Goal: Task Accomplishment & Management: Use online tool/utility

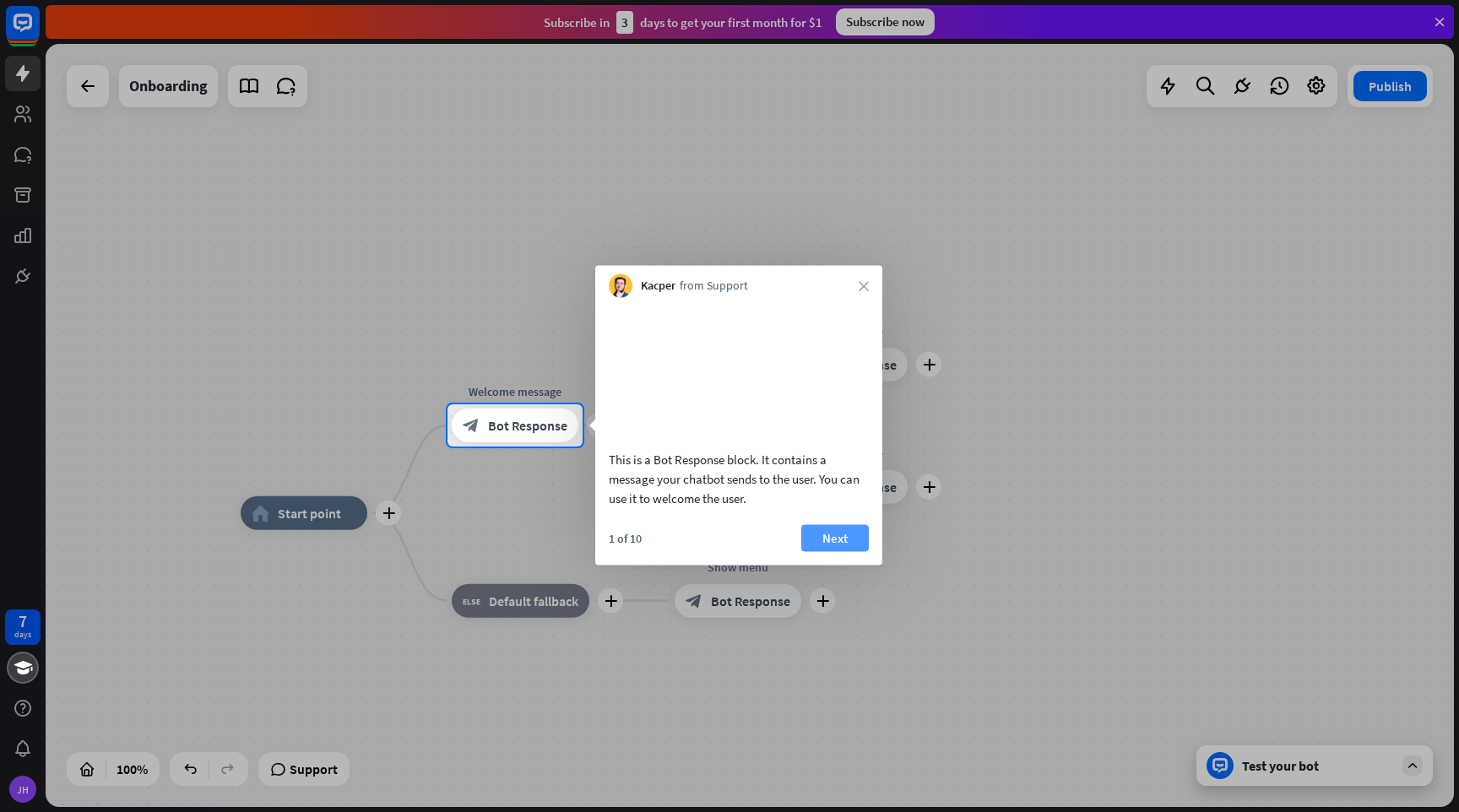
click at [853, 551] on button "Next" at bounding box center [835, 538] width 68 height 27
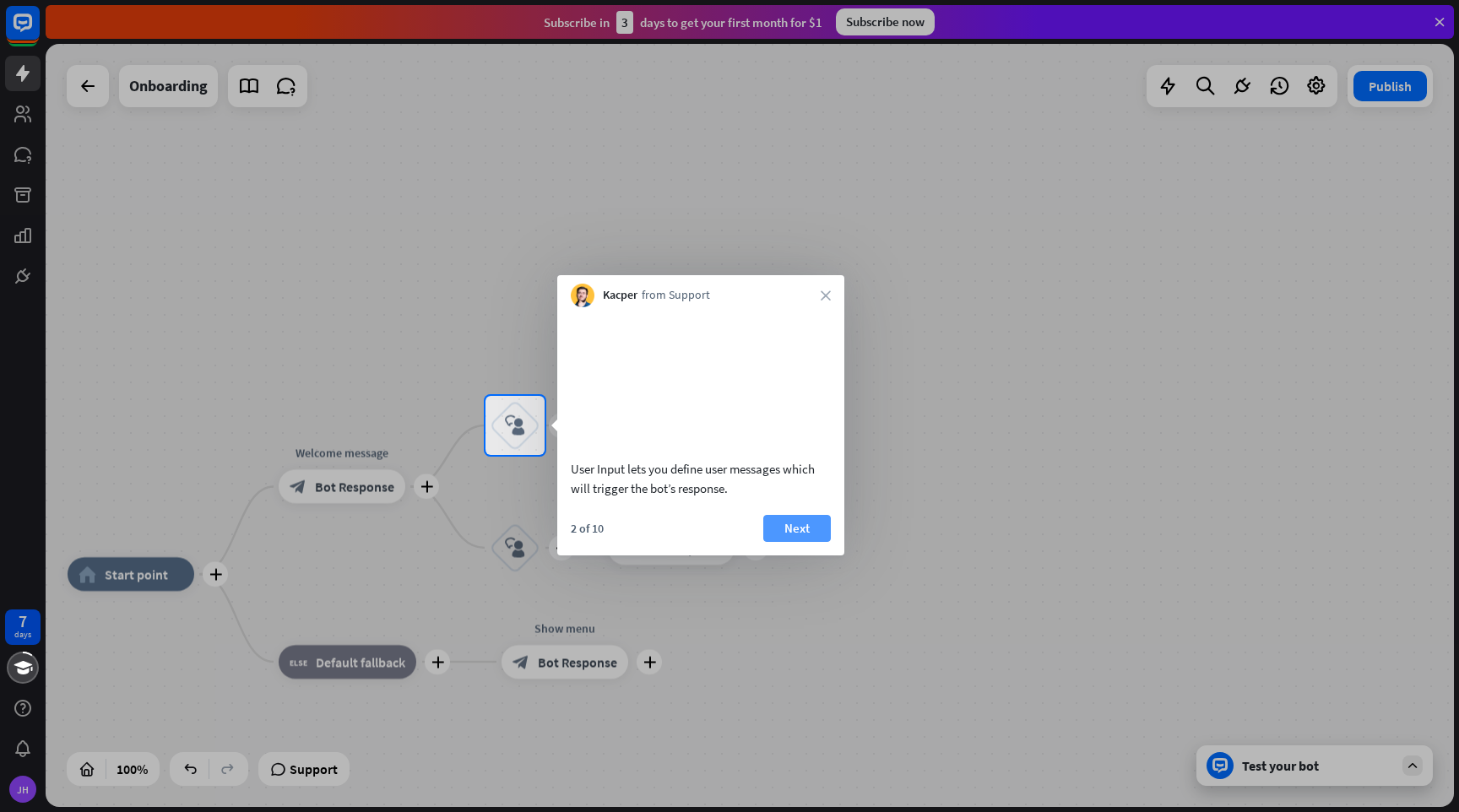
click at [807, 542] on button "Next" at bounding box center [797, 529] width 68 height 27
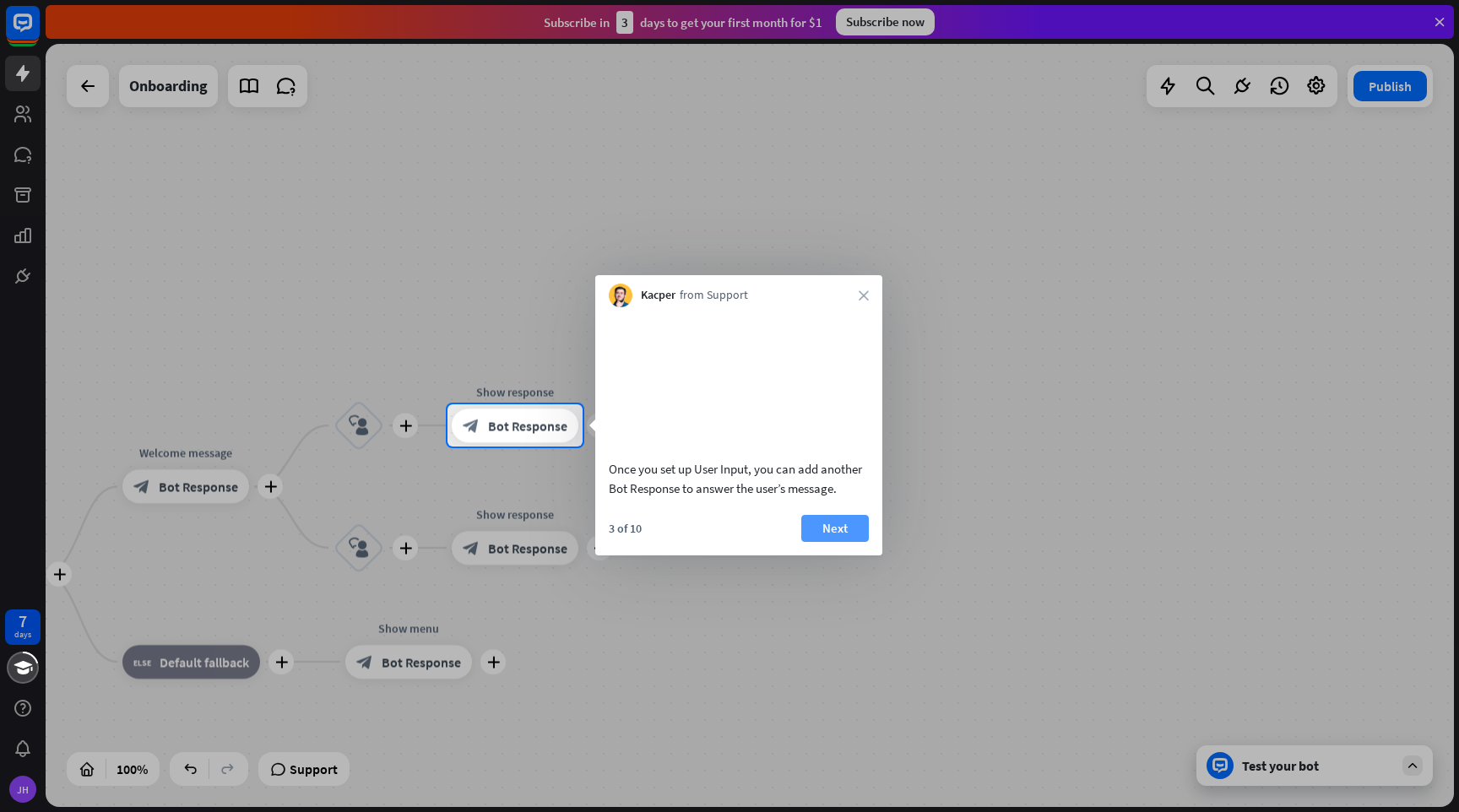
click at [846, 542] on button "Next" at bounding box center [835, 529] width 68 height 27
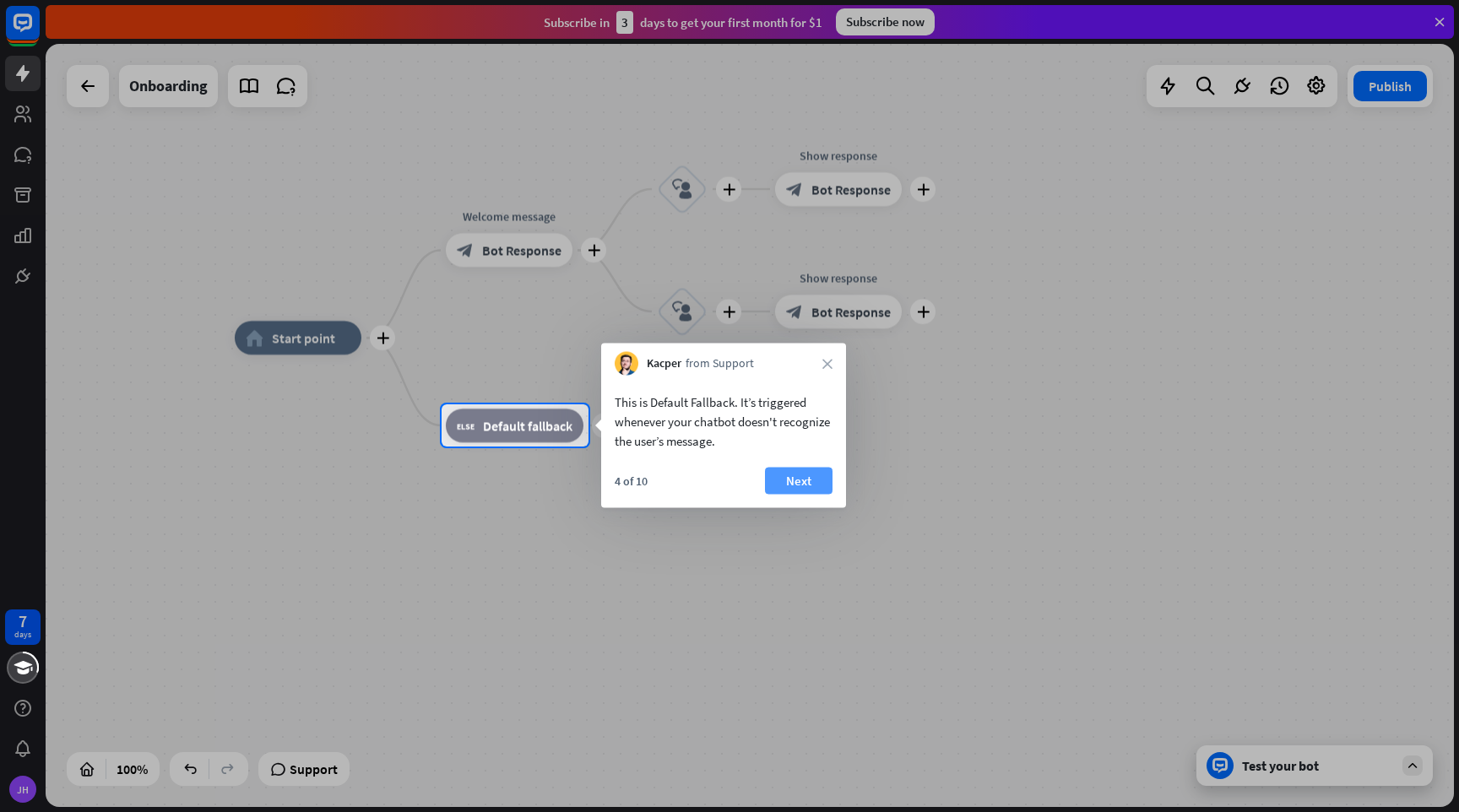
click at [811, 486] on button "Next" at bounding box center [799, 482] width 68 height 27
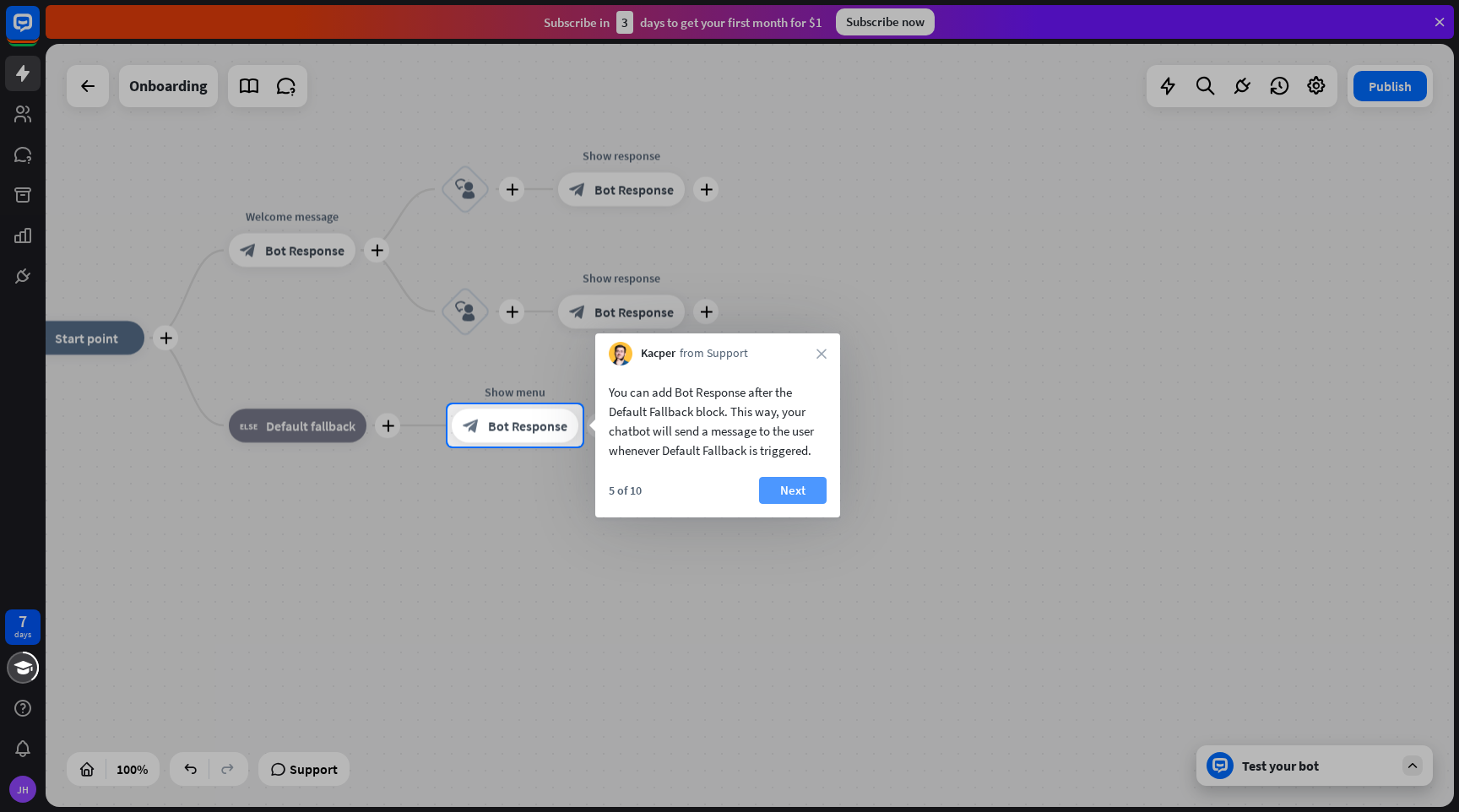
click at [806, 490] on button "Next" at bounding box center [792, 491] width 68 height 27
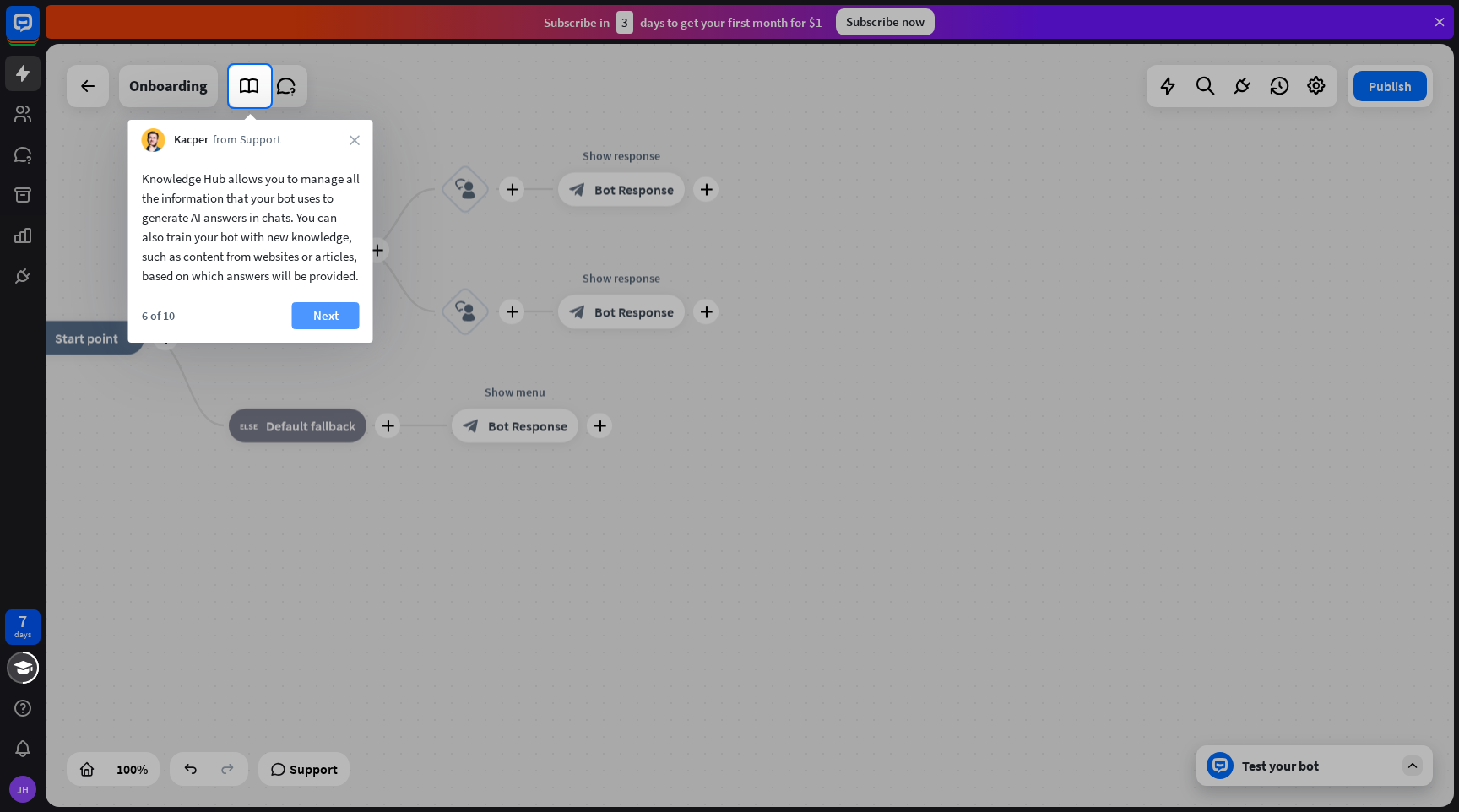
click at [335, 330] on button "Next" at bounding box center [326, 316] width 68 height 27
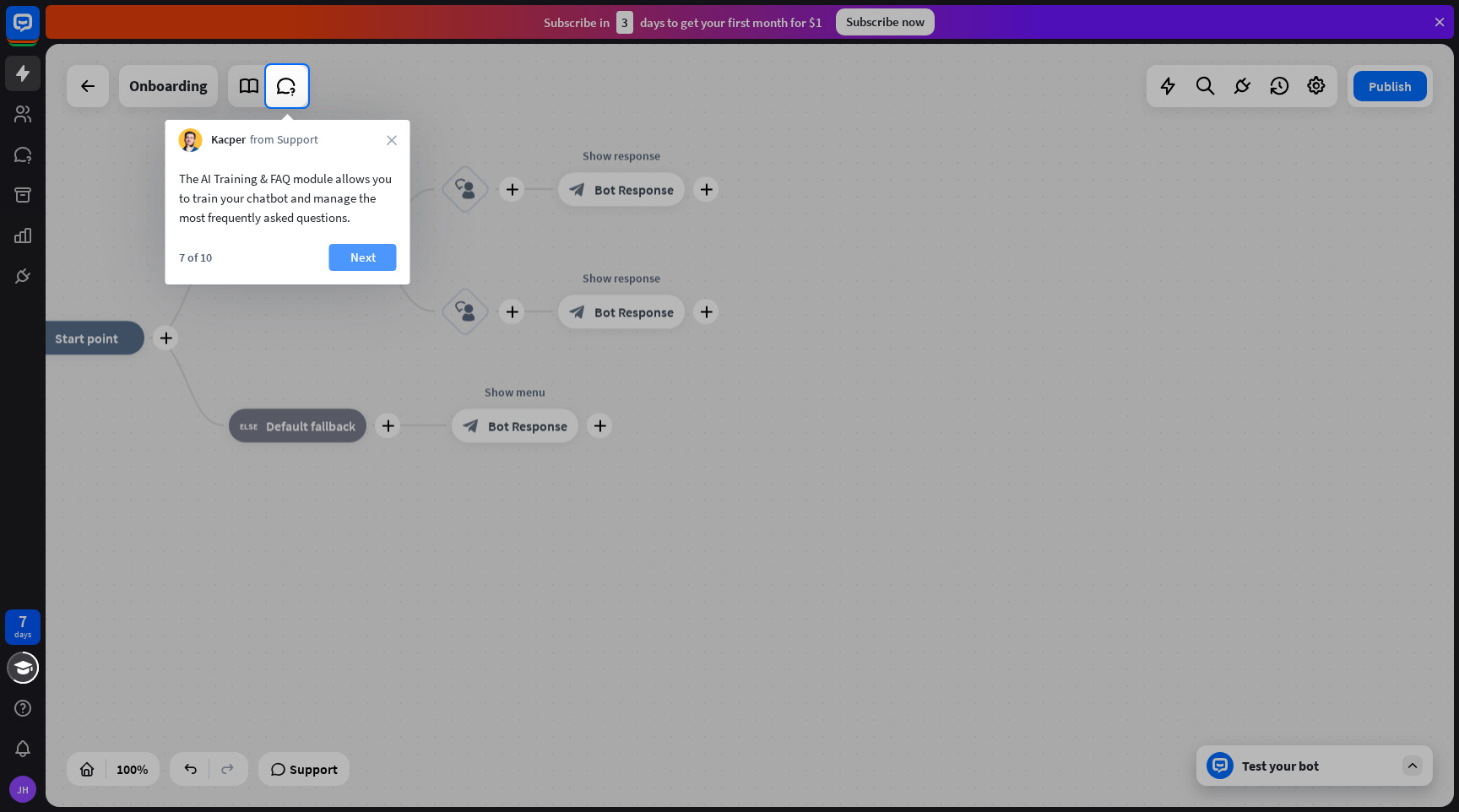
click at [369, 248] on button "Next" at bounding box center [363, 257] width 68 height 27
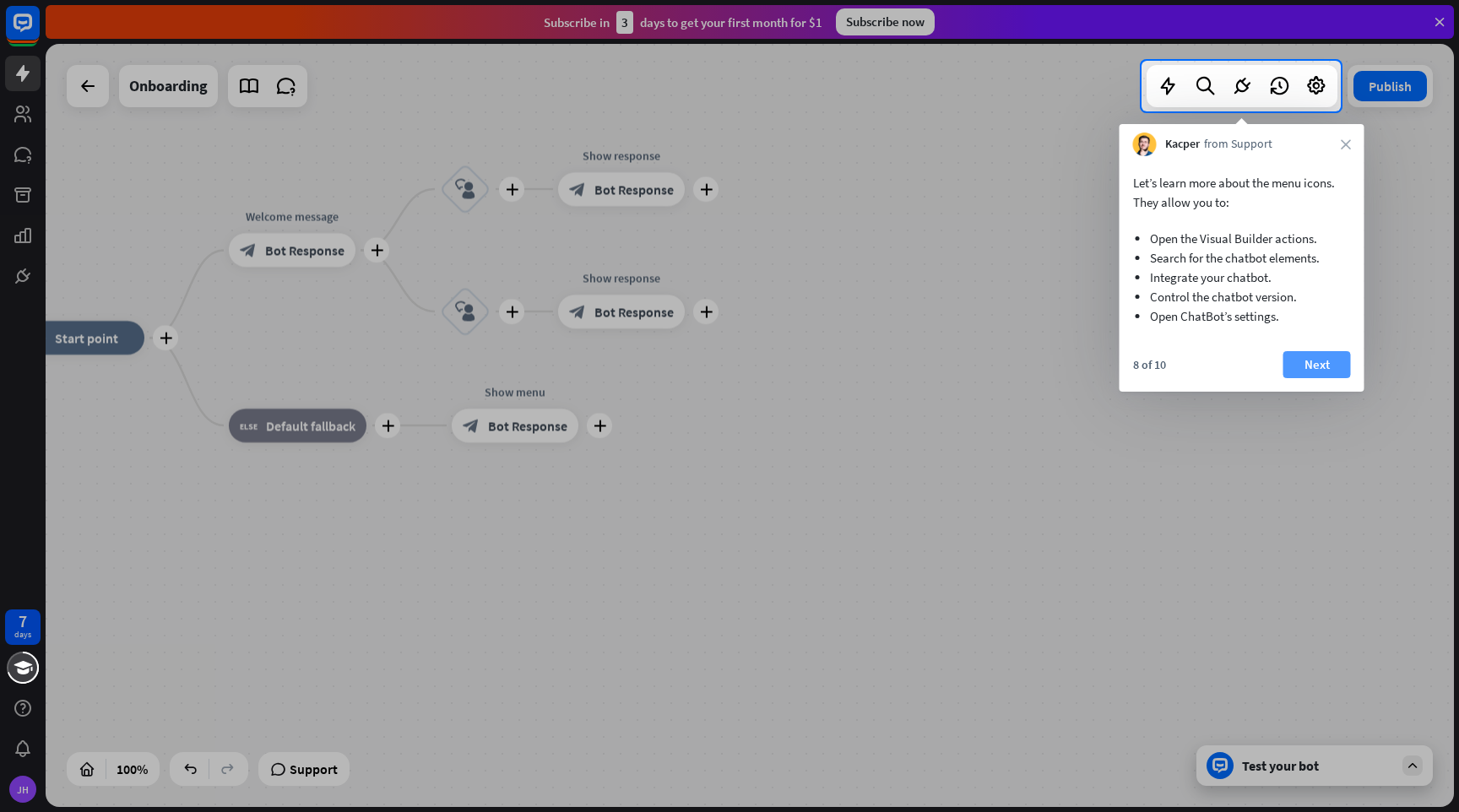
click at [1326, 366] on button "Next" at bounding box center [1317, 365] width 68 height 27
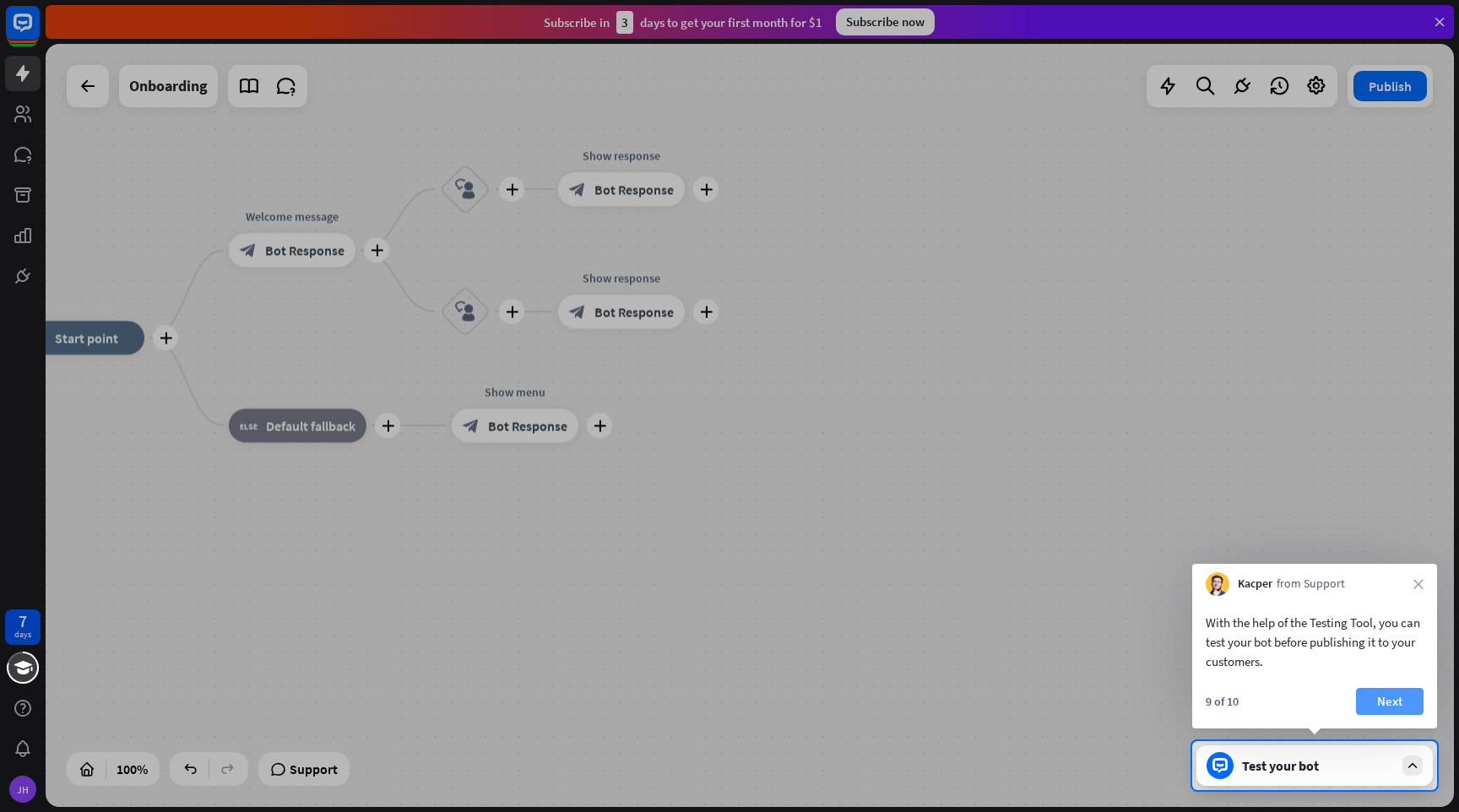
click at [1392, 704] on button "Next" at bounding box center [1389, 702] width 68 height 27
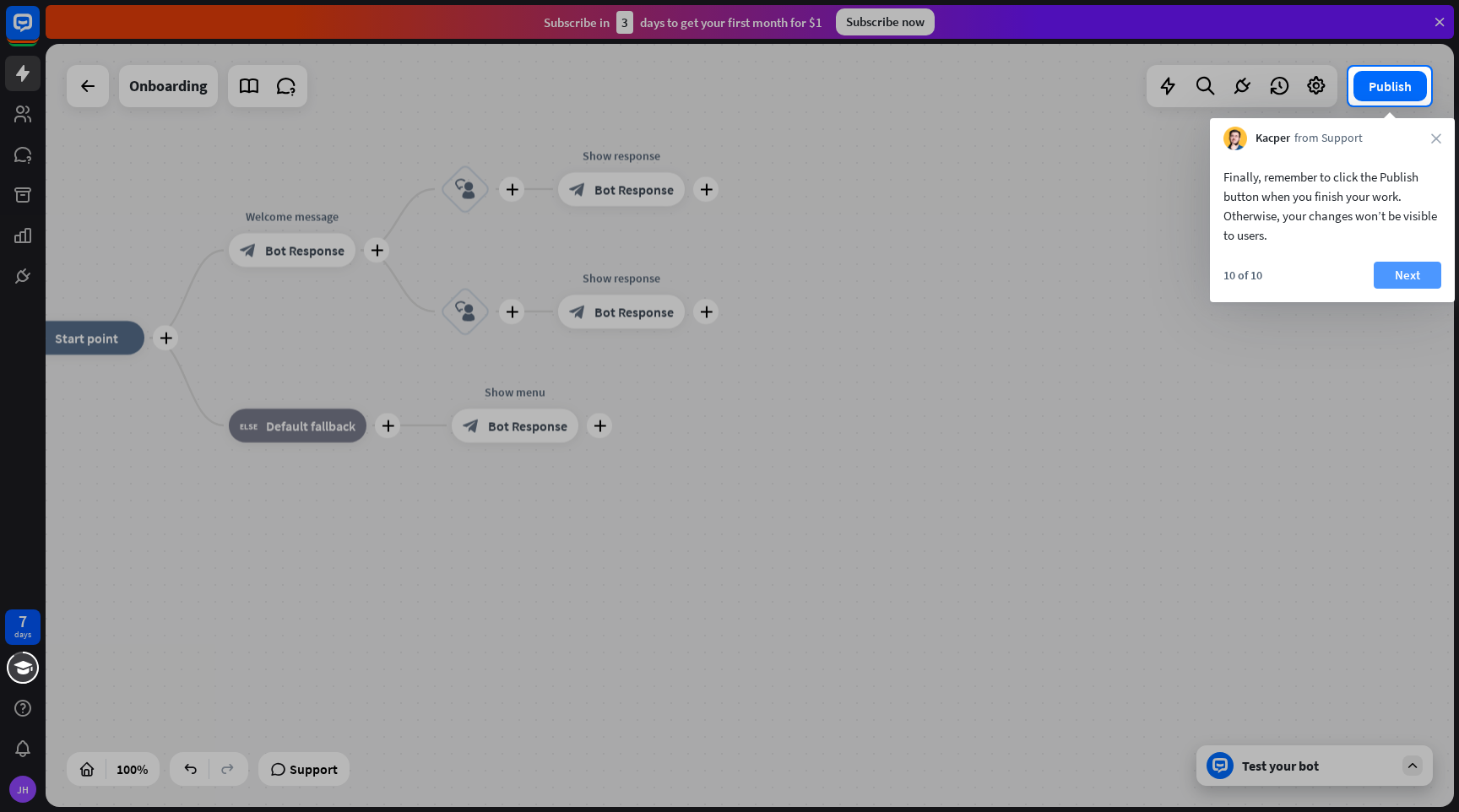
click at [1412, 273] on button "Next" at bounding box center [1407, 275] width 68 height 27
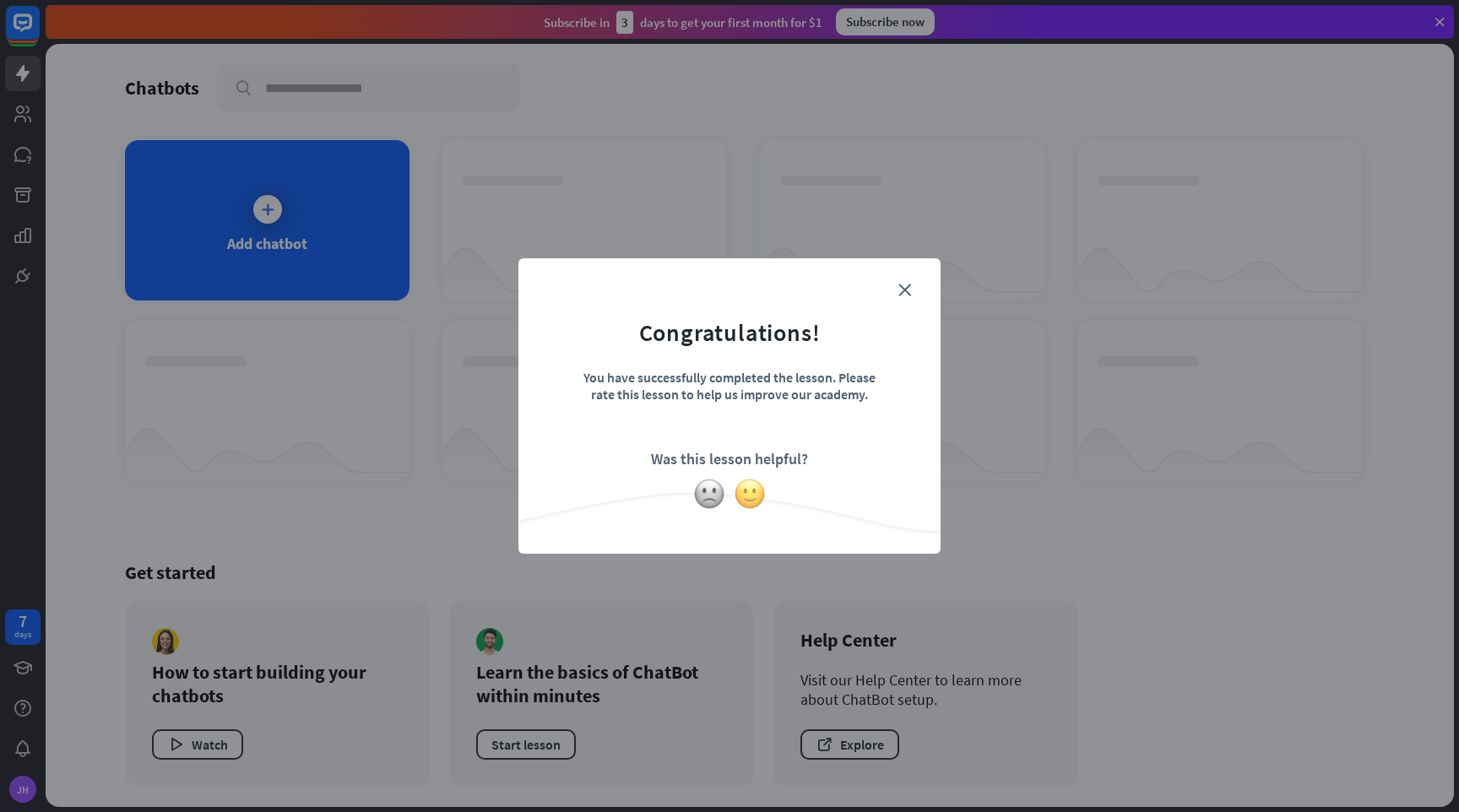
click at [753, 494] on img at bounding box center [749, 493] width 32 height 32
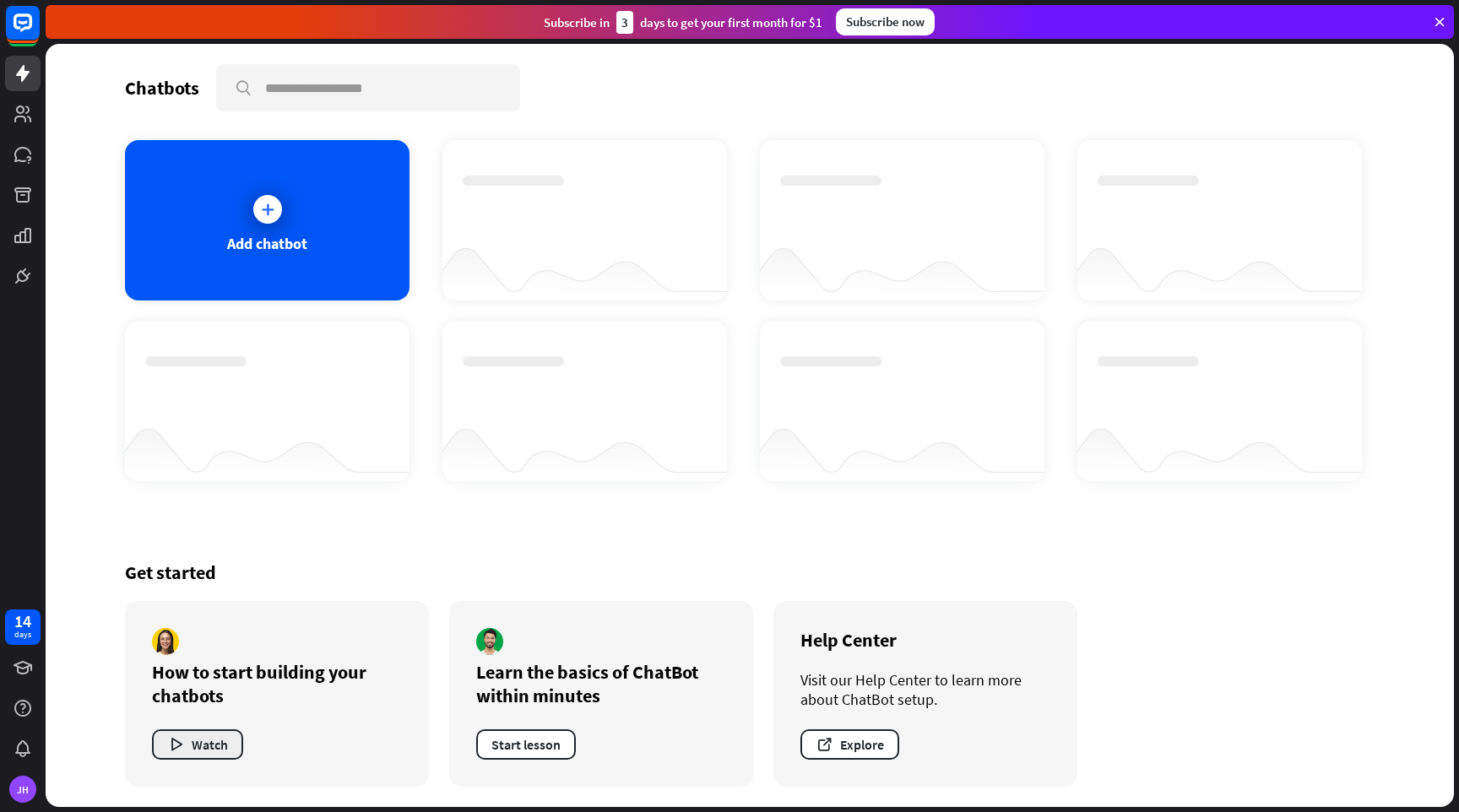
click at [198, 747] on button "Watch" at bounding box center [197, 745] width 91 height 31
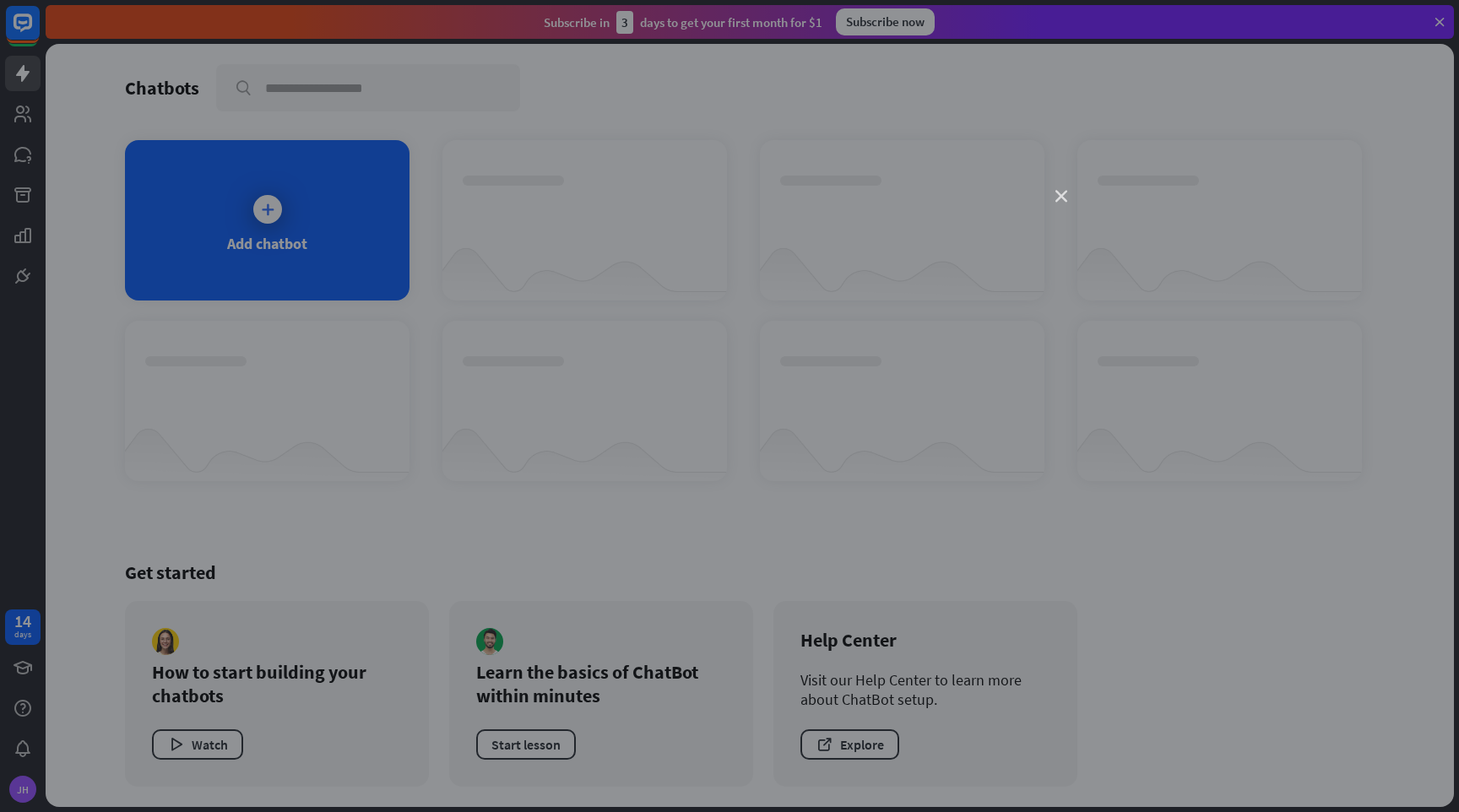
click at [1060, 198] on icon "close" at bounding box center [1061, 196] width 12 height 12
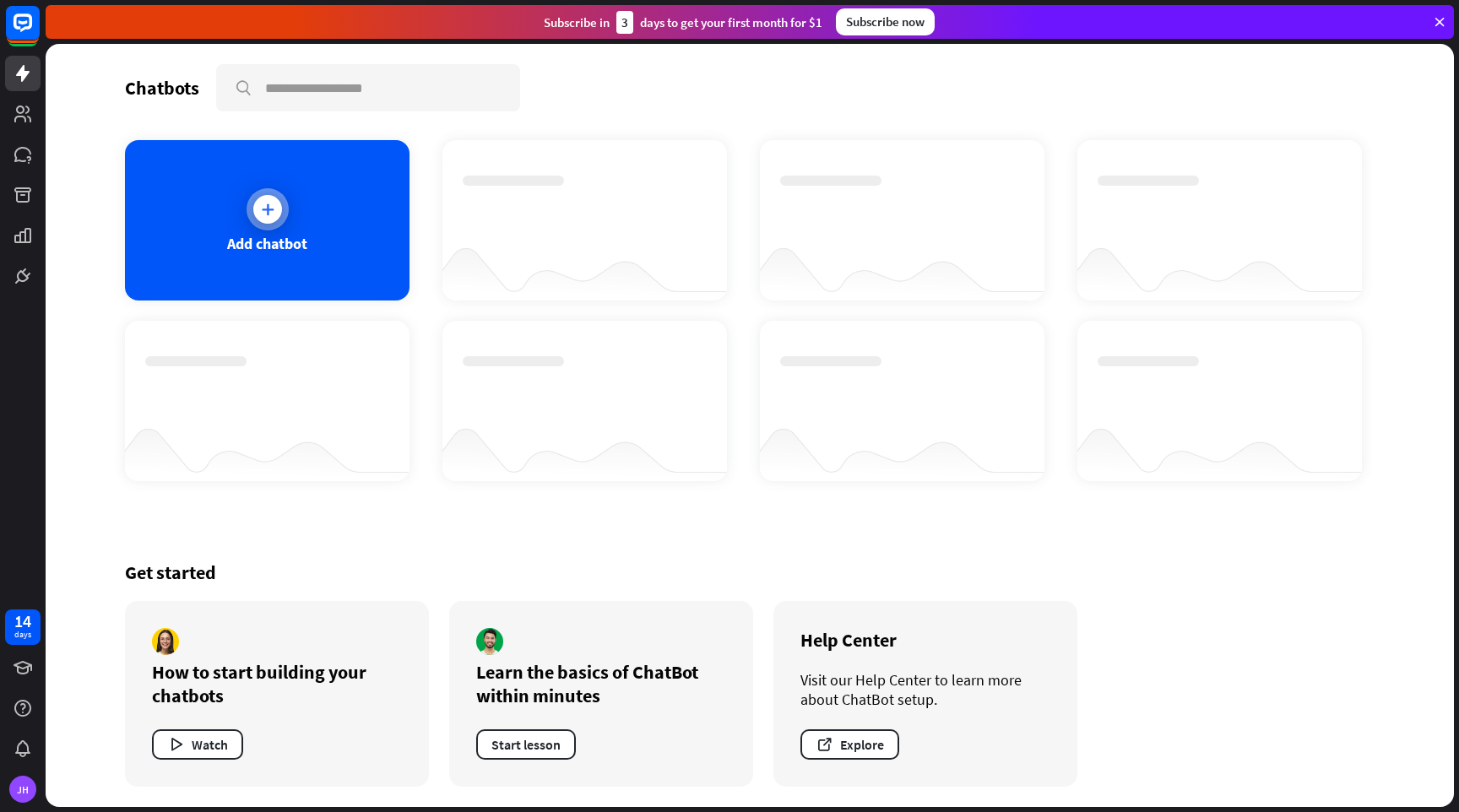
click at [269, 205] on icon at bounding box center [267, 209] width 17 height 17
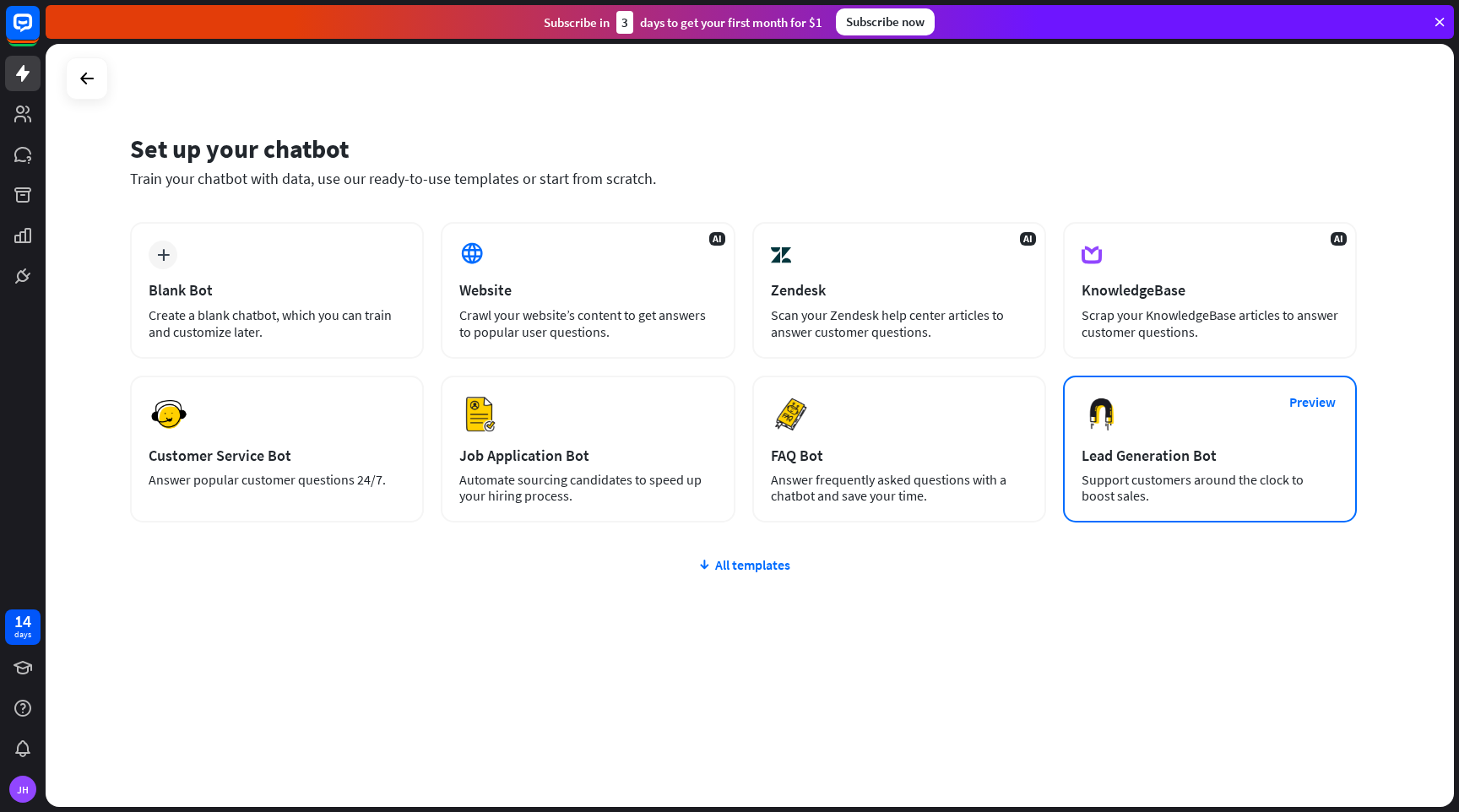
click at [1214, 464] on div "Lead Generation Bot" at bounding box center [1209, 454] width 256 height 19
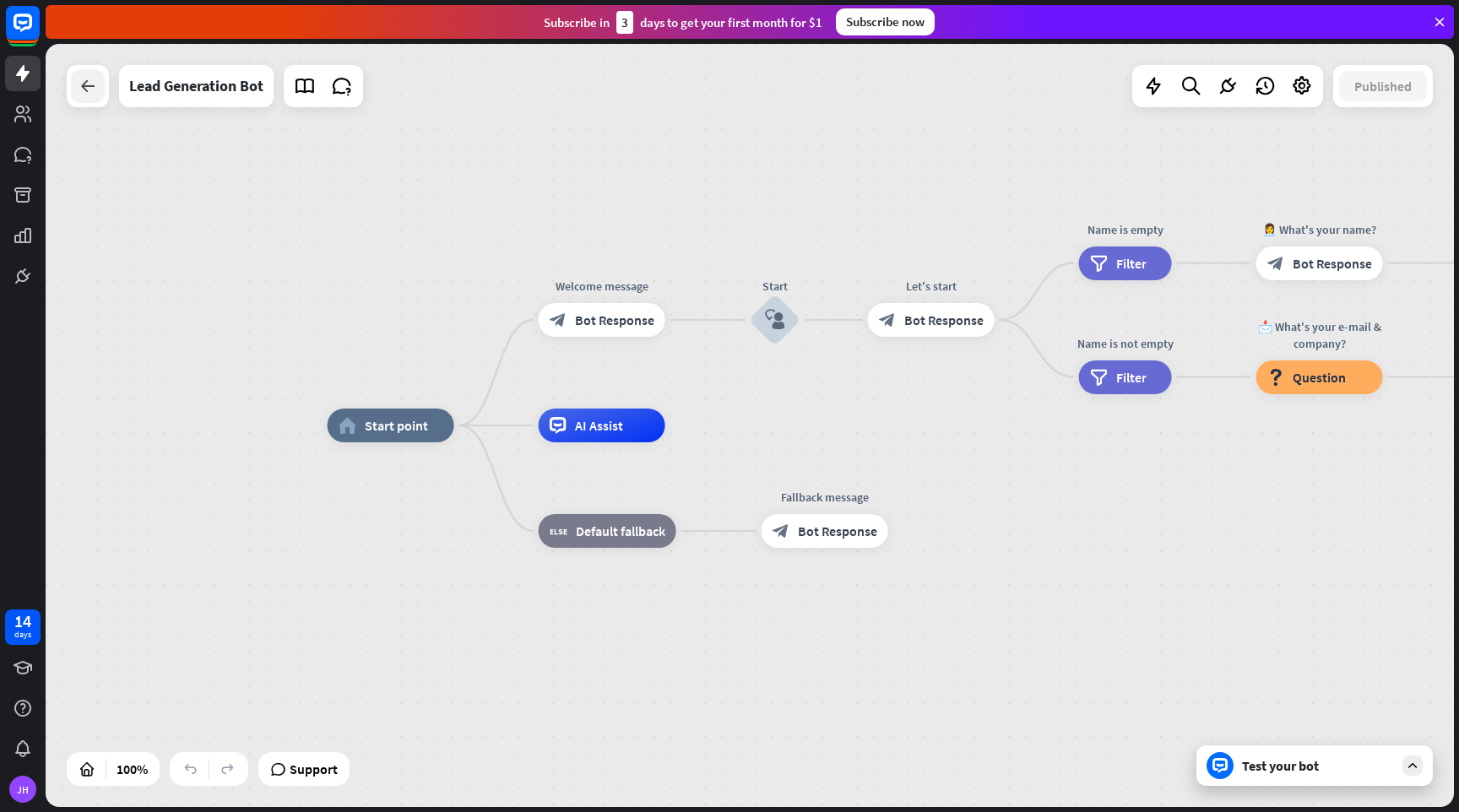
click at [89, 87] on icon at bounding box center [88, 86] width 20 height 20
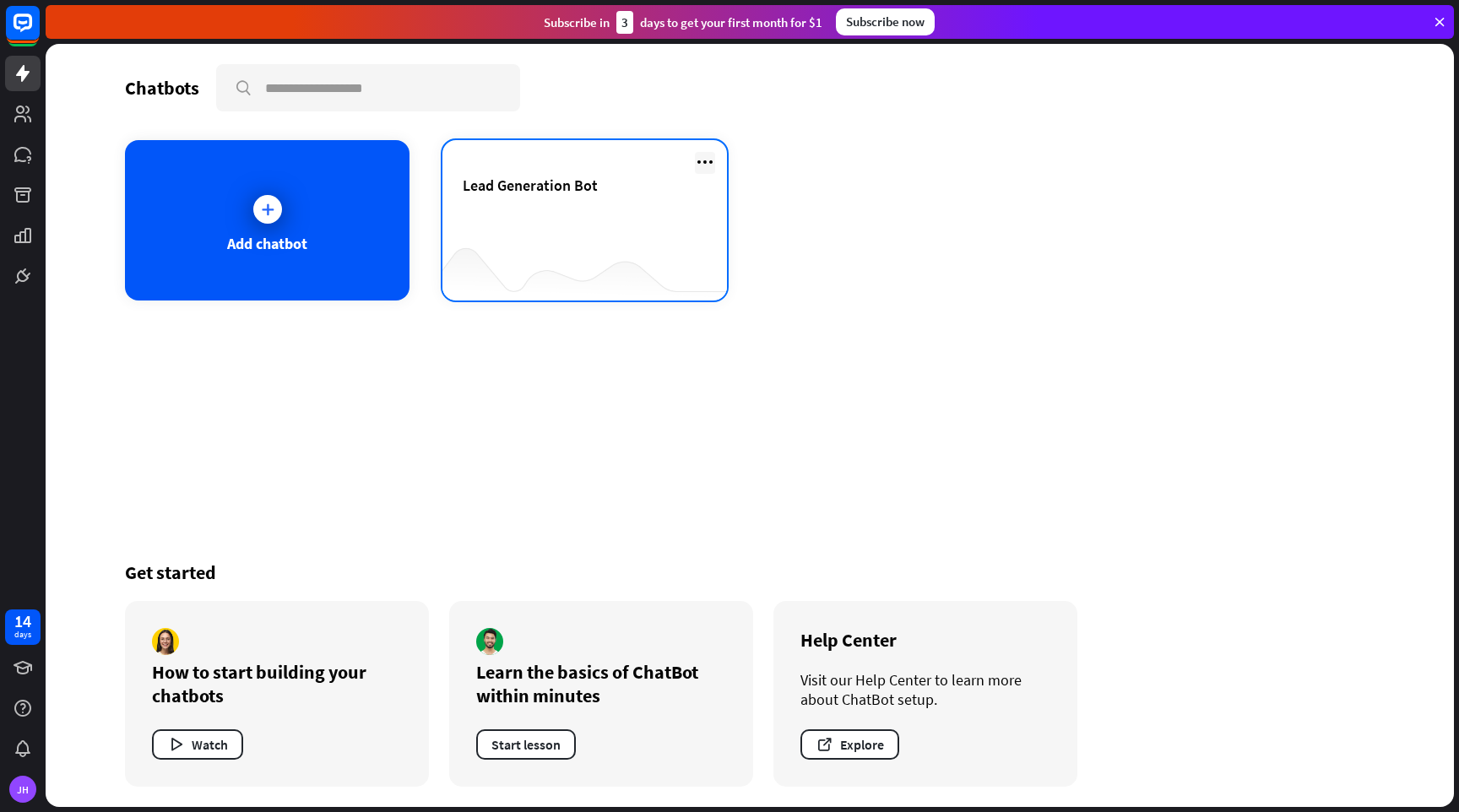
click at [714, 168] on icon at bounding box center [705, 162] width 20 height 20
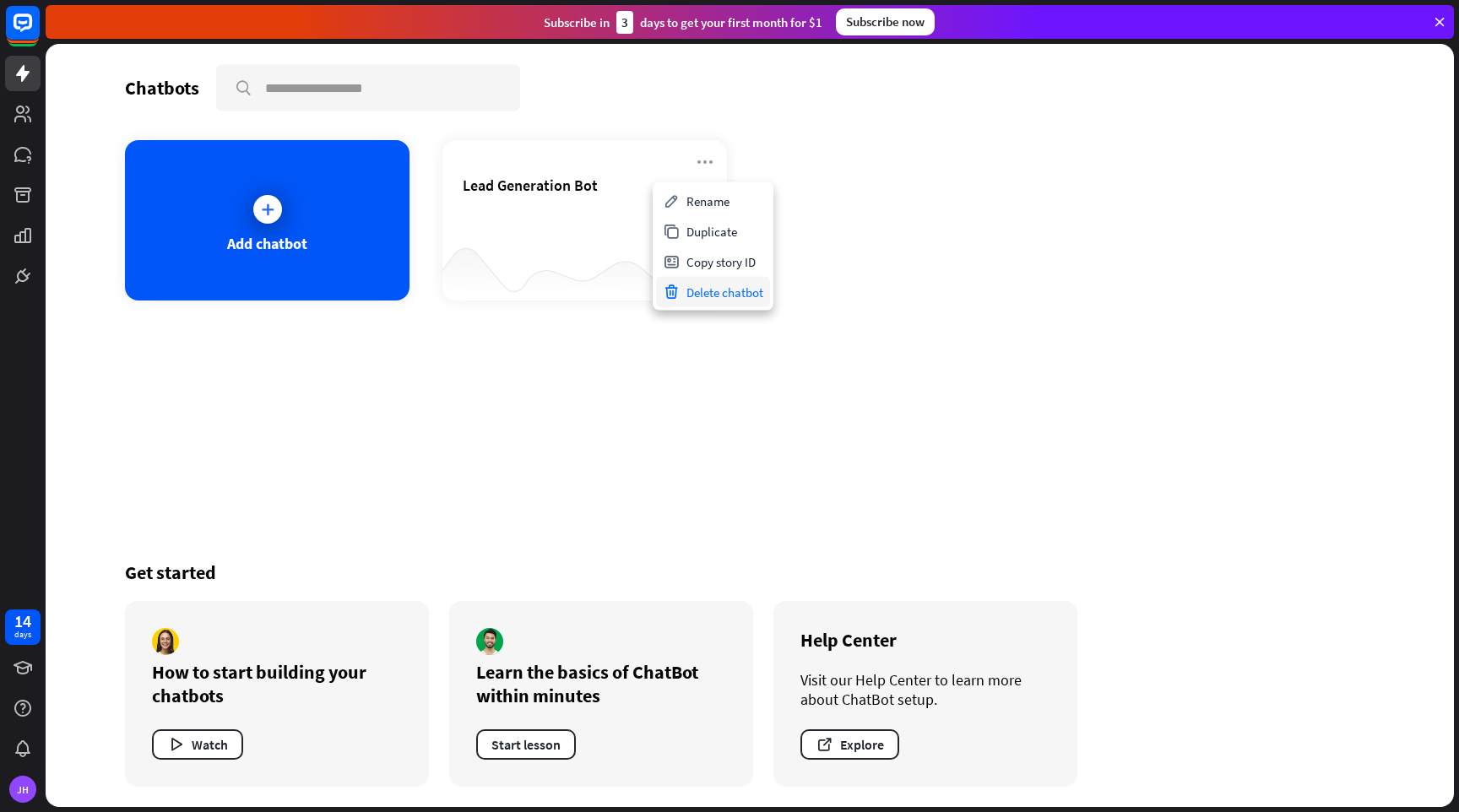
click at [708, 294] on div "Delete chatbot" at bounding box center [714, 292] width 114 height 31
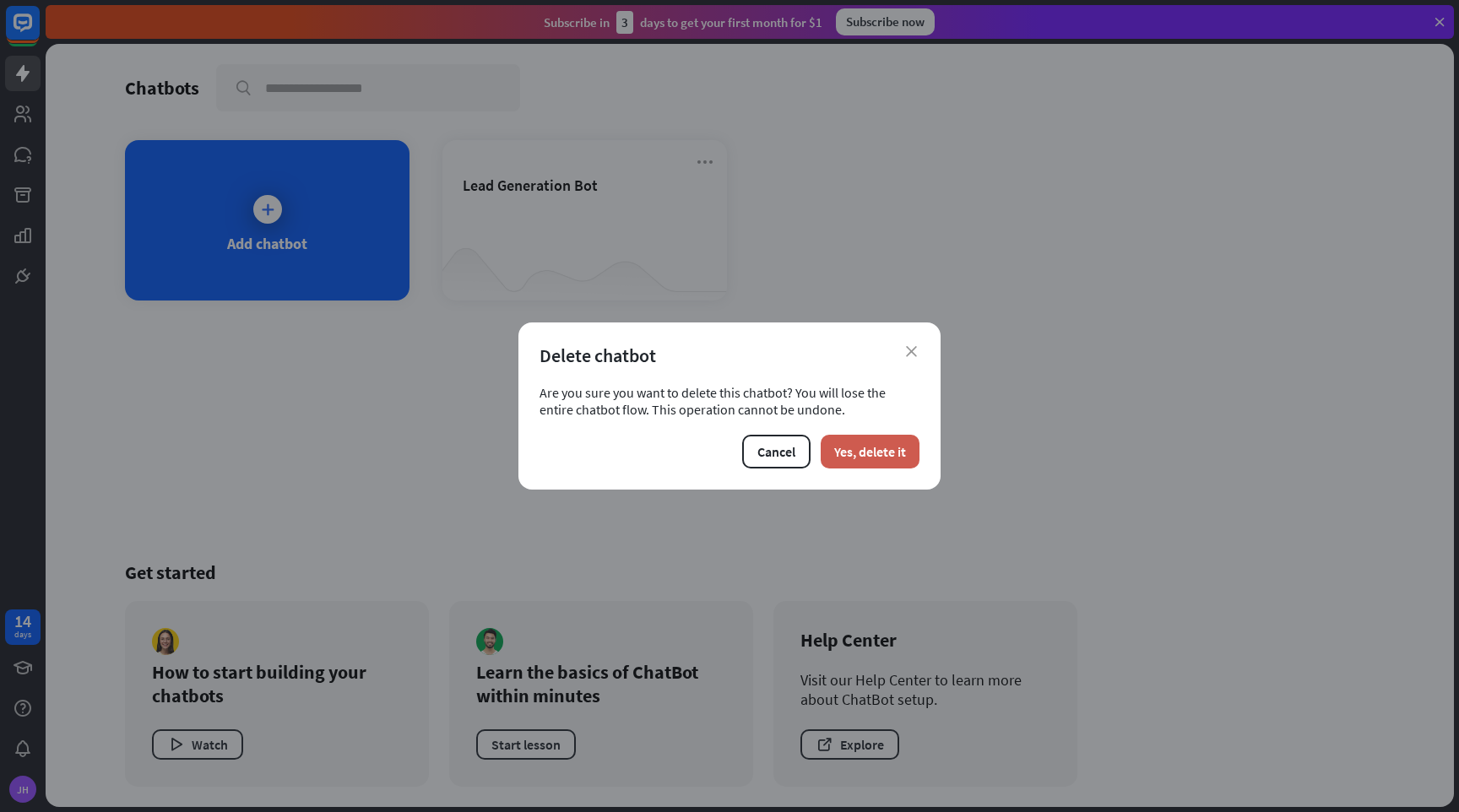
click at [859, 456] on button "Yes, delete it" at bounding box center [869, 451] width 99 height 33
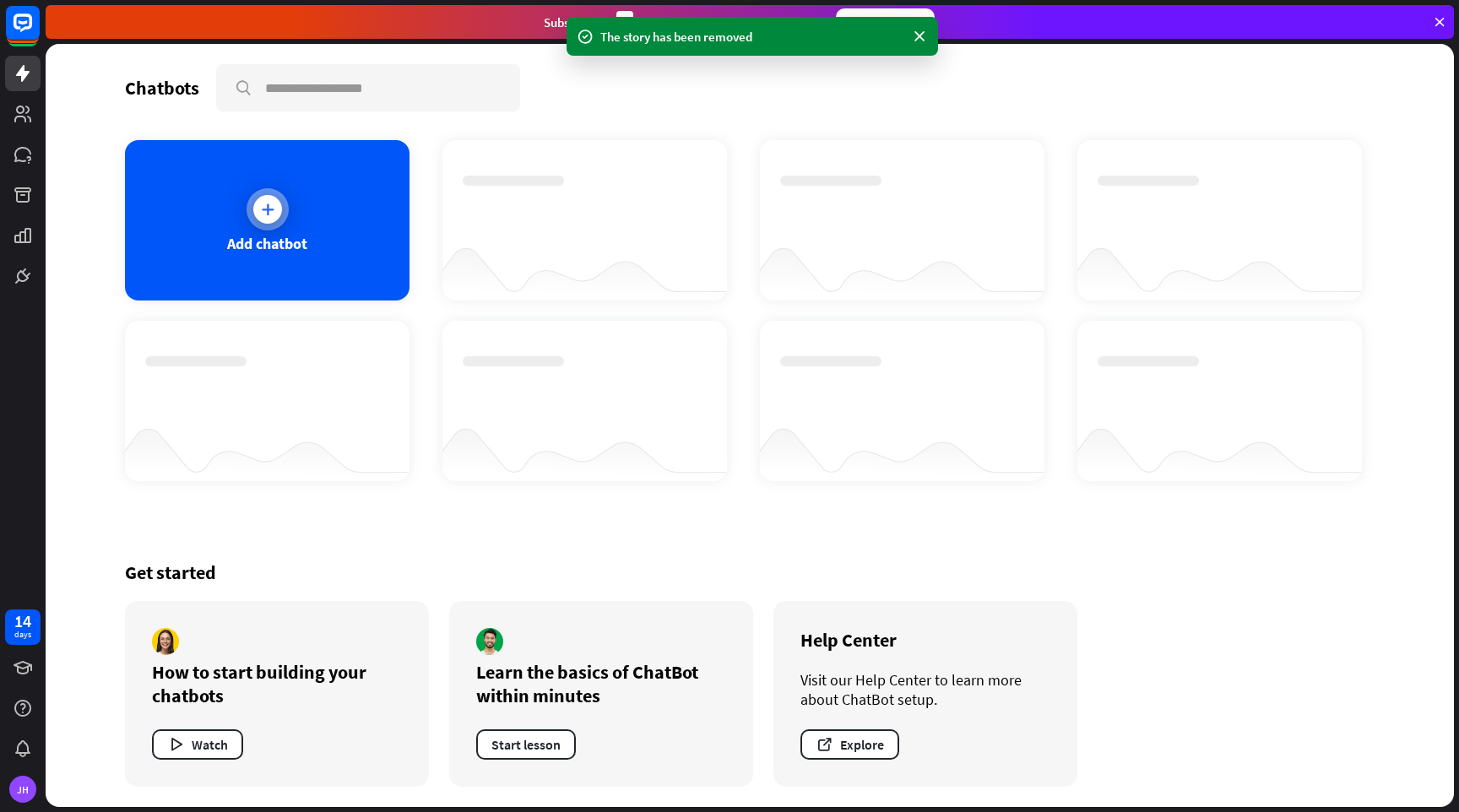
click at [271, 215] on icon at bounding box center [267, 209] width 17 height 17
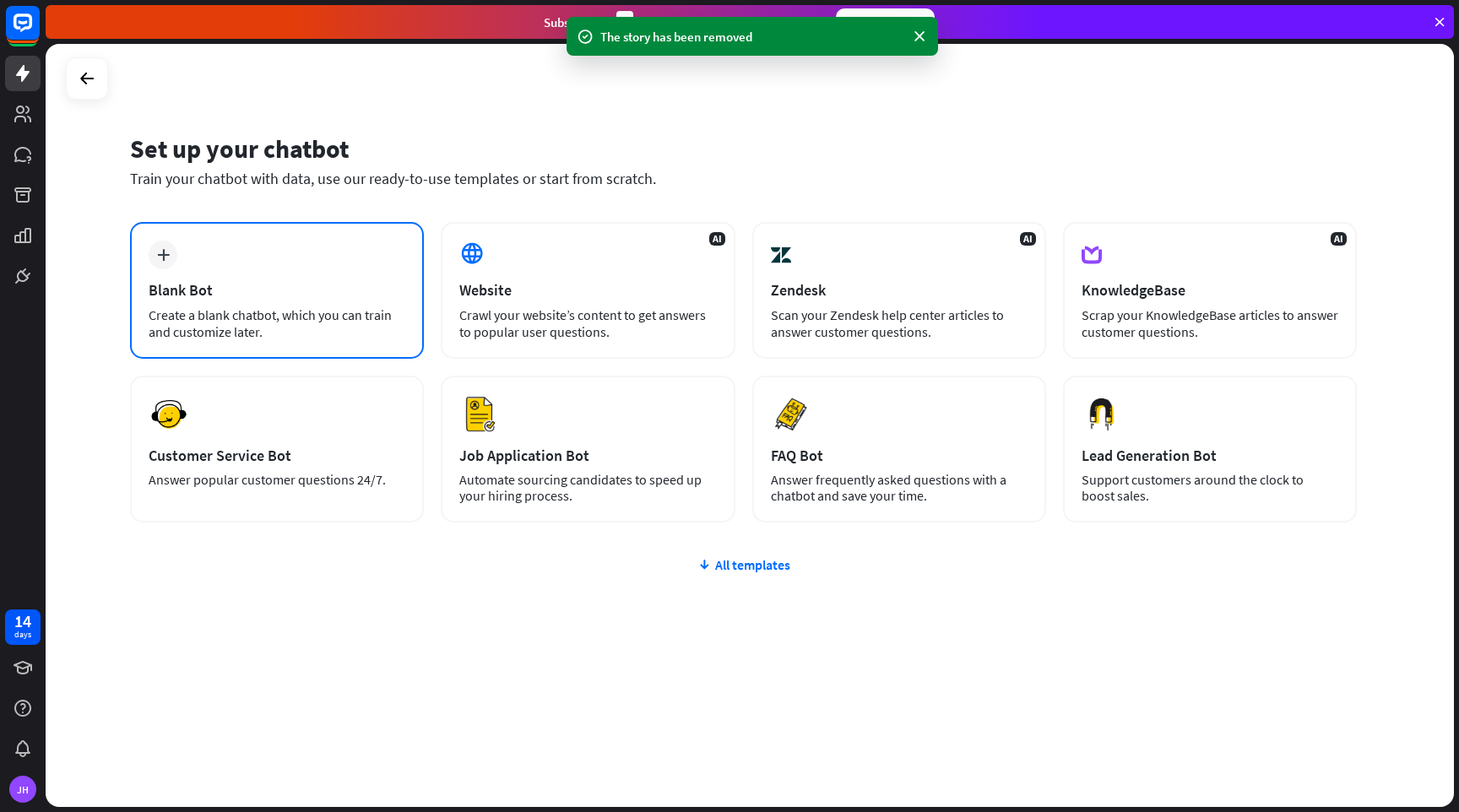
click at [220, 279] on div "plus Blank Bot Create a blank chatbot, which you can train and customize later." at bounding box center [277, 290] width 293 height 137
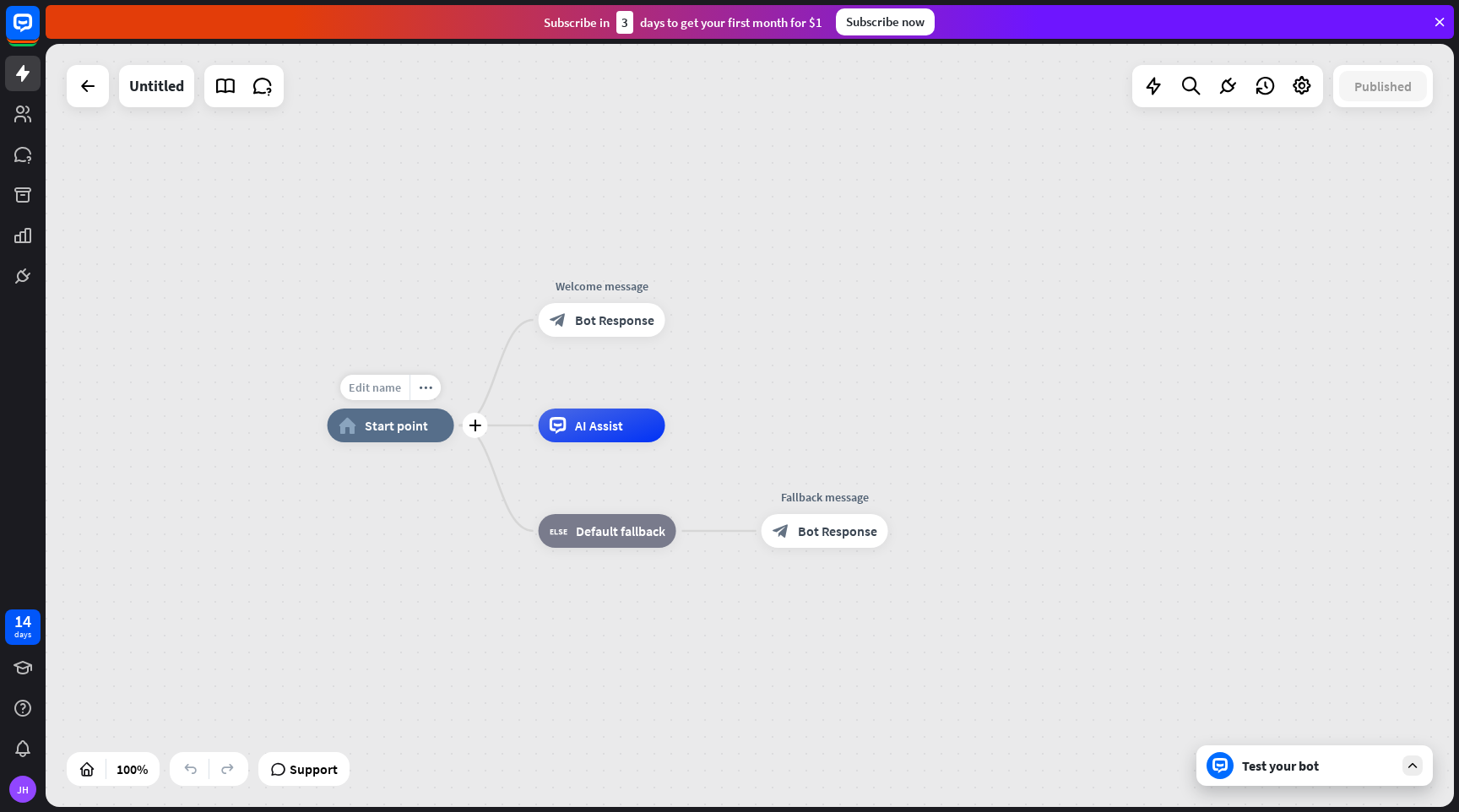
click at [382, 388] on span "Edit name" at bounding box center [375, 387] width 53 height 15
click at [428, 510] on div "home_2 Start point Welcome message block_bot_response Bot Response AI Assist bl…" at bounding box center [1032, 807] width 1408 height 763
click at [592, 282] on span "Edit name" at bounding box center [586, 282] width 53 height 15
type input "**********"
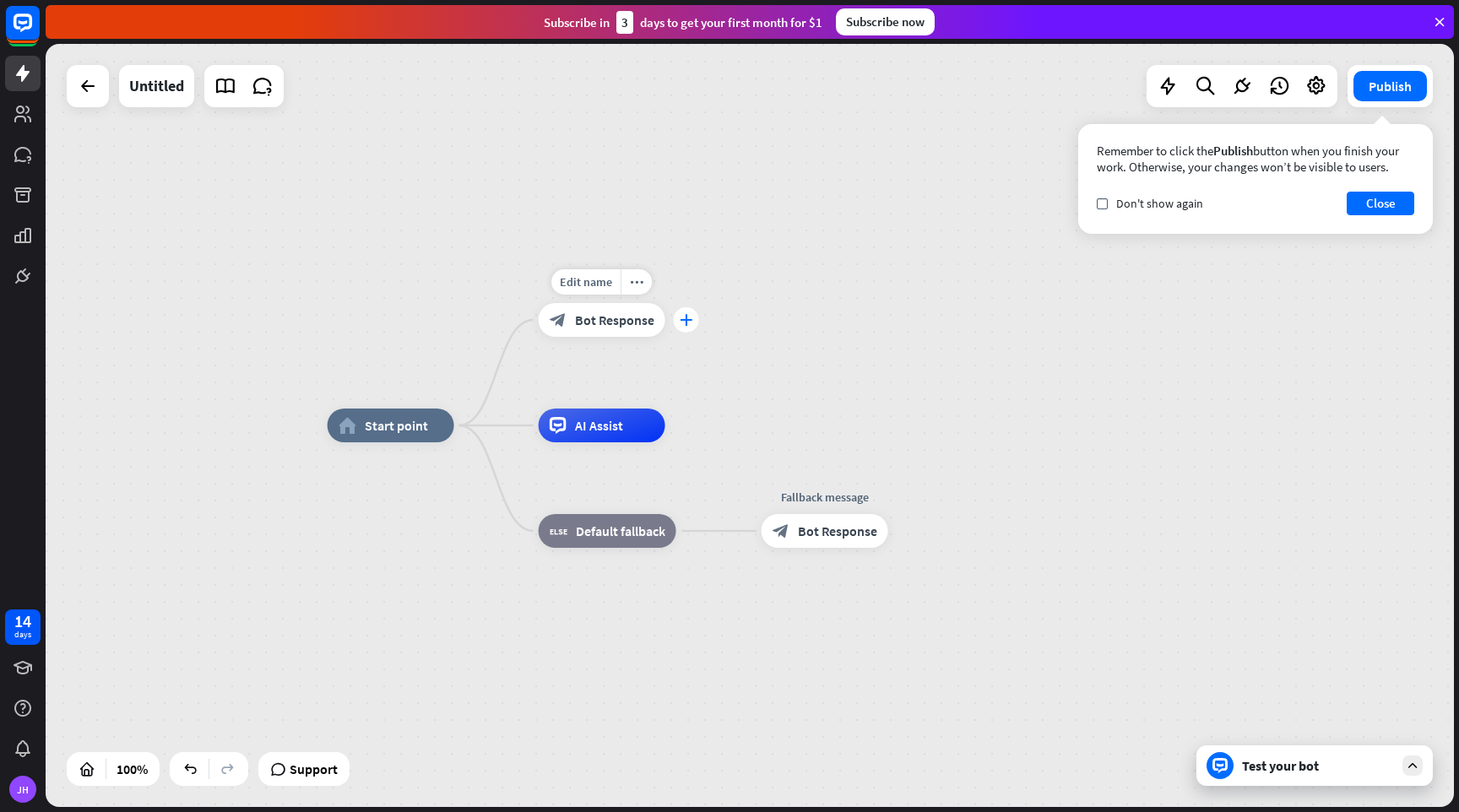
click at [682, 319] on icon "plus" at bounding box center [686, 320] width 13 height 12
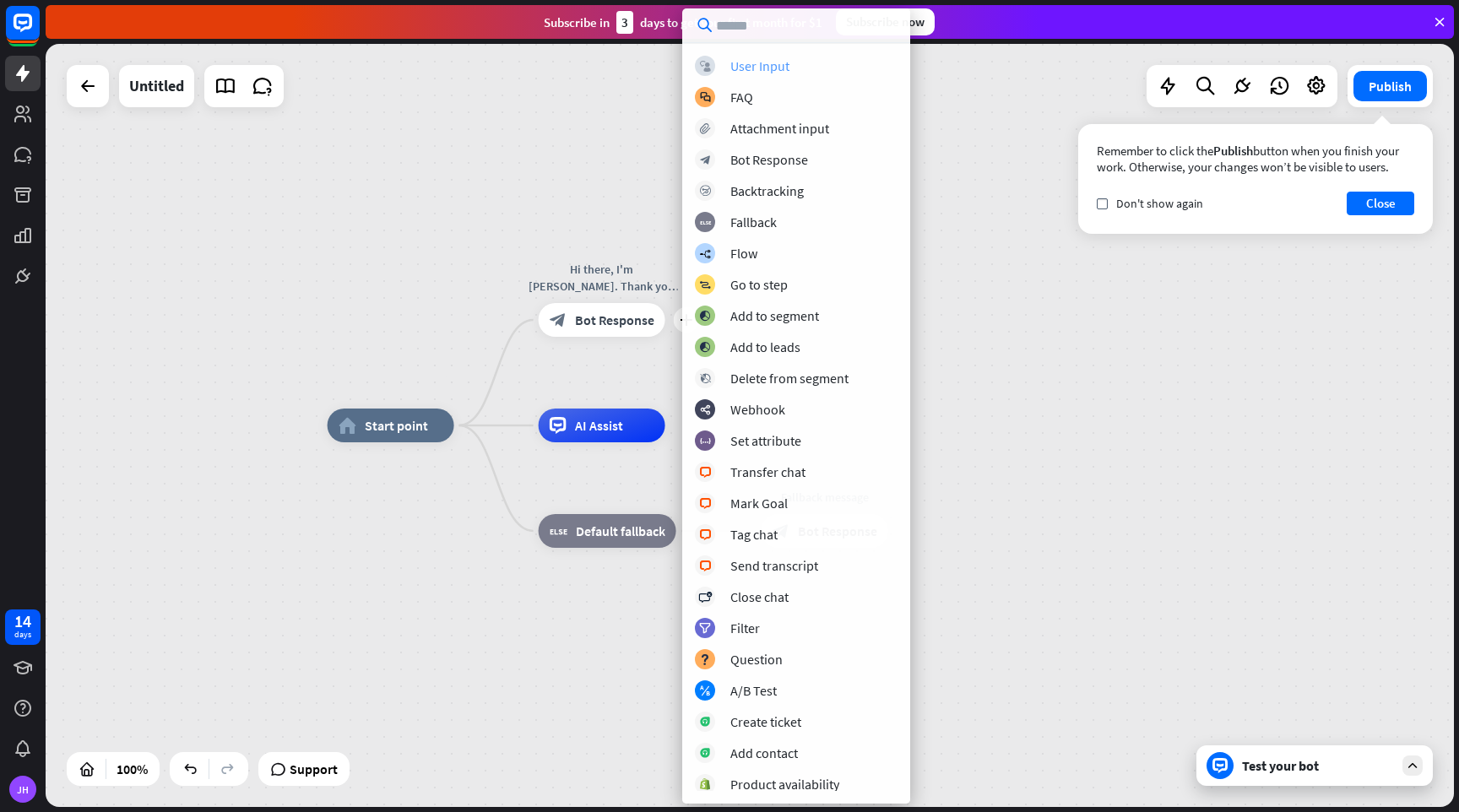
click at [768, 68] on div "User Input" at bounding box center [760, 65] width 59 height 17
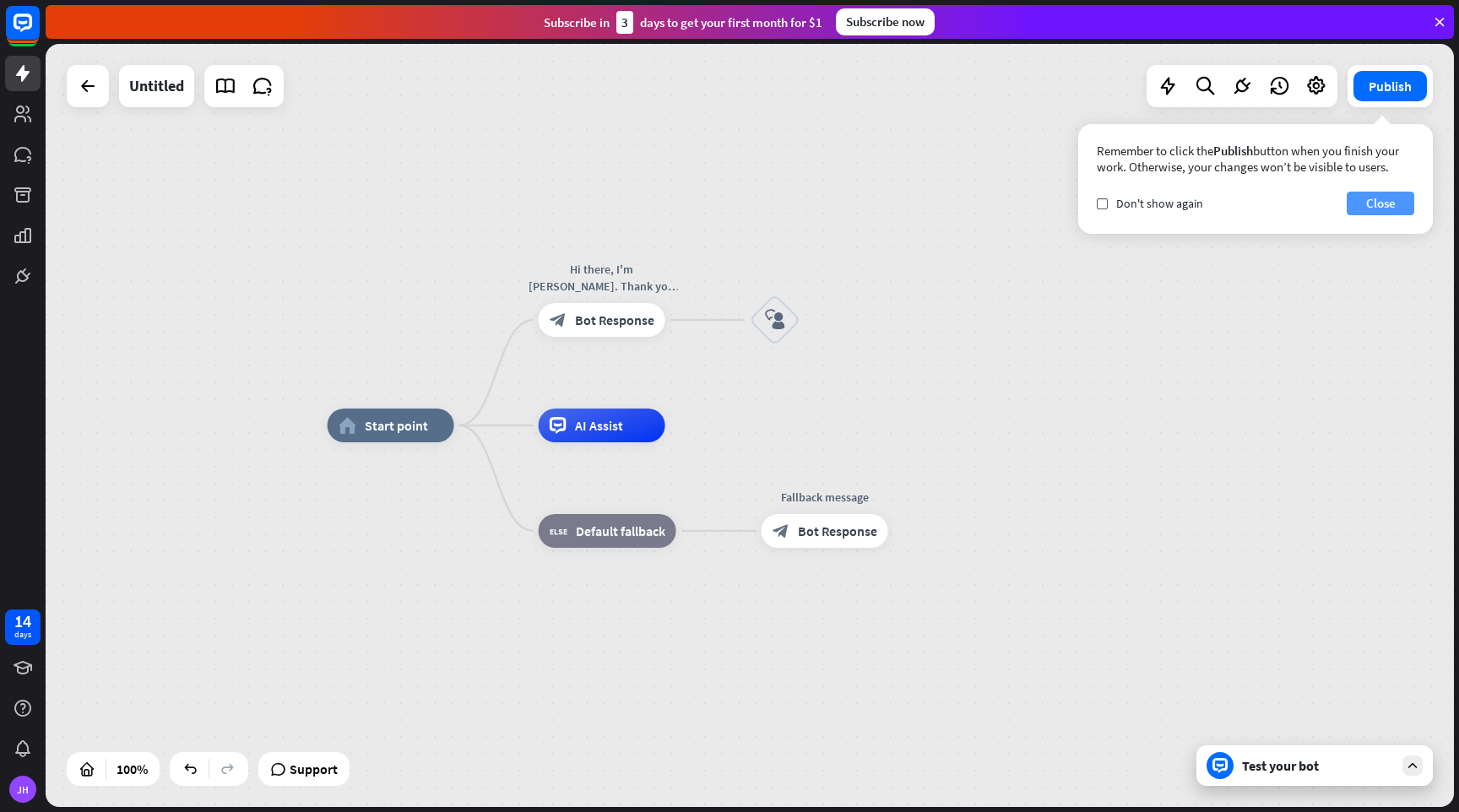
click at [1384, 205] on button "Close" at bounding box center [1380, 204] width 68 height 24
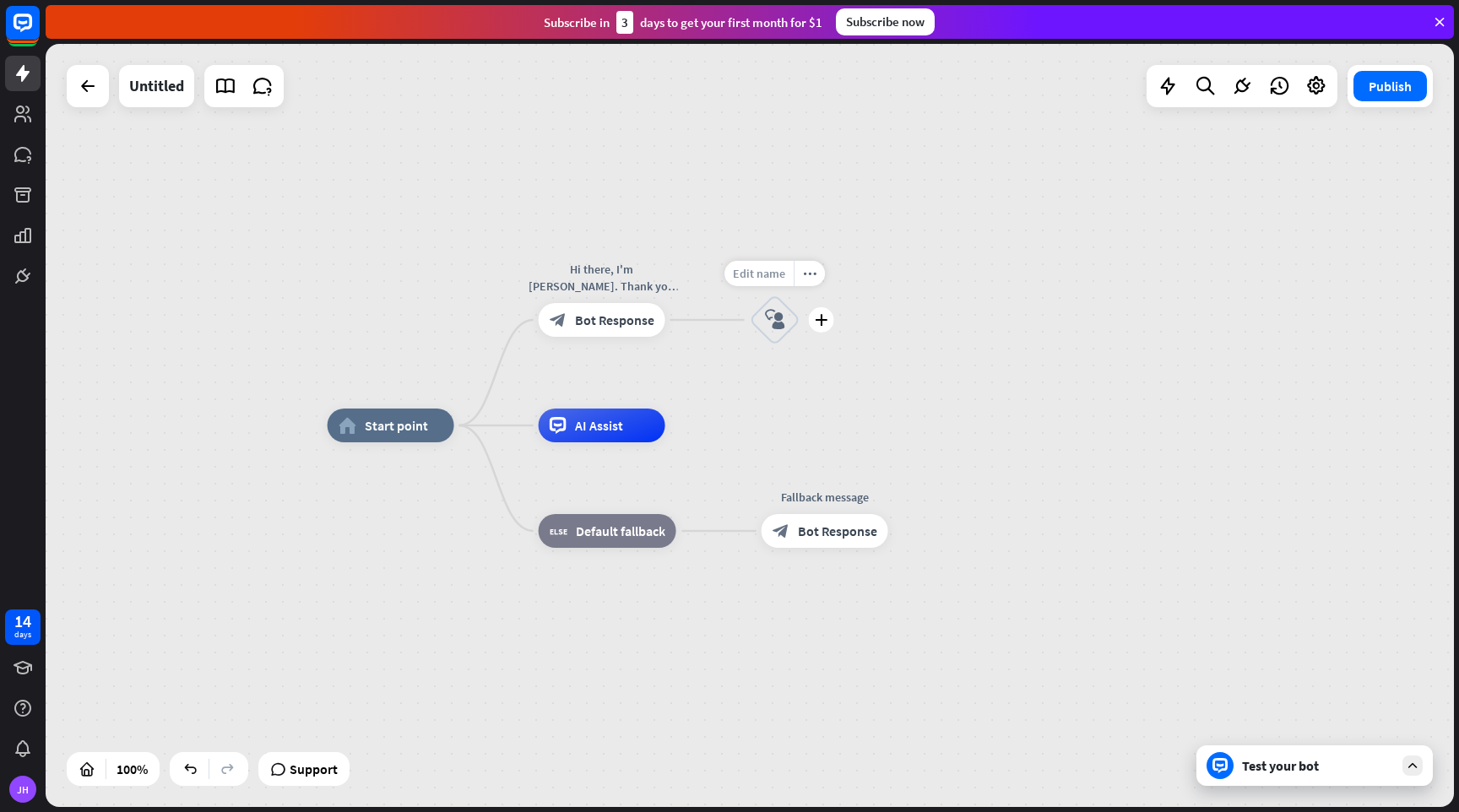
click at [770, 280] on span "Edit name" at bounding box center [759, 273] width 53 height 15
type input "*"
type input "**********"
click at [815, 272] on icon "more_horiz" at bounding box center [810, 274] width 14 height 13
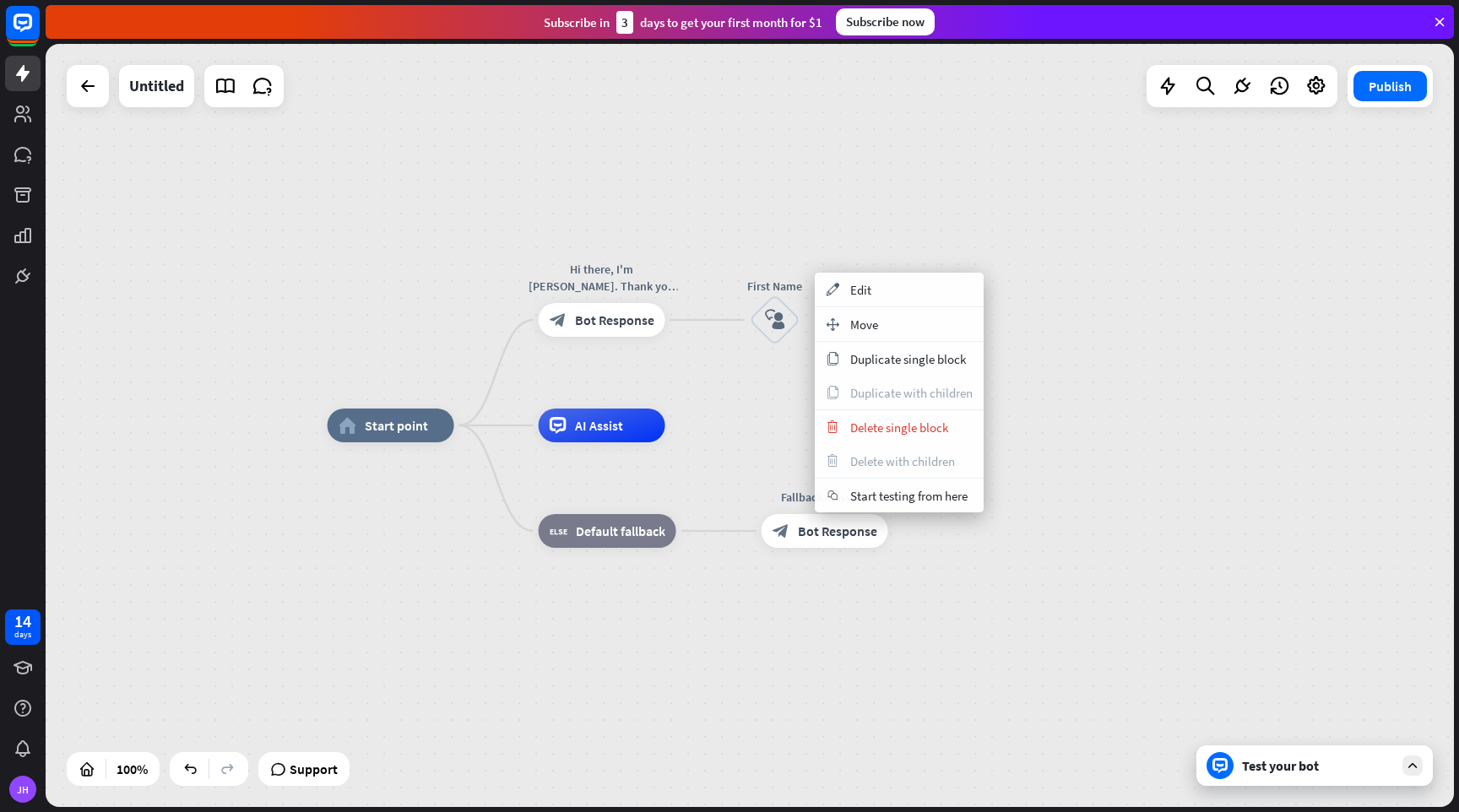
click at [845, 241] on div "home_2 Start point Hi there, I'm [PERSON_NAME]. Thank you for contacting us [DA…" at bounding box center [749, 425] width 1408 height 763
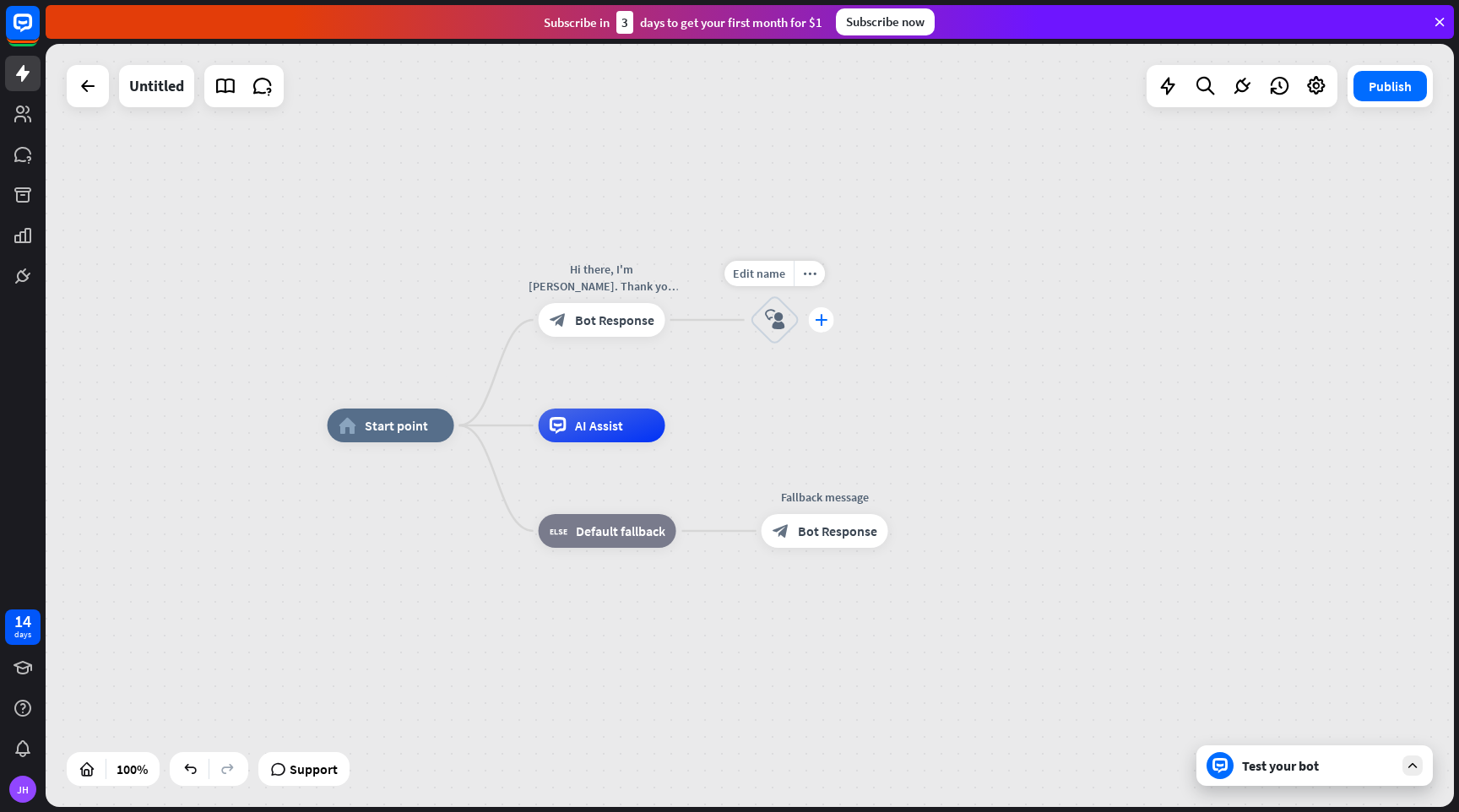
click at [824, 319] on icon "plus" at bounding box center [821, 320] width 13 height 12
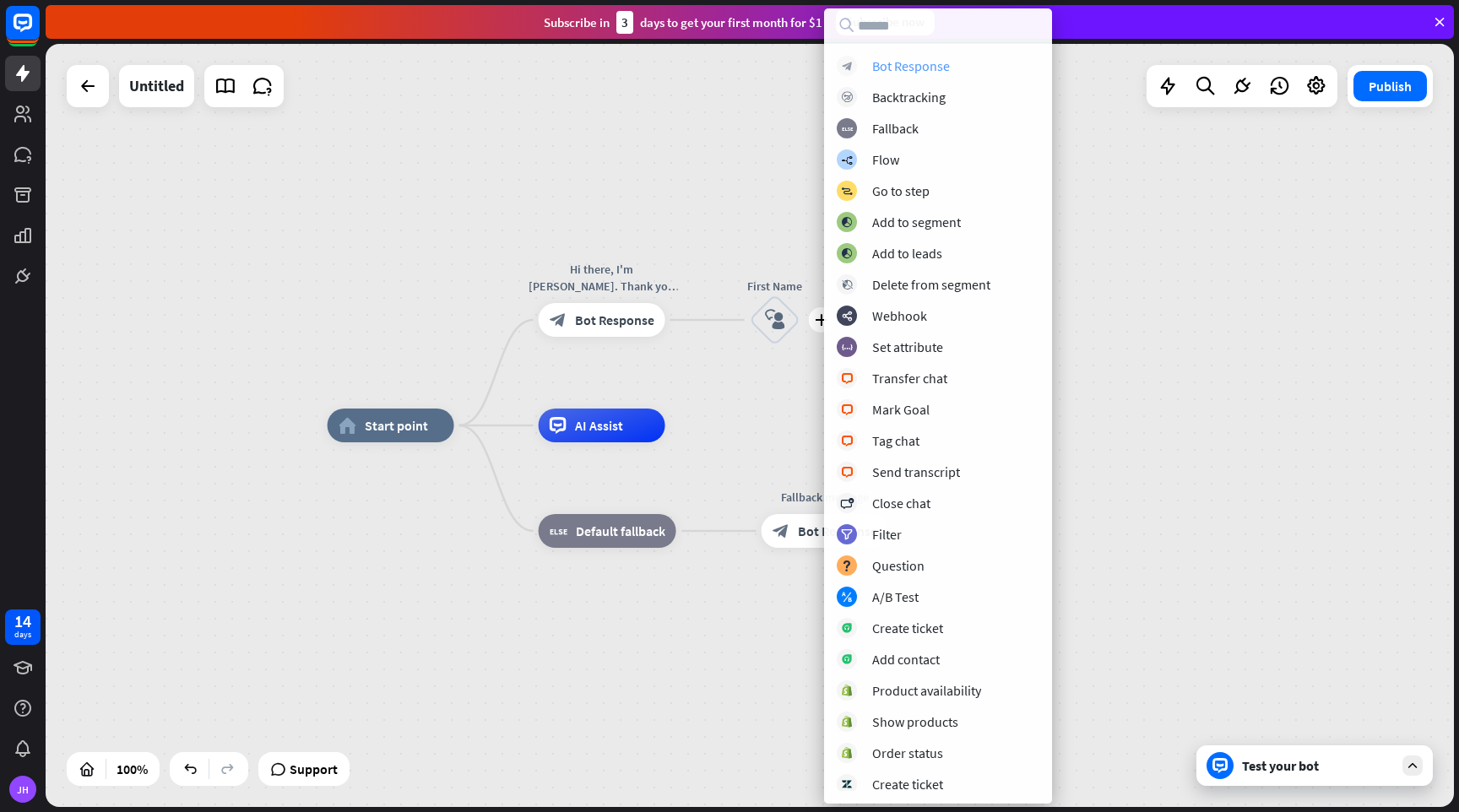
click at [936, 72] on div "Bot Response" at bounding box center [911, 65] width 78 height 17
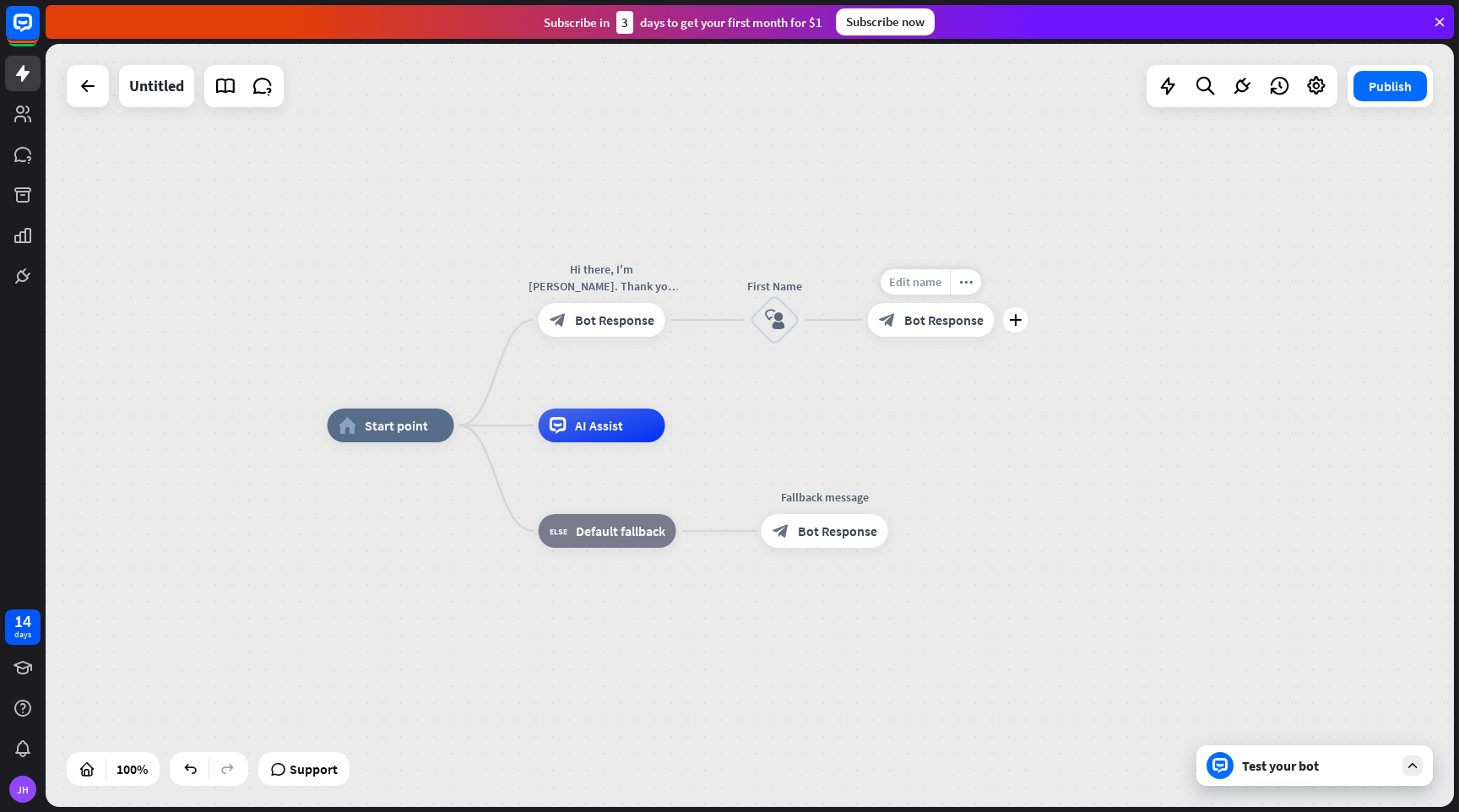
click at [922, 282] on span "Edit name" at bounding box center [916, 282] width 53 height 15
click at [968, 287] on input "*******" at bounding box center [931, 282] width 119 height 24
type input "**********"
click at [1147, 409] on div "home_2 Start point Hi there, I'm [PERSON_NAME]. Thank you for contacting us [DA…" at bounding box center [749, 425] width 1408 height 763
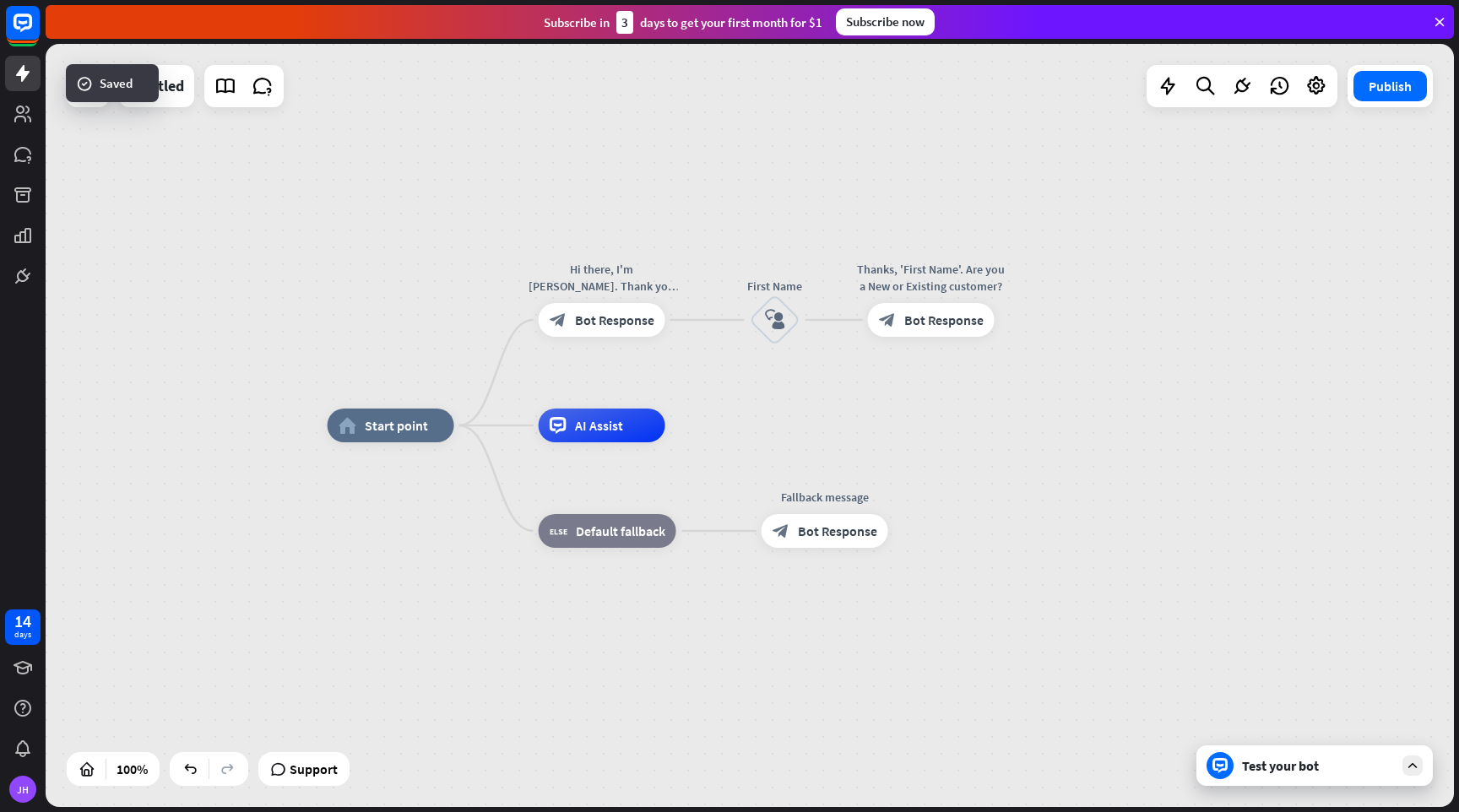
click at [1294, 769] on div "Test your bot" at bounding box center [1319, 765] width 152 height 17
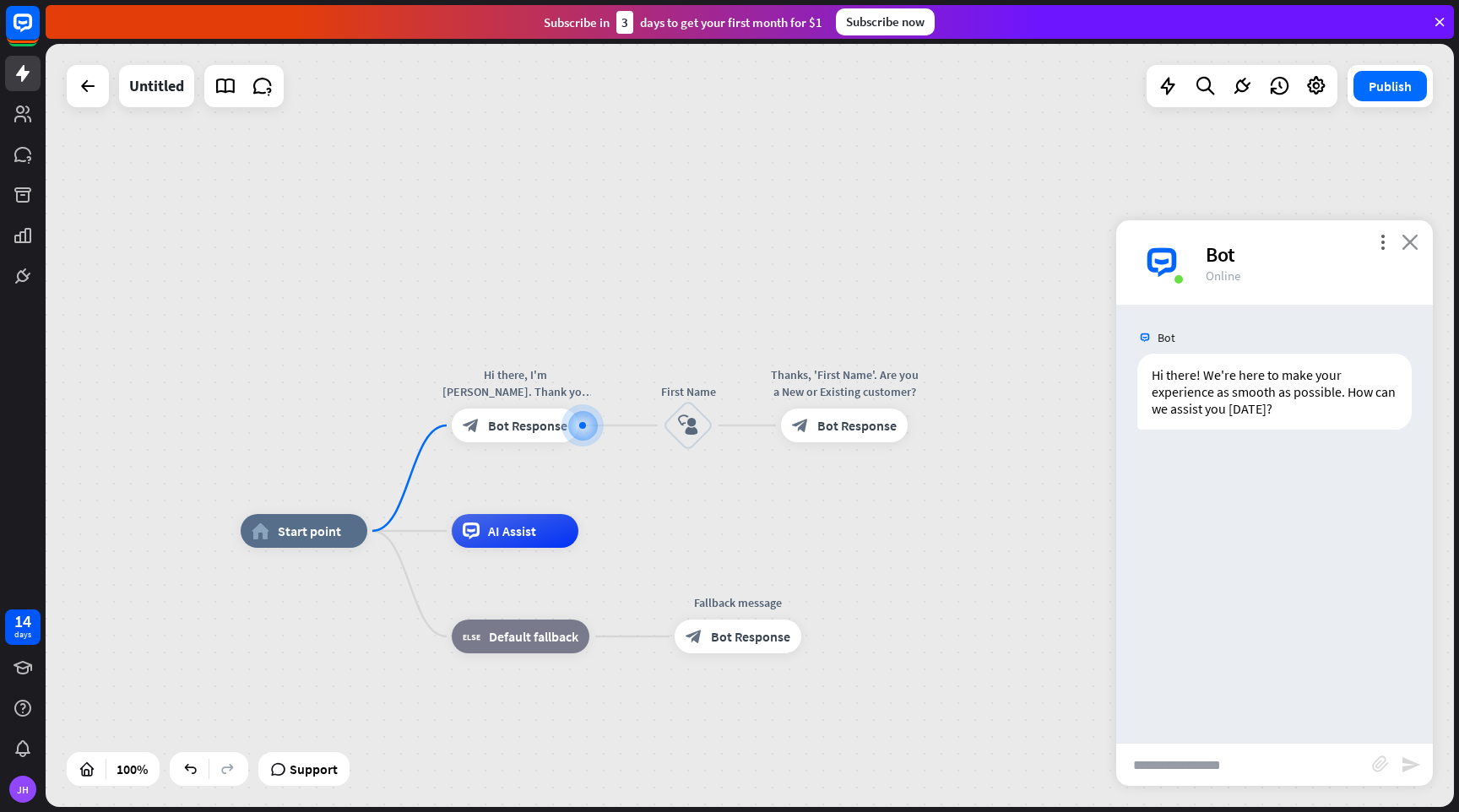
click at [1410, 242] on icon "close" at bounding box center [1410, 242] width 17 height 16
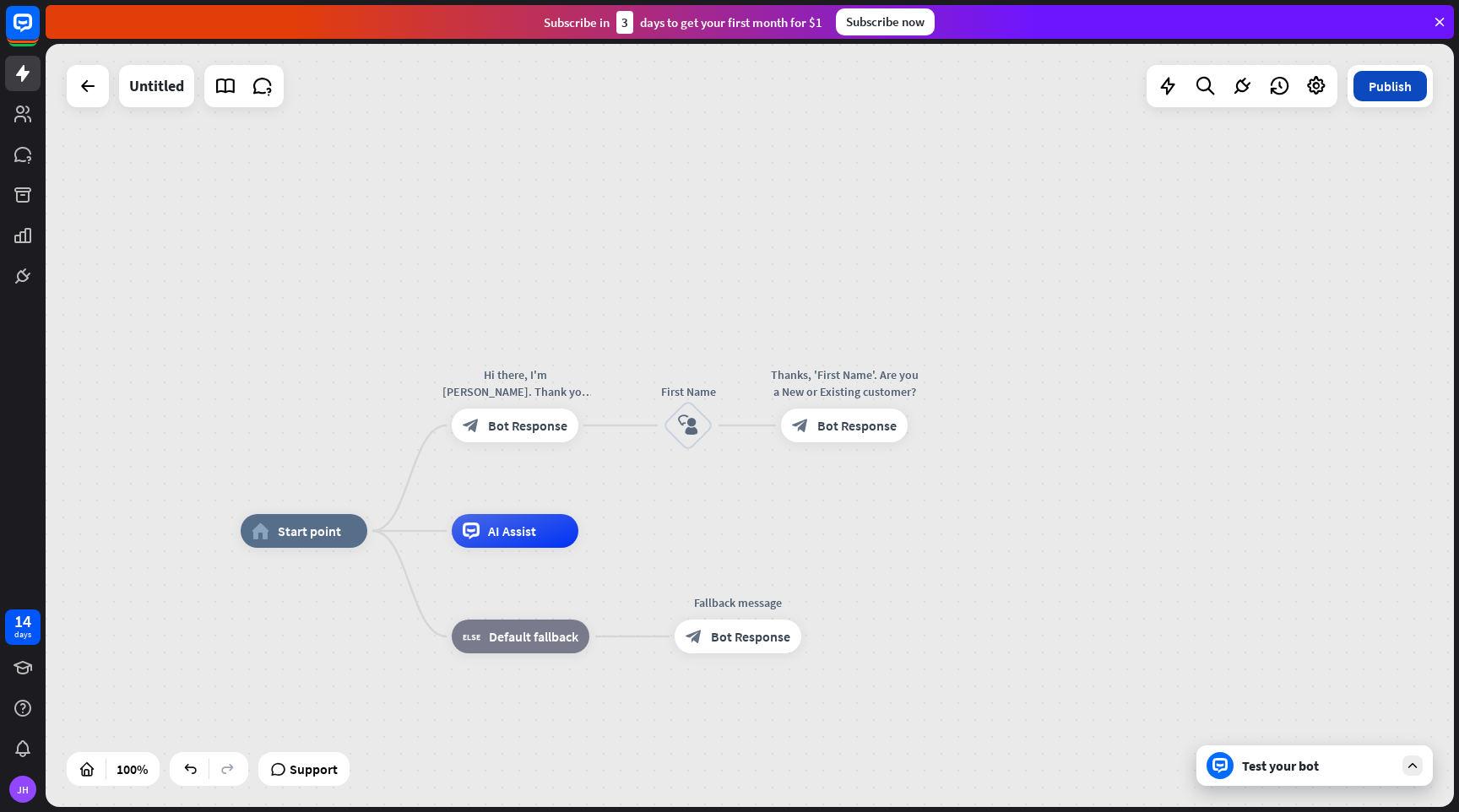
click at [1387, 97] on button "Publish" at bounding box center [1390, 86] width 73 height 31
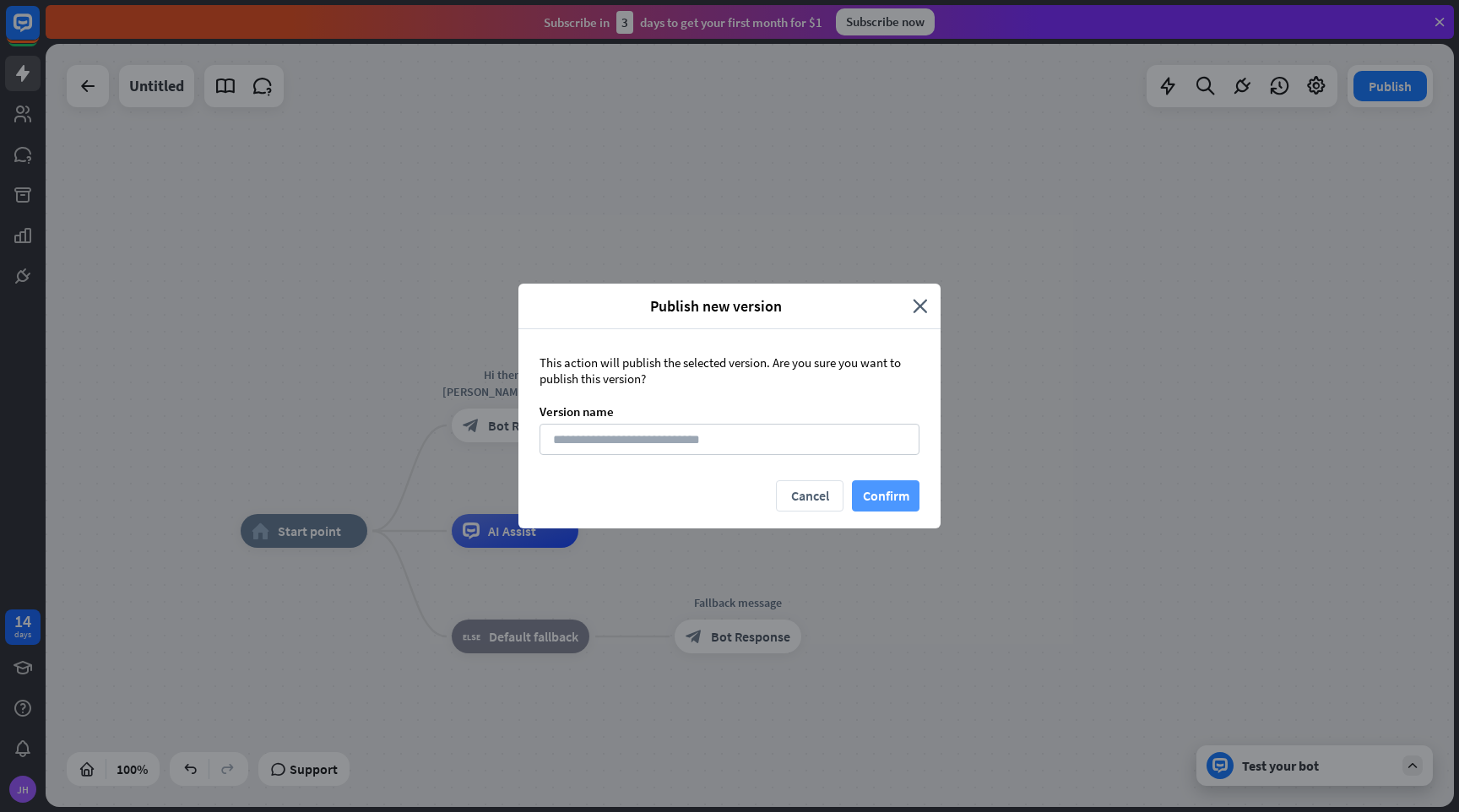
click at [882, 504] on button "Confirm" at bounding box center [886, 496] width 68 height 32
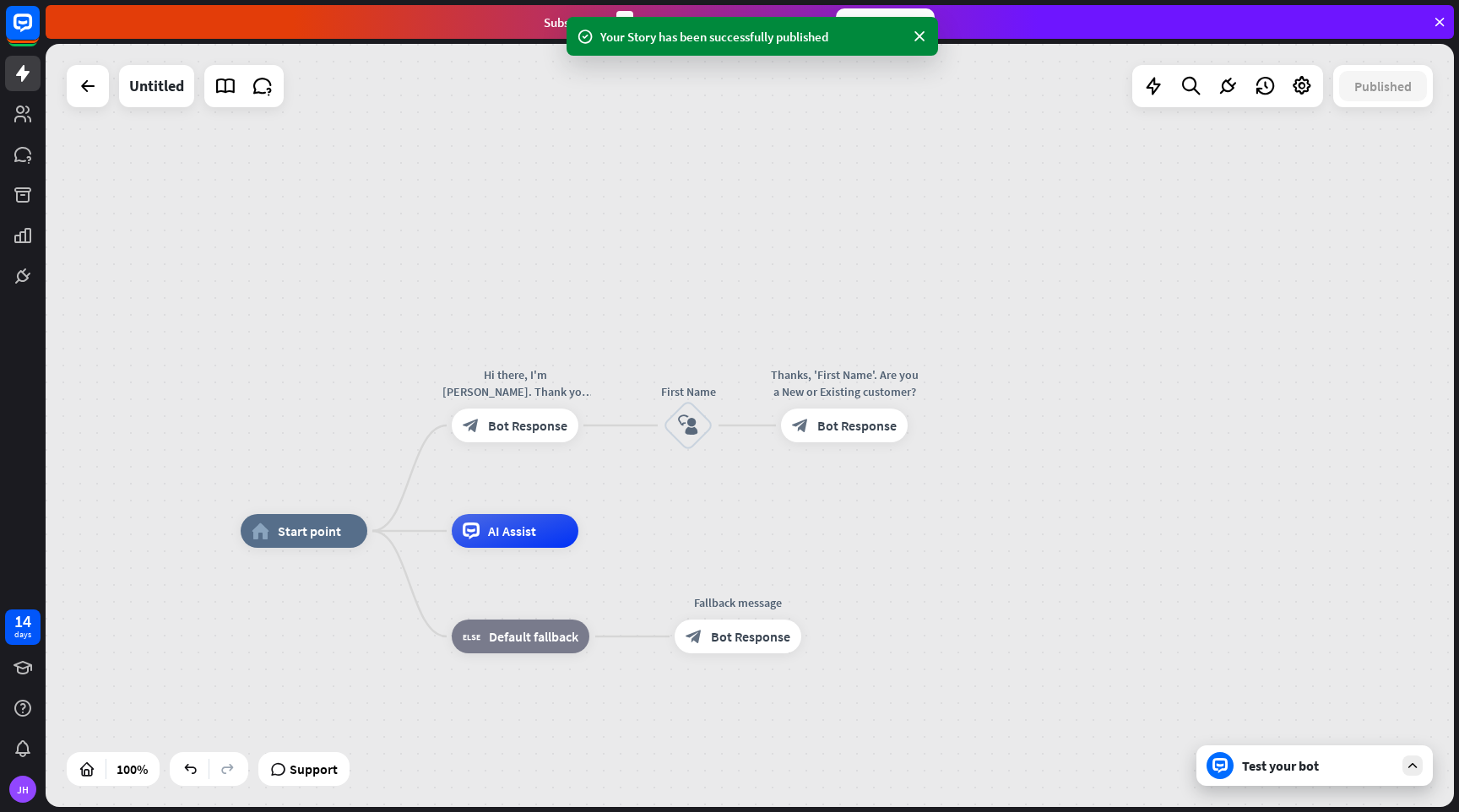
click at [1313, 775] on div "Test your bot" at bounding box center [1314, 765] width 236 height 41
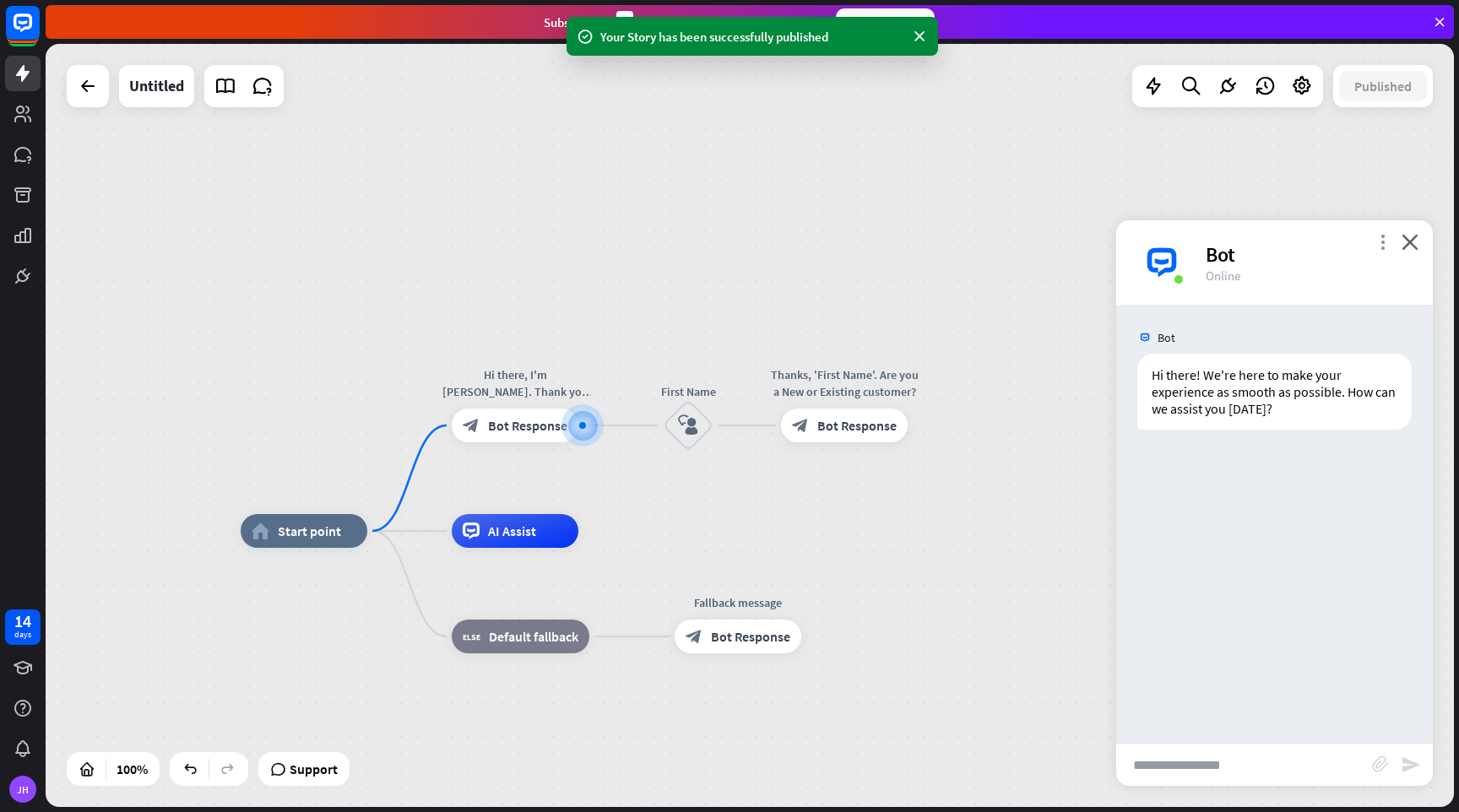
click at [1376, 245] on icon "more_vert" at bounding box center [1383, 242] width 16 height 16
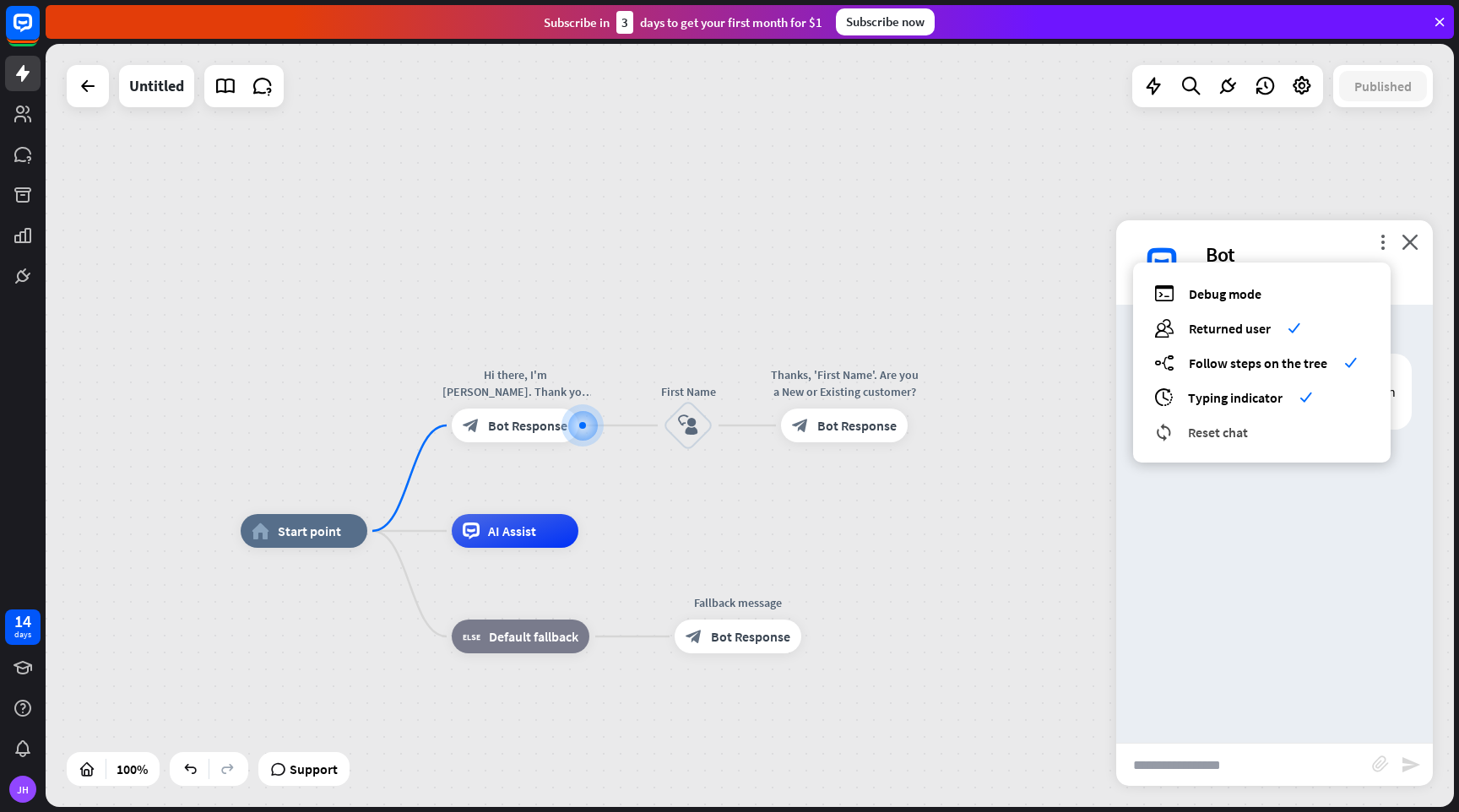
click at [1227, 428] on span "Reset chat" at bounding box center [1218, 432] width 60 height 17
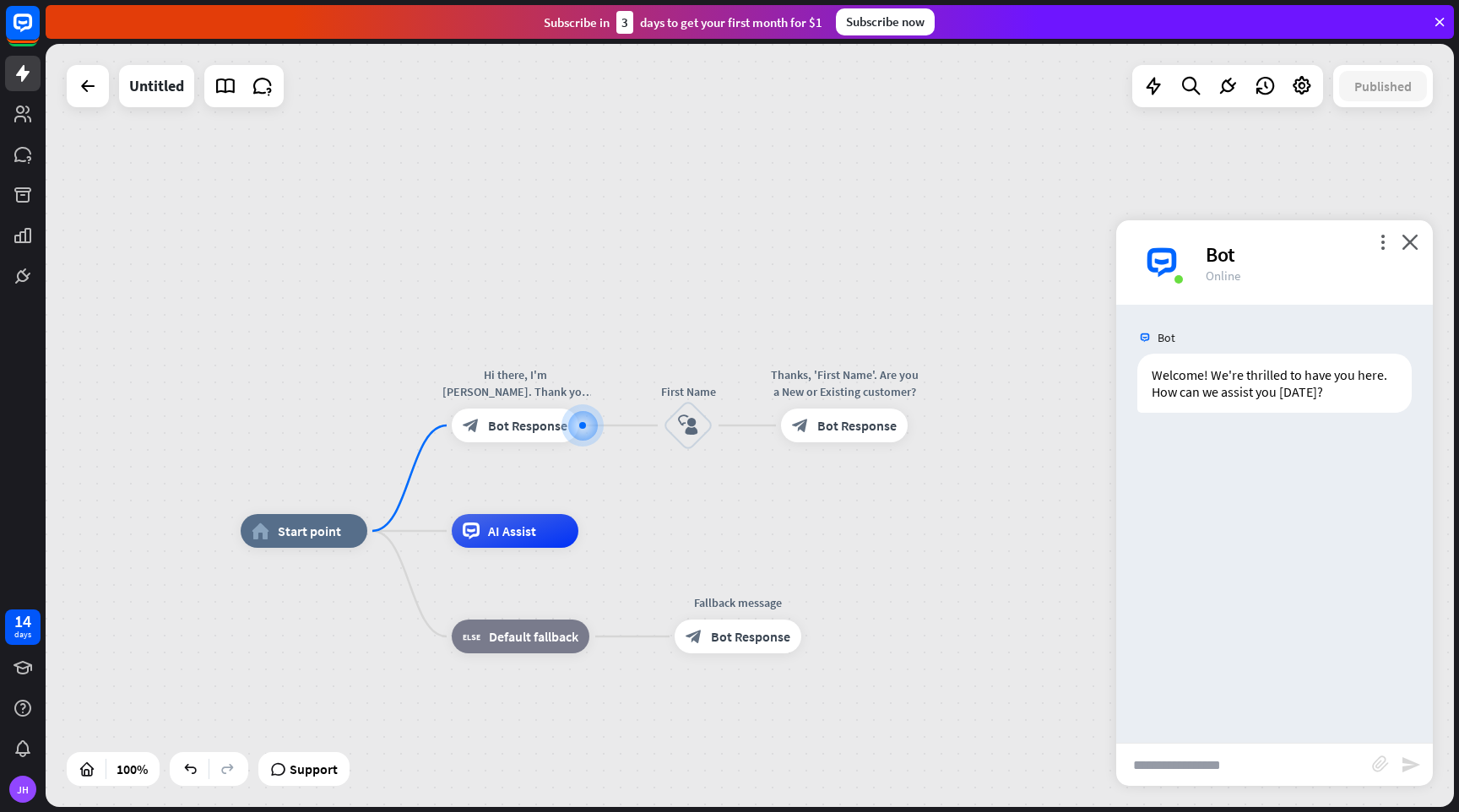
click at [1316, 608] on div "Bot Welcome! We're thrilled to have you here. How can we assist you [DATE]? [DA…" at bounding box center [1275, 524] width 317 height 438
click at [516, 387] on span "Edit name" at bounding box center [500, 387] width 53 height 15
type input "*******"
click at [507, 303] on div "home_2 Start point ******* block_bot_response Bot Response First Name block_use…" at bounding box center [749, 425] width 1408 height 763
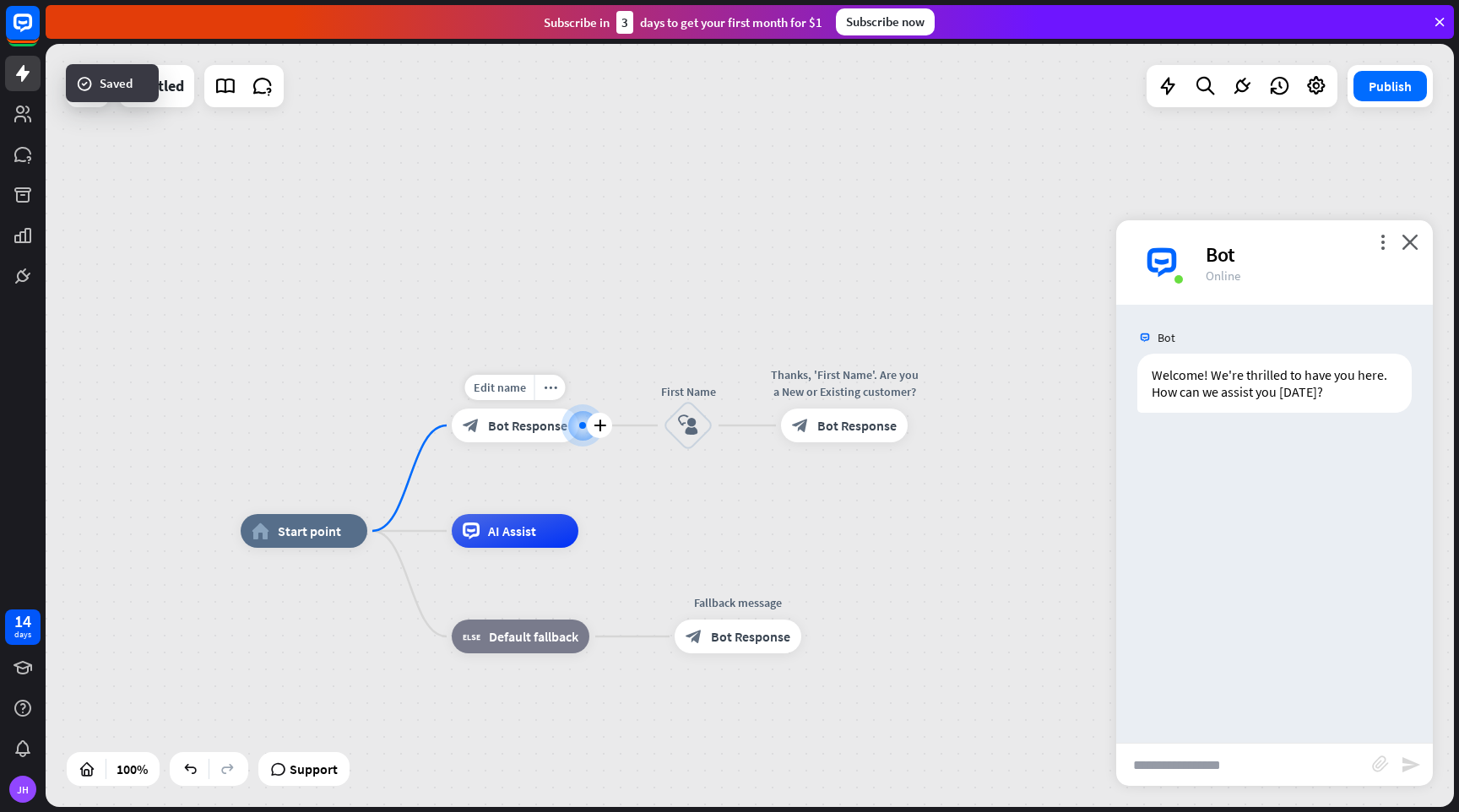
click at [533, 425] on span "Bot Response" at bounding box center [528, 425] width 80 height 17
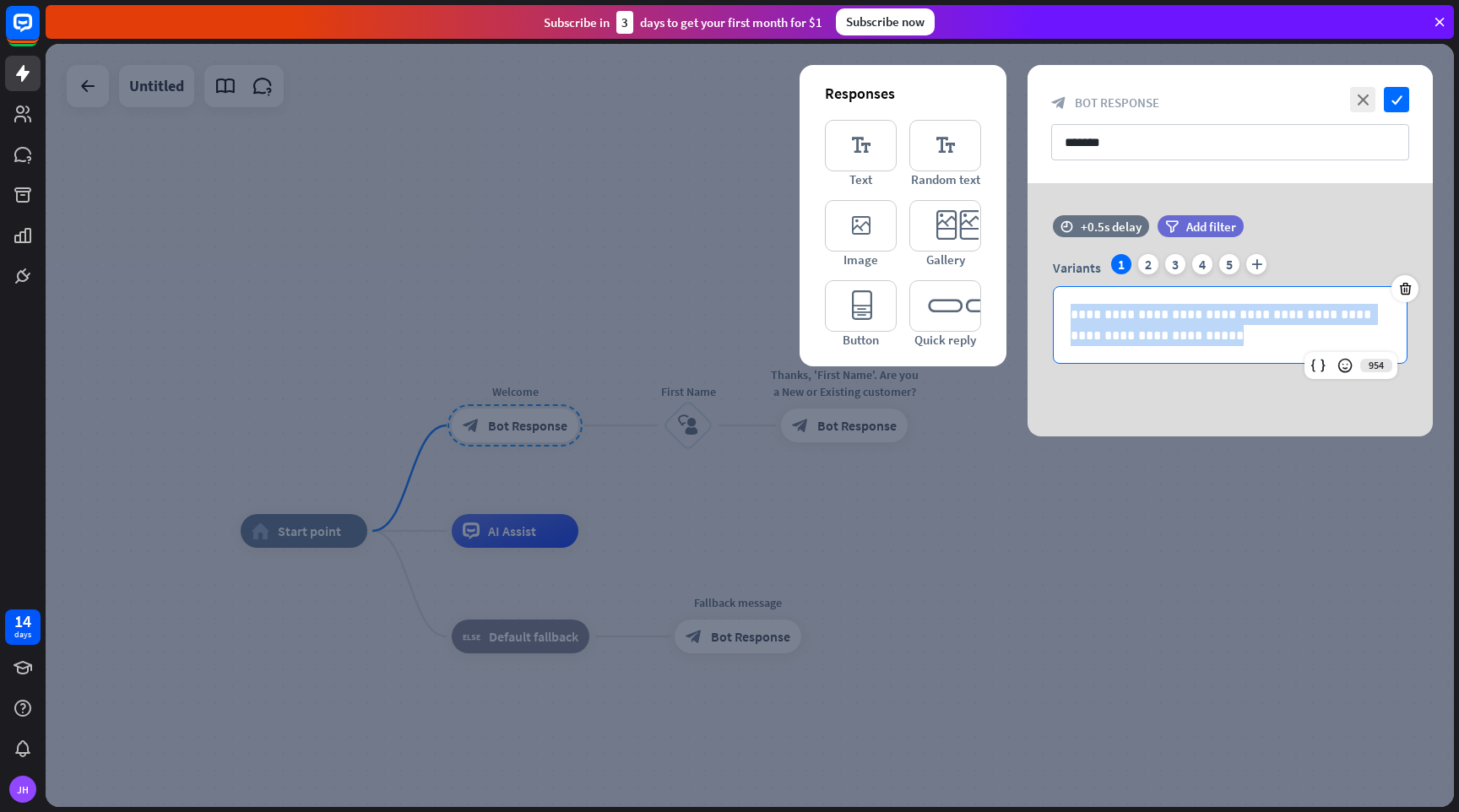
drag, startPoint x: 1180, startPoint y: 342, endPoint x: 1003, endPoint y: 282, distance: 186.9
click at [1028, 282] on div "**********" at bounding box center [1231, 310] width 406 height 253
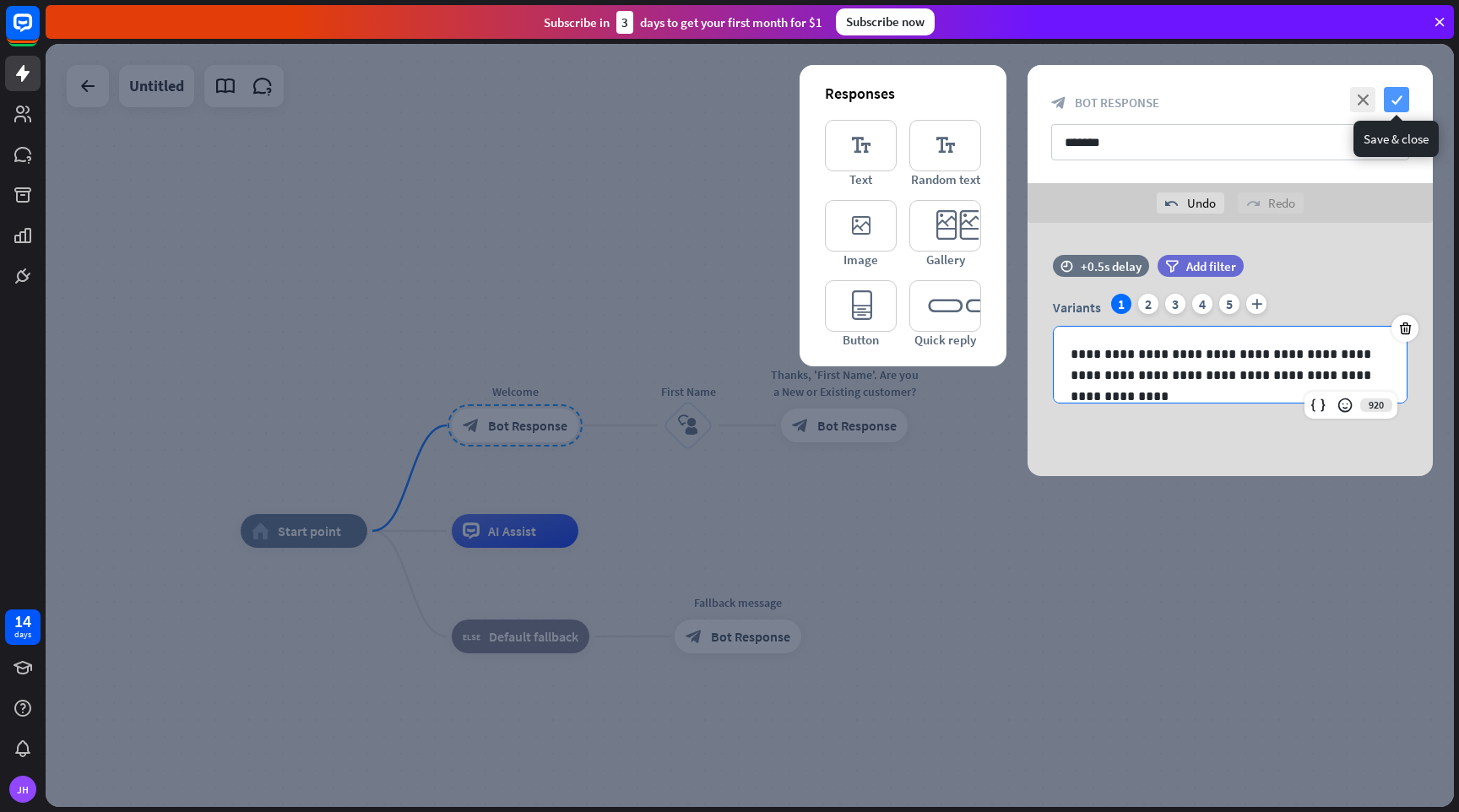
click at [1406, 98] on icon "check" at bounding box center [1397, 100] width 25 height 25
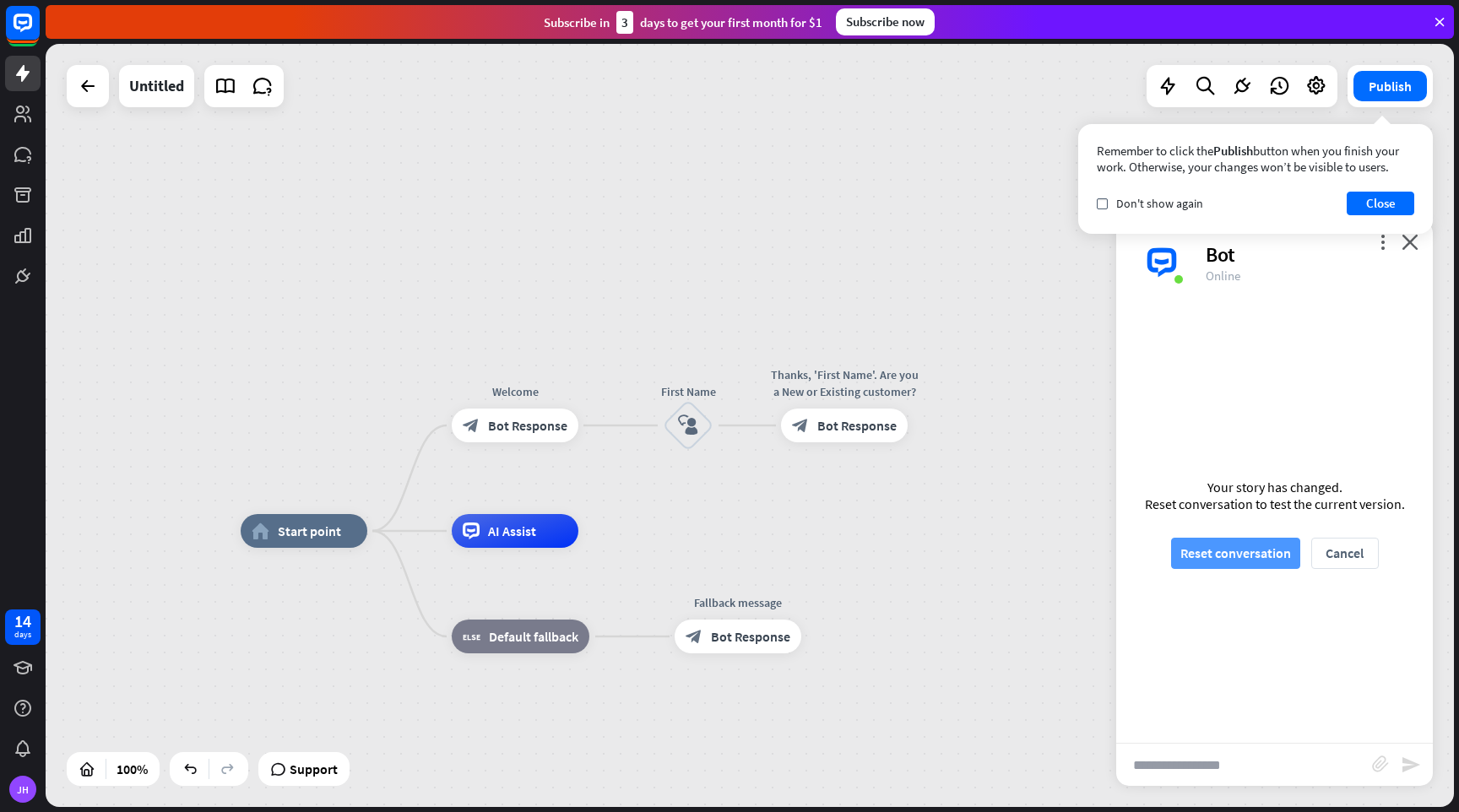
click at [1252, 558] on button "Reset conversation" at bounding box center [1235, 553] width 130 height 32
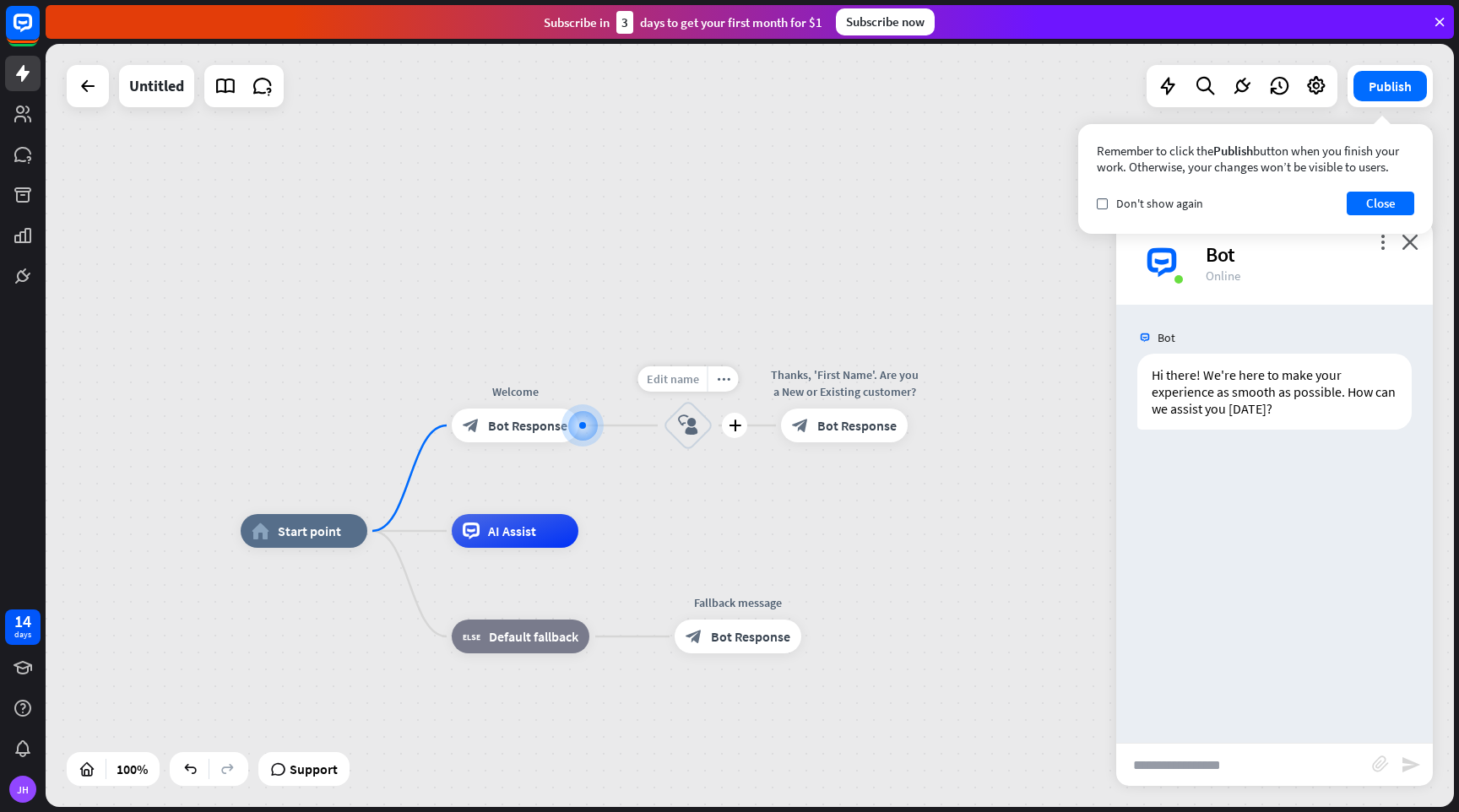
click at [677, 375] on span "Edit name" at bounding box center [673, 378] width 53 height 15
type input "****"
click at [836, 436] on div "block_bot_response Bot Response" at bounding box center [845, 425] width 127 height 33
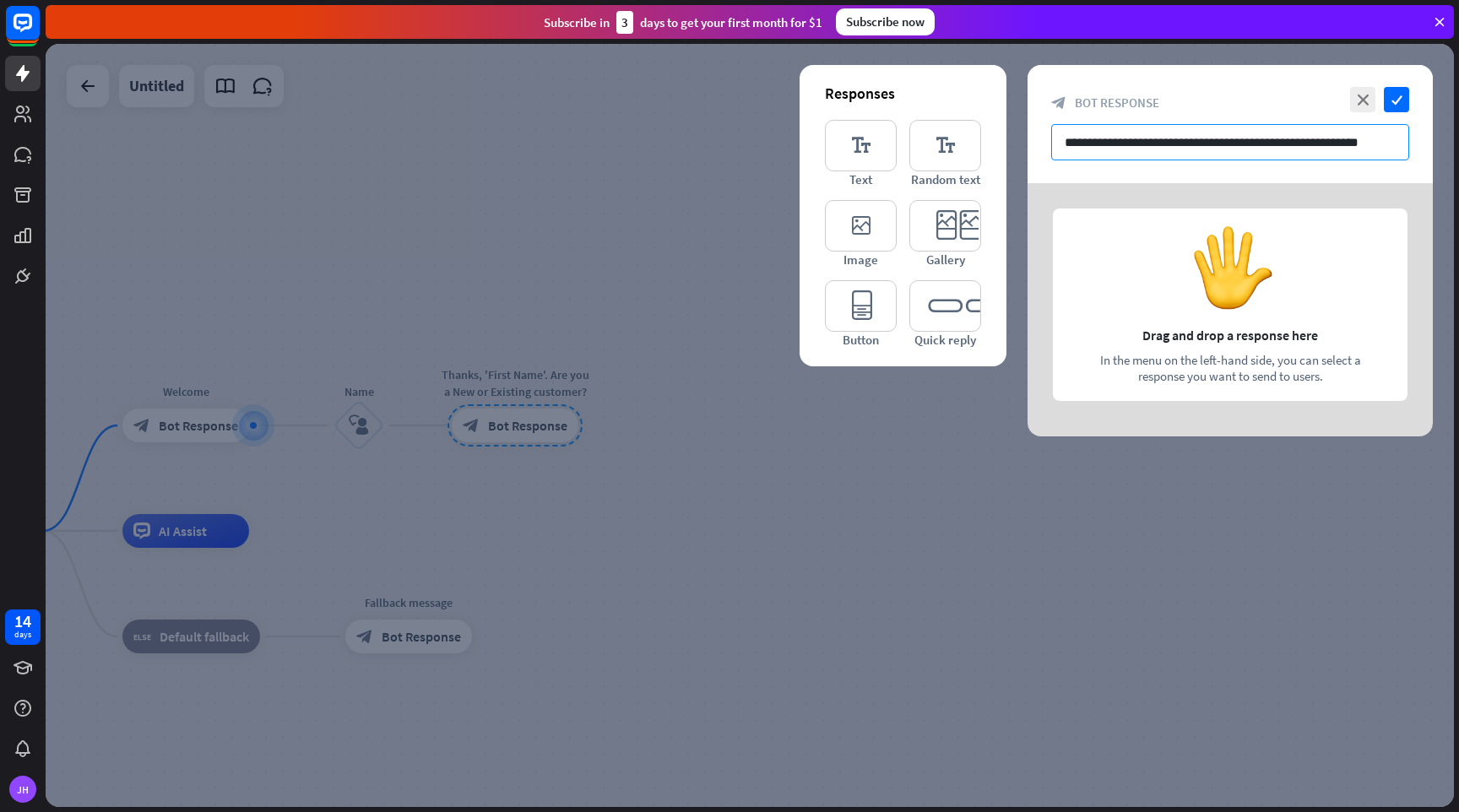
click at [1375, 147] on input "**********" at bounding box center [1230, 142] width 358 height 36
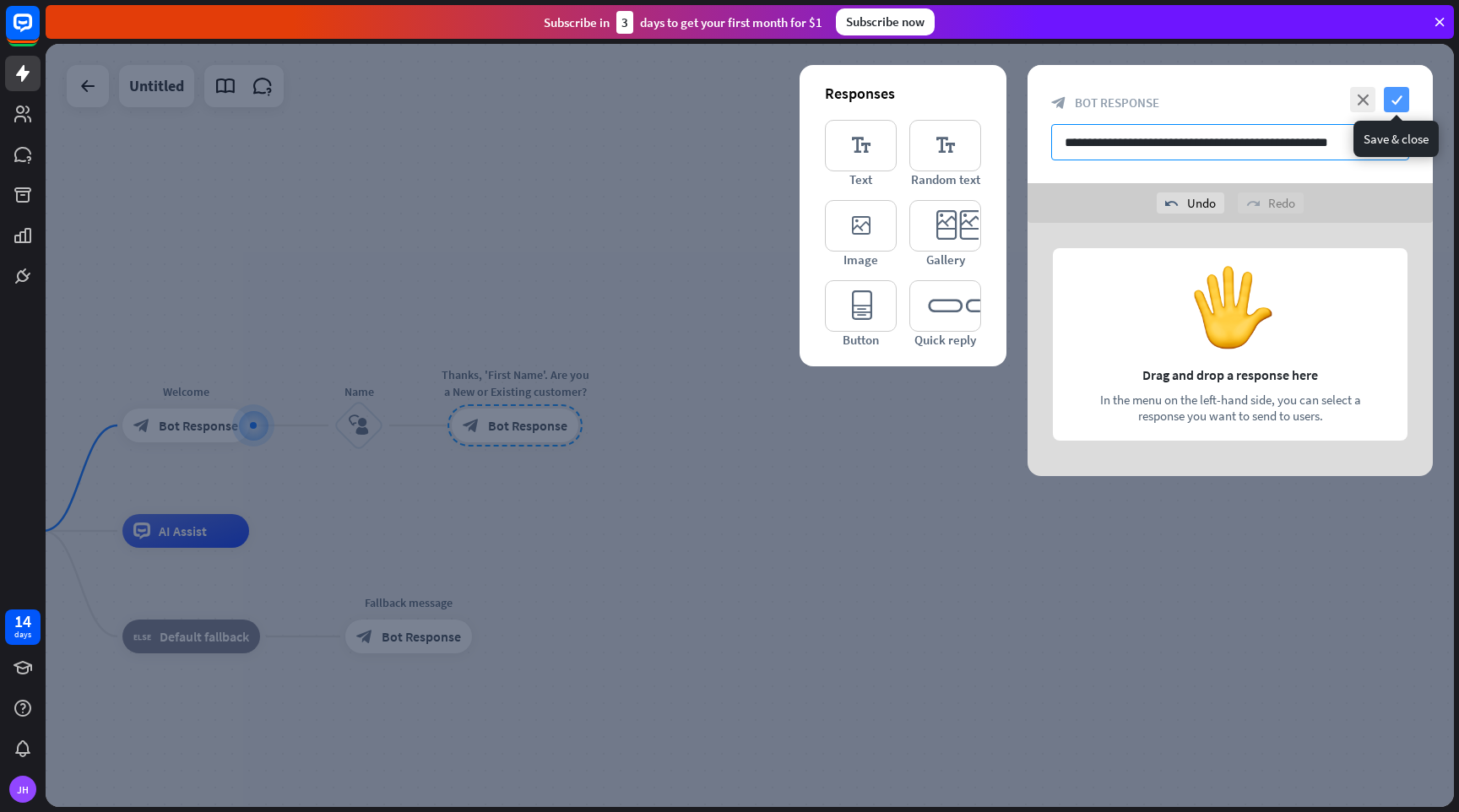
type input "**********"
click at [1397, 101] on icon "check" at bounding box center [1397, 100] width 25 height 25
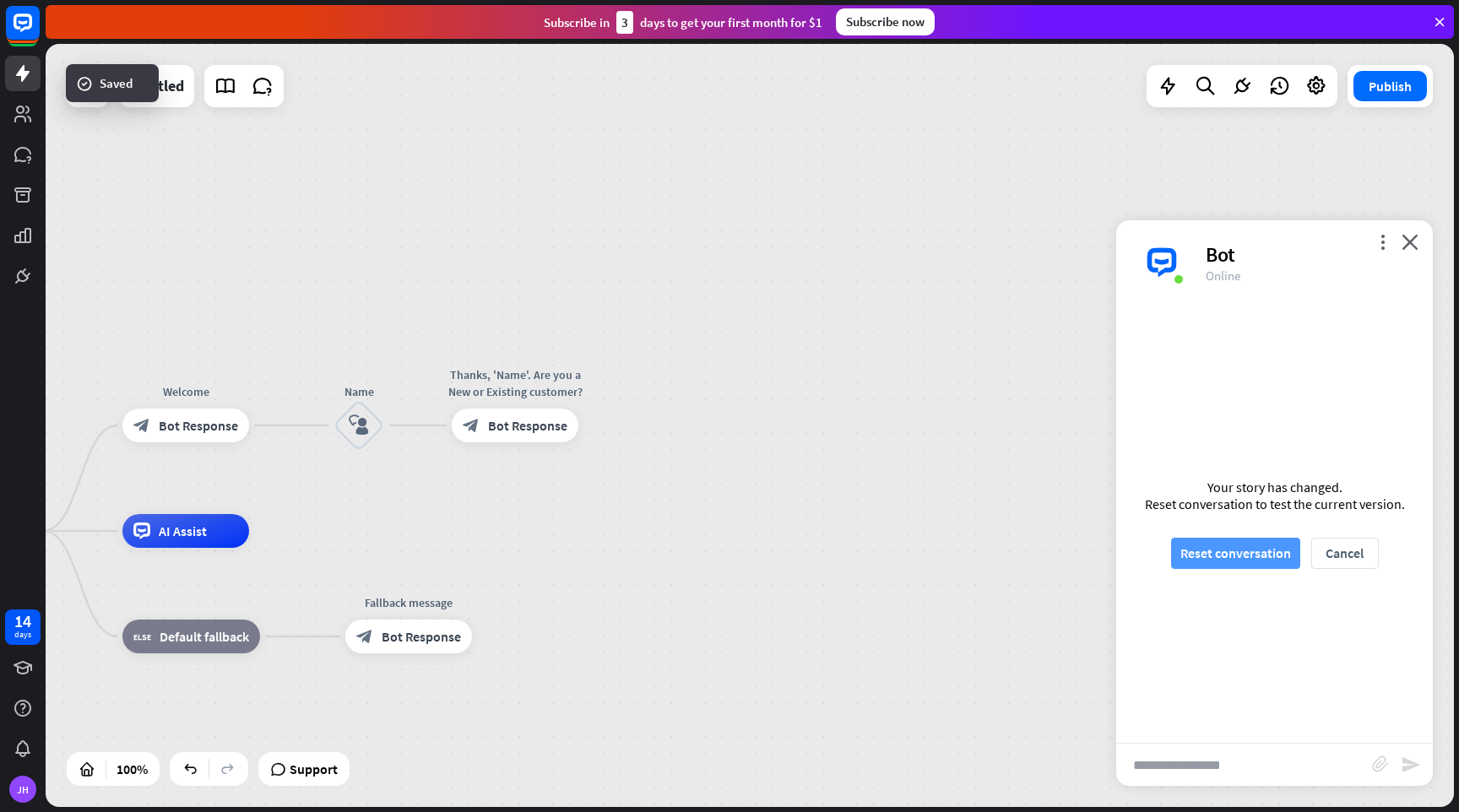
click at [1249, 557] on button "Reset conversation" at bounding box center [1235, 553] width 130 height 32
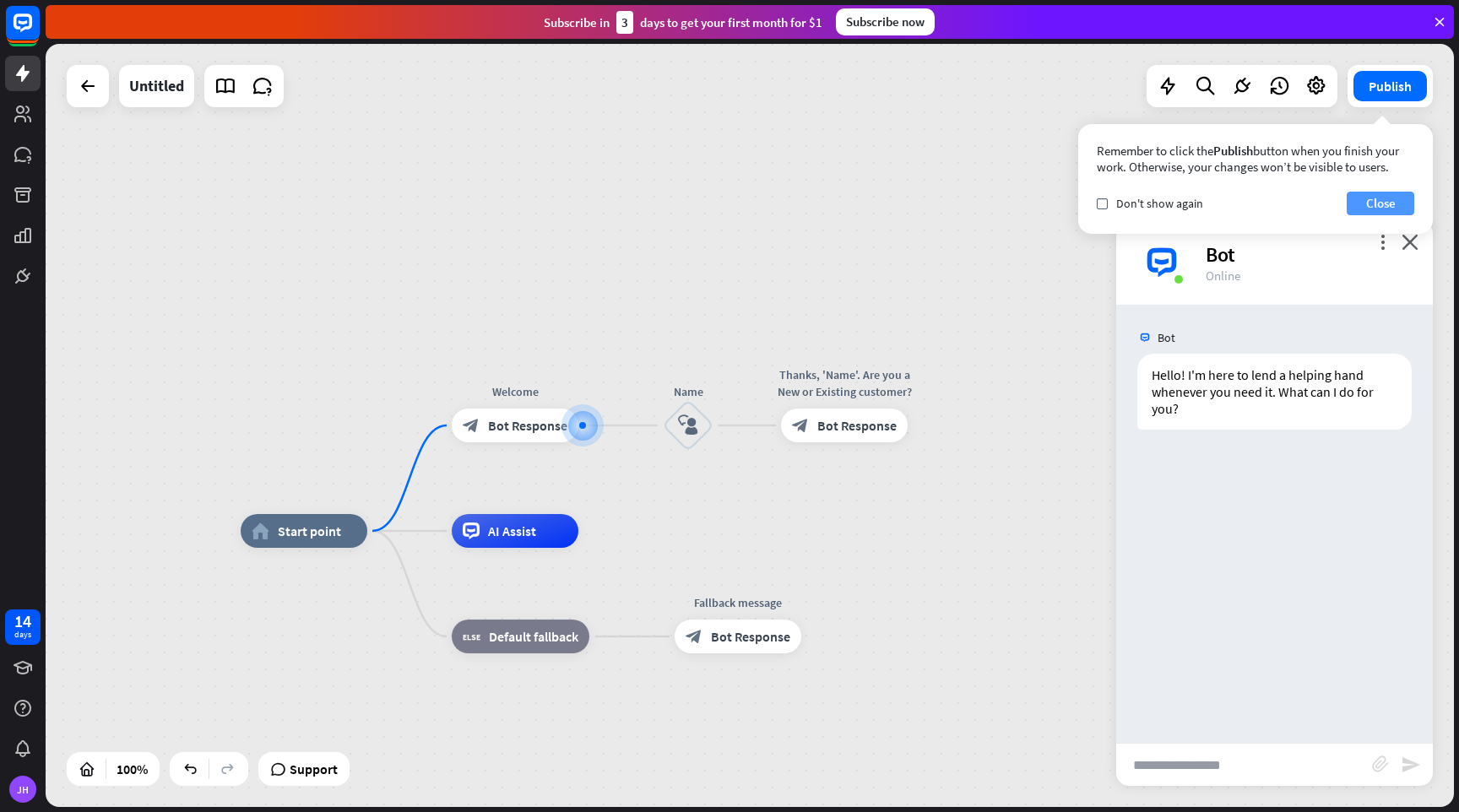
click at [1381, 205] on button "Close" at bounding box center [1380, 204] width 68 height 24
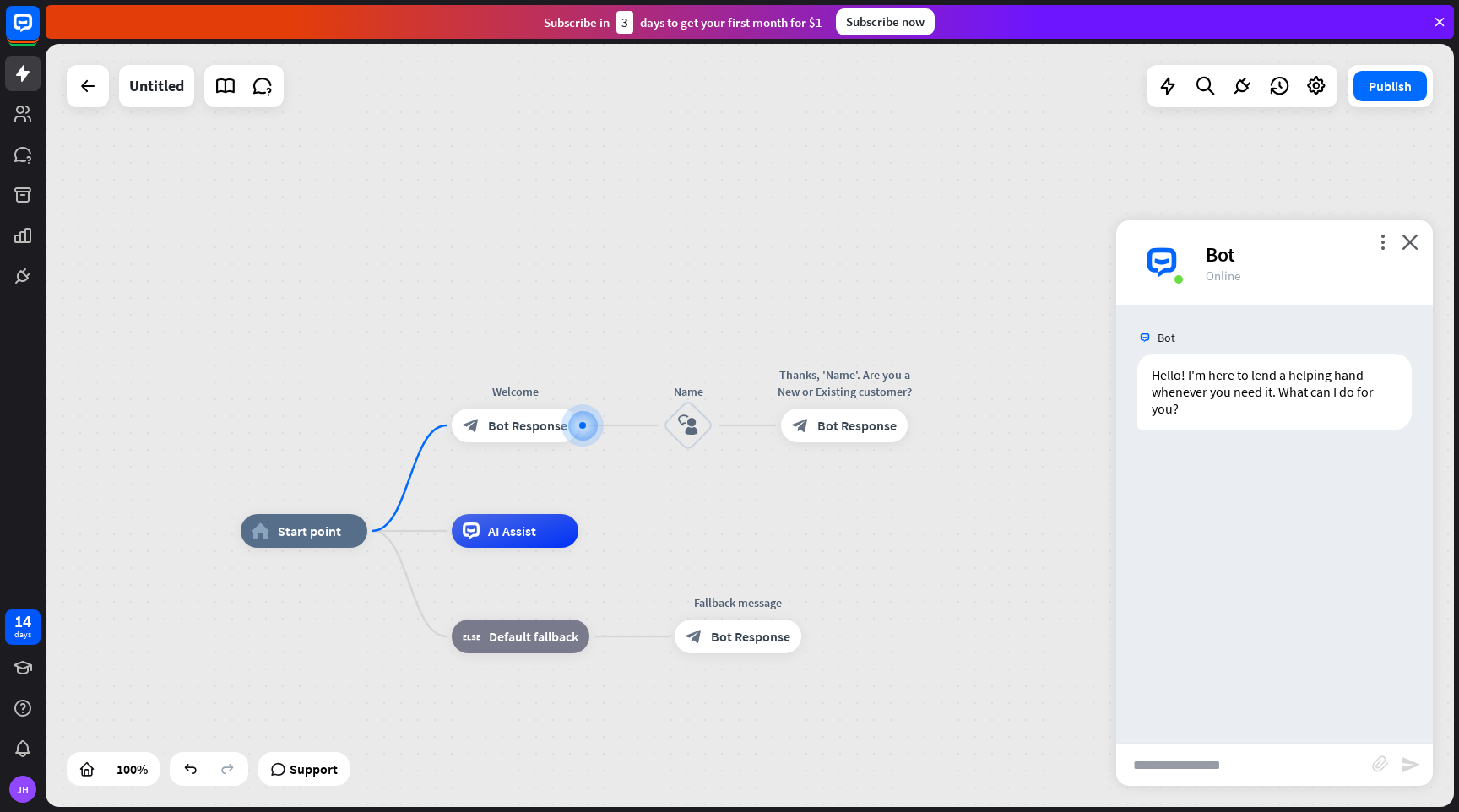
click at [1381, 111] on div "home_2 Start point Welcome block_bot_response Bot Response Name block_user_inpu…" at bounding box center [749, 425] width 1408 height 763
click at [1381, 99] on button "Publish" at bounding box center [1390, 86] width 73 height 31
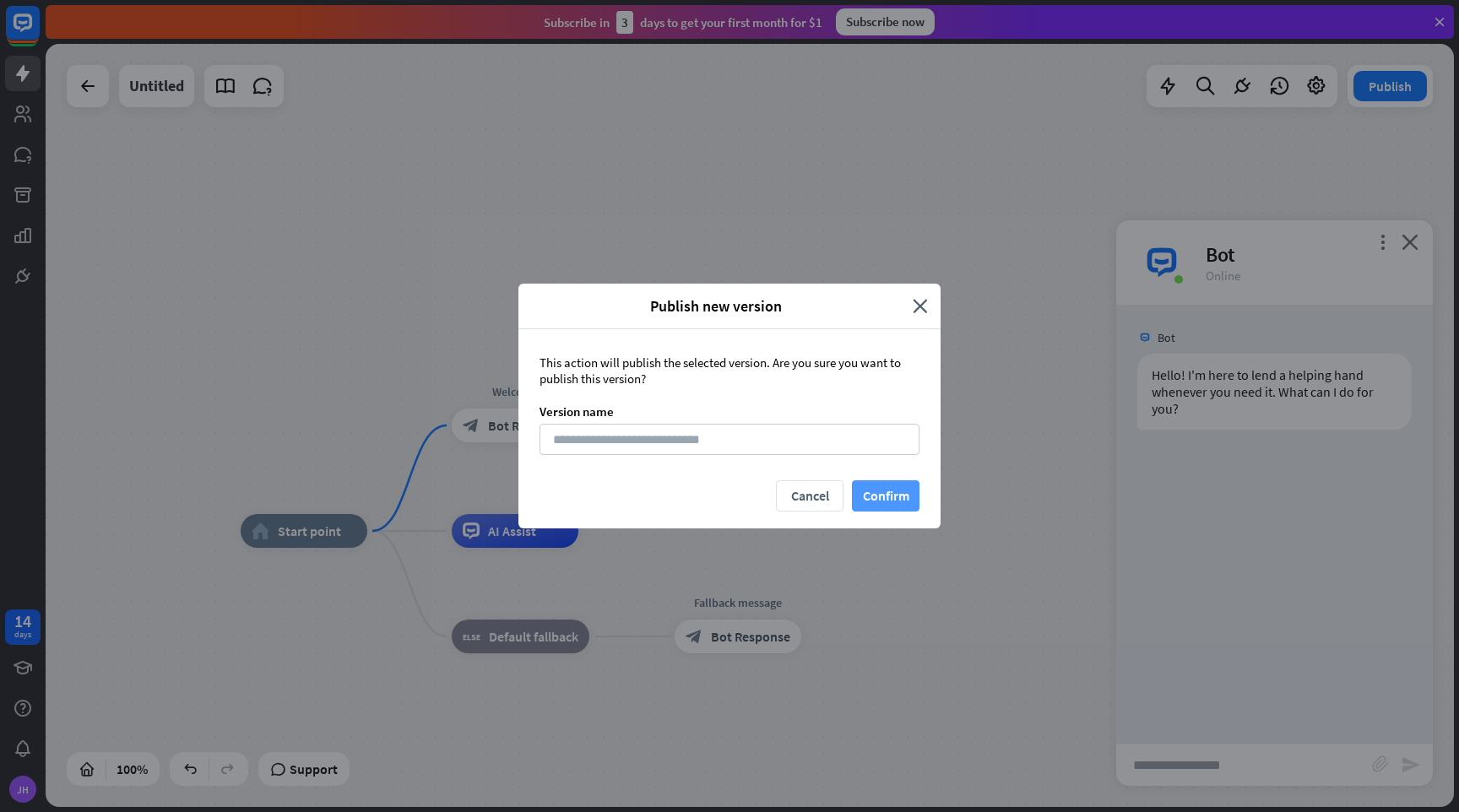
click at [878, 481] on button "Confirm" at bounding box center [886, 496] width 68 height 32
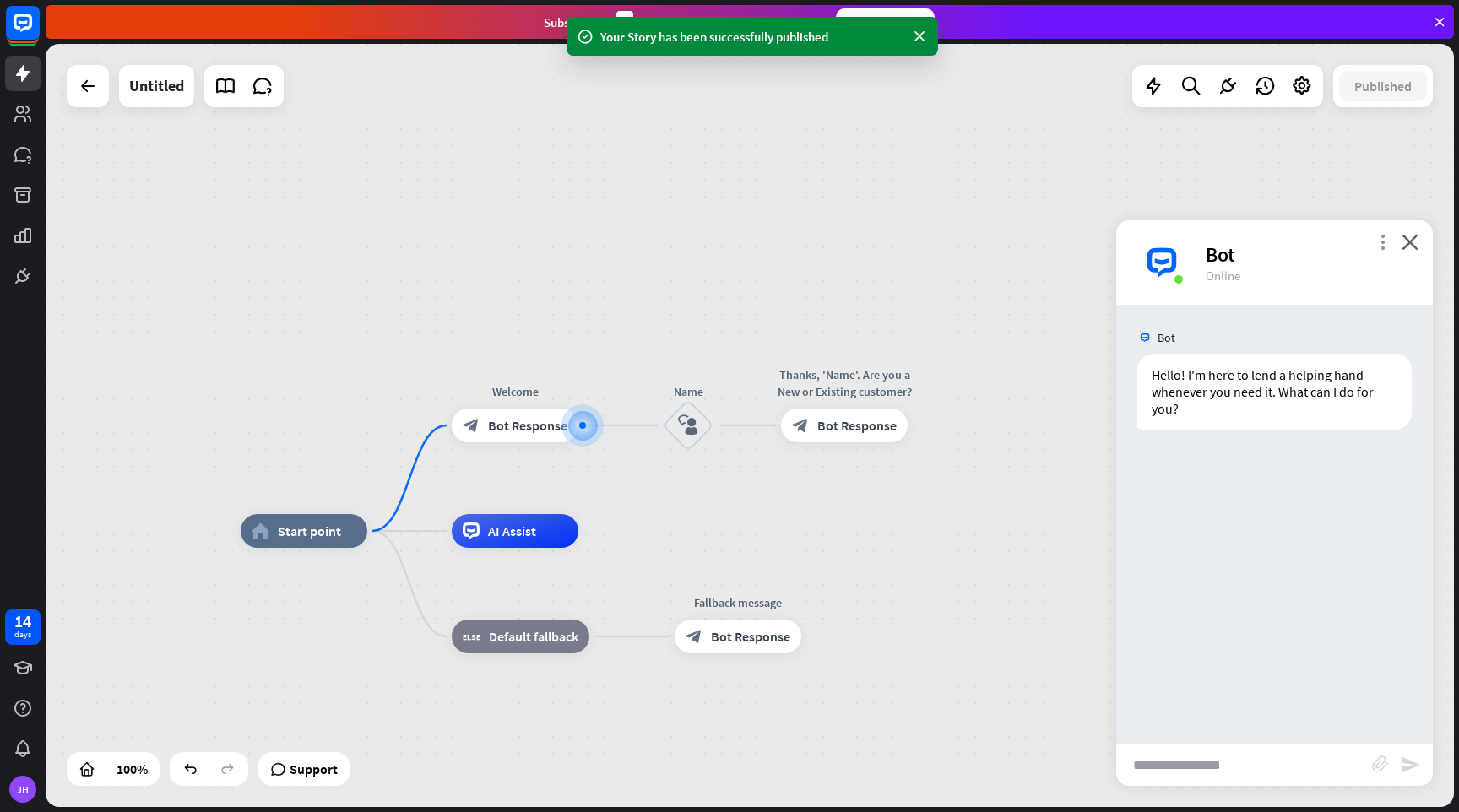
click at [1381, 239] on icon "more_vert" at bounding box center [1383, 242] width 16 height 16
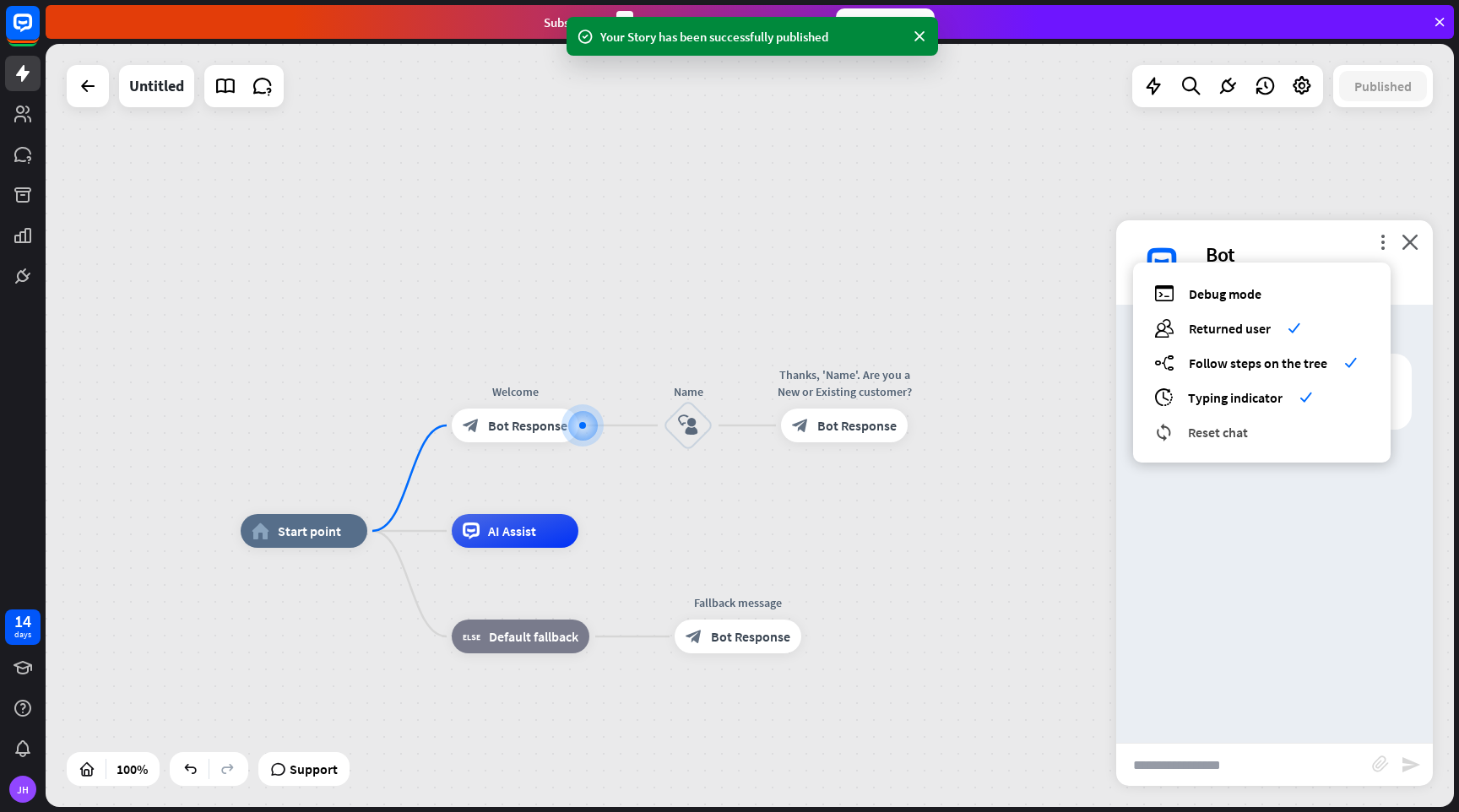
click at [1219, 427] on span "Reset chat" at bounding box center [1218, 432] width 60 height 17
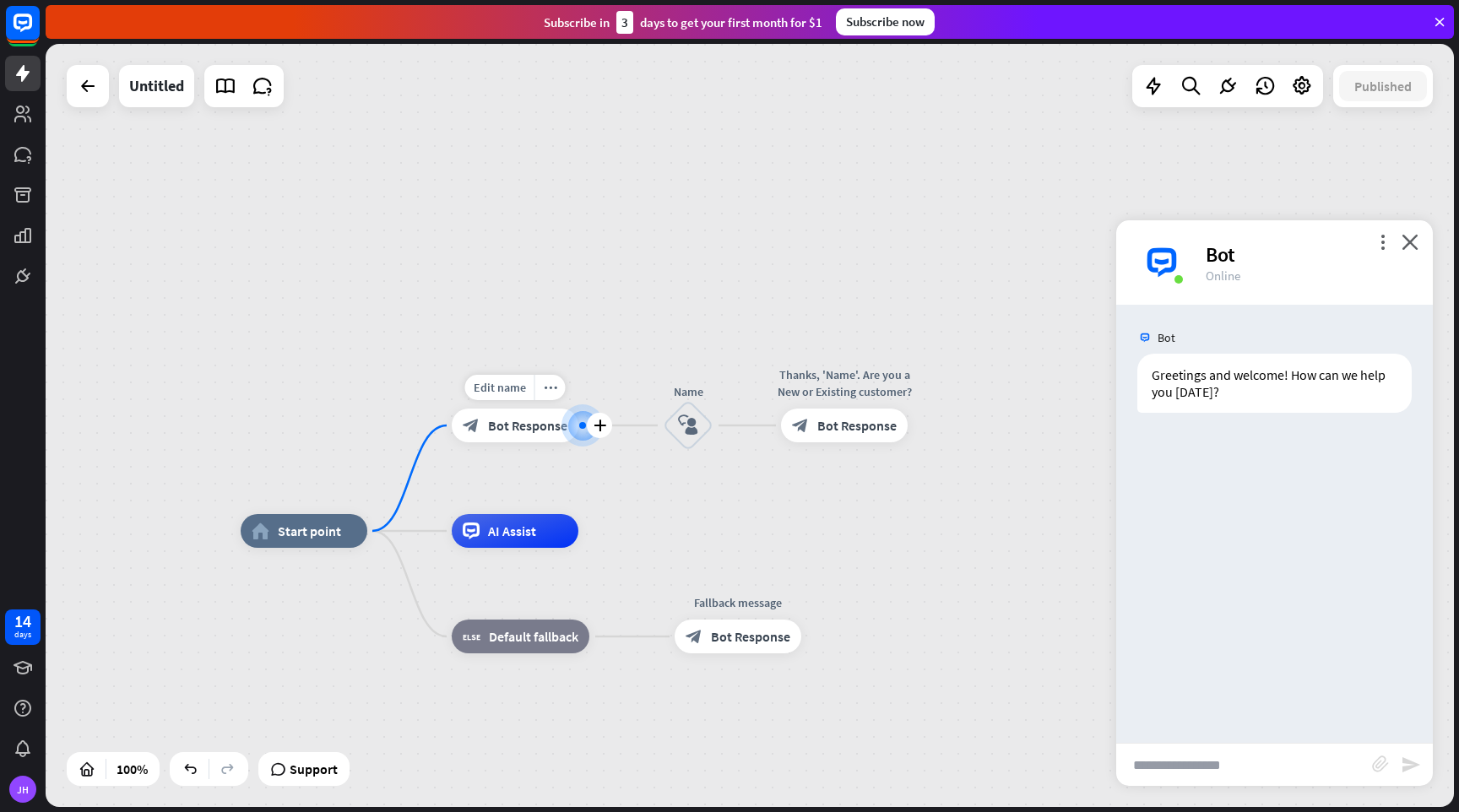
click at [580, 434] on div at bounding box center [582, 425] width 17 height 17
click at [523, 432] on span "Bot Response" at bounding box center [528, 425] width 80 height 17
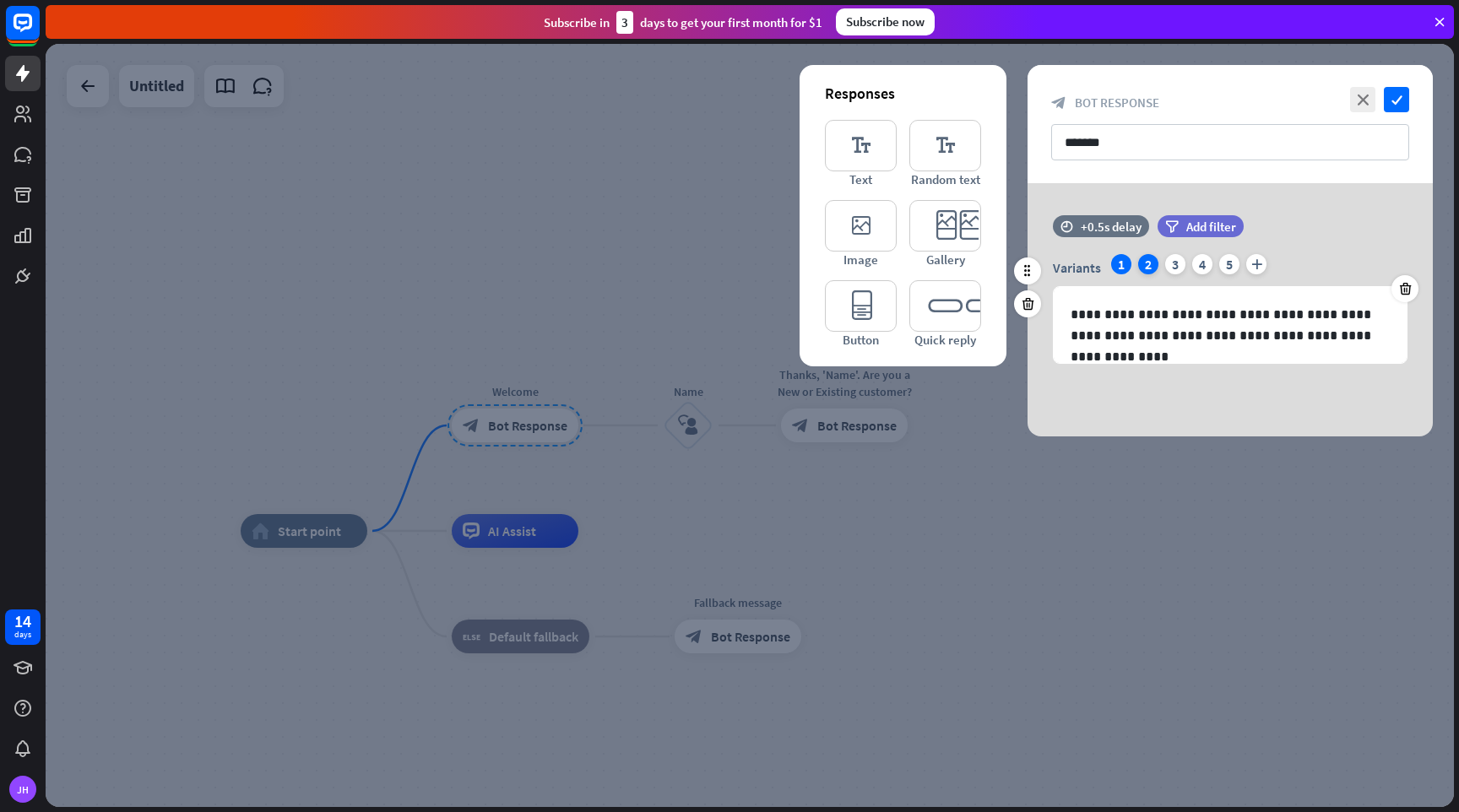
click at [1148, 263] on div "2" at bounding box center [1148, 264] width 20 height 20
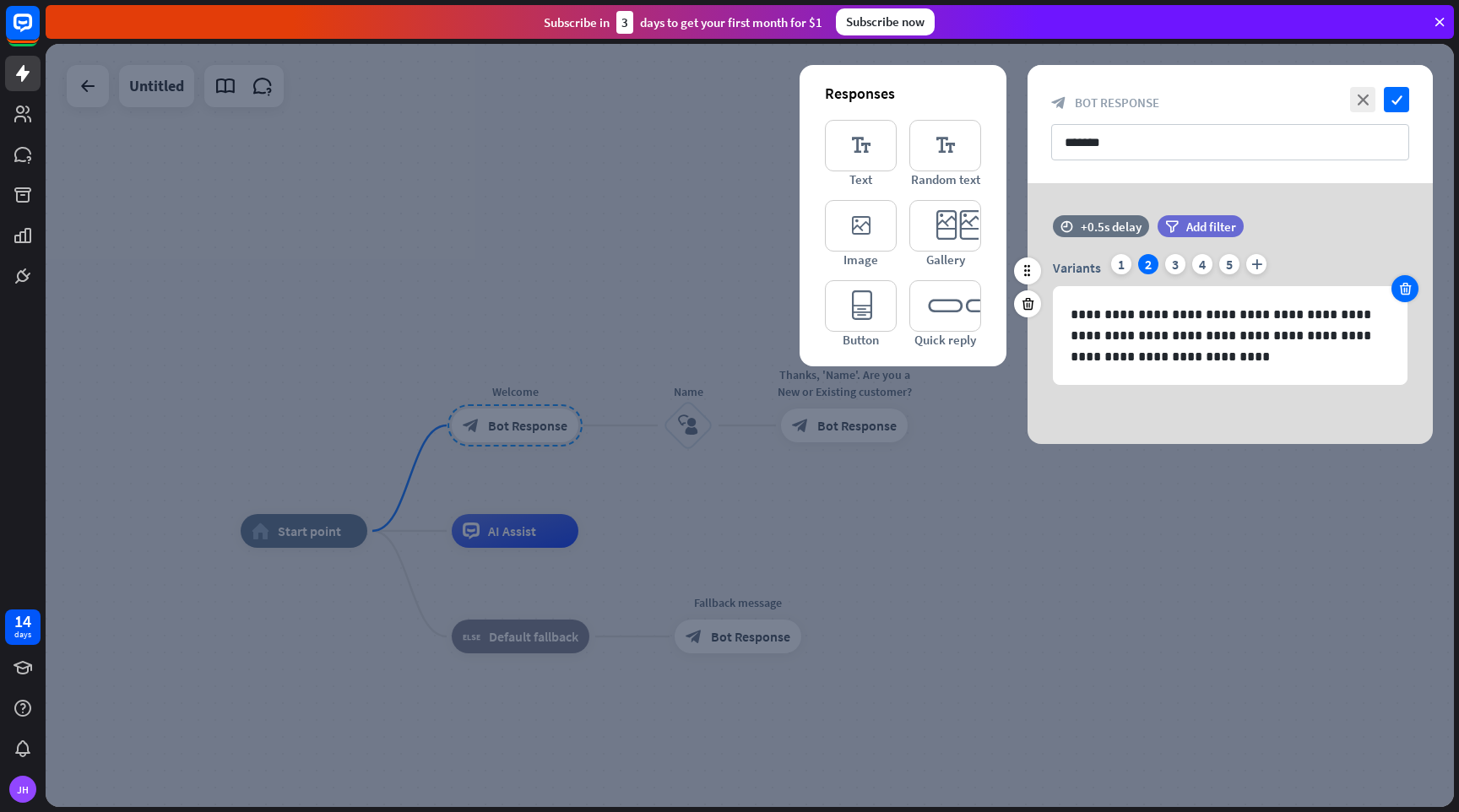
click at [1406, 286] on icon at bounding box center [1406, 289] width 16 height 15
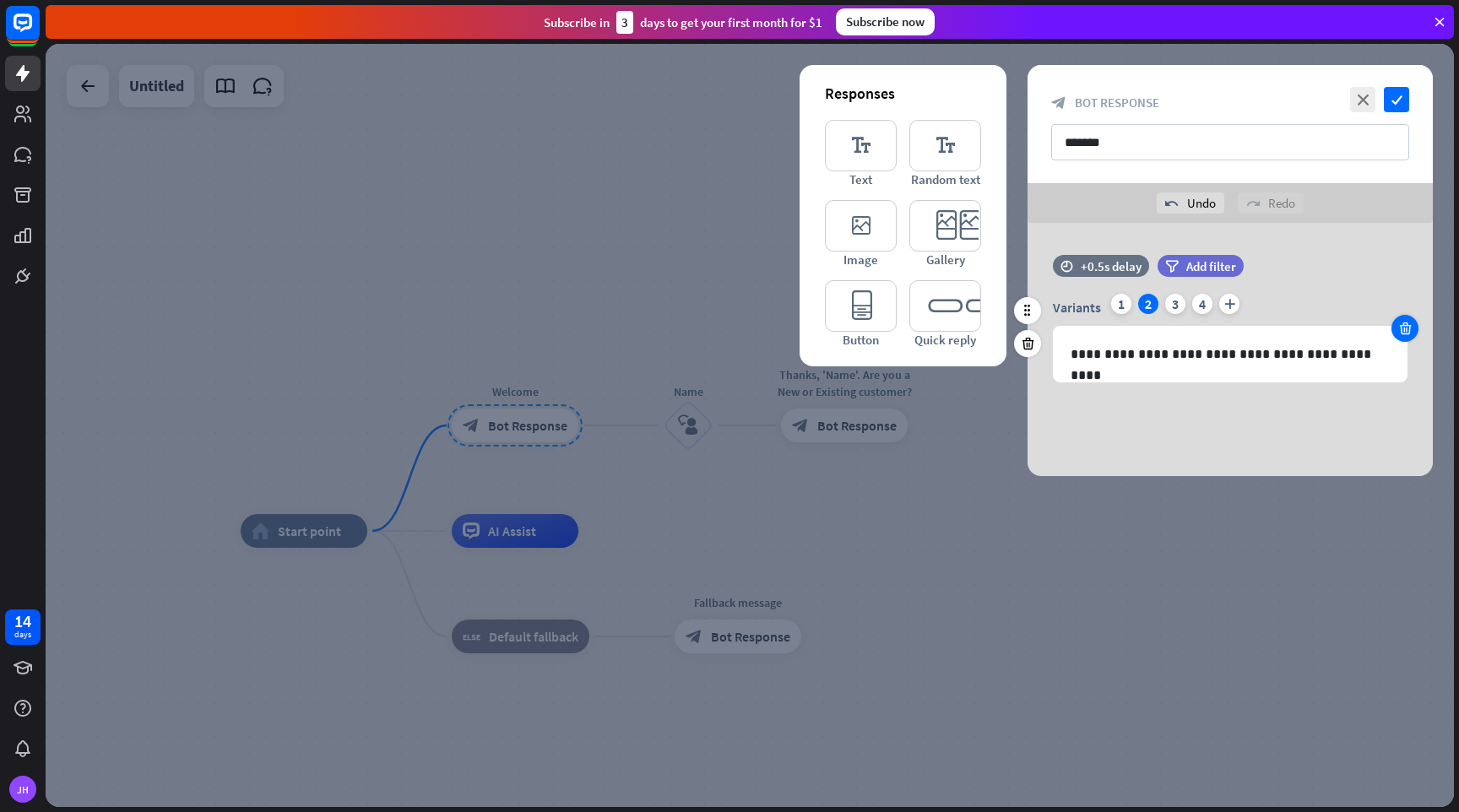
click at [1406, 326] on icon at bounding box center [1406, 328] width 16 height 15
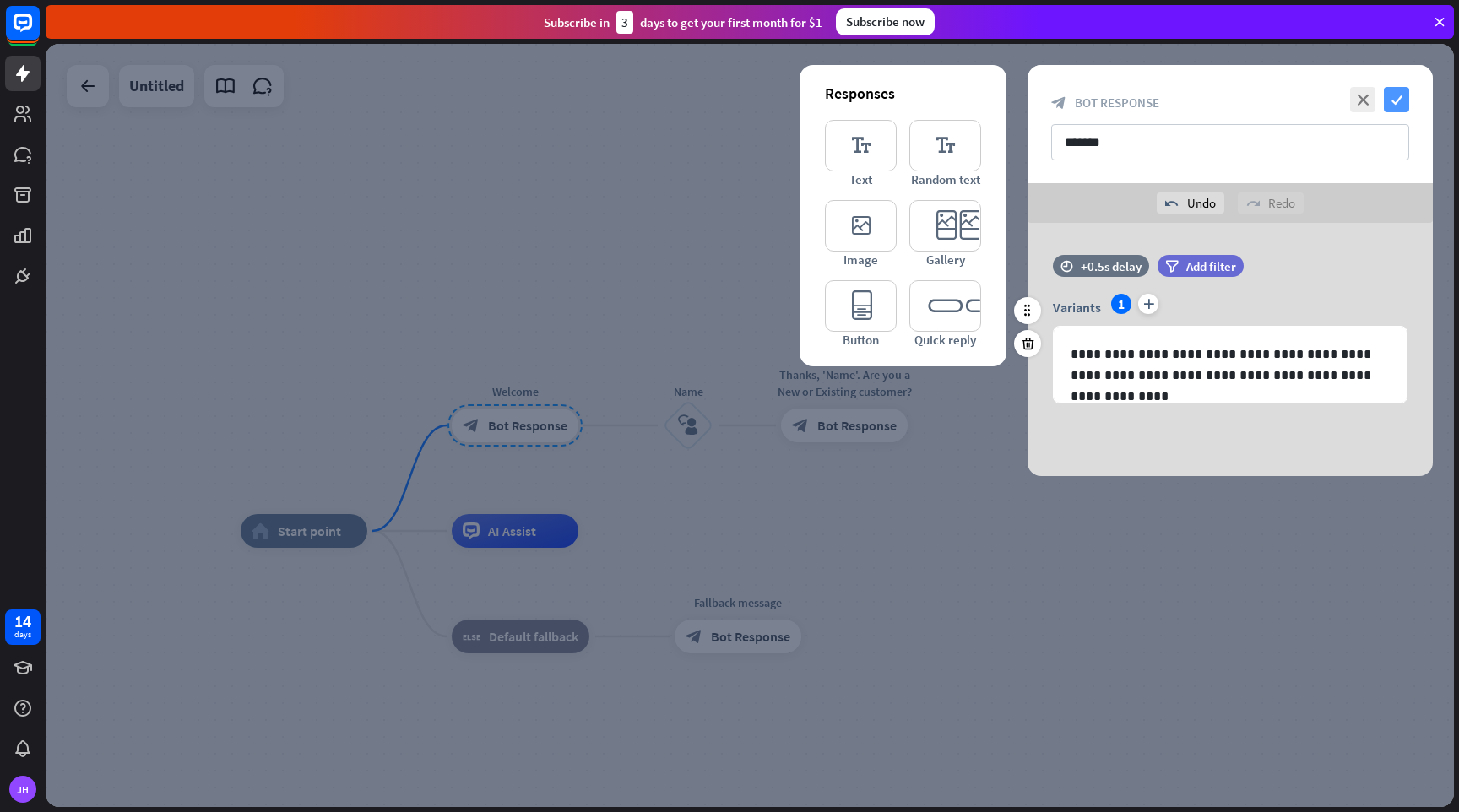
click at [1401, 105] on icon "check" at bounding box center [1397, 100] width 25 height 25
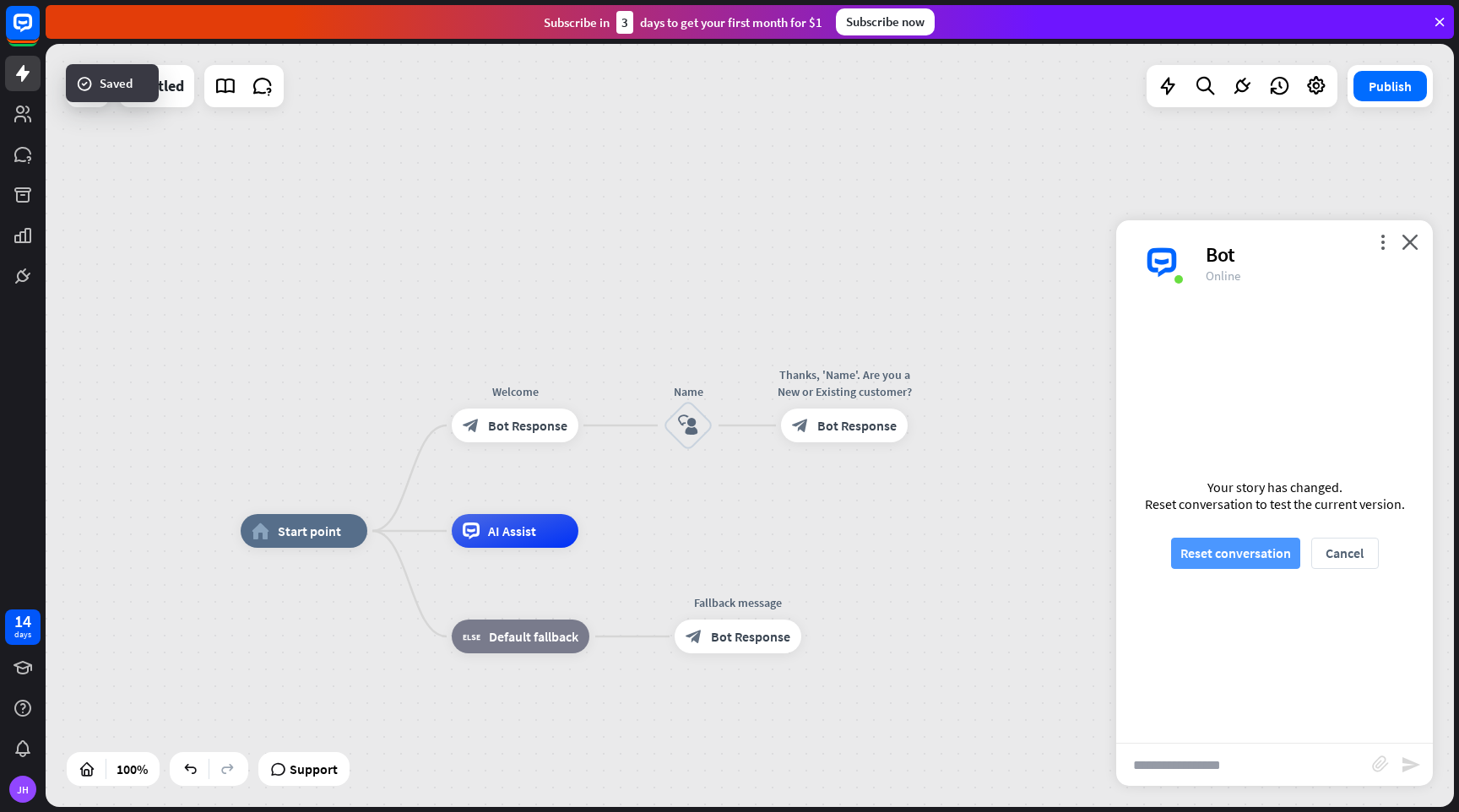
click at [1231, 555] on button "Reset conversation" at bounding box center [1235, 553] width 130 height 32
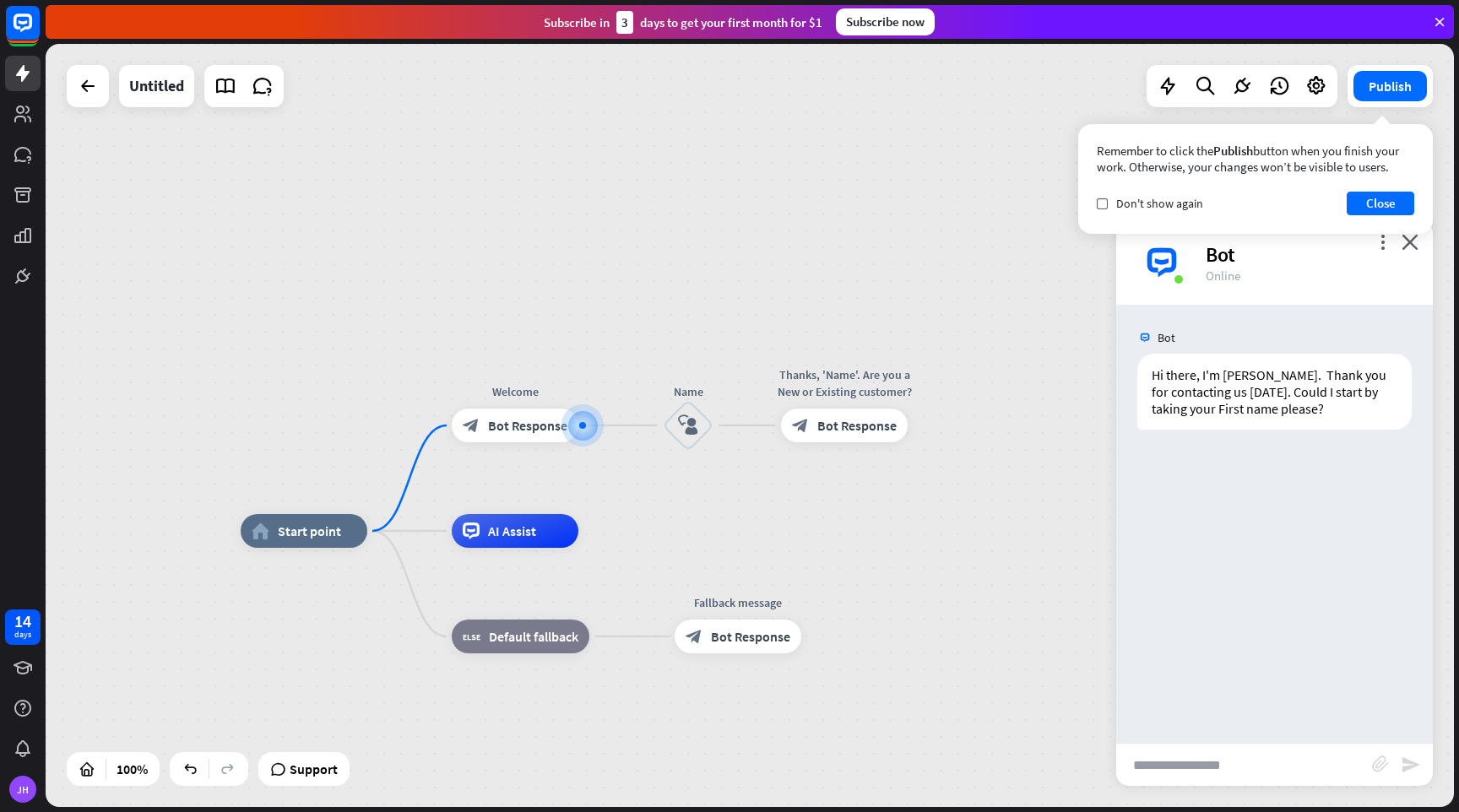
click at [1247, 771] on input "text" at bounding box center [1244, 764] width 256 height 43
type input "***"
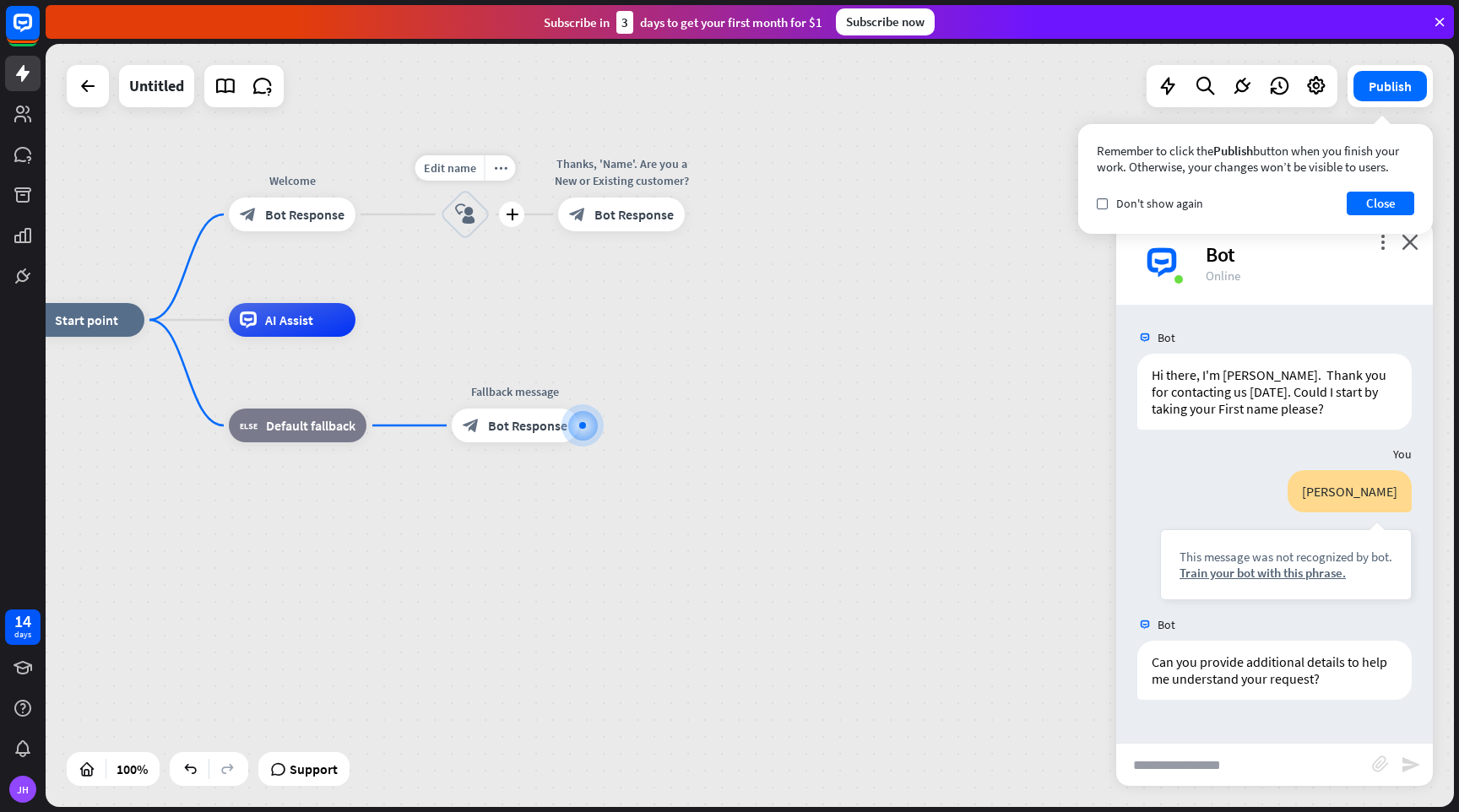
click at [471, 210] on icon "block_user_input" at bounding box center [466, 215] width 20 height 20
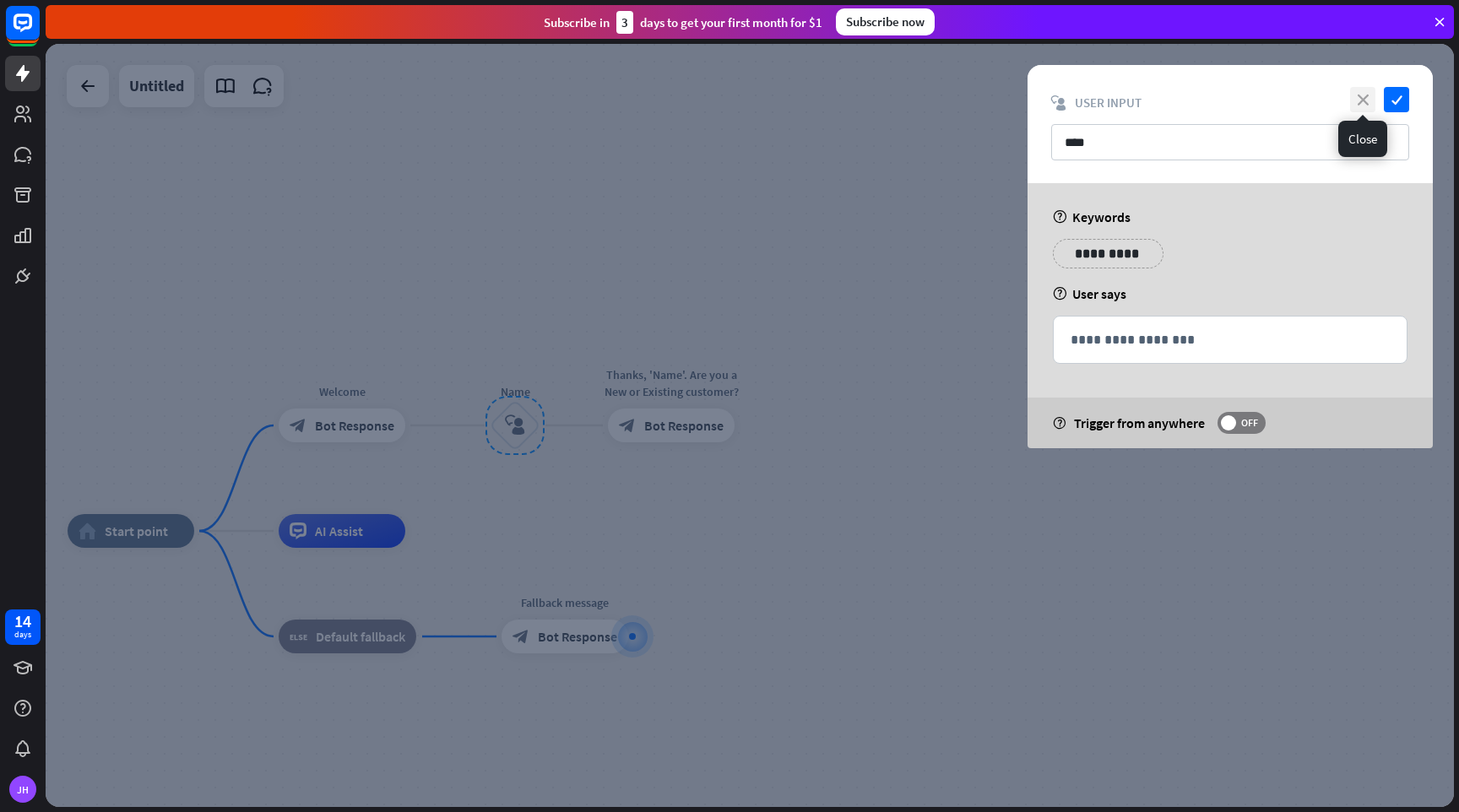
click at [1358, 107] on icon "close" at bounding box center [1363, 100] width 25 height 25
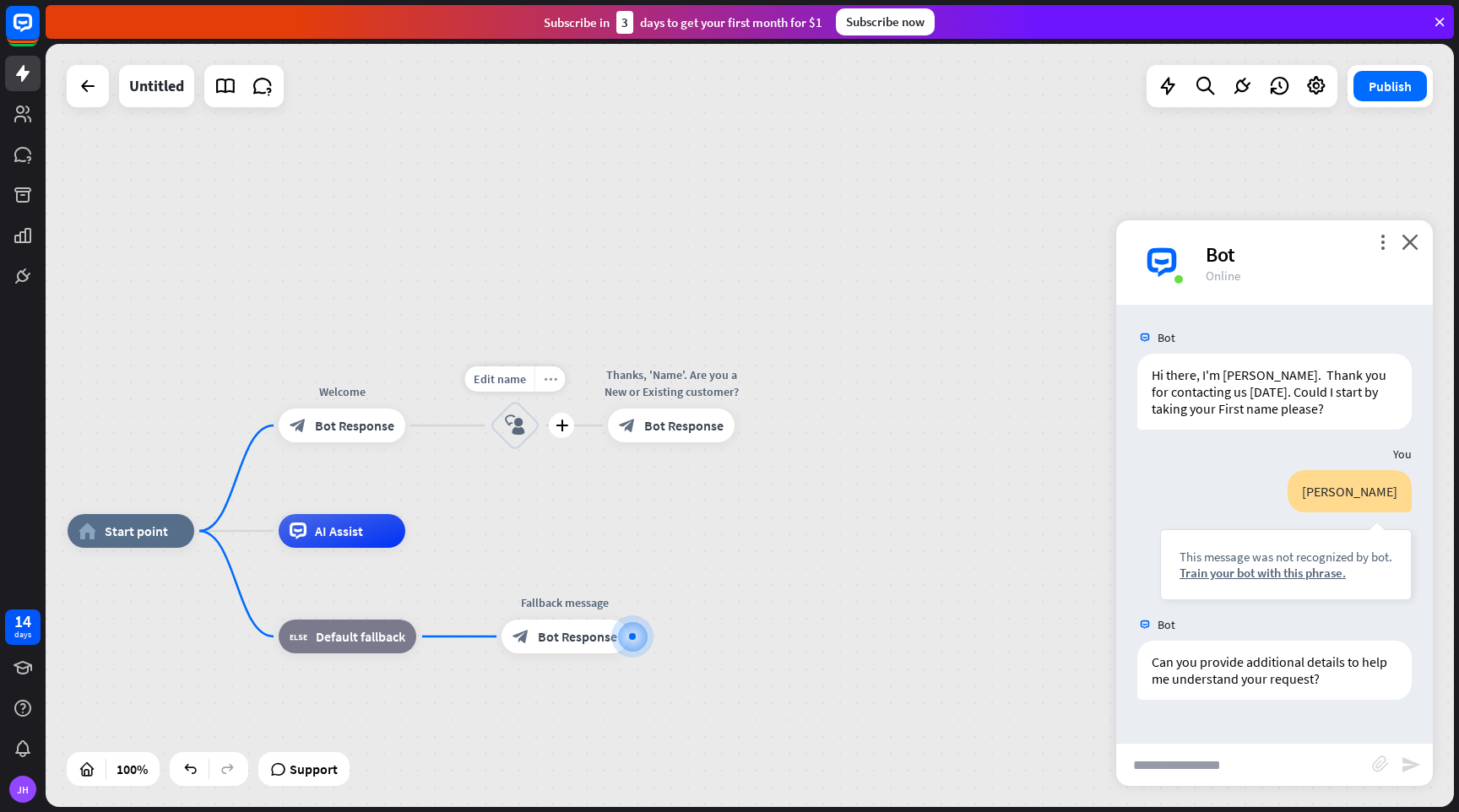
click at [550, 383] on icon "more_horiz" at bounding box center [550, 379] width 14 height 13
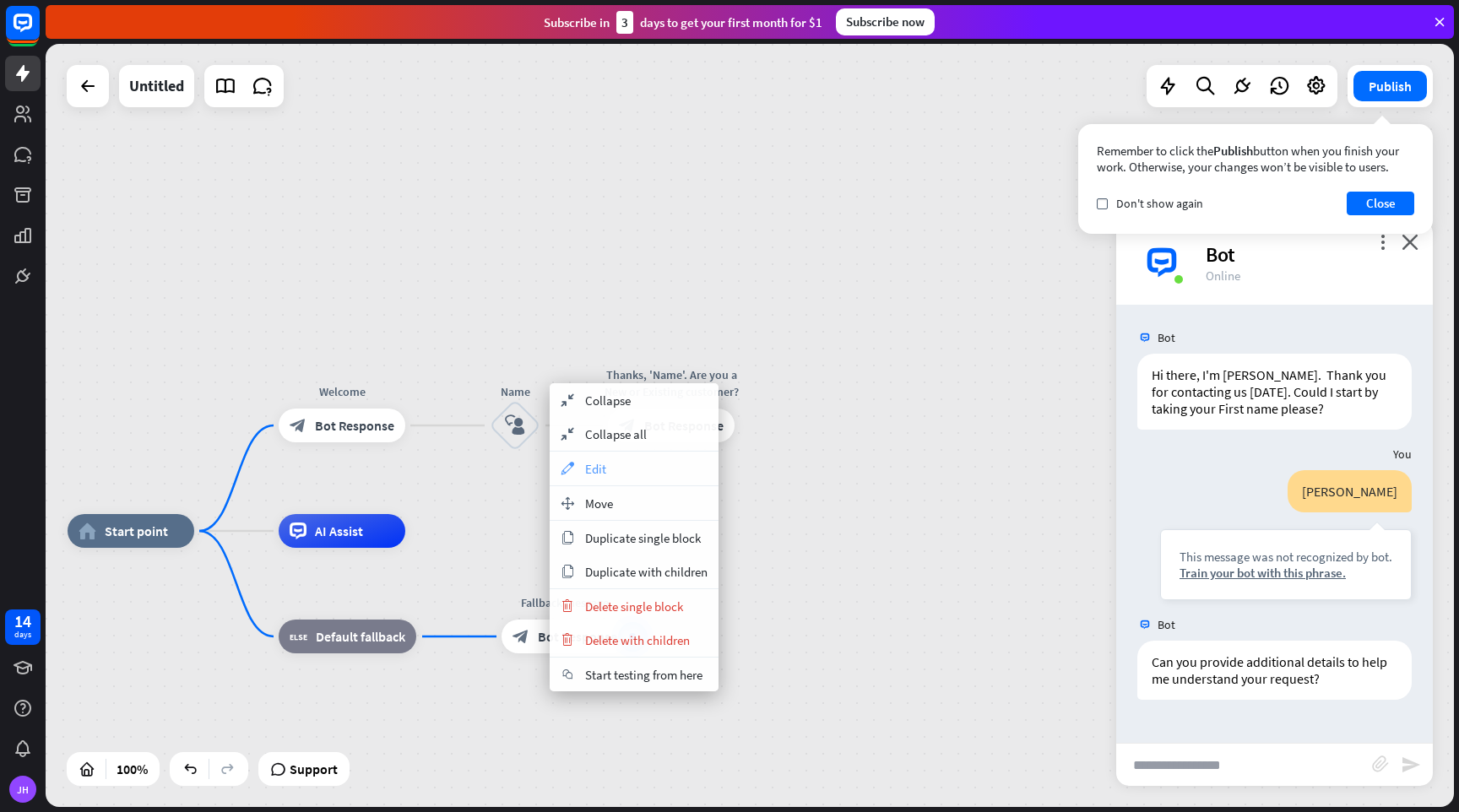
click at [597, 463] on span "Edit" at bounding box center [595, 469] width 21 height 16
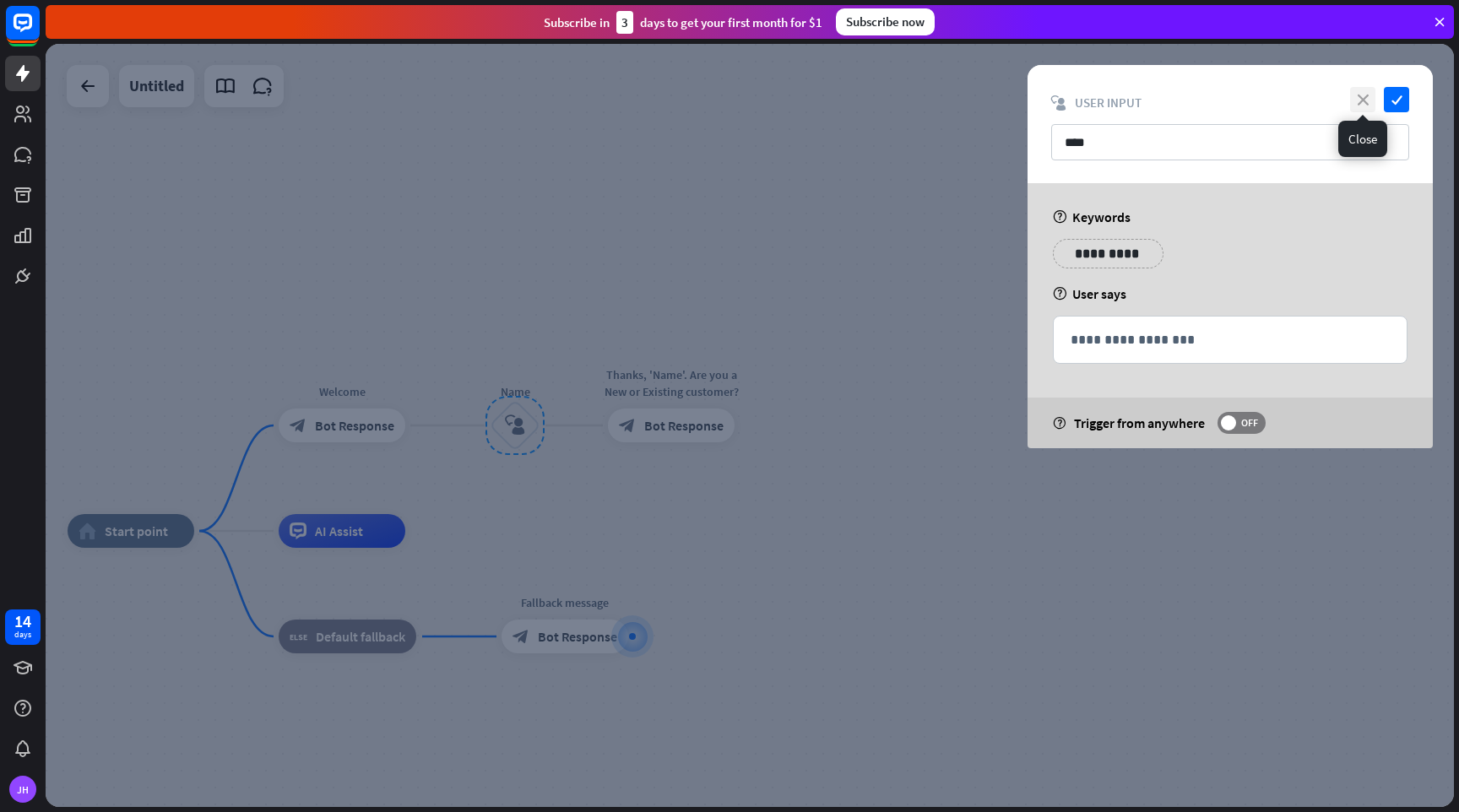
click at [1370, 104] on icon "close" at bounding box center [1363, 100] width 25 height 25
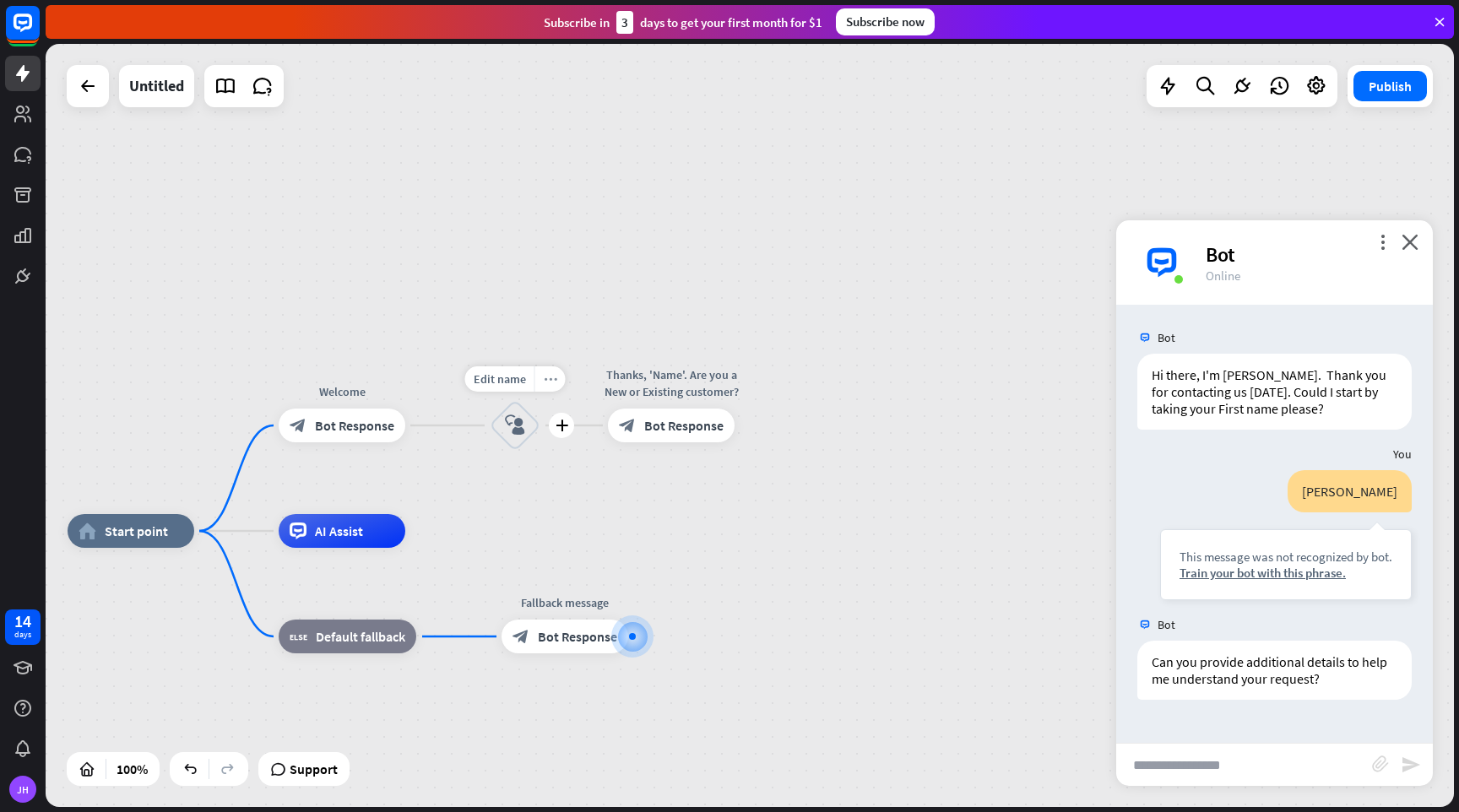
click at [549, 380] on icon "more_horiz" at bounding box center [550, 379] width 14 height 13
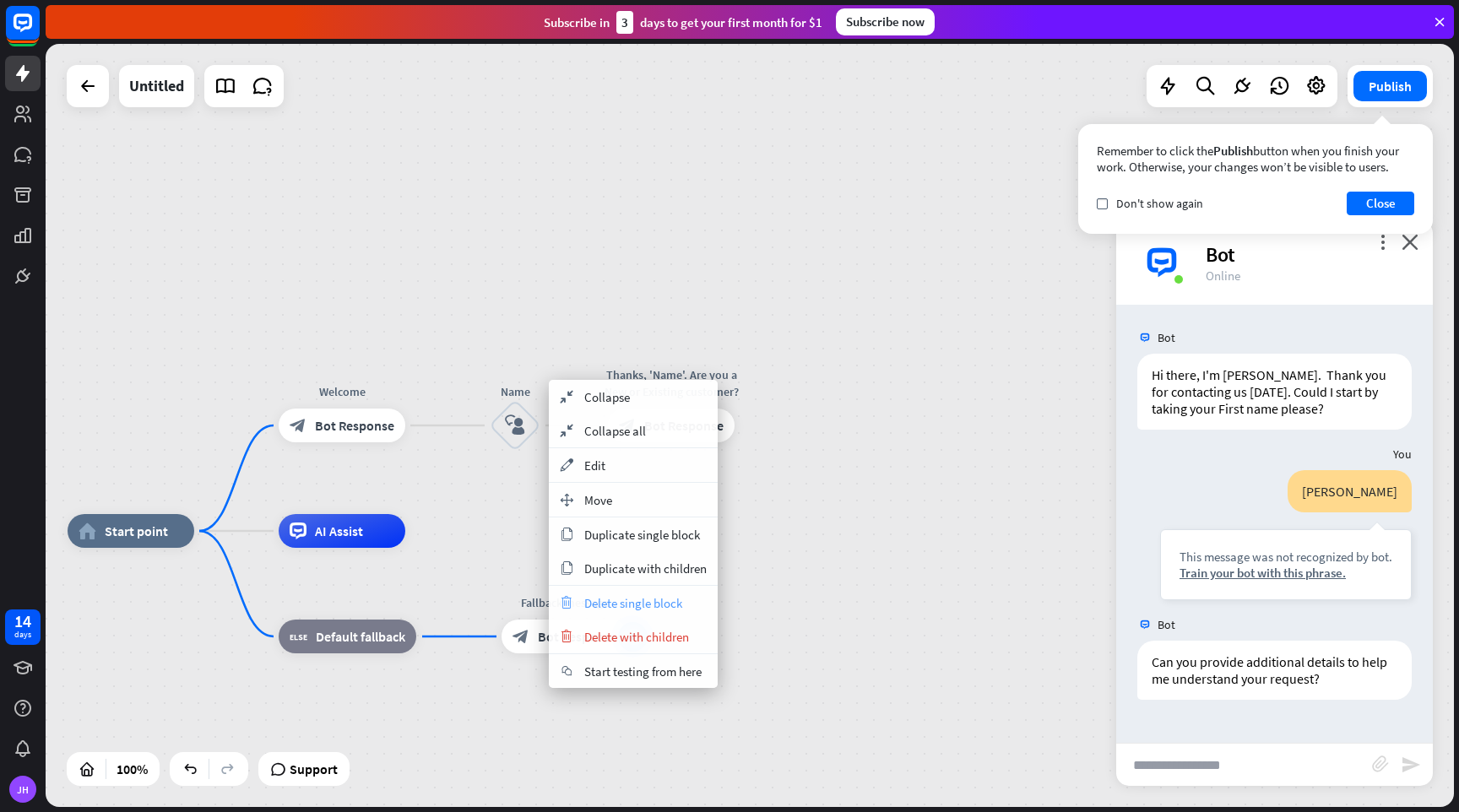
click at [616, 599] on span "Delete single block" at bounding box center [633, 603] width 98 height 16
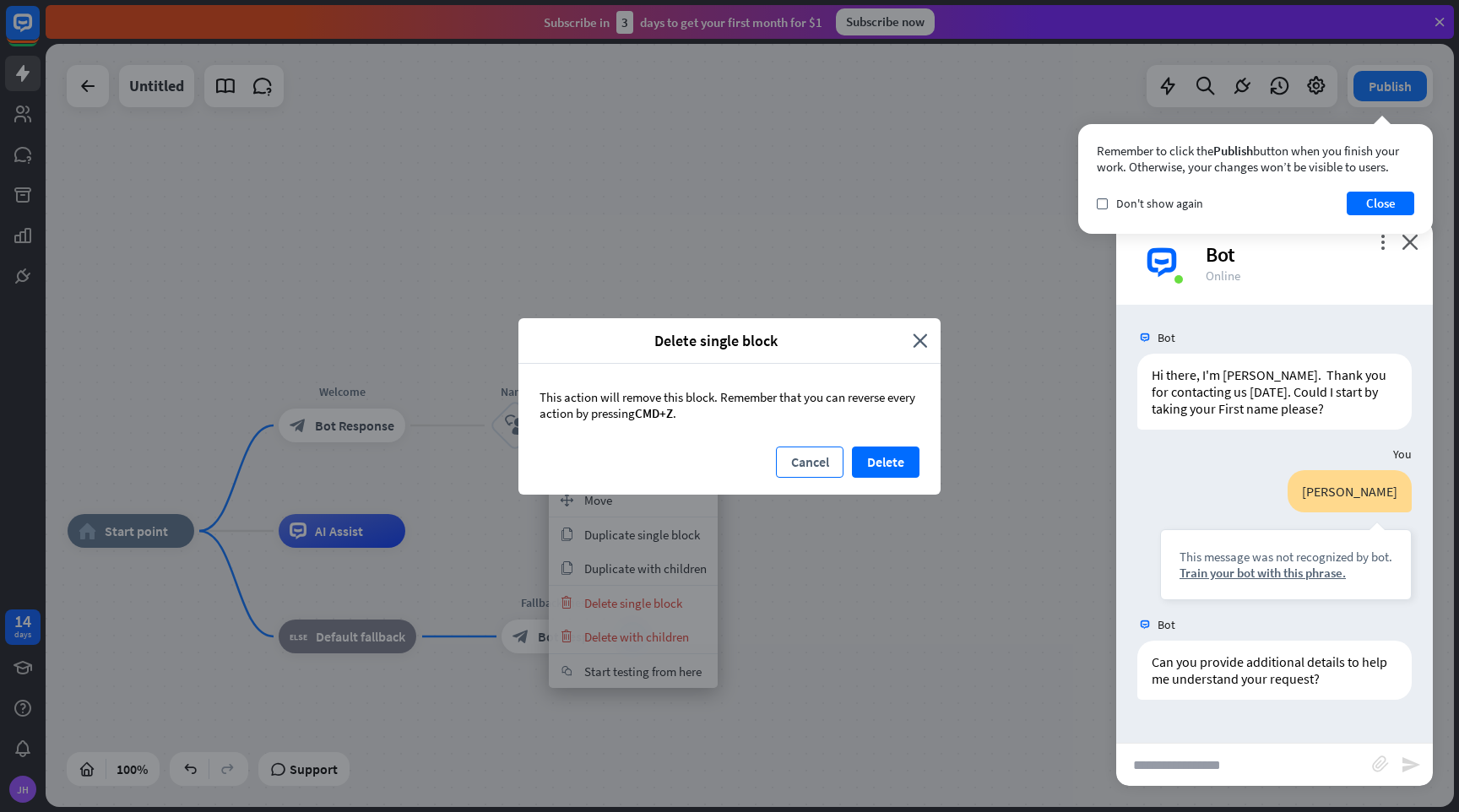
click at [827, 463] on button "Cancel" at bounding box center [810, 462] width 68 height 32
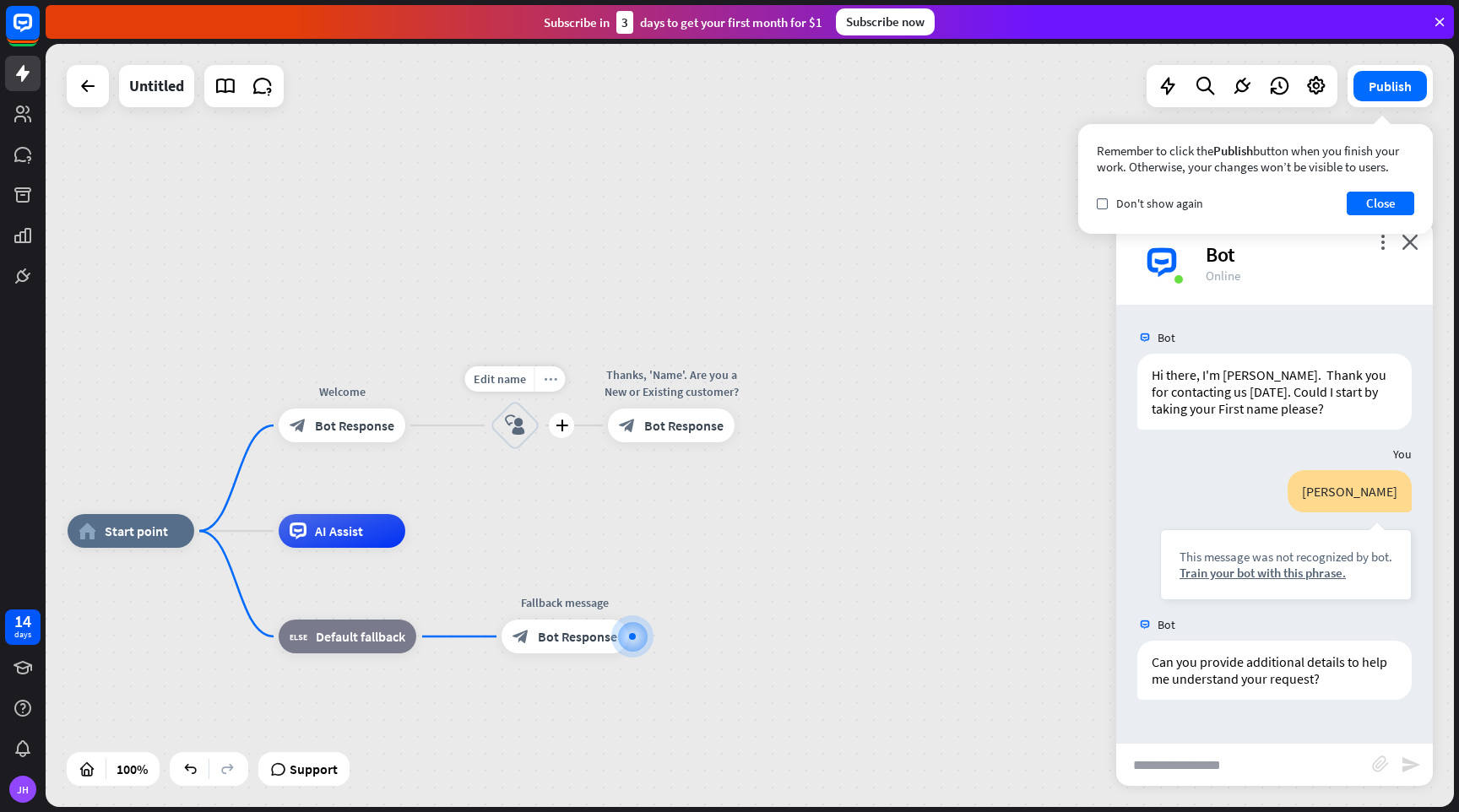
click at [552, 380] on icon "more_horiz" at bounding box center [550, 379] width 14 height 13
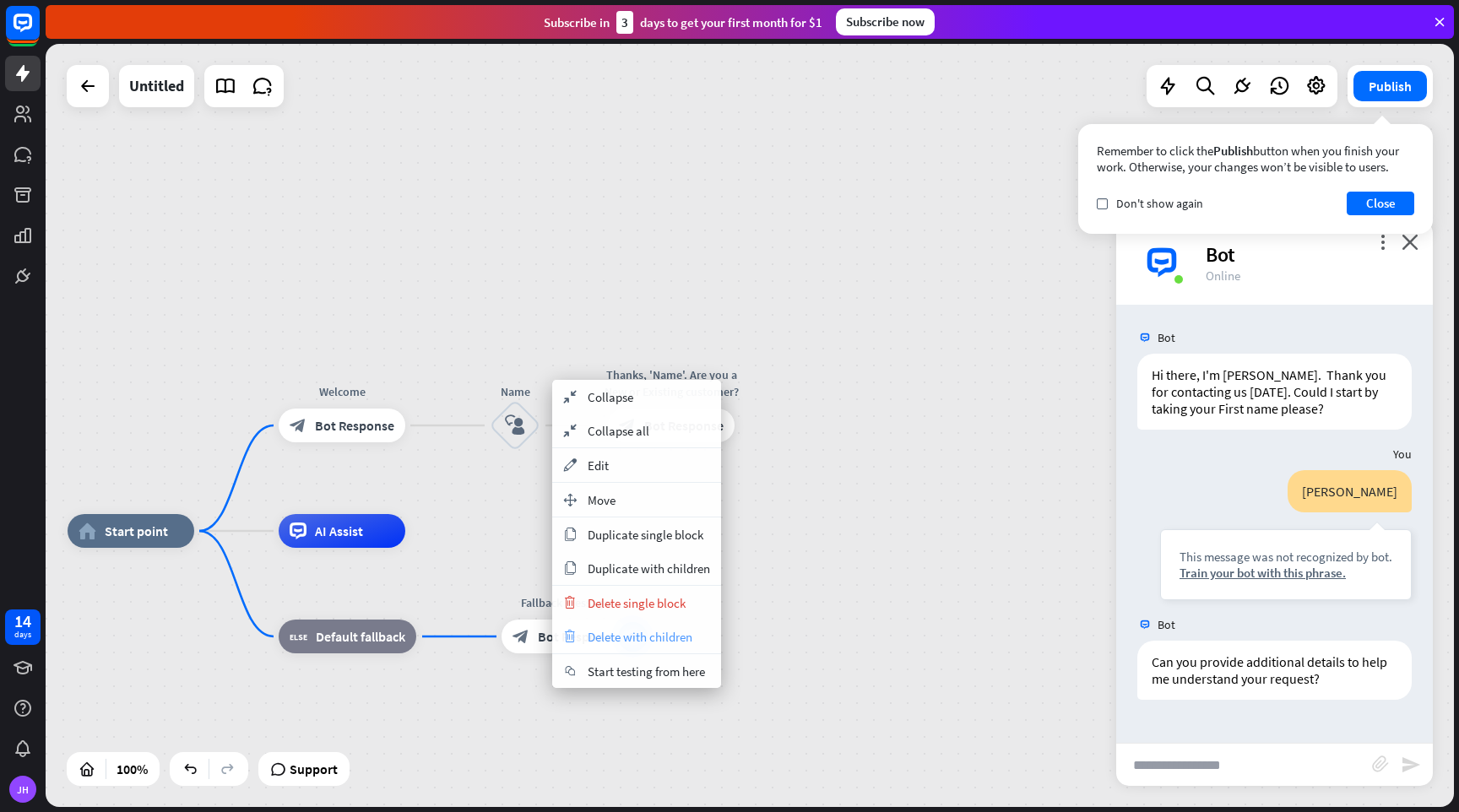
click at [653, 635] on span "Delete with children" at bounding box center [640, 637] width 105 height 16
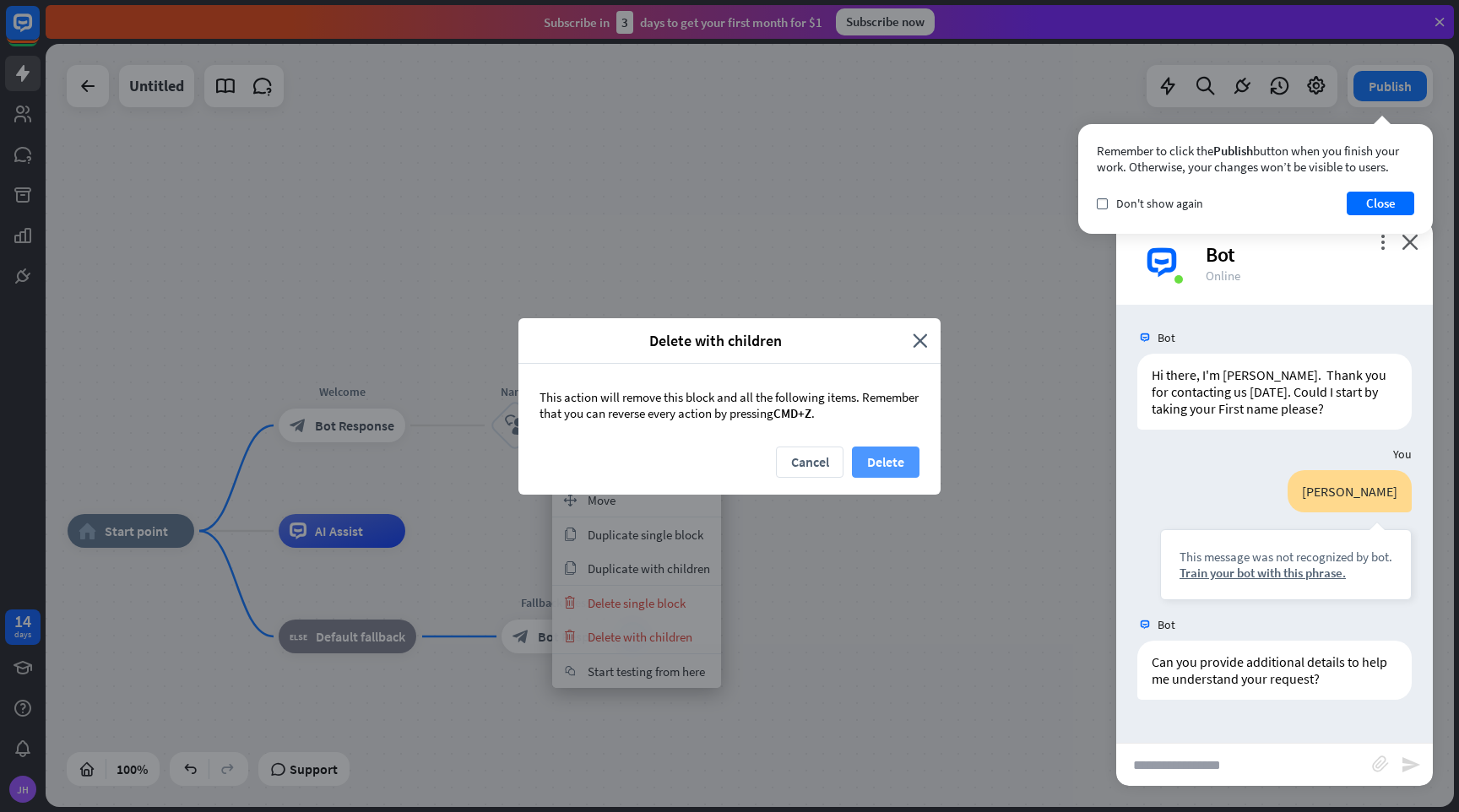
click at [878, 459] on button "Delete" at bounding box center [886, 462] width 68 height 32
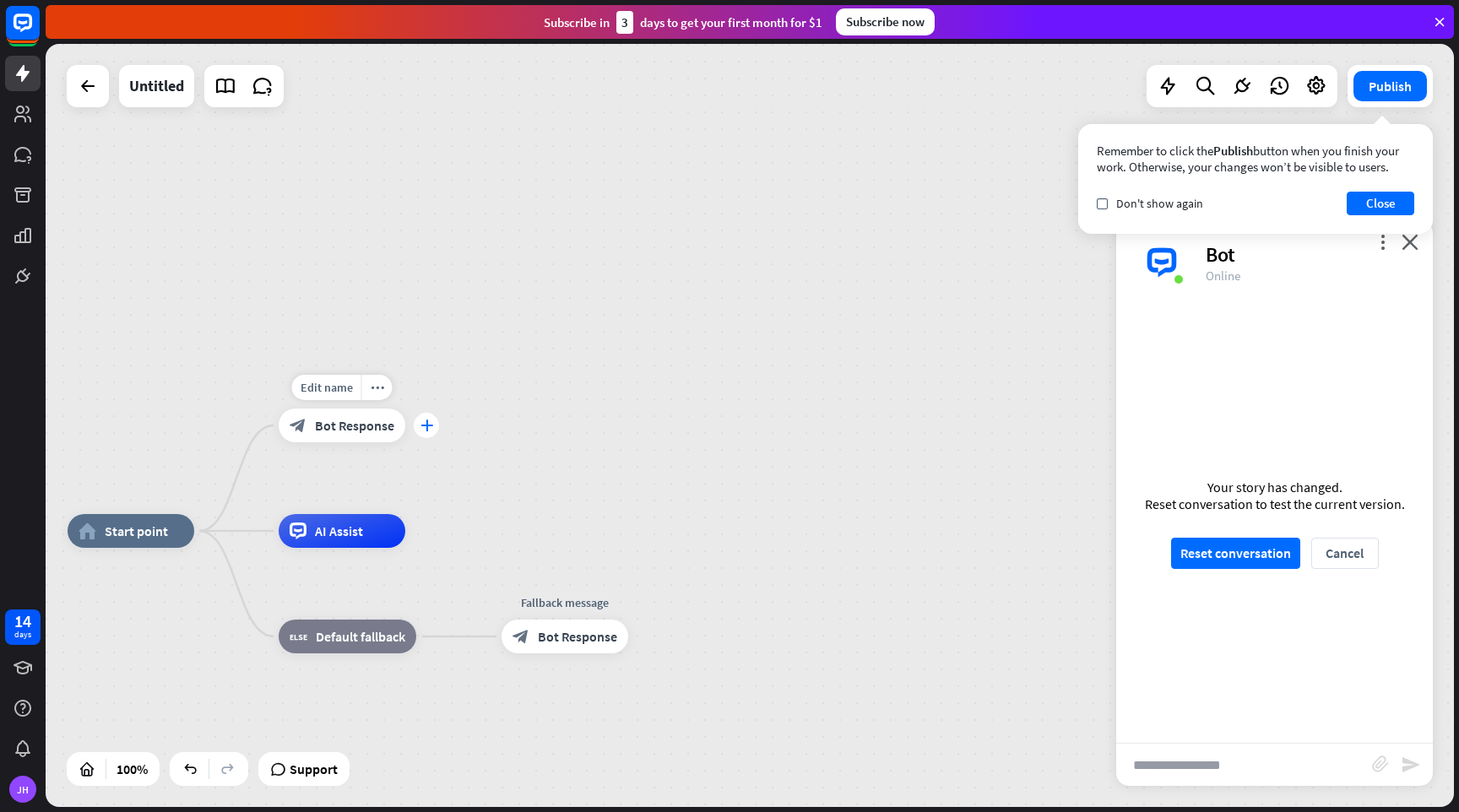
click at [427, 425] on icon "plus" at bounding box center [427, 425] width 13 height 12
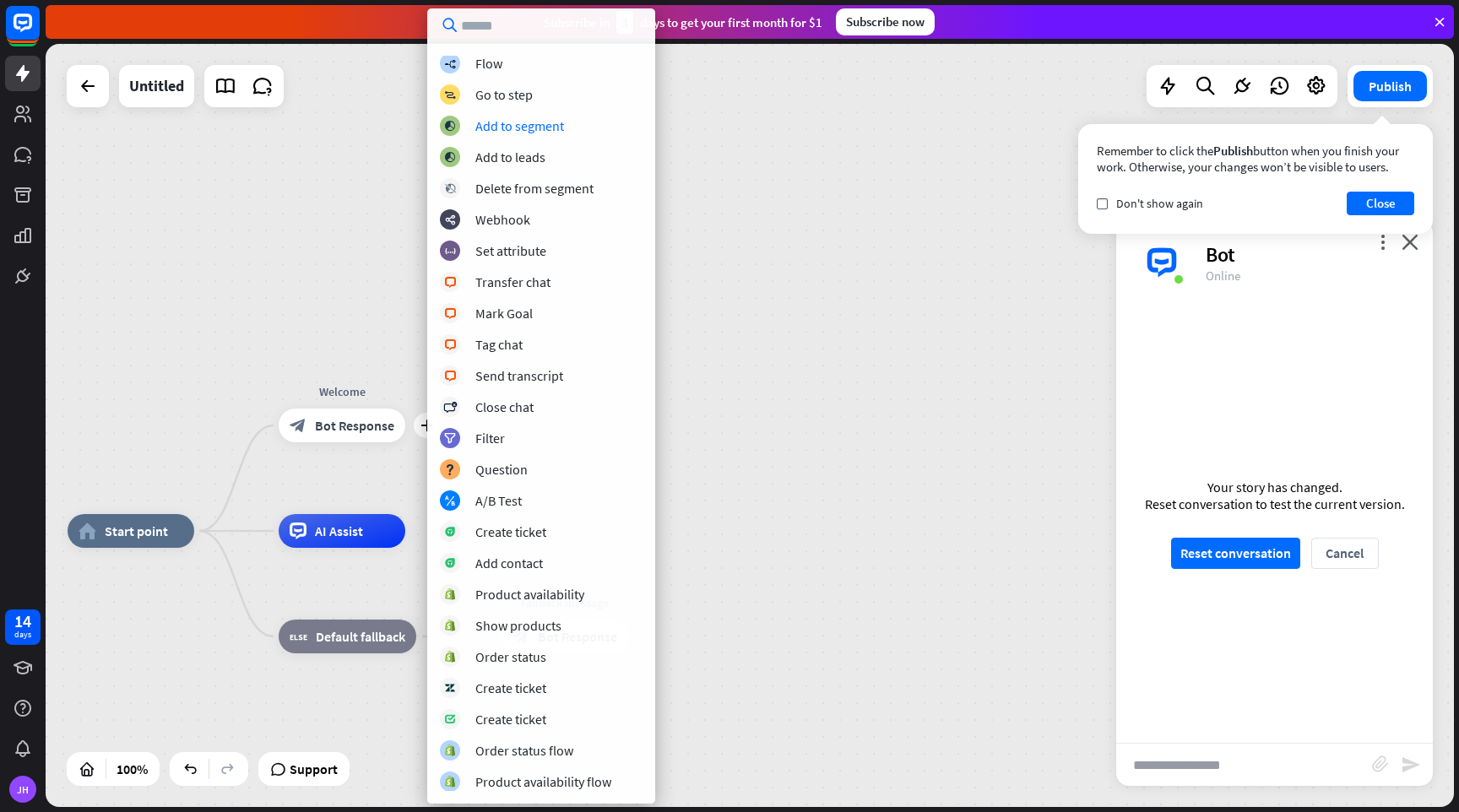
scroll to position [191, 0]
click at [488, 469] on div "Question" at bounding box center [502, 468] width 53 height 17
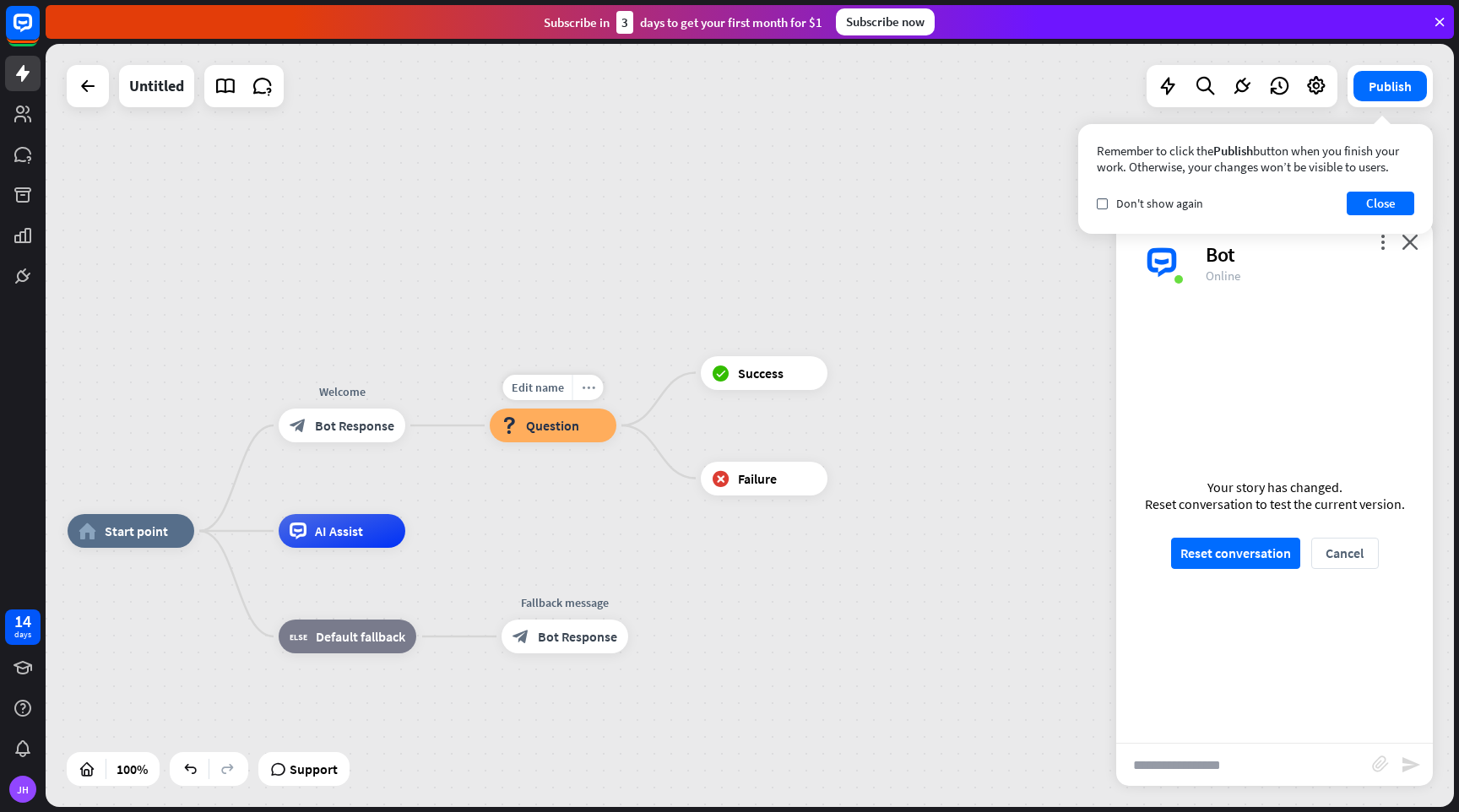
click at [589, 385] on icon "more_horiz" at bounding box center [588, 387] width 14 height 13
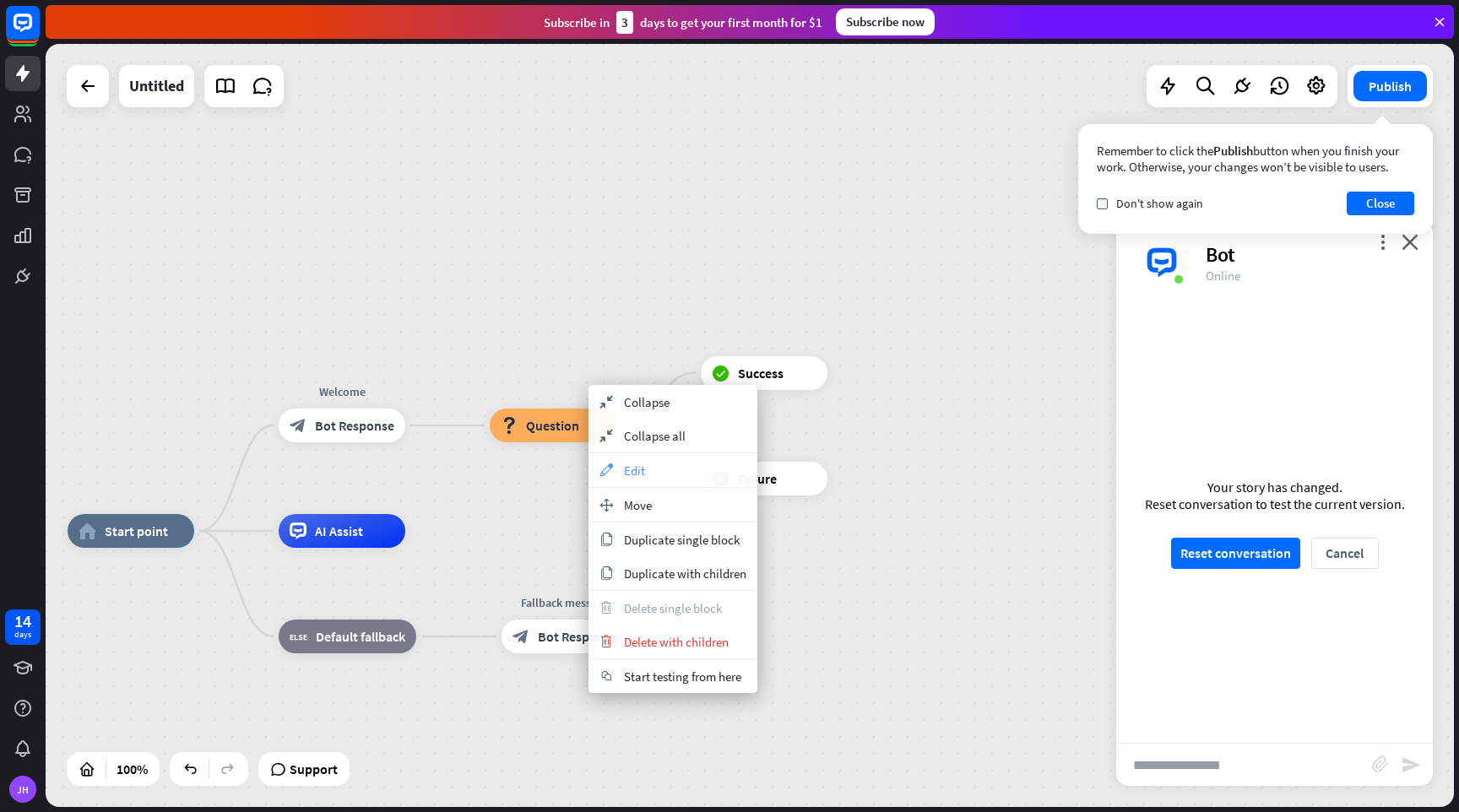
click at [624, 469] on span "Edit" at bounding box center [634, 471] width 21 height 16
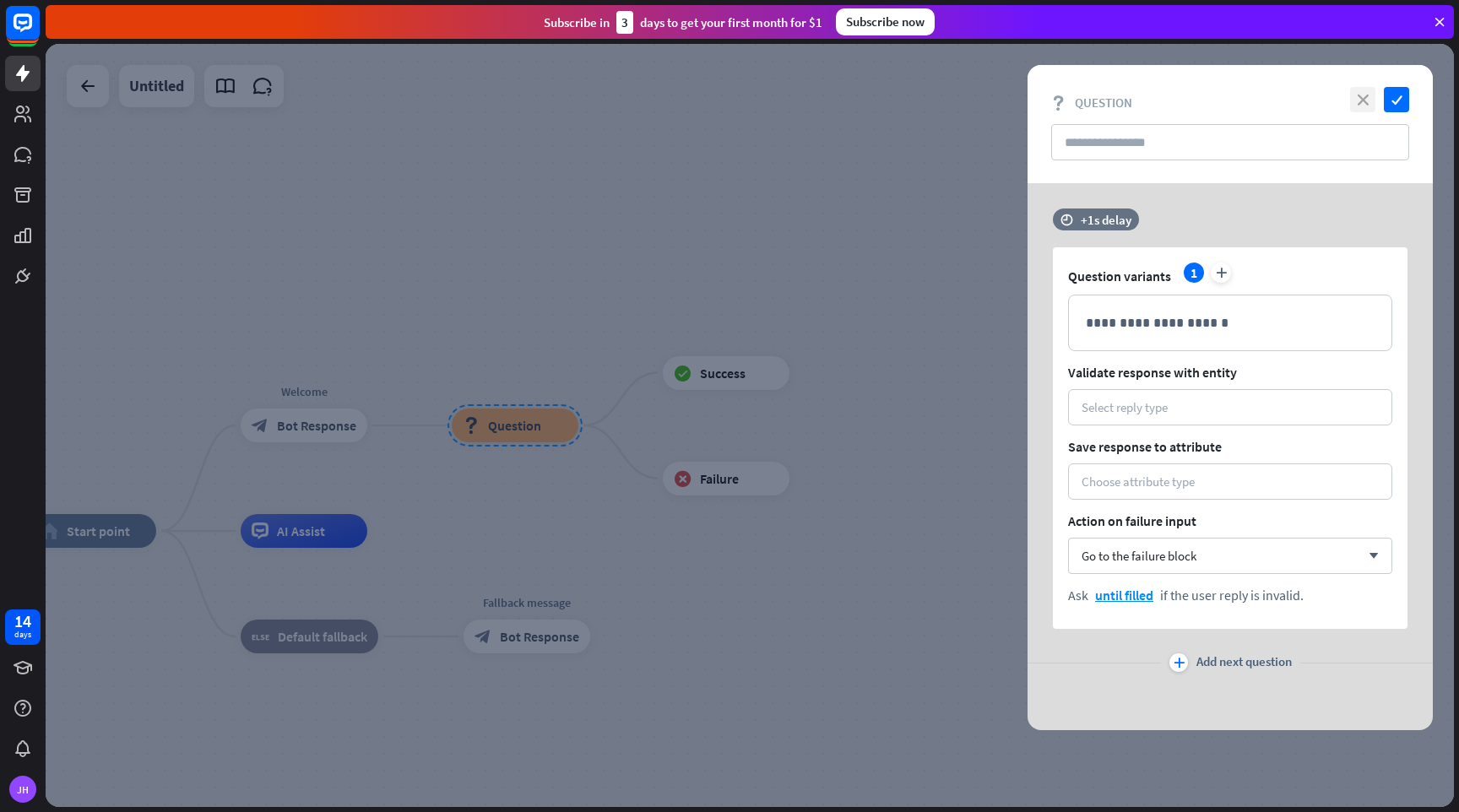
click at [1360, 95] on icon "close" at bounding box center [1363, 100] width 25 height 25
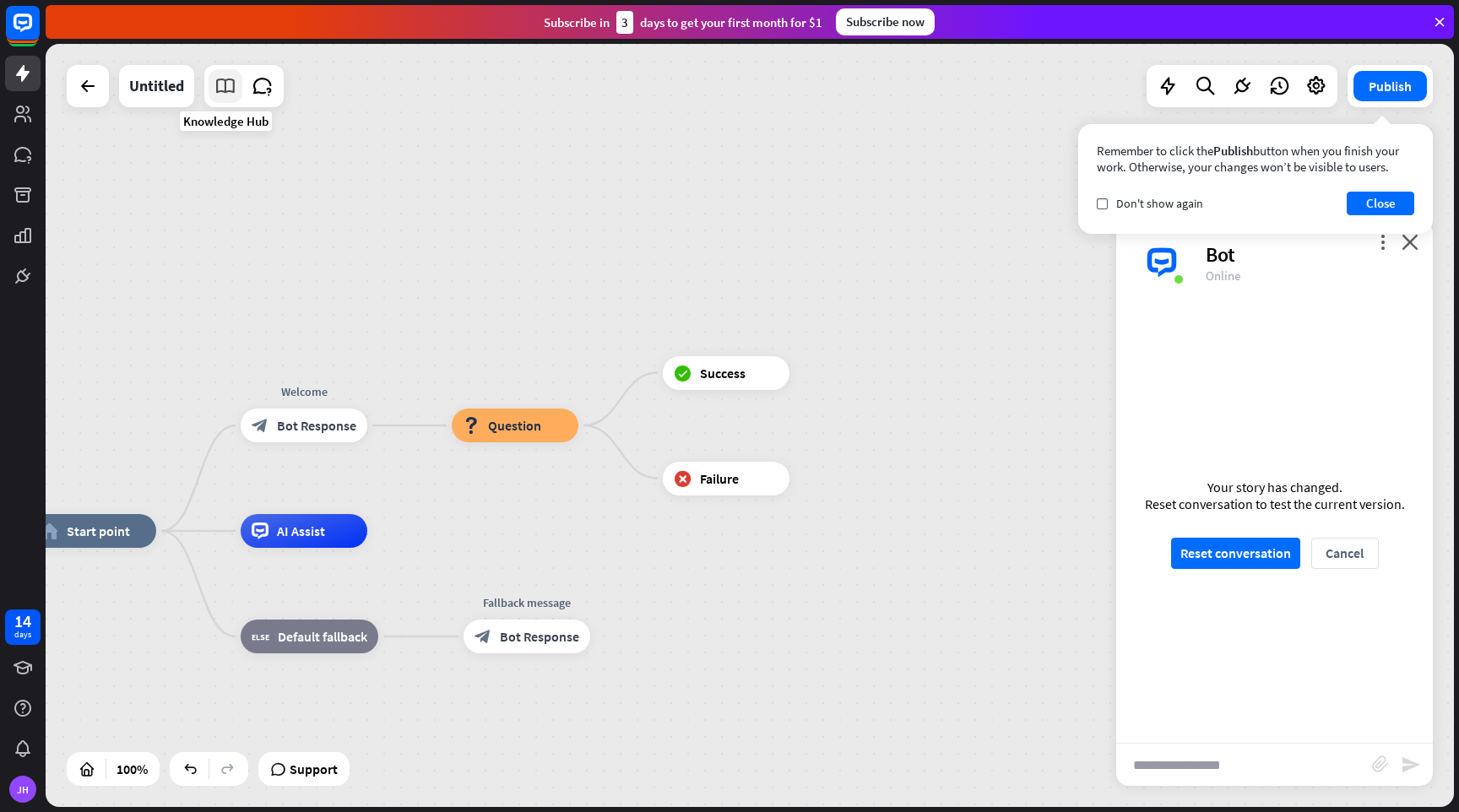
click at [227, 81] on icon at bounding box center [226, 86] width 22 height 22
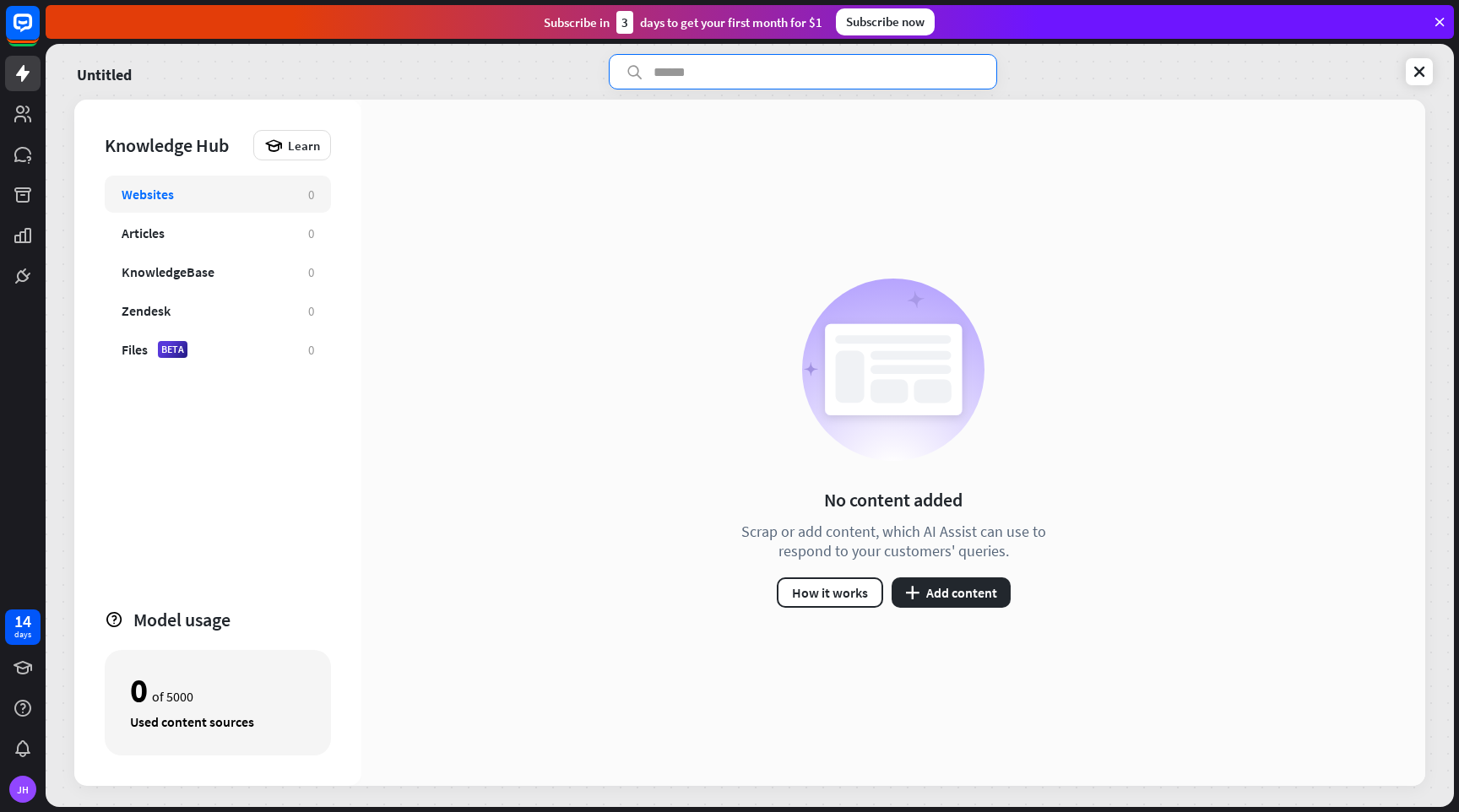
click at [746, 75] on input "text" at bounding box center [802, 72] width 389 height 35
click at [22, 153] on icon at bounding box center [23, 154] width 17 height 15
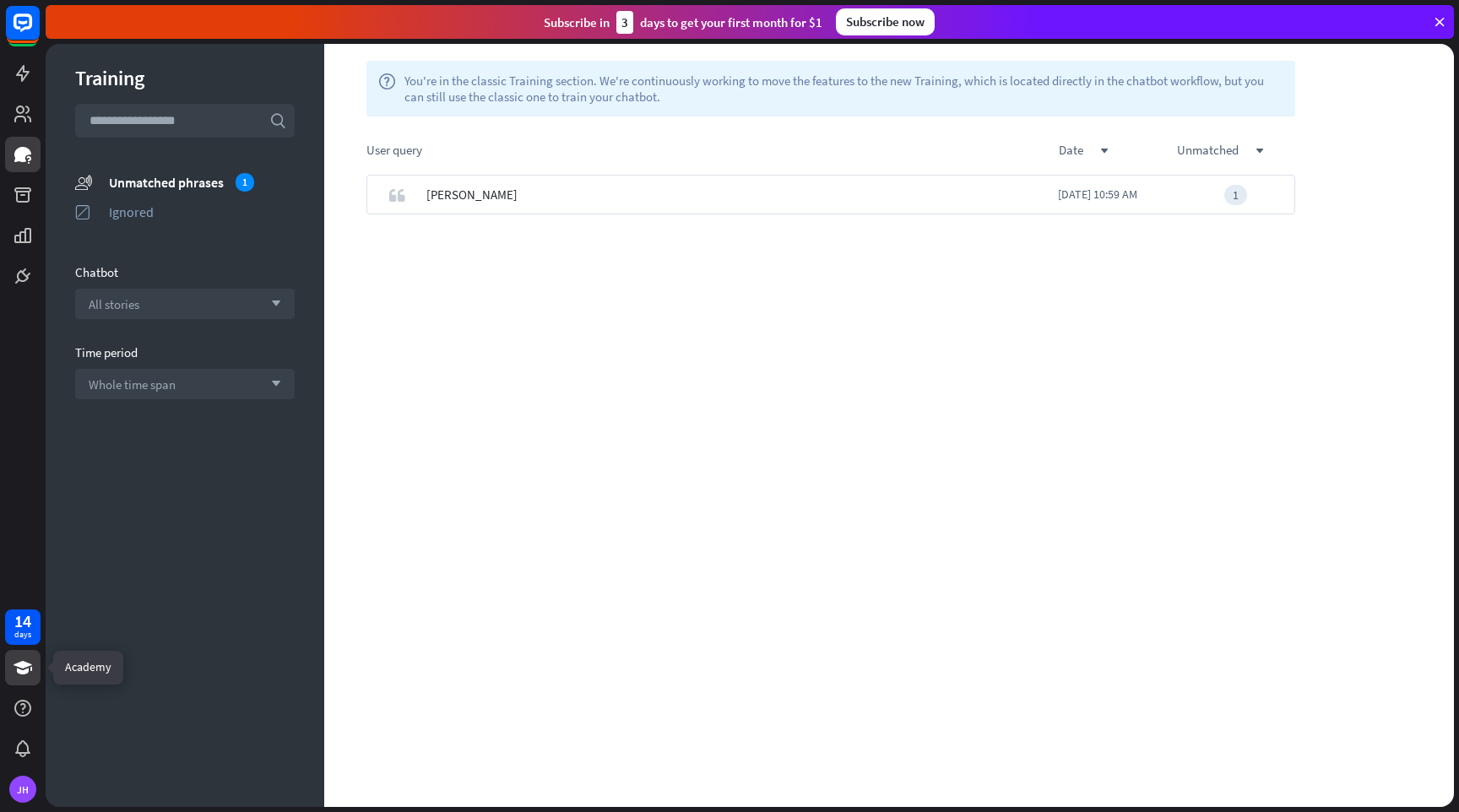
click at [27, 673] on icon at bounding box center [23, 667] width 20 height 20
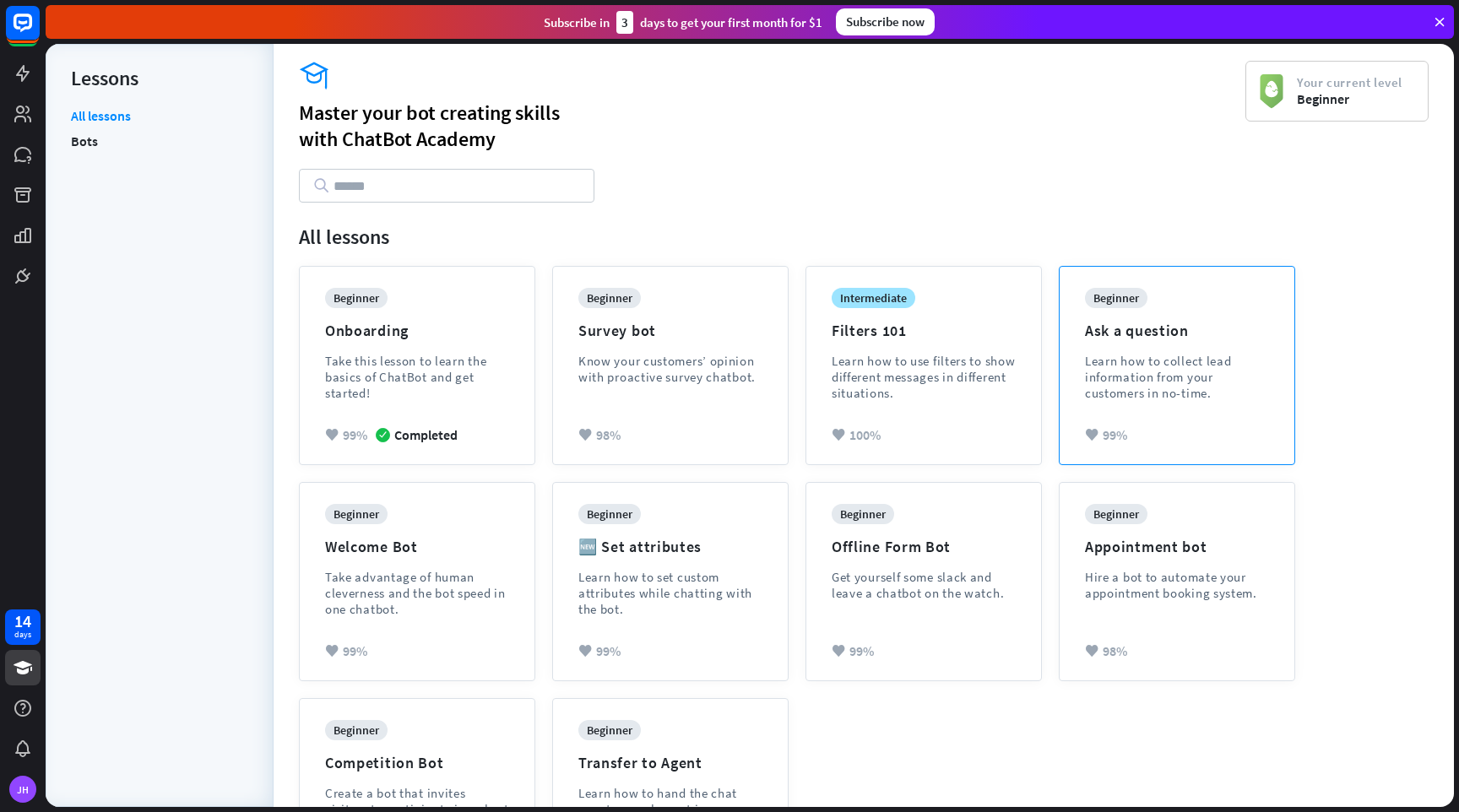
click at [1195, 361] on div "Learn how to collect lead information from your customers in no-time." at bounding box center [1176, 377] width 184 height 48
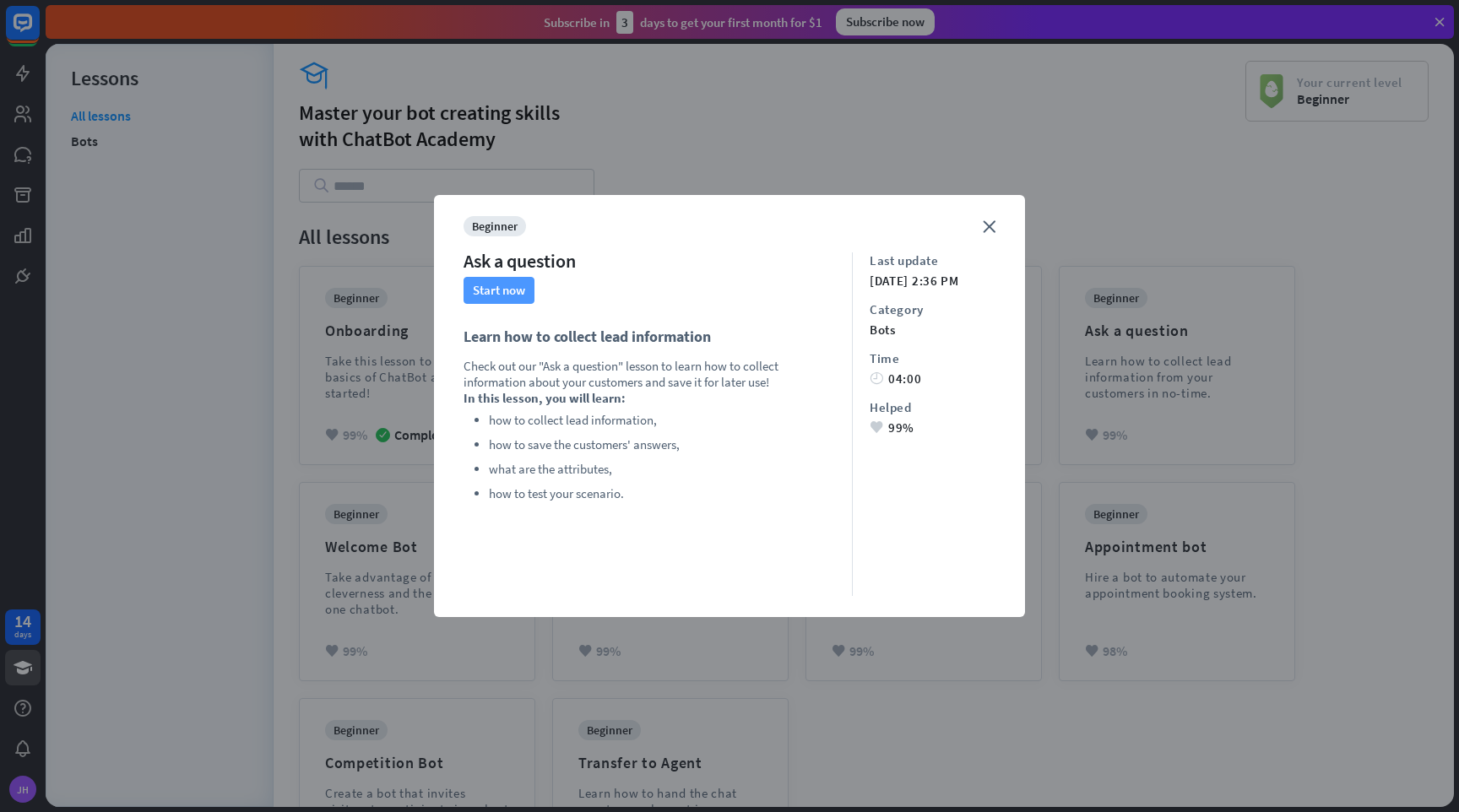
click at [489, 293] on button "Start now" at bounding box center [499, 291] width 71 height 27
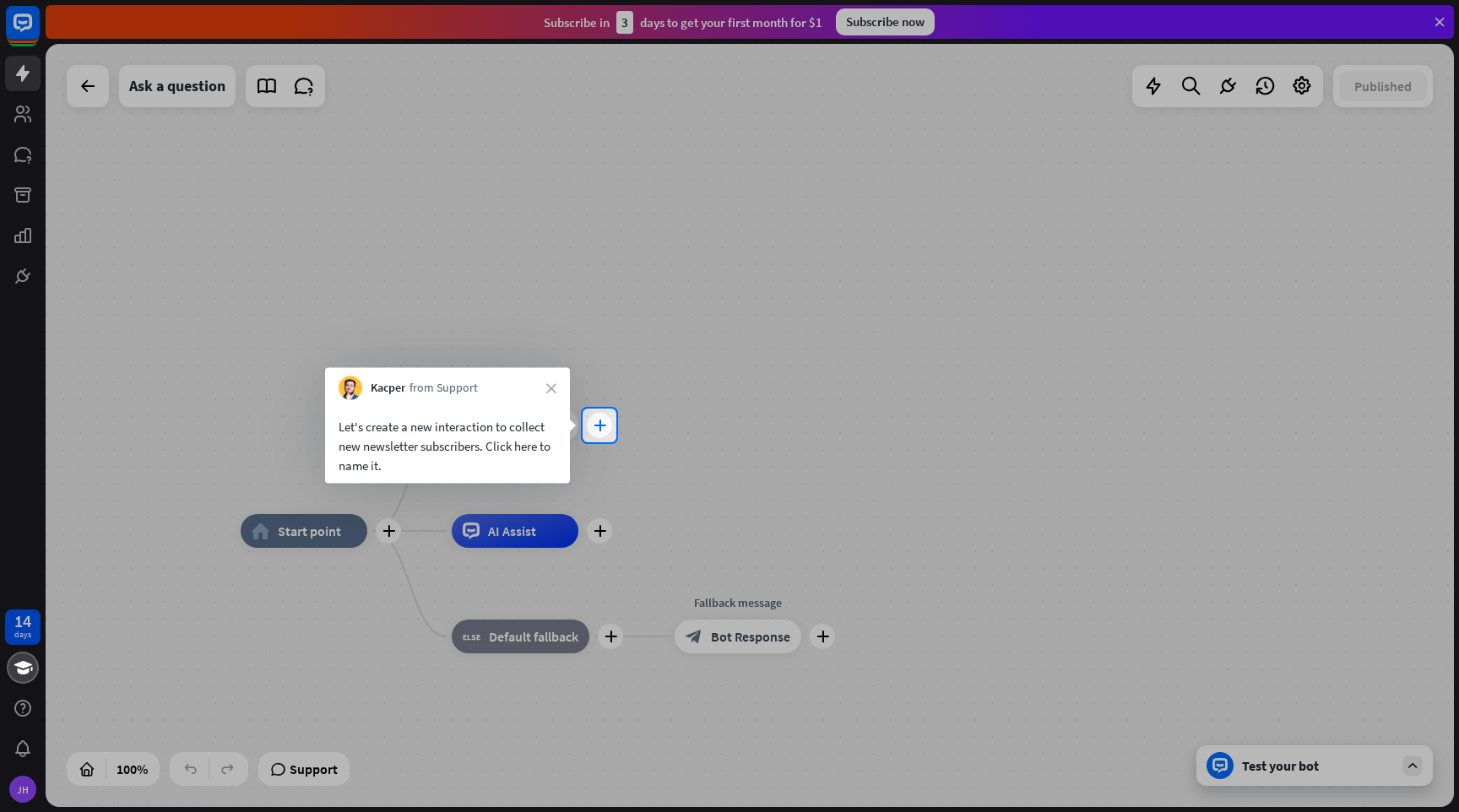
click at [600, 423] on icon "plus" at bounding box center [600, 425] width 13 height 12
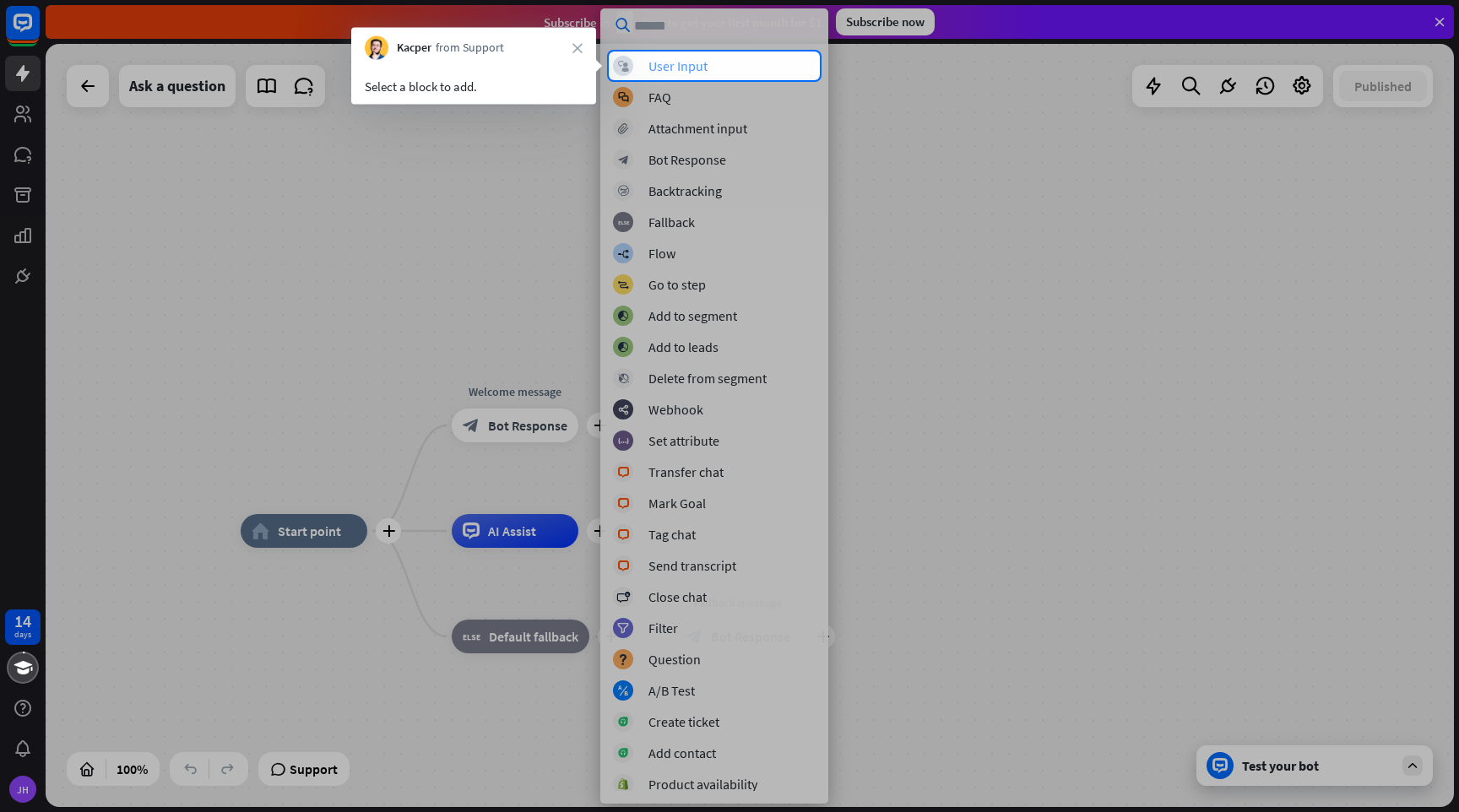
click at [681, 68] on div "User Input" at bounding box center [677, 65] width 59 height 17
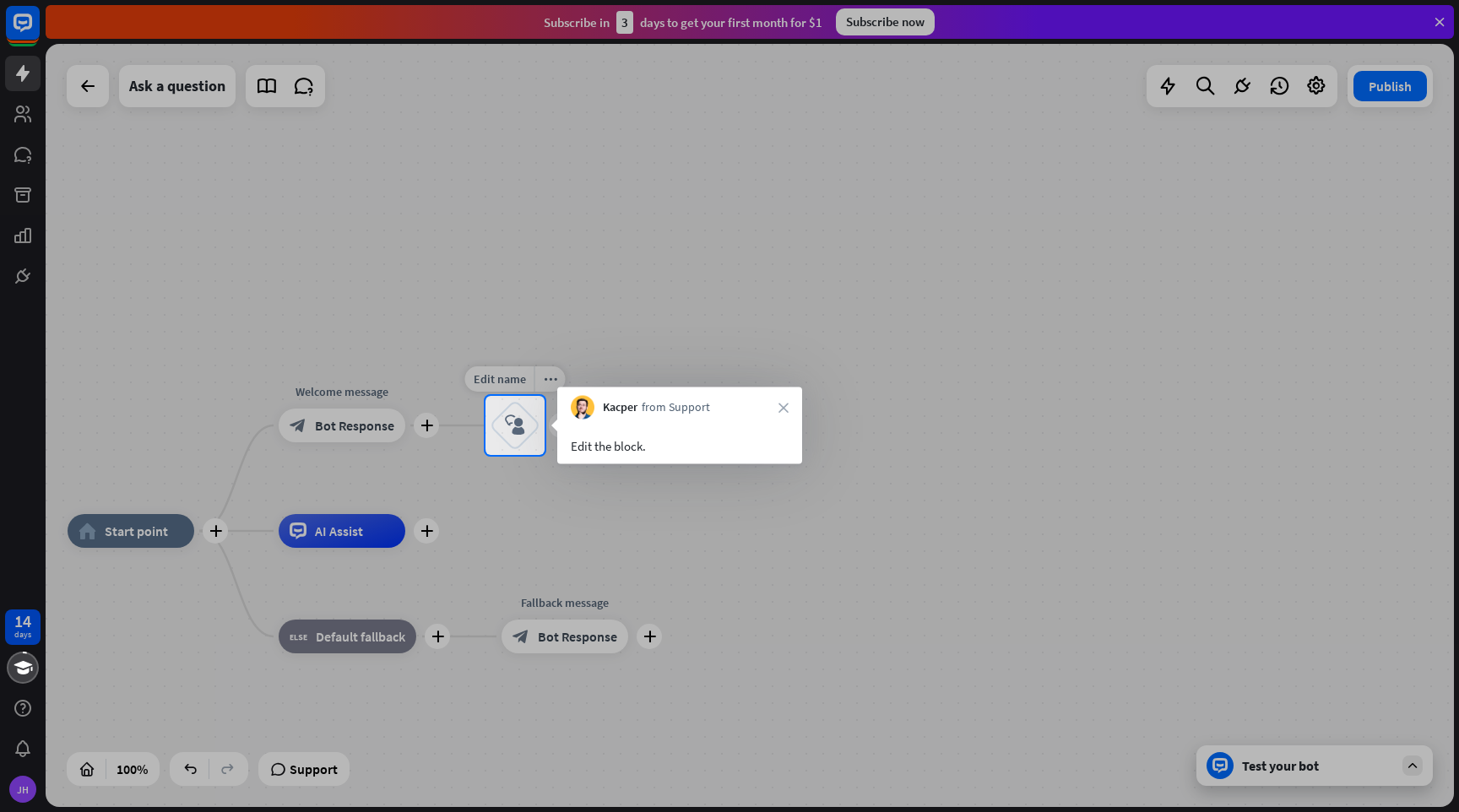
click at [514, 425] on icon "block_user_input" at bounding box center [515, 425] width 20 height 20
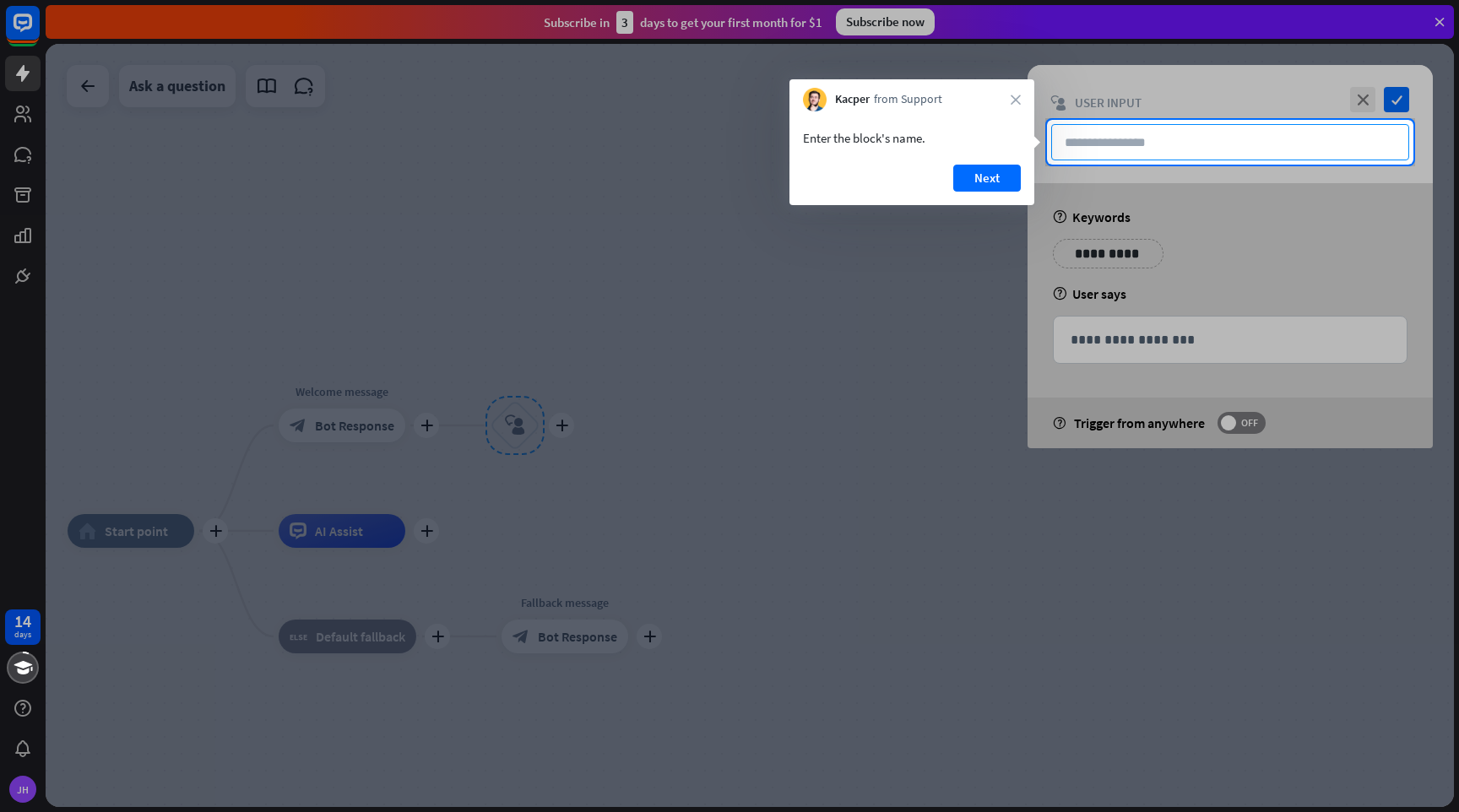
click at [1145, 143] on input "text" at bounding box center [1230, 142] width 358 height 36
type input "**********"
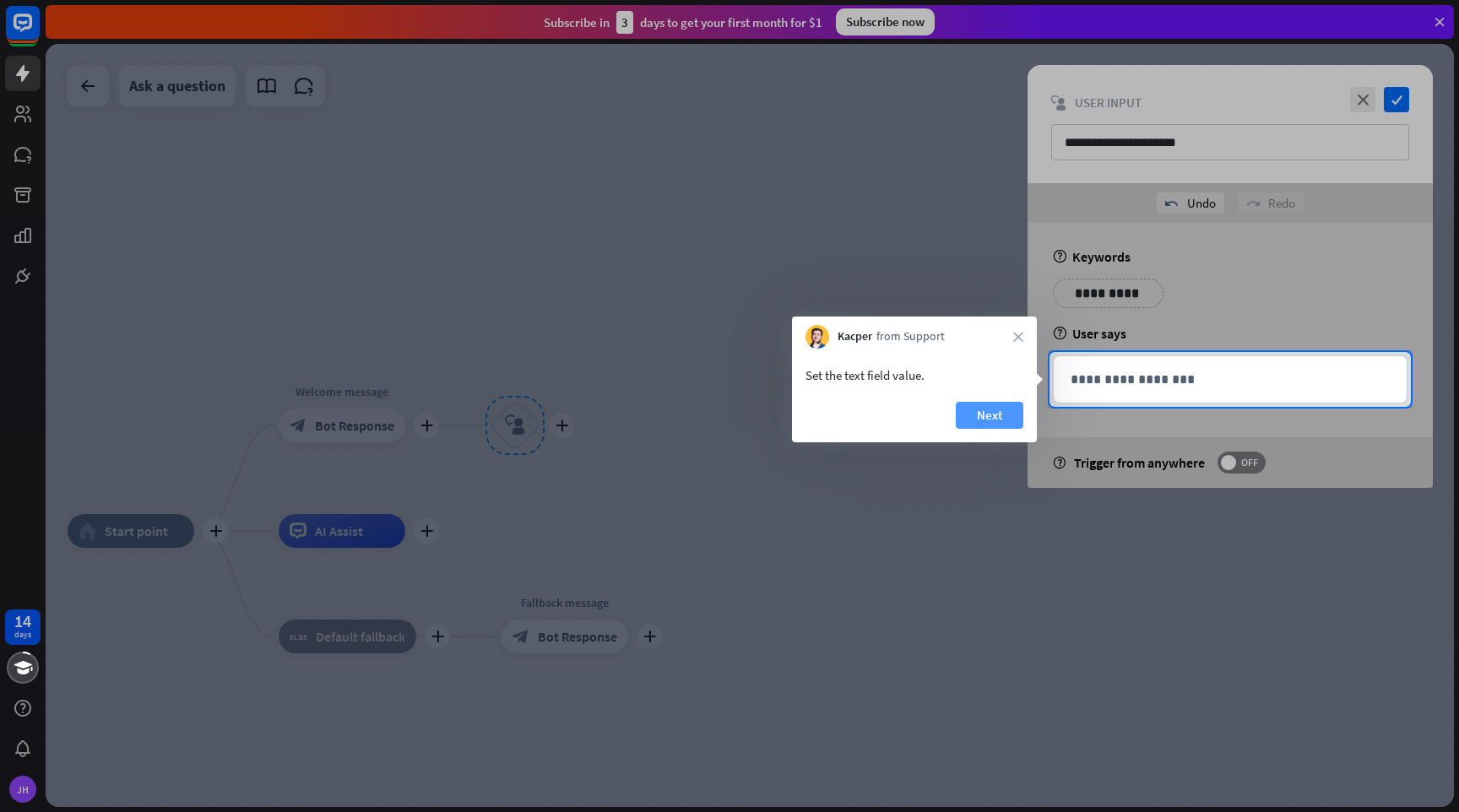
click at [996, 415] on button "Next" at bounding box center [990, 416] width 68 height 27
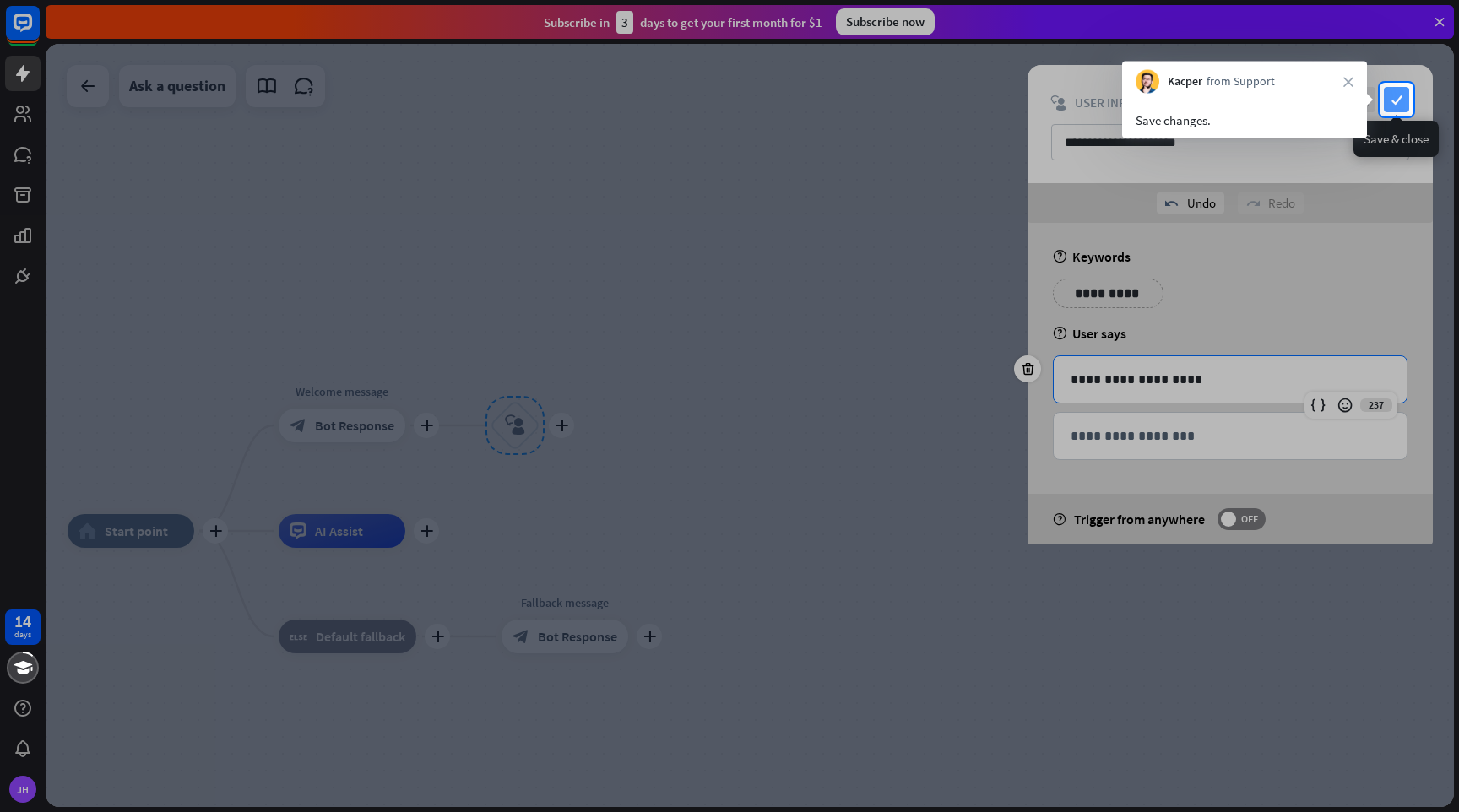
click at [1395, 96] on icon "check" at bounding box center [1397, 100] width 25 height 25
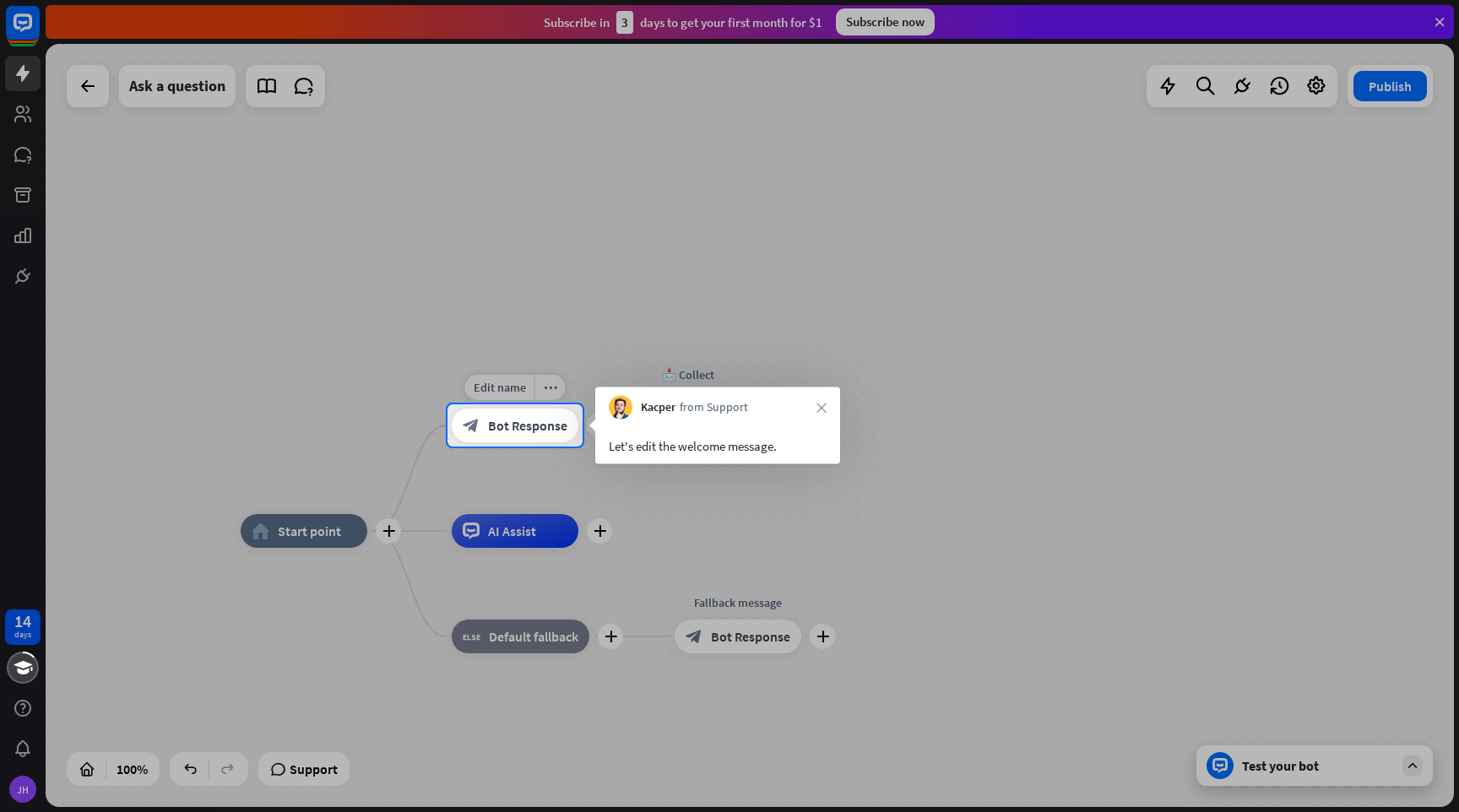
click at [526, 429] on span "Bot Response" at bounding box center [528, 425] width 80 height 17
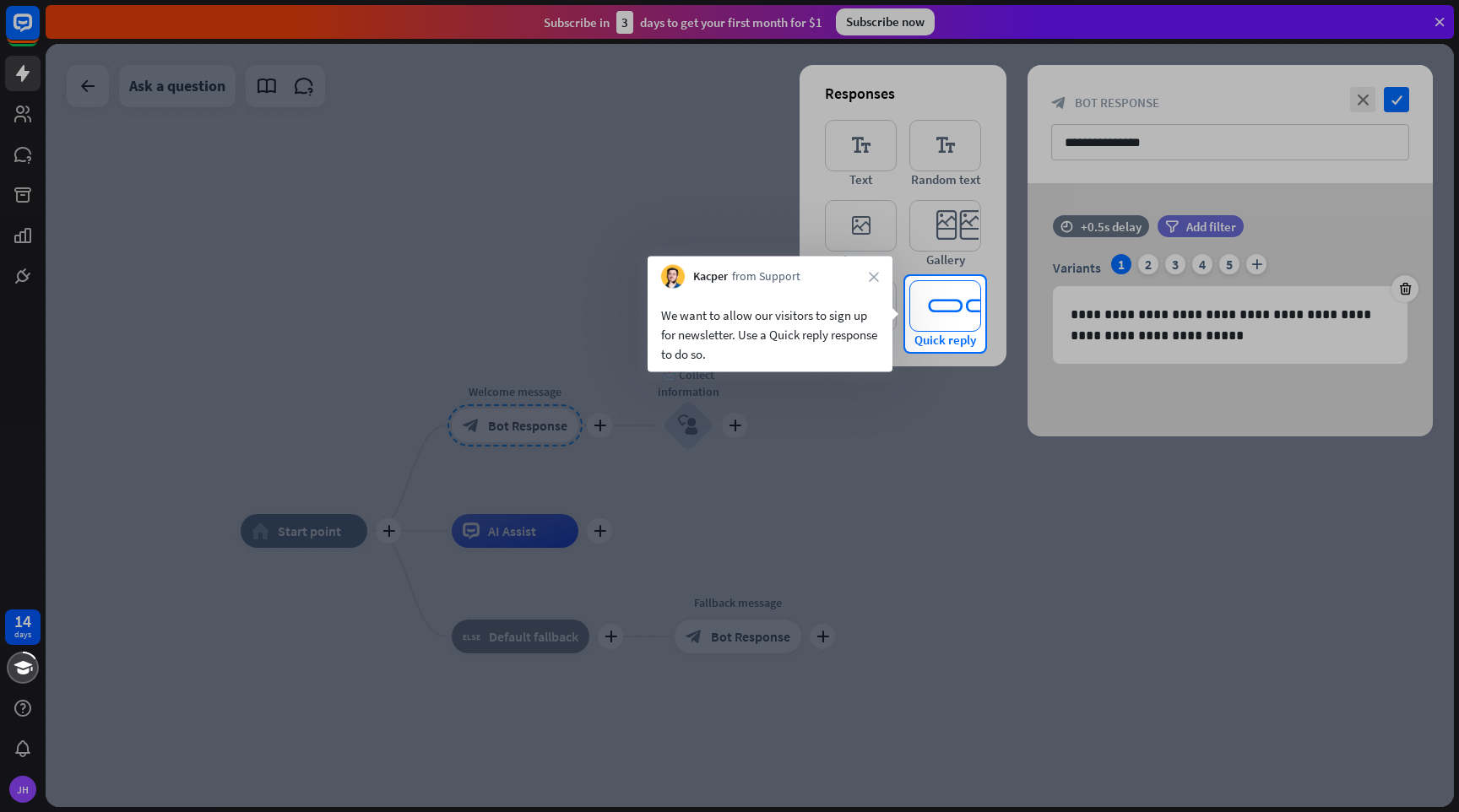
click at [947, 310] on icon "editor_quick_replies" at bounding box center [945, 306] width 72 height 52
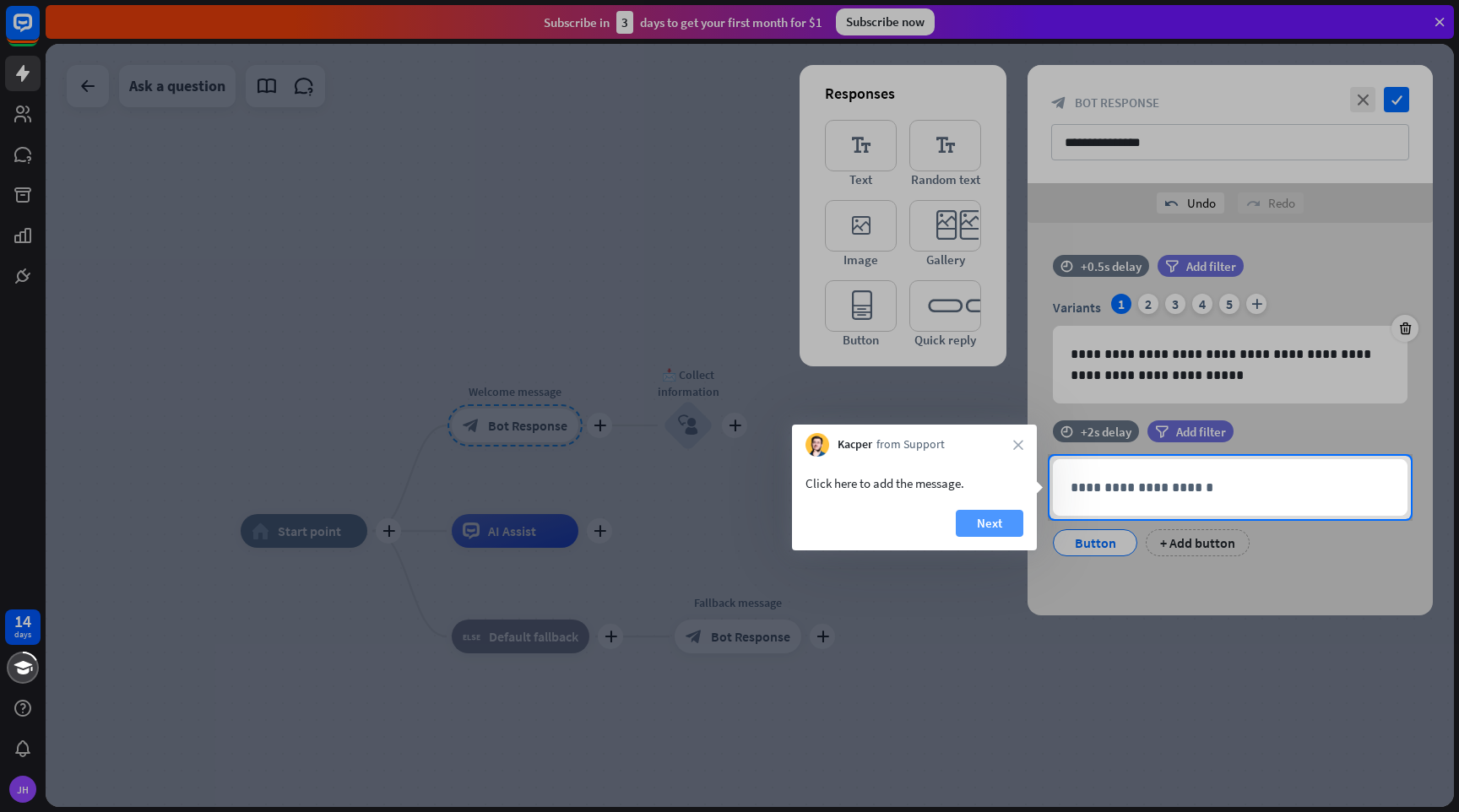
click at [979, 521] on button "Next" at bounding box center [990, 523] width 68 height 27
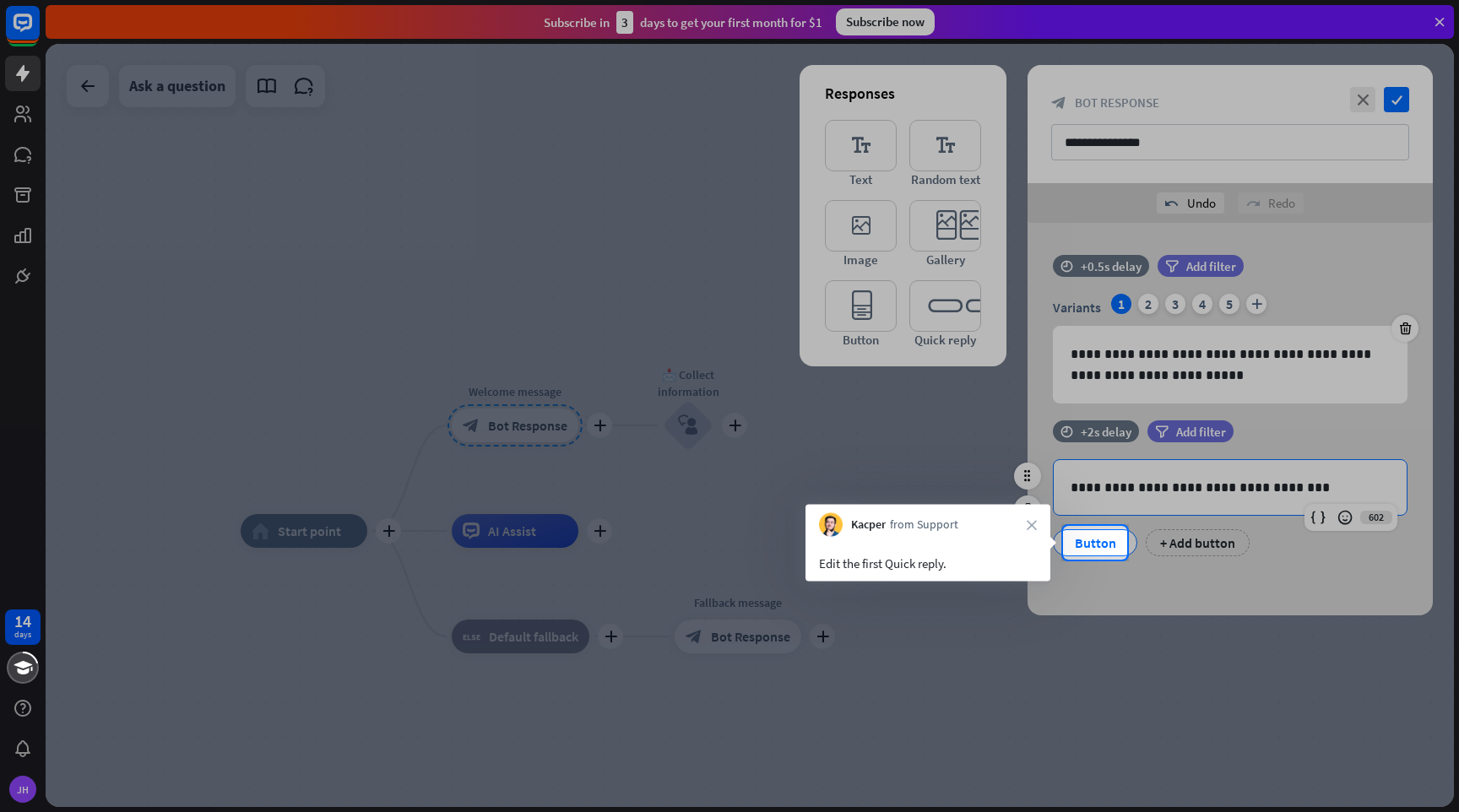
click at [1105, 544] on div "Button" at bounding box center [1096, 543] width 56 height 25
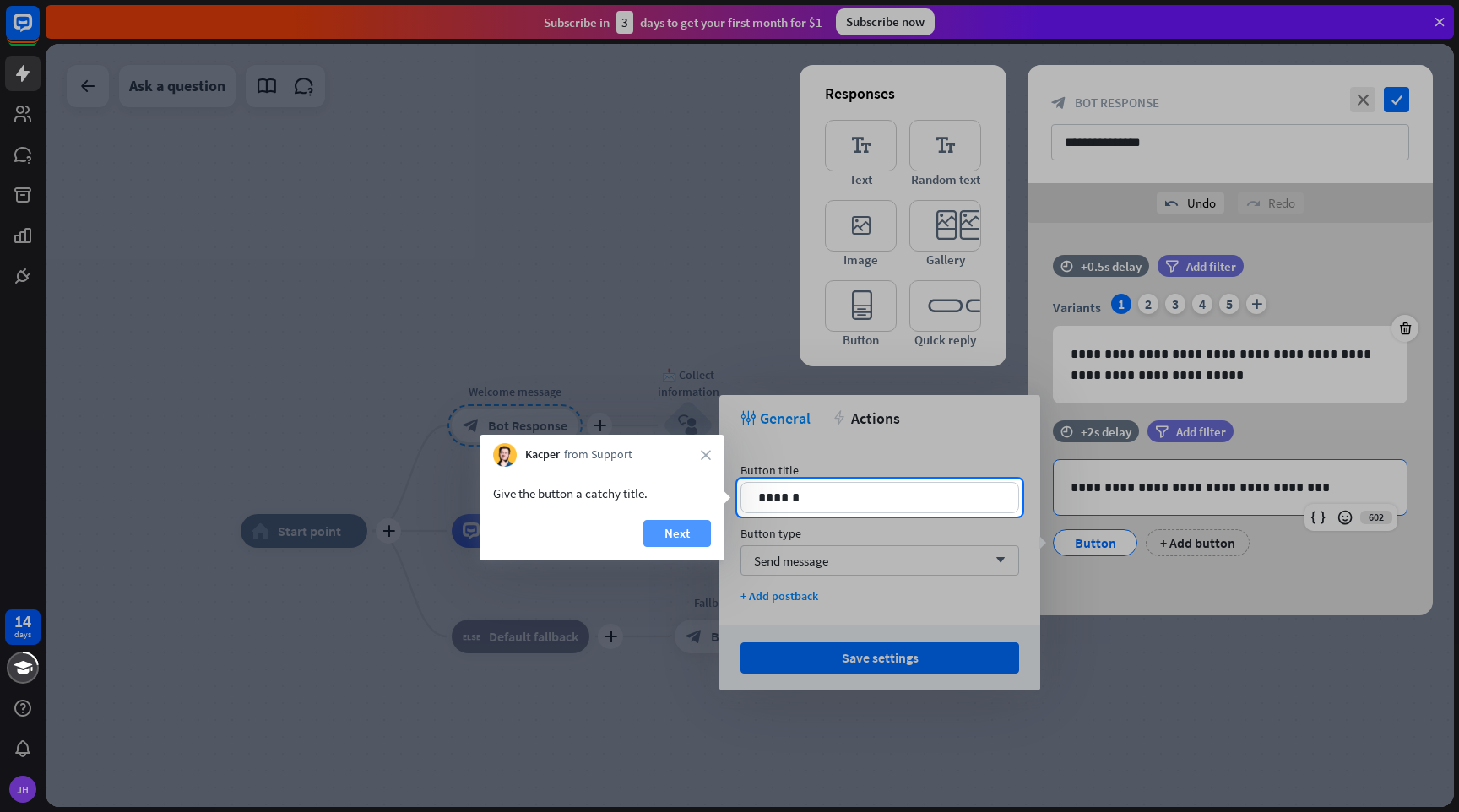
click at [686, 534] on button "Next" at bounding box center [677, 533] width 68 height 27
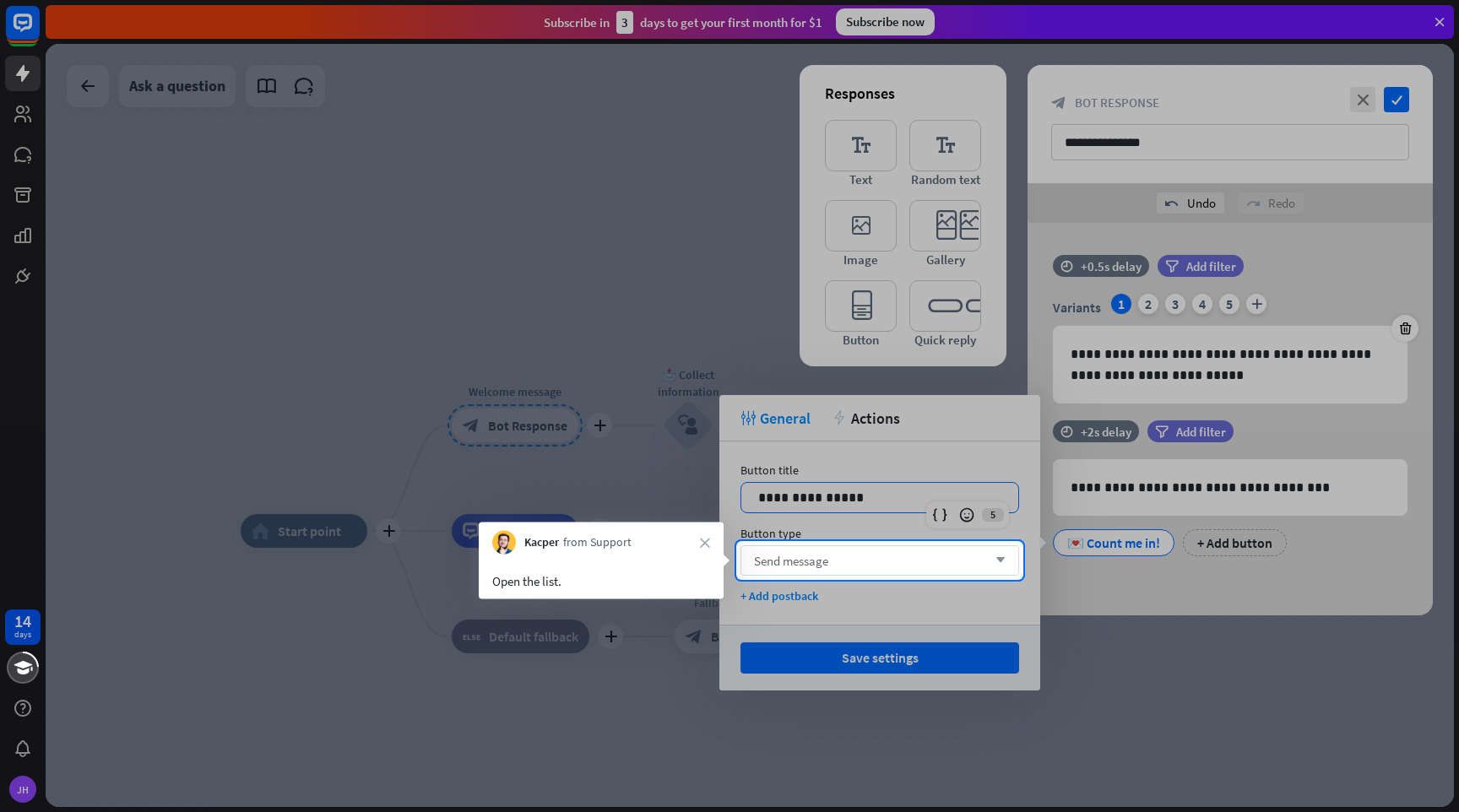
click at [864, 553] on div "Send message arrow_down" at bounding box center [880, 560] width 279 height 31
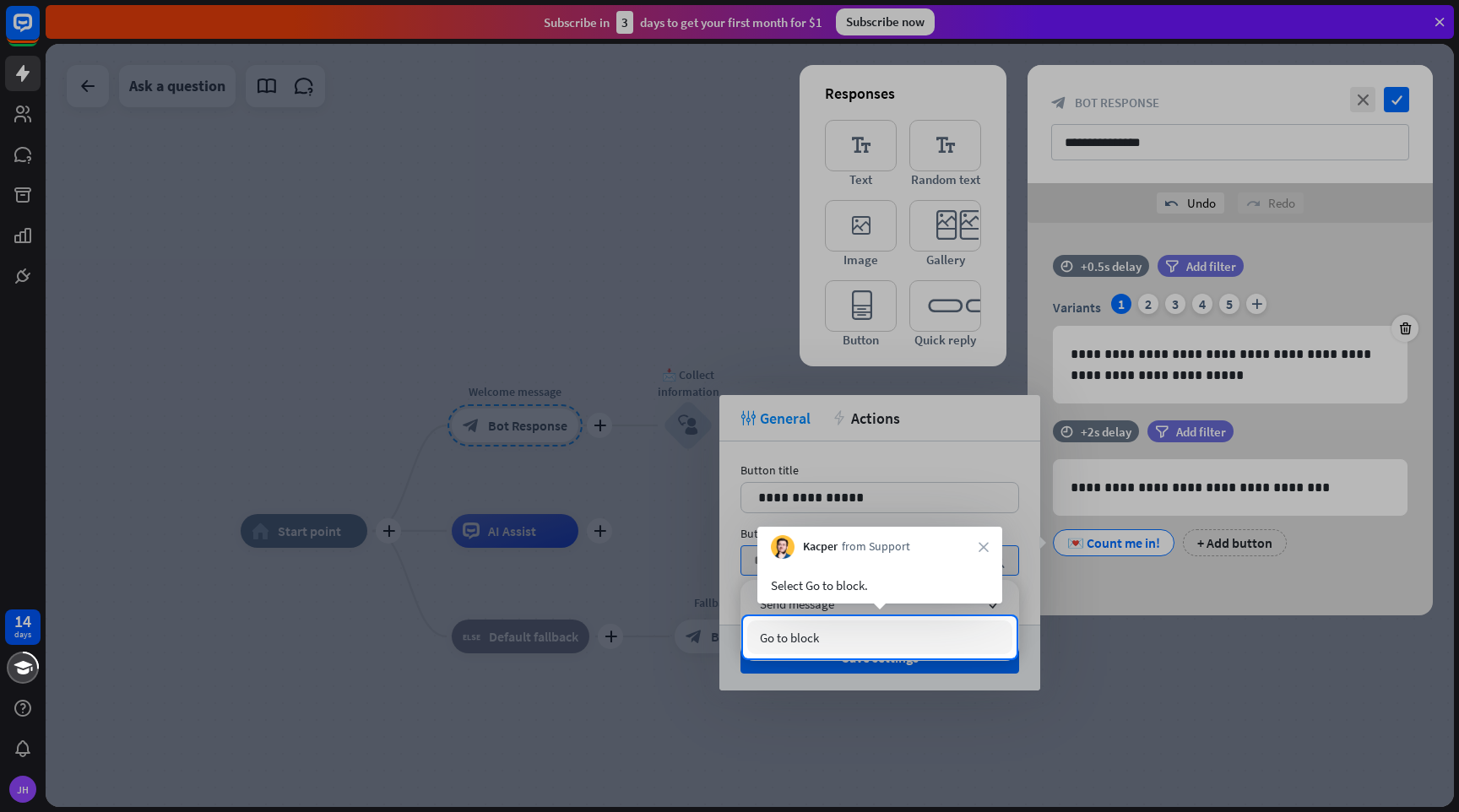
click at [851, 635] on div "Go to block" at bounding box center [879, 636] width 265 height 33
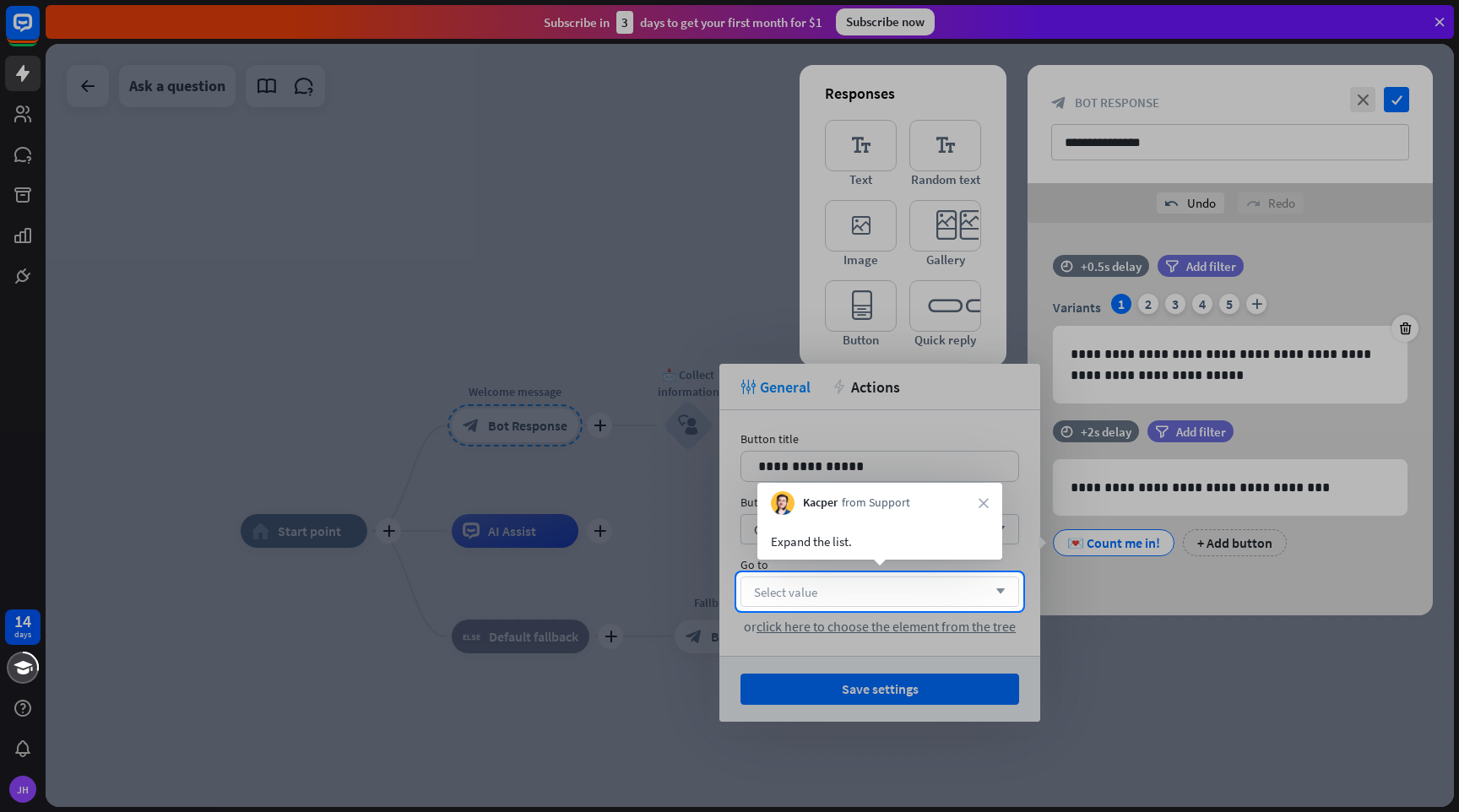
click at [895, 585] on div "Select value arrow_down" at bounding box center [880, 592] width 279 height 31
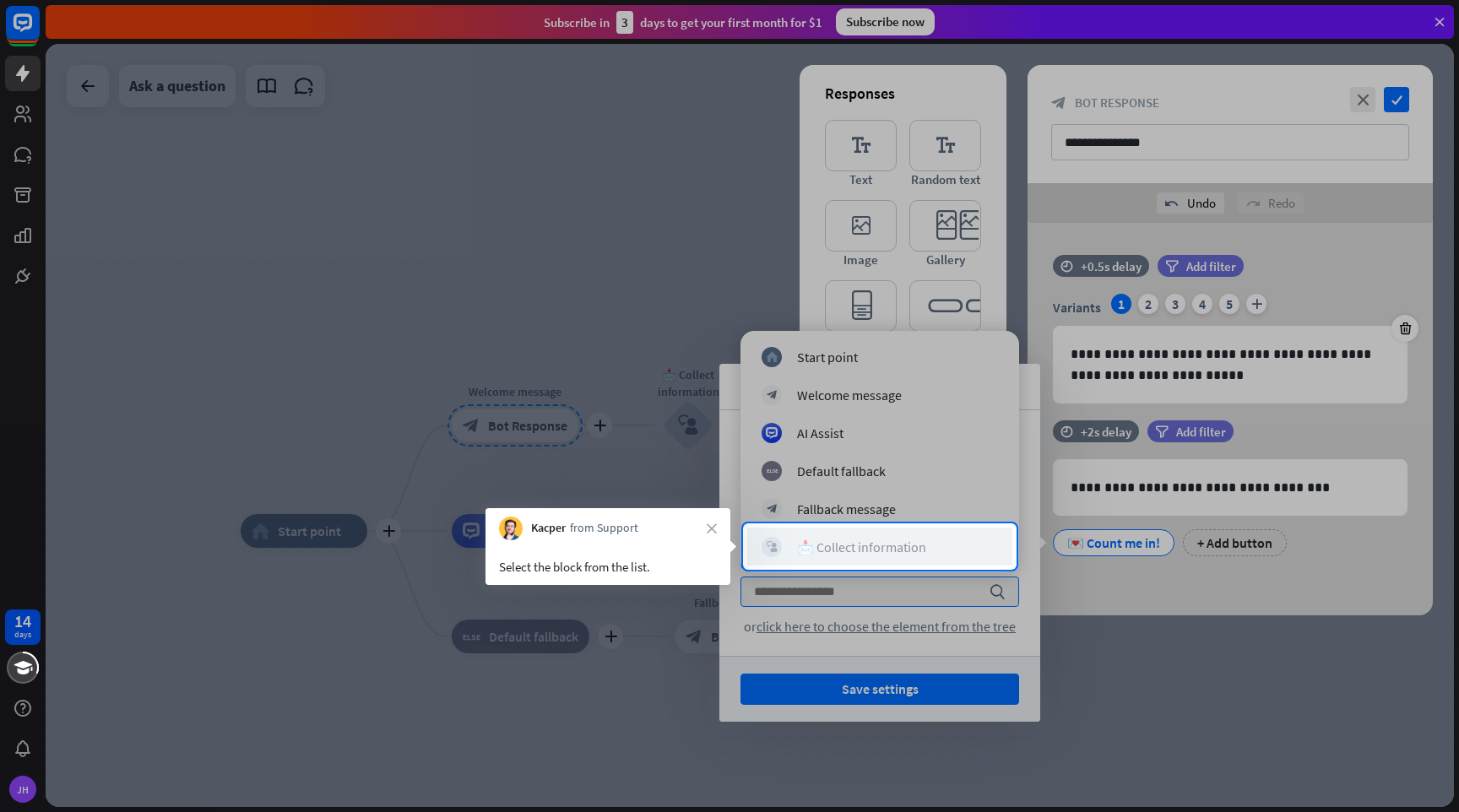
click at [901, 550] on div "📩 Collect information" at bounding box center [861, 547] width 130 height 17
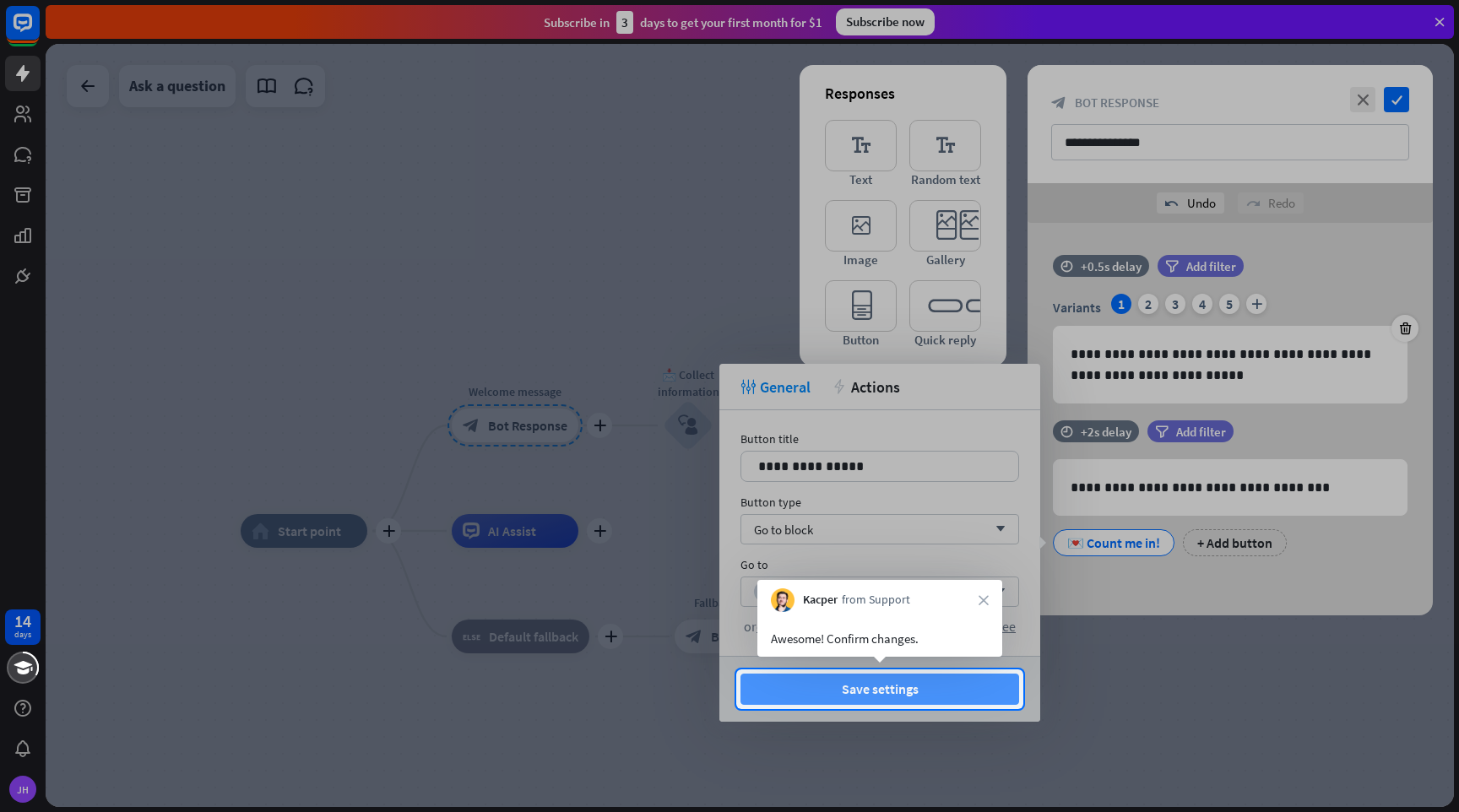
click at [879, 686] on button "Save settings" at bounding box center [880, 689] width 279 height 32
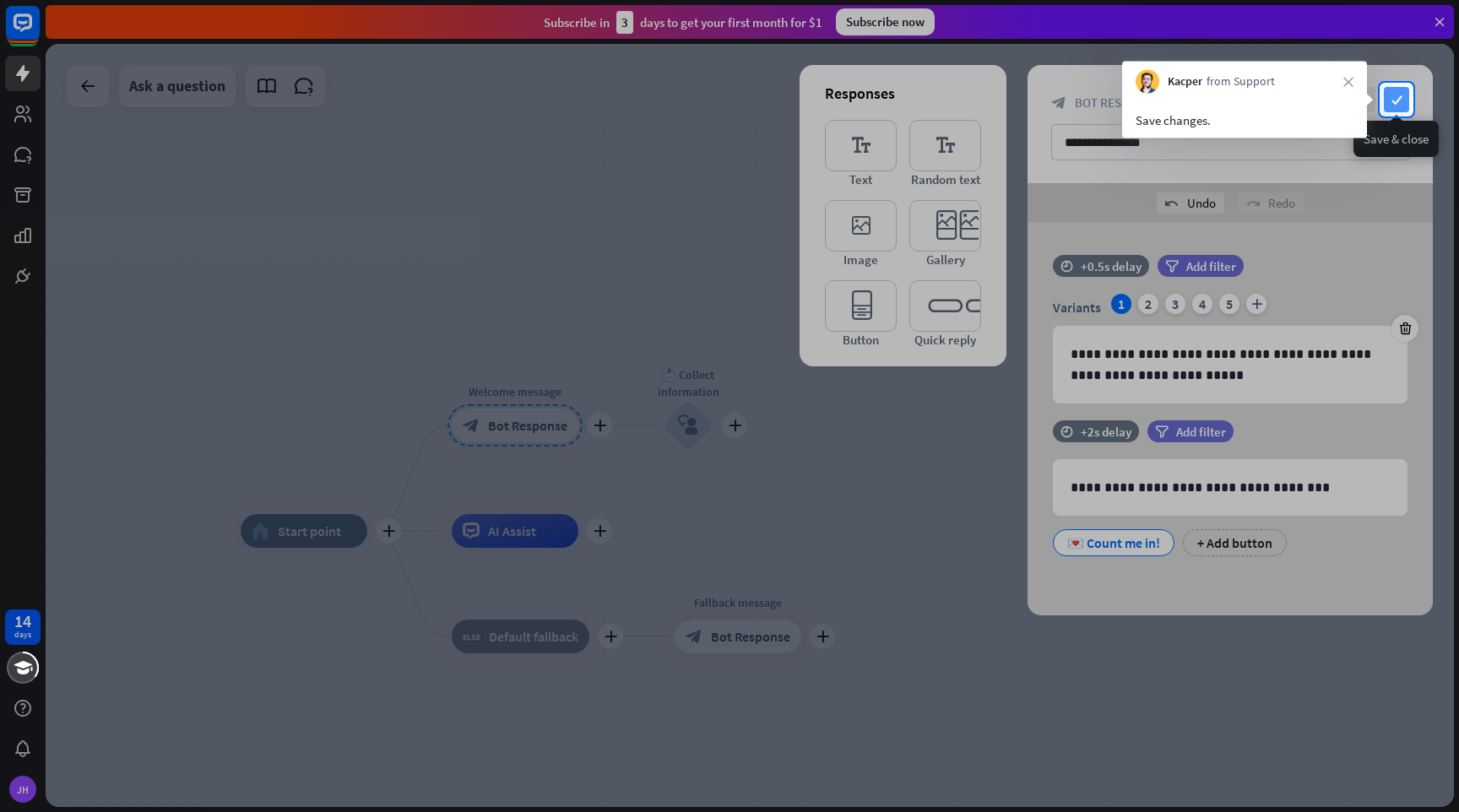
click at [1394, 94] on icon "check" at bounding box center [1397, 100] width 25 height 25
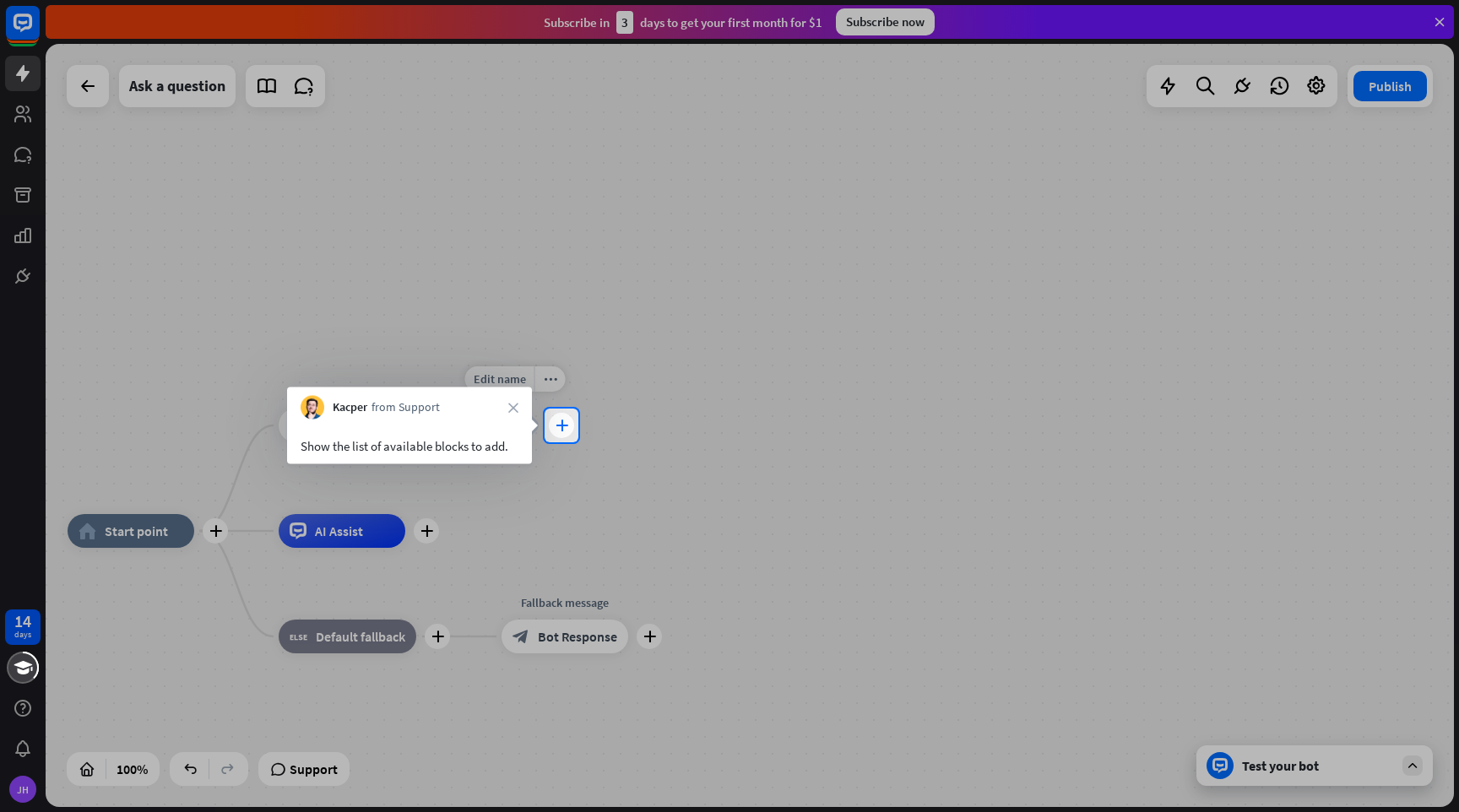
click at [560, 424] on icon "plus" at bounding box center [562, 425] width 13 height 12
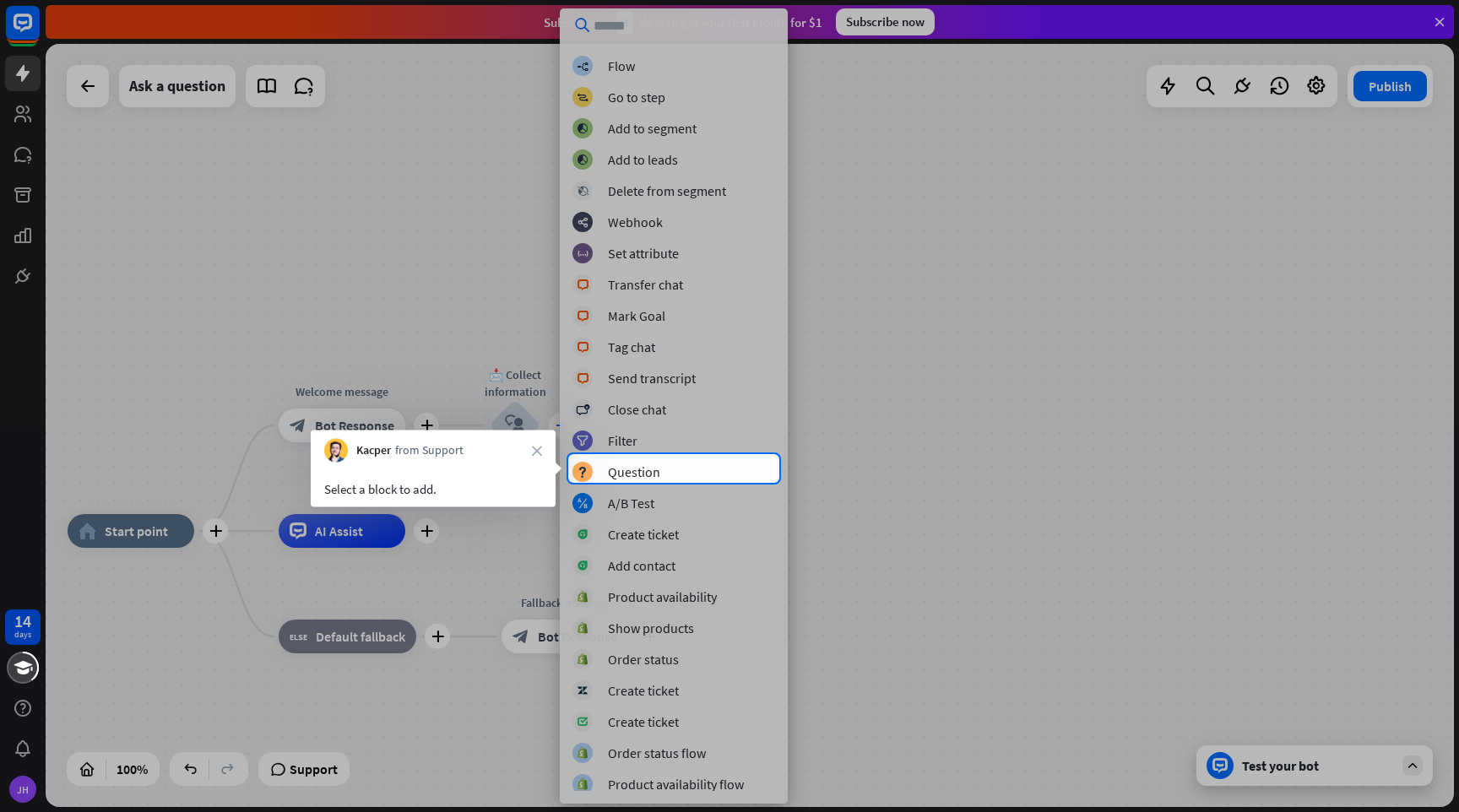
scroll to position [97, 0]
click at [619, 471] on div "Question" at bounding box center [634, 468] width 53 height 17
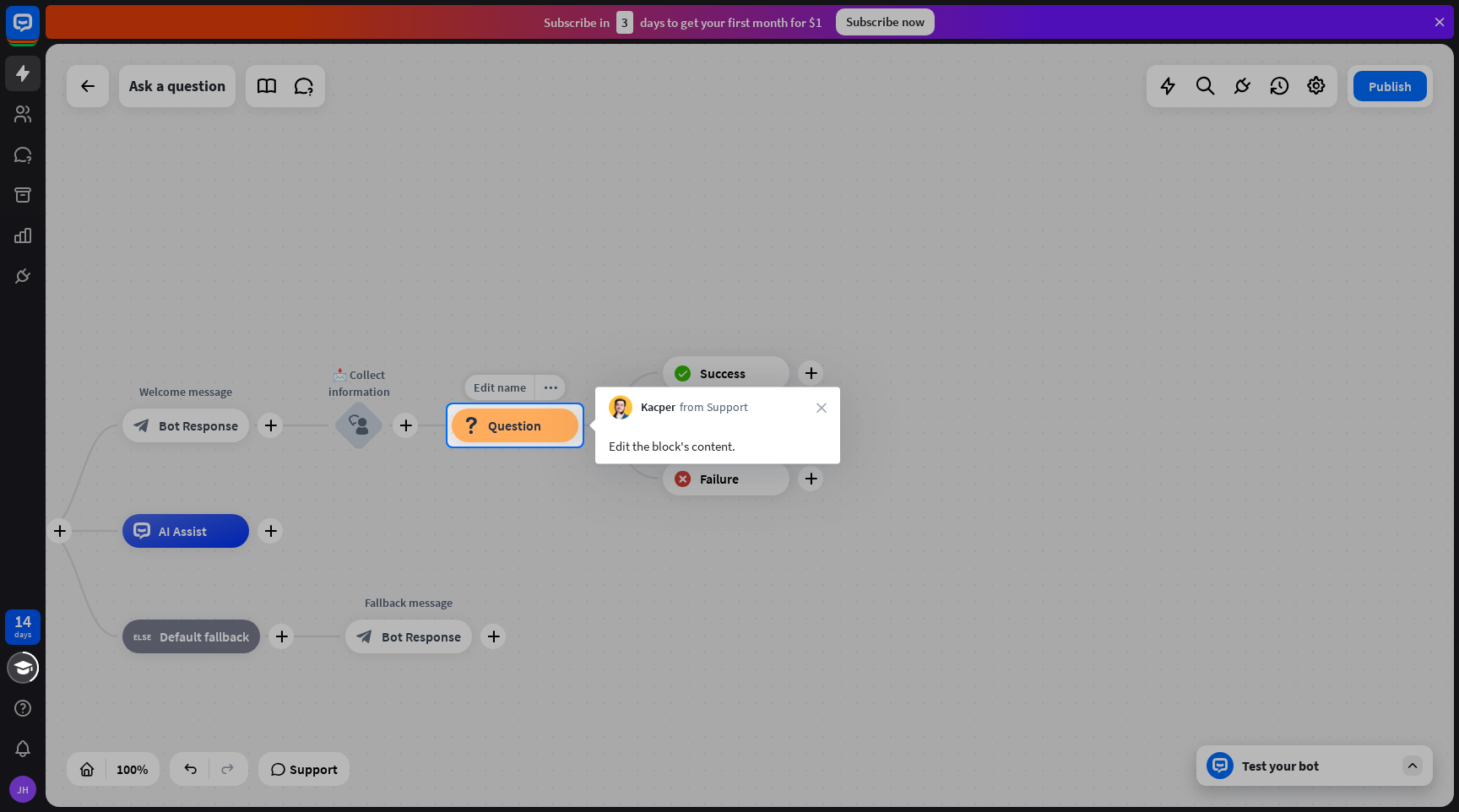
click at [528, 425] on span "Question" at bounding box center [514, 425] width 53 height 17
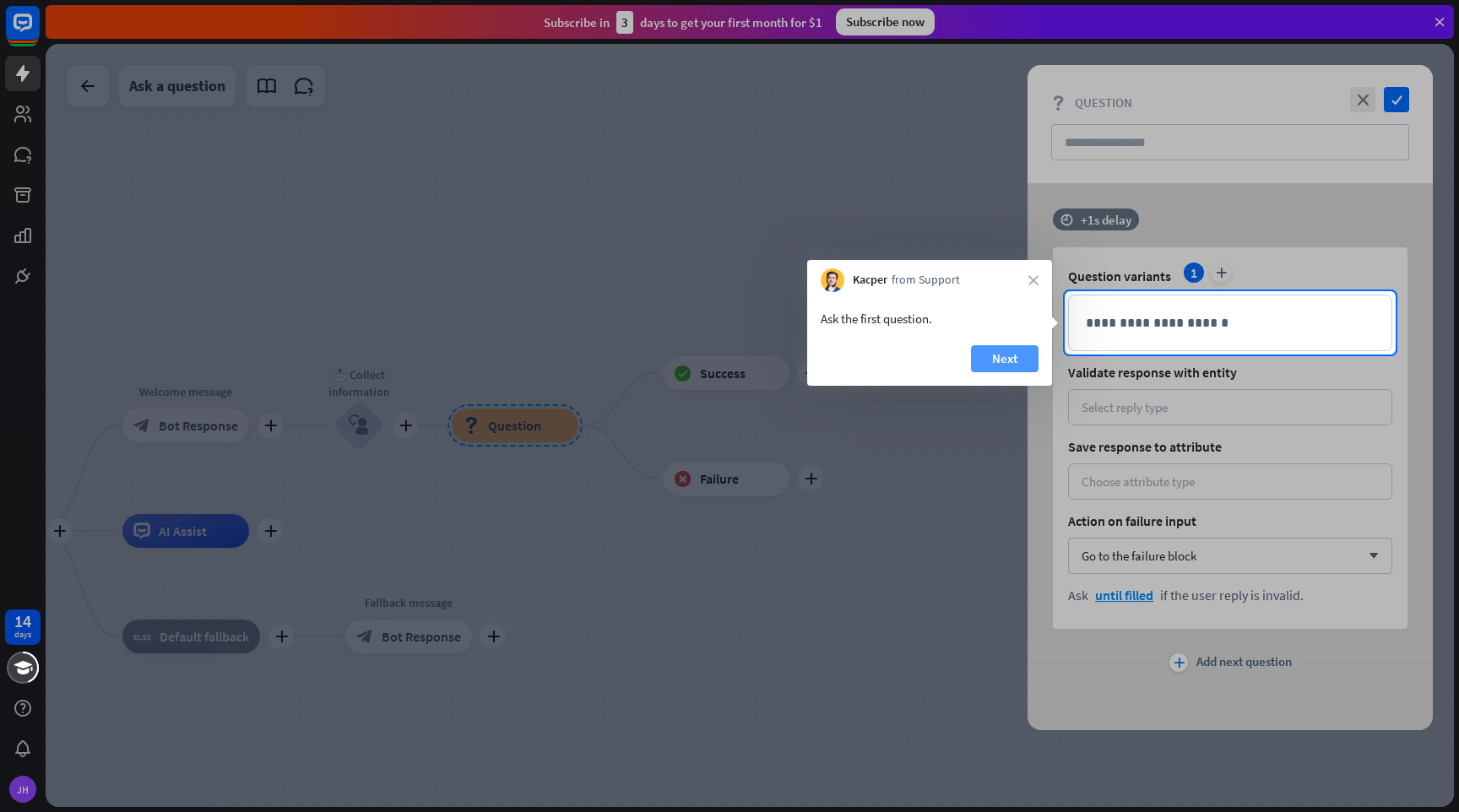
click at [1003, 356] on button "Next" at bounding box center [1004, 358] width 68 height 27
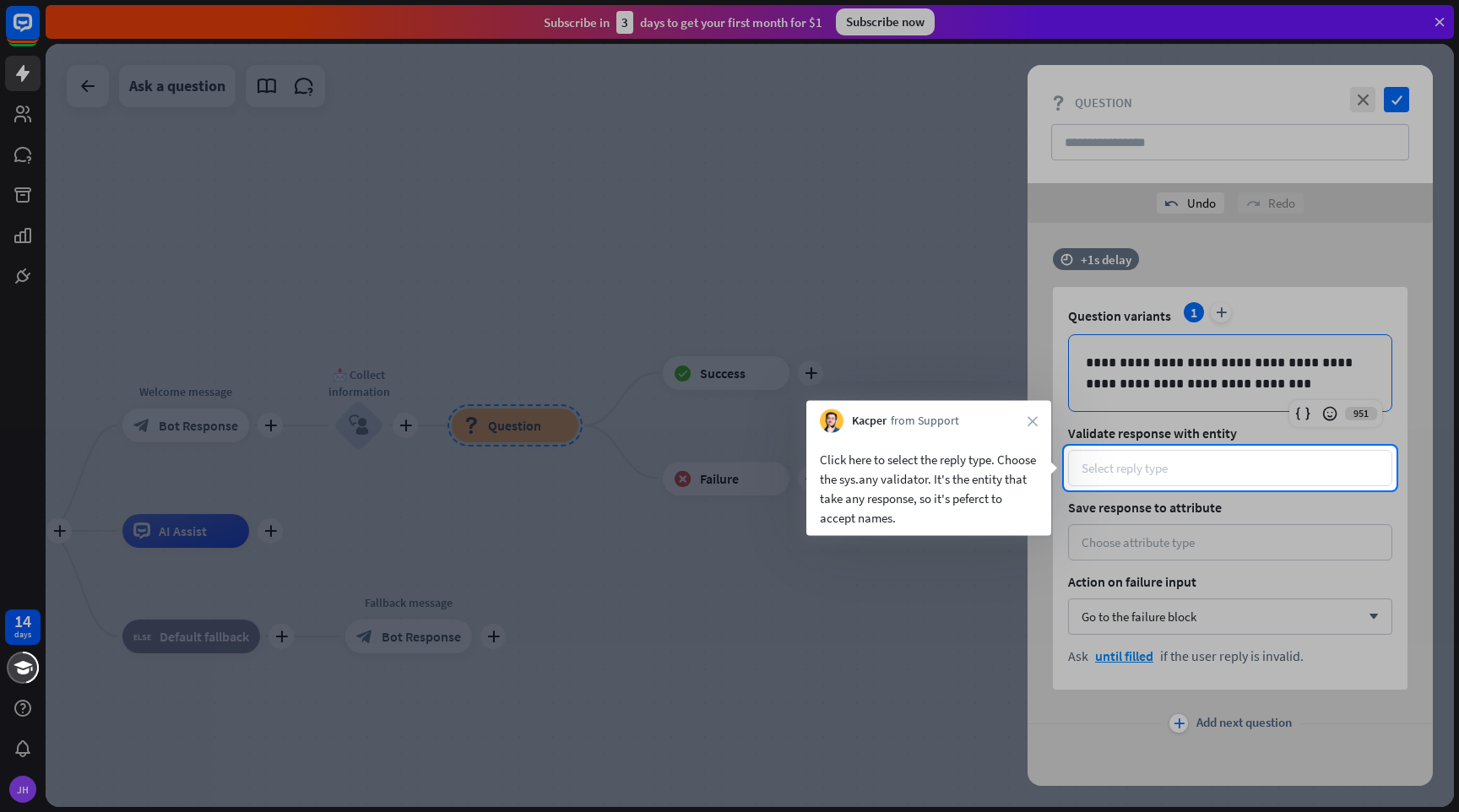
click at [1131, 469] on div "Select reply type" at bounding box center [1124, 468] width 86 height 16
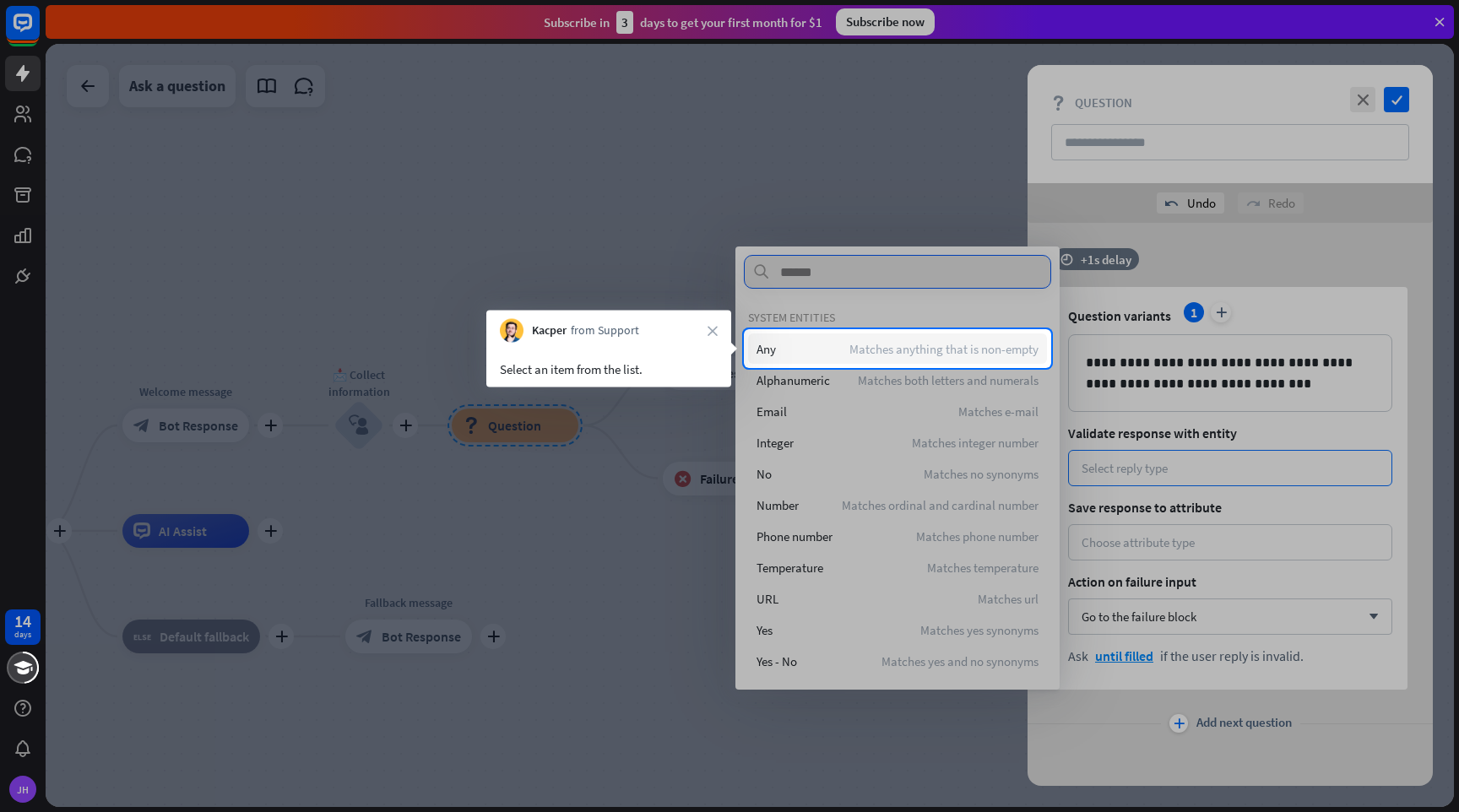
click at [849, 353] on span "Matches anything that is non-empty" at bounding box center [944, 349] width 189 height 16
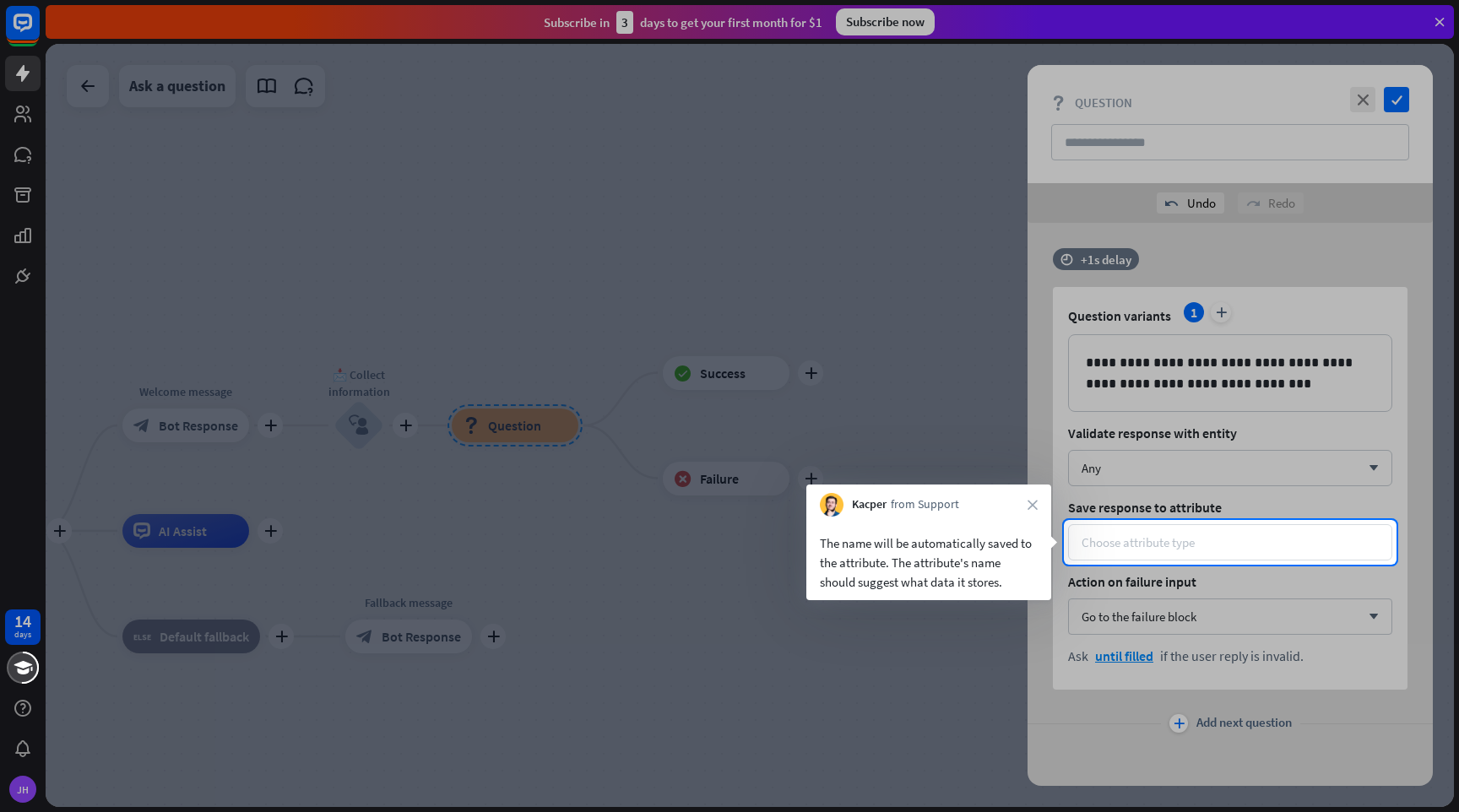
click at [1157, 545] on div "Choose attribute type" at bounding box center [1137, 542] width 113 height 16
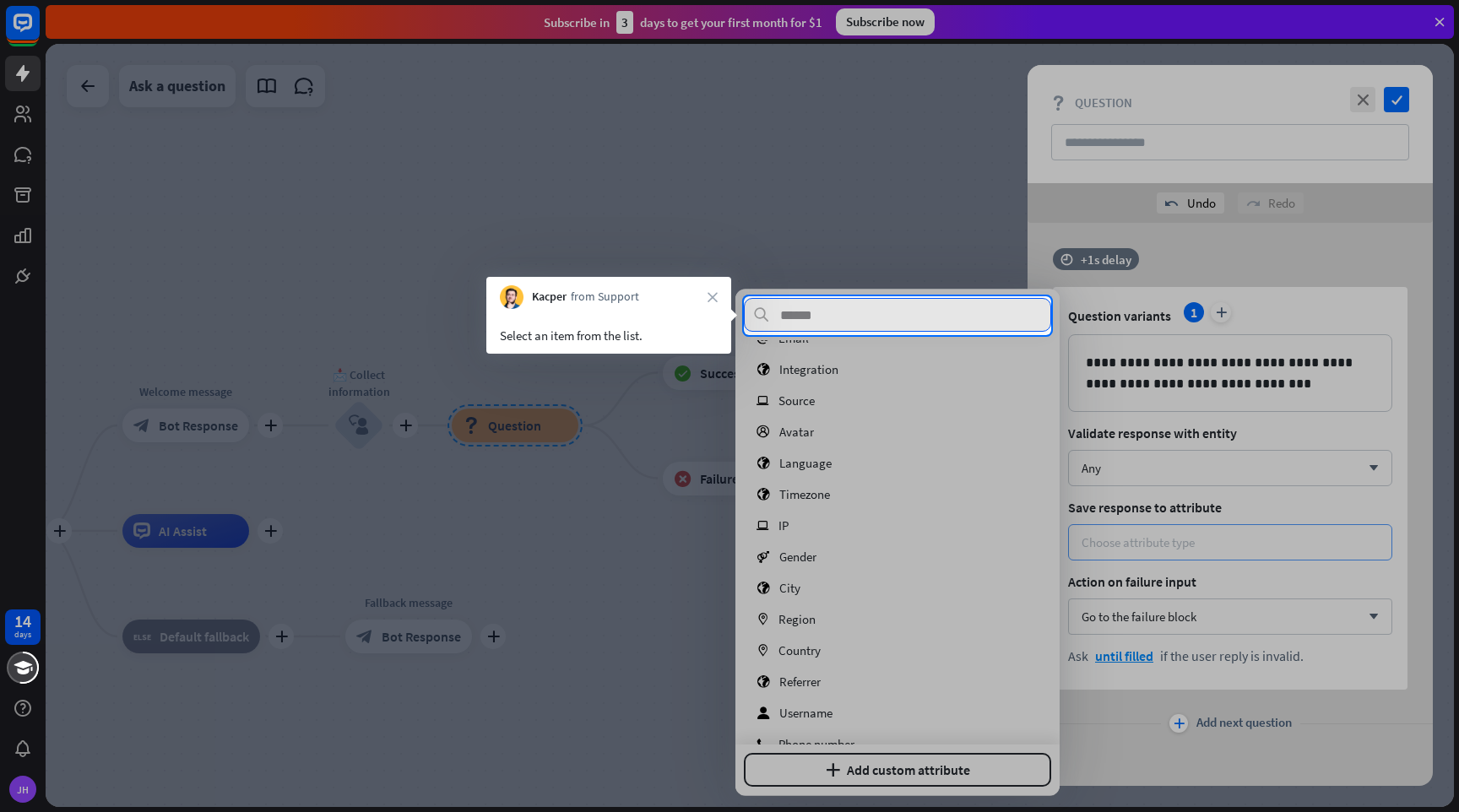
scroll to position [87, 0]
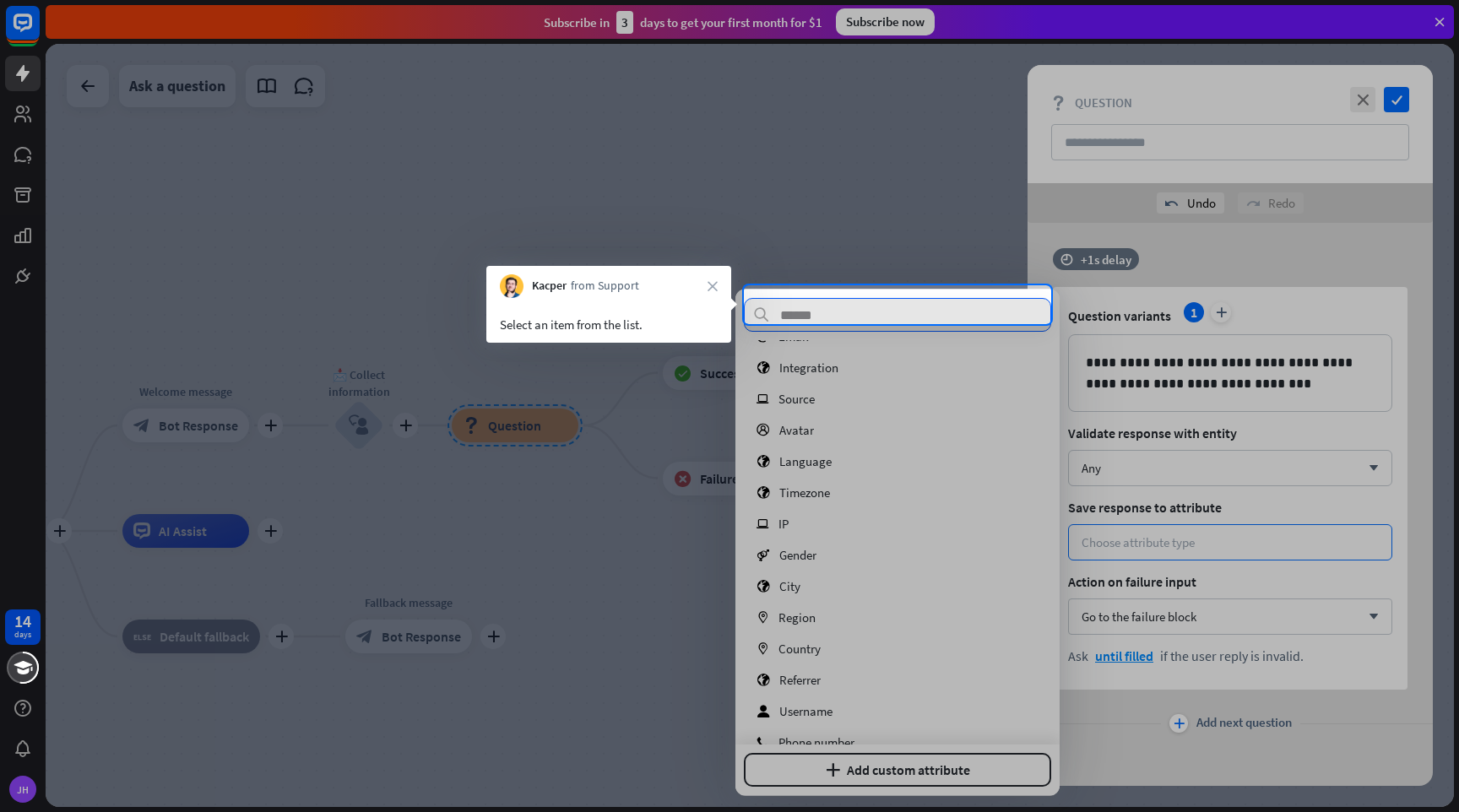
click at [944, 399] on div at bounding box center [729, 568] width 1459 height 489
click at [792, 367] on div at bounding box center [729, 568] width 1459 height 489
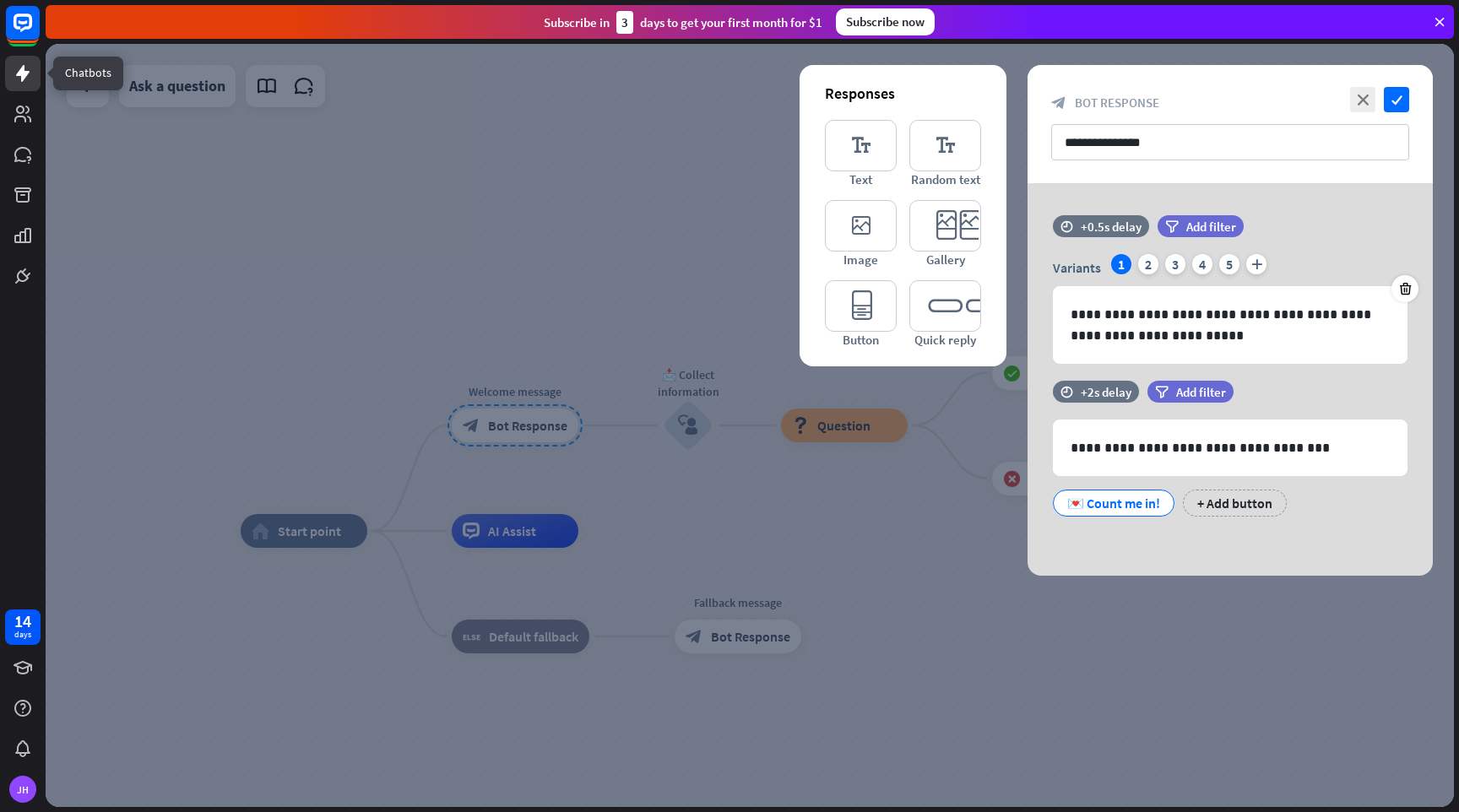
click at [23, 74] on icon at bounding box center [23, 73] width 14 height 17
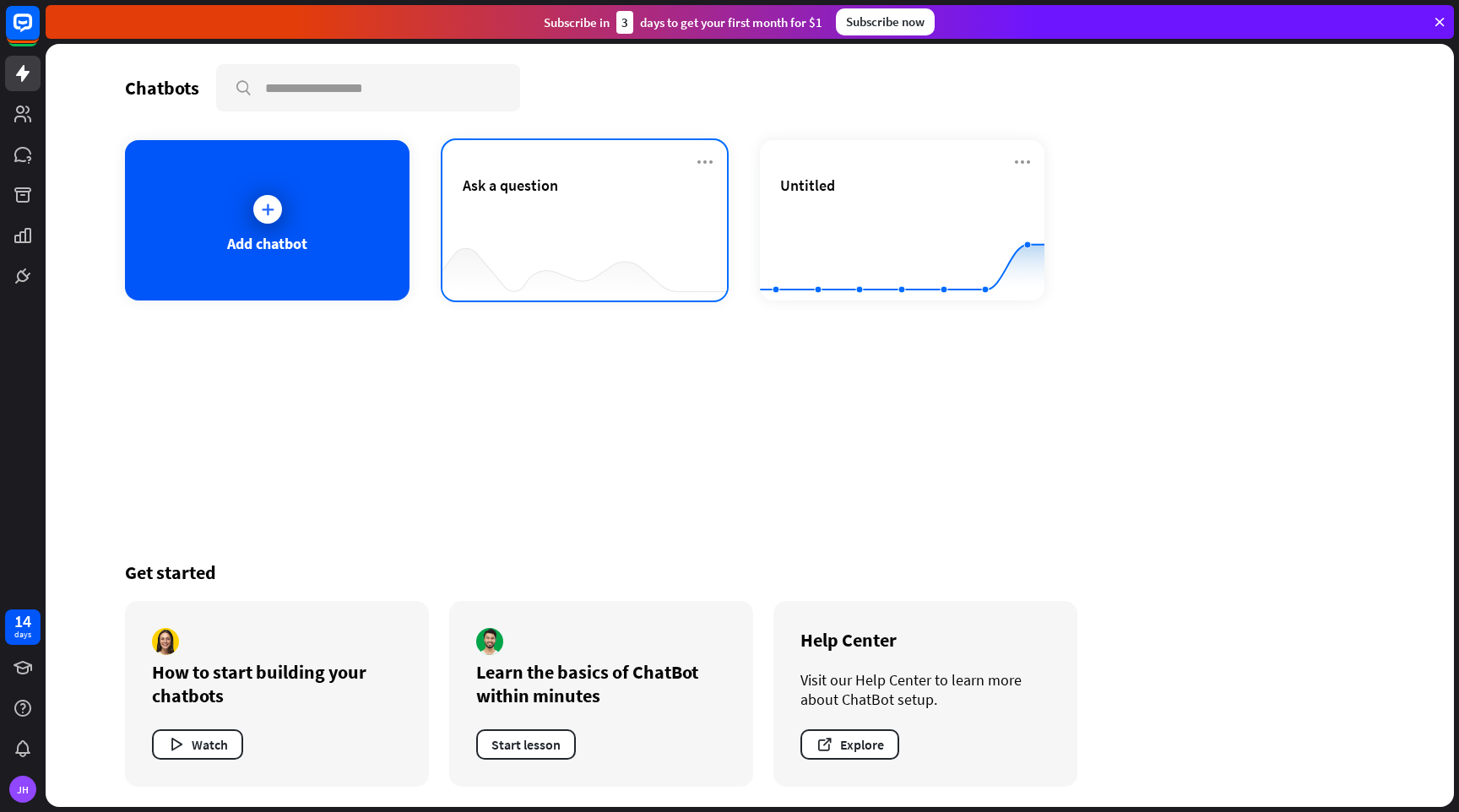
click at [604, 227] on div "Ask a question" at bounding box center [584, 205] width 244 height 59
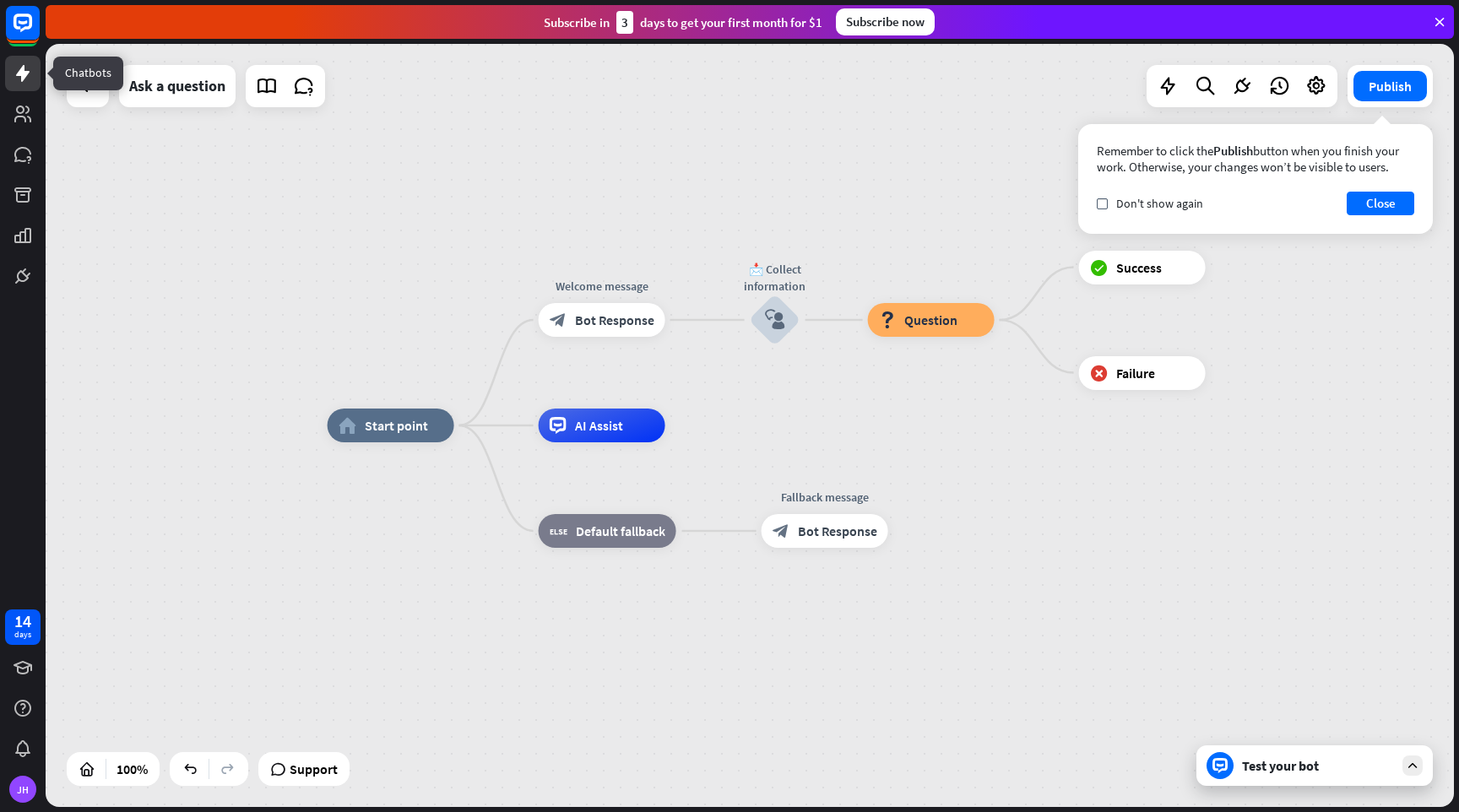
click at [23, 82] on icon at bounding box center [23, 73] width 20 height 20
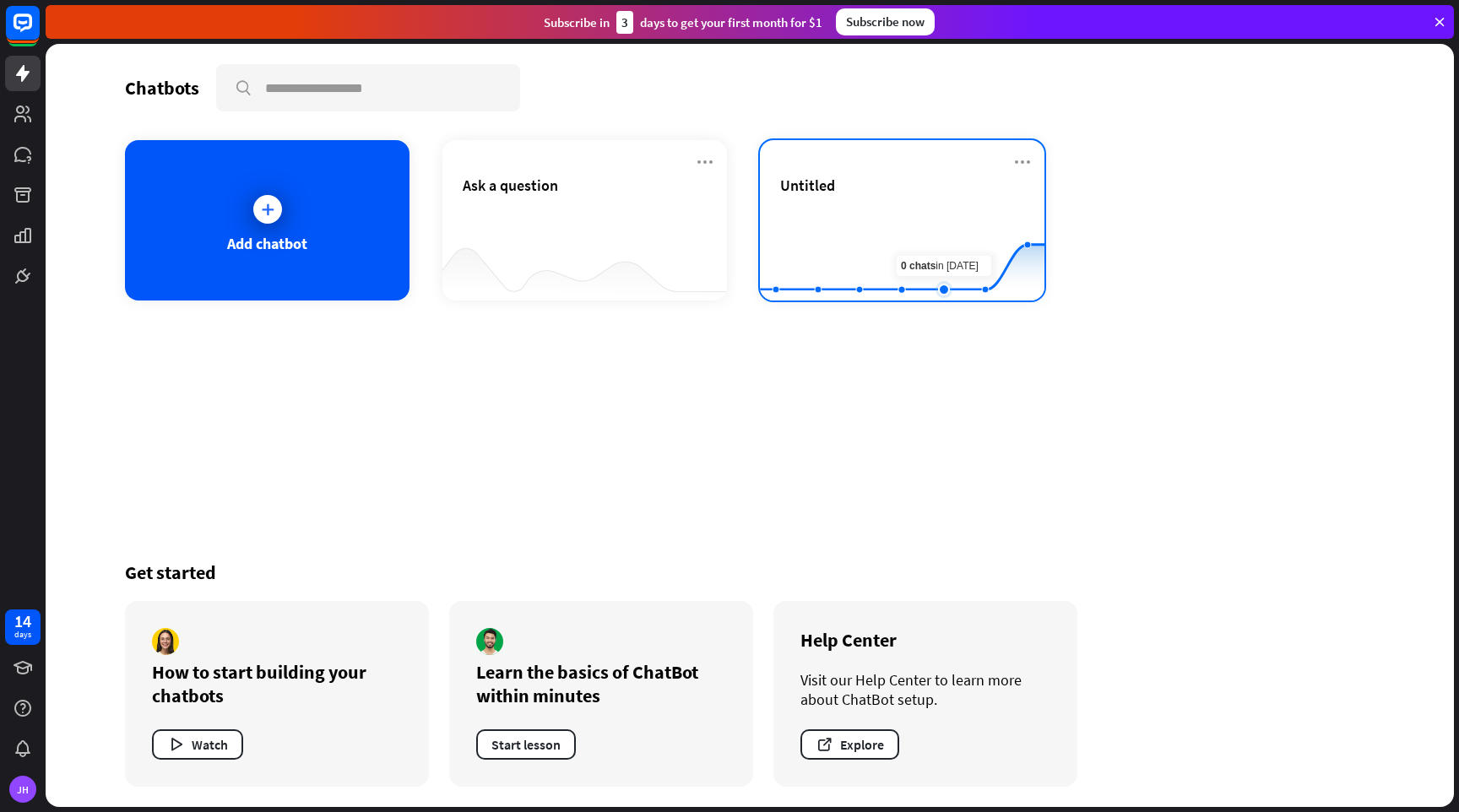
click at [932, 245] on rect at bounding box center [902, 259] width 284 height 106
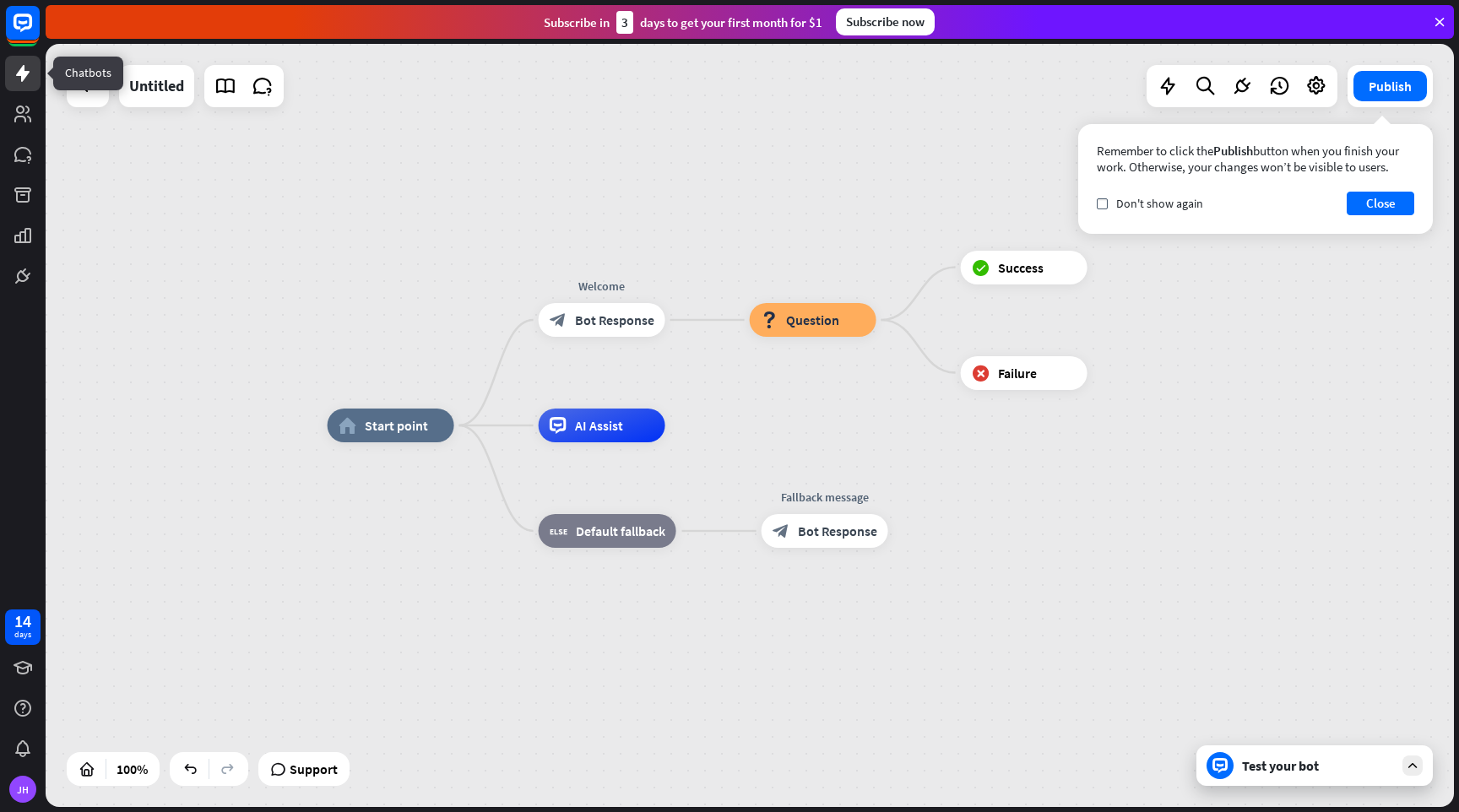
click at [29, 77] on icon at bounding box center [23, 73] width 20 height 20
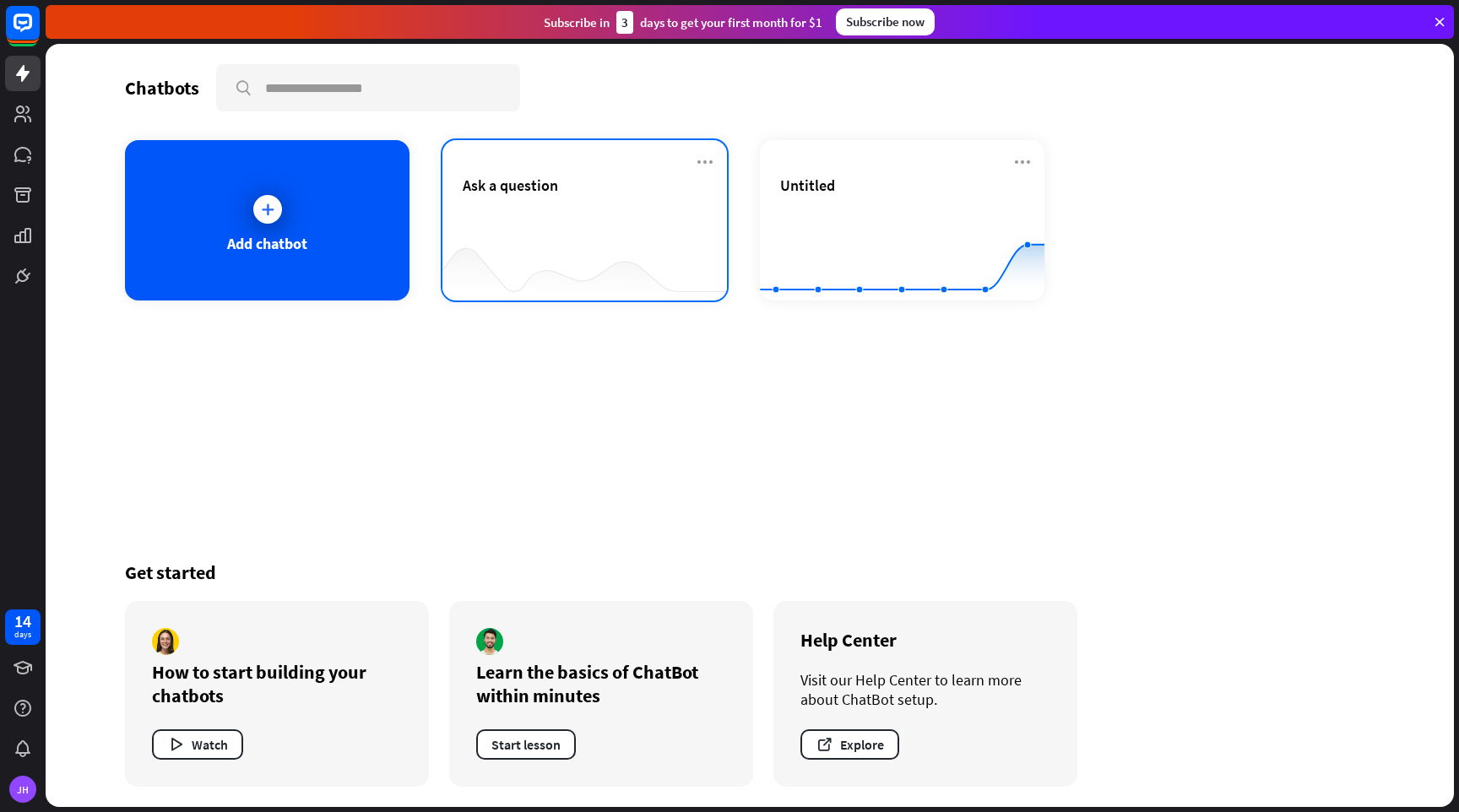
click at [489, 230] on div "Ask a question" at bounding box center [584, 205] width 244 height 59
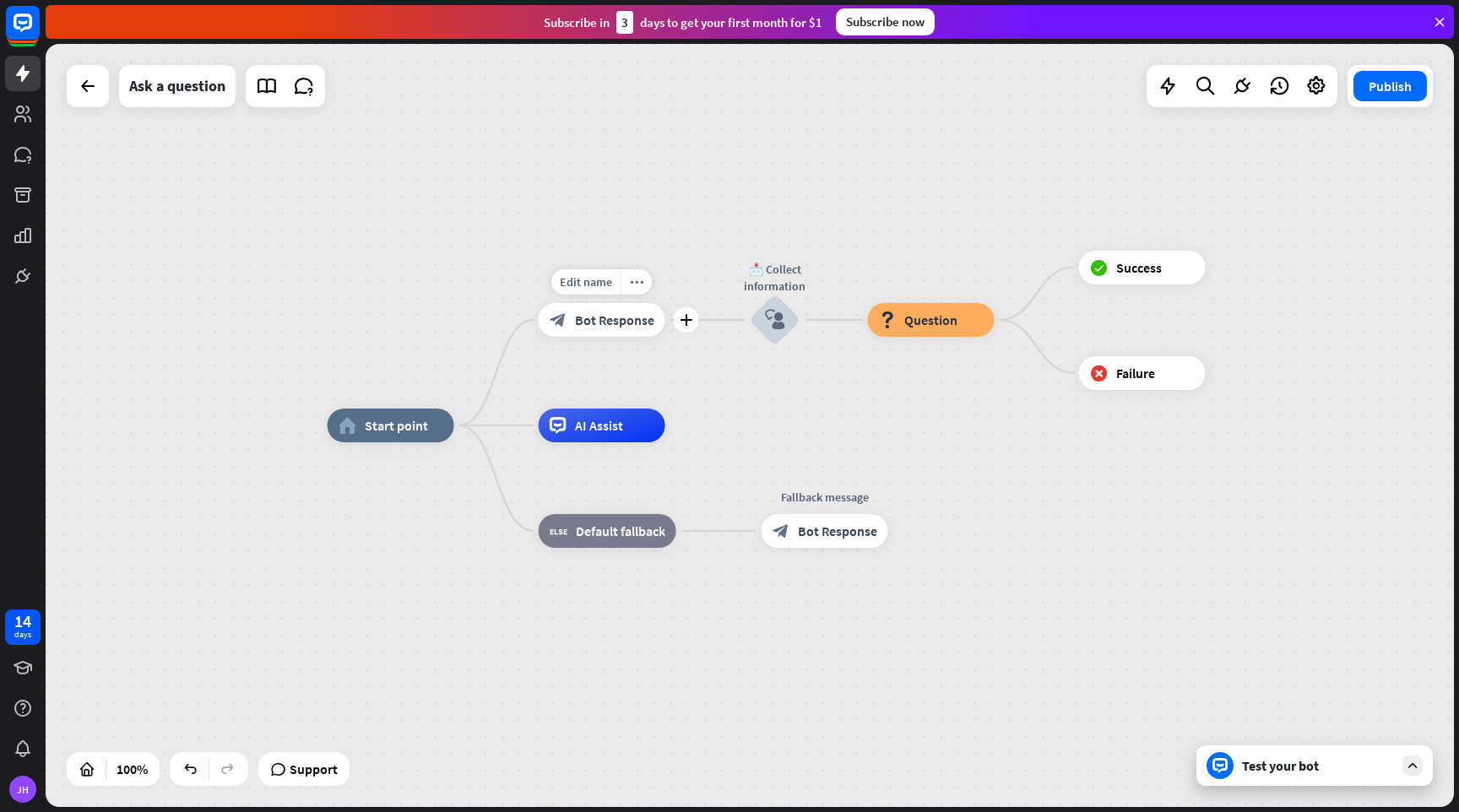
click at [606, 322] on span "Bot Response" at bounding box center [615, 320] width 80 height 17
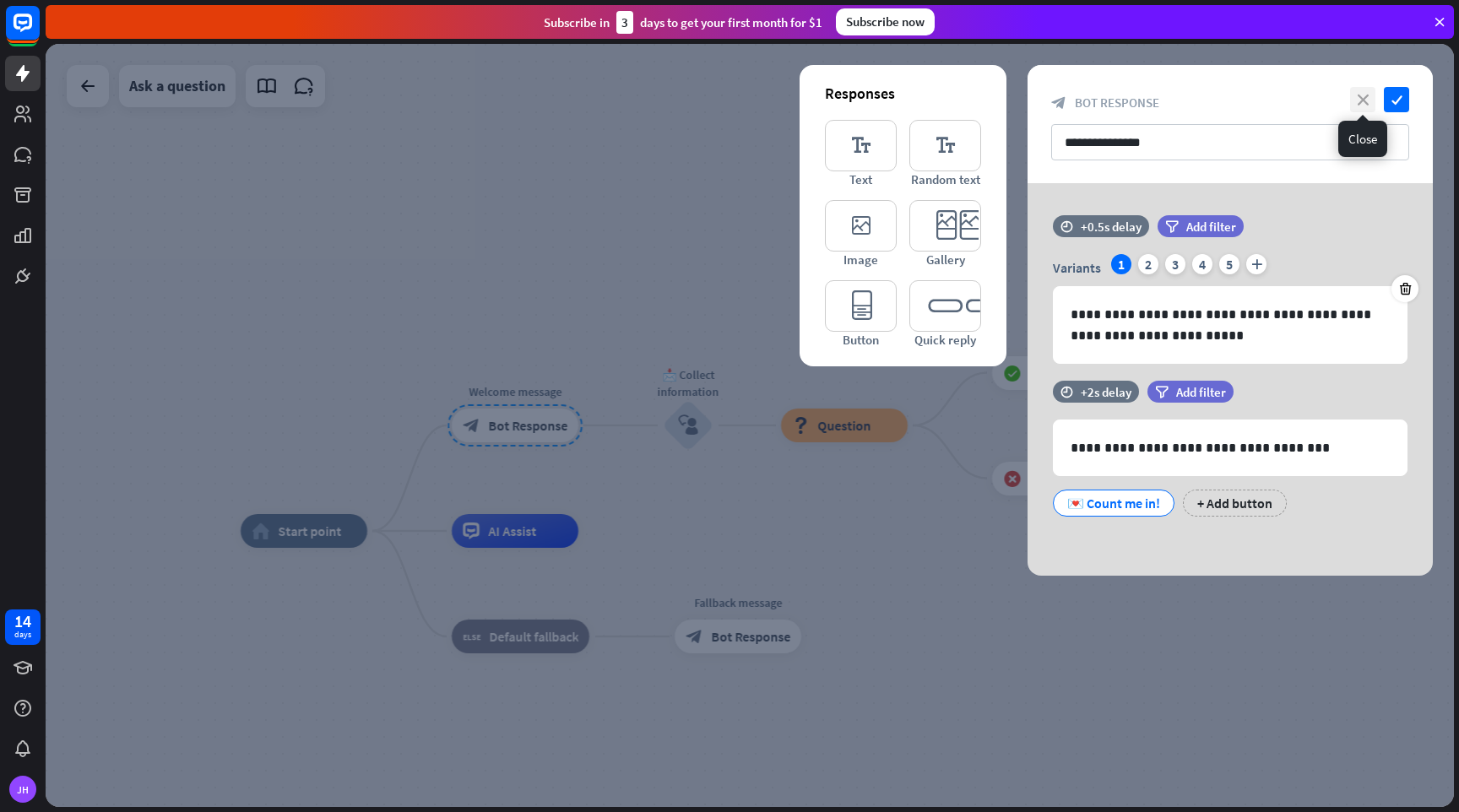
click at [1362, 104] on icon "close" at bounding box center [1363, 100] width 25 height 25
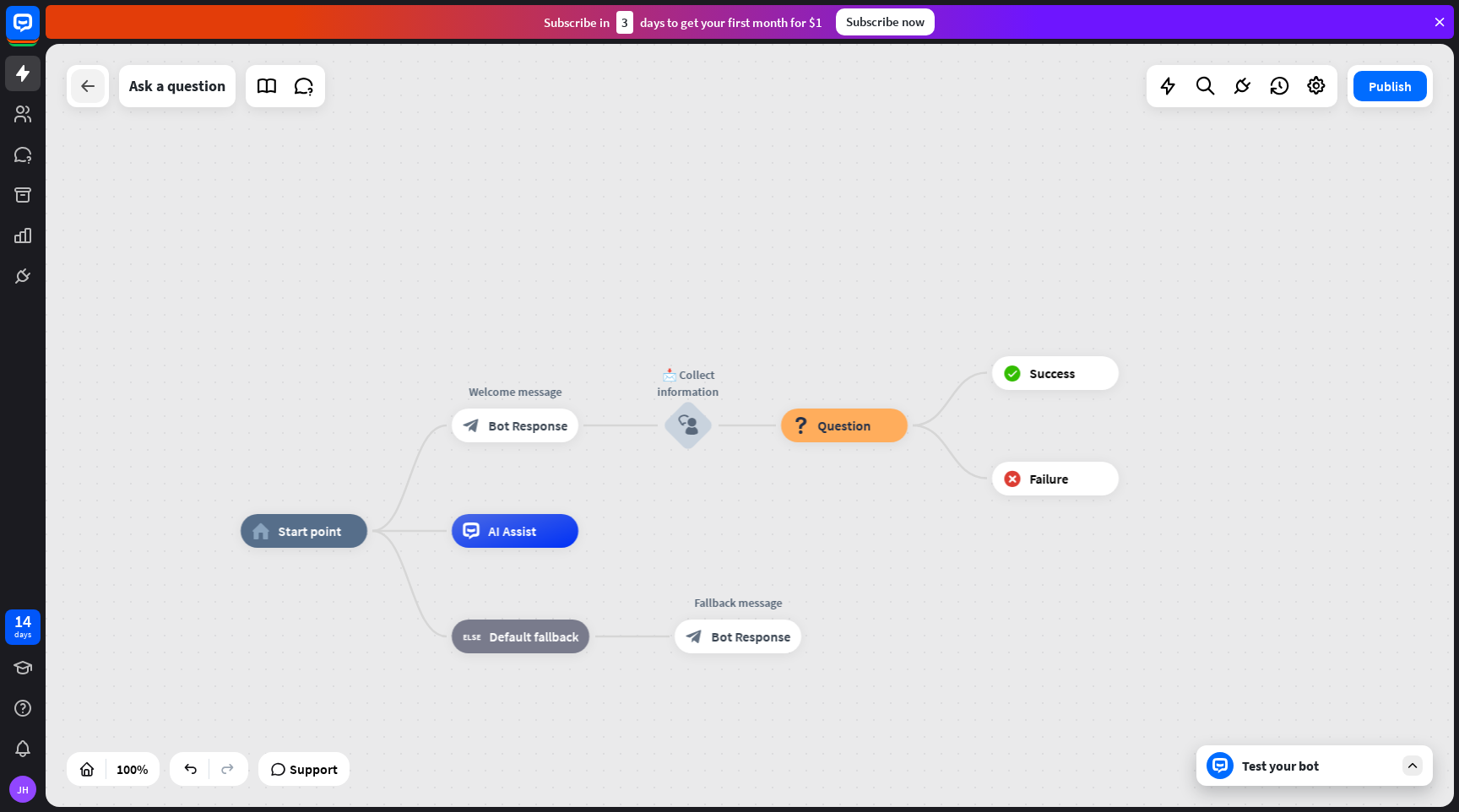
click at [82, 88] on icon at bounding box center [88, 86] width 20 height 20
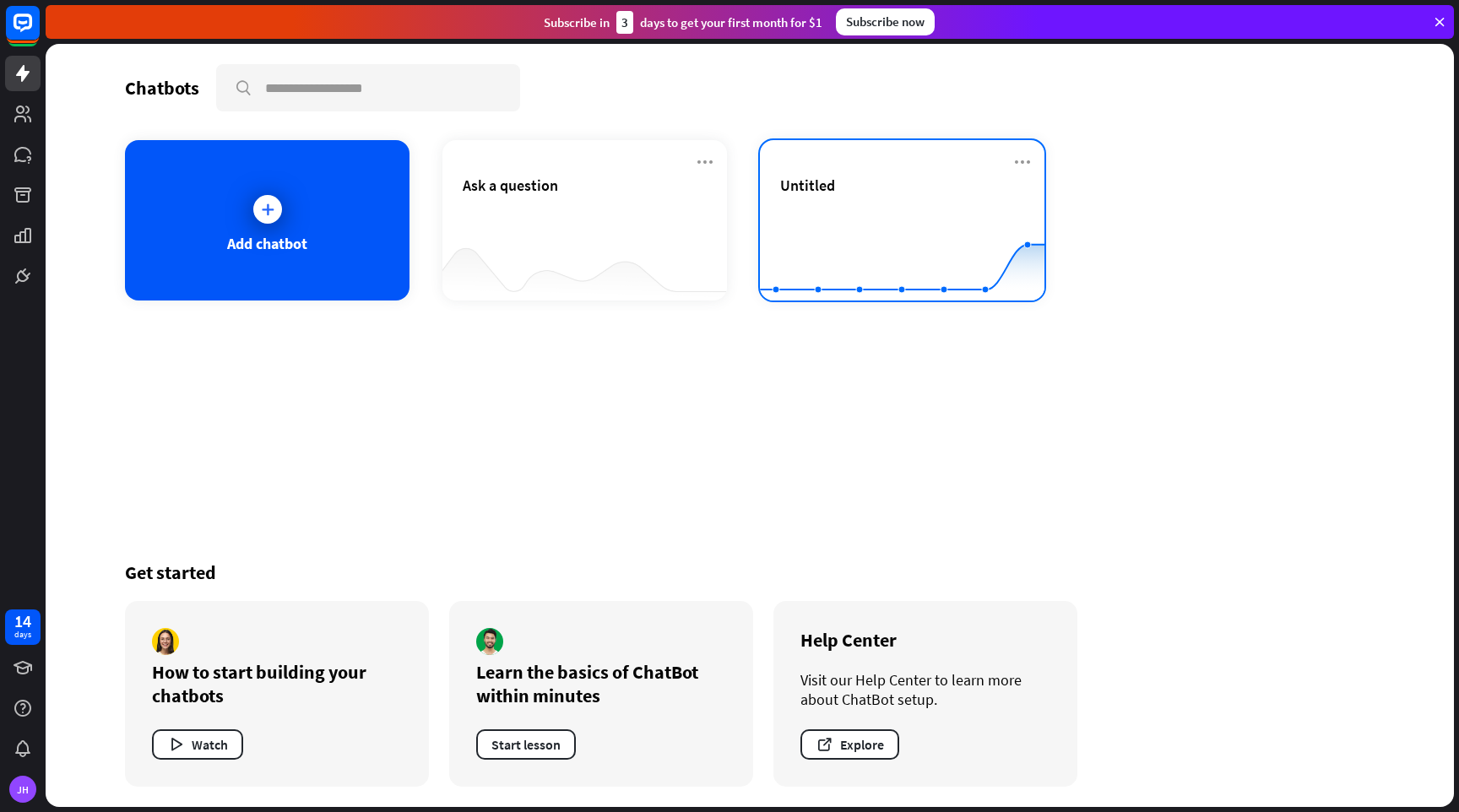
click at [896, 201] on div "Untitled" at bounding box center [902, 205] width 244 height 59
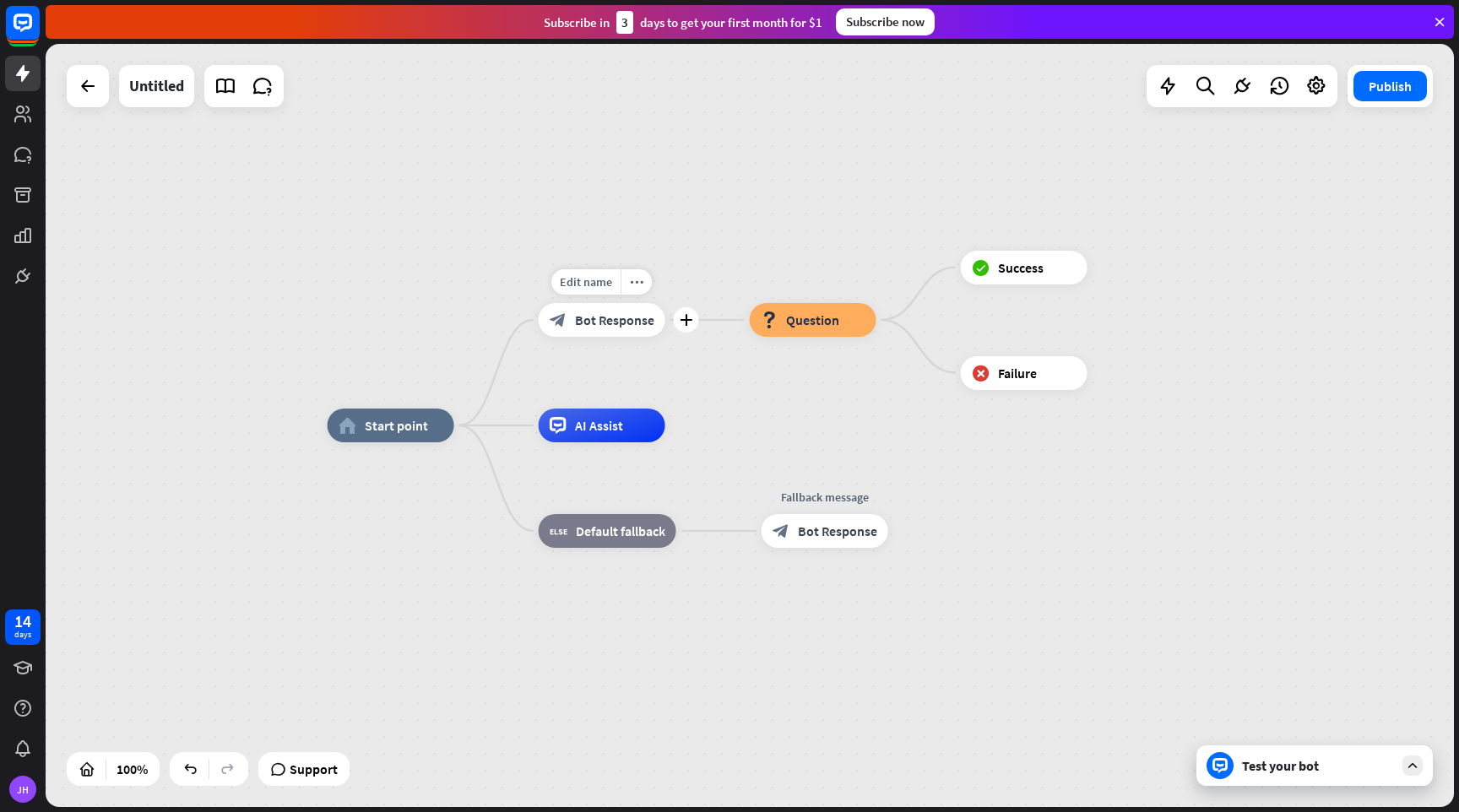
click at [600, 321] on span "Bot Response" at bounding box center [615, 320] width 80 height 17
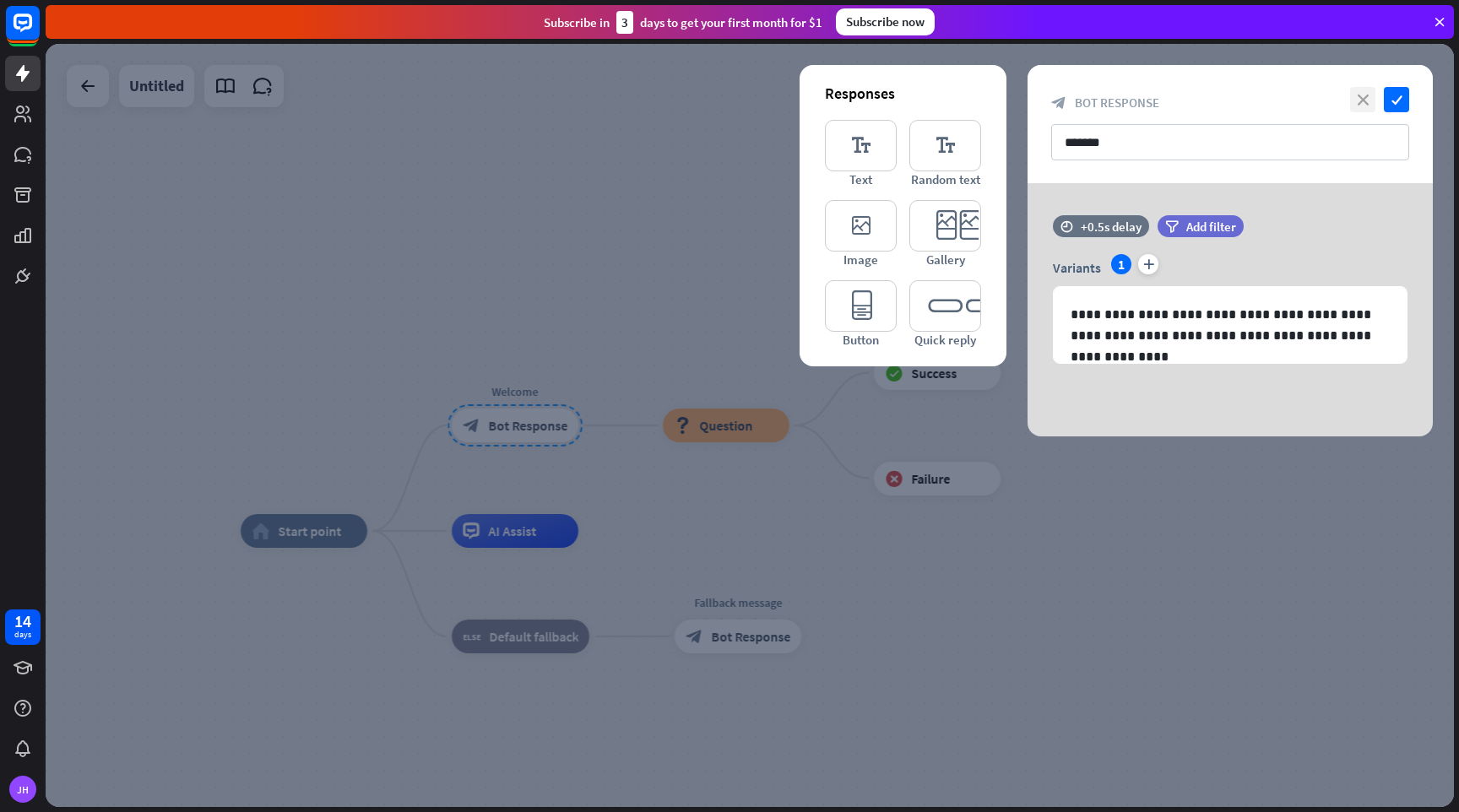
click at [1370, 99] on icon "close" at bounding box center [1363, 100] width 25 height 25
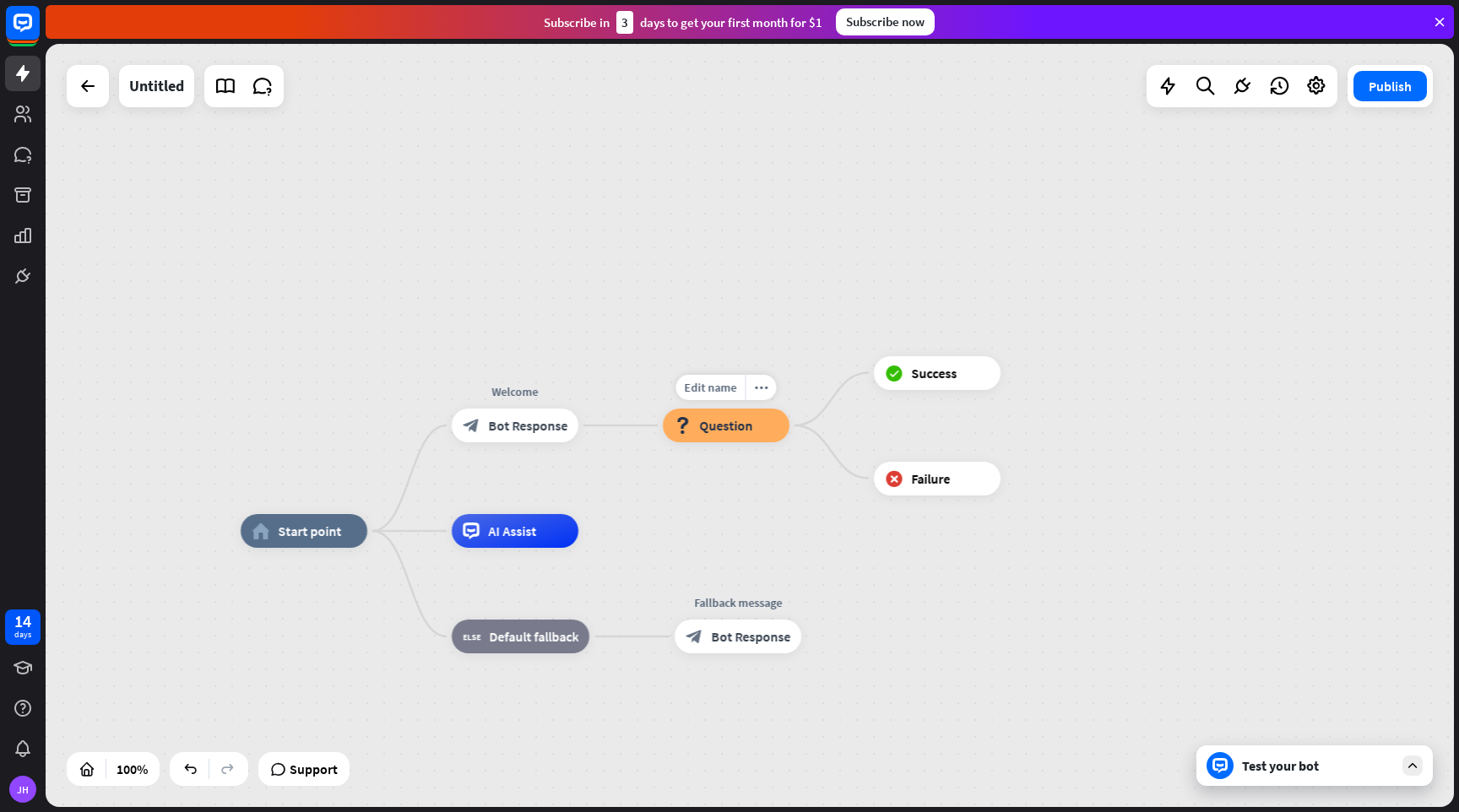
click at [700, 426] on span "Question" at bounding box center [725, 425] width 53 height 17
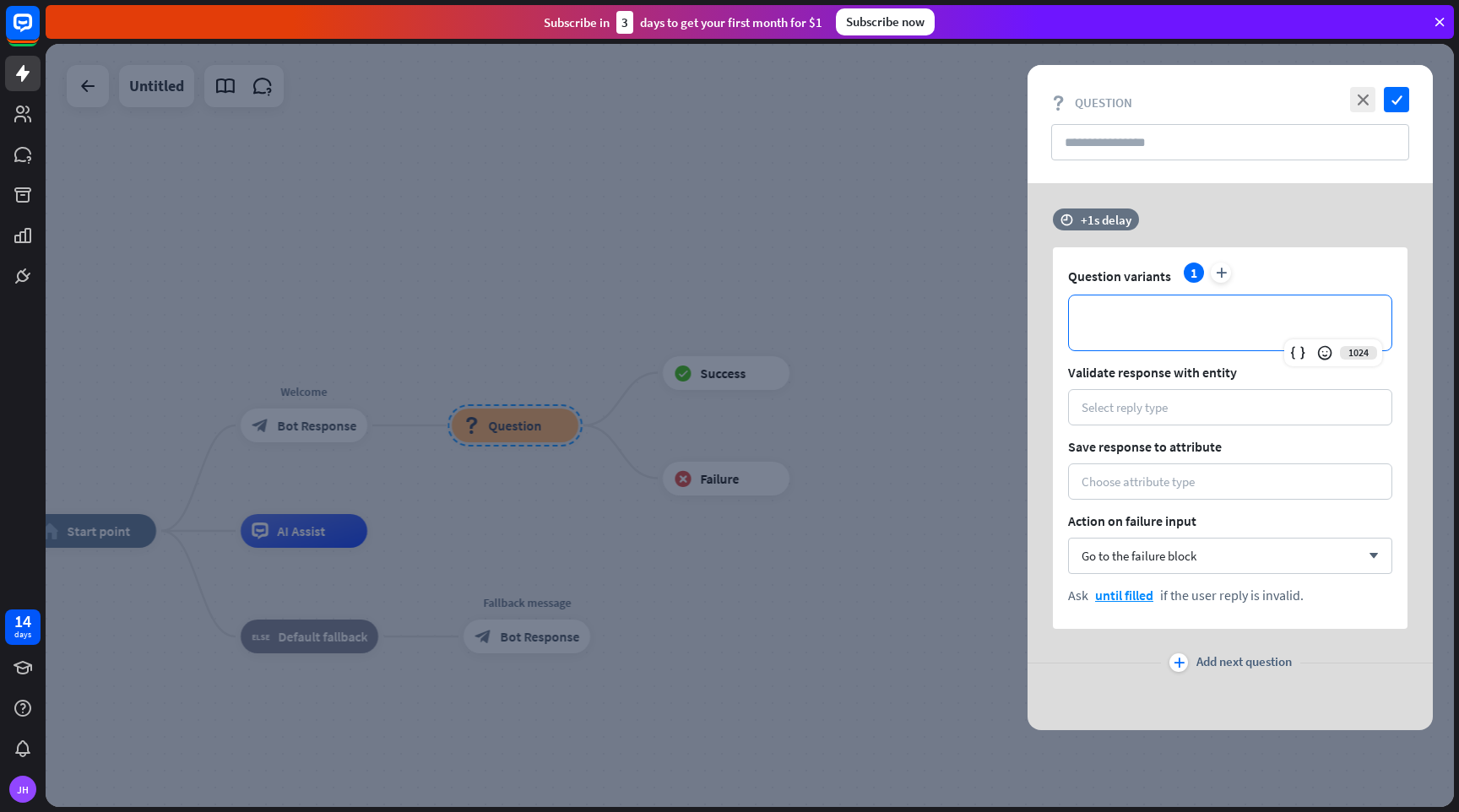
click at [1179, 314] on p "**********" at bounding box center [1230, 322] width 289 height 21
click at [1362, 102] on icon "close" at bounding box center [1363, 100] width 25 height 25
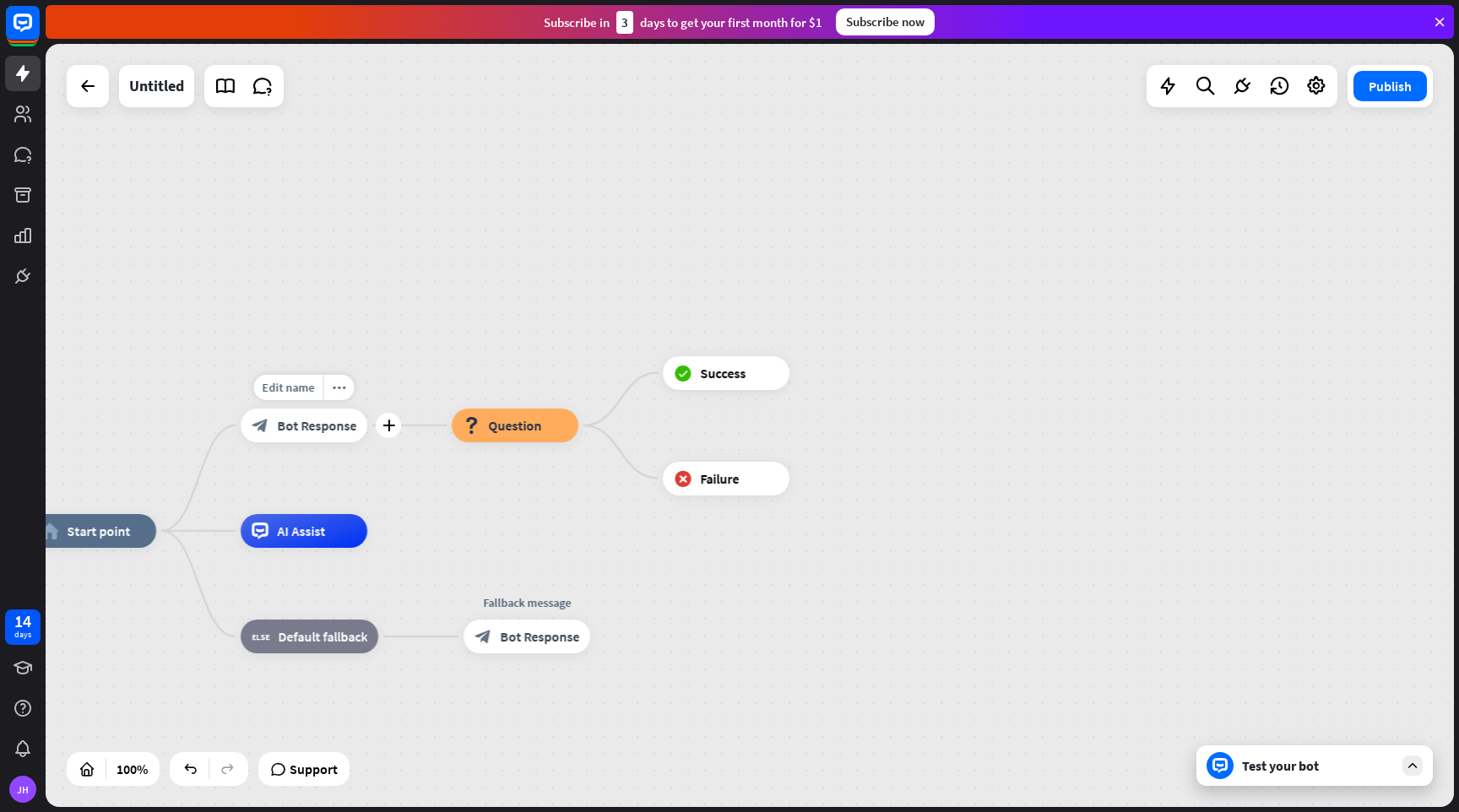
click at [313, 440] on div "block_bot_response Bot Response" at bounding box center [304, 425] width 127 height 33
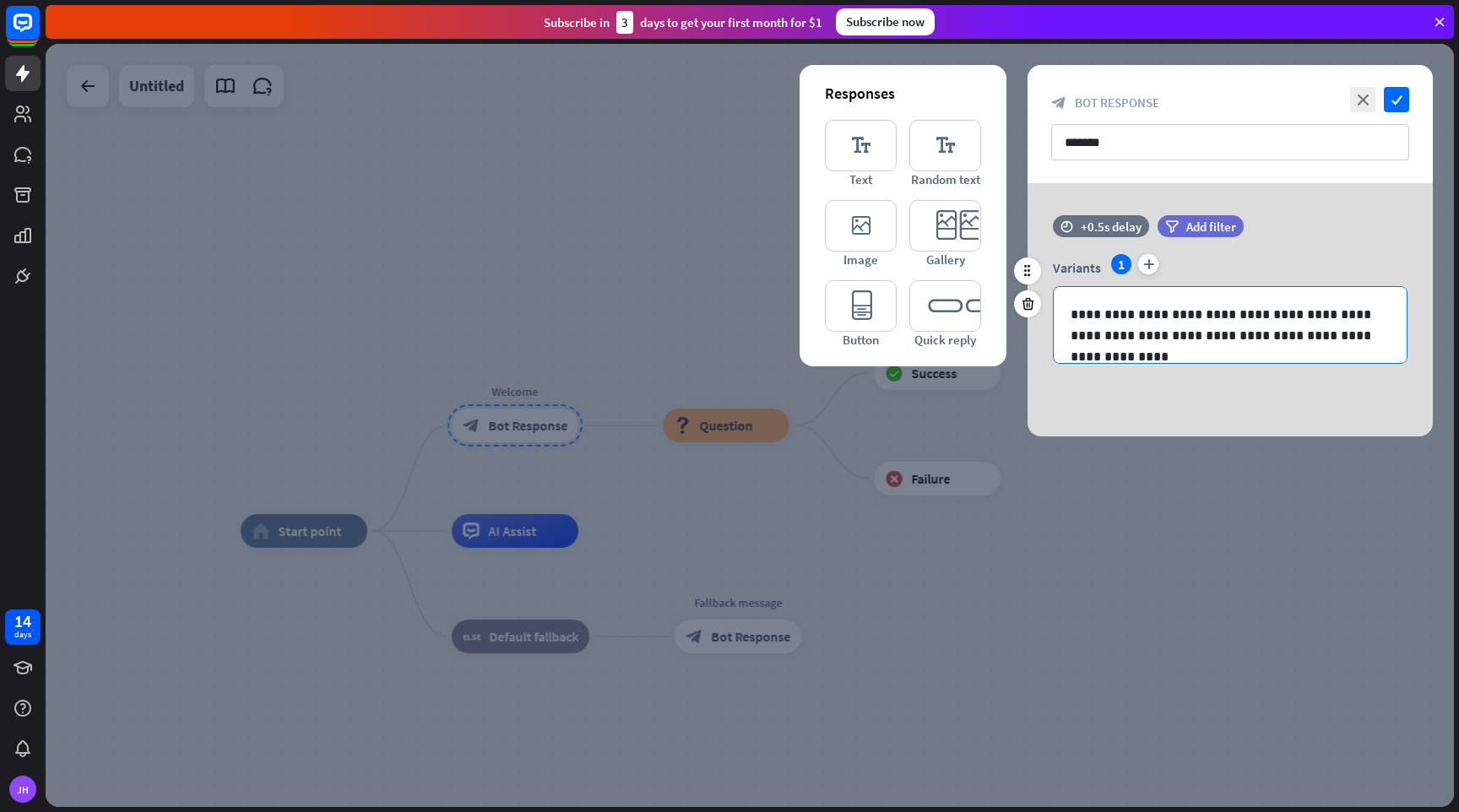
click at [1352, 336] on p "**********" at bounding box center [1230, 325] width 319 height 43
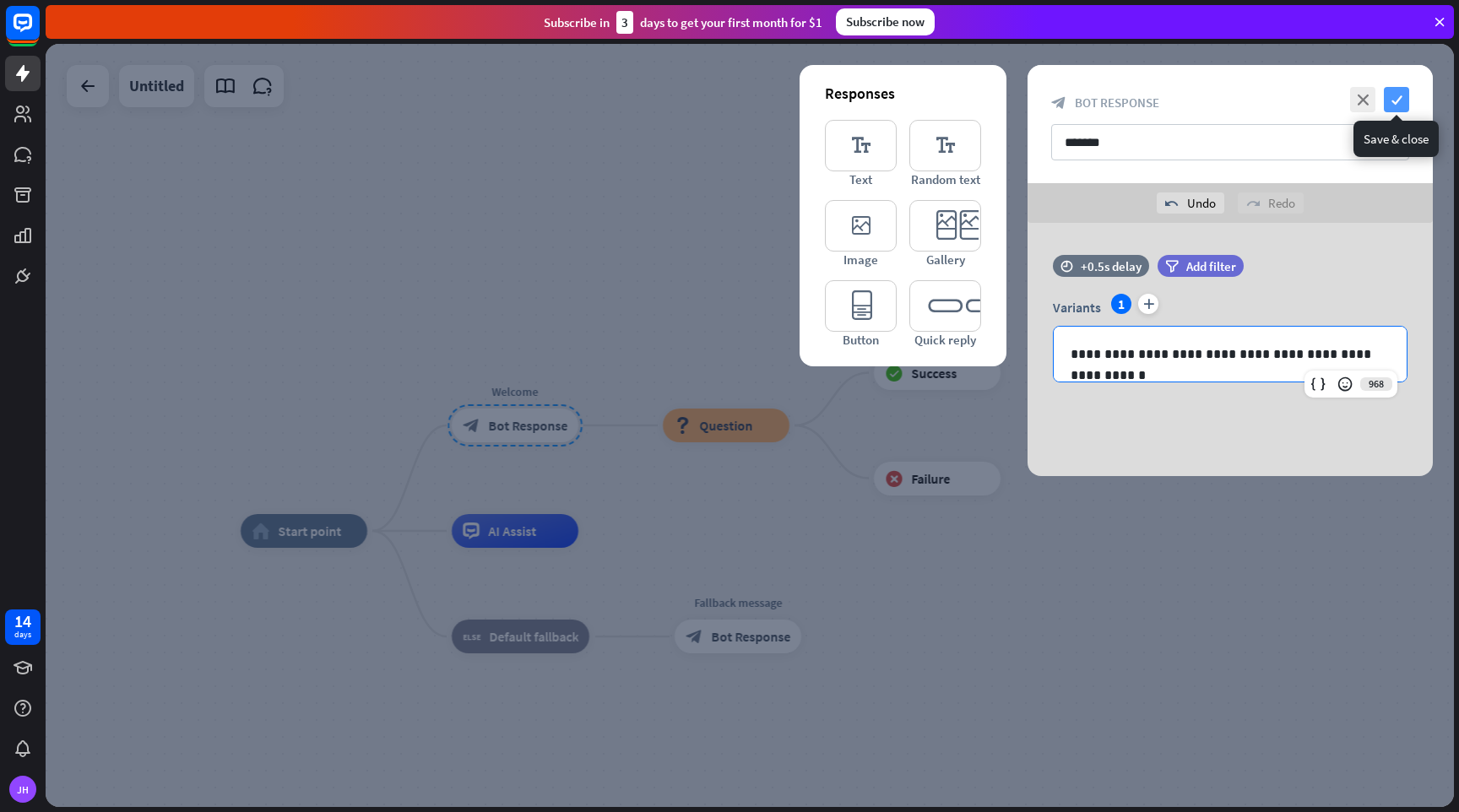
click at [1400, 94] on icon "check" at bounding box center [1397, 100] width 25 height 25
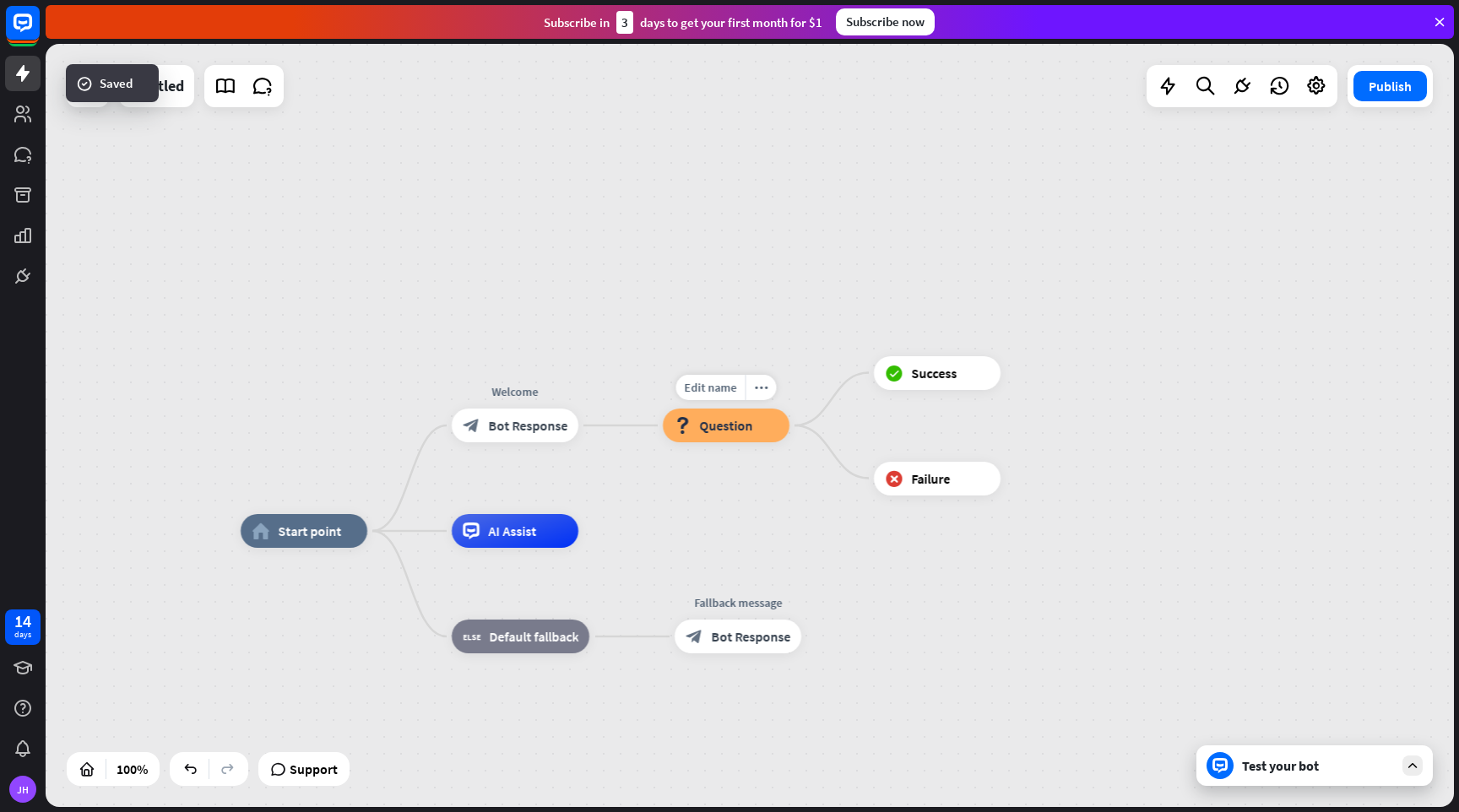
click at [705, 431] on span "Question" at bounding box center [725, 425] width 53 height 17
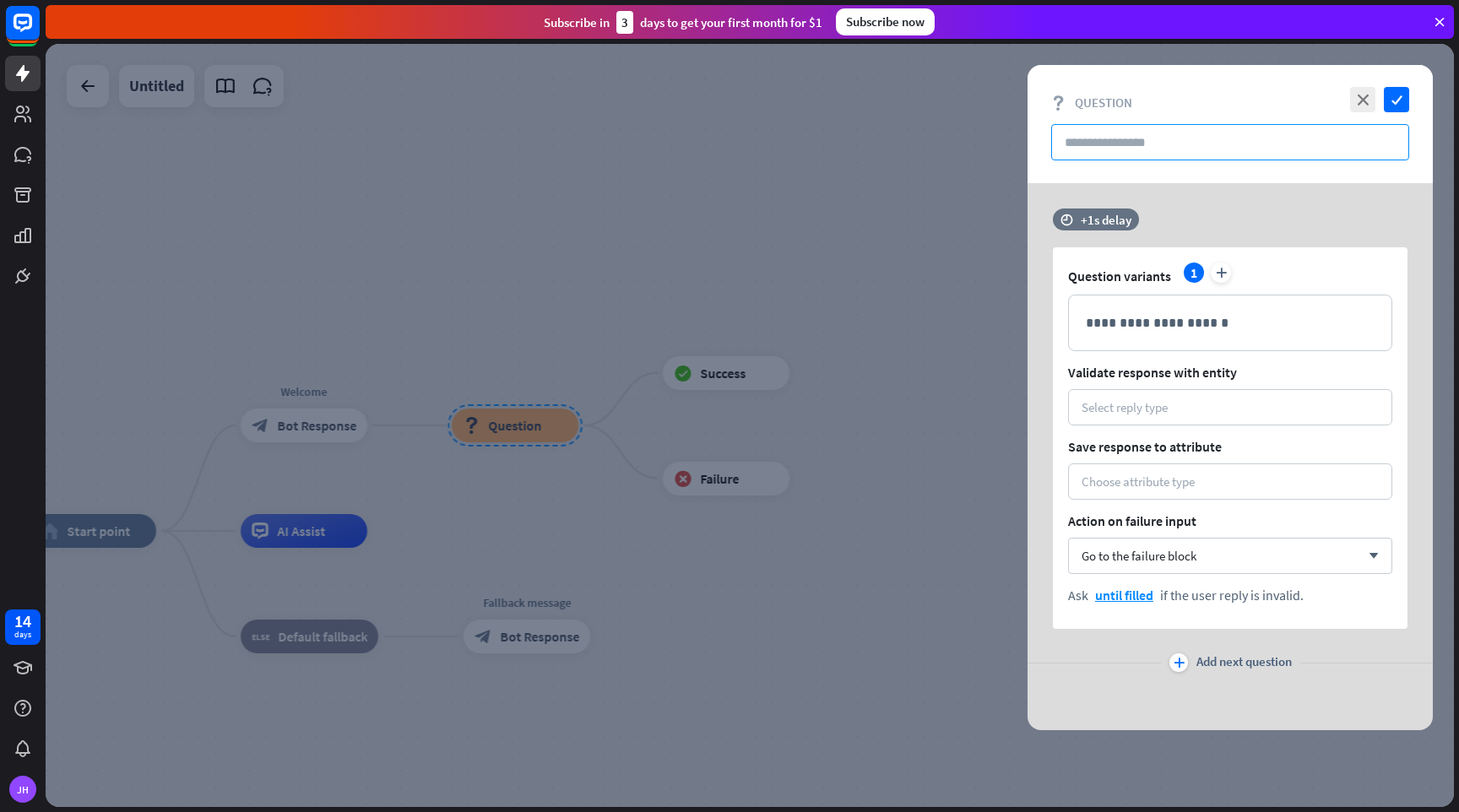
click at [1111, 145] on input "text" at bounding box center [1230, 142] width 358 height 36
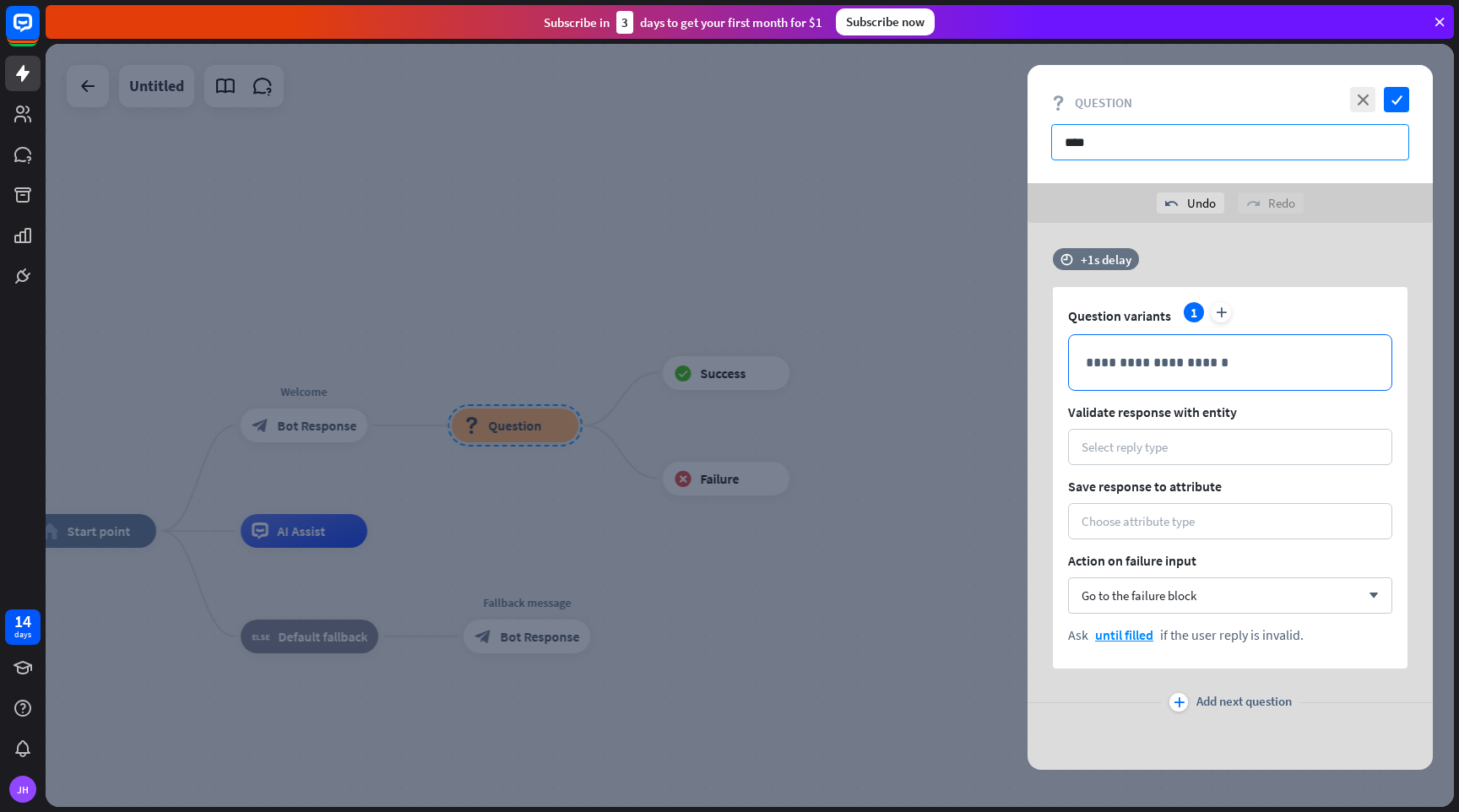
type input "****"
click at [1141, 373] on div "**********" at bounding box center [1230, 362] width 322 height 55
click at [1119, 450] on div "Select reply type" at bounding box center [1124, 447] width 86 height 16
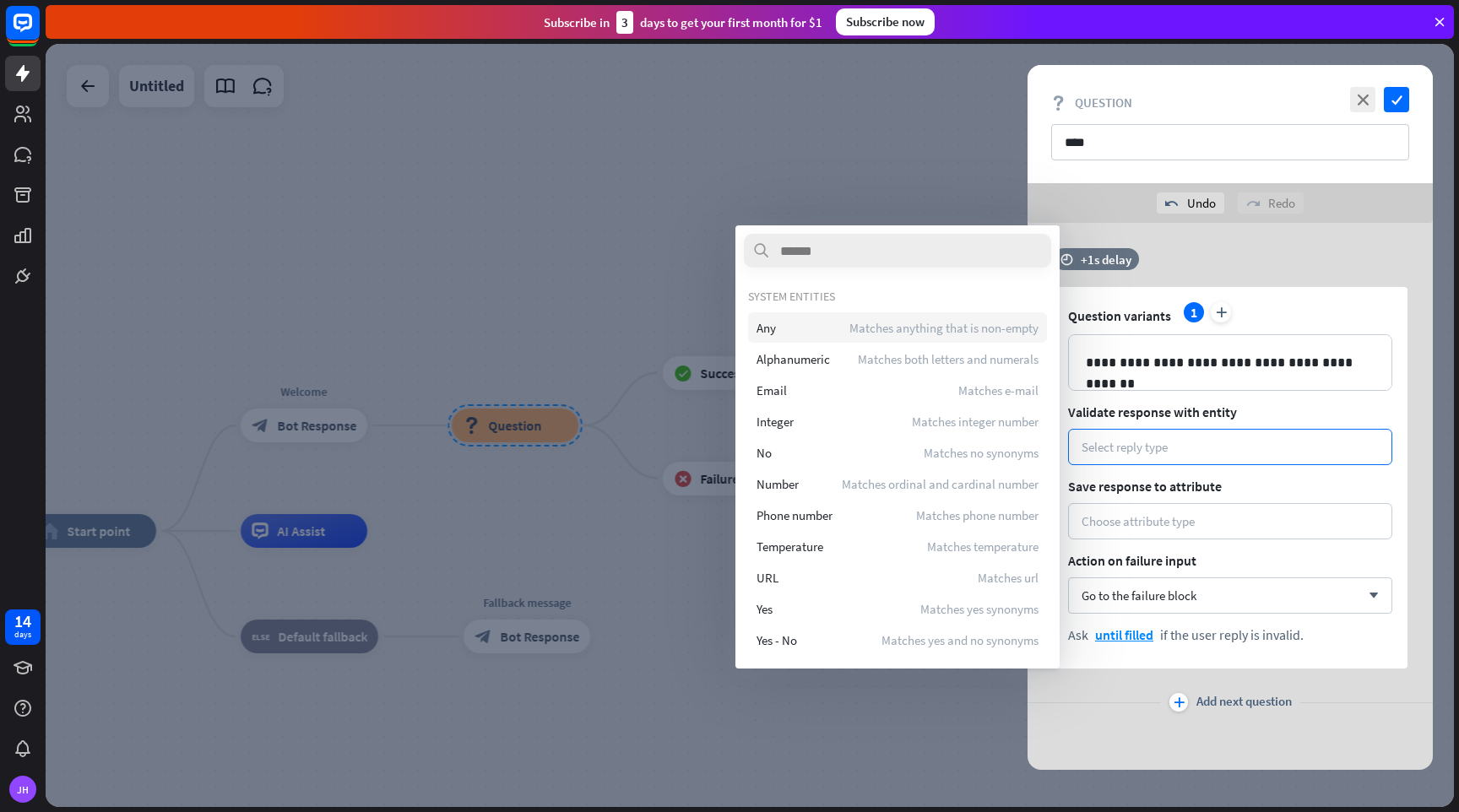
click at [803, 328] on div "Any Matches anything that is non-empty" at bounding box center [897, 328] width 299 height 31
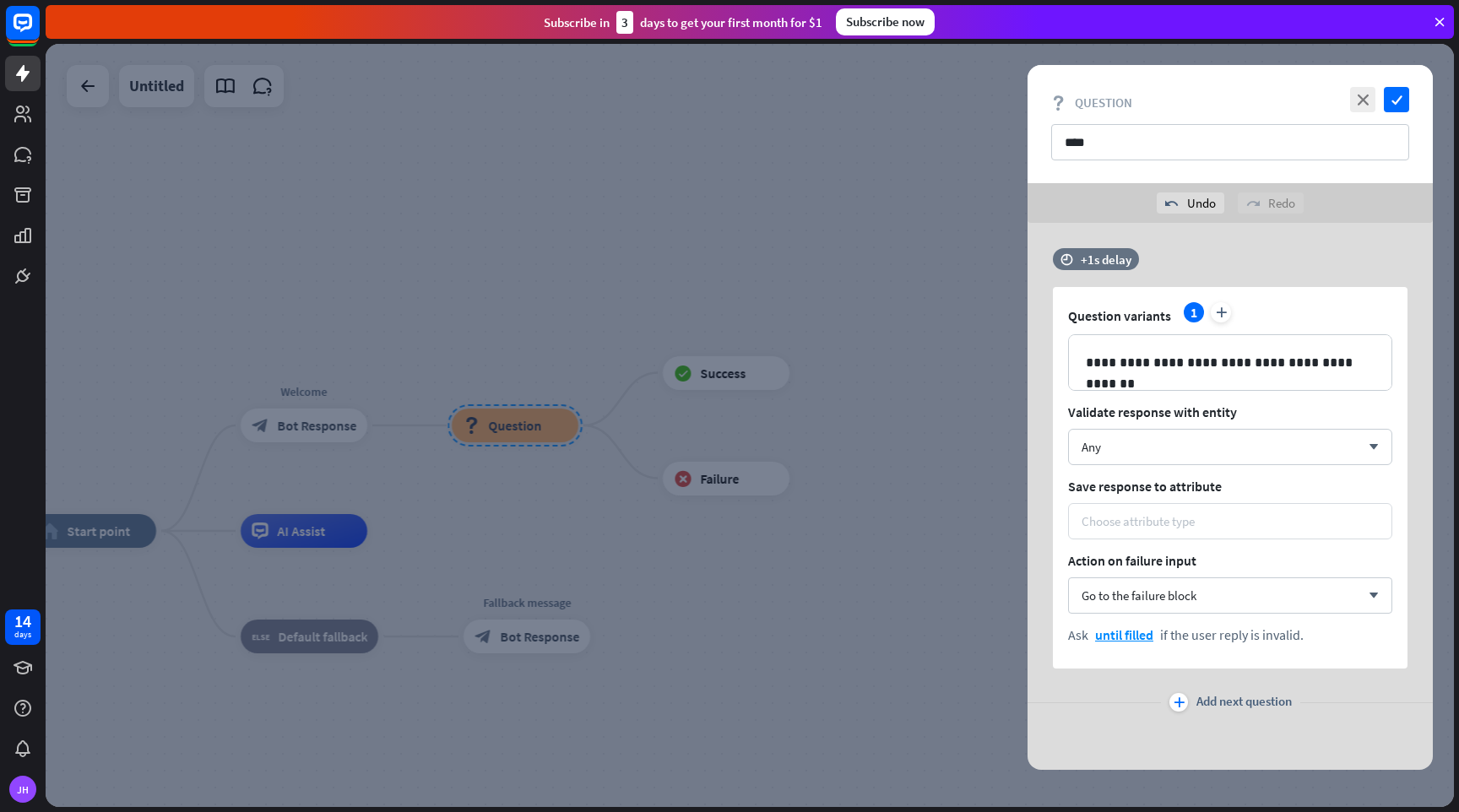
click at [1231, 521] on div "Choose attribute type" at bounding box center [1230, 521] width 297 height 16
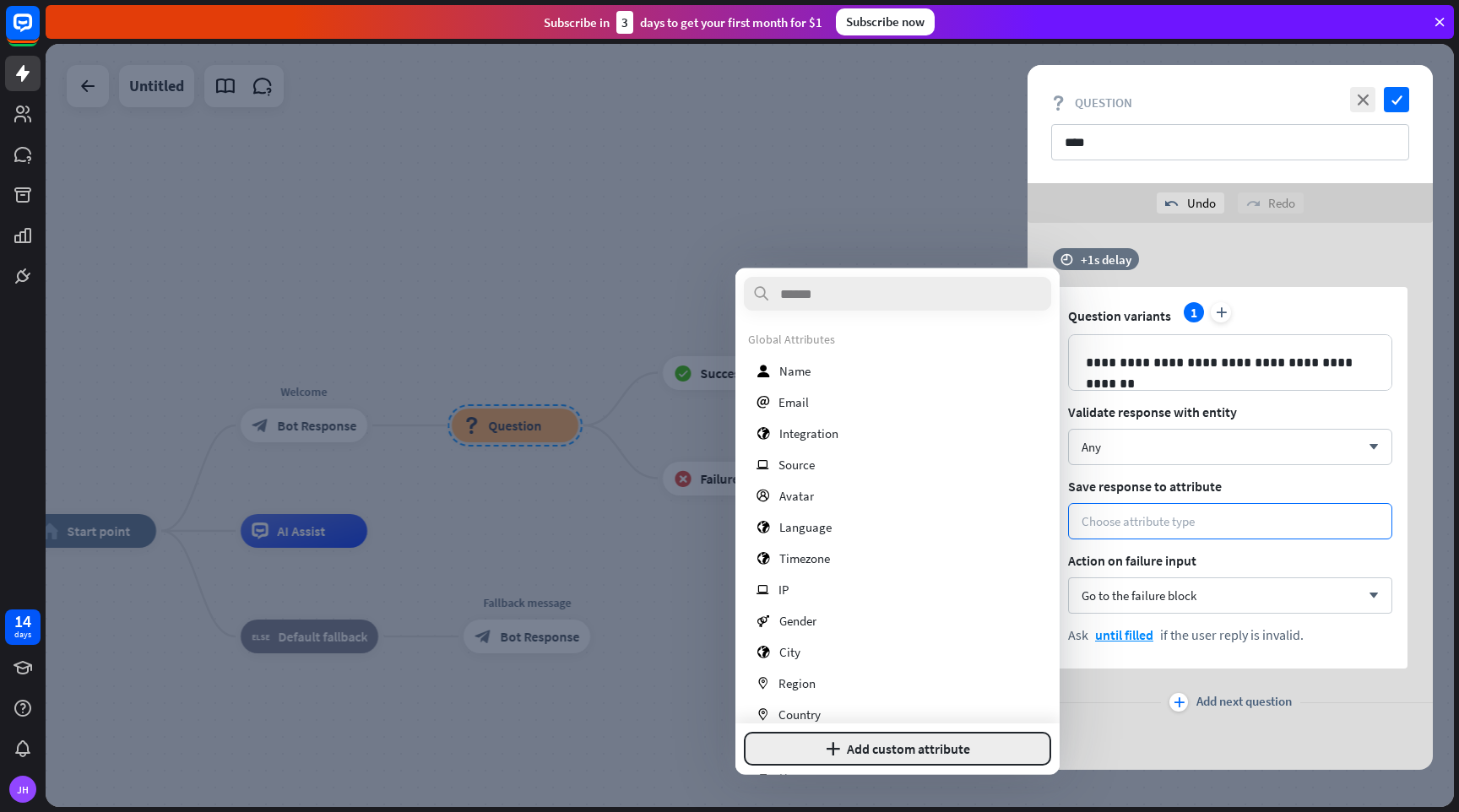
click at [862, 743] on button "plus Add custom attribute" at bounding box center [897, 749] width 307 height 33
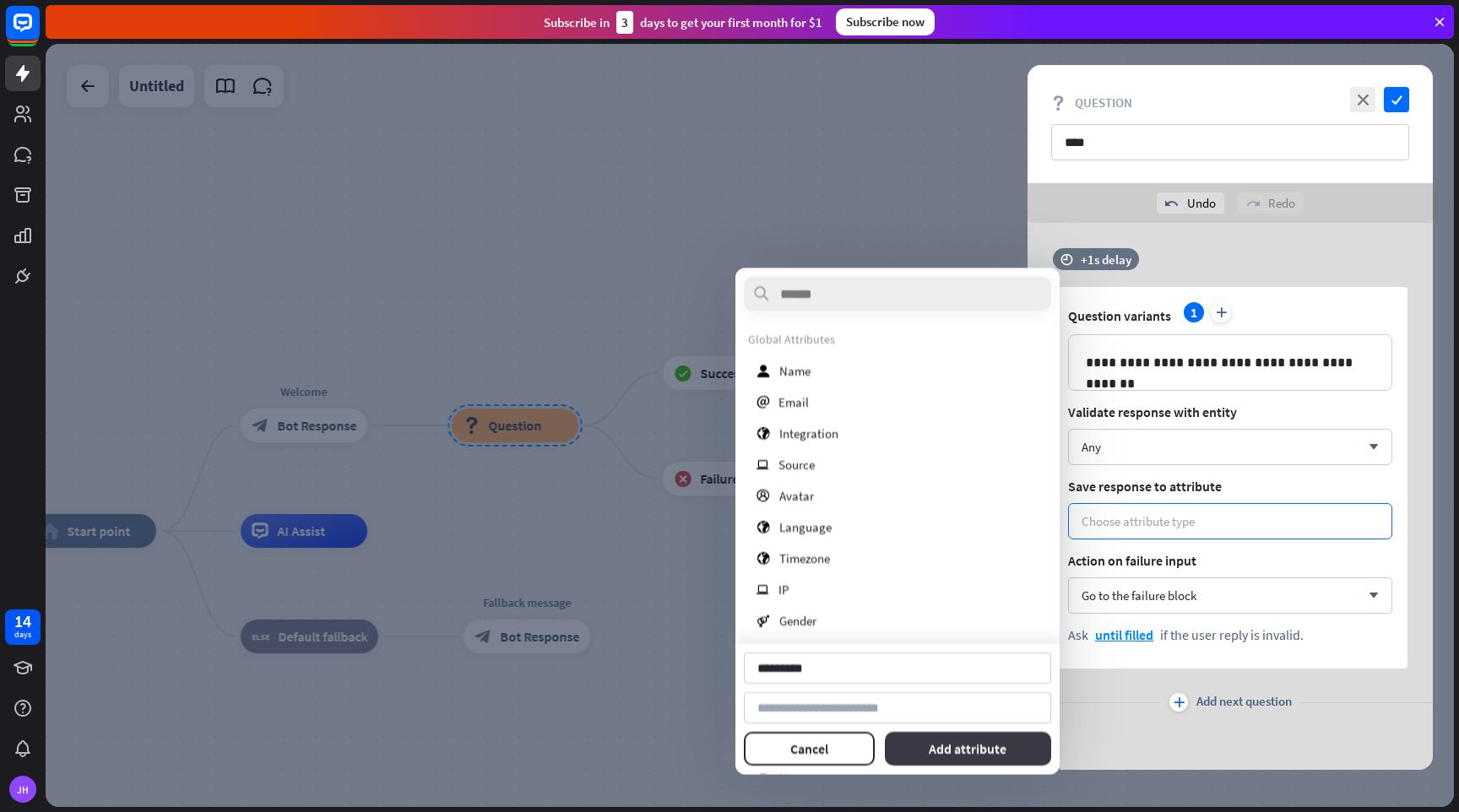
type input "*********"
click at [960, 751] on button "Add attribute" at bounding box center [968, 749] width 168 height 33
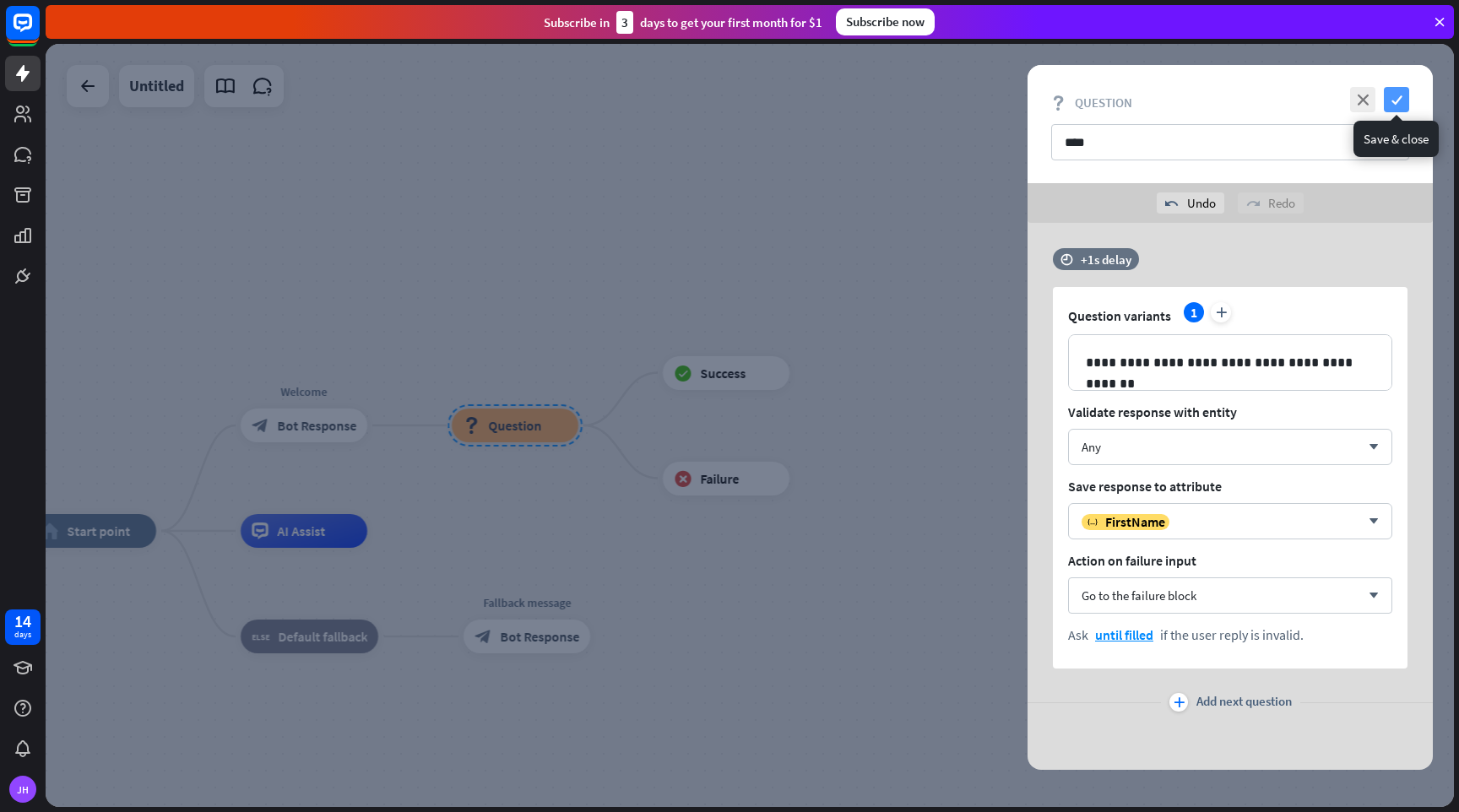
click at [1396, 103] on icon "check" at bounding box center [1397, 100] width 25 height 25
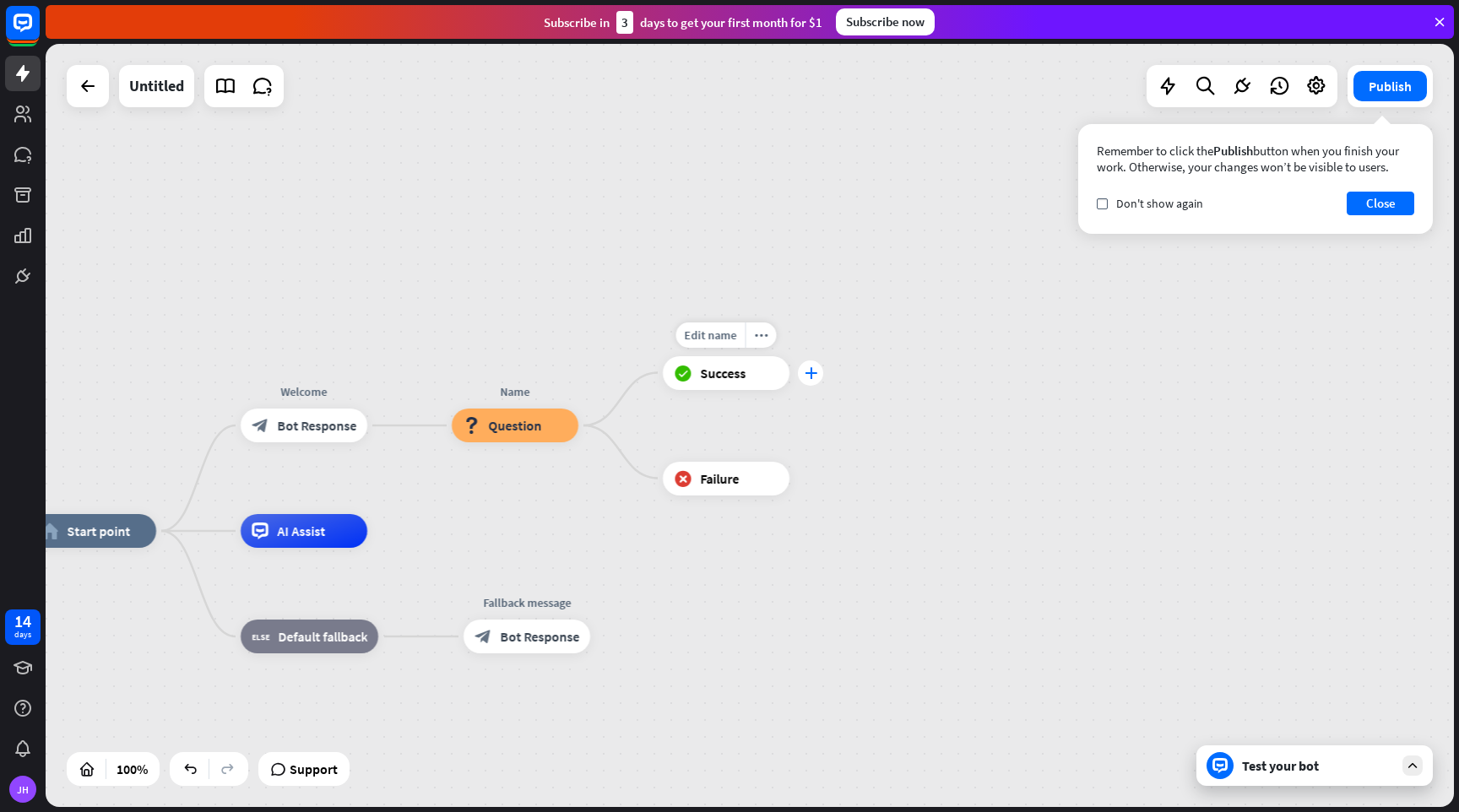
click at [811, 372] on icon "plus" at bounding box center [811, 373] width 13 height 12
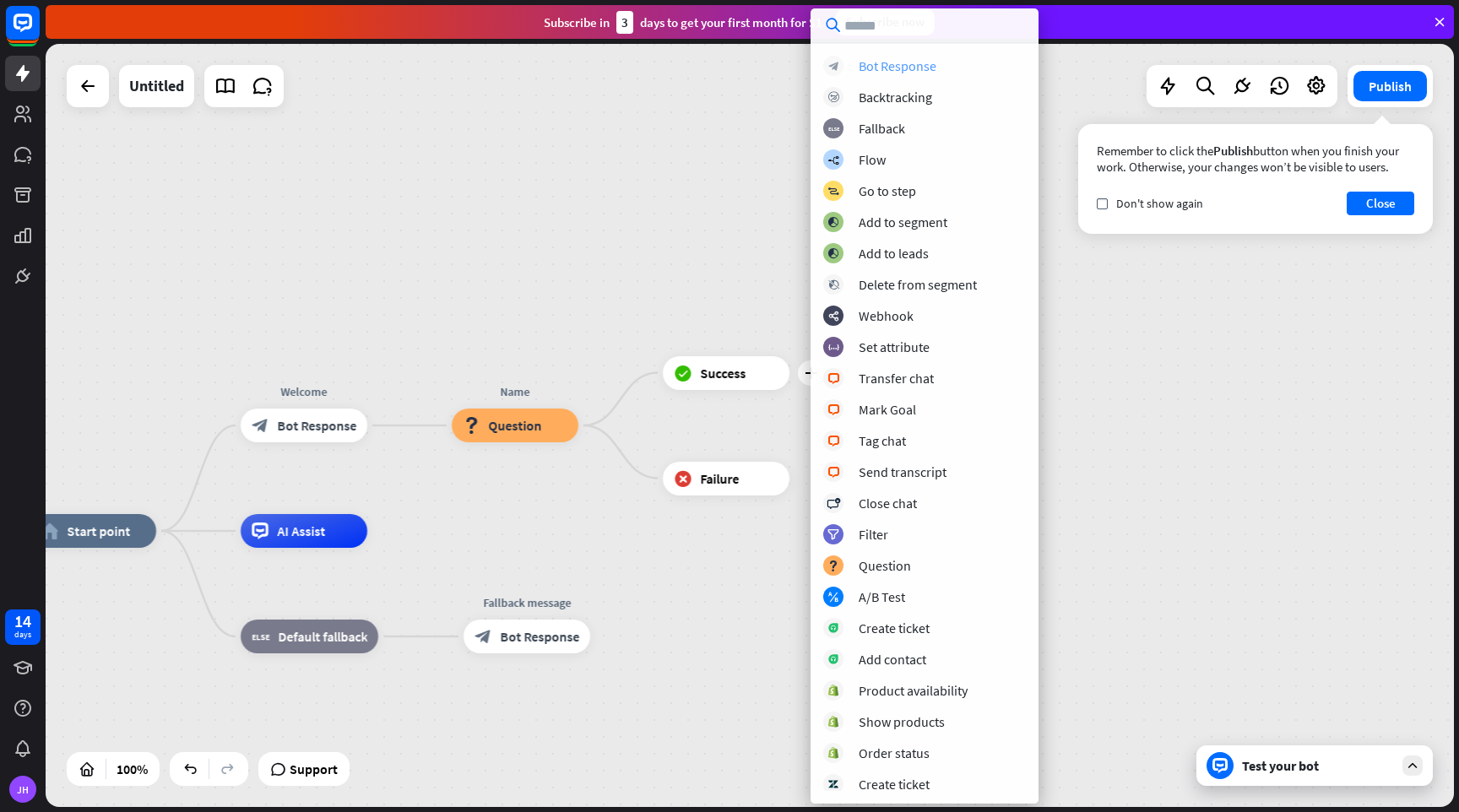
click at [889, 69] on div "Bot Response" at bounding box center [897, 65] width 78 height 17
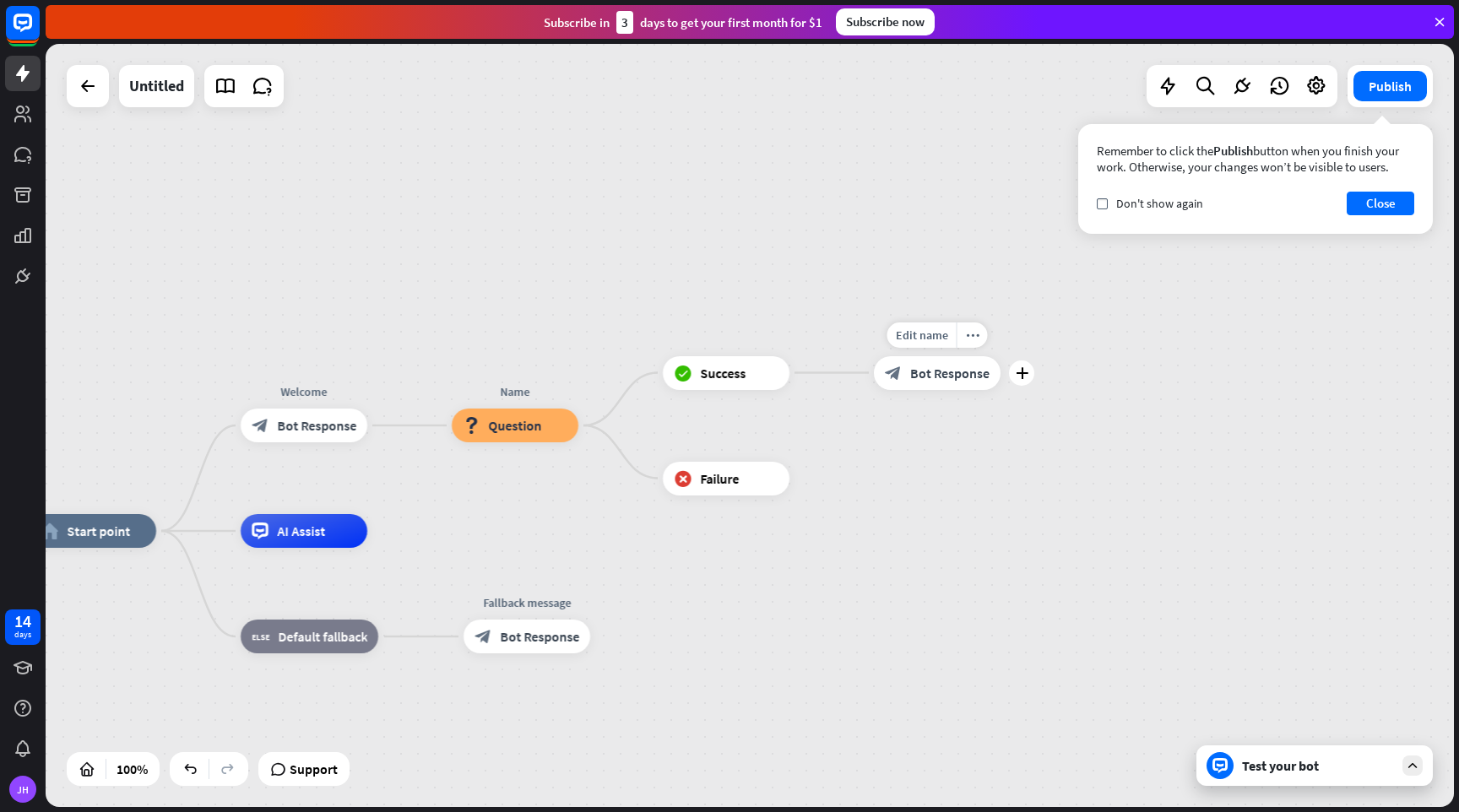
click at [955, 379] on span "Bot Response" at bounding box center [950, 373] width 80 height 17
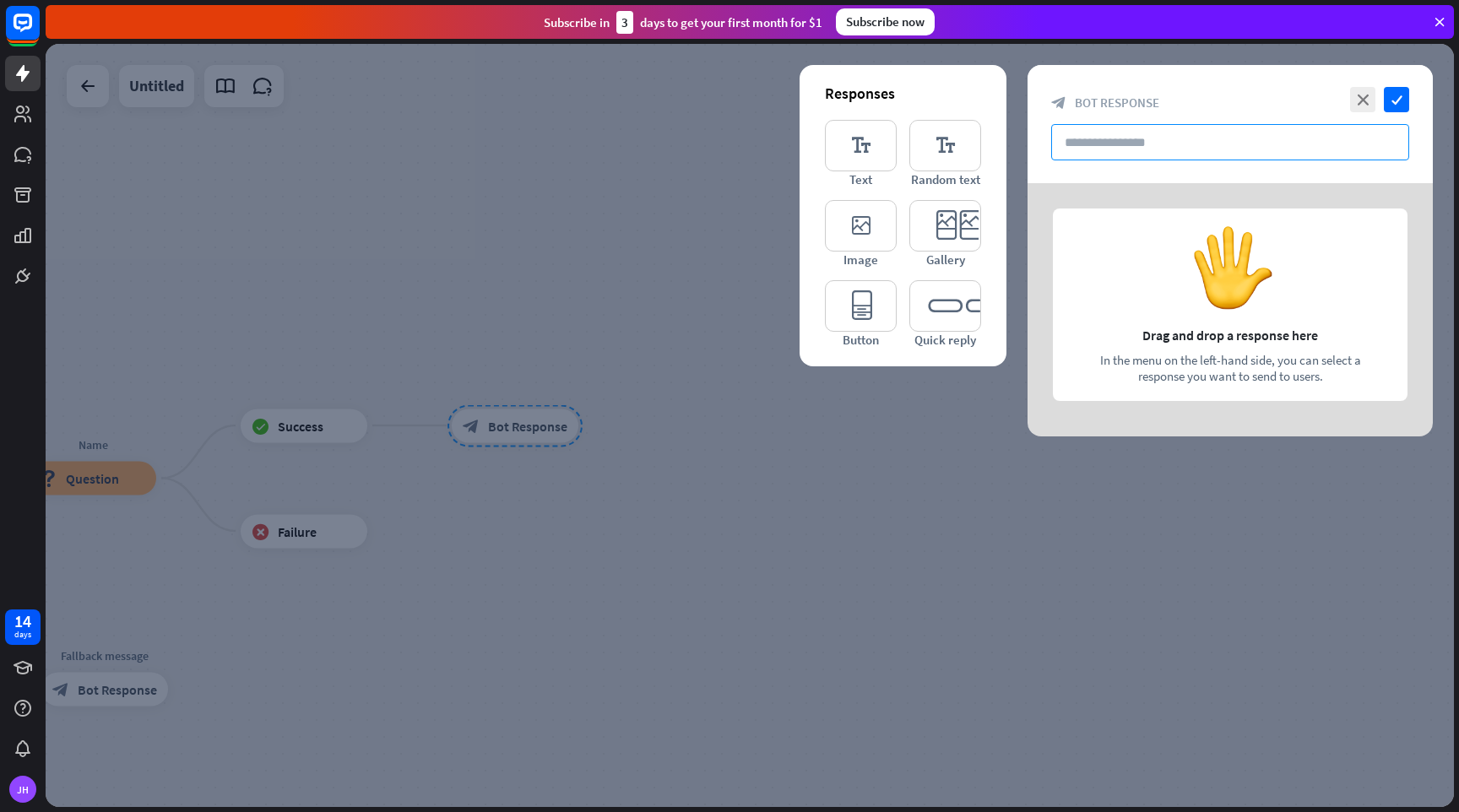
click at [1092, 137] on input "text" at bounding box center [1230, 142] width 358 height 36
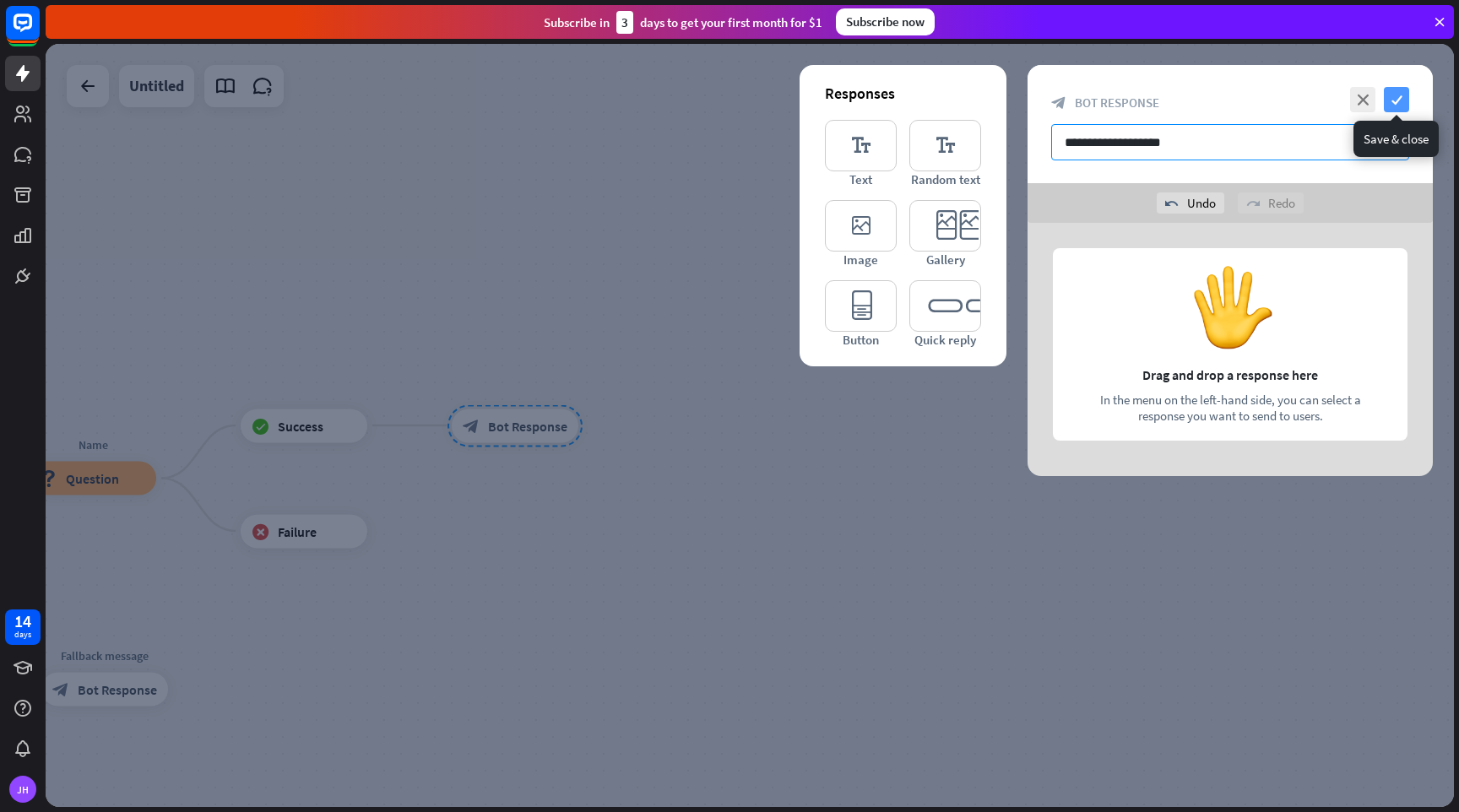
type input "**********"
click at [1401, 100] on icon "check" at bounding box center [1397, 100] width 25 height 25
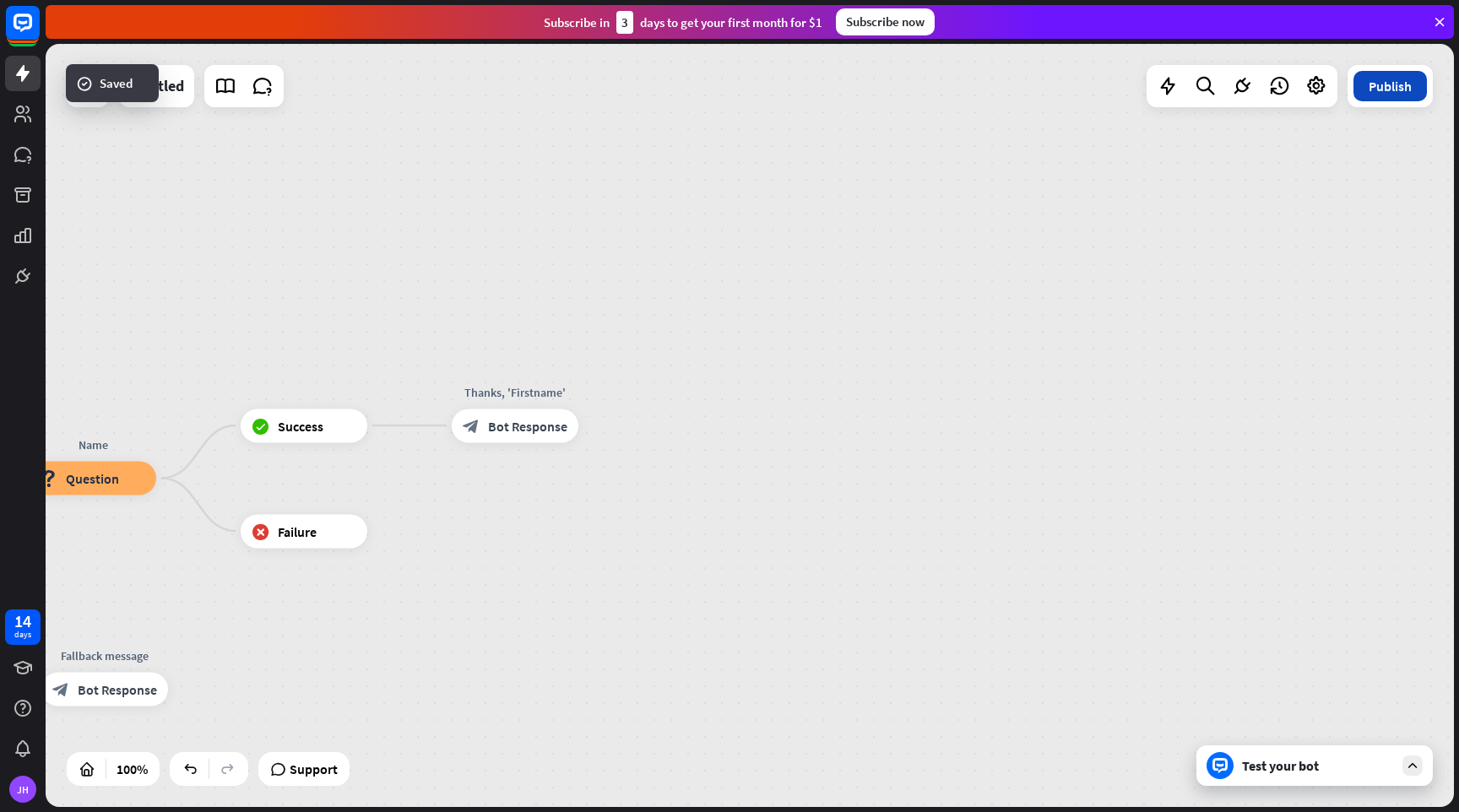
click at [1398, 82] on button "Publish" at bounding box center [1390, 86] width 73 height 31
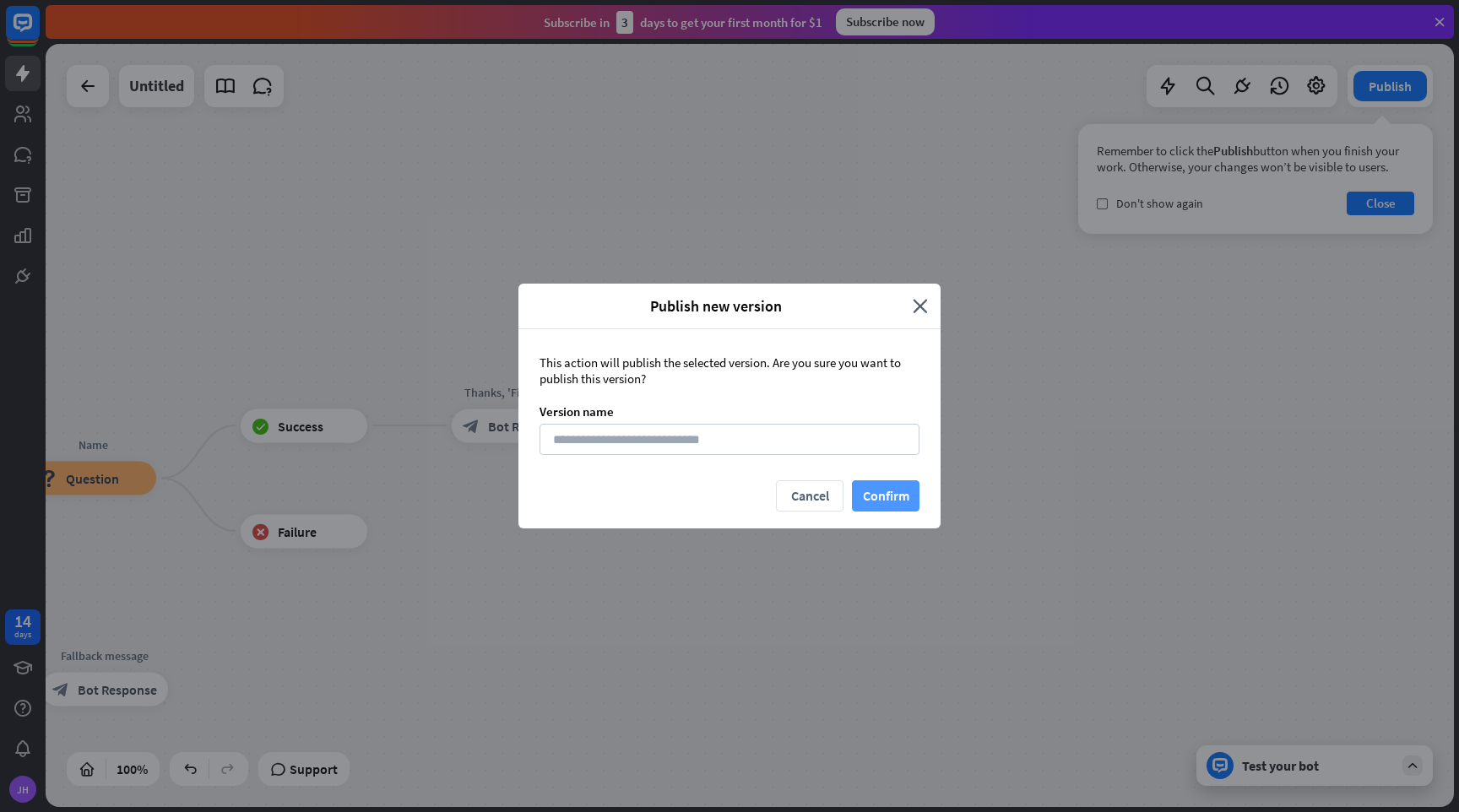
click at [870, 494] on button "Confirm" at bounding box center [886, 496] width 68 height 32
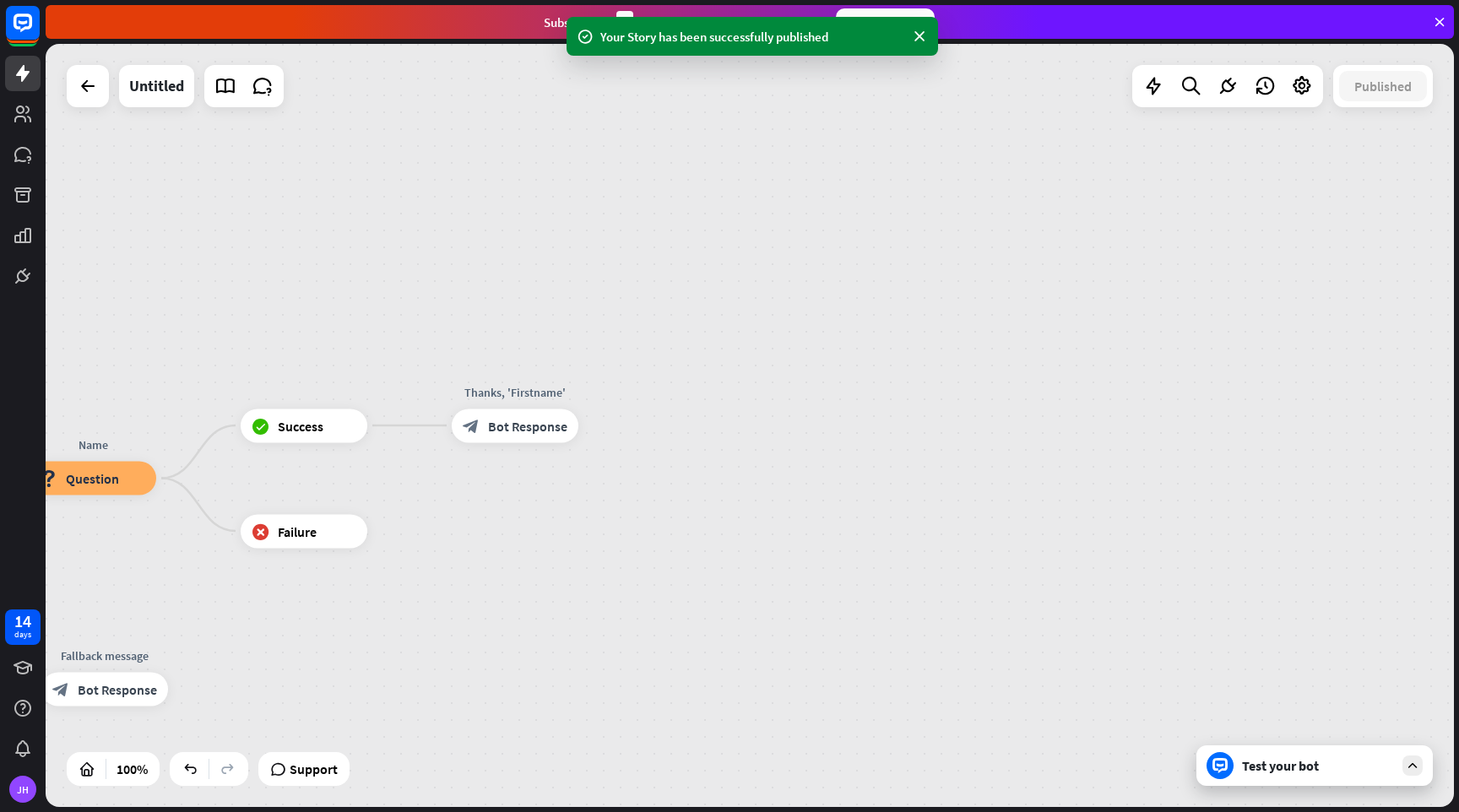
click at [1256, 768] on div "Test your bot" at bounding box center [1319, 765] width 152 height 17
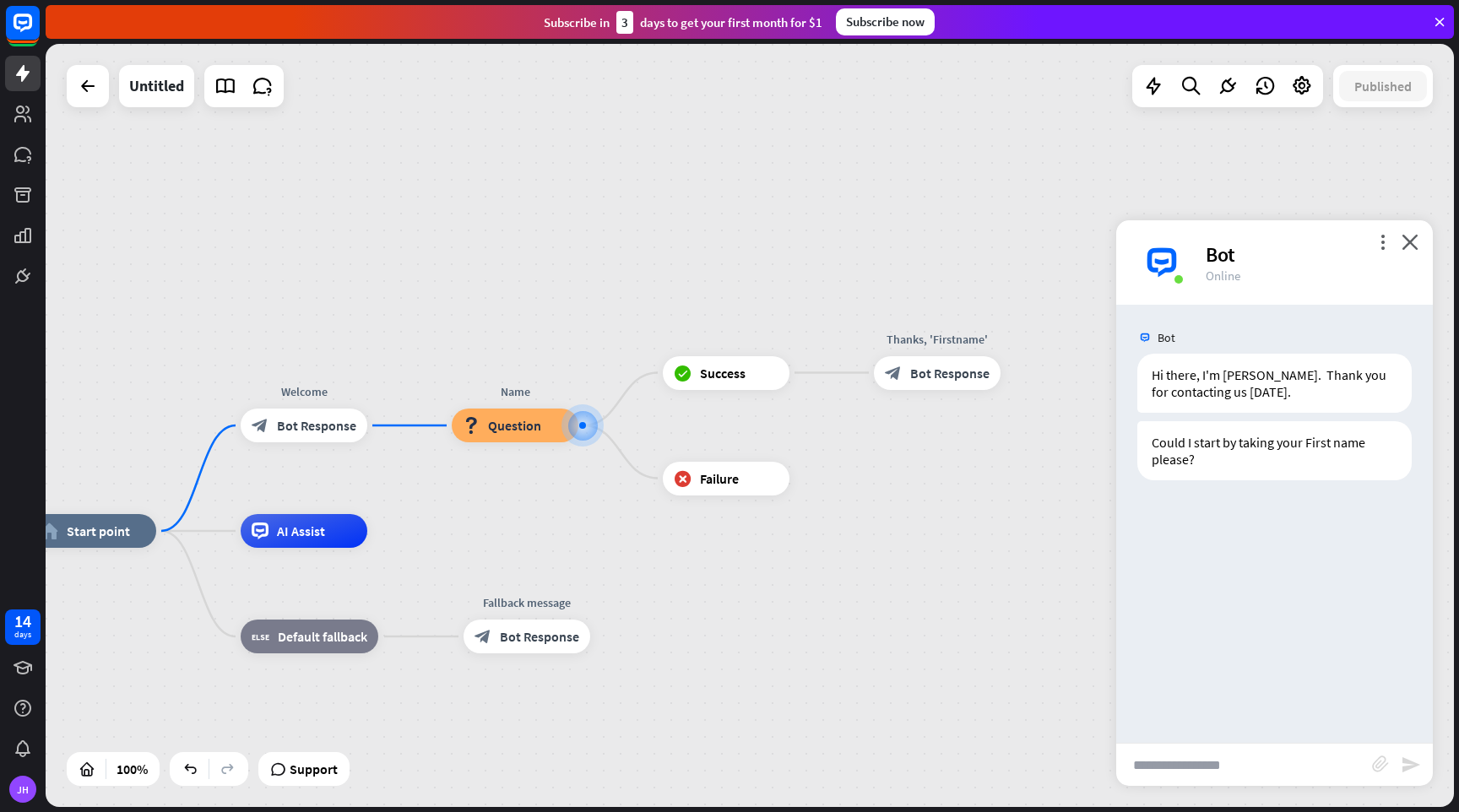
click at [1199, 754] on input "text" at bounding box center [1244, 764] width 256 height 43
type input "***"
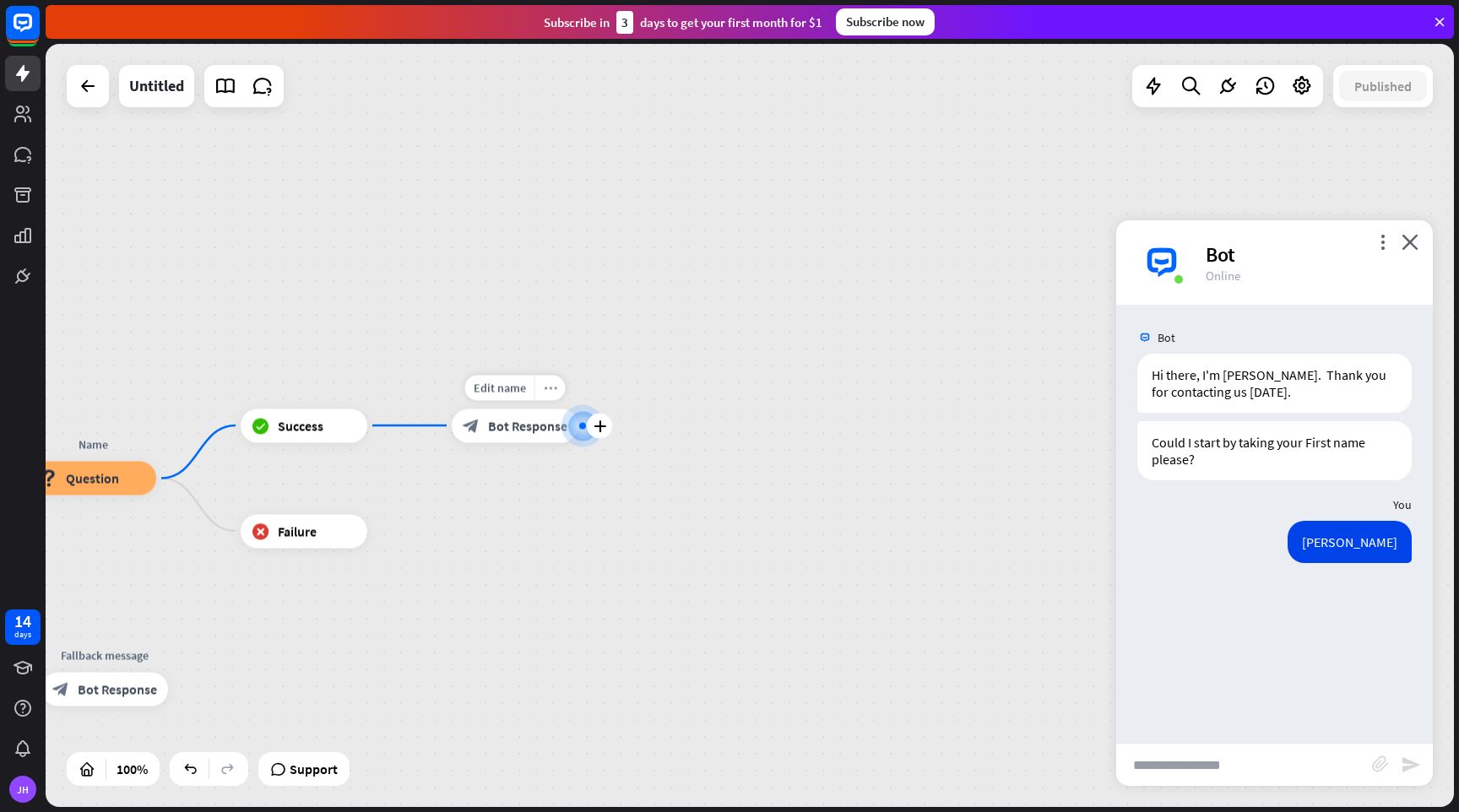
click at [552, 383] on icon "more_horiz" at bounding box center [550, 387] width 14 height 13
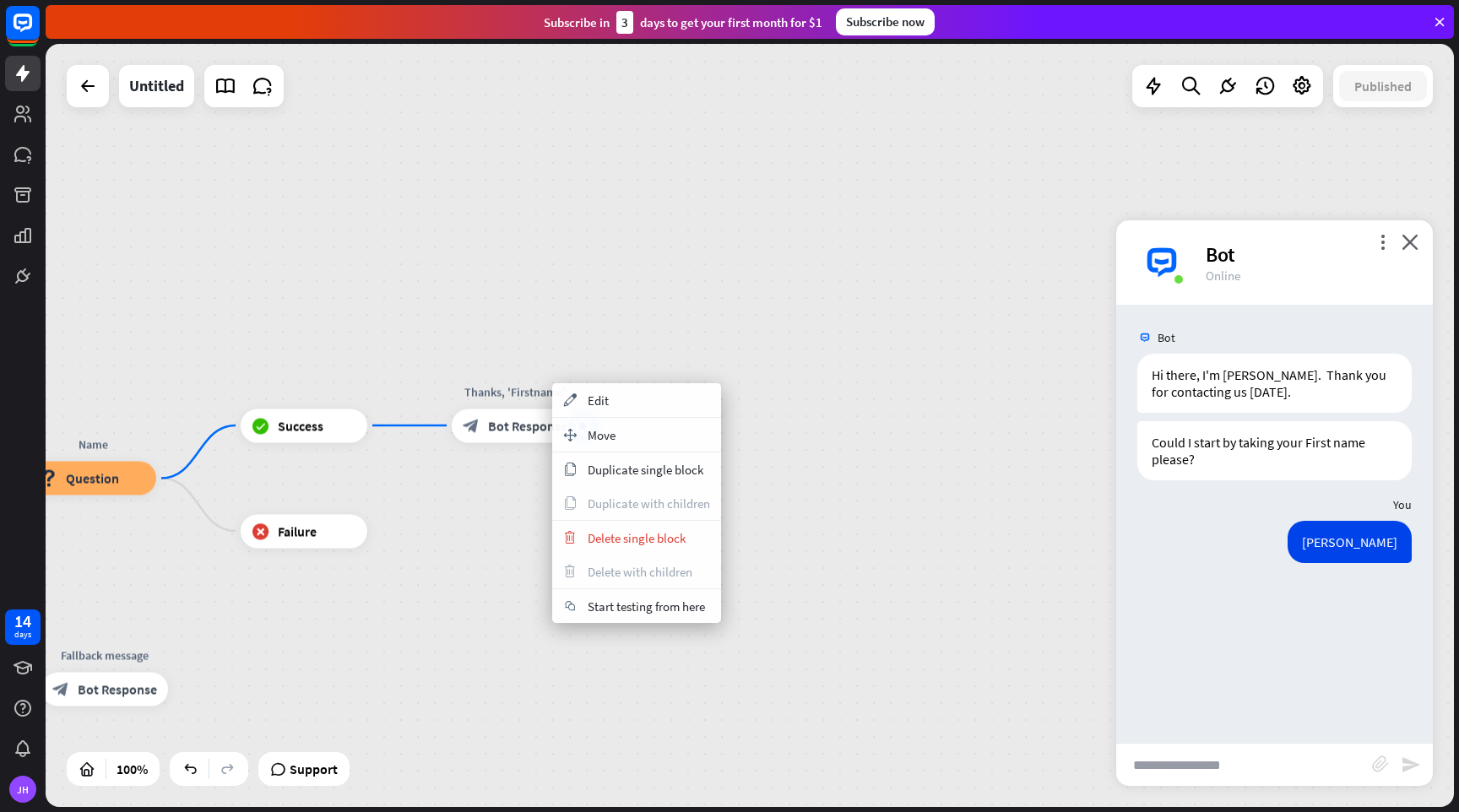
click at [740, 273] on div "home_2 Start point Welcome block_bot_response Bot Response Name block_question …" at bounding box center [749, 425] width 1408 height 763
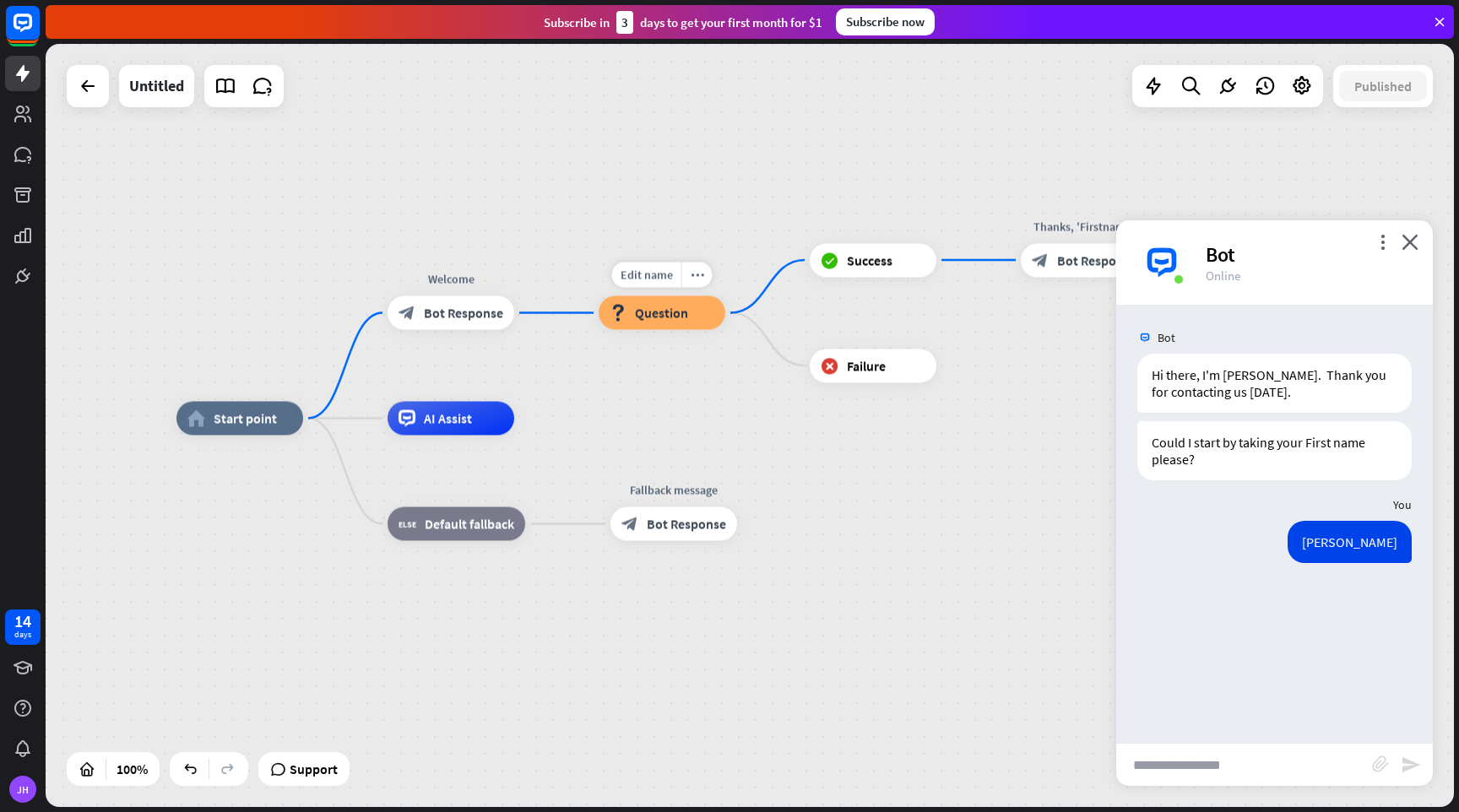
click at [677, 309] on span "Question" at bounding box center [661, 313] width 53 height 17
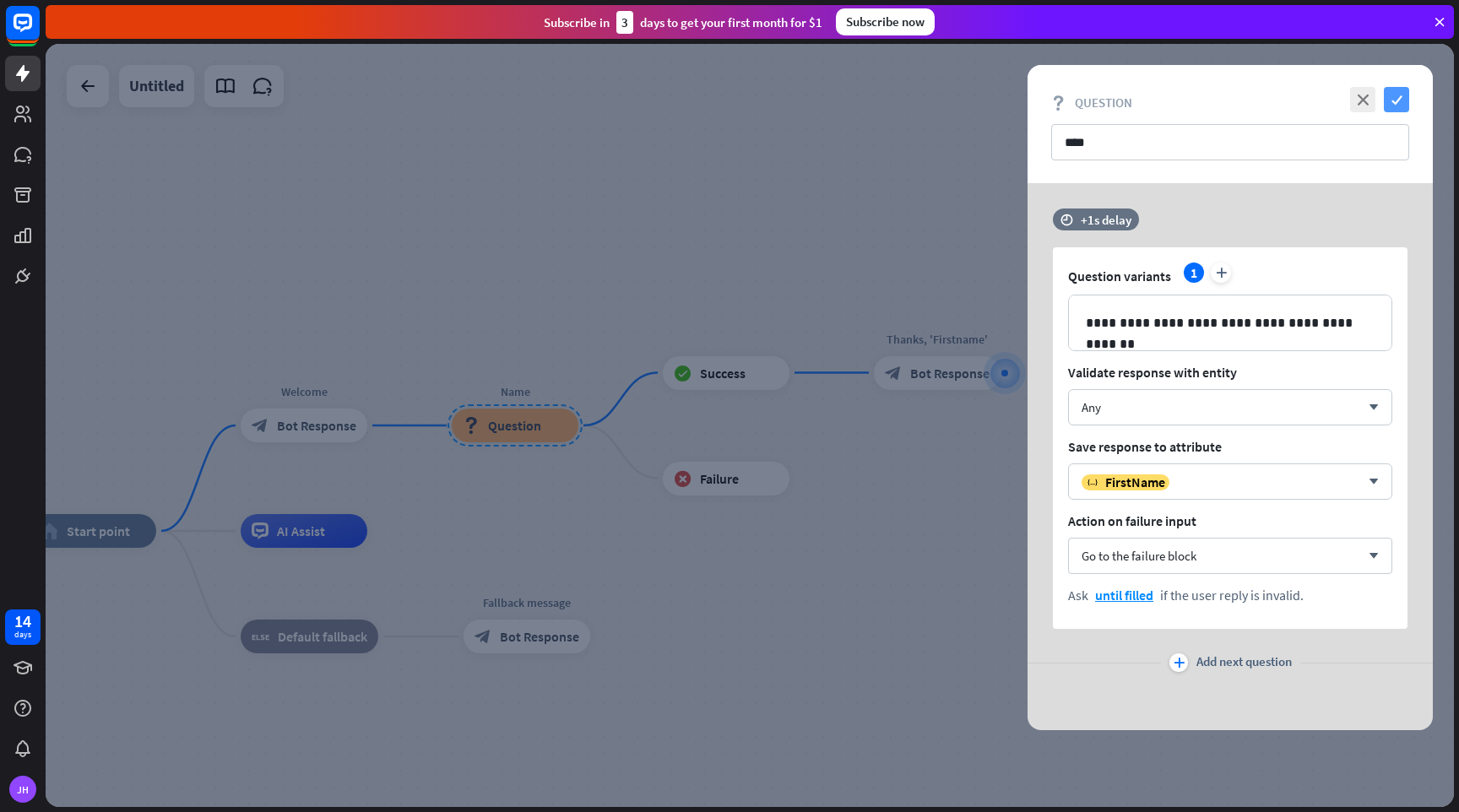
click at [1397, 109] on icon "check" at bounding box center [1397, 100] width 25 height 25
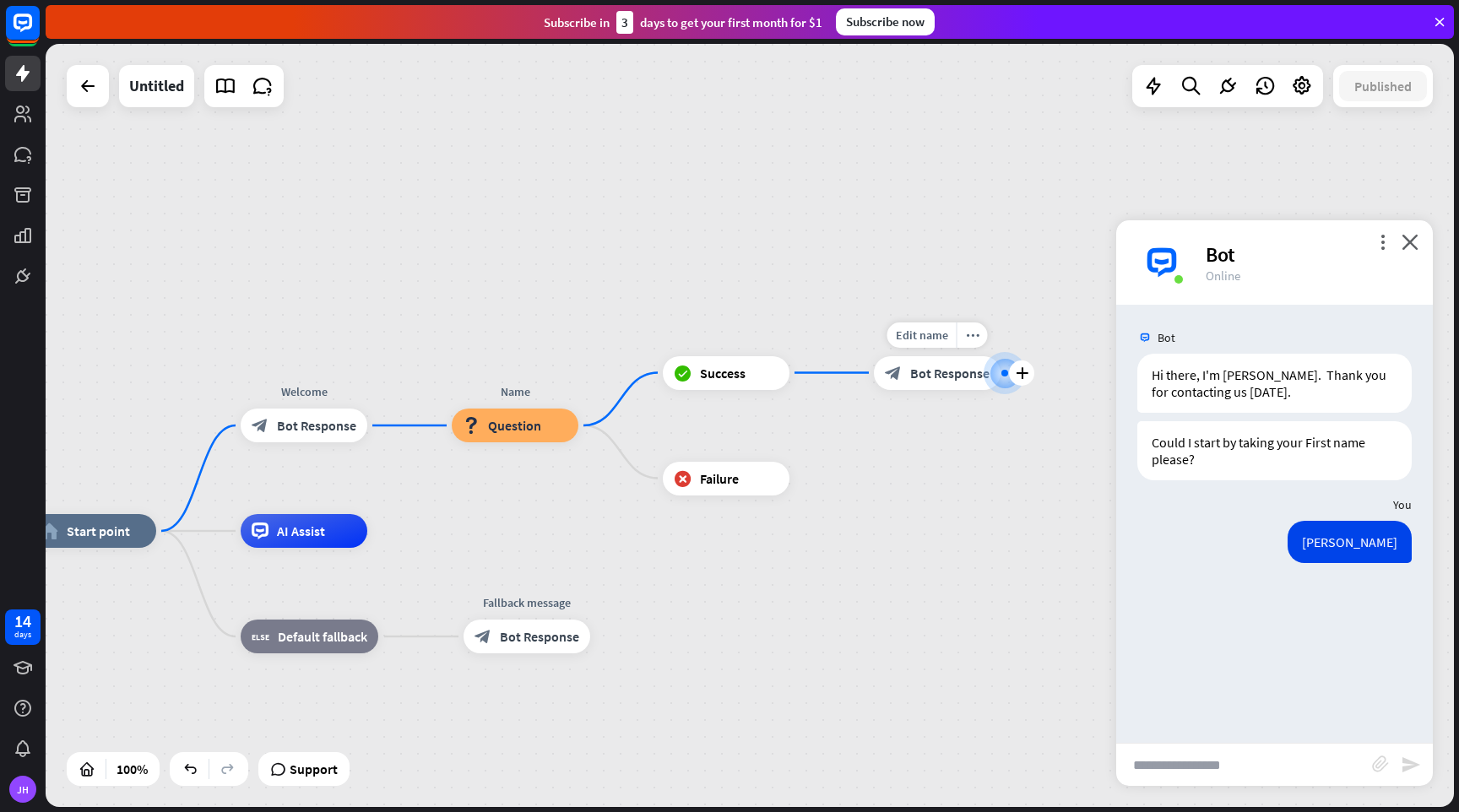
click at [931, 383] on div "block_bot_response Bot Response" at bounding box center [937, 372] width 127 height 33
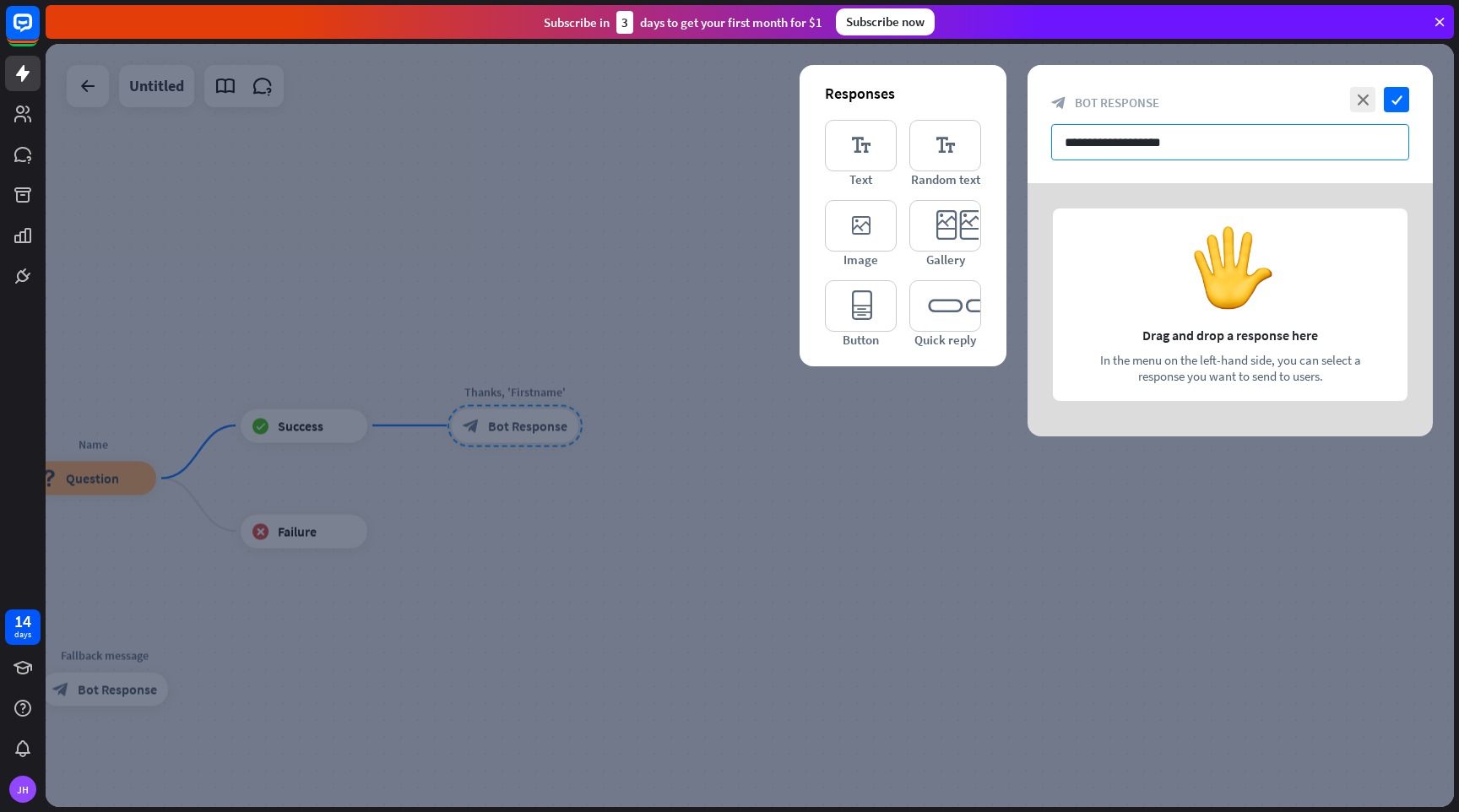
click at [1189, 142] on input "**********" at bounding box center [1230, 142] width 358 height 36
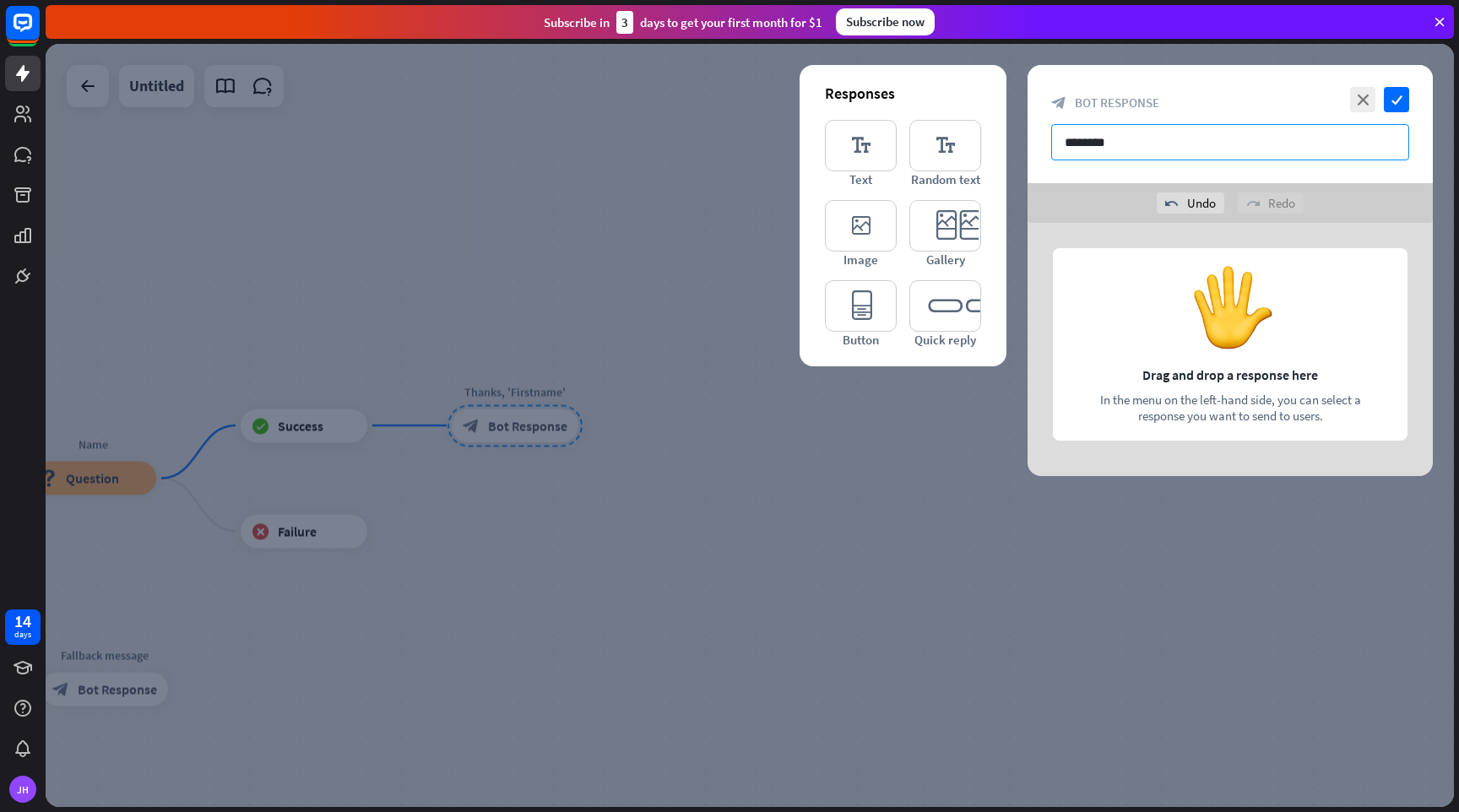
click at [1125, 139] on input "*******" at bounding box center [1230, 142] width 358 height 36
type input "**********"
click at [1395, 98] on icon "check" at bounding box center [1397, 100] width 25 height 25
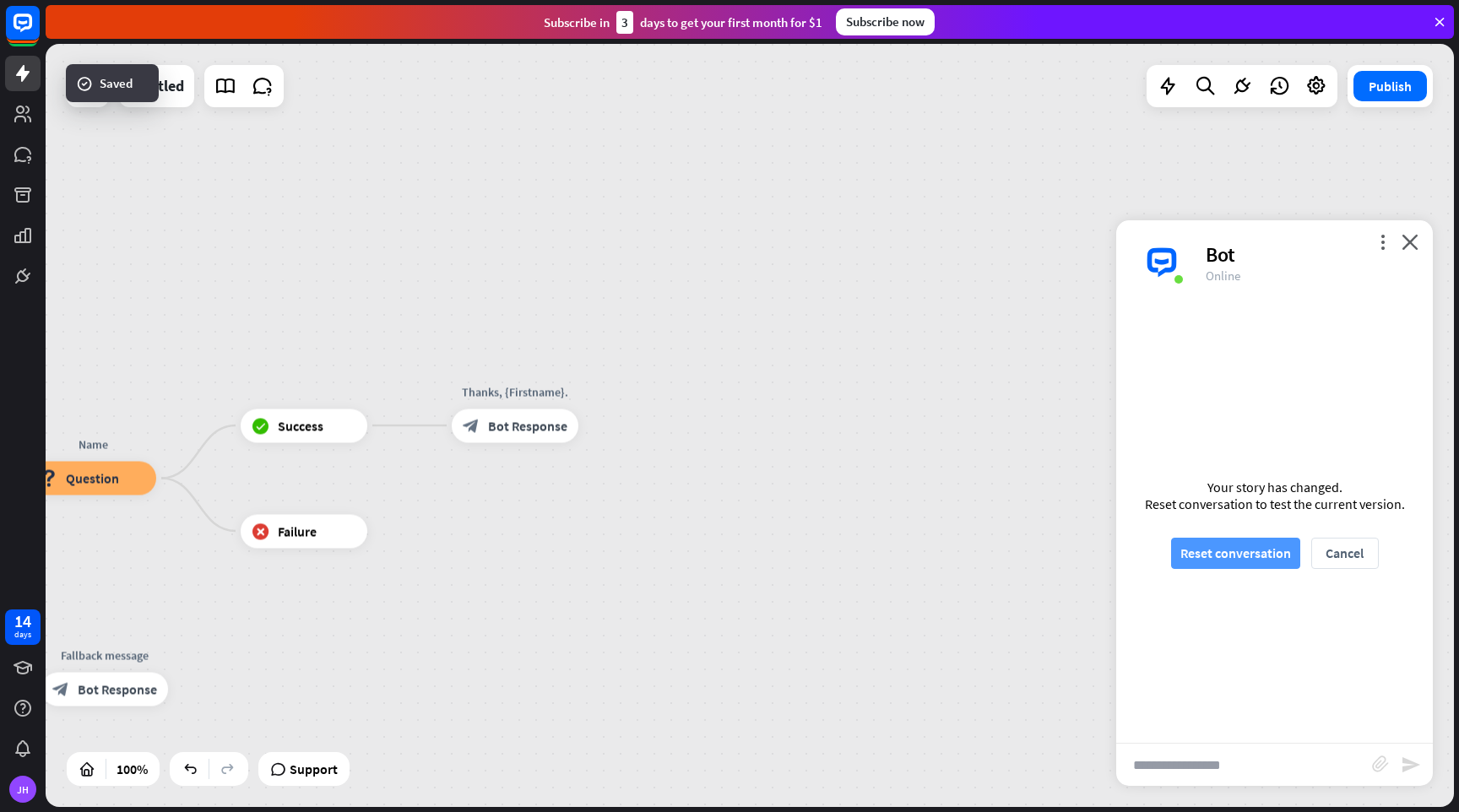
click at [1243, 553] on button "Reset conversation" at bounding box center [1235, 553] width 130 height 32
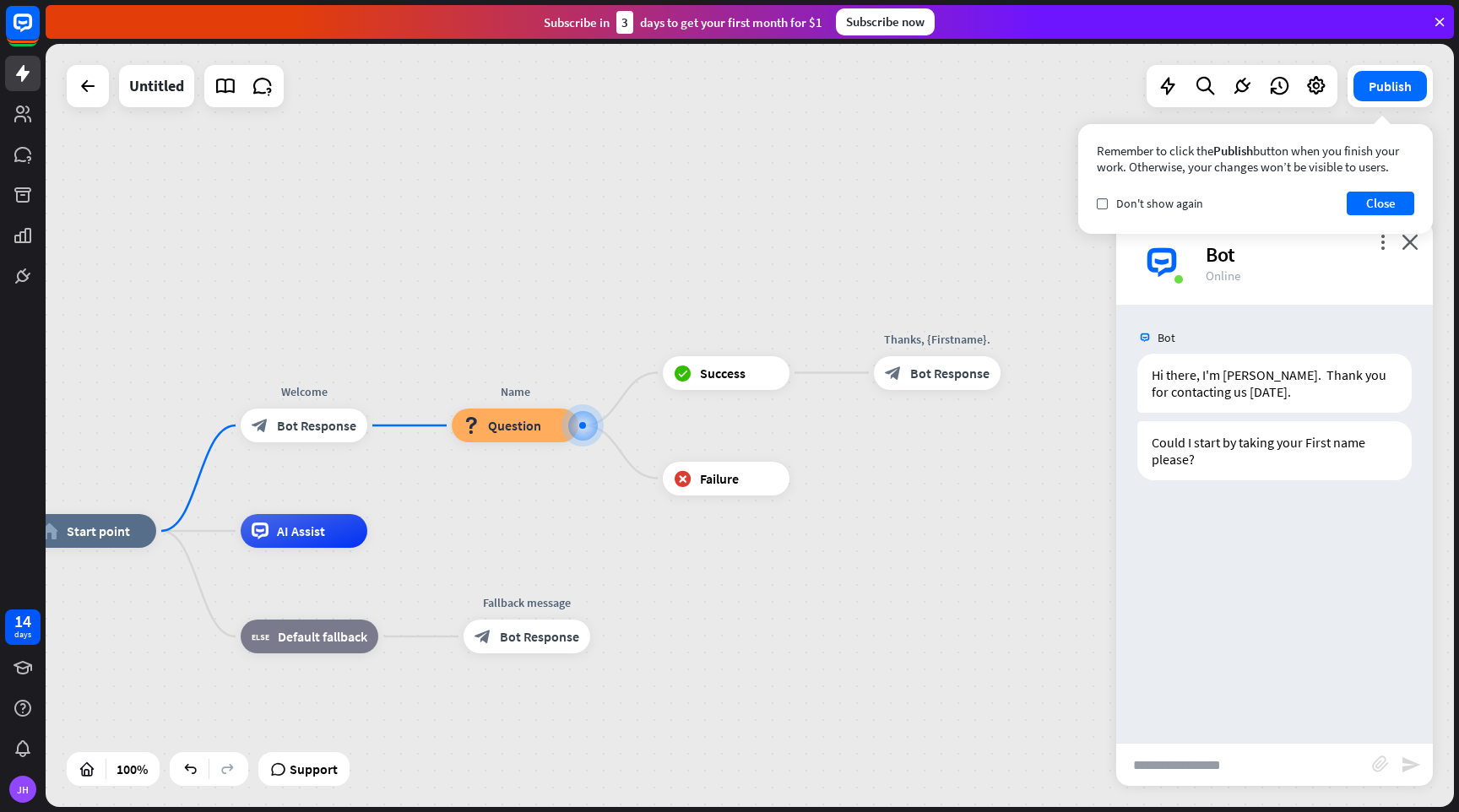
click at [1236, 759] on input "text" at bounding box center [1244, 764] width 256 height 43
type input "***"
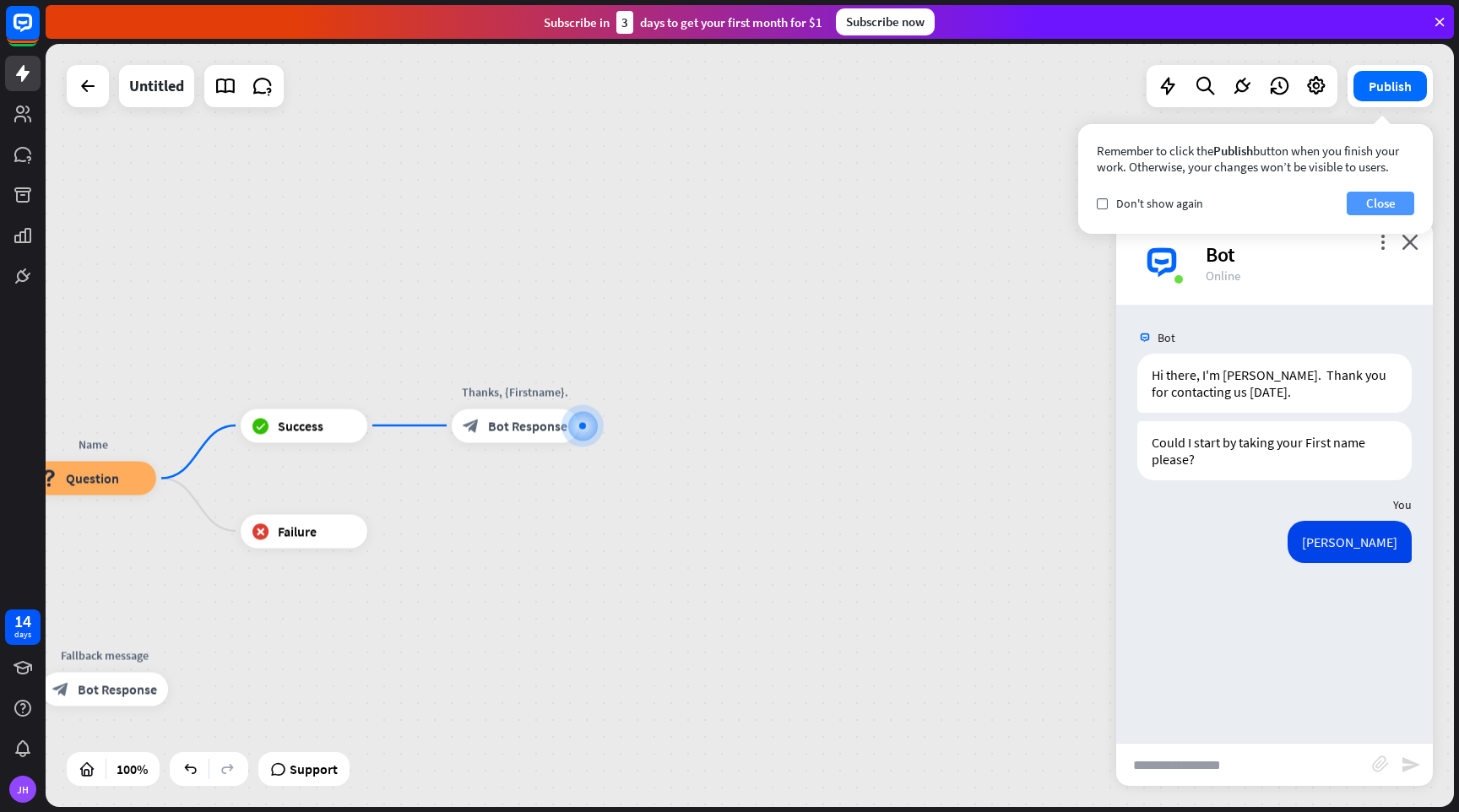
click at [1371, 203] on button "Close" at bounding box center [1380, 204] width 68 height 24
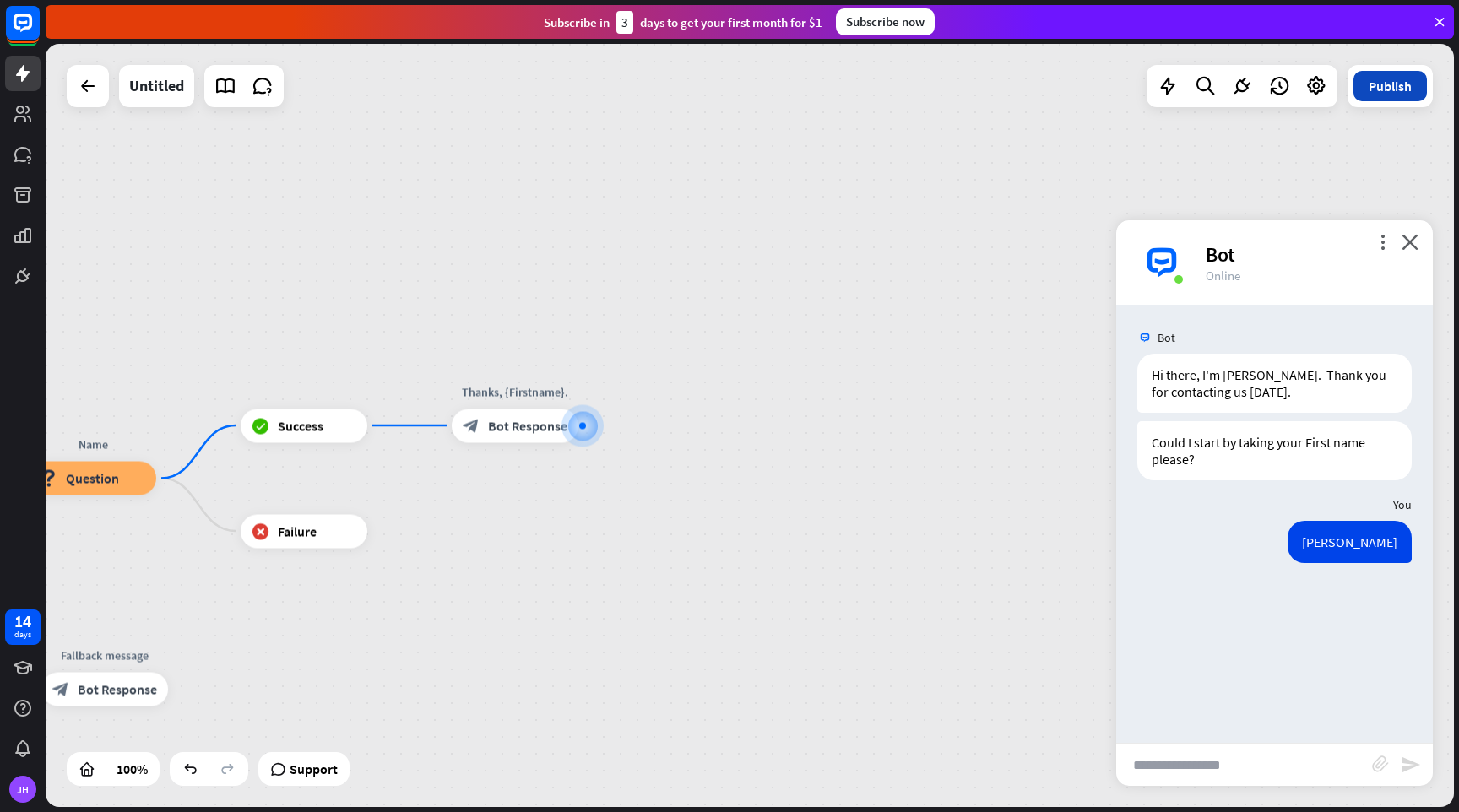
click at [1383, 85] on button "Publish" at bounding box center [1390, 86] width 73 height 31
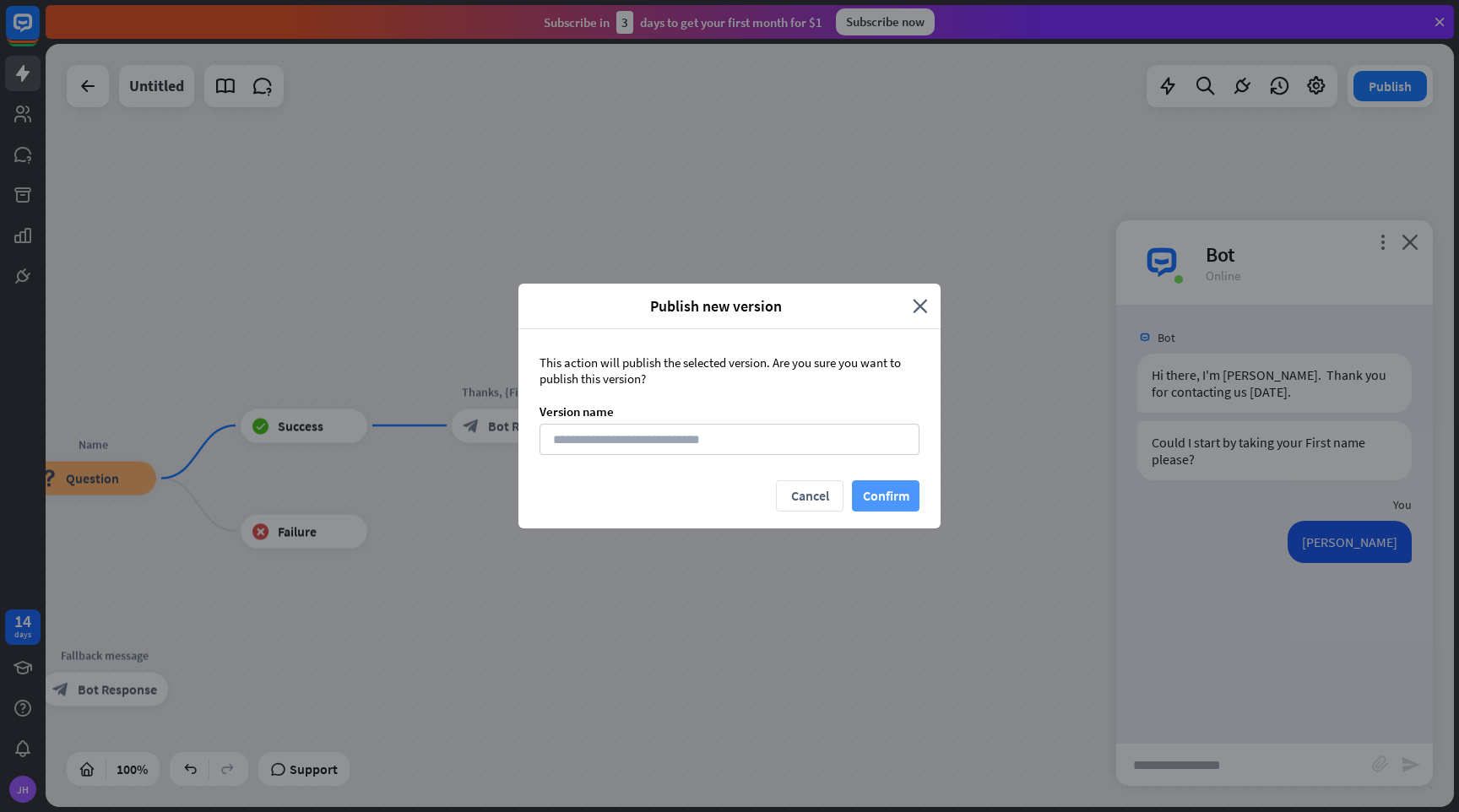
click at [890, 494] on button "Confirm" at bounding box center [886, 496] width 68 height 32
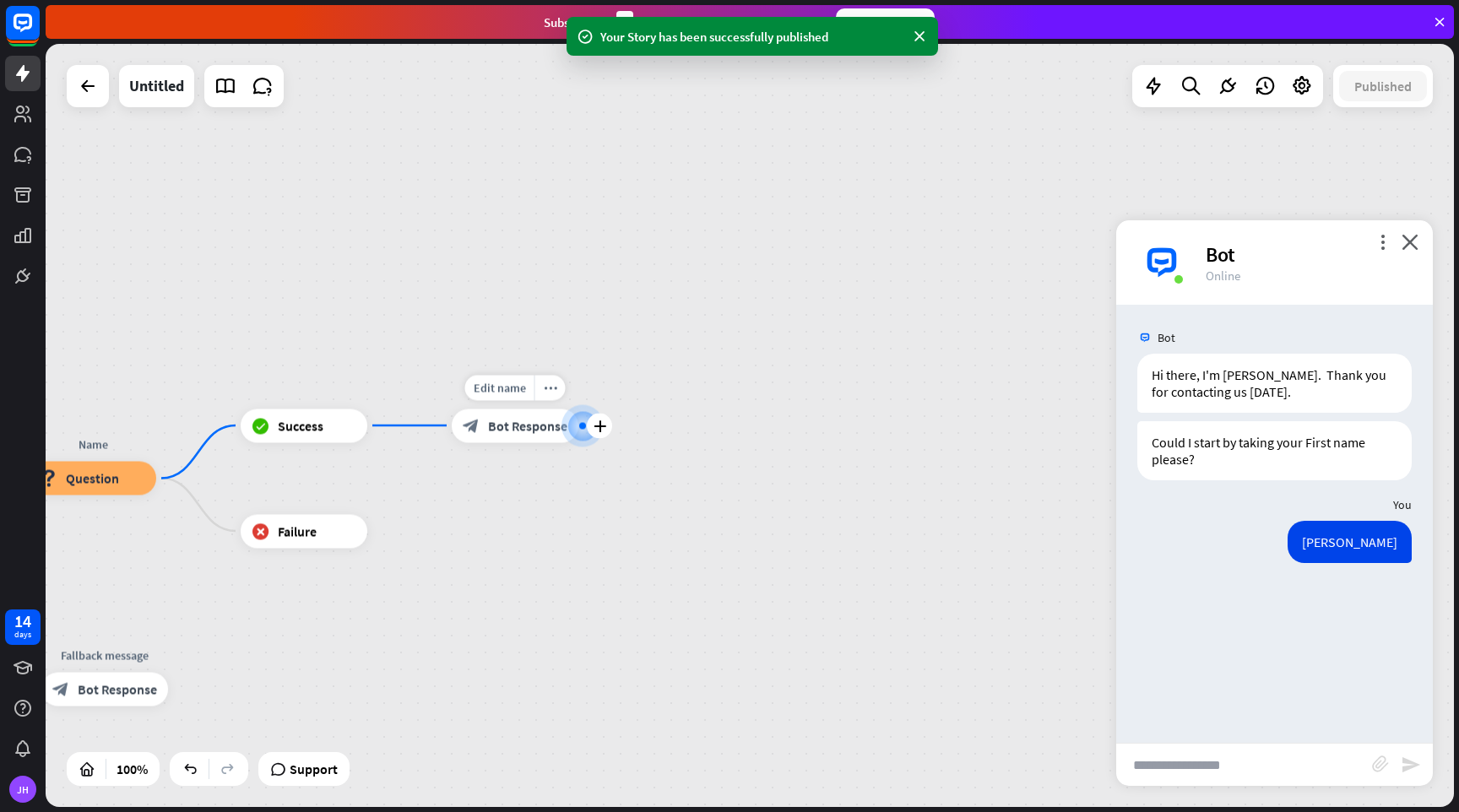
click at [542, 435] on div "block_bot_response Bot Response" at bounding box center [515, 425] width 127 height 33
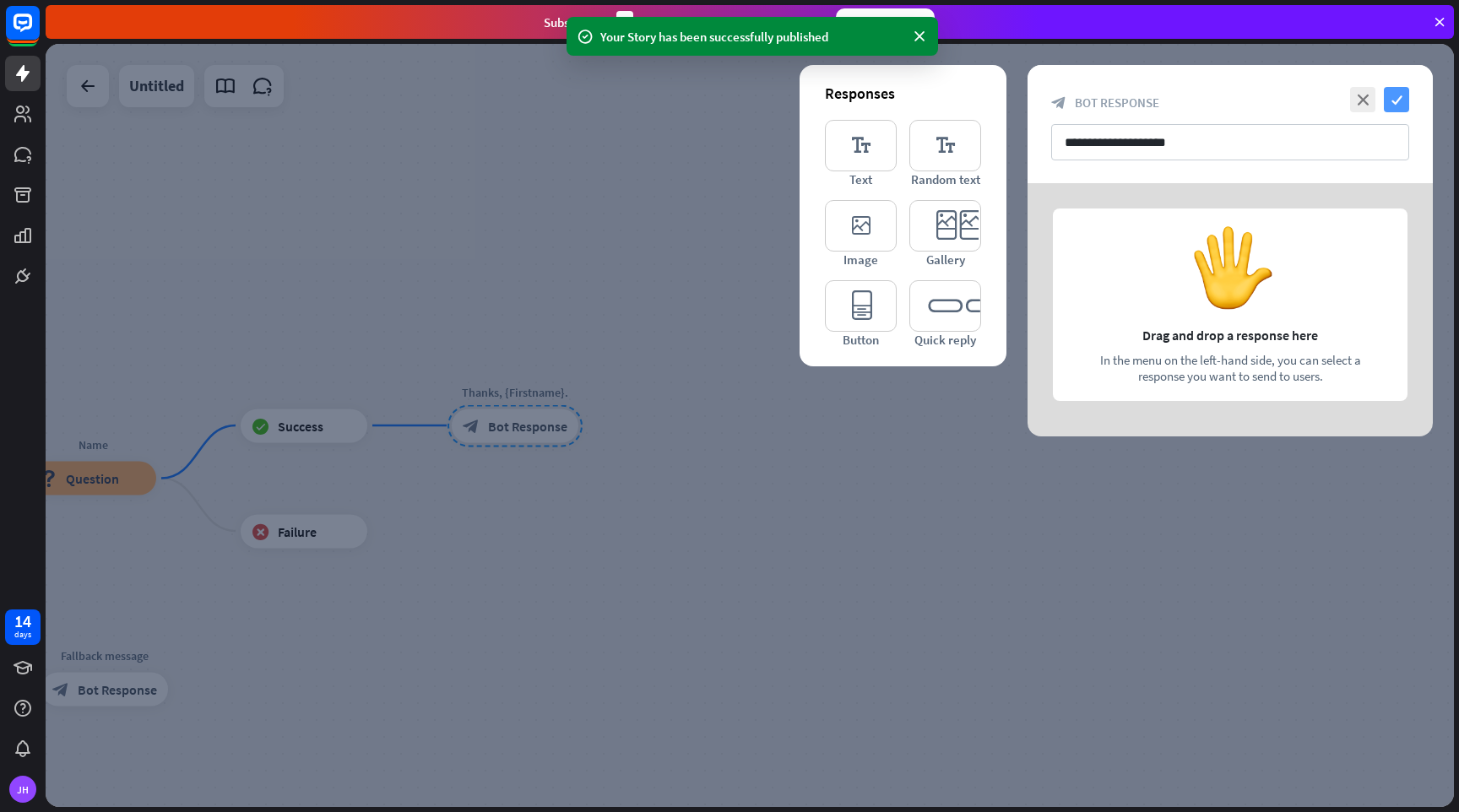
click at [1403, 94] on icon "check" at bounding box center [1397, 100] width 25 height 25
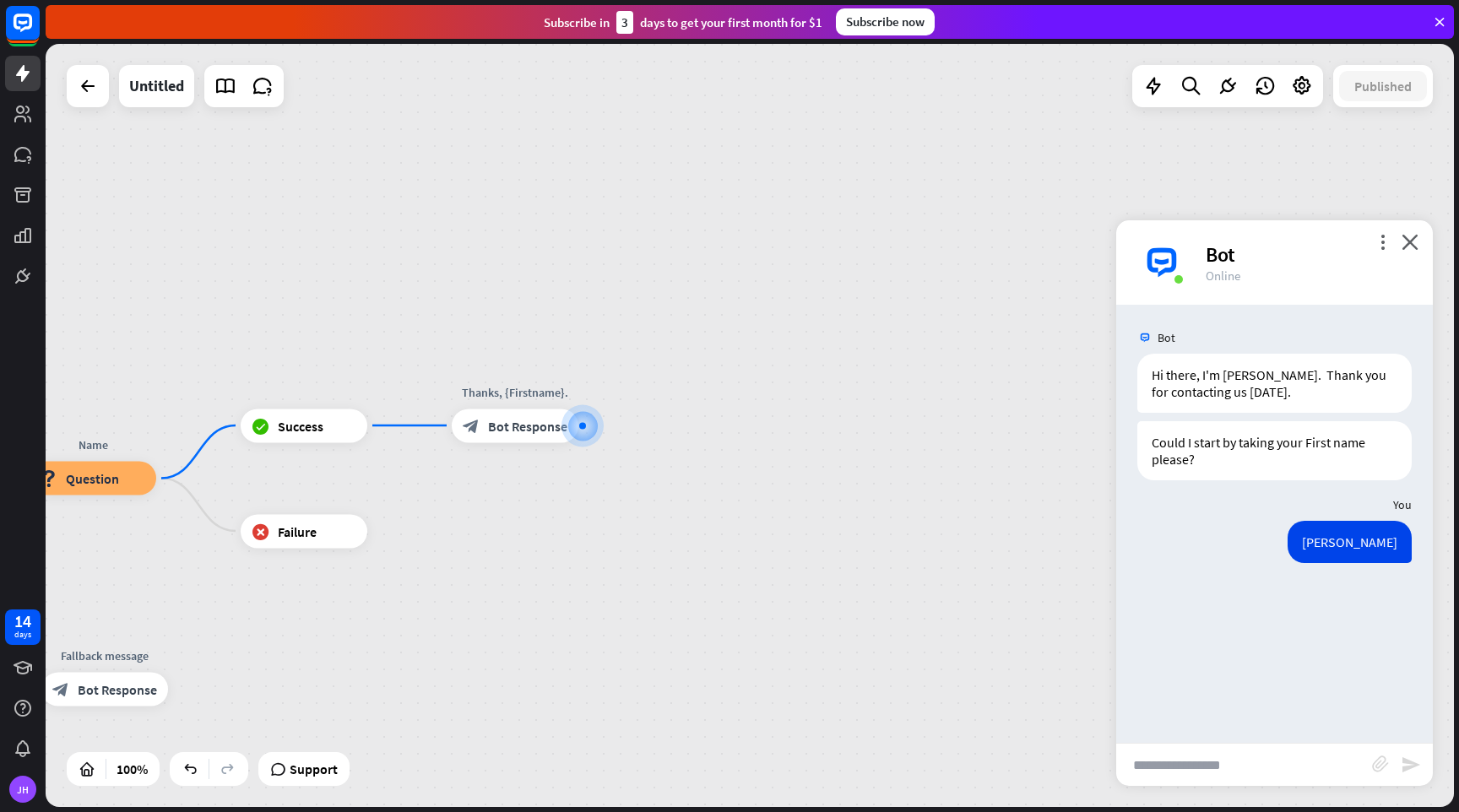
click at [1215, 770] on input "text" at bounding box center [1244, 764] width 256 height 43
type input "***"
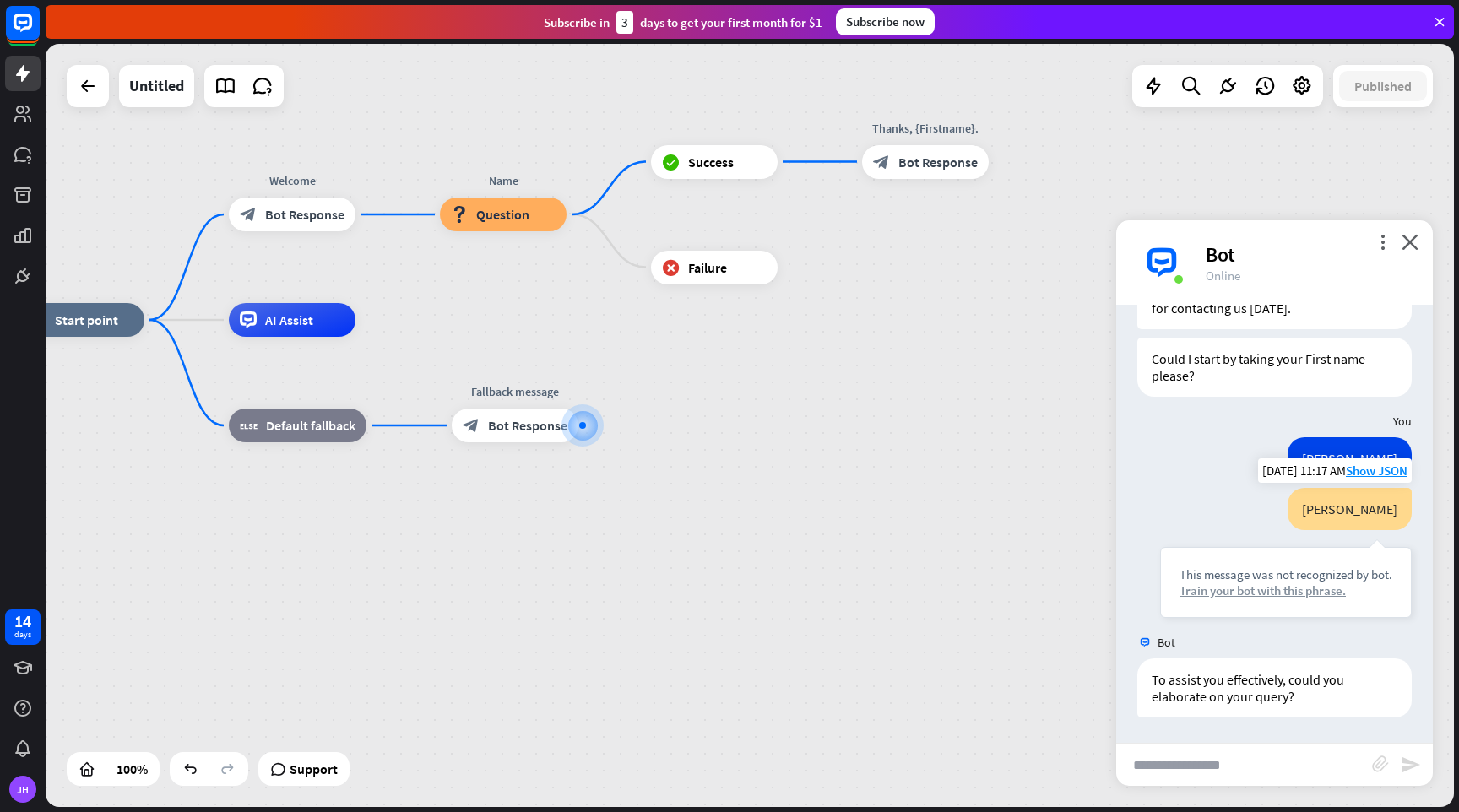
scroll to position [83, 0]
click at [1386, 235] on icon "more_vert" at bounding box center [1383, 242] width 16 height 16
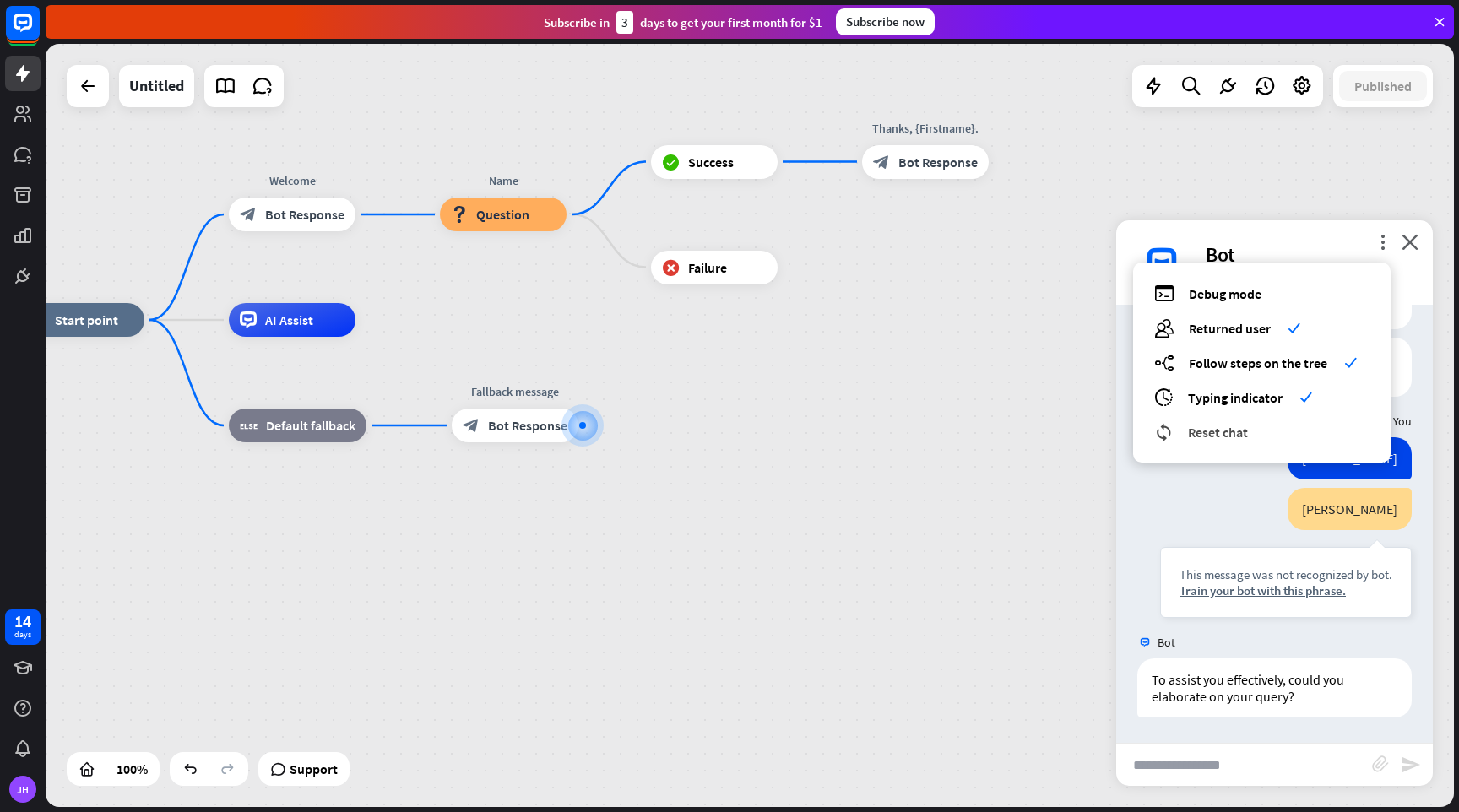
click at [1205, 431] on span "Reset chat" at bounding box center [1218, 432] width 60 height 17
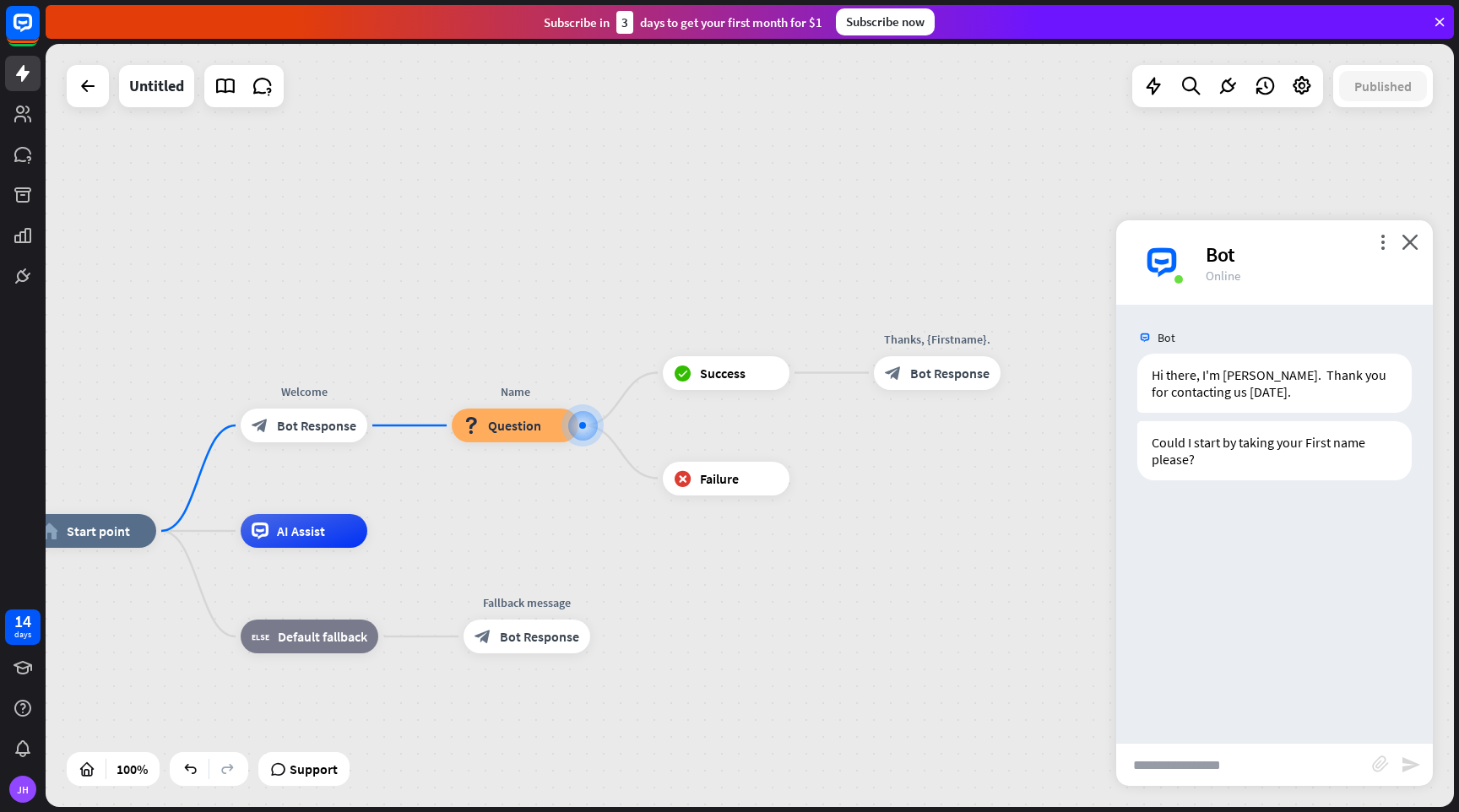
click at [1255, 771] on input "text" at bounding box center [1244, 764] width 256 height 43
type input "***"
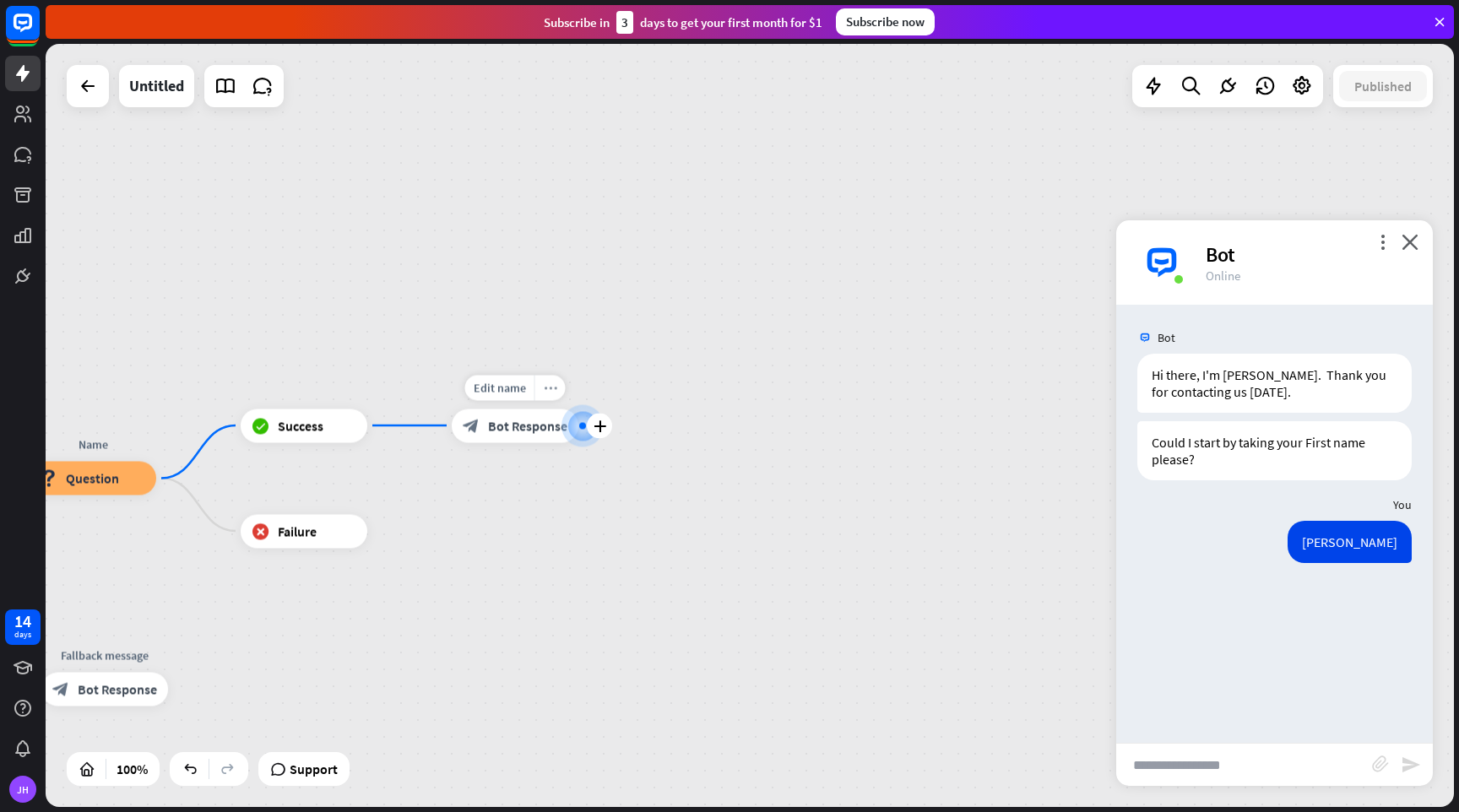
click at [554, 390] on icon "more_horiz" at bounding box center [550, 387] width 14 height 13
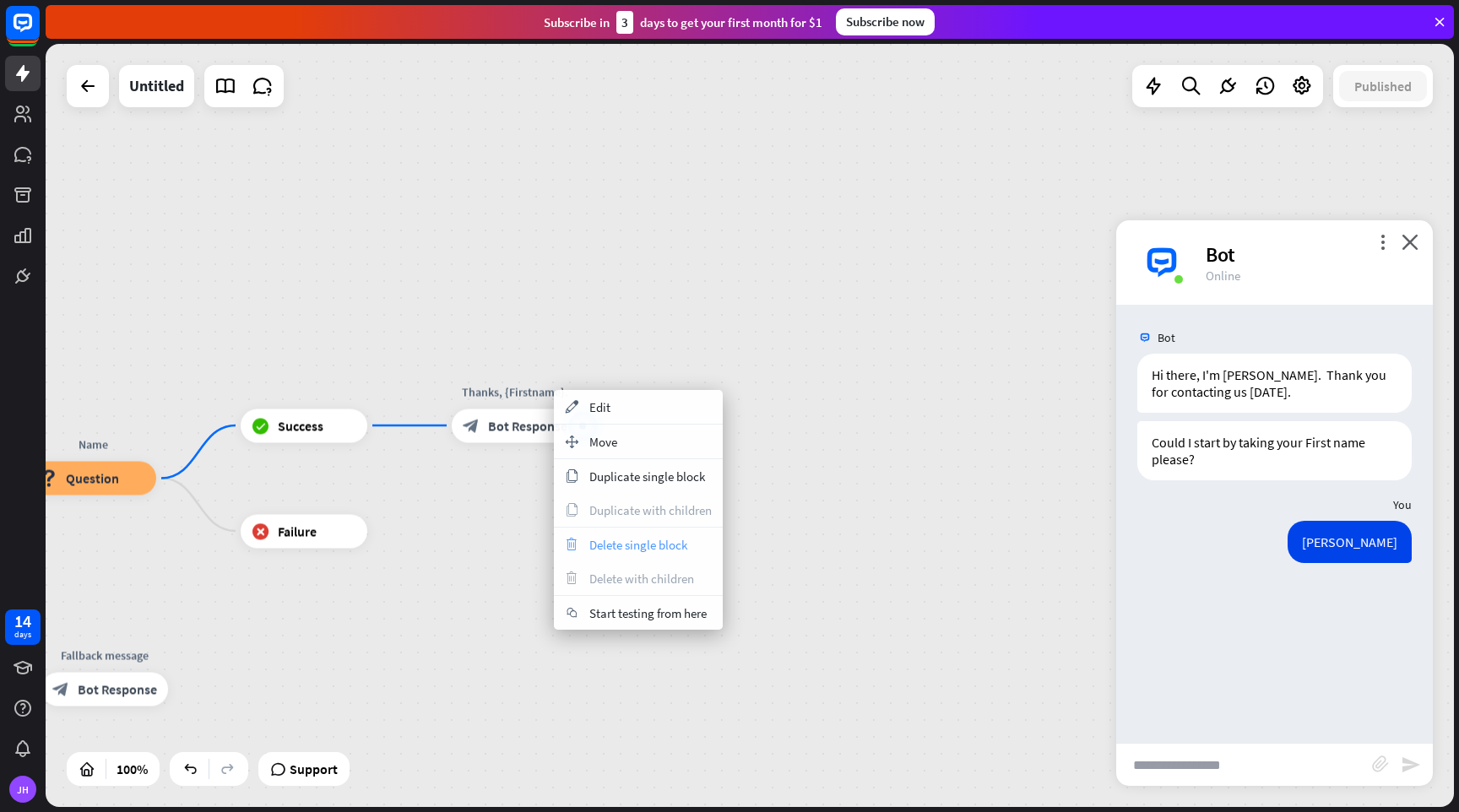
click at [627, 540] on span "Delete single block" at bounding box center [638, 545] width 98 height 16
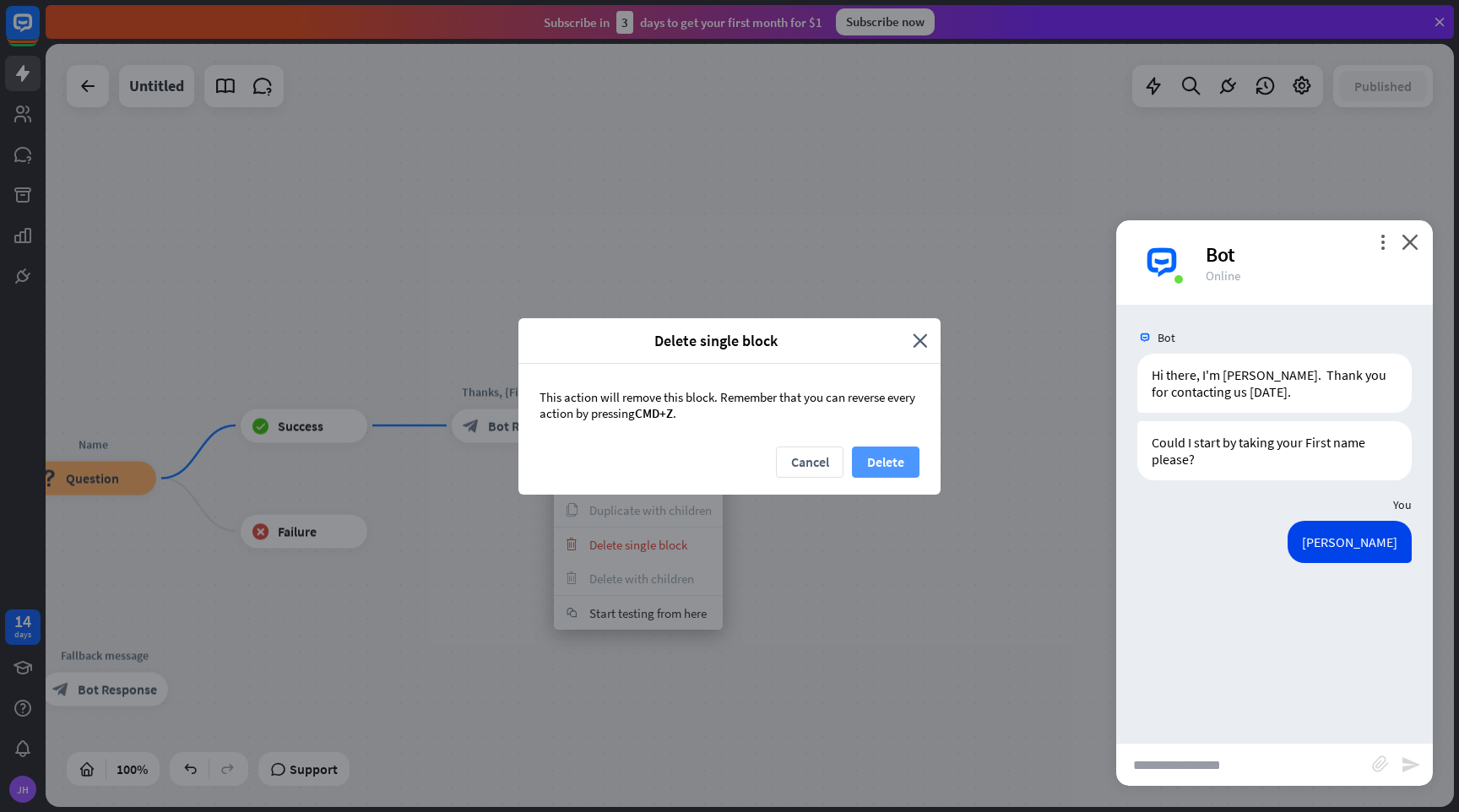
click at [879, 469] on button "Delete" at bounding box center [886, 462] width 68 height 32
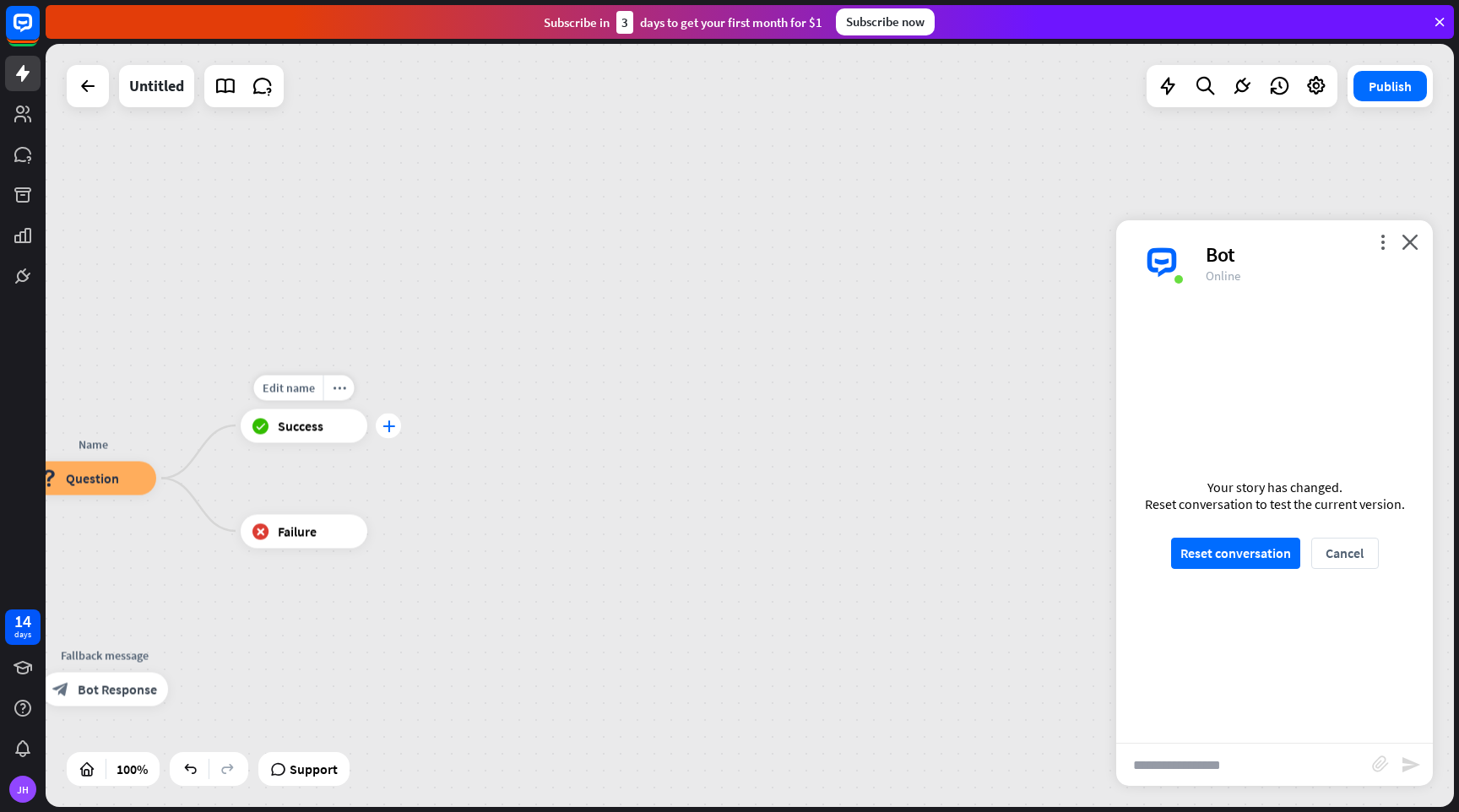
click at [398, 427] on div "plus" at bounding box center [389, 425] width 25 height 25
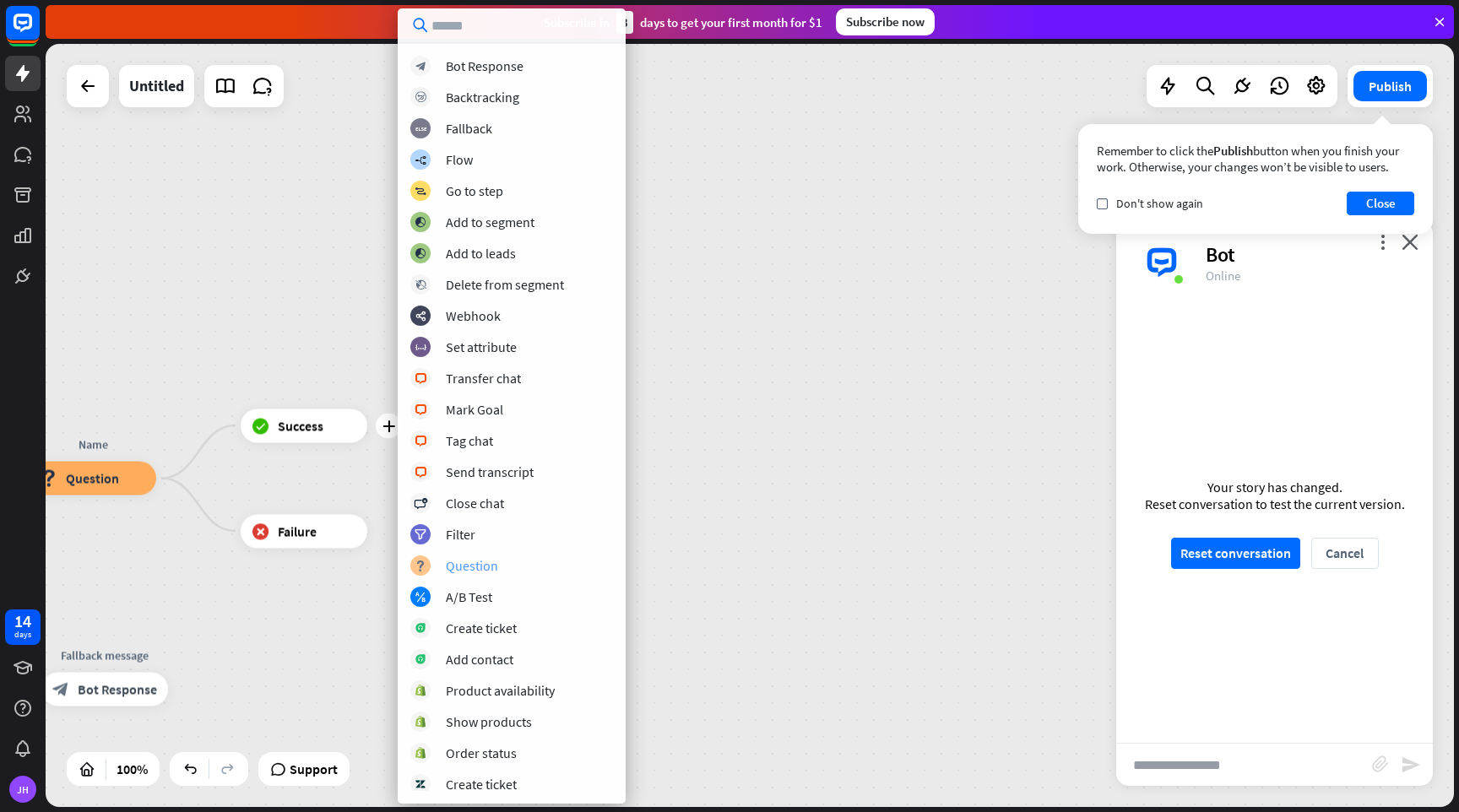
click at [465, 559] on div "Question" at bounding box center [472, 565] width 53 height 17
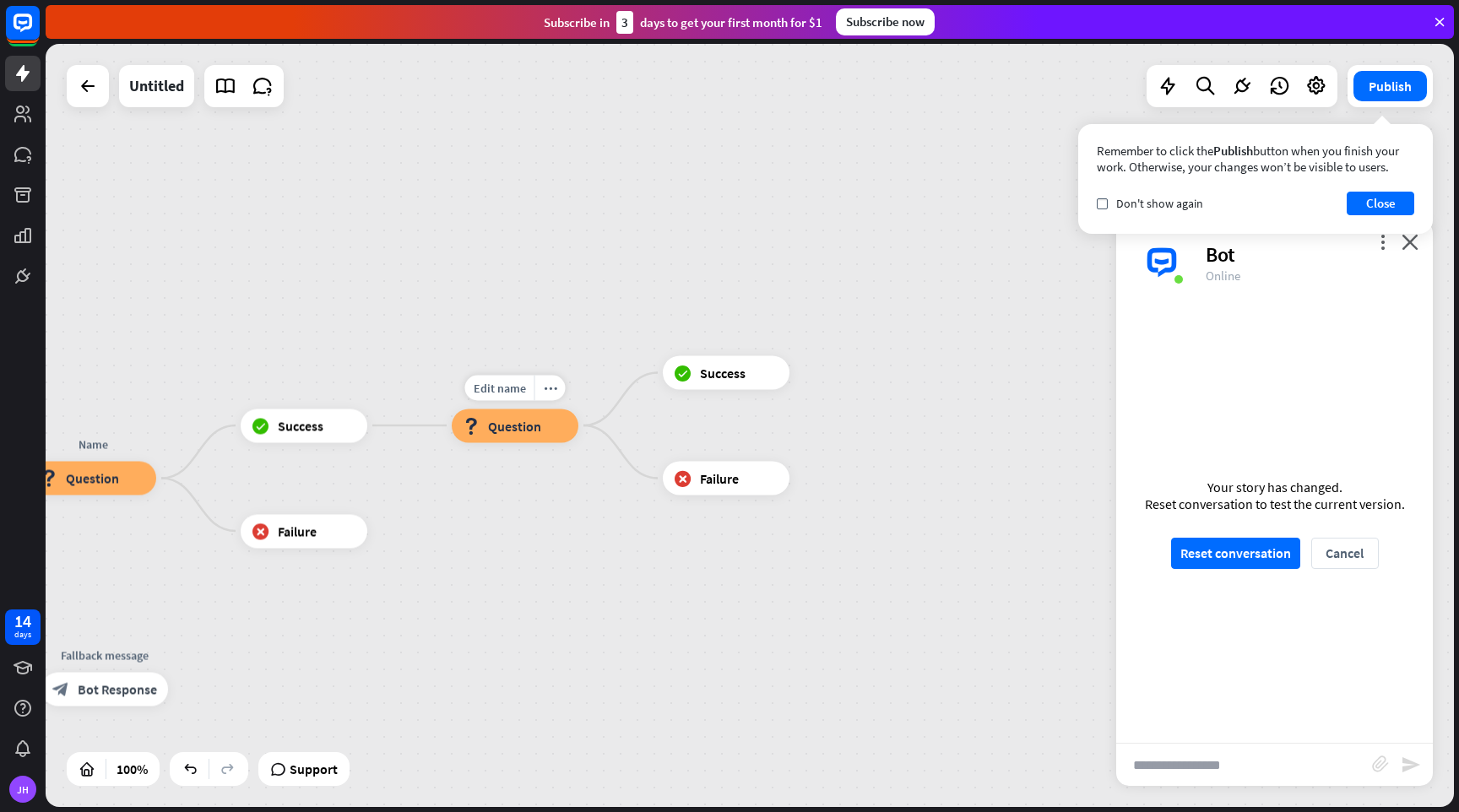
click at [542, 435] on div "block_question Question" at bounding box center [515, 425] width 127 height 33
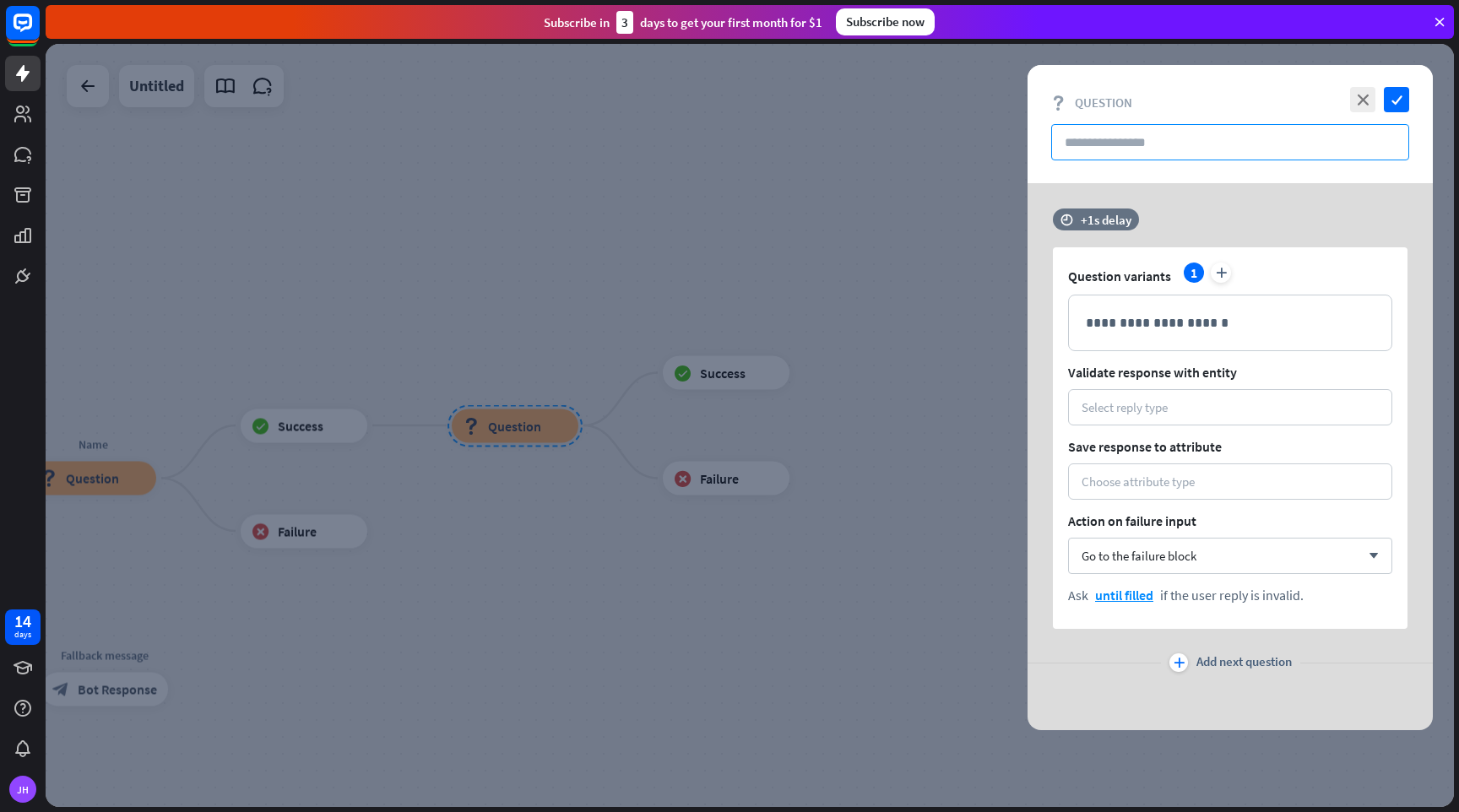
click at [1166, 139] on input "text" at bounding box center [1230, 142] width 358 height 36
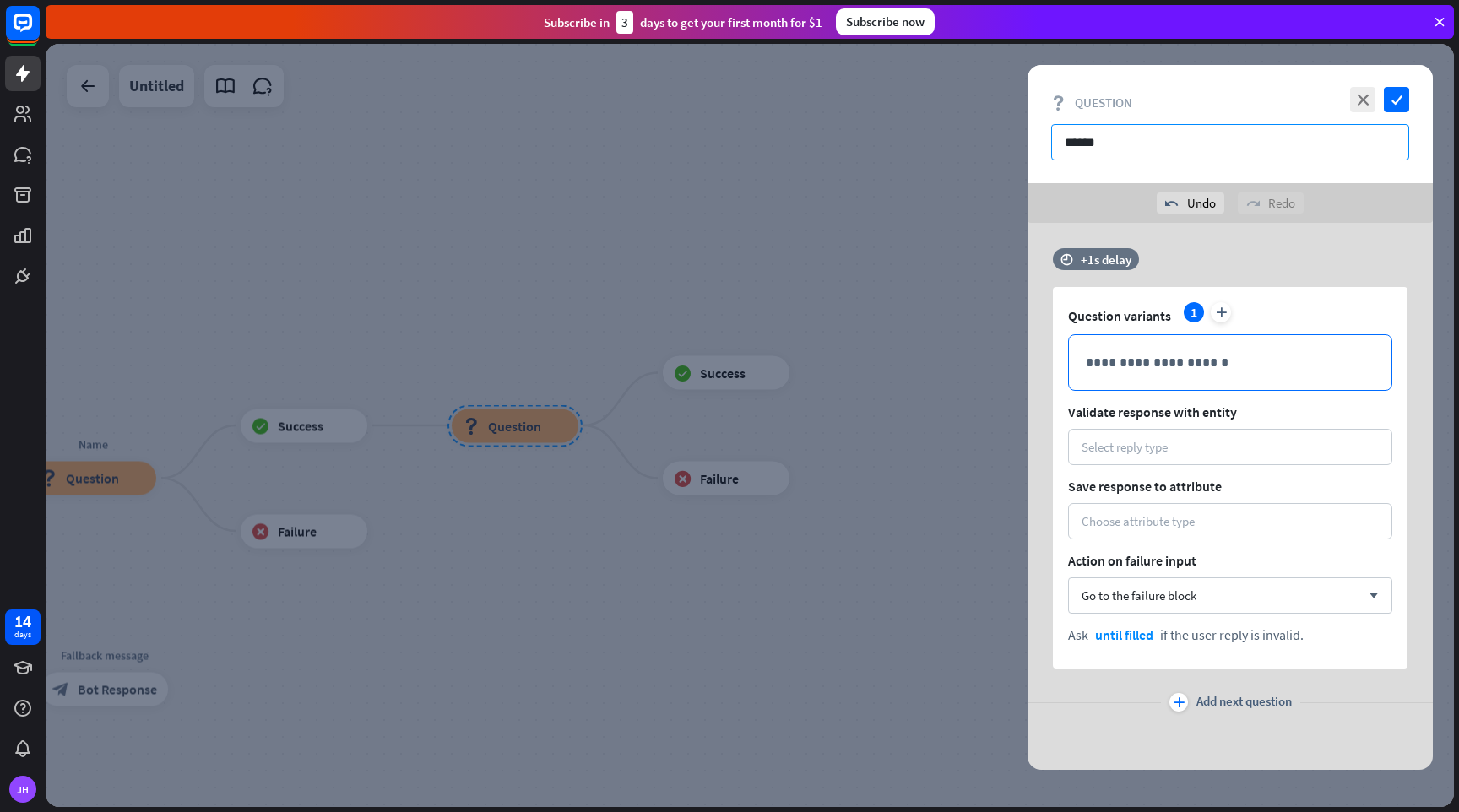
type input "******"
click at [1155, 357] on p "**********" at bounding box center [1230, 362] width 289 height 21
click at [1296, 392] on icon at bounding box center [1298, 392] width 17 height 17
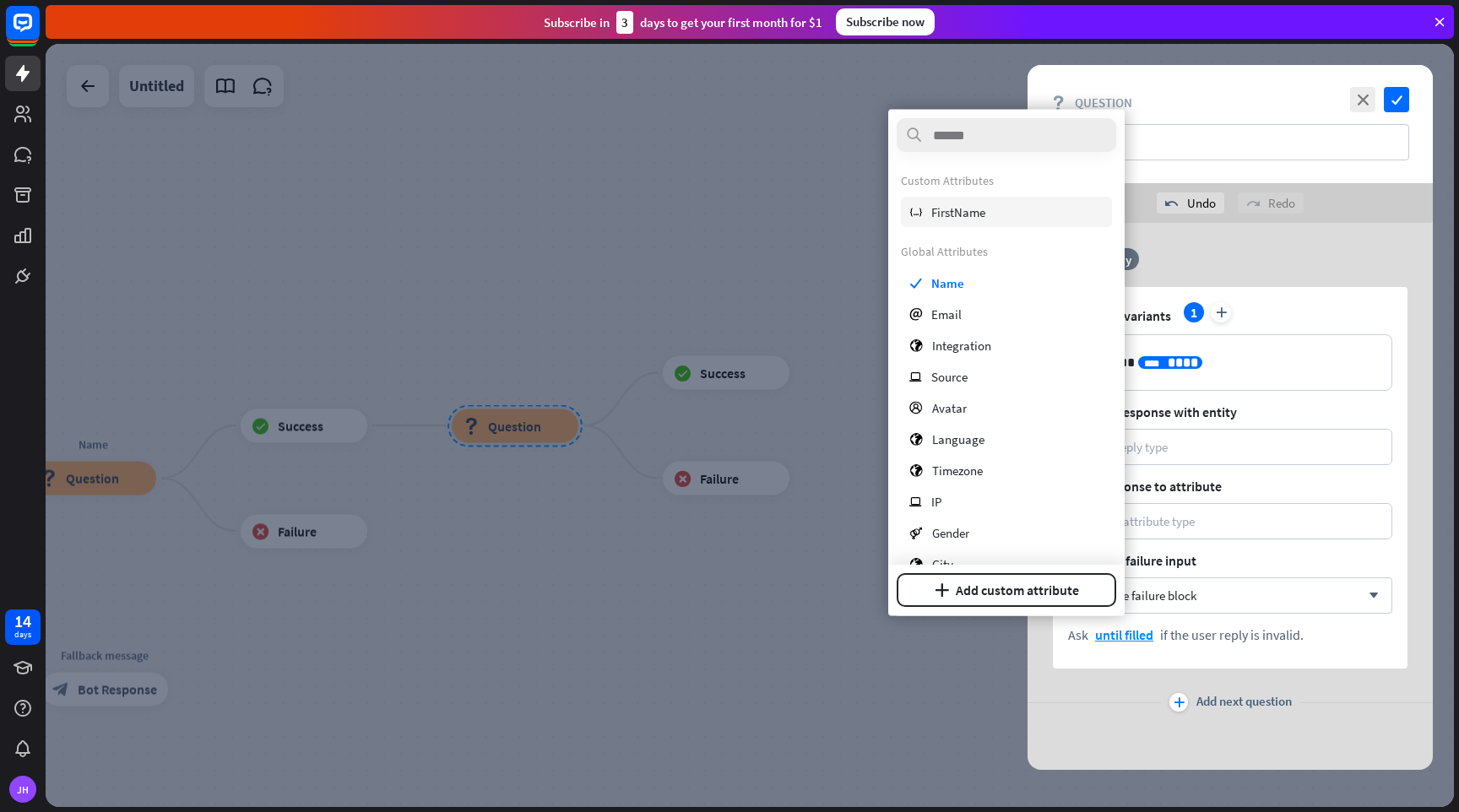
click at [956, 213] on span "FirstName" at bounding box center [958, 212] width 54 height 16
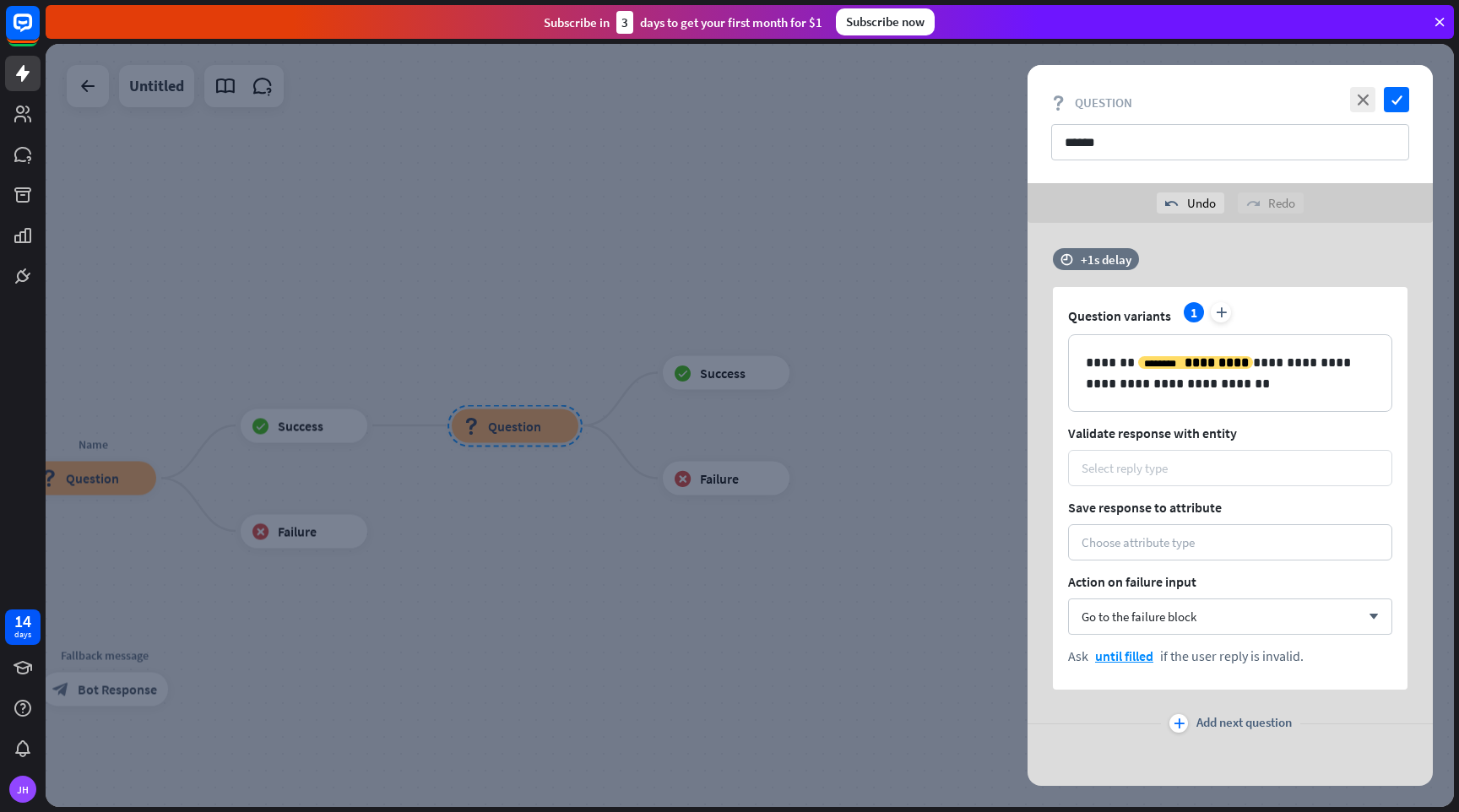
click at [1230, 471] on div "Select reply type" at bounding box center [1230, 468] width 297 height 16
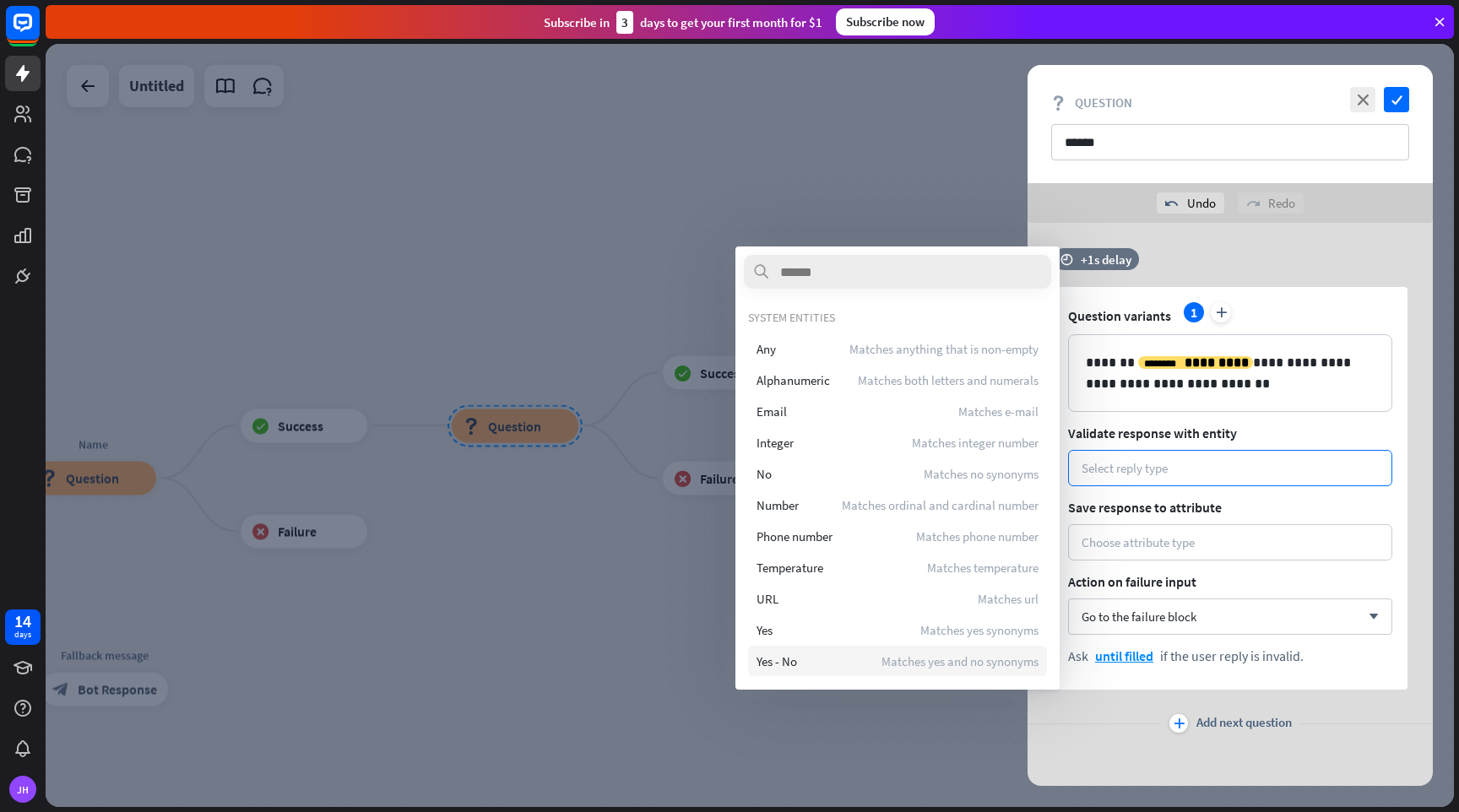
click at [882, 669] on div "Yes - No Matches yes and no synonyms" at bounding box center [897, 661] width 299 height 31
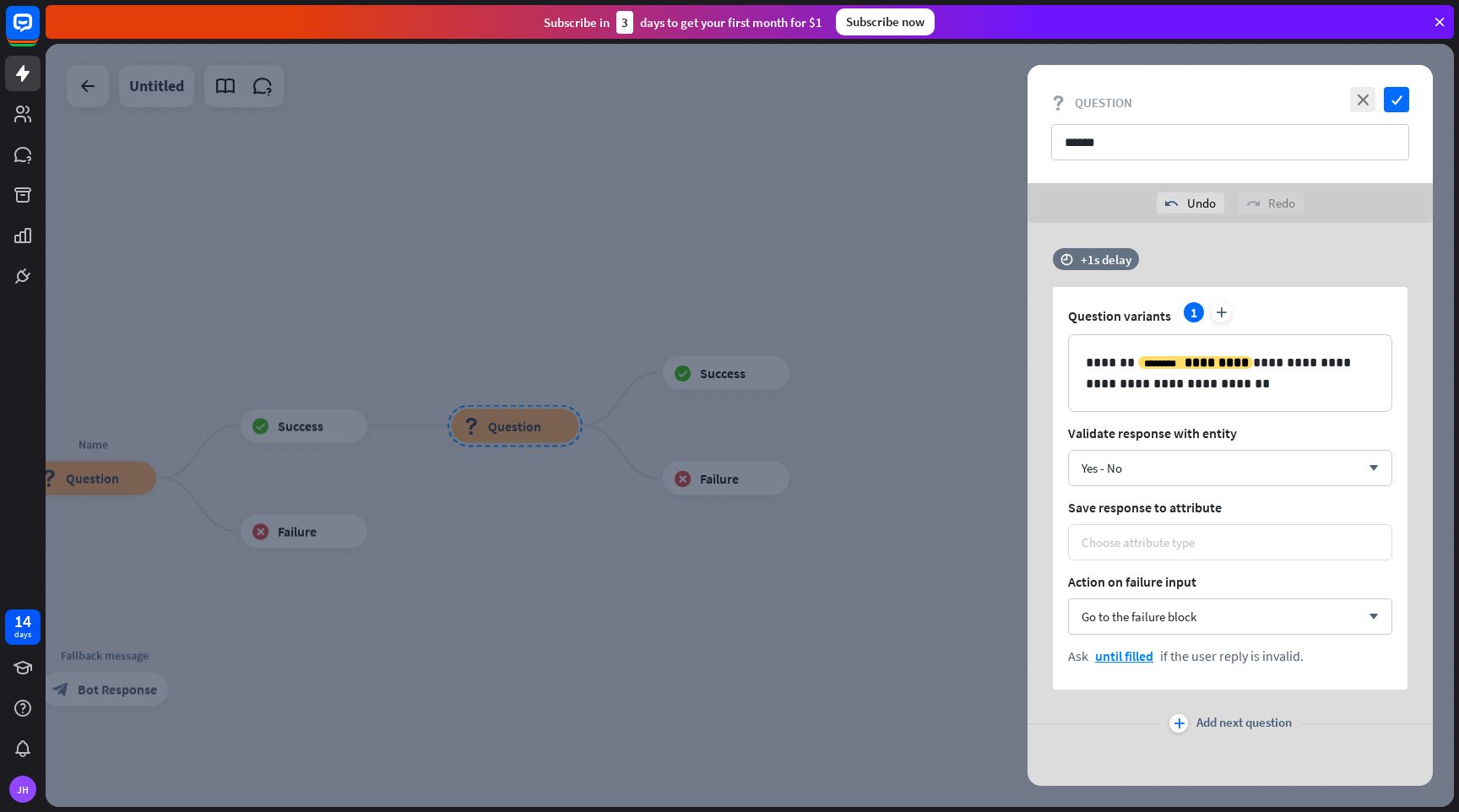
click at [1228, 532] on div "Choose attribute type" at bounding box center [1231, 542] width 324 height 36
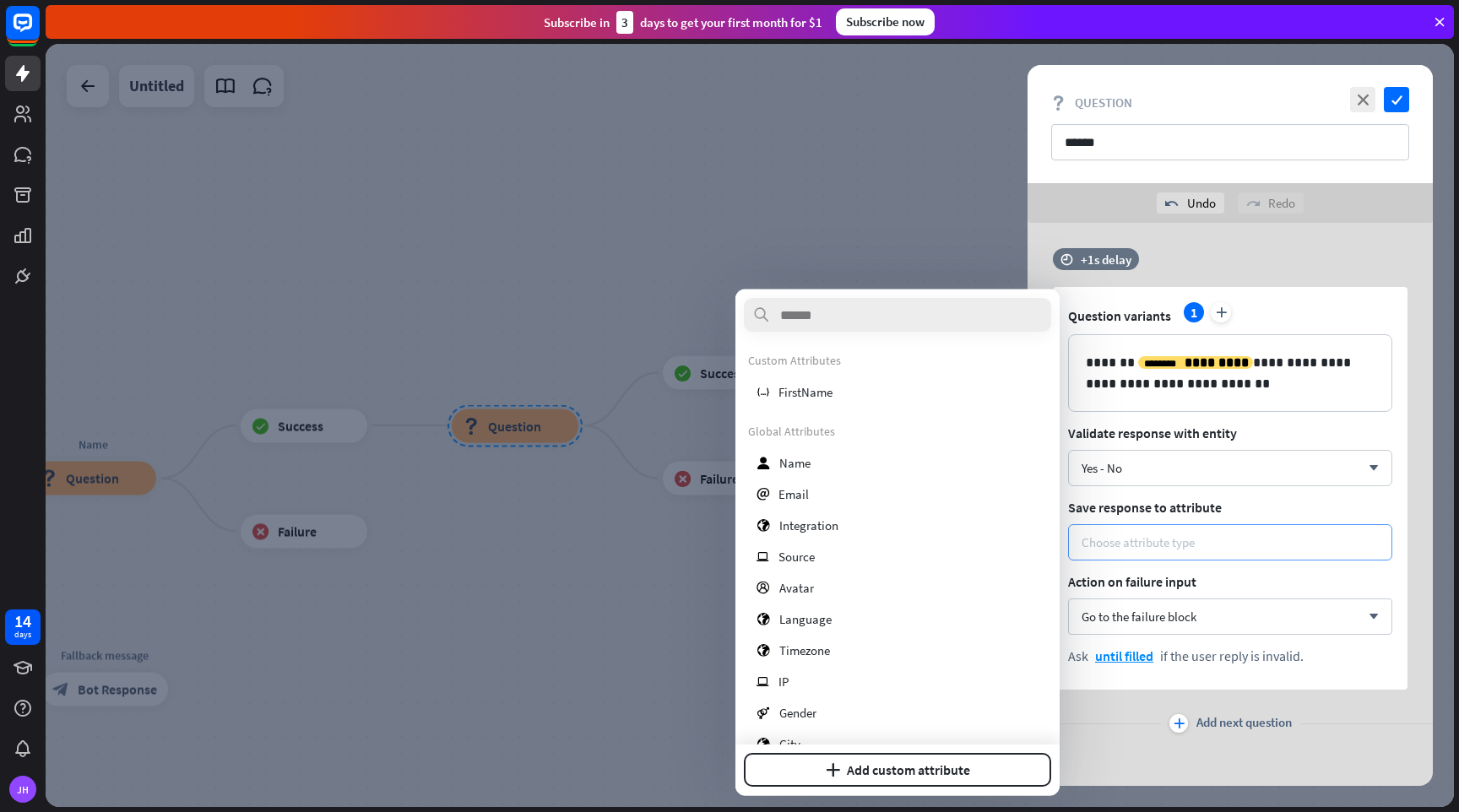
click at [1228, 532] on div "Choose attribute type" at bounding box center [1231, 542] width 324 height 36
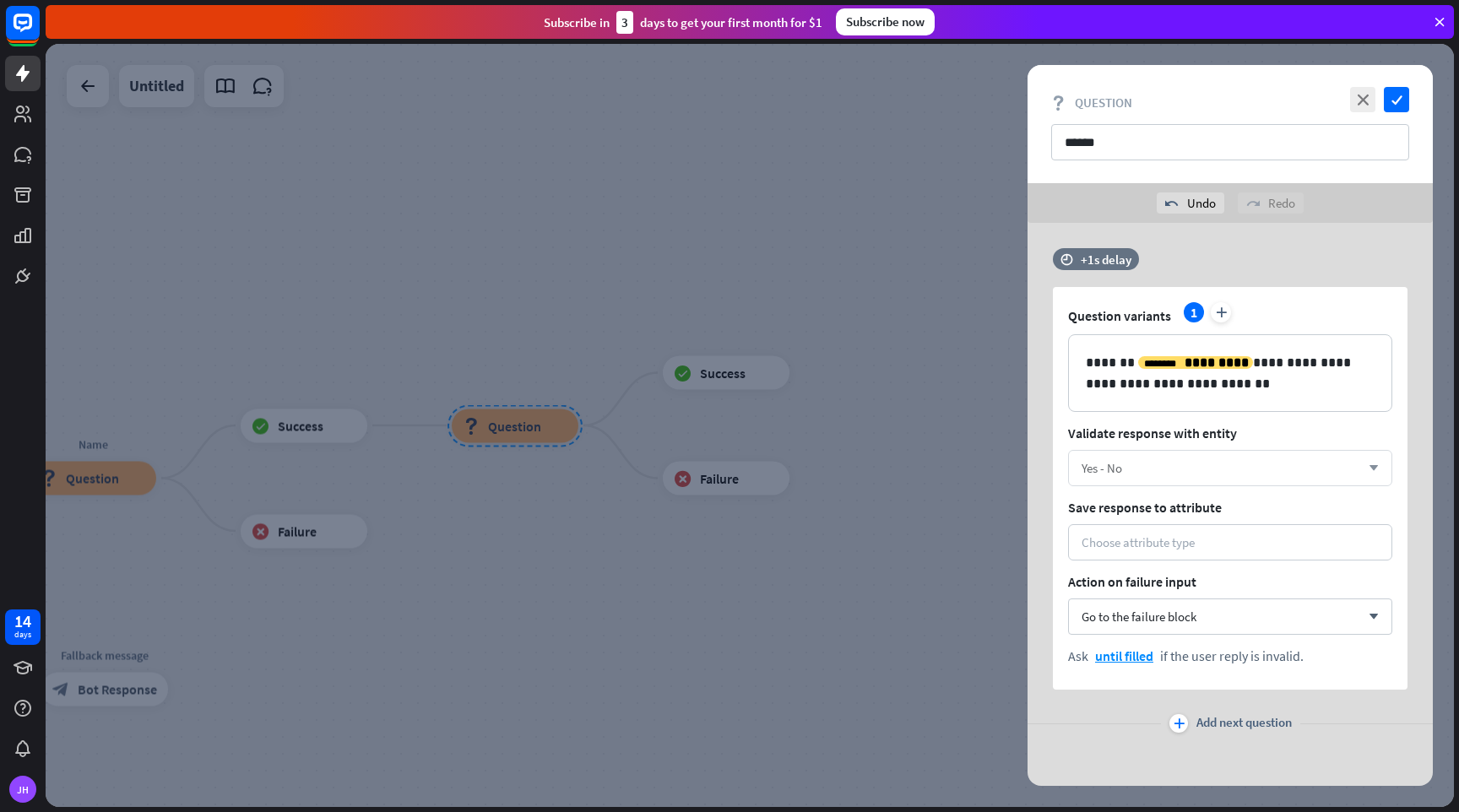
click at [1225, 481] on div "Yes - No arrow_down" at bounding box center [1231, 468] width 324 height 36
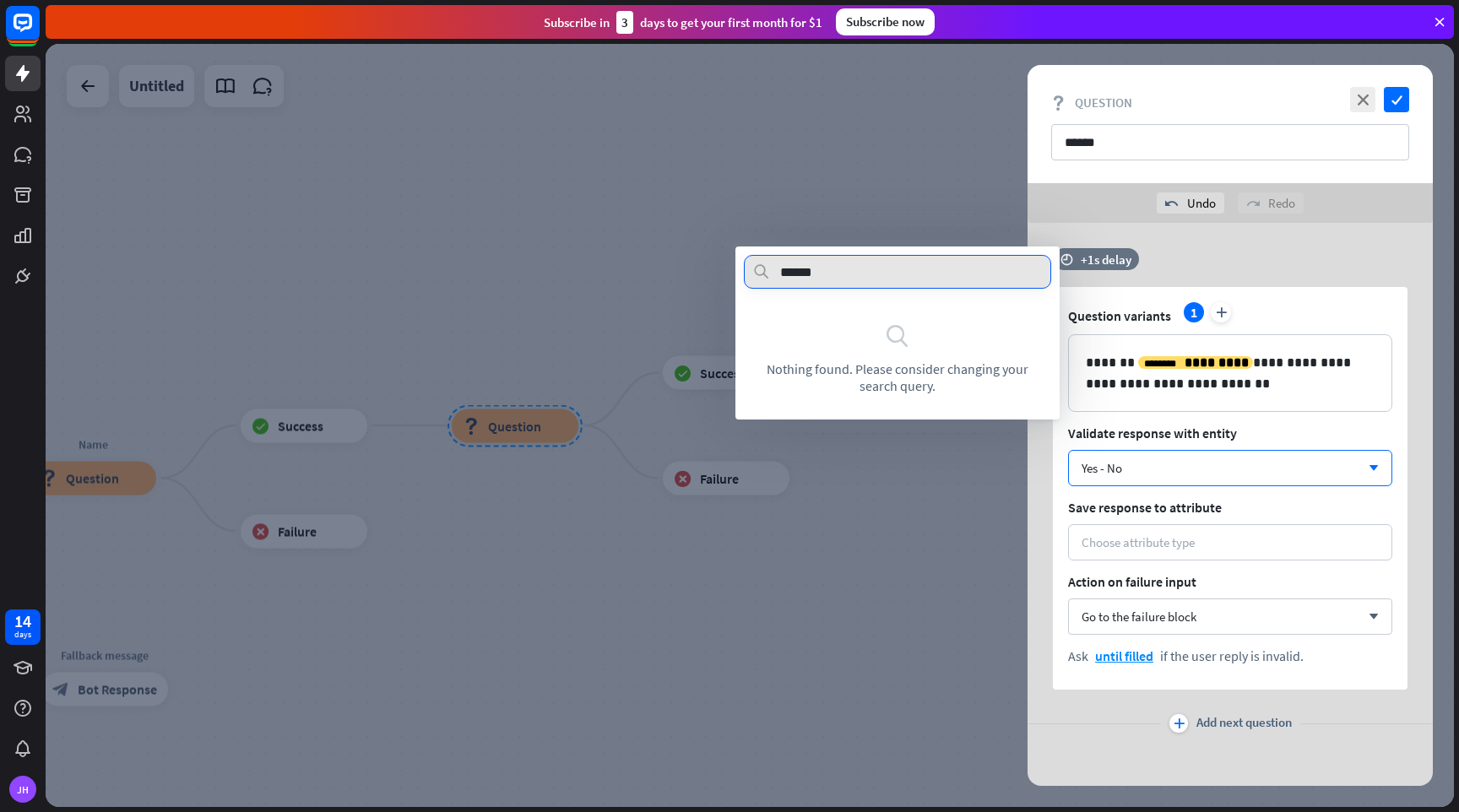
type input "******"
click at [1319, 320] on div "Question variants 1 plus" at bounding box center [1231, 316] width 324 height 27
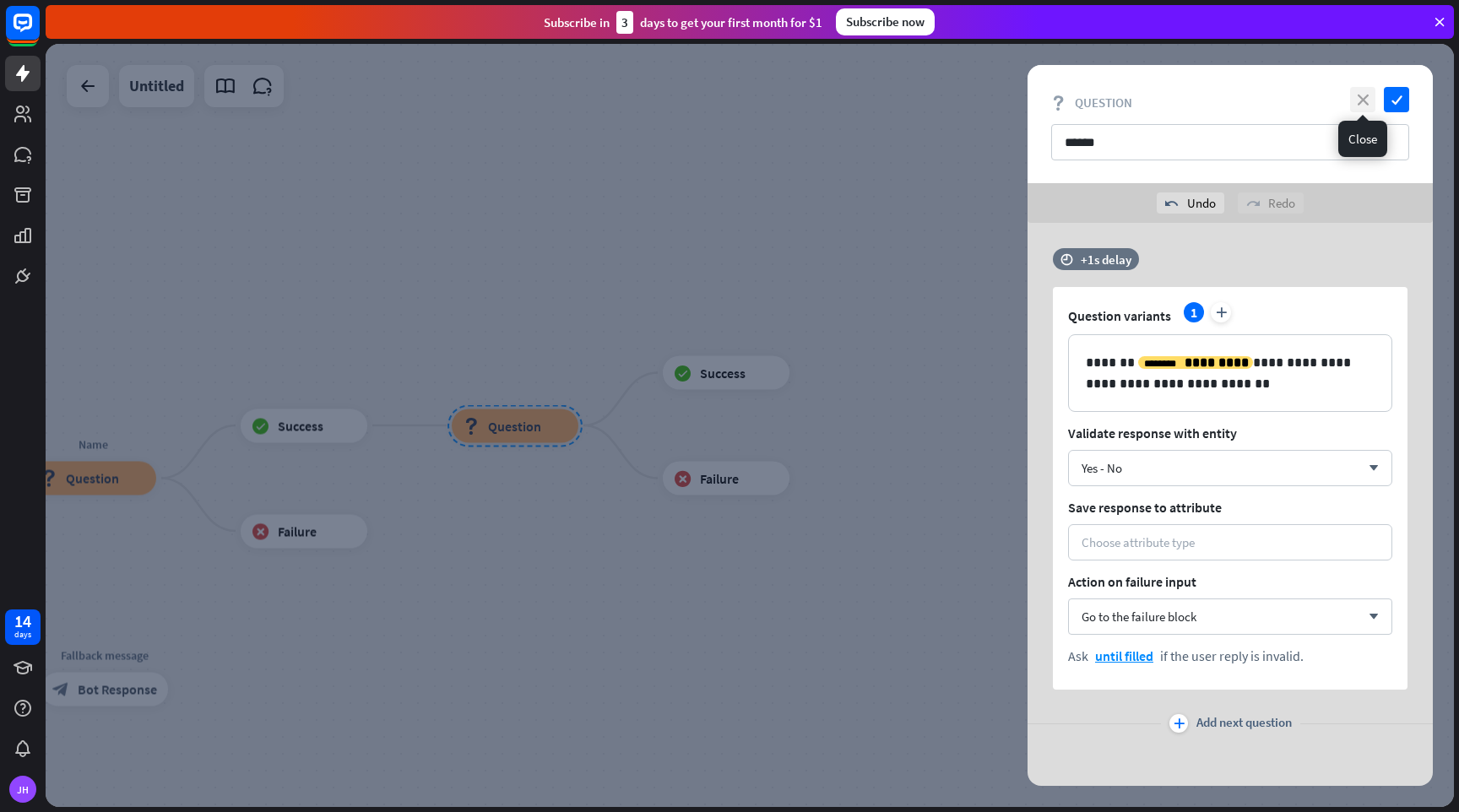
click at [1371, 96] on icon "close" at bounding box center [1363, 100] width 25 height 25
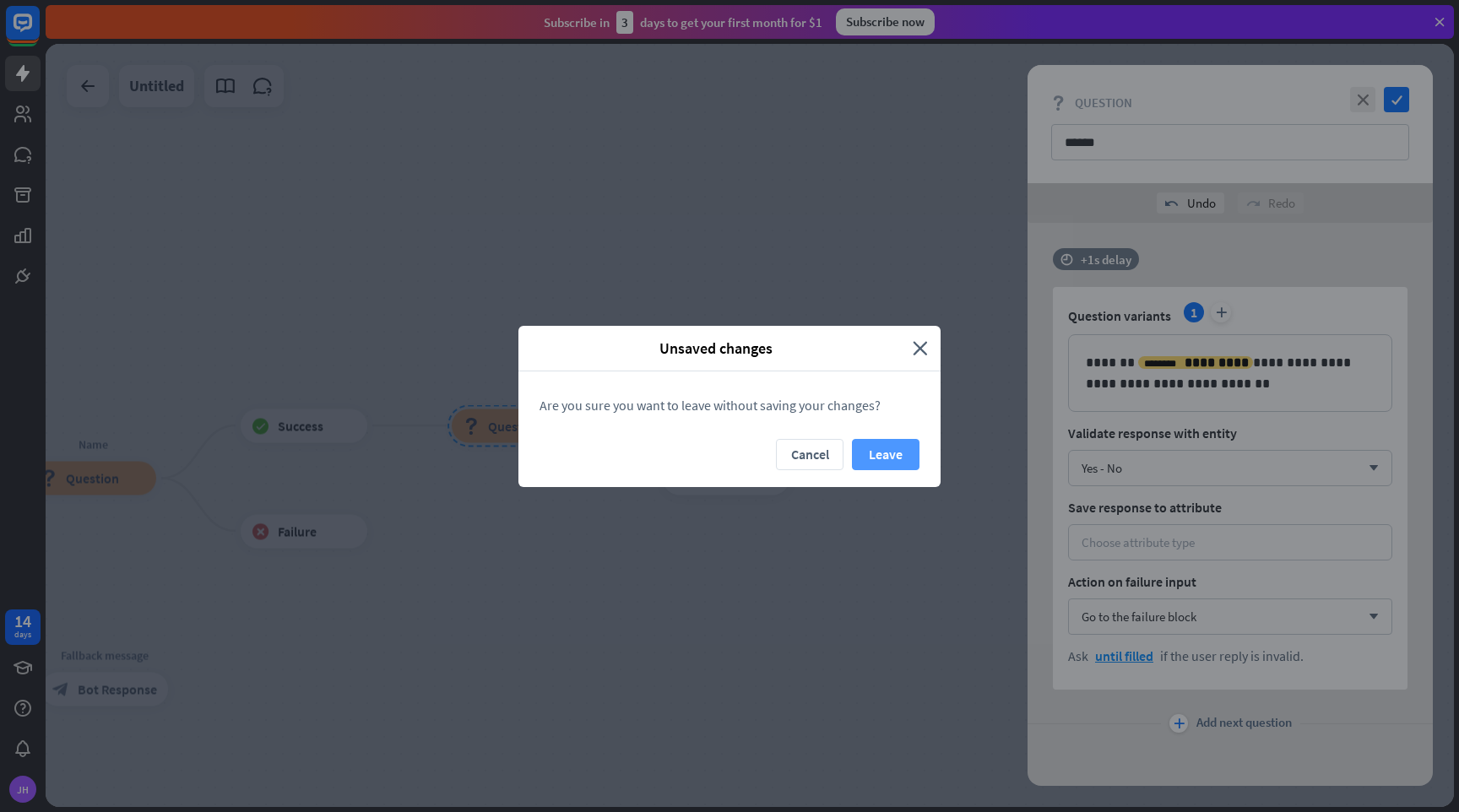
click at [894, 451] on button "Leave" at bounding box center [886, 454] width 68 height 32
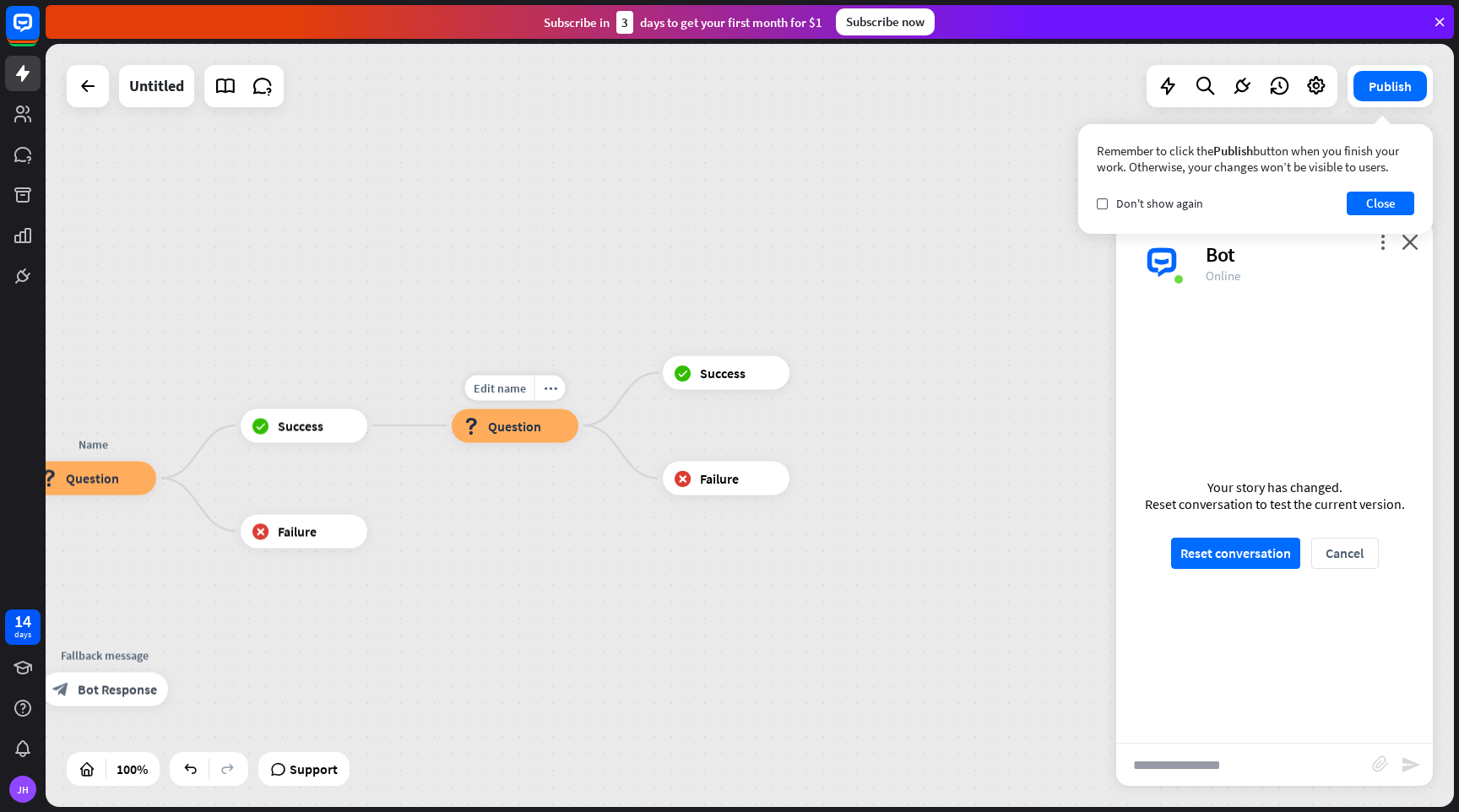
click at [509, 441] on div "block_question Question" at bounding box center [515, 425] width 127 height 33
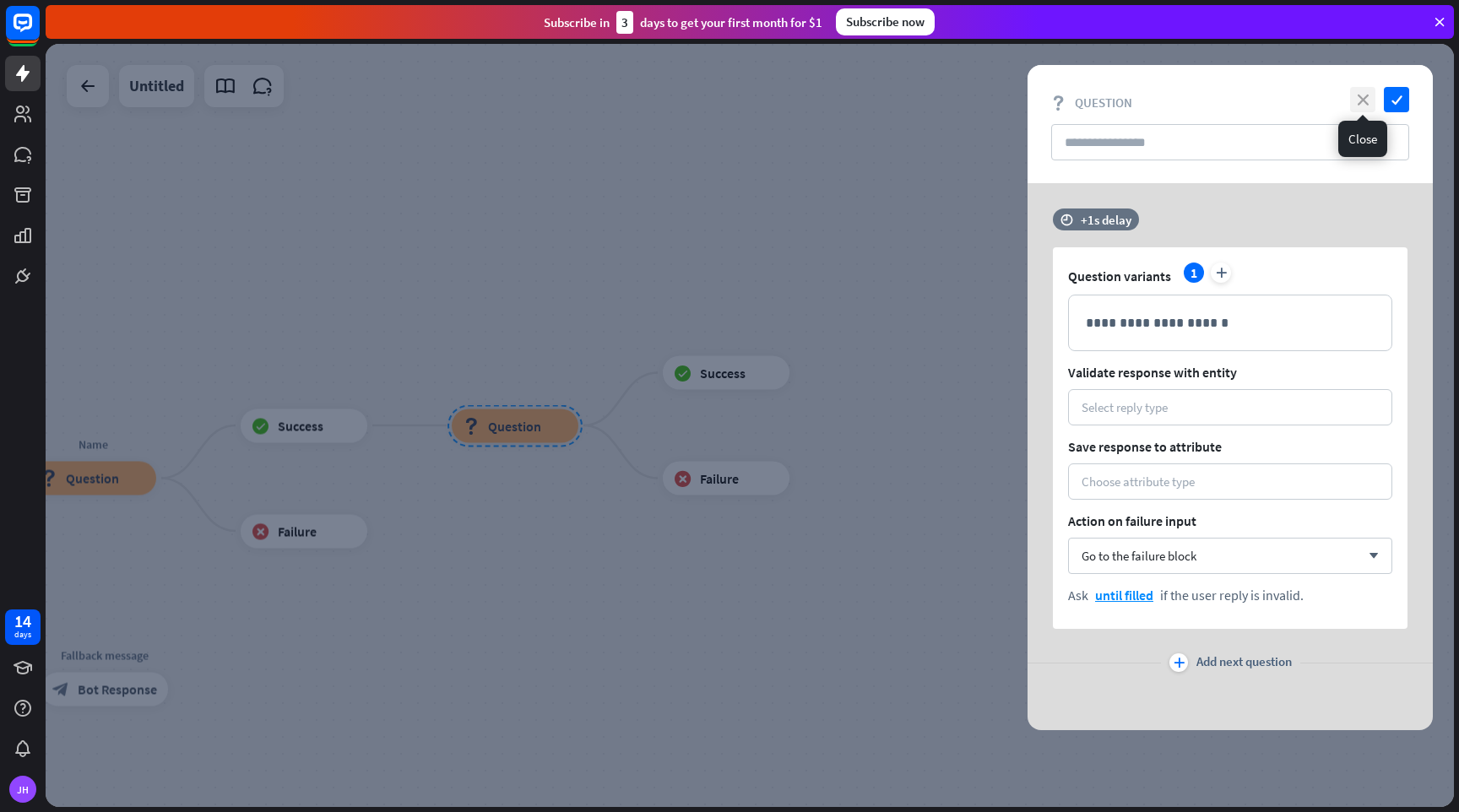
click at [1368, 104] on icon "close" at bounding box center [1363, 100] width 25 height 25
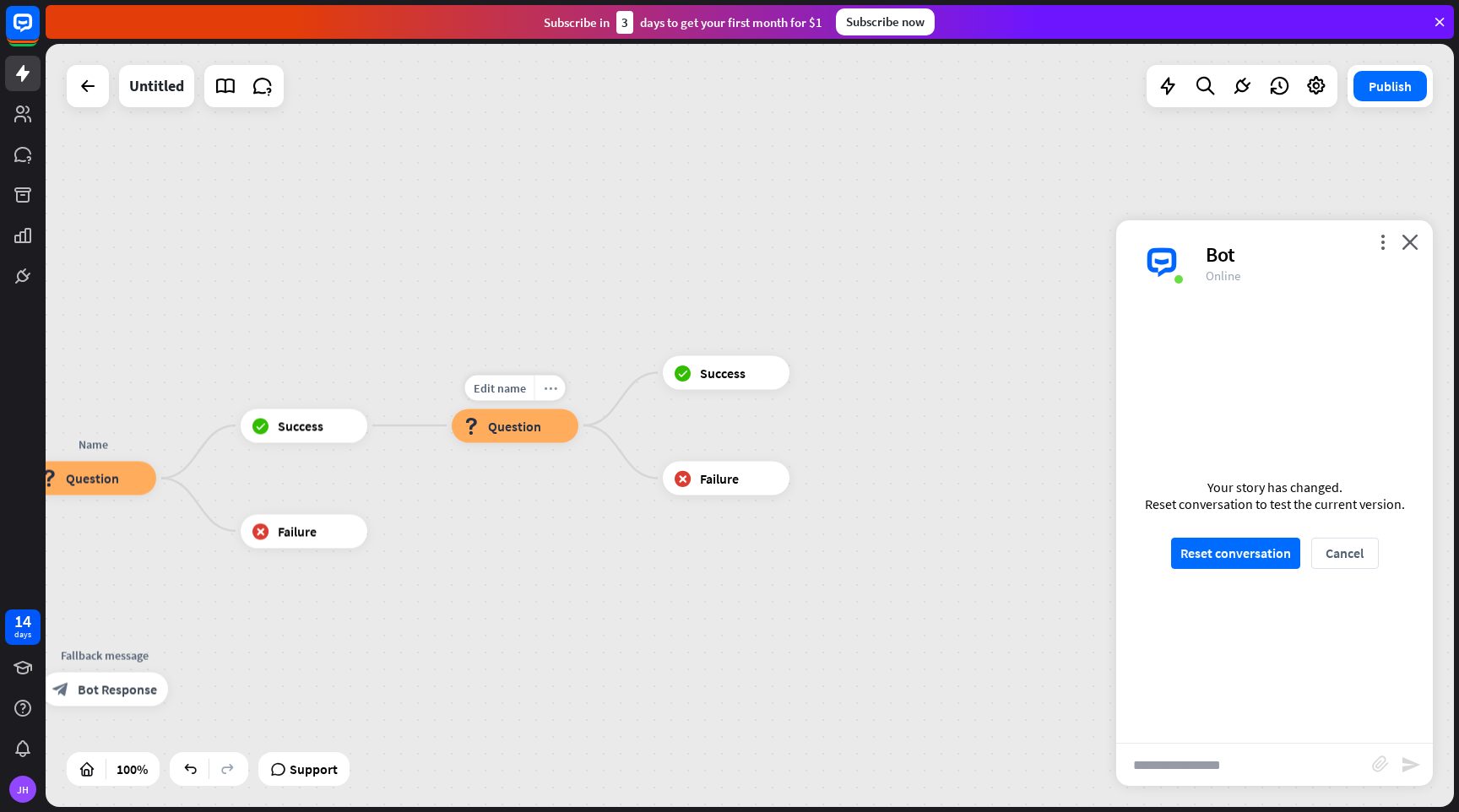
click at [551, 384] on icon "more_horiz" at bounding box center [550, 387] width 14 height 13
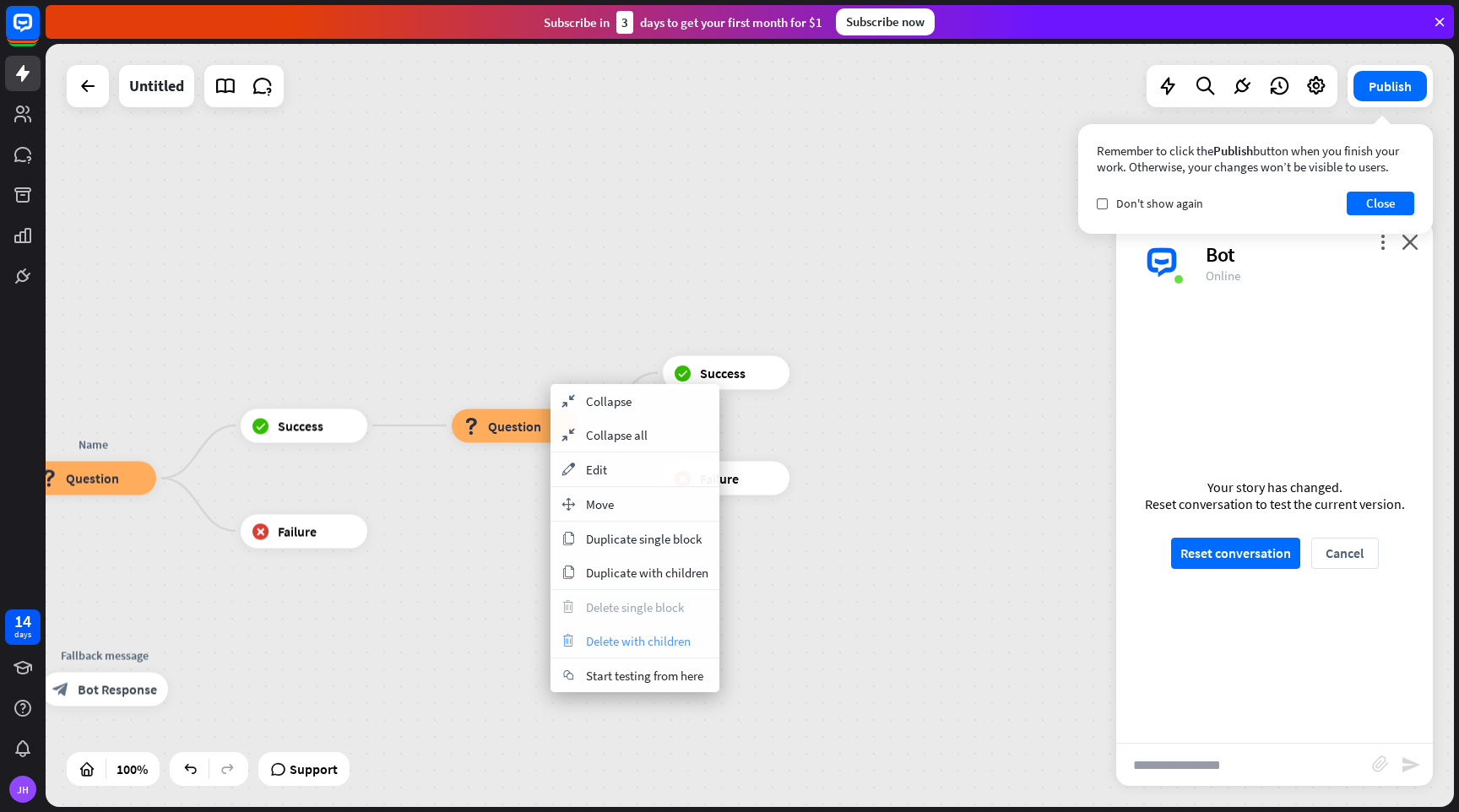
click at [630, 638] on span "Delete with children" at bounding box center [638, 641] width 105 height 16
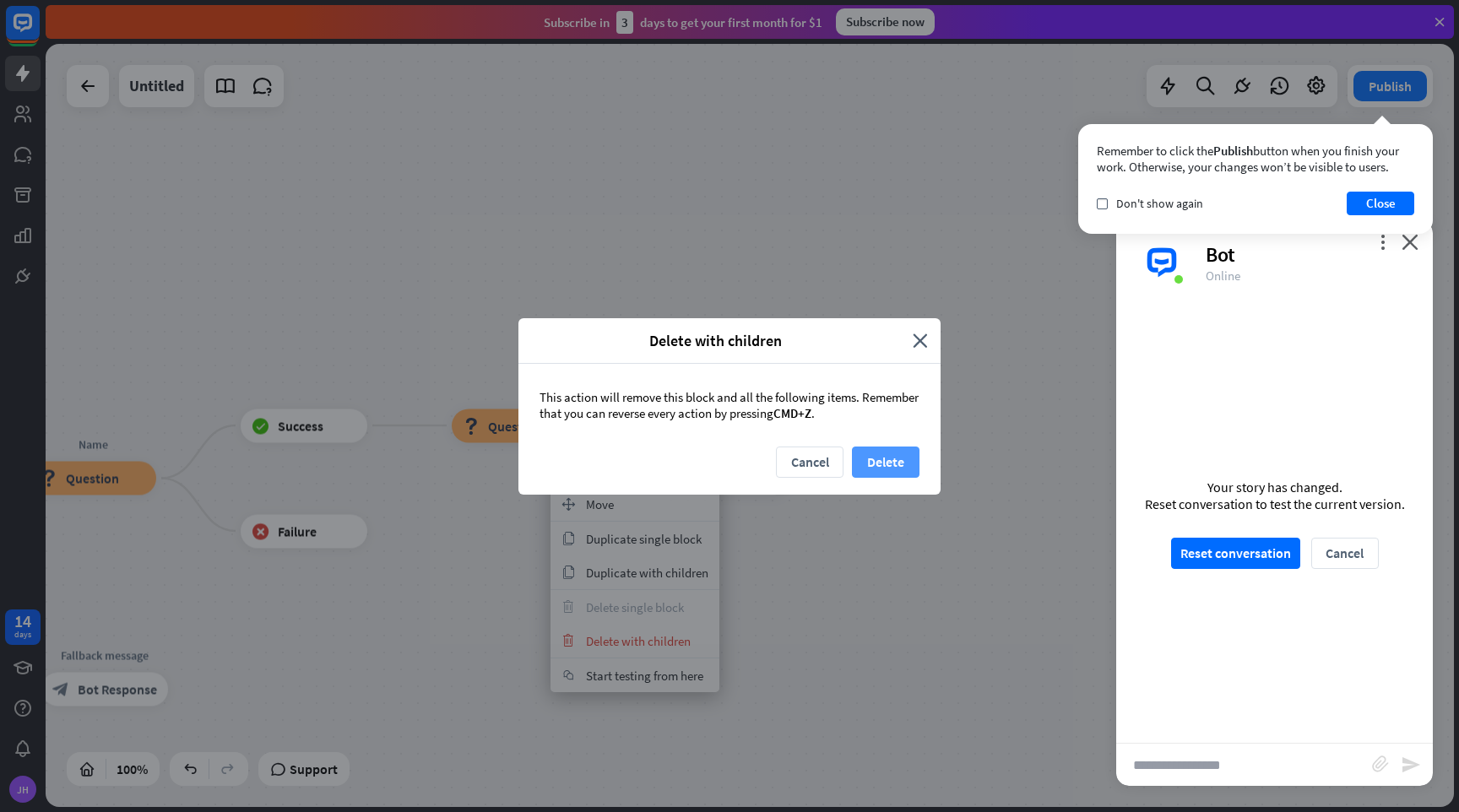
click at [882, 465] on button "Delete" at bounding box center [886, 462] width 68 height 32
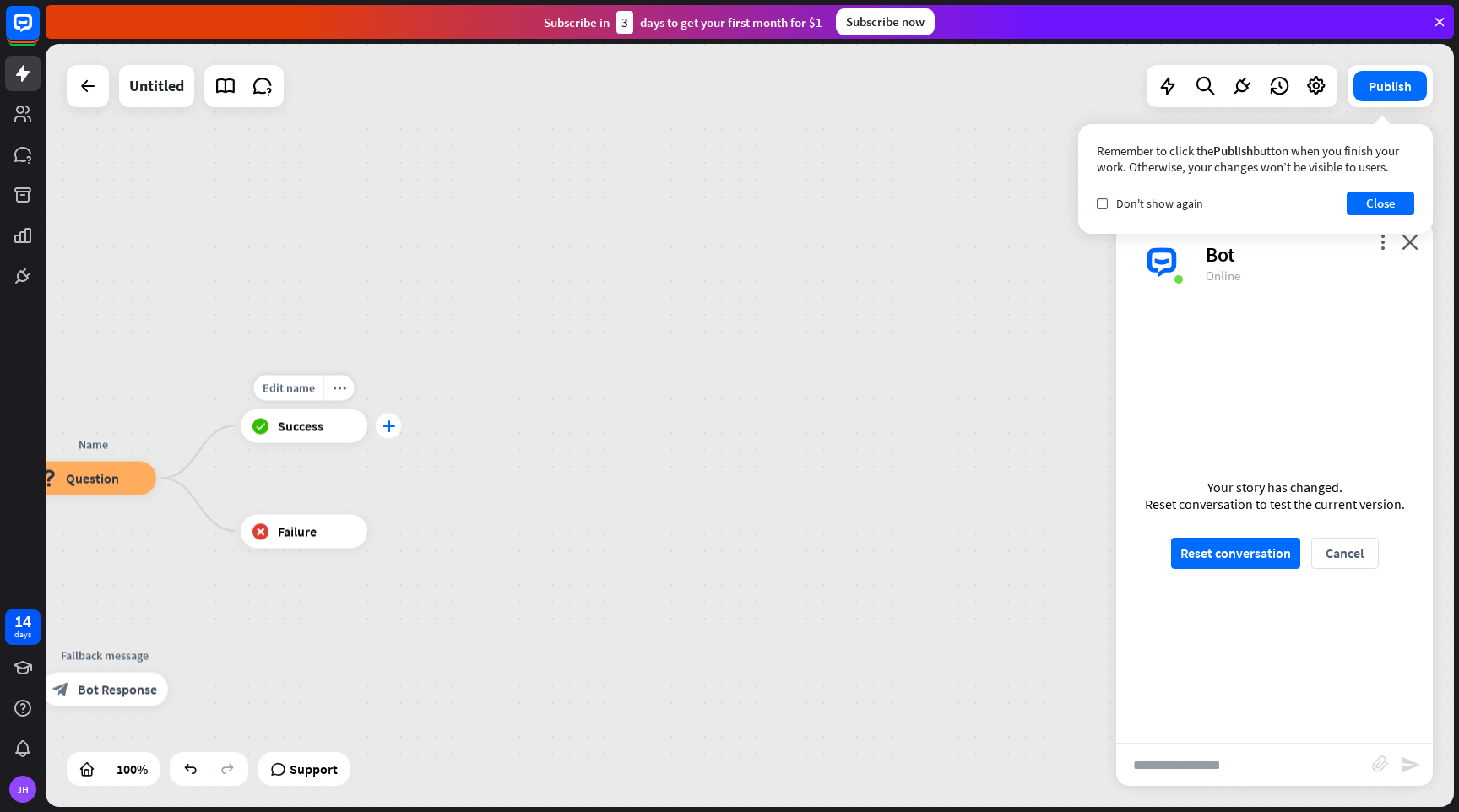
click at [394, 431] on div "plus" at bounding box center [389, 425] width 25 height 25
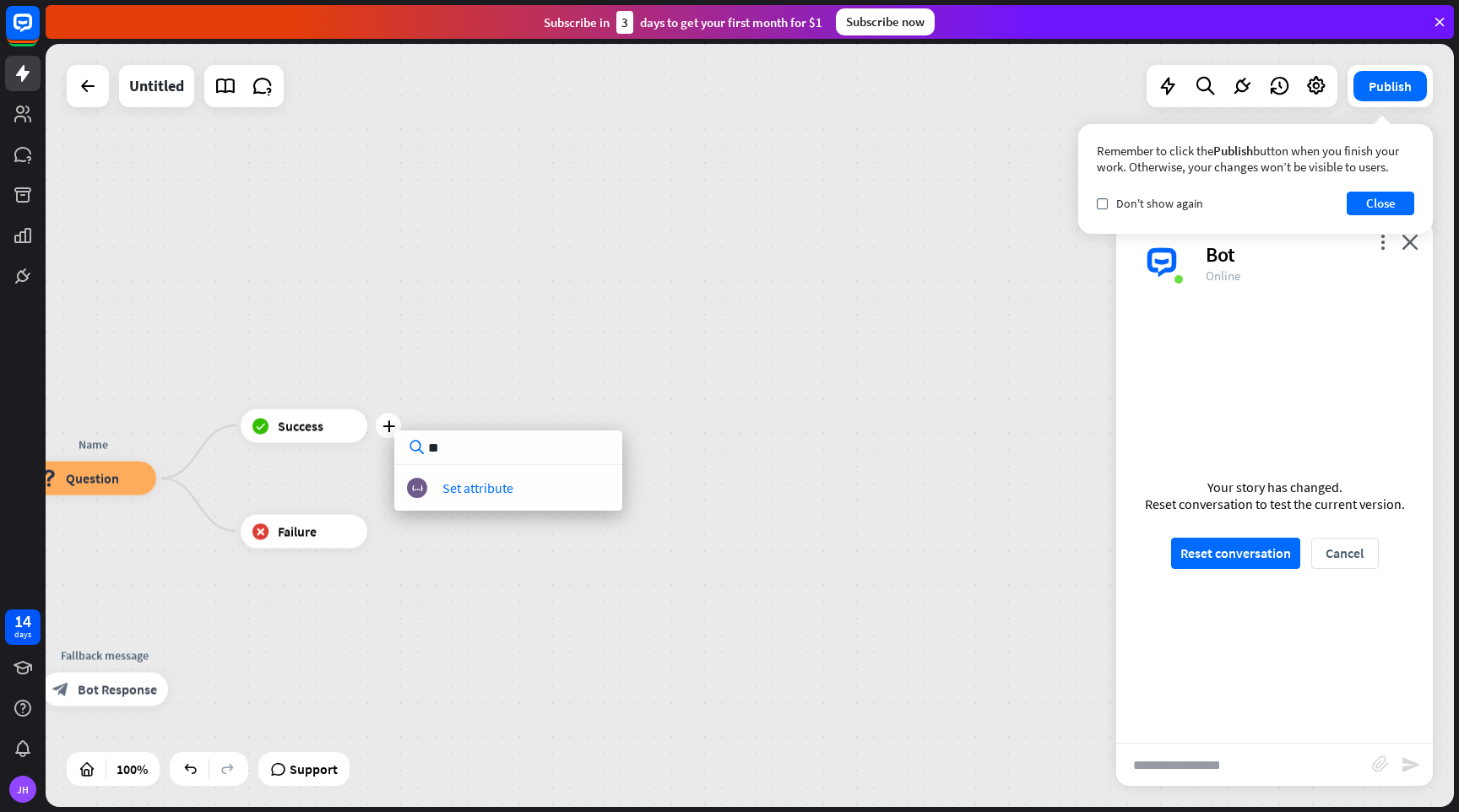
type input "*"
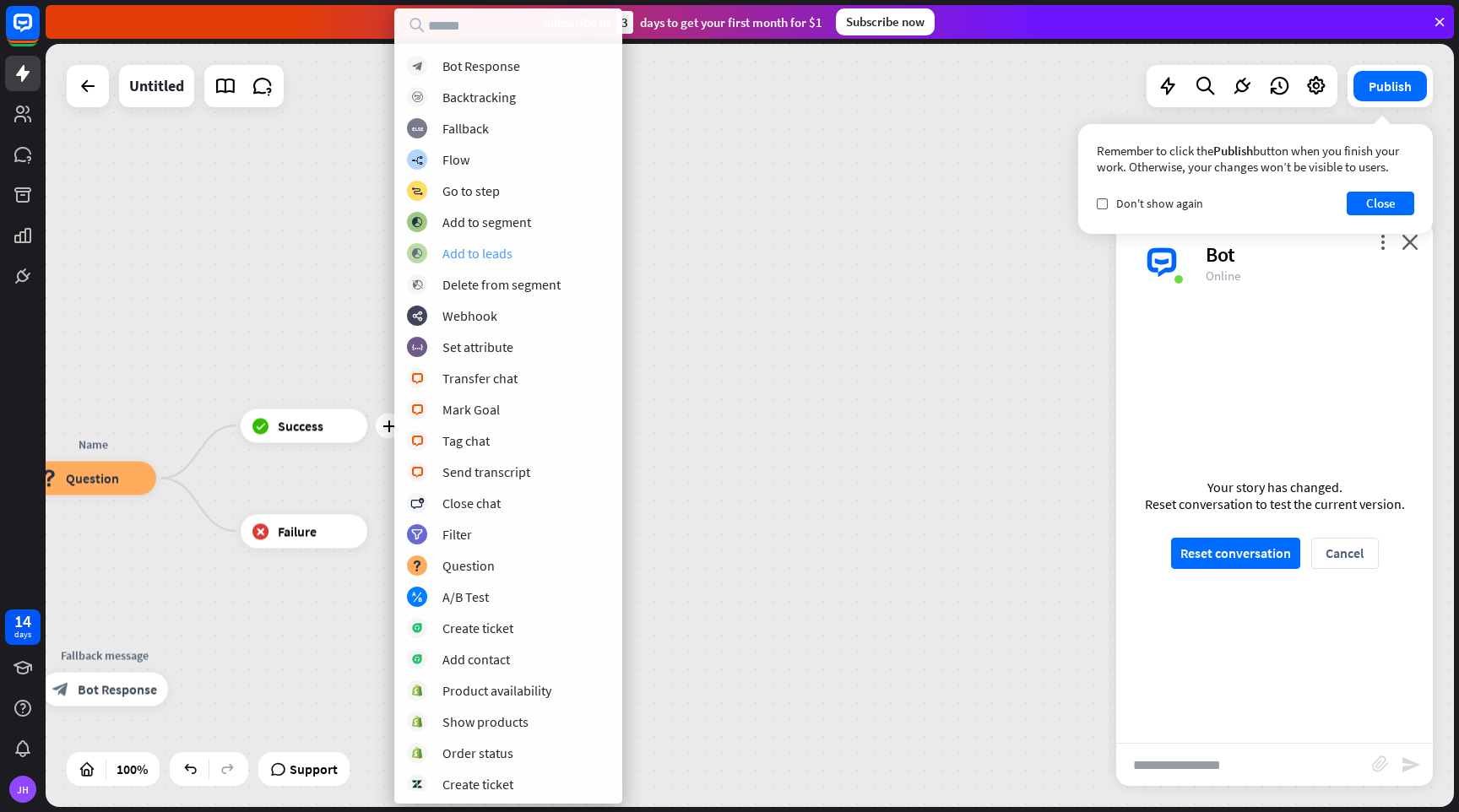
click at [469, 252] on div "Add to leads" at bounding box center [477, 253] width 70 height 17
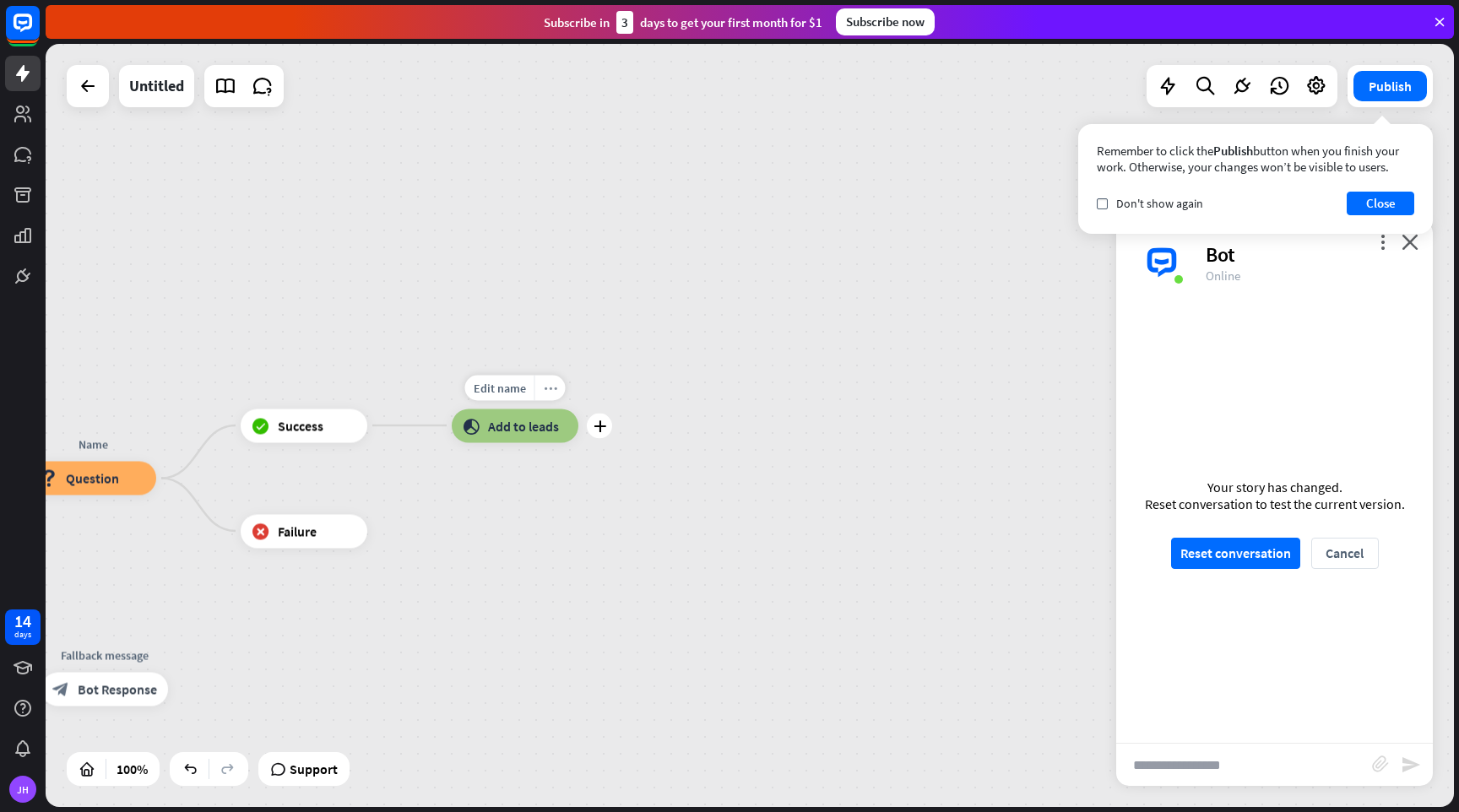
click at [552, 392] on icon "more_horiz" at bounding box center [550, 387] width 14 height 13
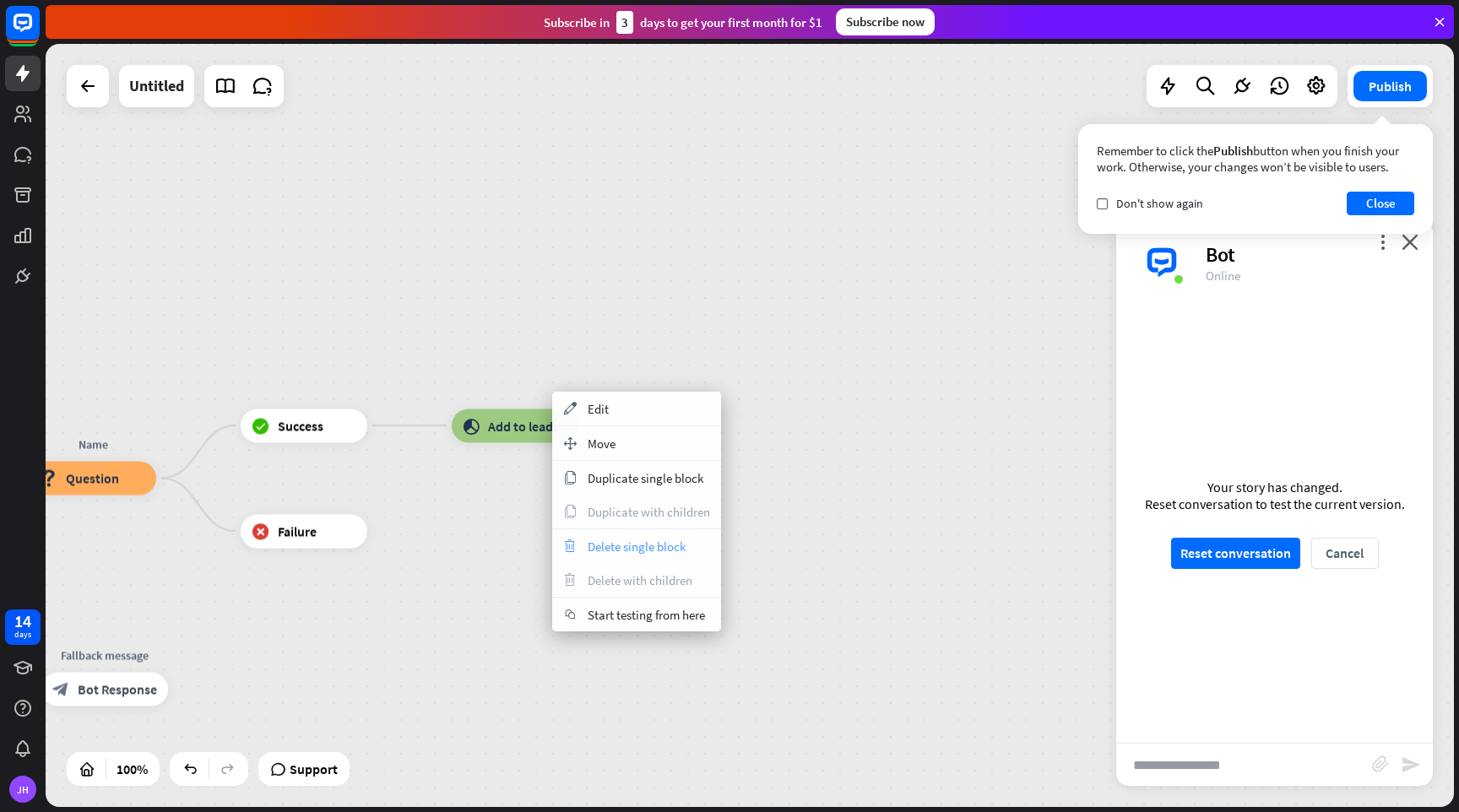
click at [621, 539] on span "Delete single block" at bounding box center [637, 547] width 98 height 16
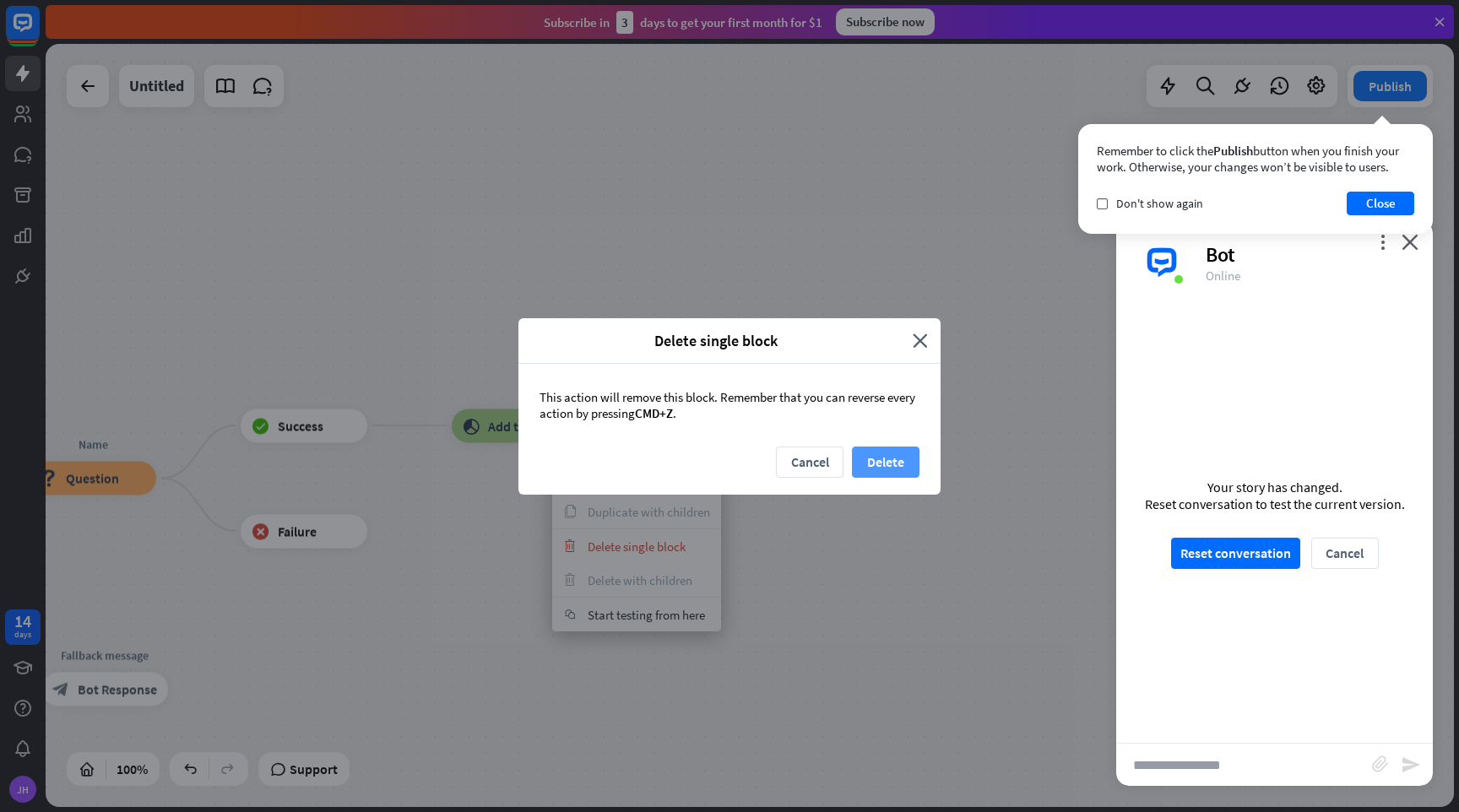
click at [878, 464] on button "Delete" at bounding box center [886, 462] width 68 height 32
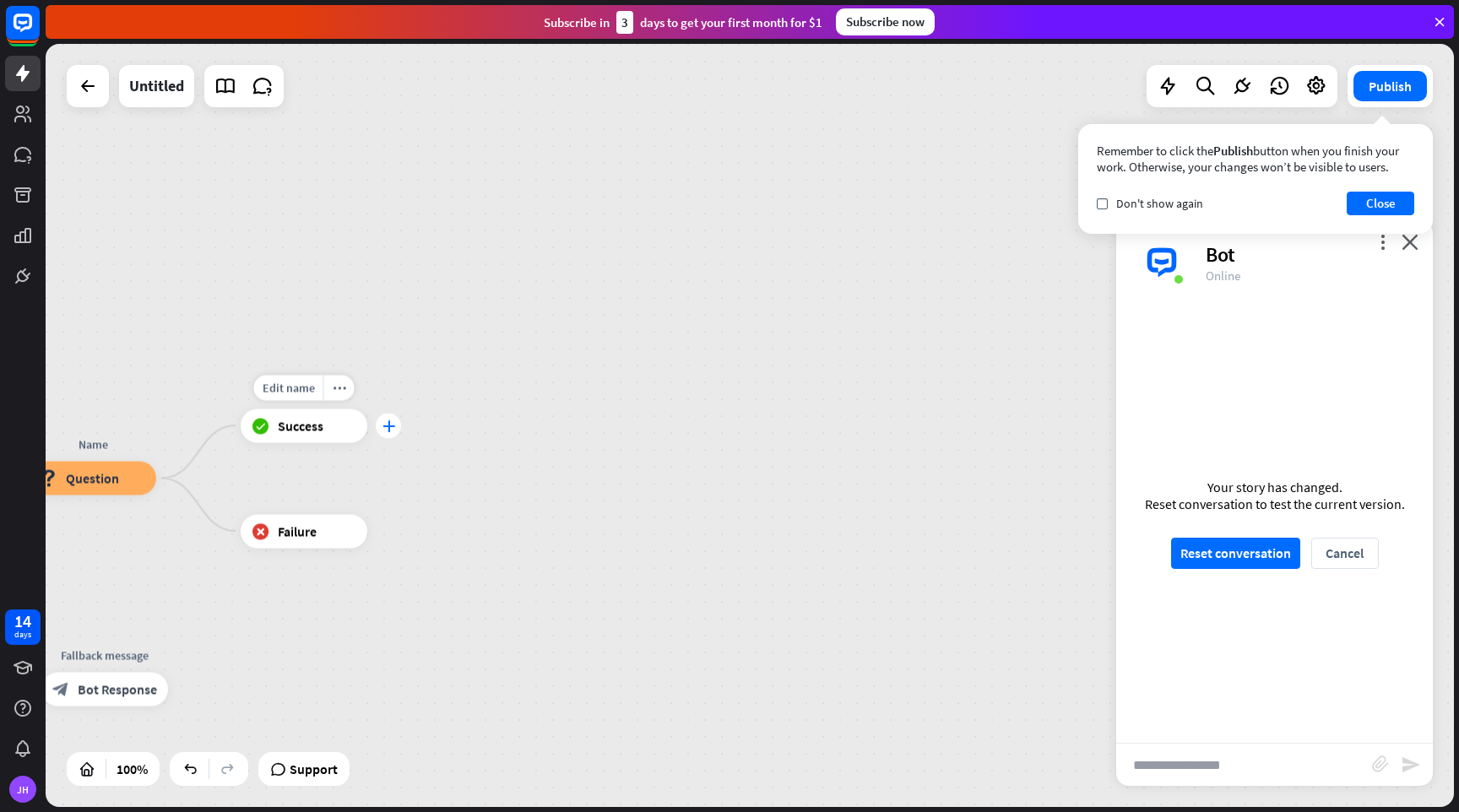
click at [392, 436] on div "plus" at bounding box center [389, 425] width 25 height 25
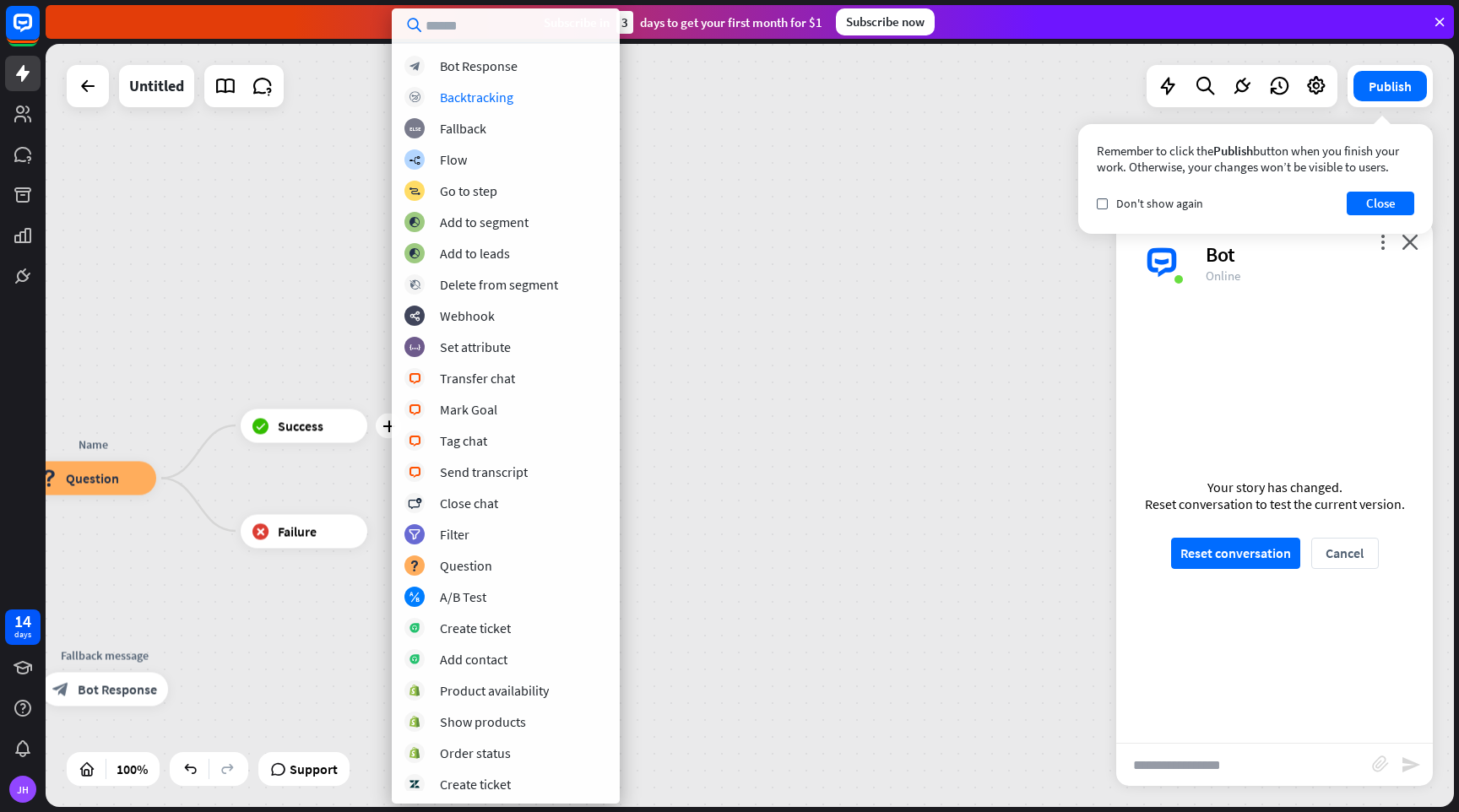
click at [811, 401] on div "home_2 Start point Welcome block_bot_response Bot Response Name block_question …" at bounding box center [749, 425] width 1408 height 763
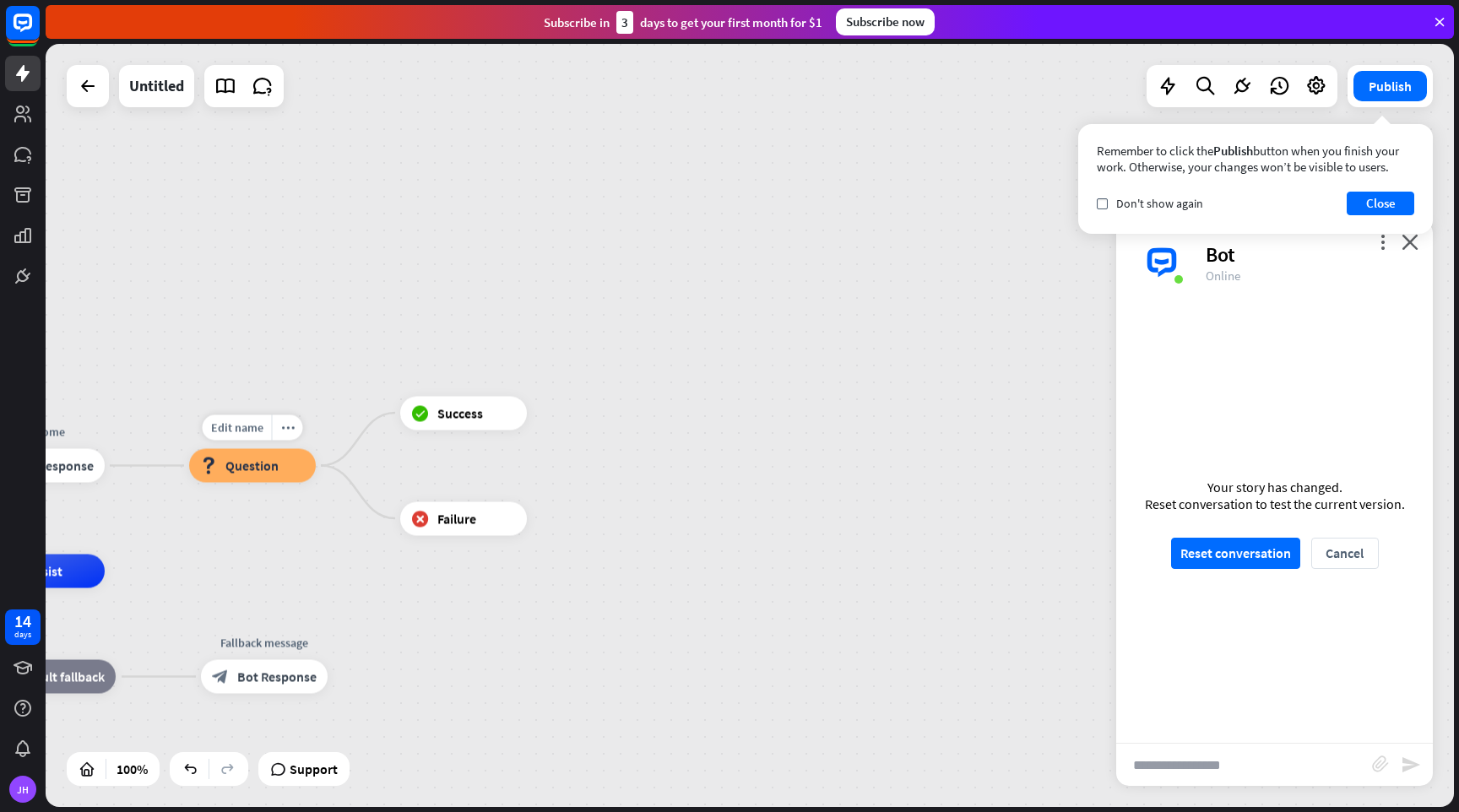
click at [257, 458] on span "Question" at bounding box center [252, 465] width 53 height 17
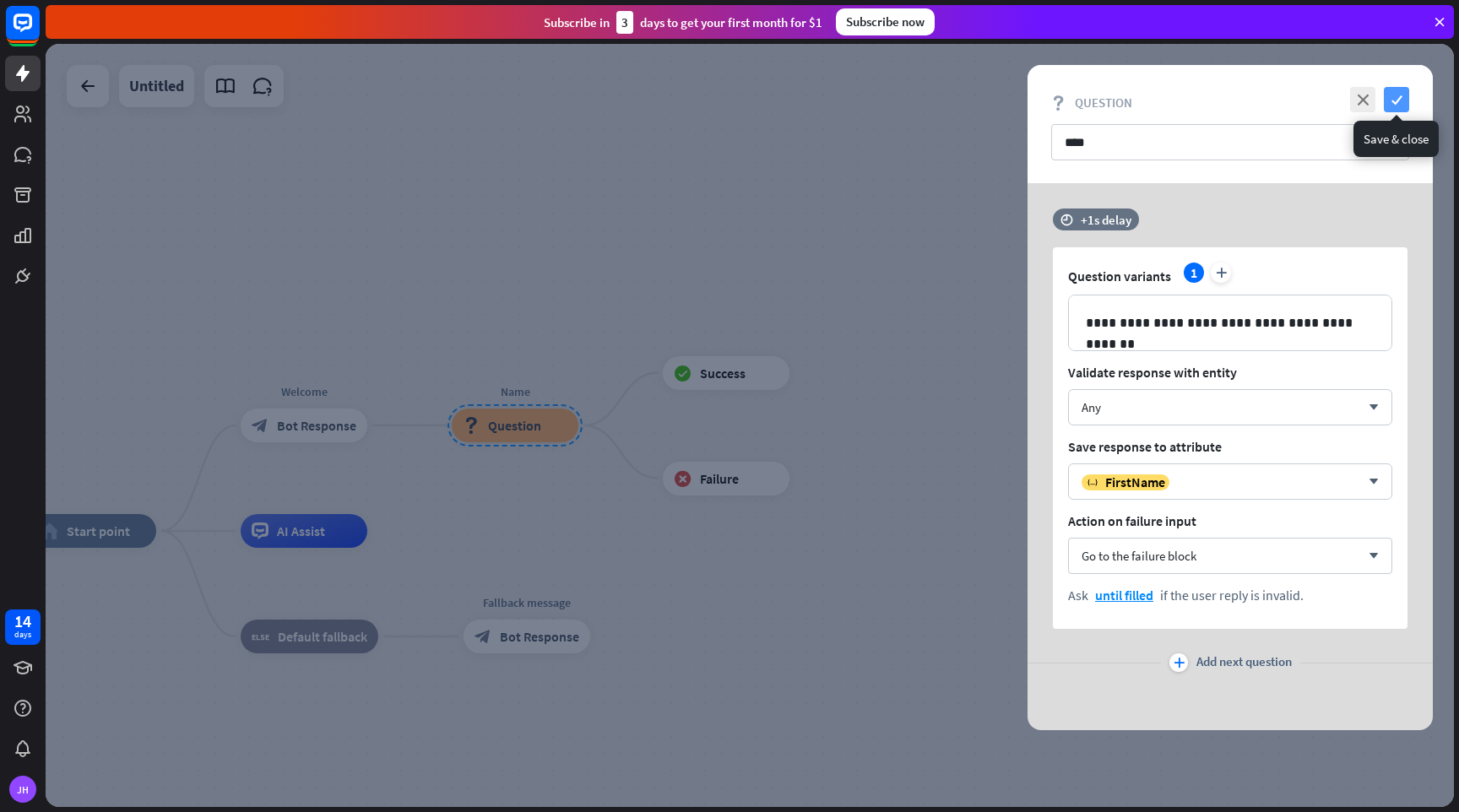
click at [1406, 103] on icon "check" at bounding box center [1397, 100] width 25 height 25
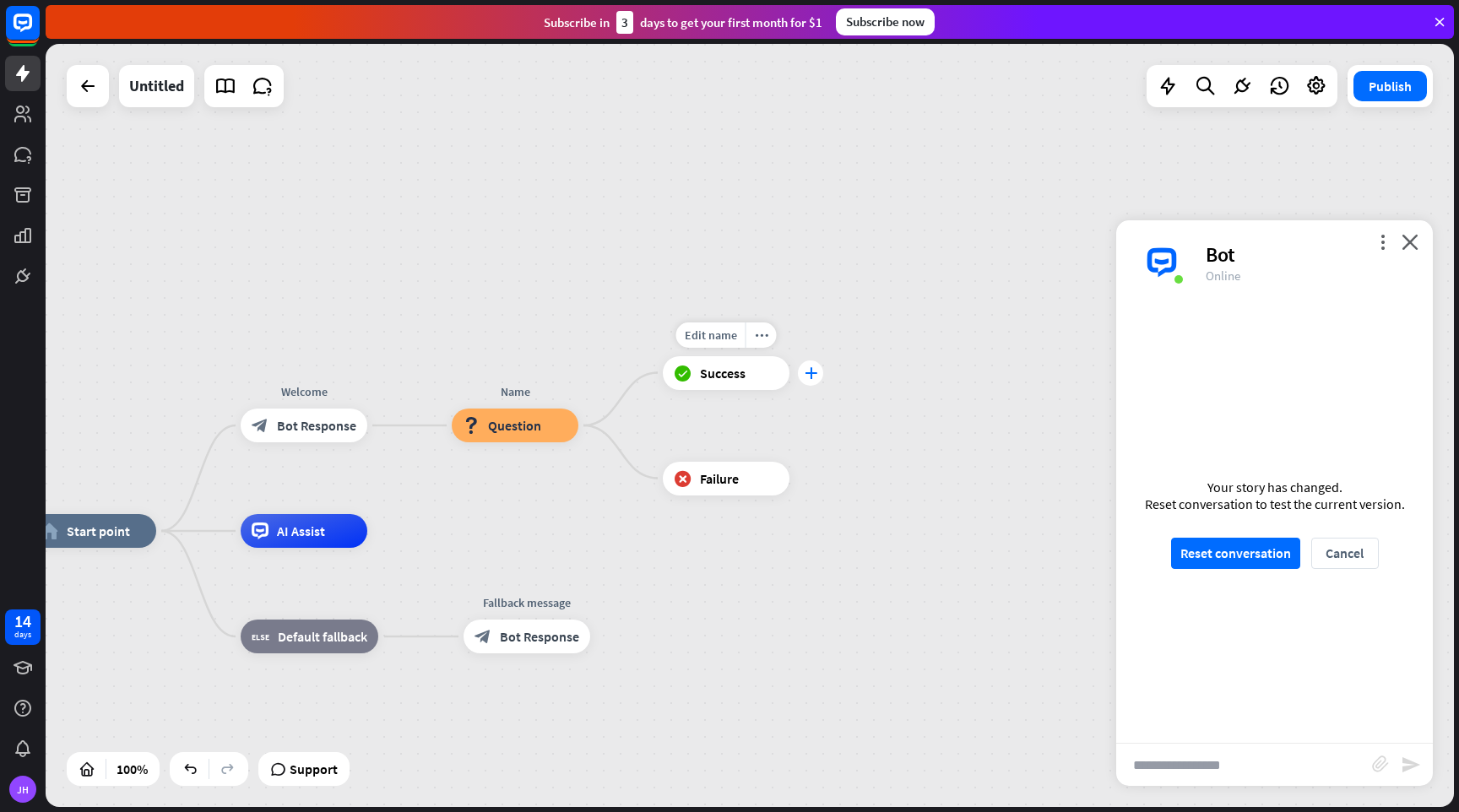
click at [815, 371] on icon "plus" at bounding box center [811, 373] width 13 height 12
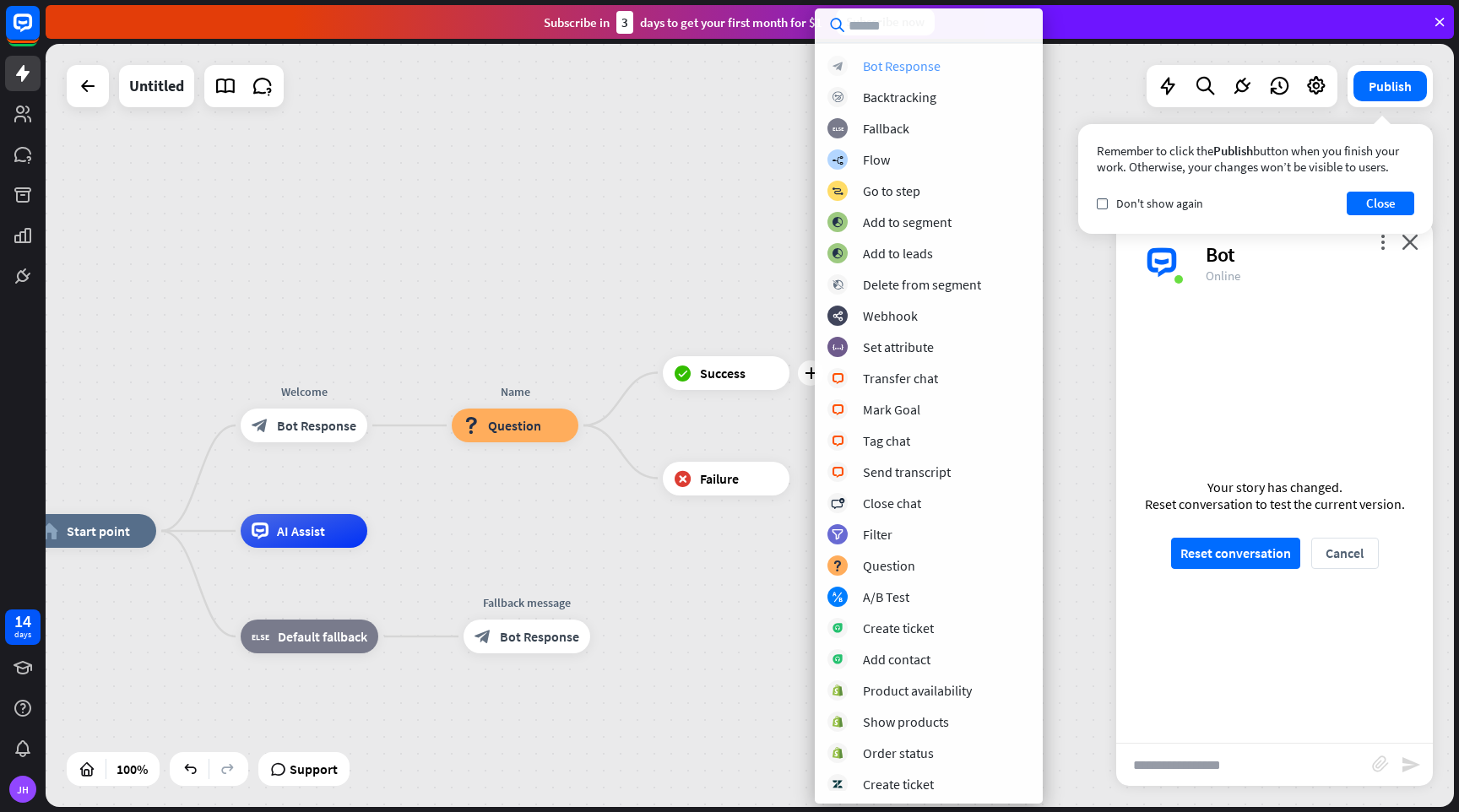
click at [893, 60] on div "Bot Response" at bounding box center [902, 65] width 78 height 17
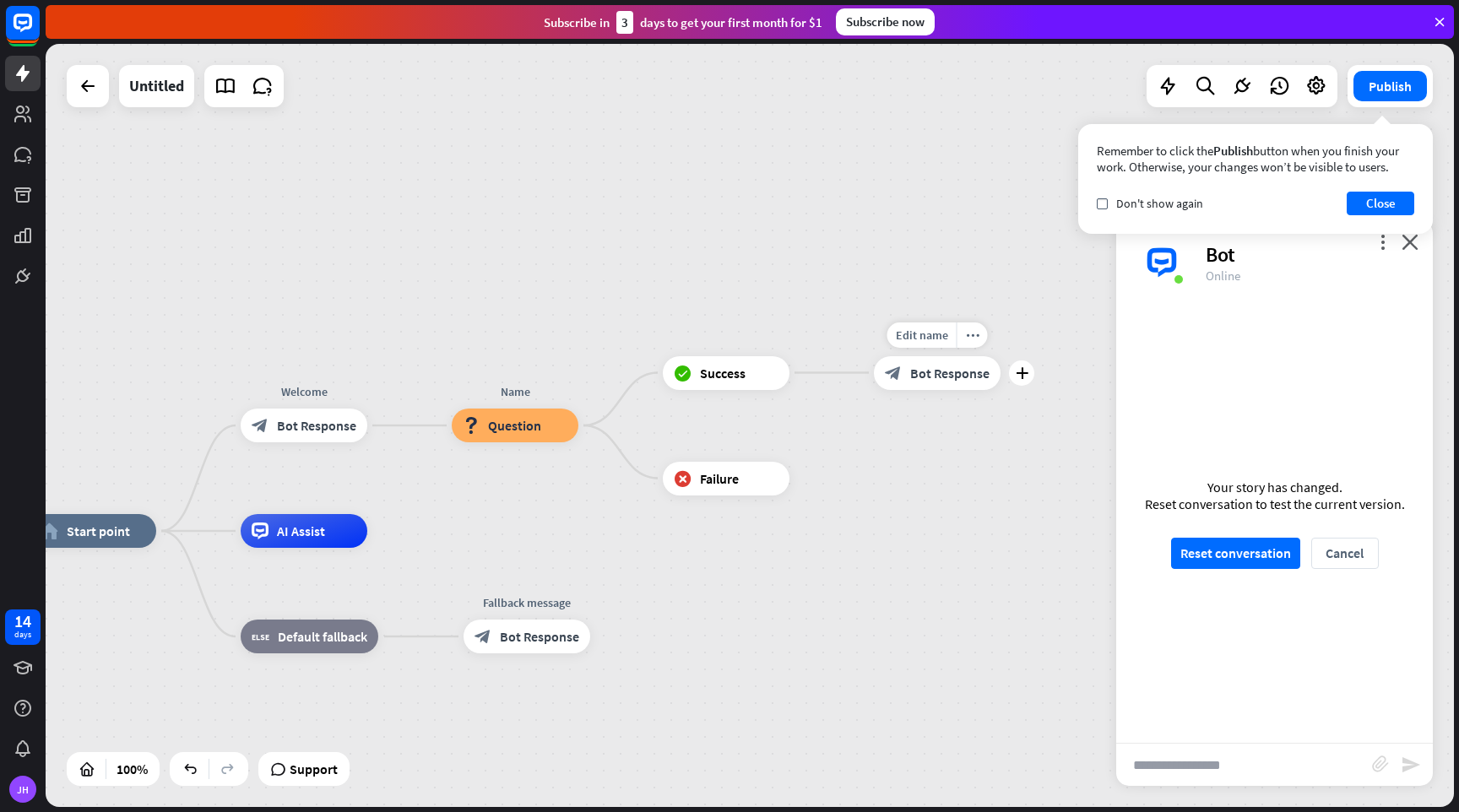
click at [929, 375] on span "Bot Response" at bounding box center [950, 373] width 80 height 17
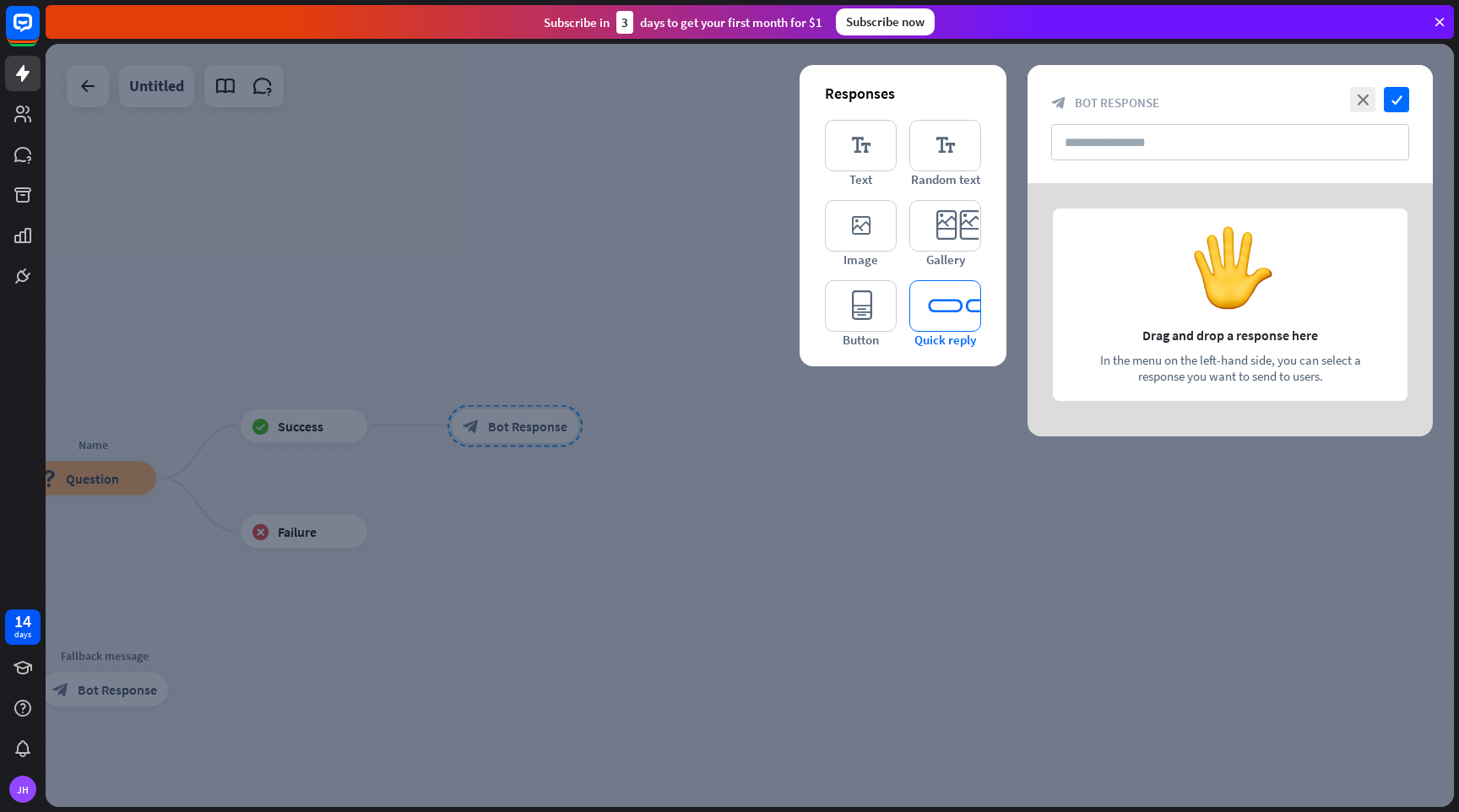
click at [949, 320] on icon "editor_quick_replies" at bounding box center [945, 306] width 72 height 52
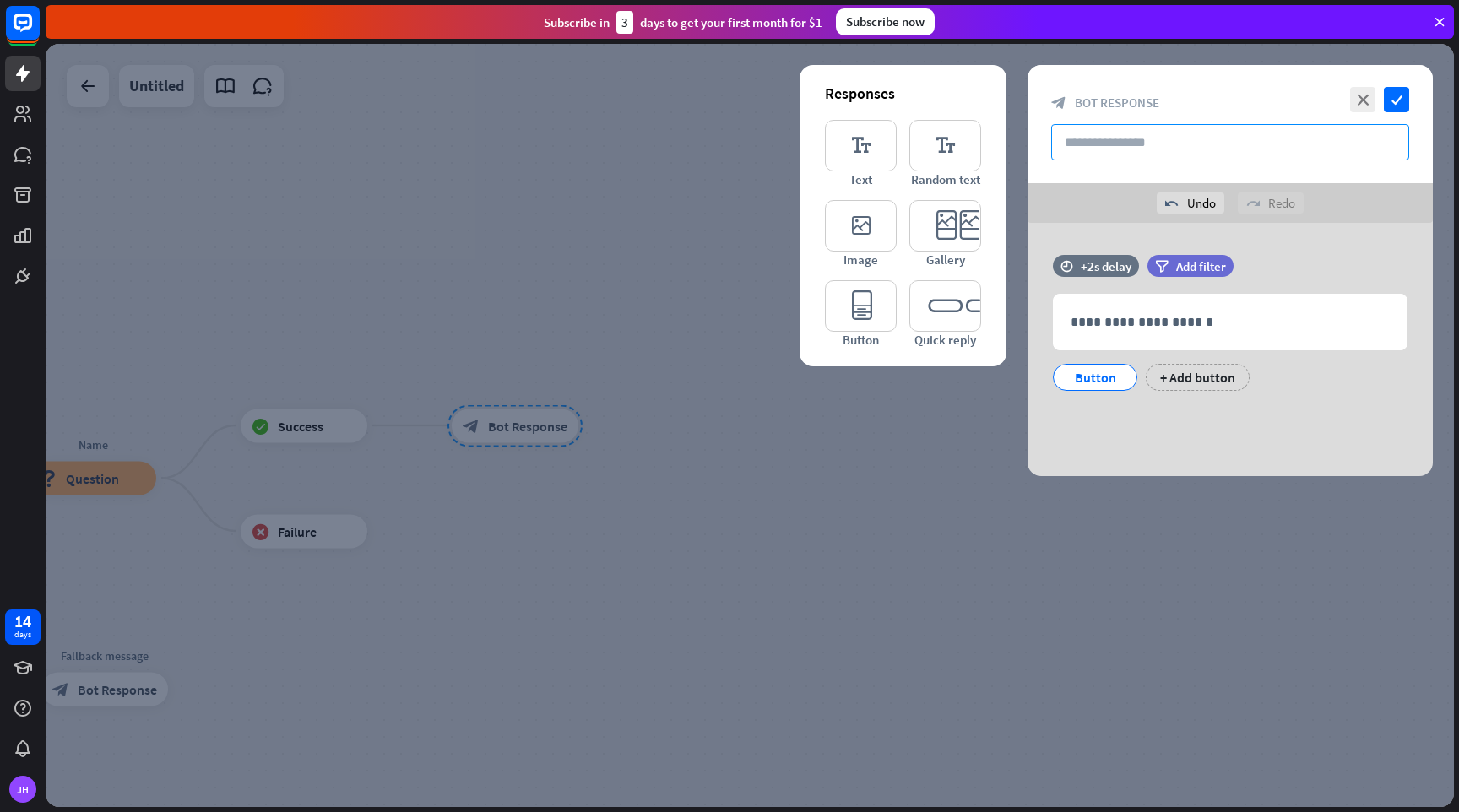
click at [1129, 135] on input "text" at bounding box center [1230, 142] width 358 height 36
type input "*****"
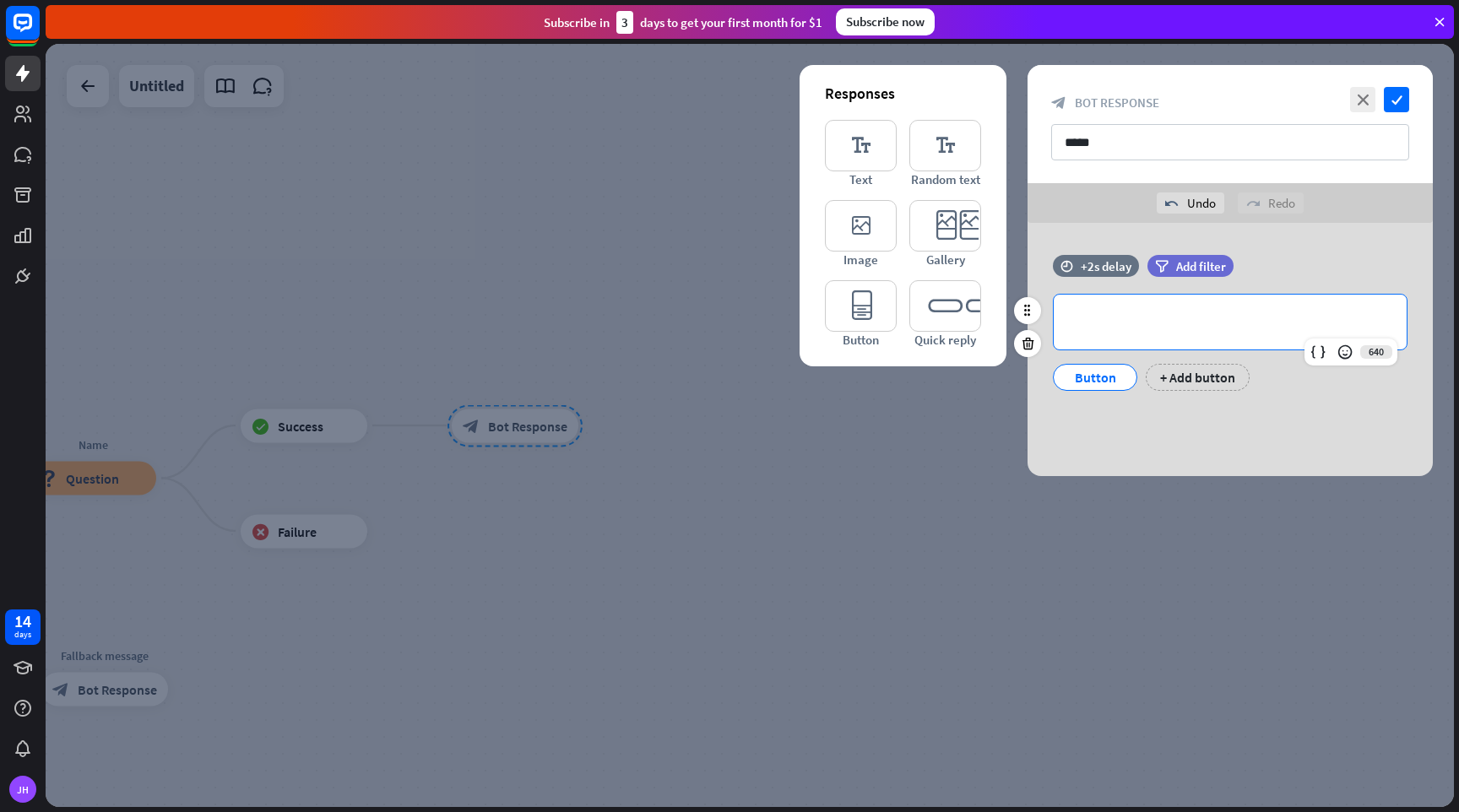
click at [1195, 331] on p "**********" at bounding box center [1230, 321] width 319 height 21
click at [1315, 350] on icon at bounding box center [1318, 352] width 17 height 17
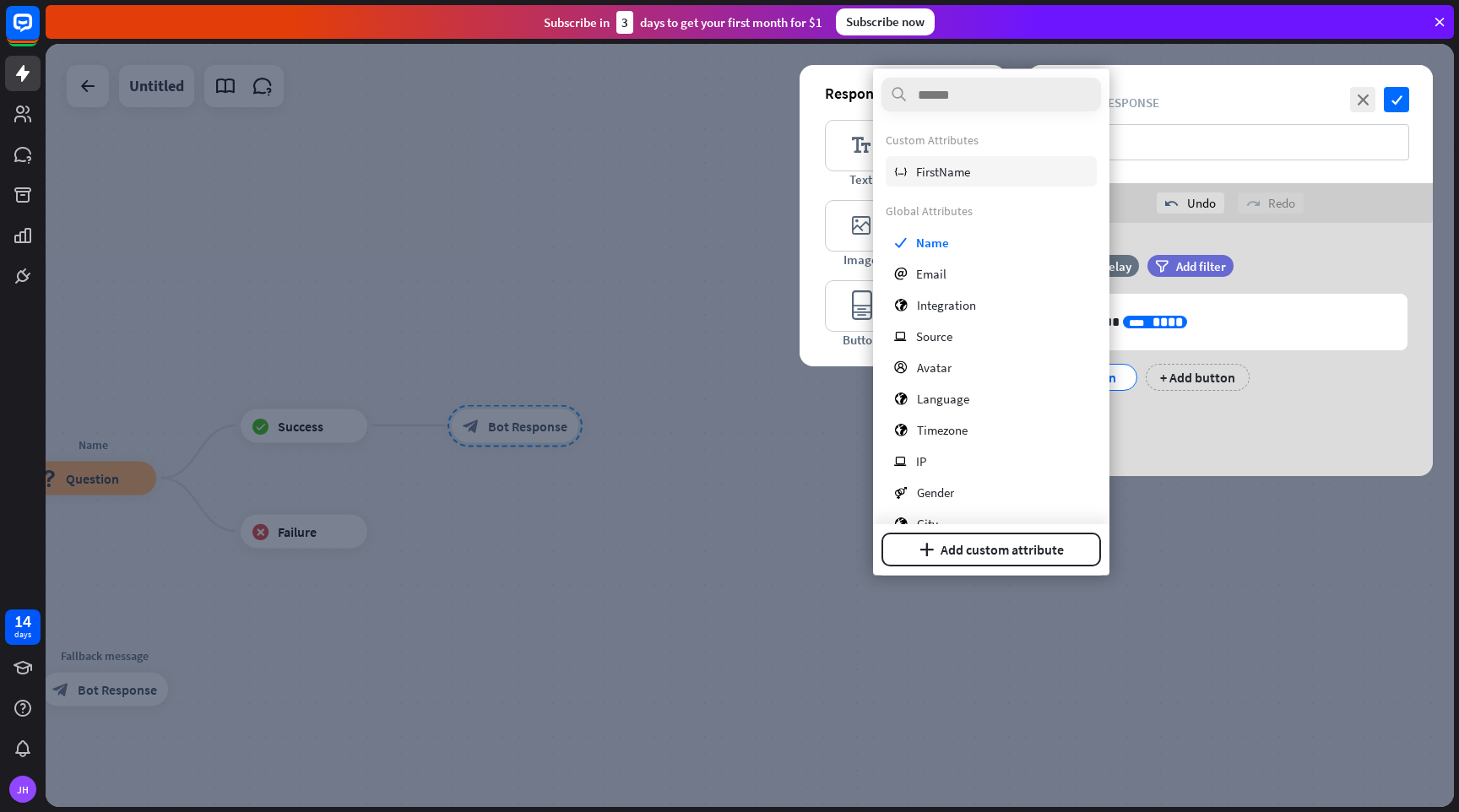
click at [953, 169] on span "FirstName" at bounding box center [944, 171] width 54 height 16
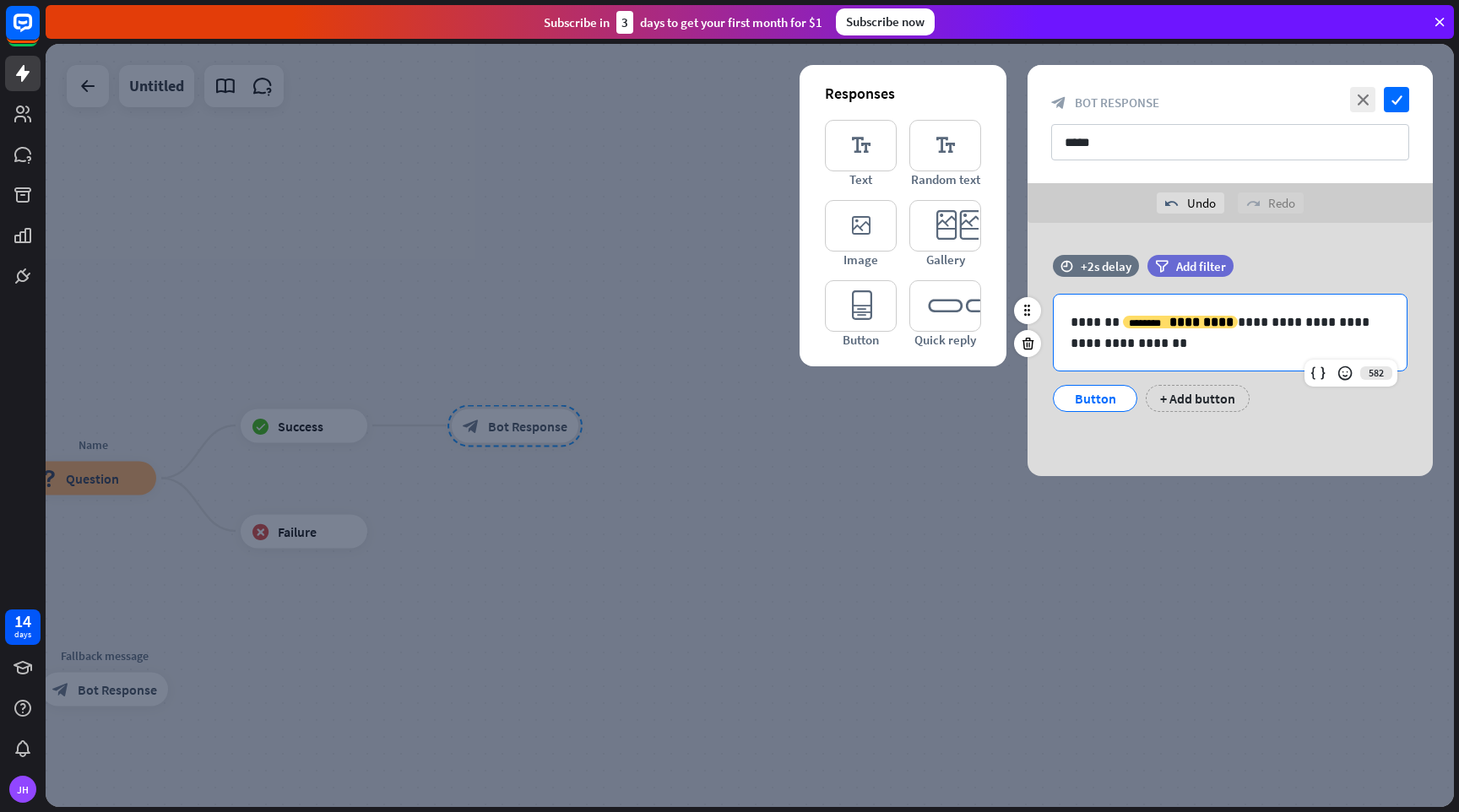
click at [1100, 394] on div "Button" at bounding box center [1096, 398] width 56 height 25
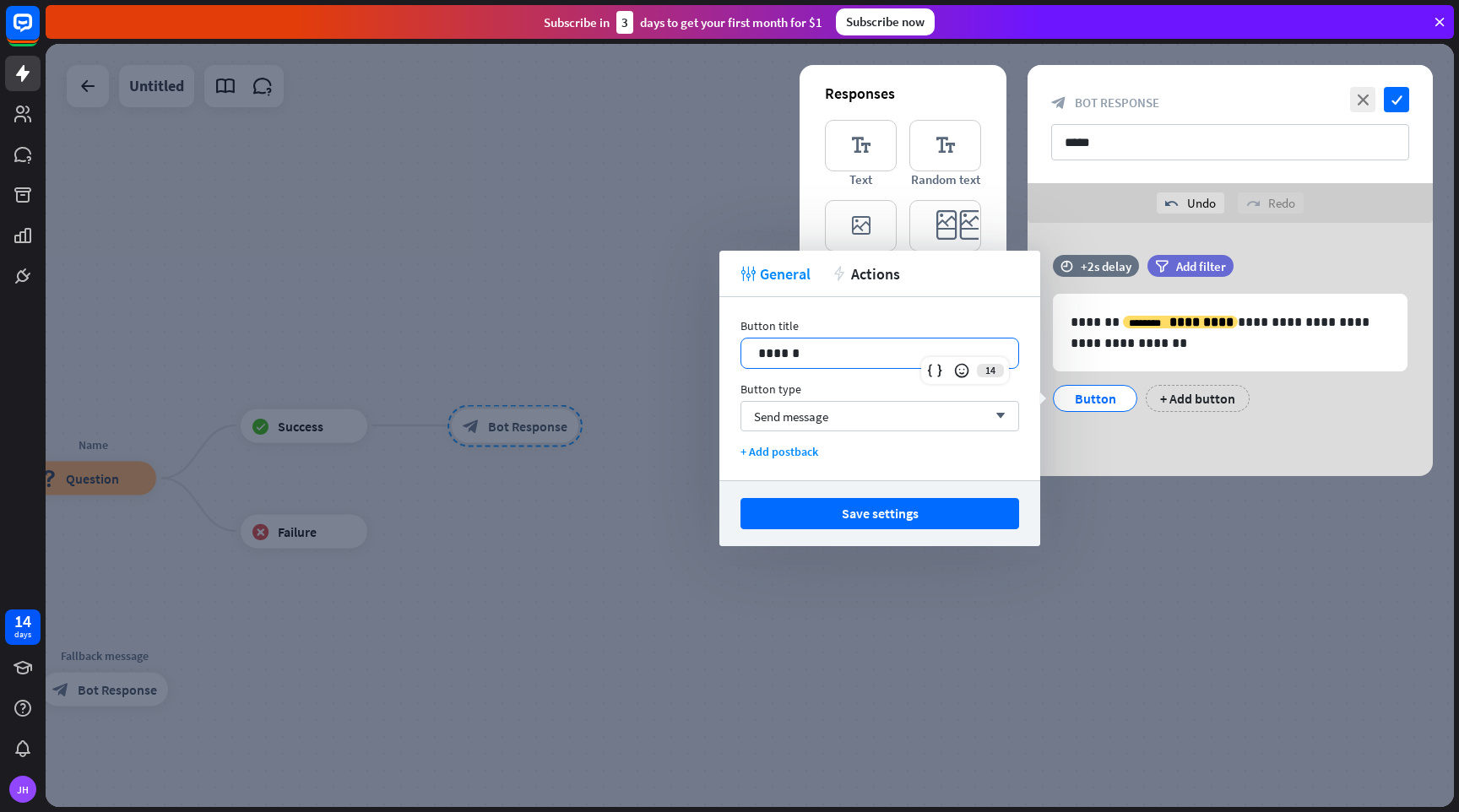
drag, startPoint x: 880, startPoint y: 352, endPoint x: 640, endPoint y: 330, distance: 241.0
click at [640, 330] on body "14 days [PERSON_NAME] close Product Help First steps Get started with ChatBot H…" at bounding box center [729, 406] width 1459 height 812
click at [869, 418] on div "Send message arrow_down" at bounding box center [880, 416] width 279 height 31
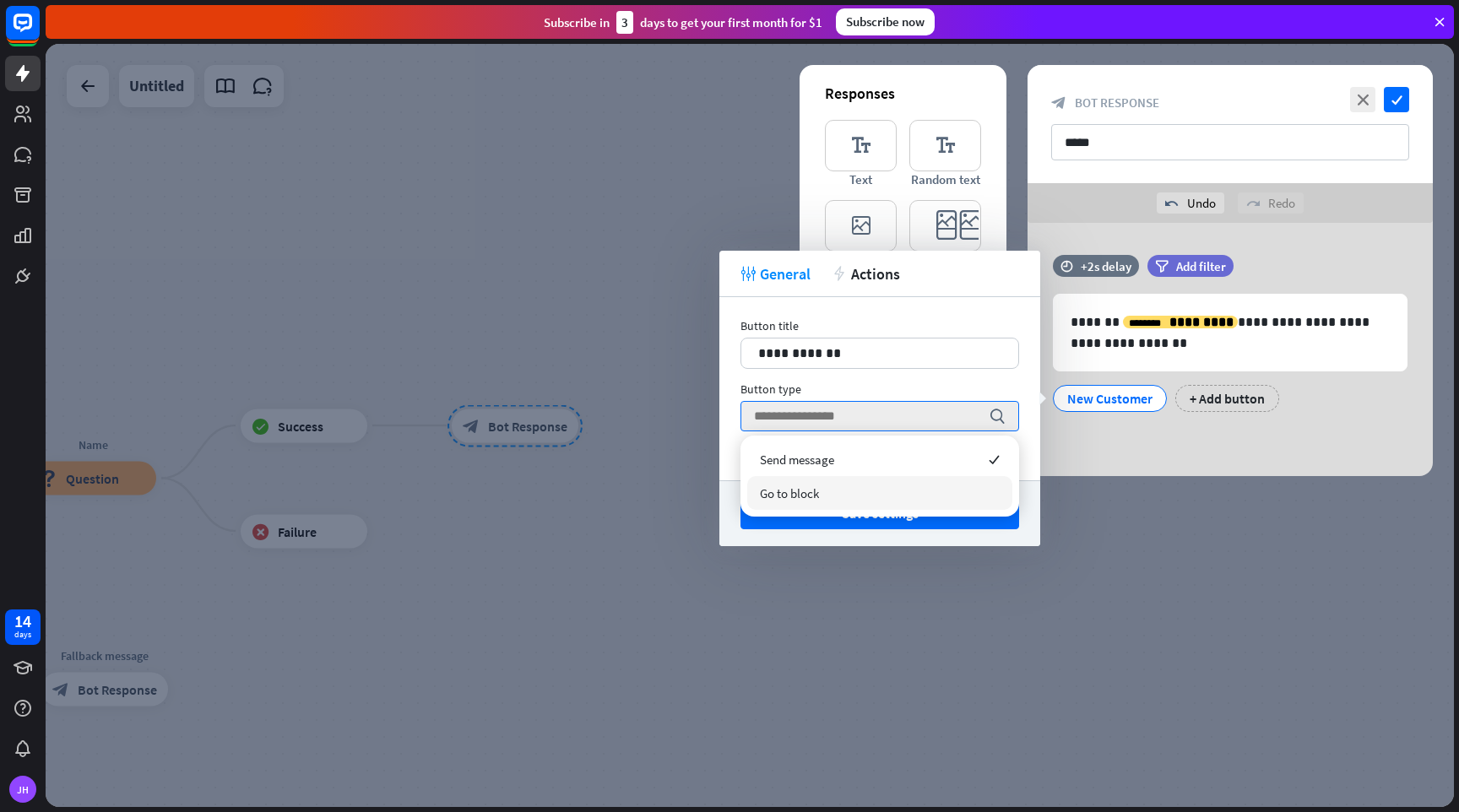
click at [880, 498] on div "Go to block" at bounding box center [879, 492] width 265 height 33
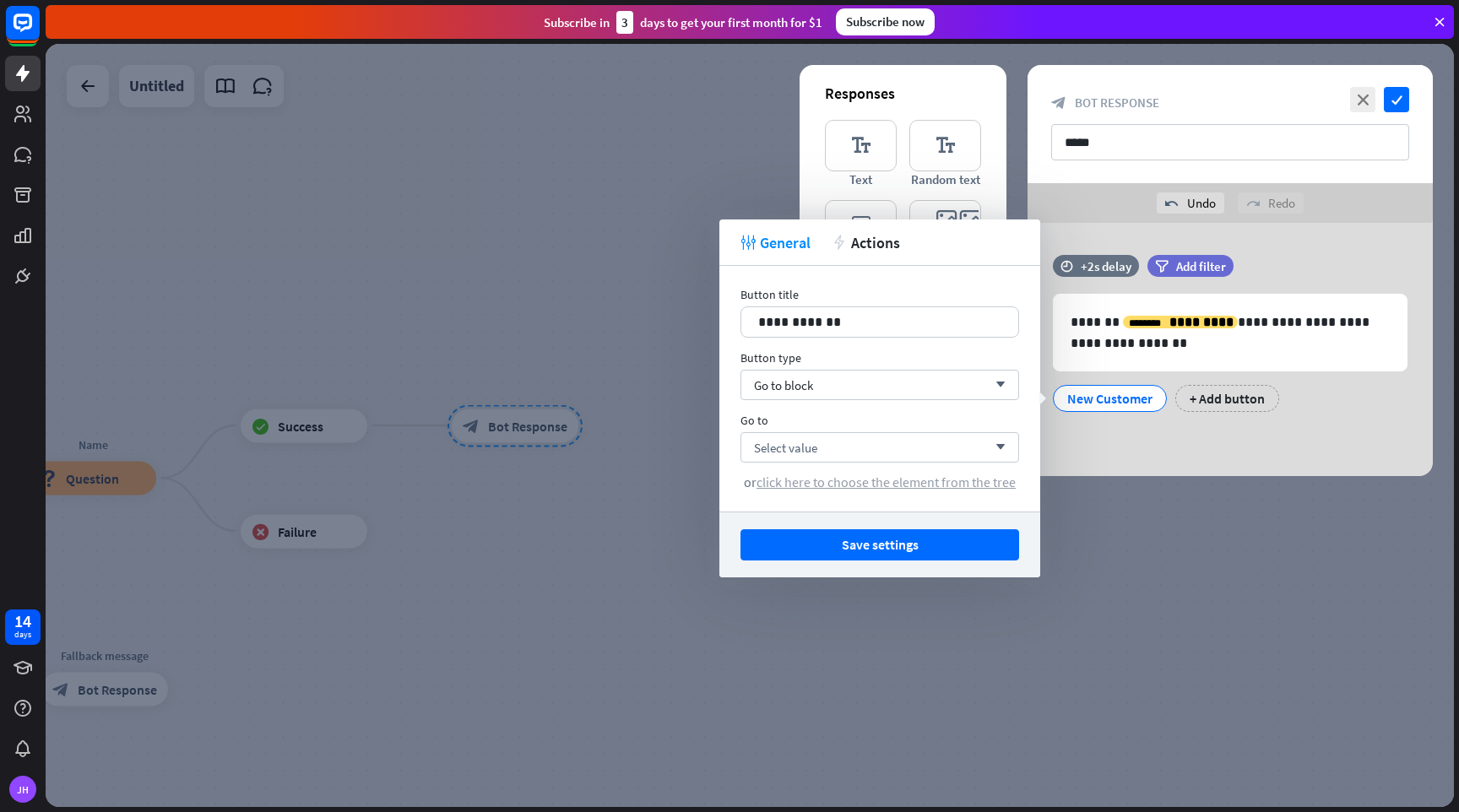
click at [887, 478] on span "click here to choose the element from the tree" at bounding box center [886, 482] width 259 height 17
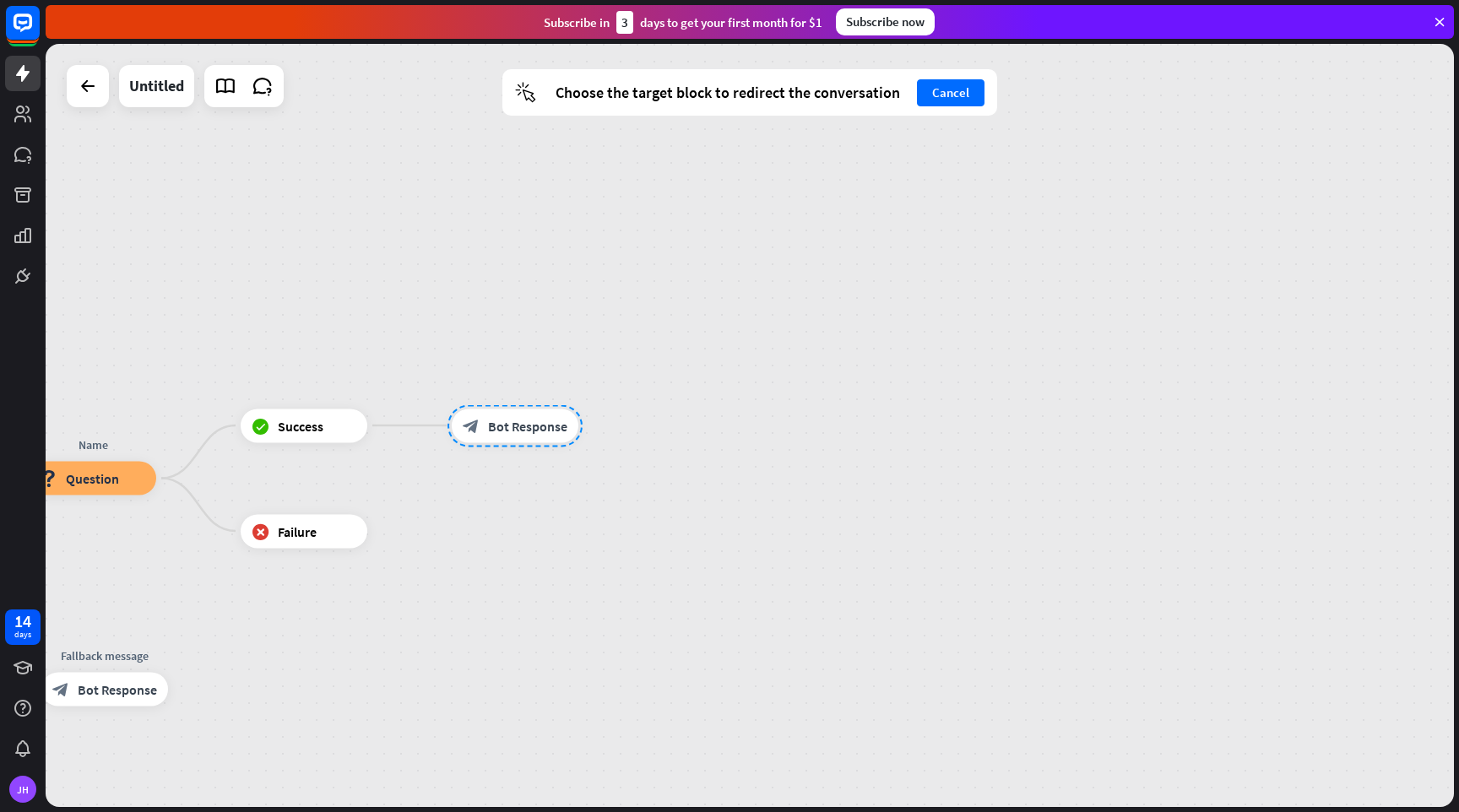
click at [650, 407] on div "home_2 Start point Welcome block_bot_response Bot Response Name block_question …" at bounding box center [749, 425] width 1408 height 763
click at [556, 432] on div at bounding box center [514, 425] width 135 height 43
click at [949, 91] on button "Cancel" at bounding box center [951, 93] width 68 height 27
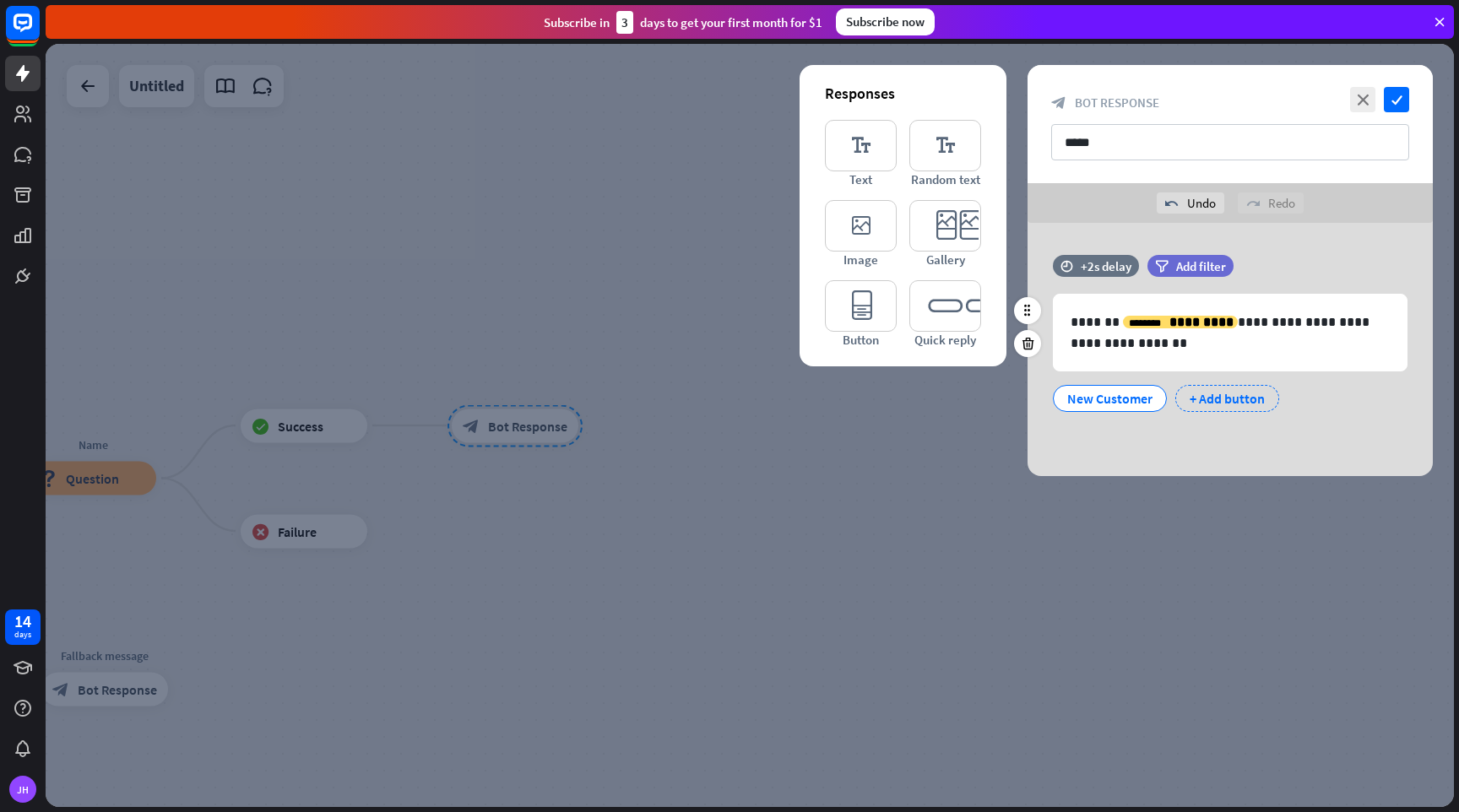
click at [1203, 396] on div "+ Add button" at bounding box center [1227, 398] width 104 height 27
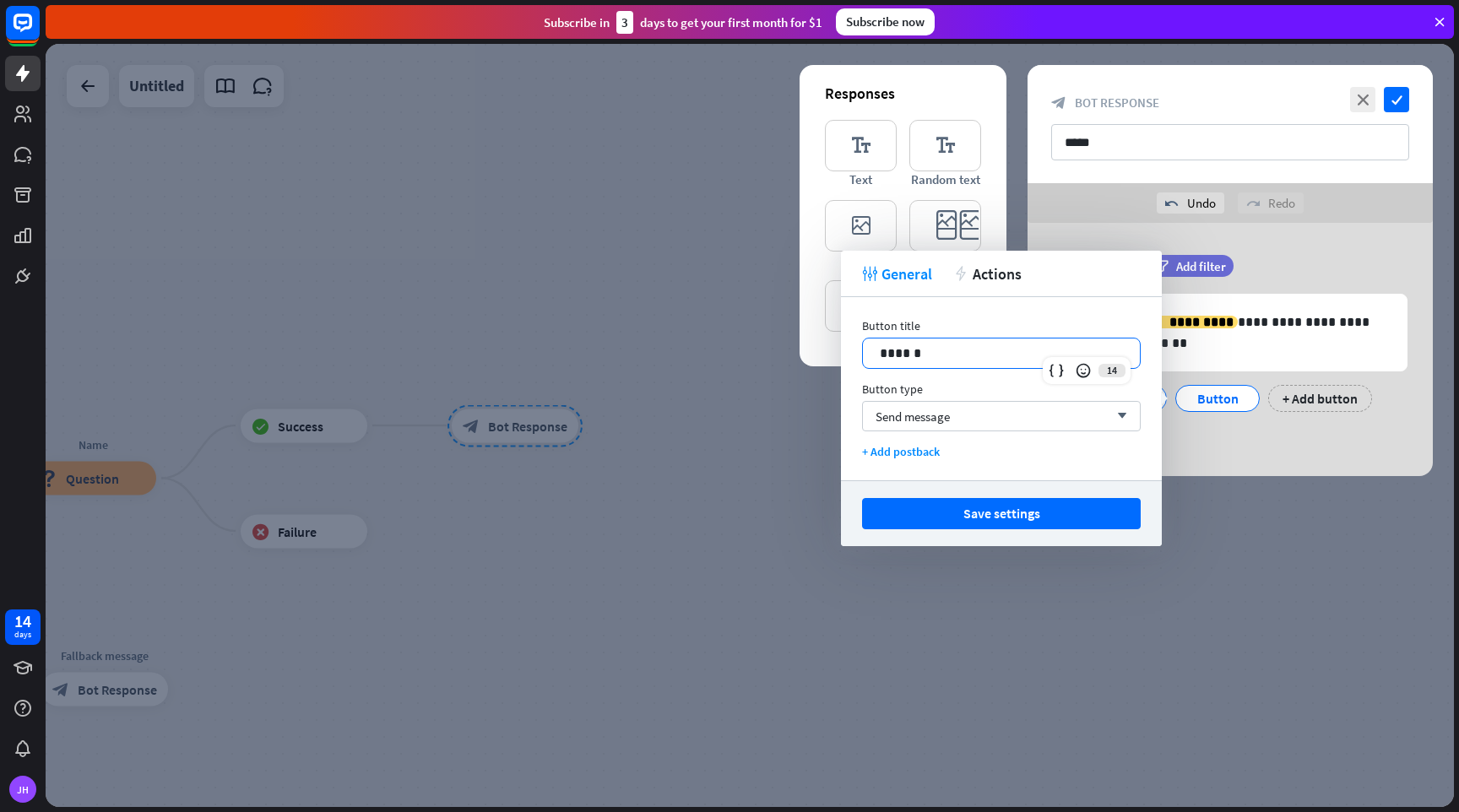
drag, startPoint x: 980, startPoint y: 351, endPoint x: 777, endPoint y: 332, distance: 203.9
click at [777, 332] on body "14 days [PERSON_NAME] close Product Help First steps Get started with ChatBot H…" at bounding box center [729, 406] width 1459 height 812
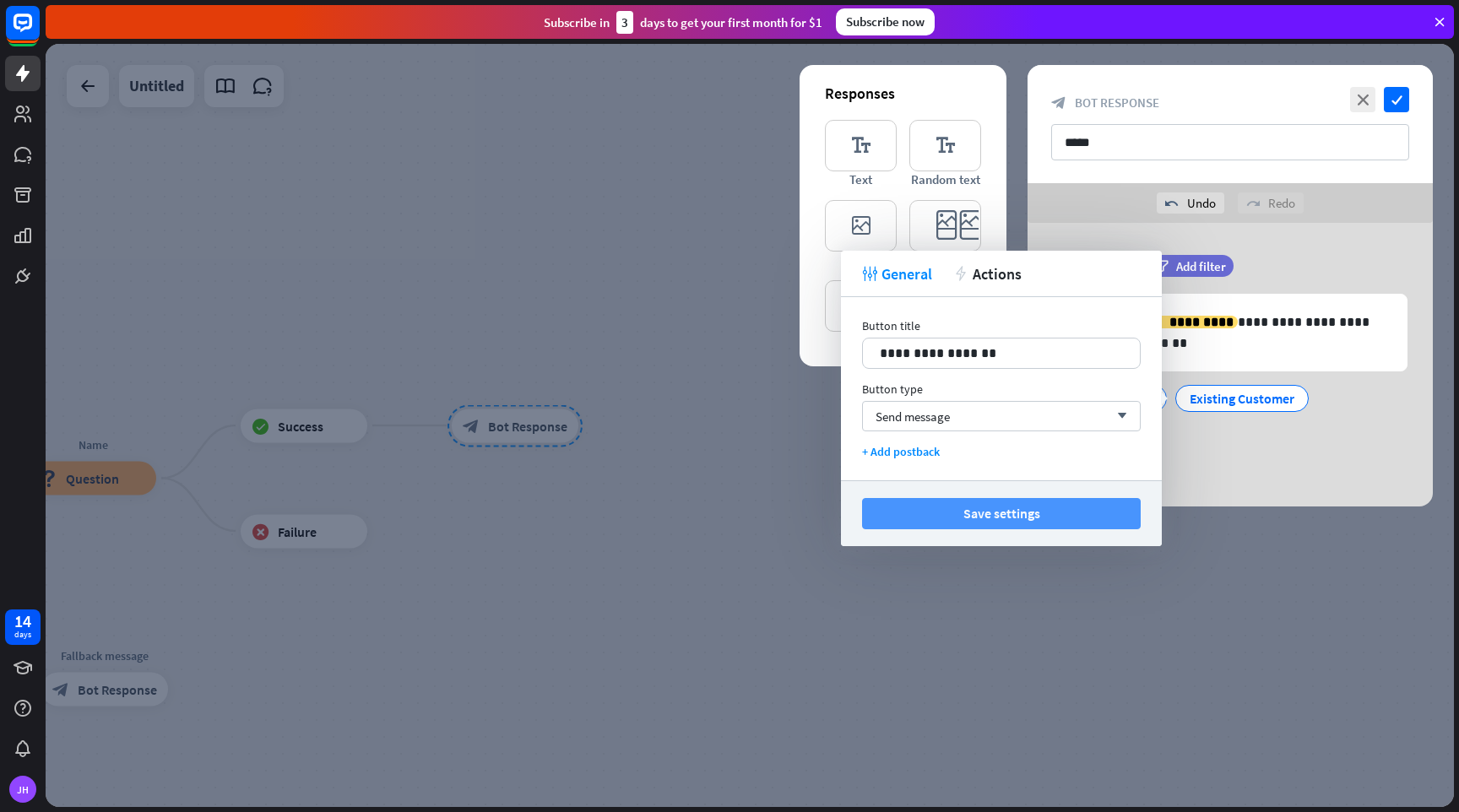
click at [972, 510] on button "Save settings" at bounding box center [1002, 513] width 279 height 32
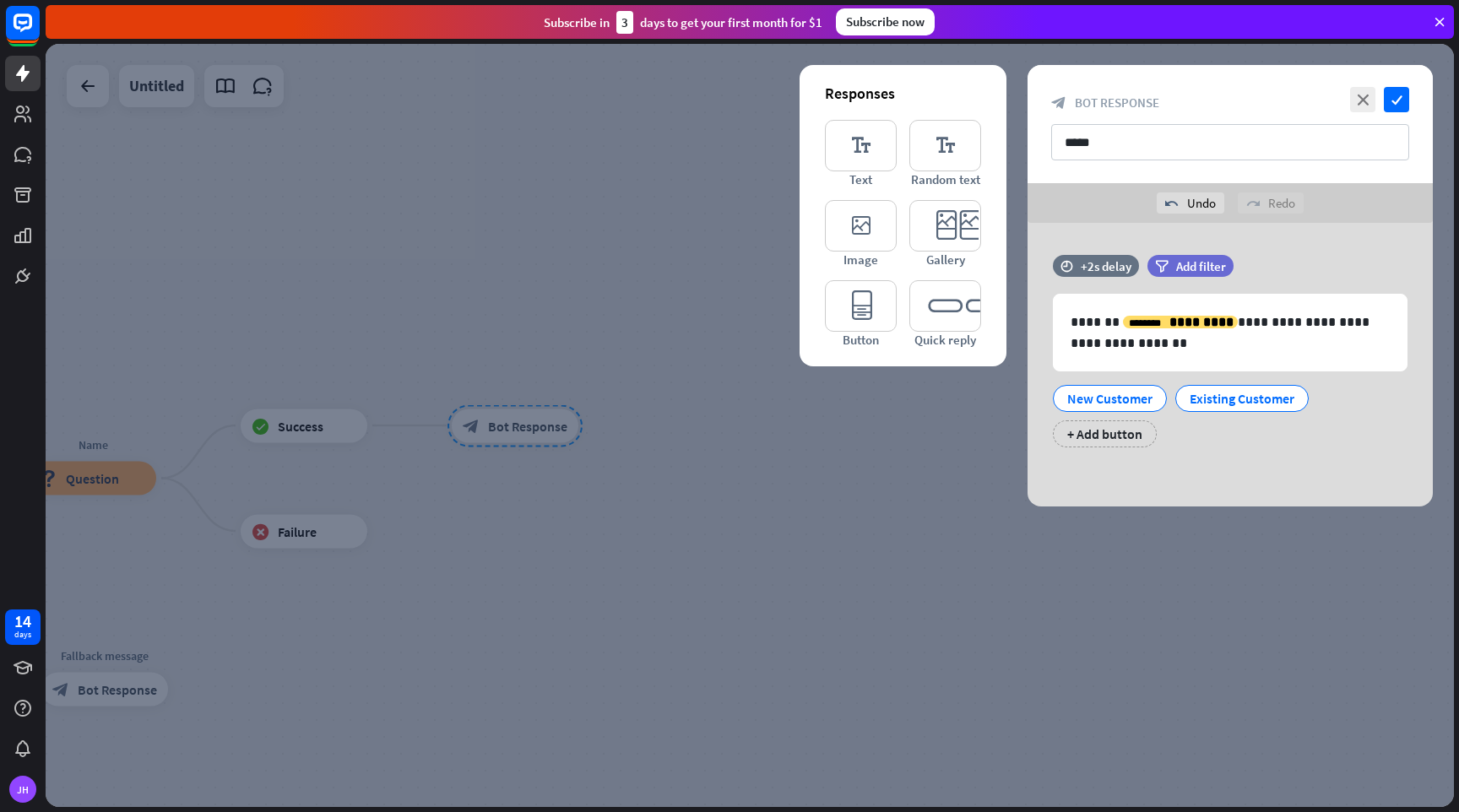
click at [979, 541] on div at bounding box center [749, 425] width 1408 height 763
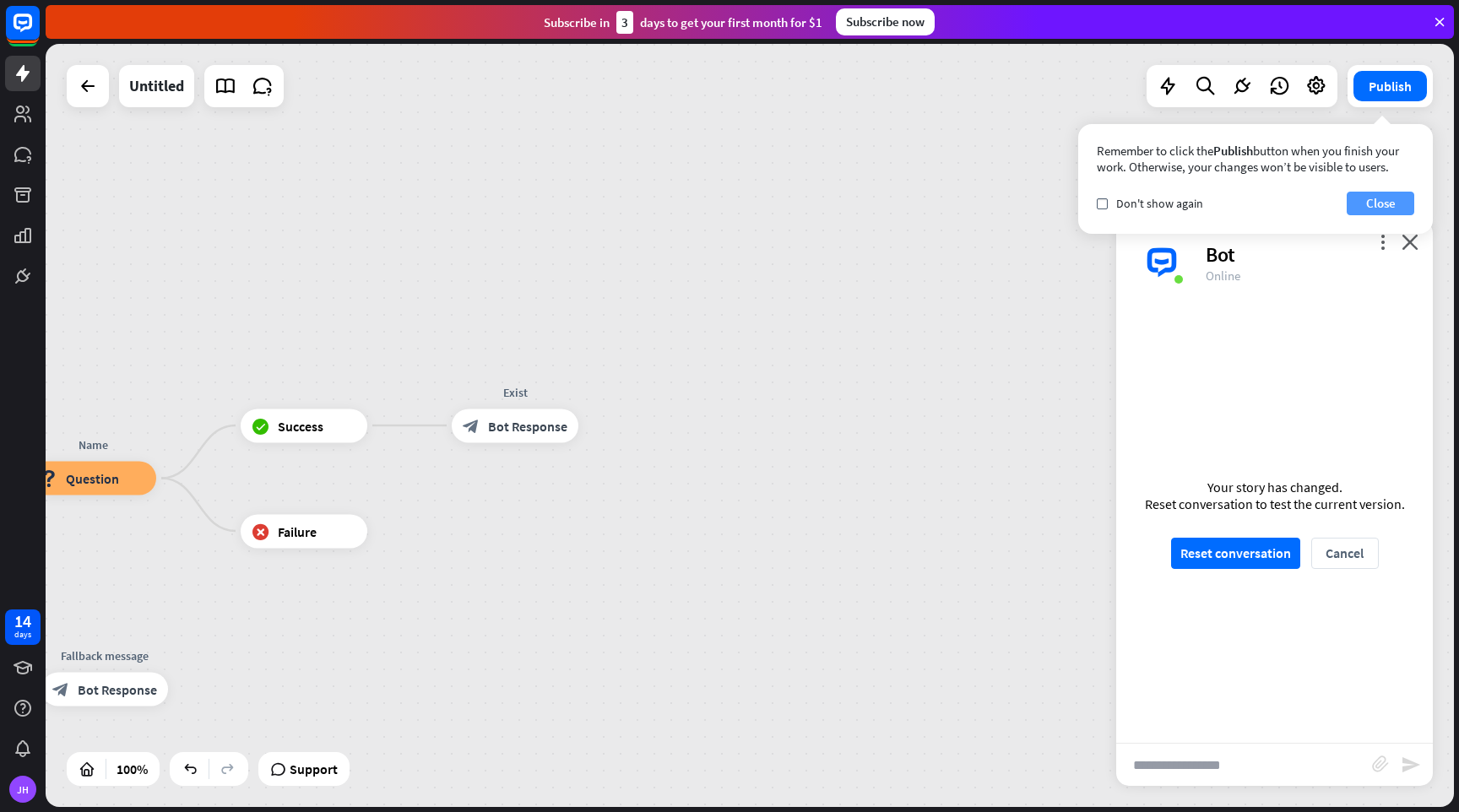
click at [1394, 199] on button "Close" at bounding box center [1380, 204] width 68 height 24
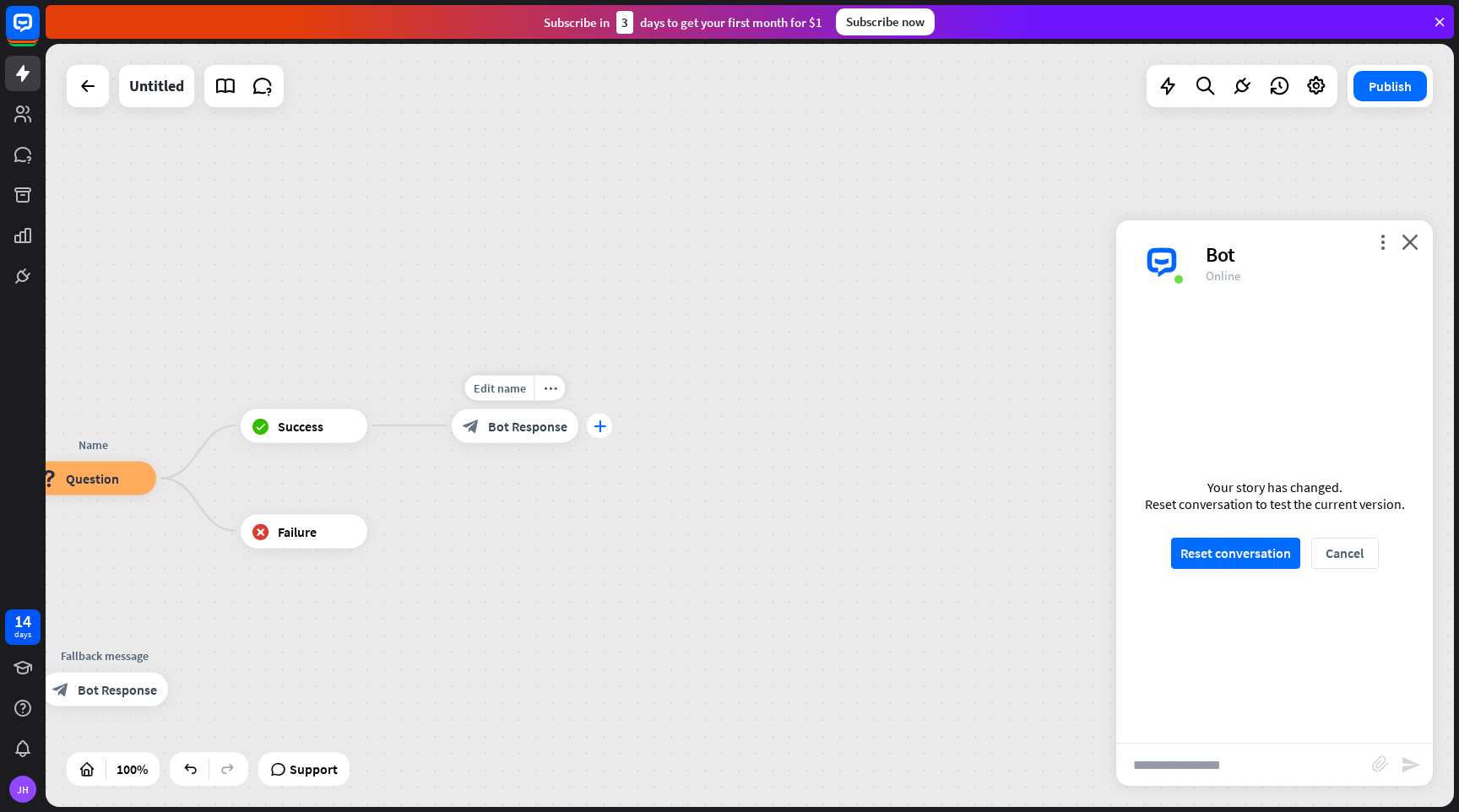
click at [600, 426] on icon "plus" at bounding box center [600, 425] width 13 height 12
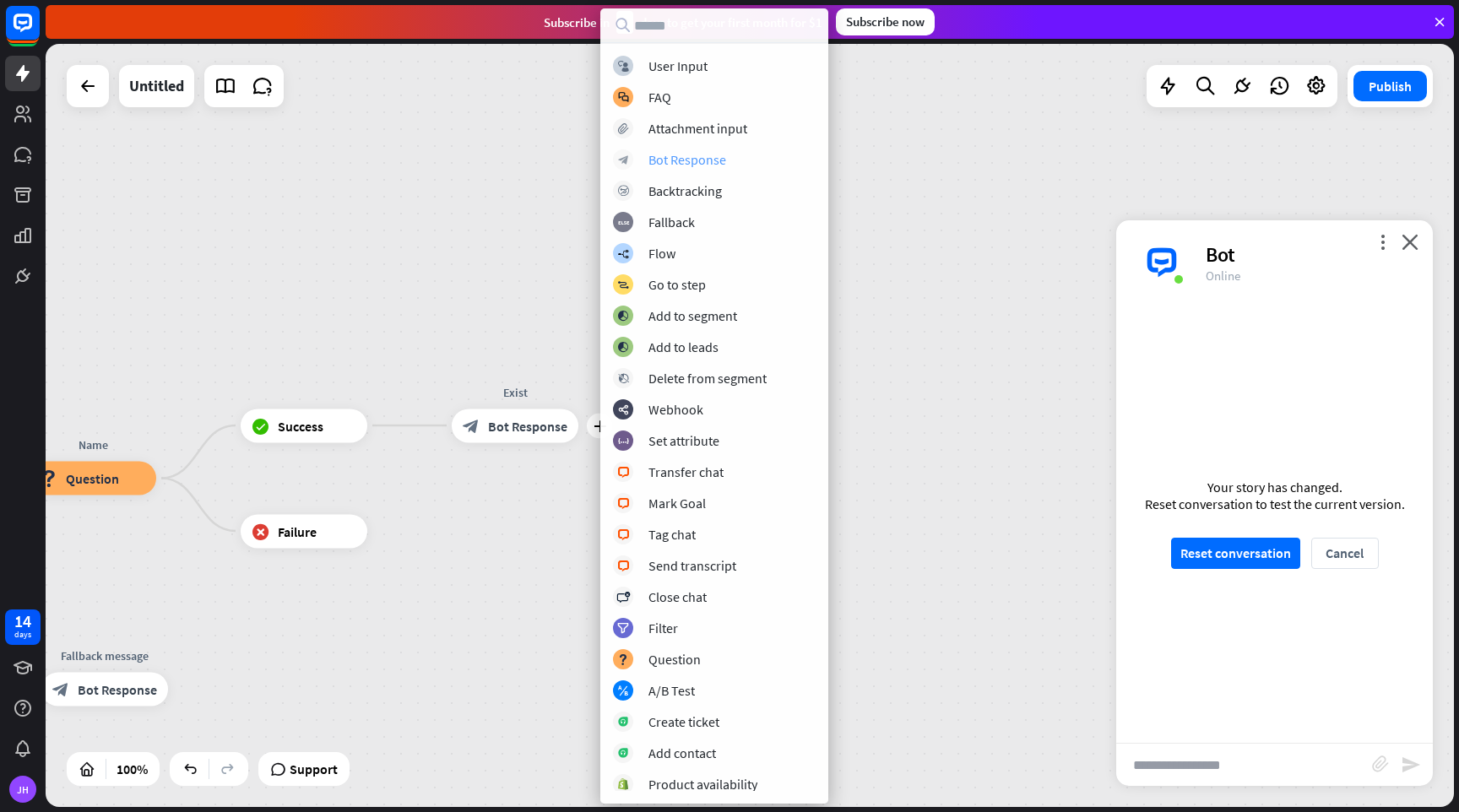
click at [682, 154] on div "Bot Response" at bounding box center [687, 159] width 78 height 17
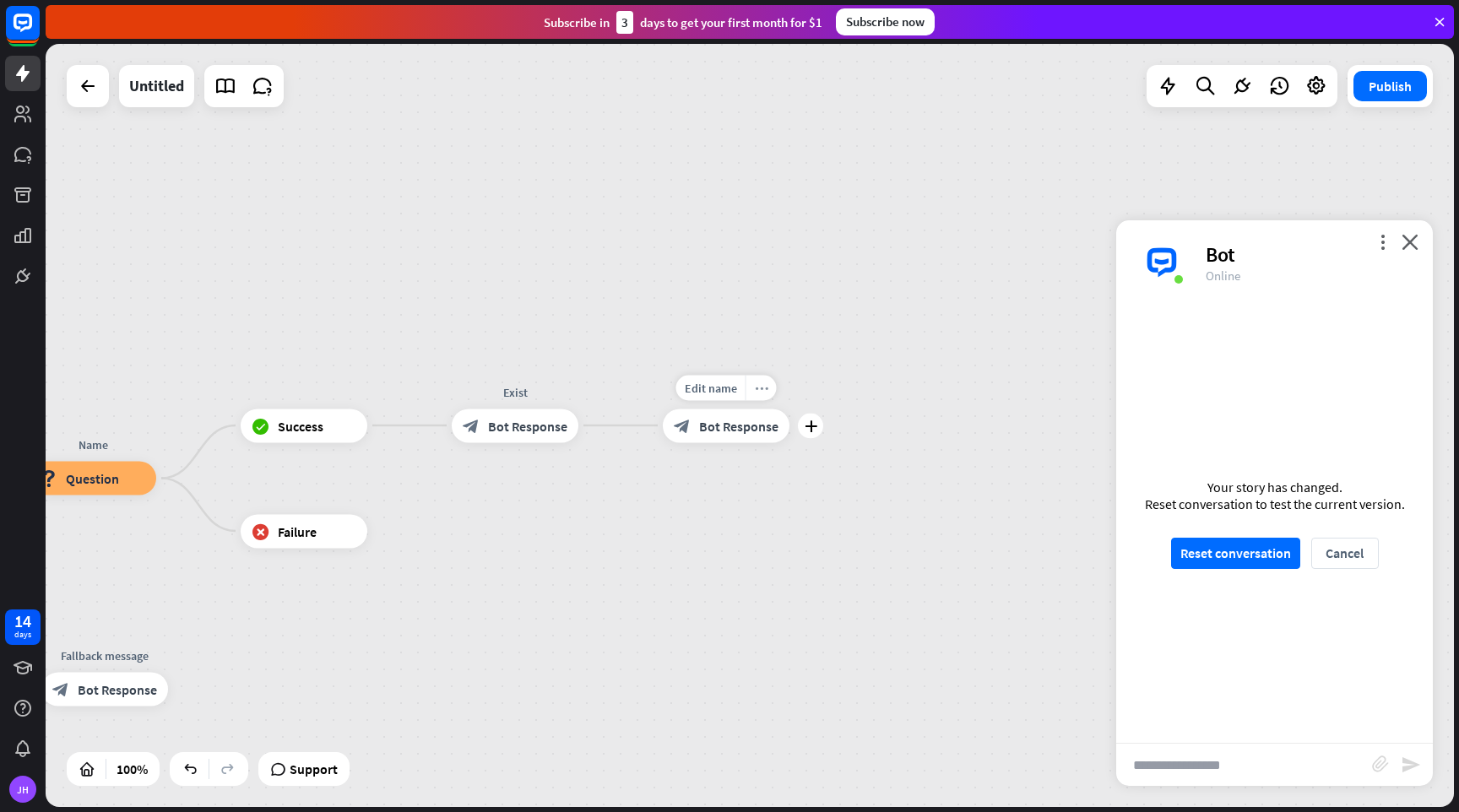
click at [756, 386] on icon "more_horiz" at bounding box center [762, 387] width 14 height 13
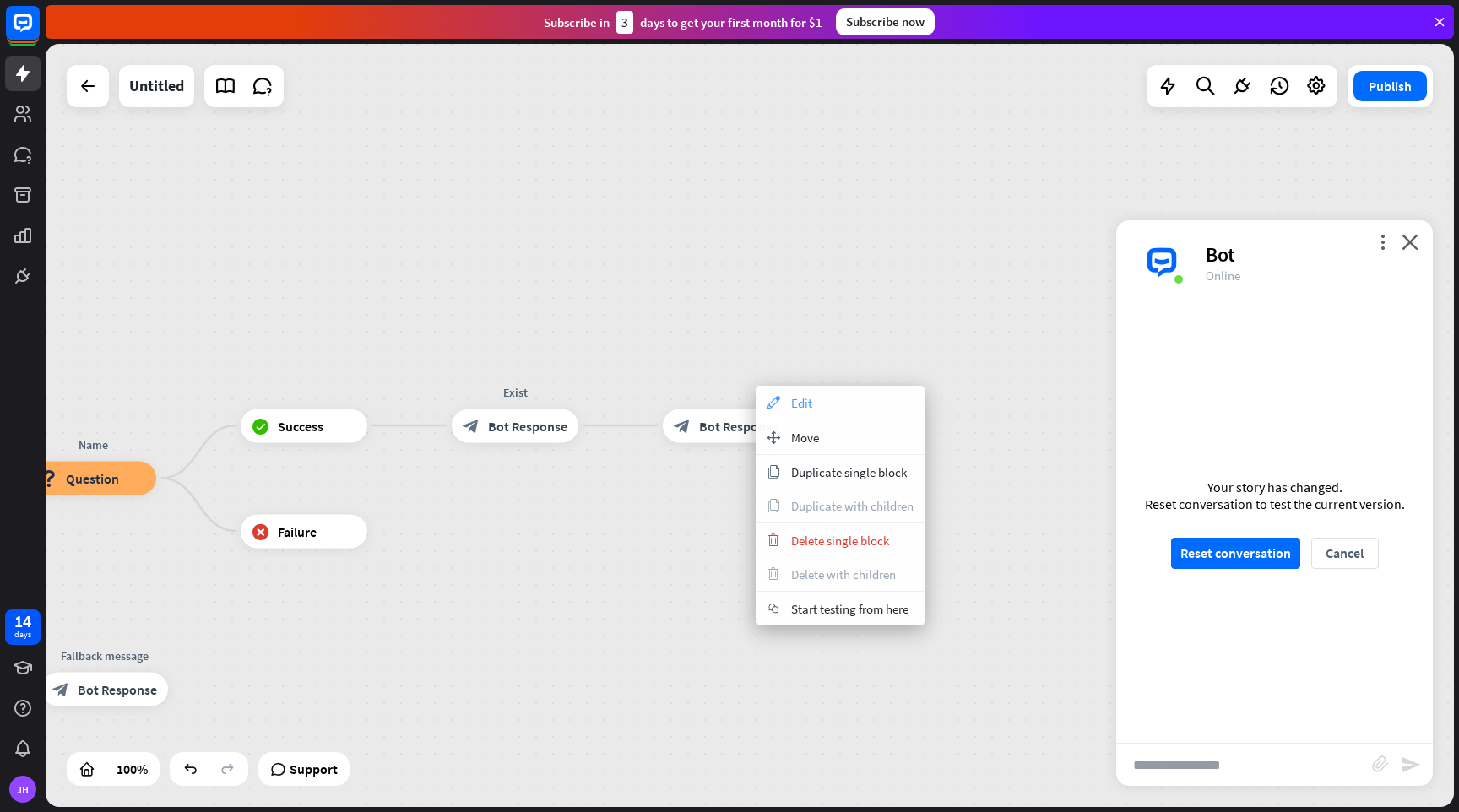
click at [782, 409] on div "appearance Edit" at bounding box center [840, 402] width 168 height 33
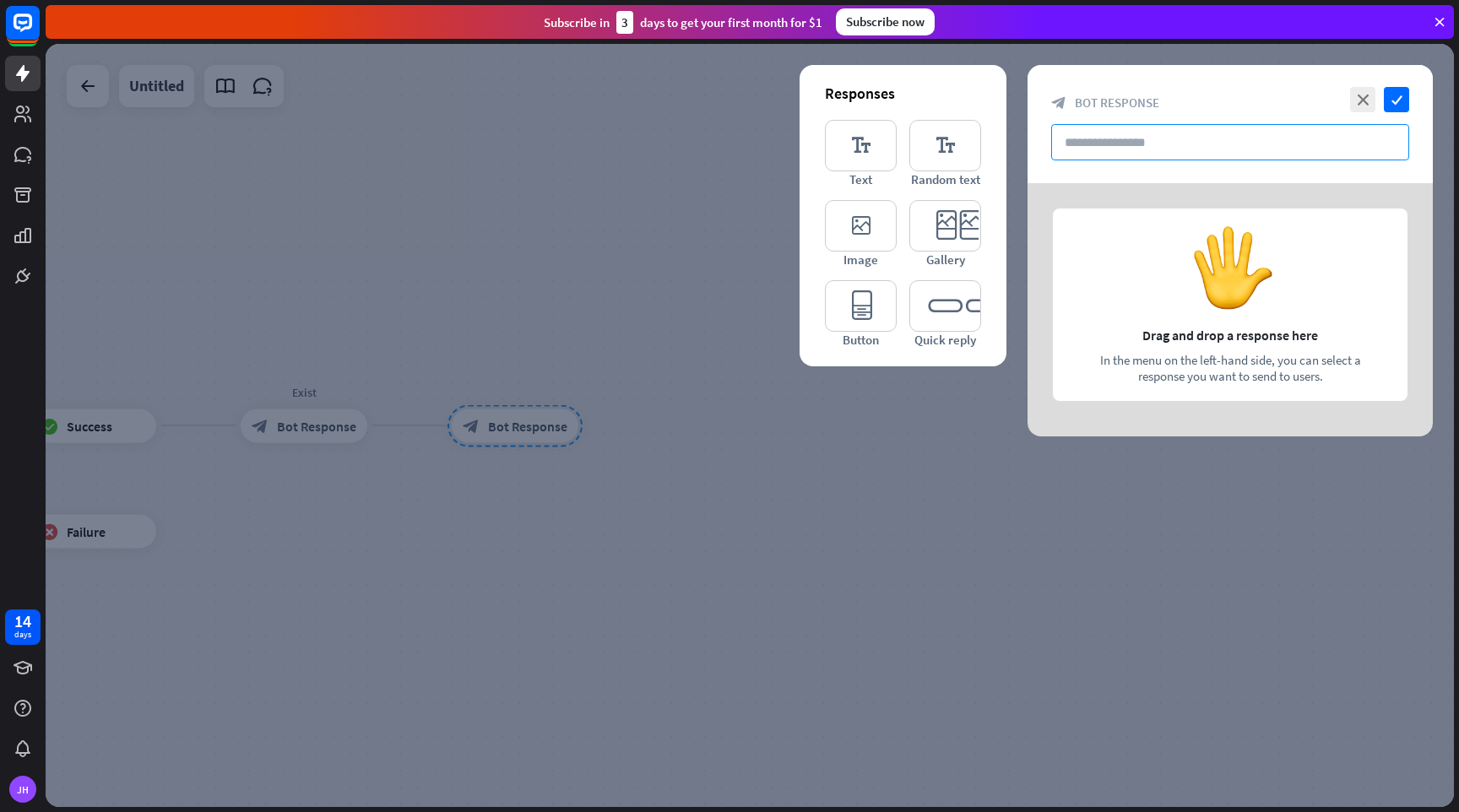
click at [1129, 134] on input "text" at bounding box center [1230, 142] width 358 height 36
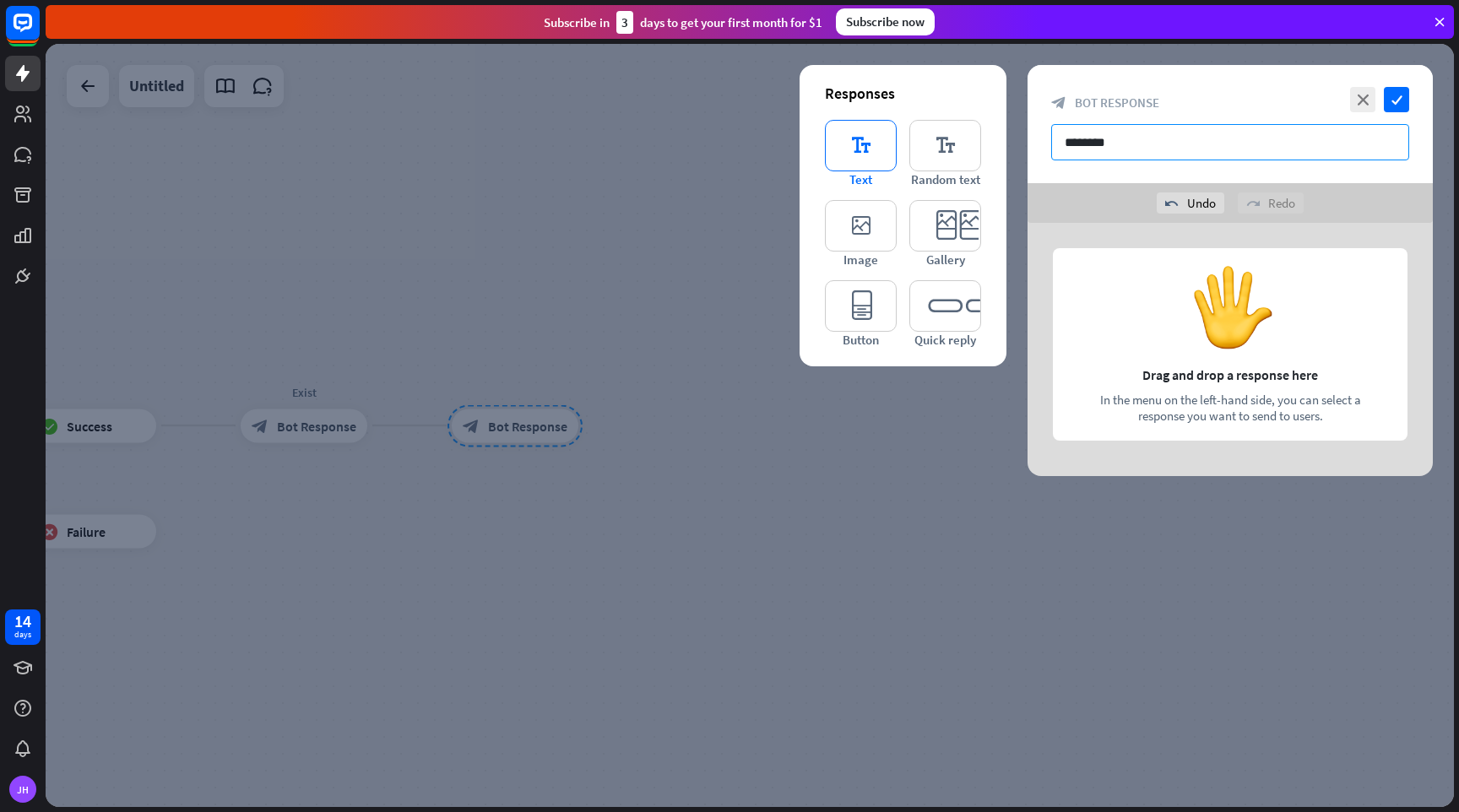
type input "********"
click at [868, 153] on icon "editor_text" at bounding box center [860, 145] width 72 height 52
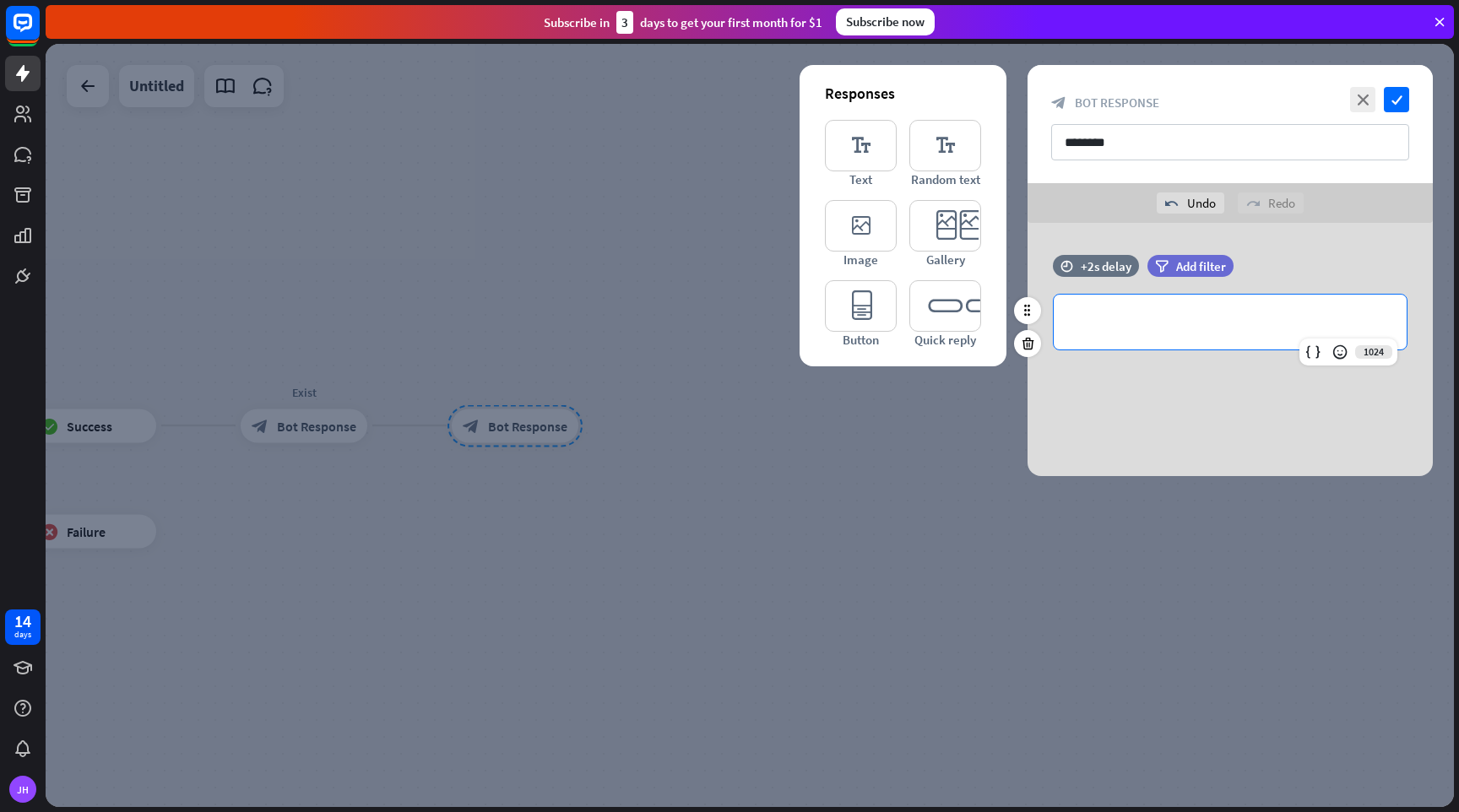
click at [1141, 319] on p "**********" at bounding box center [1230, 321] width 319 height 21
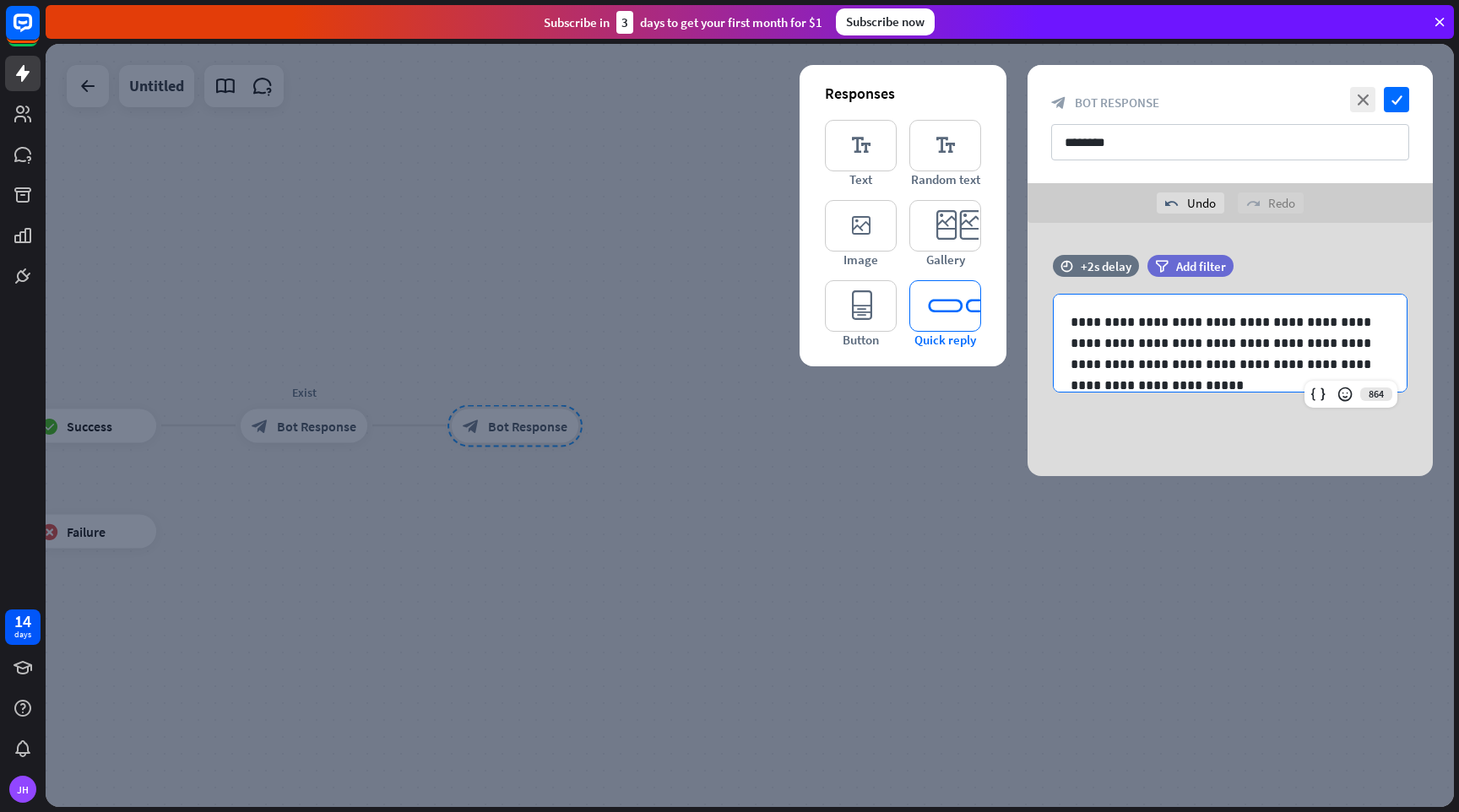
click at [964, 329] on icon "editor_quick_replies" at bounding box center [945, 306] width 72 height 52
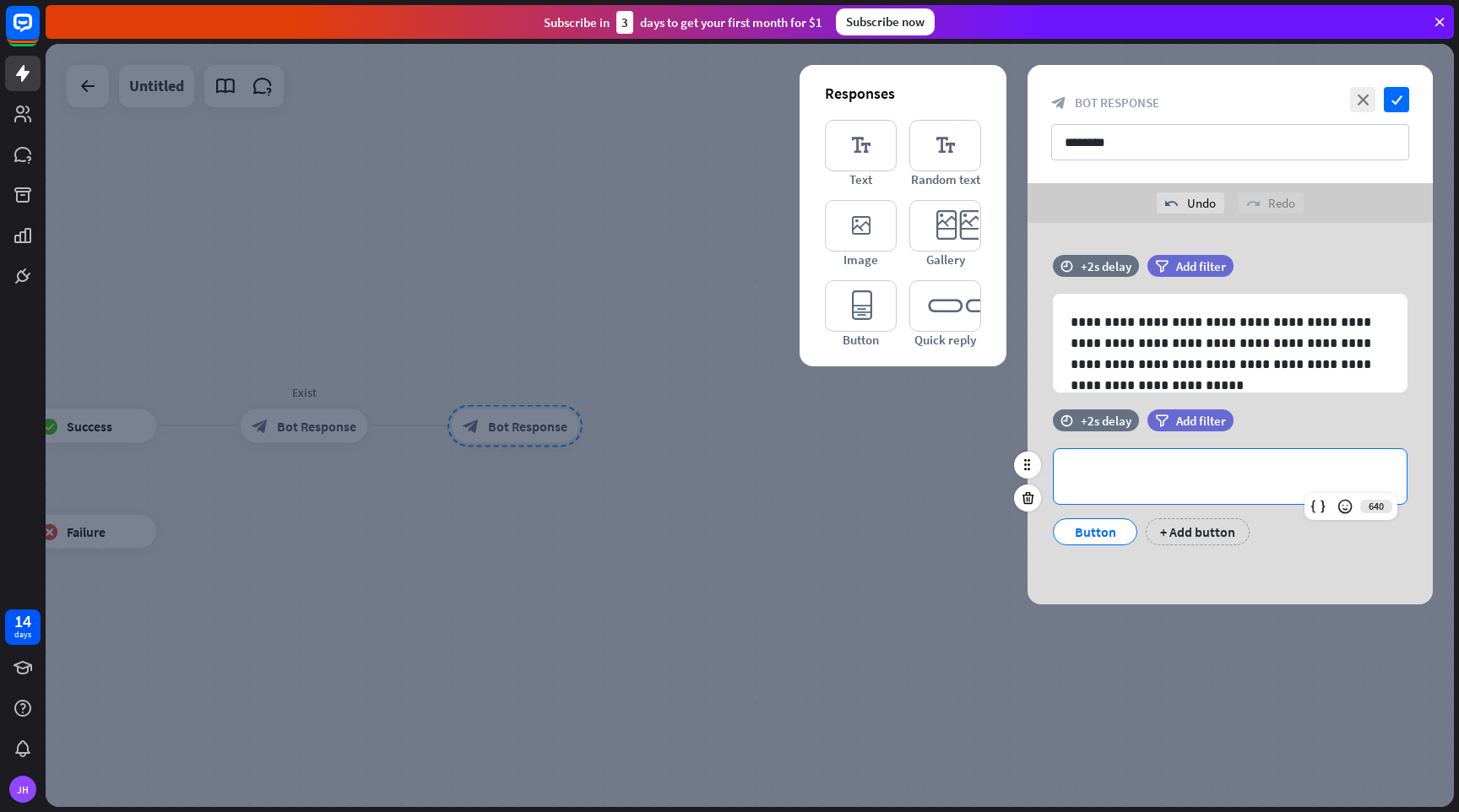
click at [1131, 478] on p "**********" at bounding box center [1230, 476] width 319 height 21
click at [1104, 530] on div "Button" at bounding box center [1096, 531] width 56 height 25
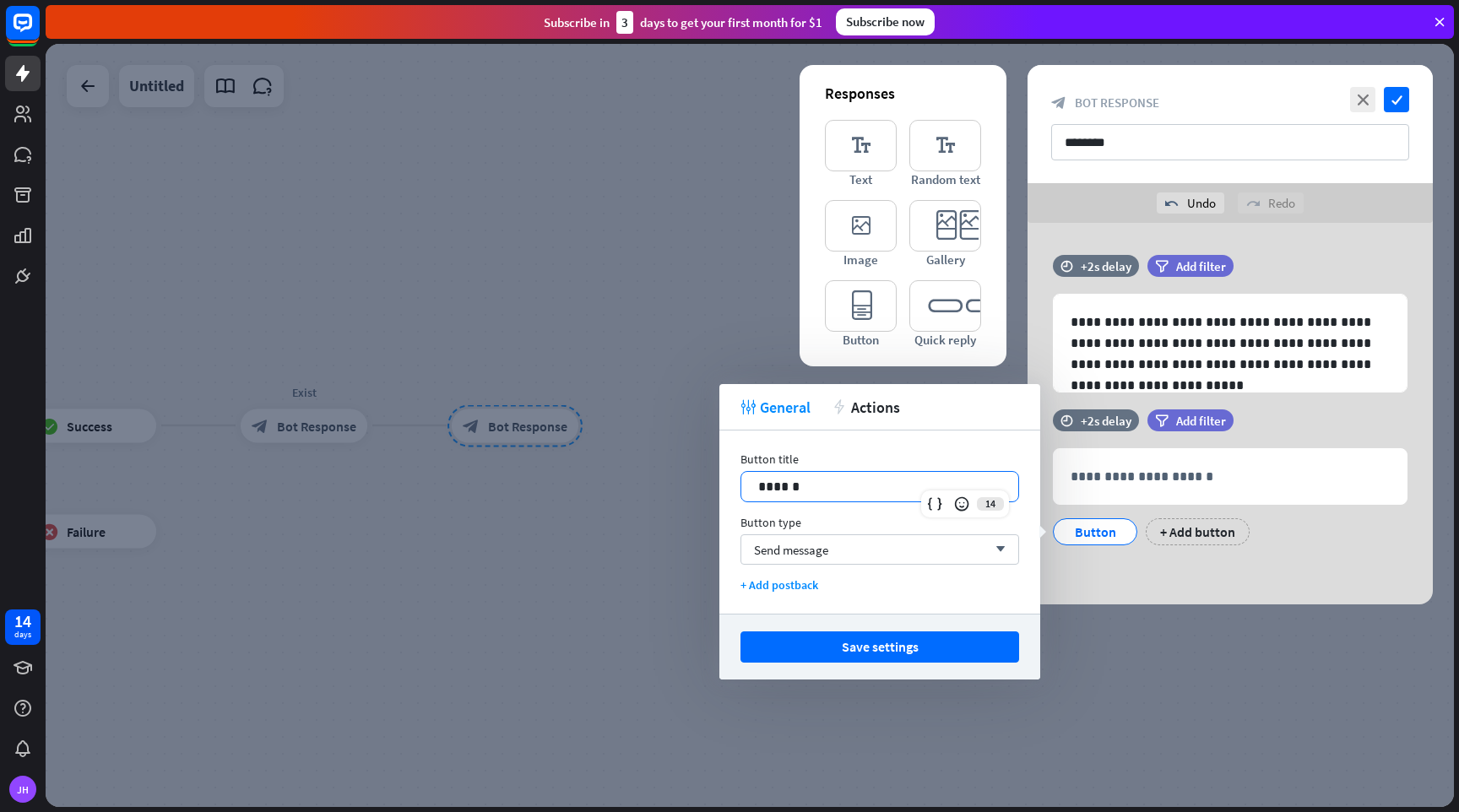
drag, startPoint x: 830, startPoint y: 481, endPoint x: 694, endPoint y: 472, distance: 136.3
click at [694, 472] on body "14 days [PERSON_NAME] close Product Help First steps Get started with ChatBot H…" at bounding box center [729, 406] width 1459 height 812
drag, startPoint x: 807, startPoint y: 492, endPoint x: 701, endPoint y: 471, distance: 108.1
click at [701, 471] on body "14 days [PERSON_NAME] close Product Help First steps Get started with ChatBot H…" at bounding box center [729, 406] width 1459 height 812
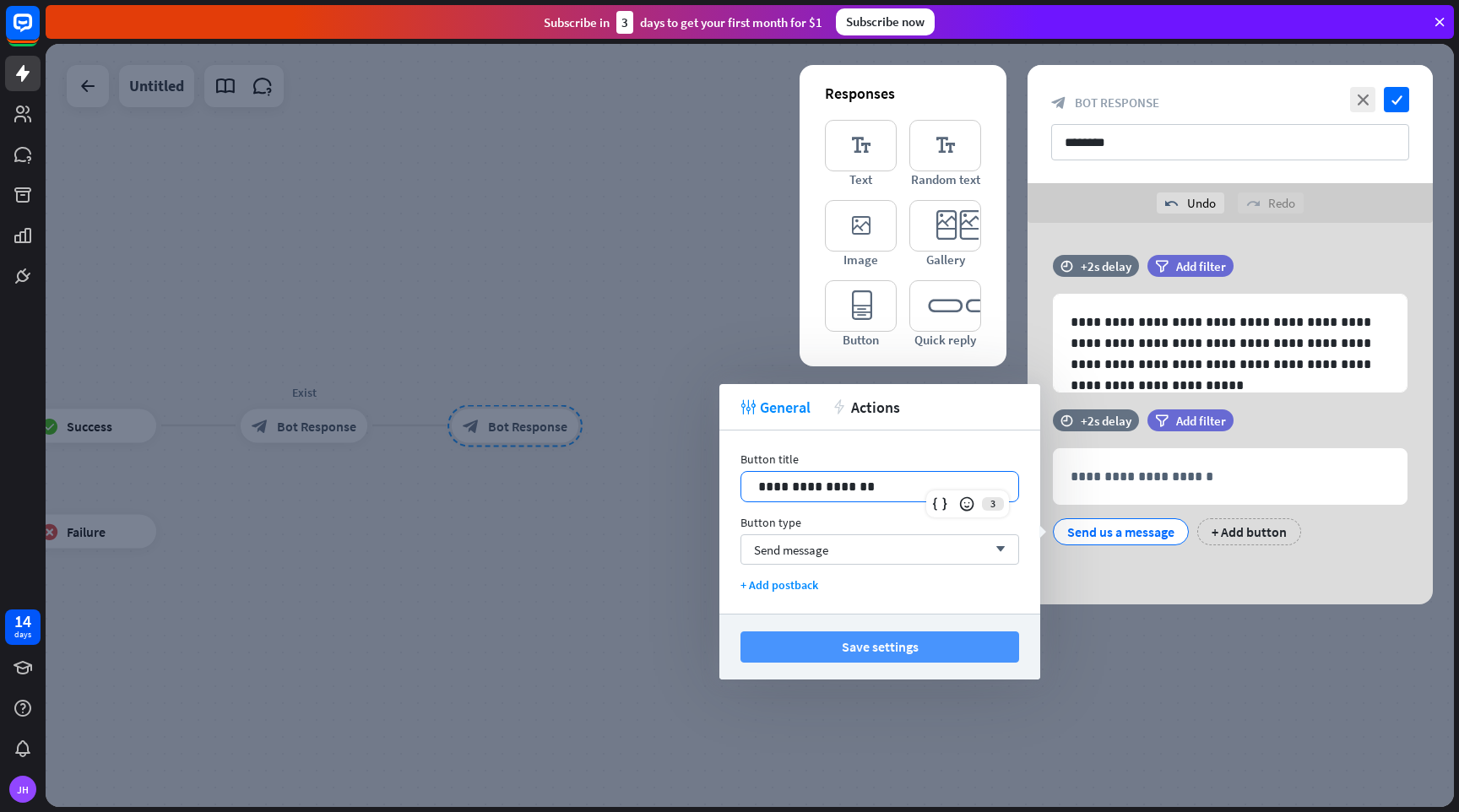
click at [876, 656] on button "Save settings" at bounding box center [880, 646] width 279 height 32
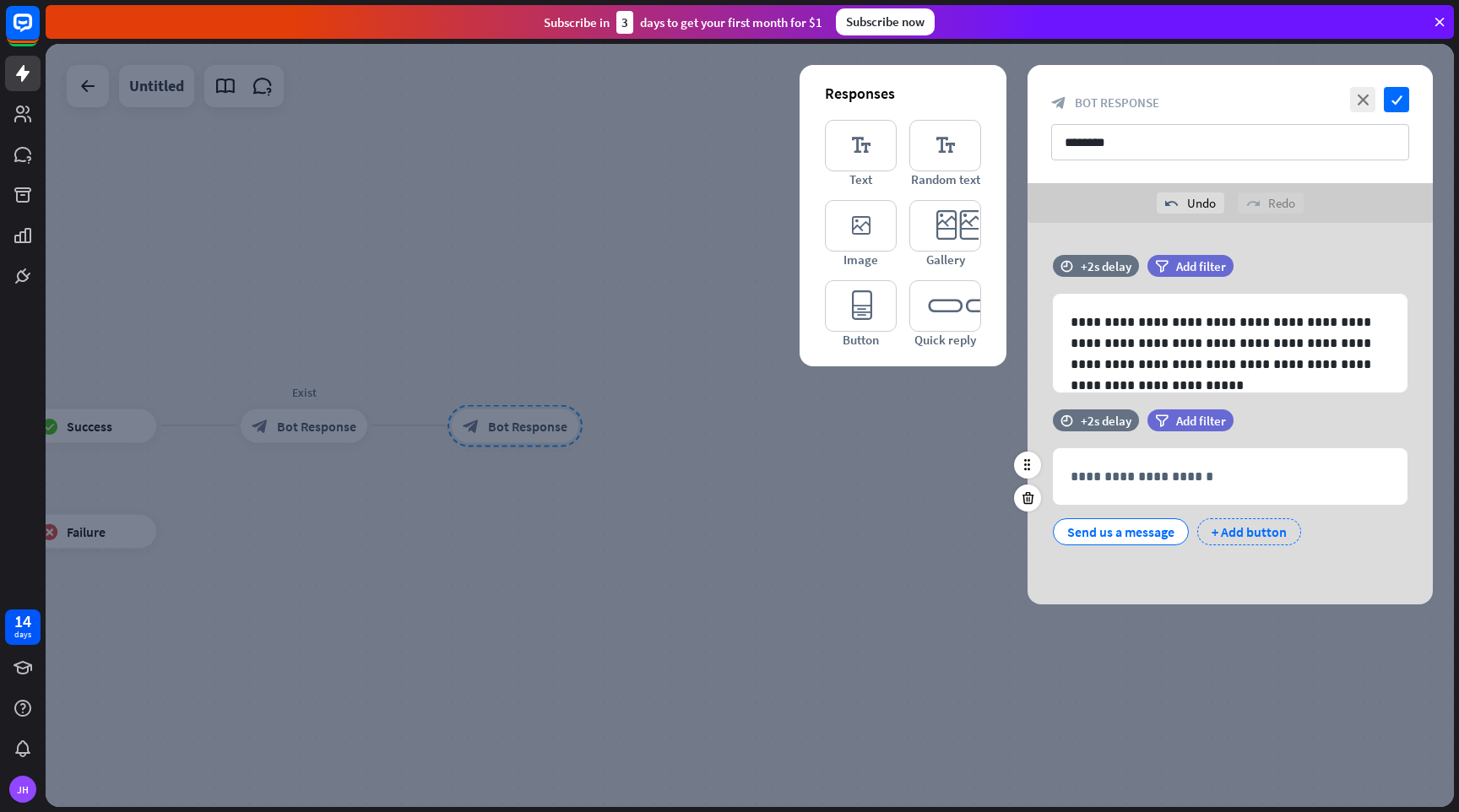
click at [1258, 532] on div "+ Add button" at bounding box center [1249, 532] width 104 height 27
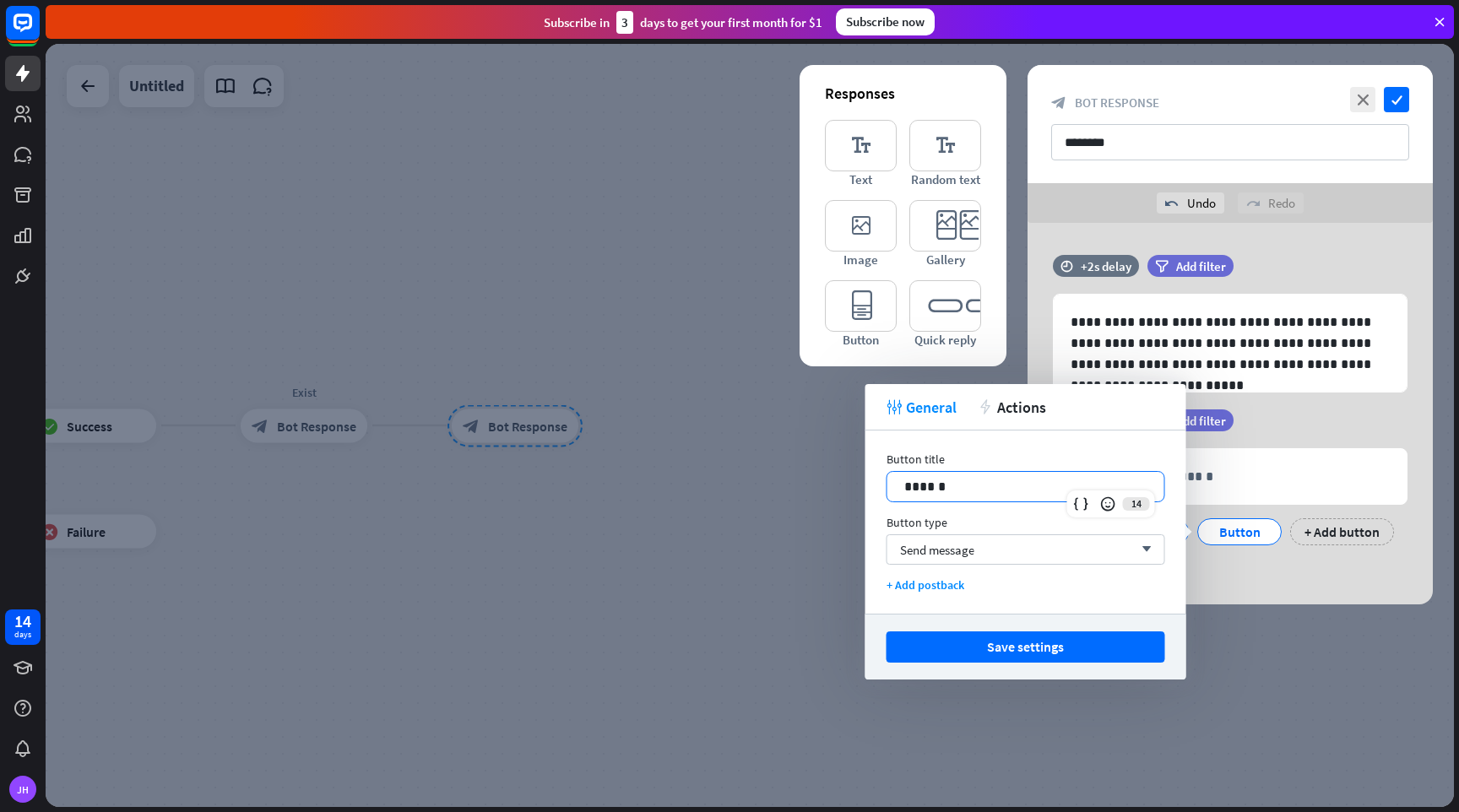
drag, startPoint x: 992, startPoint y: 489, endPoint x: 814, endPoint y: 485, distance: 178.0
click at [814, 485] on body "14 days [PERSON_NAME] close Product Help First steps Get started with ChatBot H…" at bounding box center [729, 406] width 1459 height 812
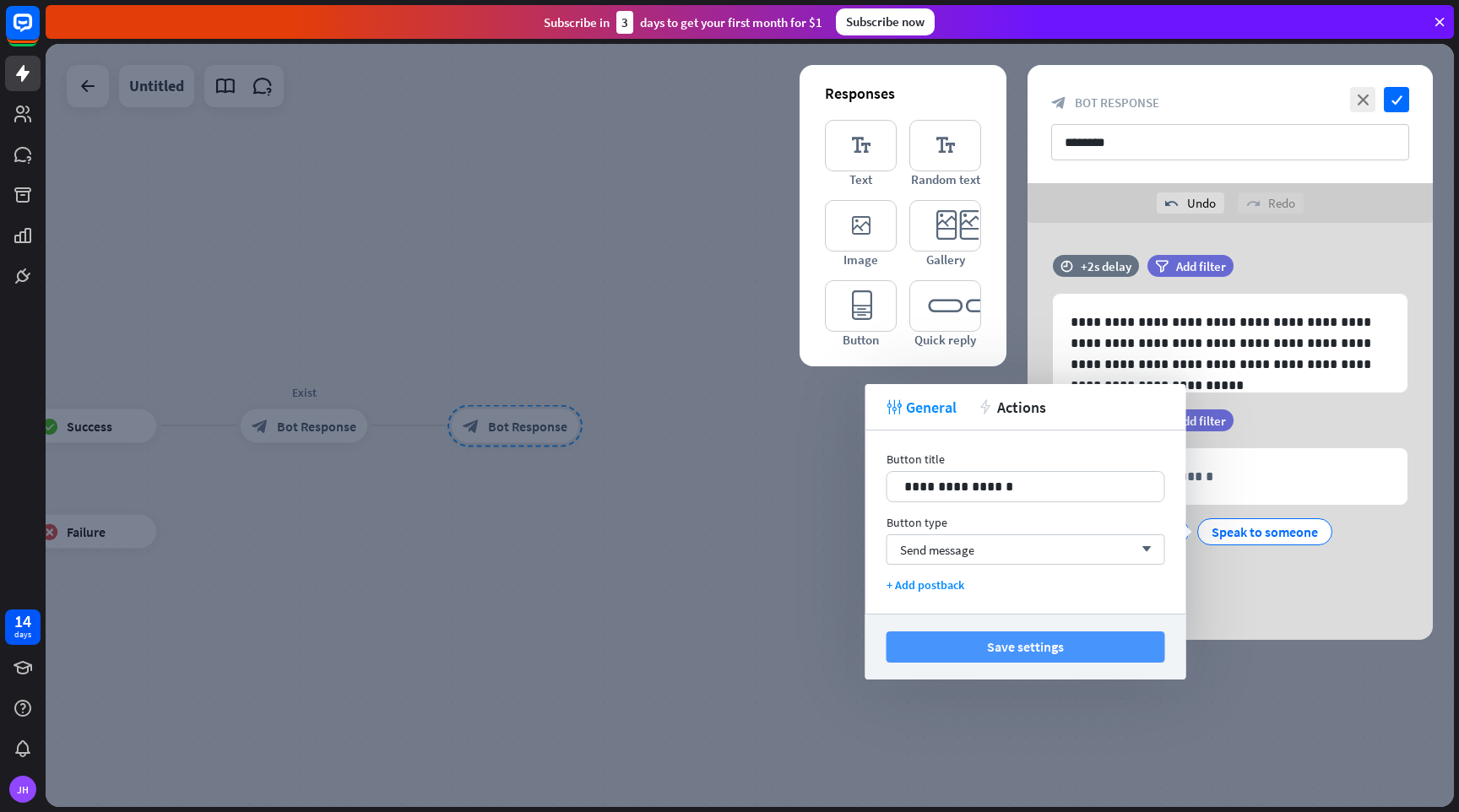
click at [1008, 641] on button "Save settings" at bounding box center [1026, 646] width 279 height 32
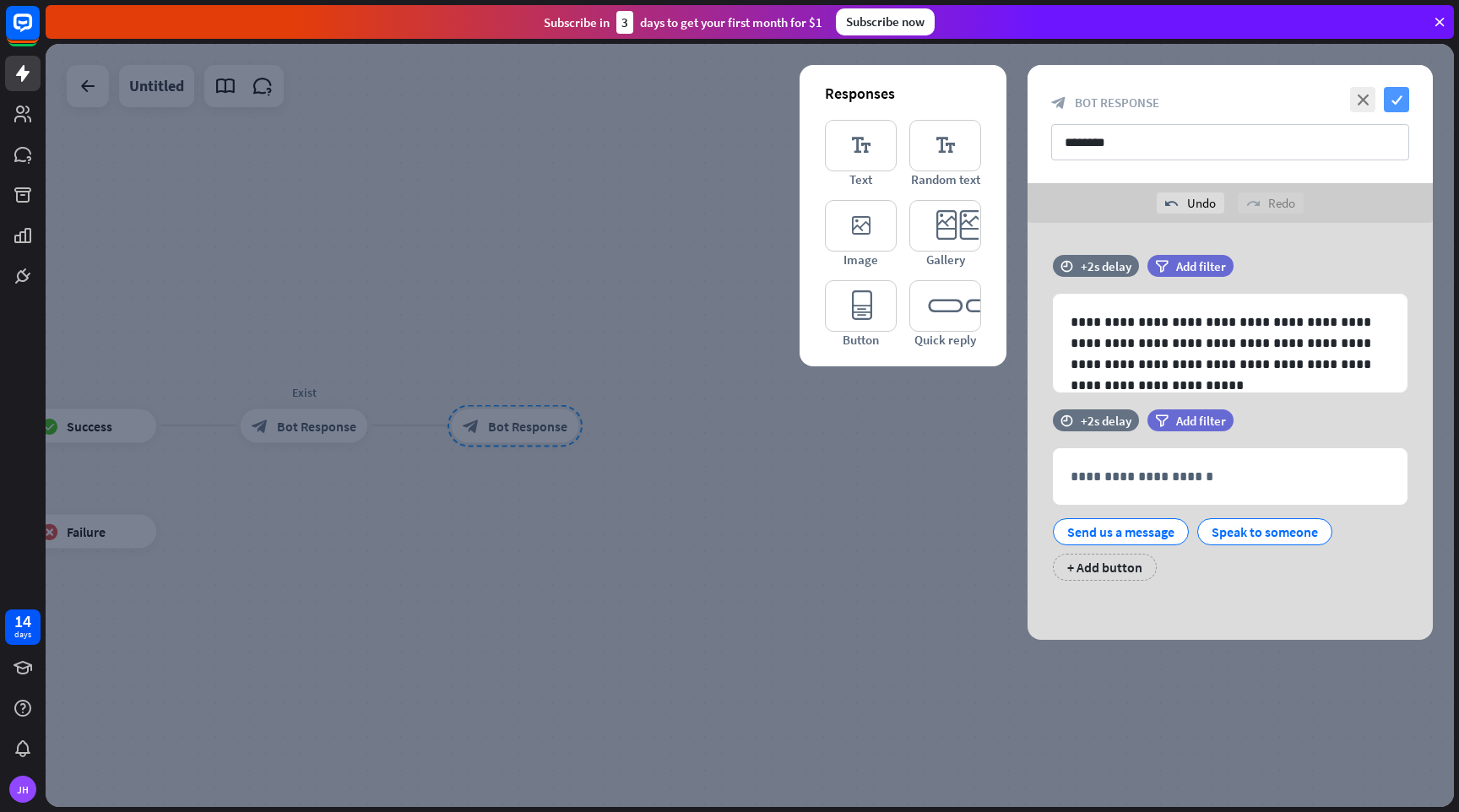
click at [1400, 105] on icon "check" at bounding box center [1397, 100] width 25 height 25
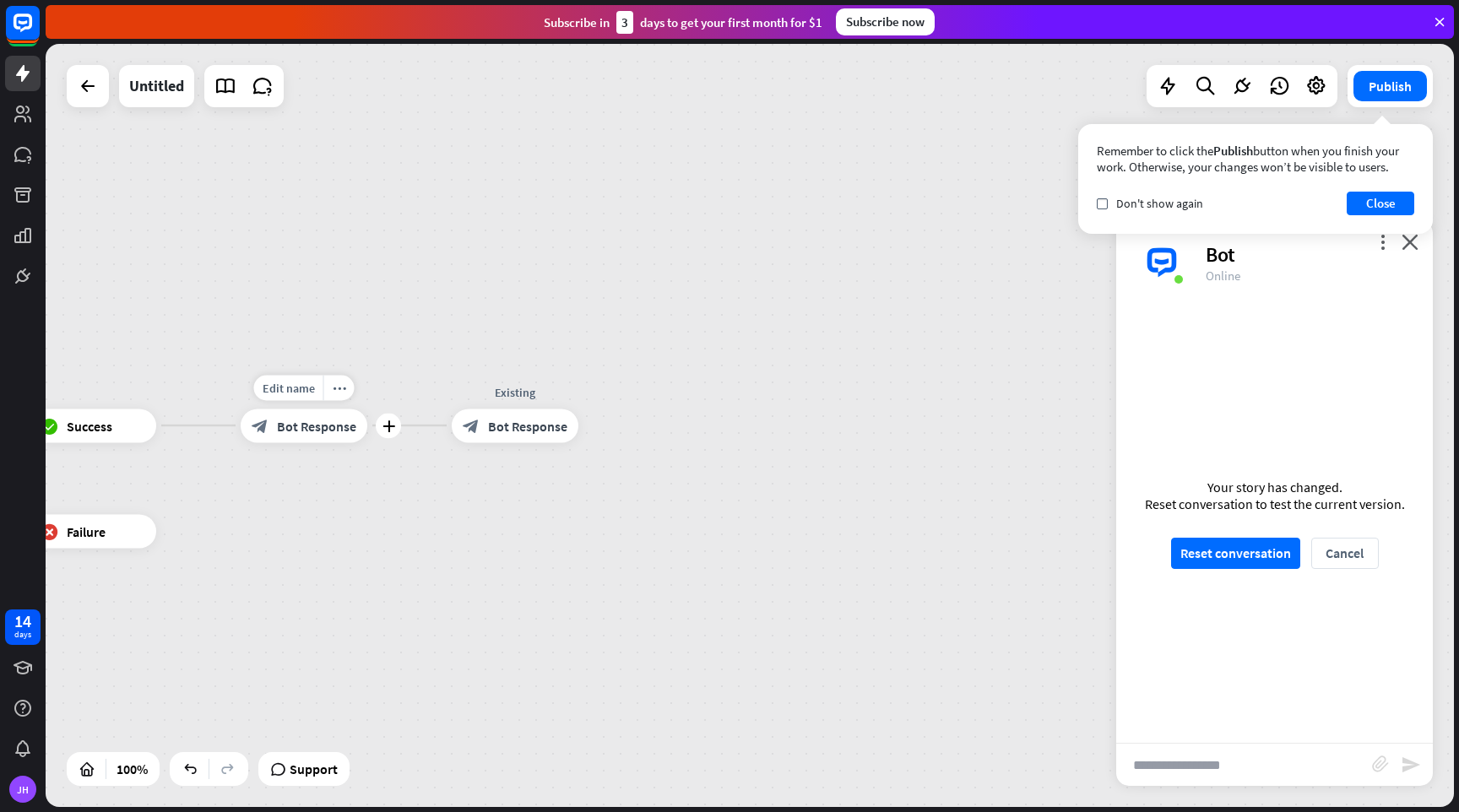
click at [324, 432] on span "Bot Response" at bounding box center [317, 425] width 80 height 17
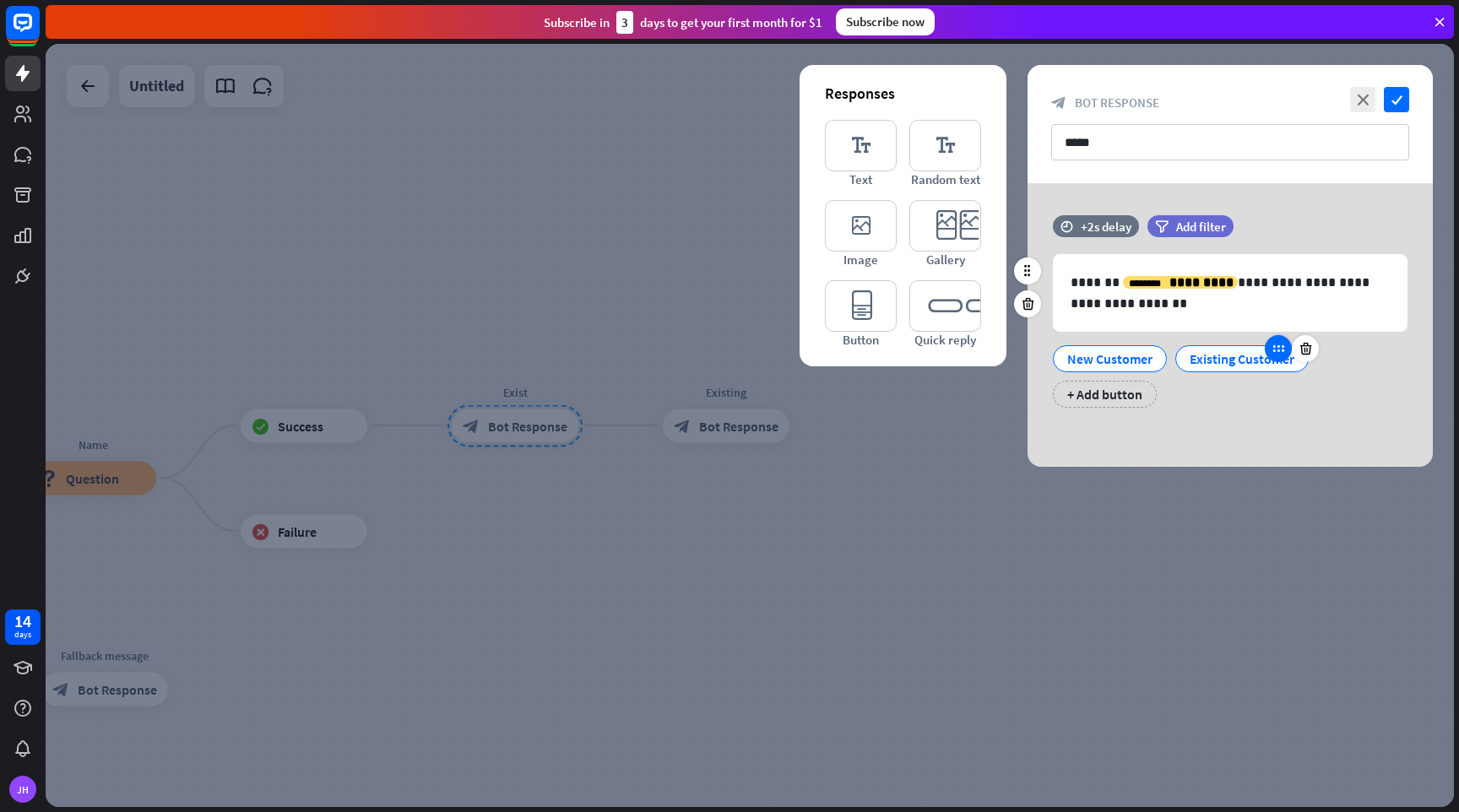
click at [1277, 347] on icon at bounding box center [1278, 349] width 15 height 15
click at [1236, 356] on div "Existing Customer" at bounding box center [1243, 358] width 105 height 25
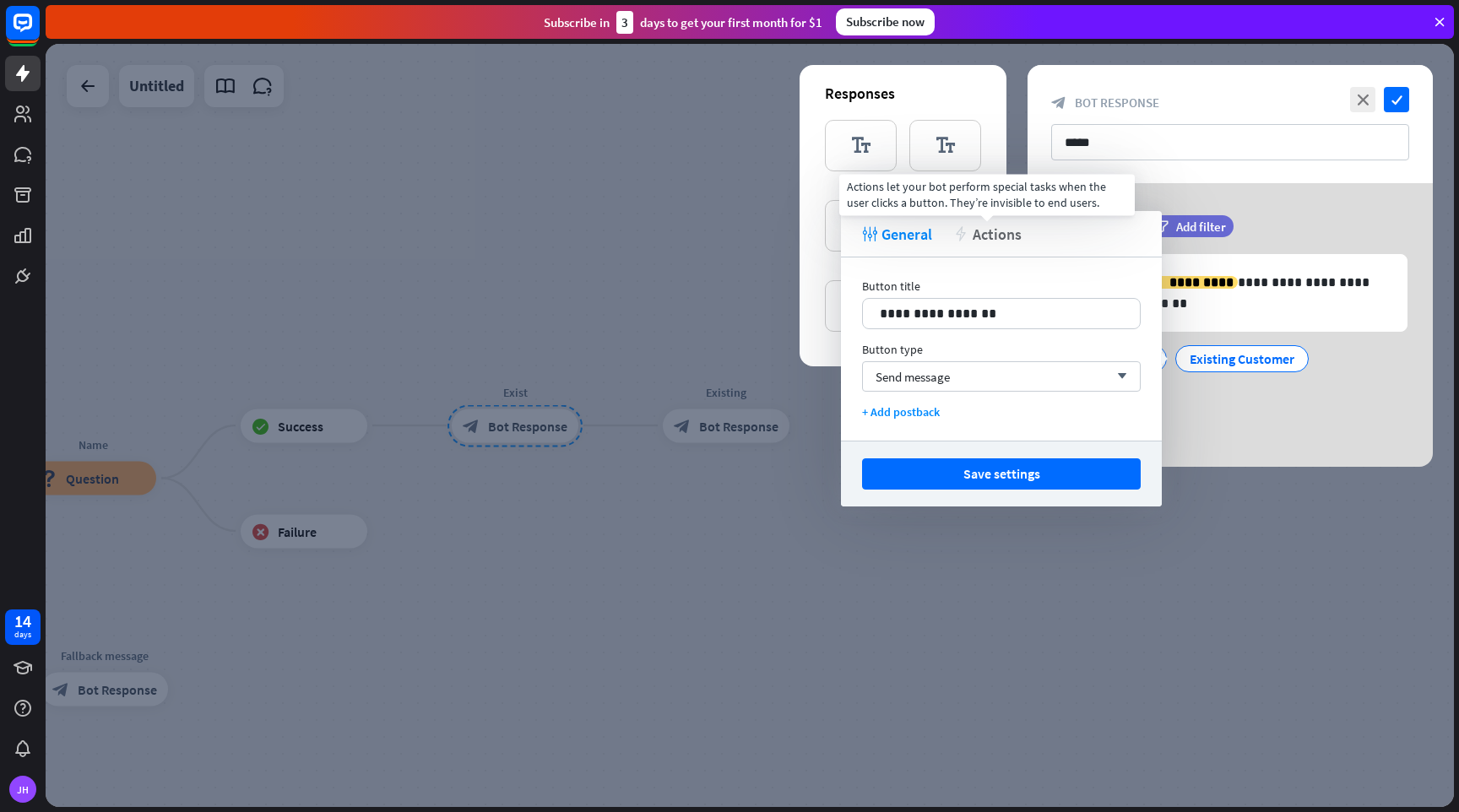
click at [982, 244] on span "Actions" at bounding box center [997, 234] width 49 height 19
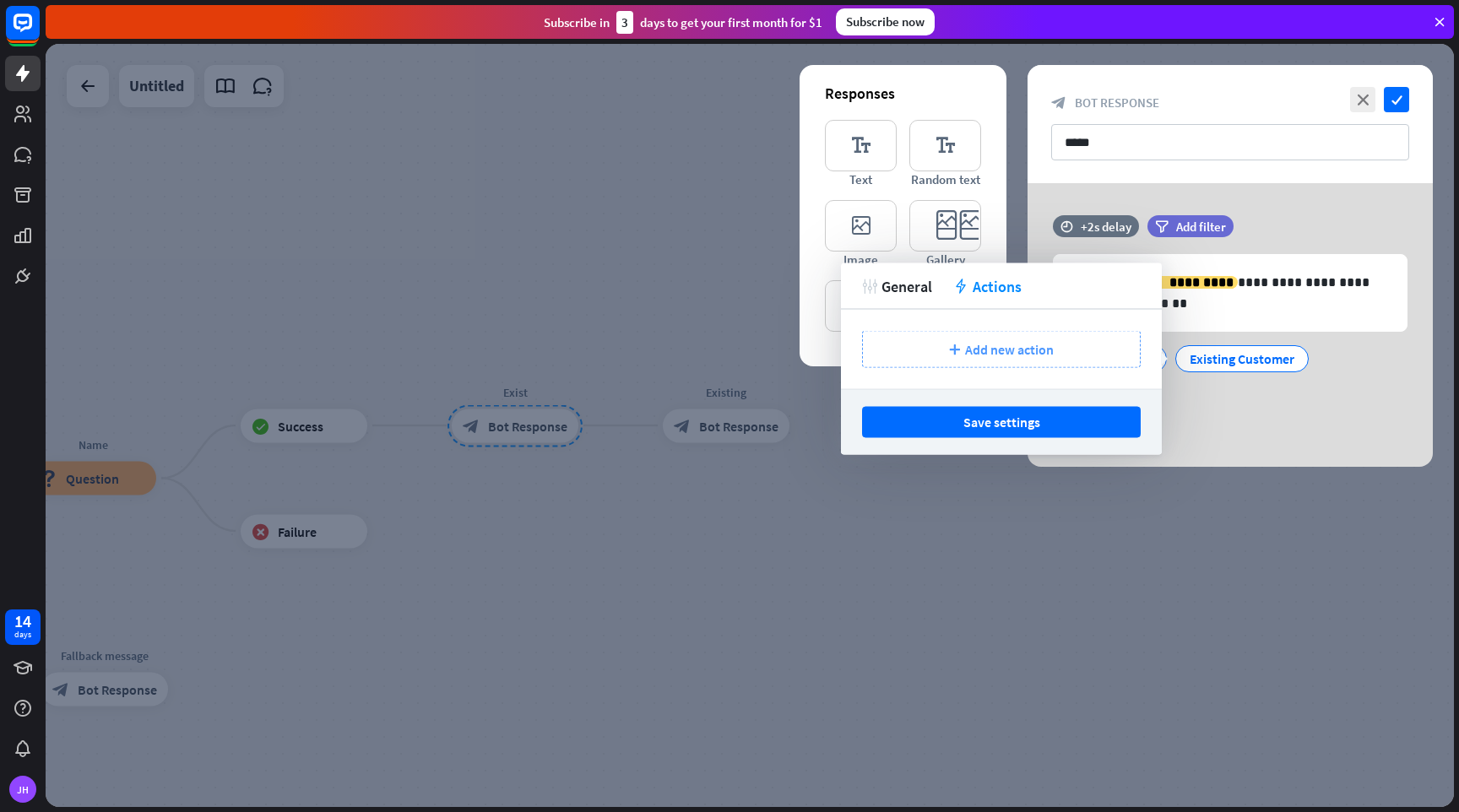
click at [987, 343] on span "Add new action" at bounding box center [1010, 349] width 89 height 17
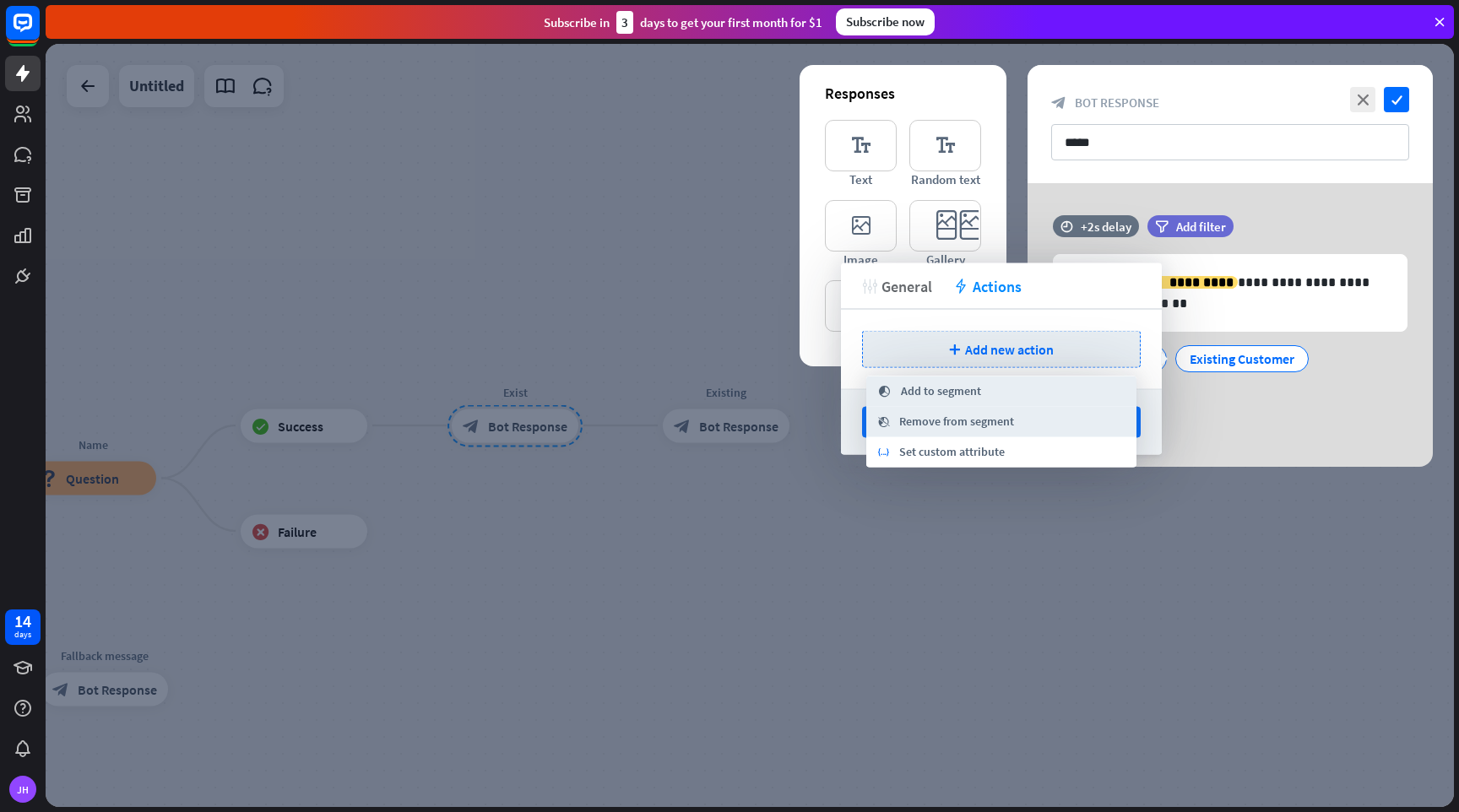
click at [907, 283] on span "General" at bounding box center [907, 285] width 51 height 19
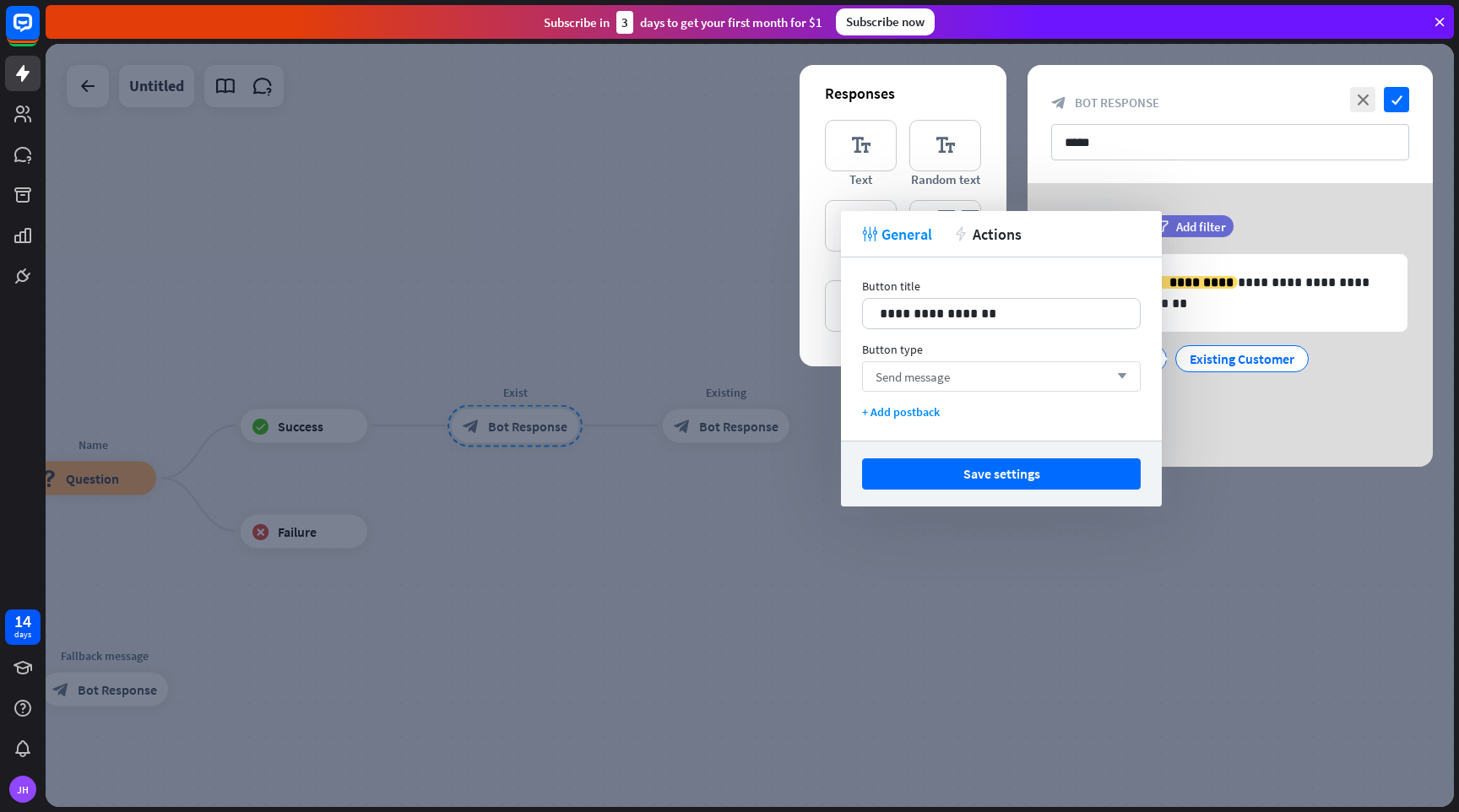
click at [956, 385] on div "Send message arrow_down" at bounding box center [1002, 377] width 279 height 31
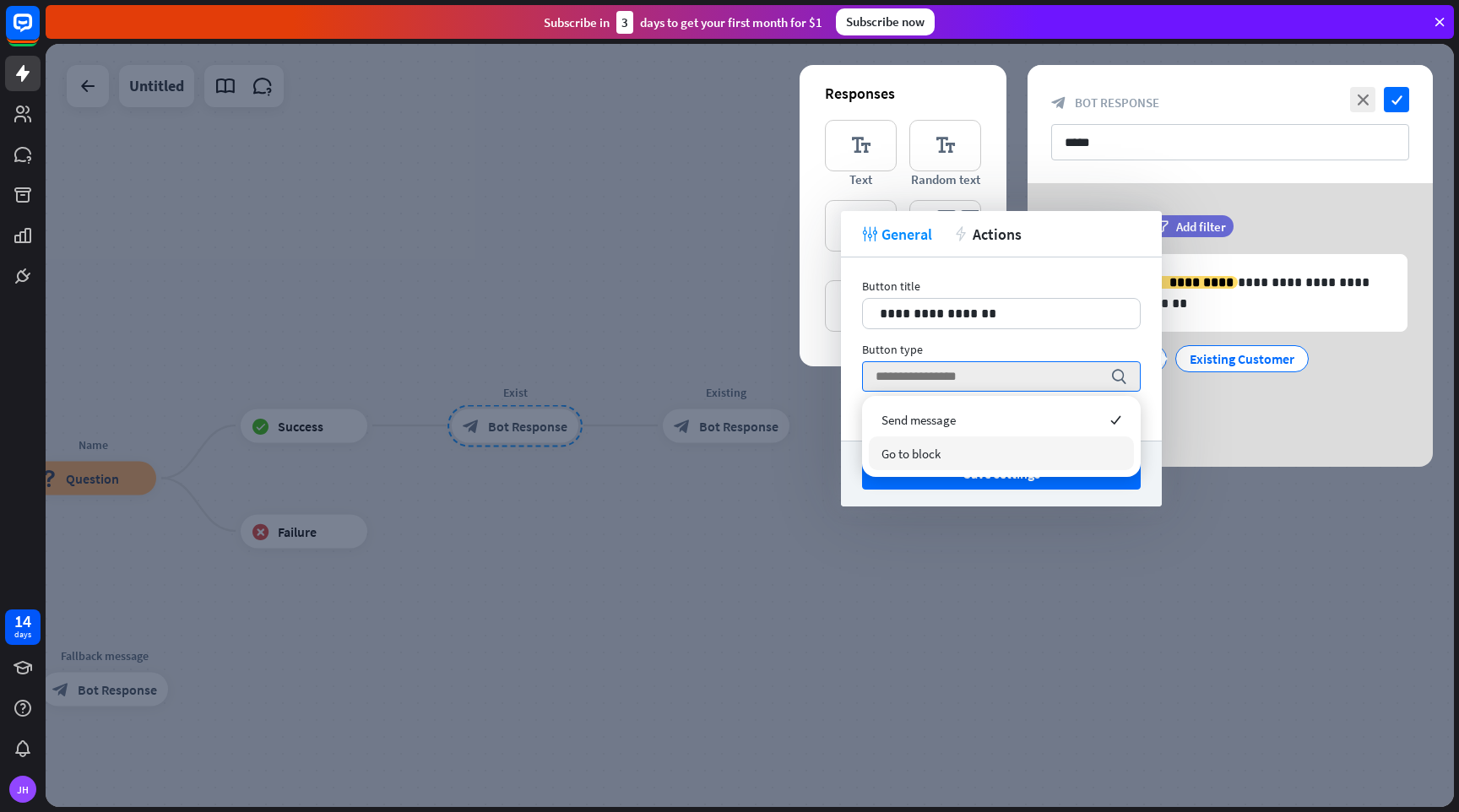
click at [951, 447] on div "Go to block" at bounding box center [1001, 453] width 265 height 33
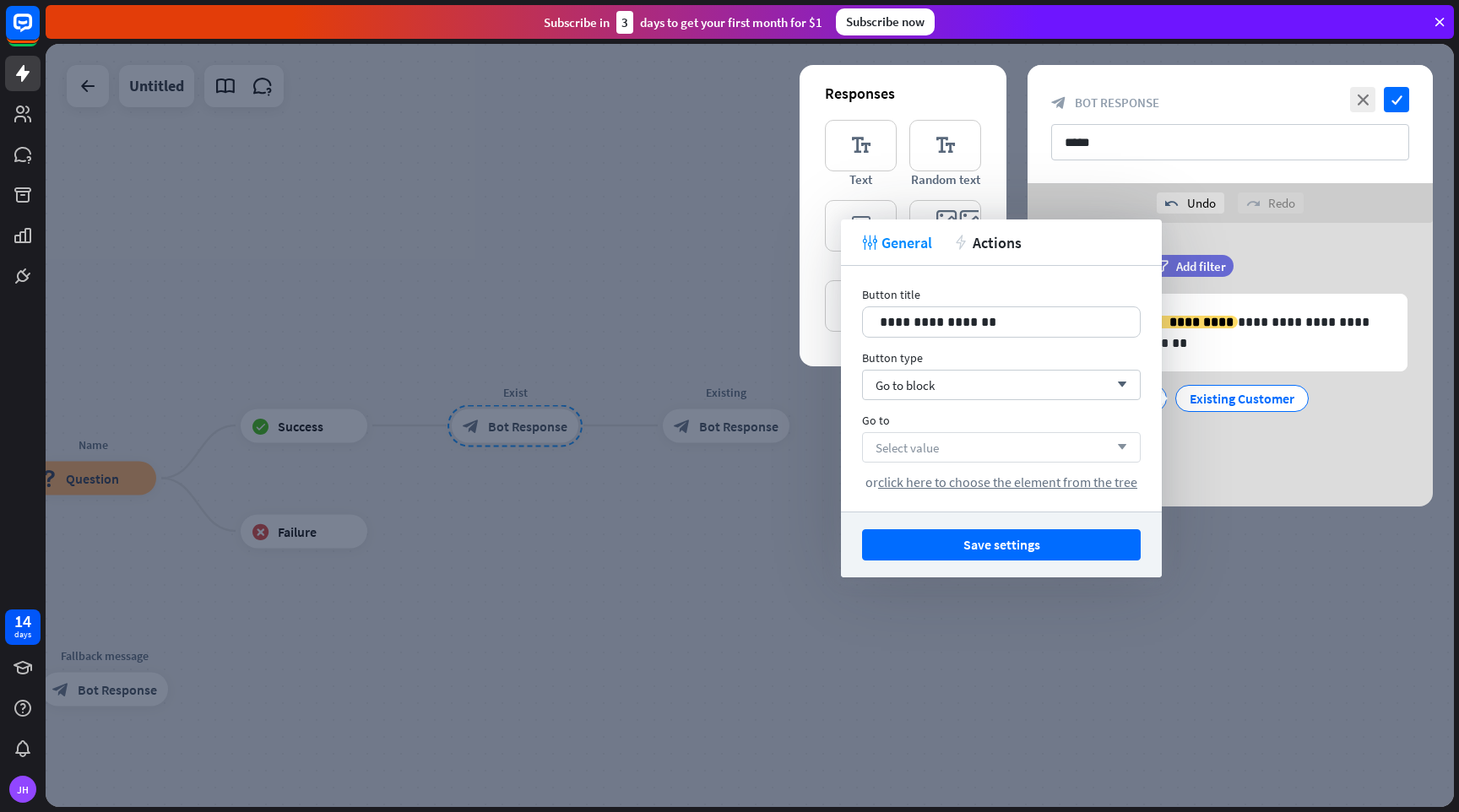
click at [972, 456] on div "Select value arrow_down" at bounding box center [1002, 447] width 279 height 31
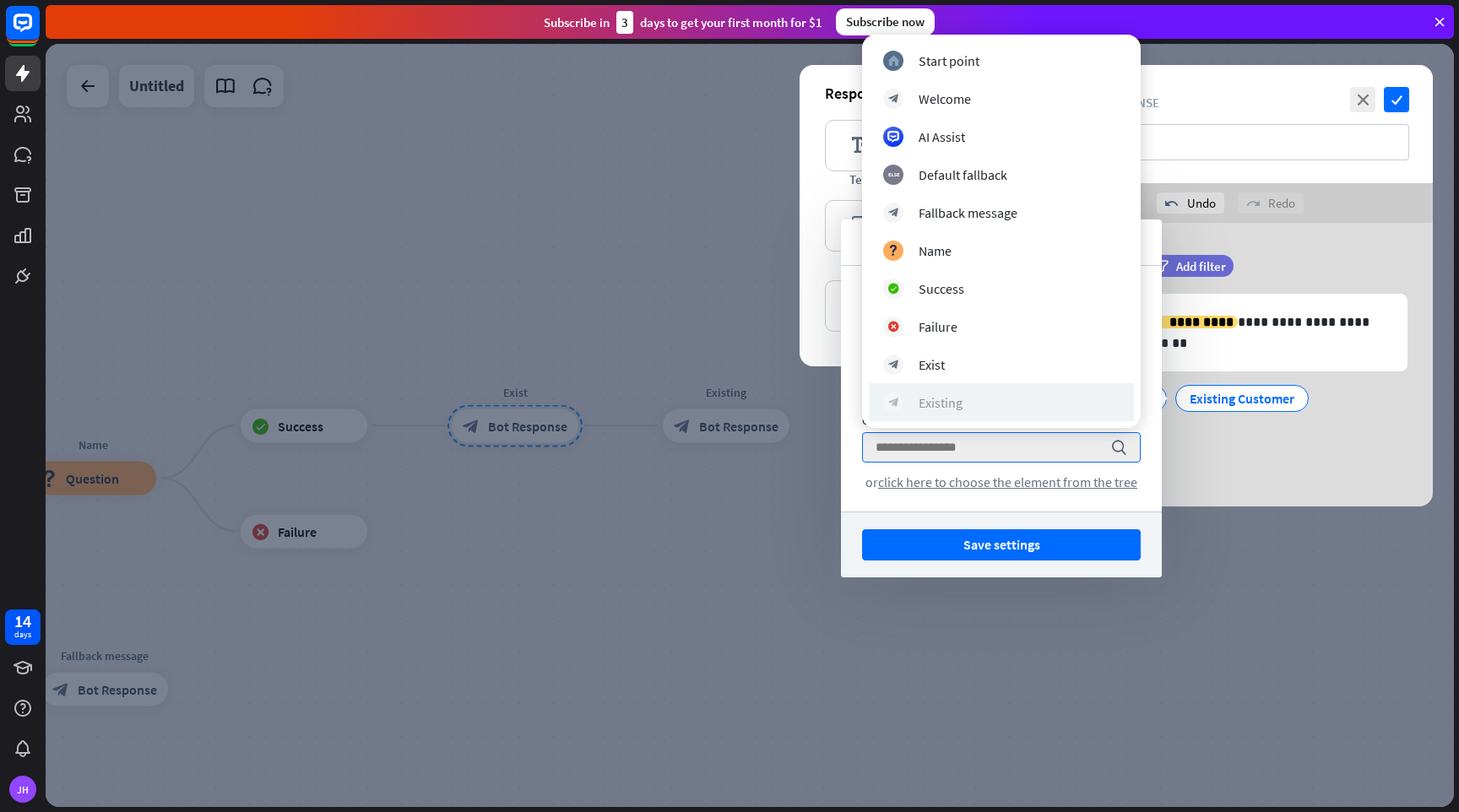
click at [967, 398] on div "block_bot_response Existing" at bounding box center [1001, 403] width 236 height 20
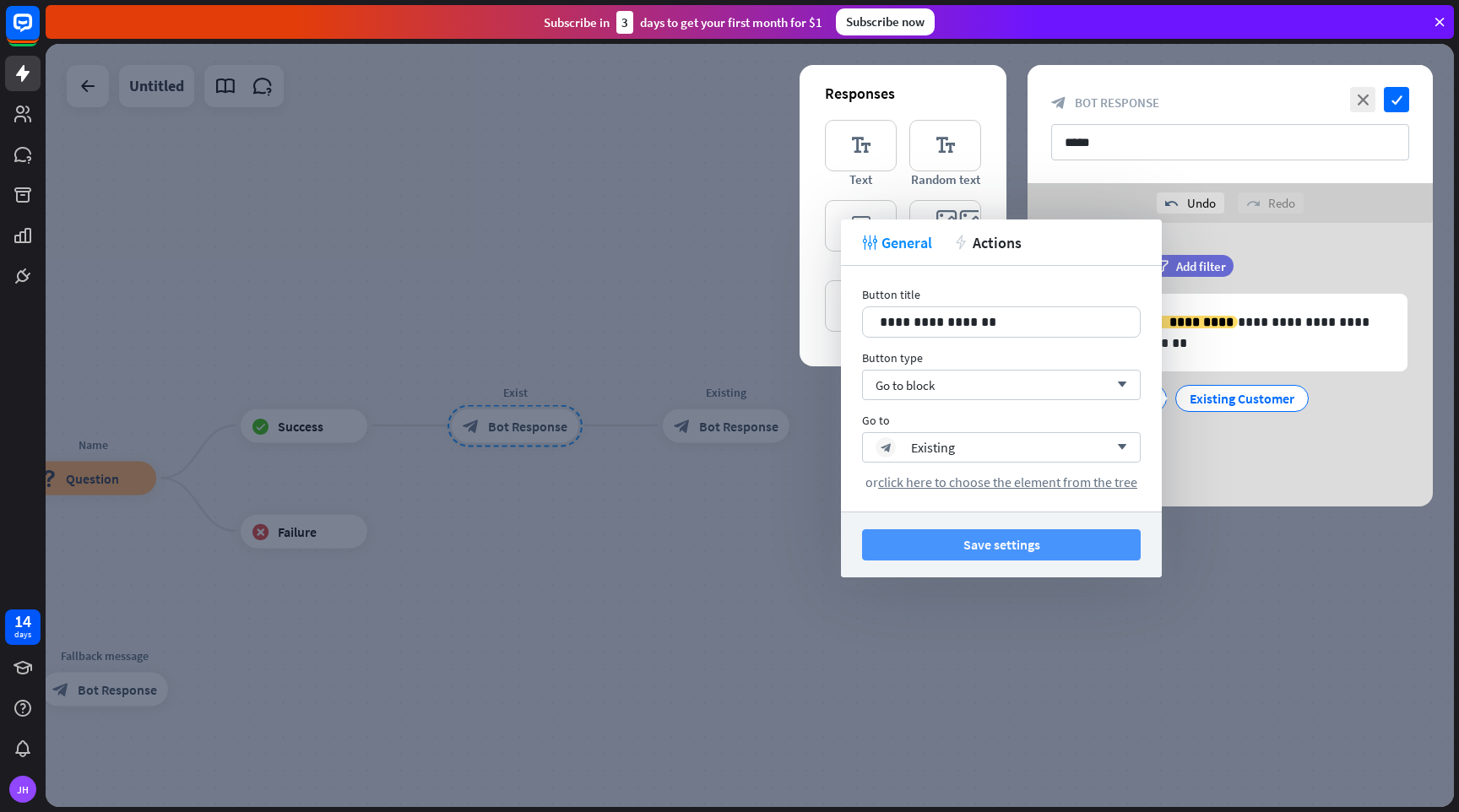
click at [1034, 548] on button "Save settings" at bounding box center [1002, 545] width 279 height 32
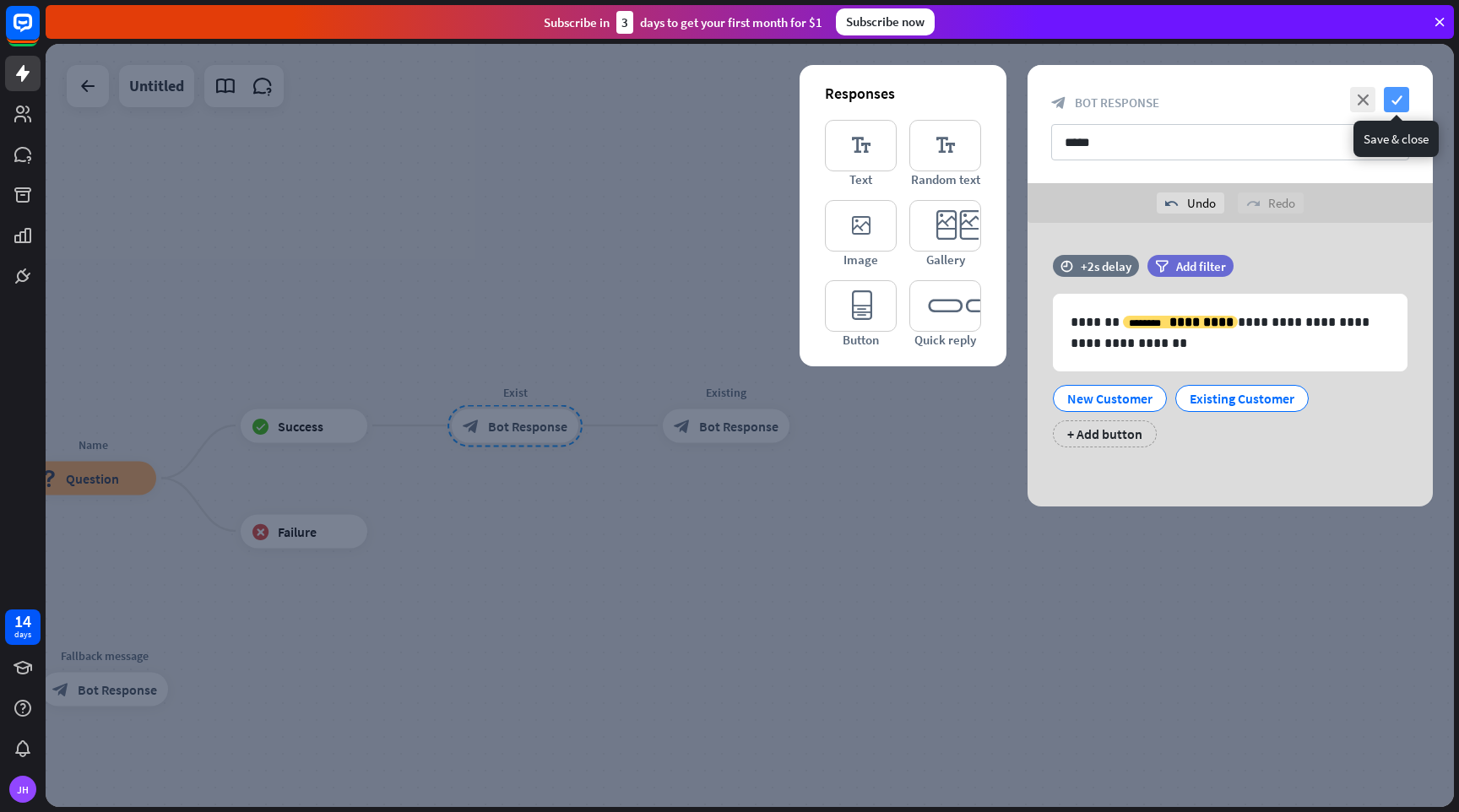
click at [1400, 97] on icon "check" at bounding box center [1397, 100] width 25 height 25
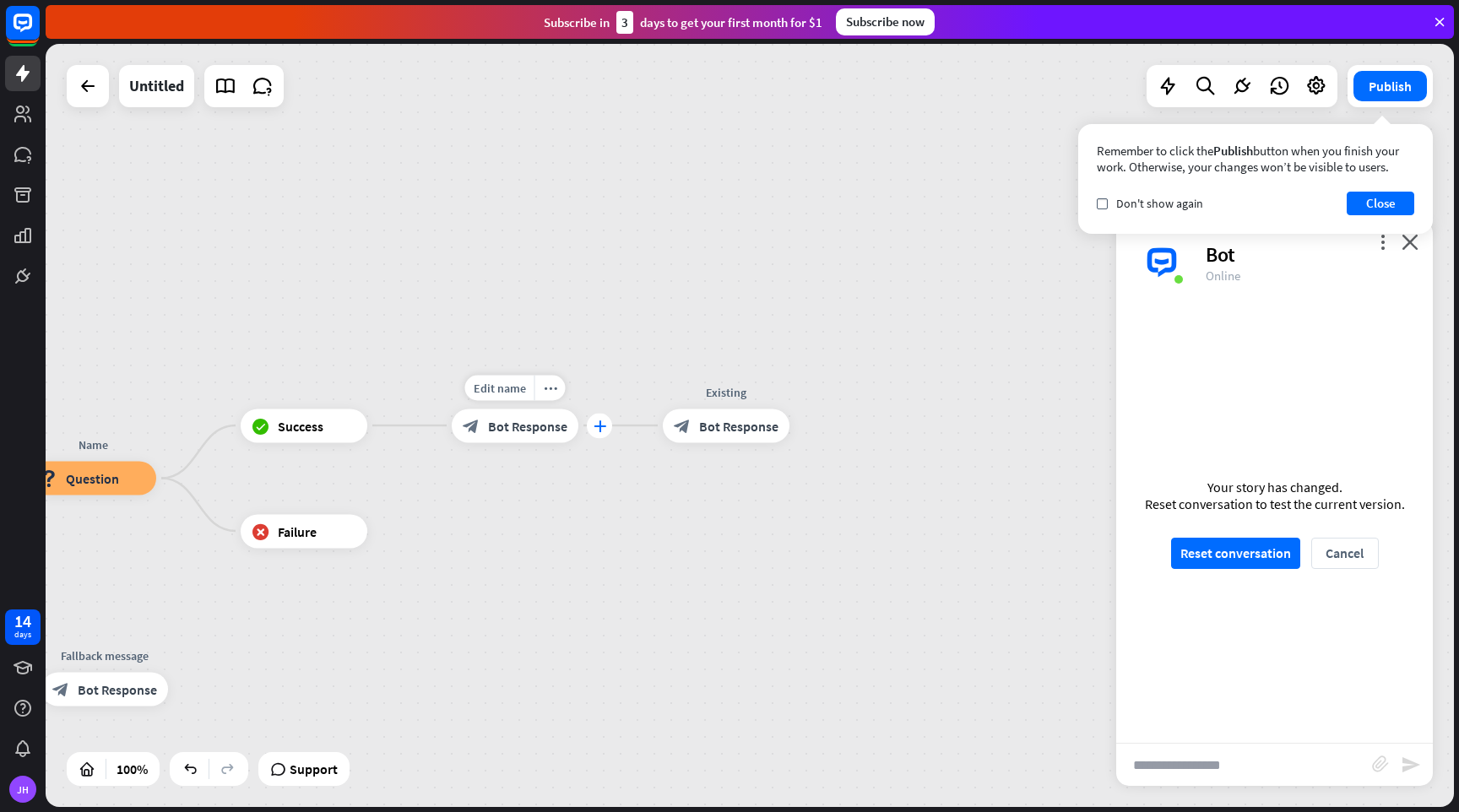
click at [596, 431] on div "plus" at bounding box center [600, 425] width 25 height 25
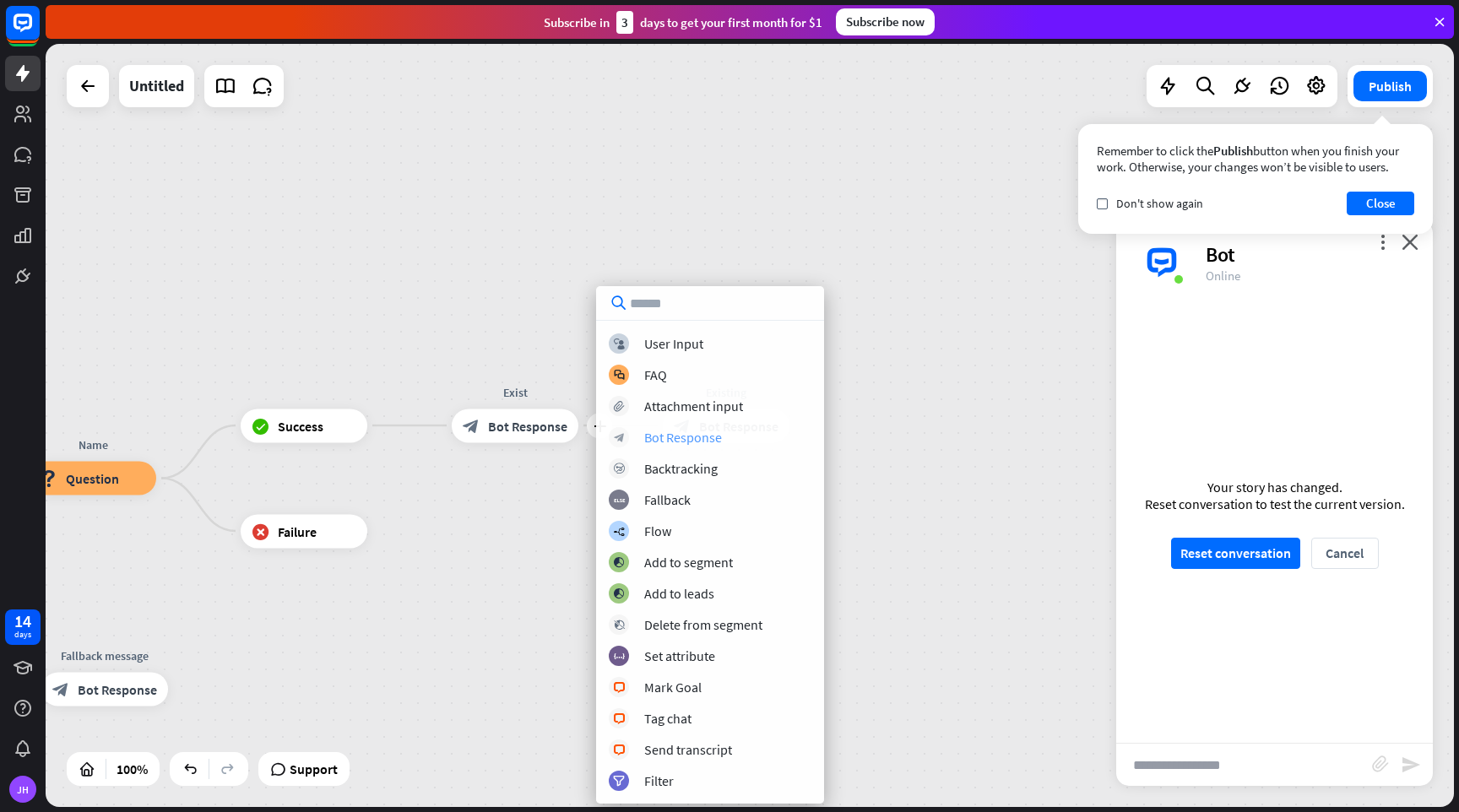
click at [673, 441] on div "Bot Response" at bounding box center [683, 437] width 78 height 17
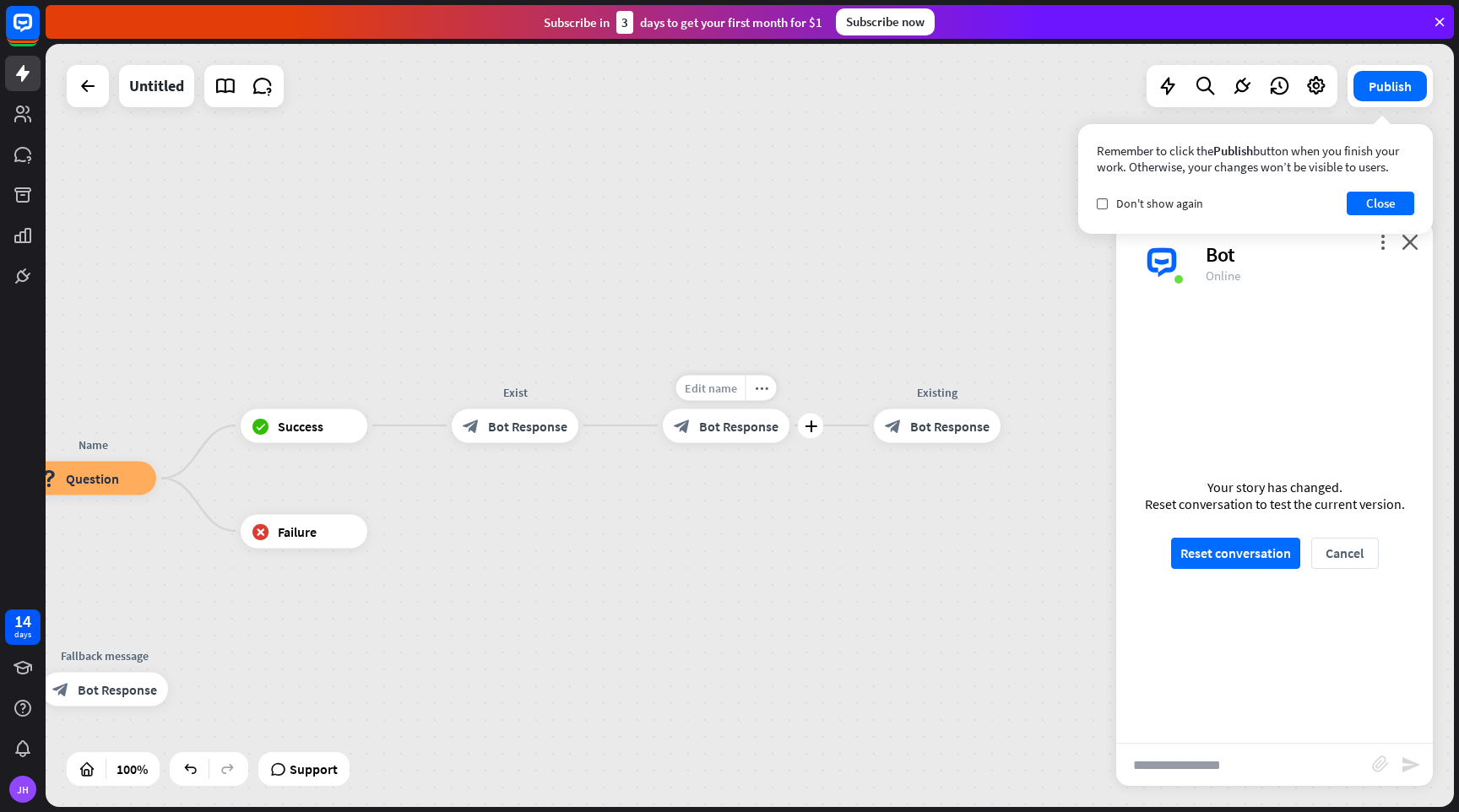
click at [713, 383] on span "Edit name" at bounding box center [711, 387] width 53 height 15
type input "*******"
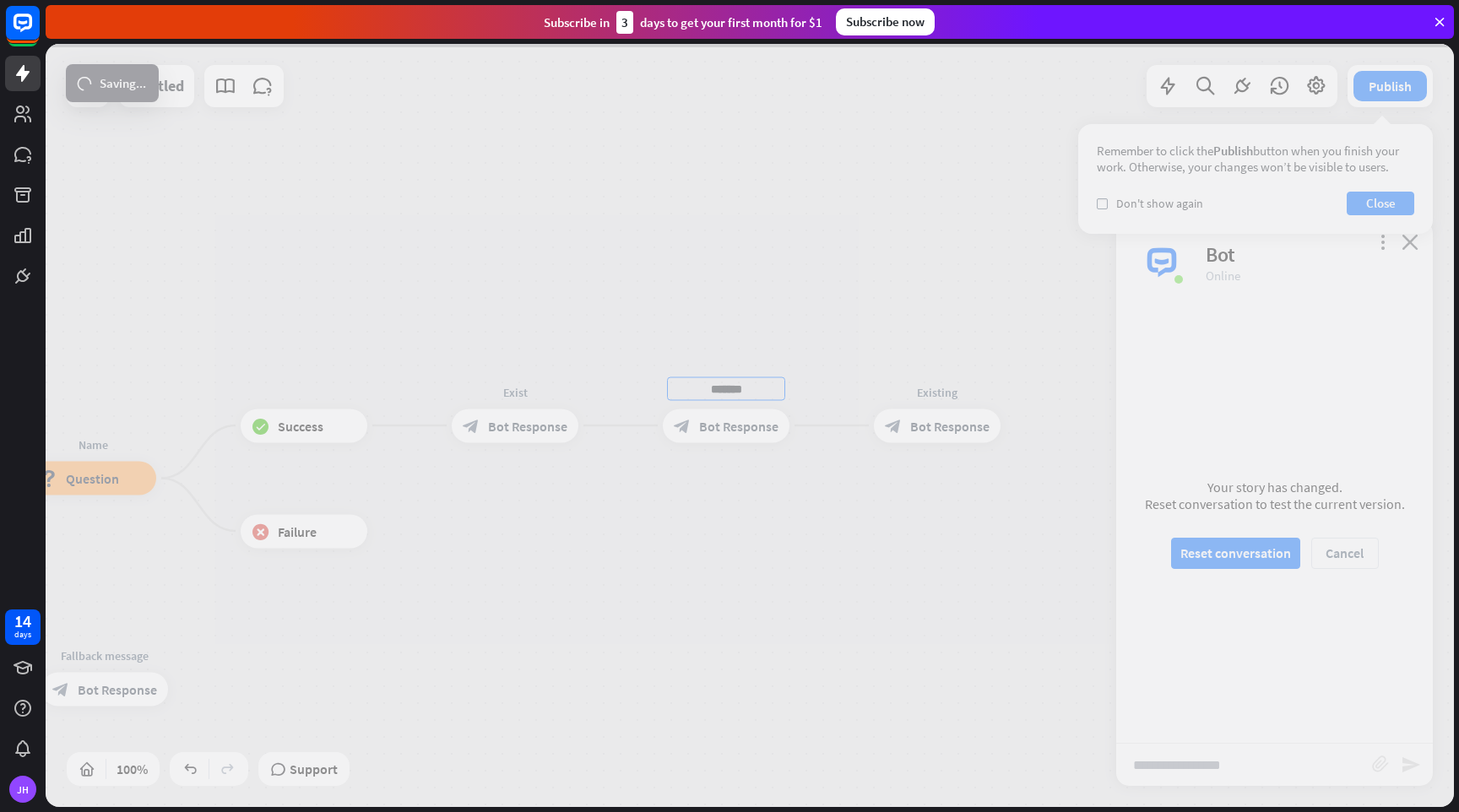
click at [815, 489] on div "home_2 Start point Welcome block_bot_response Bot Response Name block_question …" at bounding box center [749, 425] width 1408 height 763
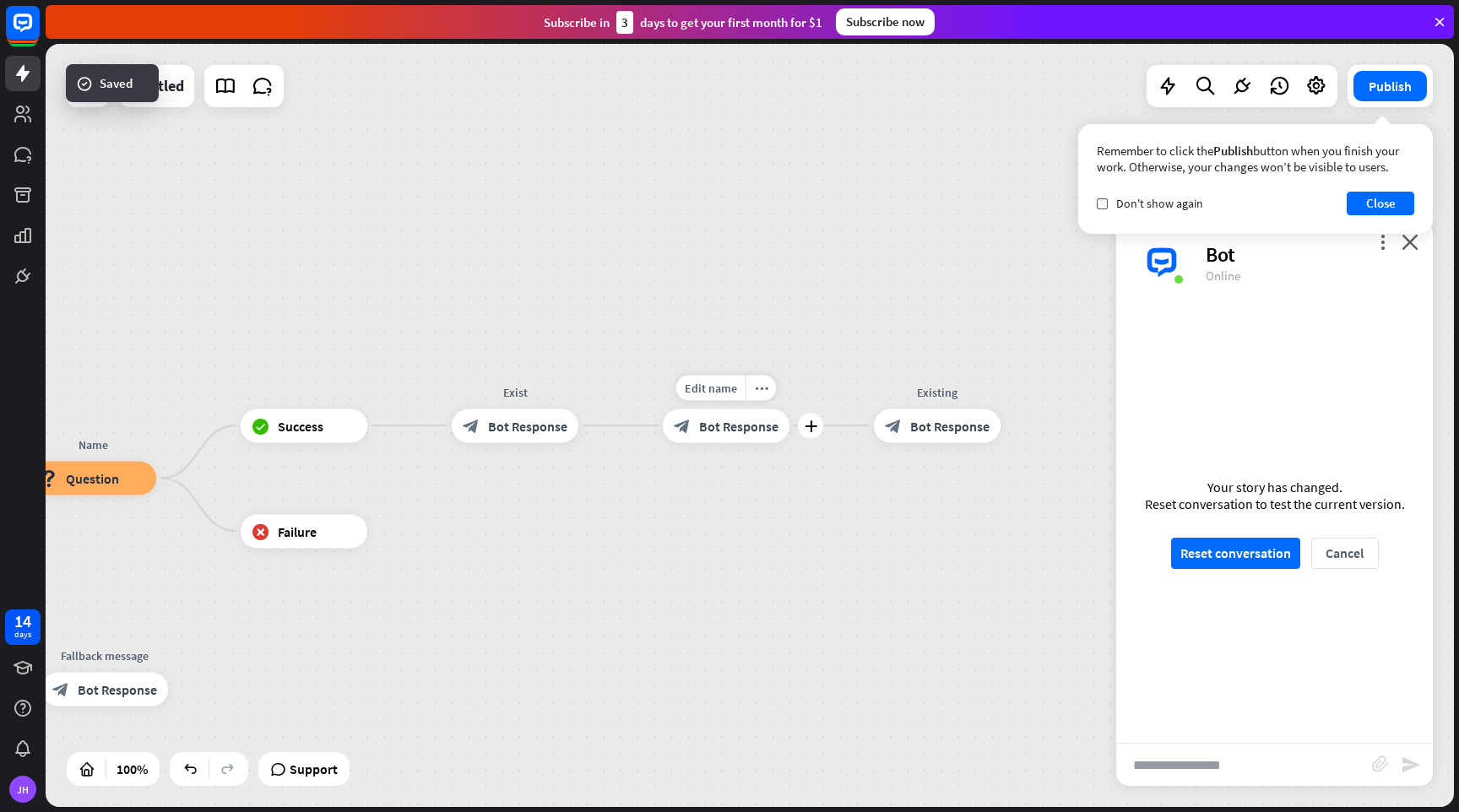
click at [762, 435] on div "block_bot_response Bot Response" at bounding box center [726, 425] width 127 height 33
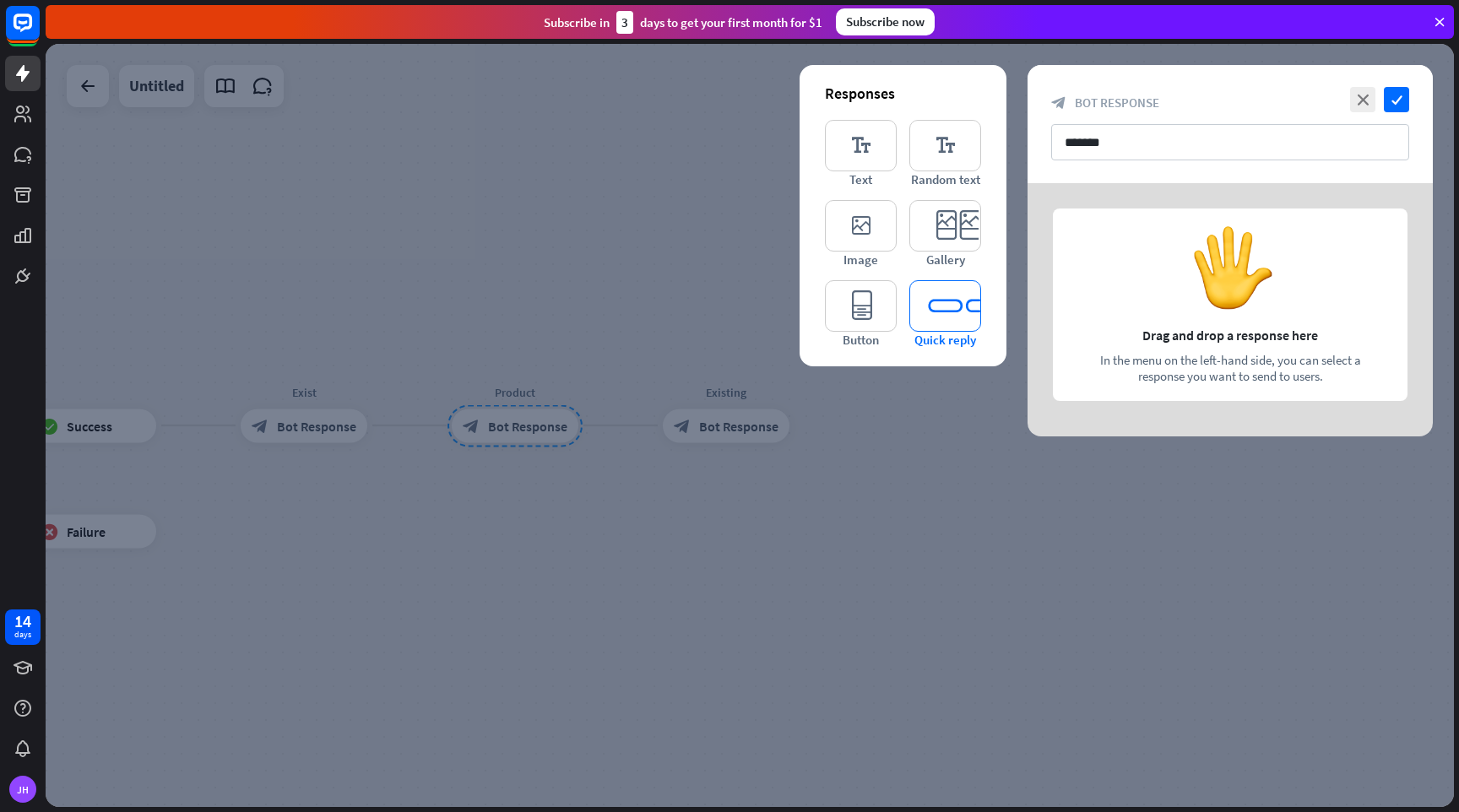
click at [947, 312] on icon "editor_quick_replies" at bounding box center [945, 306] width 72 height 52
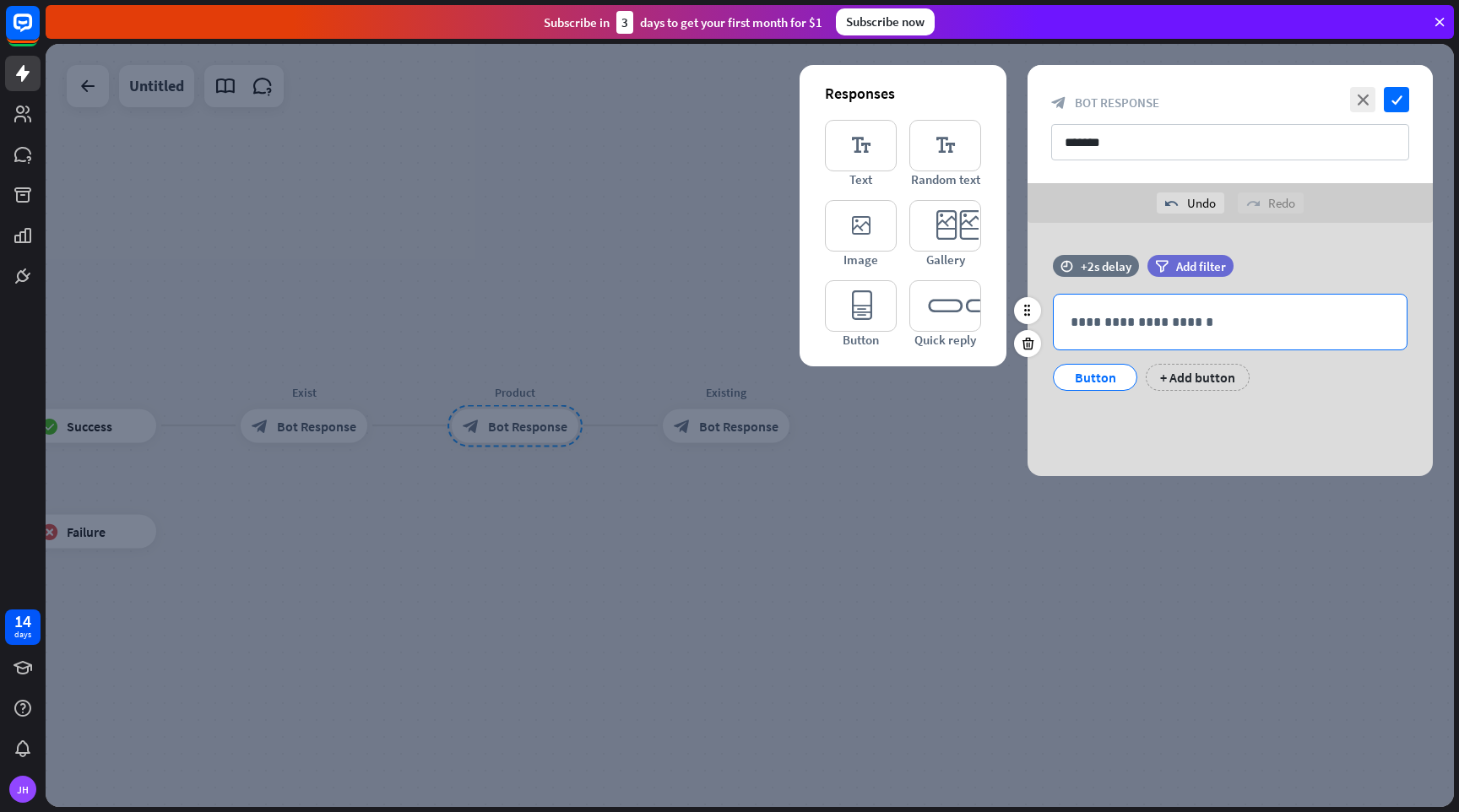
click at [1142, 310] on div "**********" at bounding box center [1231, 321] width 353 height 55
click at [1101, 377] on div "Button" at bounding box center [1096, 377] width 56 height 25
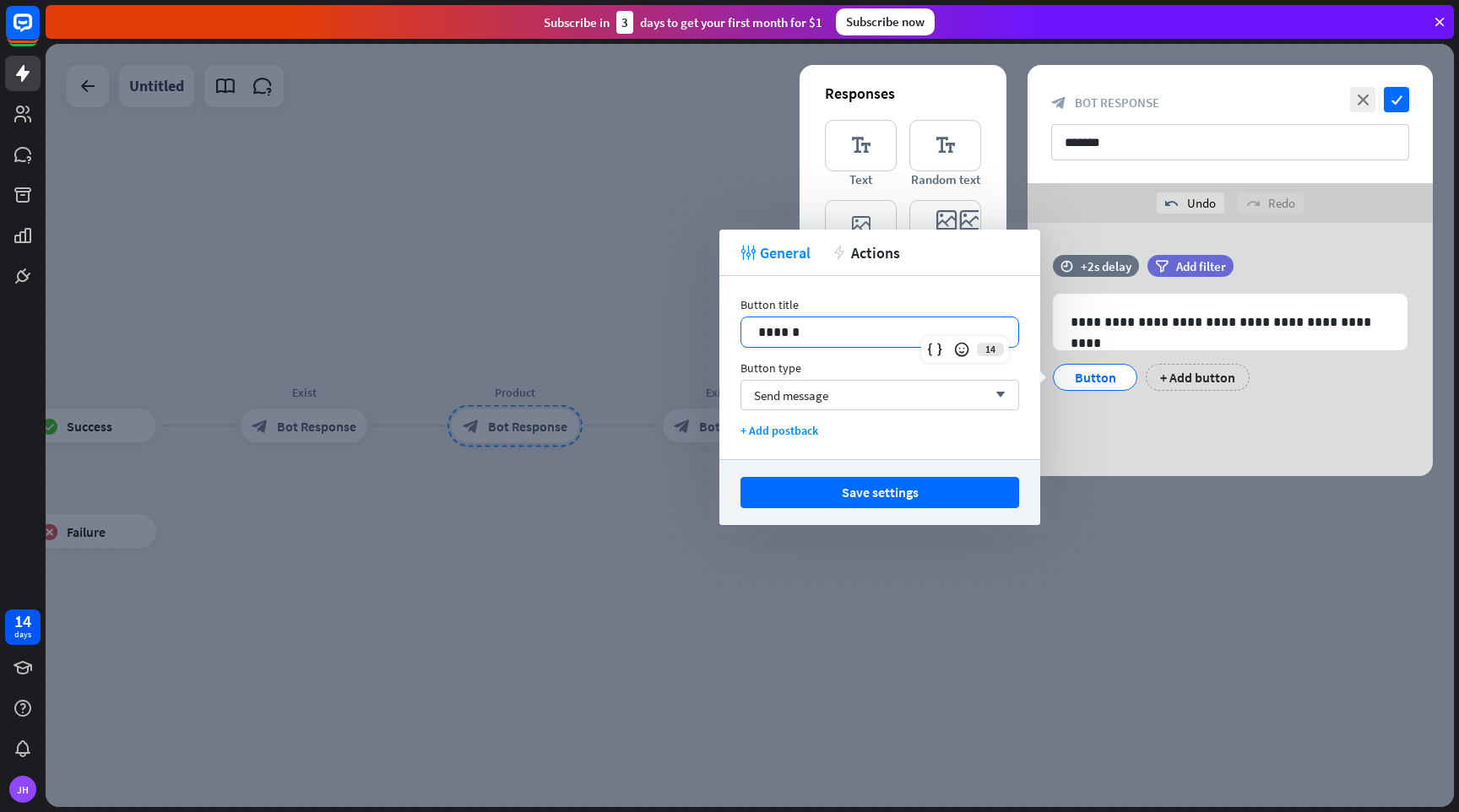
drag, startPoint x: 865, startPoint y: 331, endPoint x: 648, endPoint y: 320, distance: 217.3
click at [648, 320] on body "14 days [PERSON_NAME] close Product Help First steps Get started with ChatBot H…" at bounding box center [729, 406] width 1459 height 812
click at [857, 494] on button "Save settings" at bounding box center [880, 492] width 279 height 32
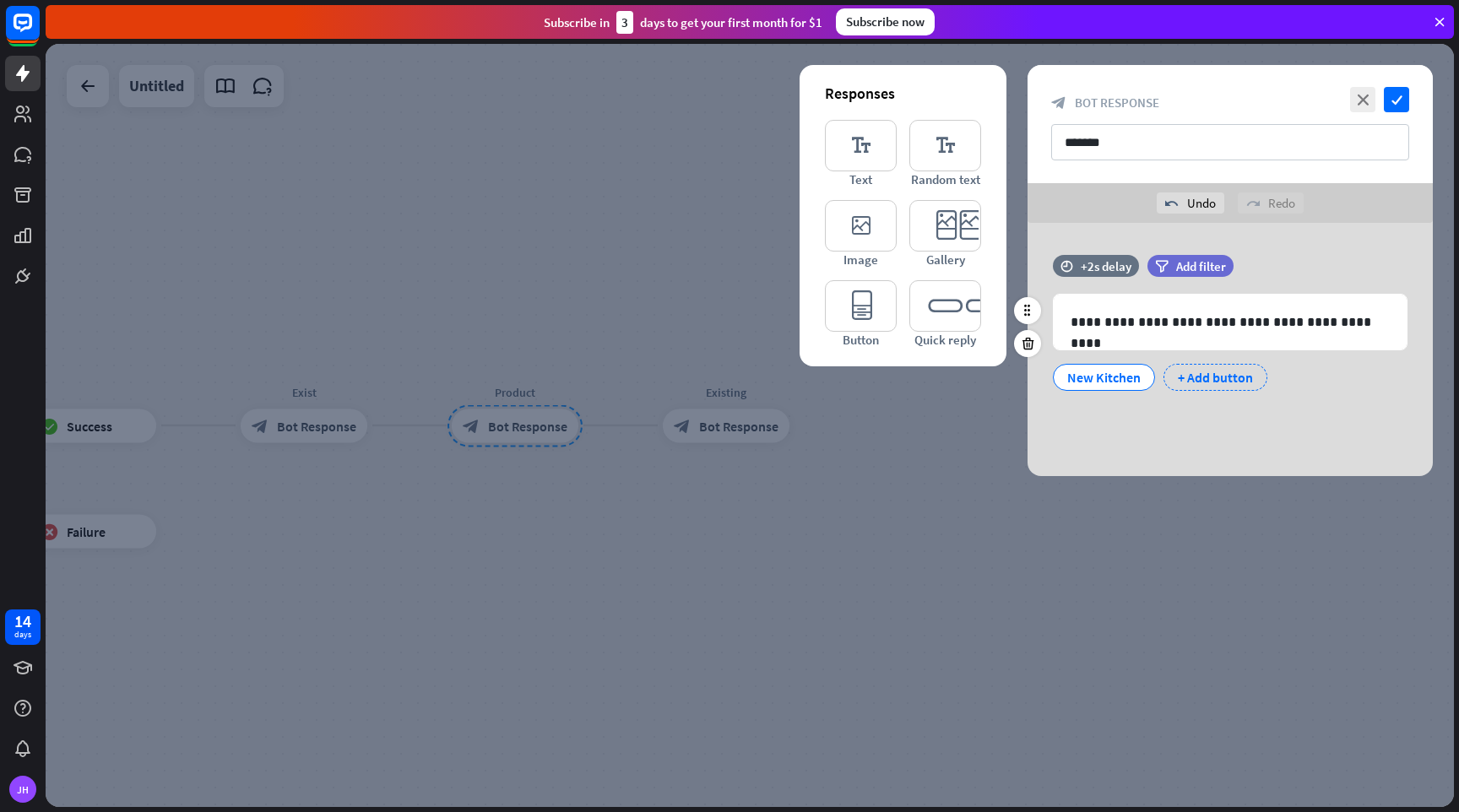
click at [1210, 381] on div "+ Add button" at bounding box center [1215, 377] width 104 height 27
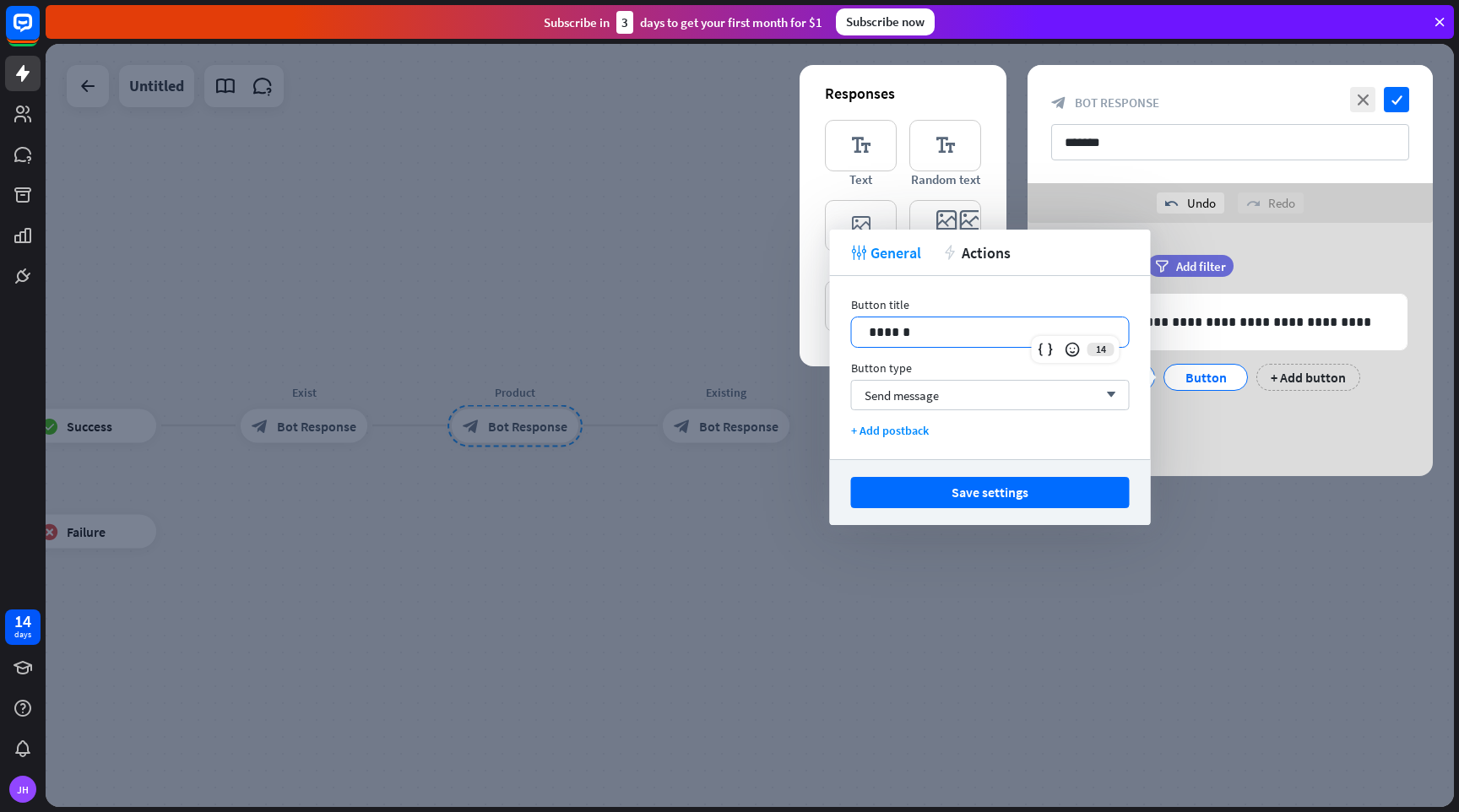
drag, startPoint x: 931, startPoint y: 330, endPoint x: 758, endPoint y: 309, distance: 174.3
click at [758, 309] on body "14 days [PERSON_NAME] close Product Help First steps Get started with ChatBot H…" at bounding box center [729, 406] width 1459 height 812
click at [981, 509] on div "Save settings" at bounding box center [991, 492] width 321 height 66
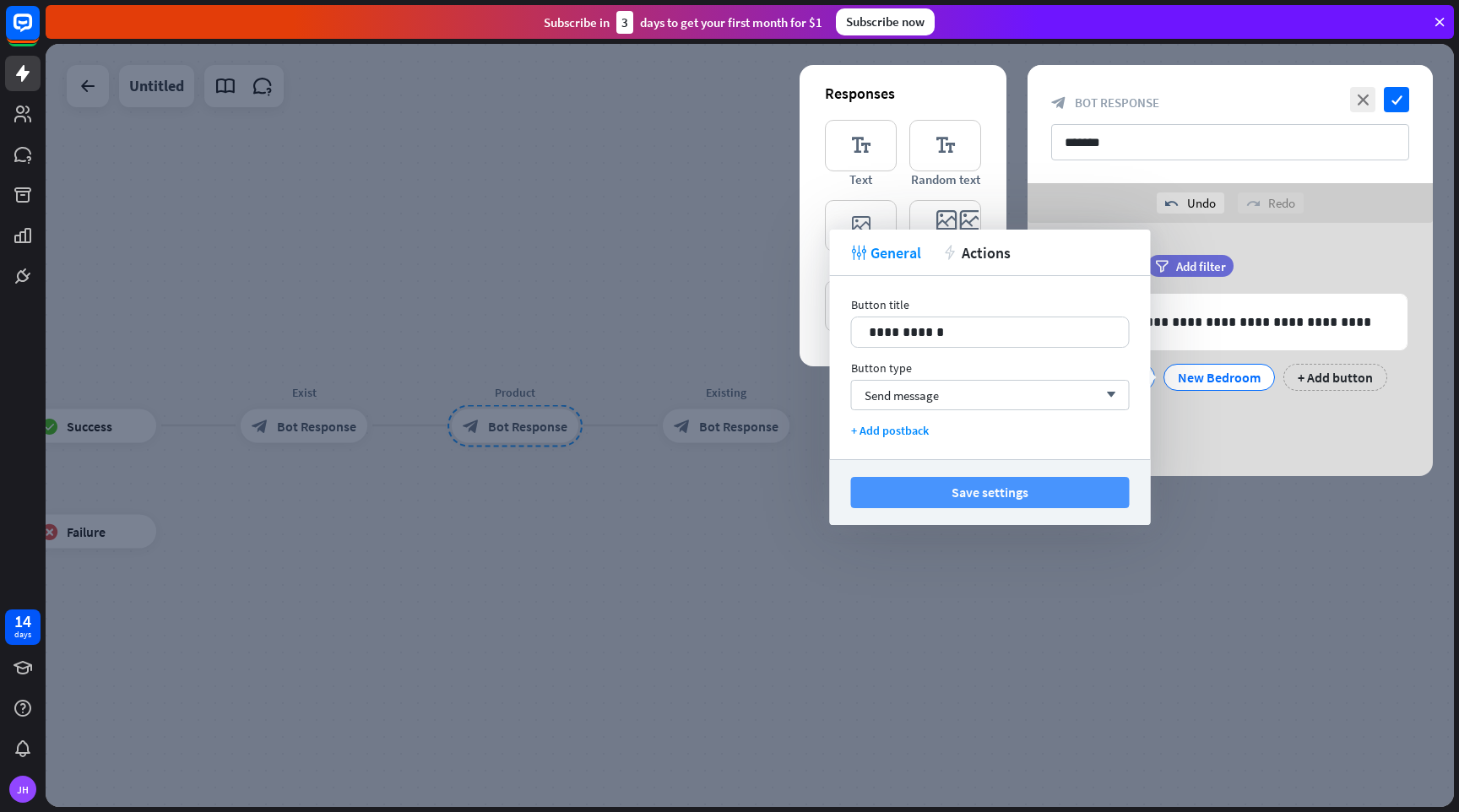
click at [983, 501] on button "Save settings" at bounding box center [991, 492] width 279 height 32
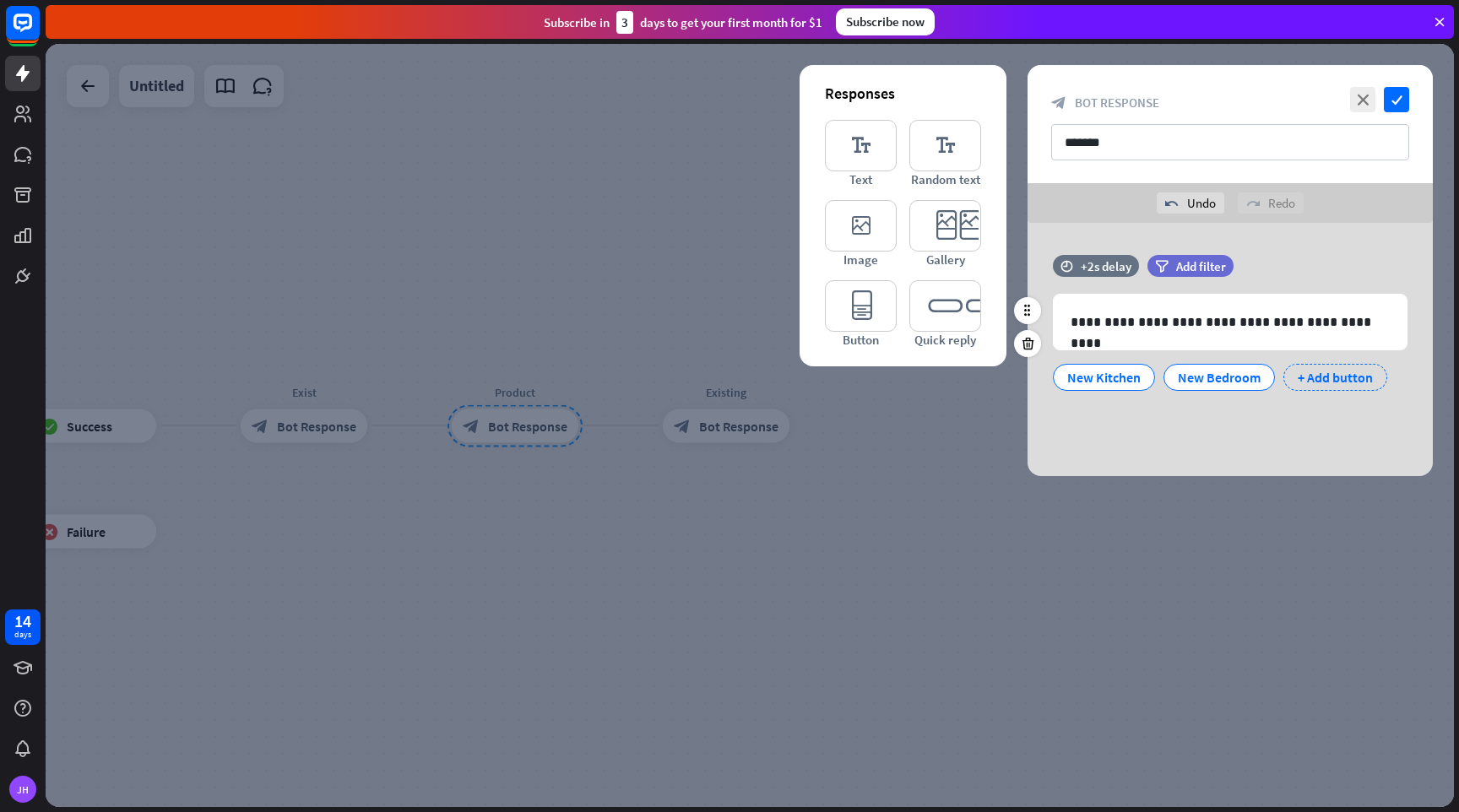
click at [1331, 381] on div "+ Add button" at bounding box center [1335, 377] width 104 height 27
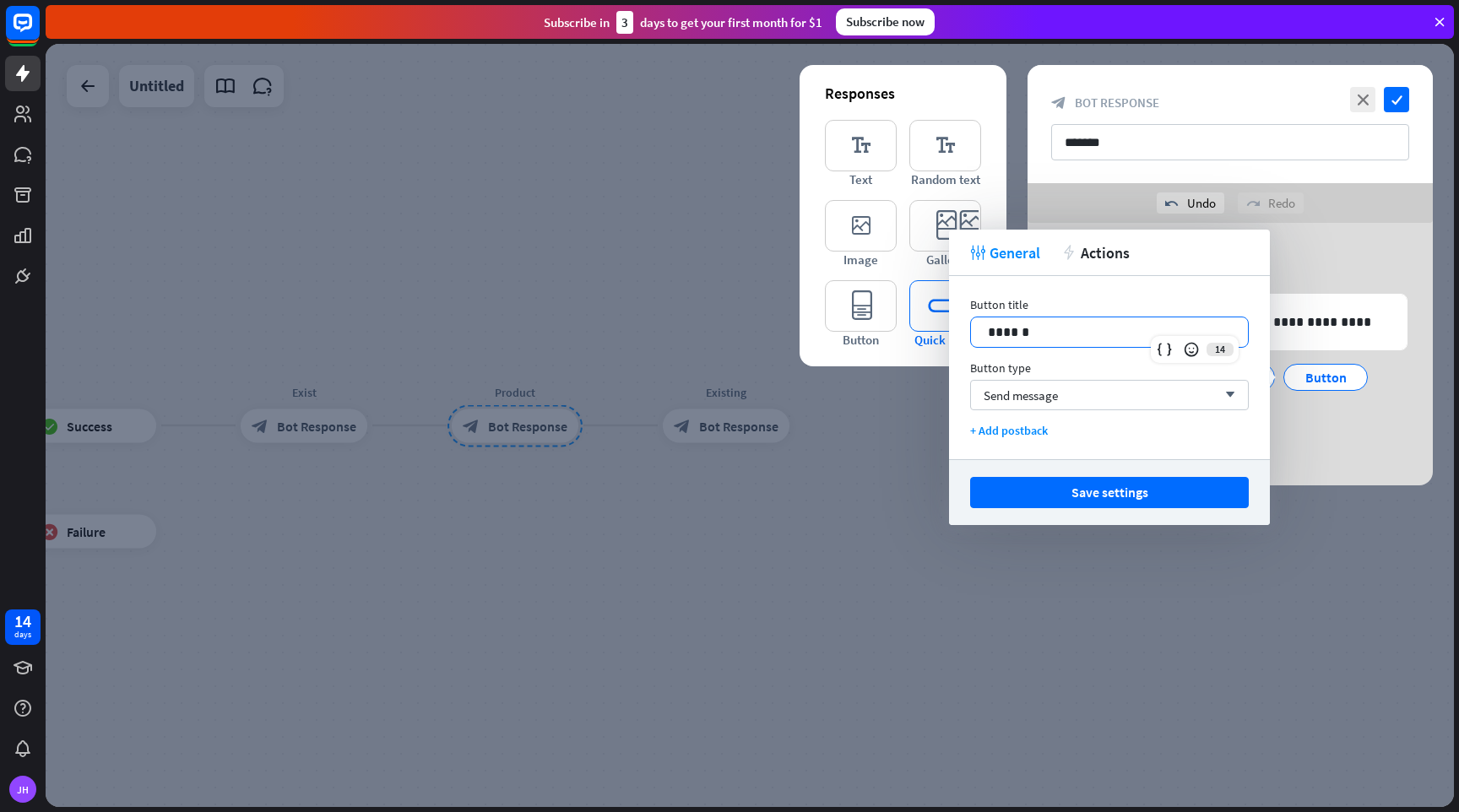
drag, startPoint x: 1029, startPoint y: 334, endPoint x: 943, endPoint y: 324, distance: 86.6
click at [943, 324] on body "14 days [PERSON_NAME] close Product Help First steps Get started with ChatBot H…" at bounding box center [729, 406] width 1459 height 812
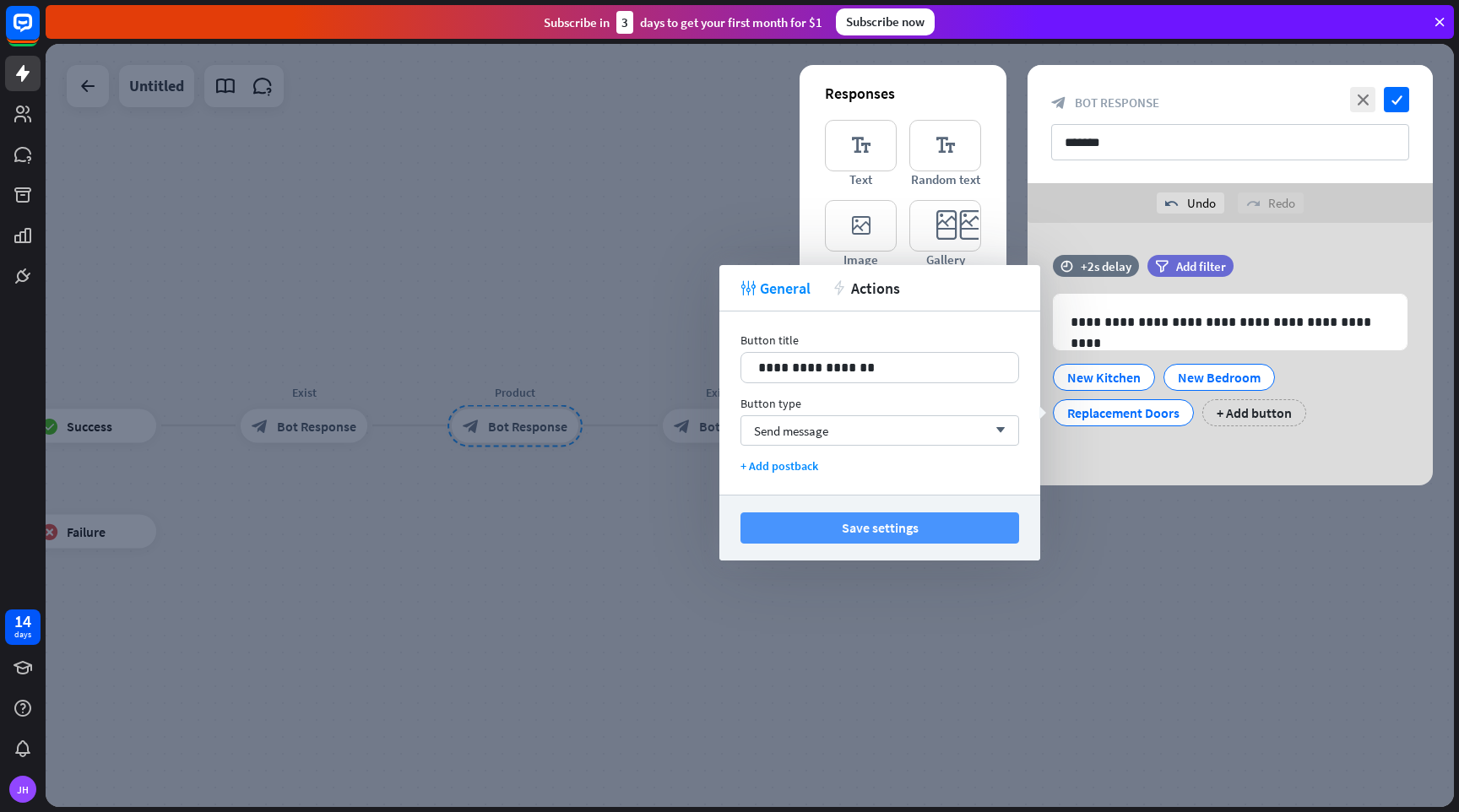
click at [887, 524] on button "Save settings" at bounding box center [880, 528] width 279 height 32
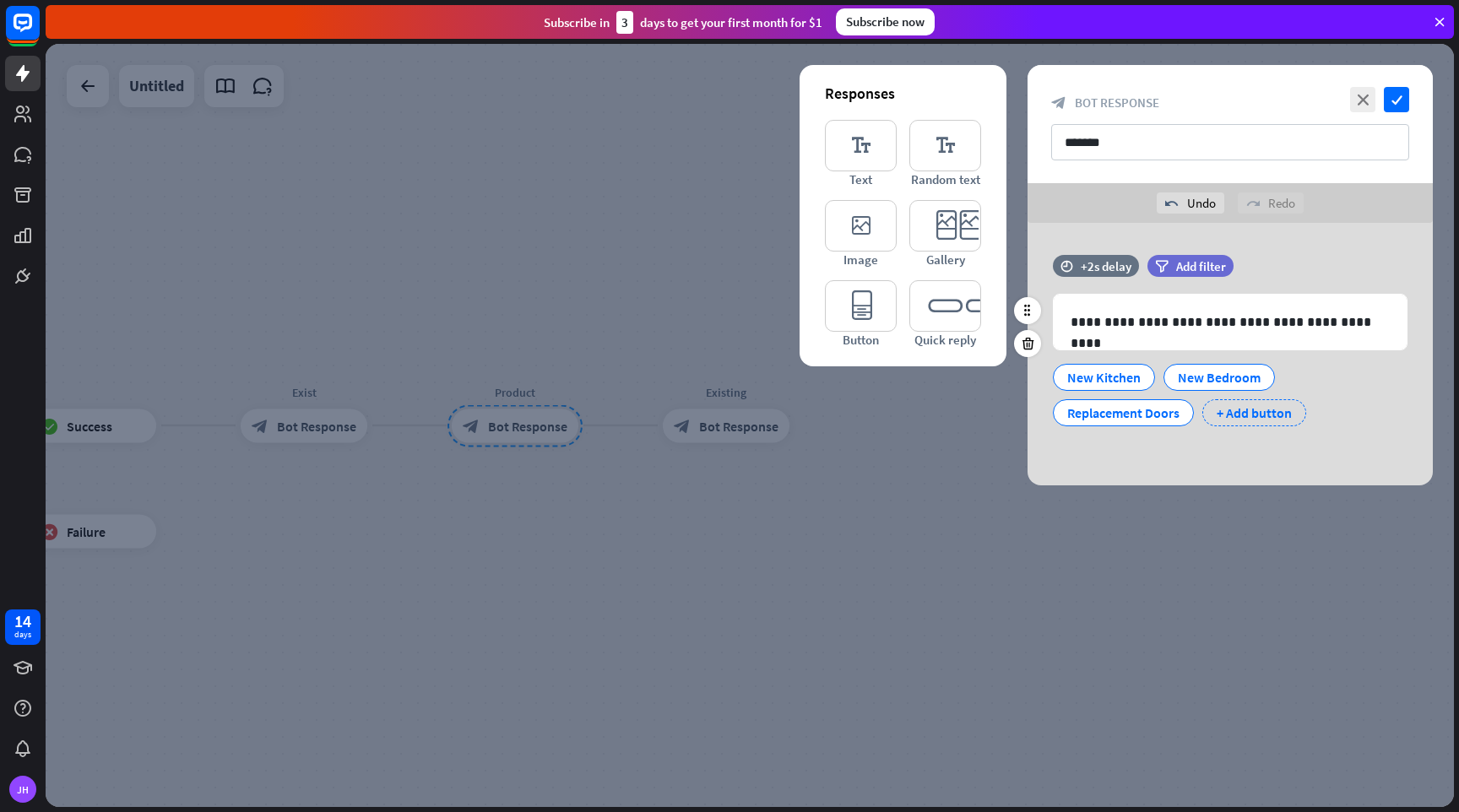
click at [1238, 404] on div "+ Add button" at bounding box center [1254, 413] width 104 height 27
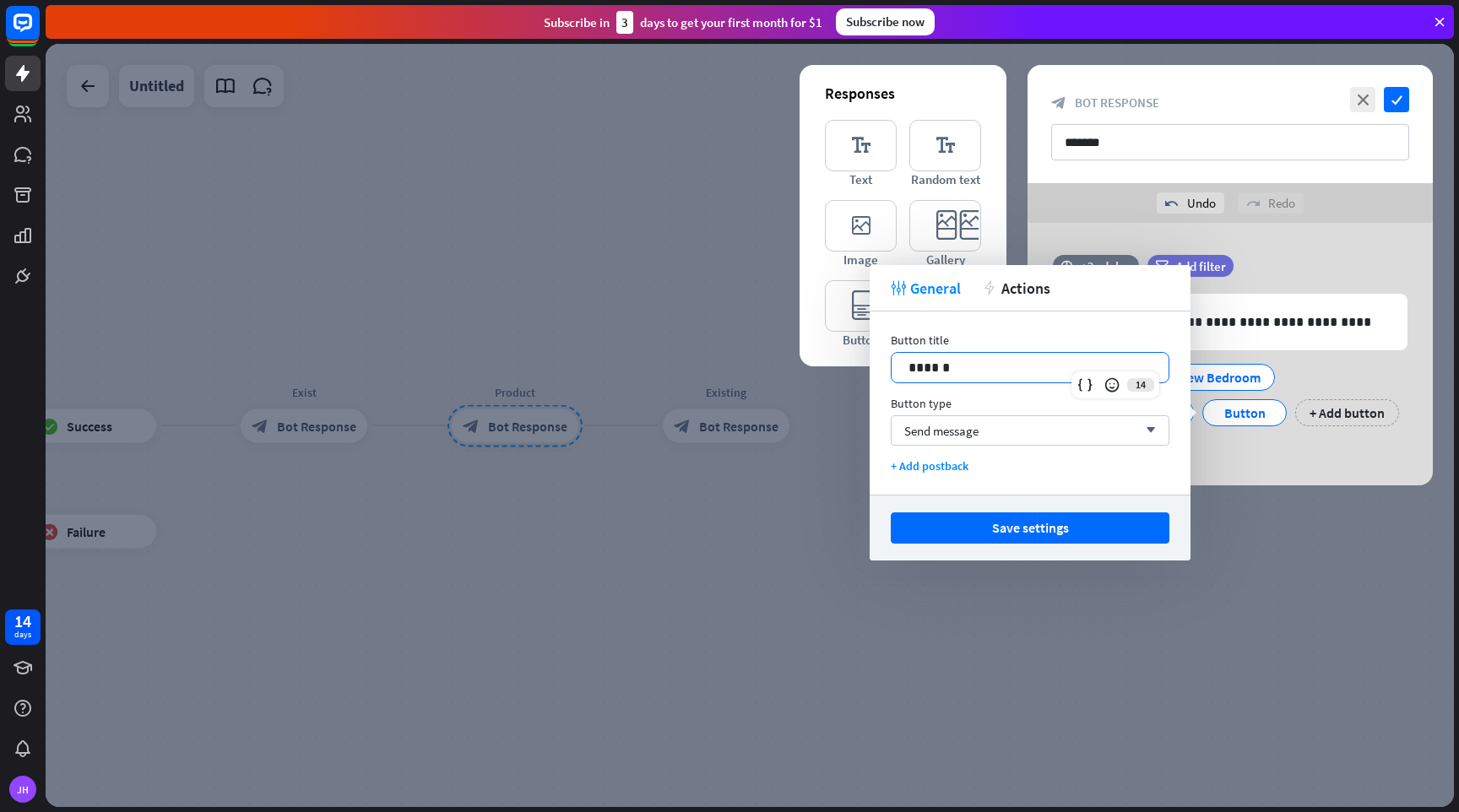
drag, startPoint x: 992, startPoint y: 368, endPoint x: 855, endPoint y: 351, distance: 138.1
click at [855, 351] on body "14 days [PERSON_NAME] close Product Help First steps Get started with ChatBot H…" at bounding box center [729, 406] width 1459 height 812
click at [1003, 523] on button "Save settings" at bounding box center [1031, 528] width 279 height 32
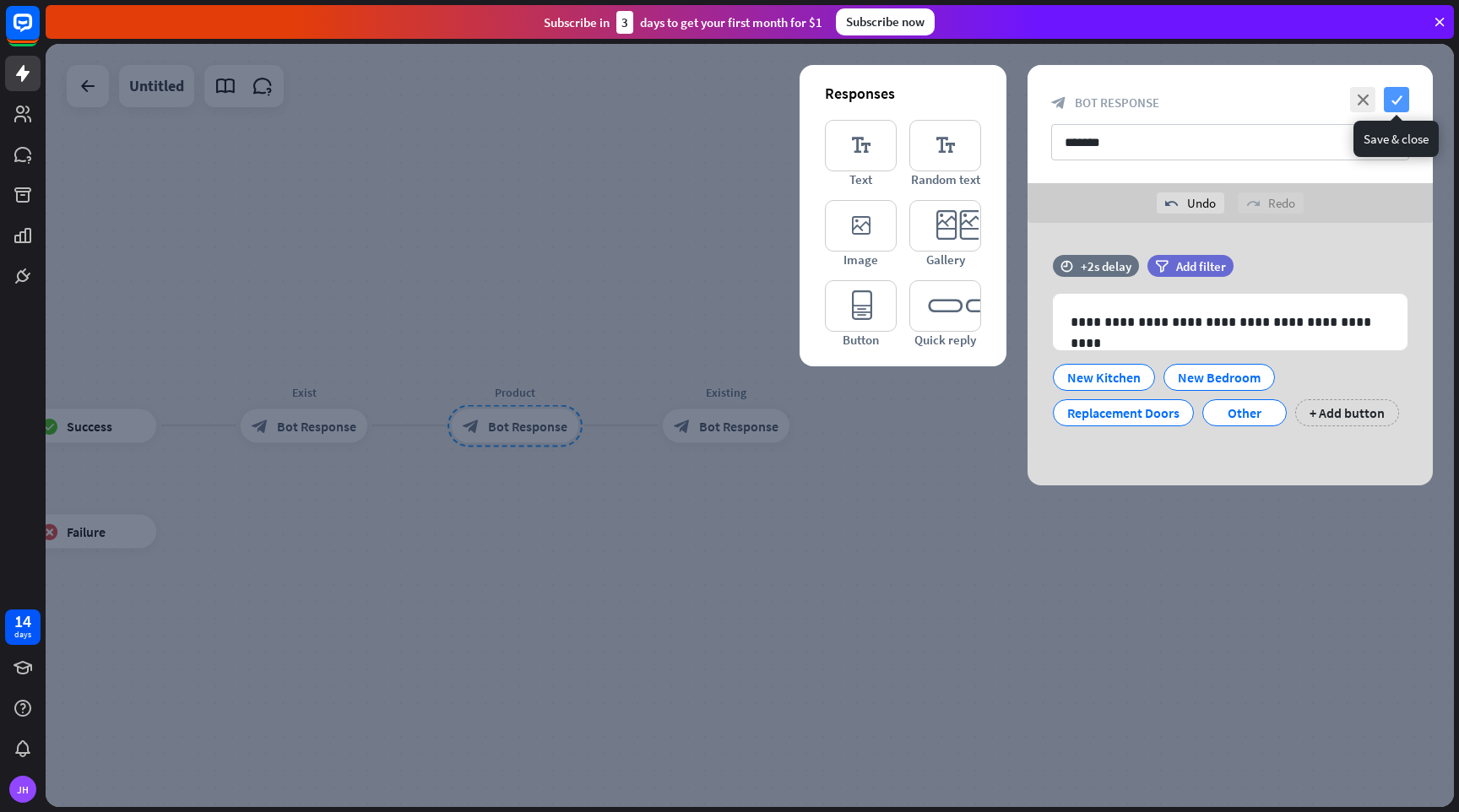
click at [1397, 101] on icon "check" at bounding box center [1397, 100] width 25 height 25
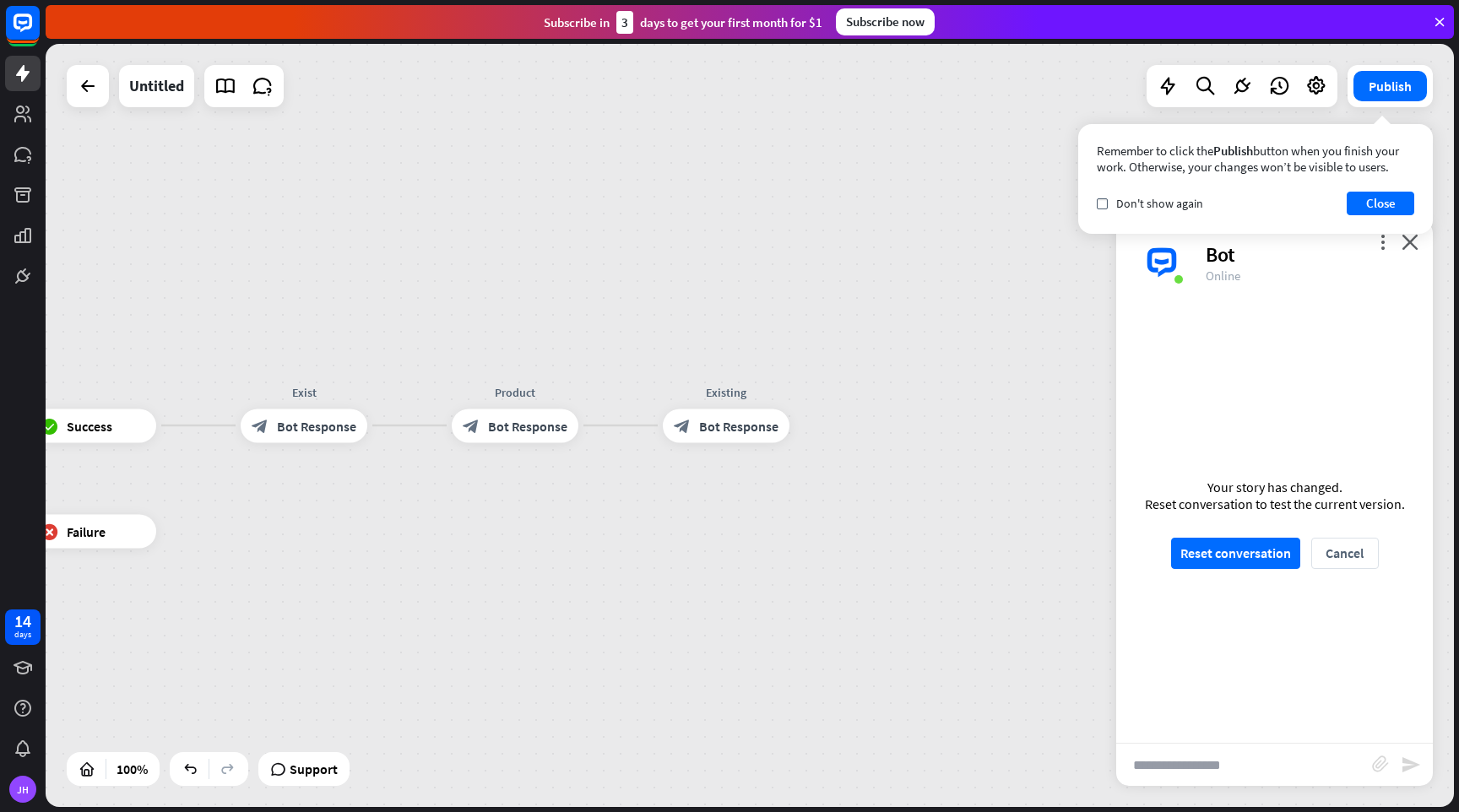
drag, startPoint x: 707, startPoint y: 428, endPoint x: 570, endPoint y: 538, distance: 175.7
click at [570, 539] on div "home_2 Start point Welcome block_bot_response Bot Response Name block_question …" at bounding box center [749, 425] width 1408 height 763
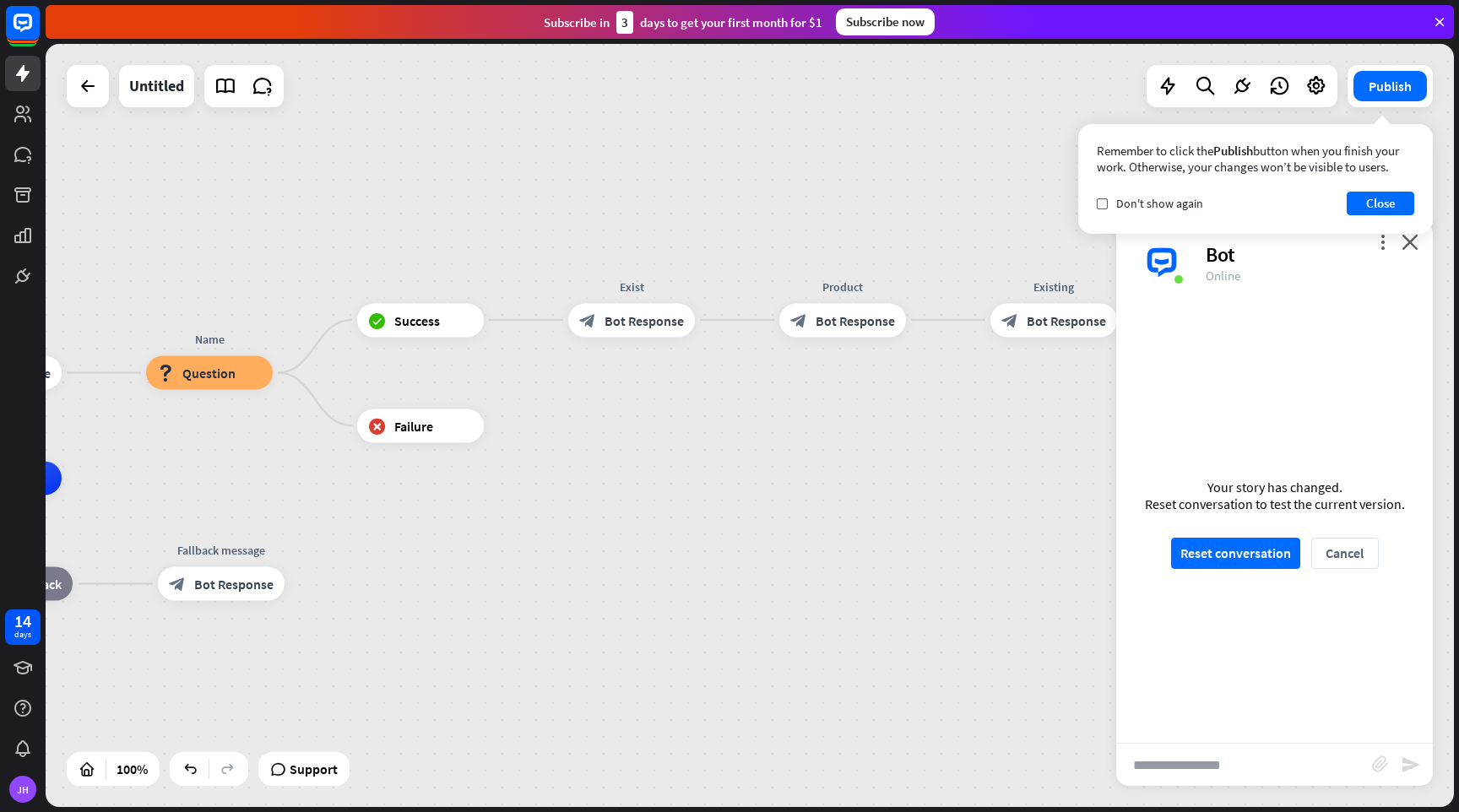
drag, startPoint x: 402, startPoint y: 555, endPoint x: 730, endPoint y: 449, distance: 344.7
click at [730, 449] on div "home_2 Start point Welcome block_bot_response Bot Response Name block_question …" at bounding box center [749, 425] width 1408 height 763
click at [1377, 205] on button "Close" at bounding box center [1380, 204] width 68 height 24
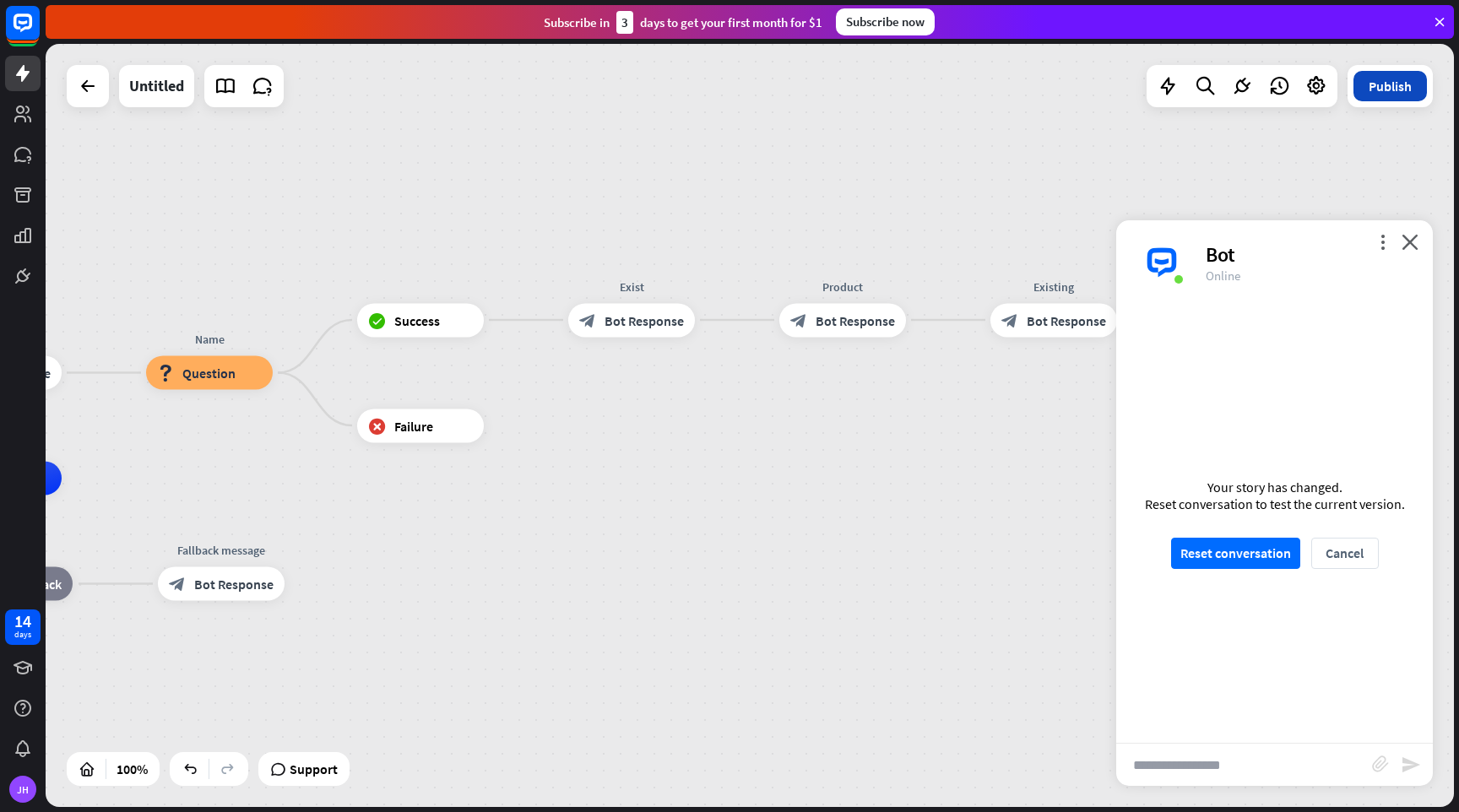
click at [1385, 99] on button "Publish" at bounding box center [1390, 86] width 73 height 31
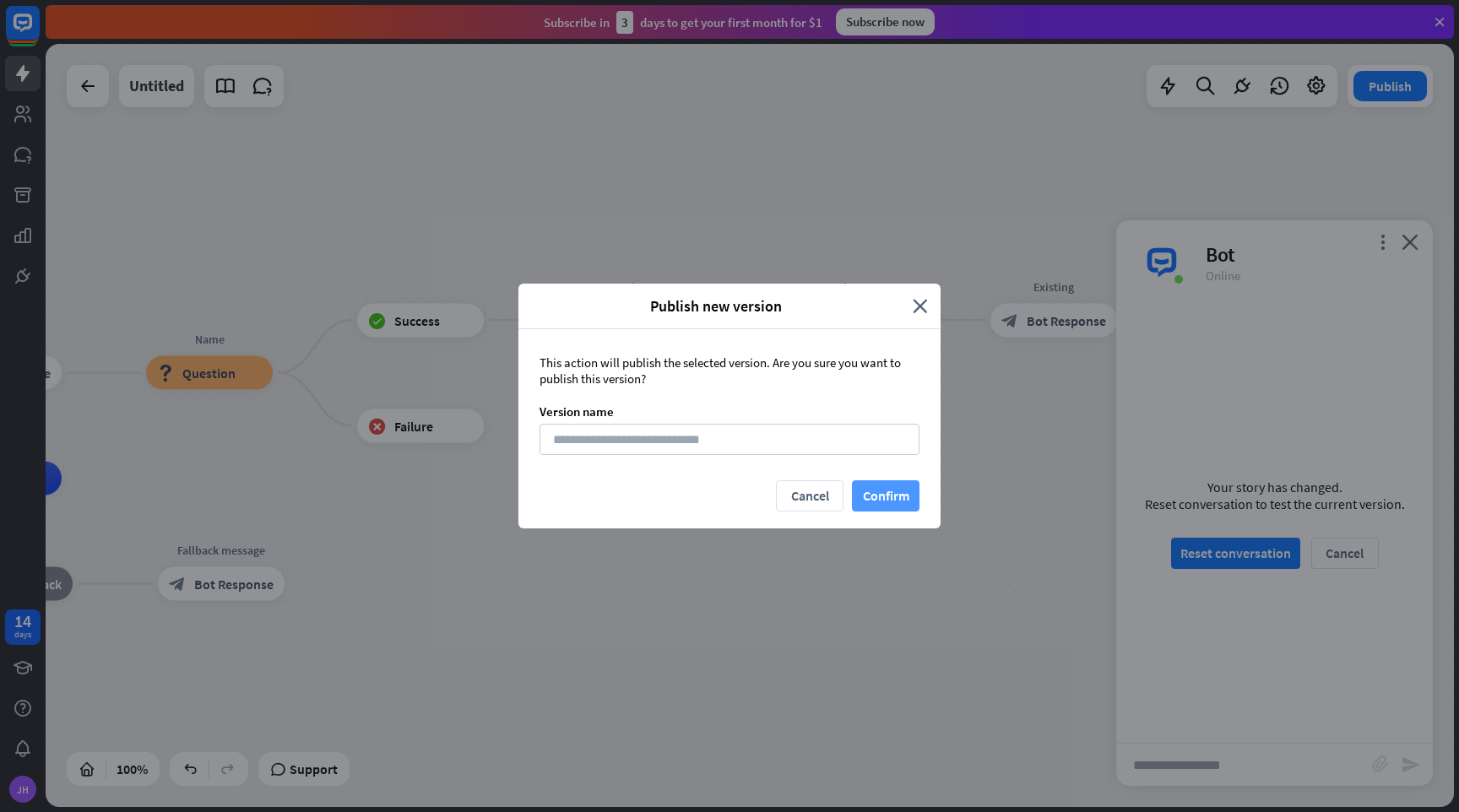
click at [876, 494] on button "Confirm" at bounding box center [886, 496] width 68 height 32
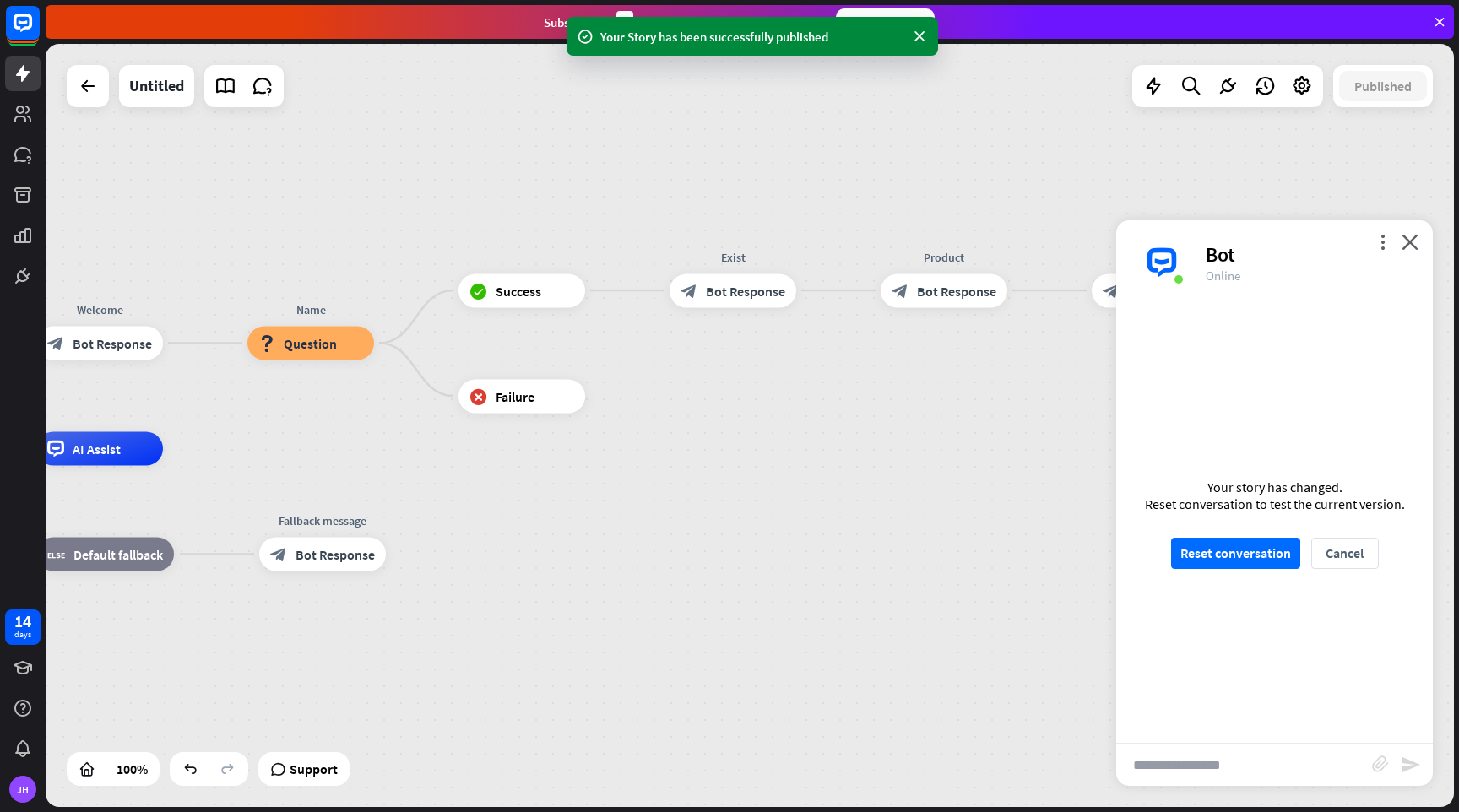
drag, startPoint x: 494, startPoint y: 574, endPoint x: 599, endPoint y: 535, distance: 112.0
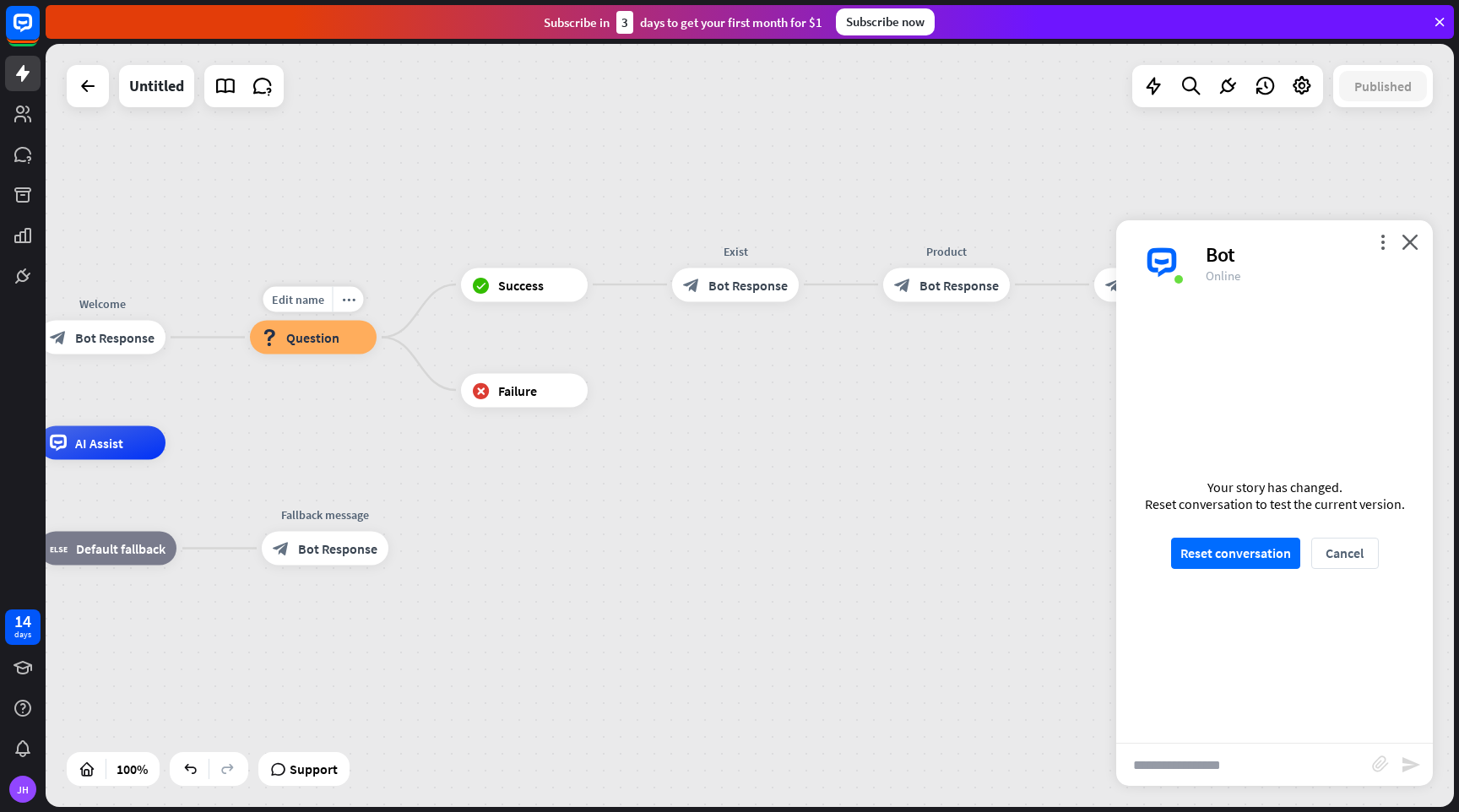
click at [356, 347] on div "block_question Question" at bounding box center [313, 337] width 127 height 33
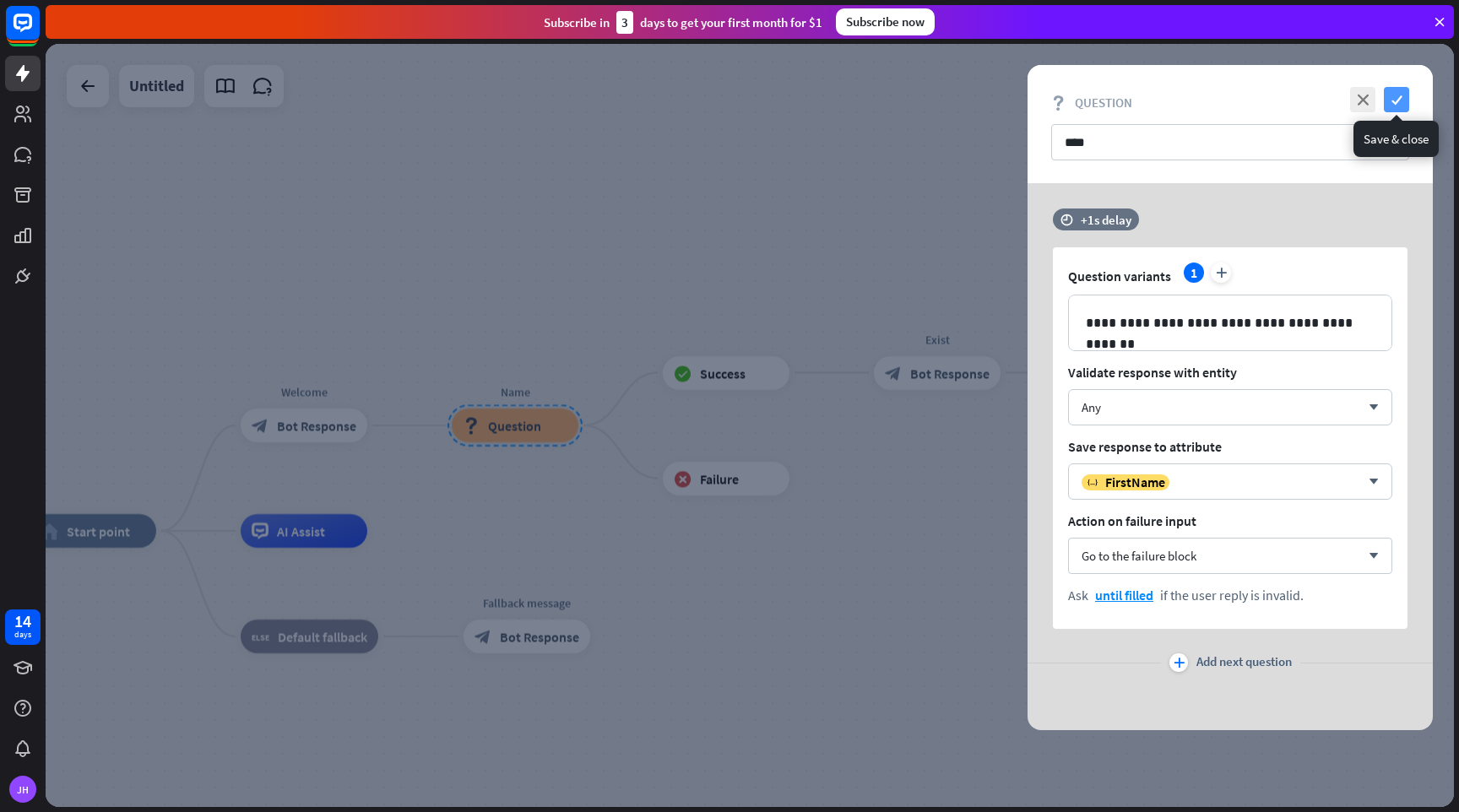
click at [1400, 100] on icon "check" at bounding box center [1397, 100] width 25 height 25
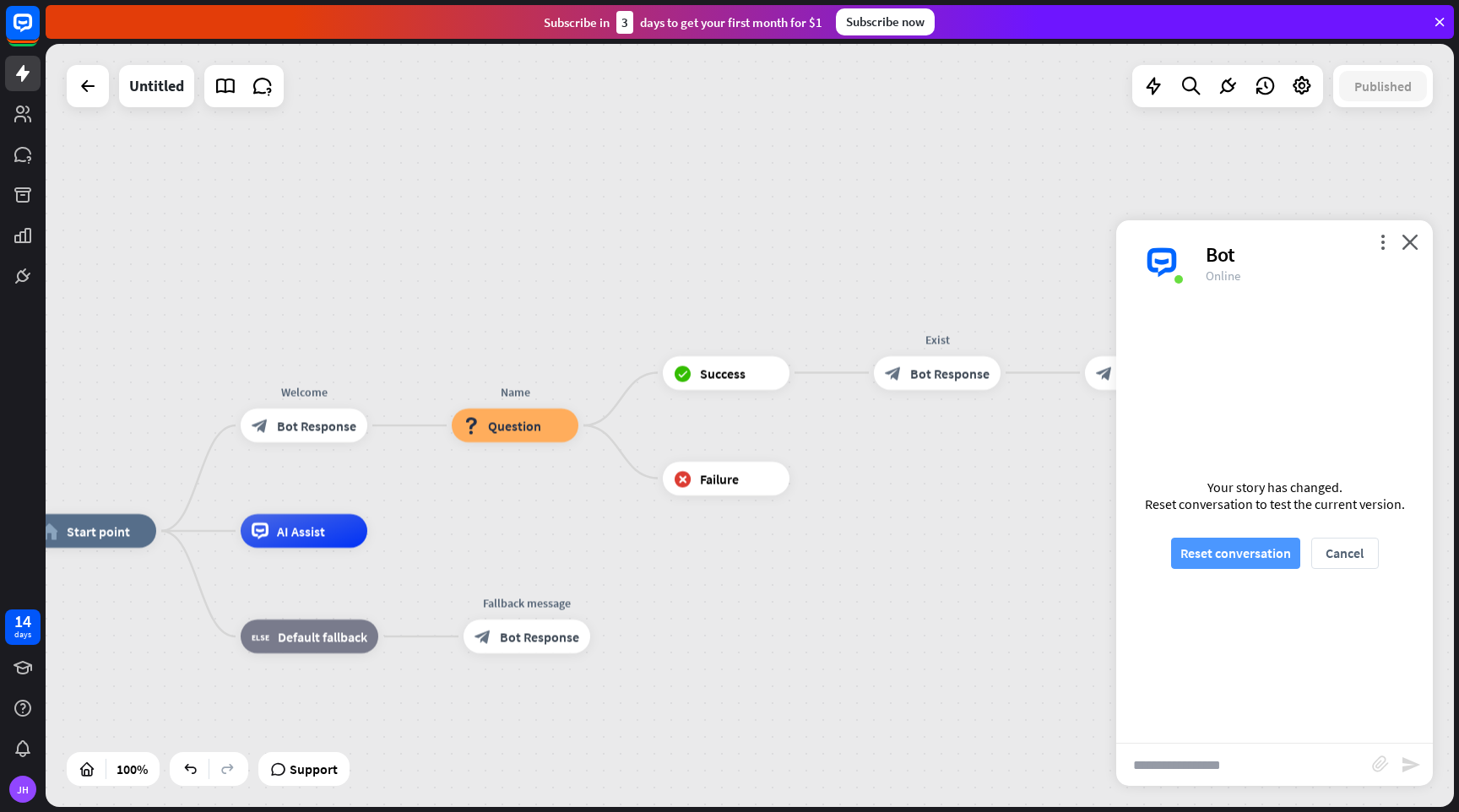
click at [1249, 560] on button "Reset conversation" at bounding box center [1235, 553] width 130 height 32
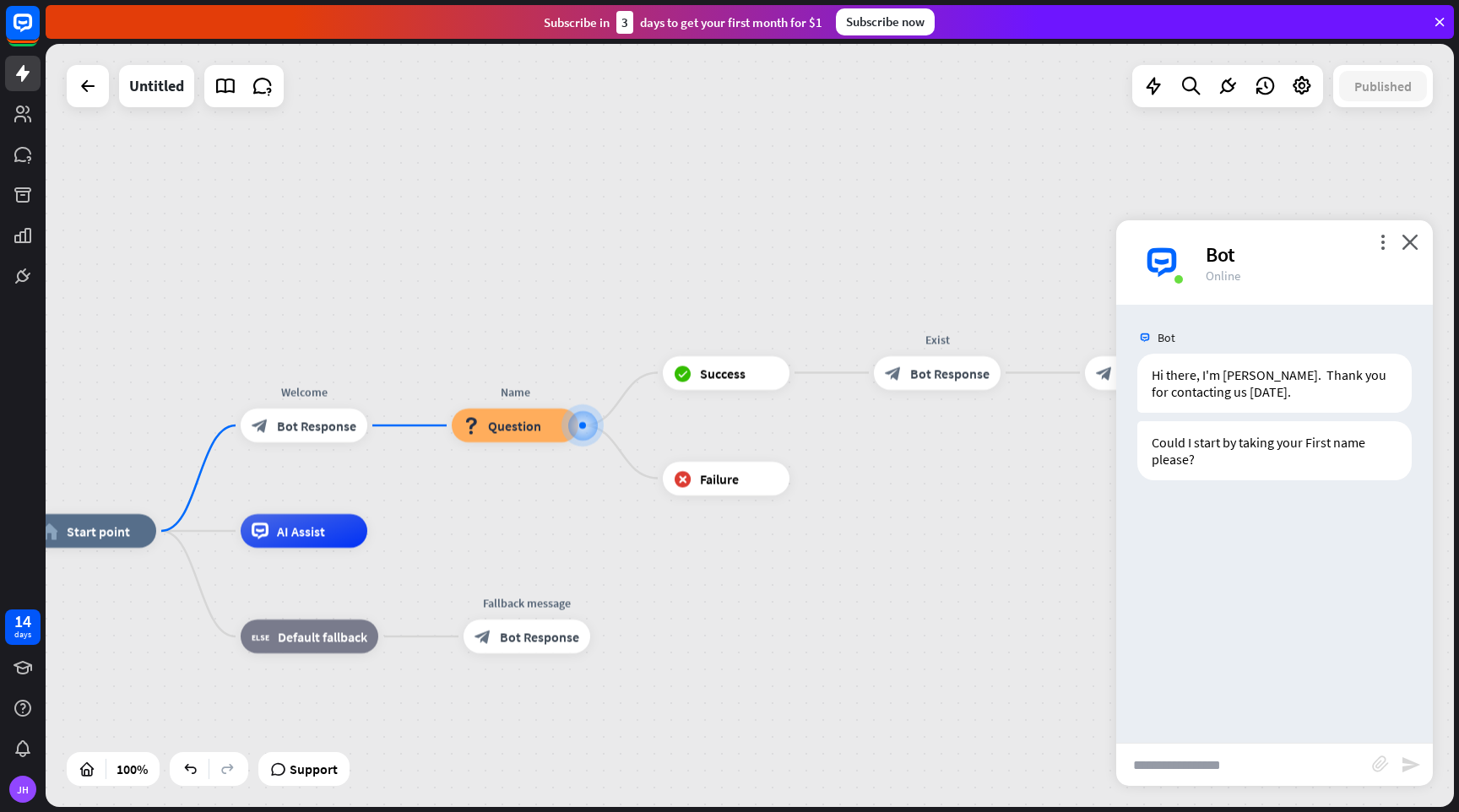
click at [1209, 764] on input "text" at bounding box center [1244, 764] width 256 height 43
type input "***"
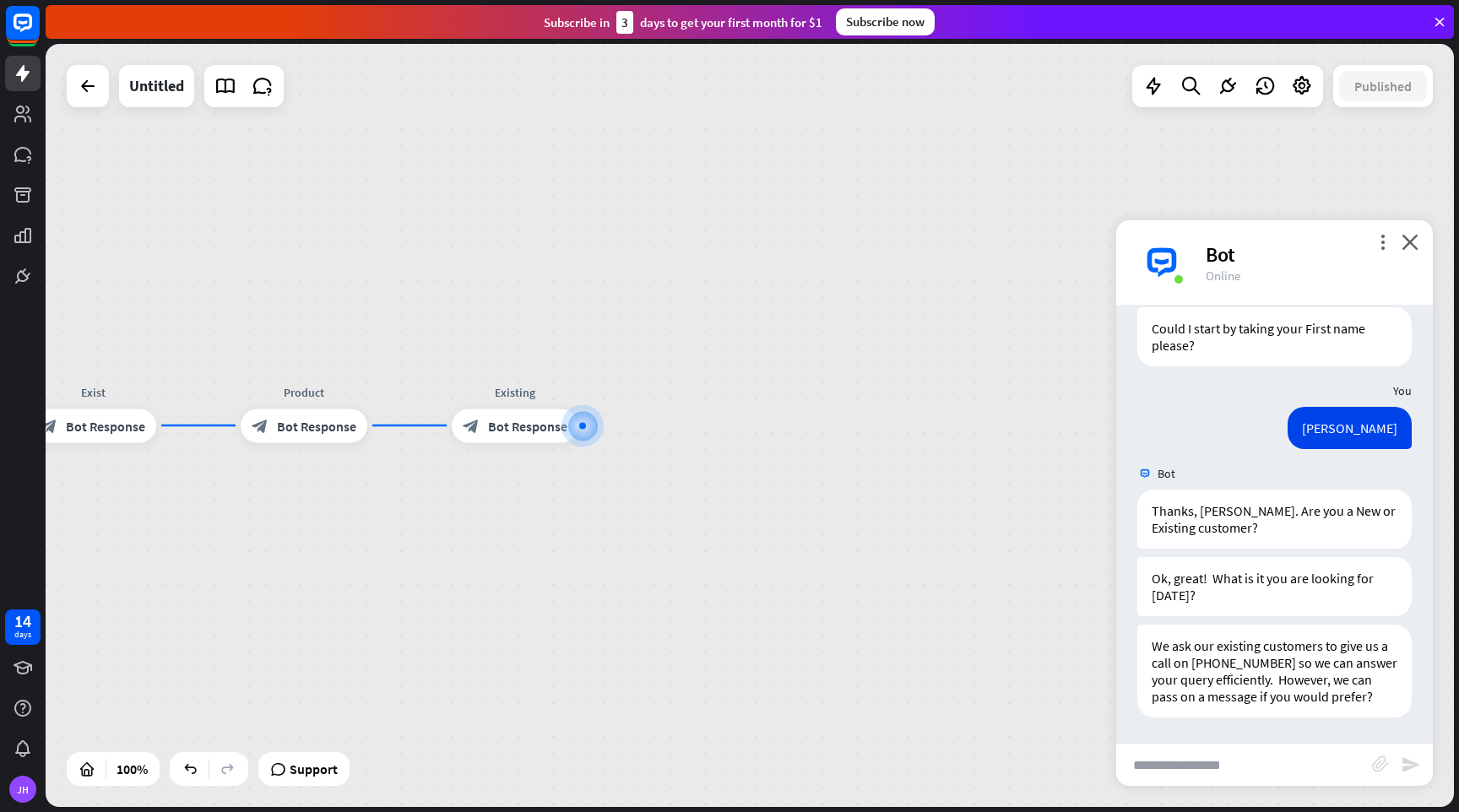
scroll to position [114, 0]
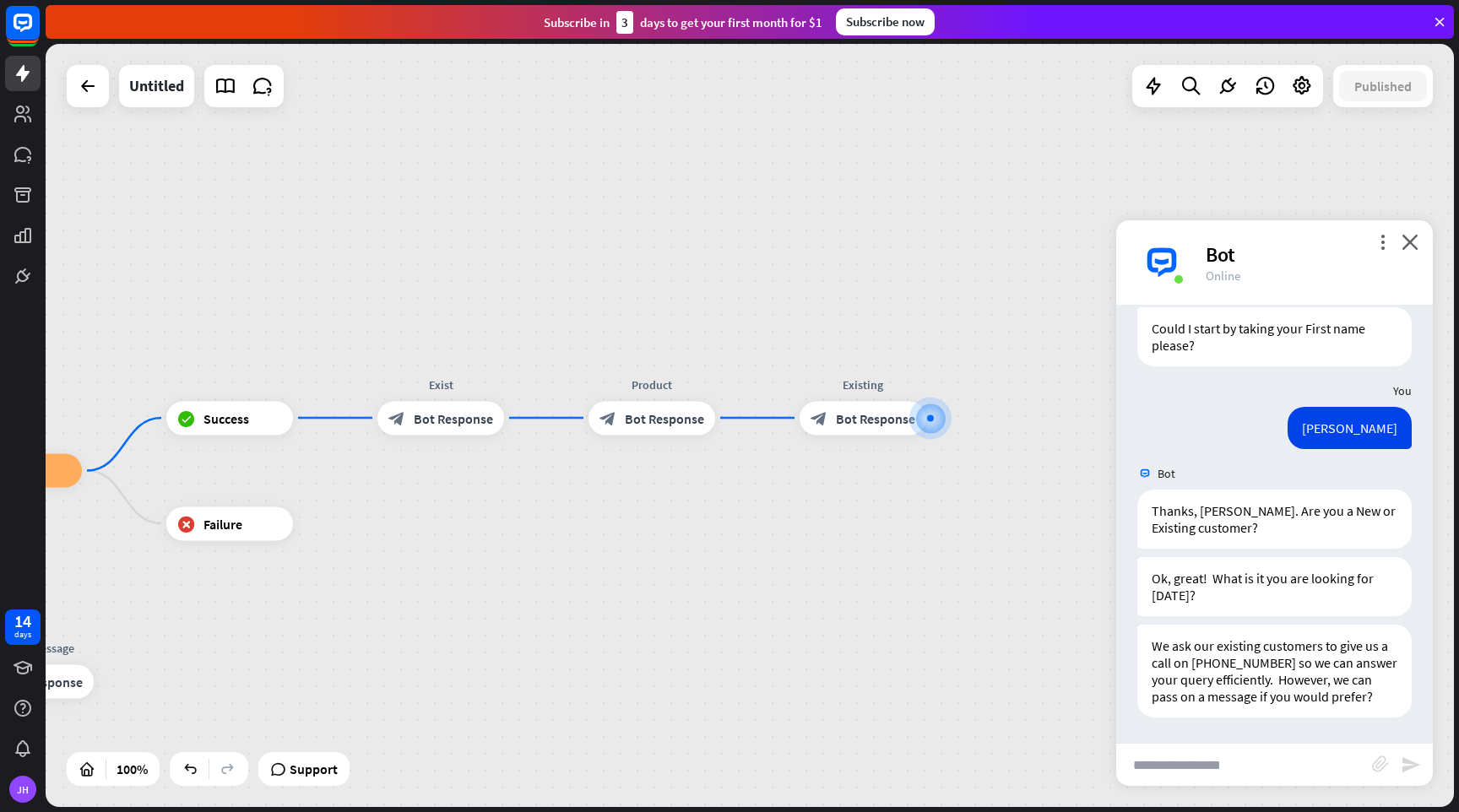
drag, startPoint x: 653, startPoint y: 671, endPoint x: 1001, endPoint y: 664, distance: 348.1
click at [1001, 664] on div "home_2 Start point Welcome block_bot_response Bot Response Name block_question …" at bounding box center [749, 425] width 1408 height 763
click at [423, 428] on div "block_bot_response Bot Response" at bounding box center [441, 417] width 127 height 33
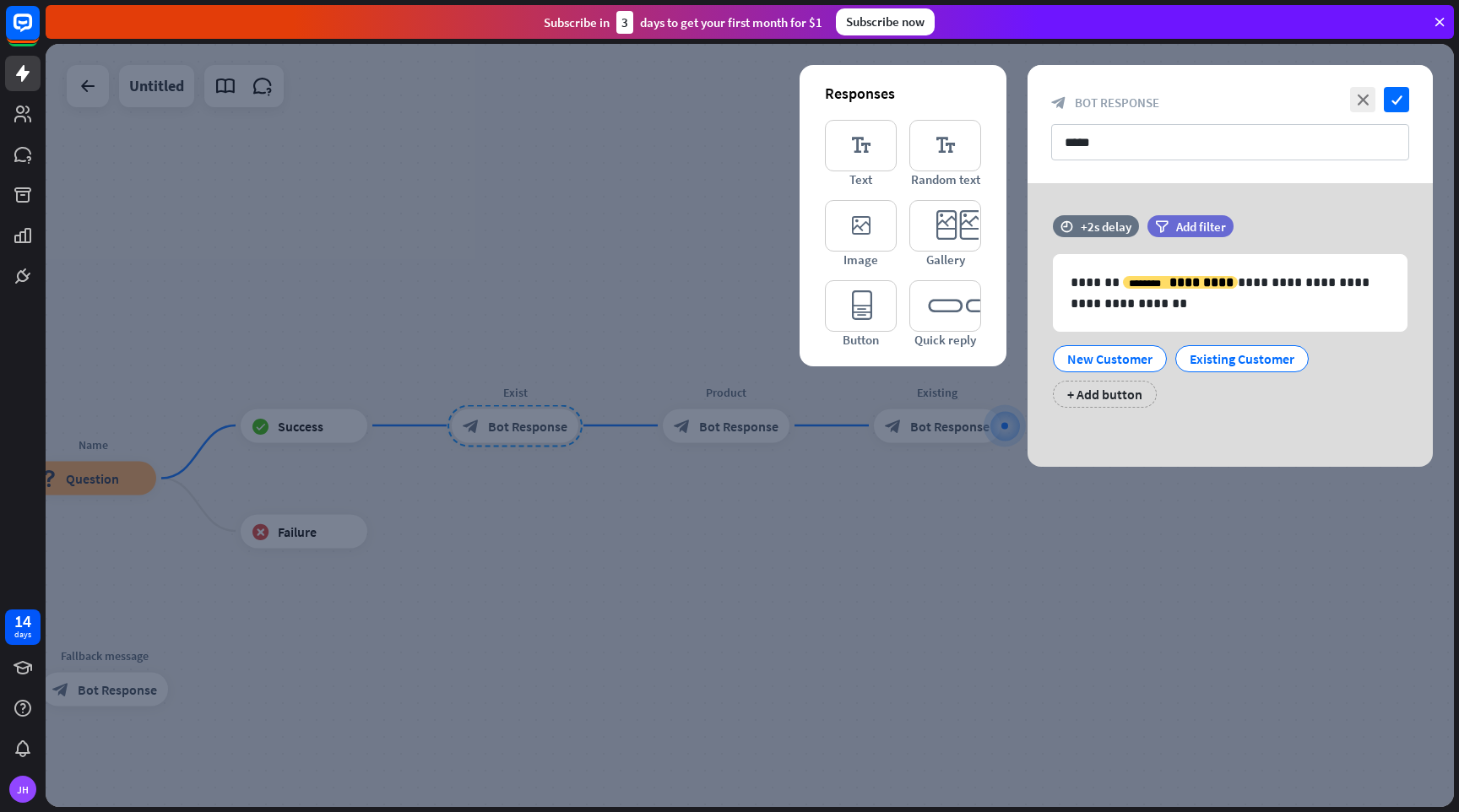
click at [1096, 606] on div at bounding box center [749, 425] width 1408 height 763
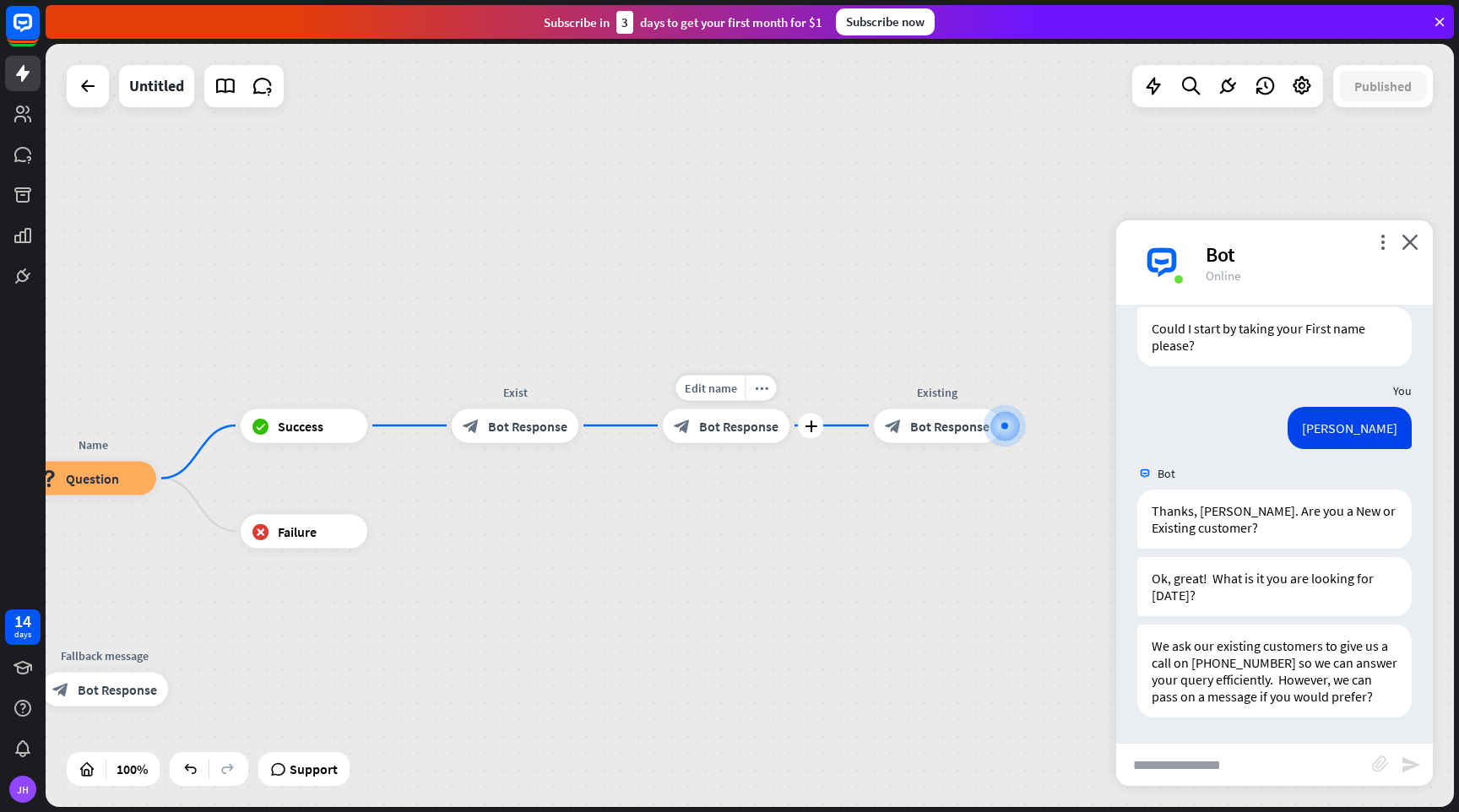
click at [725, 433] on span "Bot Response" at bounding box center [739, 425] width 80 height 17
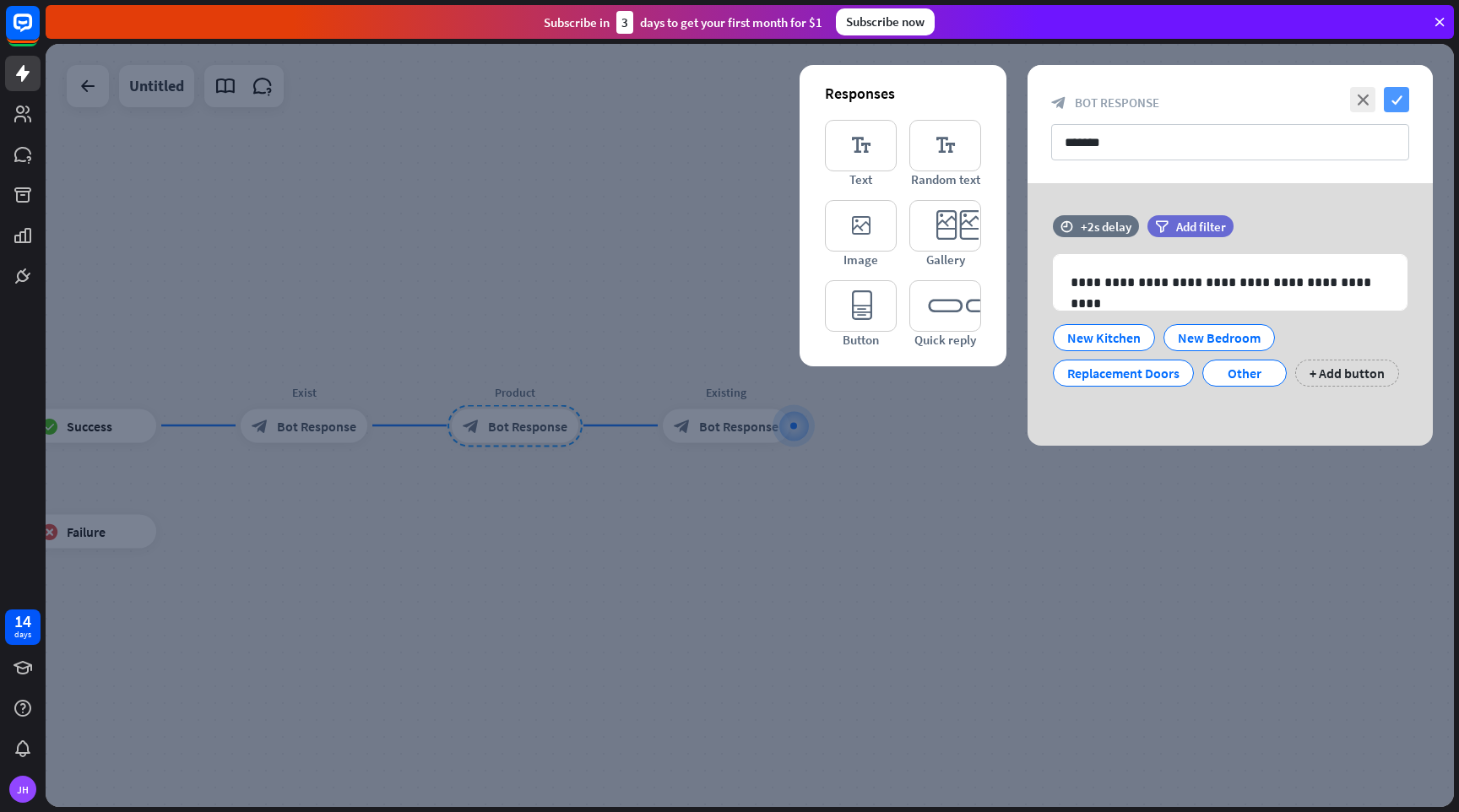
click at [1393, 103] on icon "check" at bounding box center [1397, 100] width 25 height 25
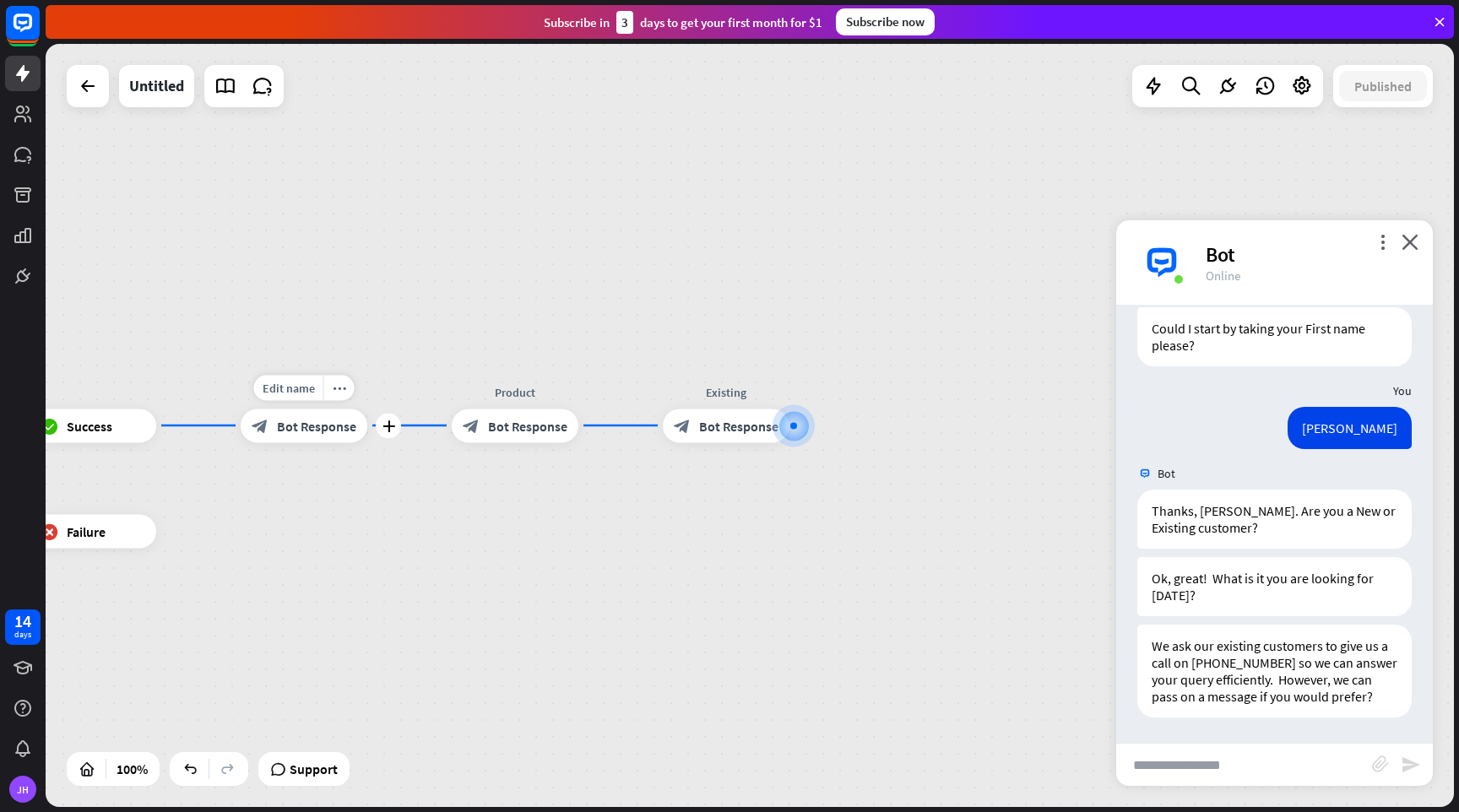
click at [310, 430] on span "Bot Response" at bounding box center [317, 425] width 80 height 17
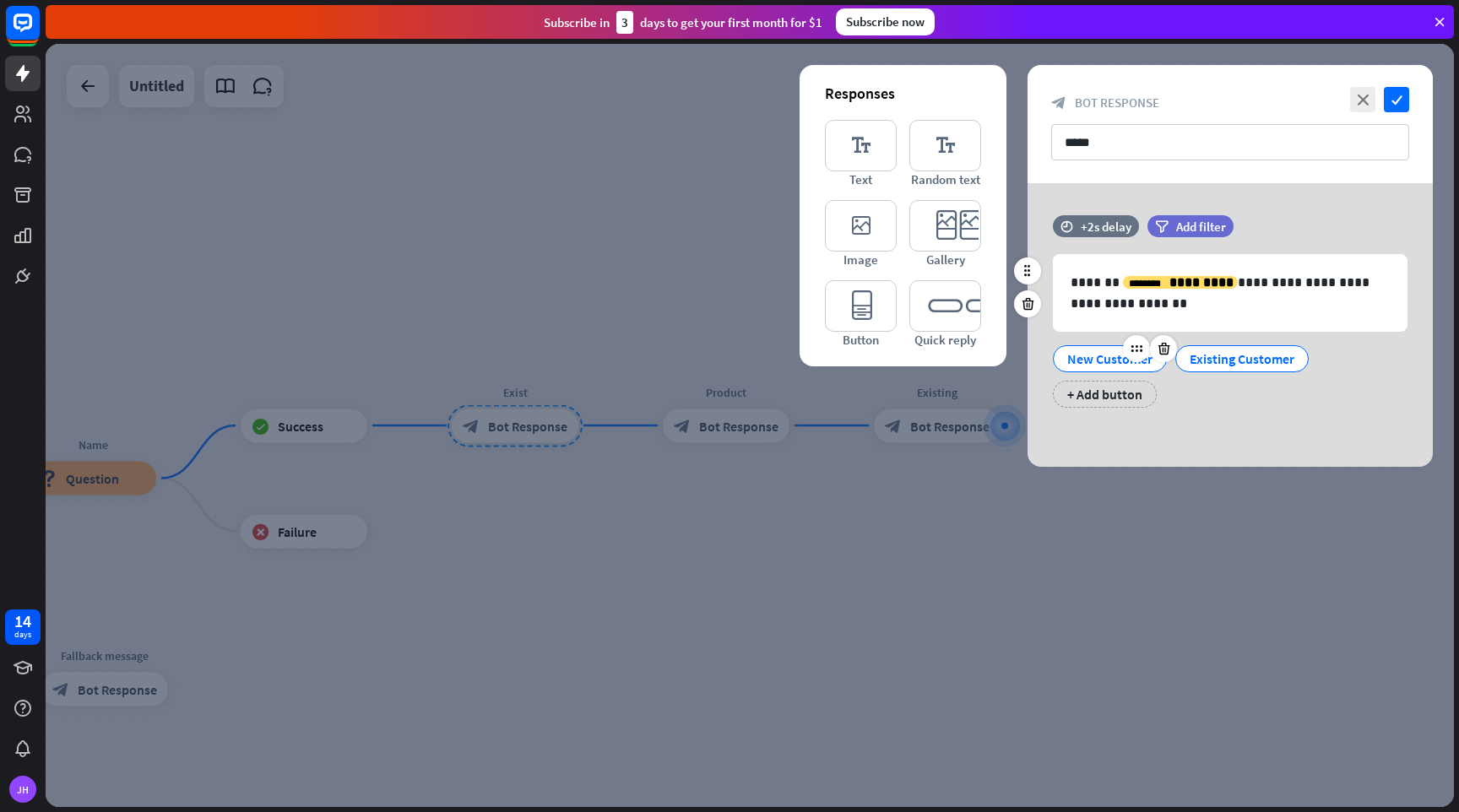
click at [1106, 360] on div "New Customer" at bounding box center [1110, 358] width 85 height 25
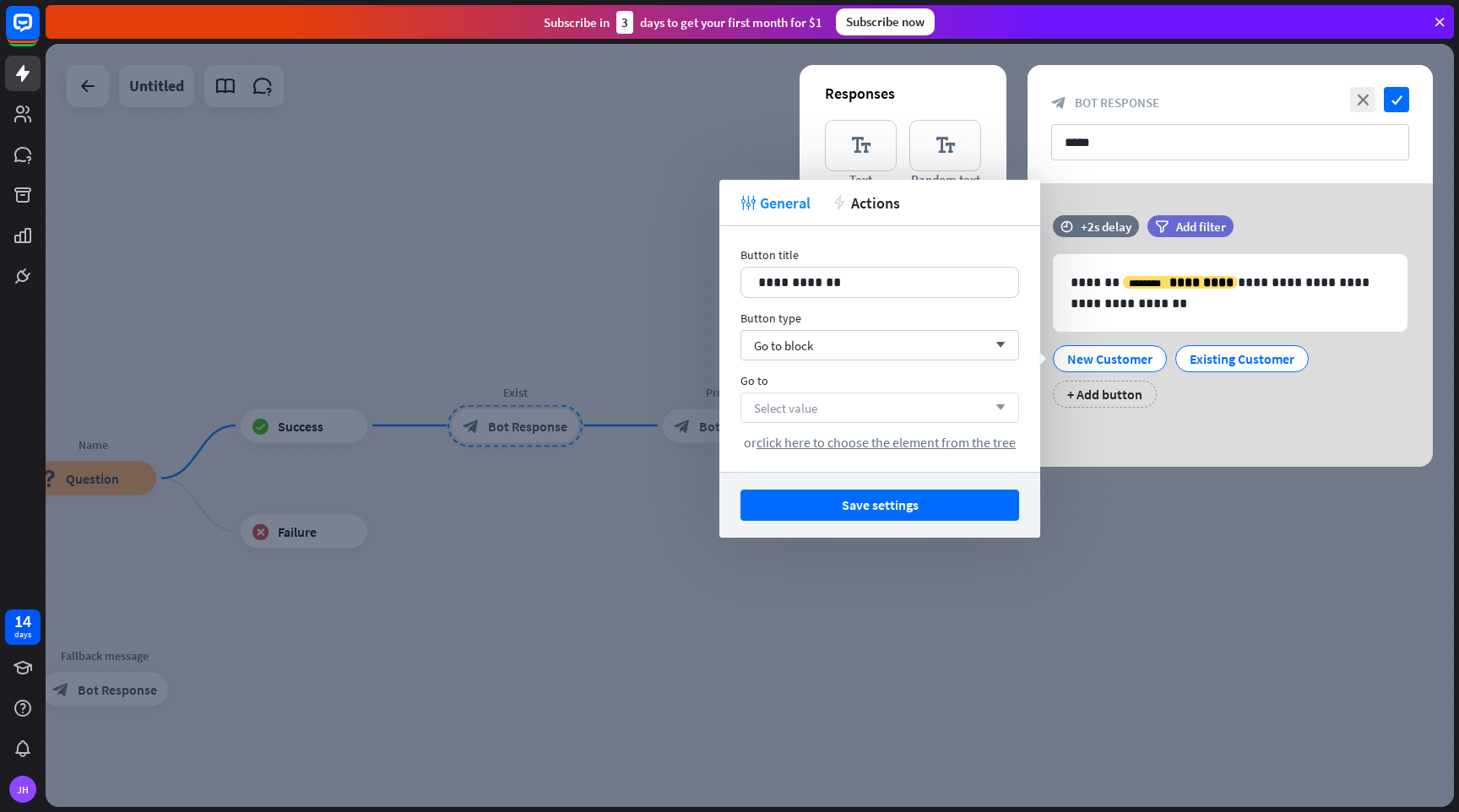
click at [1002, 403] on icon "arrow_down" at bounding box center [996, 407] width 19 height 10
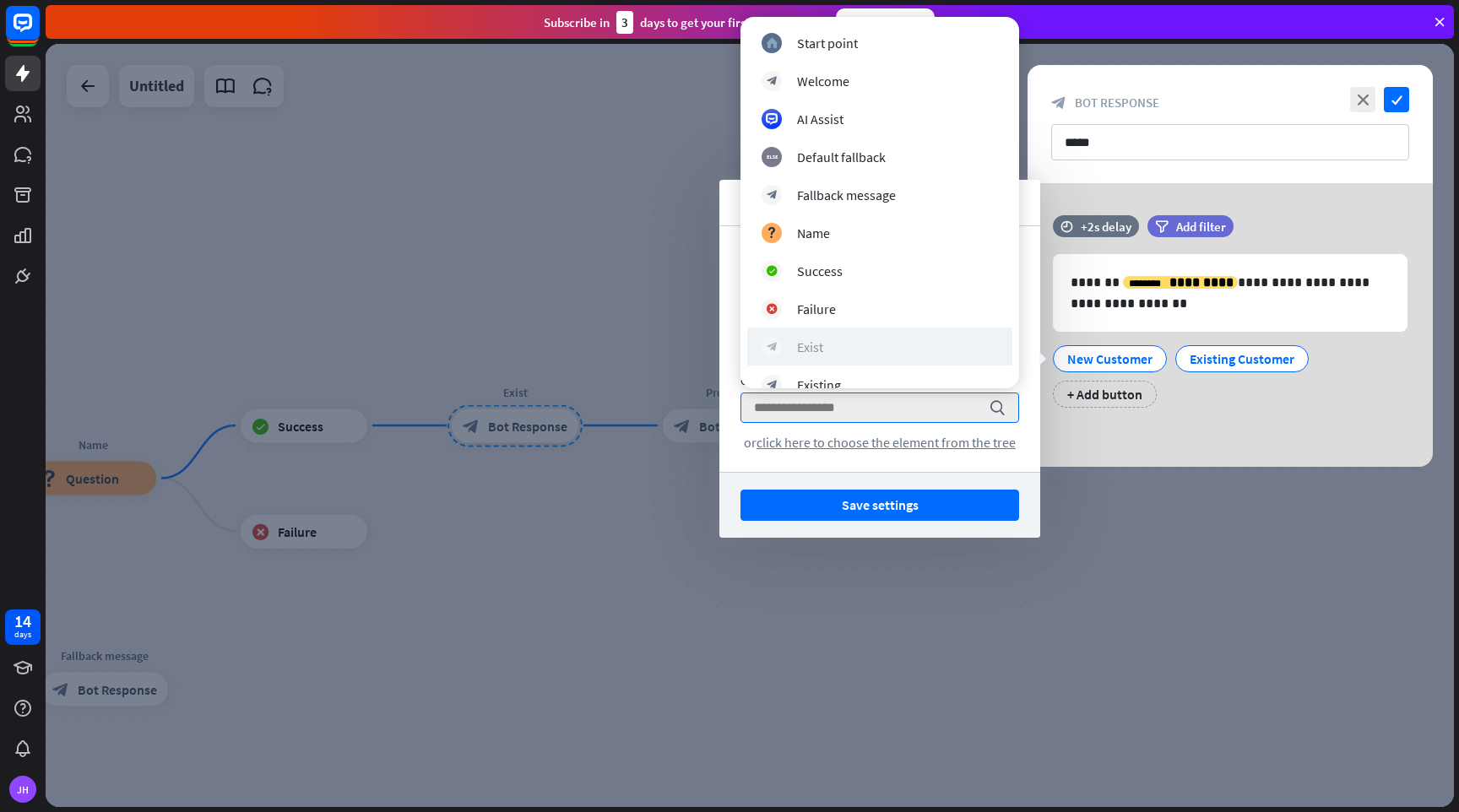
scroll to position [60, 0]
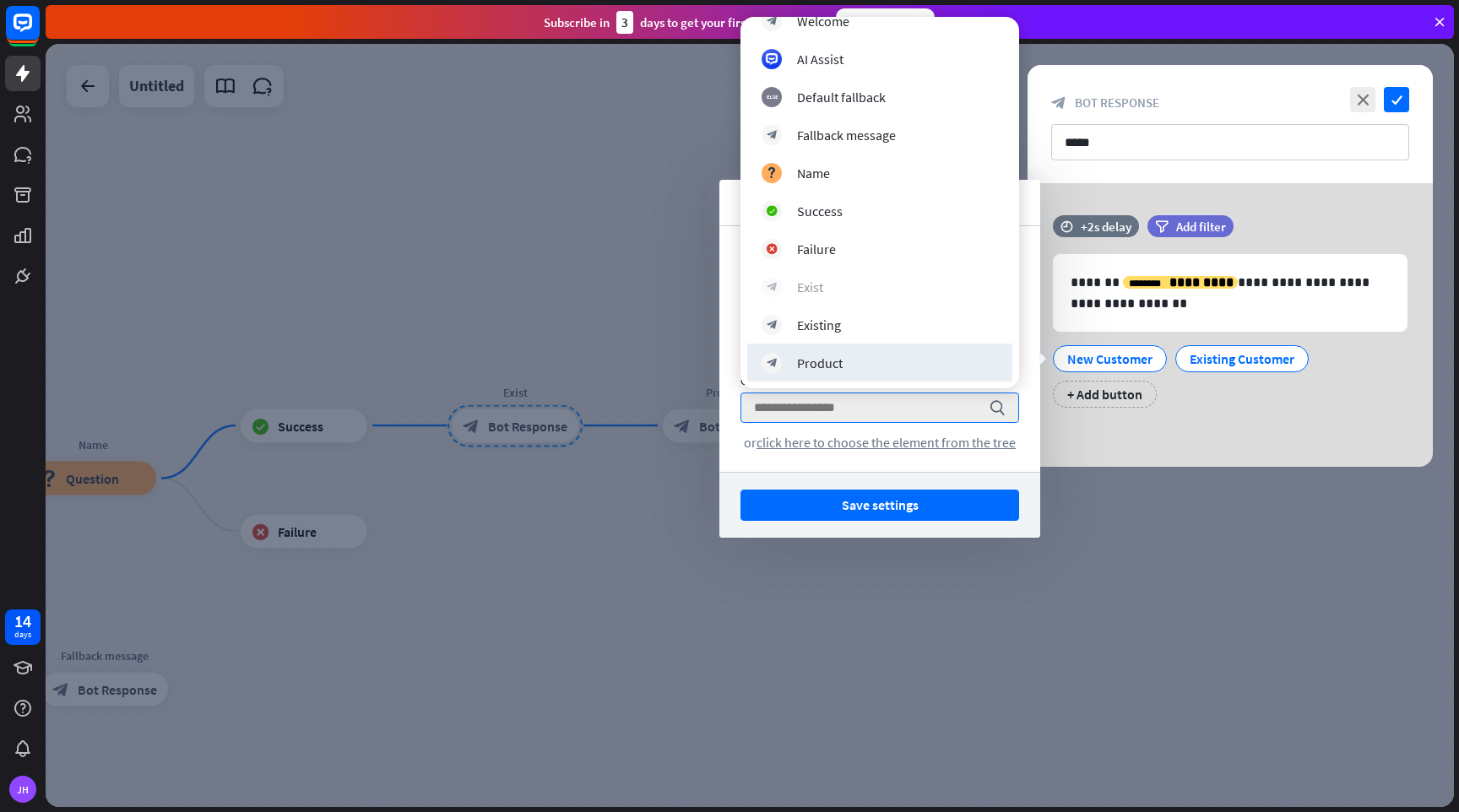
click at [956, 351] on div "block_bot_response Product" at bounding box center [879, 363] width 265 height 38
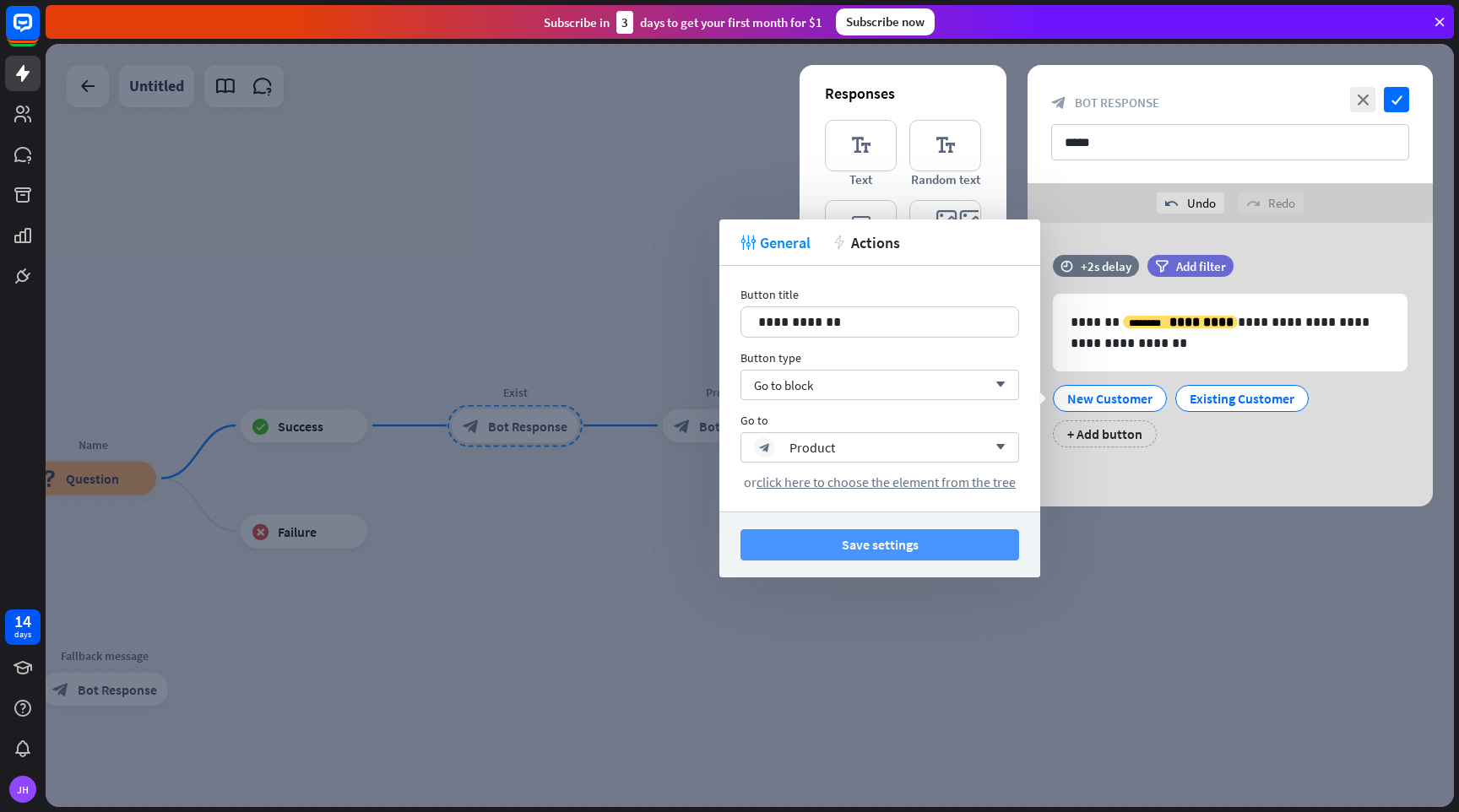
click at [934, 549] on button "Save settings" at bounding box center [880, 545] width 279 height 32
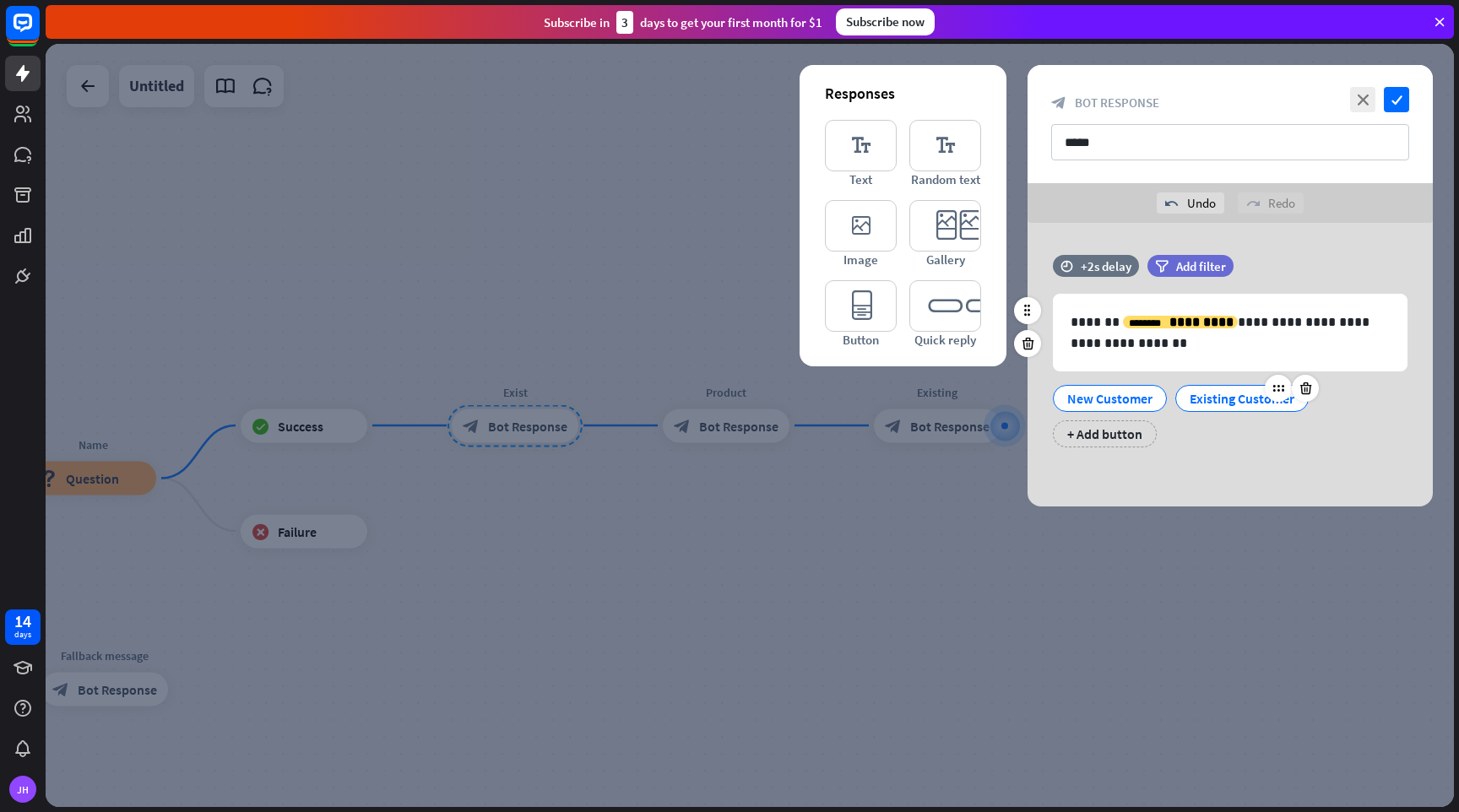
click at [1237, 396] on div "Existing Customer" at bounding box center [1243, 398] width 105 height 25
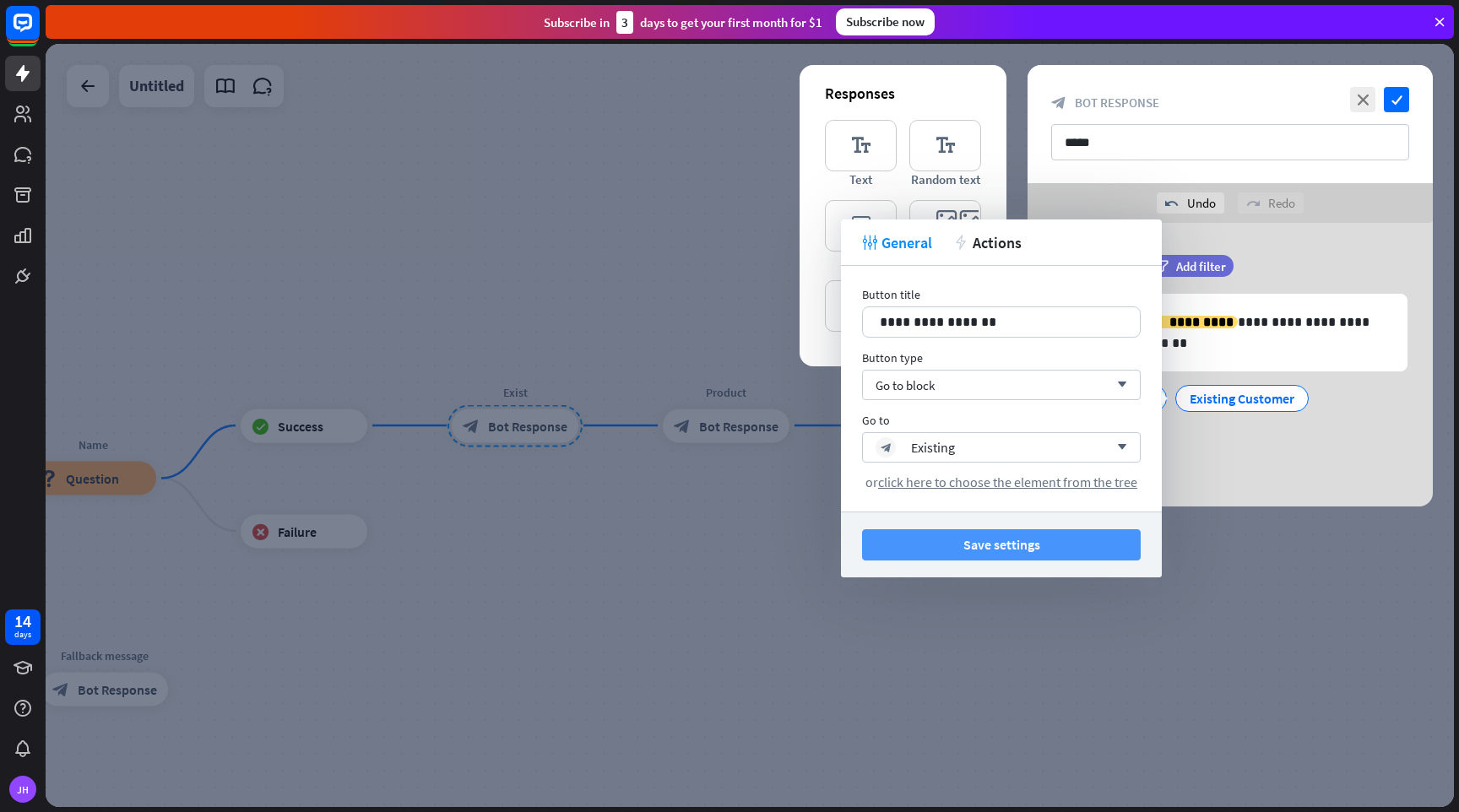
click at [1041, 543] on button "Save settings" at bounding box center [1002, 545] width 279 height 32
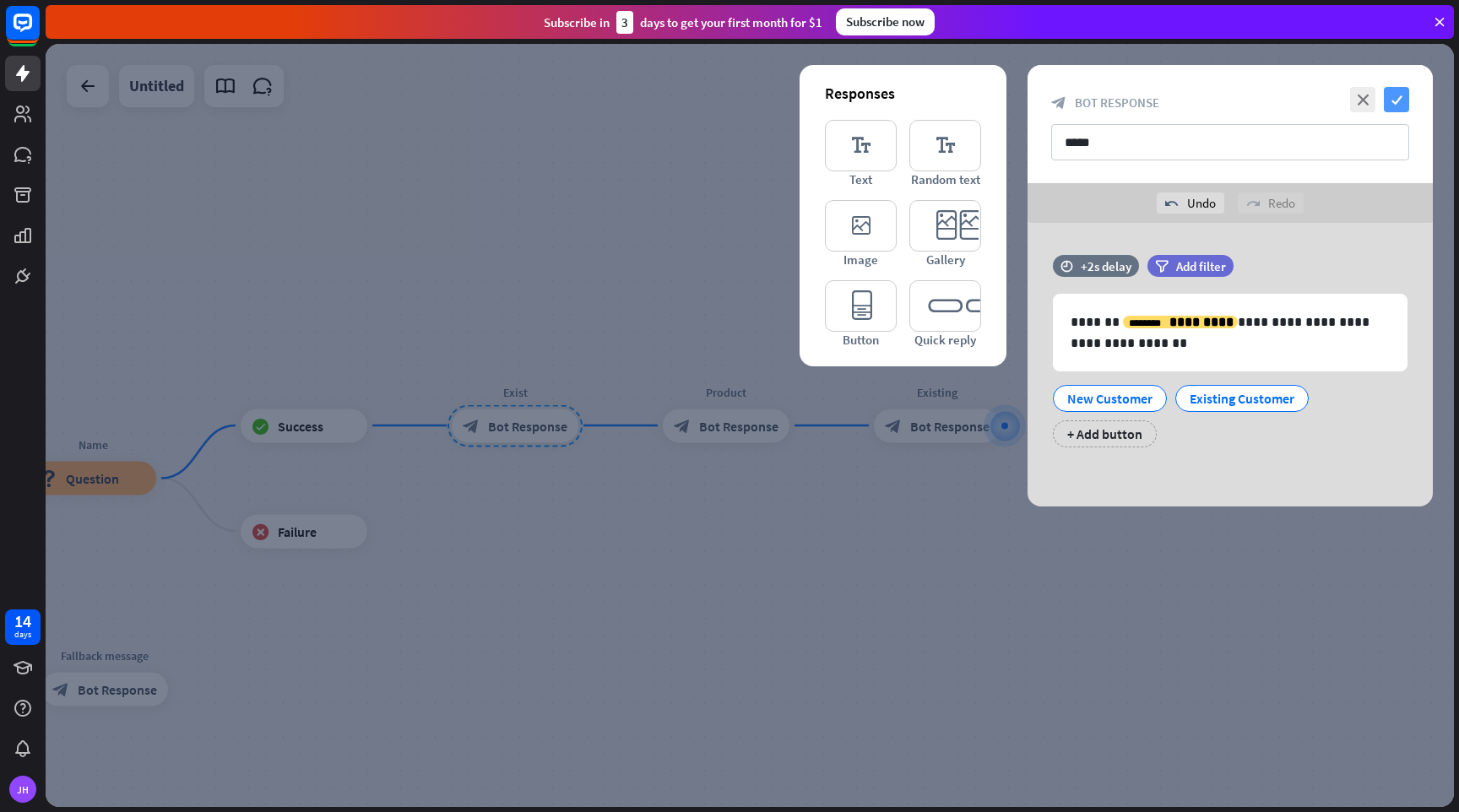
click at [1399, 96] on icon "check" at bounding box center [1397, 100] width 25 height 25
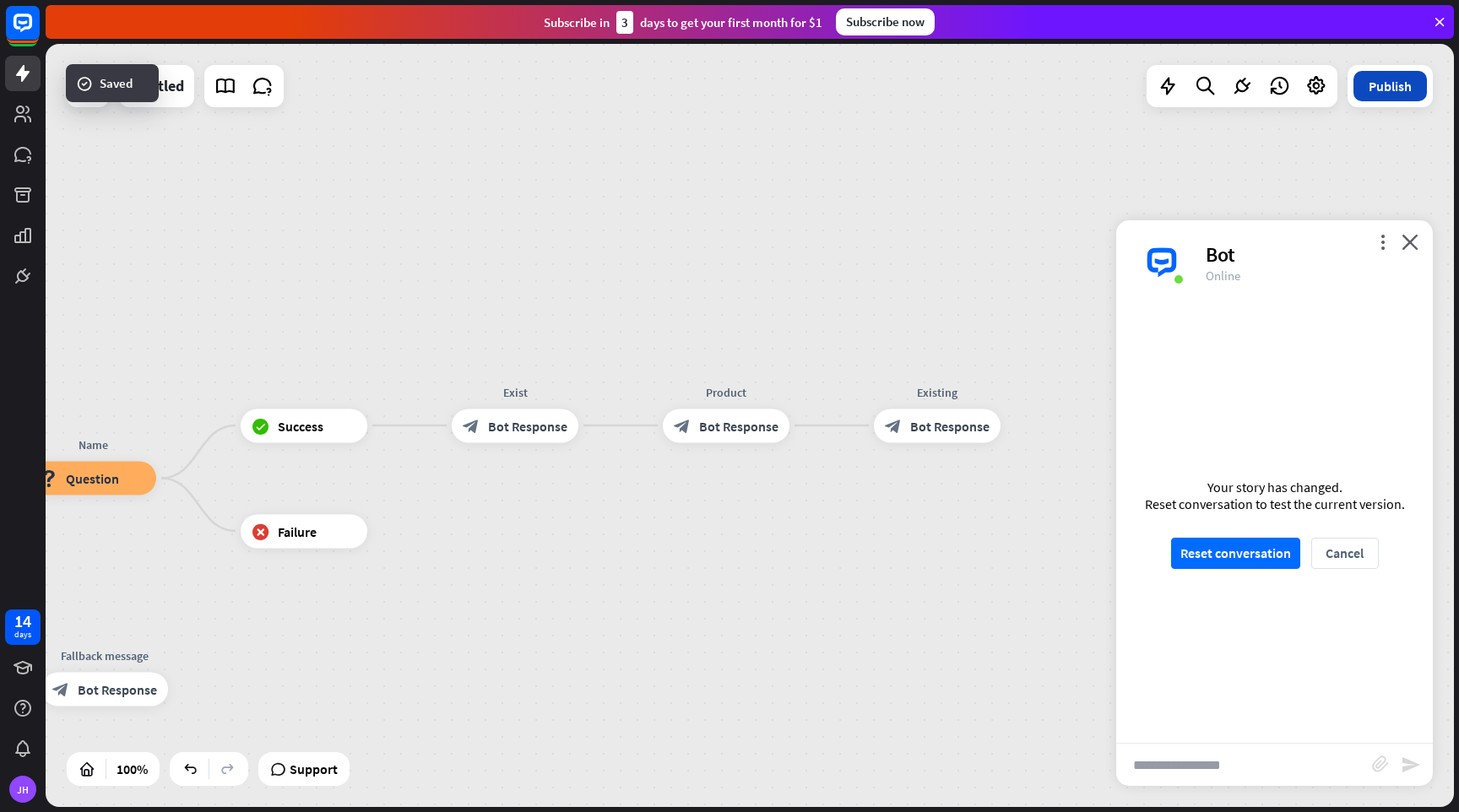
click at [1387, 85] on button "Publish" at bounding box center [1390, 86] width 73 height 31
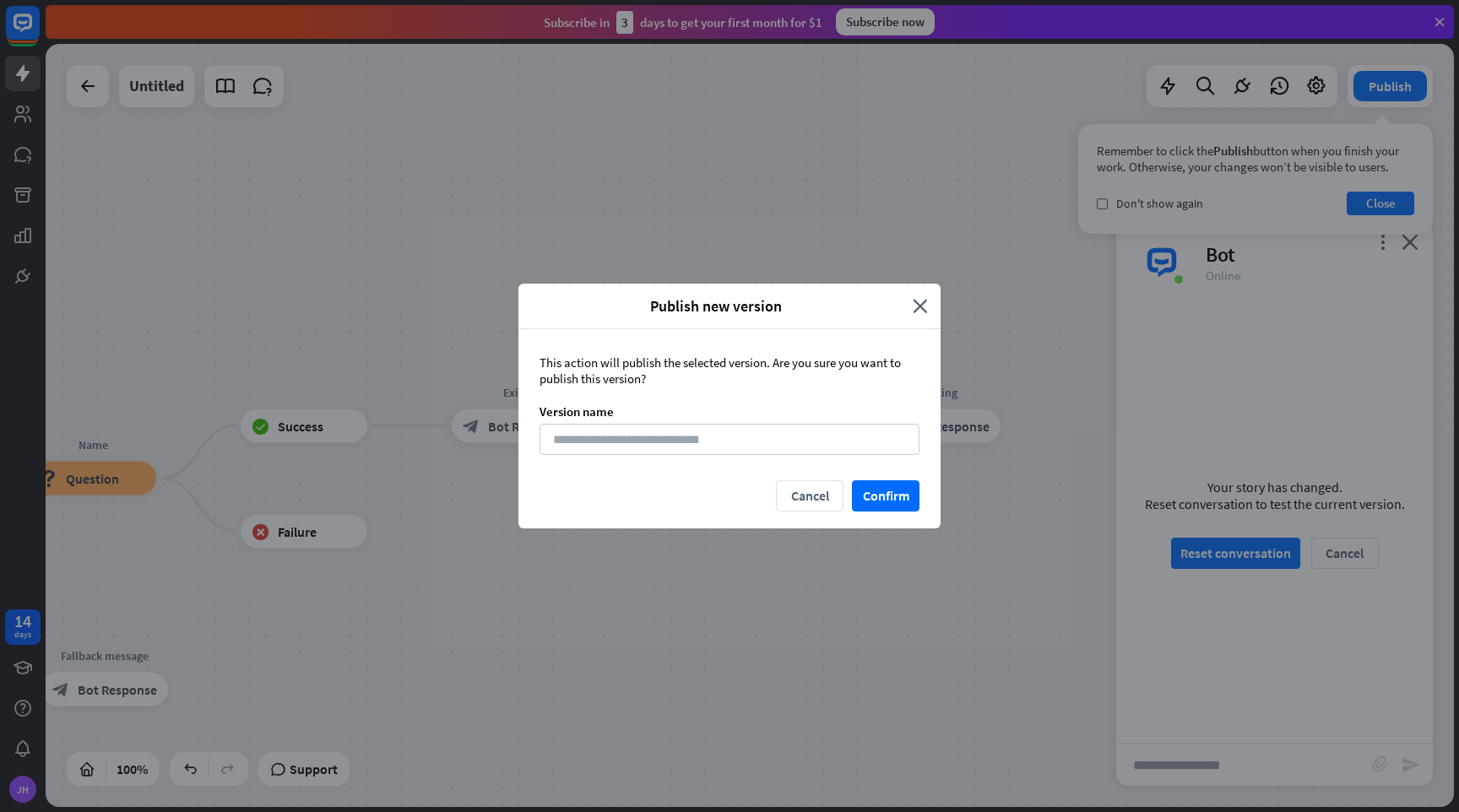
click at [877, 515] on div "Cancel Confirm" at bounding box center [730, 504] width 422 height 48
click at [882, 501] on button "Confirm" at bounding box center [886, 496] width 68 height 32
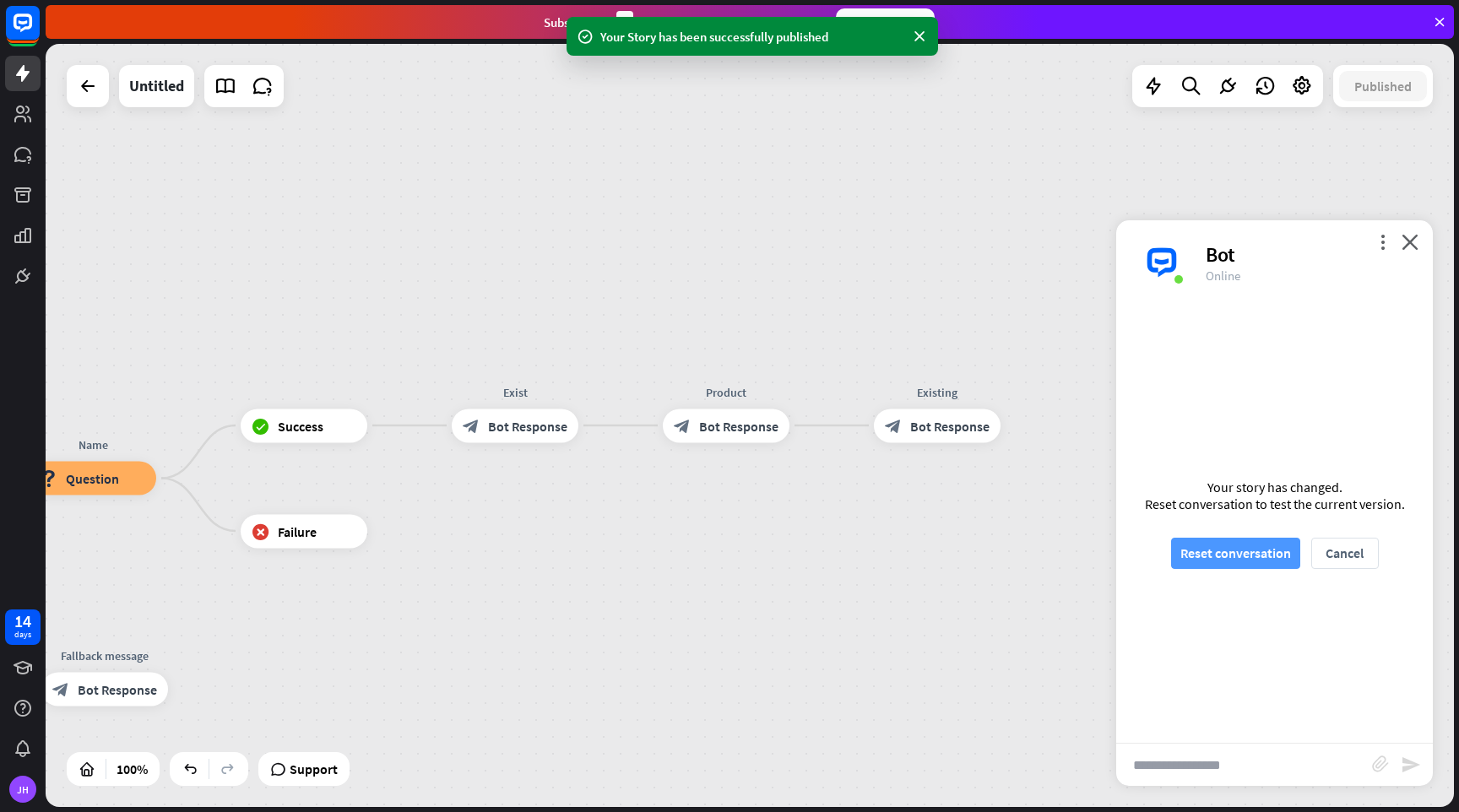
click at [1240, 551] on button "Reset conversation" at bounding box center [1235, 553] width 130 height 32
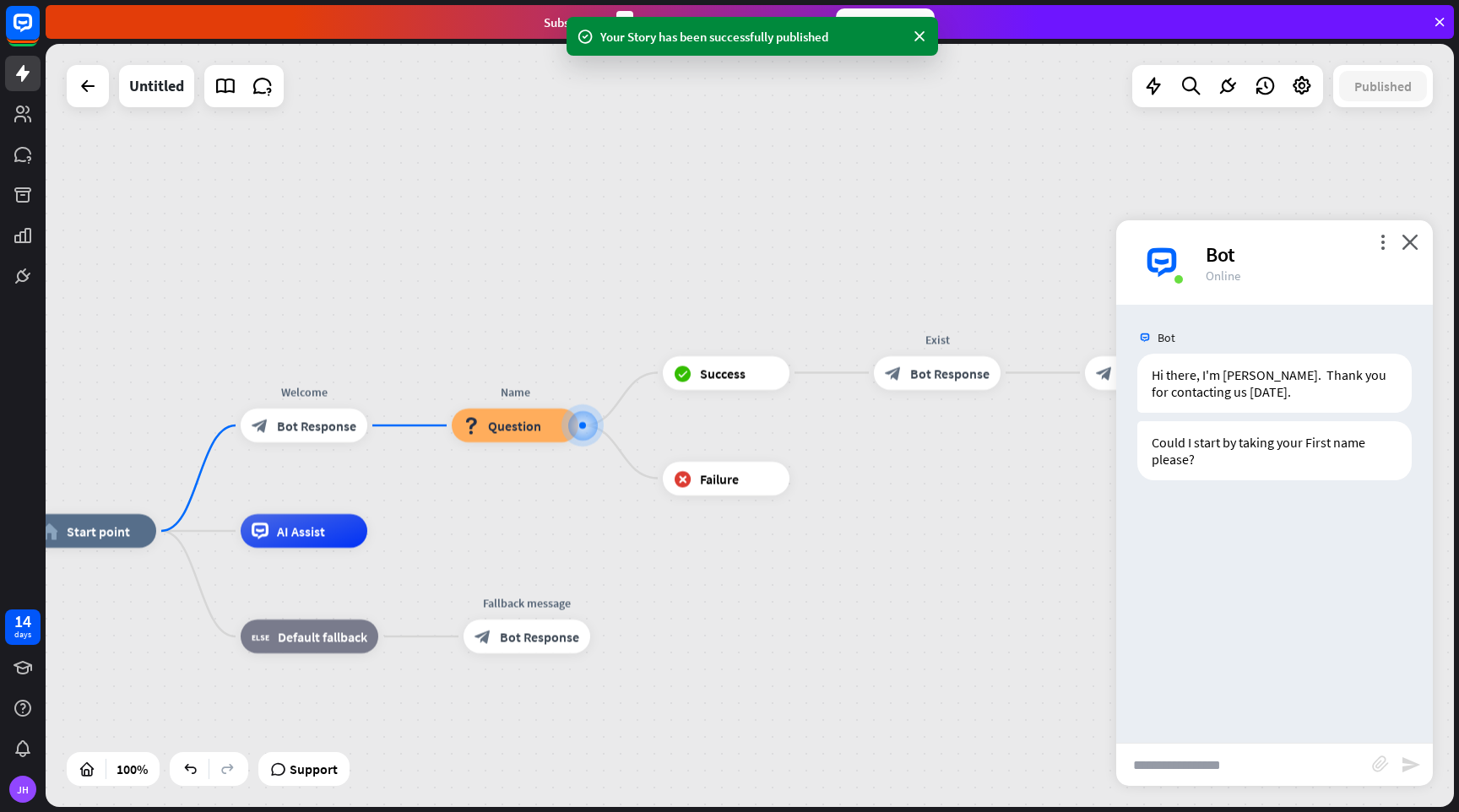
click at [1226, 765] on input "text" at bounding box center [1244, 764] width 256 height 43
type input "***"
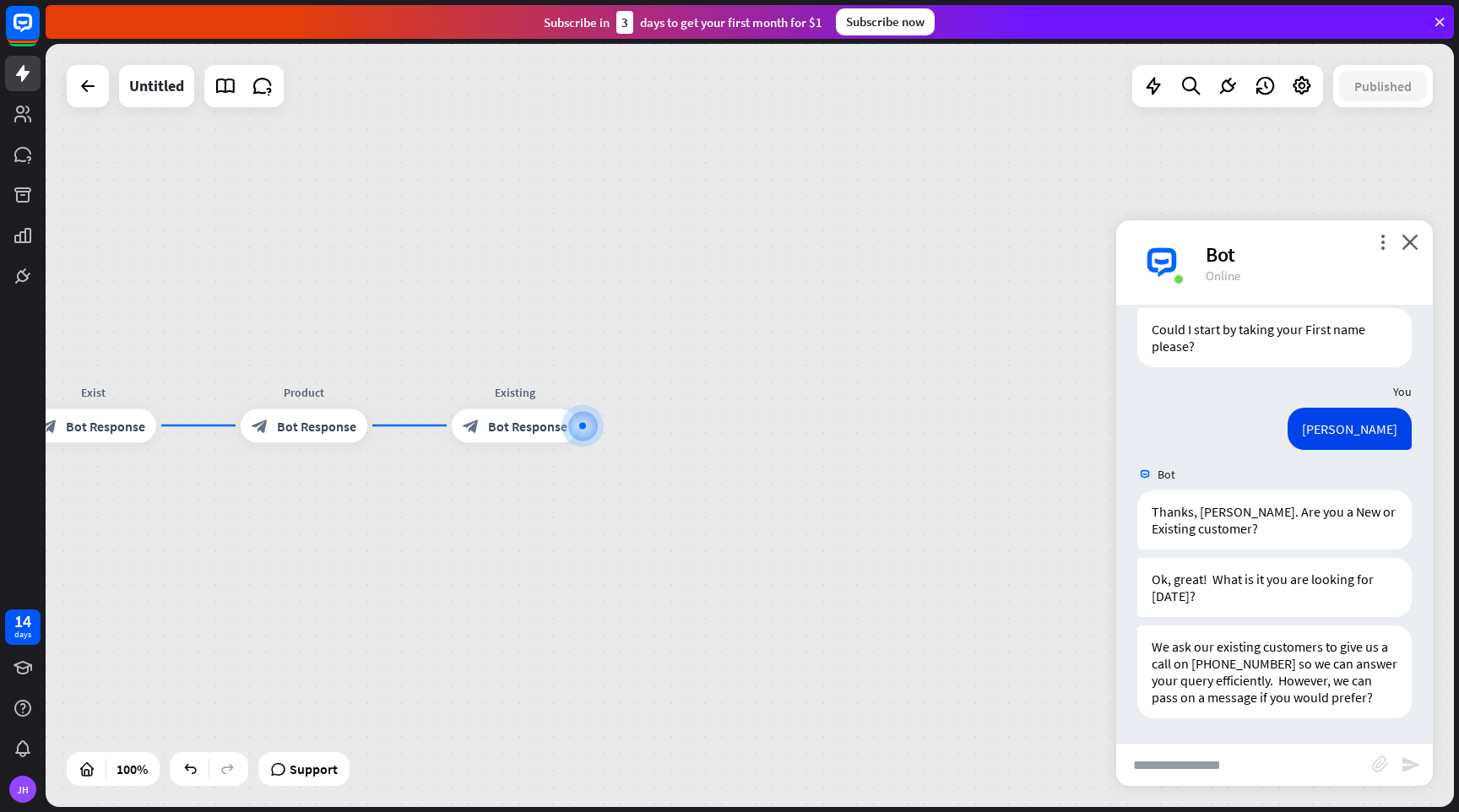
scroll to position [114, 0]
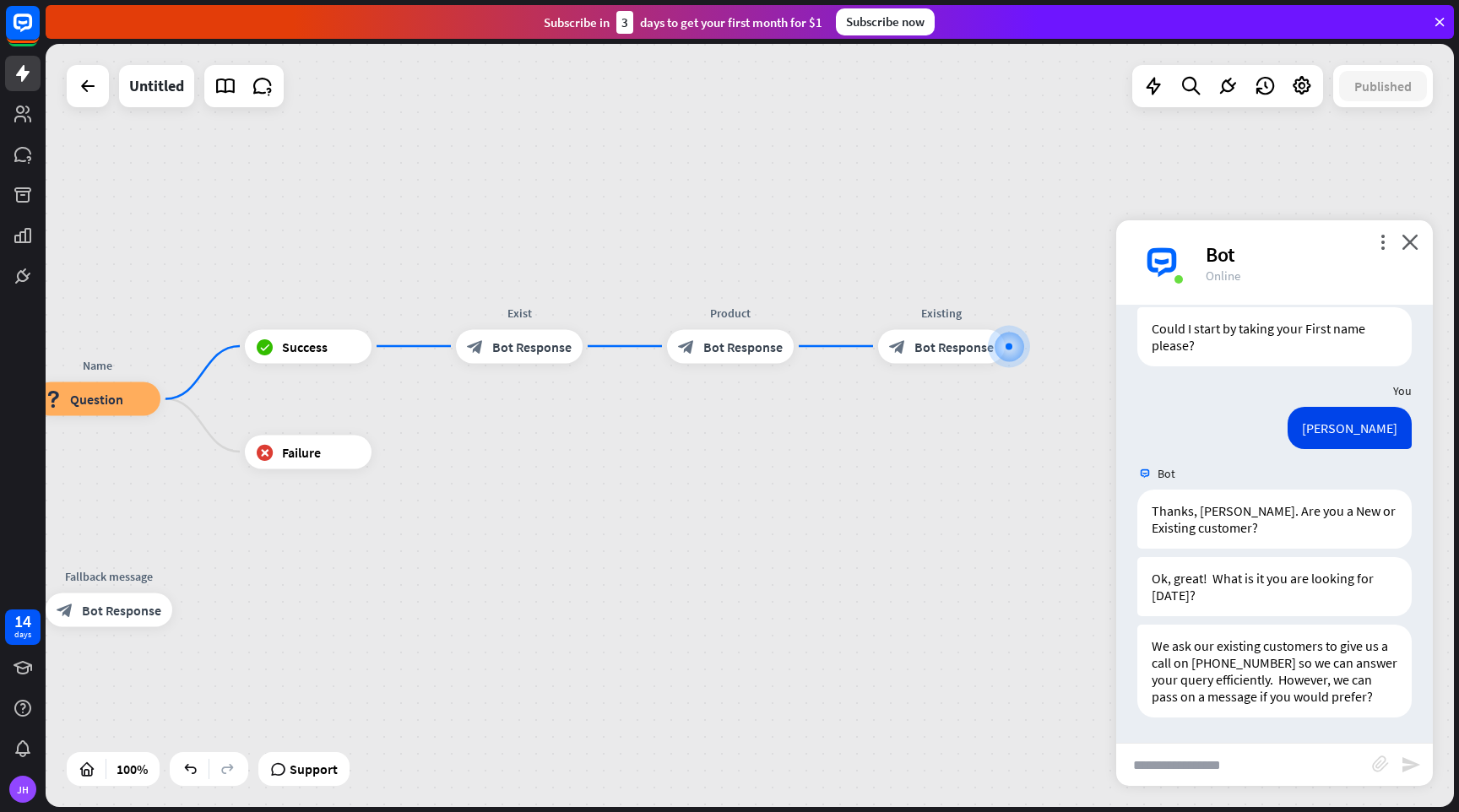
drag, startPoint x: 805, startPoint y: 483, endPoint x: 1231, endPoint y: 405, distance: 433.1
click at [1231, 405] on div "home_2 Start point Welcome block_bot_response Bot Response Name block_question …" at bounding box center [749, 425] width 1408 height 763
click at [976, 305] on icon "more_horiz" at bounding box center [976, 309] width 14 height 13
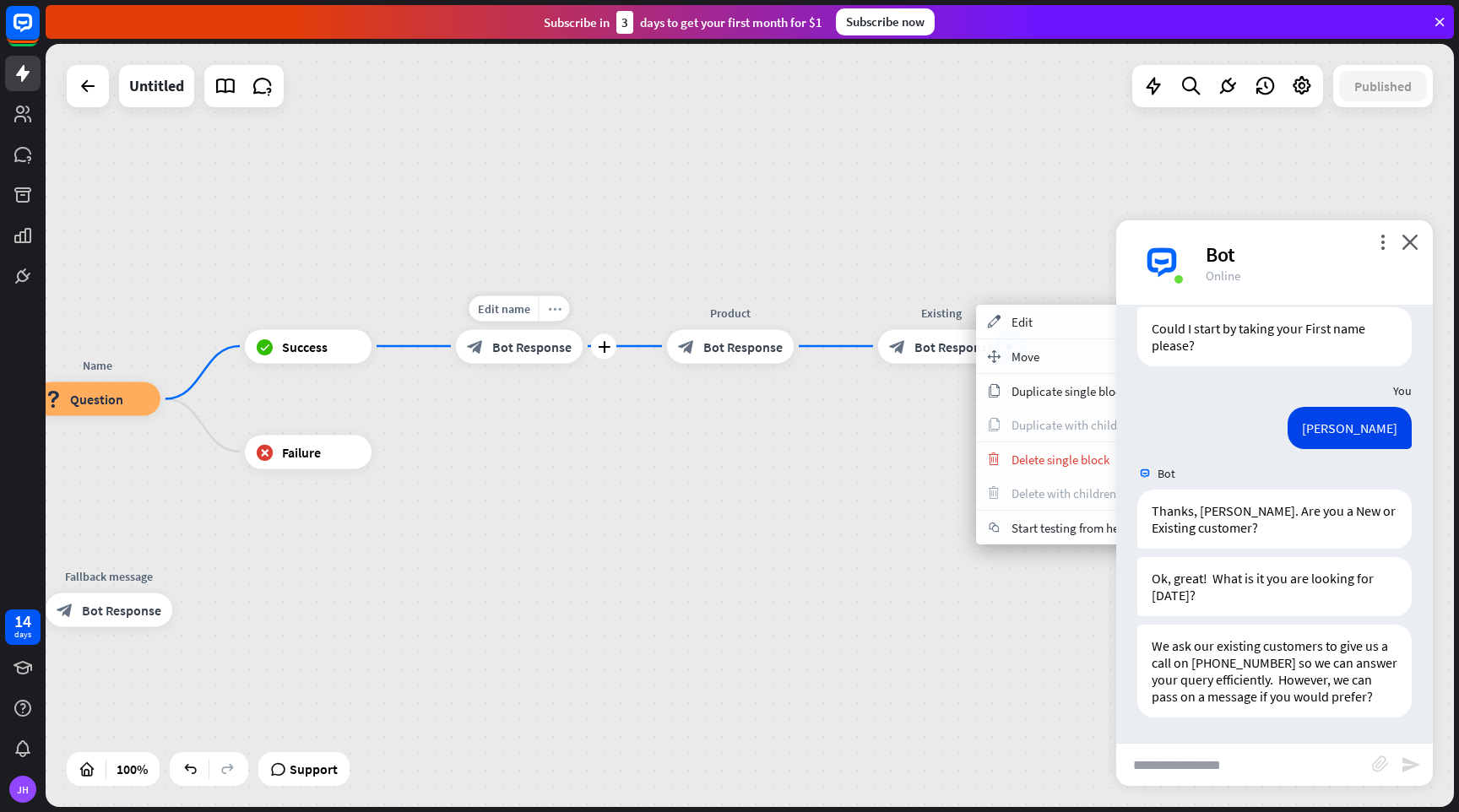
click at [552, 299] on div "more_horiz" at bounding box center [554, 308] width 32 height 25
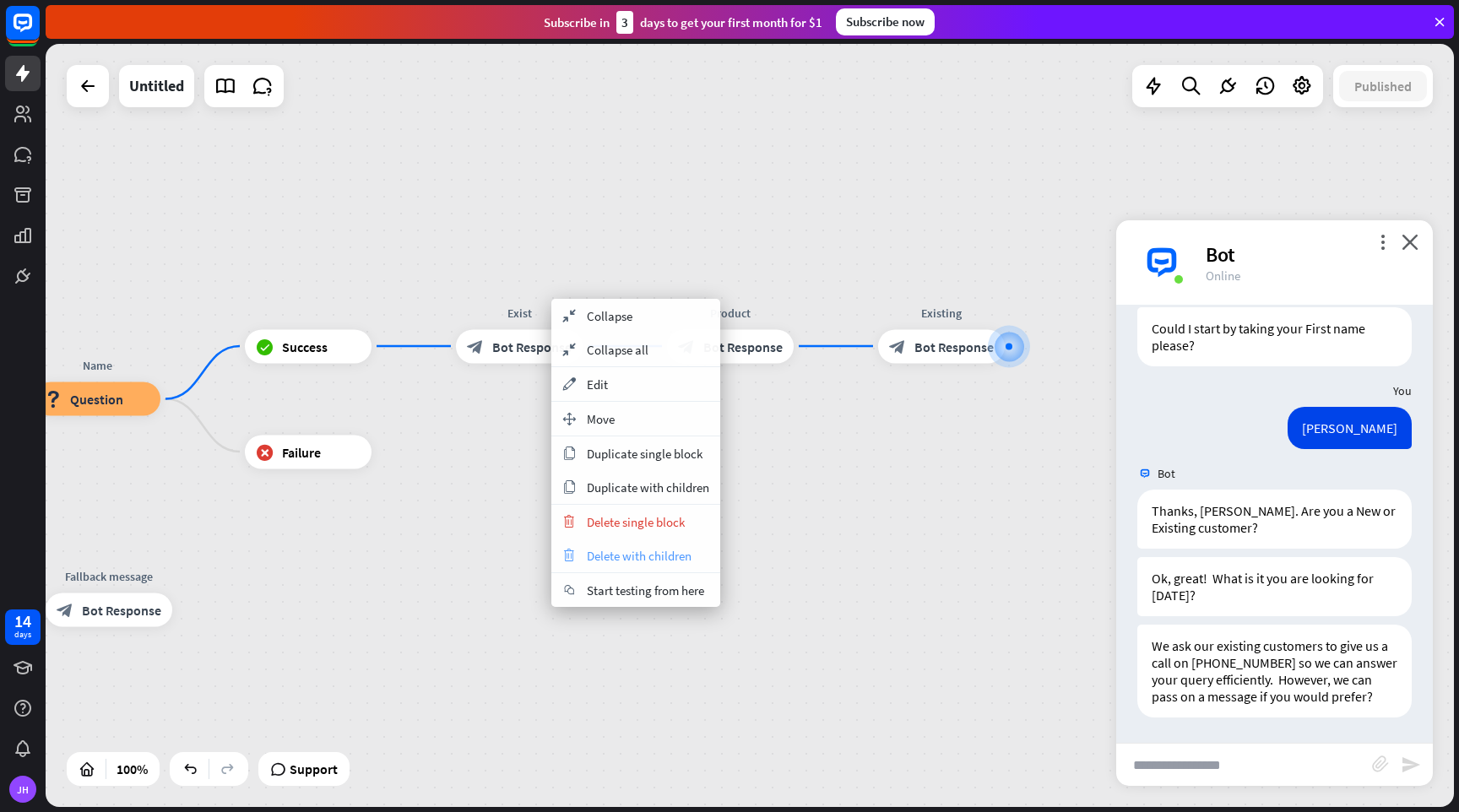
click at [628, 557] on span "Delete with children" at bounding box center [639, 556] width 105 height 16
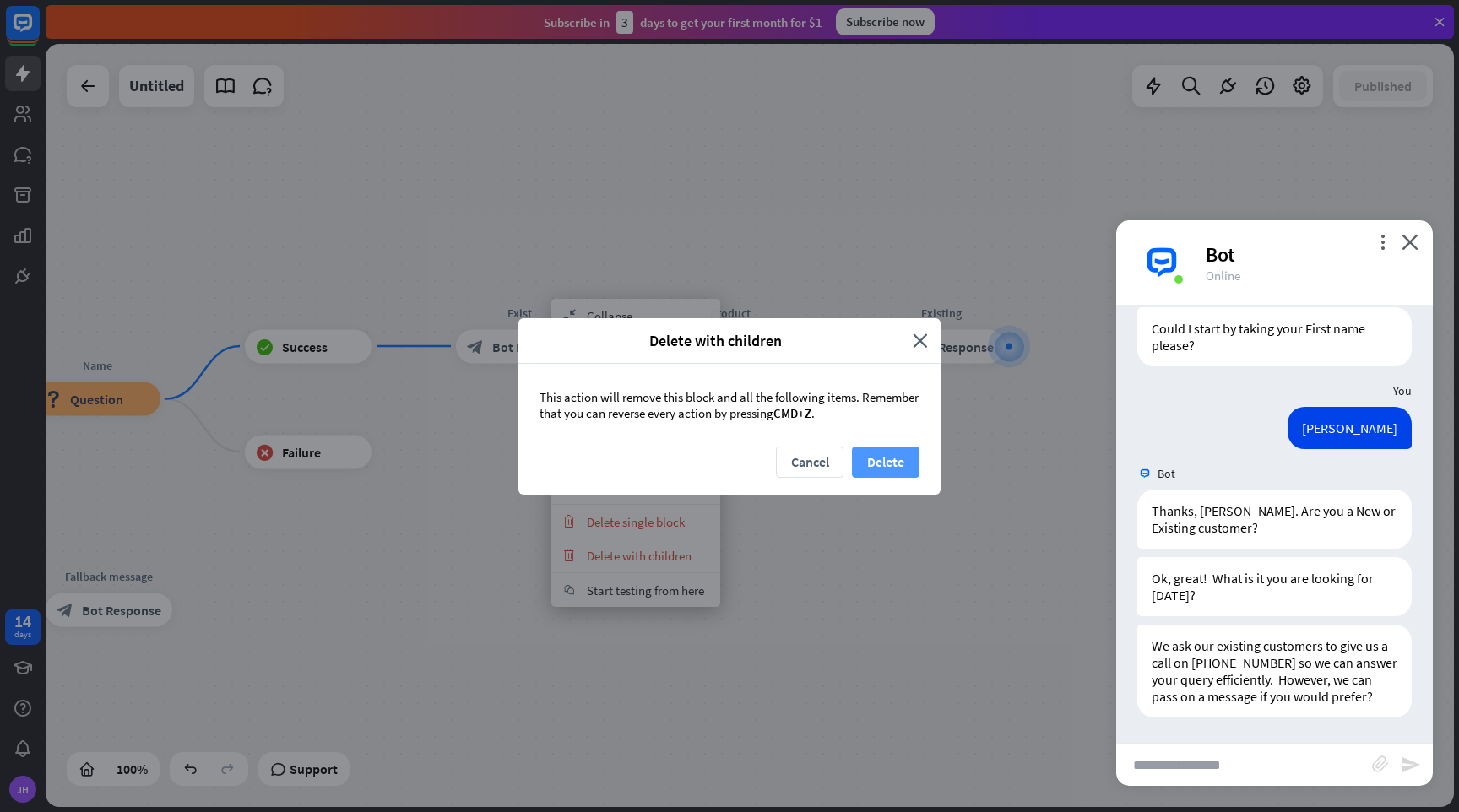
click at [893, 459] on button "Delete" at bounding box center [886, 462] width 68 height 32
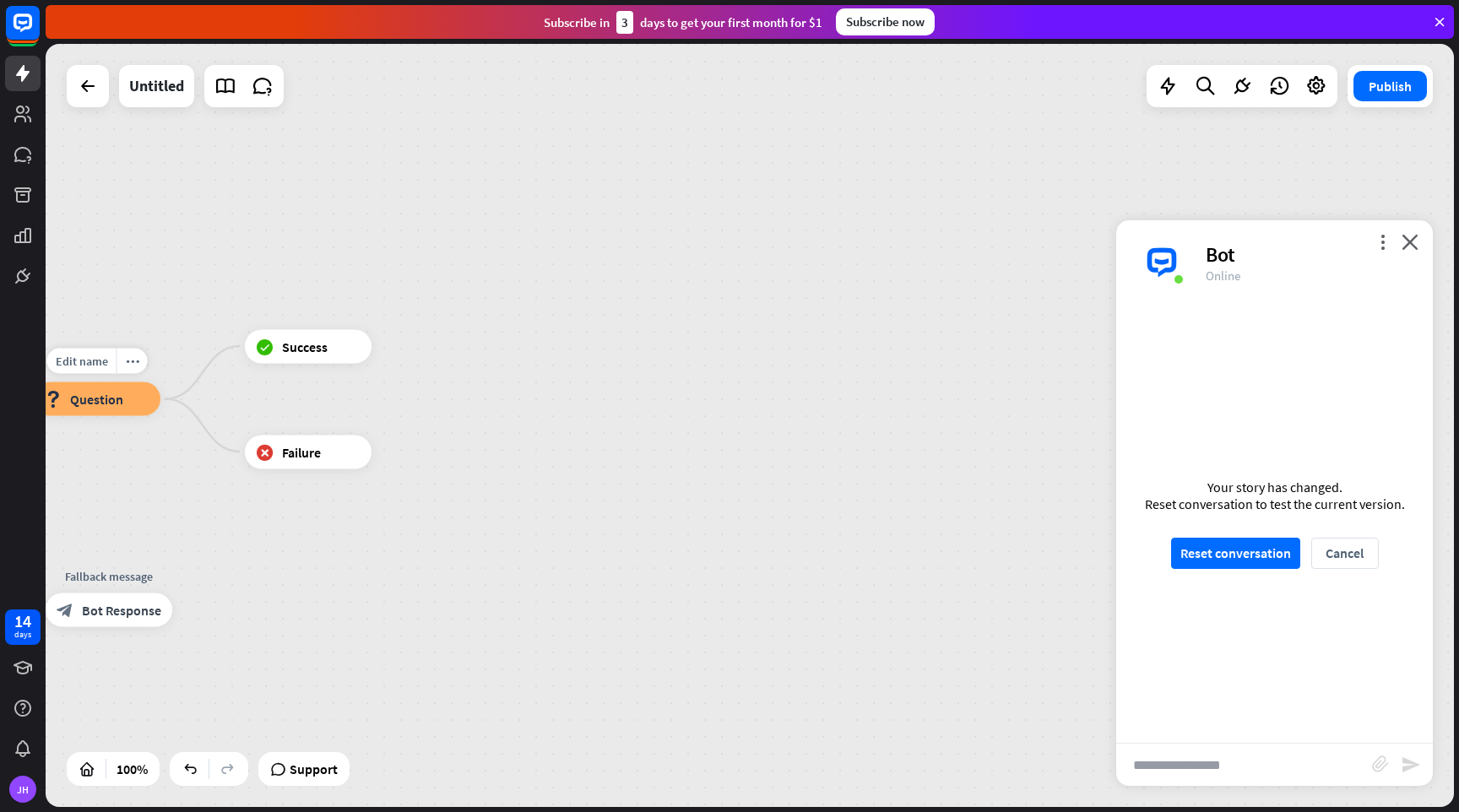
click at [103, 399] on span "Question" at bounding box center [96, 399] width 53 height 17
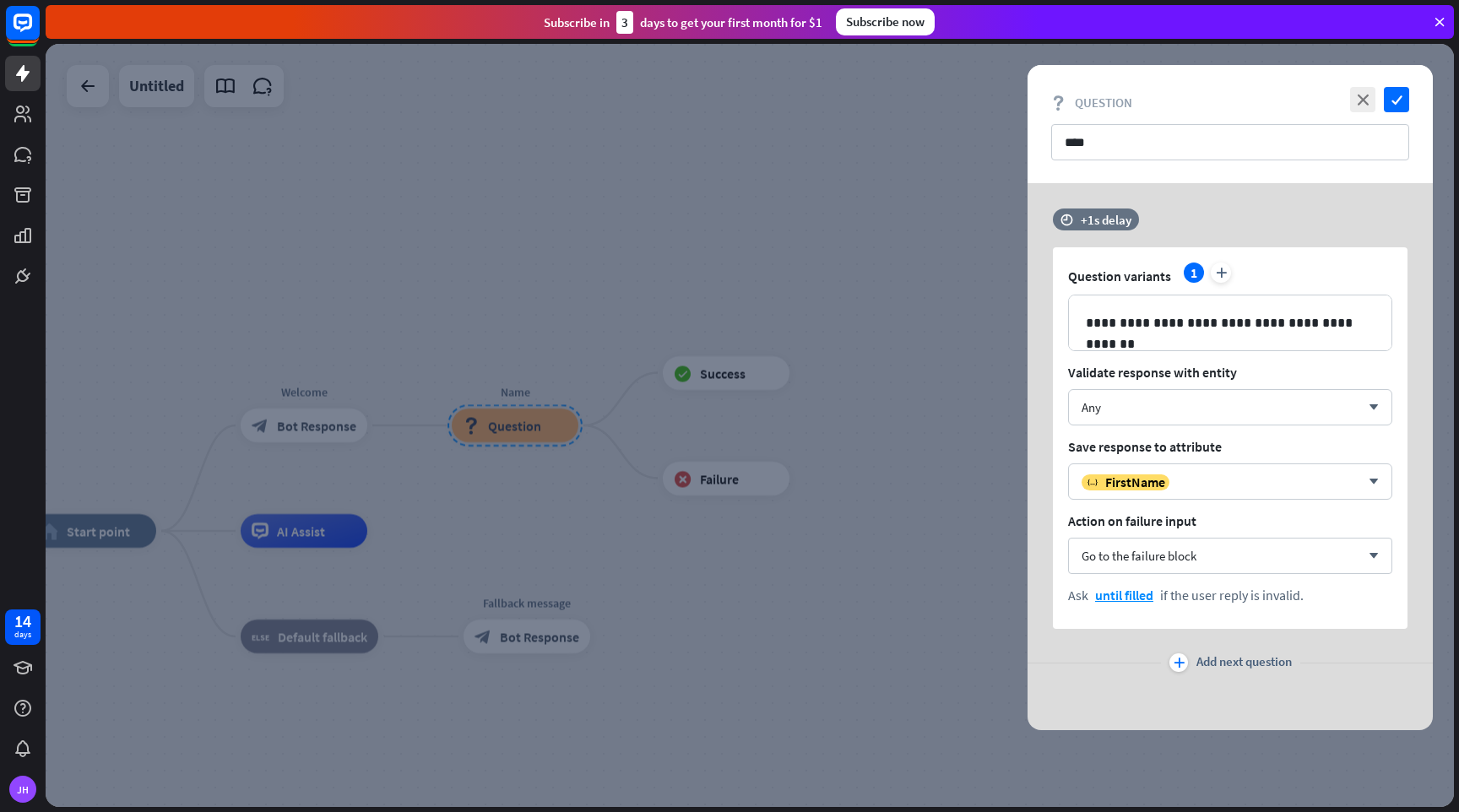
click at [855, 289] on div at bounding box center [749, 425] width 1408 height 763
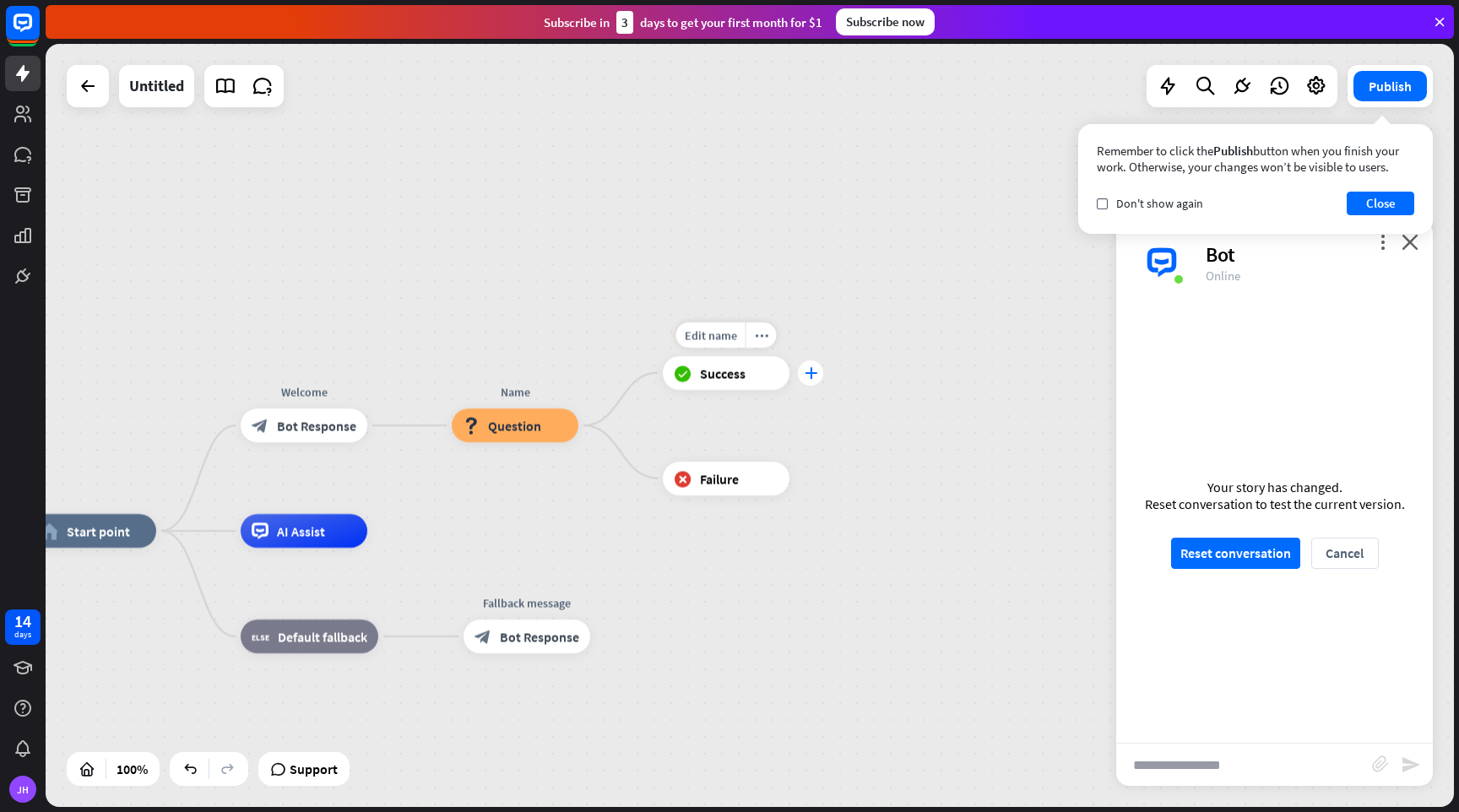
click at [805, 372] on icon "plus" at bounding box center [811, 373] width 13 height 12
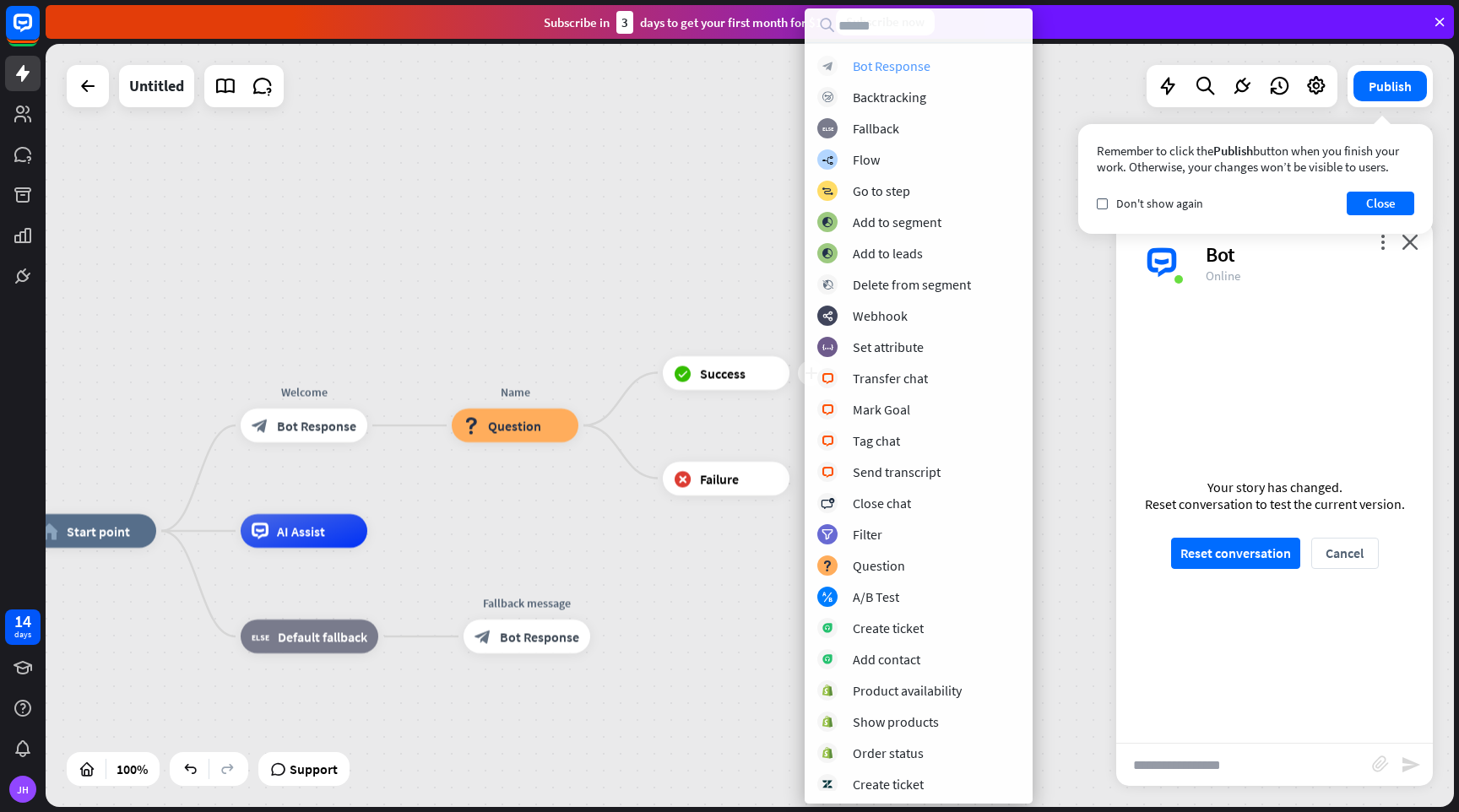
click at [889, 72] on div "Bot Response" at bounding box center [892, 65] width 78 height 17
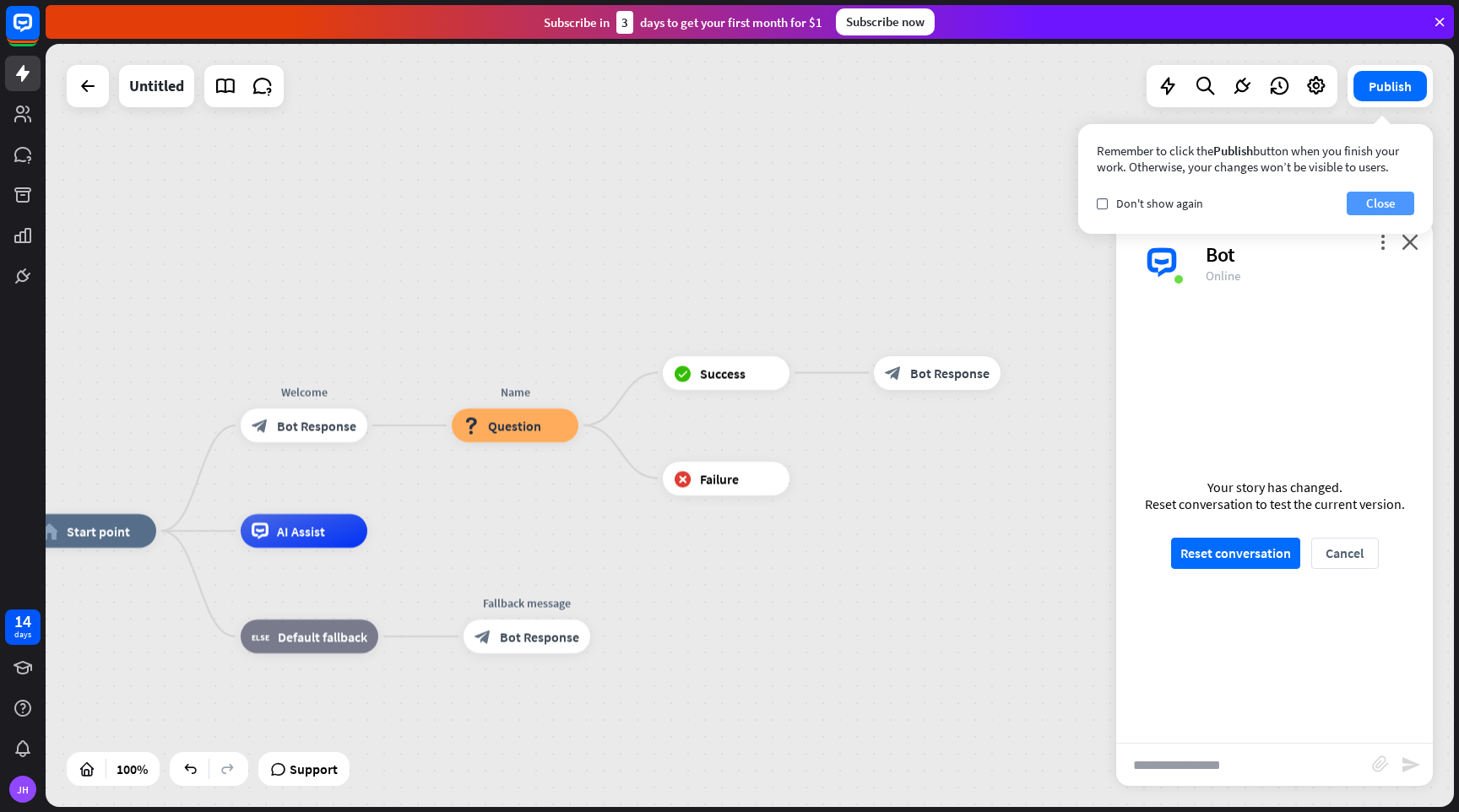
click at [1394, 203] on button "Close" at bounding box center [1380, 204] width 68 height 24
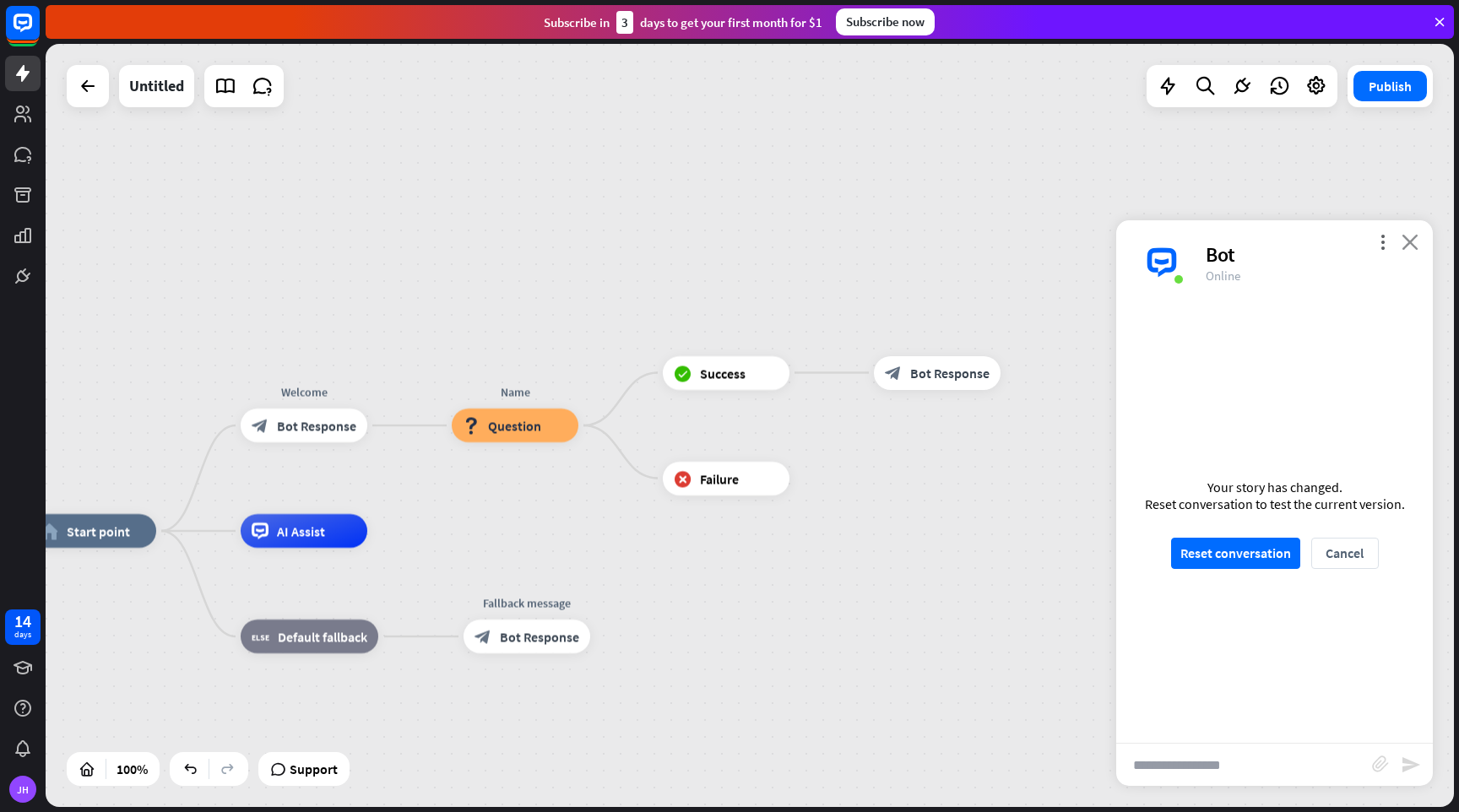
click at [1406, 240] on icon "close" at bounding box center [1410, 242] width 17 height 16
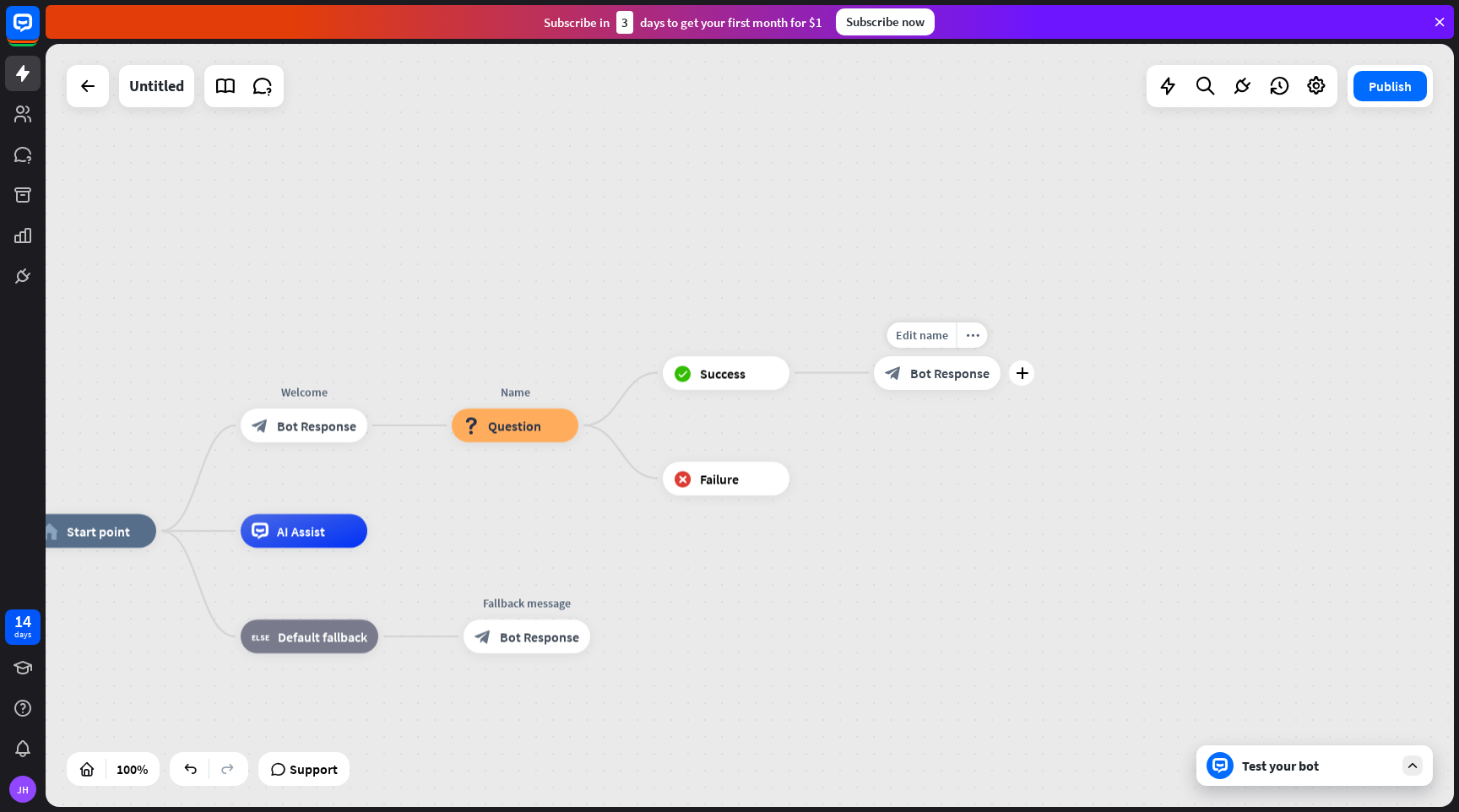
click at [944, 378] on span "Bot Response" at bounding box center [950, 373] width 80 height 17
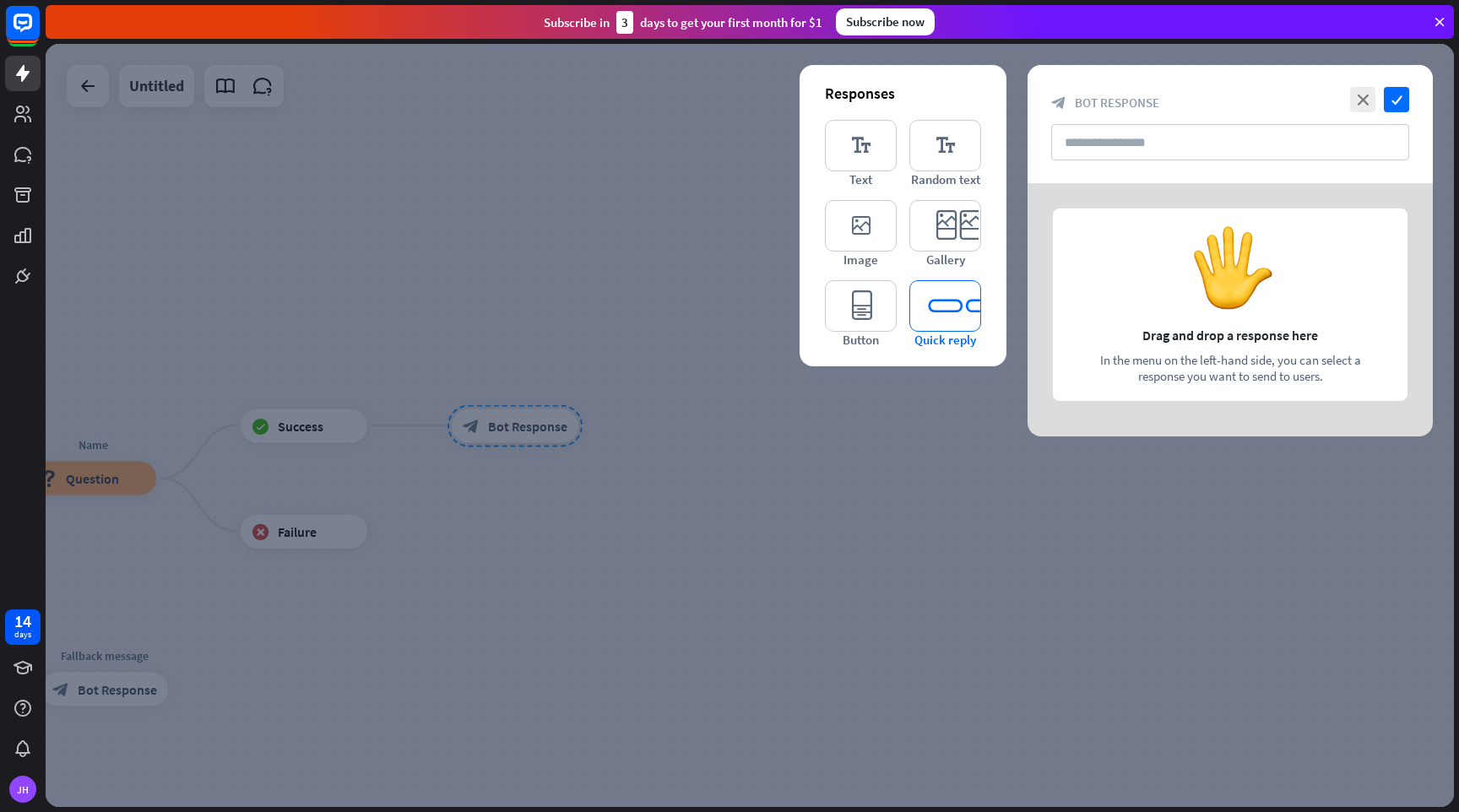
click at [945, 304] on icon "editor_quick_replies" at bounding box center [945, 306] width 72 height 52
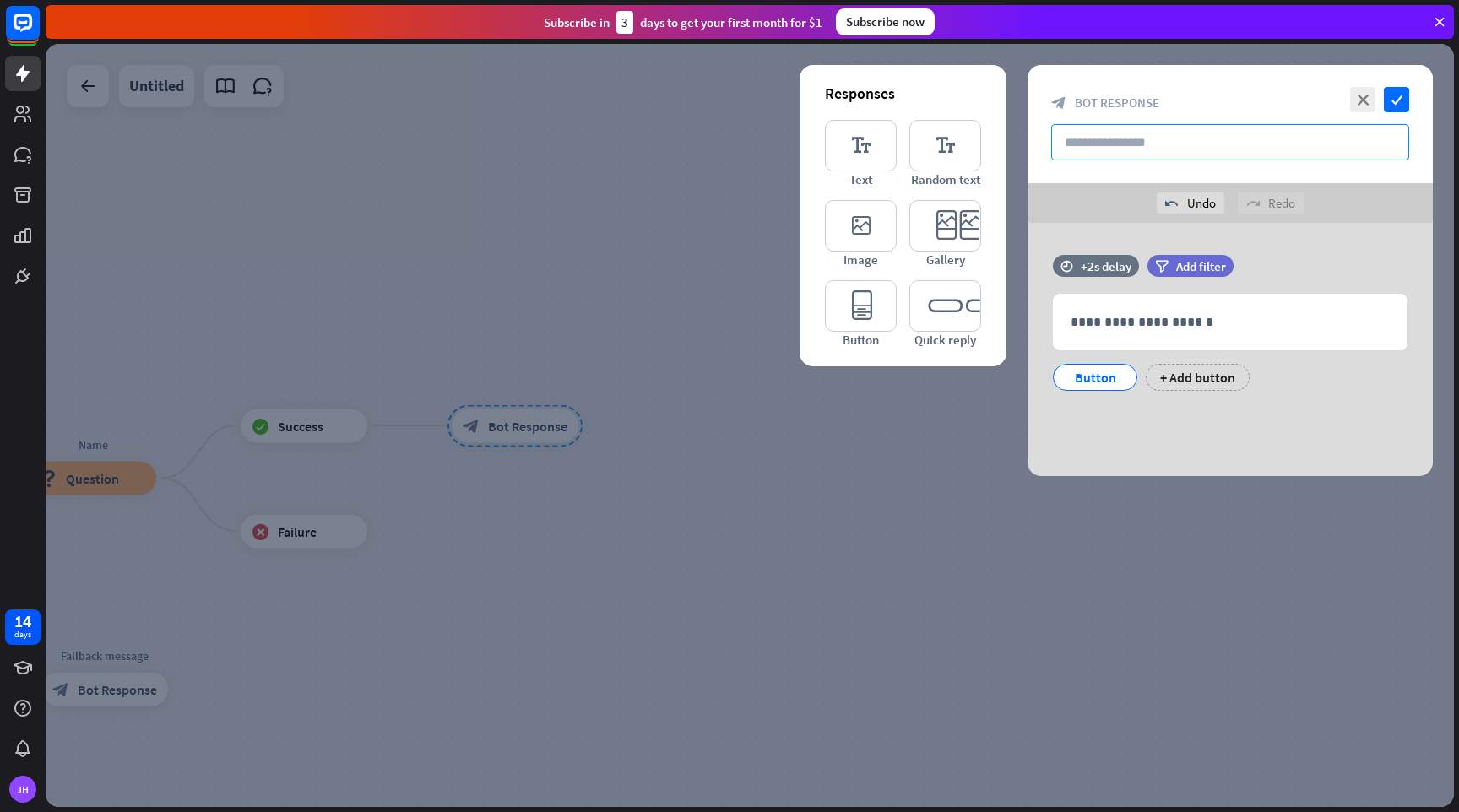
click at [1120, 152] on input "text" at bounding box center [1230, 142] width 358 height 36
type input "****"
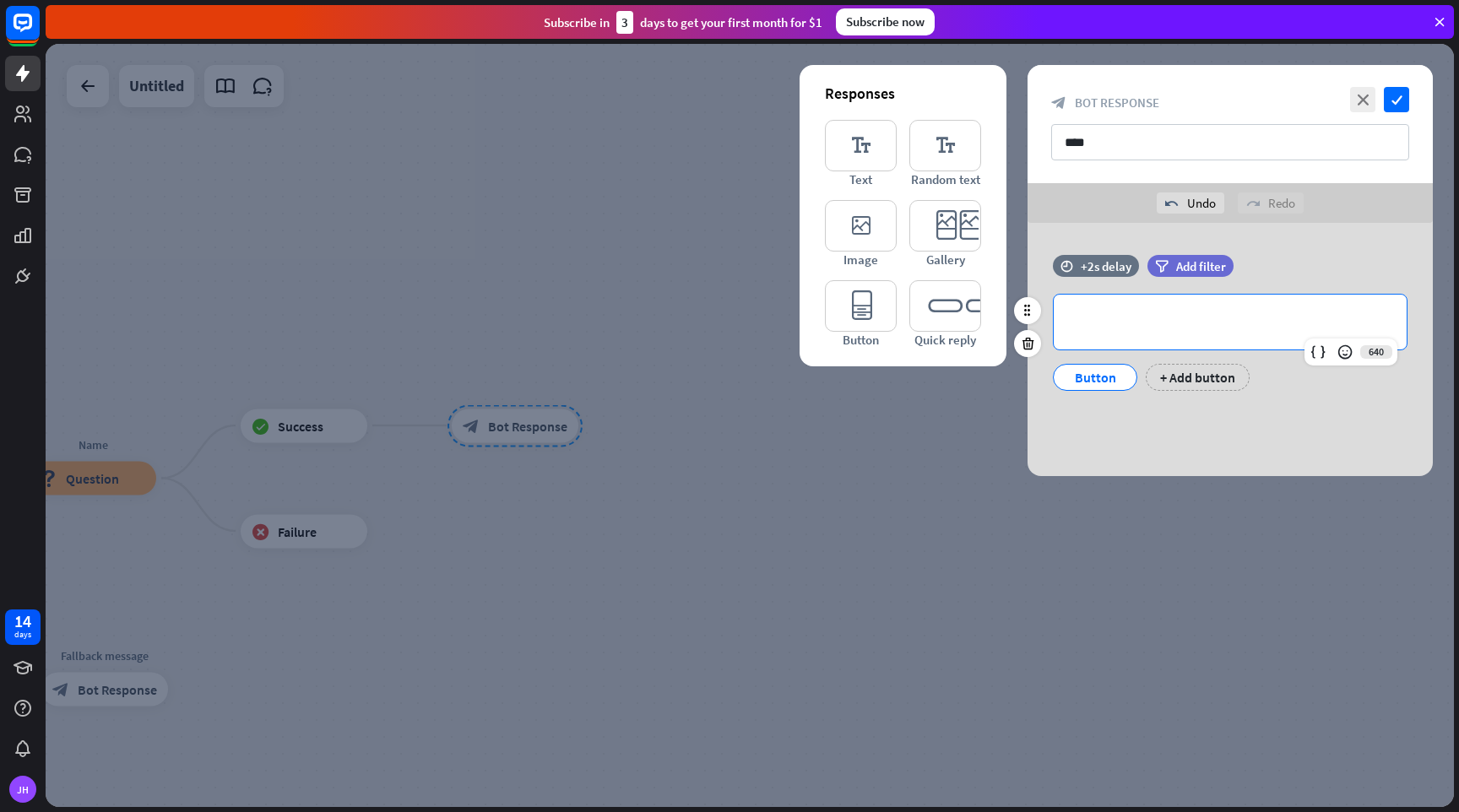
click at [1145, 331] on p "**********" at bounding box center [1230, 321] width 319 height 21
click at [1318, 351] on icon at bounding box center [1318, 352] width 17 height 17
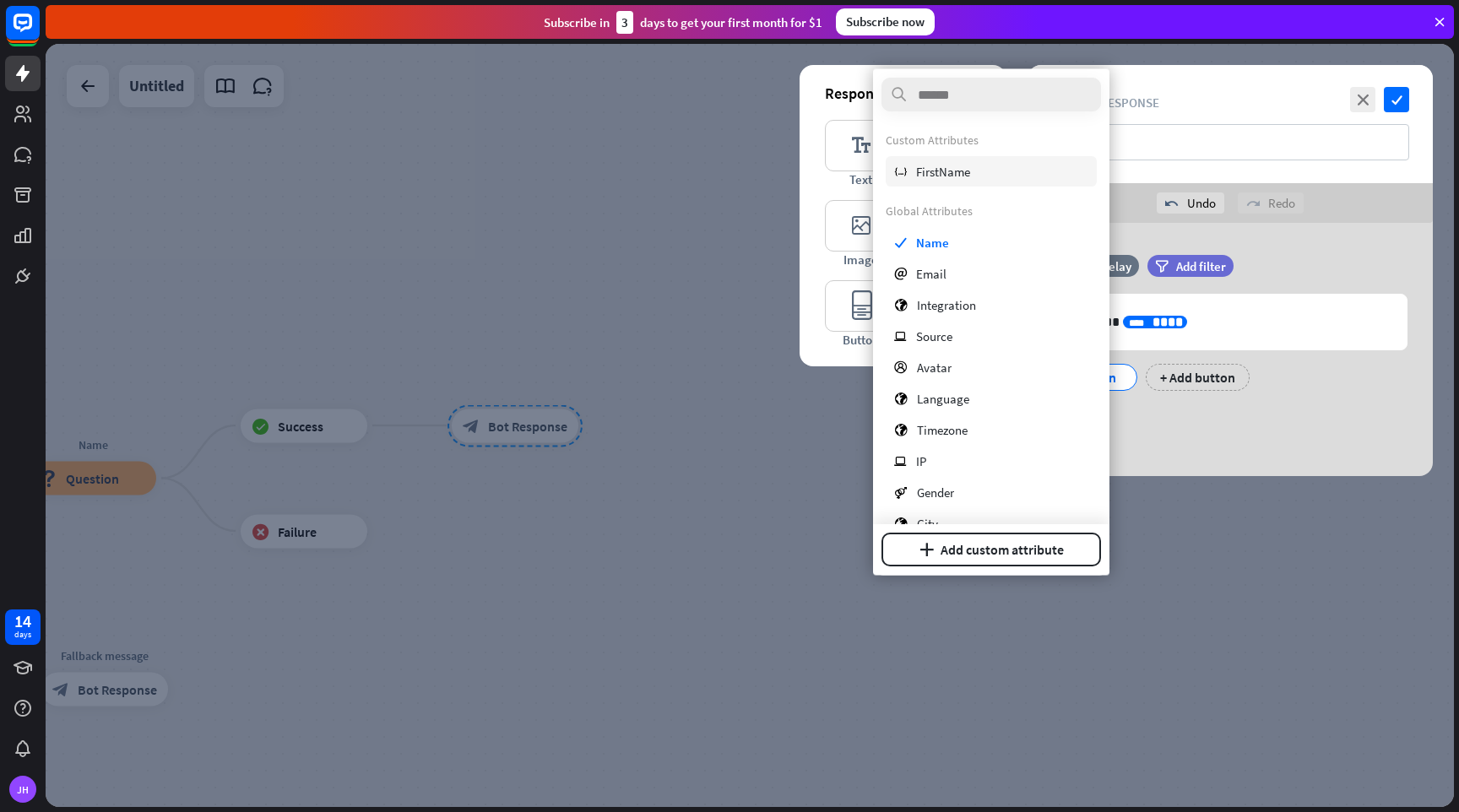
click at [980, 166] on div "variable FirstName" at bounding box center [991, 172] width 211 height 31
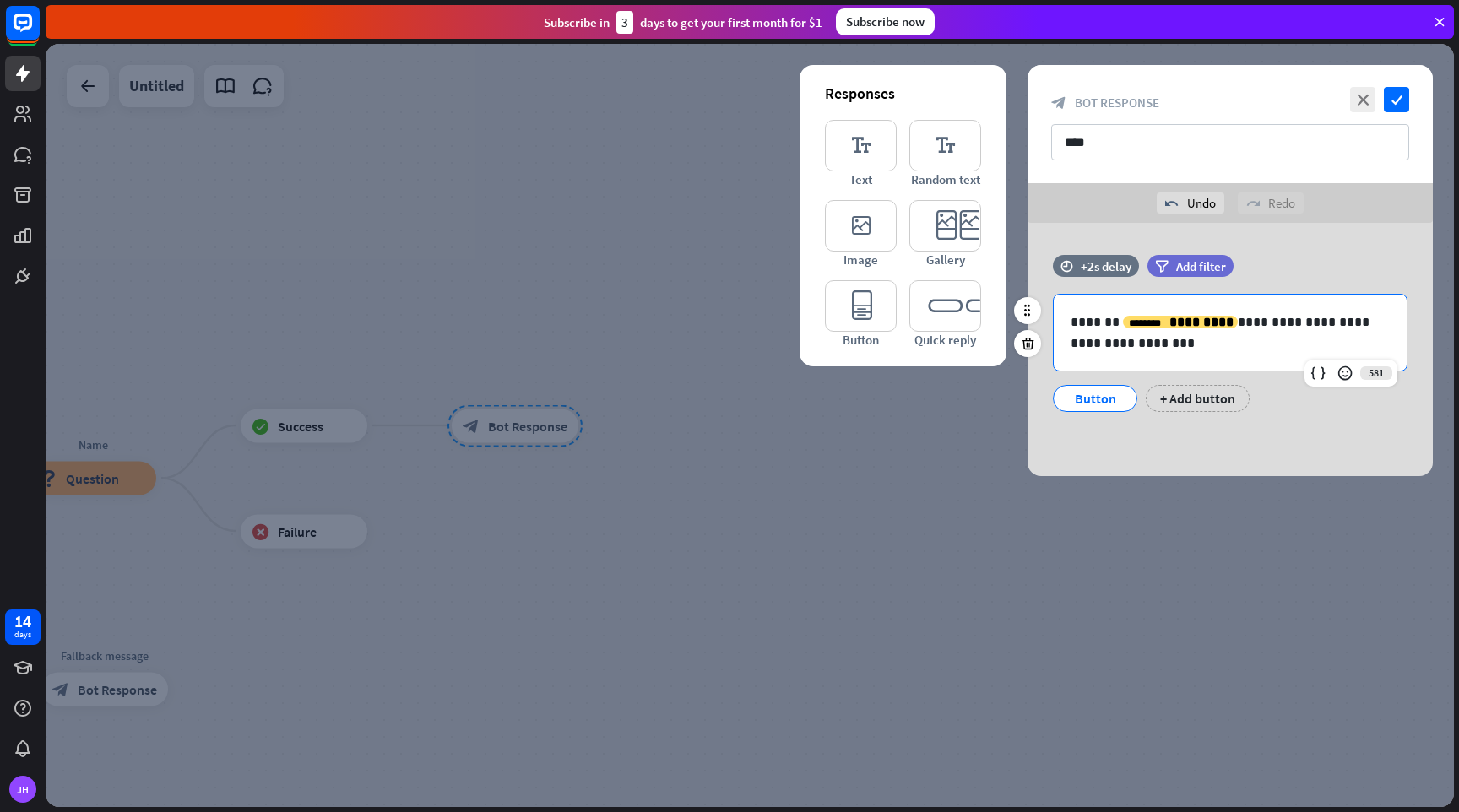
click at [1102, 400] on div "Button" at bounding box center [1096, 398] width 56 height 25
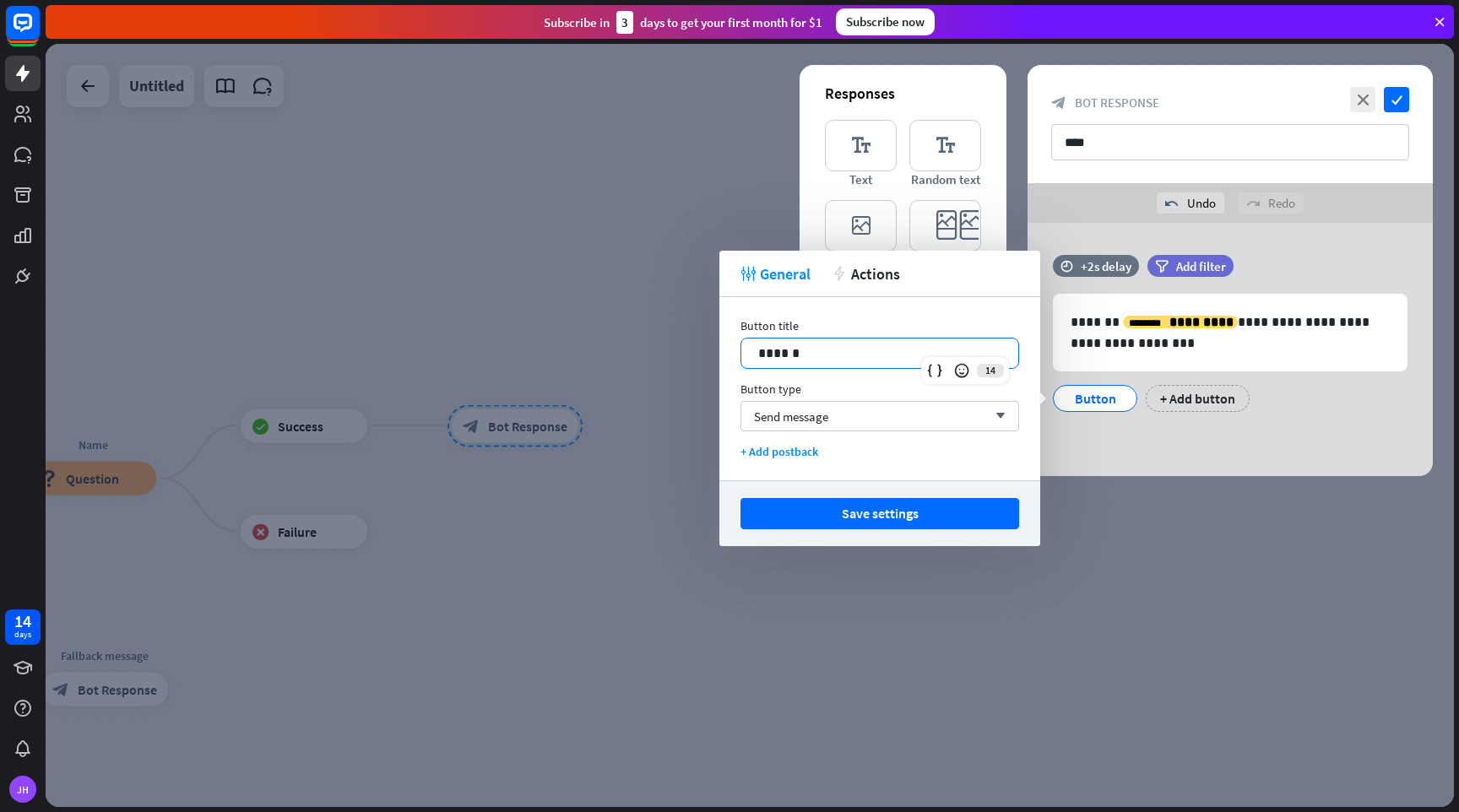
drag, startPoint x: 819, startPoint y: 361, endPoint x: 700, endPoint y: 356, distance: 119.1
click at [700, 356] on body "14 days [PERSON_NAME] close Product Help First steps Get started with ChatBot H…" at bounding box center [729, 406] width 1459 height 812
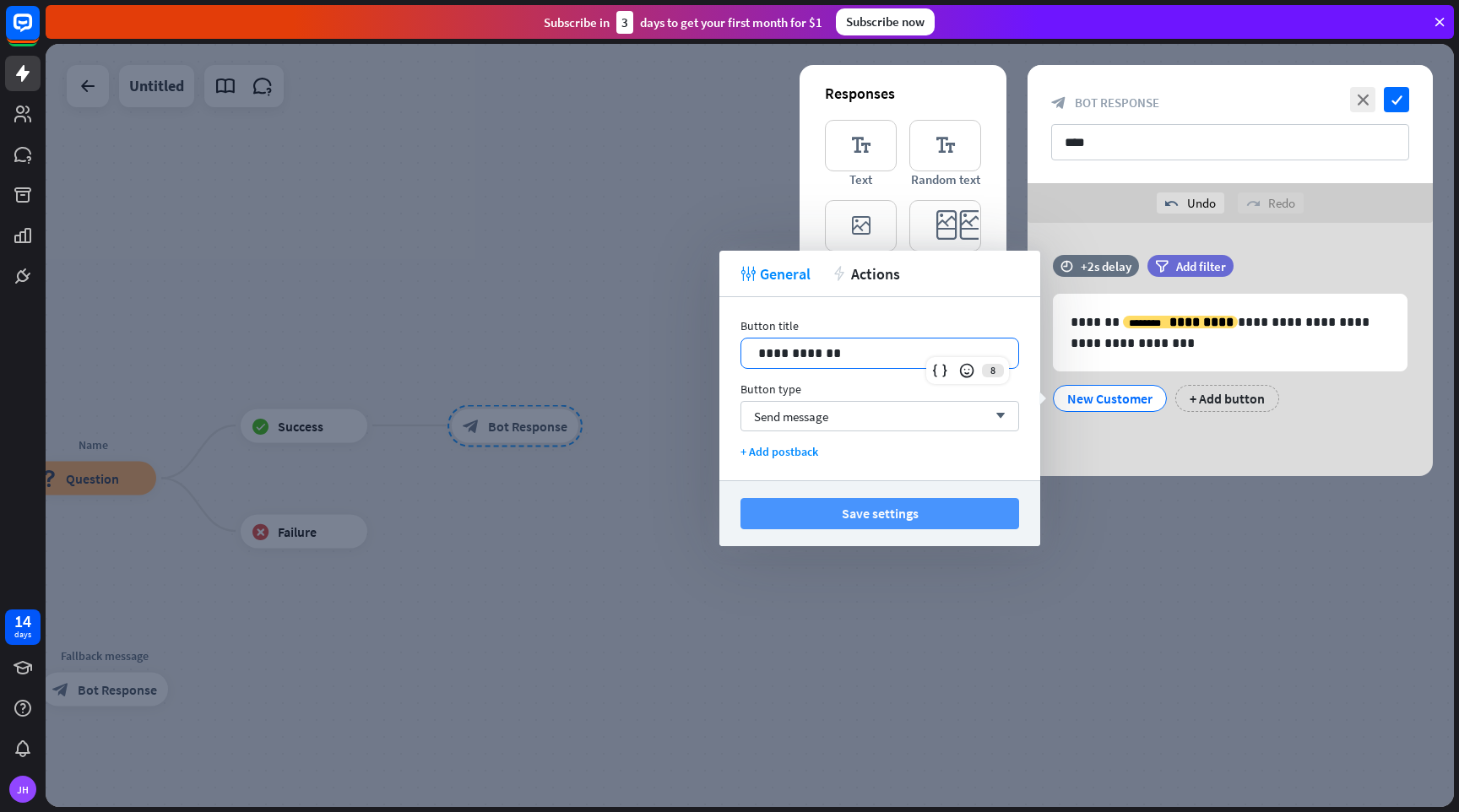
click at [878, 519] on button "Save settings" at bounding box center [880, 513] width 279 height 32
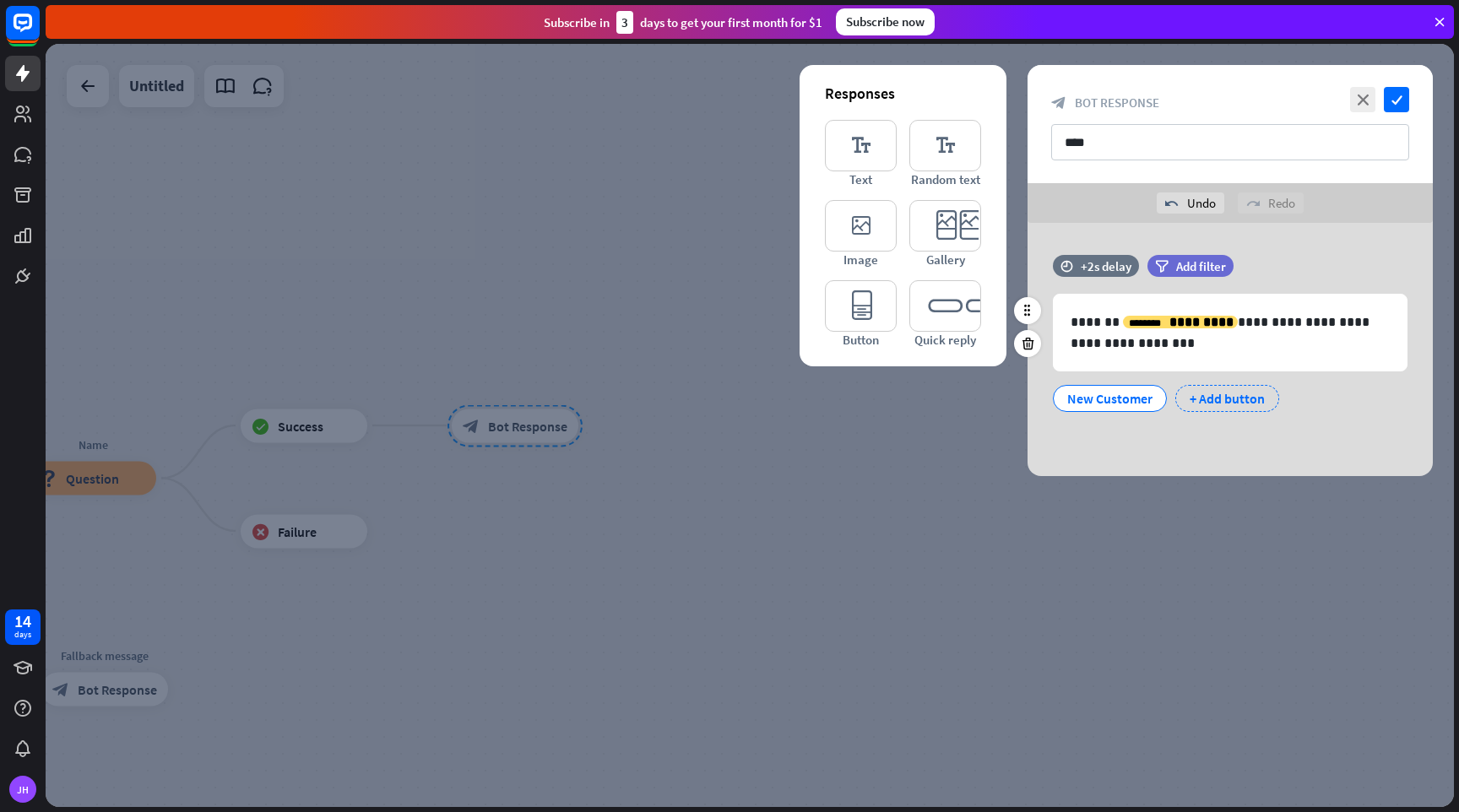
click at [1232, 395] on div "+ Add button" at bounding box center [1227, 398] width 104 height 27
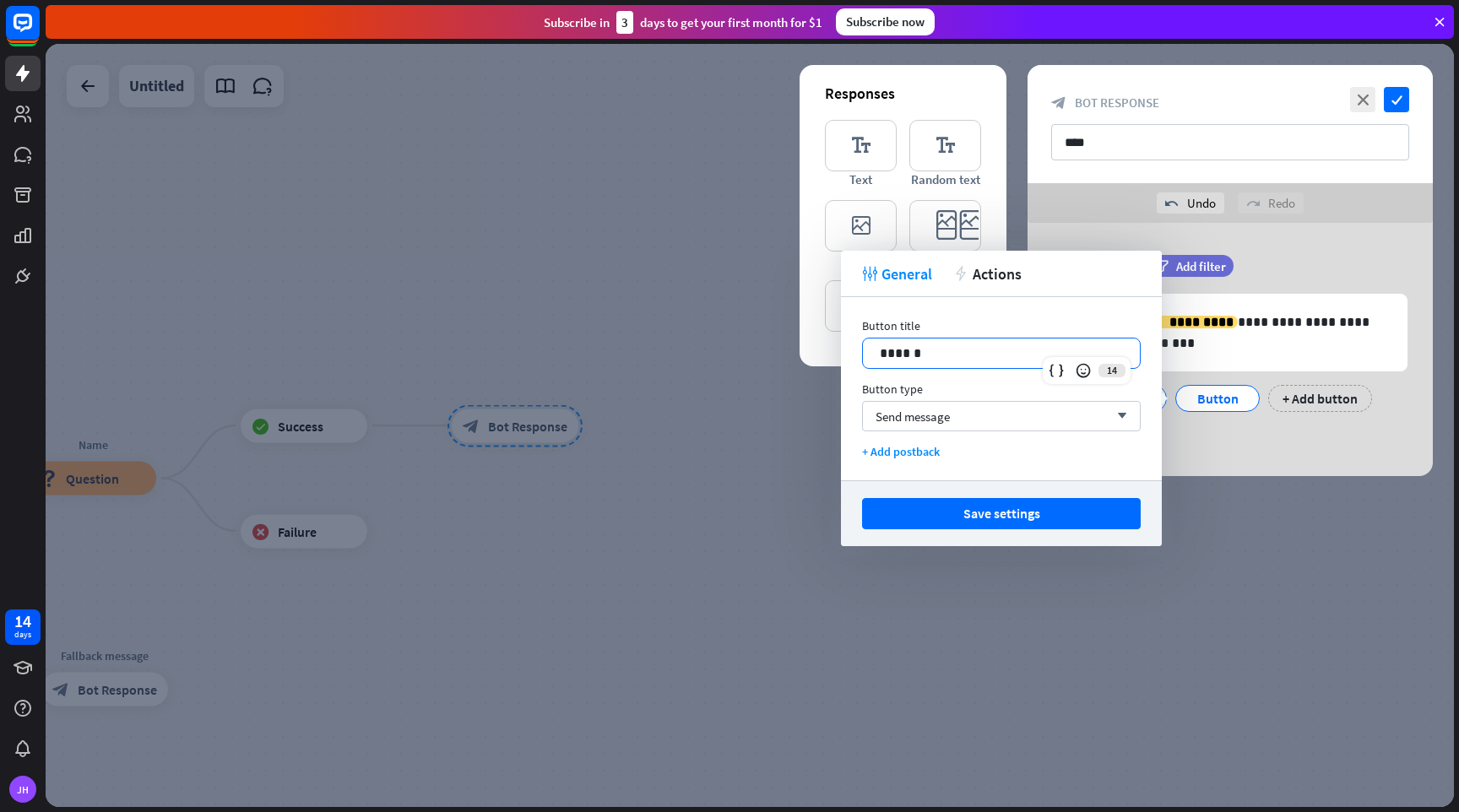
drag, startPoint x: 944, startPoint y: 352, endPoint x: 788, endPoint y: 344, distance: 156.2
click at [788, 344] on body "14 days [PERSON_NAME] close Product Help First steps Get started with ChatBot H…" at bounding box center [729, 406] width 1459 height 812
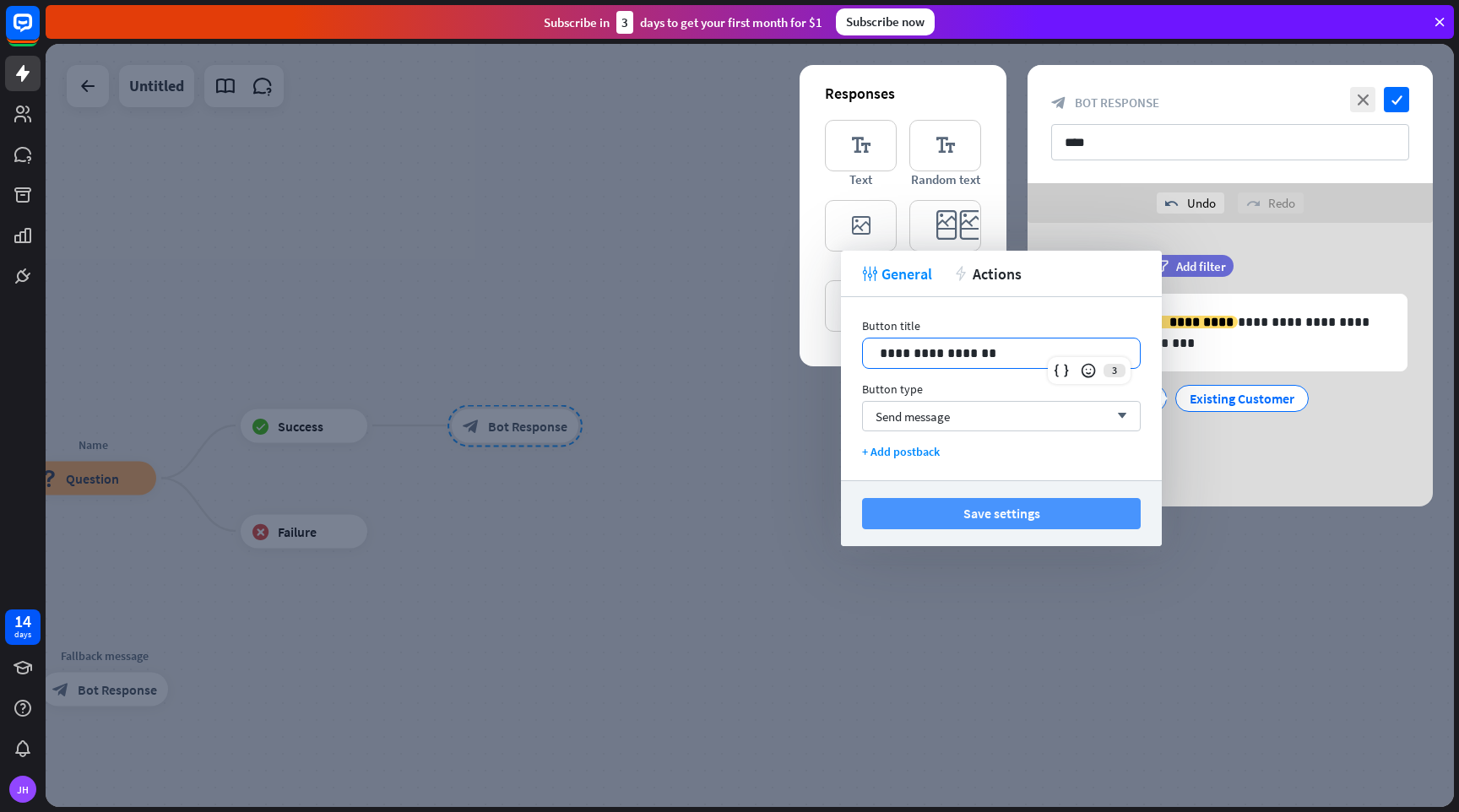
click at [962, 513] on button "Save settings" at bounding box center [1002, 513] width 279 height 32
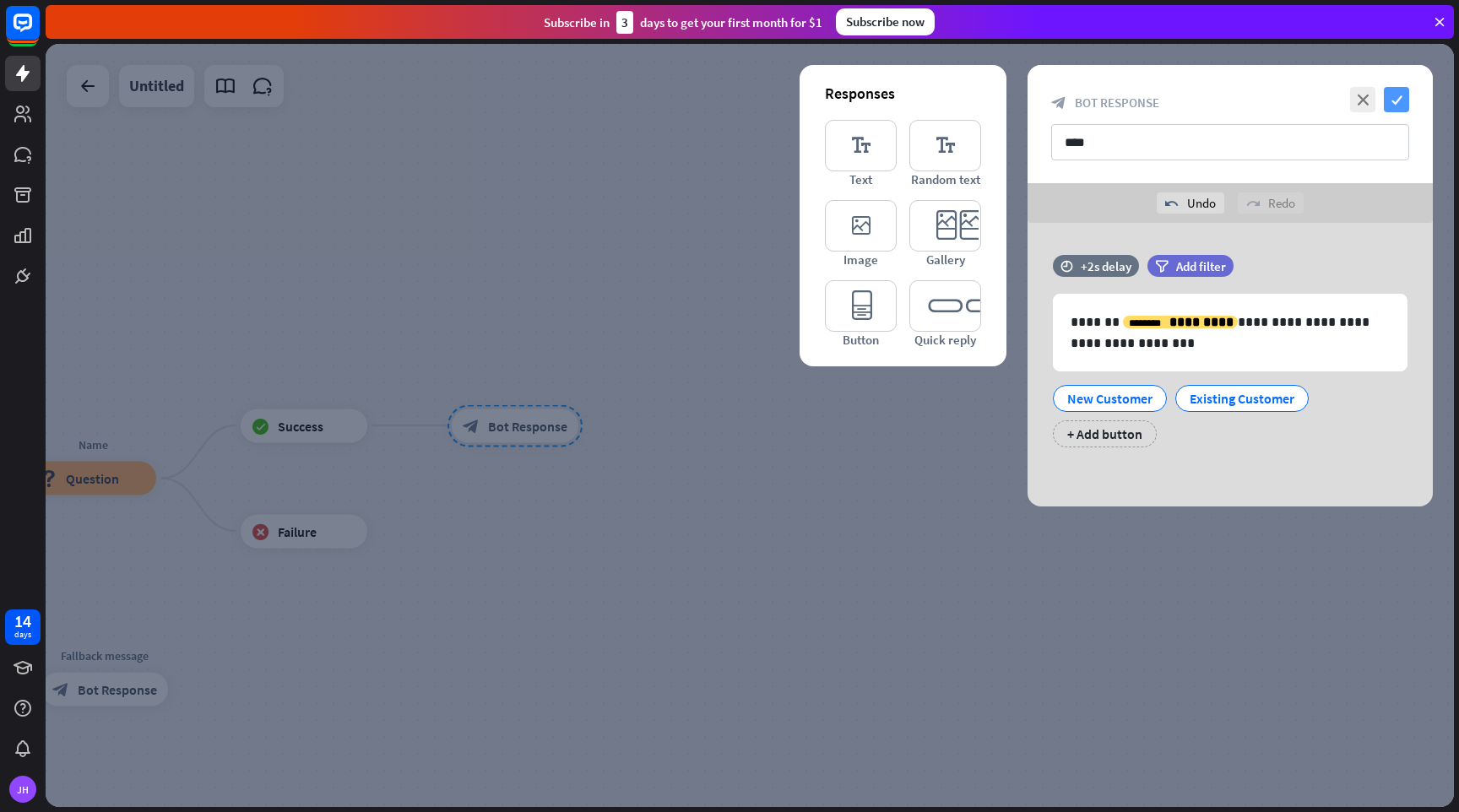
click at [1394, 96] on icon "check" at bounding box center [1397, 100] width 25 height 25
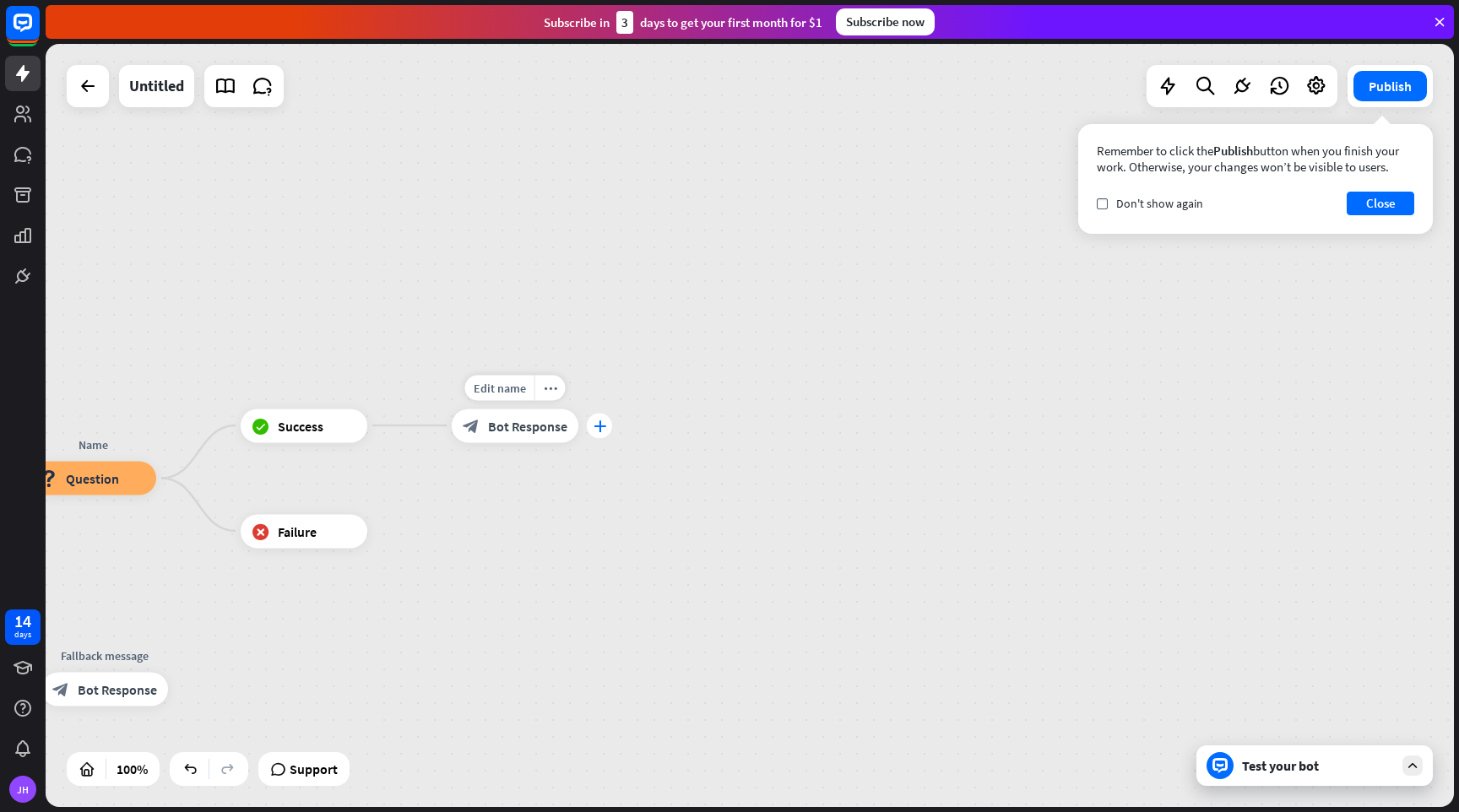
click at [600, 420] on icon "plus" at bounding box center [600, 425] width 13 height 12
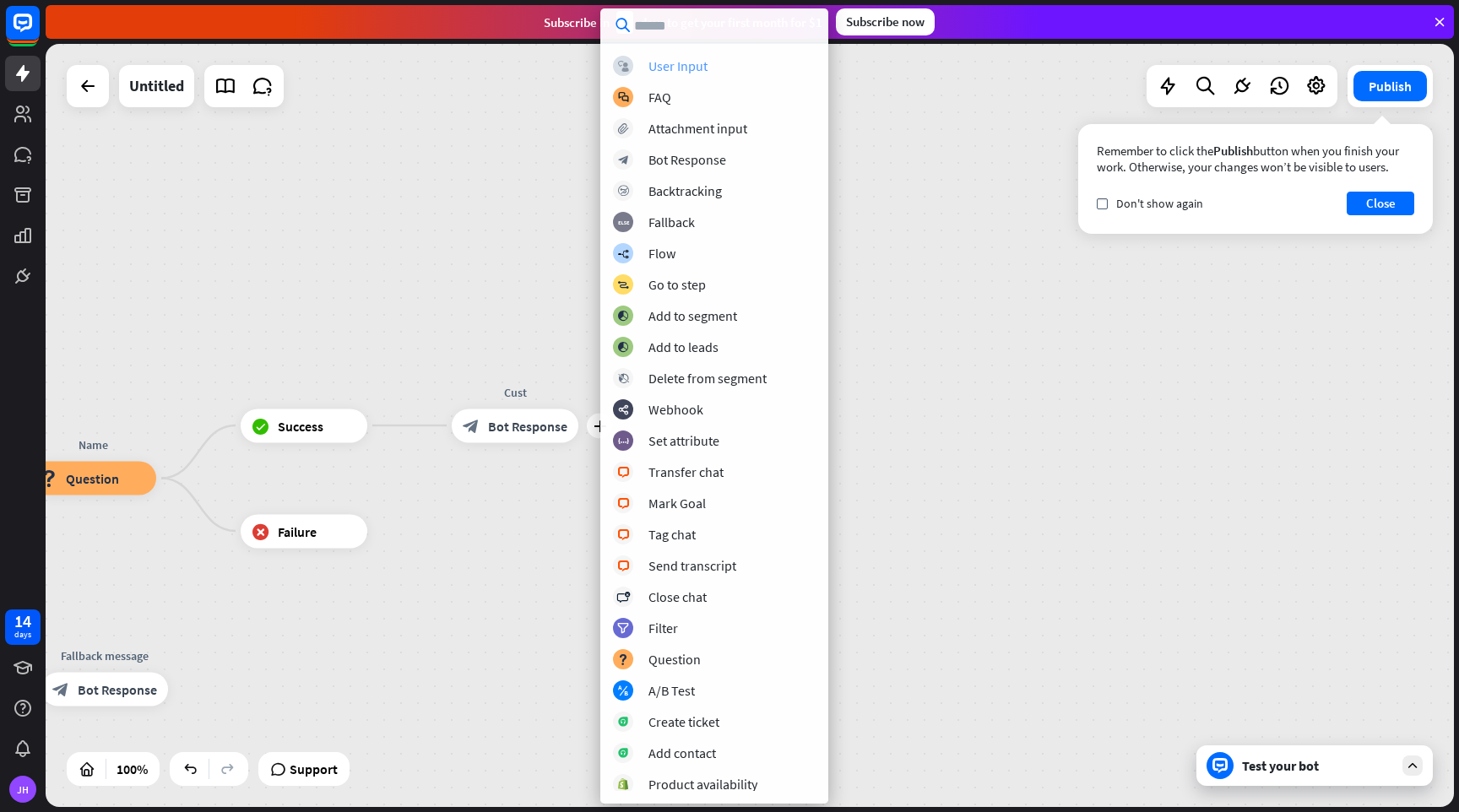
click at [667, 70] on div "User Input" at bounding box center [677, 65] width 59 height 17
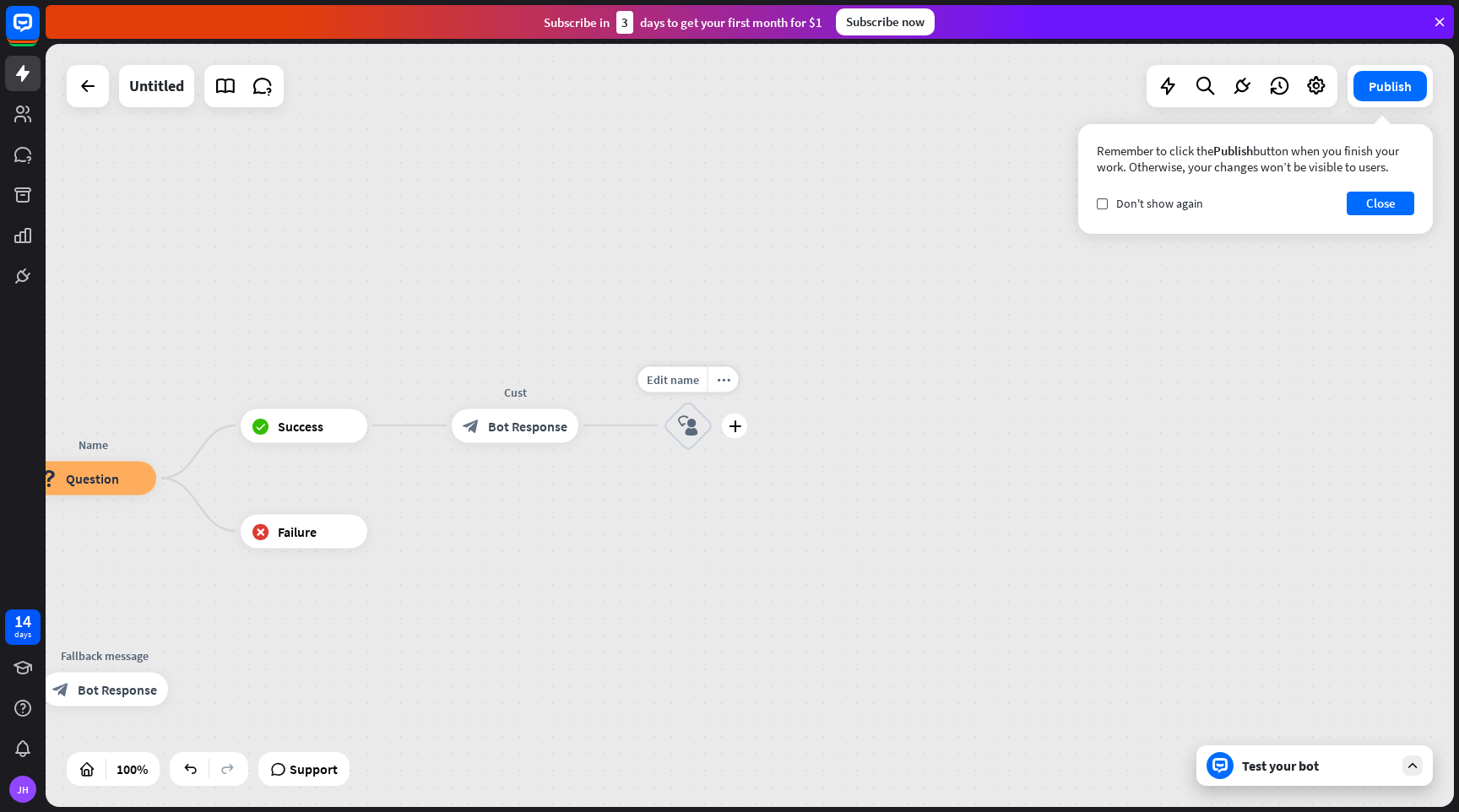
click at [689, 416] on icon "block_user_input" at bounding box center [688, 425] width 20 height 20
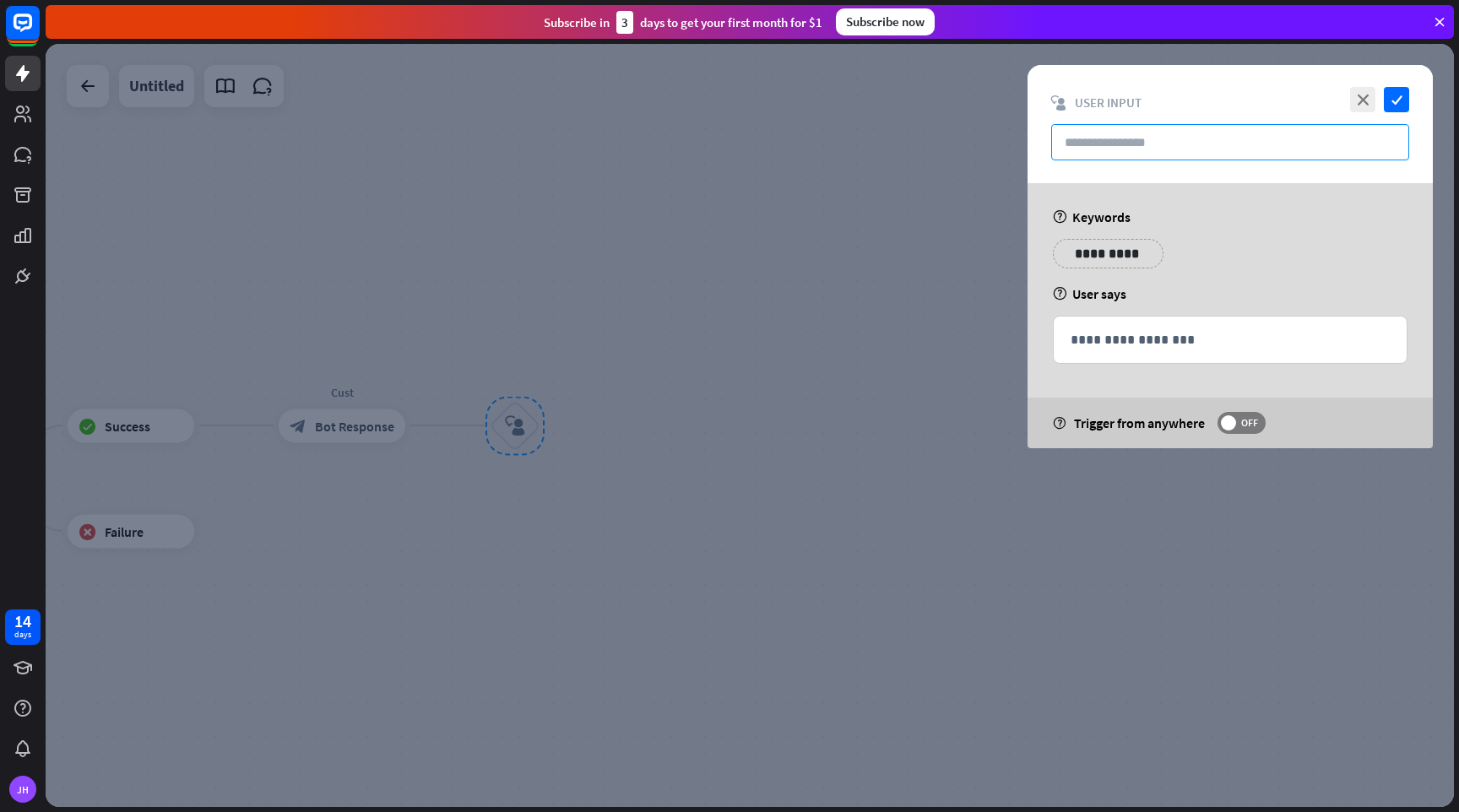
click at [1109, 144] on input "text" at bounding box center [1230, 142] width 358 height 36
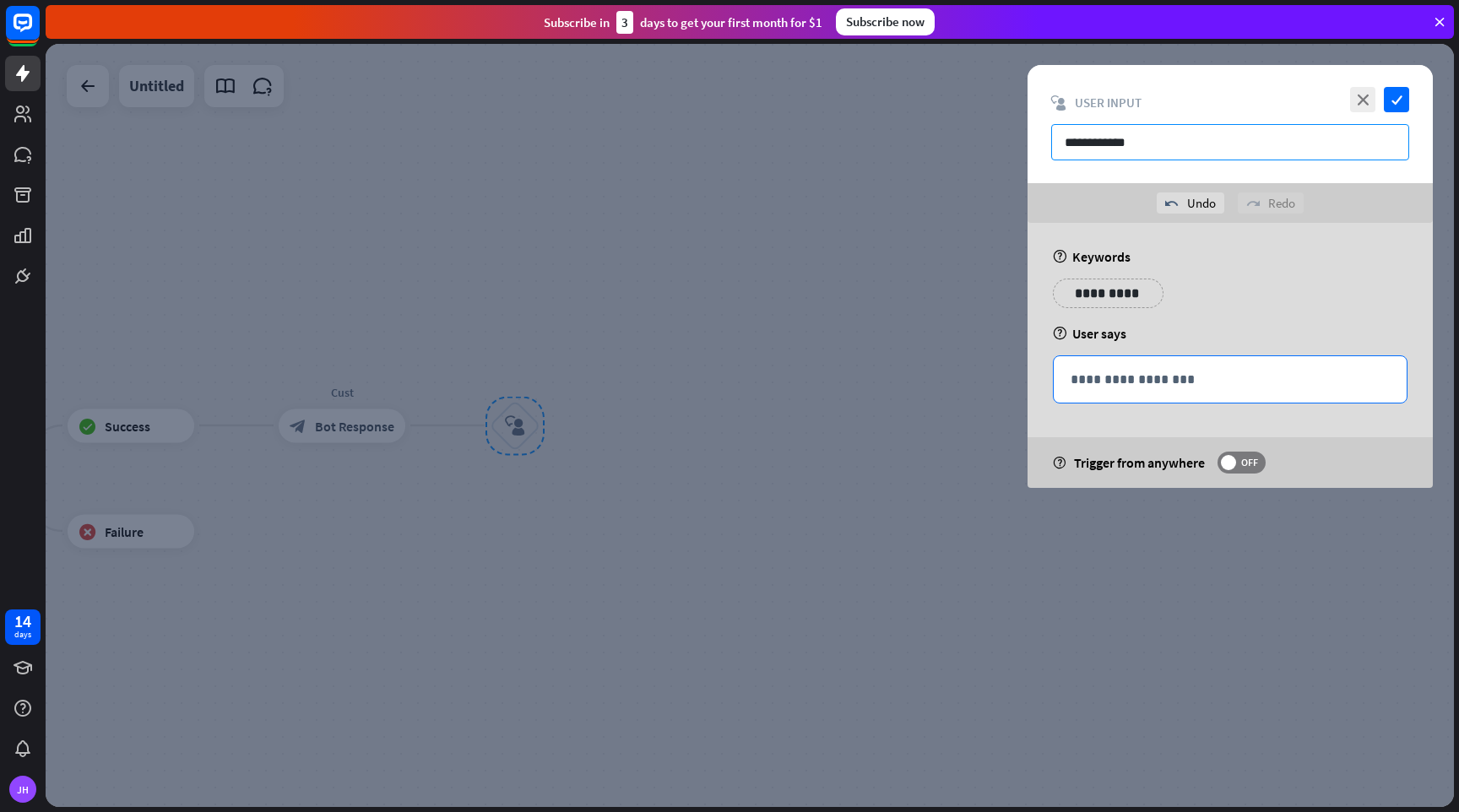
type input "**********"
click at [1121, 393] on div "**********" at bounding box center [1231, 378] width 353 height 46
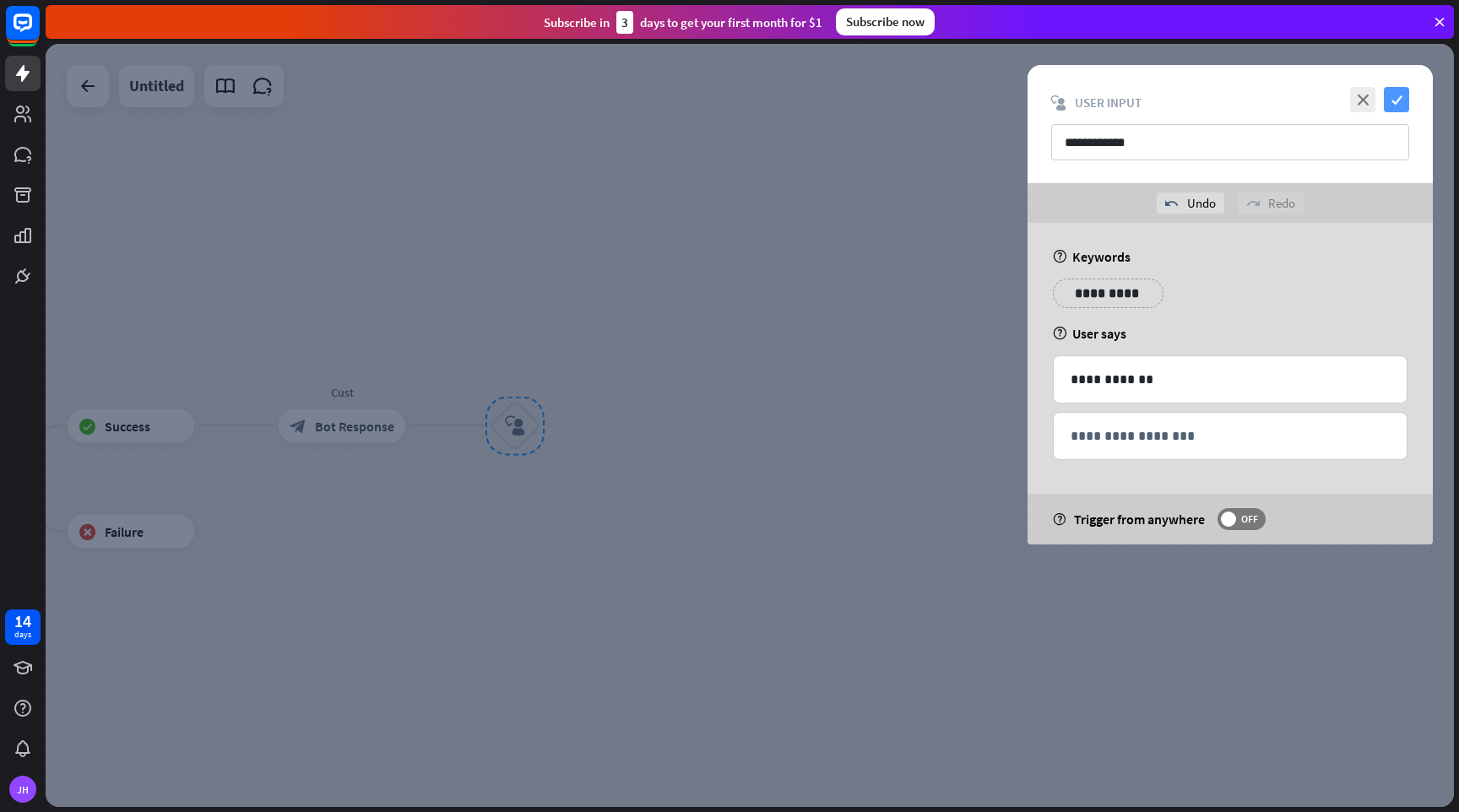
click at [1393, 95] on icon "check" at bounding box center [1397, 100] width 25 height 25
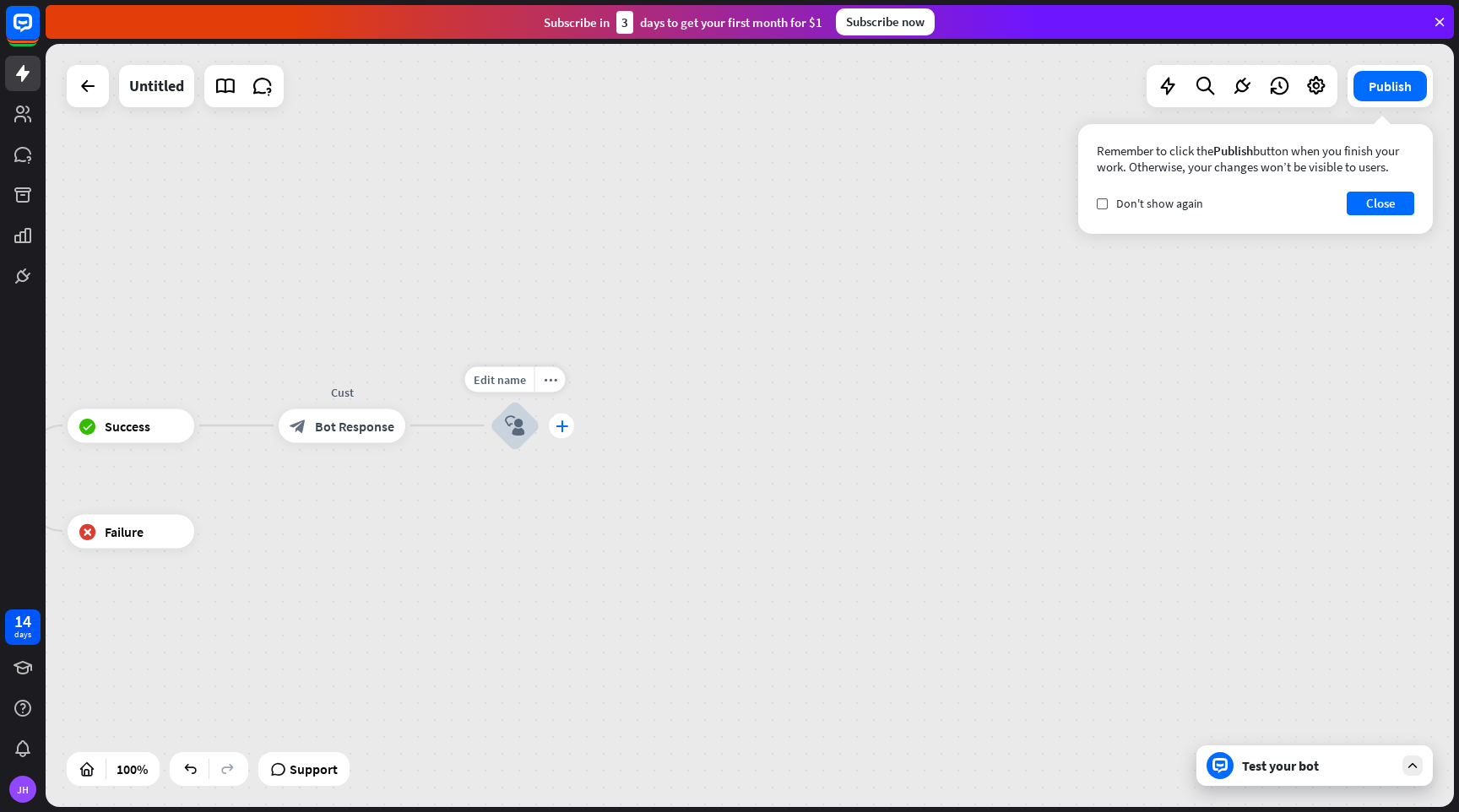
click at [562, 431] on icon "plus" at bounding box center [562, 425] width 13 height 12
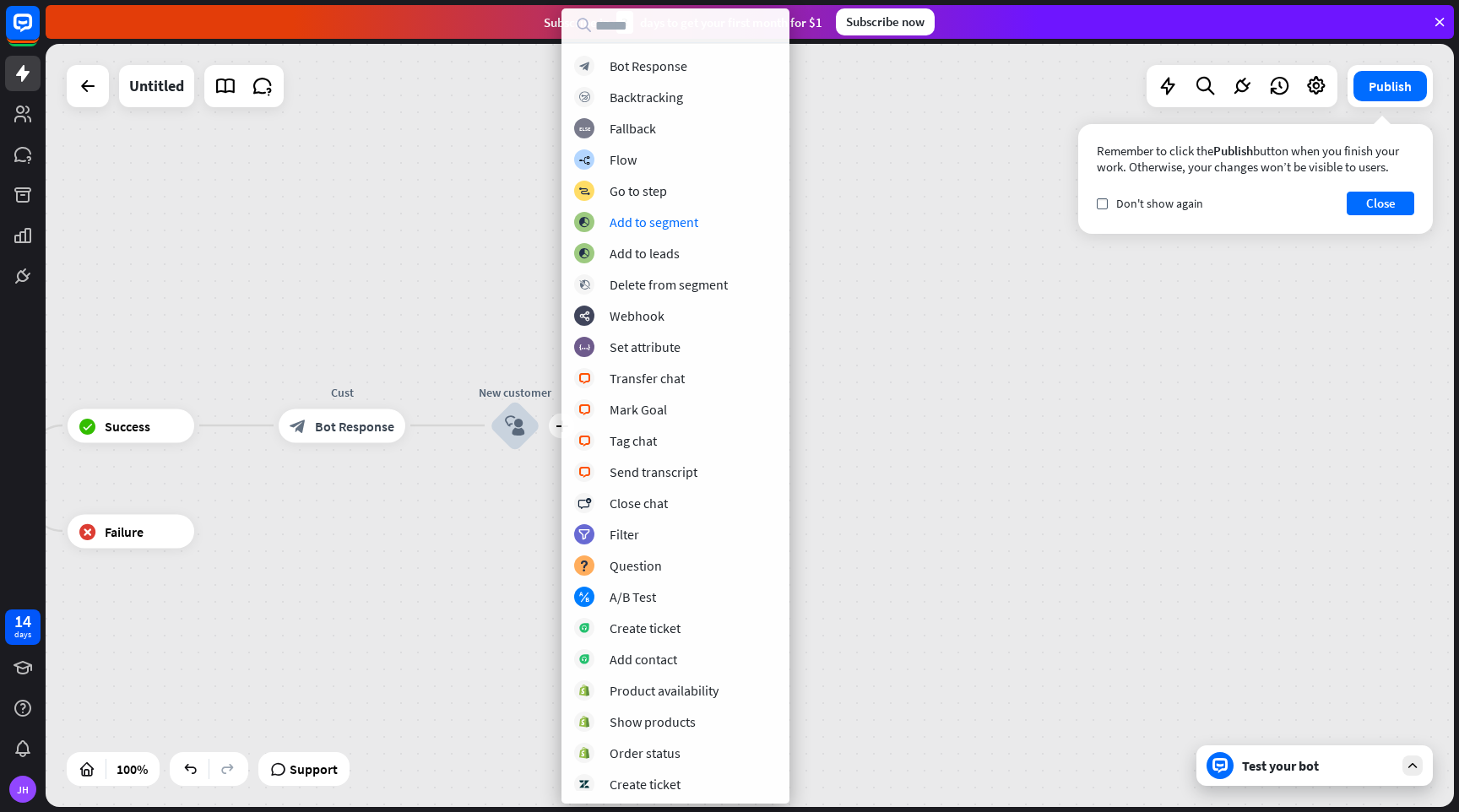
click at [882, 293] on div "home_2 Start point Welcome block_bot_response Bot Response Name block_question …" at bounding box center [749, 425] width 1408 height 763
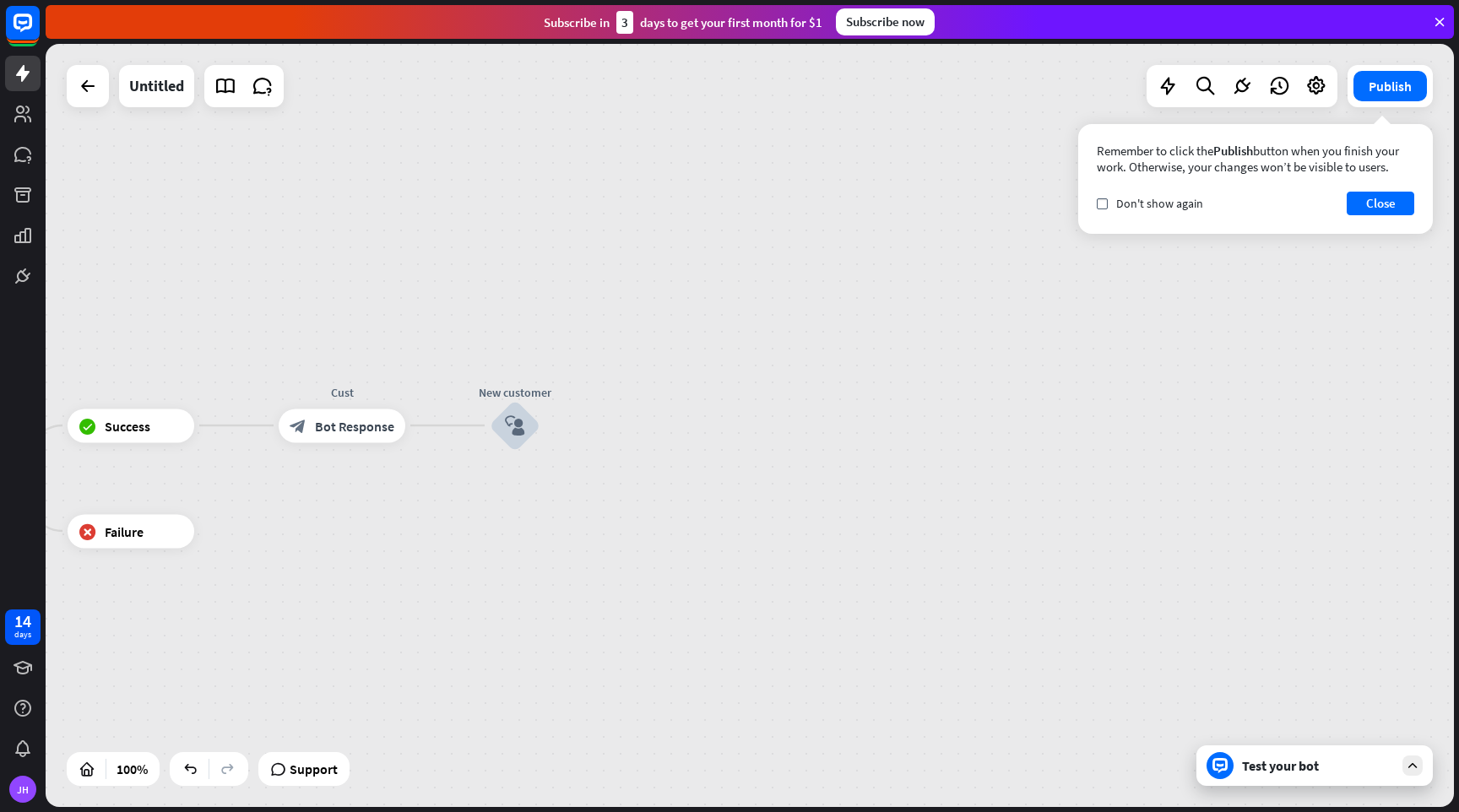
click at [453, 431] on div "home_2 Start point Welcome block_bot_response Bot Response Name block_question …" at bounding box center [749, 425] width 1408 height 763
click at [547, 376] on icon "more_horiz" at bounding box center [550, 379] width 14 height 13
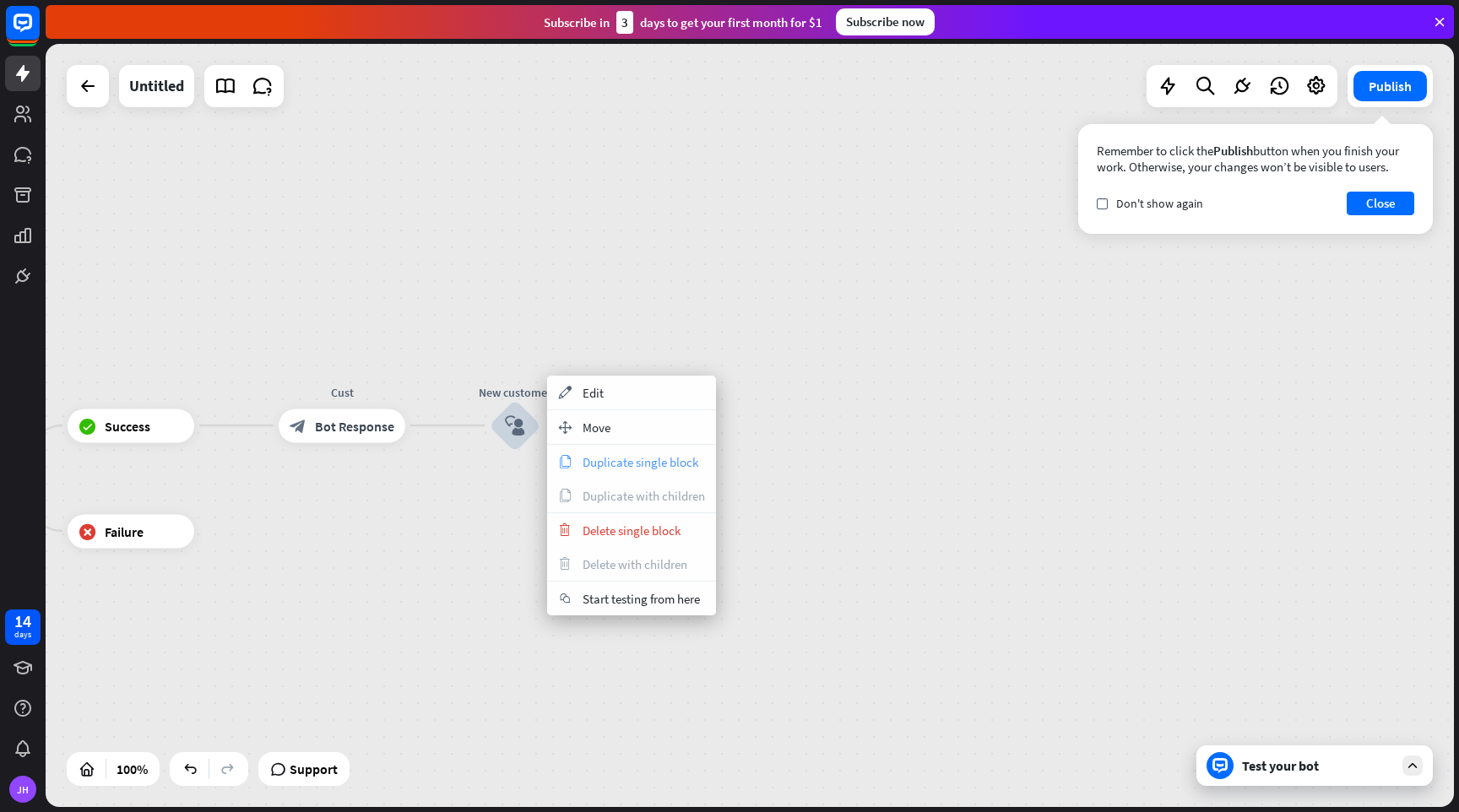
click at [621, 467] on span "Duplicate single block" at bounding box center [640, 463] width 116 height 16
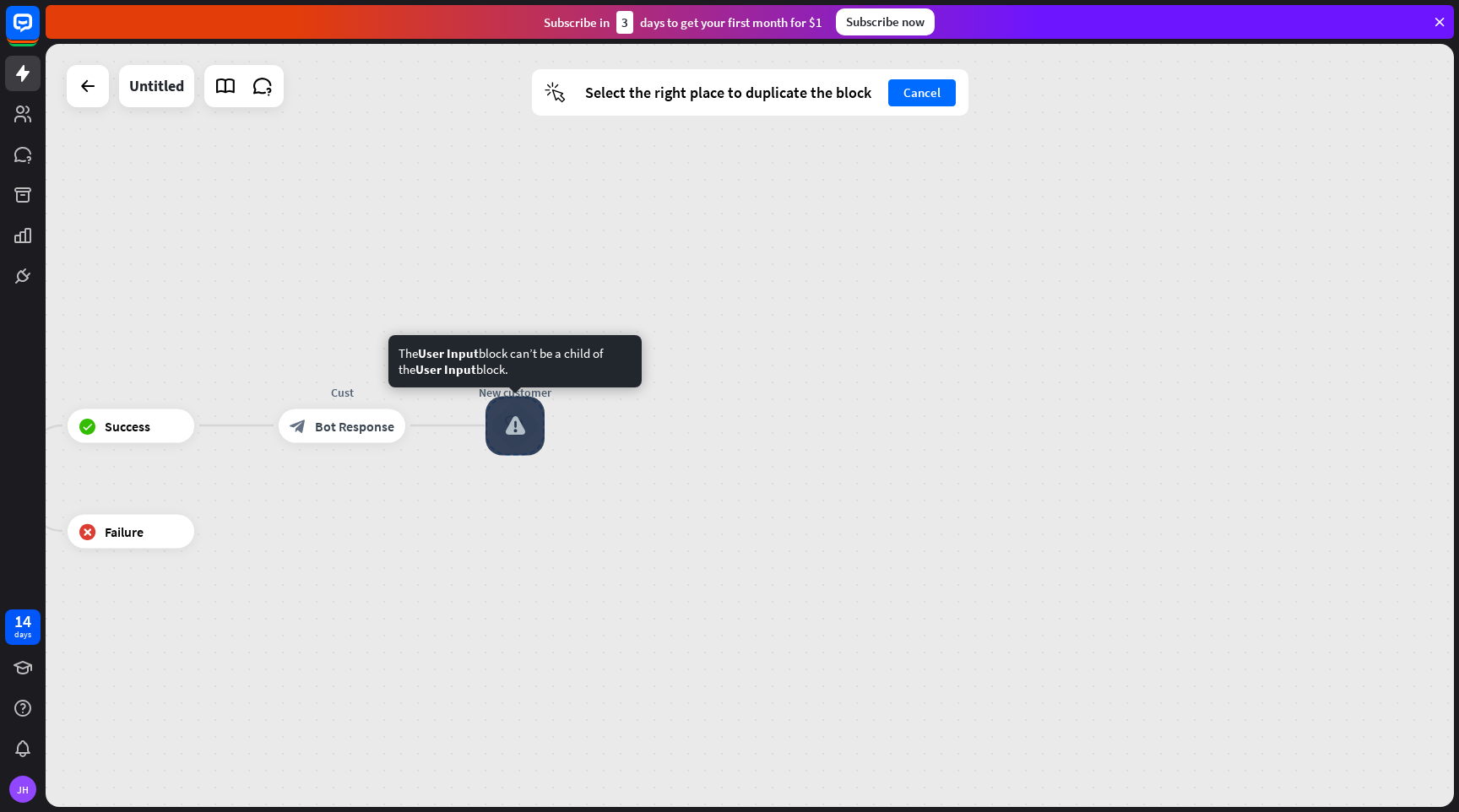
click at [490, 451] on div "New customer block_user_input" at bounding box center [515, 425] width 51 height 51
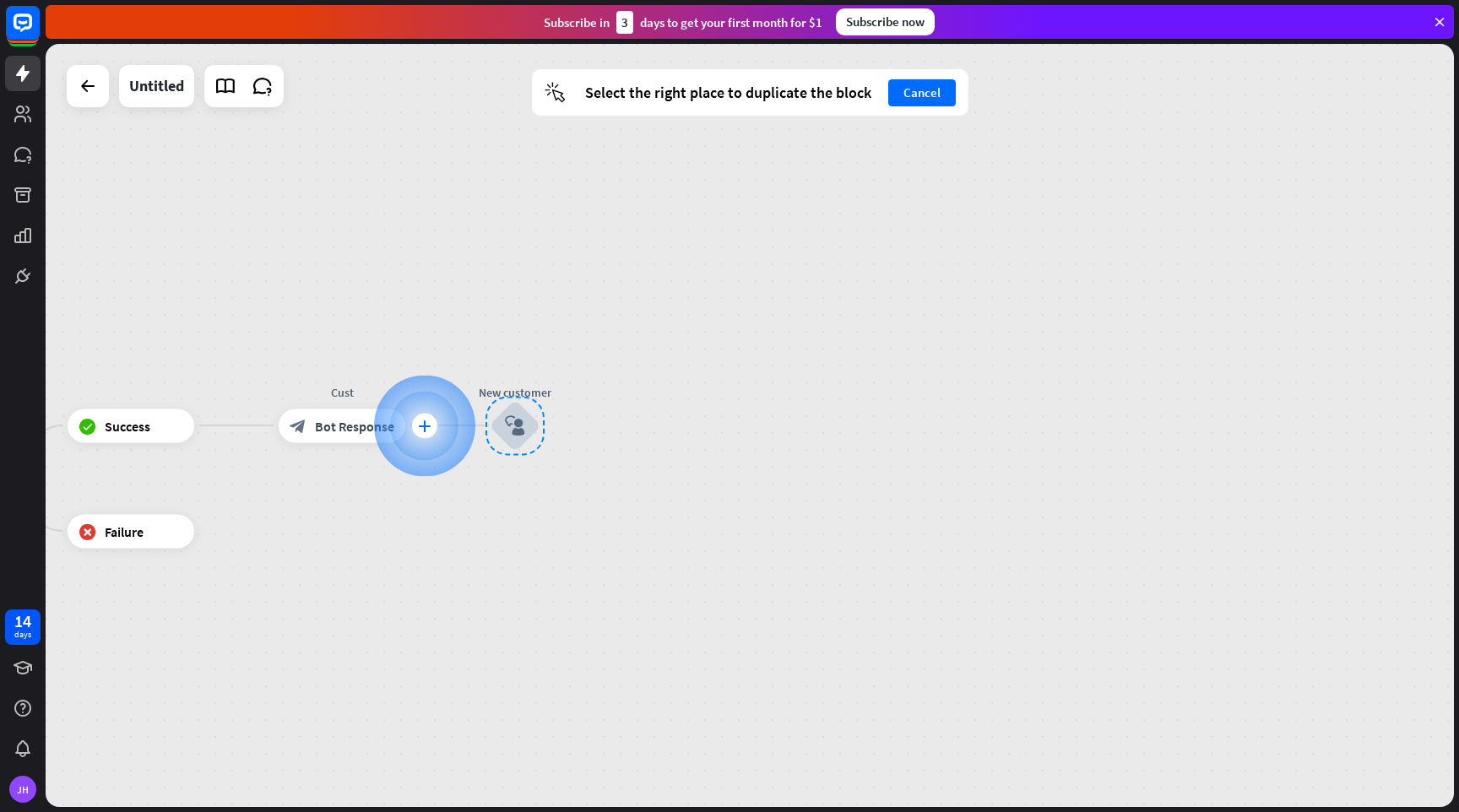
click at [444, 428] on div at bounding box center [425, 425] width 101 height 101
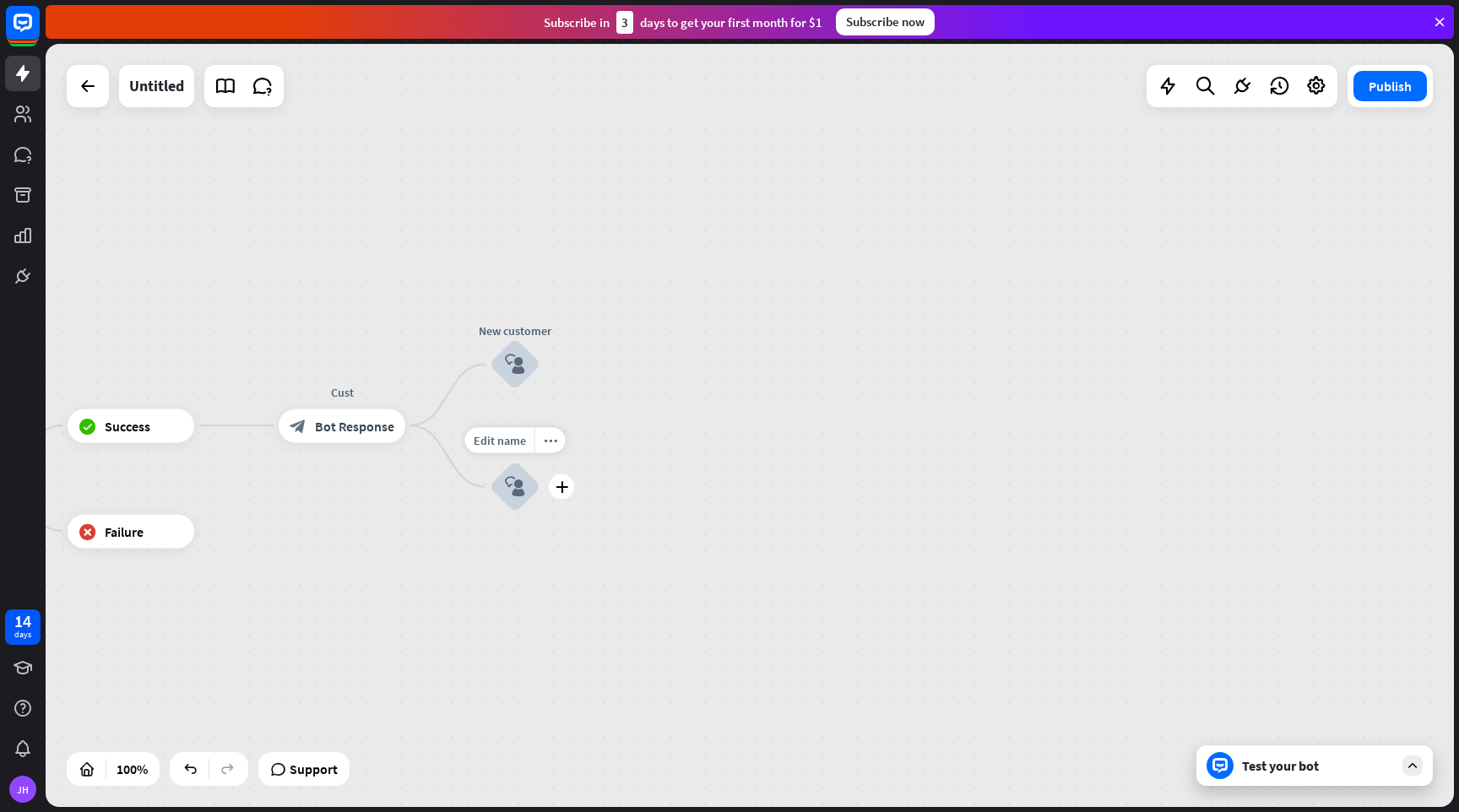
click at [525, 489] on div "block_user_input" at bounding box center [515, 487] width 51 height 51
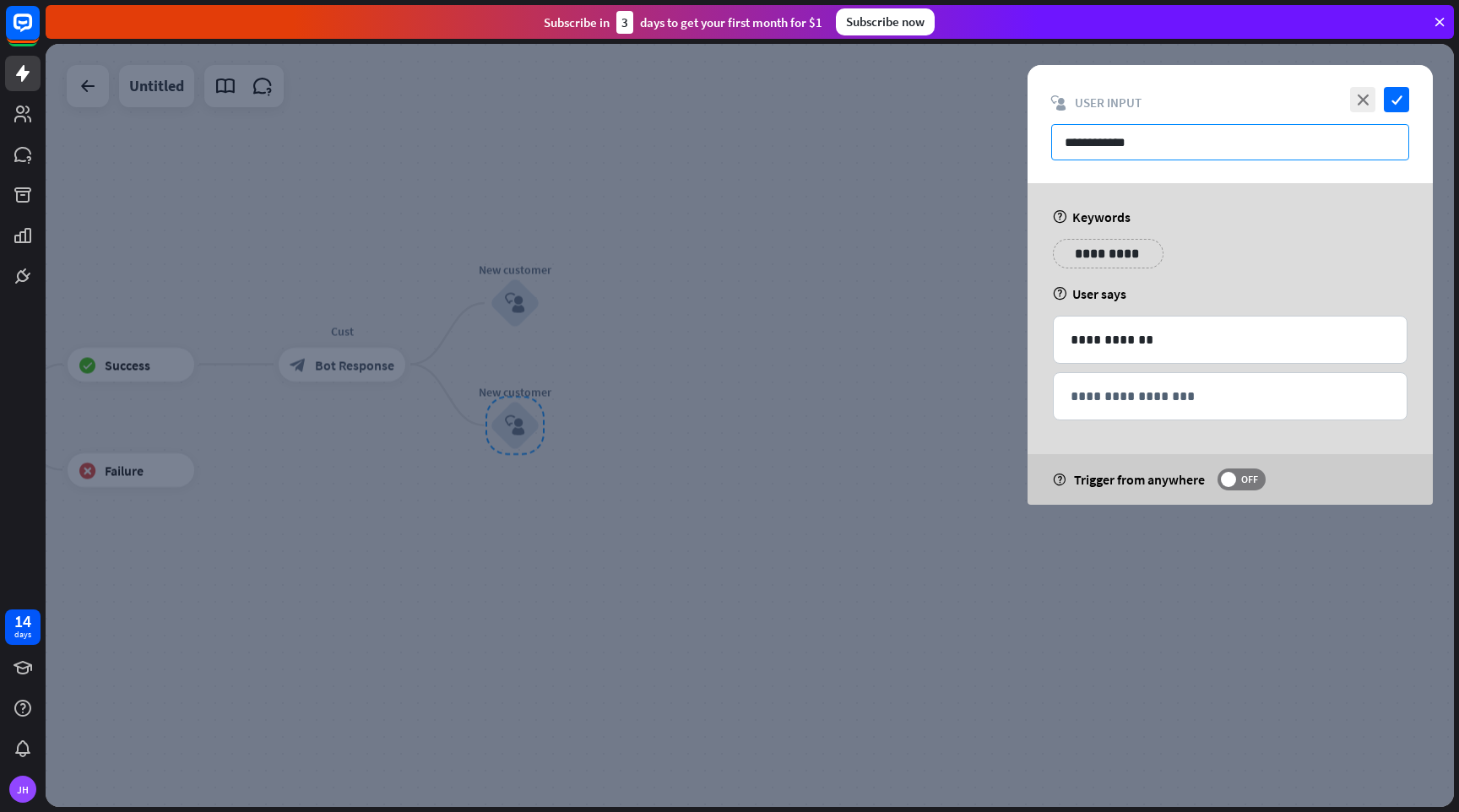
drag, startPoint x: 1157, startPoint y: 136, endPoint x: 1010, endPoint y: 119, distance: 148.0
click at [1010, 119] on div "**********" at bounding box center [749, 425] width 1408 height 763
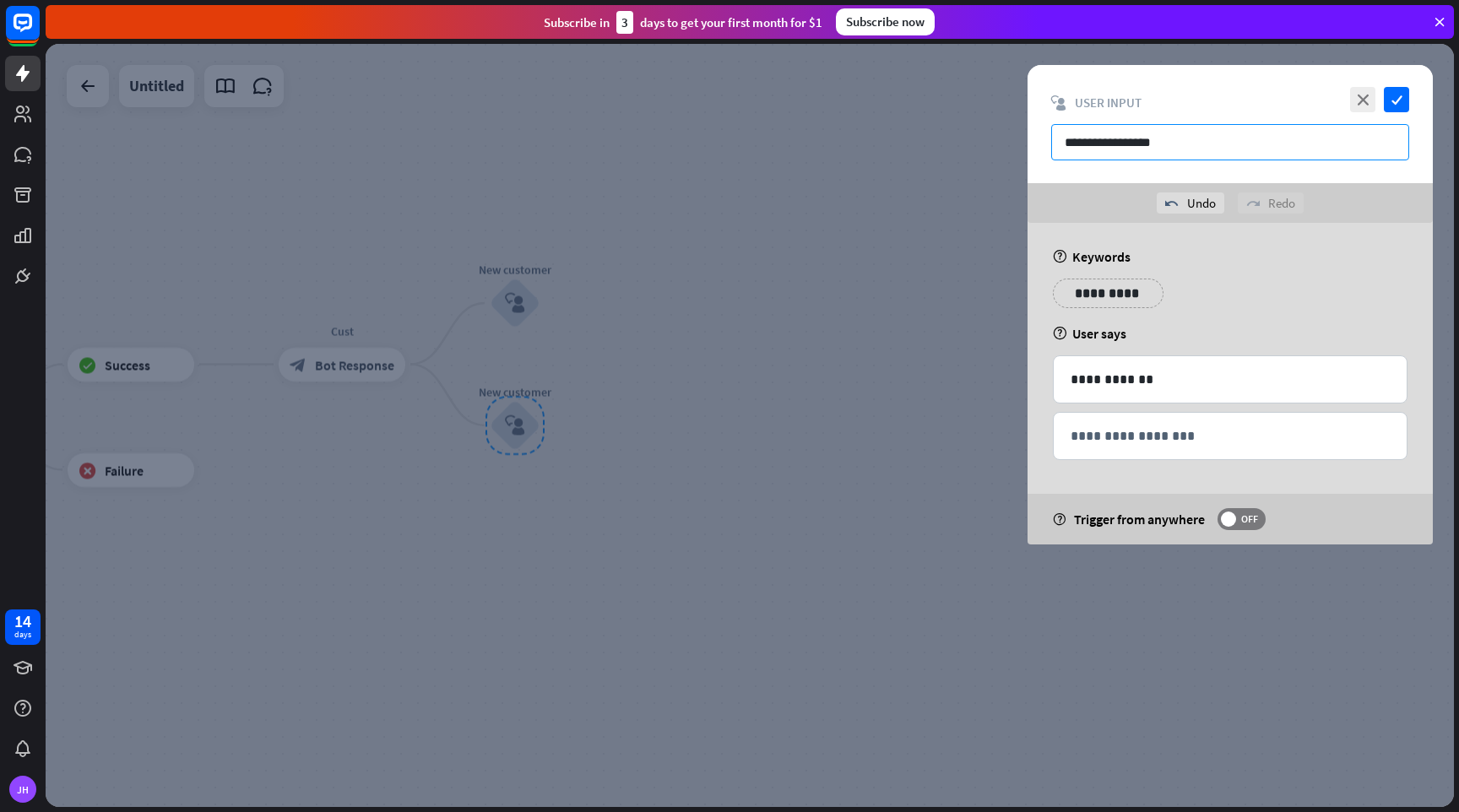
type input "**********"
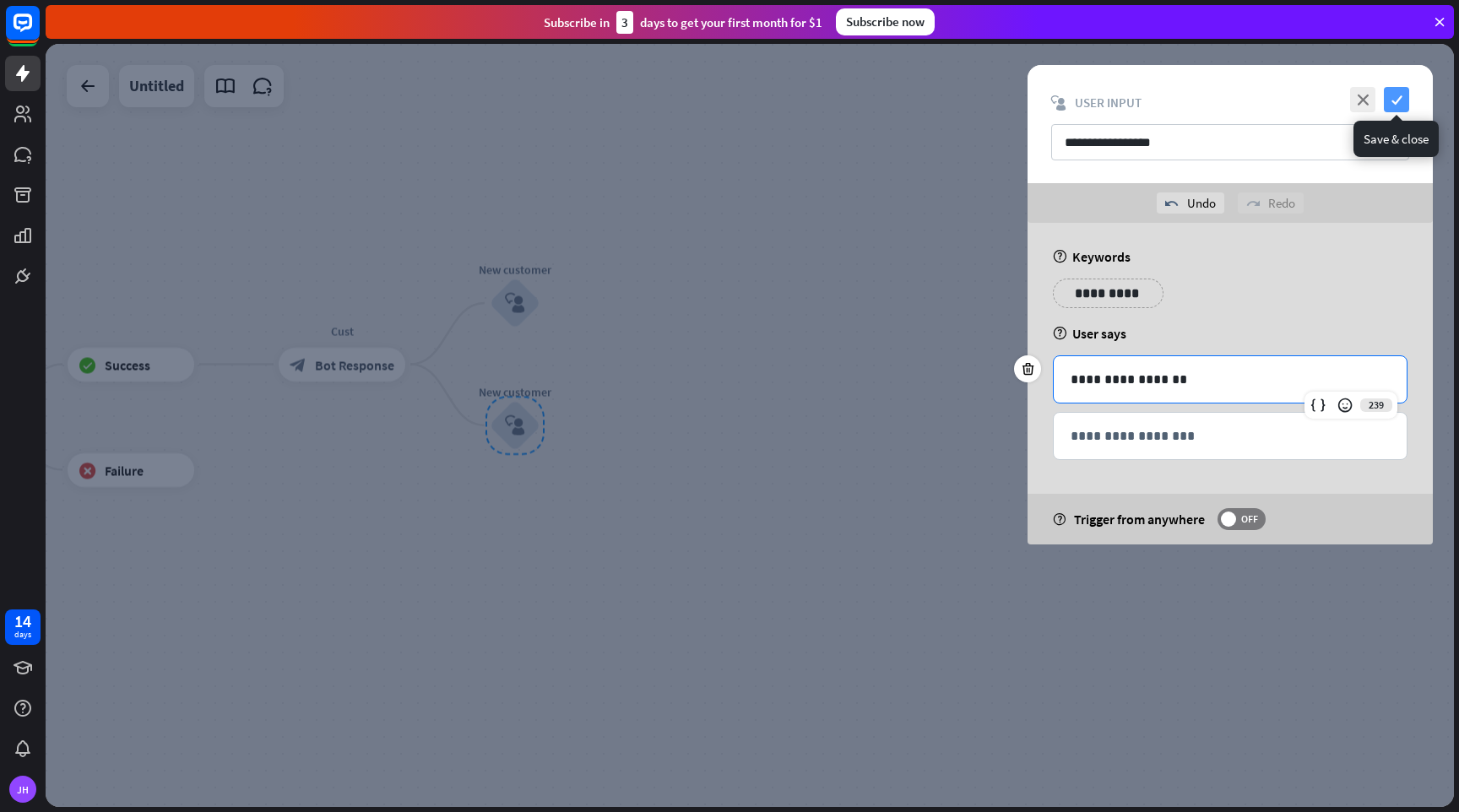
click at [1405, 101] on icon "check" at bounding box center [1397, 100] width 25 height 25
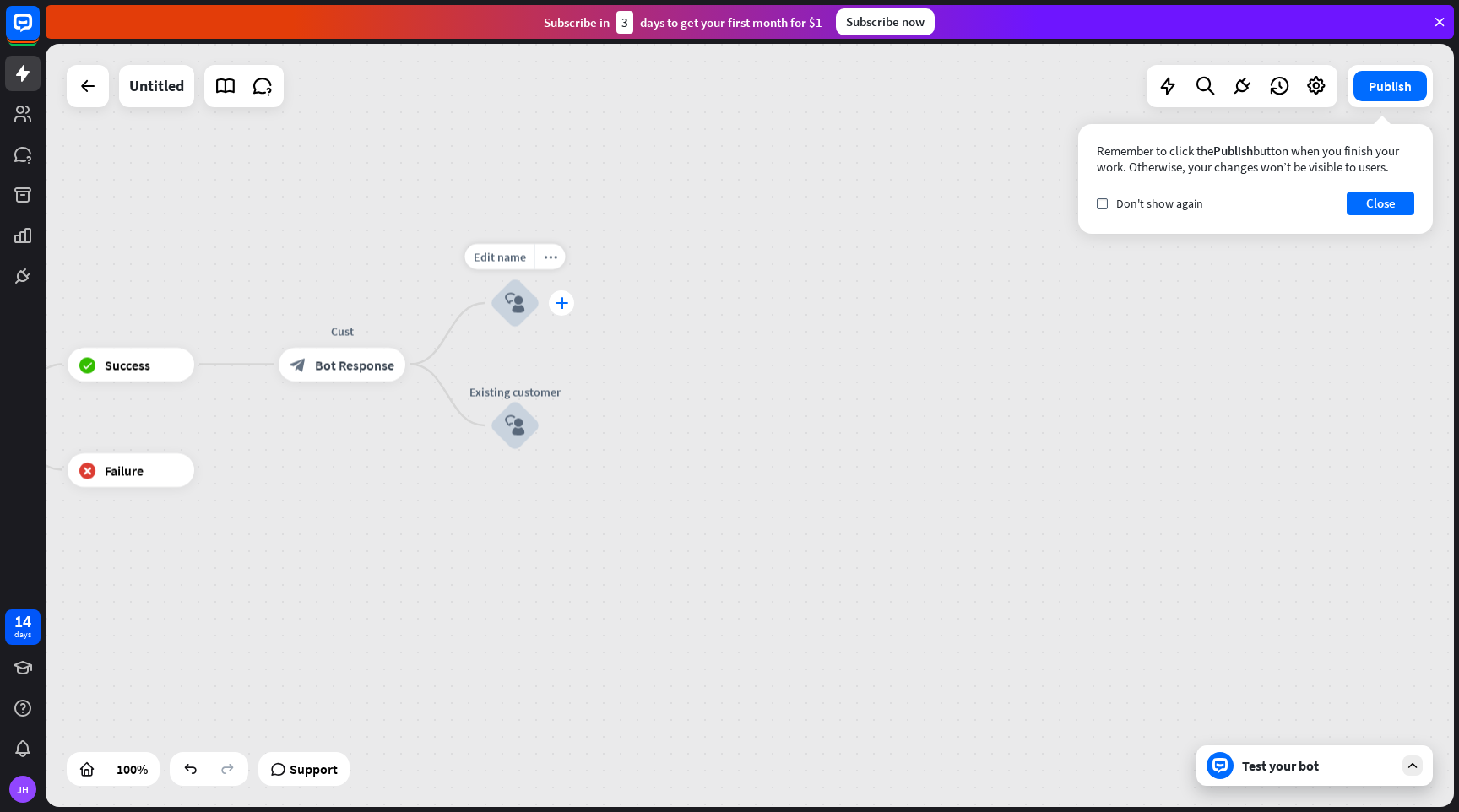
click at [559, 306] on icon "plus" at bounding box center [562, 302] width 13 height 12
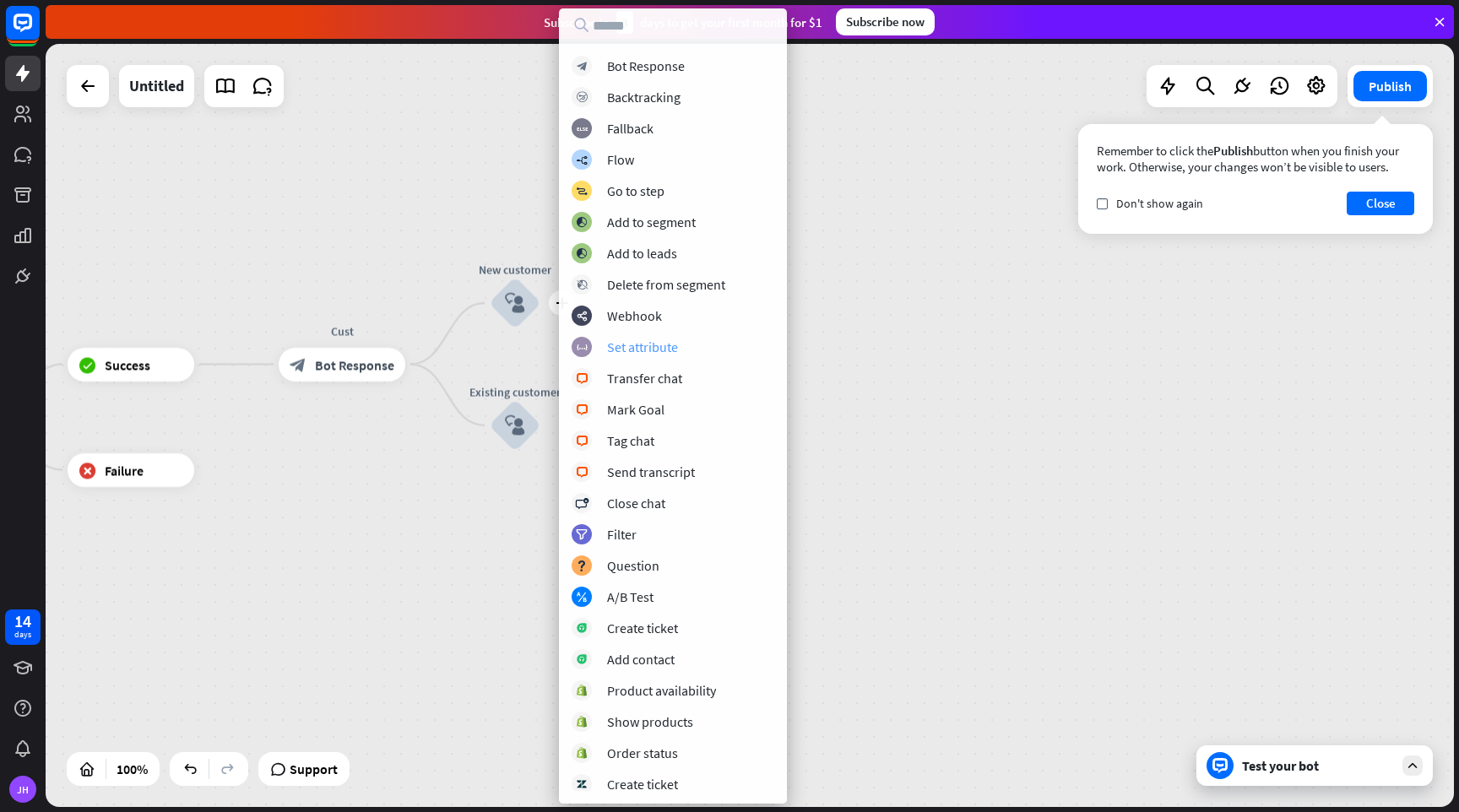
click at [639, 344] on div "Set attribute" at bounding box center [642, 347] width 71 height 17
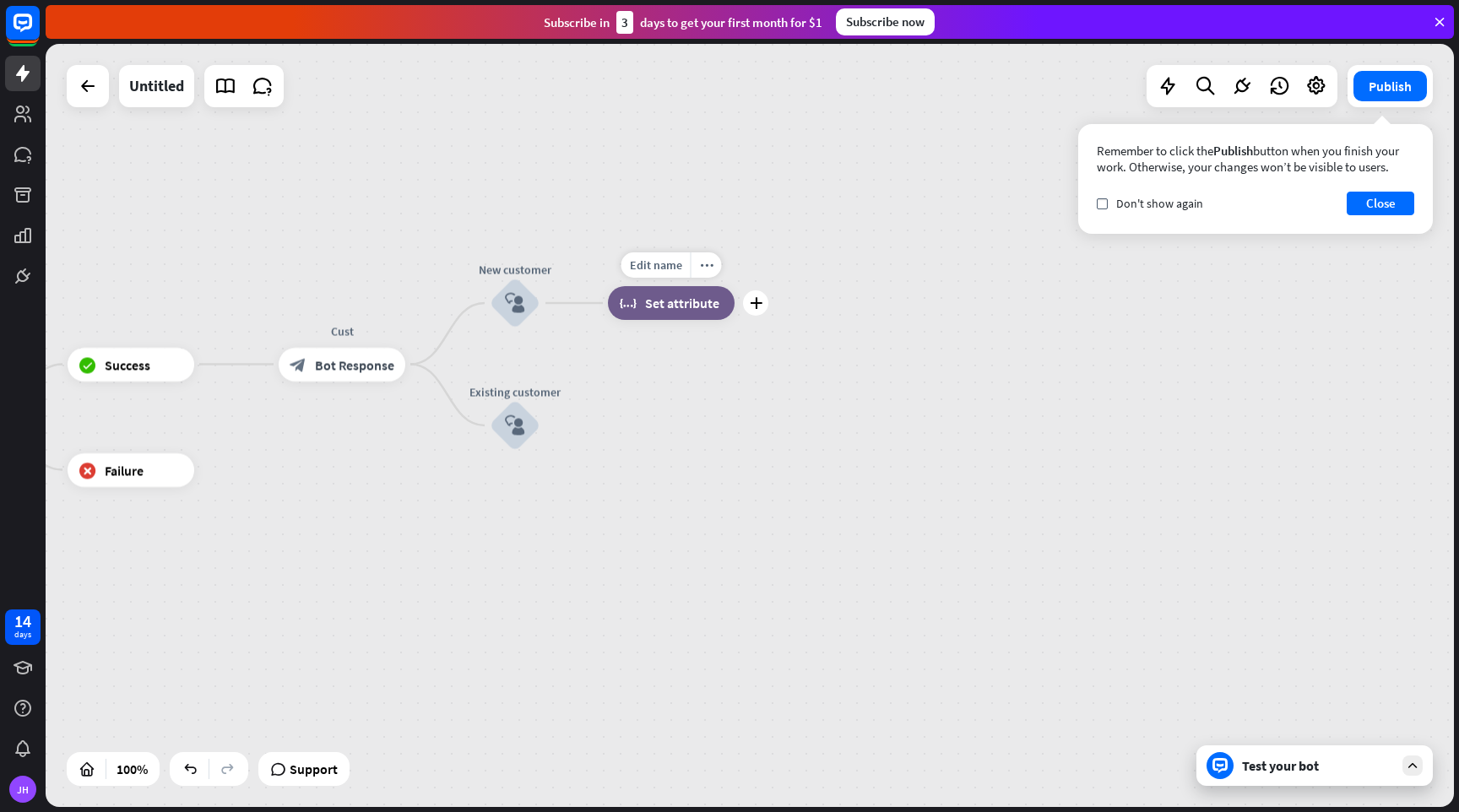
click at [670, 302] on span "Set attribute" at bounding box center [682, 302] width 74 height 17
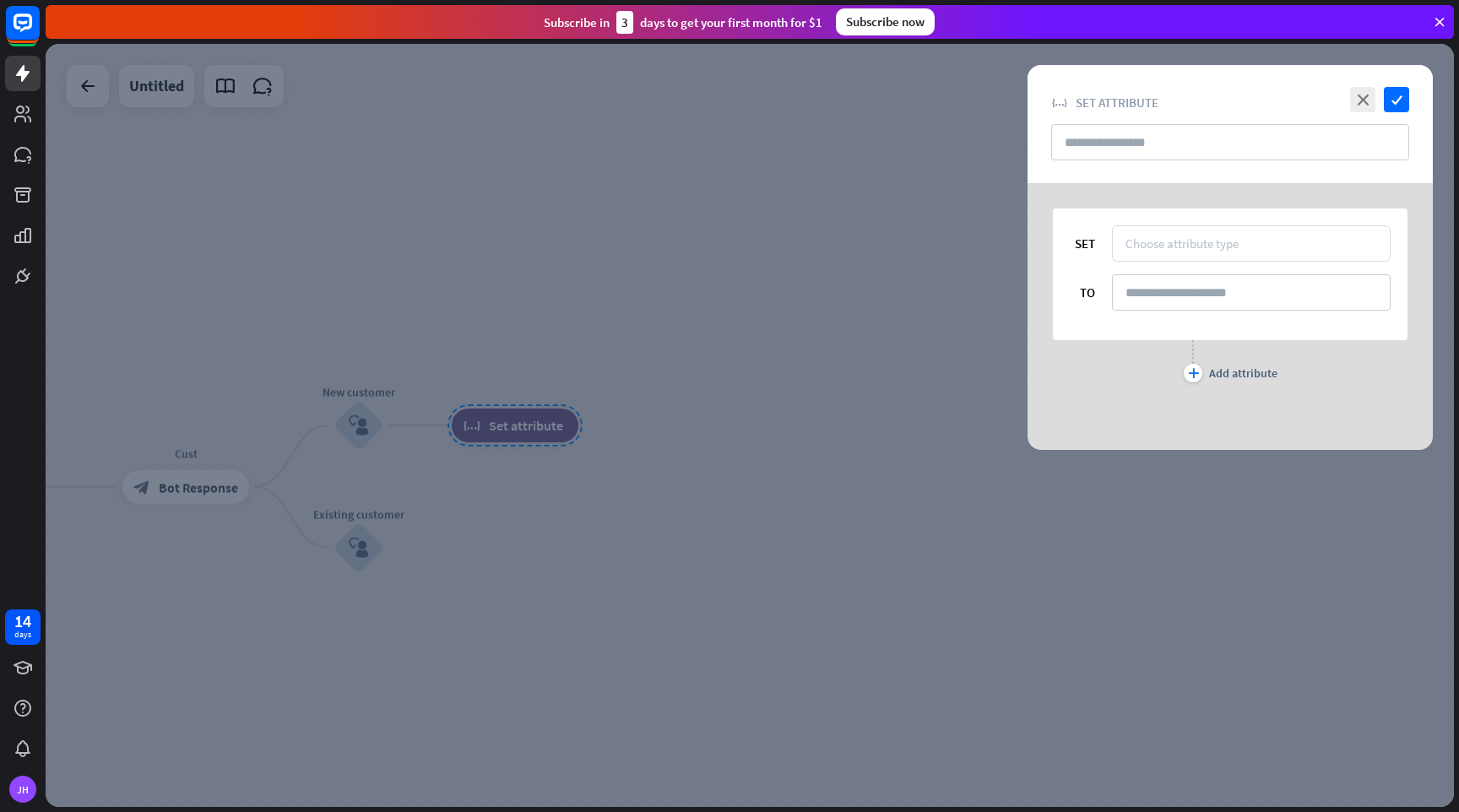
click at [1187, 245] on div "Choose attribute type" at bounding box center [1182, 244] width 113 height 16
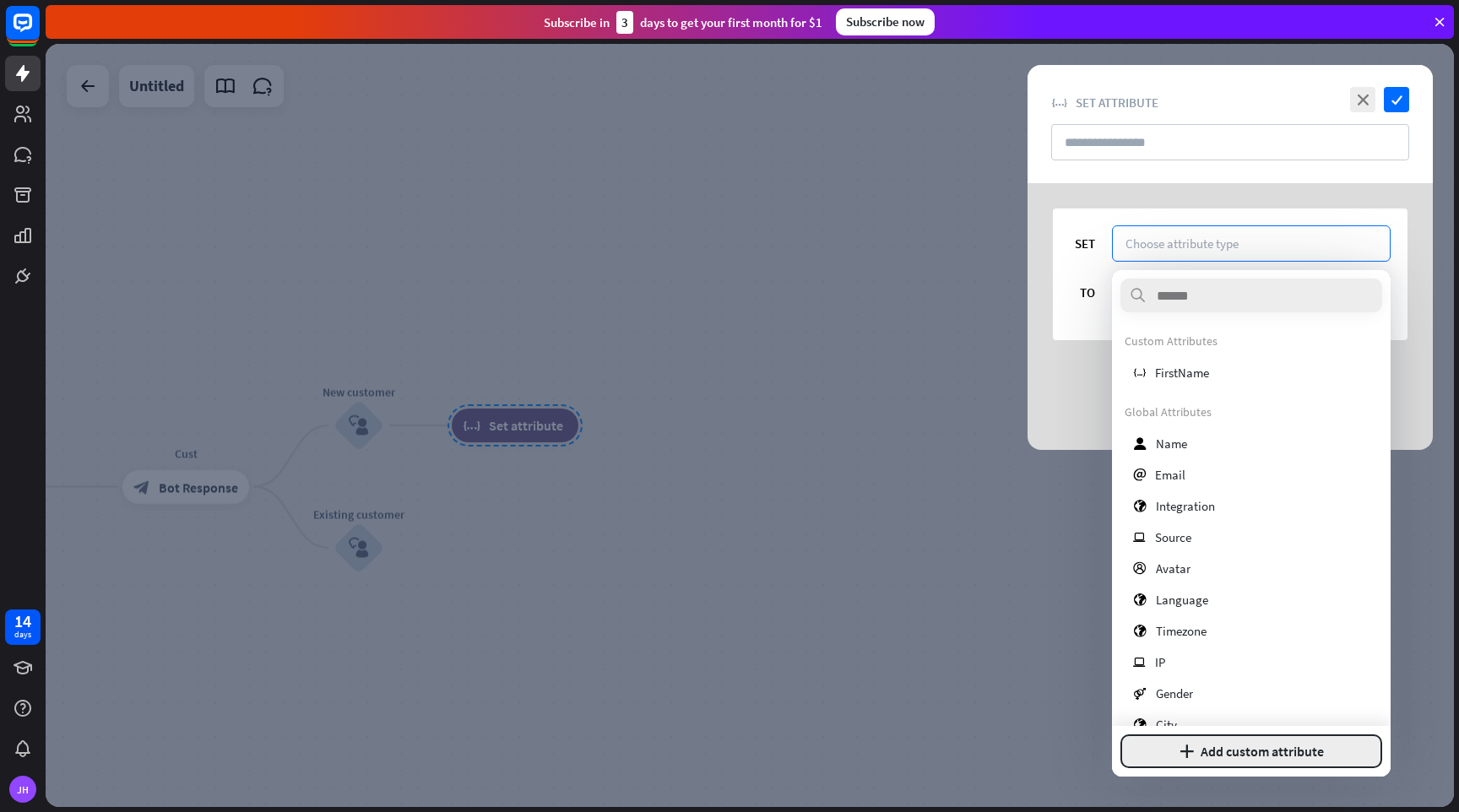
click at [1246, 738] on button "plus Add custom attribute" at bounding box center [1251, 750] width 262 height 33
type input "****"
click at [1290, 760] on button "Add attribute" at bounding box center [1310, 750] width 144 height 33
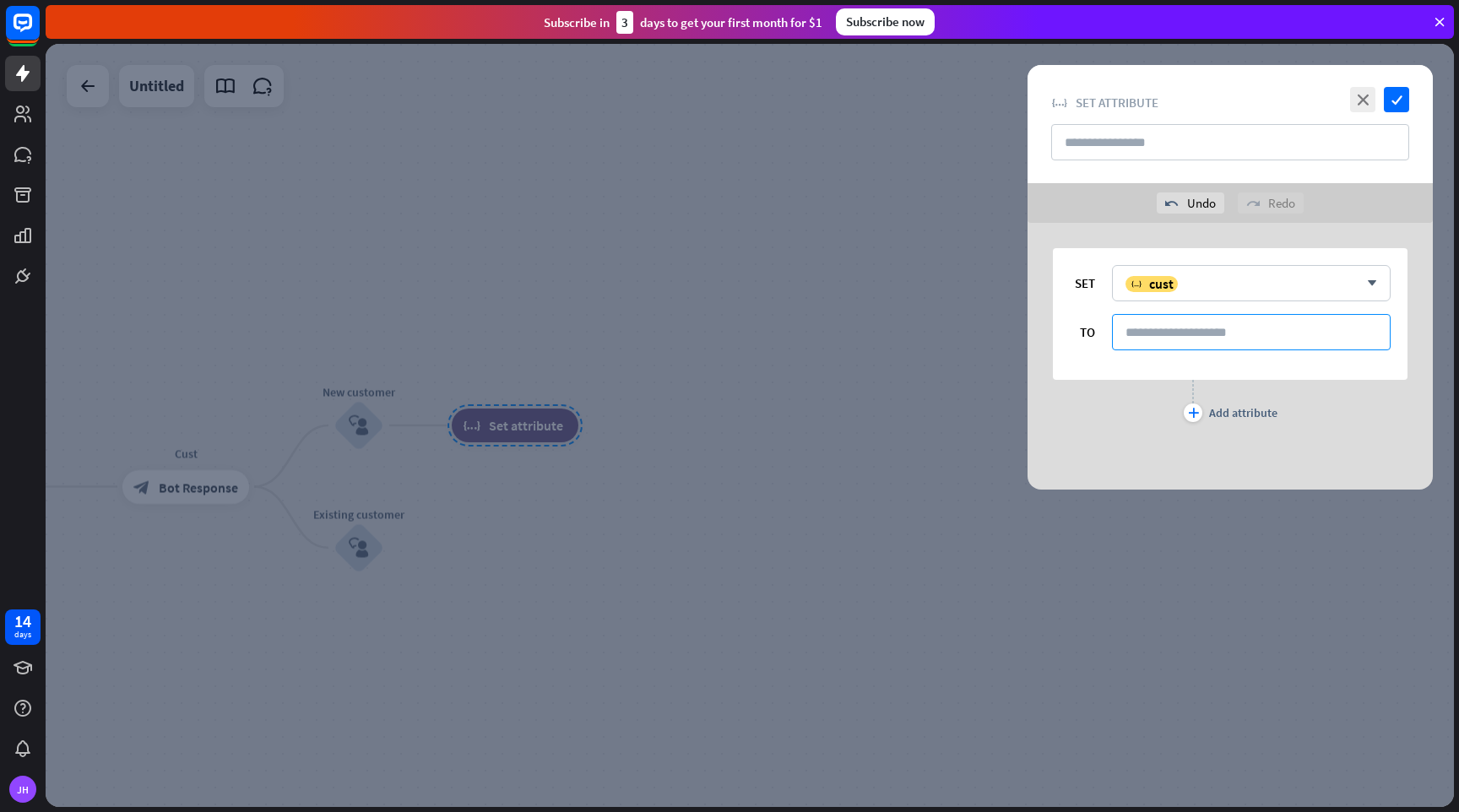
click at [1181, 332] on input at bounding box center [1252, 332] width 279 height 36
type input "***"
click at [1397, 95] on icon "check" at bounding box center [1397, 100] width 25 height 25
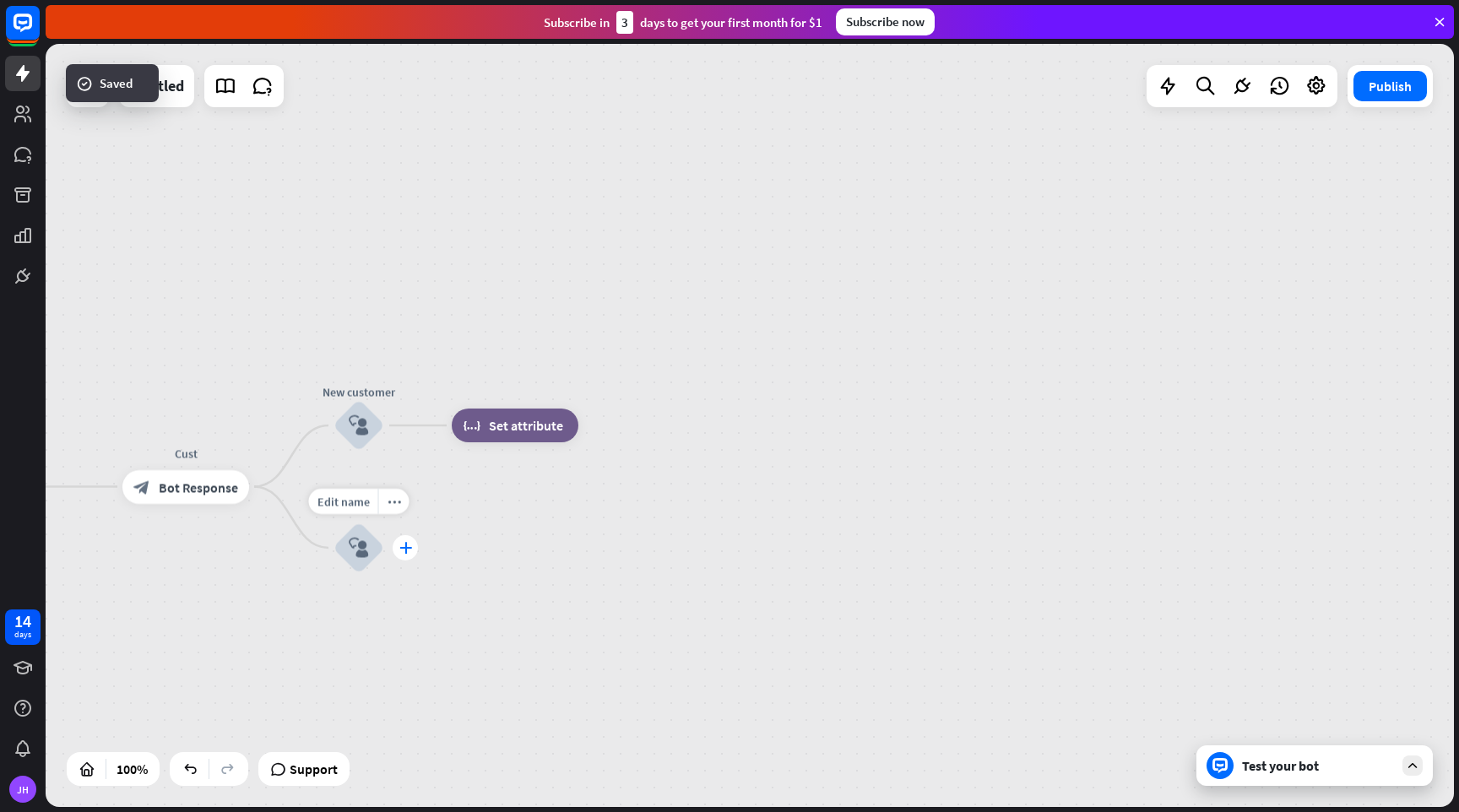
click at [410, 554] on div "plus" at bounding box center [406, 548] width 25 height 25
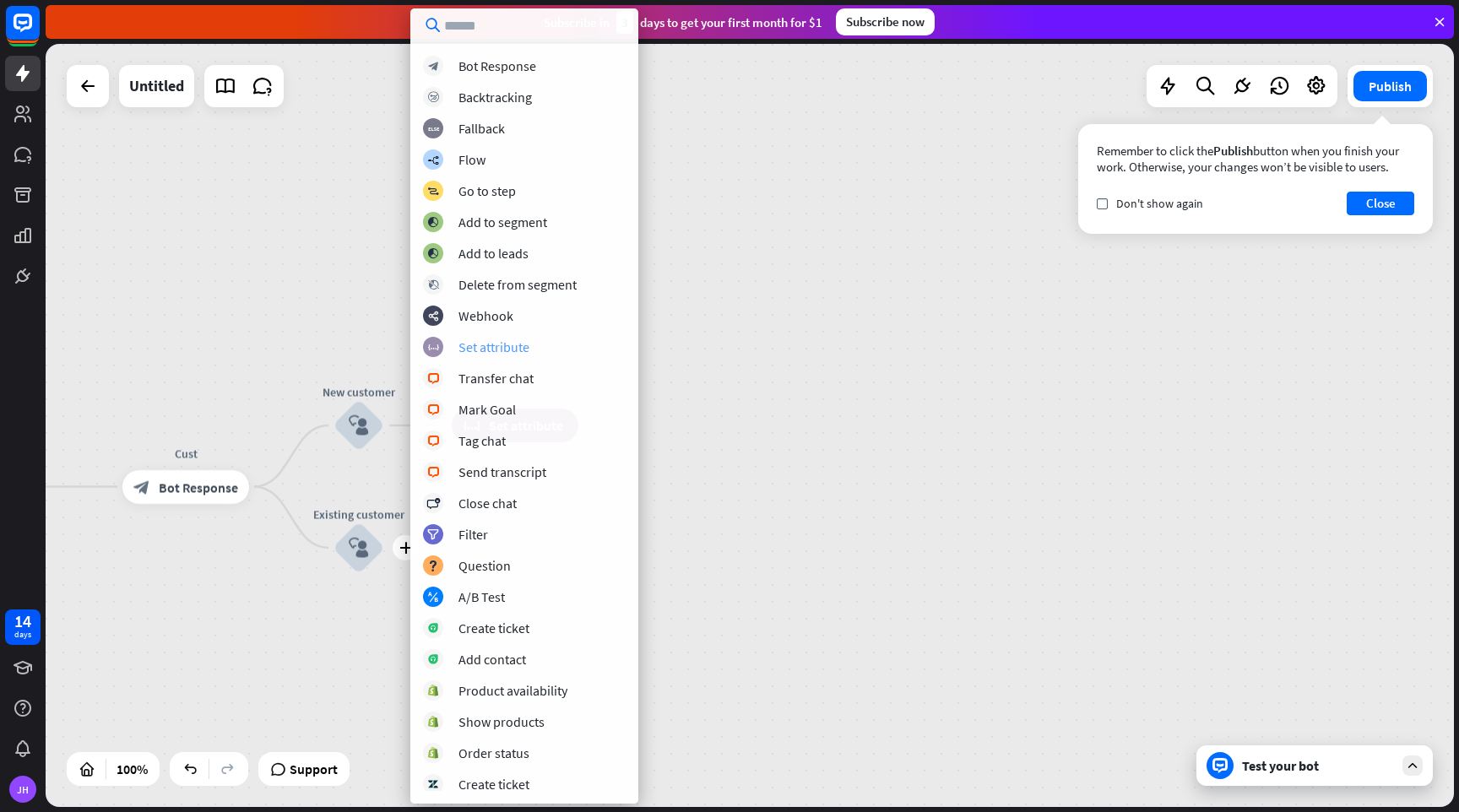
click at [522, 346] on div "Set attribute" at bounding box center [494, 347] width 71 height 17
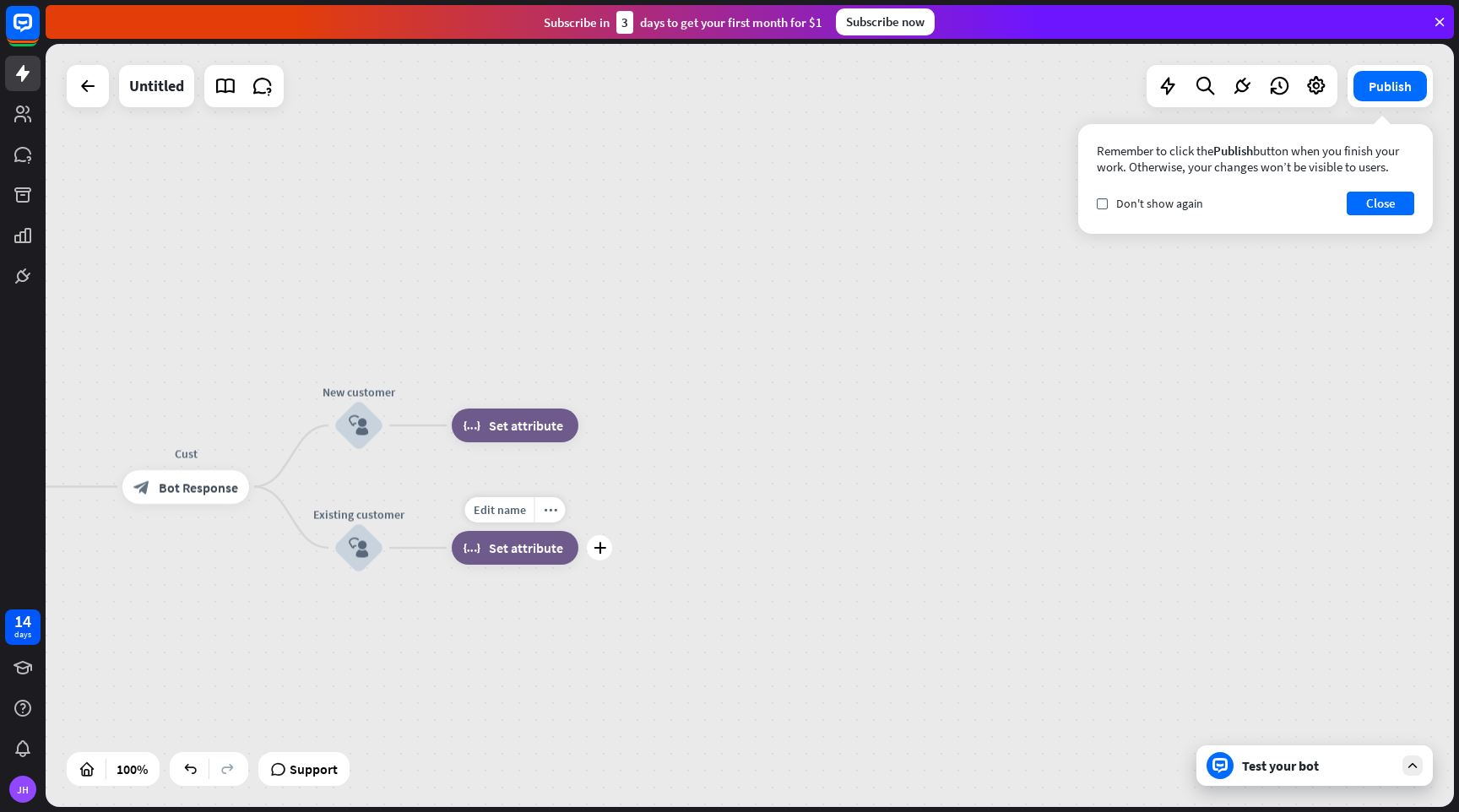
click at [531, 549] on span "Set attribute" at bounding box center [526, 548] width 74 height 17
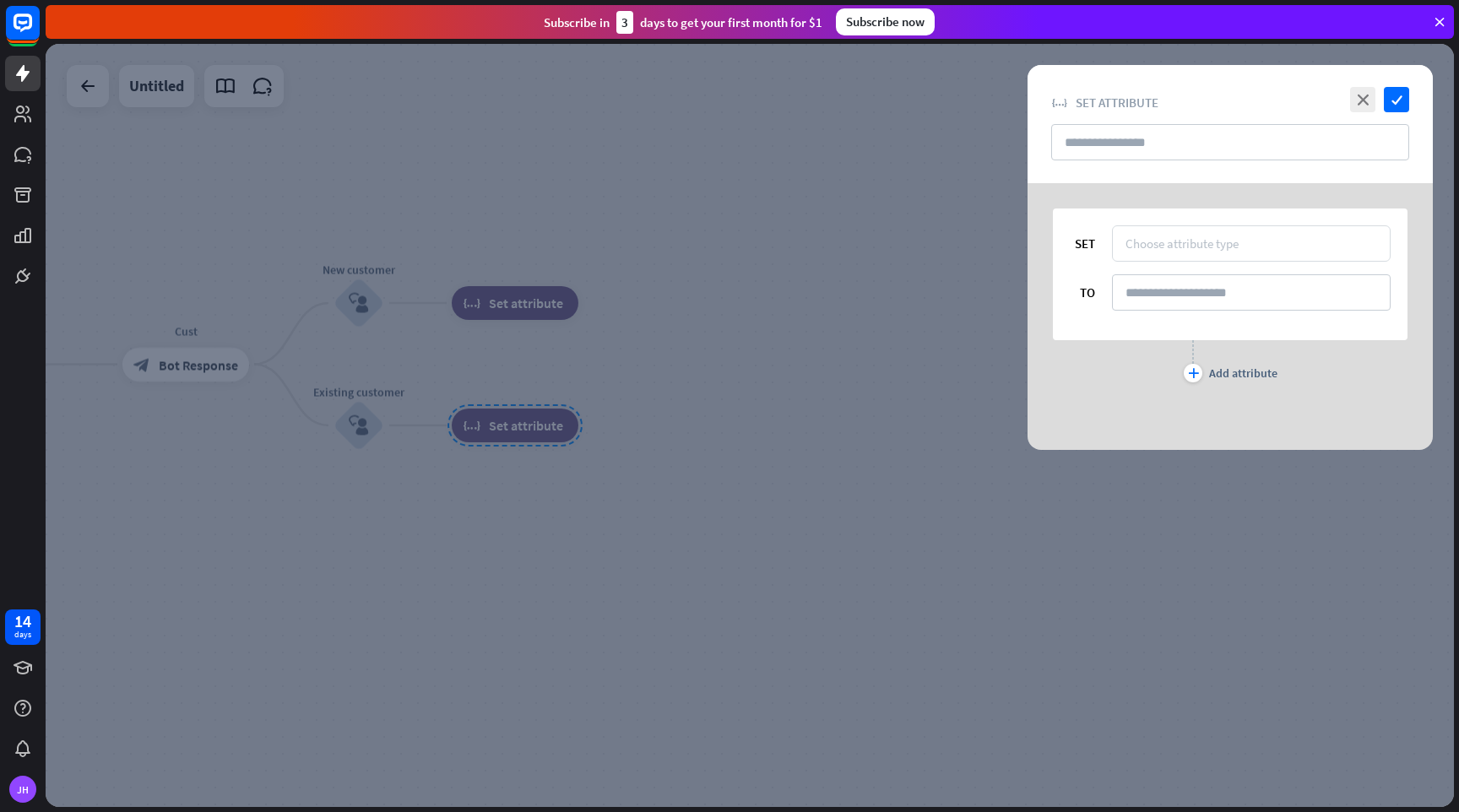
click at [1200, 247] on div "Choose attribute type" at bounding box center [1182, 244] width 113 height 16
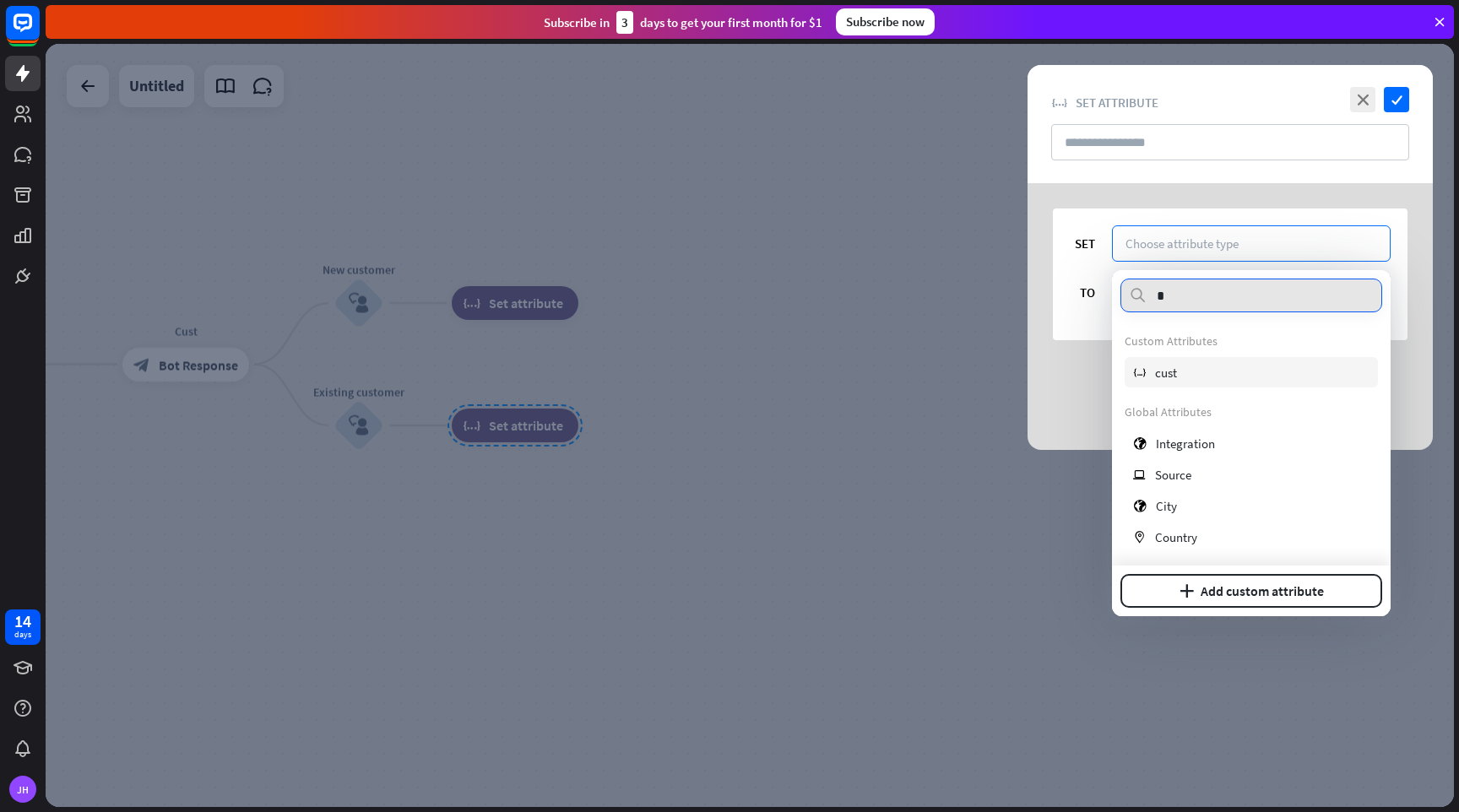
type input "*"
click at [1168, 372] on span "cust" at bounding box center [1166, 373] width 22 height 16
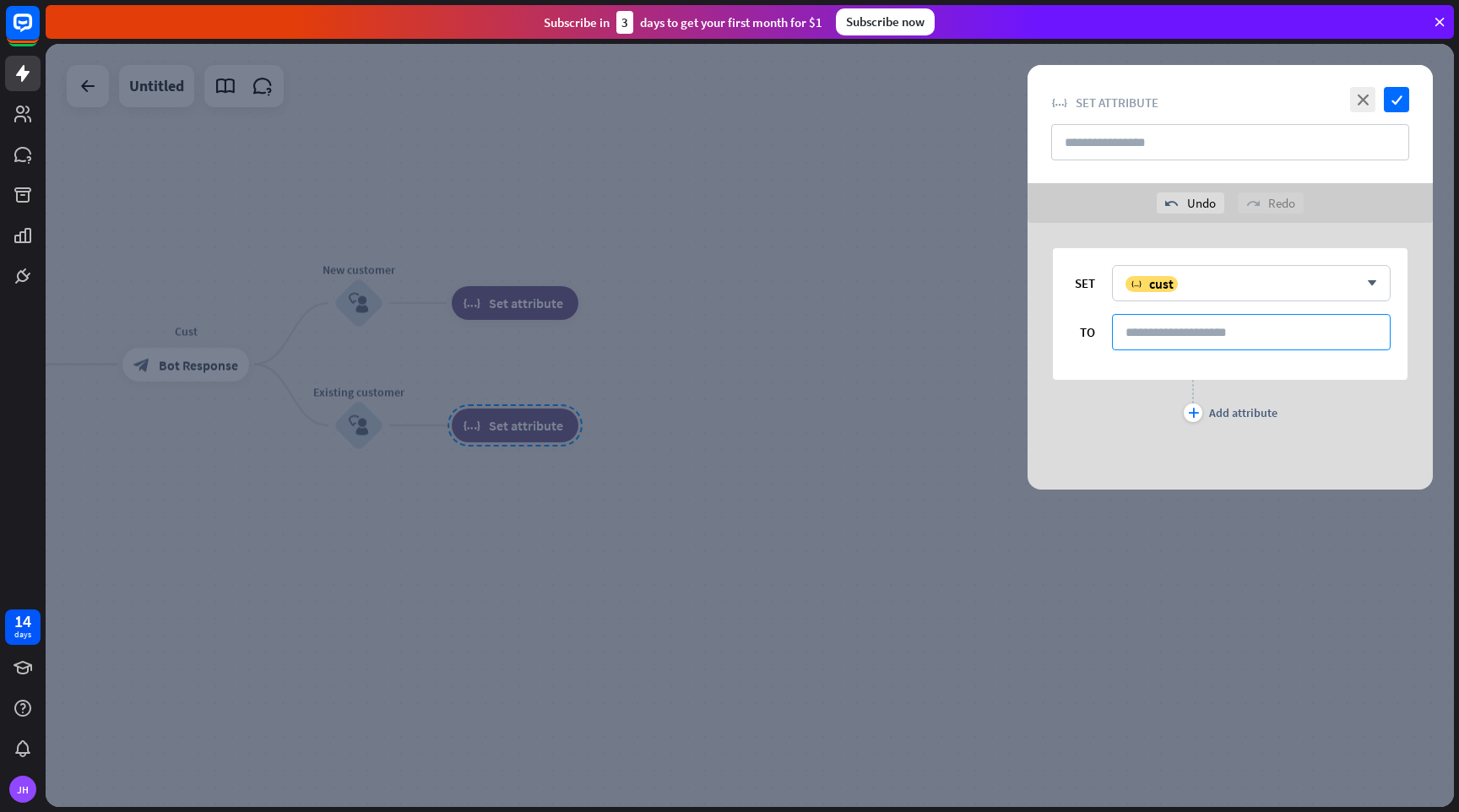
click at [1172, 337] on input at bounding box center [1252, 332] width 279 height 36
type input "*****"
click at [1402, 99] on icon "check" at bounding box center [1397, 100] width 25 height 25
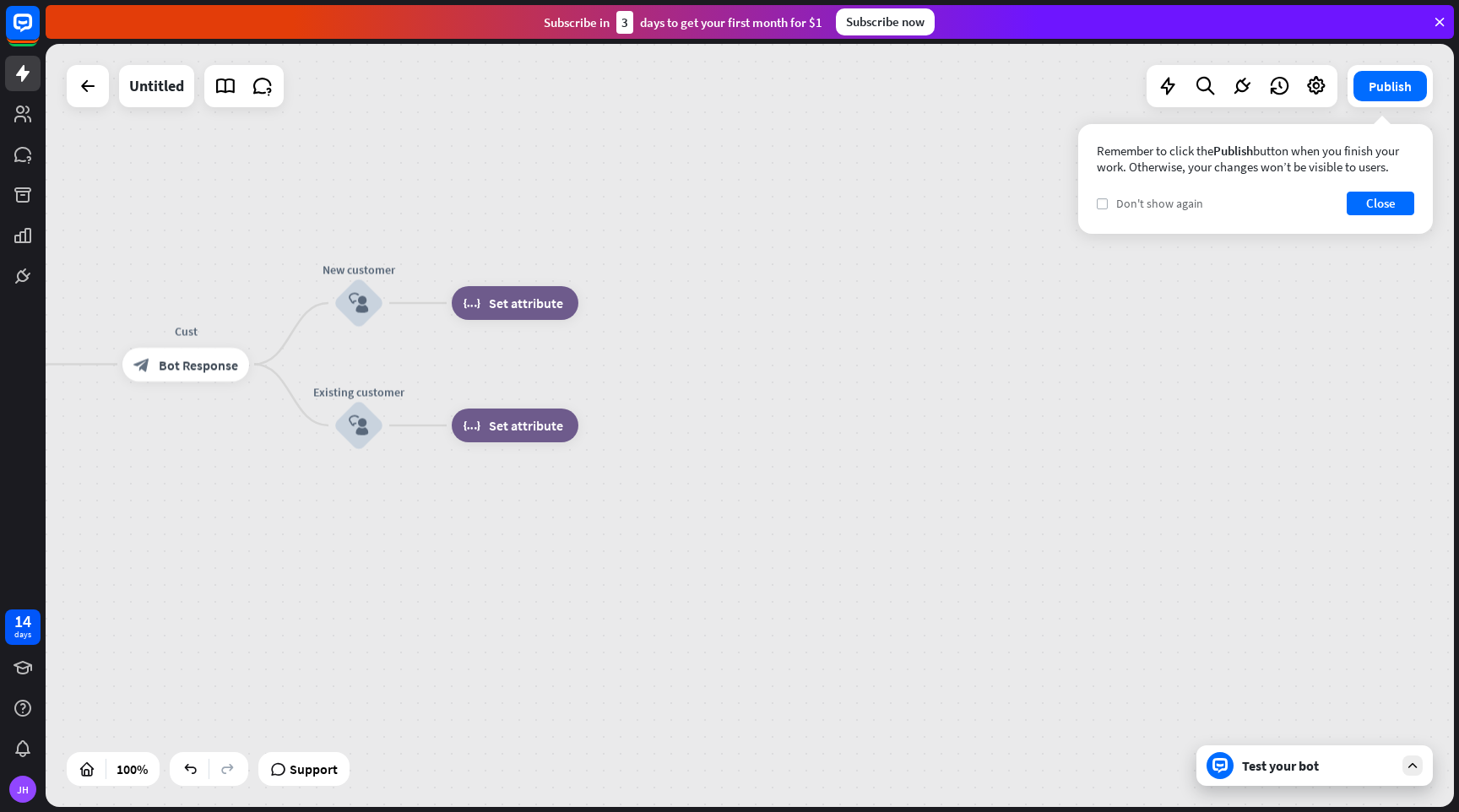
click at [1103, 204] on icon "check" at bounding box center [1102, 204] width 7 height 7
click at [1370, 206] on button "Close" at bounding box center [1380, 204] width 68 height 24
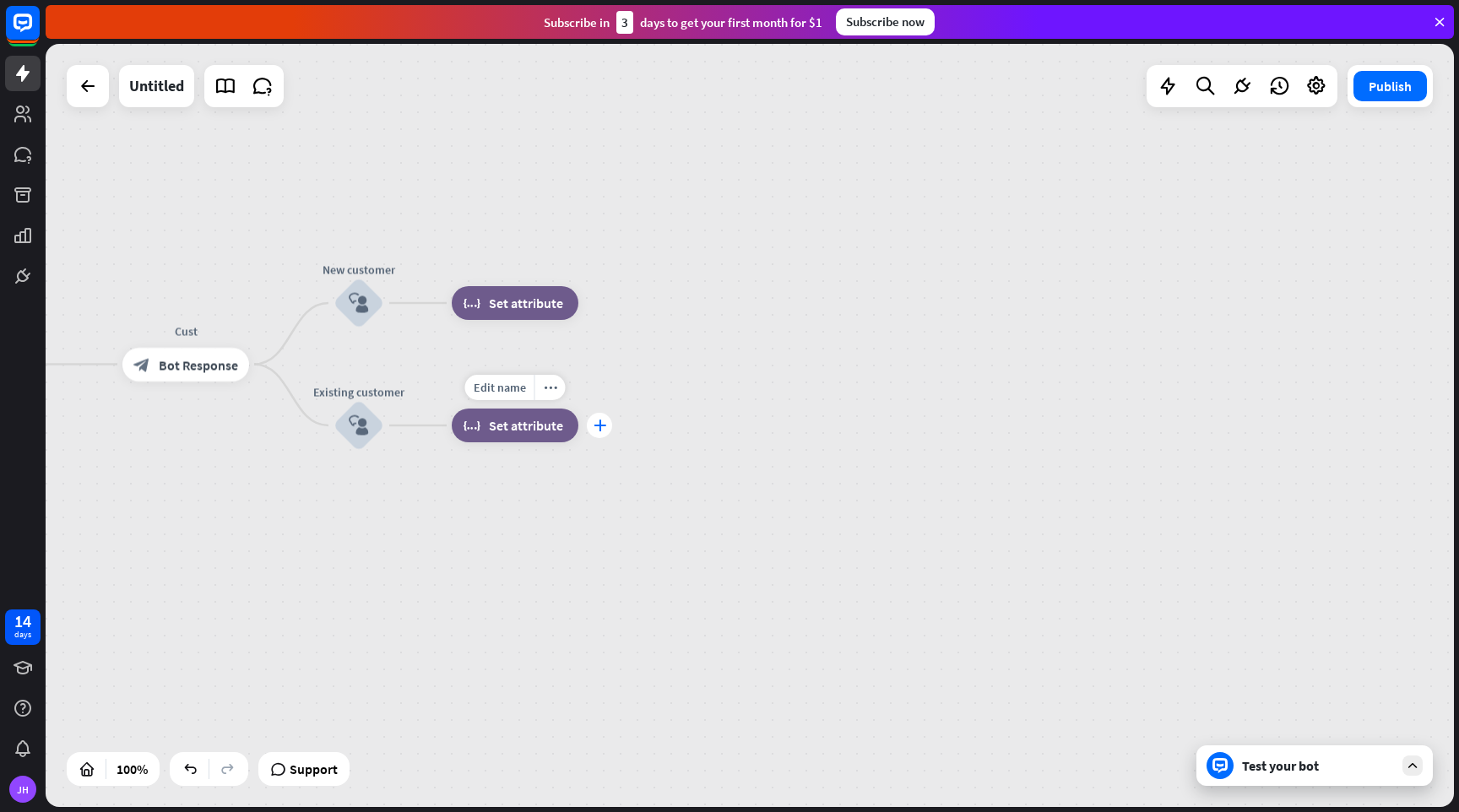
click at [603, 431] on icon "plus" at bounding box center [600, 425] width 13 height 12
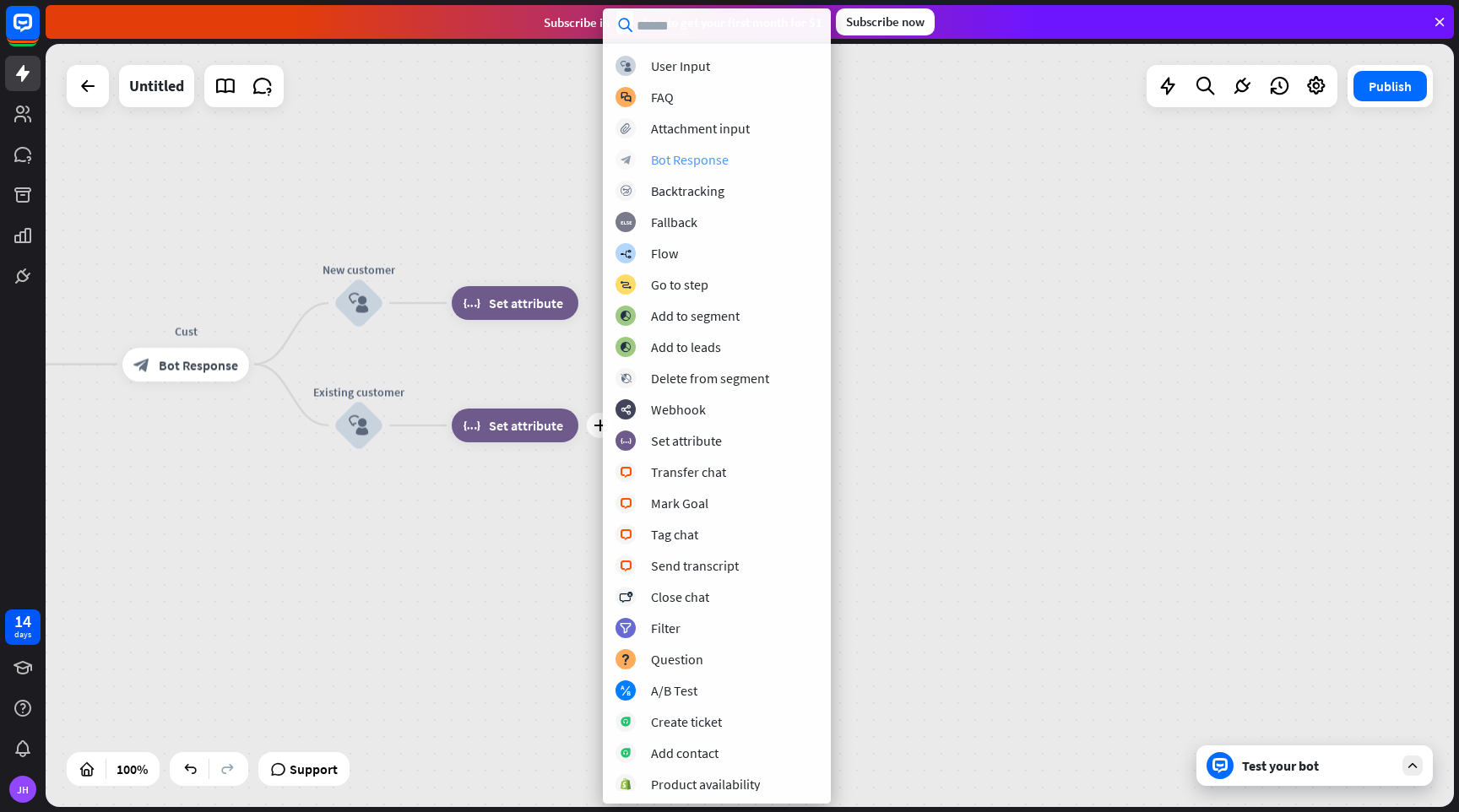
click at [668, 162] on div "Bot Response" at bounding box center [690, 159] width 78 height 17
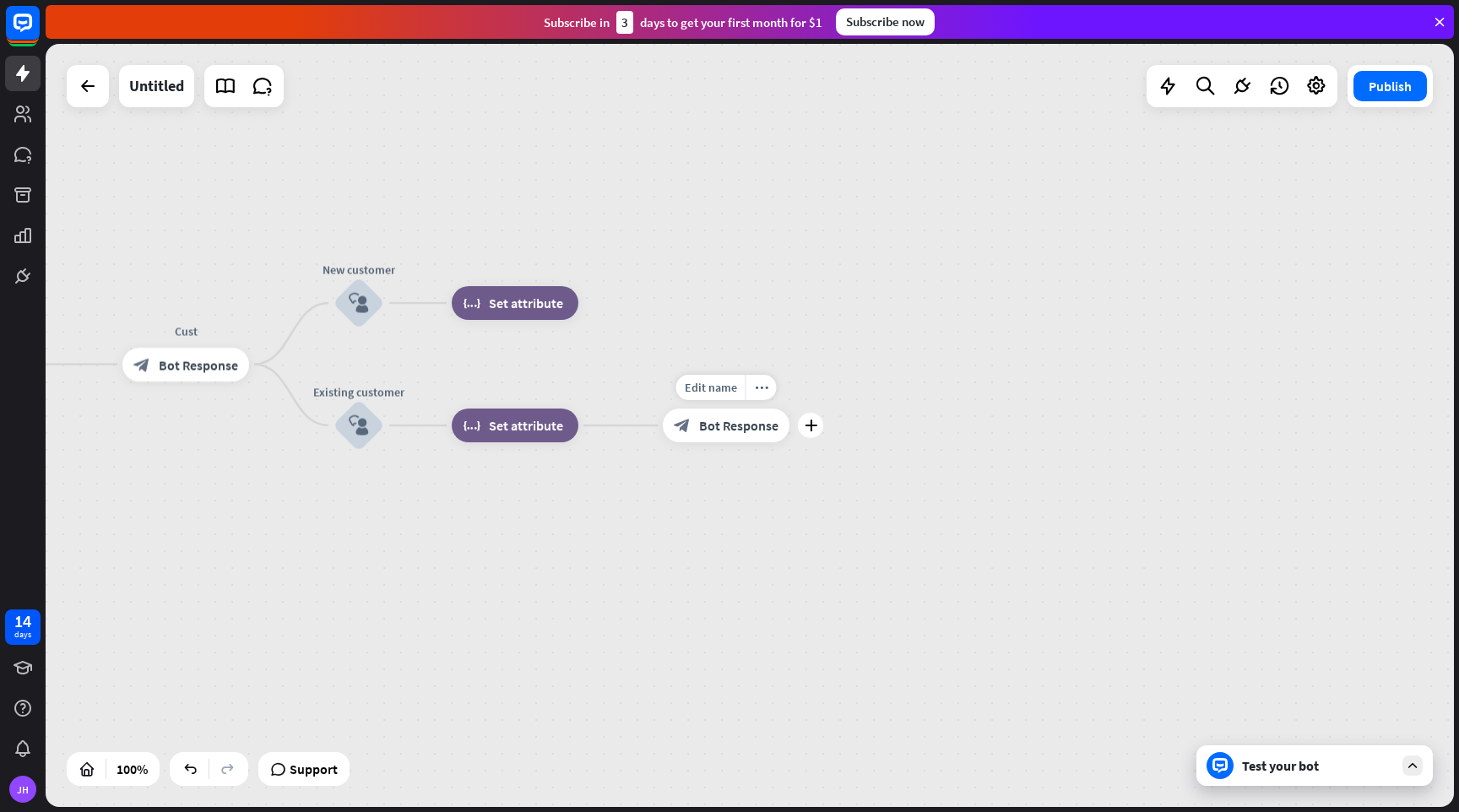
click at [740, 427] on span "Bot Response" at bounding box center [739, 425] width 80 height 17
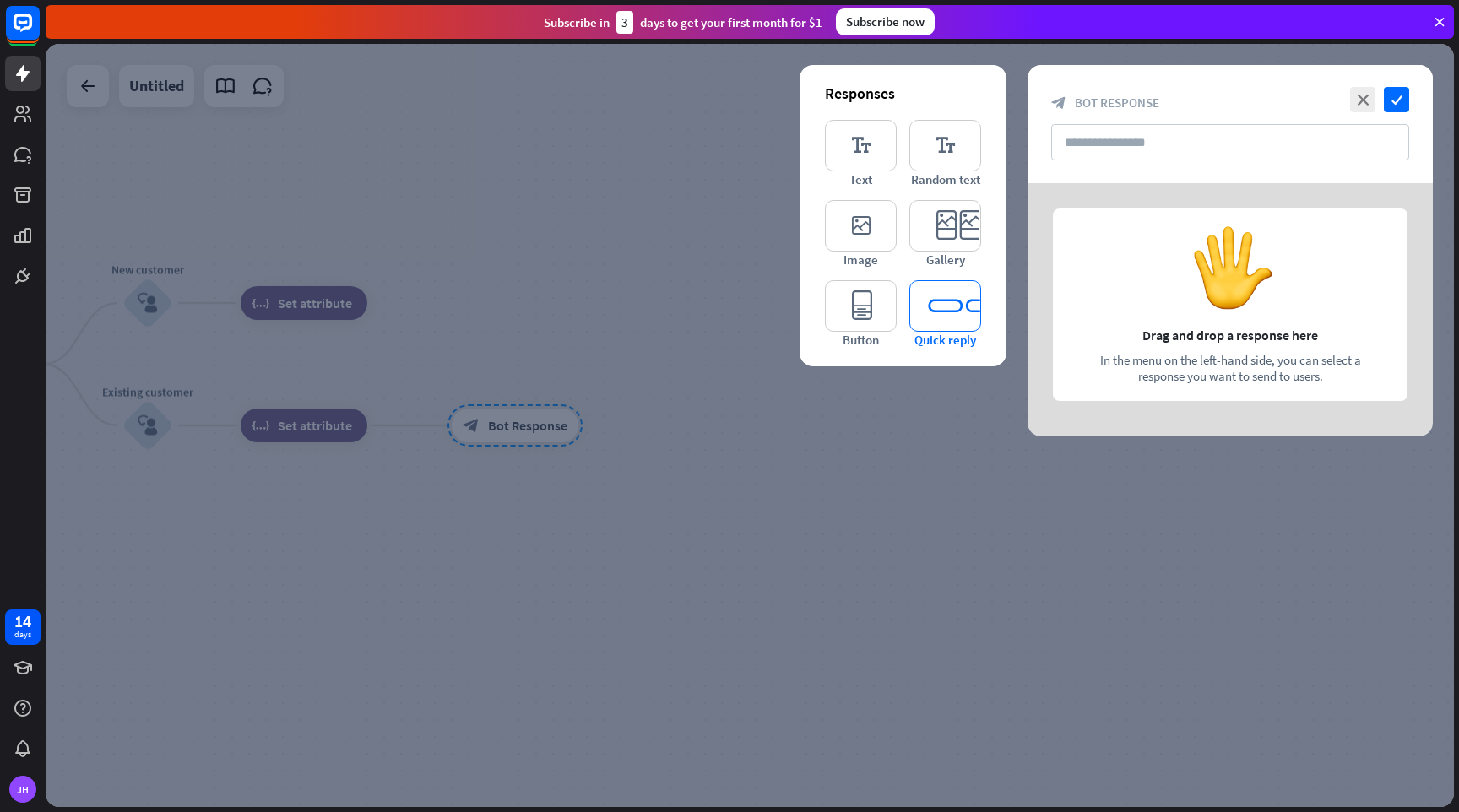
click at [959, 310] on icon "editor_quick_replies" at bounding box center [945, 306] width 72 height 52
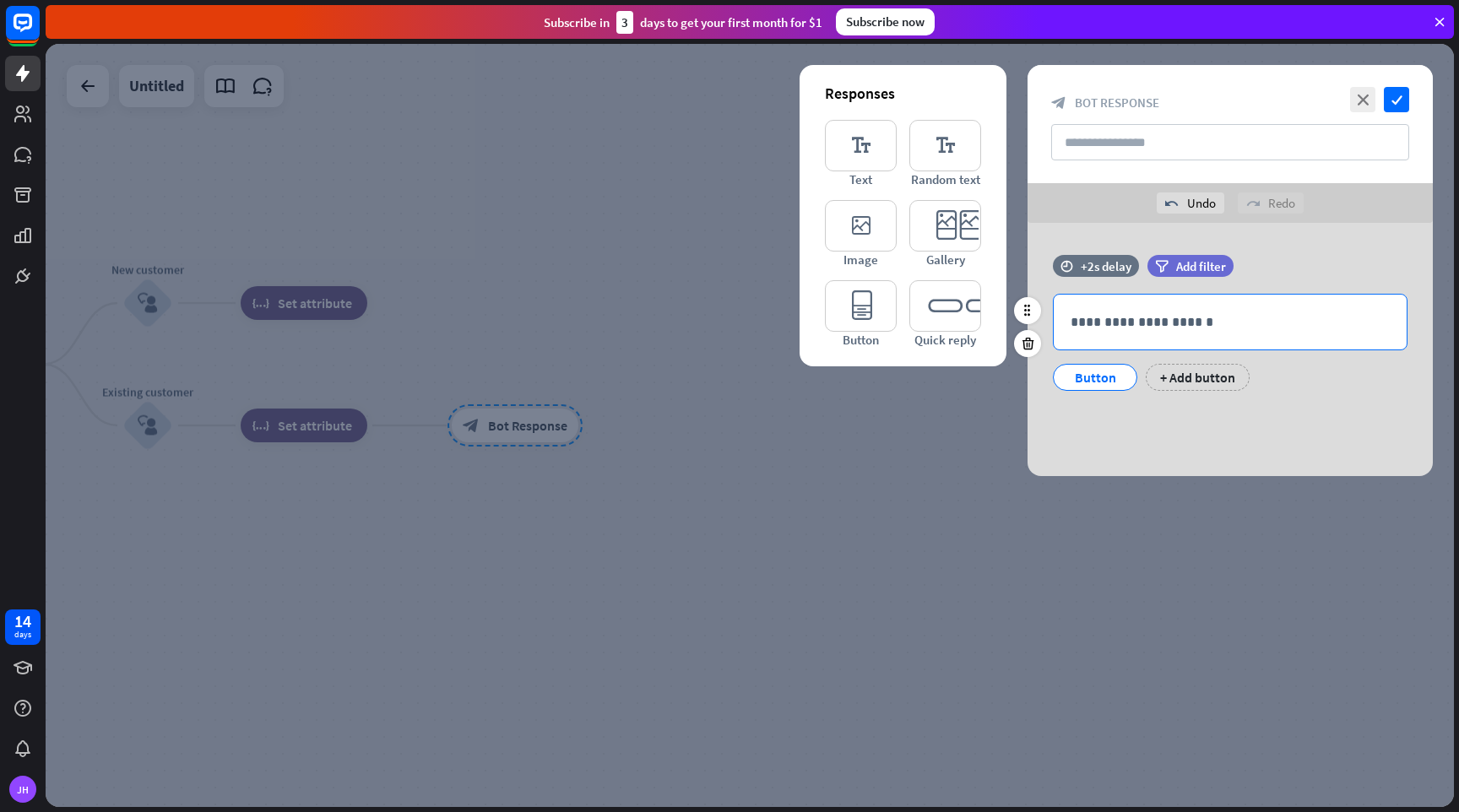
click at [1115, 309] on div "**********" at bounding box center [1231, 321] width 353 height 55
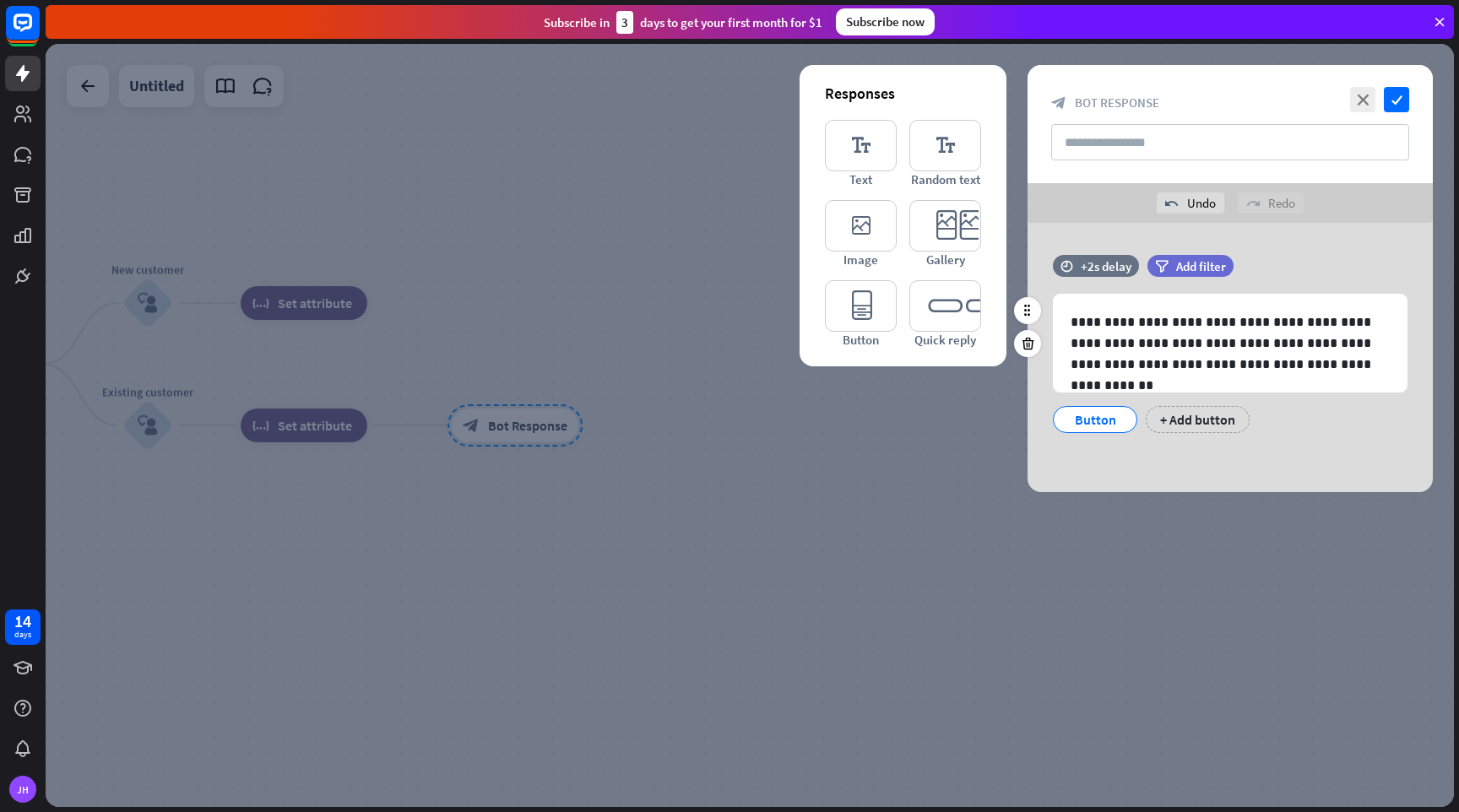
click at [1092, 416] on div "Button" at bounding box center [1096, 419] width 56 height 25
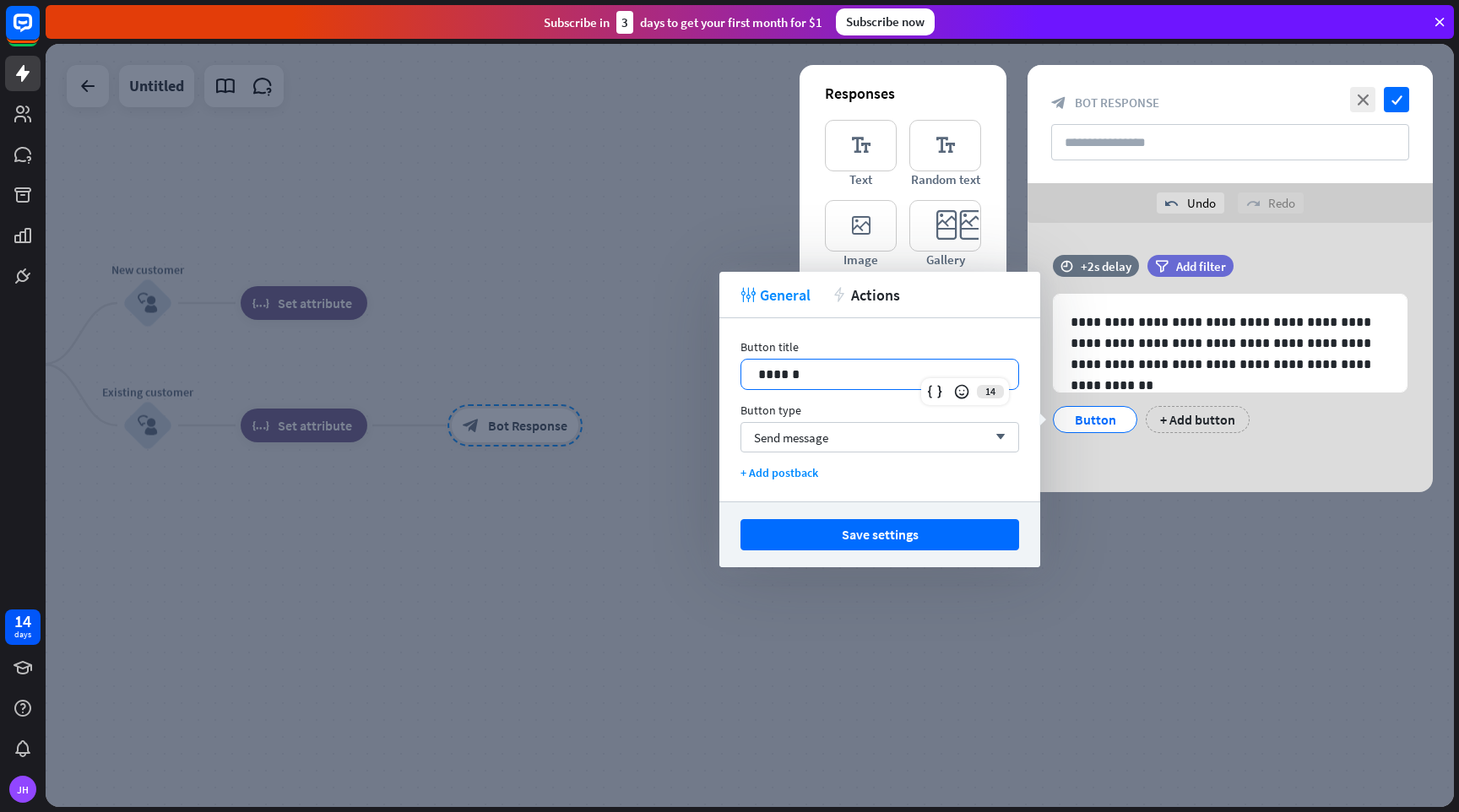
drag, startPoint x: 823, startPoint y: 368, endPoint x: 700, endPoint y: 363, distance: 123.1
click at [700, 363] on body "14 days [PERSON_NAME] close Product Help First steps Get started with ChatBot H…" at bounding box center [729, 406] width 1459 height 812
click at [865, 530] on button "Save settings" at bounding box center [880, 534] width 279 height 32
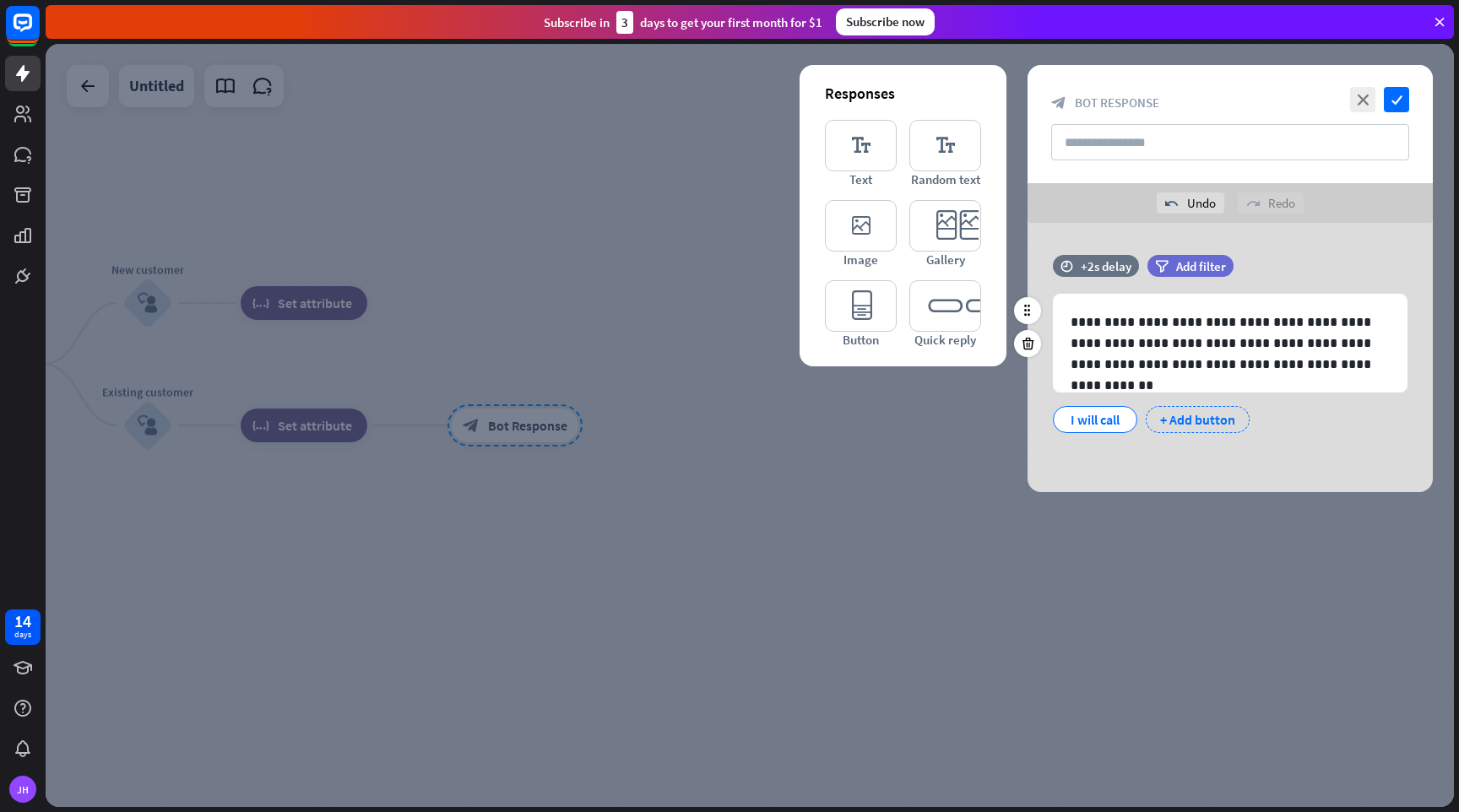
click at [1204, 419] on div "+ Add button" at bounding box center [1197, 420] width 104 height 27
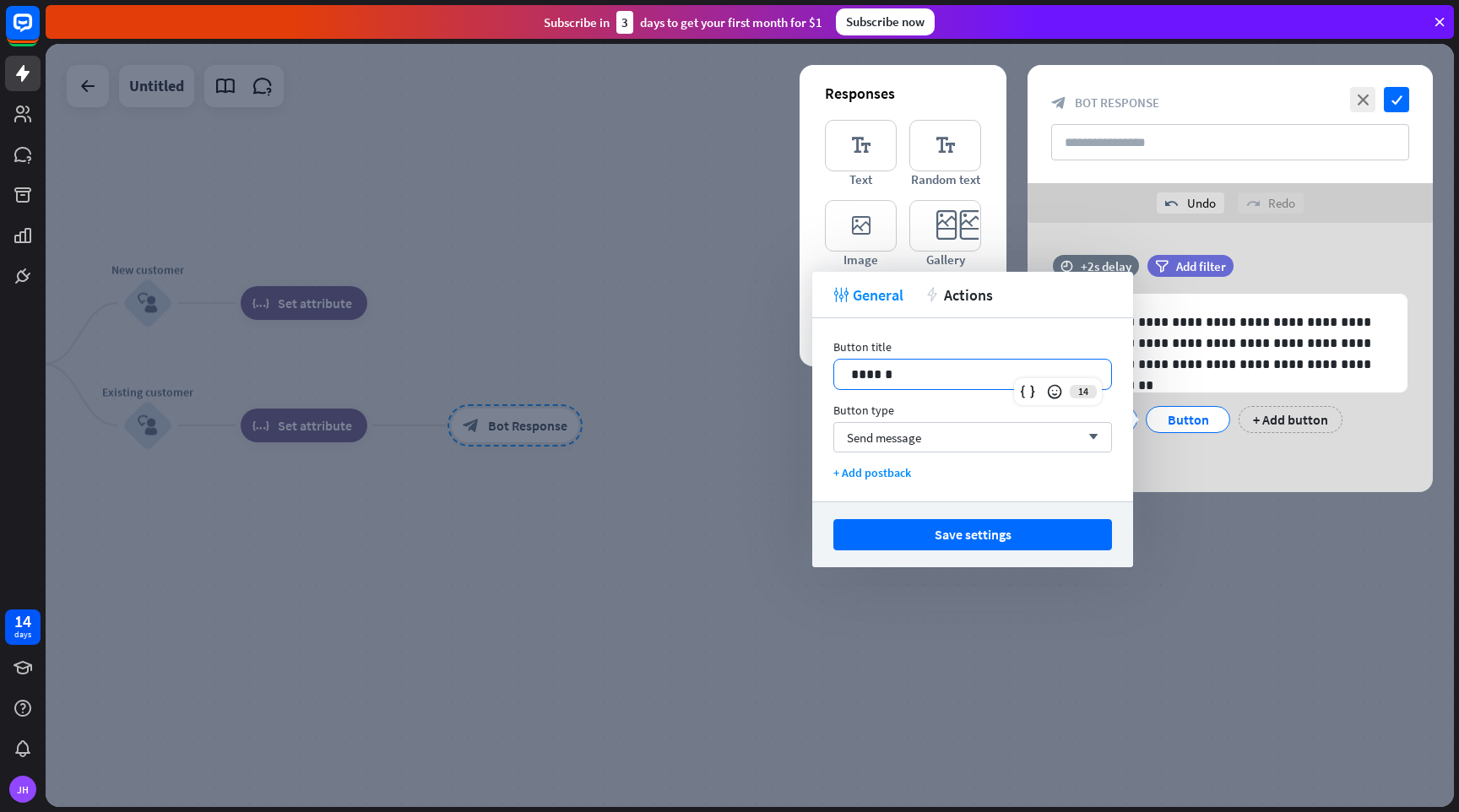
drag, startPoint x: 913, startPoint y: 372, endPoint x: 781, endPoint y: 358, distance: 132.7
click at [781, 358] on body "14 days [PERSON_NAME] close Product Help First steps Get started with ChatBot H…" at bounding box center [729, 406] width 1459 height 812
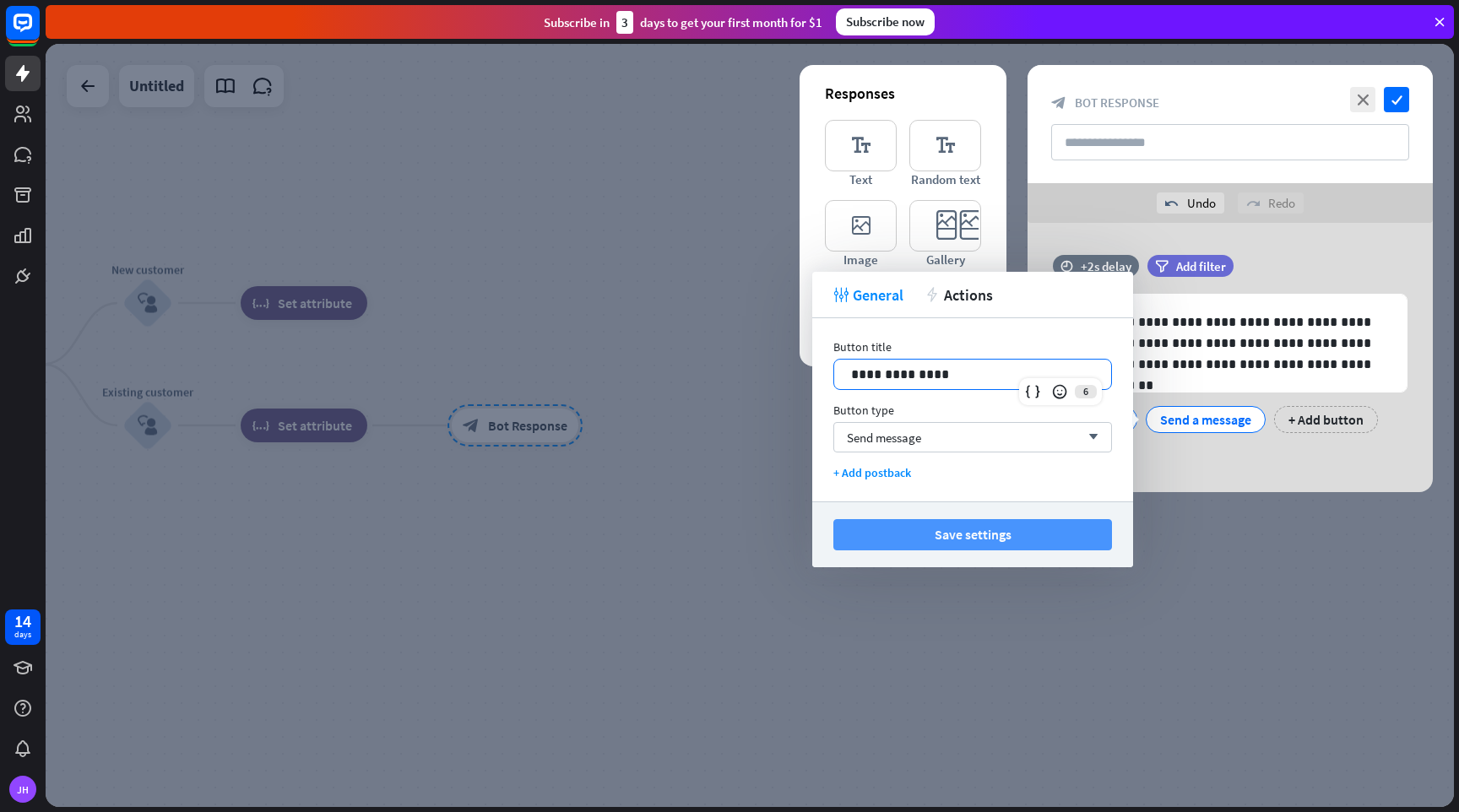
click at [956, 537] on button "Save settings" at bounding box center [973, 534] width 279 height 32
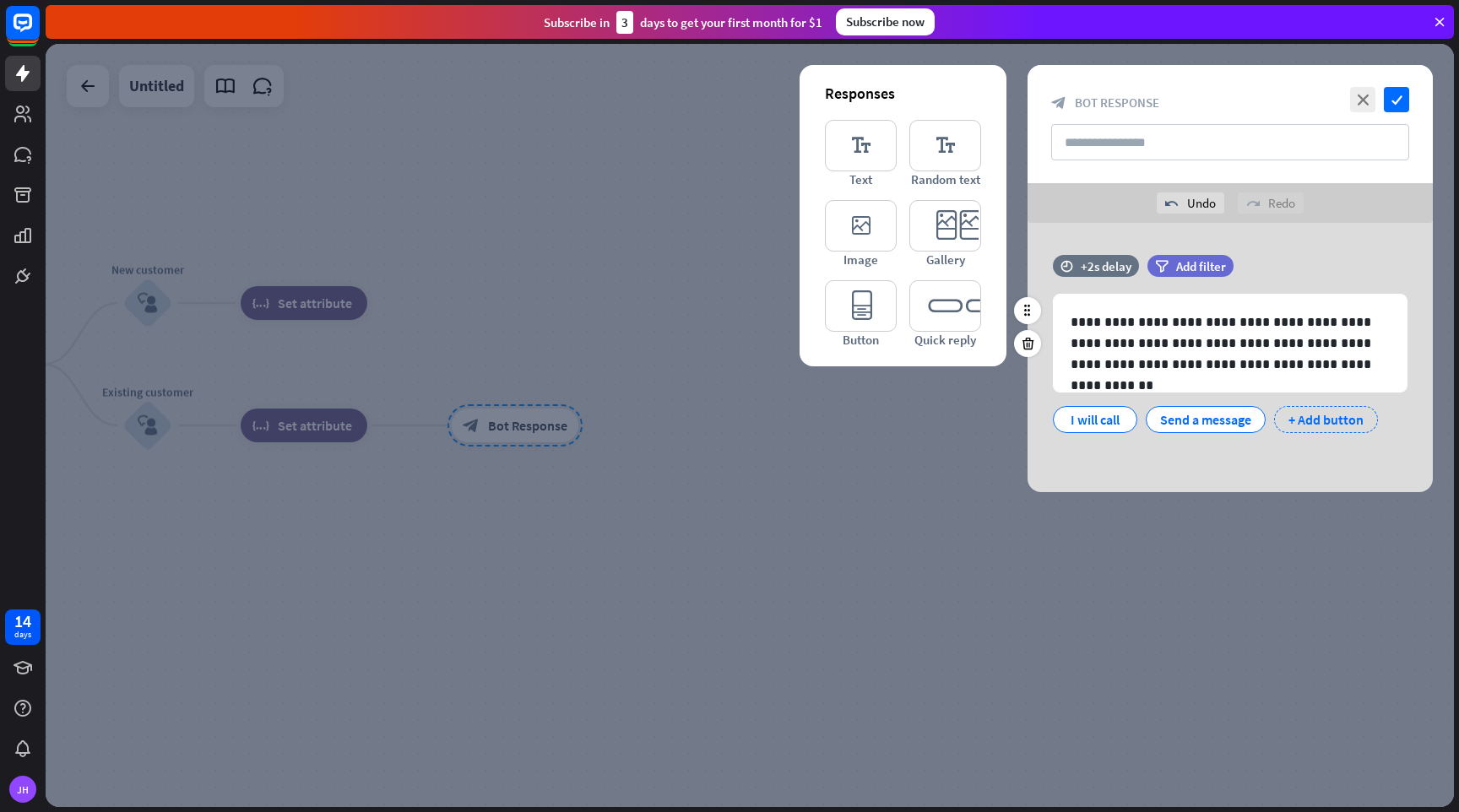
click at [1331, 419] on div "+ Add button" at bounding box center [1326, 420] width 104 height 27
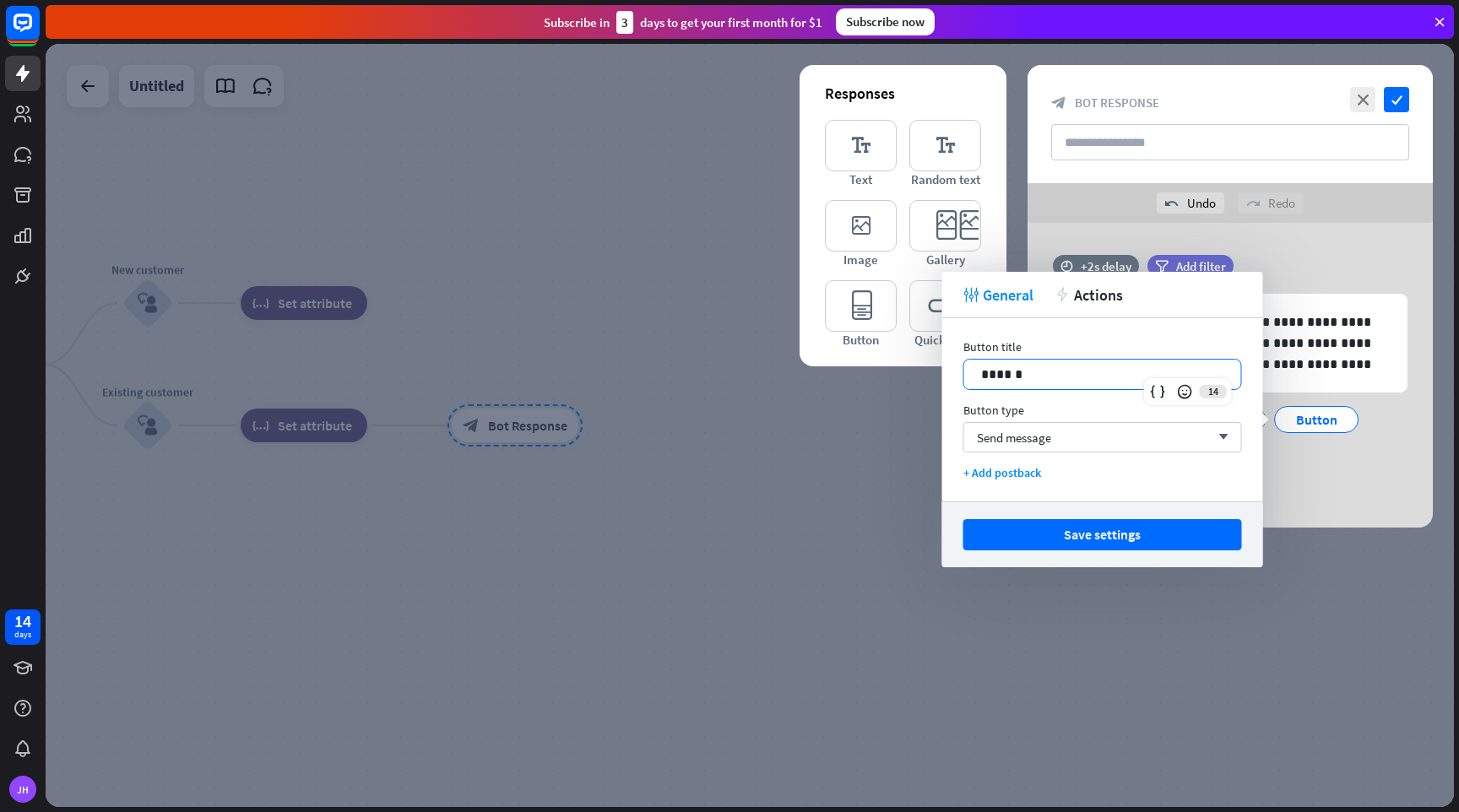
drag, startPoint x: 1056, startPoint y: 373, endPoint x: 909, endPoint y: 364, distance: 147.3
click at [909, 364] on body "14 days [PERSON_NAME] close Product Help First steps Get started with ChatBot H…" at bounding box center [729, 406] width 1459 height 812
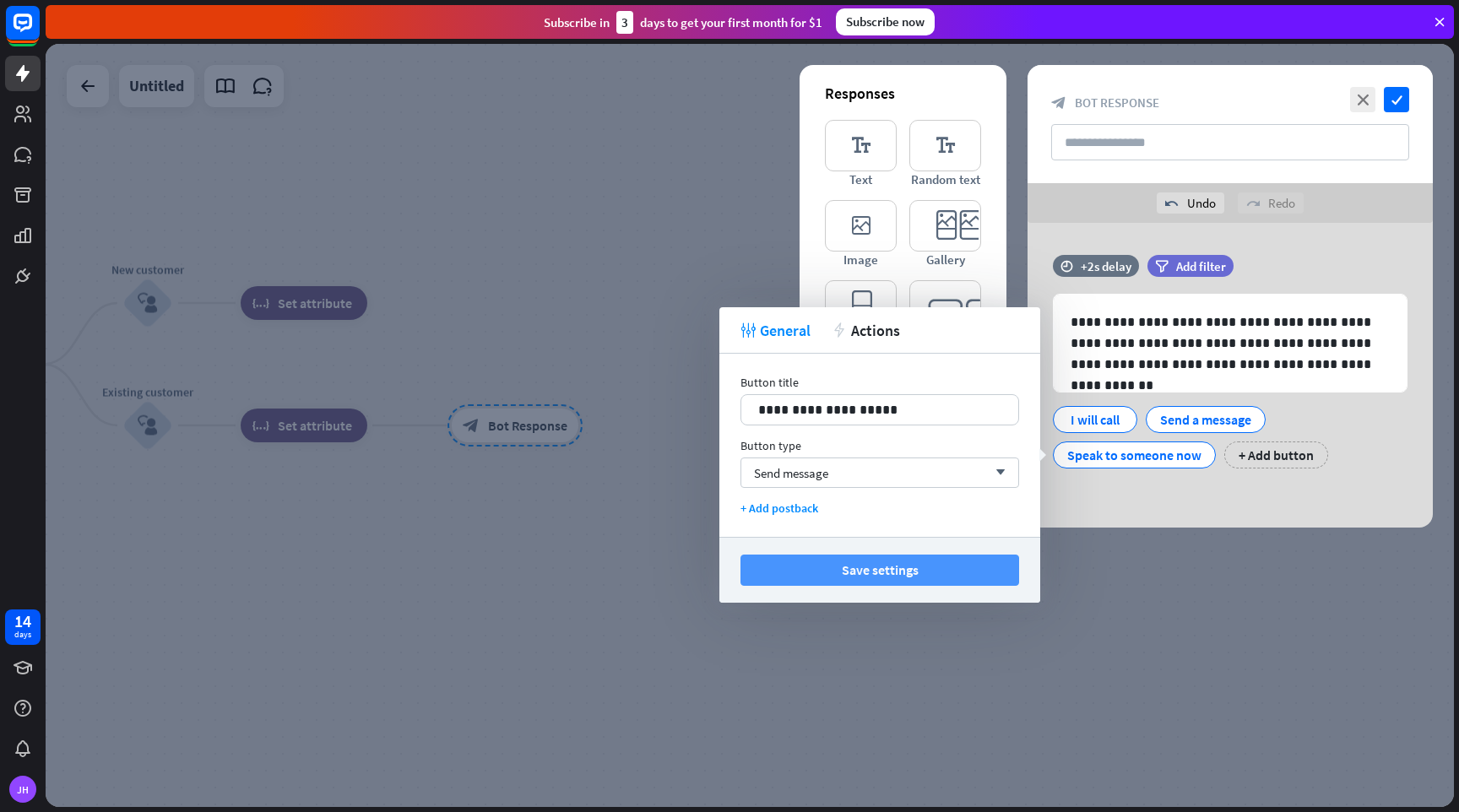
click at [903, 570] on button "Save settings" at bounding box center [880, 570] width 279 height 32
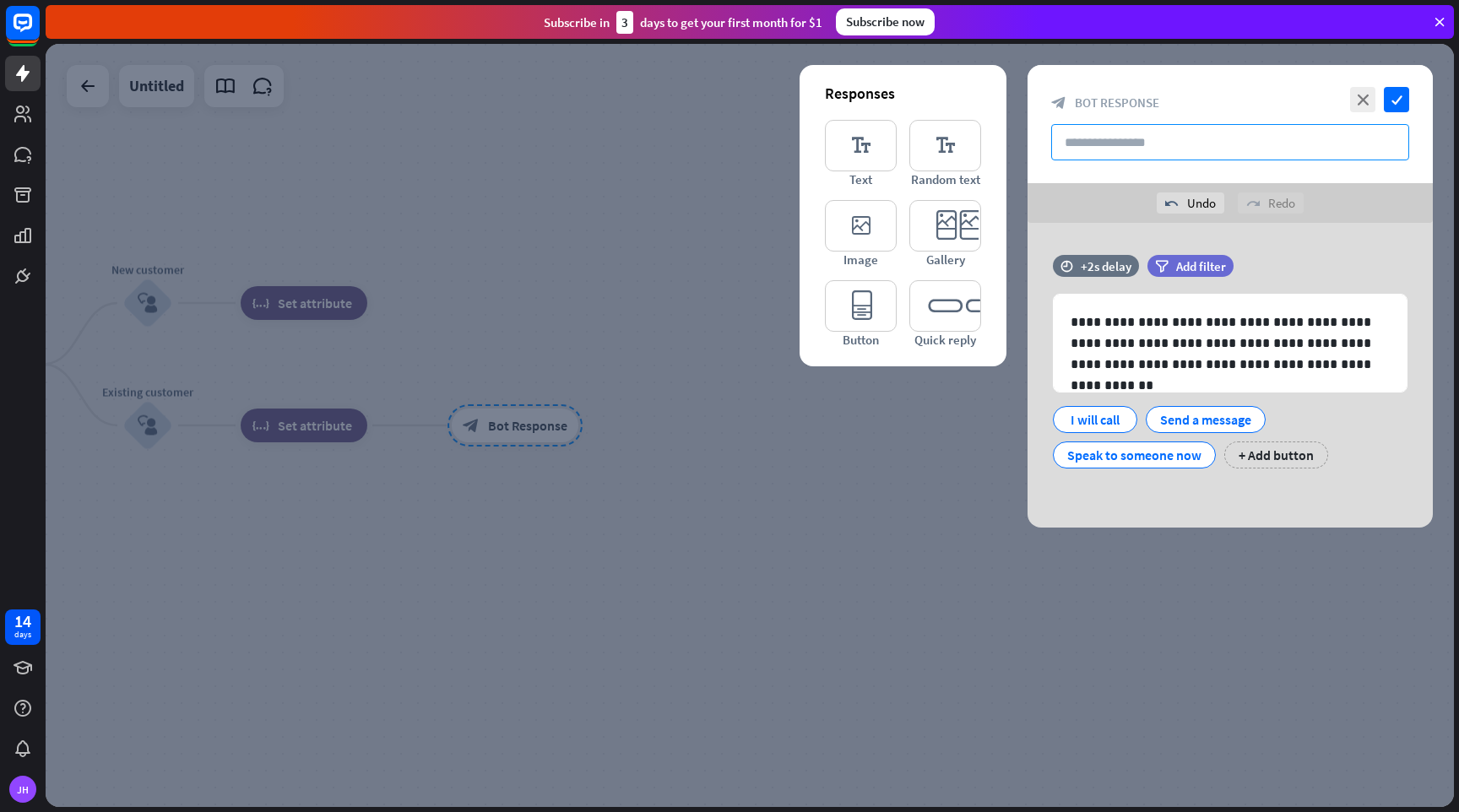
click at [1277, 143] on input "text" at bounding box center [1230, 142] width 358 height 36
type input "**********"
click at [1395, 100] on icon "check" at bounding box center [1397, 100] width 25 height 25
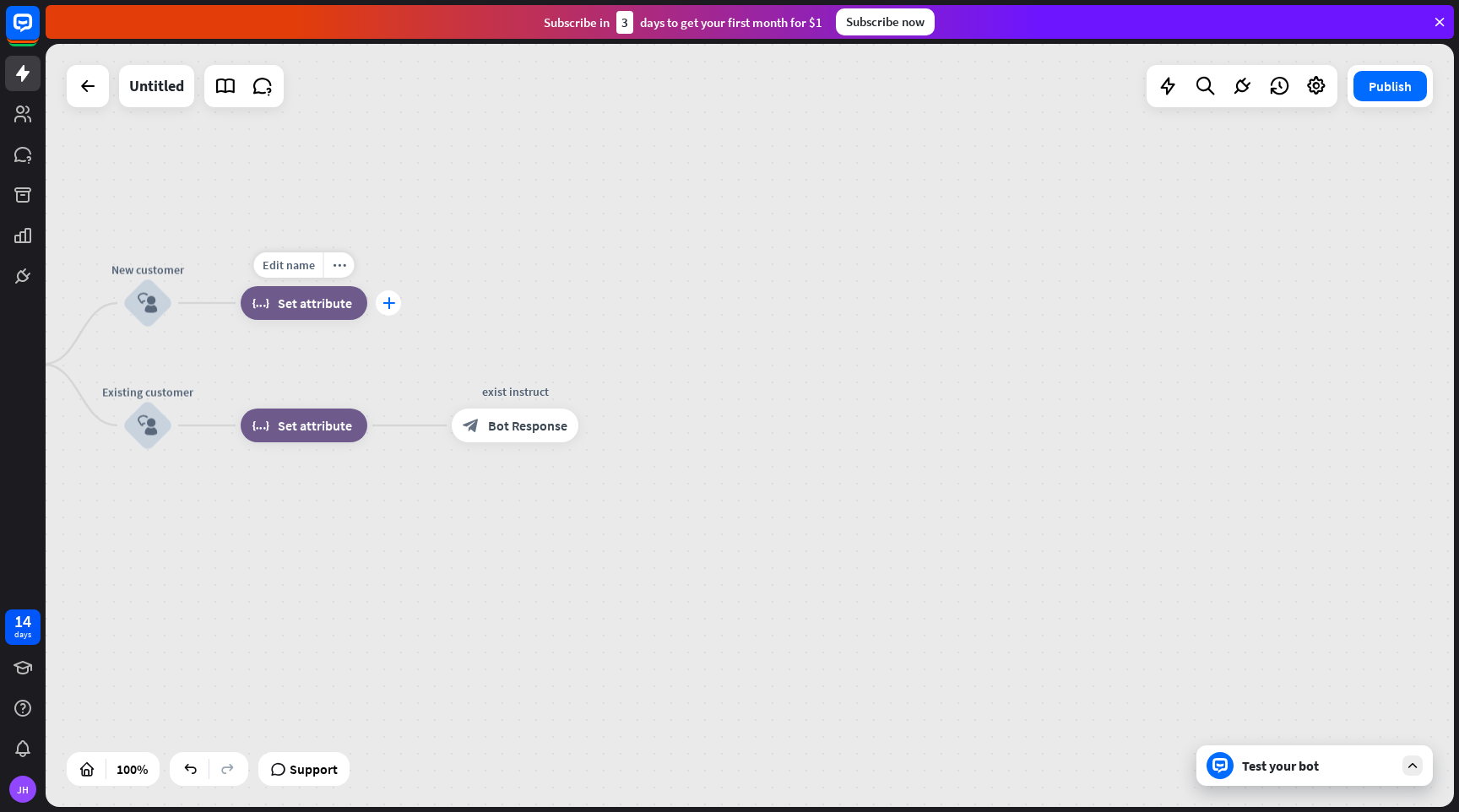
click at [390, 304] on icon "plus" at bounding box center [389, 302] width 13 height 12
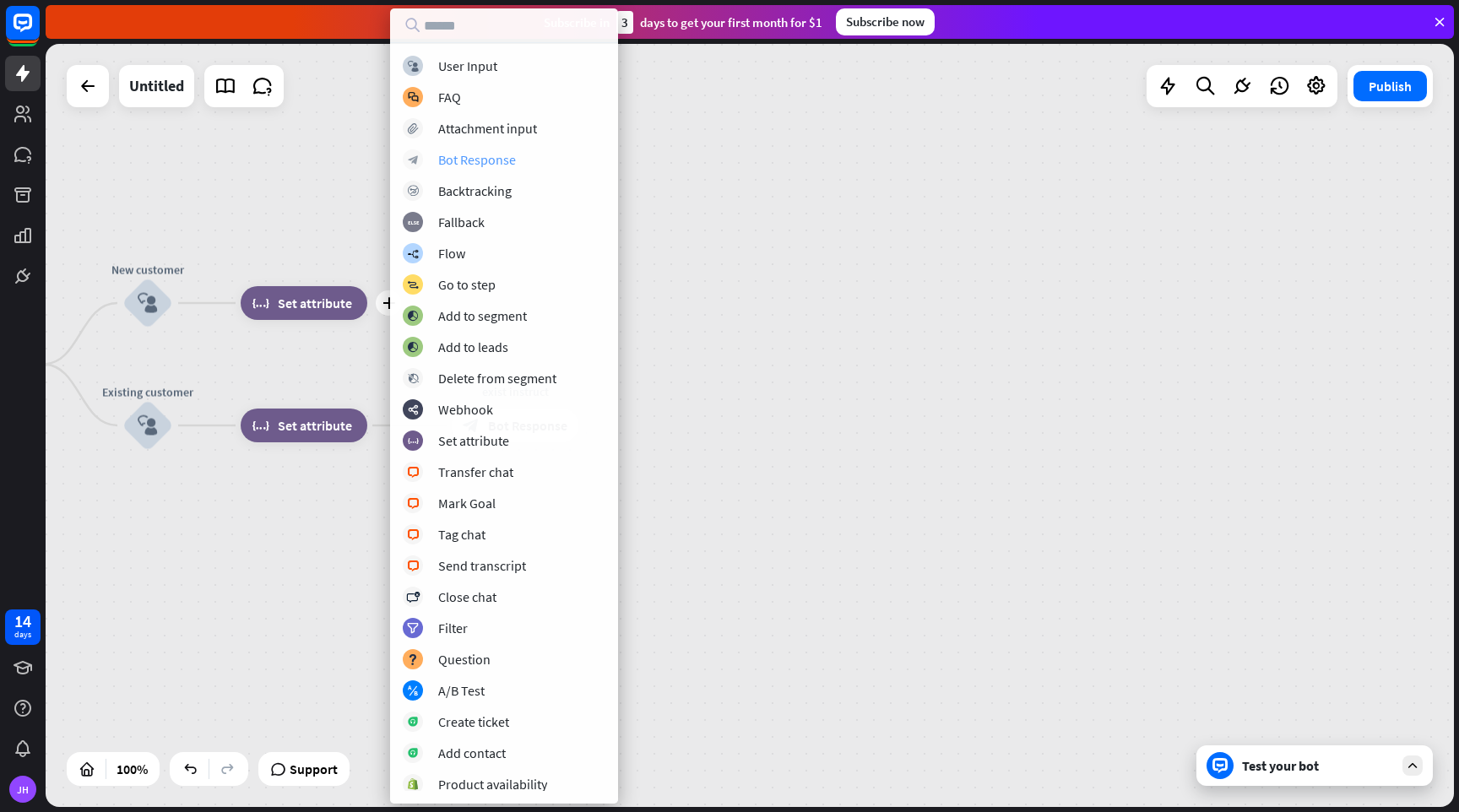
click at [510, 164] on div "Bot Response" at bounding box center [477, 159] width 78 height 17
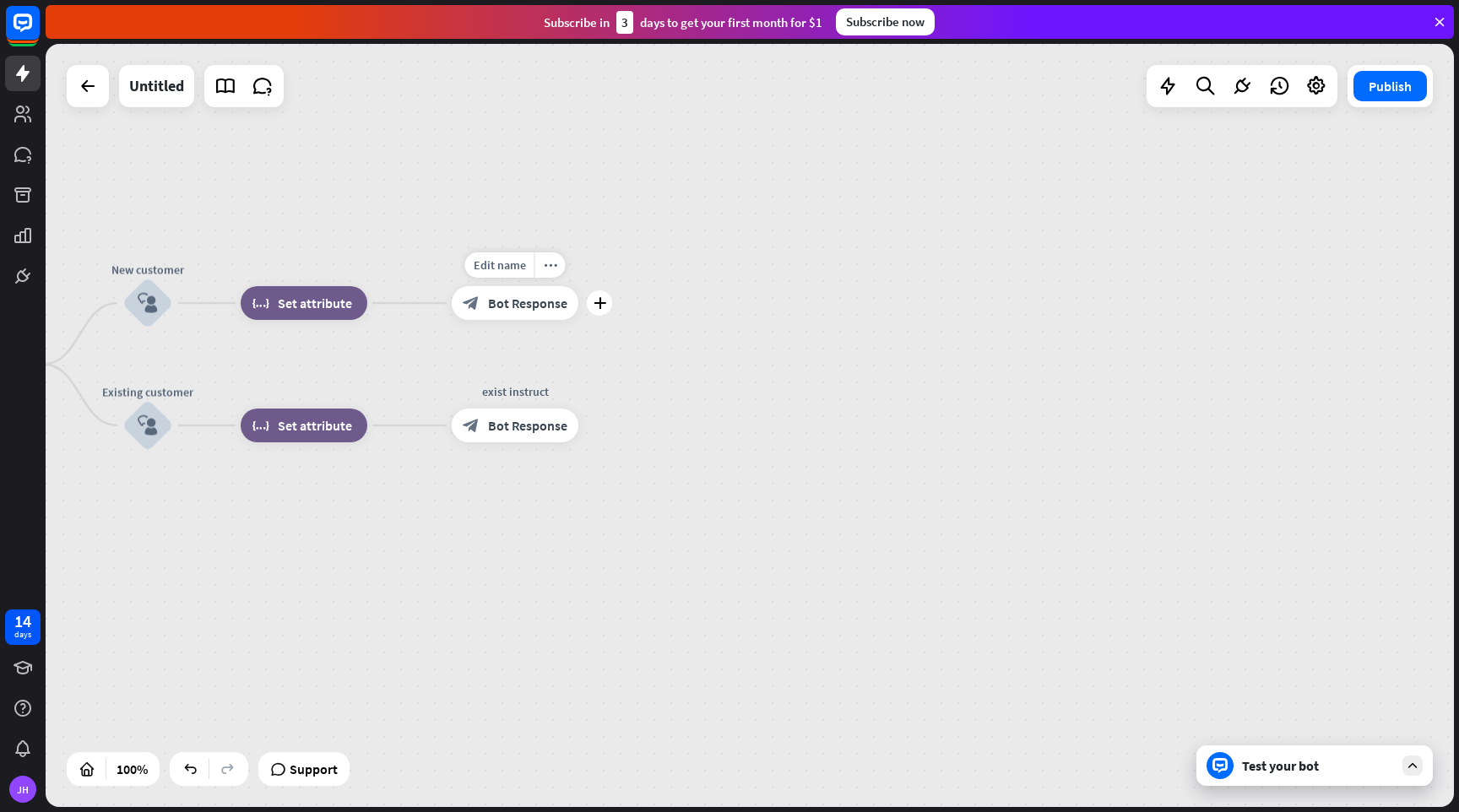
click at [536, 310] on span "Bot Response" at bounding box center [528, 302] width 80 height 17
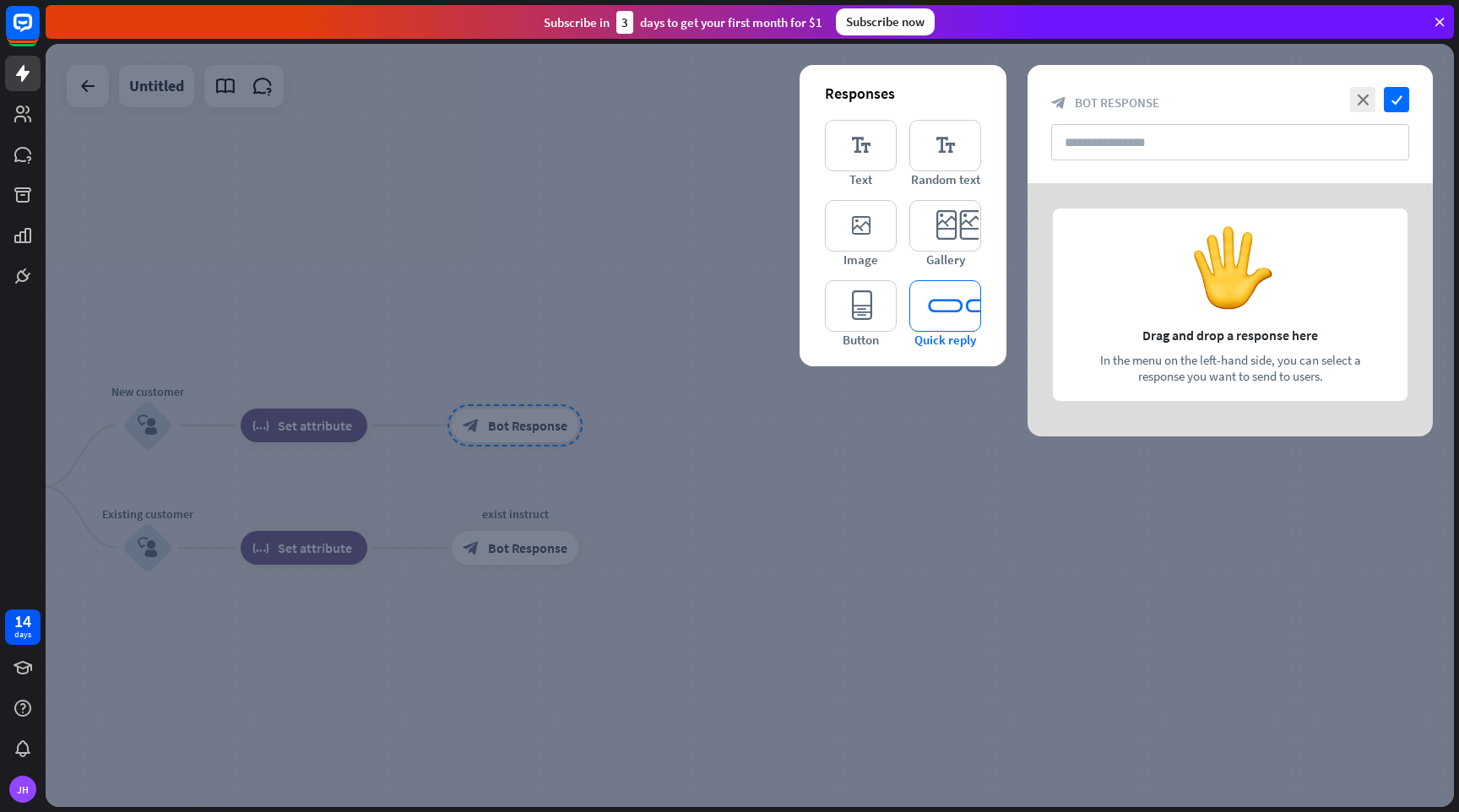
click at [965, 305] on icon "editor_quick_replies" at bounding box center [945, 306] width 72 height 52
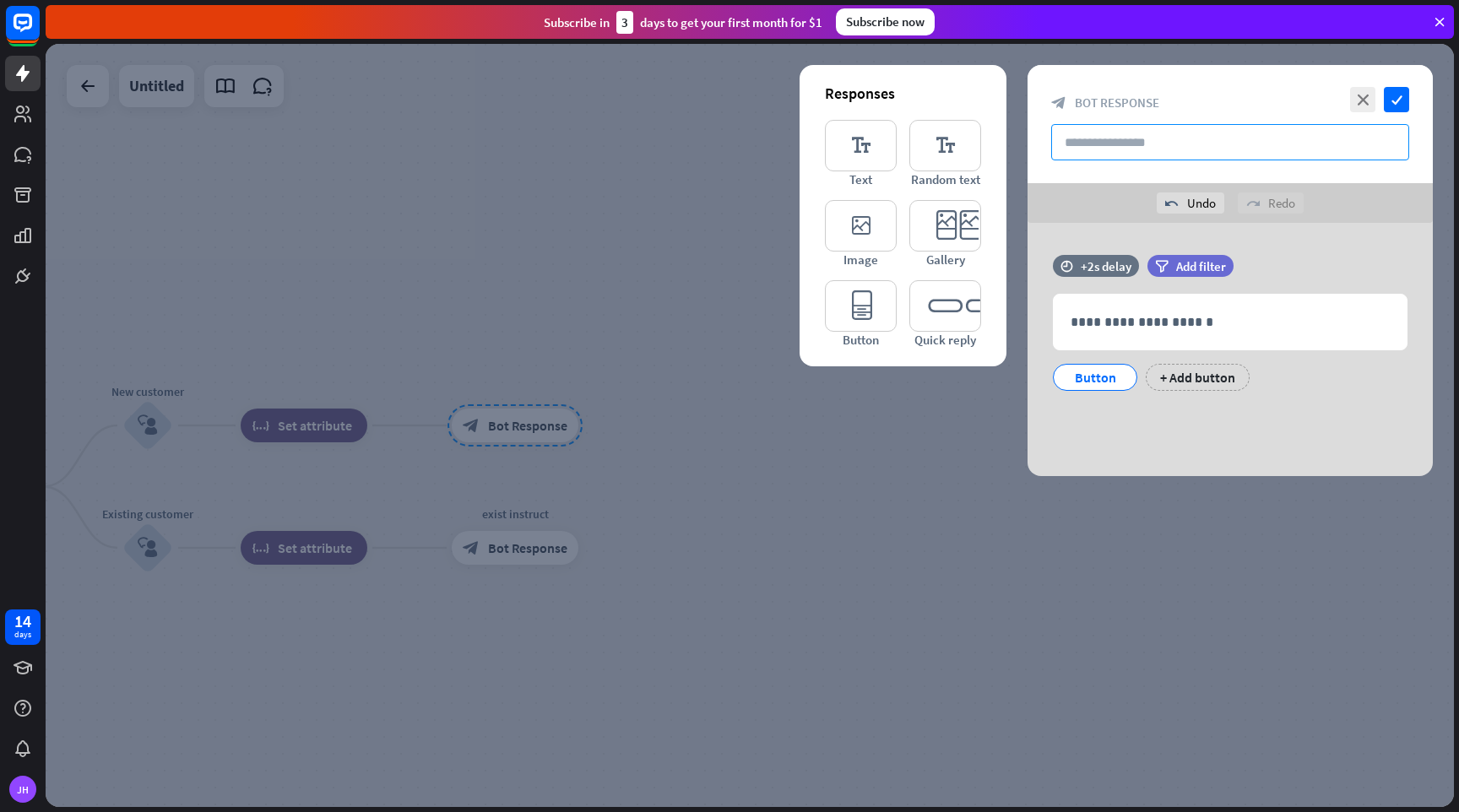
click at [1129, 139] on input "text" at bounding box center [1230, 142] width 358 height 36
type input "*******"
click at [1127, 328] on p "**********" at bounding box center [1230, 321] width 319 height 21
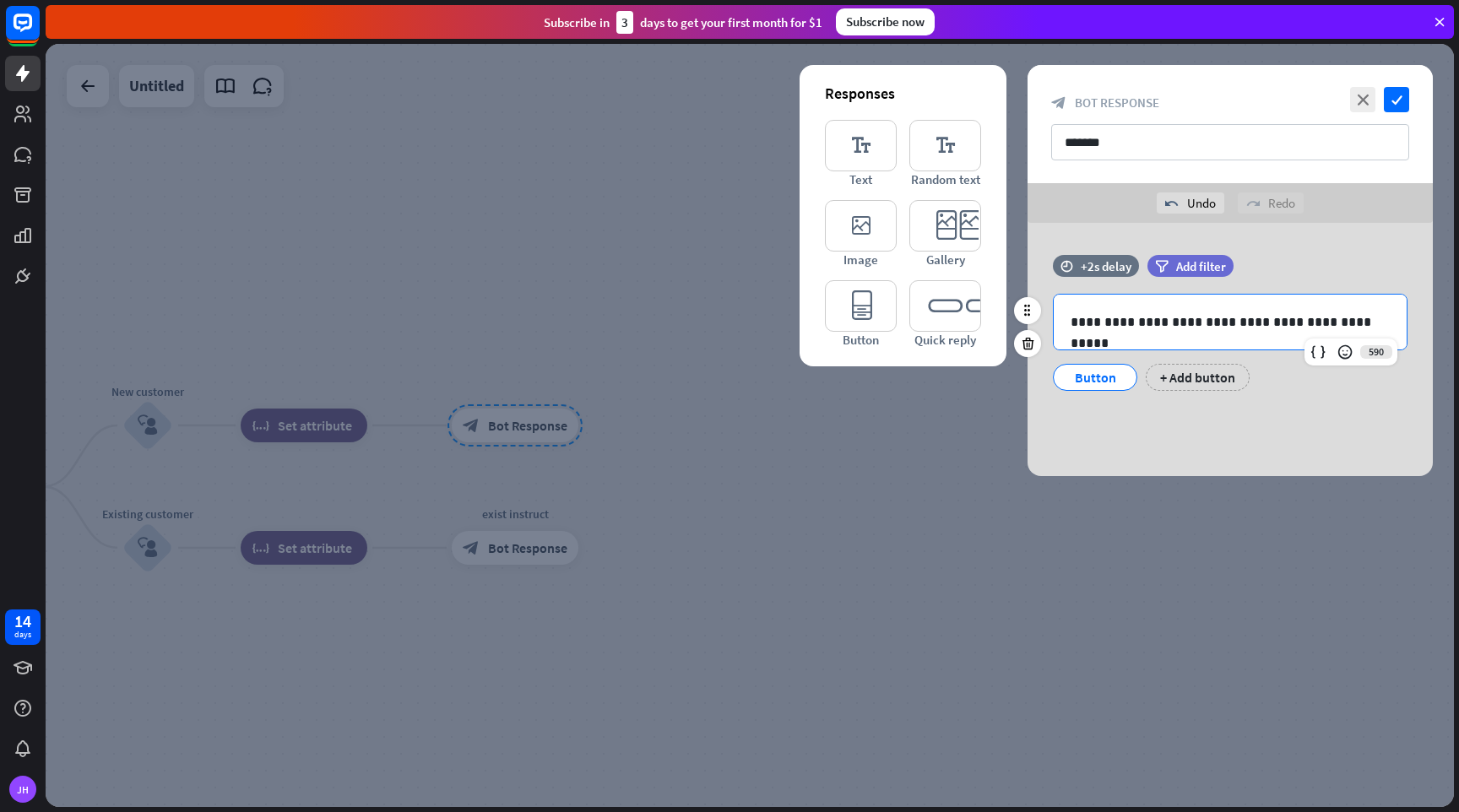
click at [1099, 375] on div "Button" at bounding box center [1096, 377] width 56 height 25
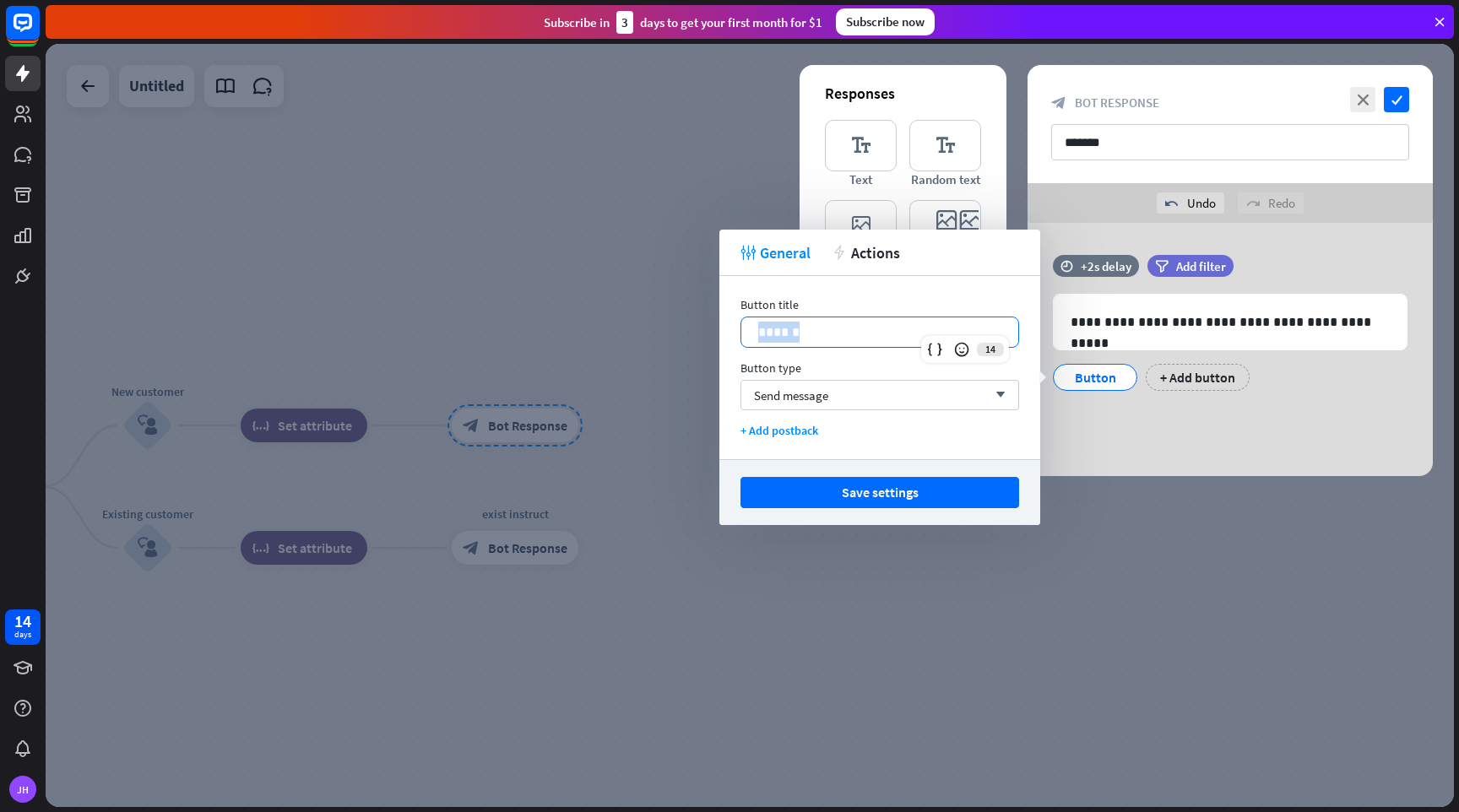
drag, startPoint x: 811, startPoint y: 339, endPoint x: 735, endPoint y: 339, distance: 76.0
click at [735, 339] on div "Button title 14 ****** Button type Send message arrow_down + Add postback" at bounding box center [879, 368] width 321 height 183
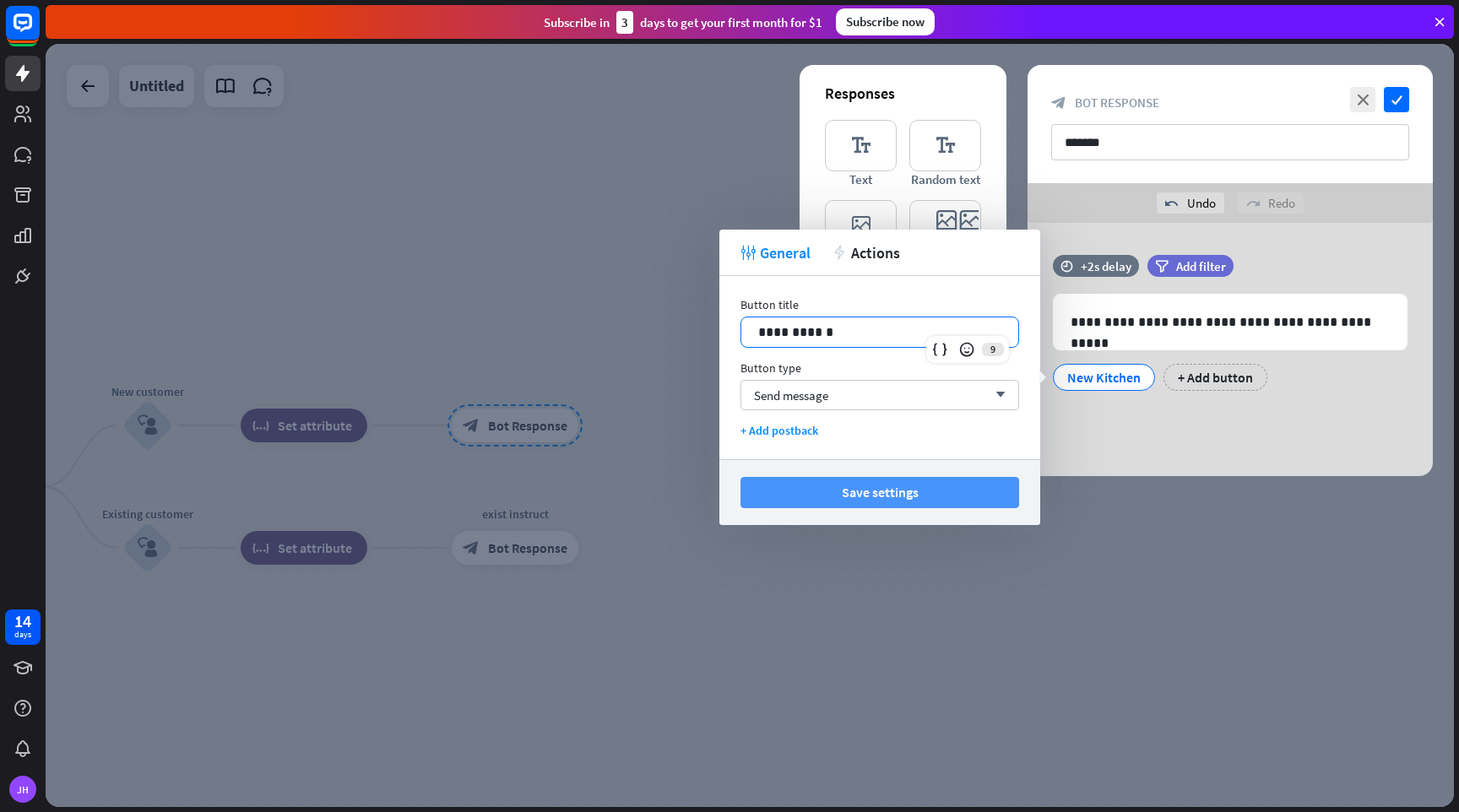
click at [860, 494] on button "Save settings" at bounding box center [880, 492] width 279 height 32
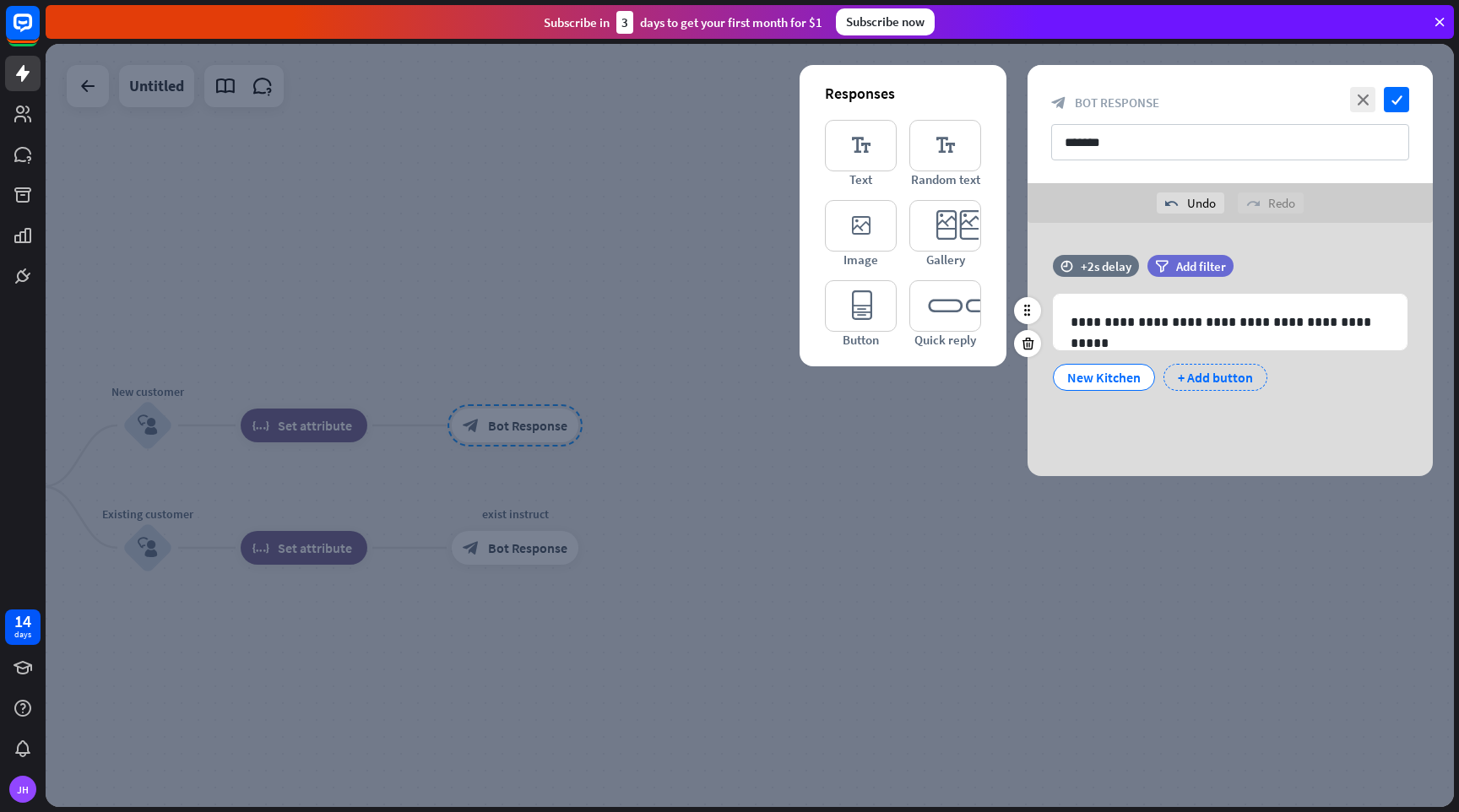
click at [1220, 377] on div "+ Add button" at bounding box center [1215, 377] width 104 height 27
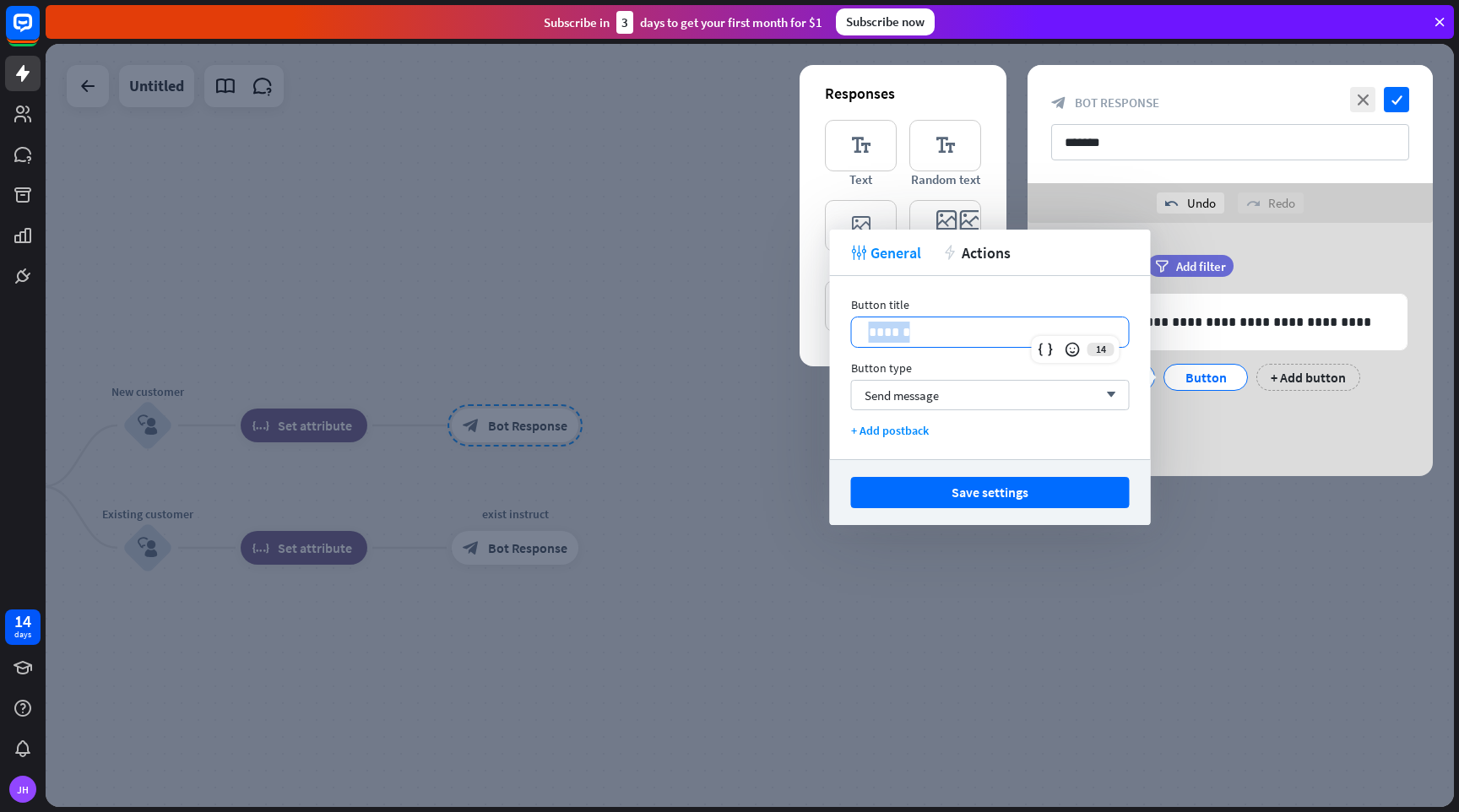
drag, startPoint x: 932, startPoint y: 337, endPoint x: 830, endPoint y: 318, distance: 103.8
click at [830, 318] on div "Button title 14 ****** Button type Send message arrow_down + Add postback" at bounding box center [991, 368] width 321 height 183
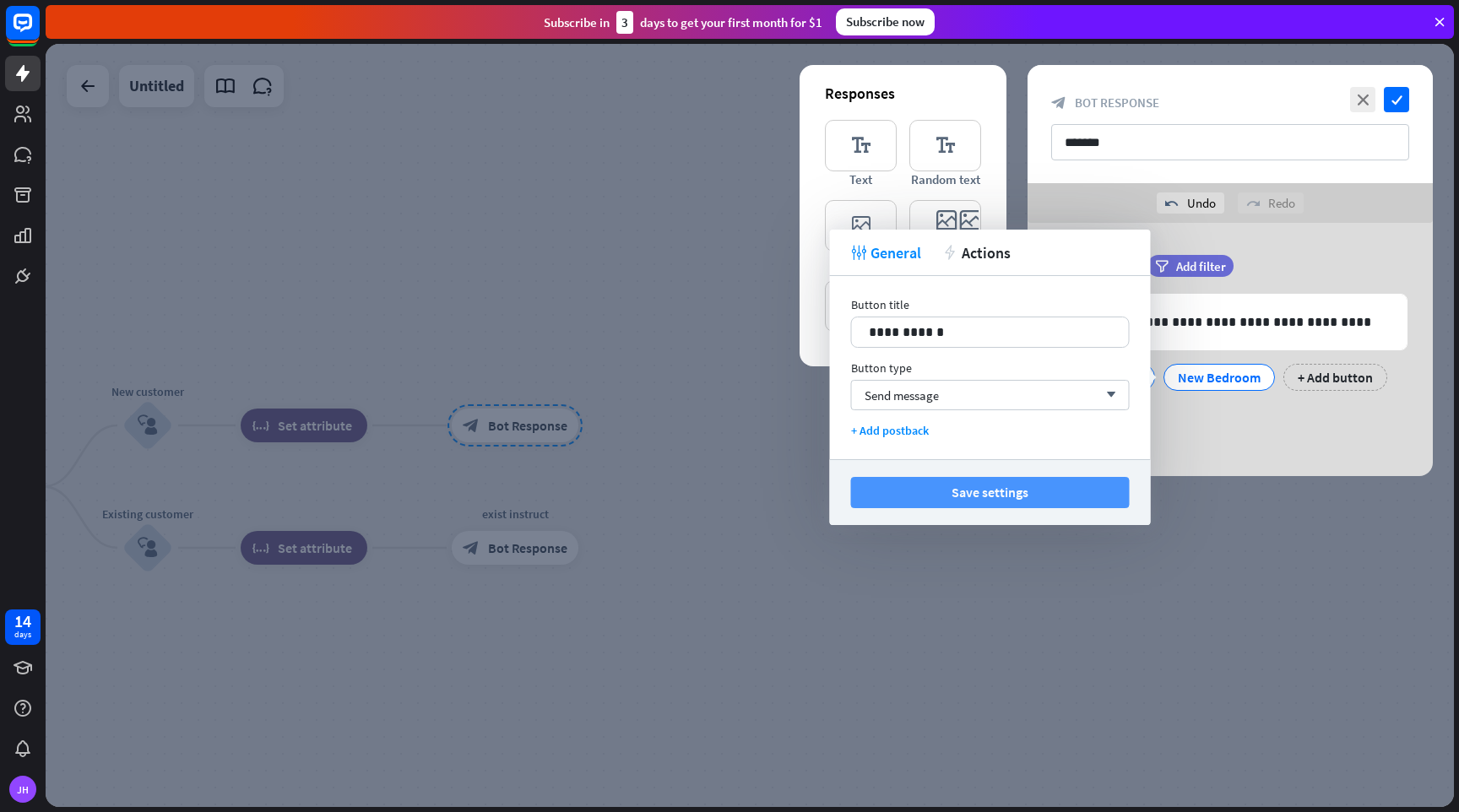
click at [959, 485] on button "Save settings" at bounding box center [991, 492] width 279 height 32
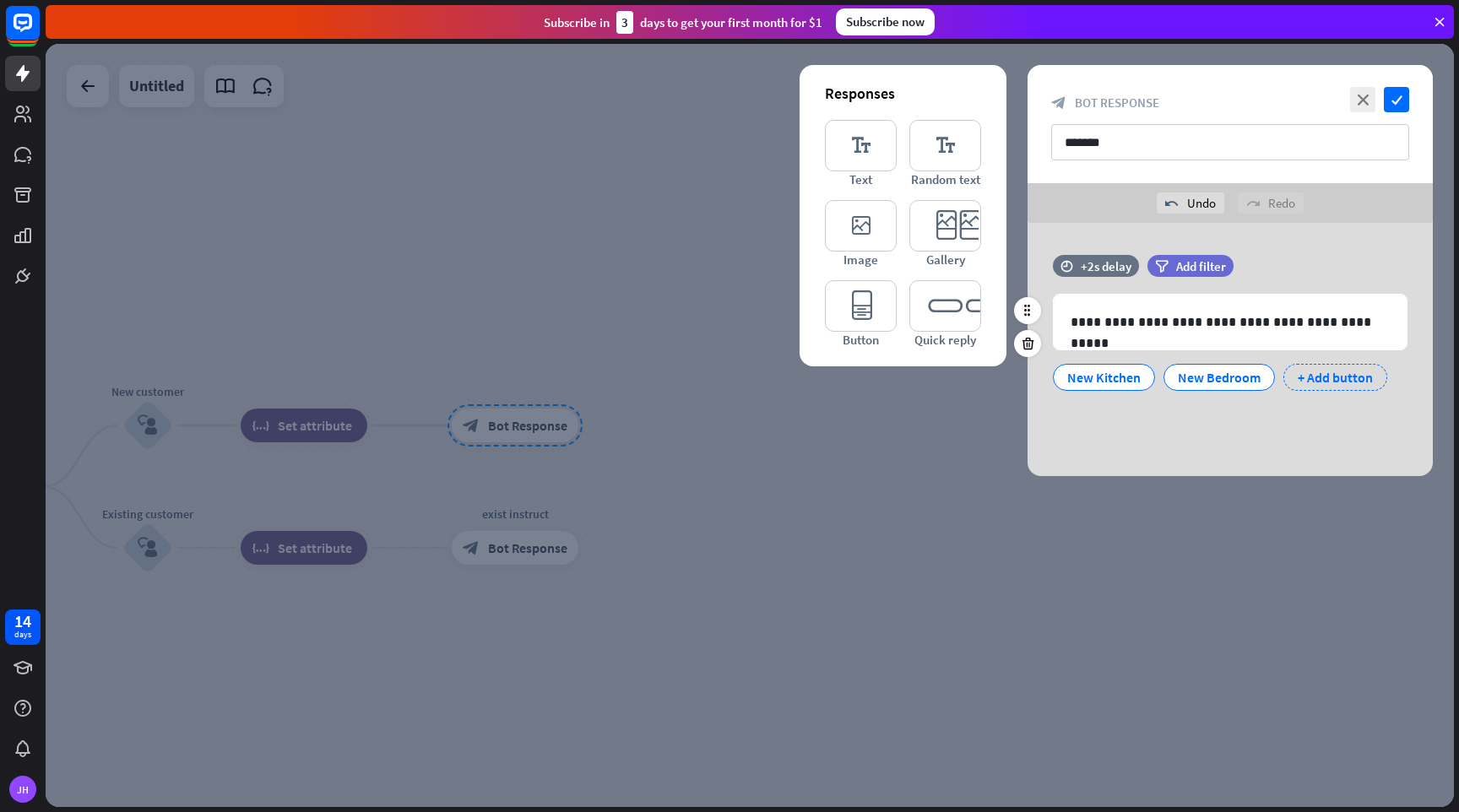
click at [1344, 378] on div "+ Add button" at bounding box center [1335, 377] width 104 height 27
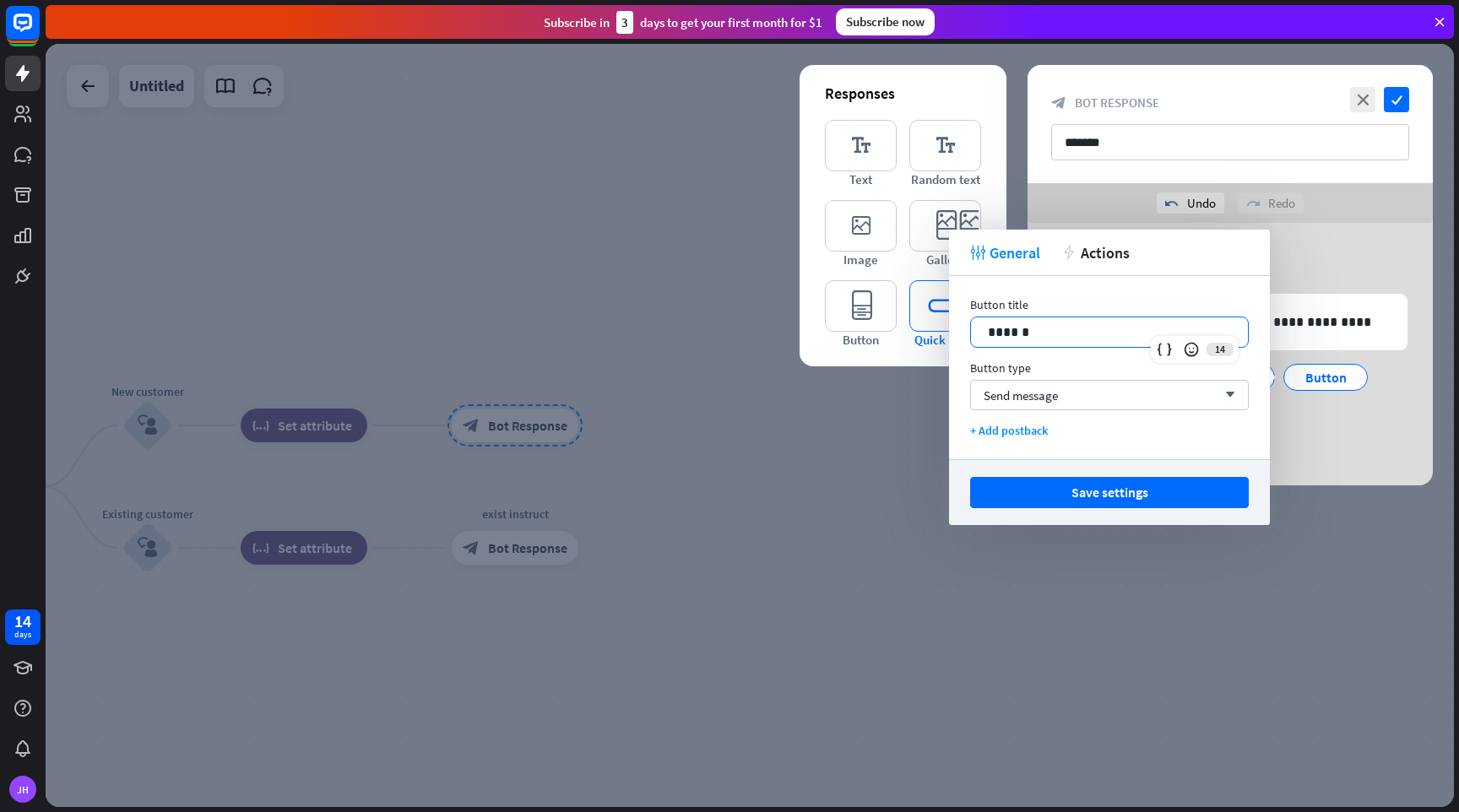
drag, startPoint x: 1040, startPoint y: 329, endPoint x: 936, endPoint y: 316, distance: 104.8
click at [936, 316] on body "14 days [PERSON_NAME] close Product Help First steps Get started with ChatBot H…" at bounding box center [729, 406] width 1459 height 812
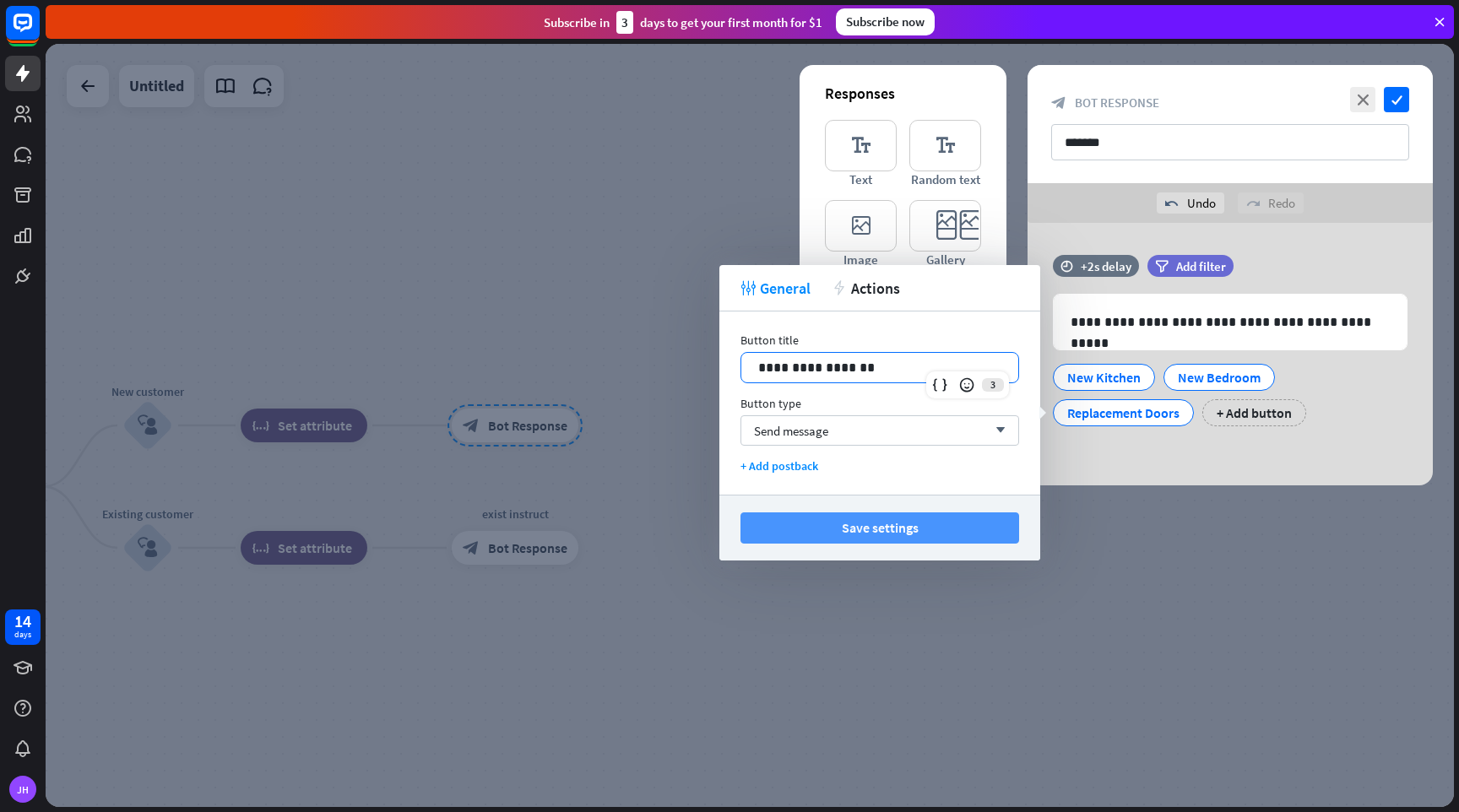
click at [892, 530] on button "Save settings" at bounding box center [880, 528] width 279 height 32
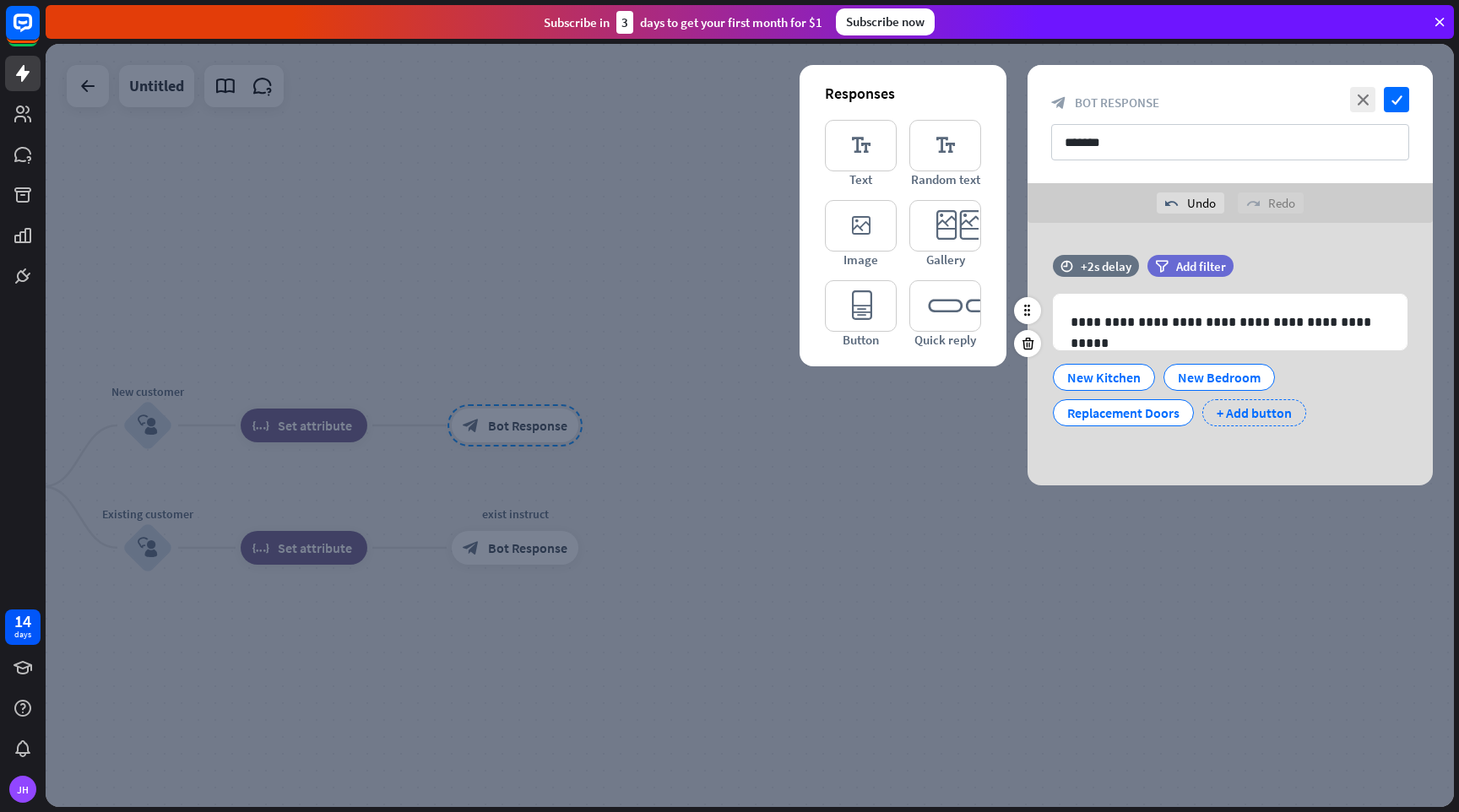
click at [1241, 416] on div "+ Add button" at bounding box center [1254, 413] width 104 height 27
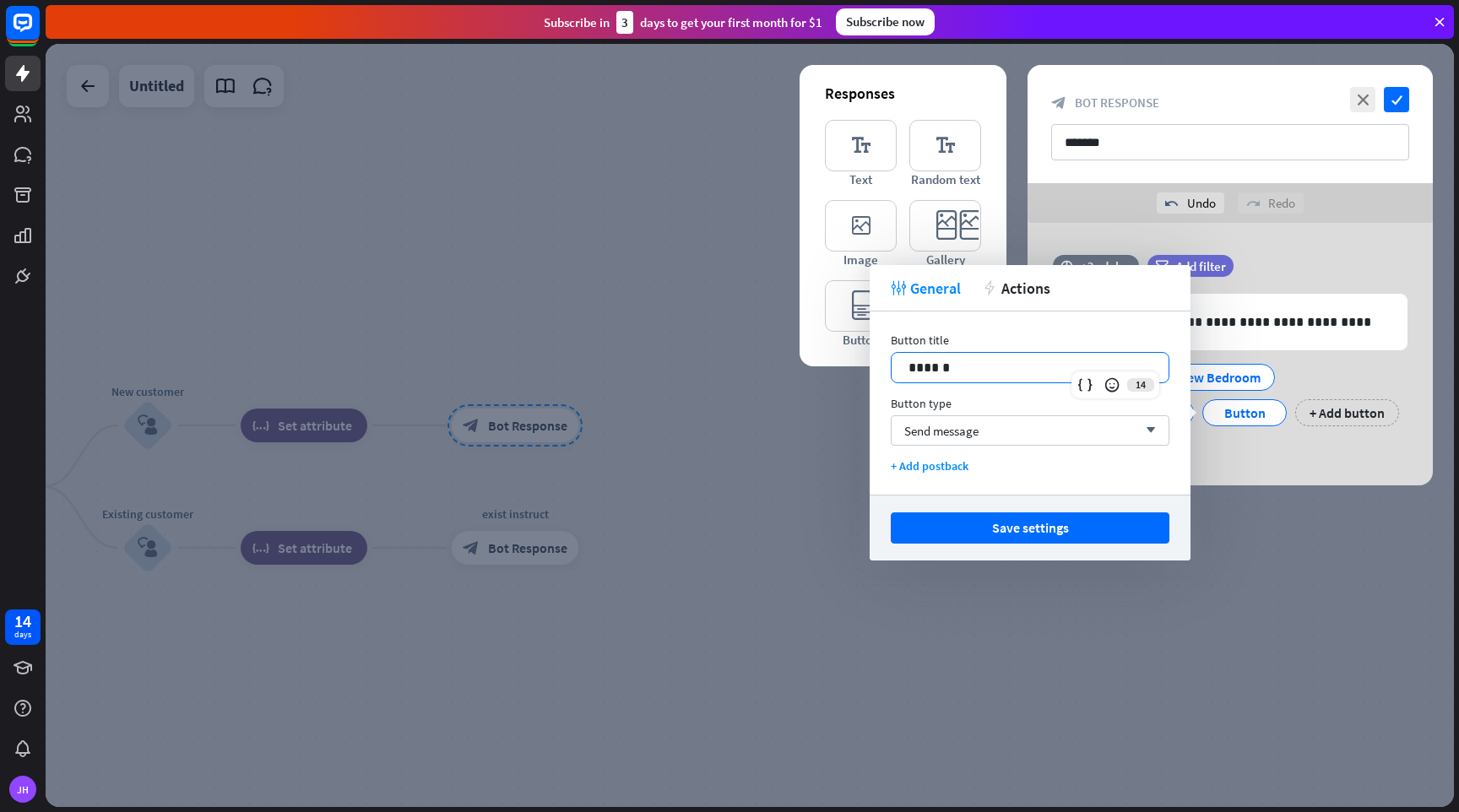
drag, startPoint x: 953, startPoint y: 369, endPoint x: 861, endPoint y: 362, distance: 92.3
click at [861, 362] on body "14 days [PERSON_NAME] close Product Help First steps Get started with ChatBot H…" at bounding box center [729, 406] width 1459 height 812
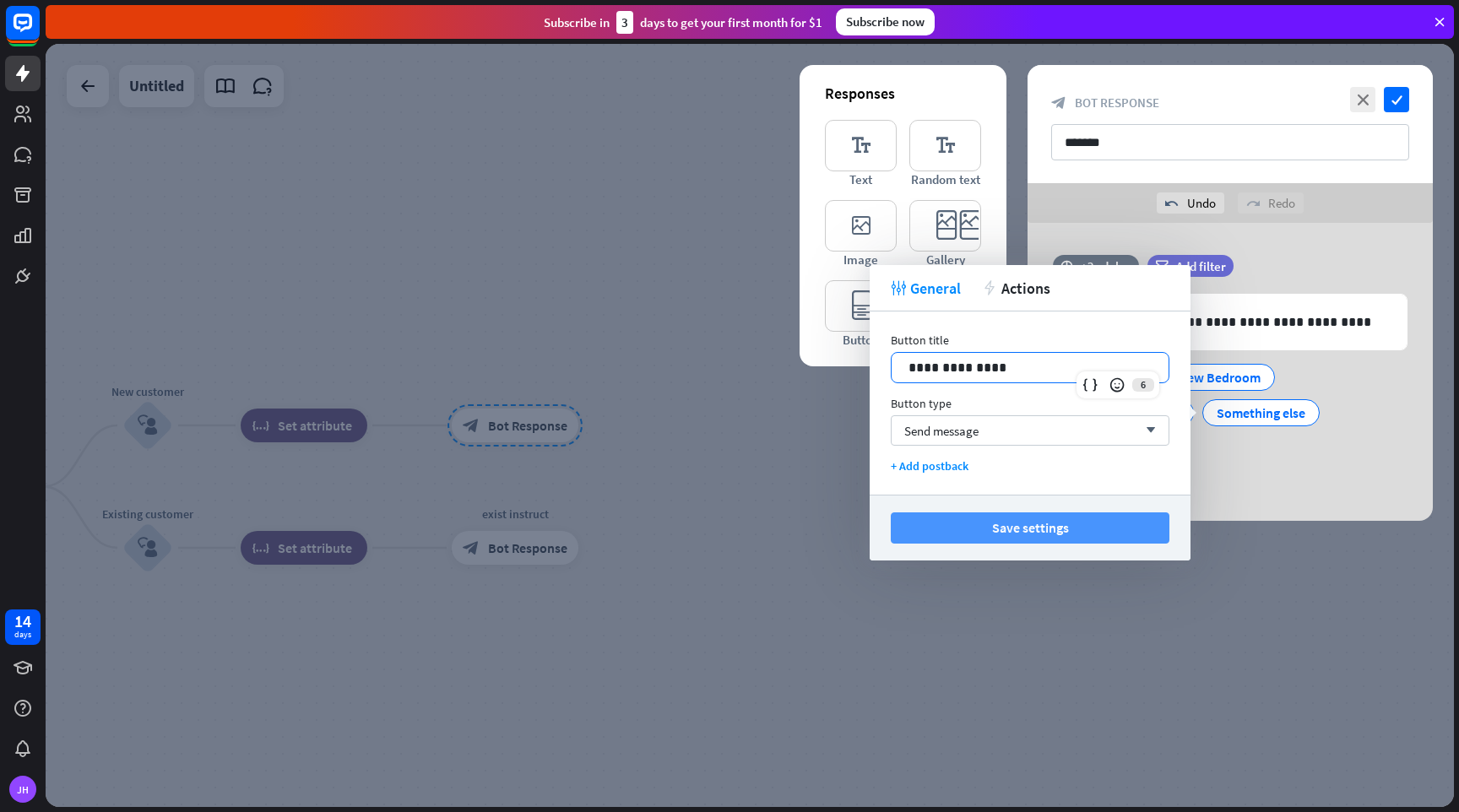
click at [1035, 519] on button "Save settings" at bounding box center [1031, 528] width 279 height 32
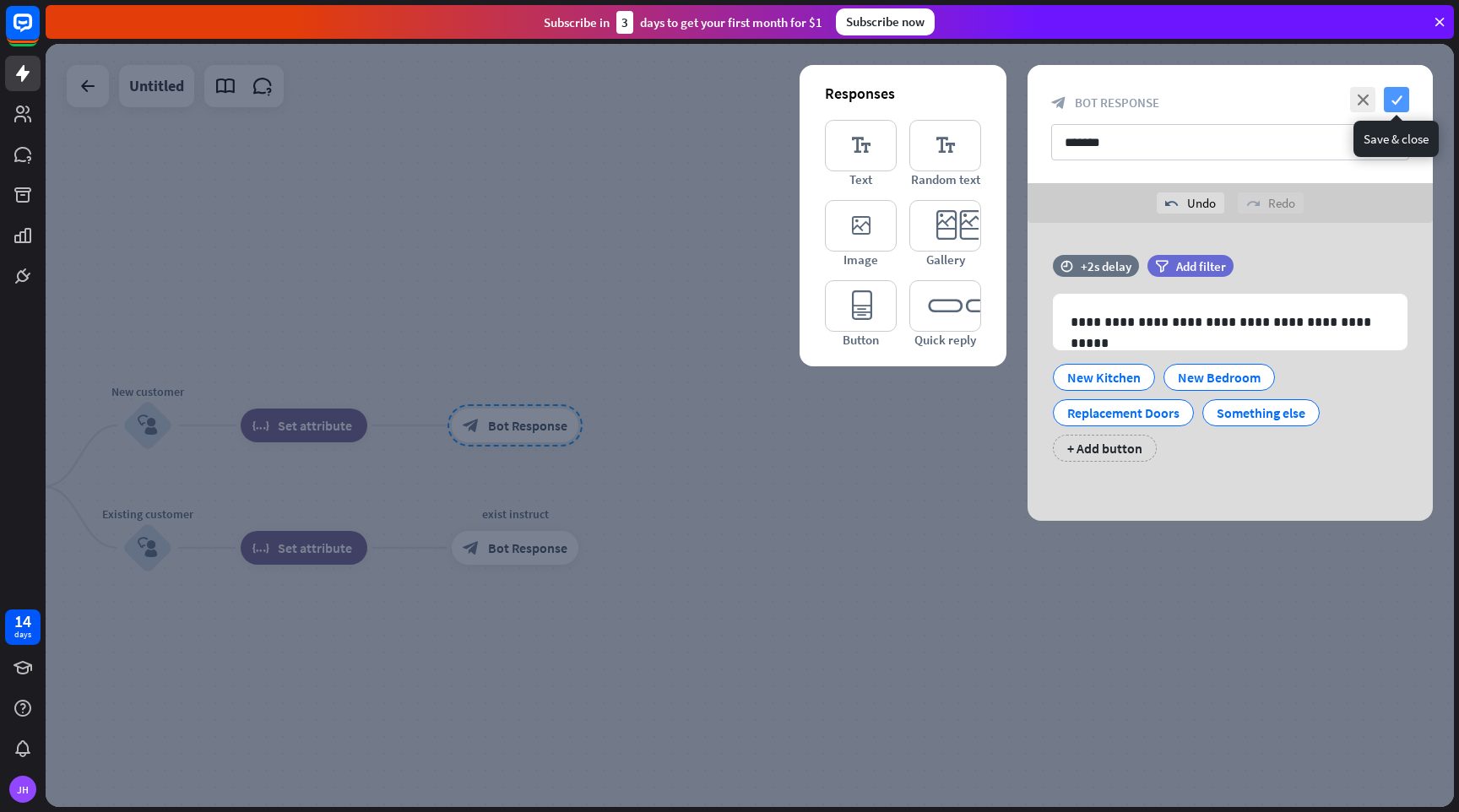
click at [1402, 104] on icon "check" at bounding box center [1397, 100] width 25 height 25
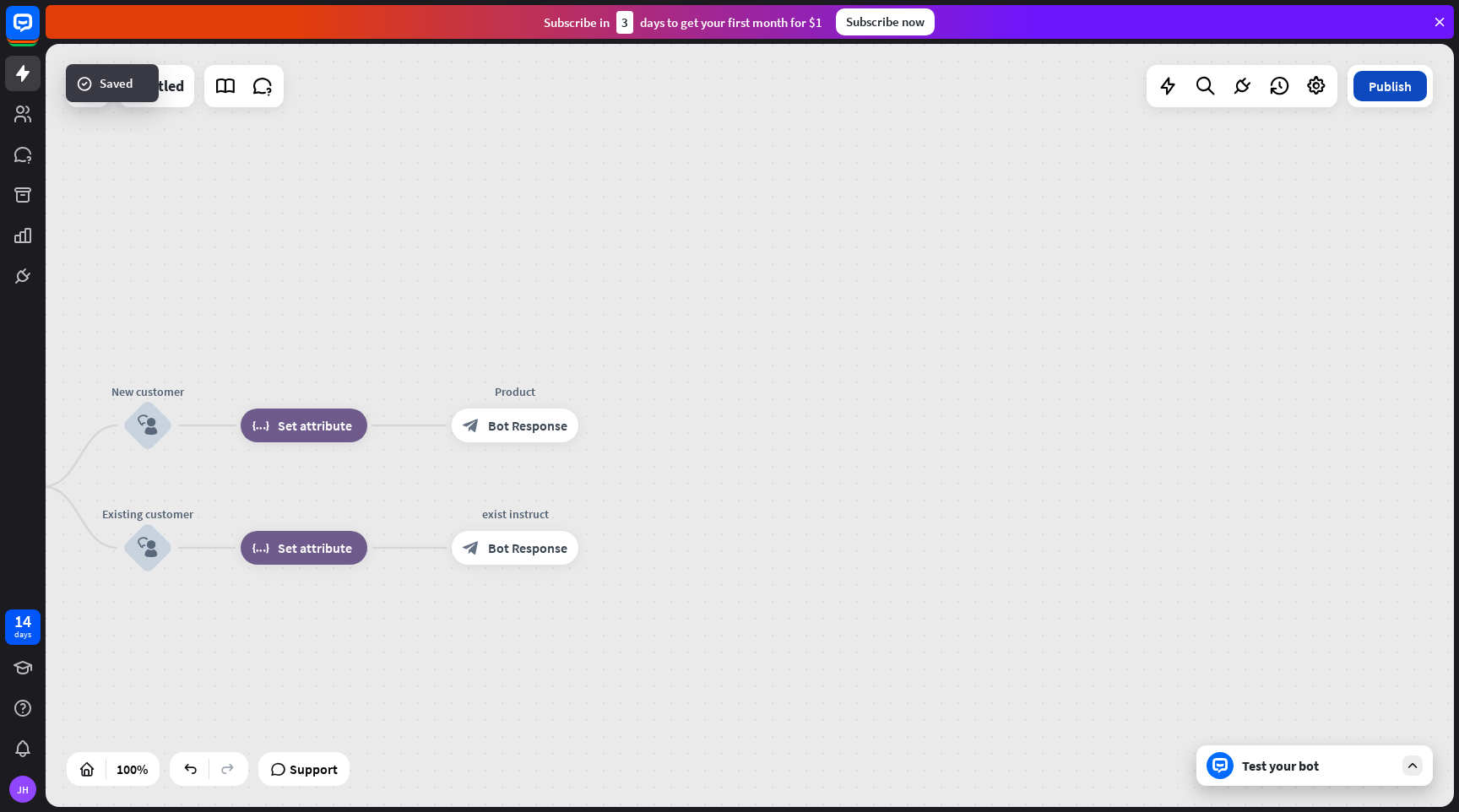
click at [1400, 95] on button "Publish" at bounding box center [1390, 86] width 73 height 31
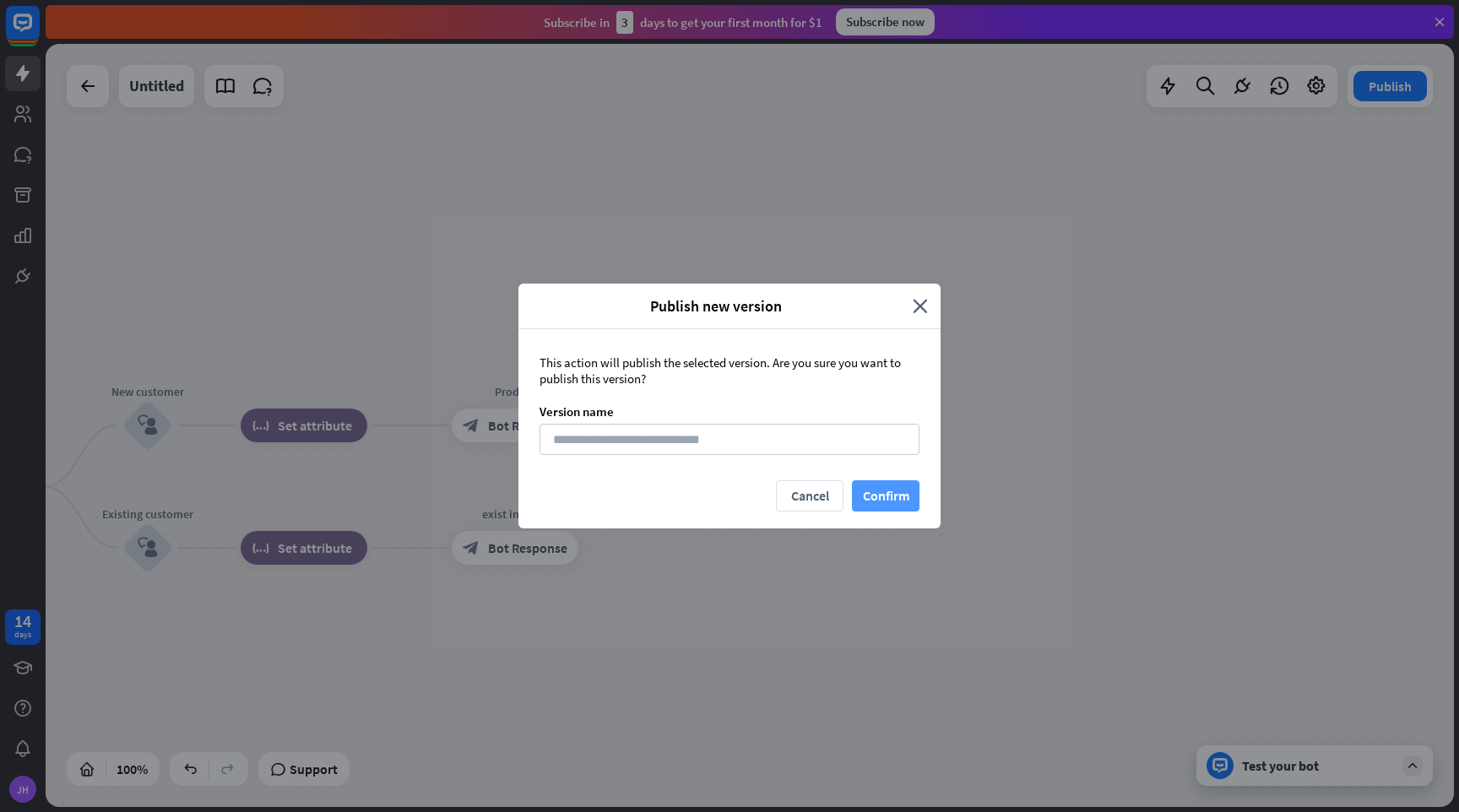
click at [886, 493] on button "Confirm" at bounding box center [886, 496] width 68 height 32
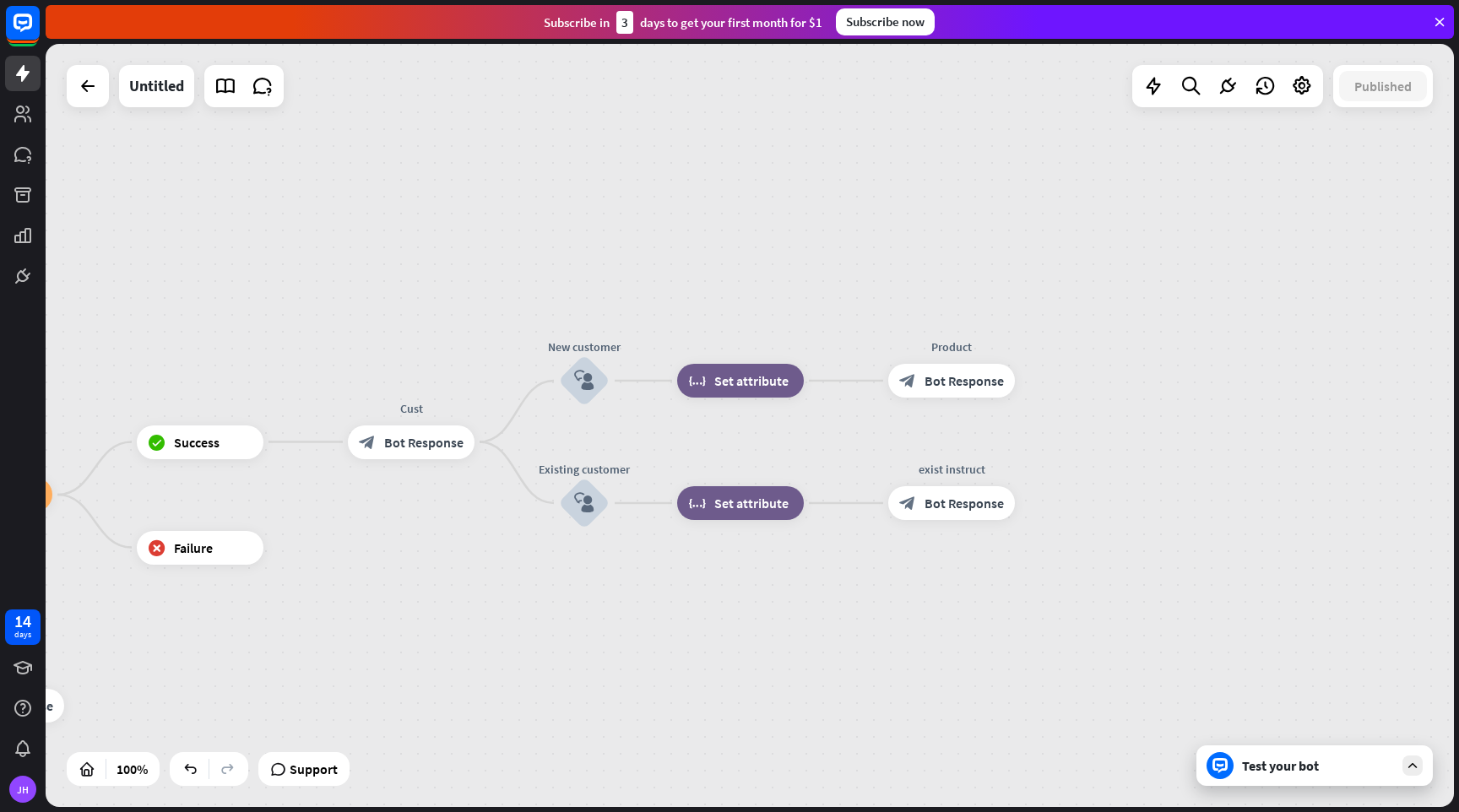
drag, startPoint x: 808, startPoint y: 148, endPoint x: 1244, endPoint y: 104, distance: 438.2
click at [1244, 104] on div "home_2 Start point Welcome block_bot_response Bot Response Name block_question …" at bounding box center [749, 425] width 1408 height 763
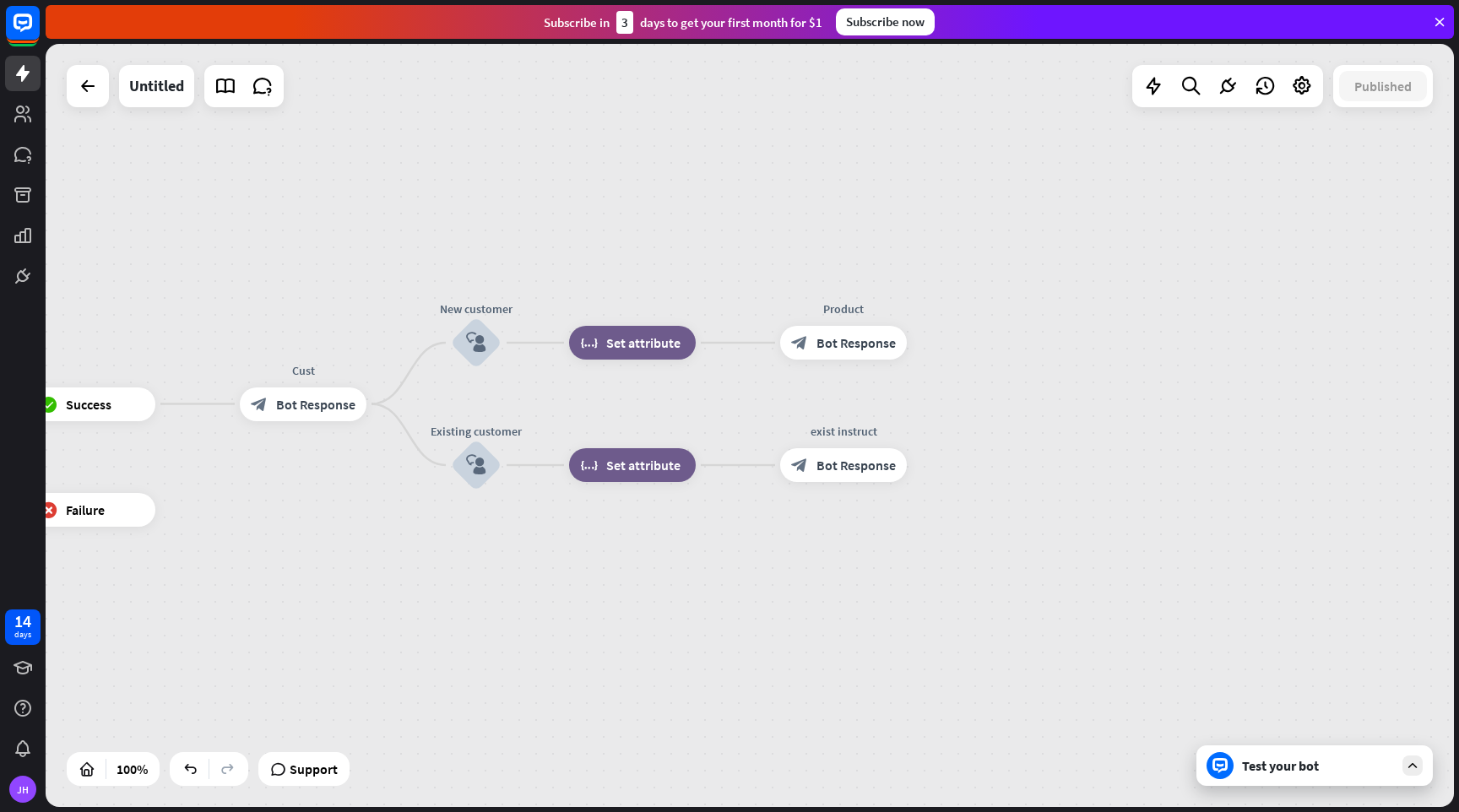
drag, startPoint x: 907, startPoint y: 117, endPoint x: 798, endPoint y: 77, distance: 116.1
click at [798, 79] on div "home_2 Start point Welcome block_bot_response Bot Response Name block_question …" at bounding box center [749, 425] width 1408 height 763
click at [1281, 773] on div "Test your bot" at bounding box center [1319, 765] width 152 height 17
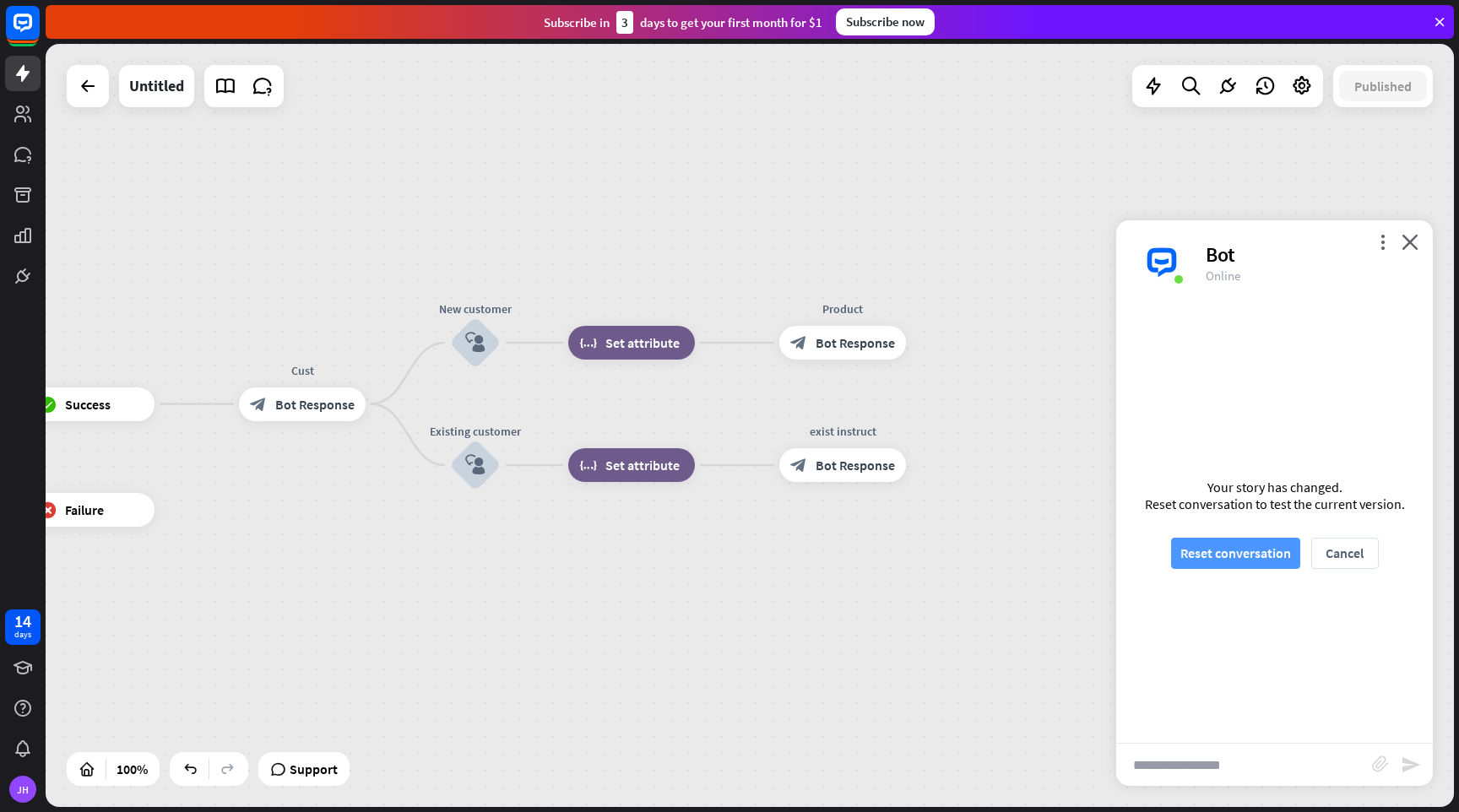
click at [1220, 550] on button "Reset conversation" at bounding box center [1235, 553] width 130 height 32
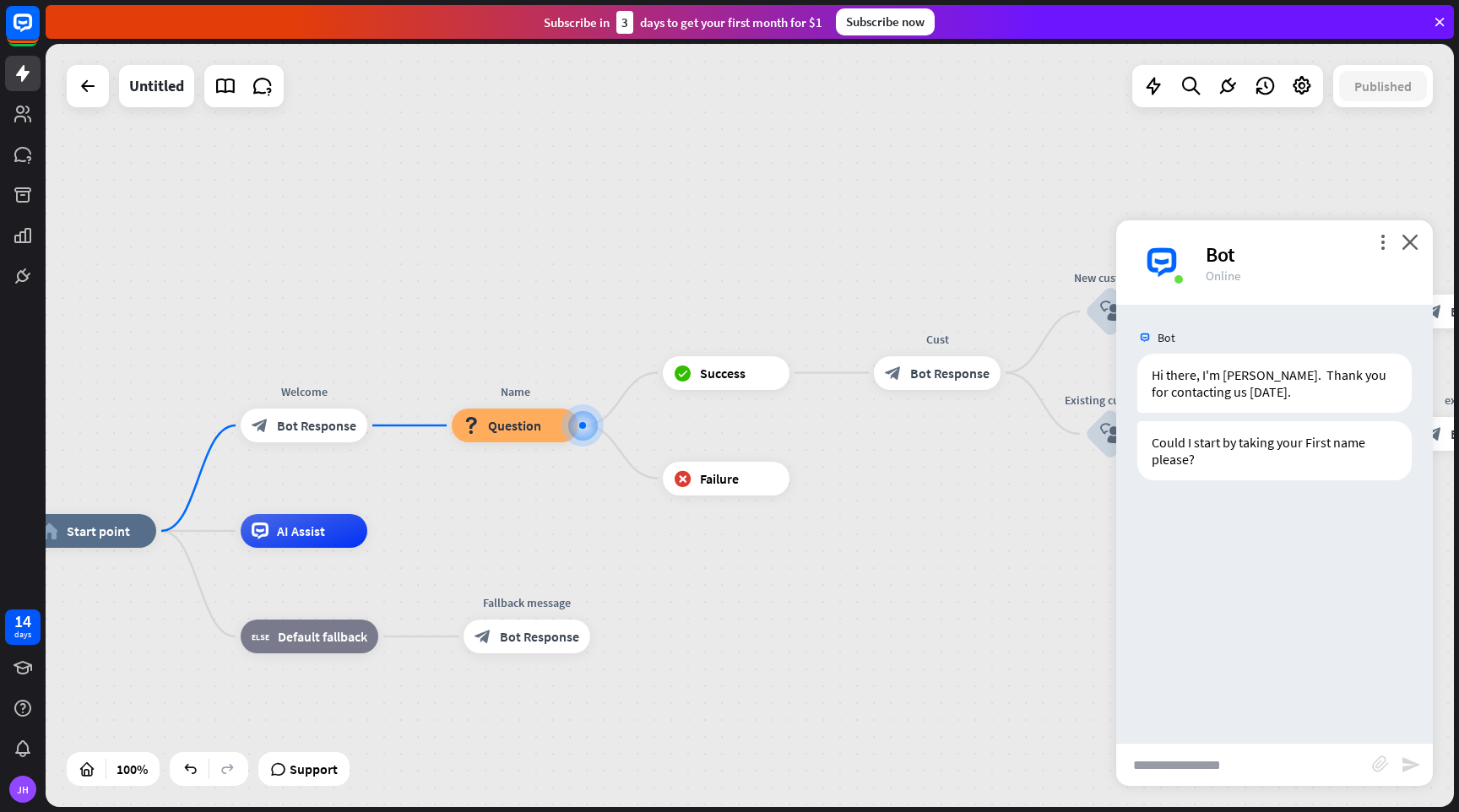
click at [1203, 757] on input "text" at bounding box center [1244, 764] width 256 height 43
type input "***"
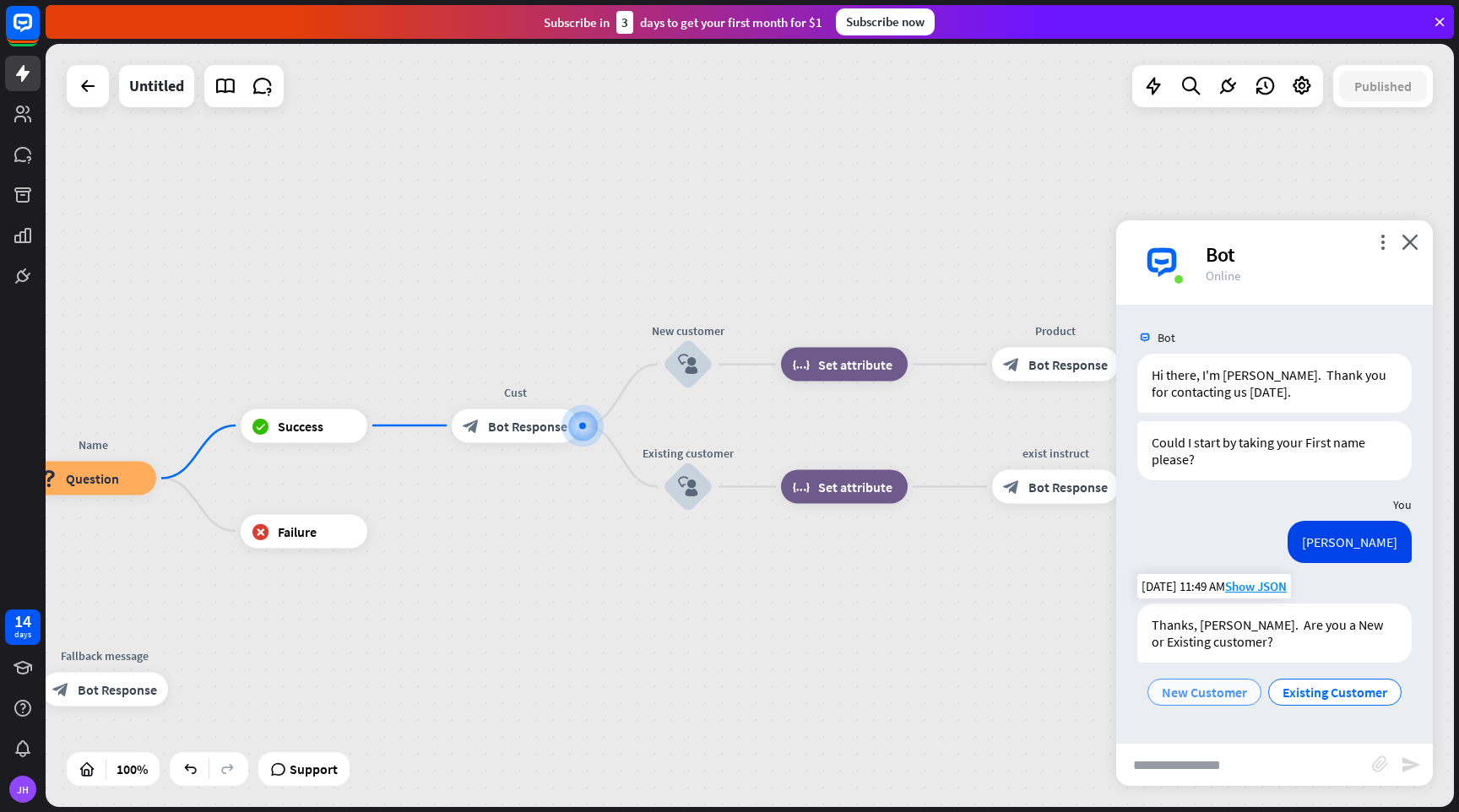
click at [1229, 684] on span "New Customer" at bounding box center [1205, 692] width 85 height 17
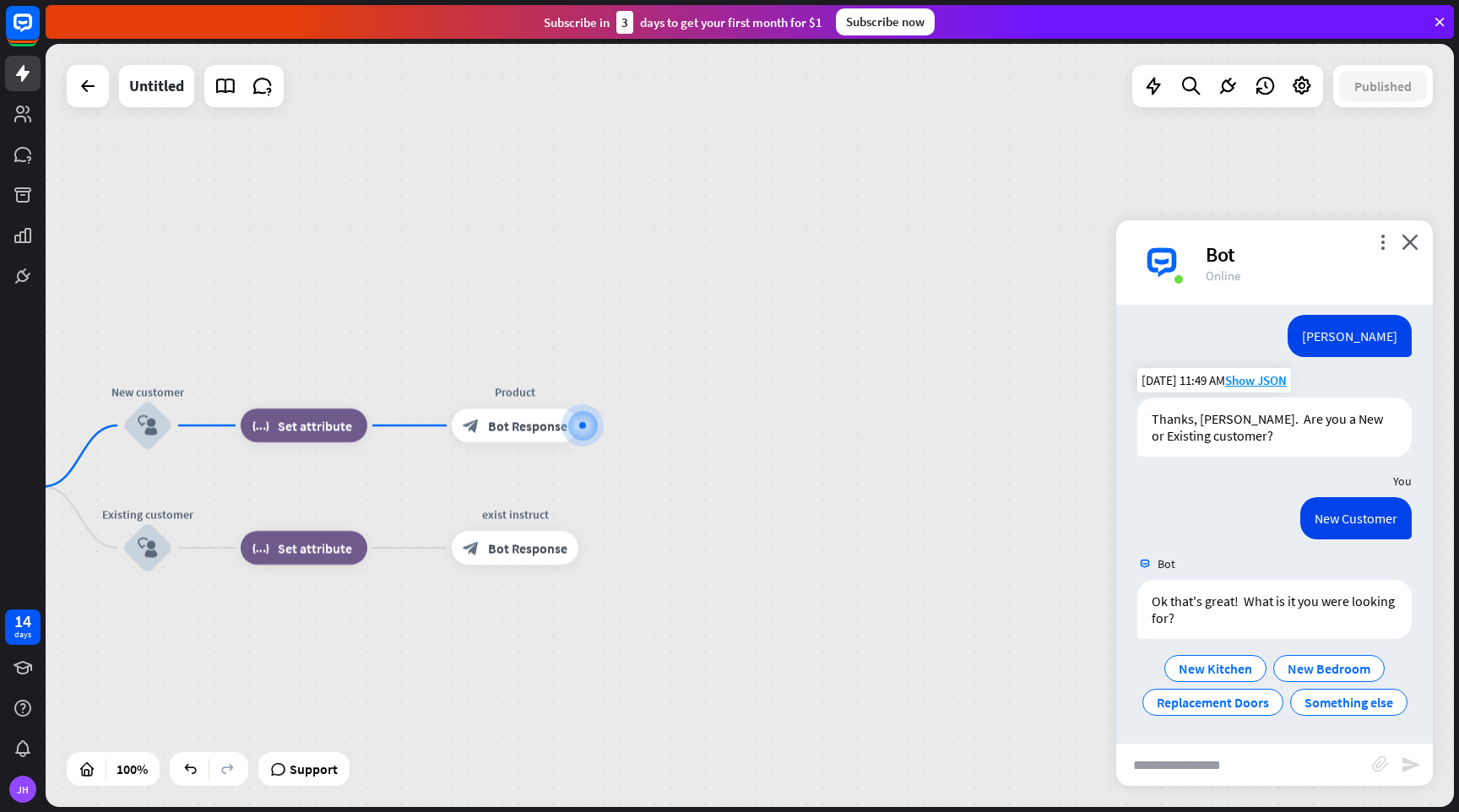
scroll to position [207, 0]
click at [1412, 244] on icon "close" at bounding box center [1410, 242] width 17 height 16
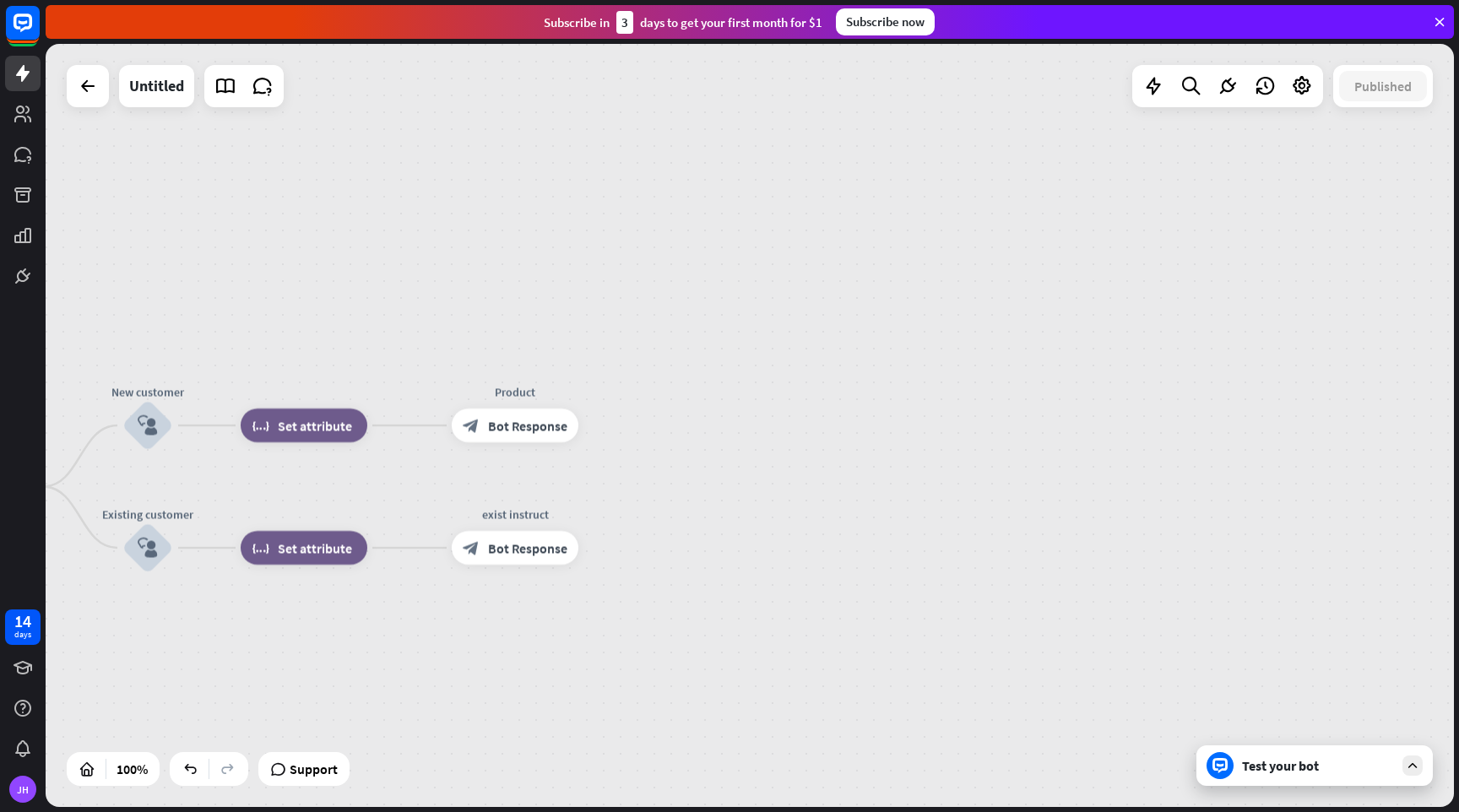
click at [1412, 244] on div "home_2 Start point Welcome block_bot_response Bot Response Name block_question …" at bounding box center [749, 425] width 1408 height 763
click at [878, 510] on div "home_2 Start point Welcome block_bot_response Bot Response Name block_question …" at bounding box center [749, 425] width 1408 height 763
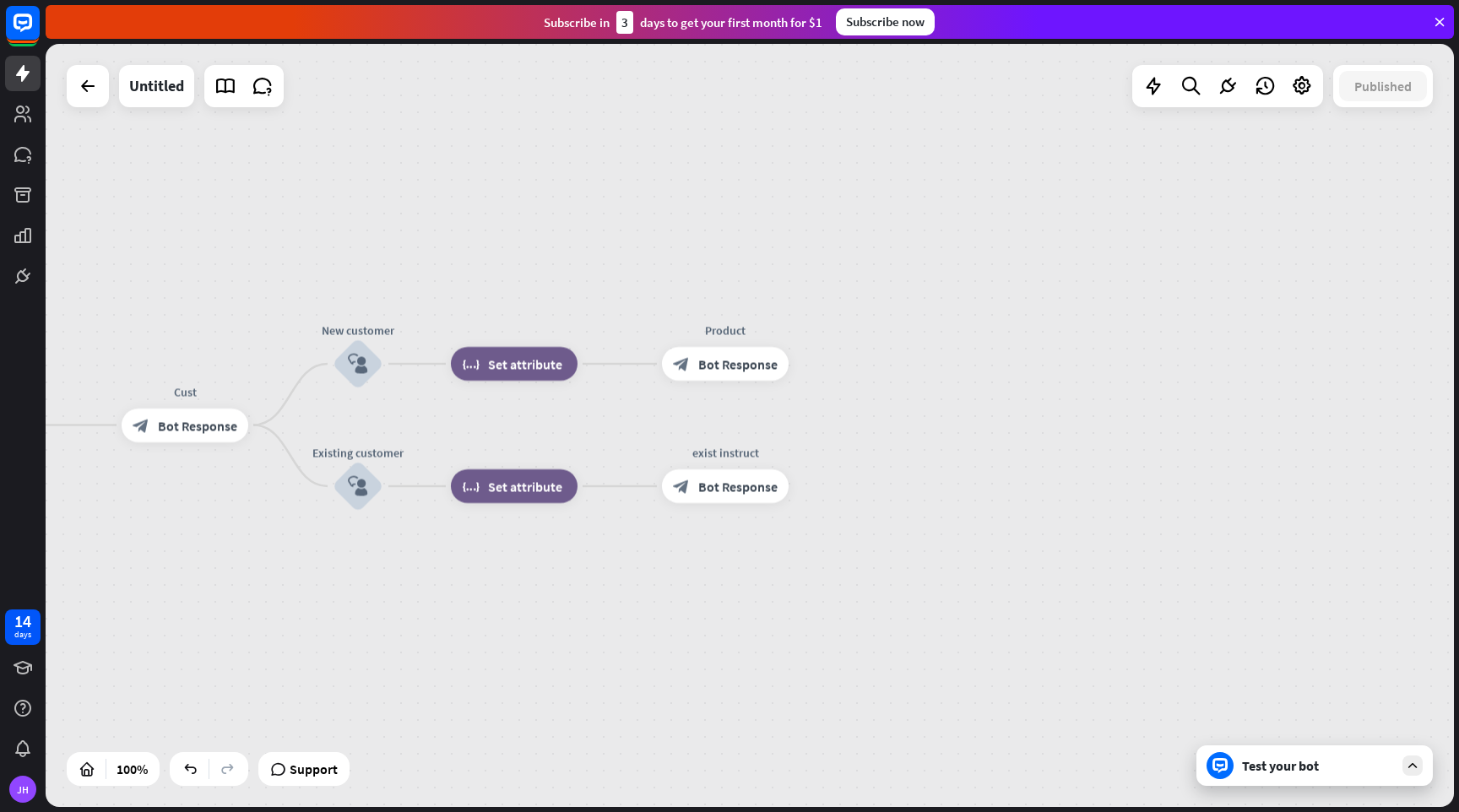
drag, startPoint x: 878, startPoint y: 510, endPoint x: 1089, endPoint y: 448, distance: 219.9
click at [1089, 448] on div "home_2 Start point Welcome block_bot_response Bot Response Name block_question …" at bounding box center [749, 425] width 1408 height 763
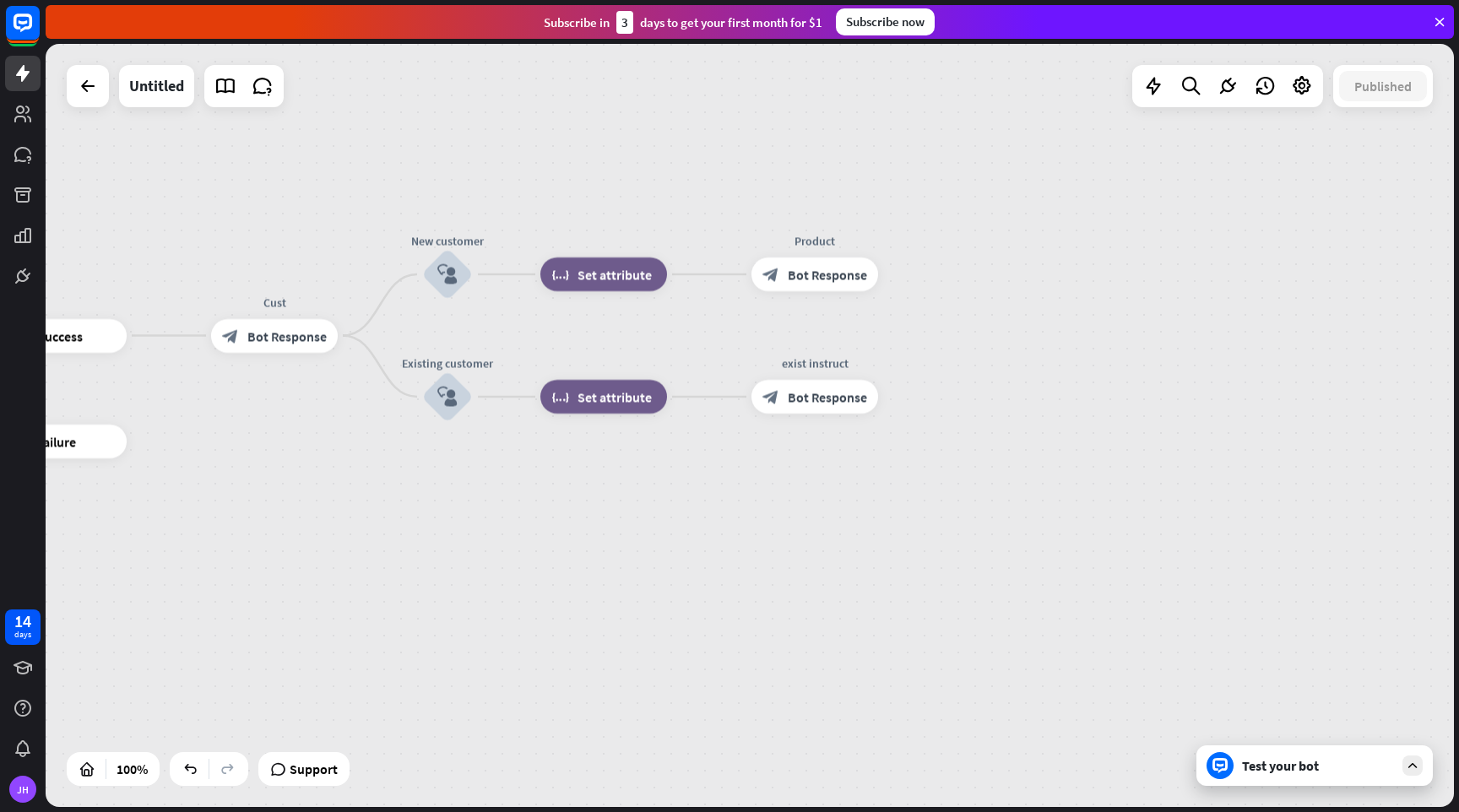
drag, startPoint x: 970, startPoint y: 425, endPoint x: 1060, endPoint y: 336, distance: 126.6
click at [1060, 336] on div "home_2 Start point Welcome block_bot_response Bot Response Name block_question …" at bounding box center [749, 425] width 1408 height 763
click at [1148, 88] on icon at bounding box center [1154, 86] width 22 height 22
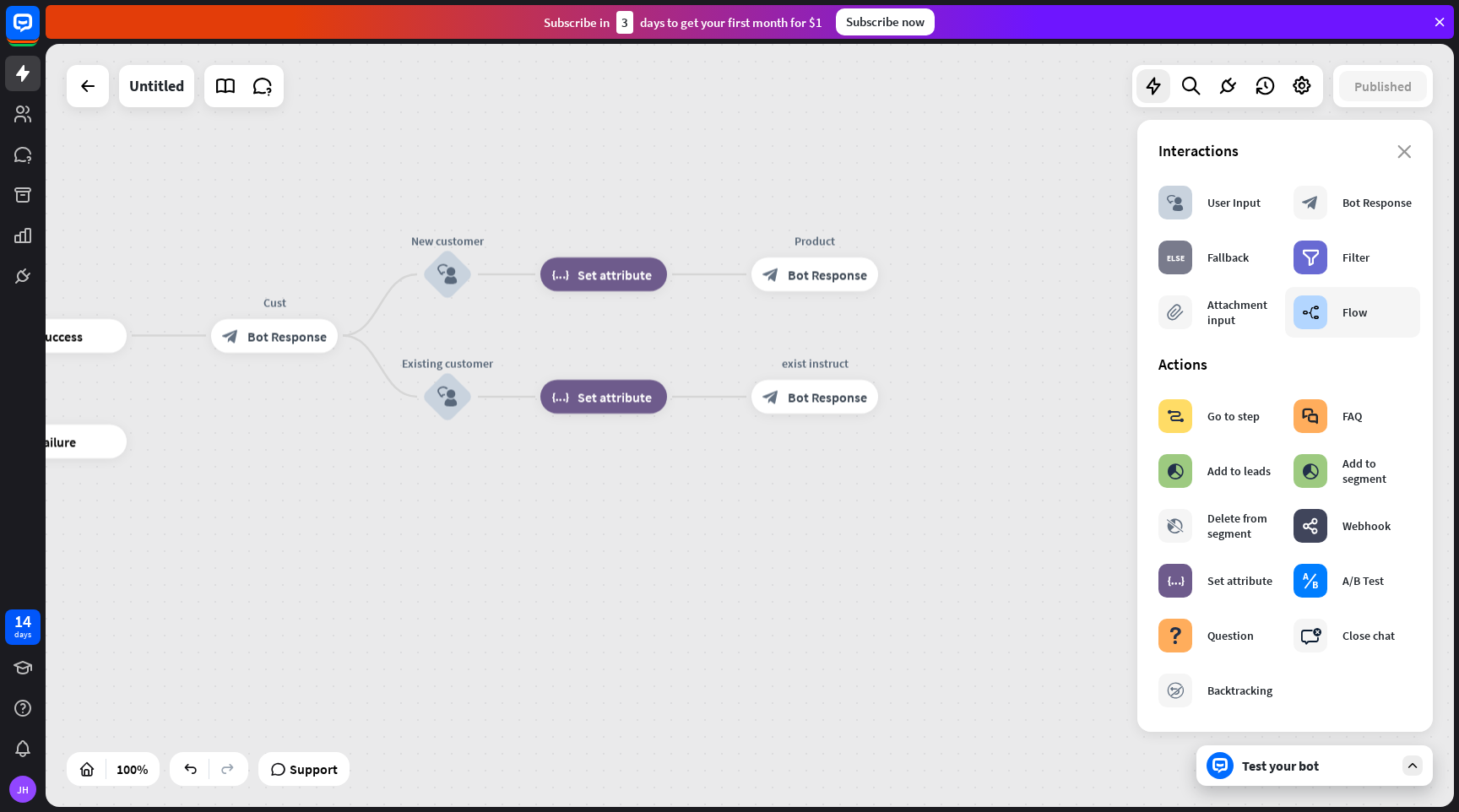
click at [1310, 316] on icon "builder_tree" at bounding box center [1311, 312] width 18 height 17
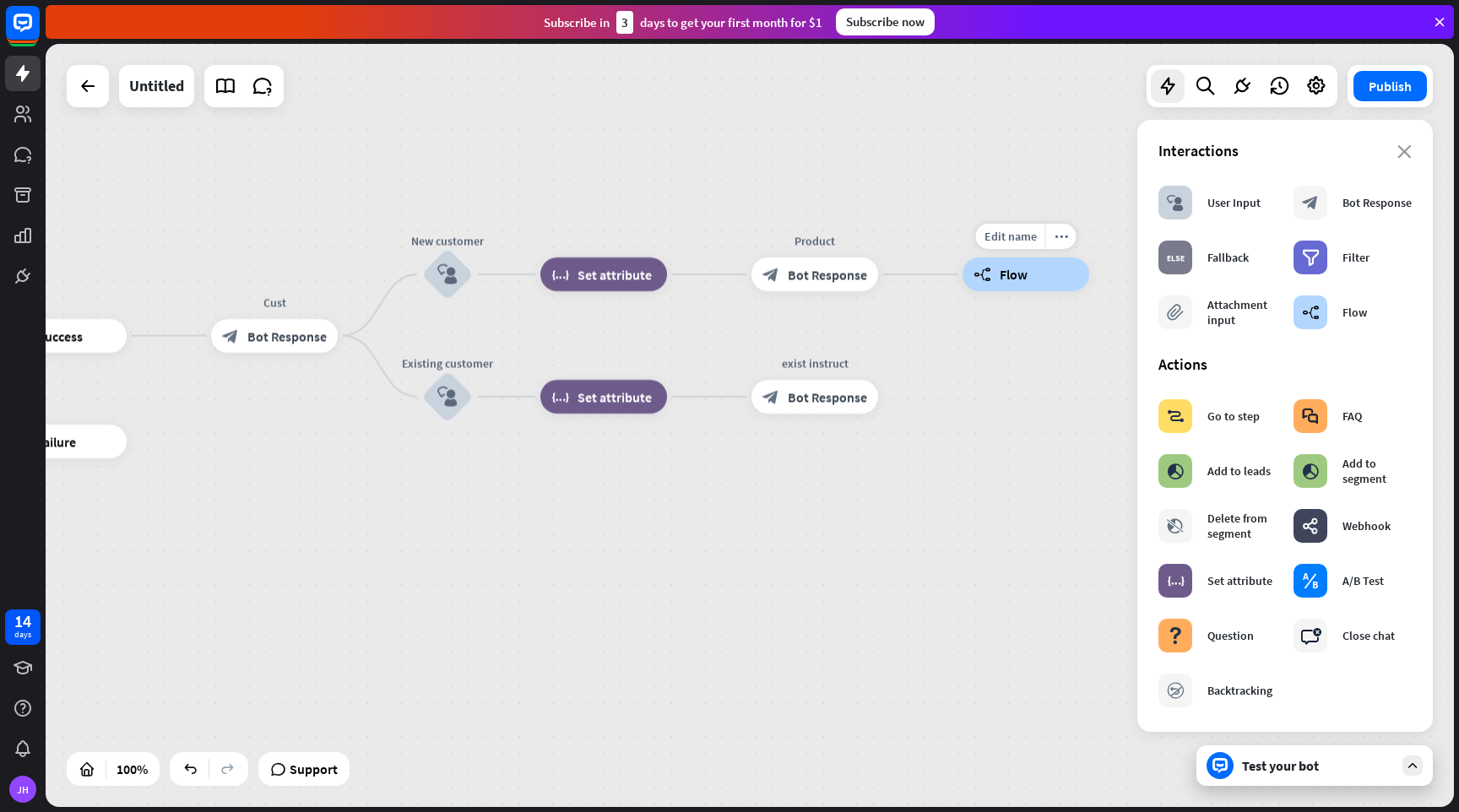
click at [1016, 279] on span "Flow" at bounding box center [1013, 274] width 28 height 17
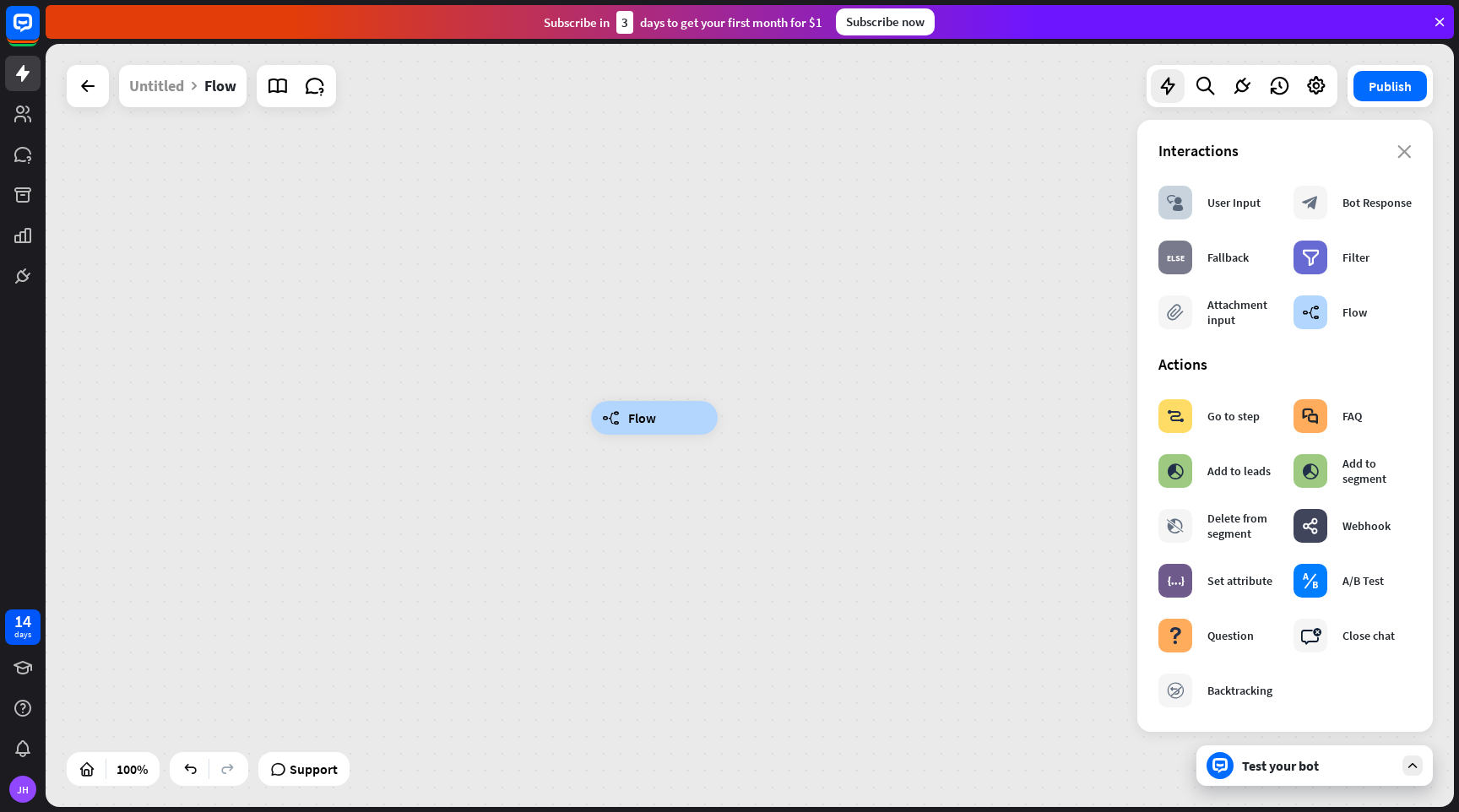
drag, startPoint x: 581, startPoint y: 287, endPoint x: 688, endPoint y: 273, distance: 107.9
click at [688, 275] on div "builder_tree Flow" at bounding box center [749, 425] width 1408 height 763
click at [1406, 150] on icon "close" at bounding box center [1405, 151] width 14 height 14
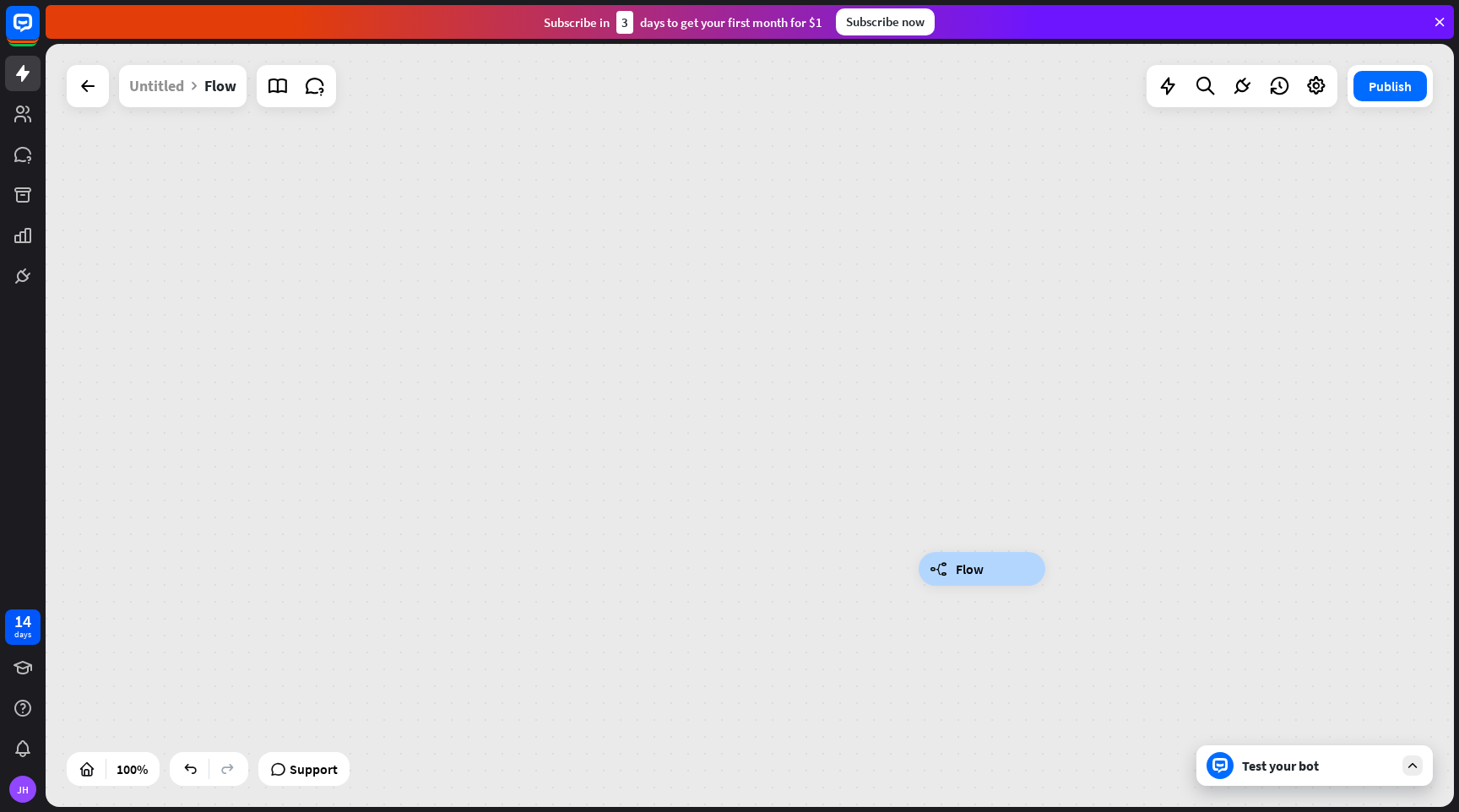
drag, startPoint x: 1099, startPoint y: 283, endPoint x: 1458, endPoint y: 439, distance: 391.4
click at [1458, 439] on div "builder_tree Flow Untitled Flow Publish 100% Support Test your bot close Intera…" at bounding box center [752, 427] width 1414 height 769
drag, startPoint x: 668, startPoint y: 425, endPoint x: 793, endPoint y: 353, distance: 144.3
click at [793, 353] on div "builder_tree Flow" at bounding box center [749, 425] width 1408 height 763
click at [93, 84] on icon at bounding box center [88, 86] width 20 height 20
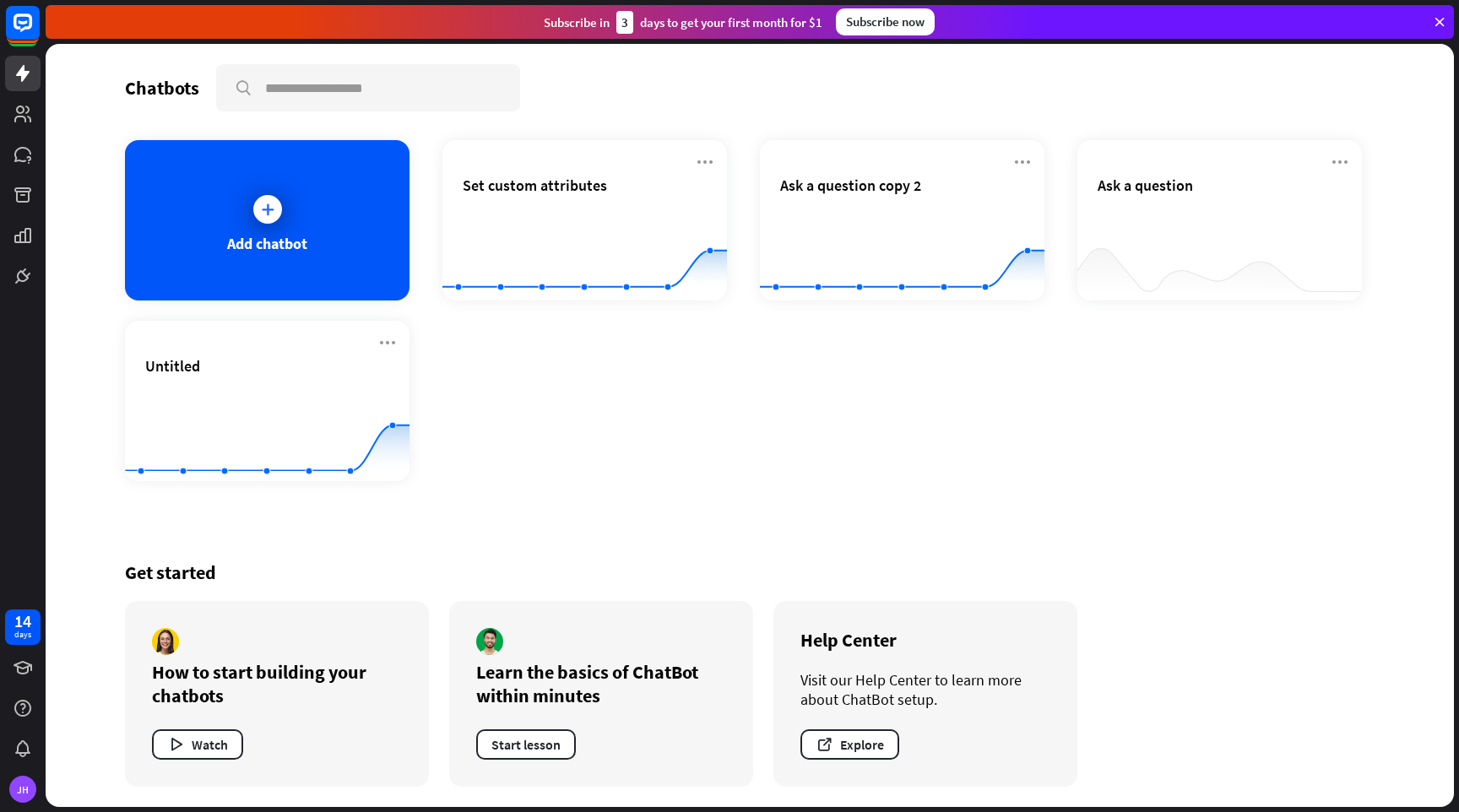
click at [641, 430] on div "Add chatbot Set custom attributes Created with Highcharts 10.1.0 0 1 2 Ask a qu…" at bounding box center [750, 310] width 1250 height 341
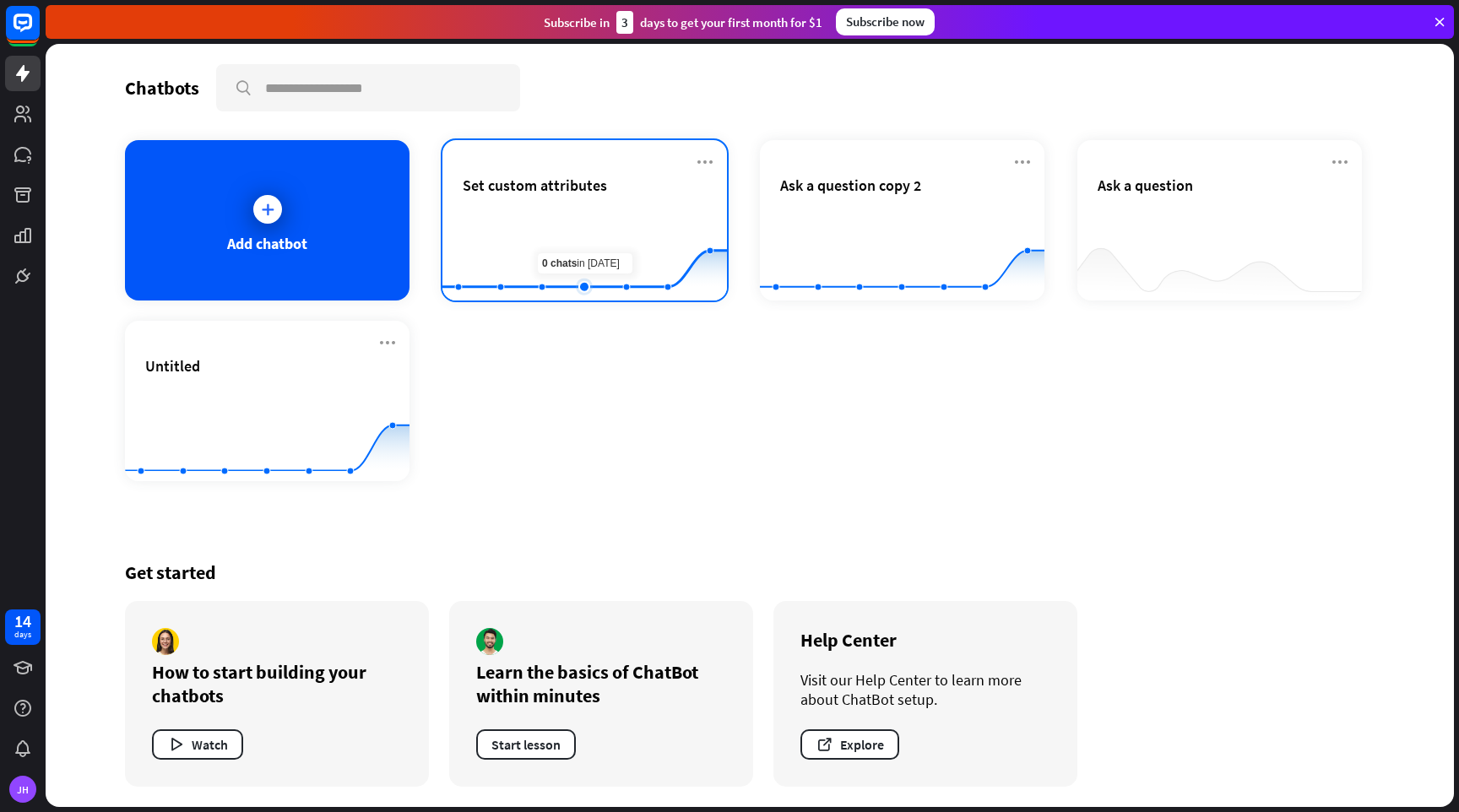
click at [565, 228] on rect at bounding box center [585, 259] width 284 height 106
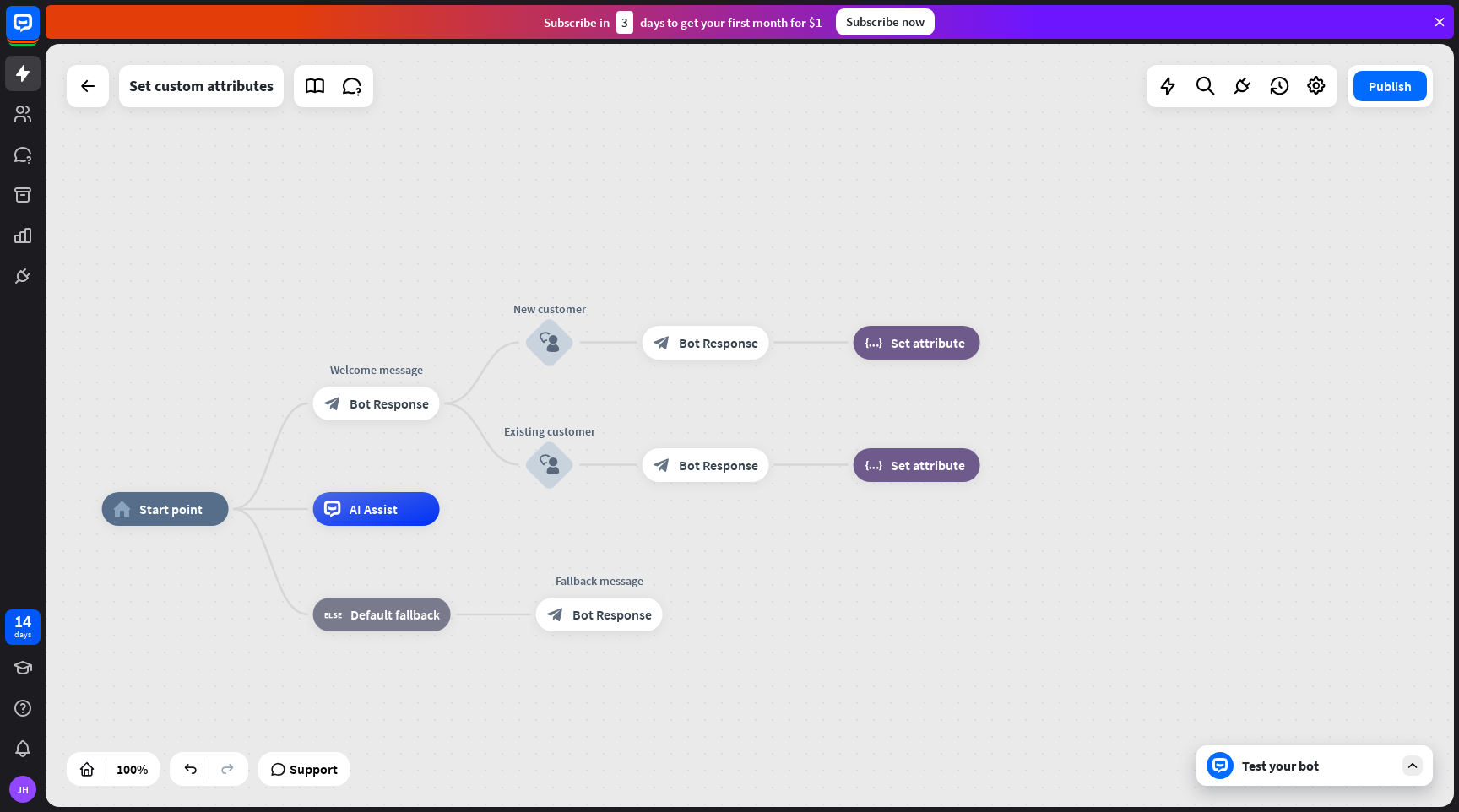
drag, startPoint x: 571, startPoint y: 234, endPoint x: 344, endPoint y: 327, distance: 245.3
click at [344, 327] on div "home_2 Start point Welcome message block_bot_response Bot Response New customer…" at bounding box center [749, 425] width 1408 height 763
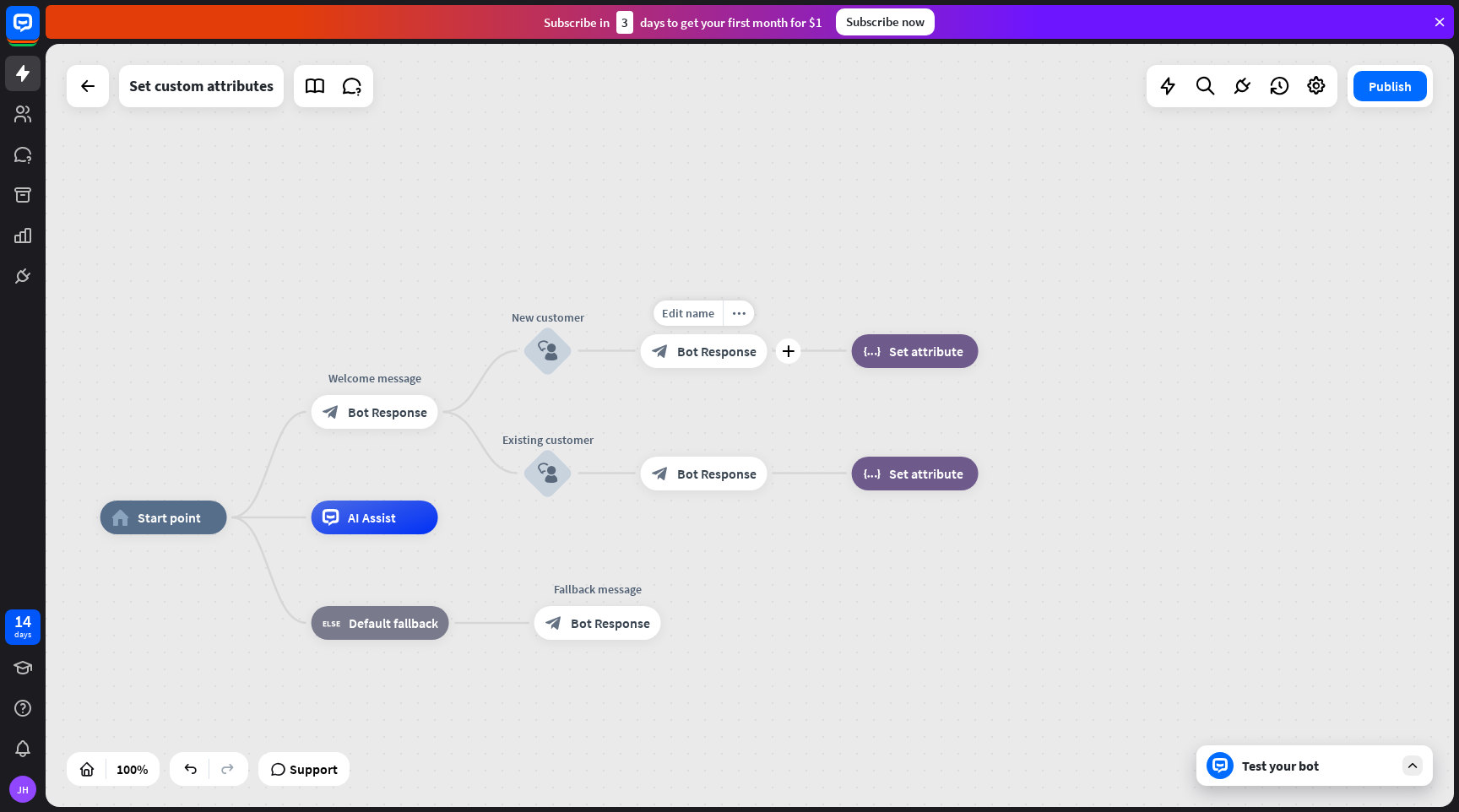
click at [696, 358] on span "Bot Response" at bounding box center [717, 351] width 80 height 17
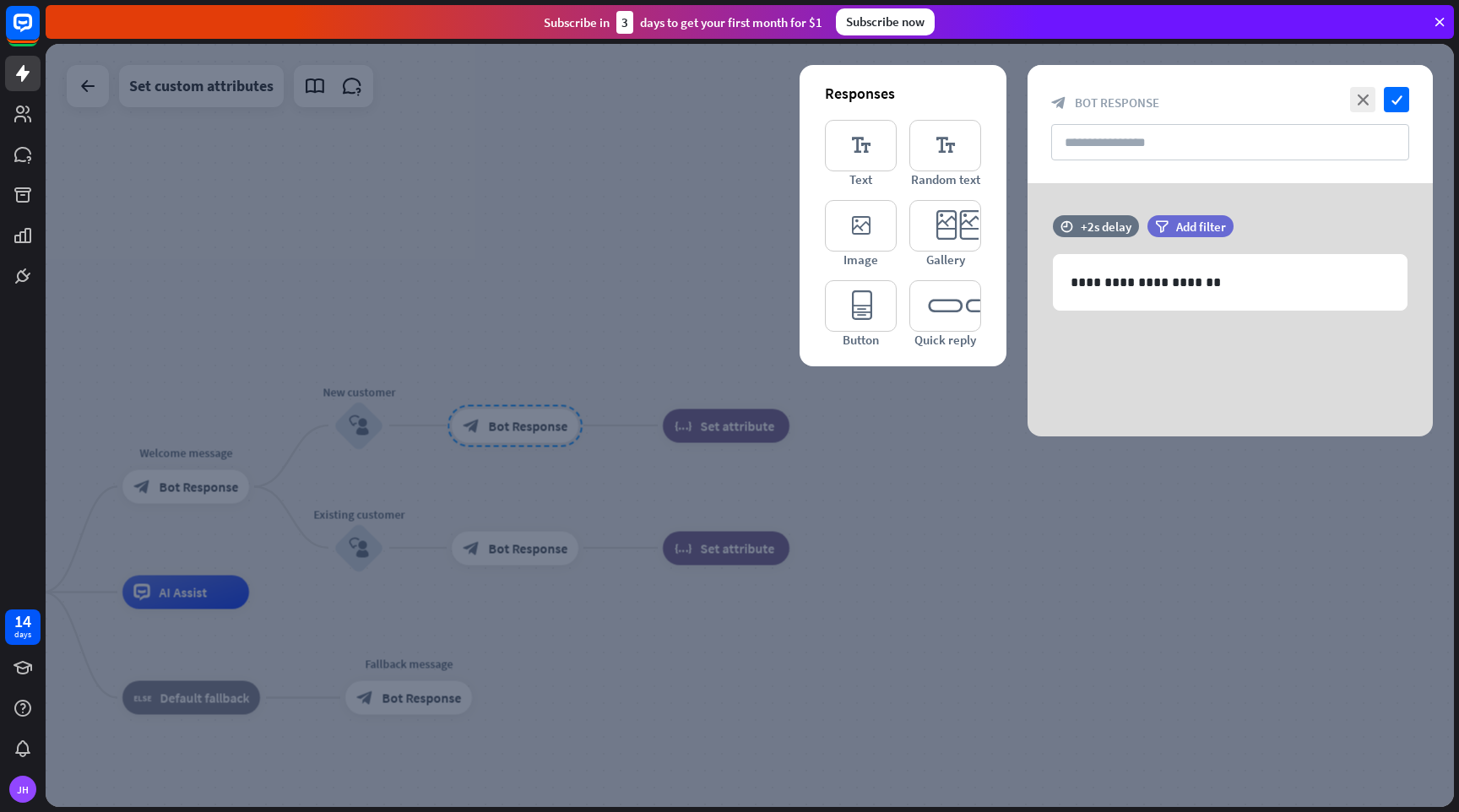
click at [598, 277] on div at bounding box center [749, 425] width 1408 height 763
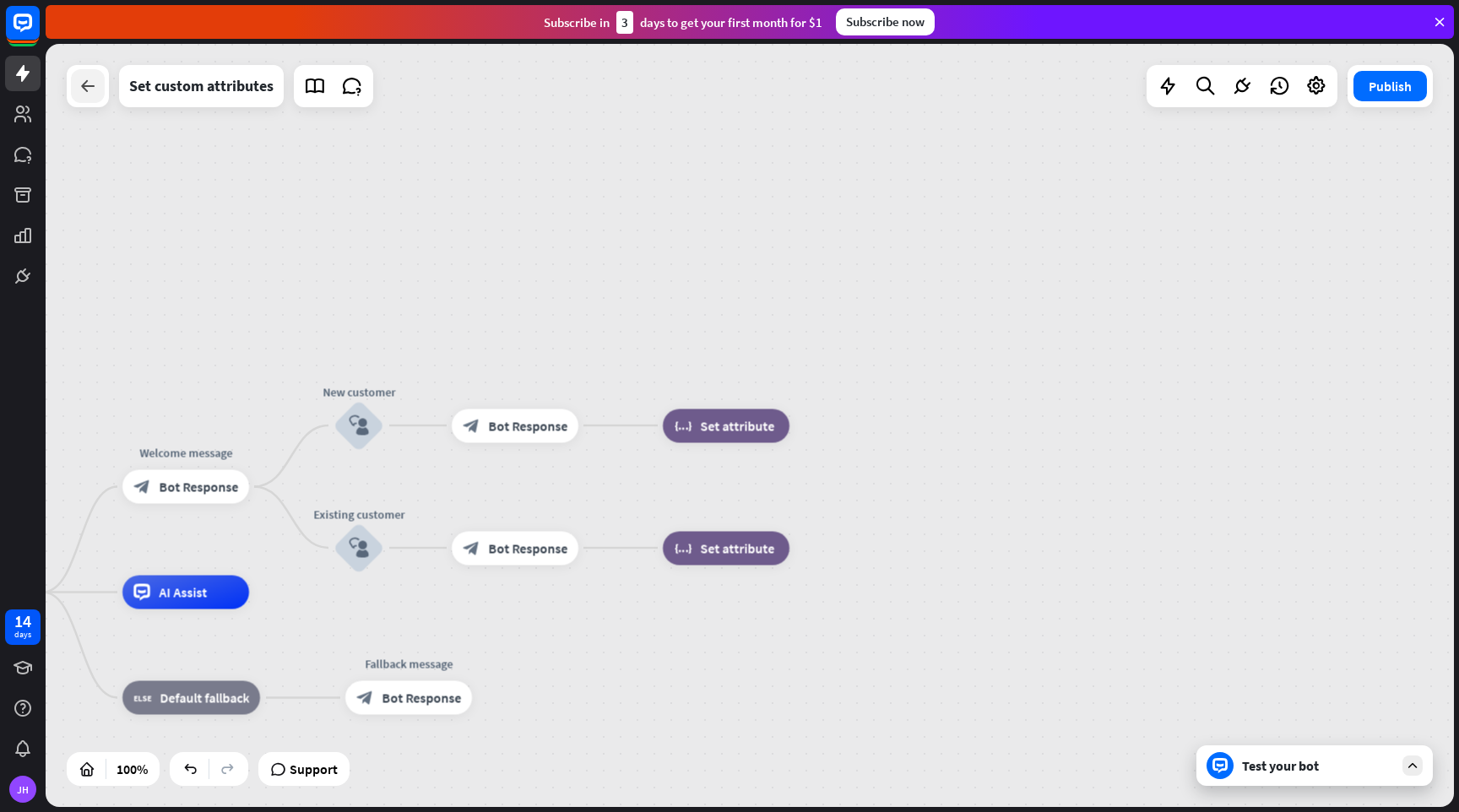
click at [96, 94] on icon at bounding box center [88, 86] width 20 height 20
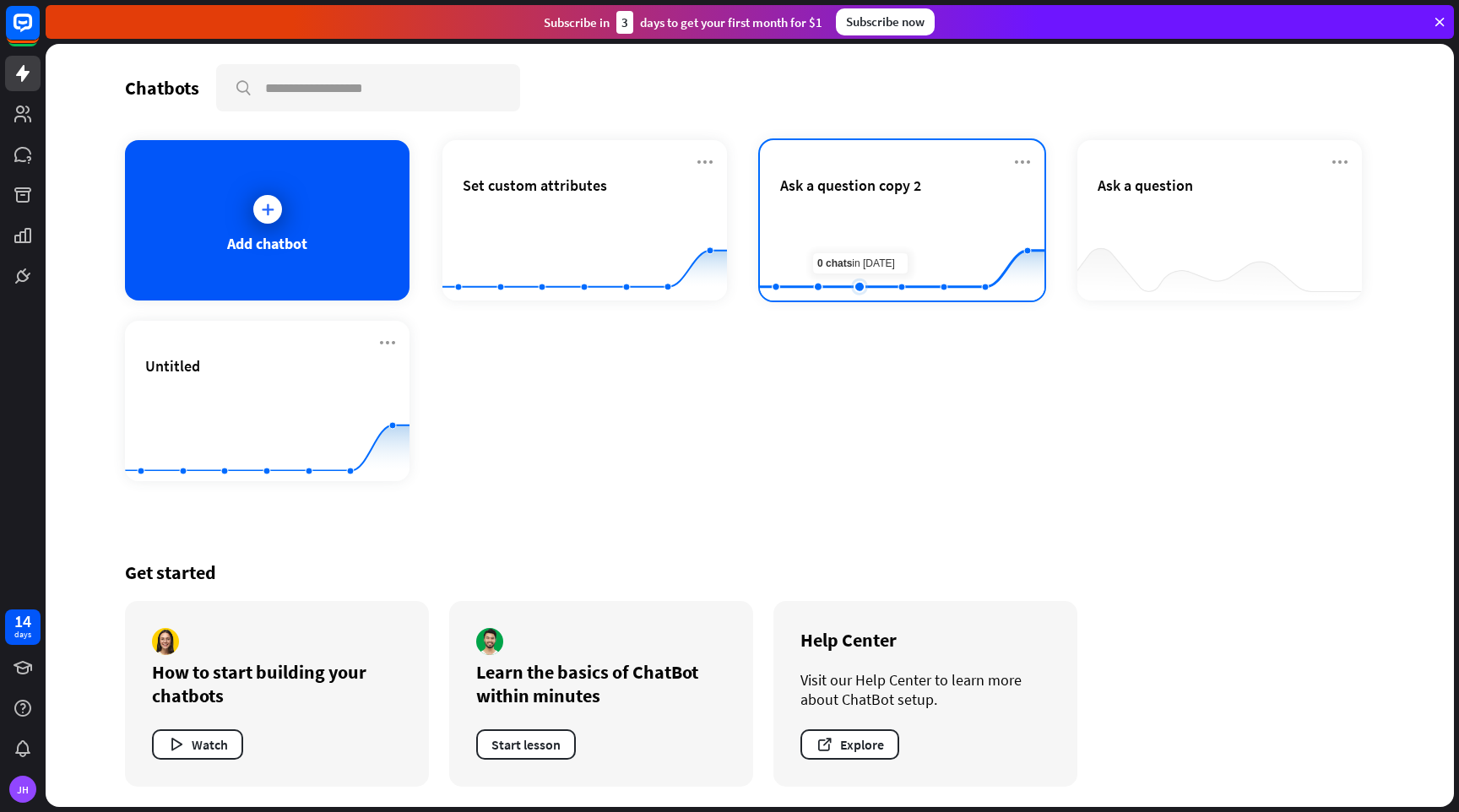
click at [855, 230] on rect at bounding box center [902, 259] width 284 height 106
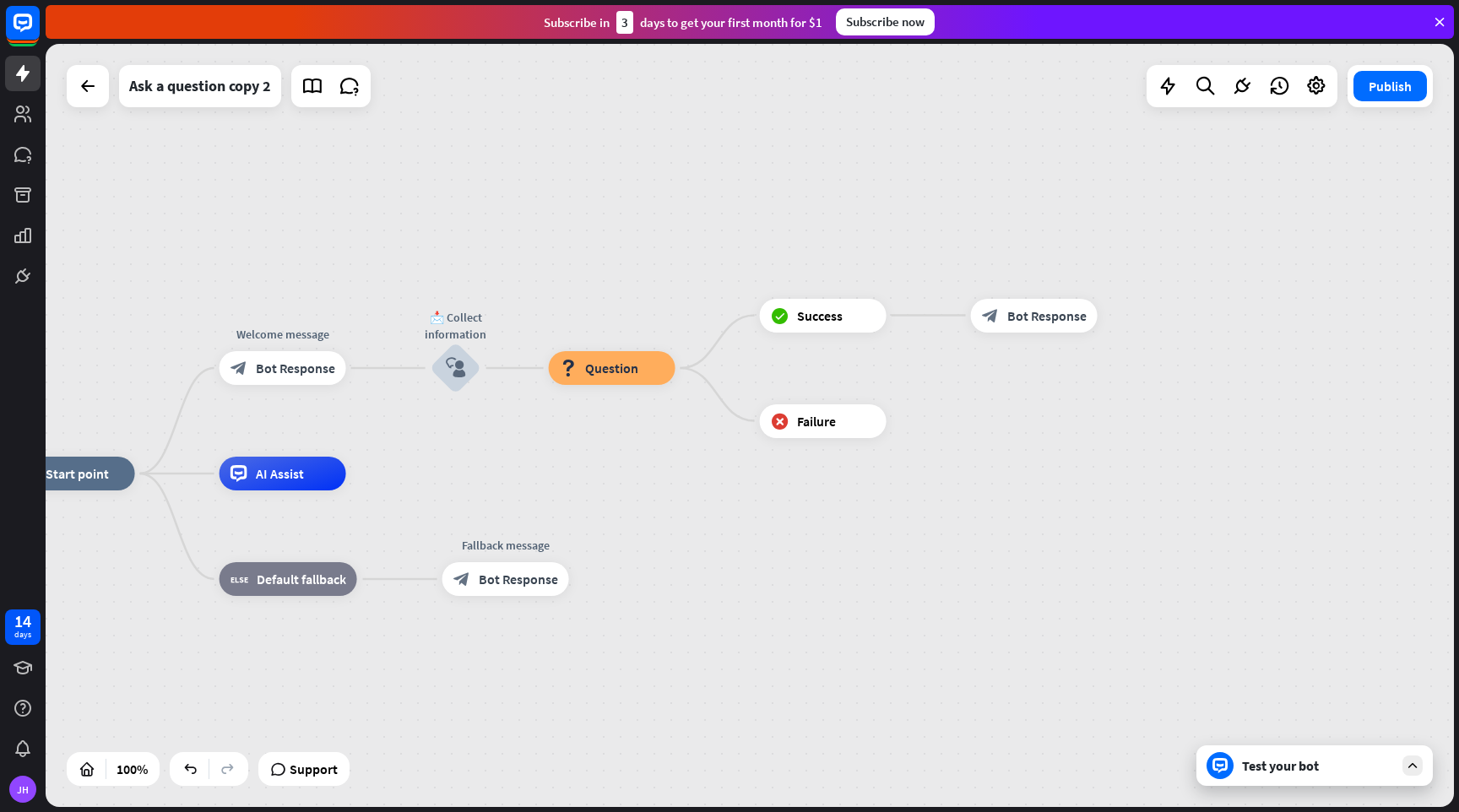
drag, startPoint x: 931, startPoint y: 435, endPoint x: 612, endPoint y: 482, distance: 322.4
click at [618, 385] on div "Edit name more_horiz block_question Question" at bounding box center [612, 368] width 127 height 33
click at [91, 89] on icon at bounding box center [88, 86] width 20 height 20
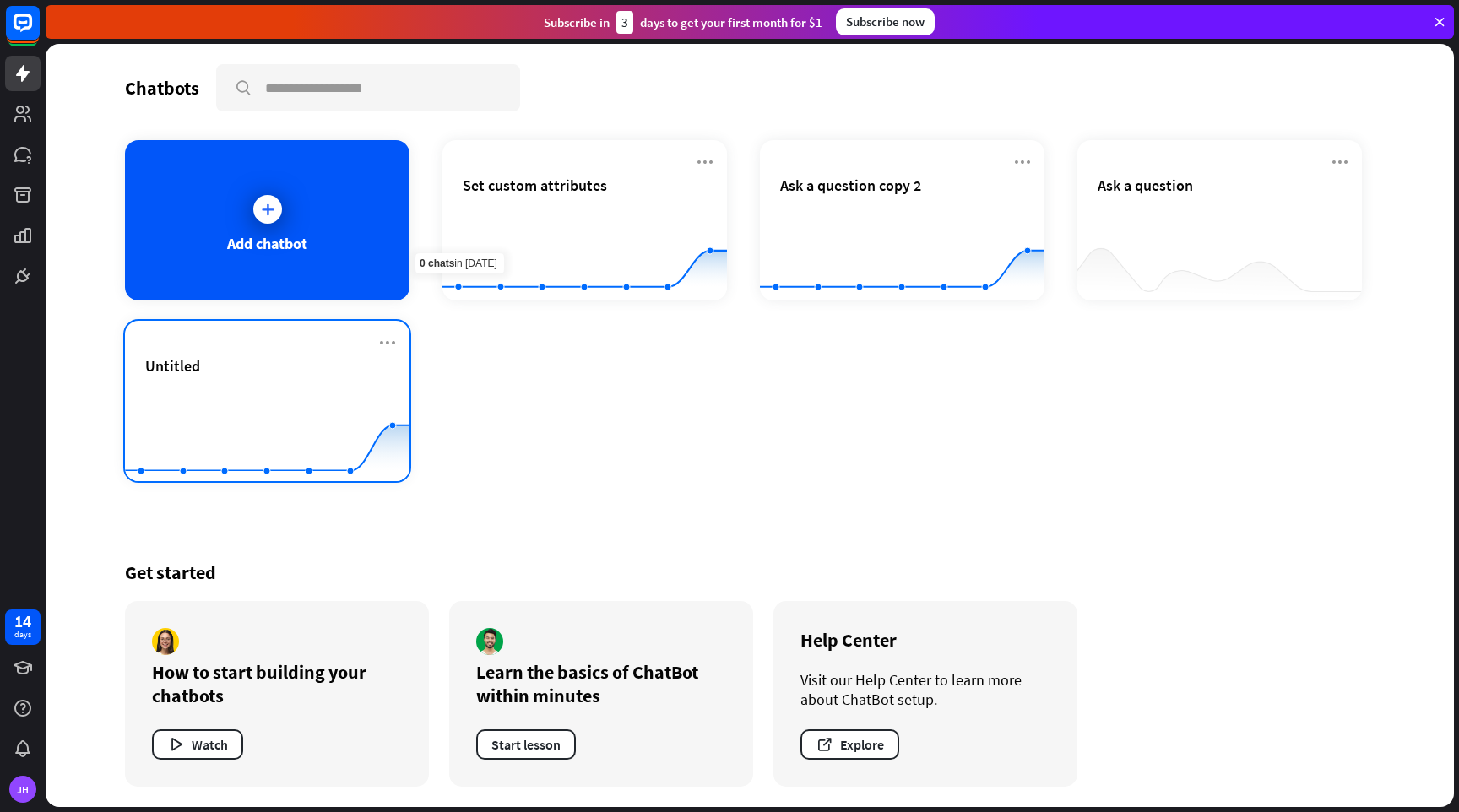
click at [322, 385] on div "Untitled" at bounding box center [266, 385] width 244 height 59
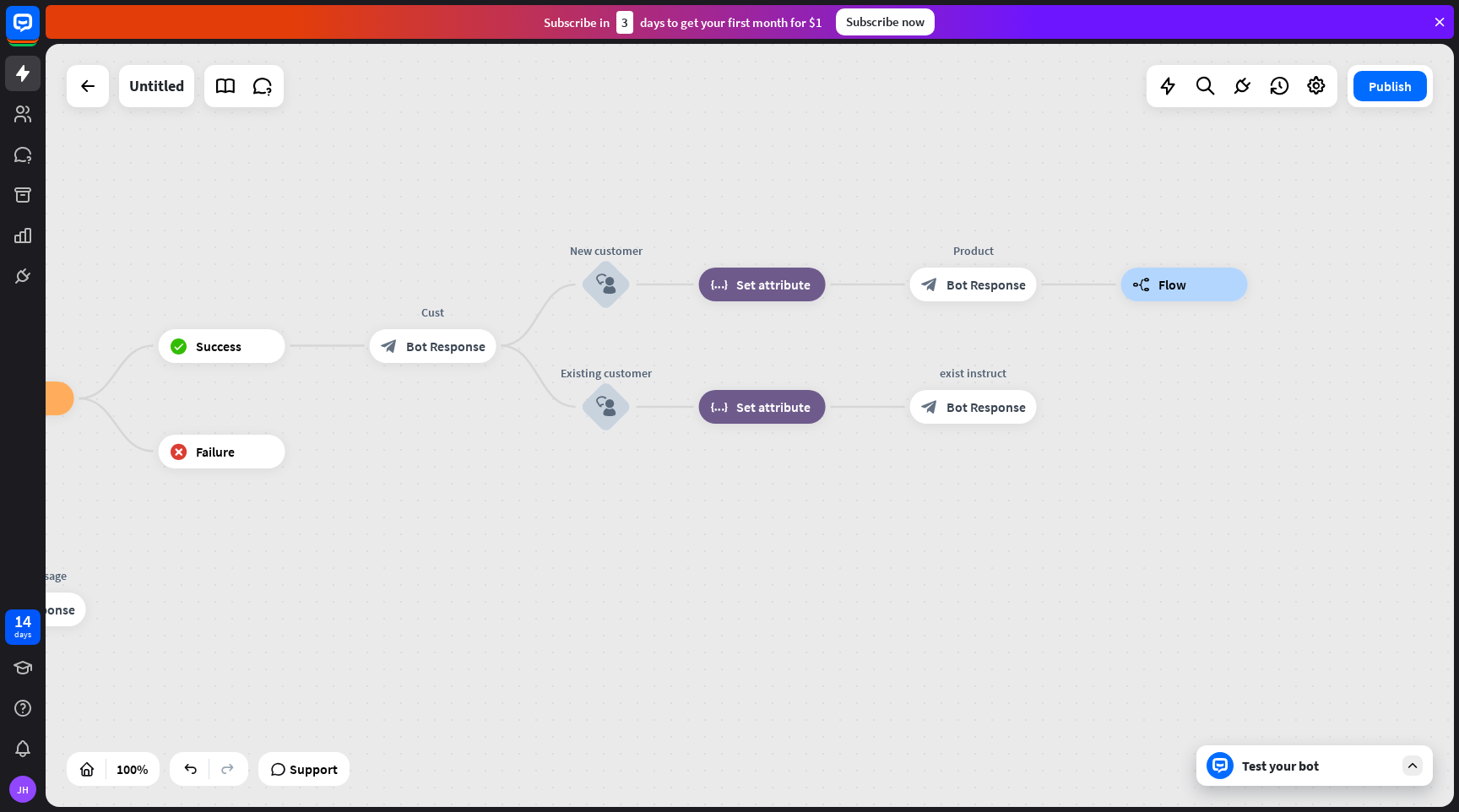
drag, startPoint x: 1061, startPoint y: 500, endPoint x: 261, endPoint y: 571, distance: 803.1
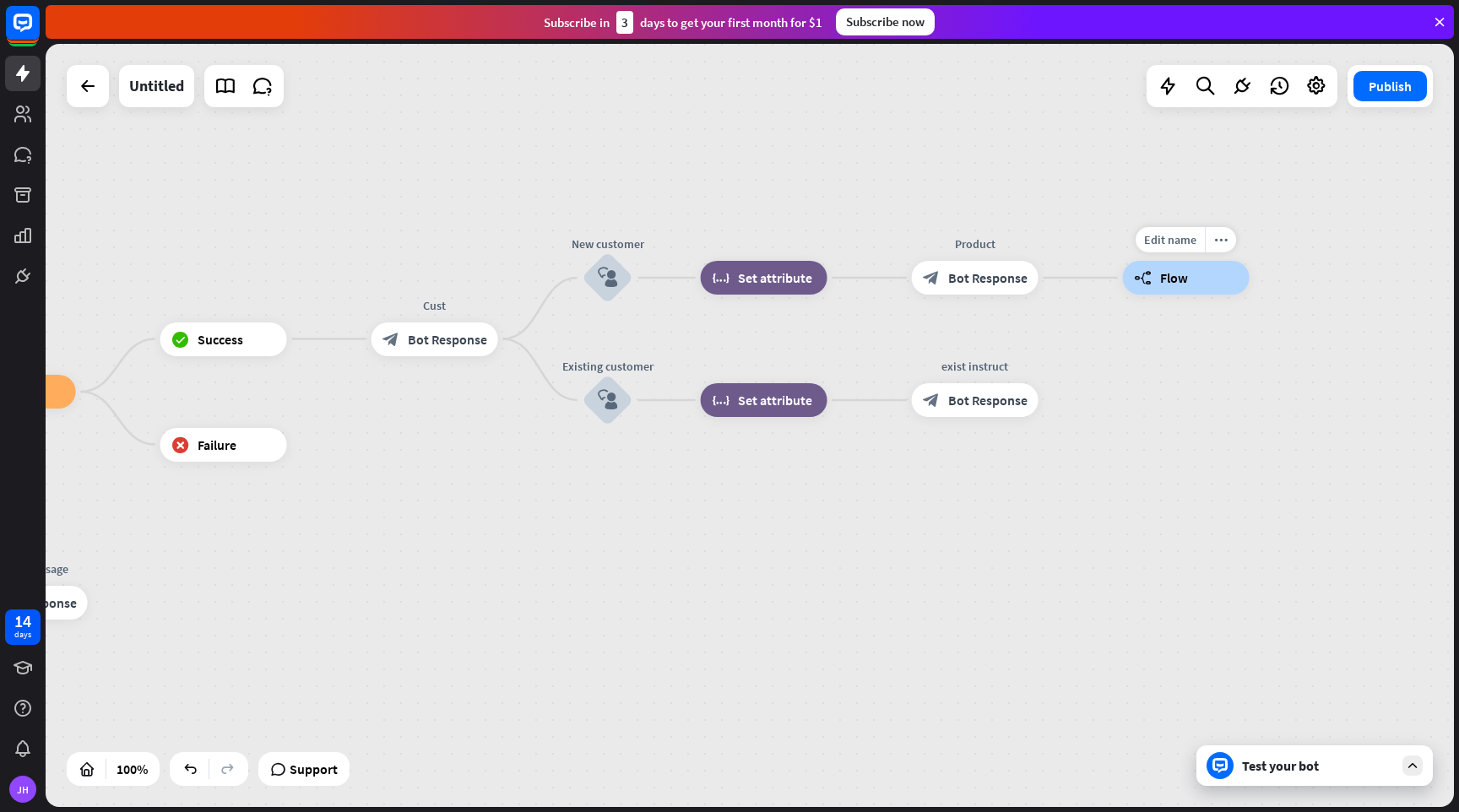
click at [1172, 286] on div "builder_tree Flow" at bounding box center [1186, 277] width 127 height 33
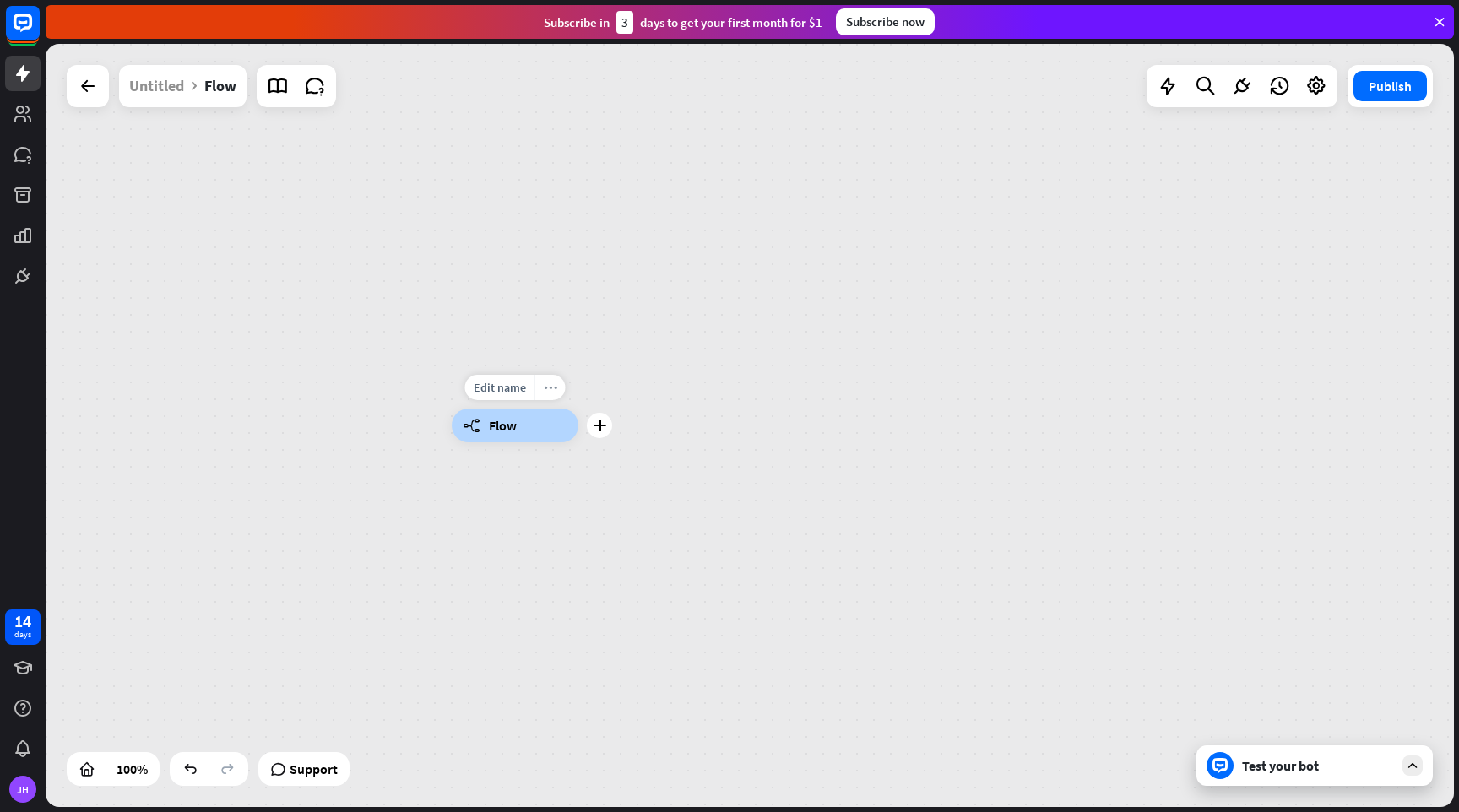
click at [545, 387] on icon "more_horiz" at bounding box center [550, 387] width 14 height 13
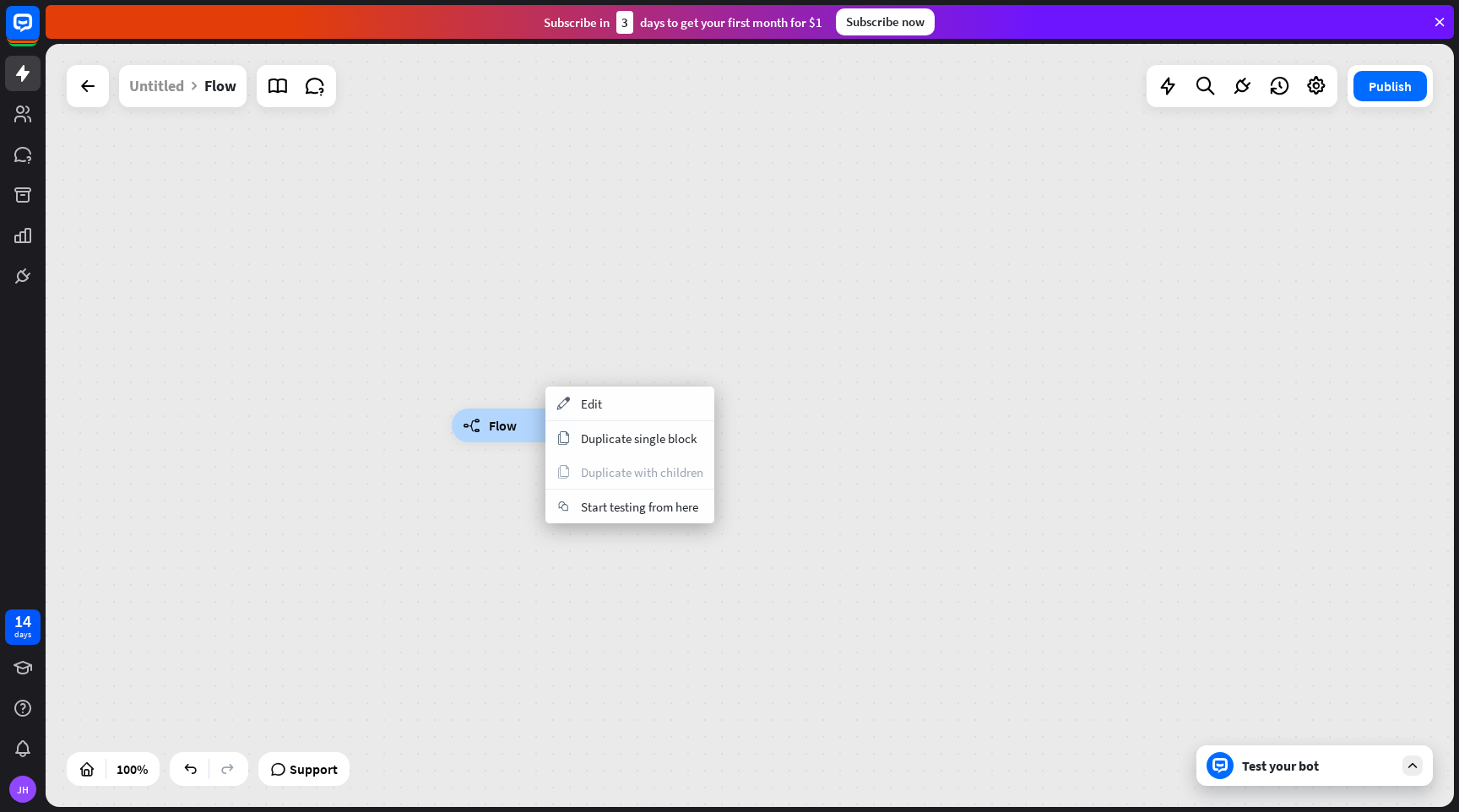
click at [516, 374] on div "builder_tree Flow" at bounding box center [749, 425] width 1408 height 763
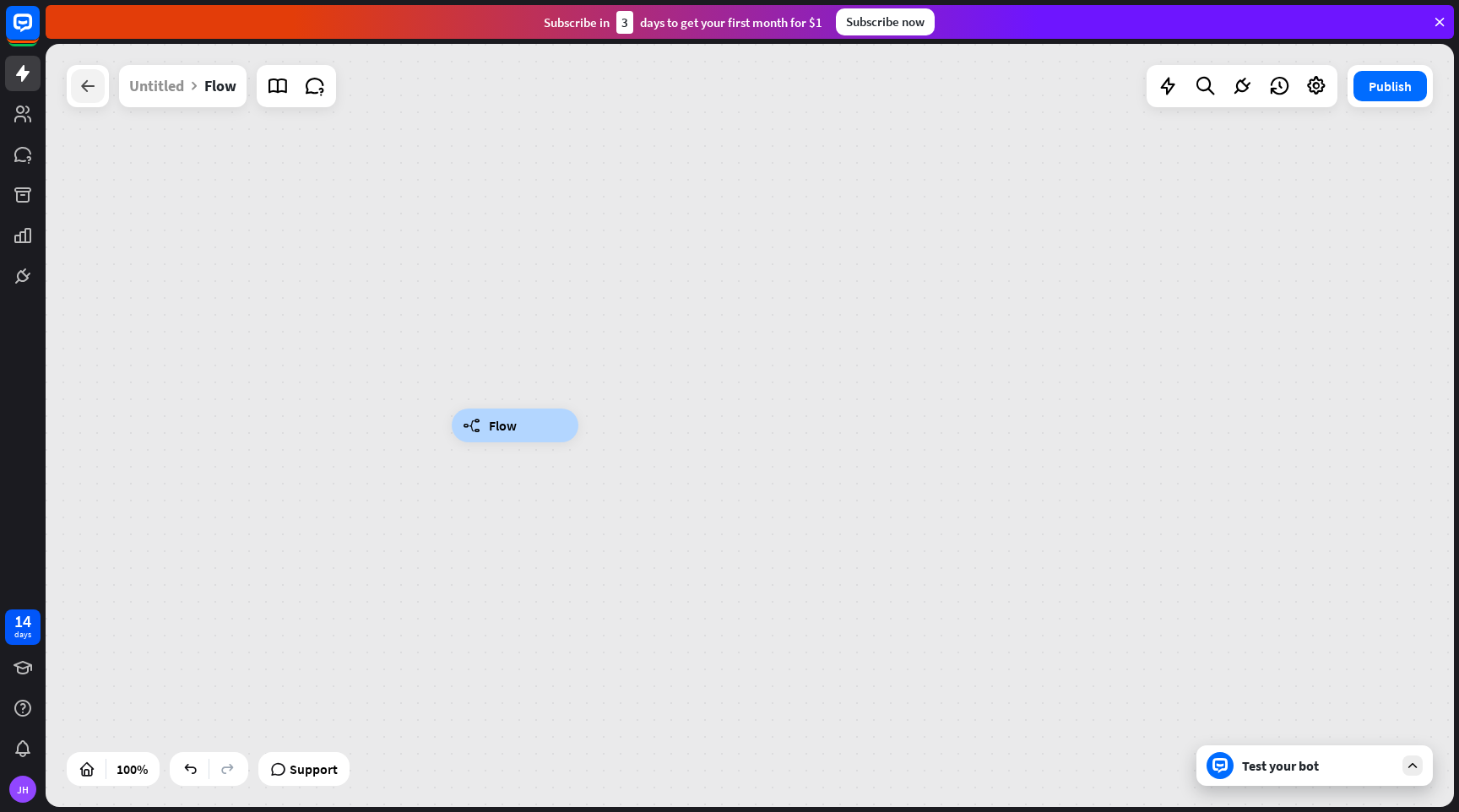
click at [85, 87] on icon at bounding box center [88, 86] width 20 height 20
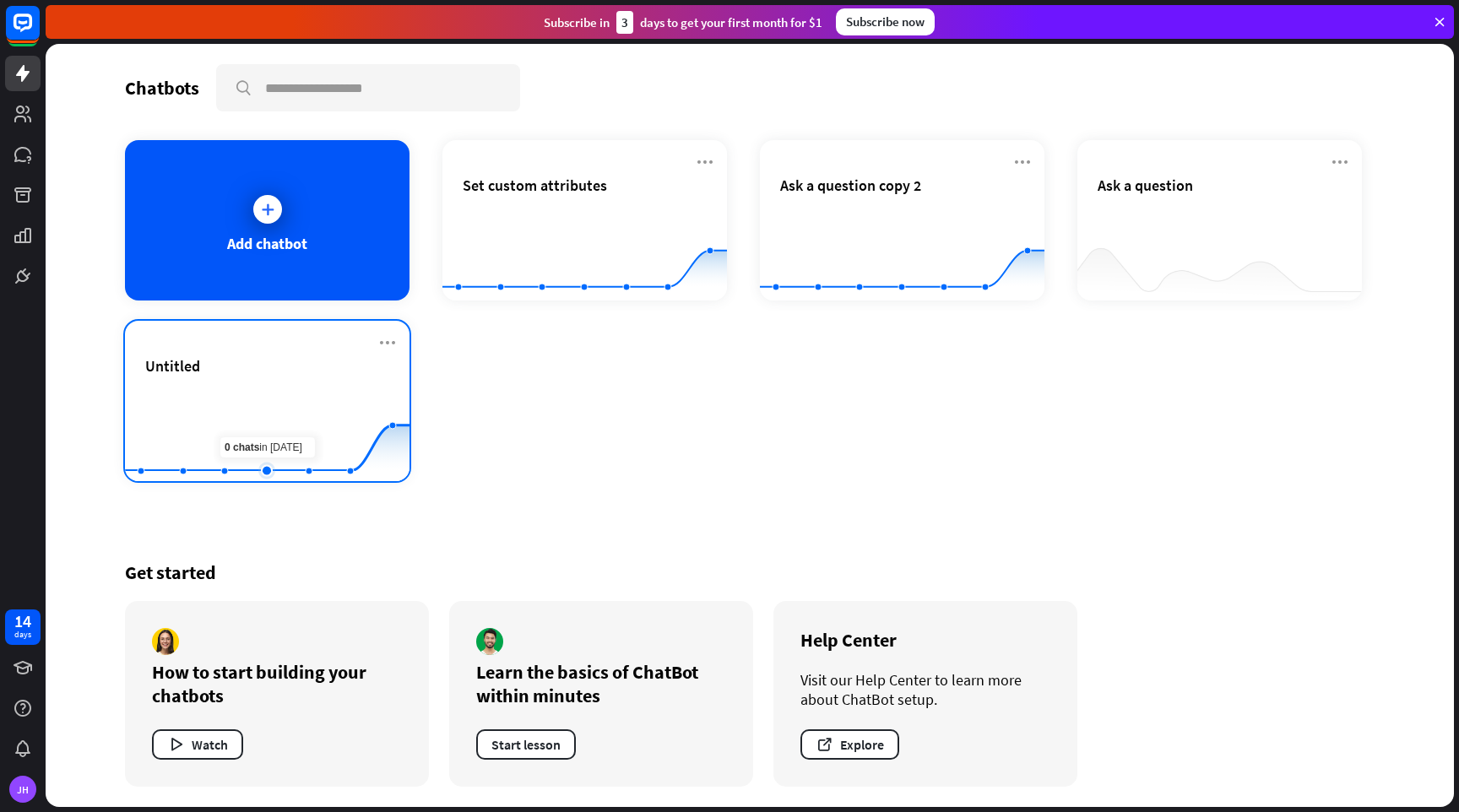
click at [271, 409] on rect at bounding box center [267, 439] width 284 height 106
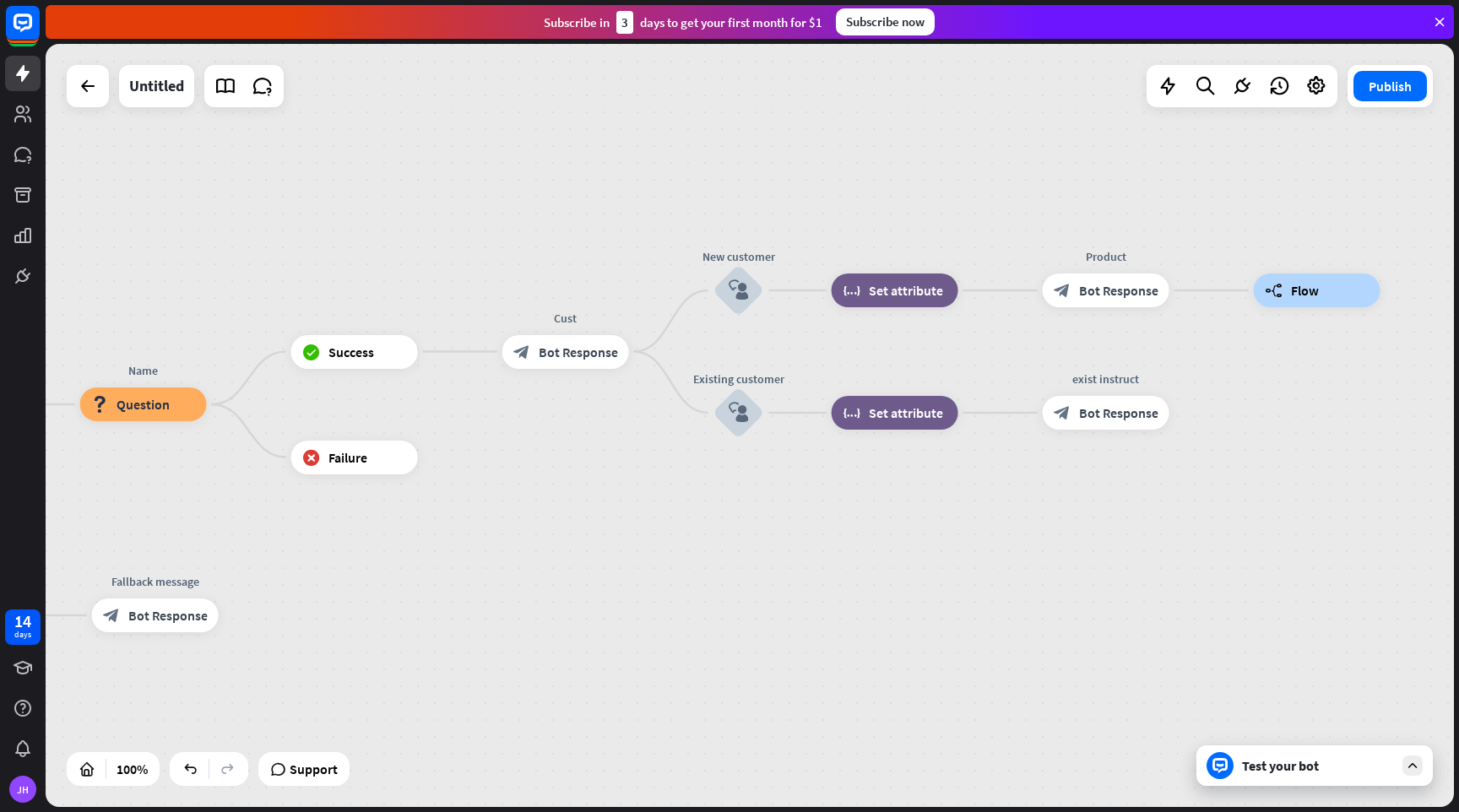
drag, startPoint x: 912, startPoint y: 444, endPoint x: 226, endPoint y: 534, distance: 691.9
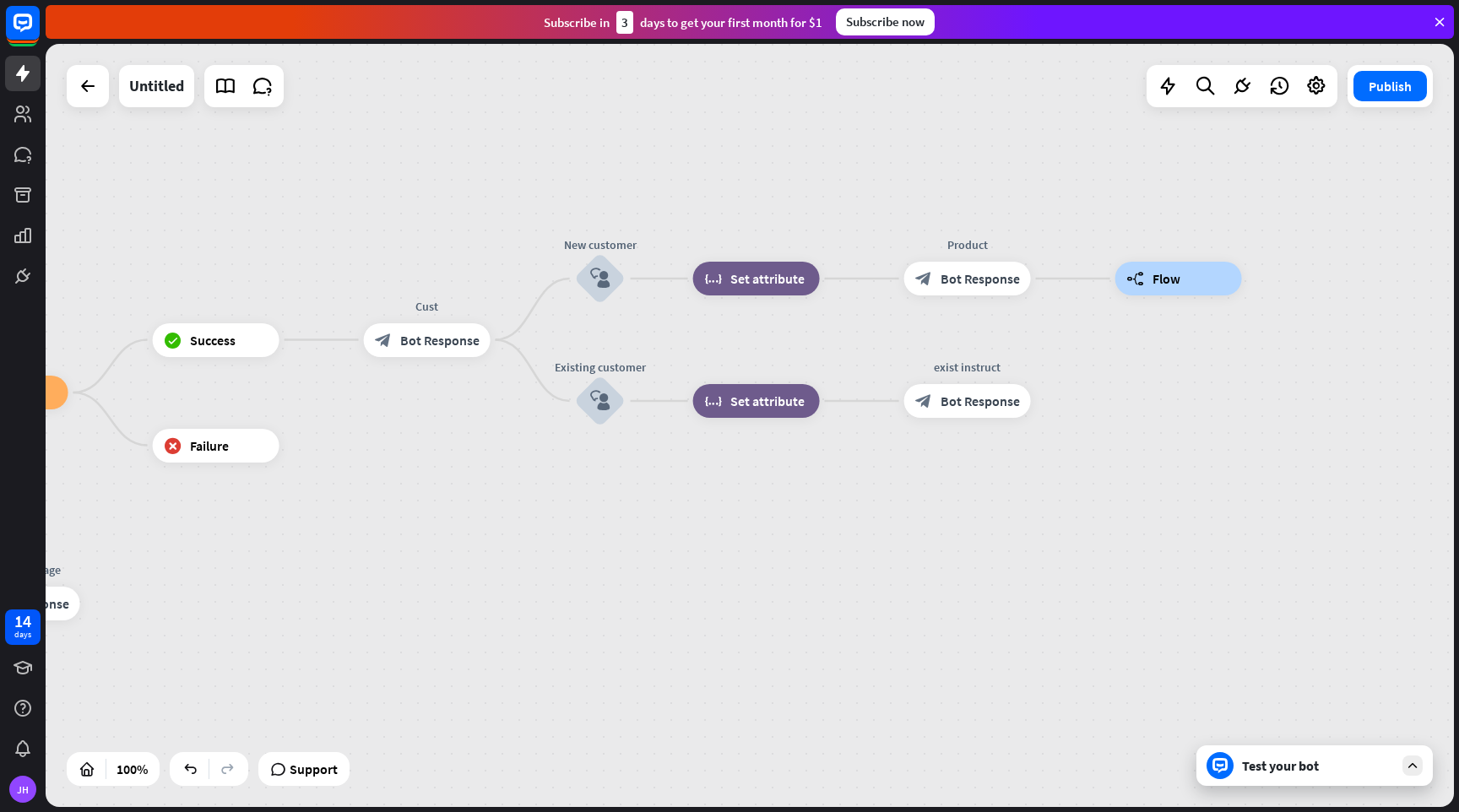
drag, startPoint x: 724, startPoint y: 610, endPoint x: 443, endPoint y: 579, distance: 282.7
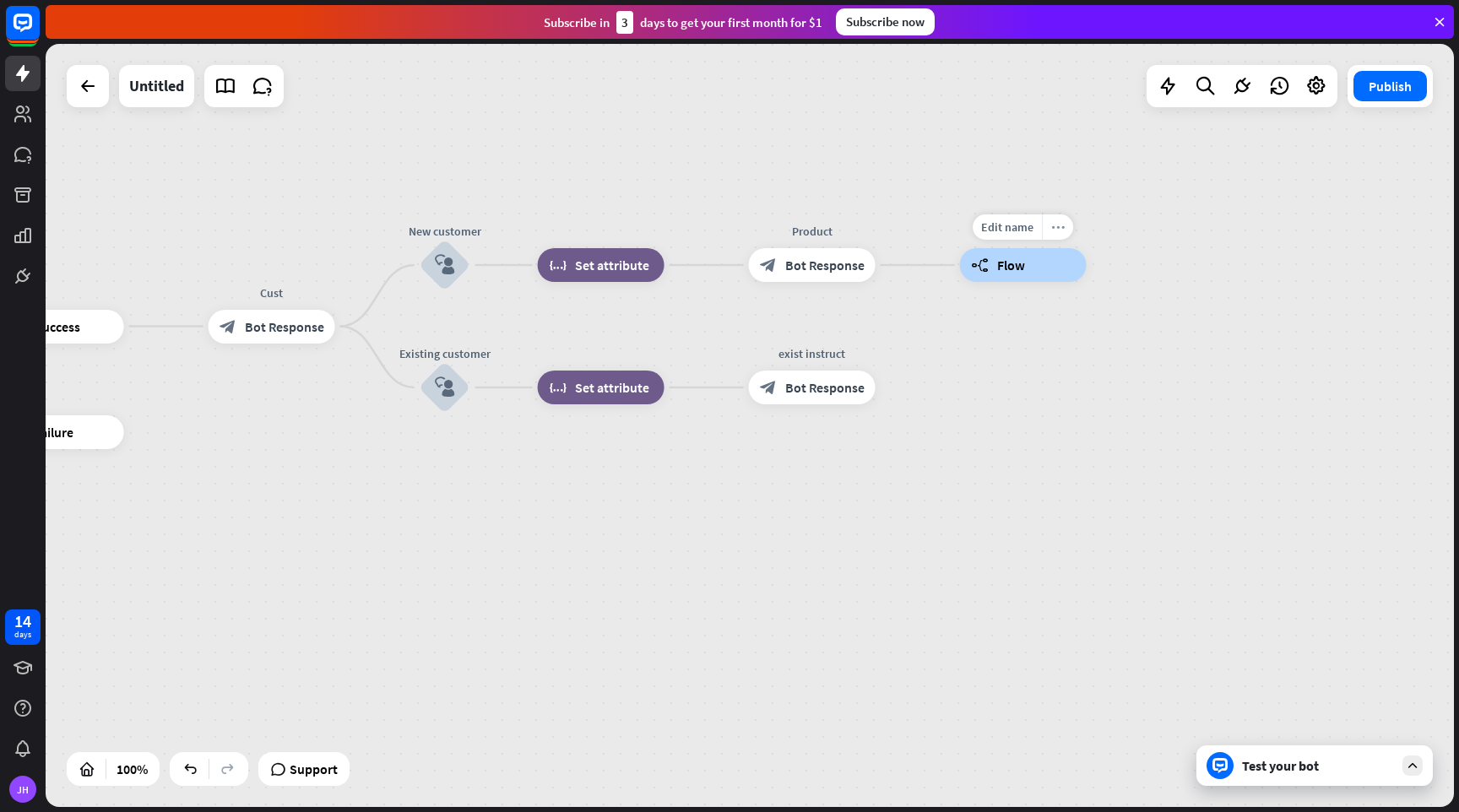
click at [1060, 233] on icon "more_horiz" at bounding box center [1058, 227] width 14 height 13
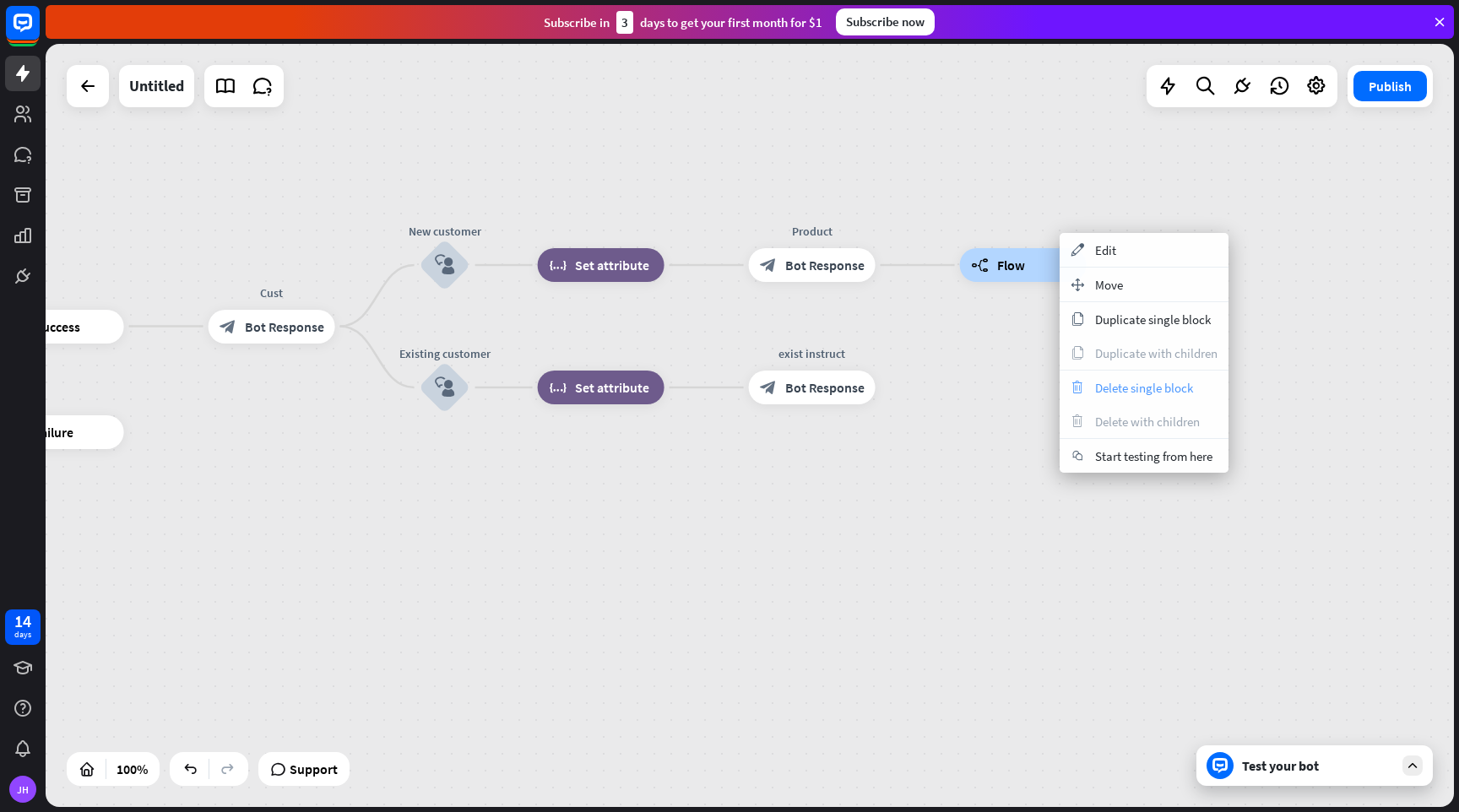
click at [1120, 378] on div "trash Delete single block" at bounding box center [1144, 387] width 168 height 33
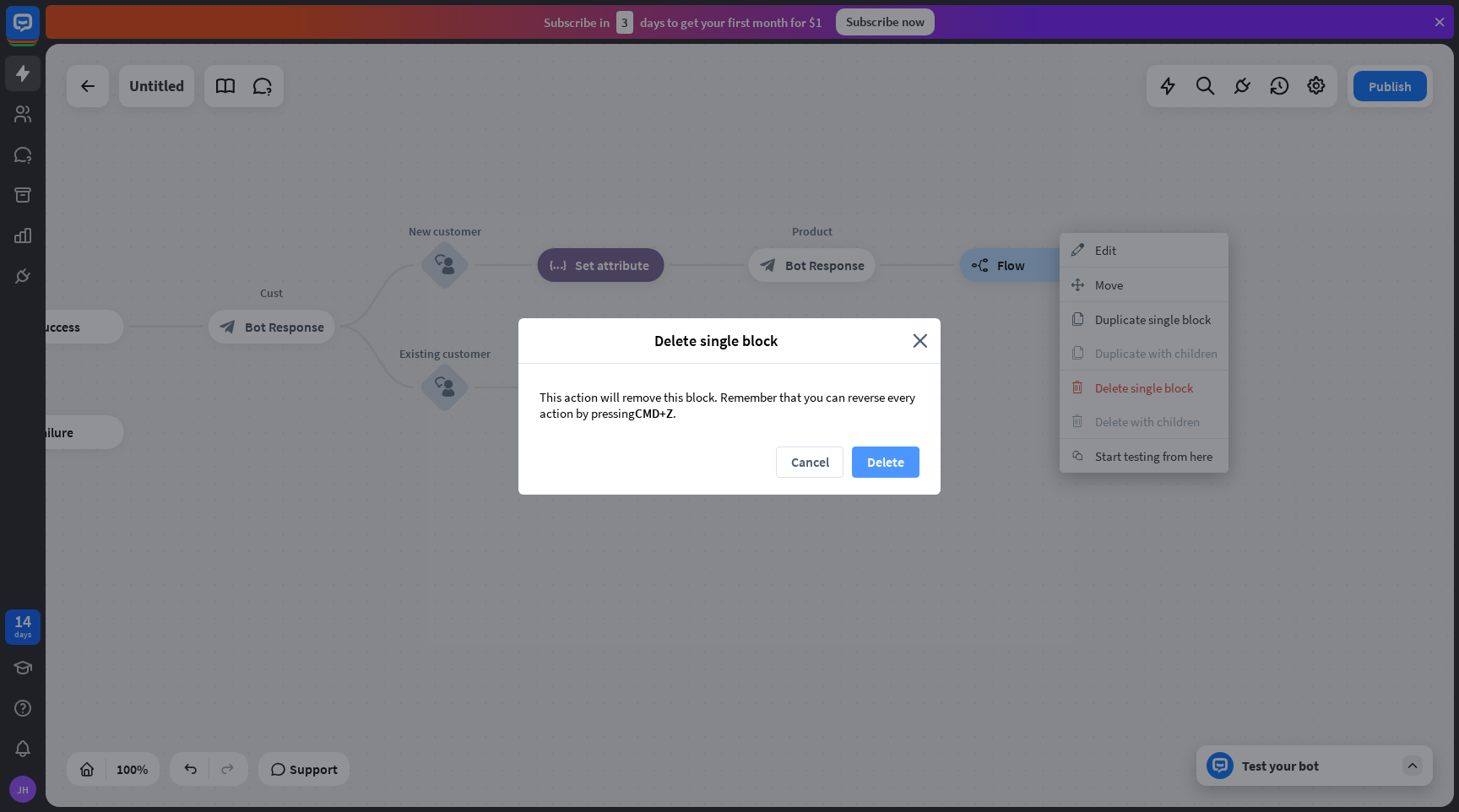
click at [869, 456] on button "Delete" at bounding box center [886, 462] width 68 height 32
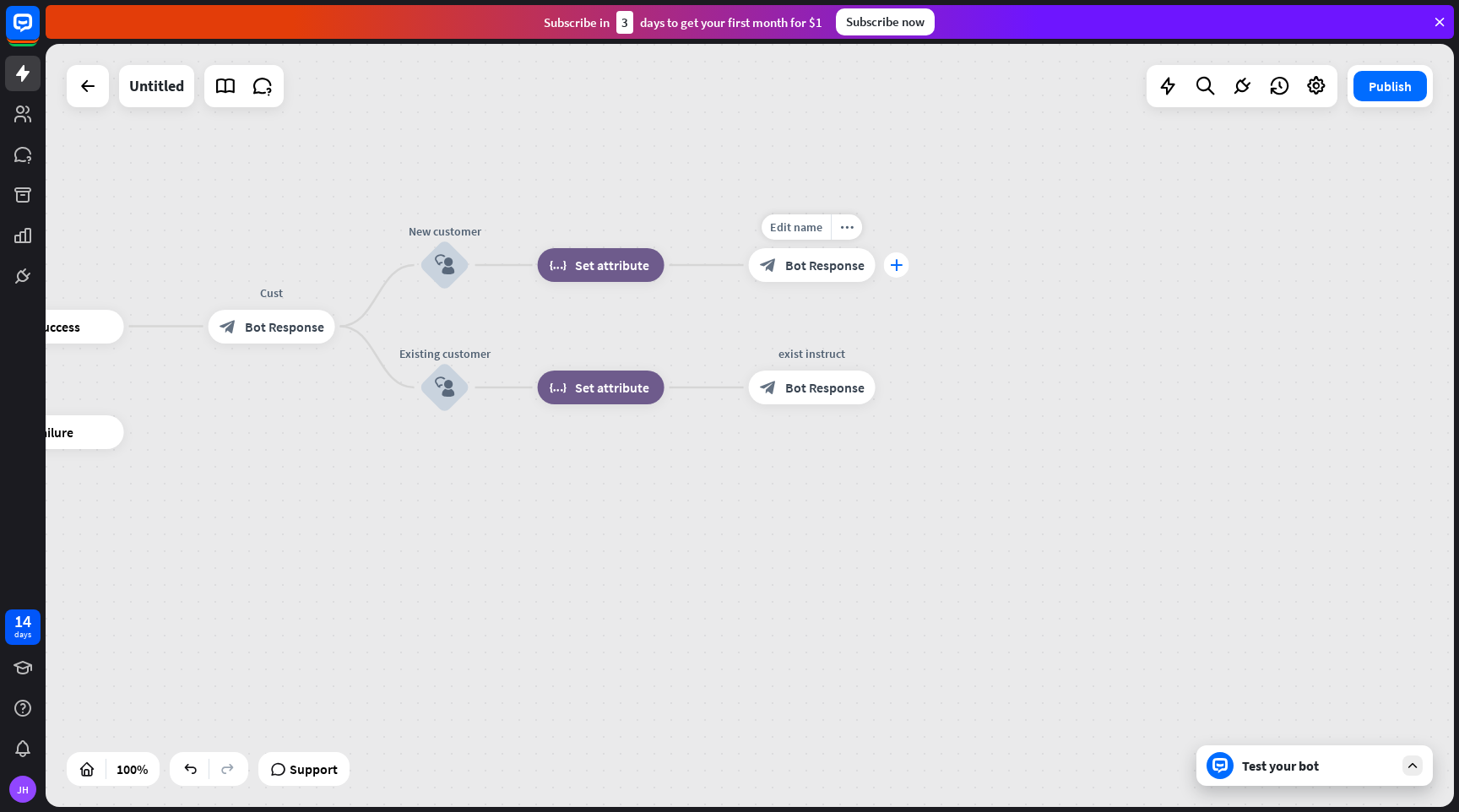
click at [896, 271] on div "plus" at bounding box center [897, 265] width 25 height 25
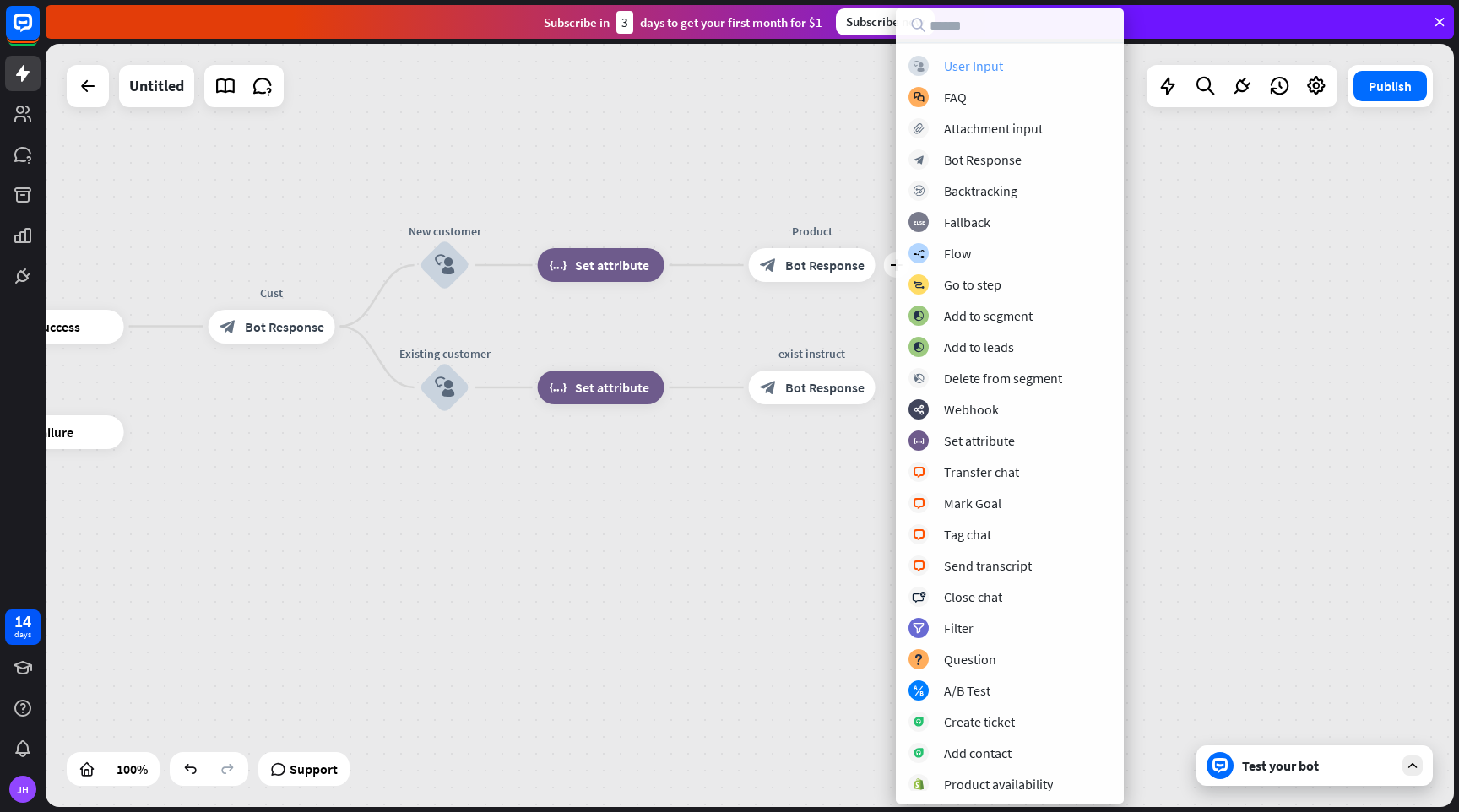
click at [990, 68] on div "User Input" at bounding box center [973, 65] width 59 height 17
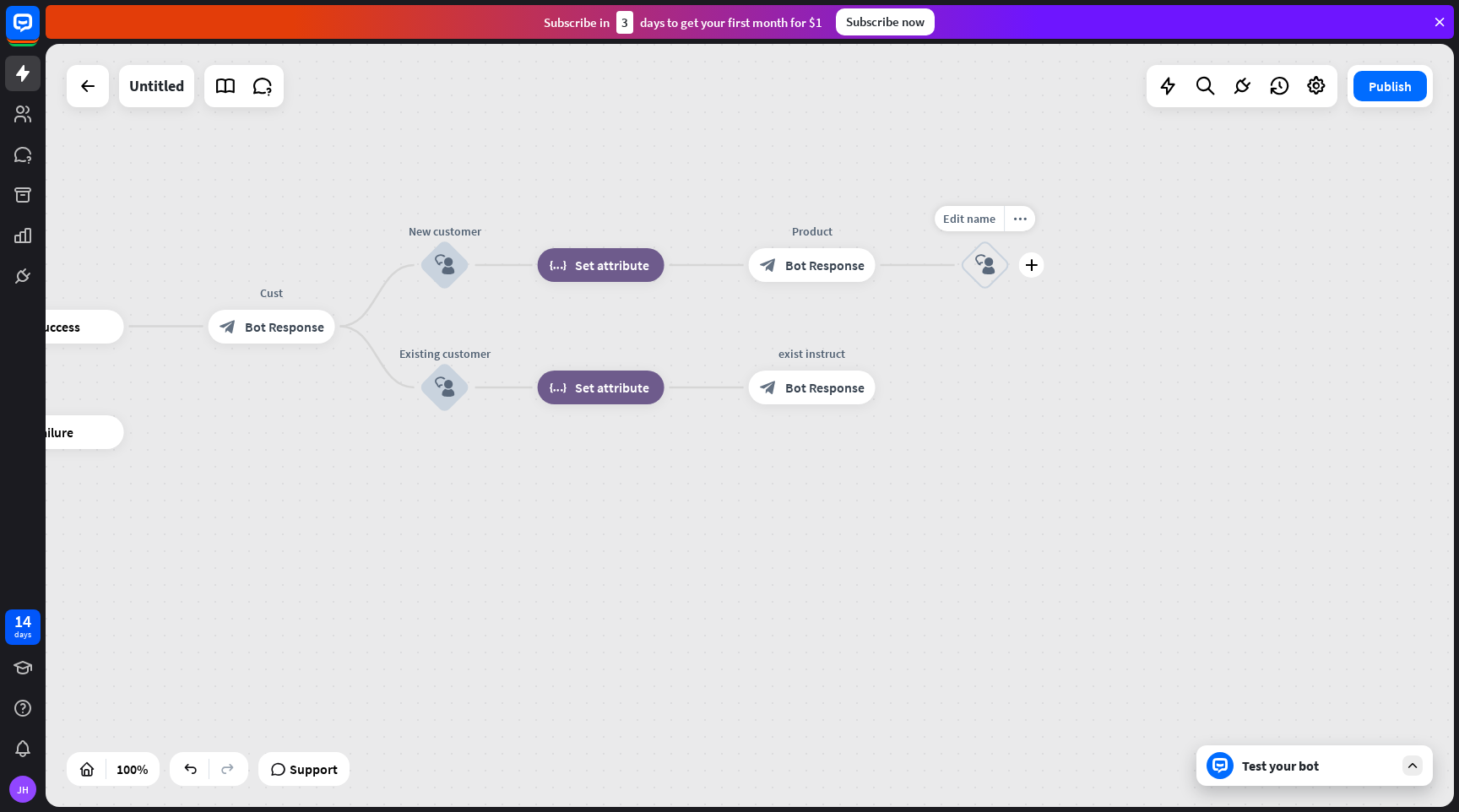
click at [987, 258] on icon "block_user_input" at bounding box center [985, 265] width 20 height 20
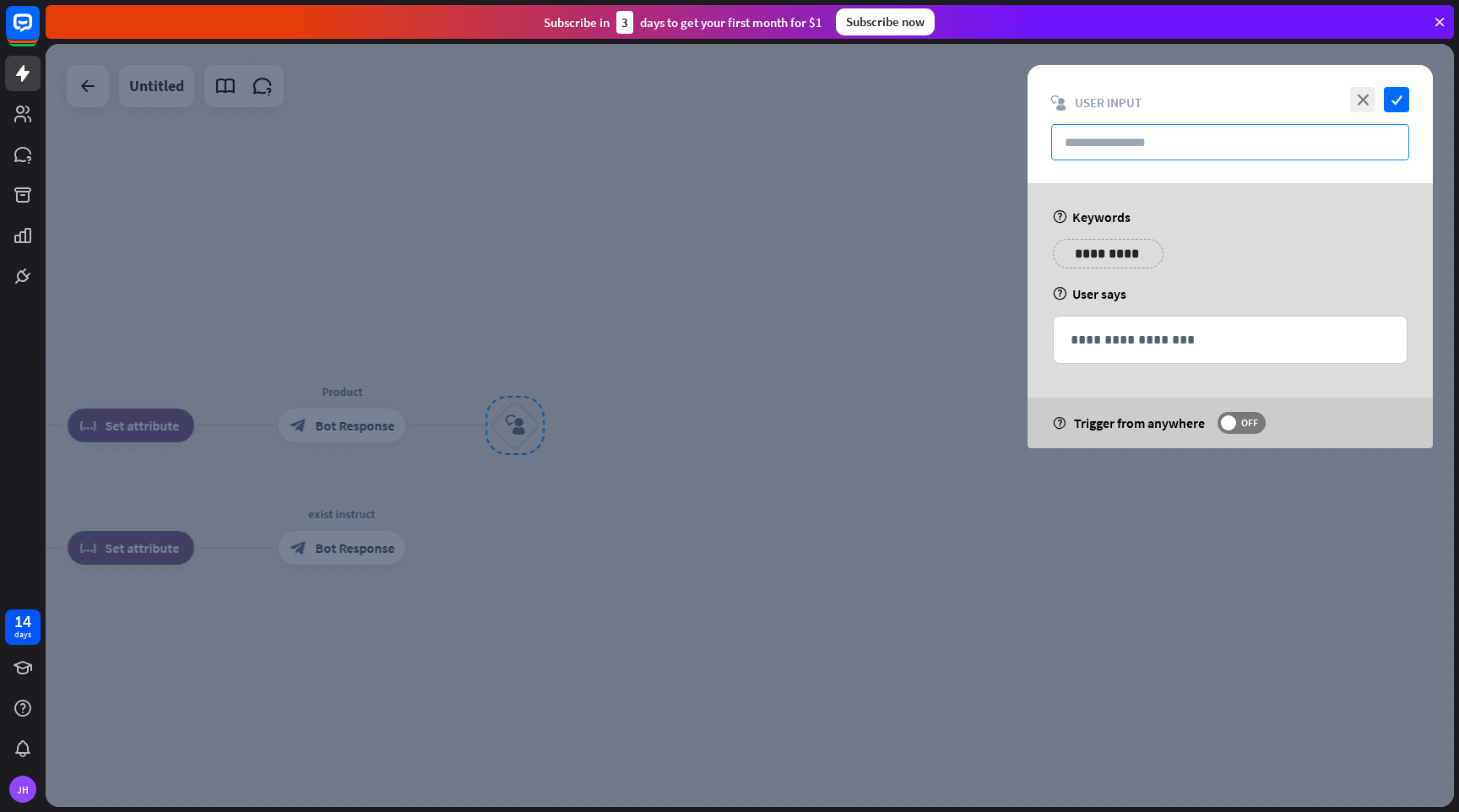
click at [1140, 143] on input "text" at bounding box center [1230, 142] width 358 height 36
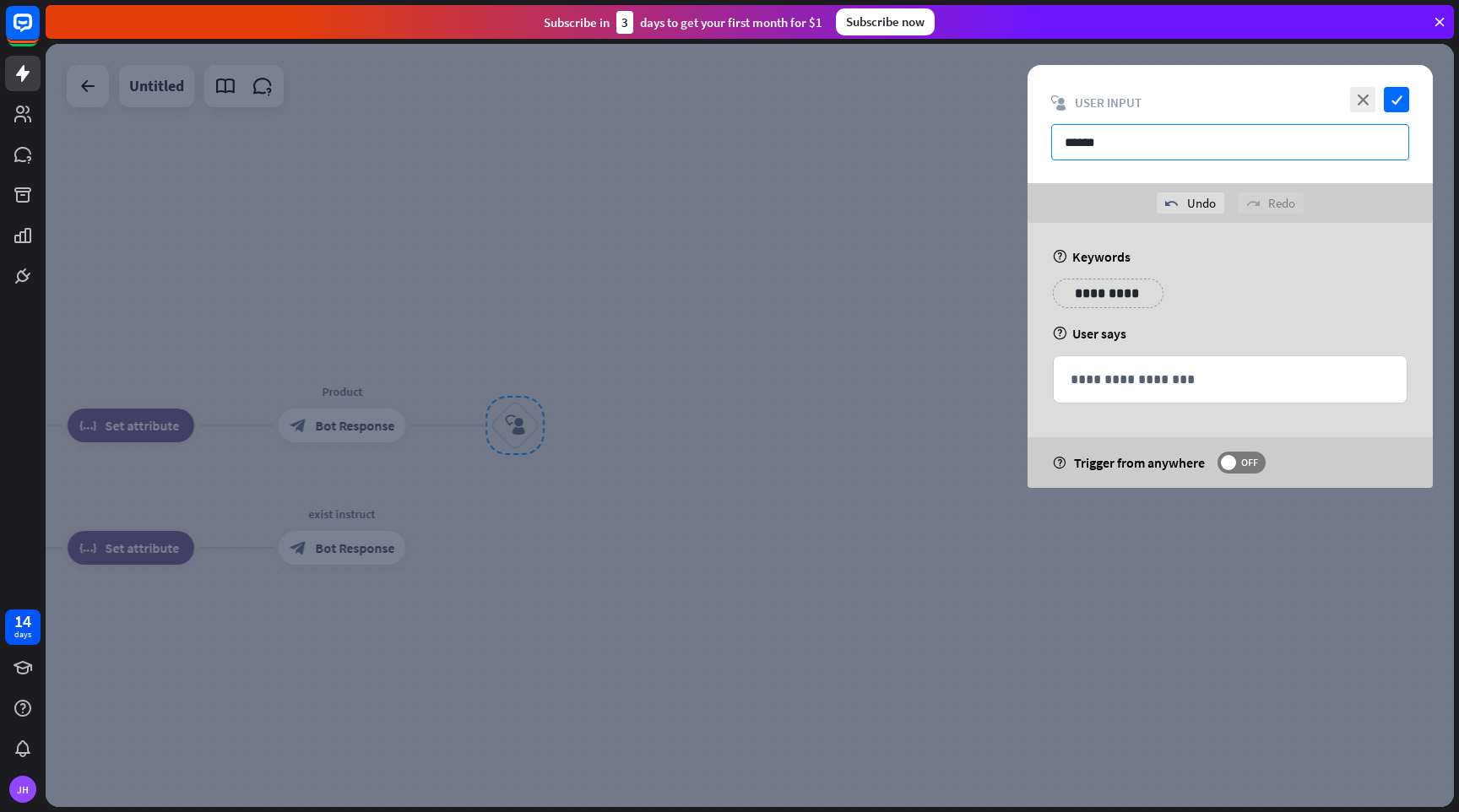
type input "*******"
type input "*"
click at [1359, 98] on icon "close" at bounding box center [1363, 100] width 25 height 25
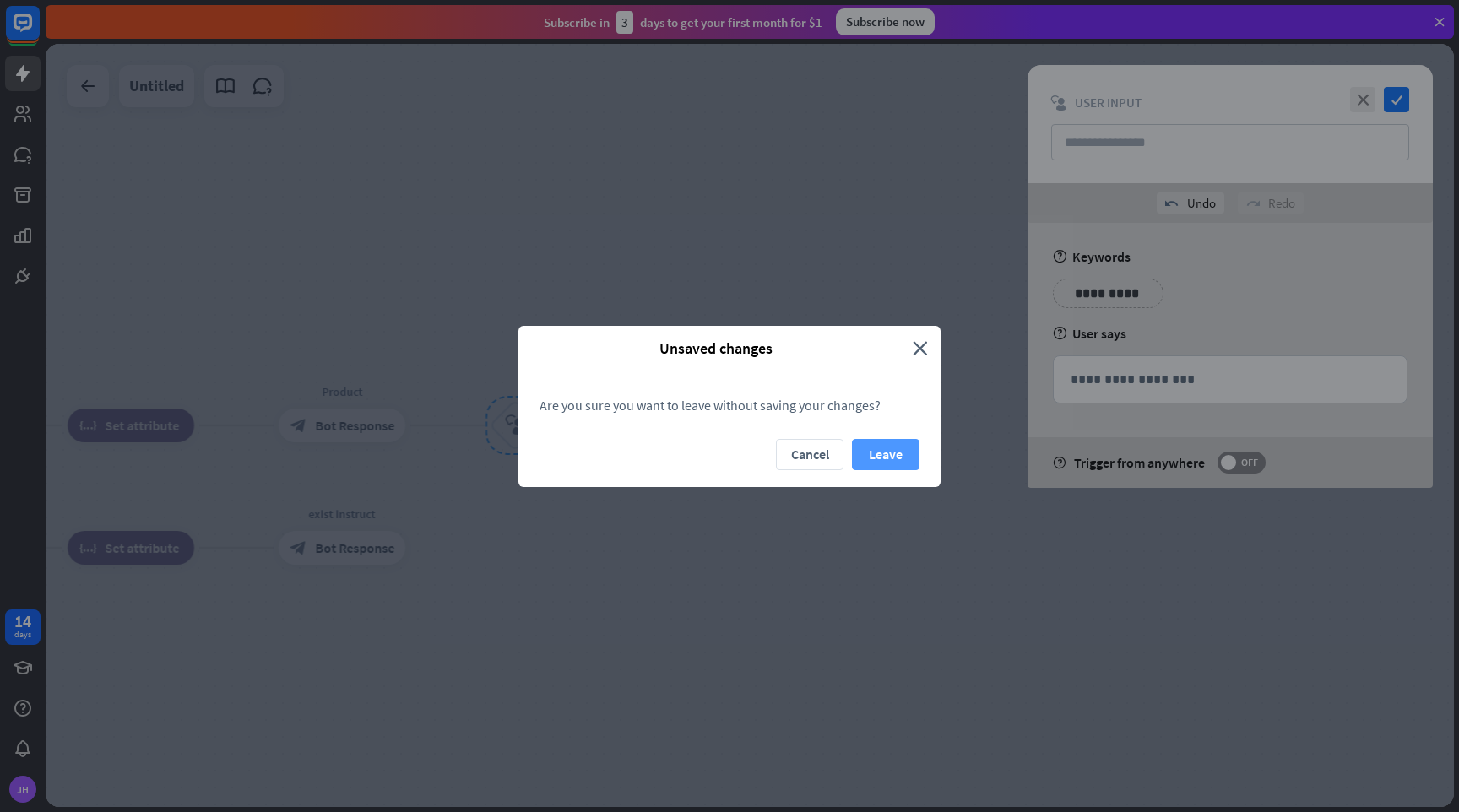
click at [904, 455] on button "Leave" at bounding box center [886, 454] width 68 height 32
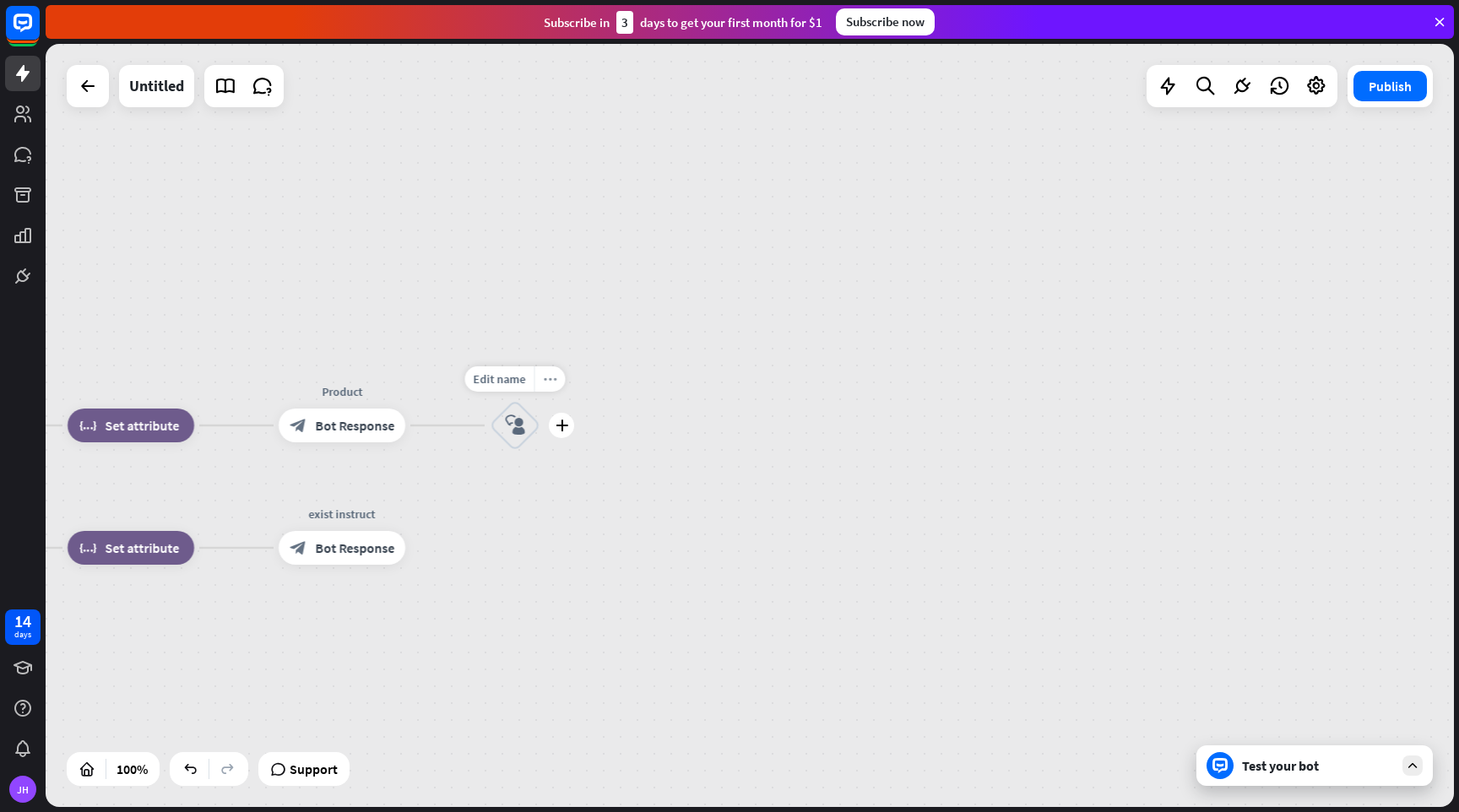
click at [552, 378] on icon "more_horiz" at bounding box center [550, 379] width 14 height 13
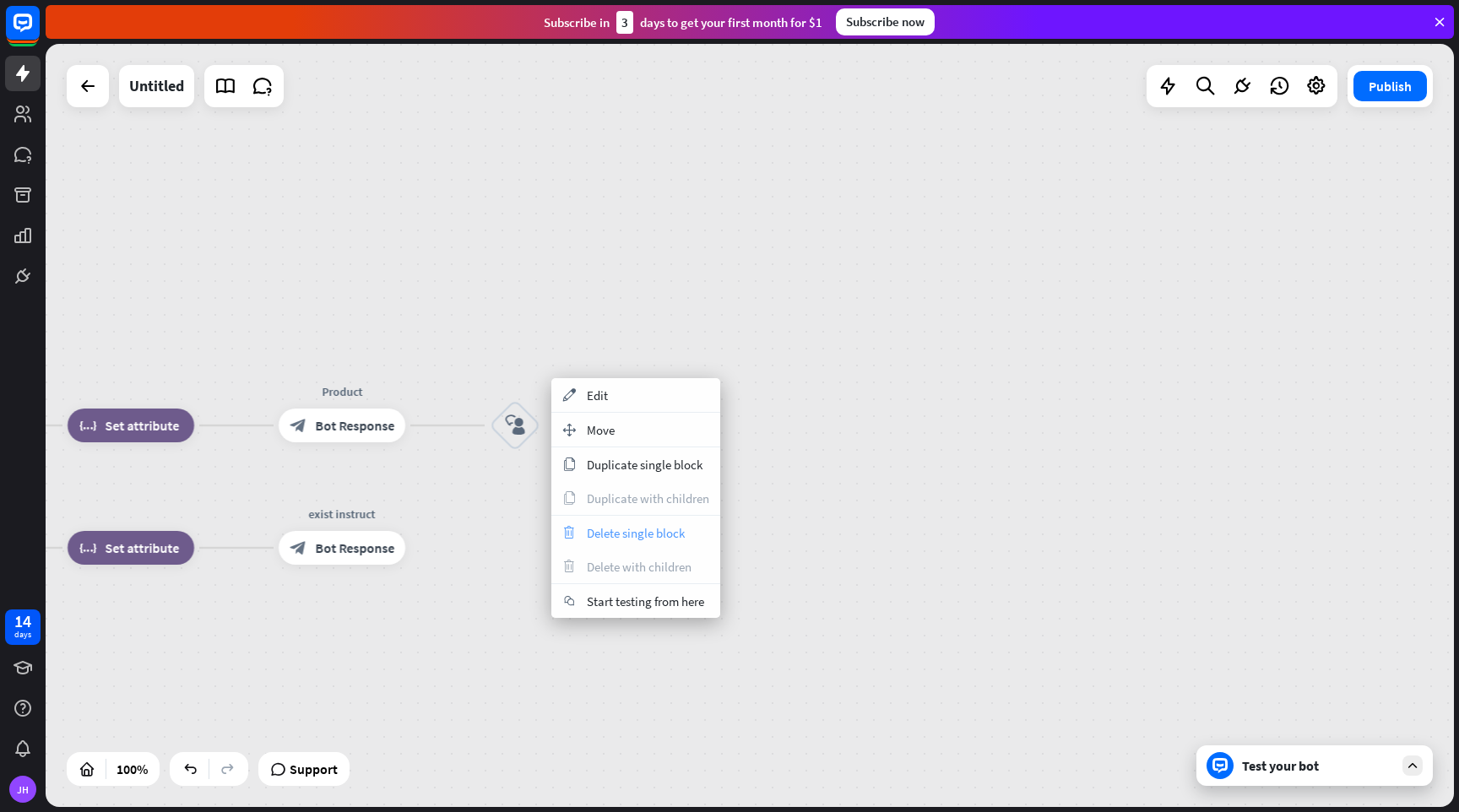
click at [644, 536] on span "Delete single block" at bounding box center [636, 533] width 98 height 16
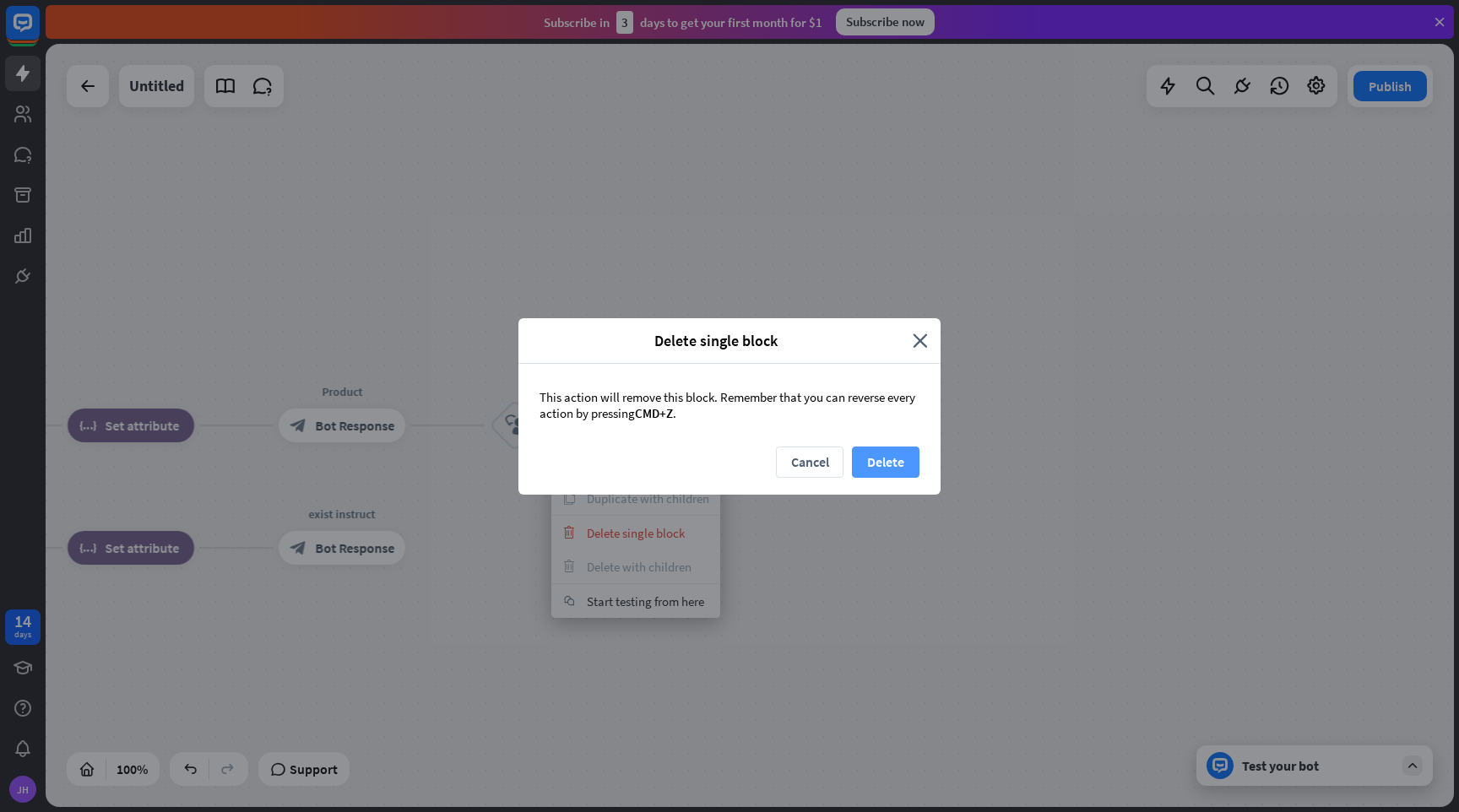
click at [901, 459] on button "Delete" at bounding box center [886, 462] width 68 height 32
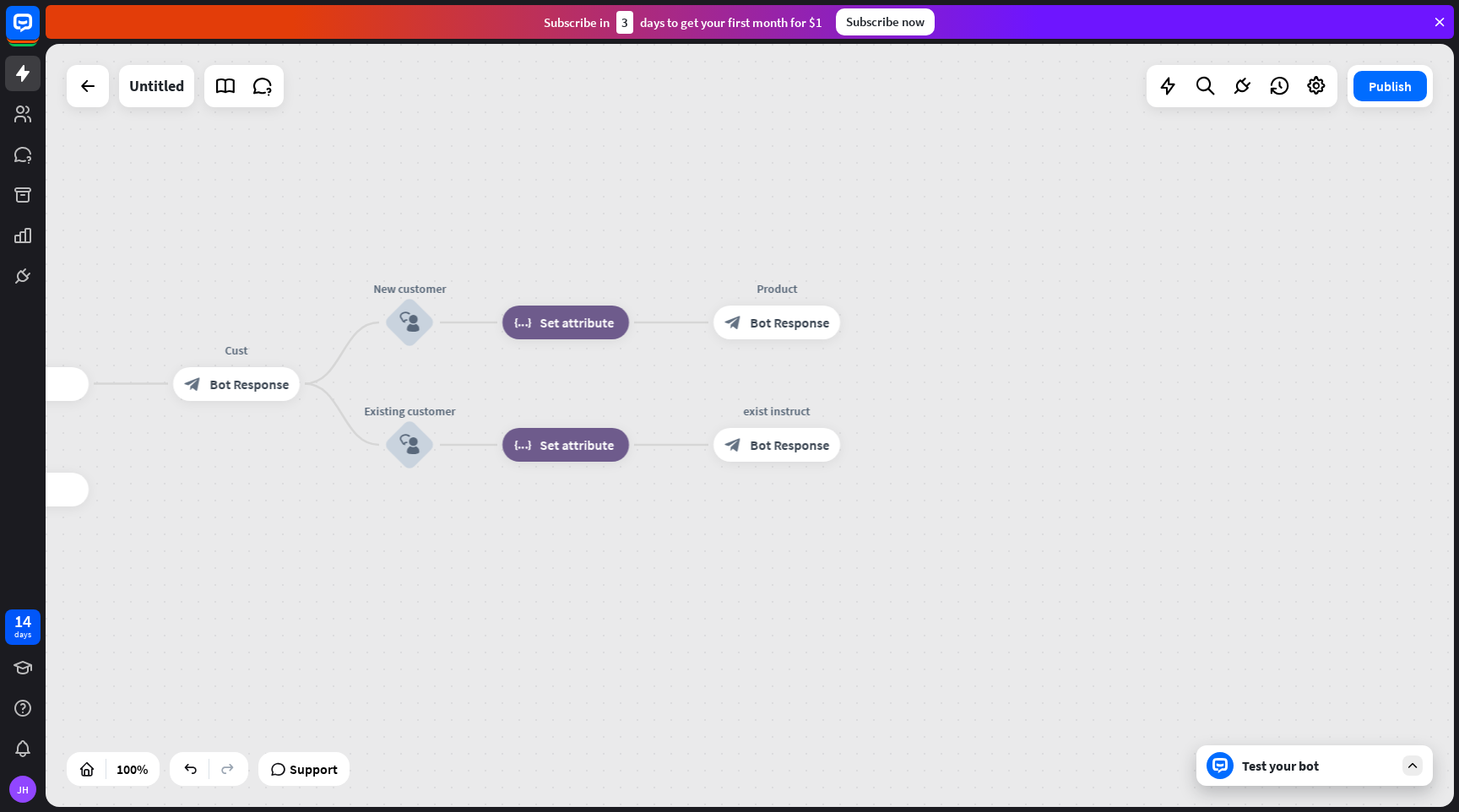
drag, startPoint x: 546, startPoint y: 538, endPoint x: 981, endPoint y: 444, distance: 445.0
click at [981, 444] on div "home_2 Start point Welcome block_bot_response Bot Response Name block_question …" at bounding box center [749, 425] width 1408 height 763
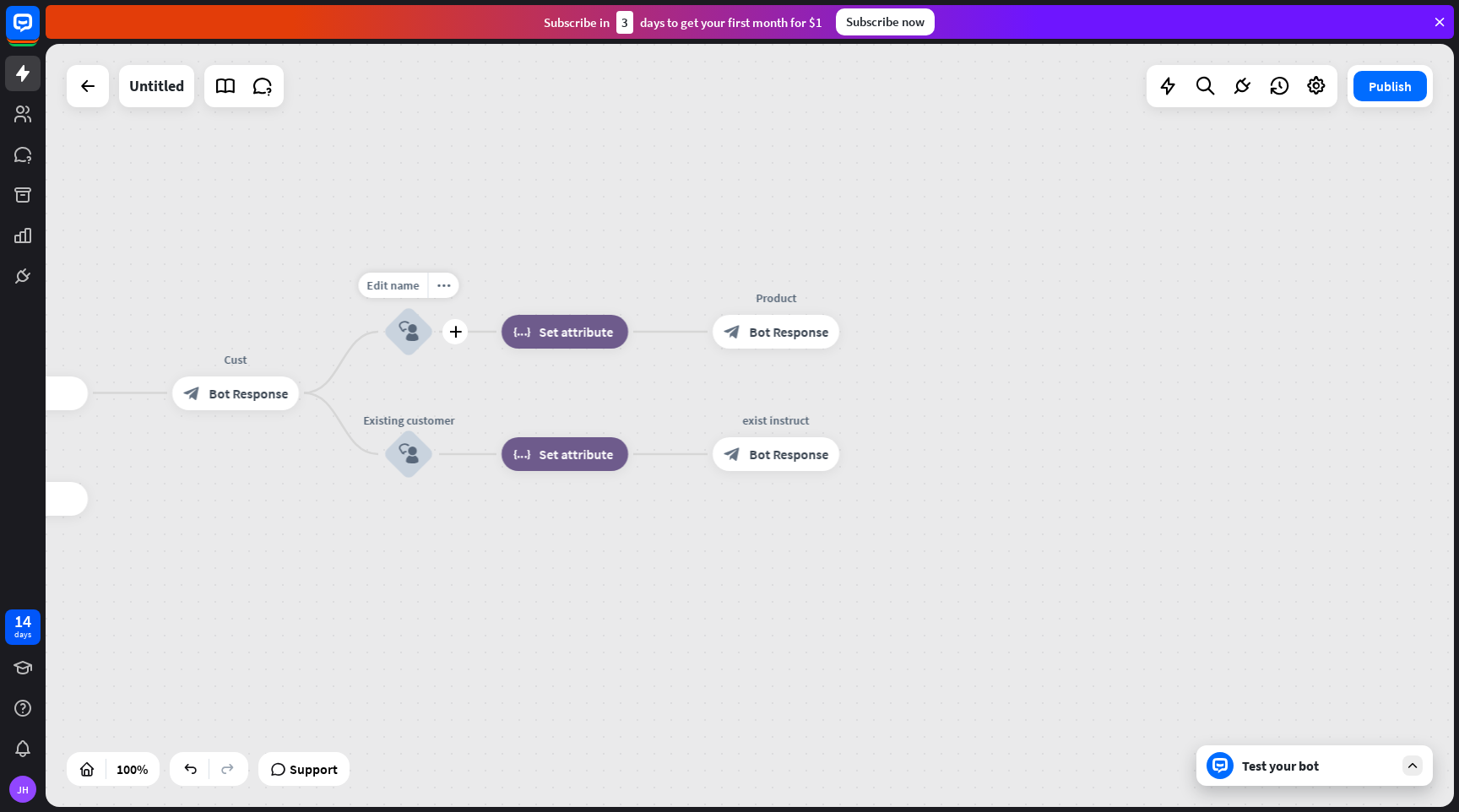
click at [407, 332] on icon "block_user_input" at bounding box center [408, 331] width 20 height 20
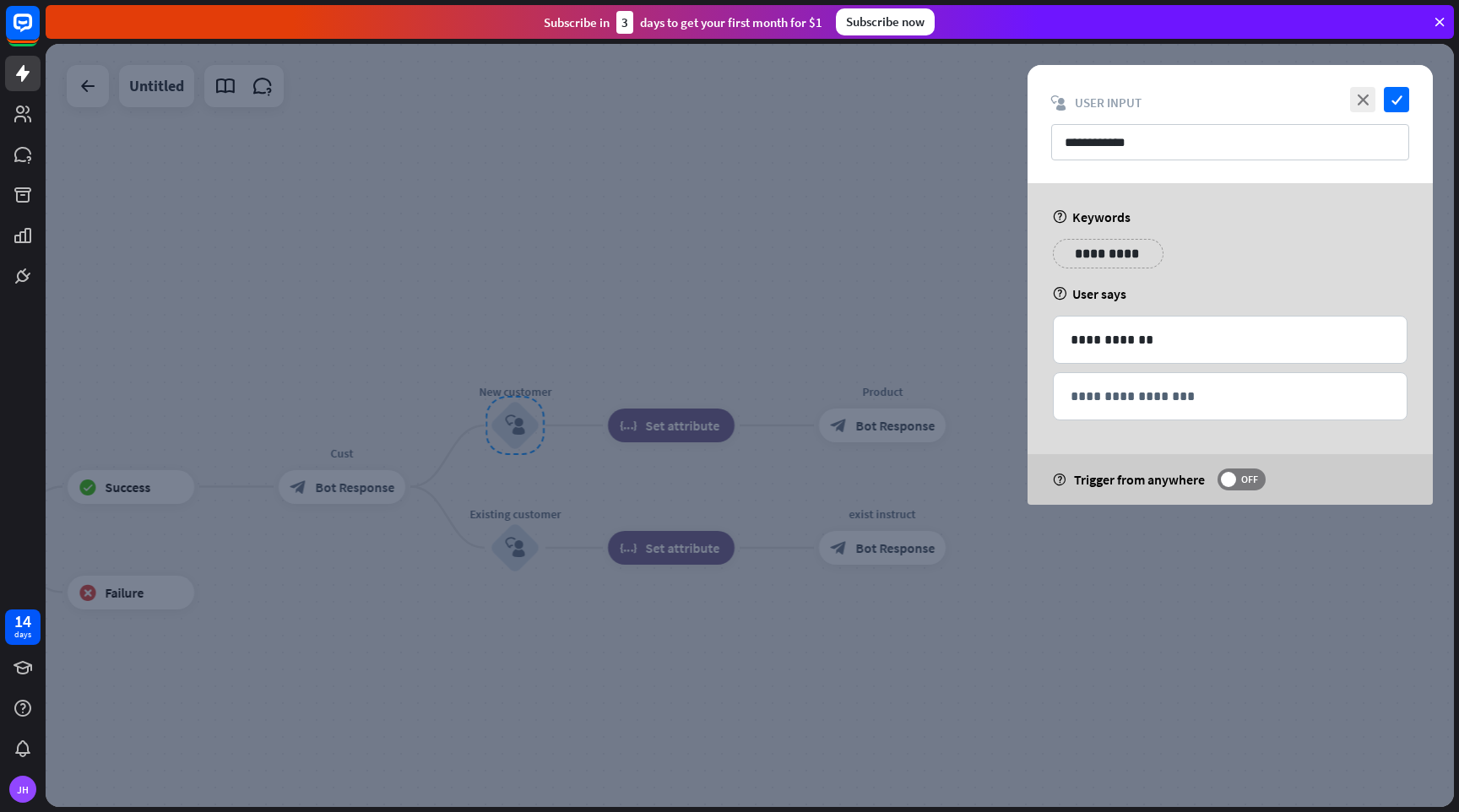
click at [605, 205] on div at bounding box center [749, 425] width 1408 height 763
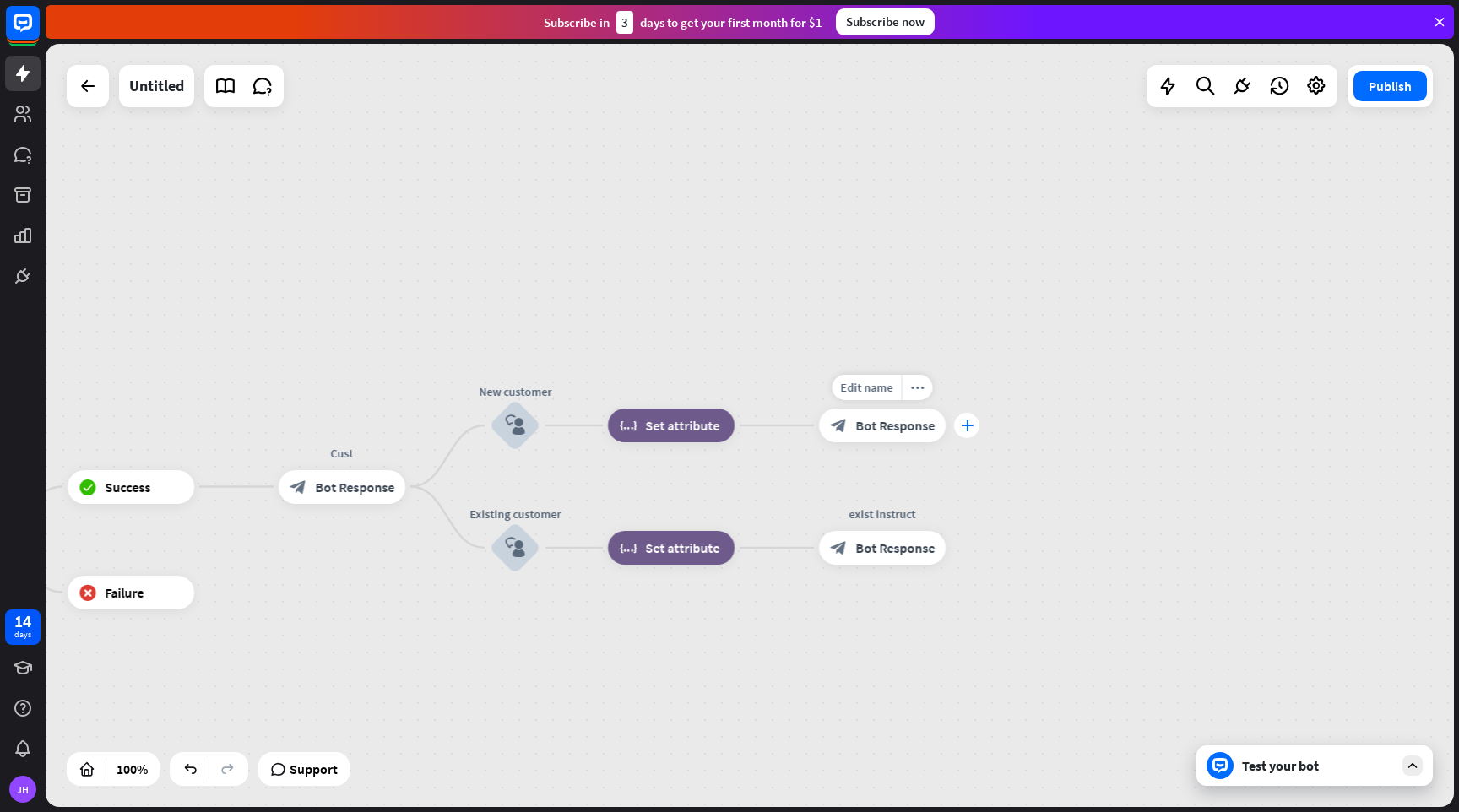
click at [965, 424] on icon "plus" at bounding box center [967, 425] width 13 height 12
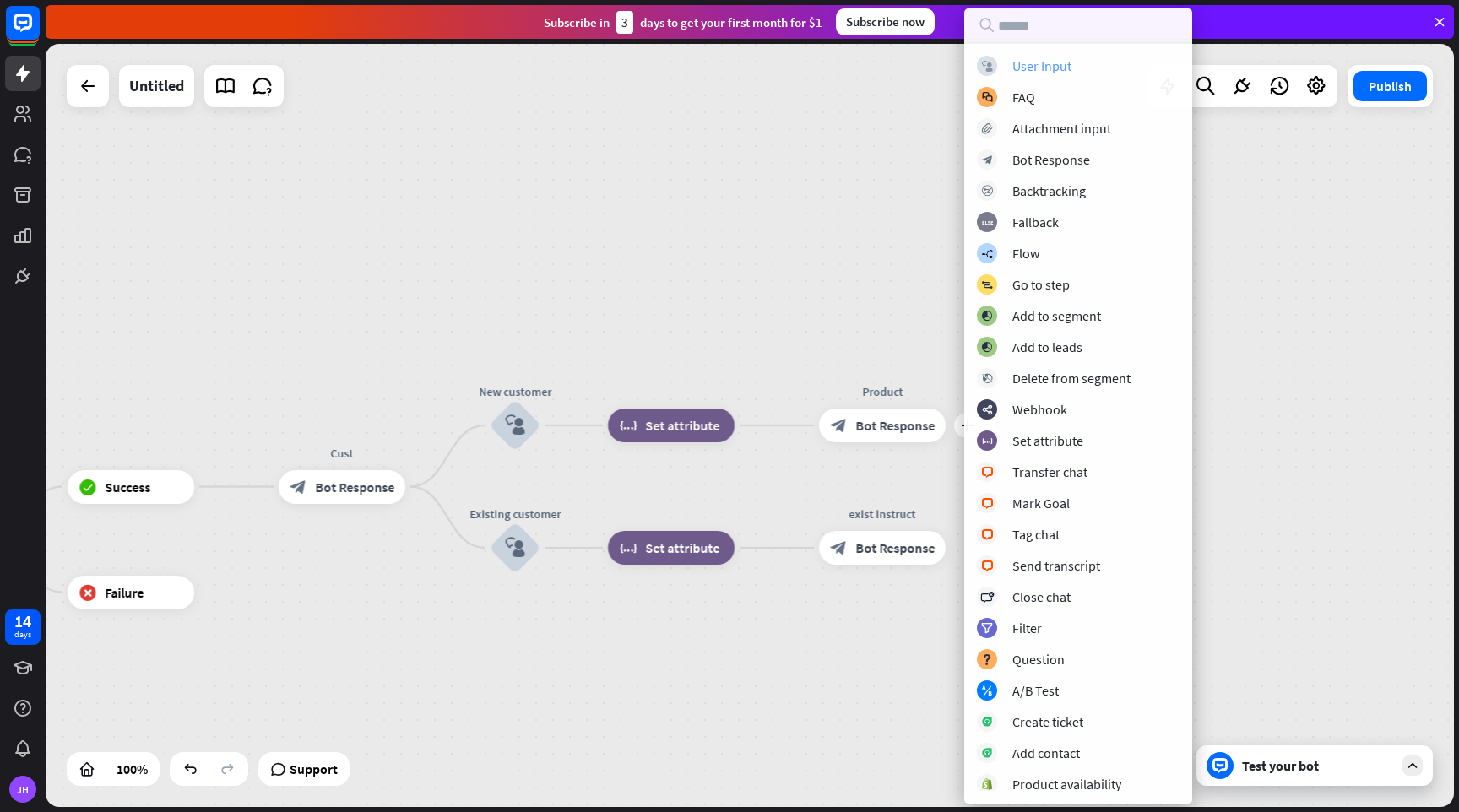
click at [1054, 67] on div "User Input" at bounding box center [1041, 65] width 59 height 17
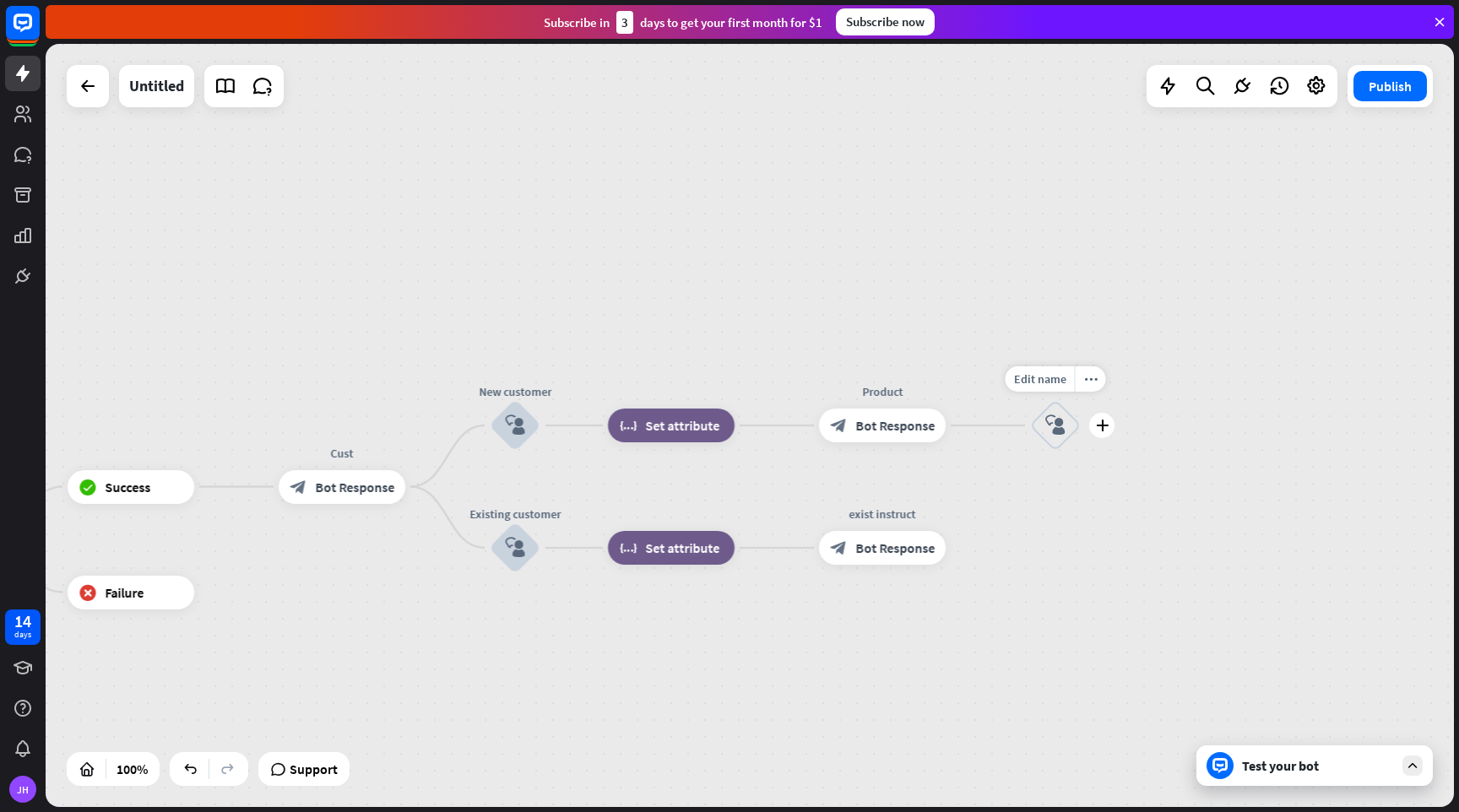
click at [1056, 421] on icon "block_user_input" at bounding box center [1055, 425] width 20 height 20
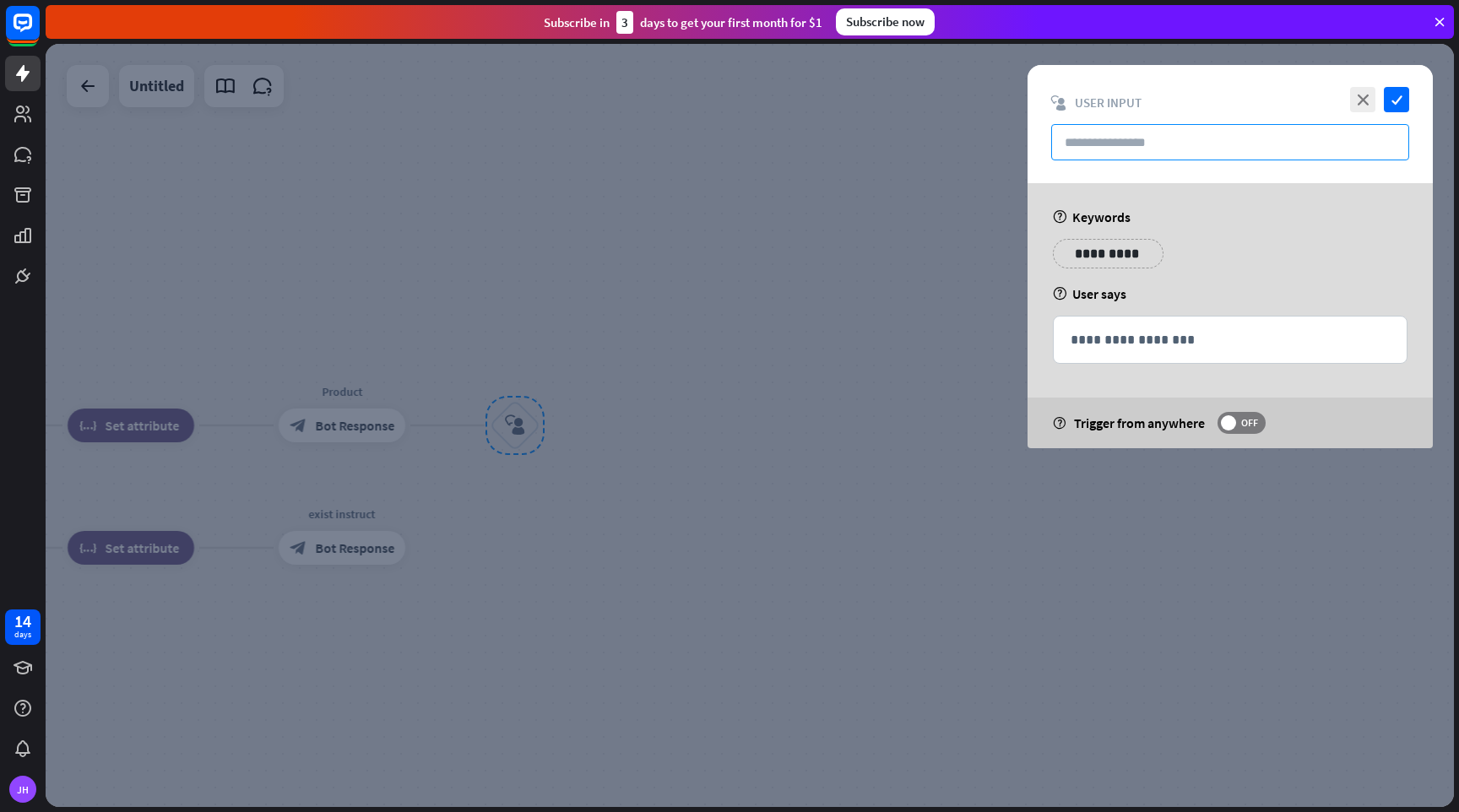
click at [1109, 129] on input "text" at bounding box center [1230, 142] width 358 height 36
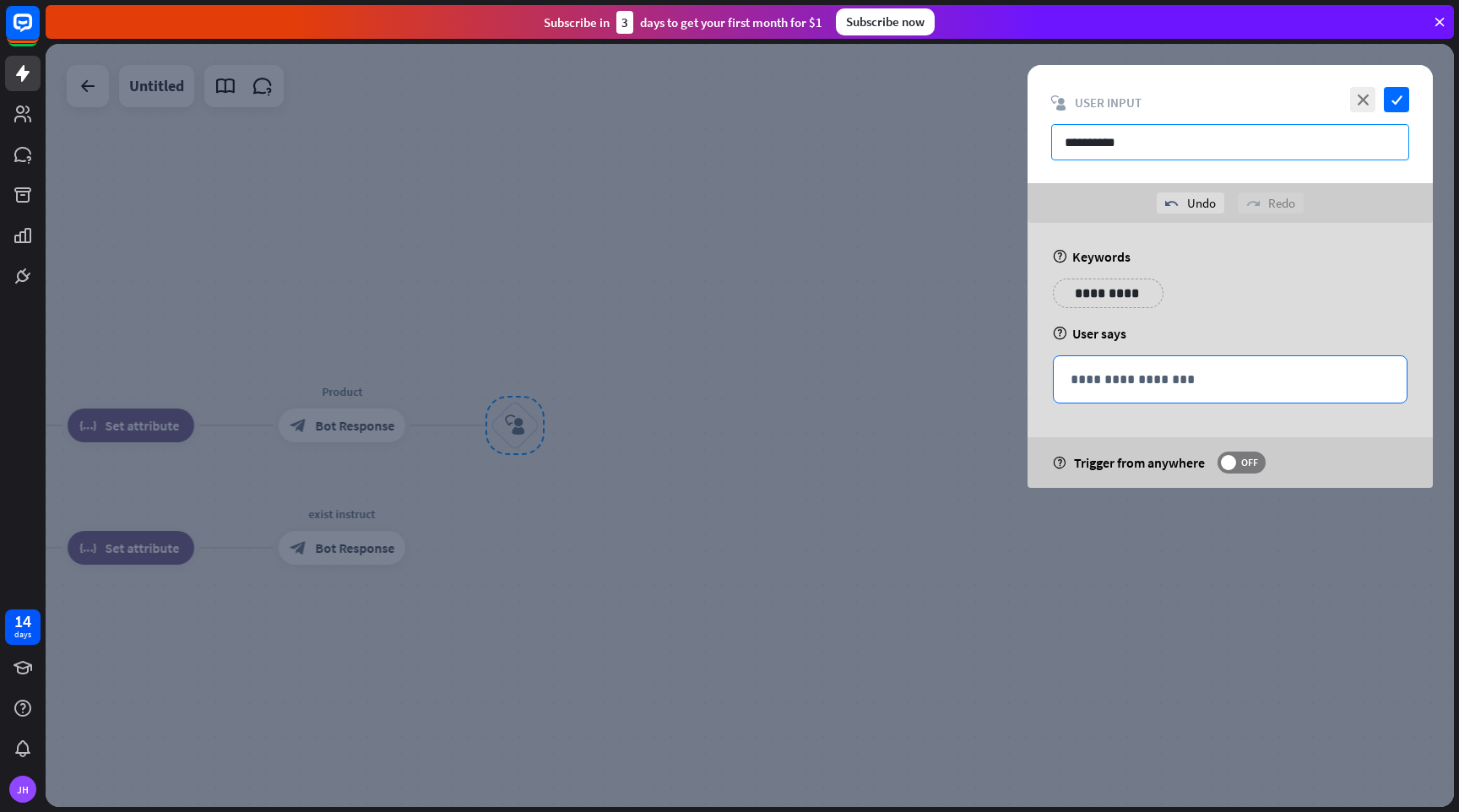
type input "**********"
click at [1131, 376] on p "**********" at bounding box center [1230, 378] width 319 height 21
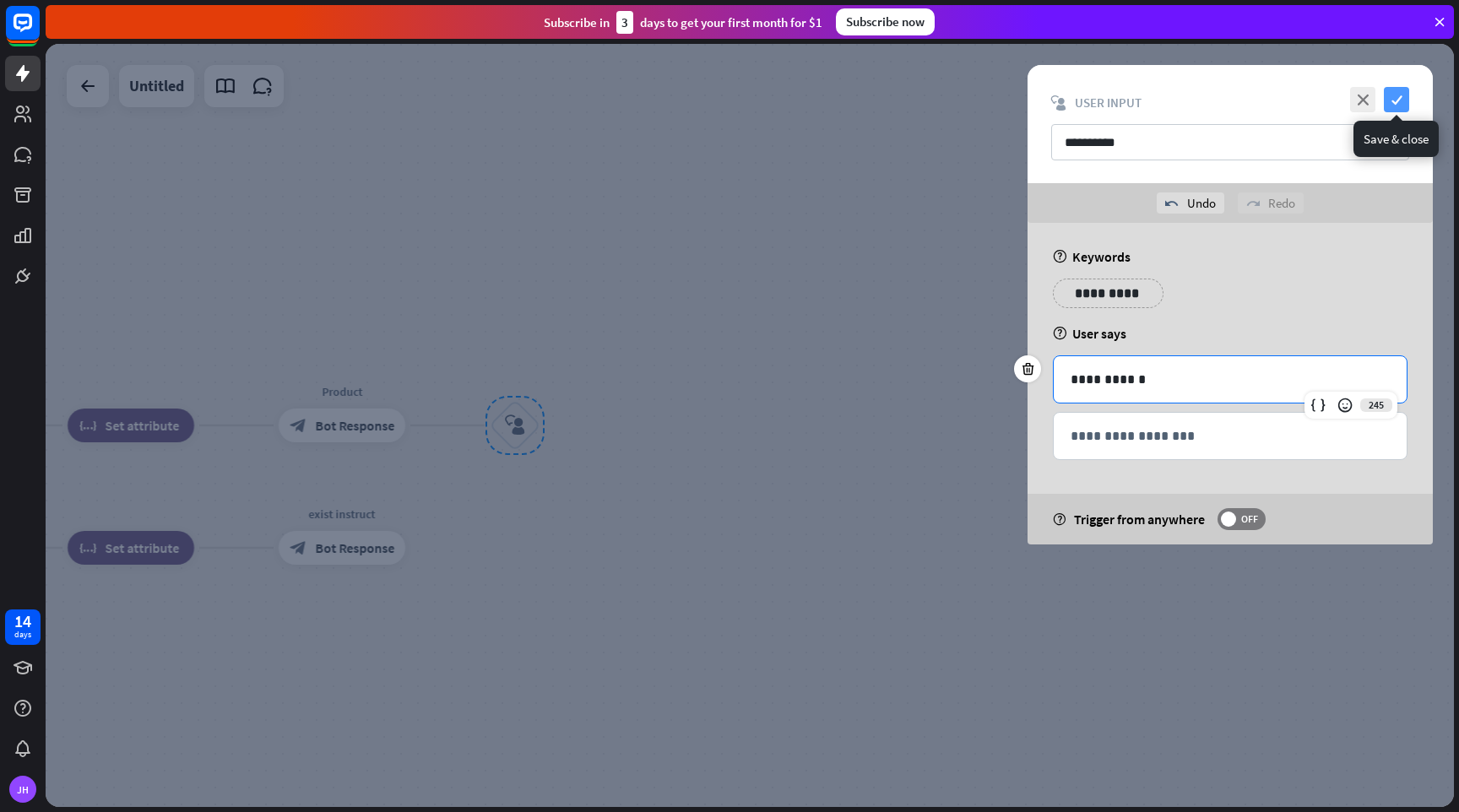
click at [1395, 94] on icon "check" at bounding box center [1397, 100] width 25 height 25
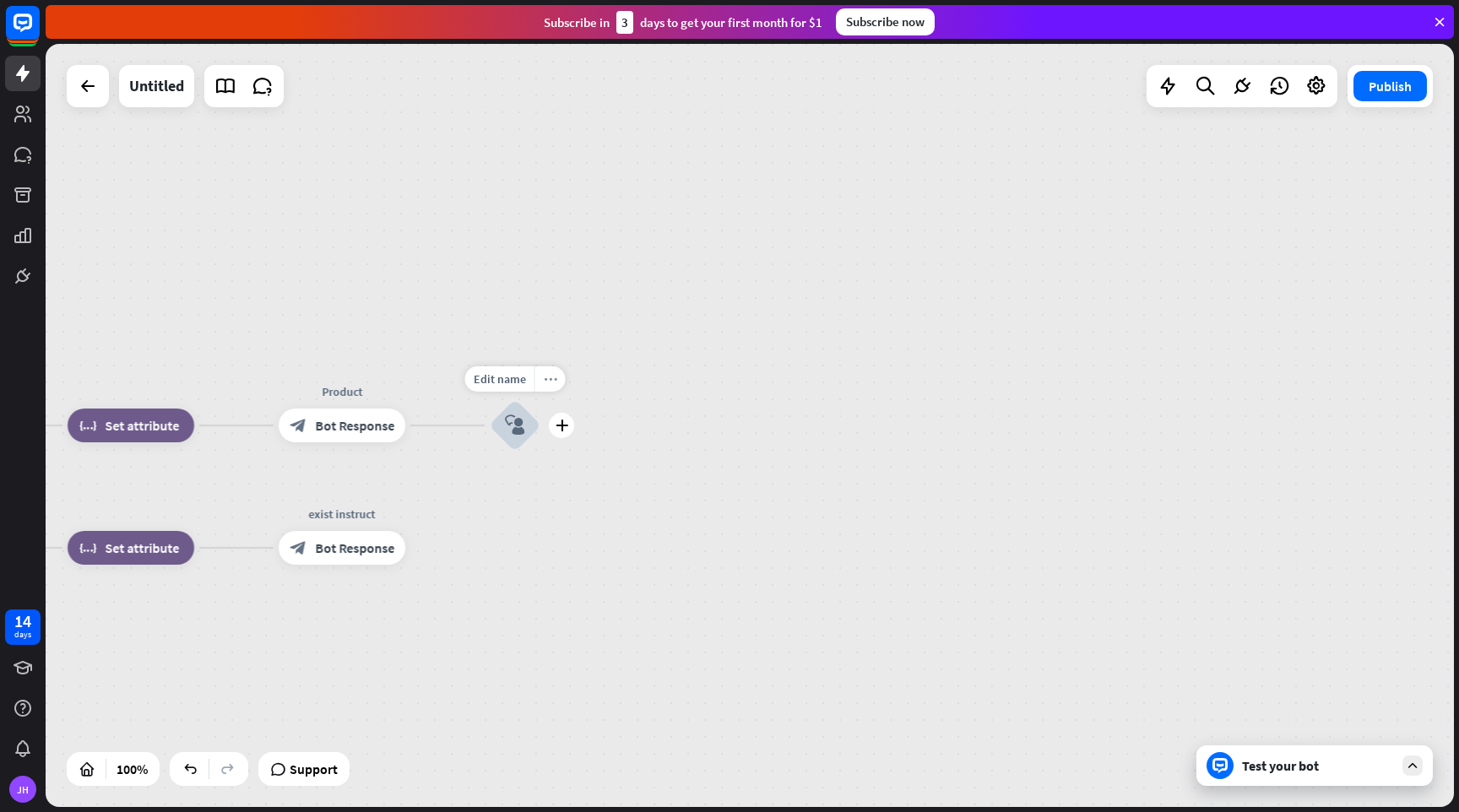
click at [549, 383] on icon "more_horiz" at bounding box center [550, 379] width 14 height 13
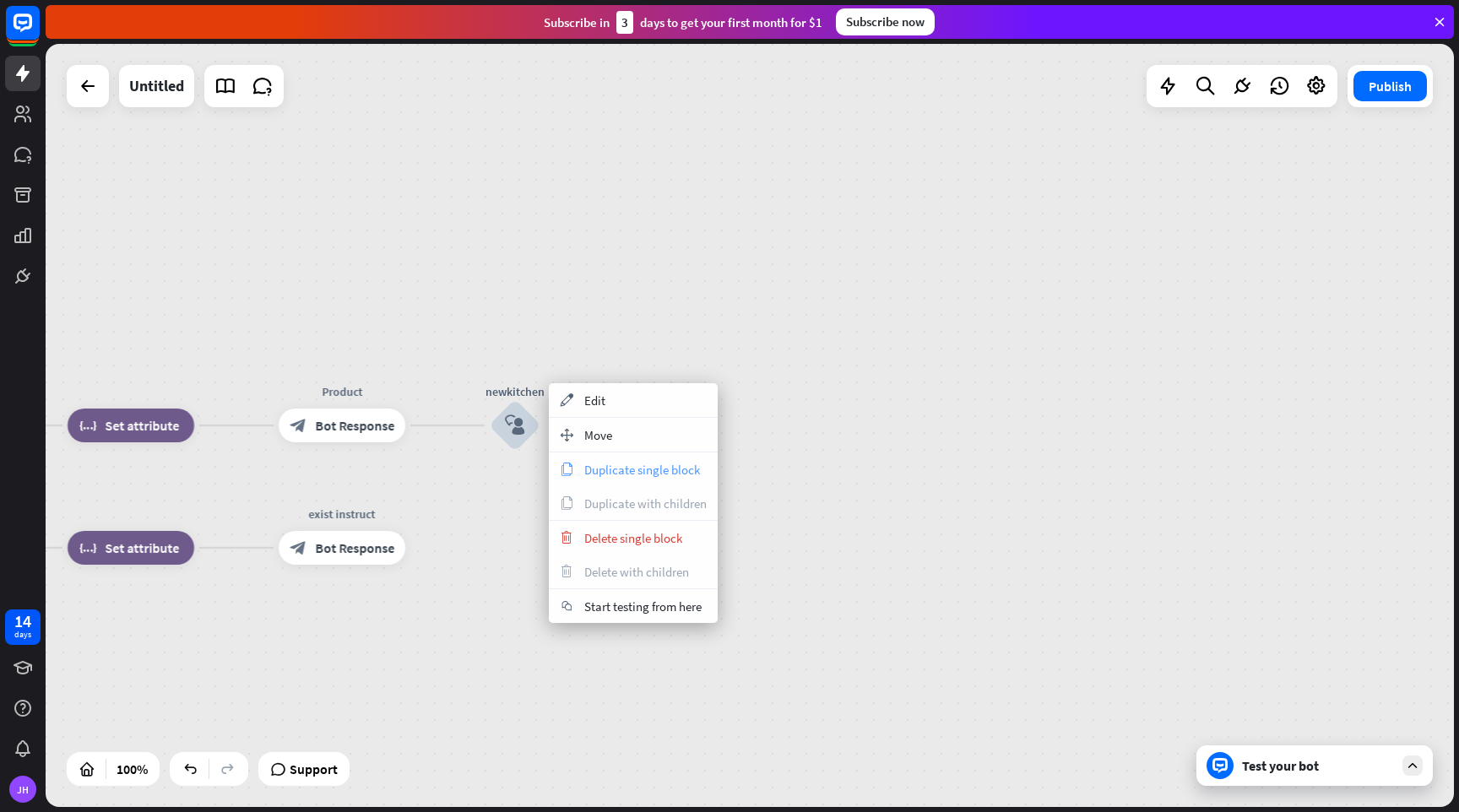
click at [592, 473] on span "Duplicate single block" at bounding box center [642, 470] width 116 height 16
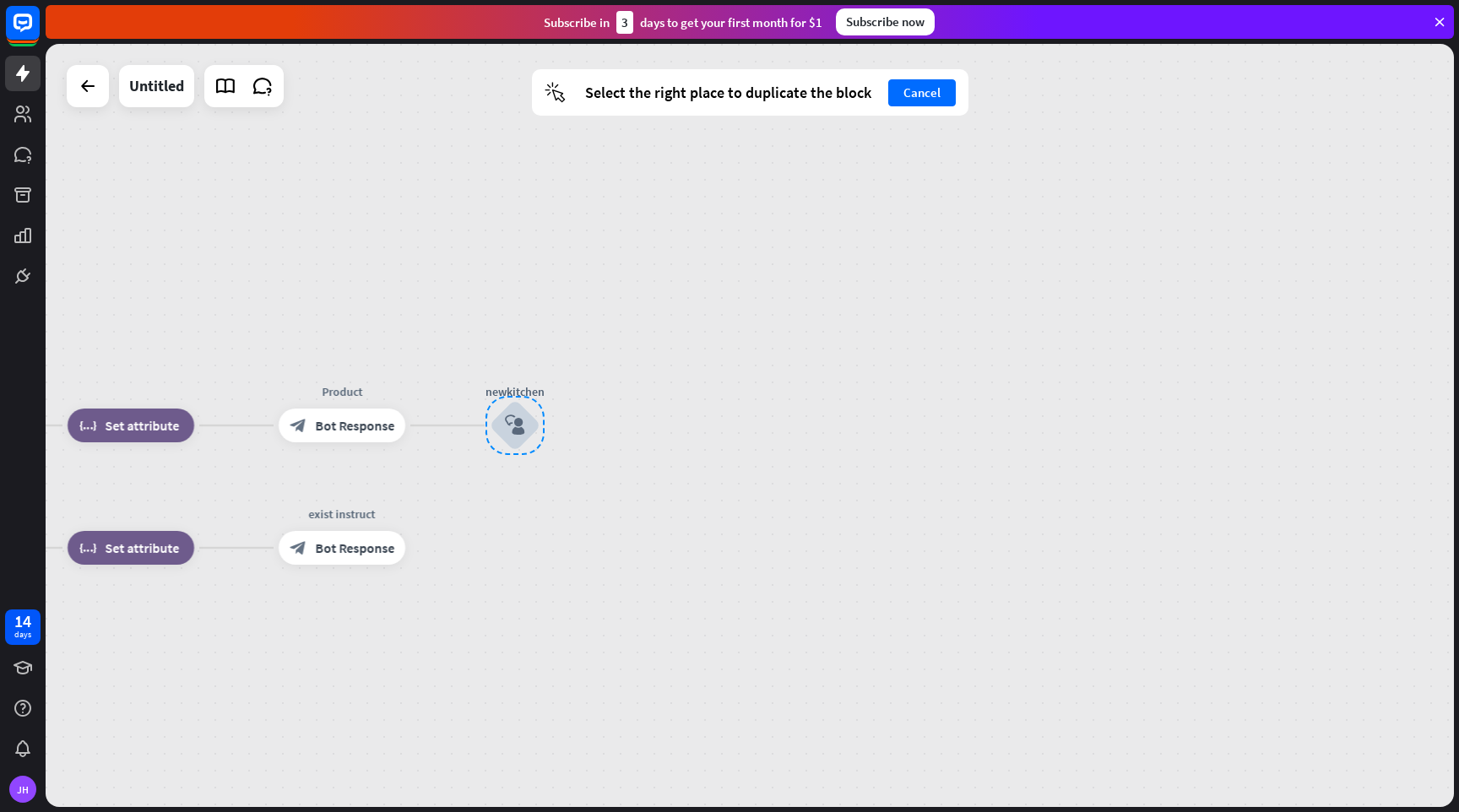
click at [455, 429] on div "home_2 Start point Welcome block_bot_response Bot Response Name block_question …" at bounding box center [749, 425] width 1408 height 763
click at [422, 425] on icon "plus" at bounding box center [425, 425] width 13 height 12
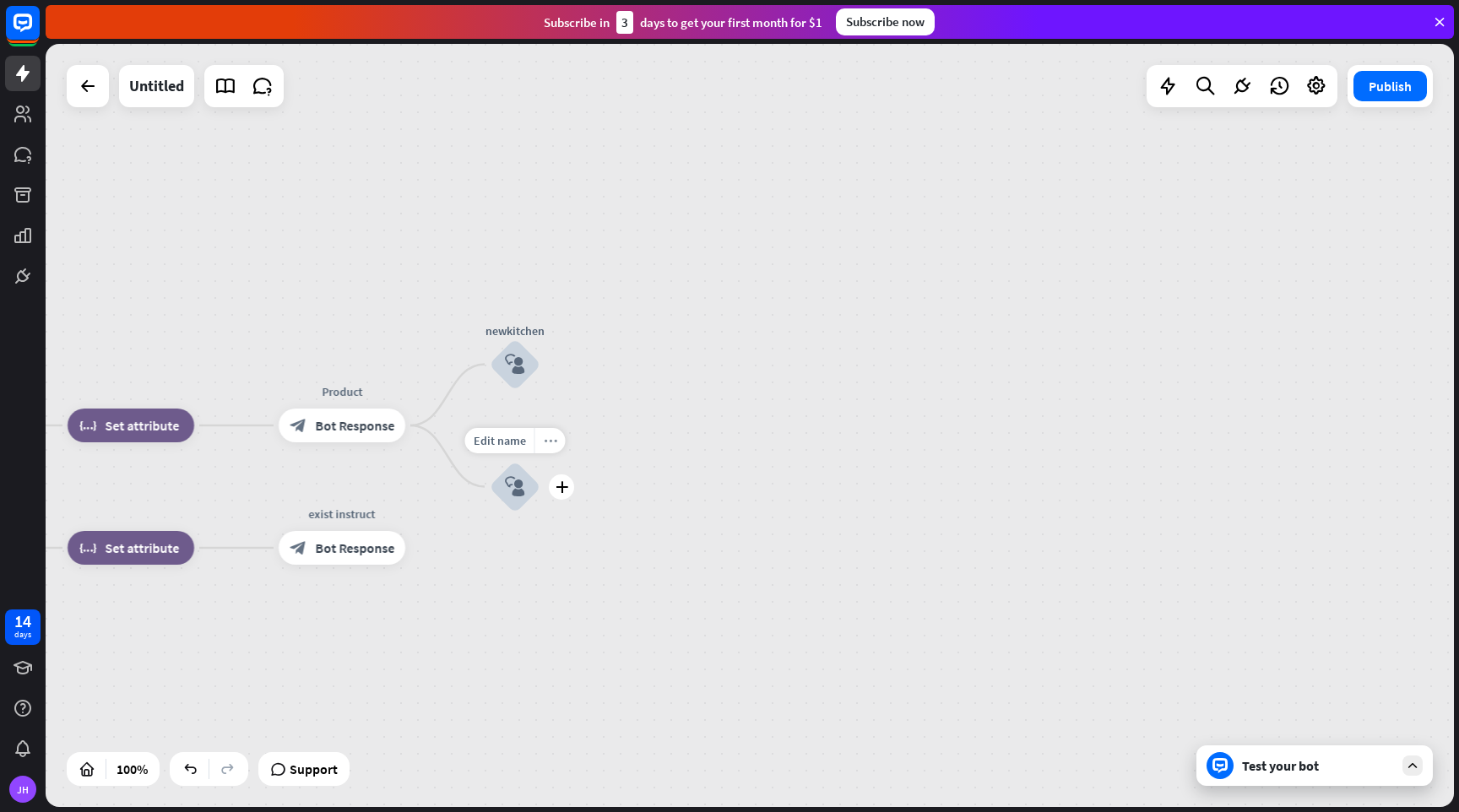
click at [550, 445] on icon "more_horiz" at bounding box center [550, 440] width 14 height 13
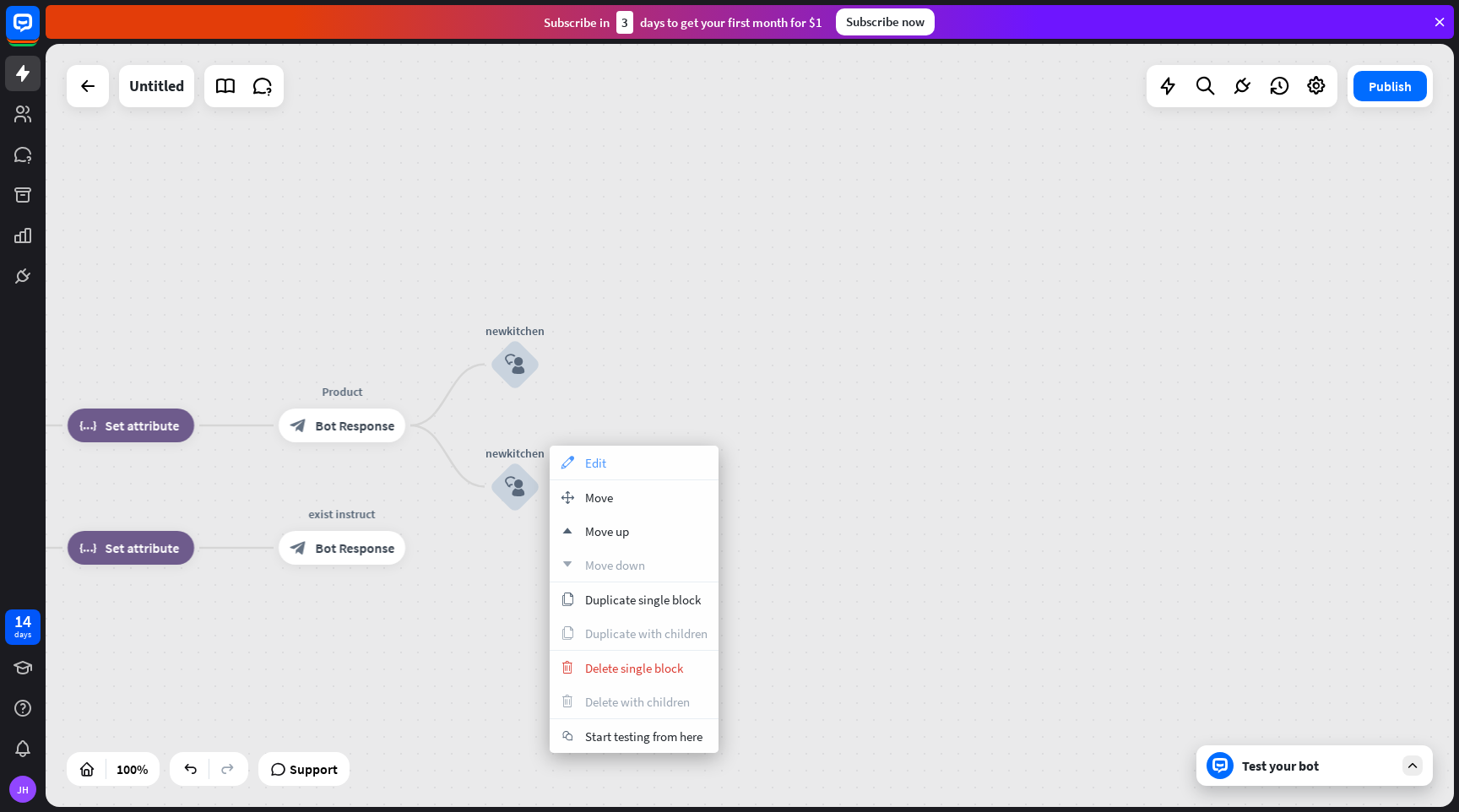
click at [610, 472] on div "appearance Edit" at bounding box center [634, 462] width 168 height 33
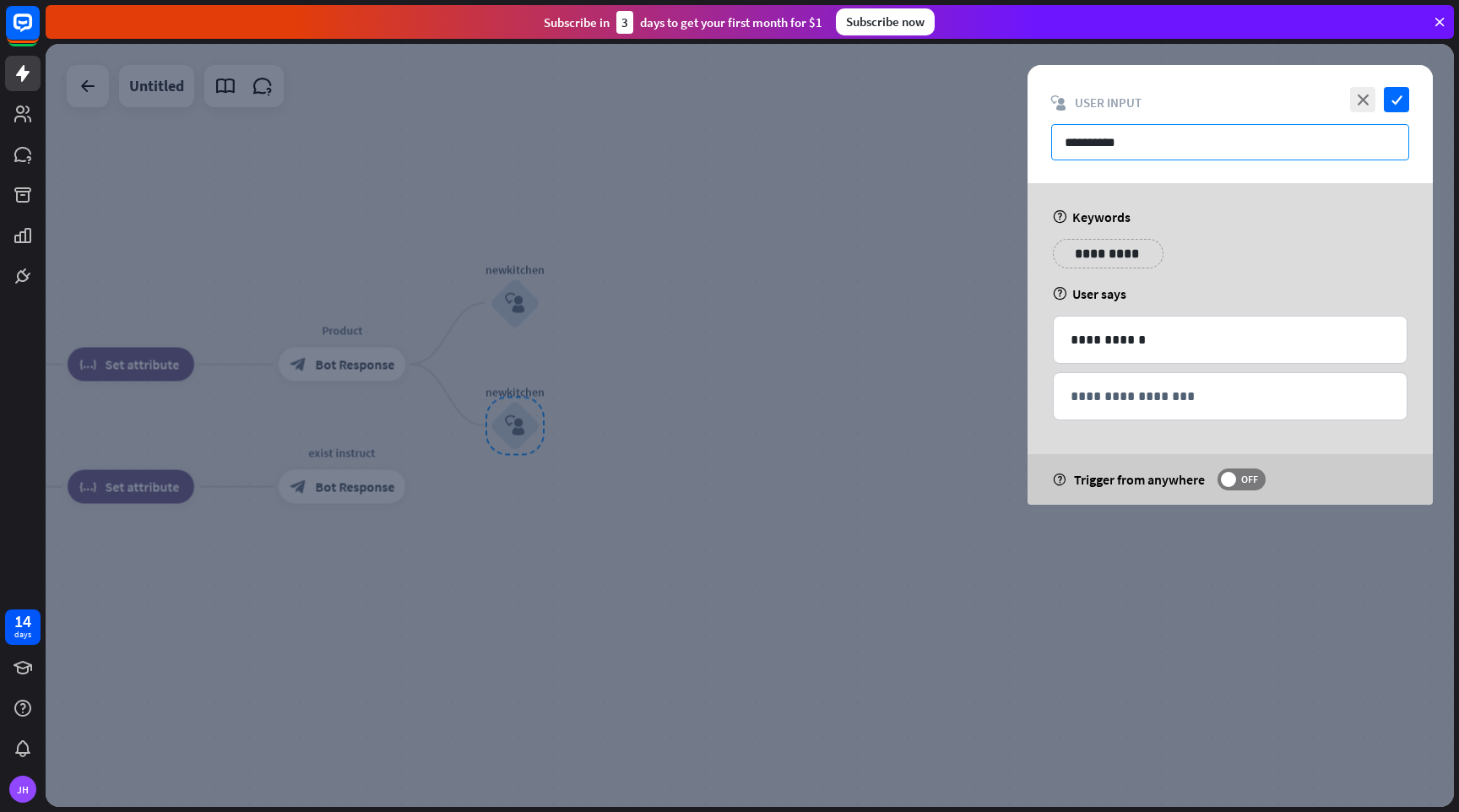
click at [1150, 145] on input "**********" at bounding box center [1230, 142] width 358 height 36
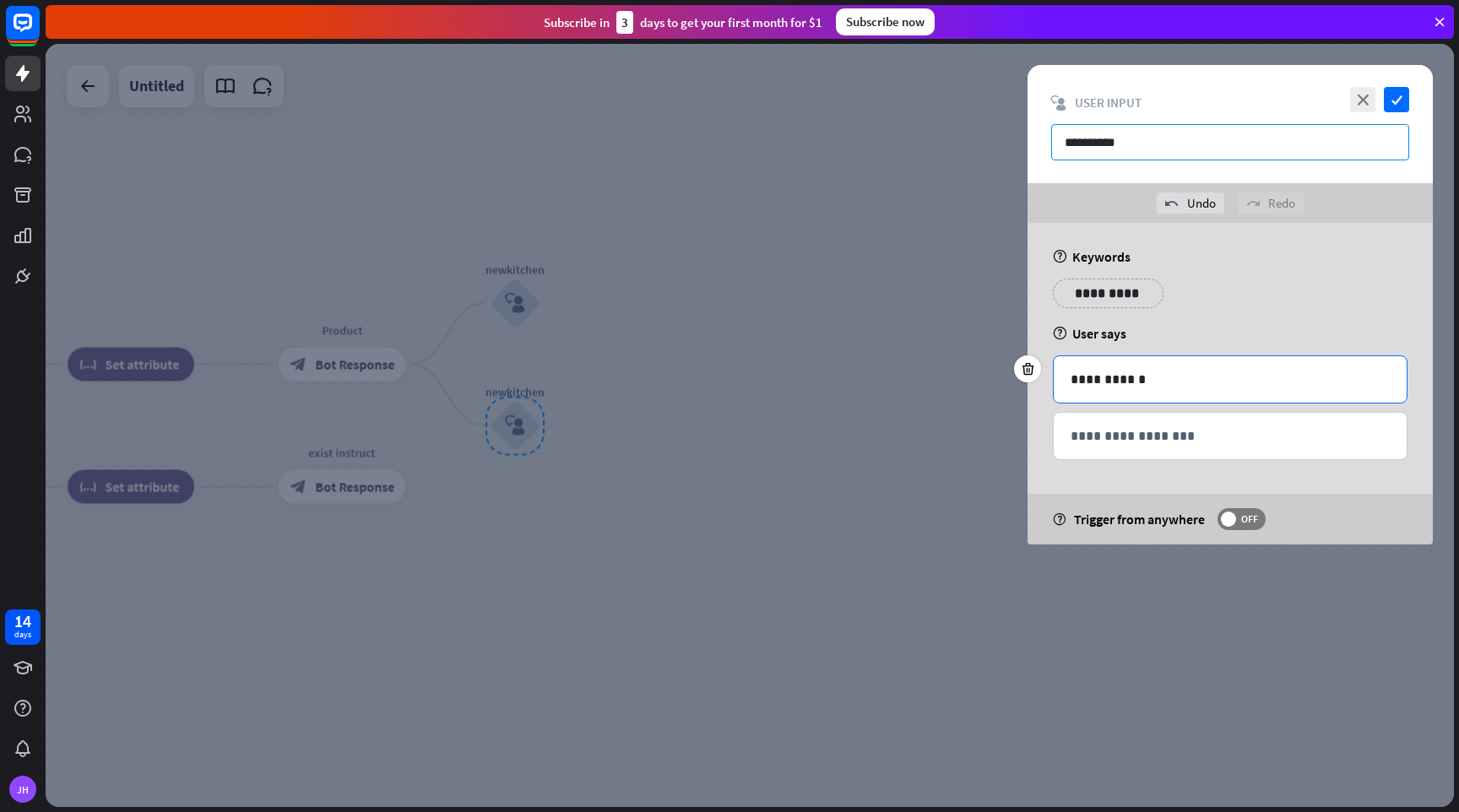
type input "**********"
click at [1181, 382] on p "**********" at bounding box center [1230, 378] width 319 height 21
click at [1397, 94] on icon "check" at bounding box center [1397, 100] width 25 height 25
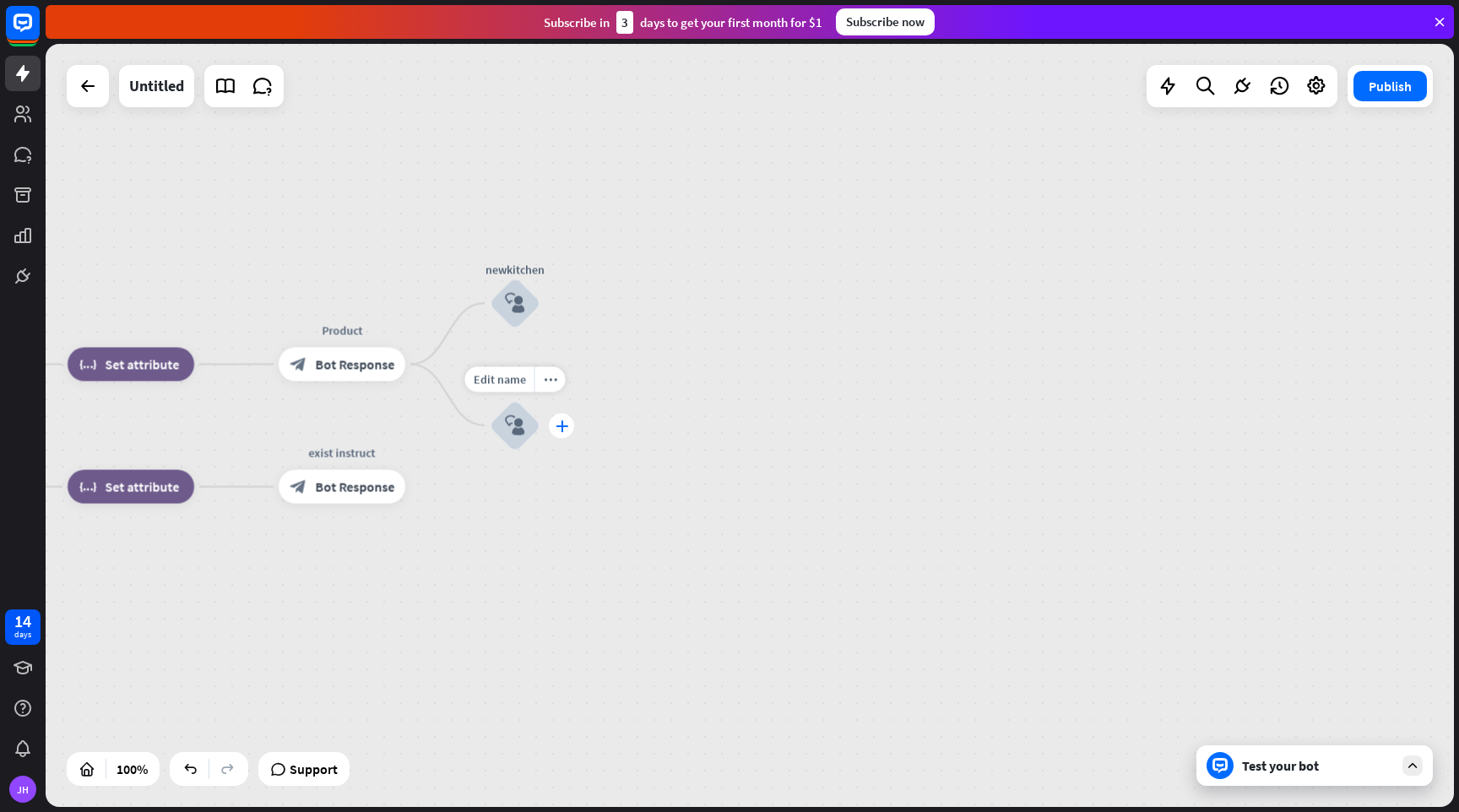
click at [565, 427] on icon "plus" at bounding box center [562, 425] width 13 height 12
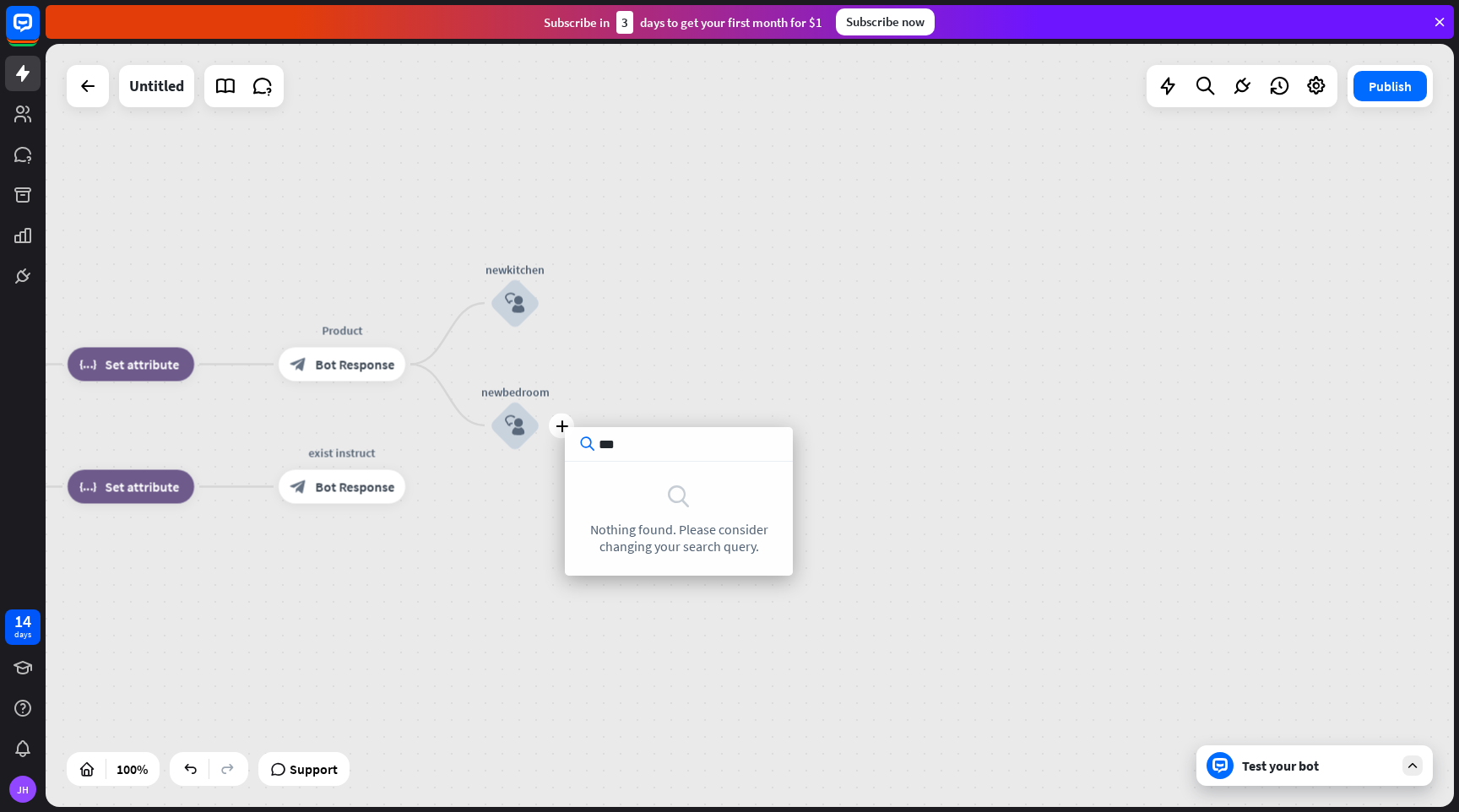
type input "***"
click at [789, 263] on div "home_2 Start point Welcome block_bot_response Bot Response Name block_question …" at bounding box center [749, 425] width 1408 height 763
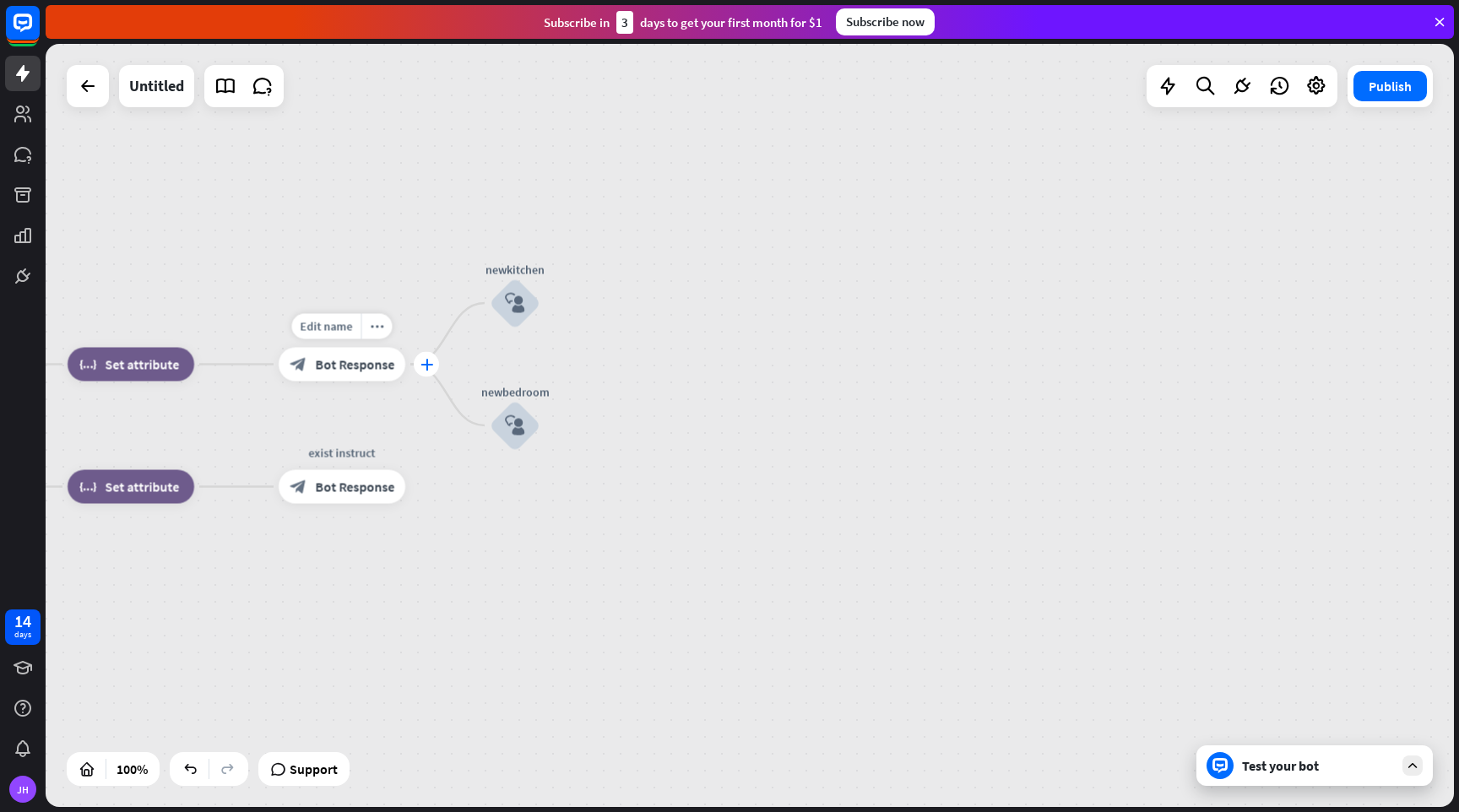
click at [425, 364] on icon "plus" at bounding box center [427, 364] width 13 height 12
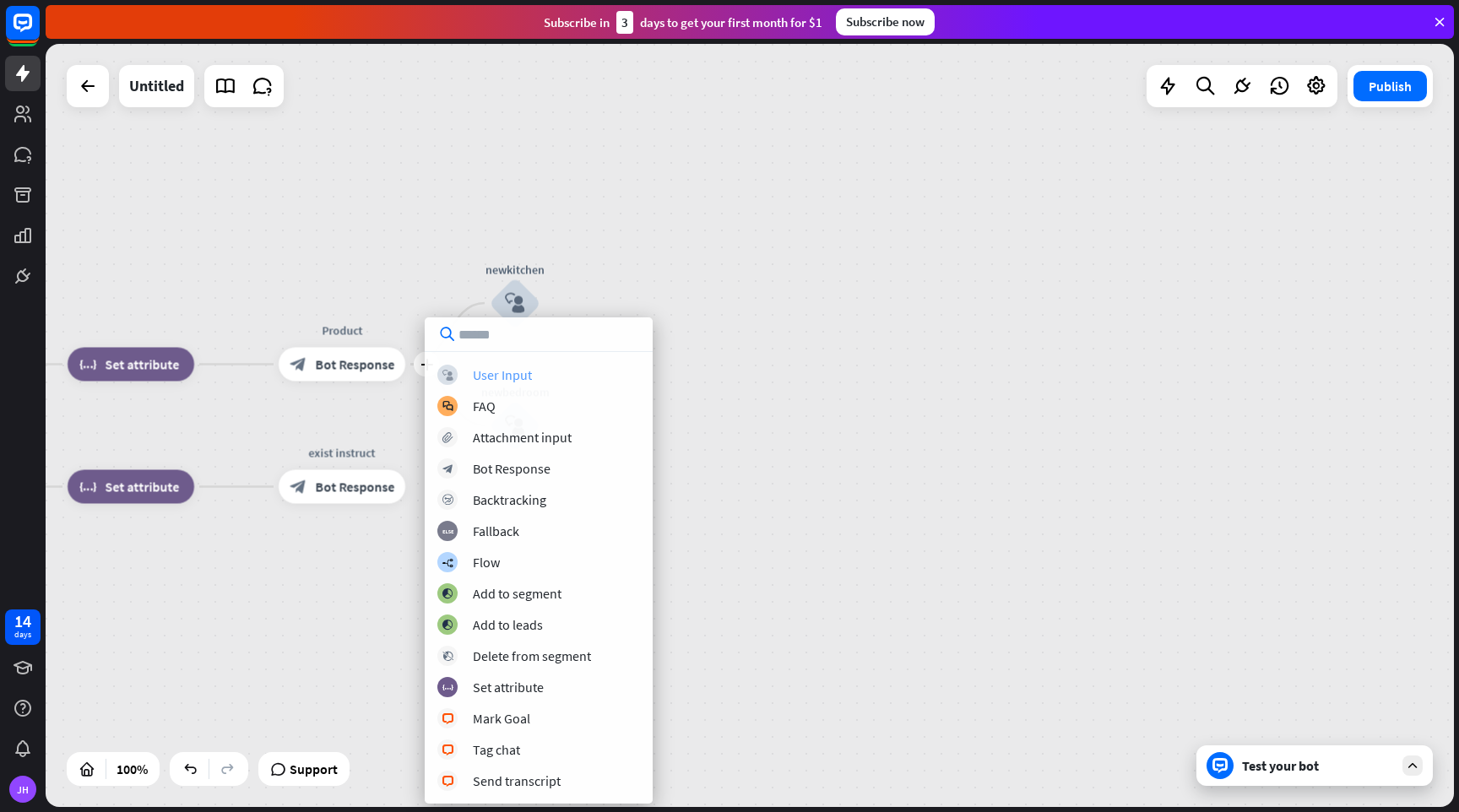
click at [508, 377] on div "User Input" at bounding box center [502, 375] width 59 height 17
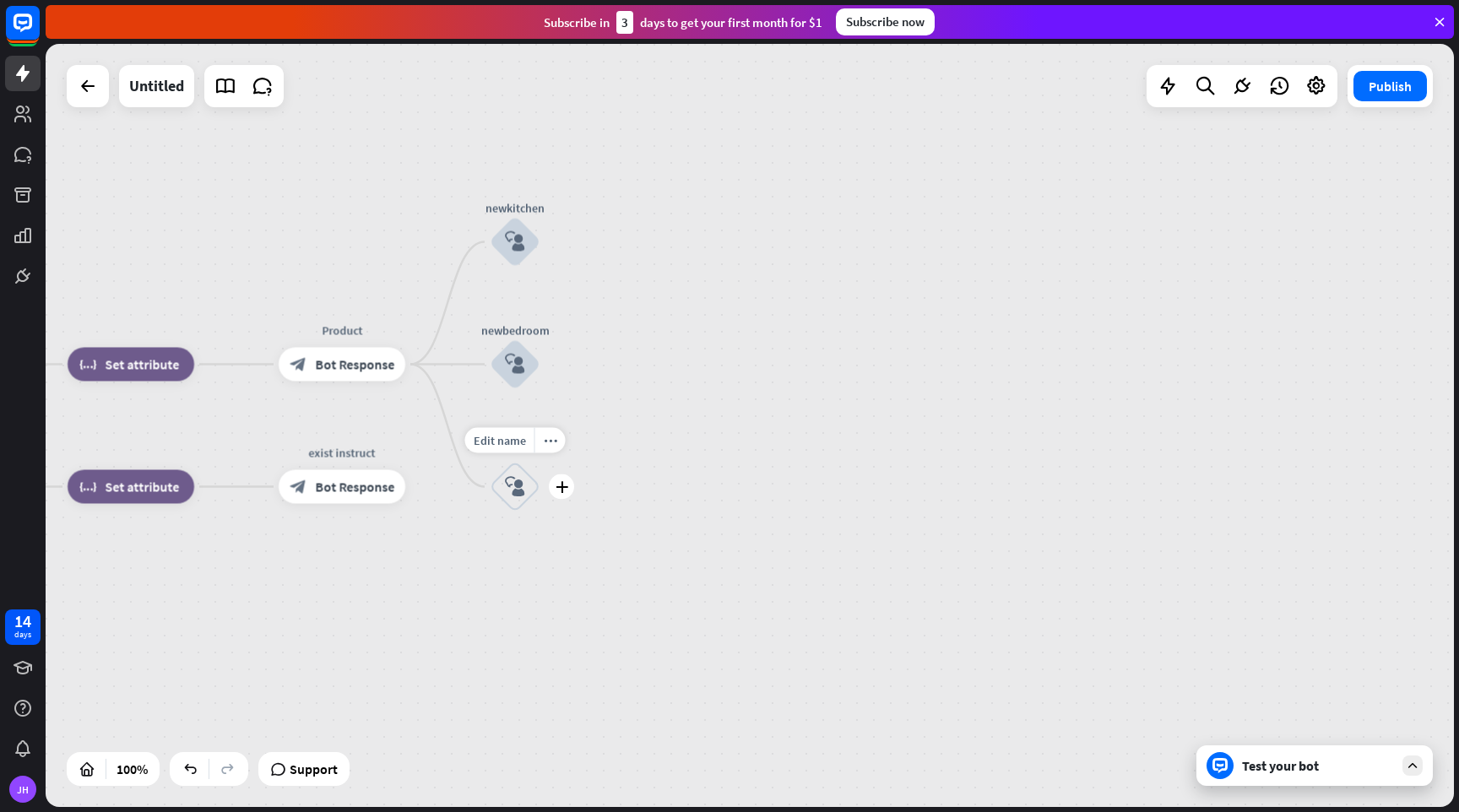
click at [514, 480] on icon "block_user_input" at bounding box center [515, 487] width 20 height 20
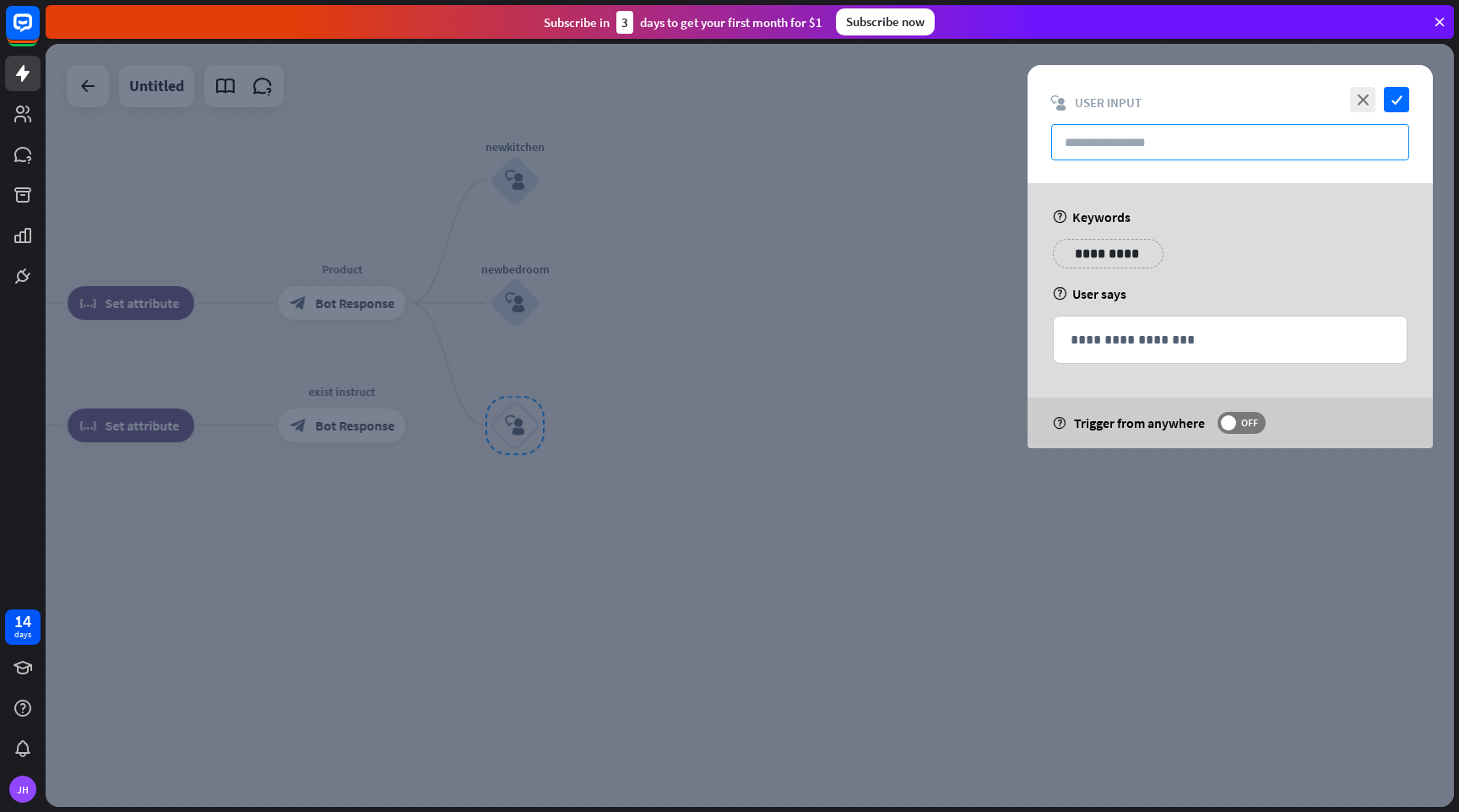
click at [1103, 146] on input "text" at bounding box center [1230, 142] width 358 height 36
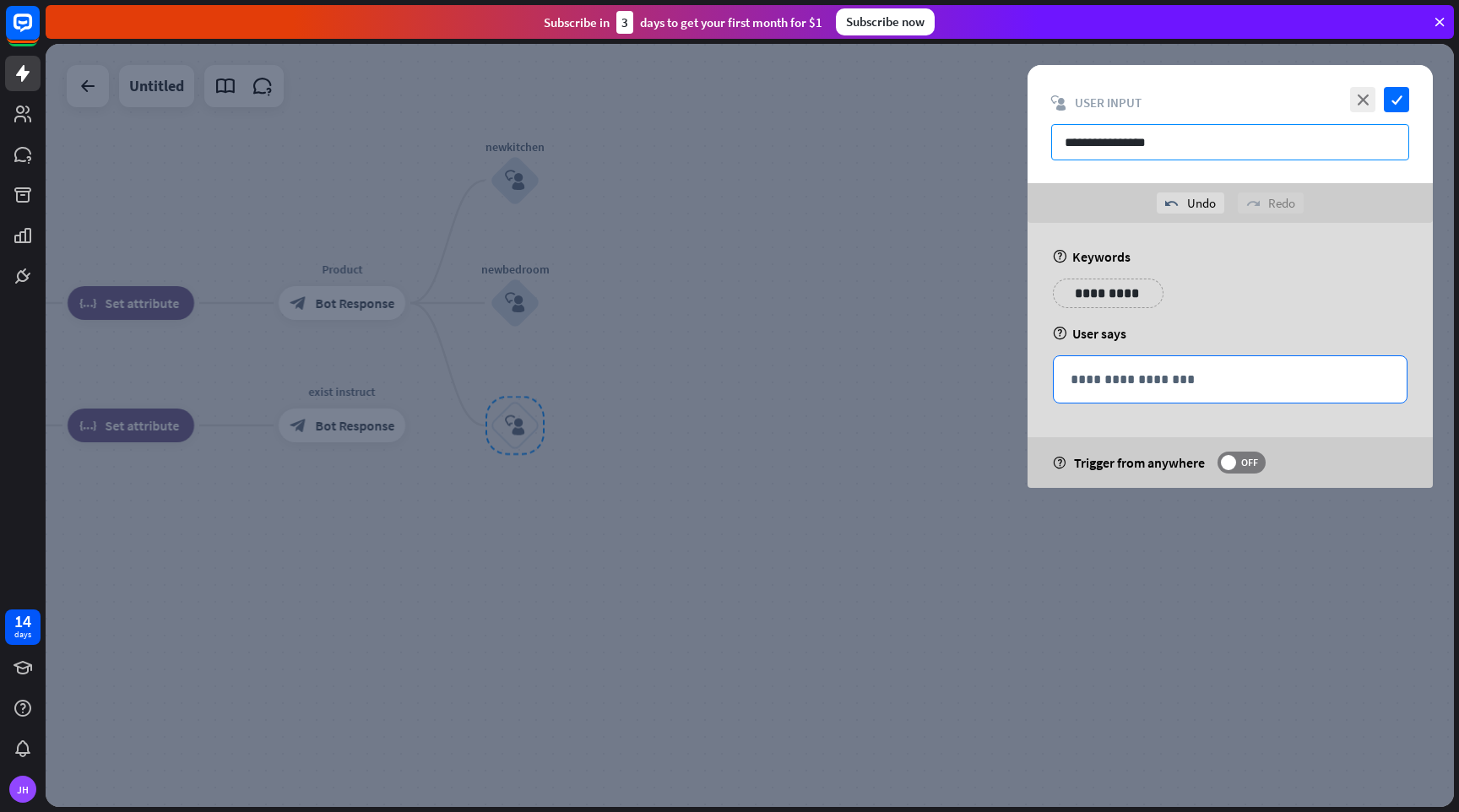
type input "**********"
click at [1134, 378] on p "**********" at bounding box center [1230, 378] width 319 height 21
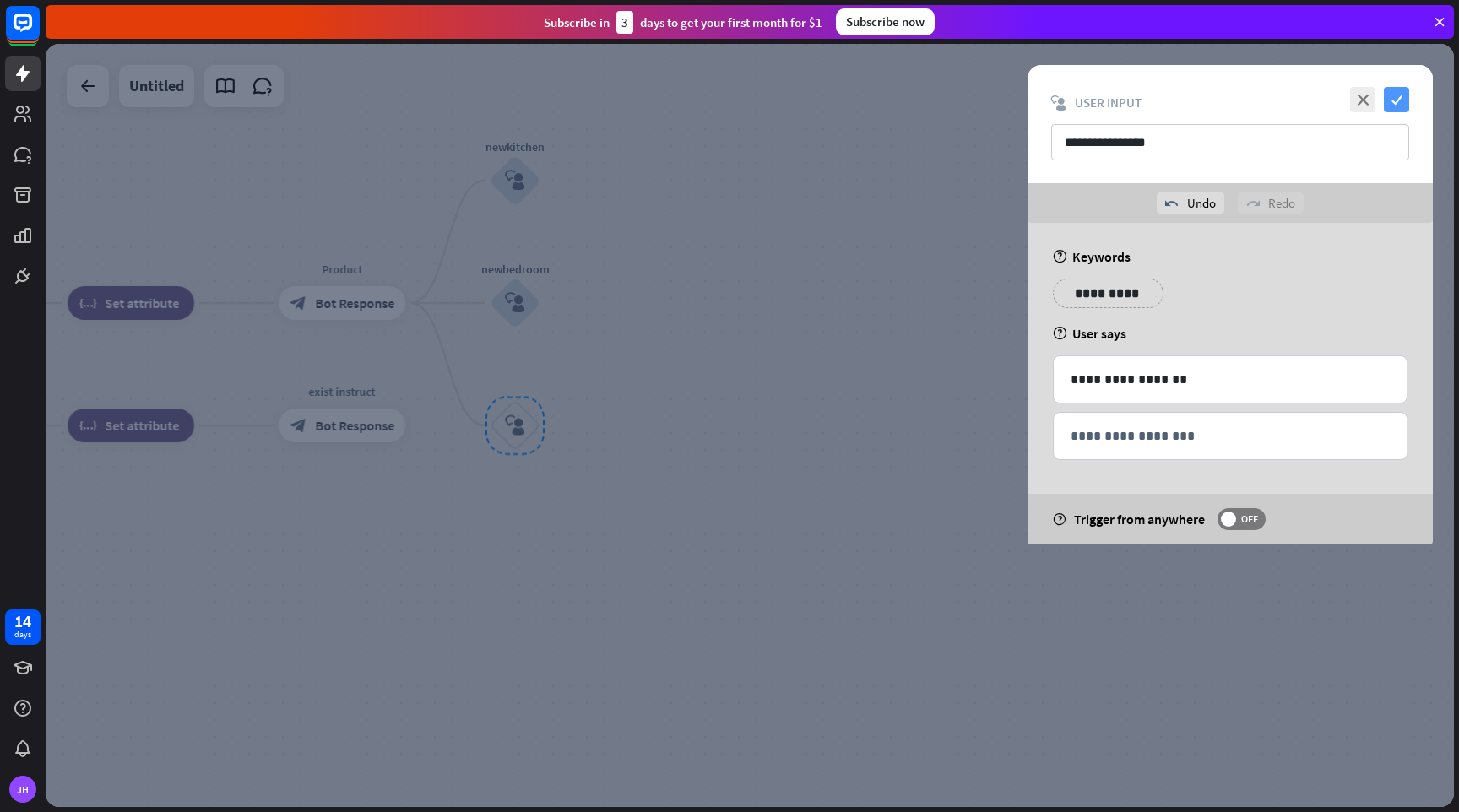
click at [1391, 100] on icon "check" at bounding box center [1397, 100] width 25 height 25
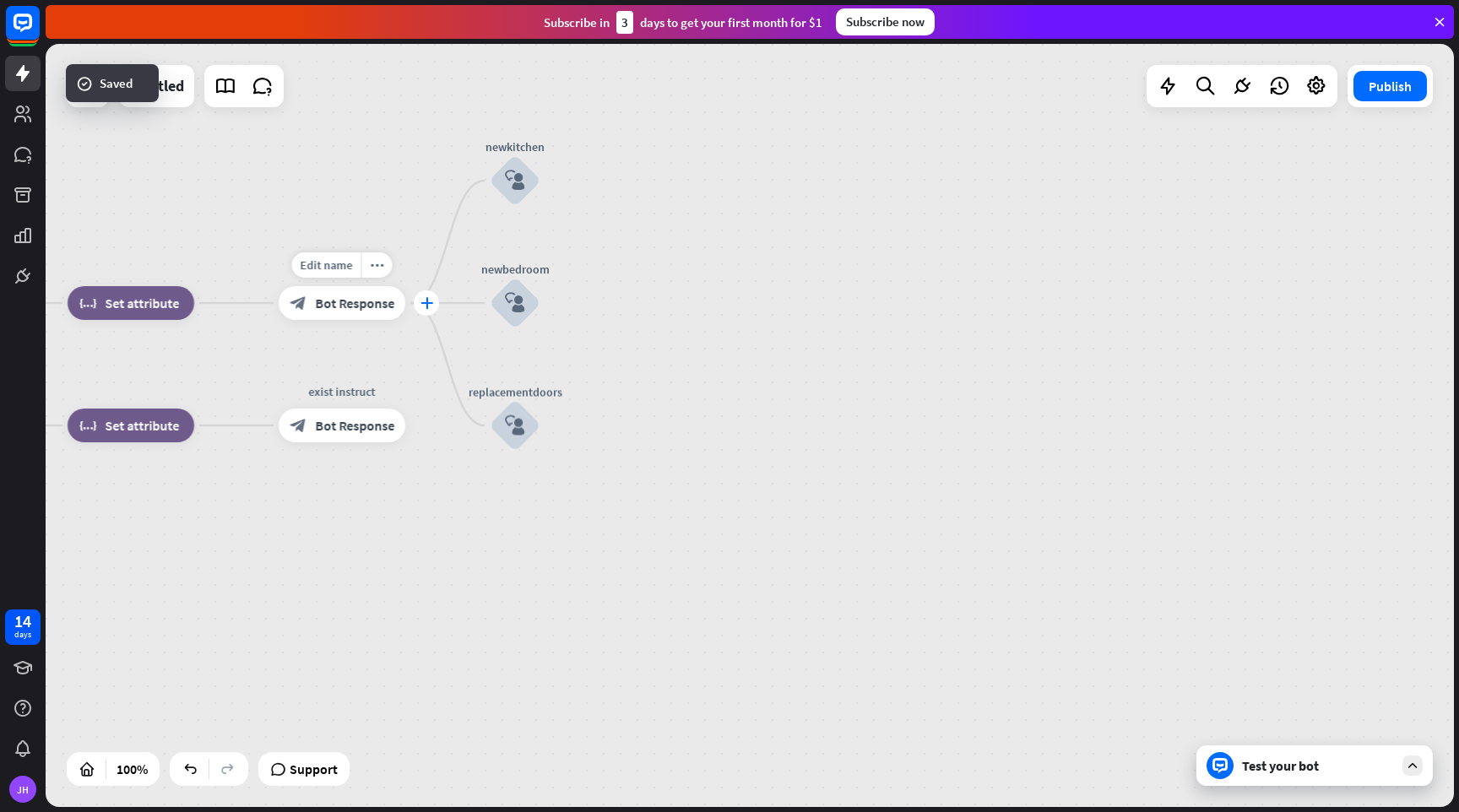
click at [427, 306] on icon "plus" at bounding box center [427, 302] width 13 height 12
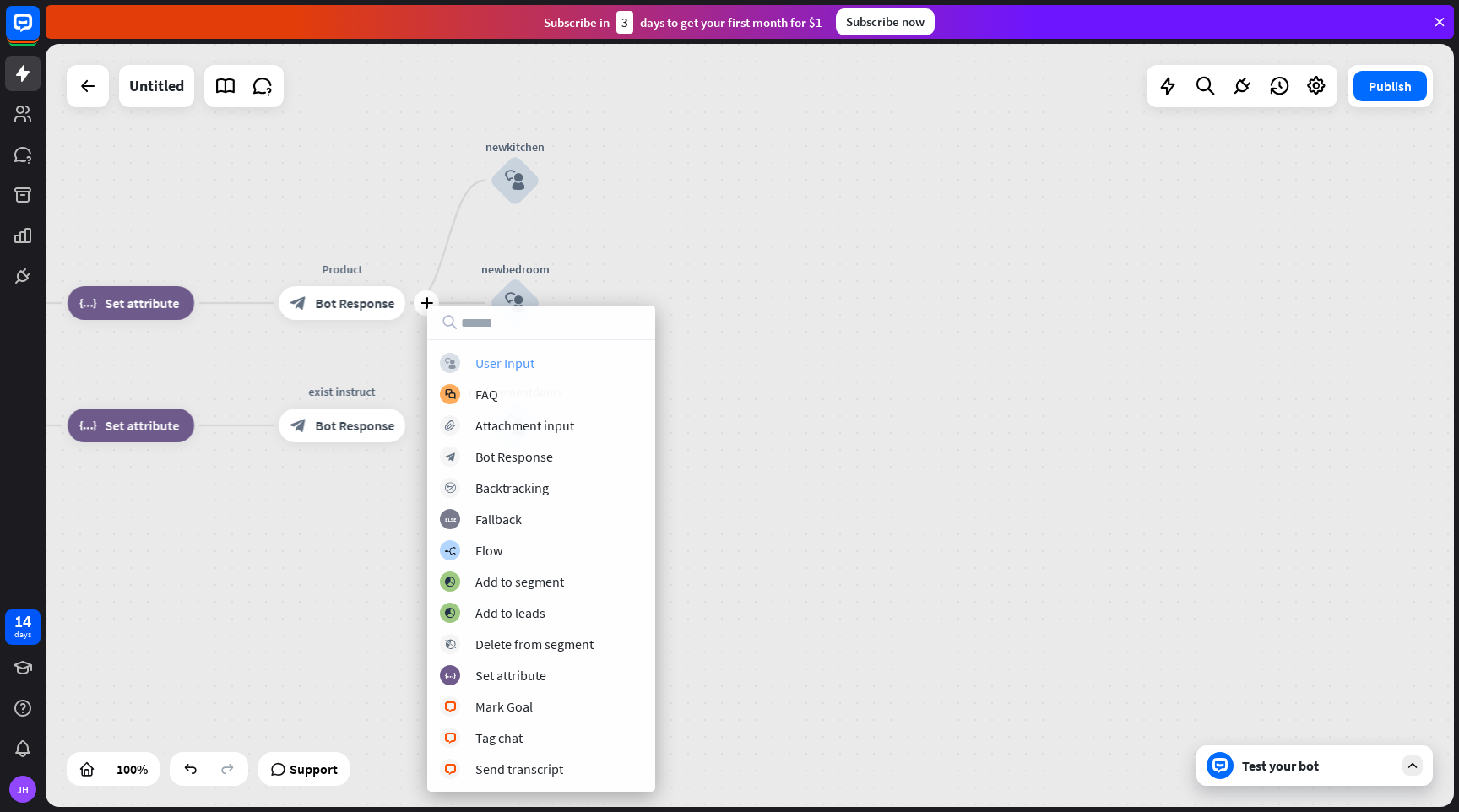
click at [481, 368] on div "User Input" at bounding box center [504, 363] width 59 height 17
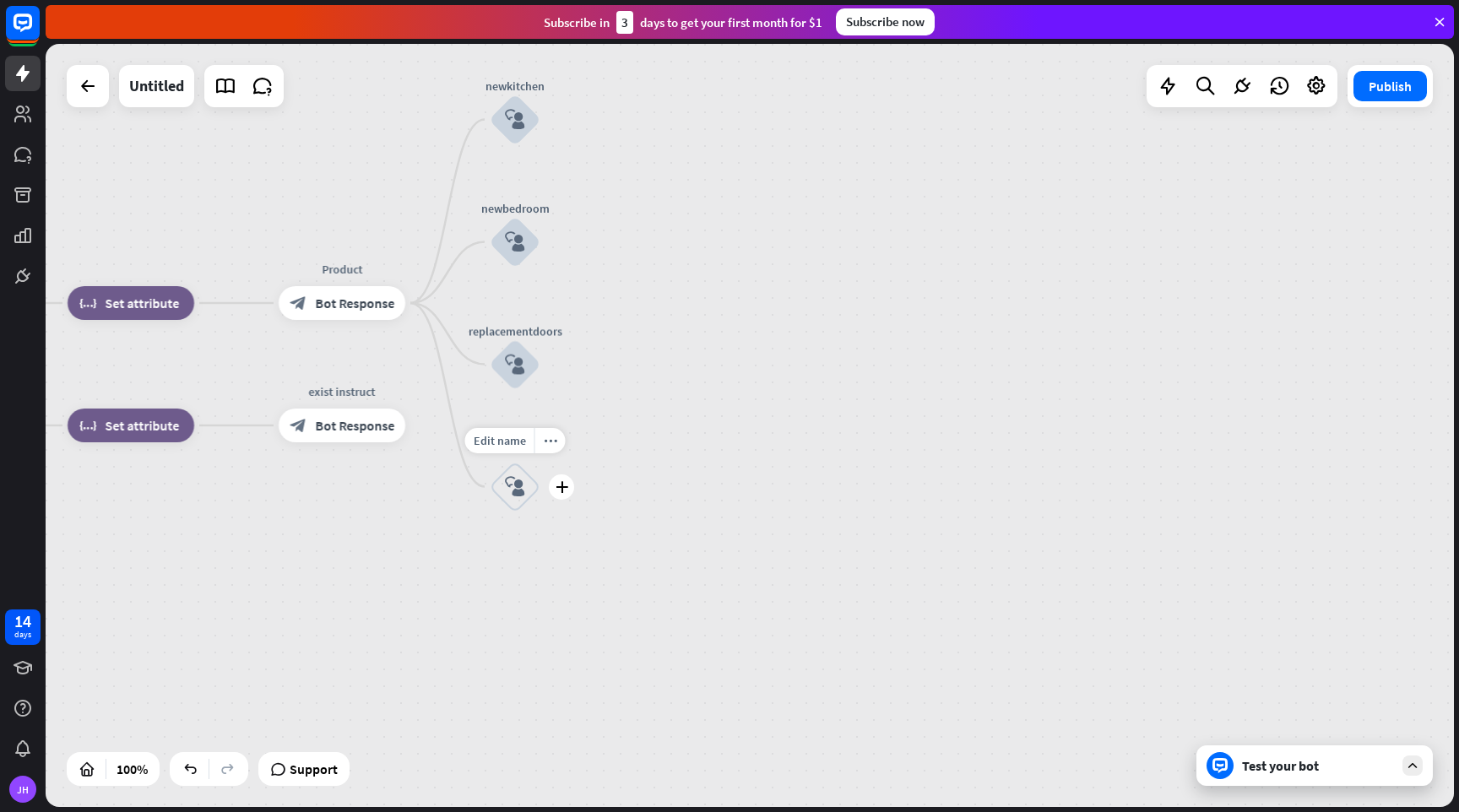
click at [511, 484] on icon "block_user_input" at bounding box center [515, 487] width 20 height 20
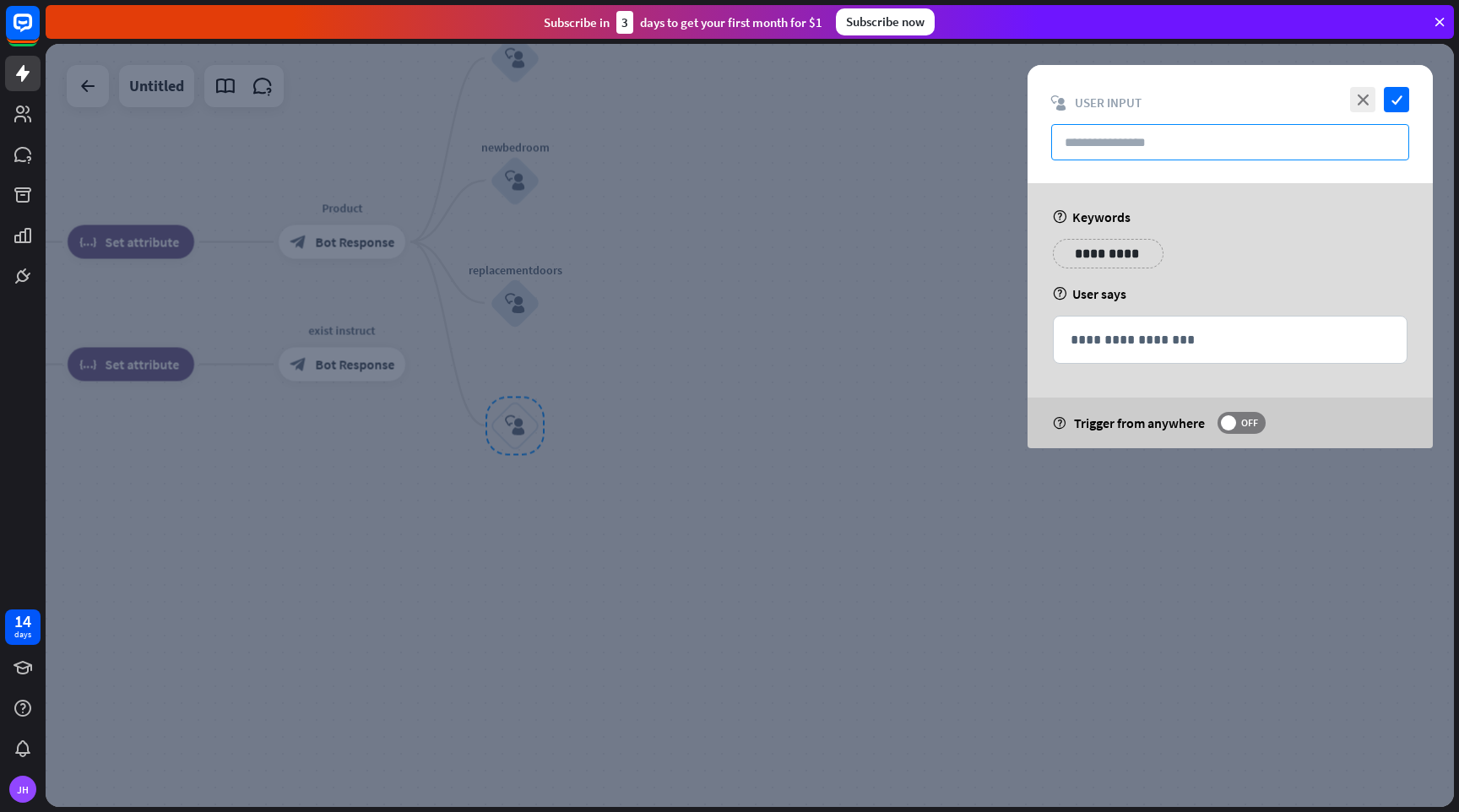
click at [1146, 139] on input "text" at bounding box center [1230, 142] width 358 height 36
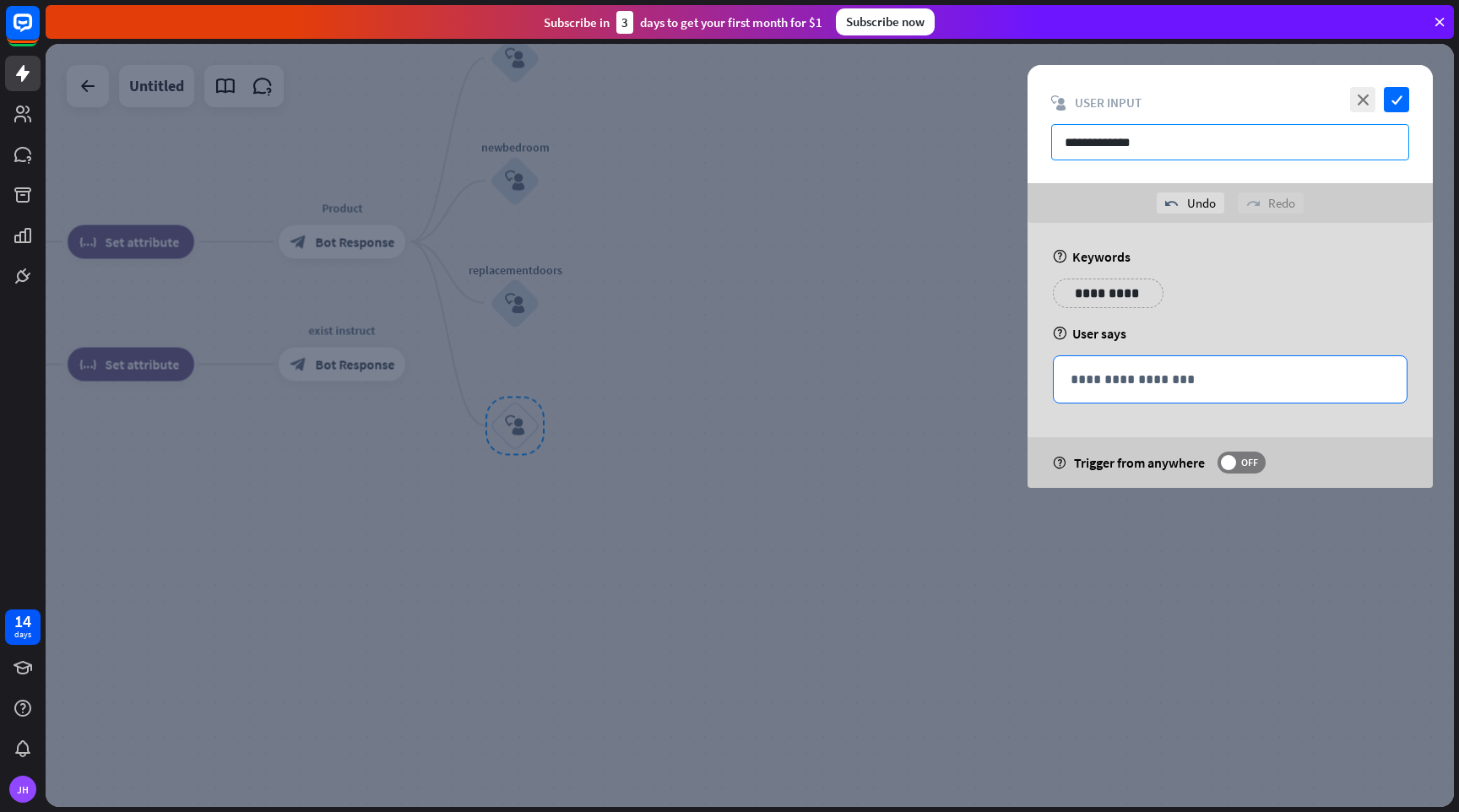
type input "**********"
click at [1152, 387] on p "**********" at bounding box center [1230, 378] width 319 height 21
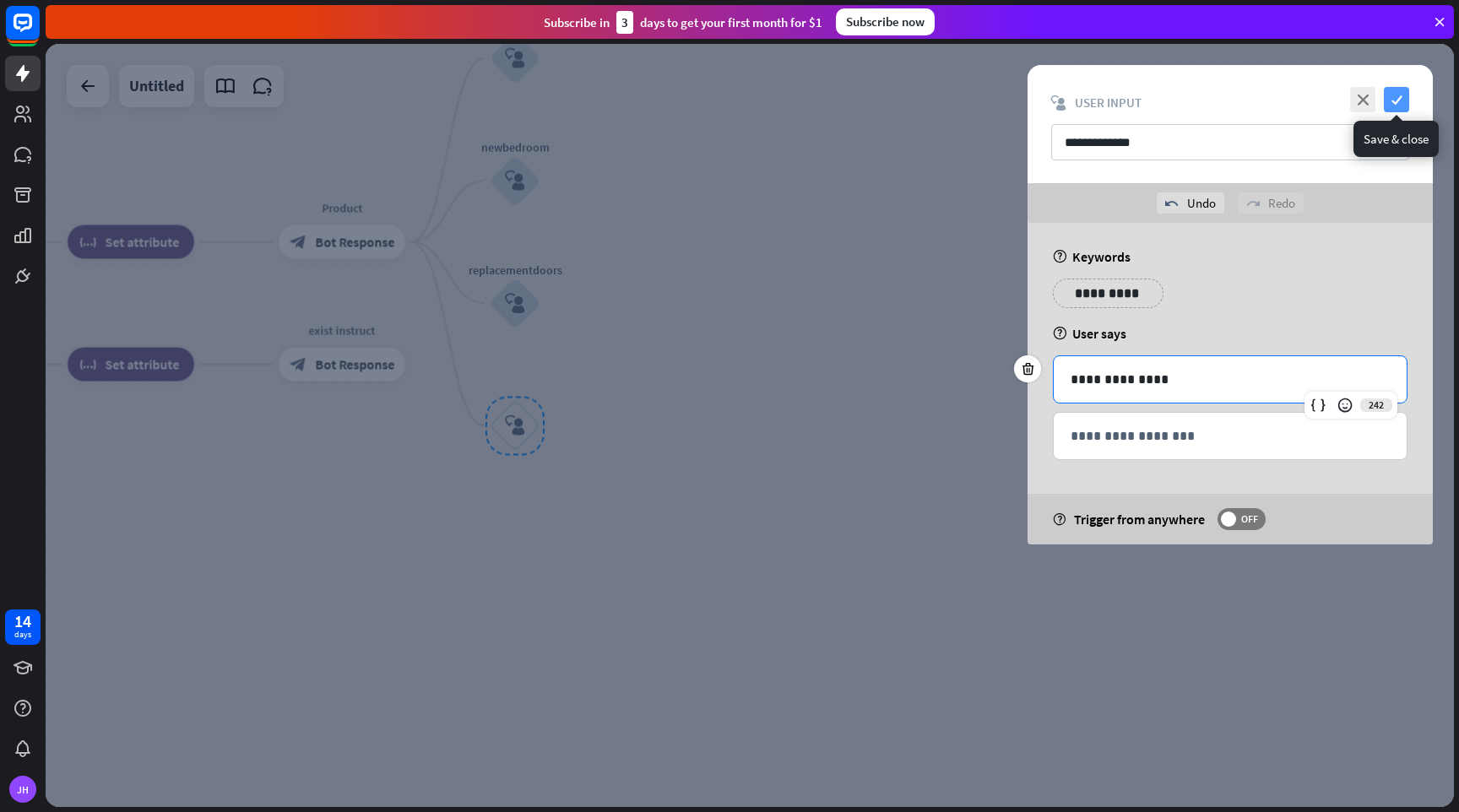
click at [1403, 96] on icon "check" at bounding box center [1397, 100] width 25 height 25
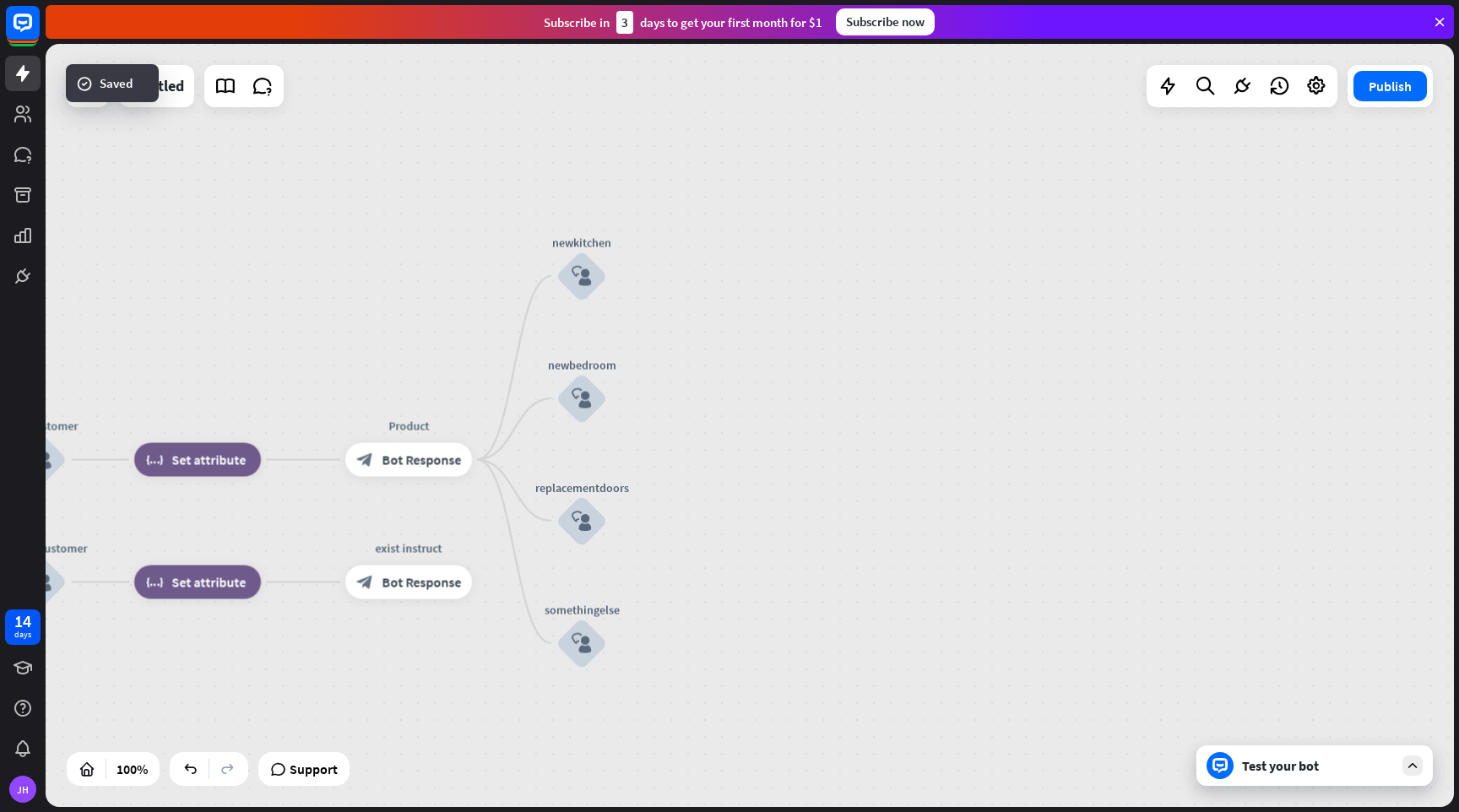
drag, startPoint x: 967, startPoint y: 246, endPoint x: 1033, endPoint y: 464, distance: 227.8
click at [1033, 464] on div "home_2 Start point Welcome block_bot_response Bot Response Name block_question …" at bounding box center [749, 425] width 1408 height 763
click at [629, 276] on icon "plus" at bounding box center [629, 275] width 13 height 12
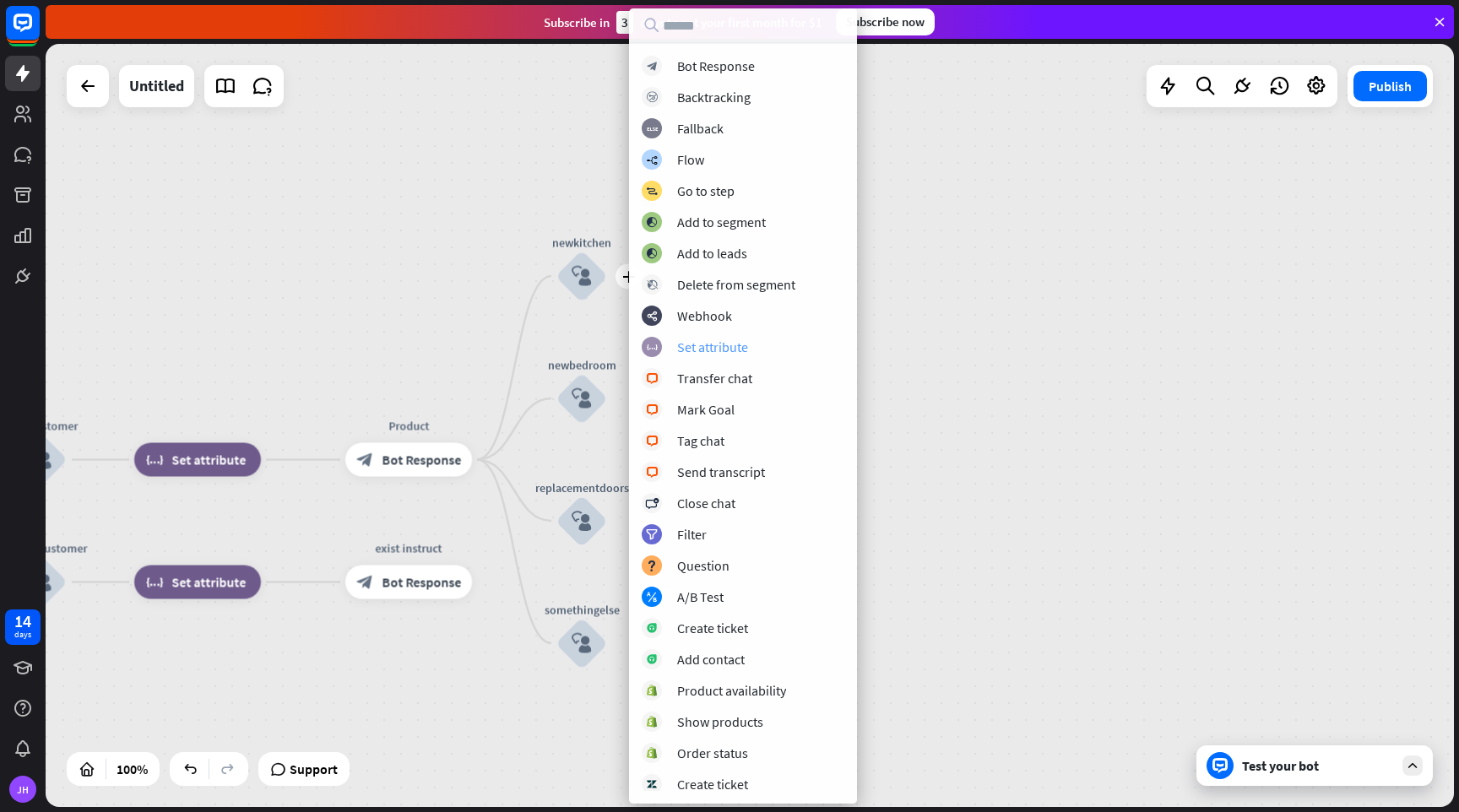
click at [715, 349] on div "Set attribute" at bounding box center [713, 347] width 71 height 17
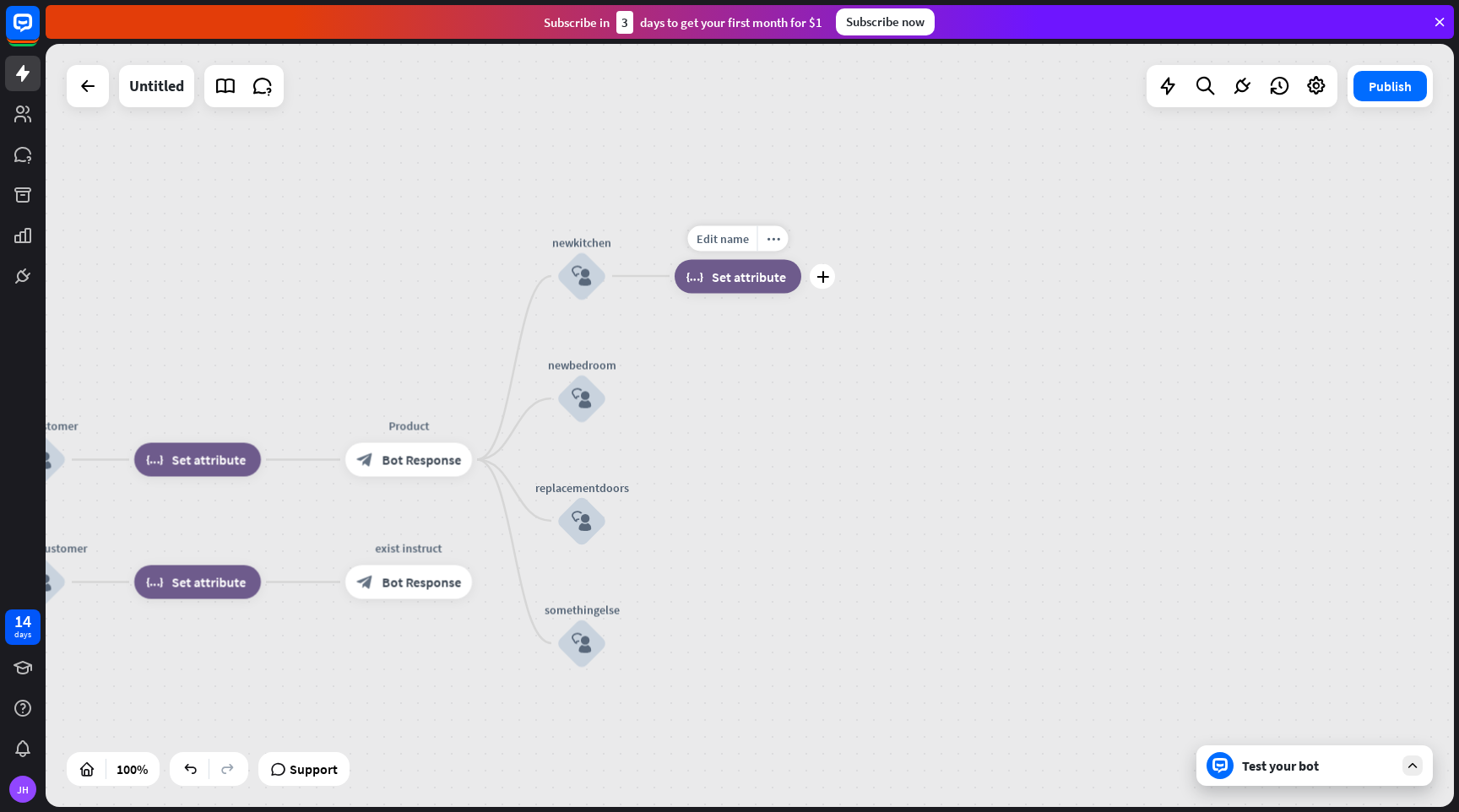
click at [740, 283] on span "Set attribute" at bounding box center [749, 276] width 74 height 17
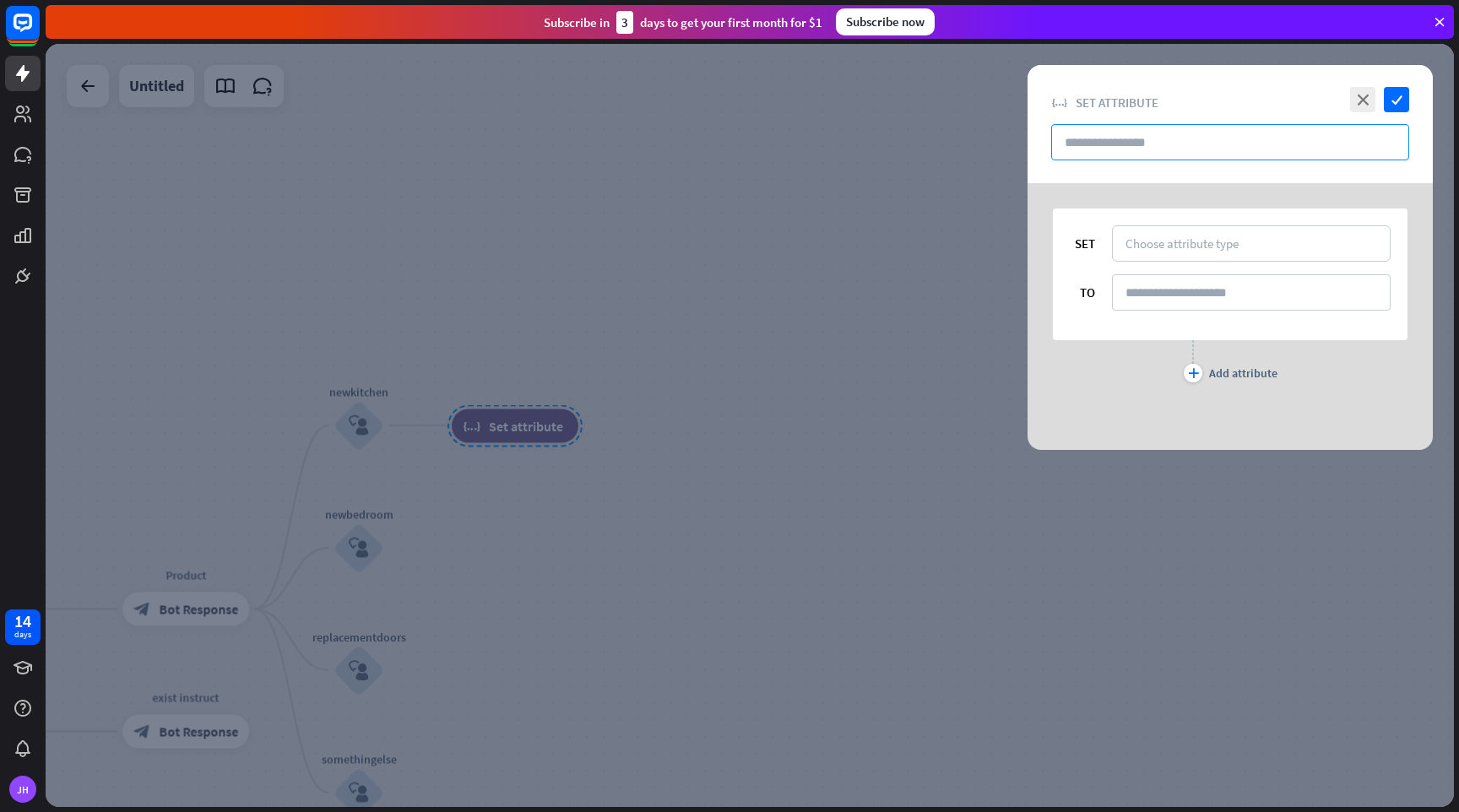
click at [1104, 151] on input "text" at bounding box center [1230, 142] width 358 height 36
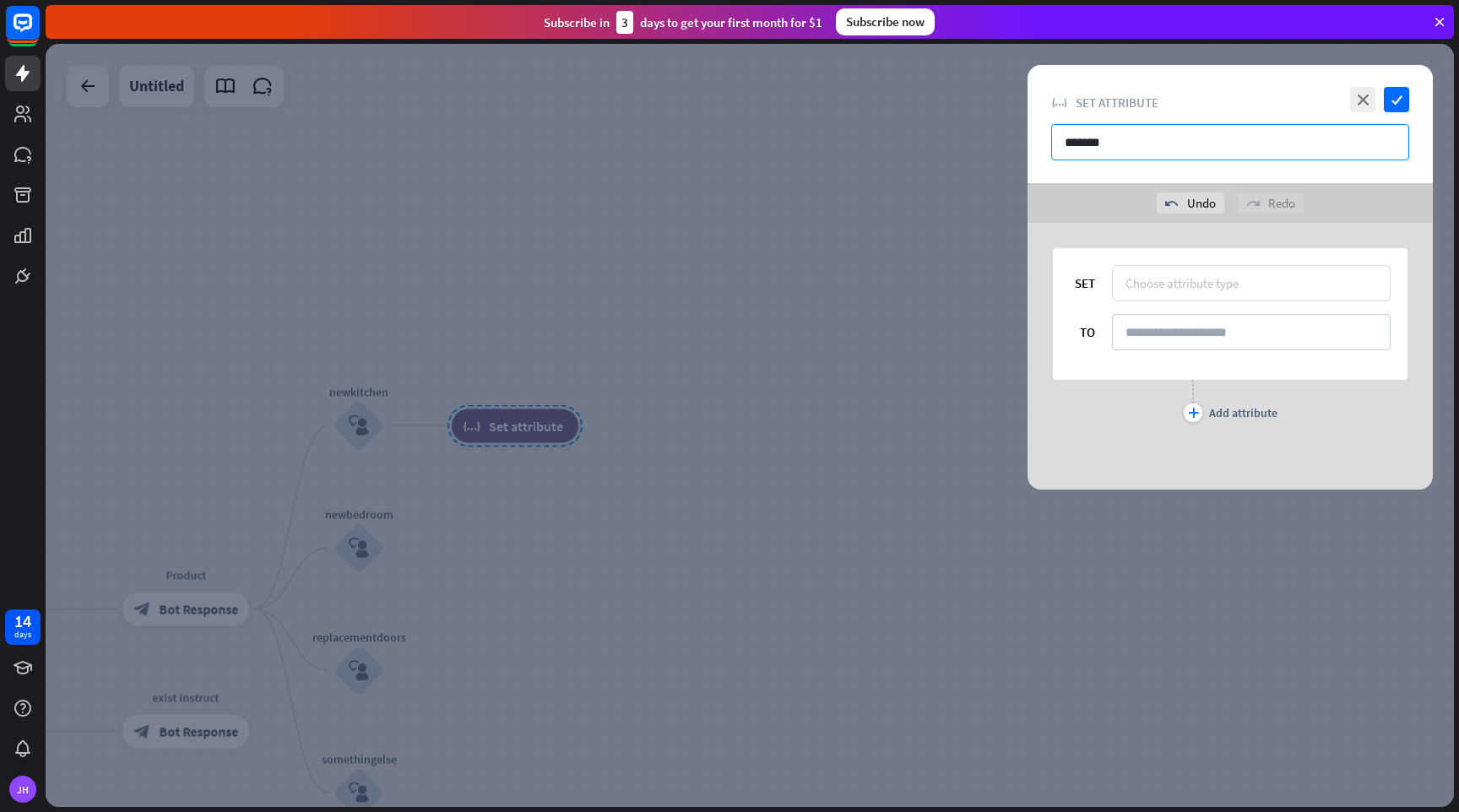
type input "*******"
click at [1152, 280] on div "Choose attribute type" at bounding box center [1182, 283] width 113 height 16
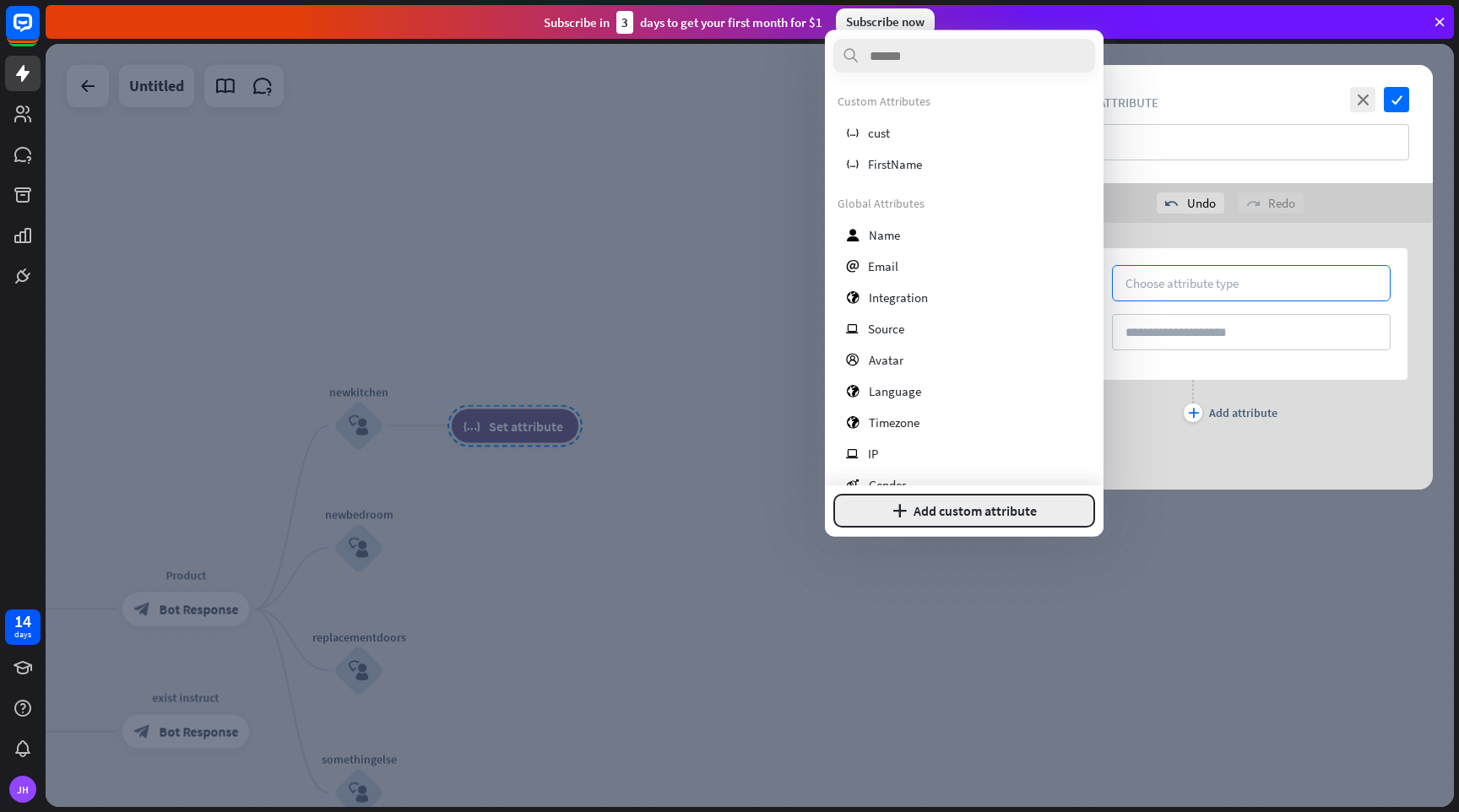
click at [969, 511] on button "plus Add custom attribute" at bounding box center [964, 511] width 262 height 33
type input "*******"
click at [1022, 505] on button "Add attribute" at bounding box center [1023, 511] width 144 height 33
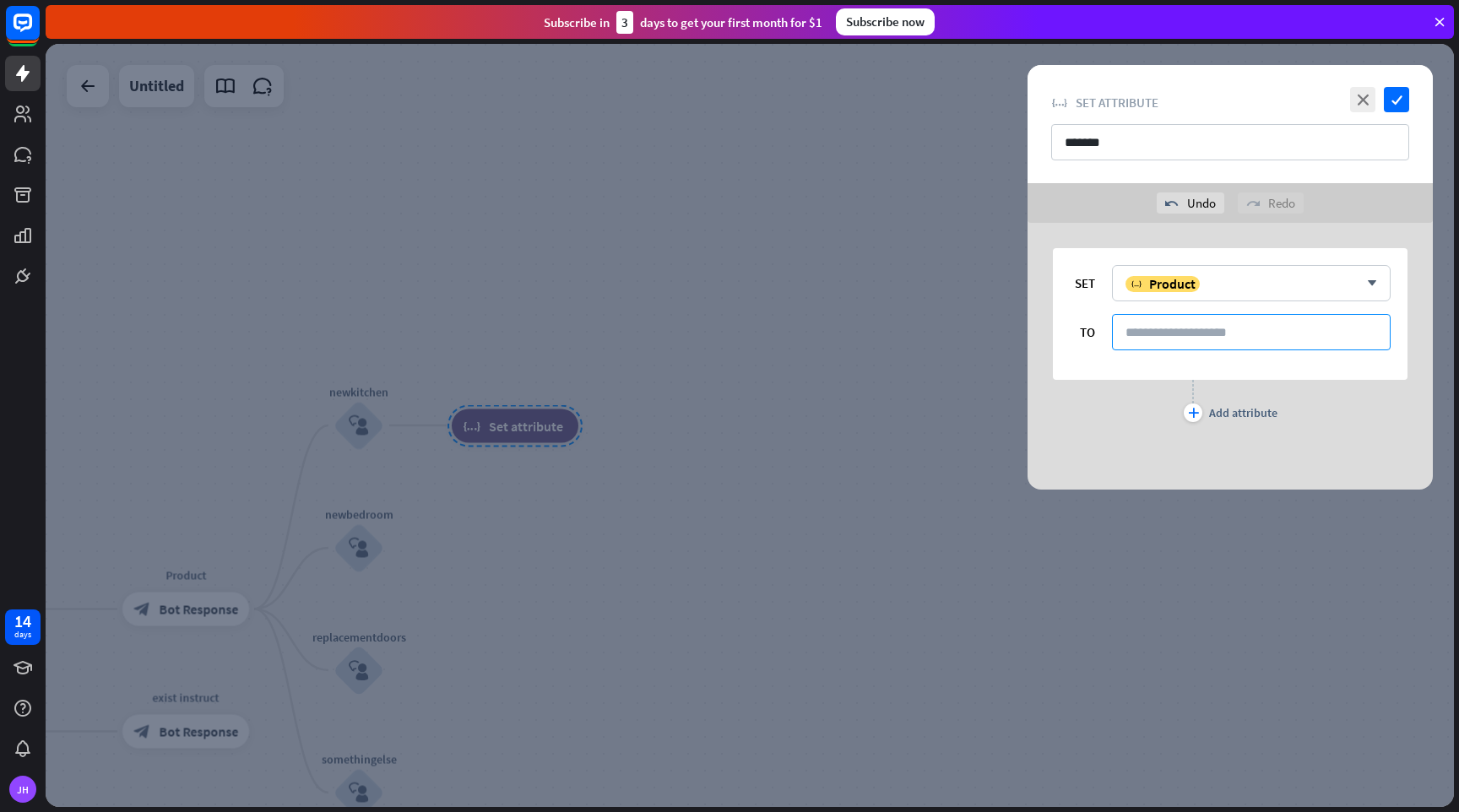
click at [1164, 330] on input at bounding box center [1252, 332] width 279 height 36
type input "*******"
click at [1399, 100] on icon "check" at bounding box center [1397, 100] width 25 height 25
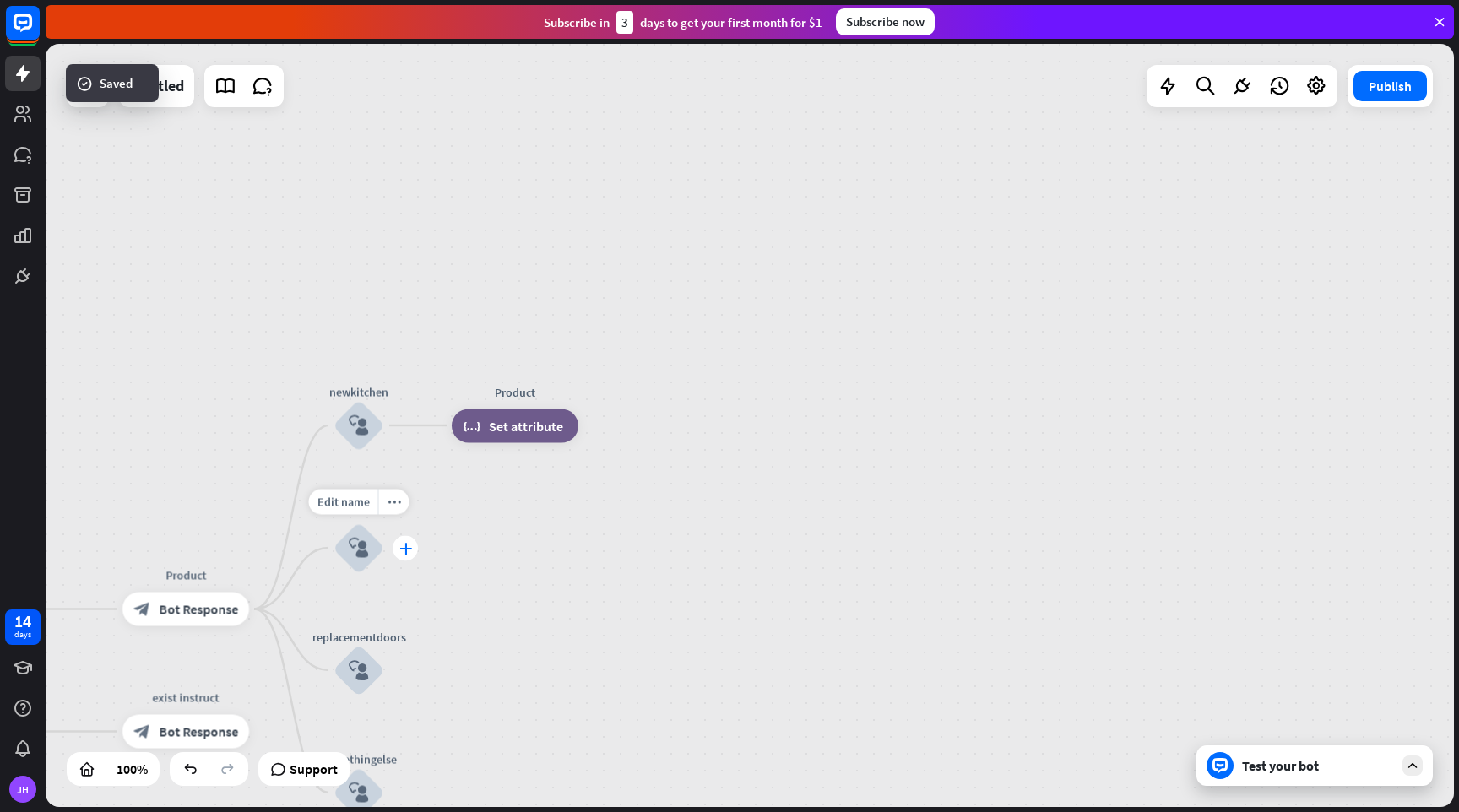
click at [407, 549] on icon "plus" at bounding box center [406, 548] width 13 height 12
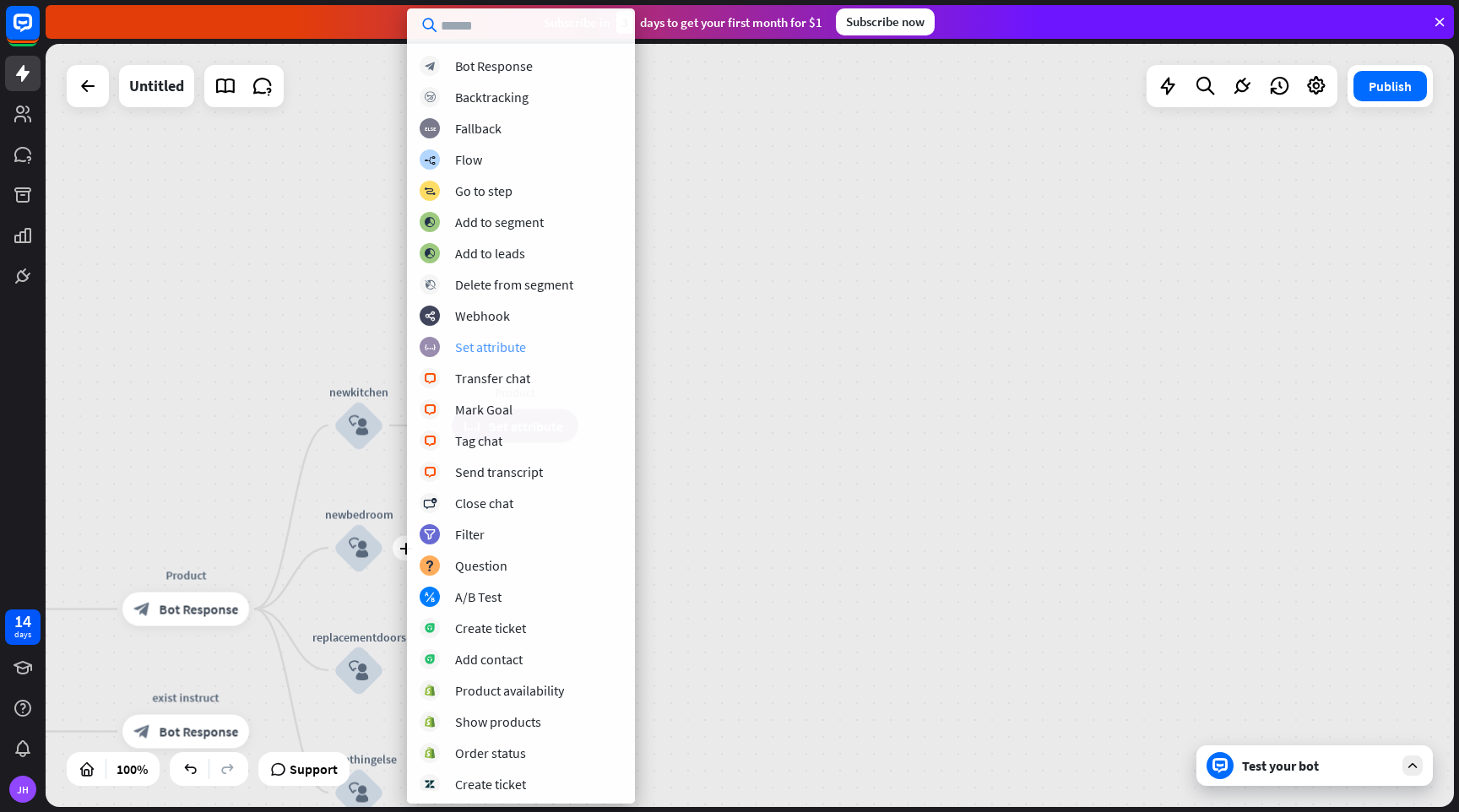
click at [524, 355] on div "Set attribute" at bounding box center [491, 347] width 71 height 17
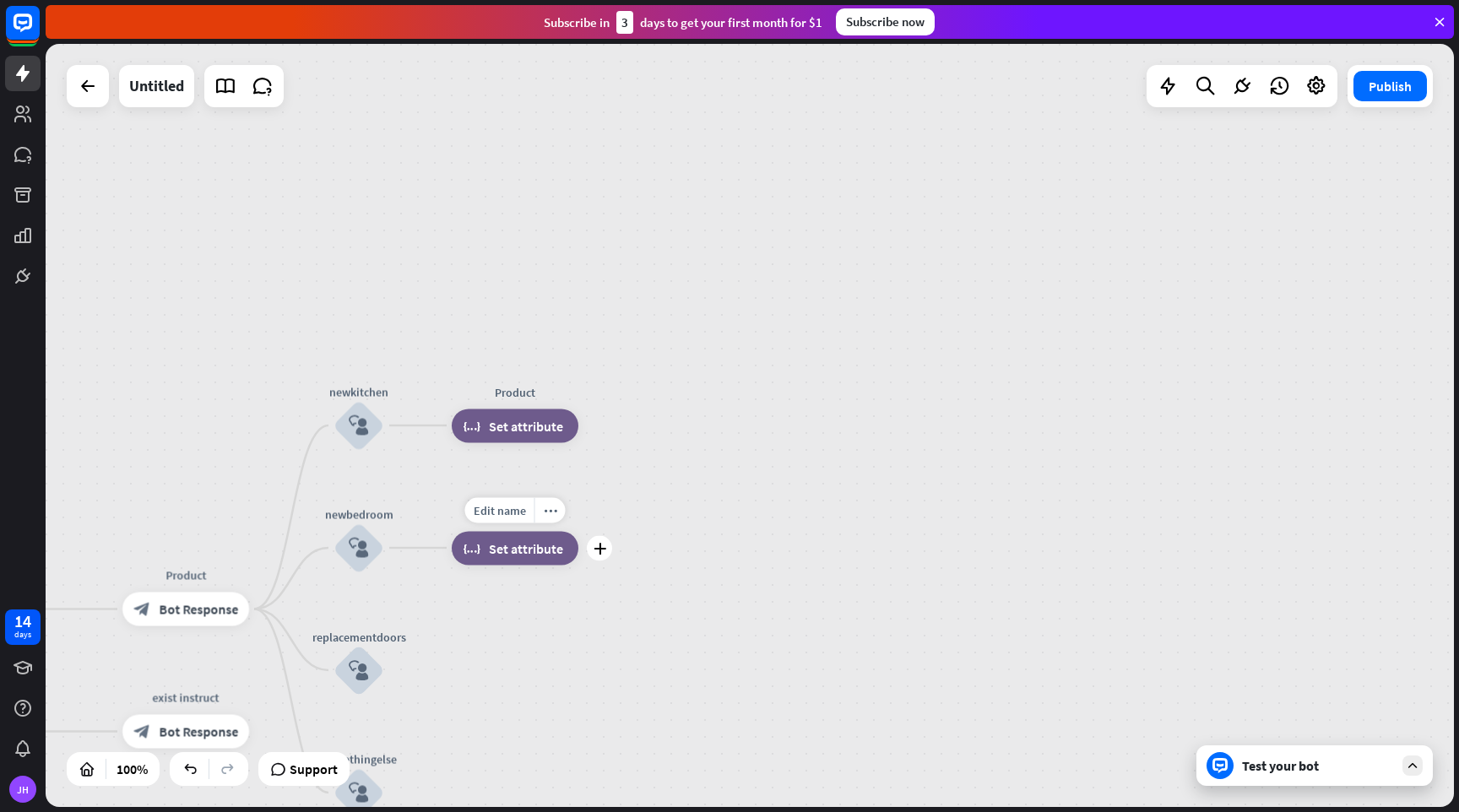
click at [542, 552] on span "Set attribute" at bounding box center [526, 548] width 74 height 17
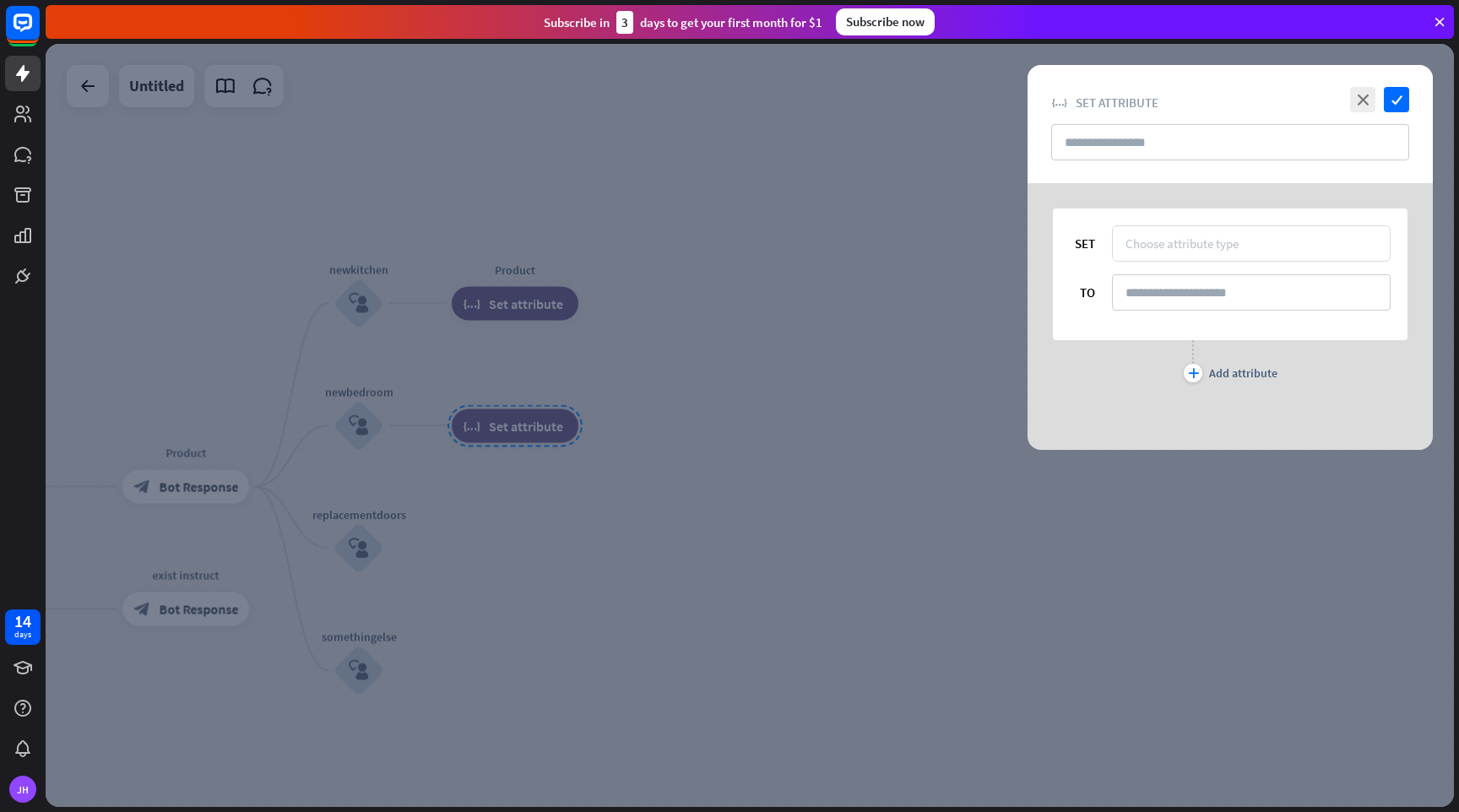
click at [1172, 243] on div "Choose attribute type" at bounding box center [1182, 244] width 113 height 16
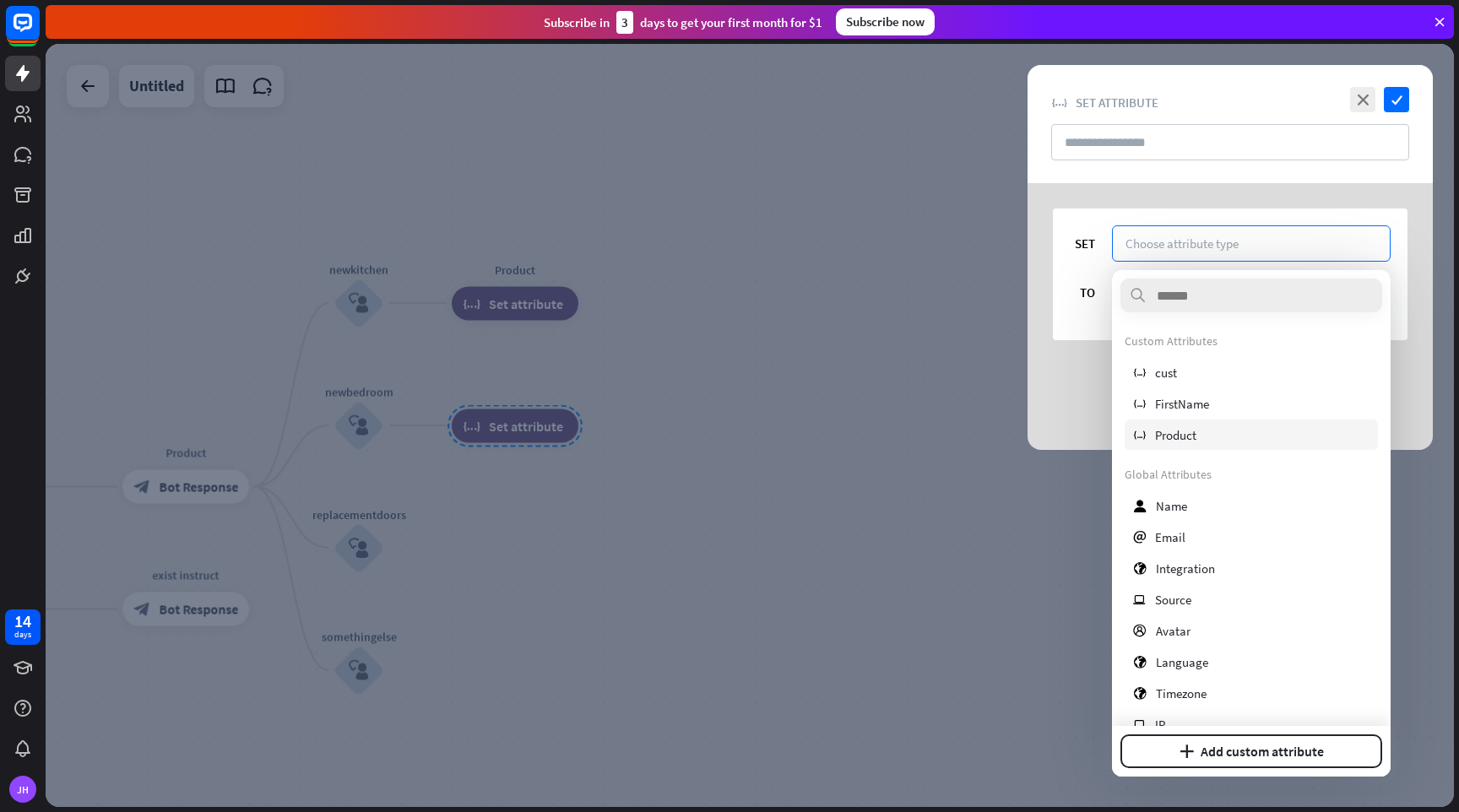
click at [1194, 430] on span "Product" at bounding box center [1176, 435] width 42 height 16
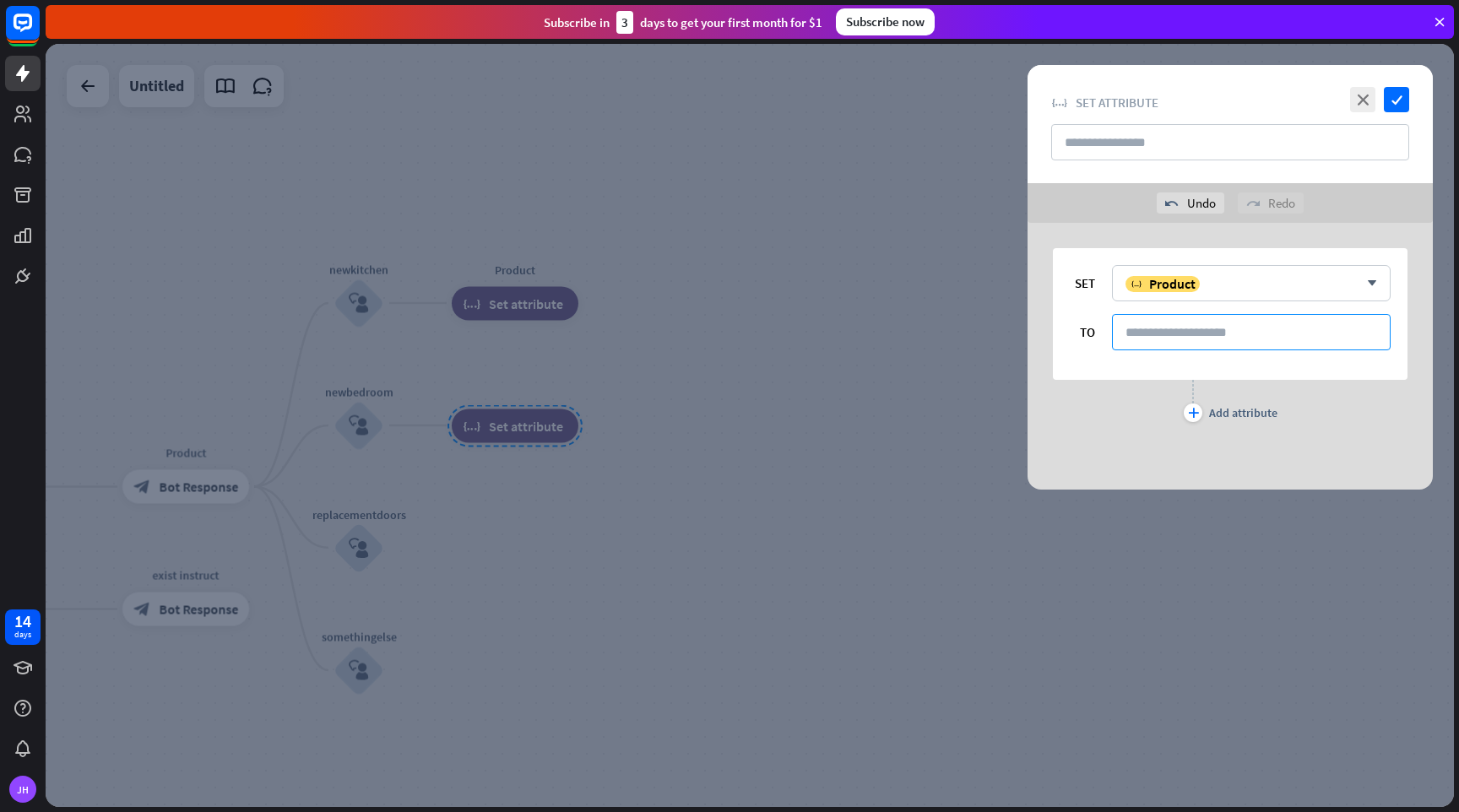
click at [1176, 337] on input at bounding box center [1252, 332] width 279 height 36
type input "*******"
click at [1394, 97] on icon "check" at bounding box center [1397, 100] width 25 height 25
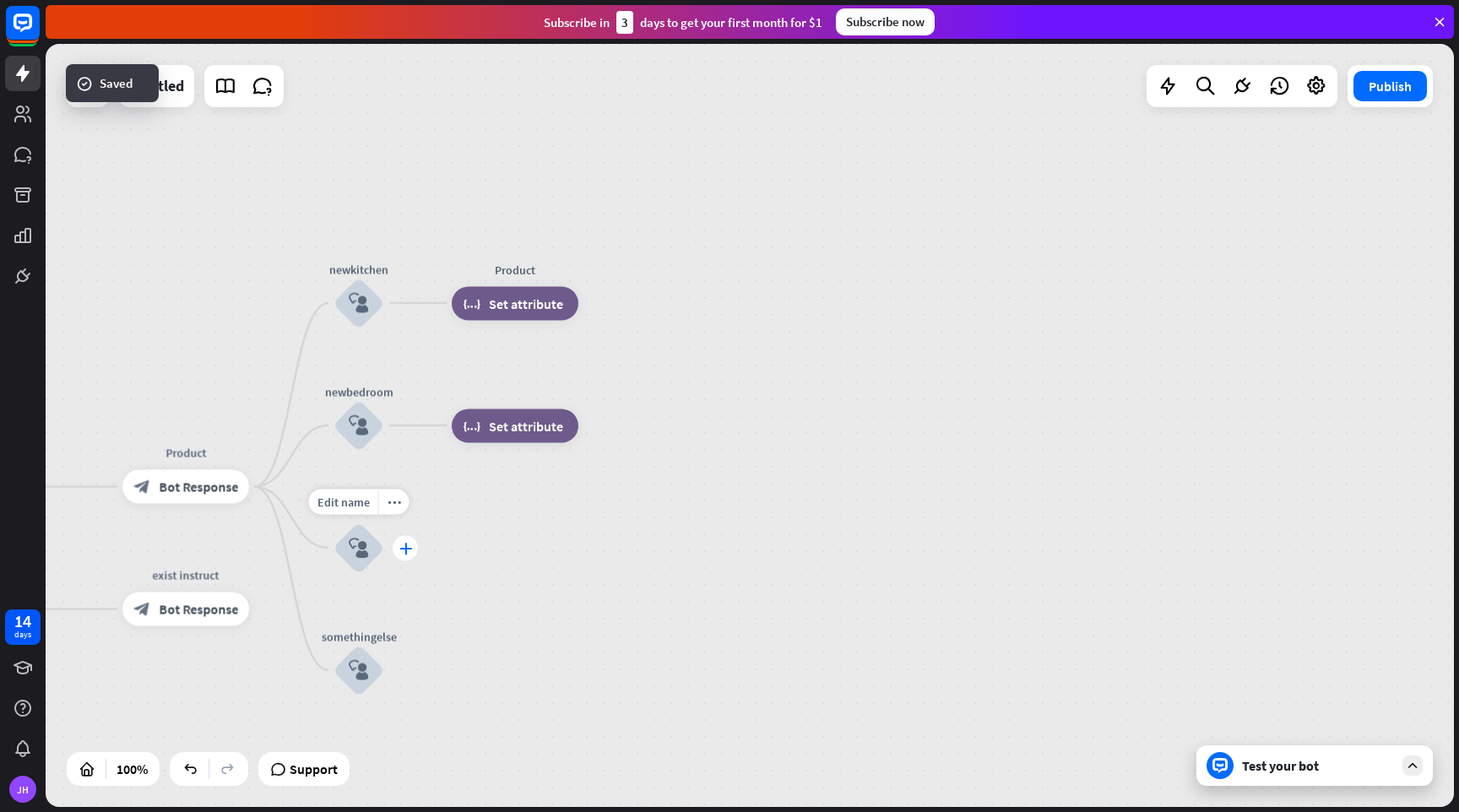
click at [406, 552] on icon "plus" at bounding box center [406, 548] width 13 height 12
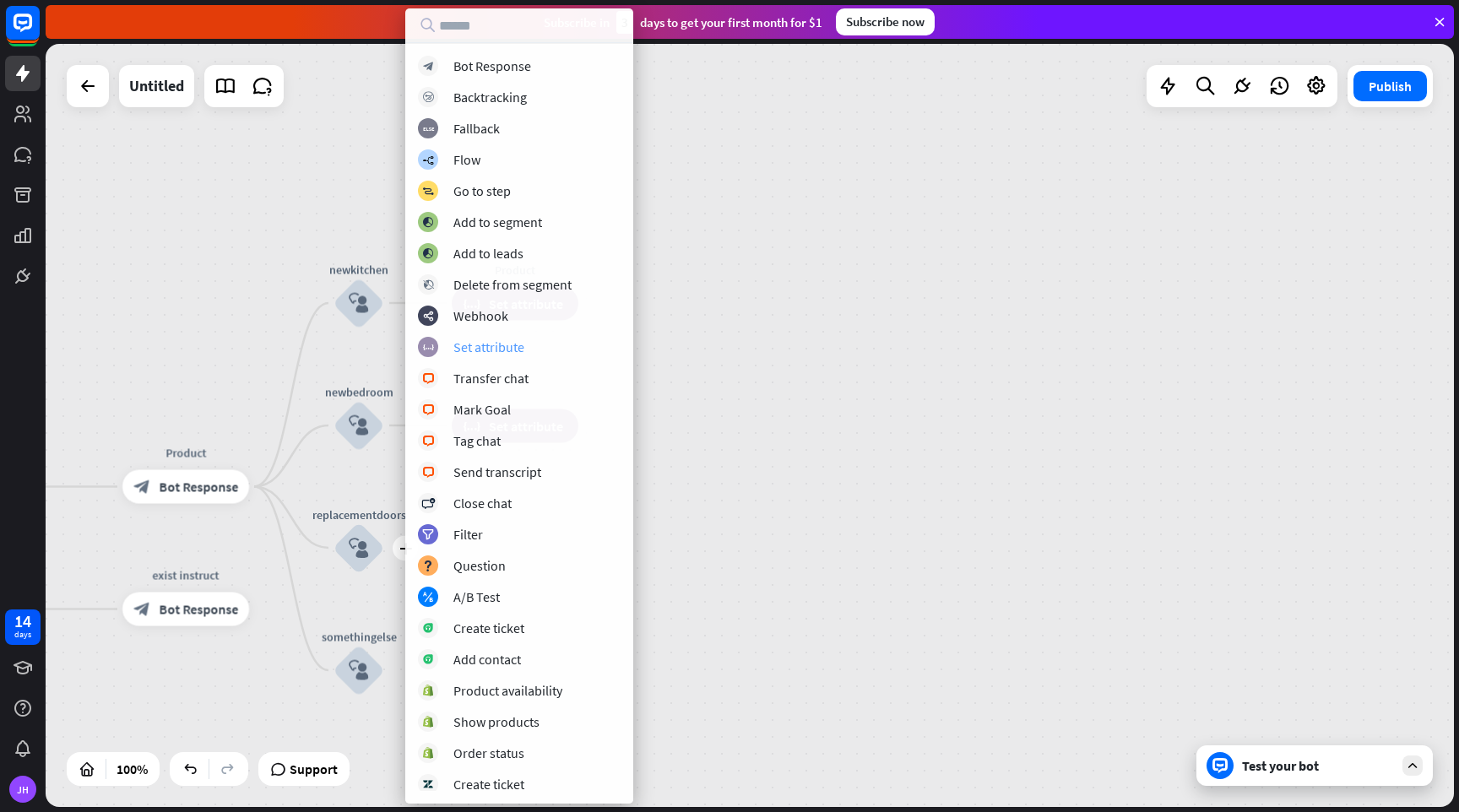
click at [519, 351] on div "Set attribute" at bounding box center [489, 347] width 71 height 17
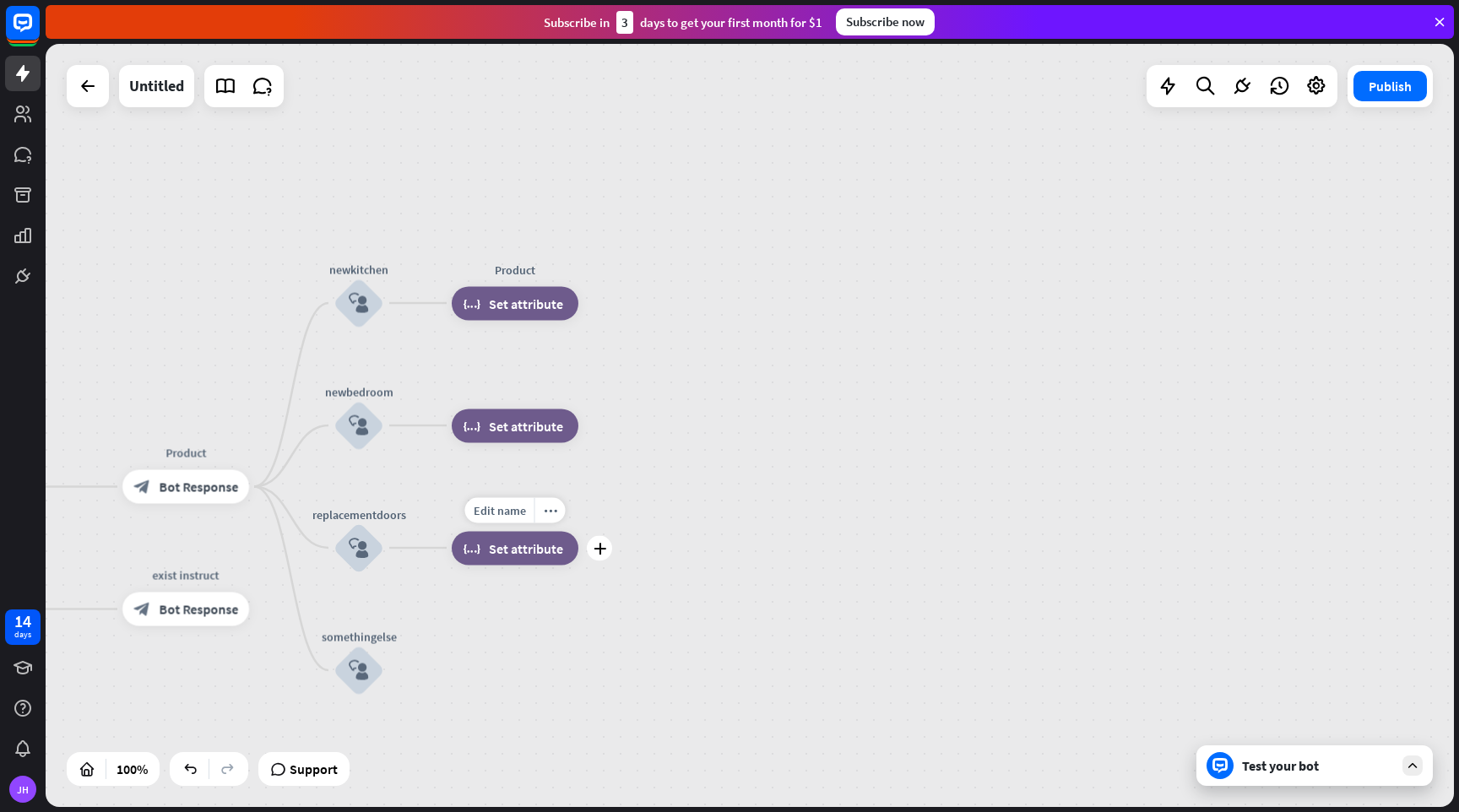
click at [521, 556] on div "block_set_attribute Set attribute" at bounding box center [515, 548] width 127 height 33
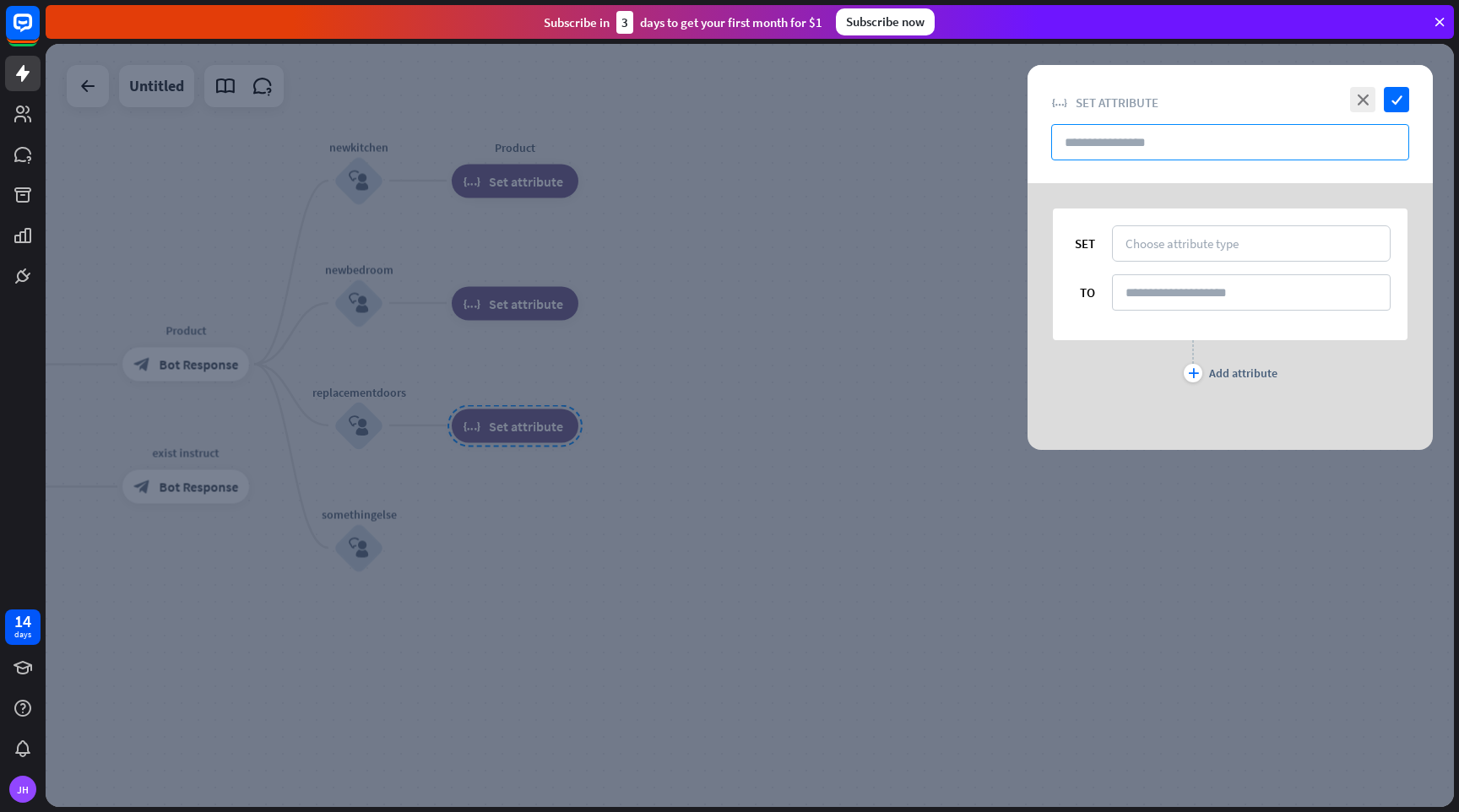
click at [1177, 139] on input "text" at bounding box center [1230, 142] width 358 height 36
type input "*"
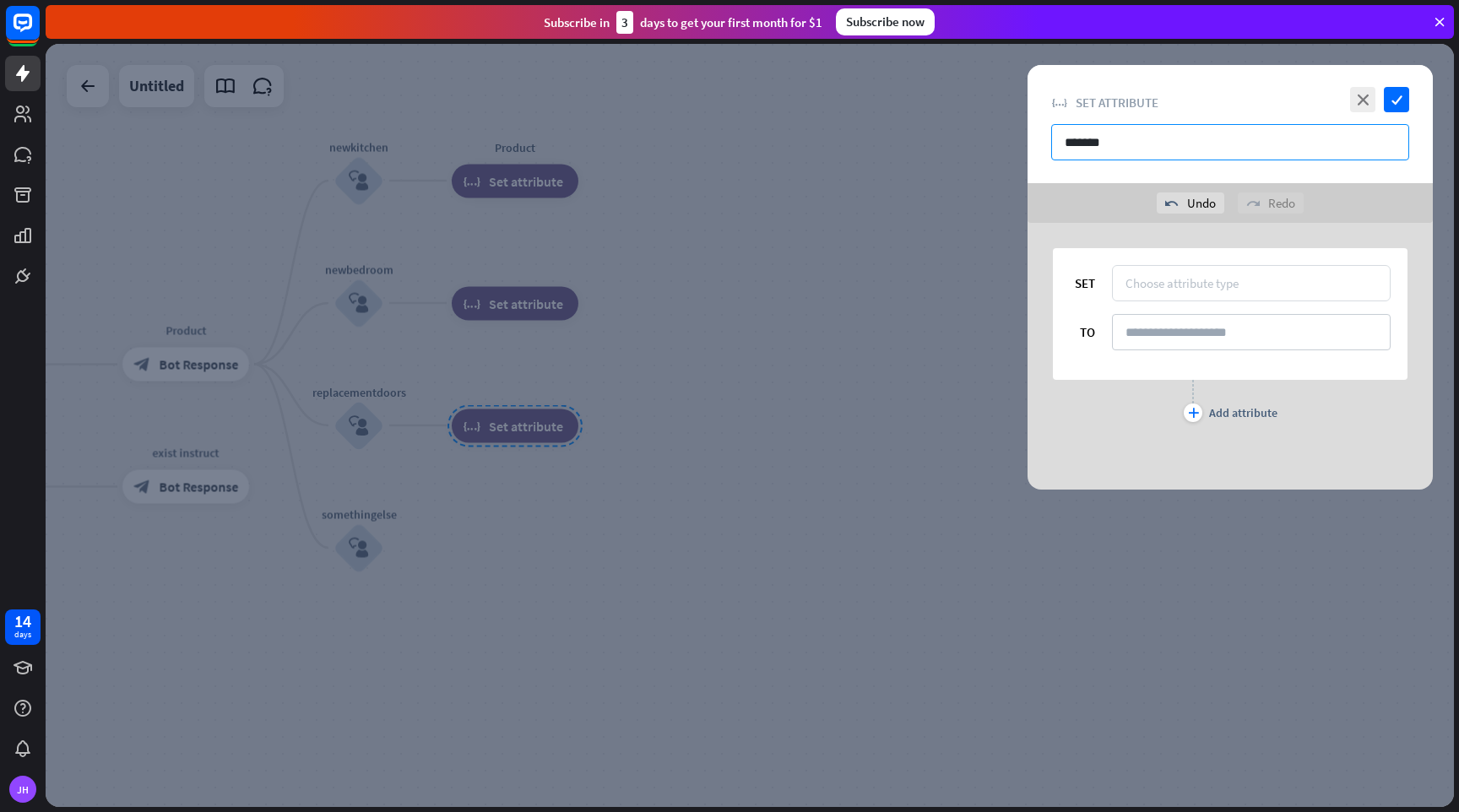
type input "*******"
click at [1195, 271] on div "Choose attribute type" at bounding box center [1252, 283] width 279 height 36
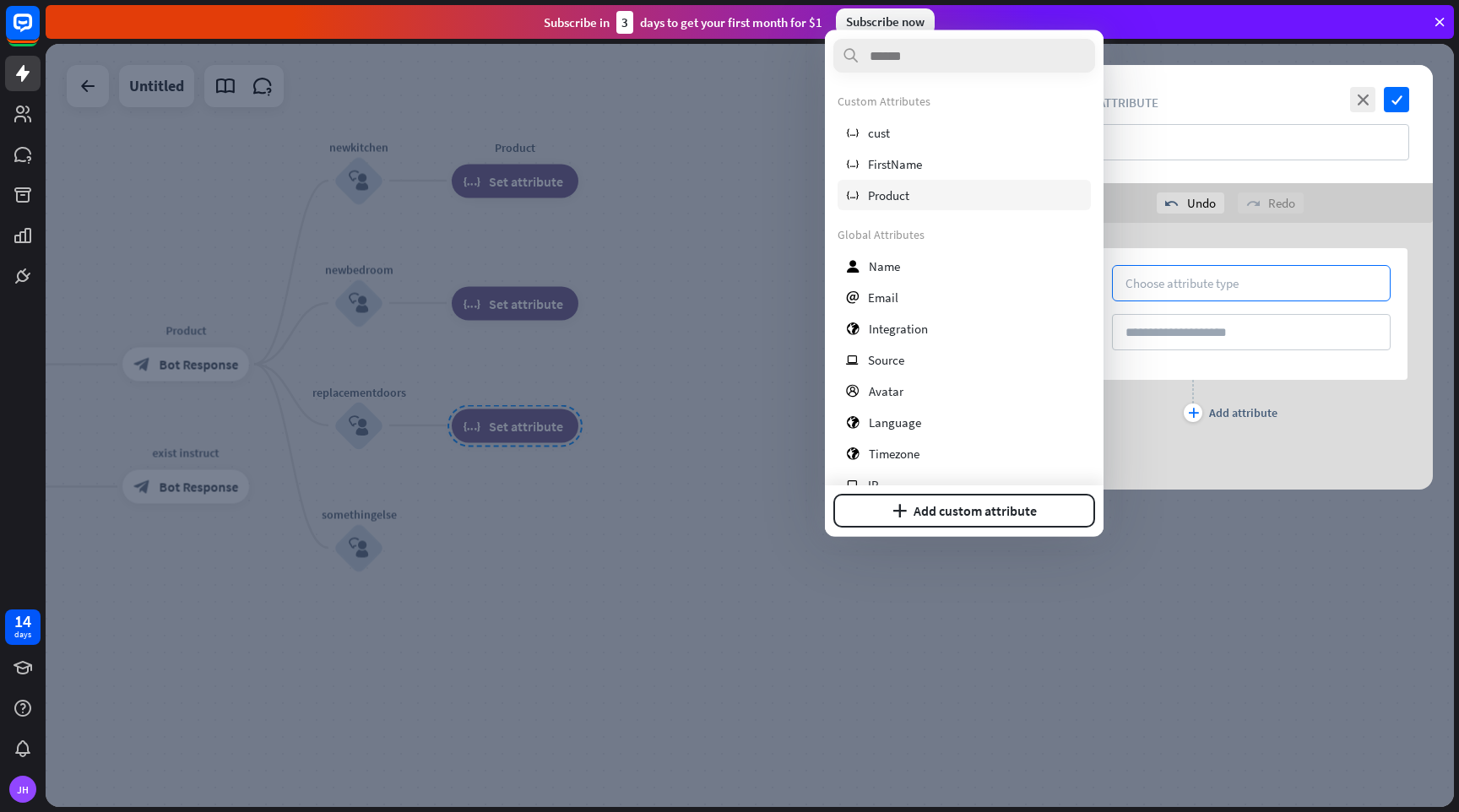
click at [947, 191] on div "variable Product" at bounding box center [965, 196] width 254 height 31
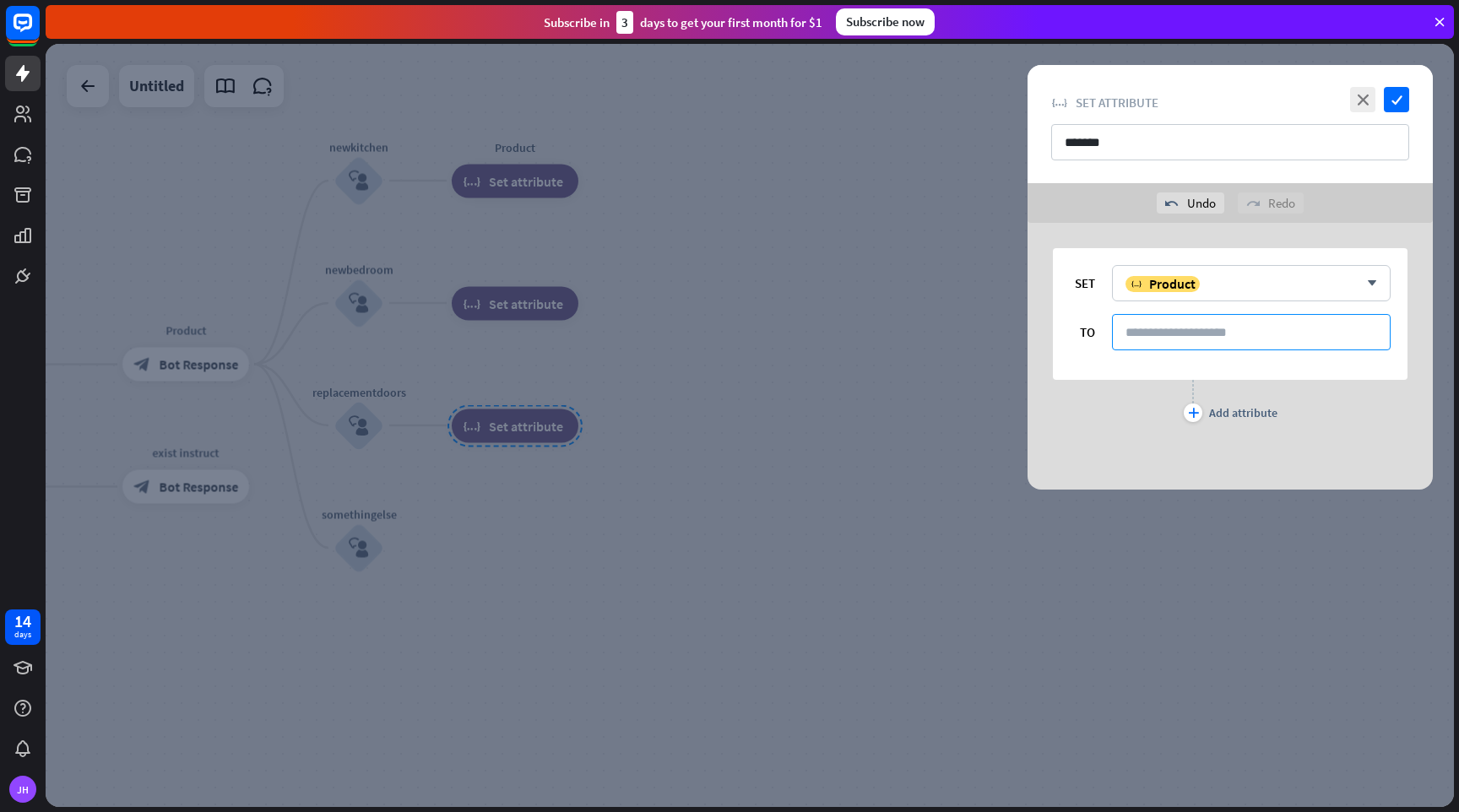
click at [1137, 322] on input at bounding box center [1252, 332] width 279 height 36
type input "*****"
click at [1396, 100] on icon "check" at bounding box center [1397, 100] width 25 height 25
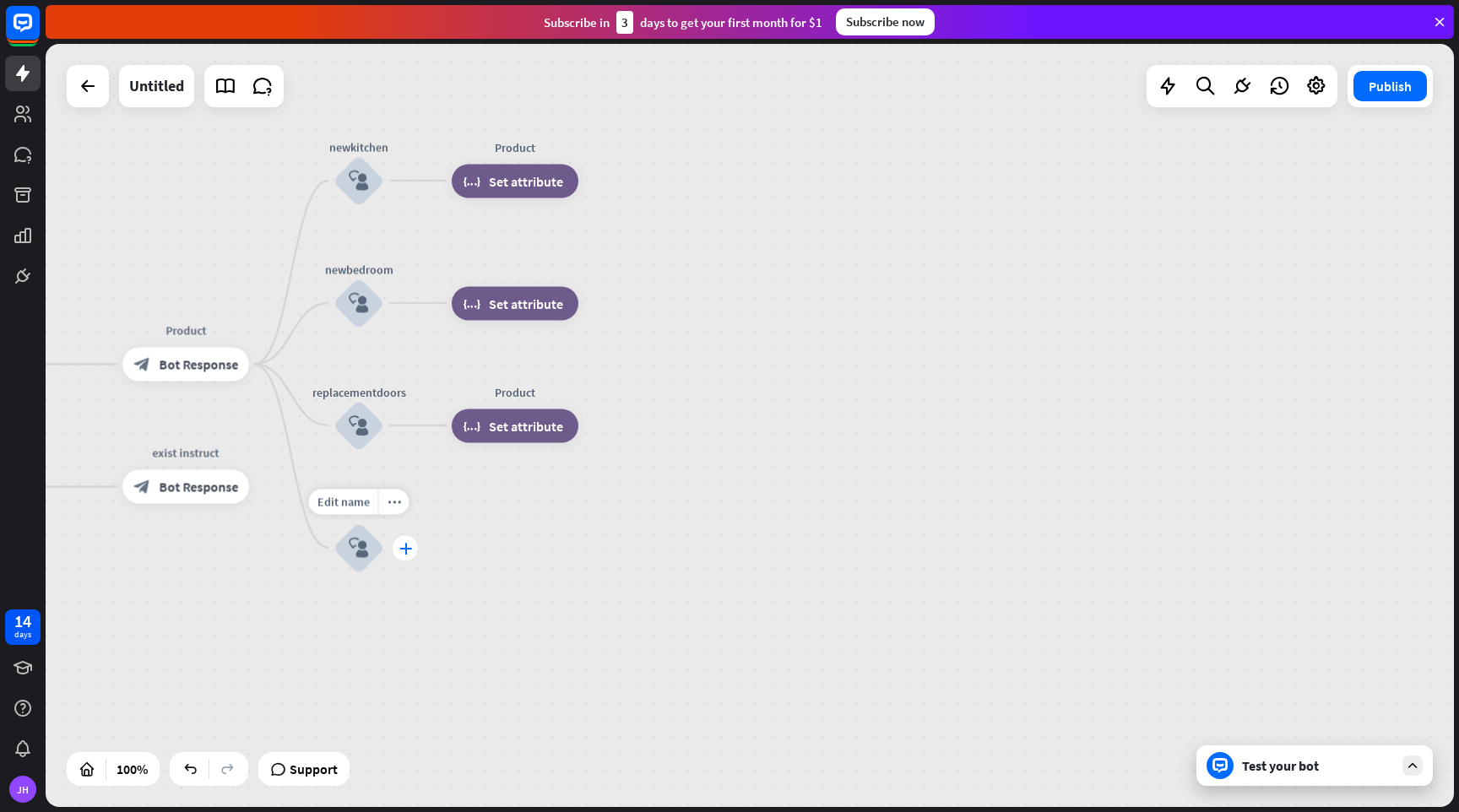
click at [401, 545] on icon "plus" at bounding box center [406, 548] width 13 height 12
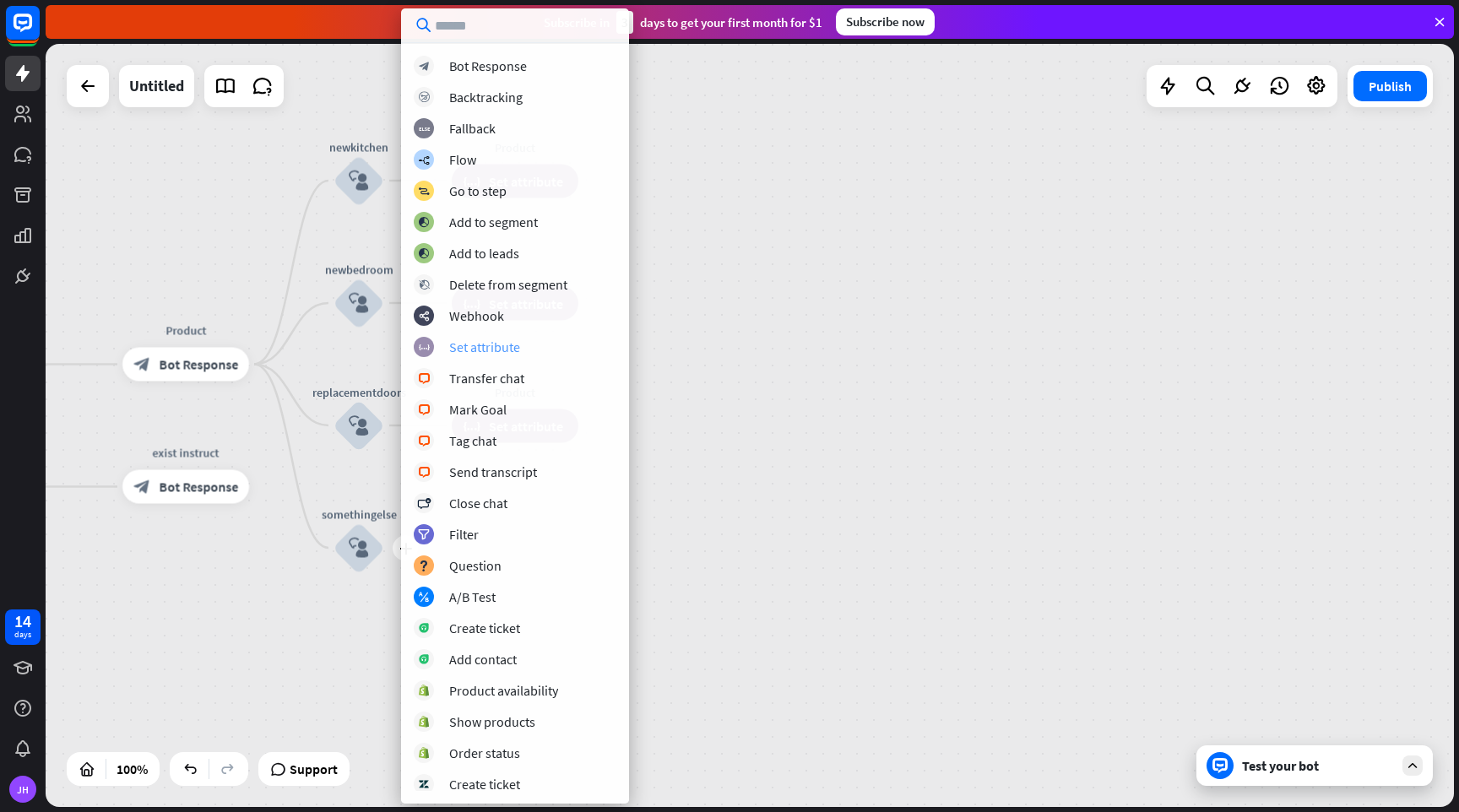
click at [499, 352] on div "Set attribute" at bounding box center [485, 347] width 71 height 17
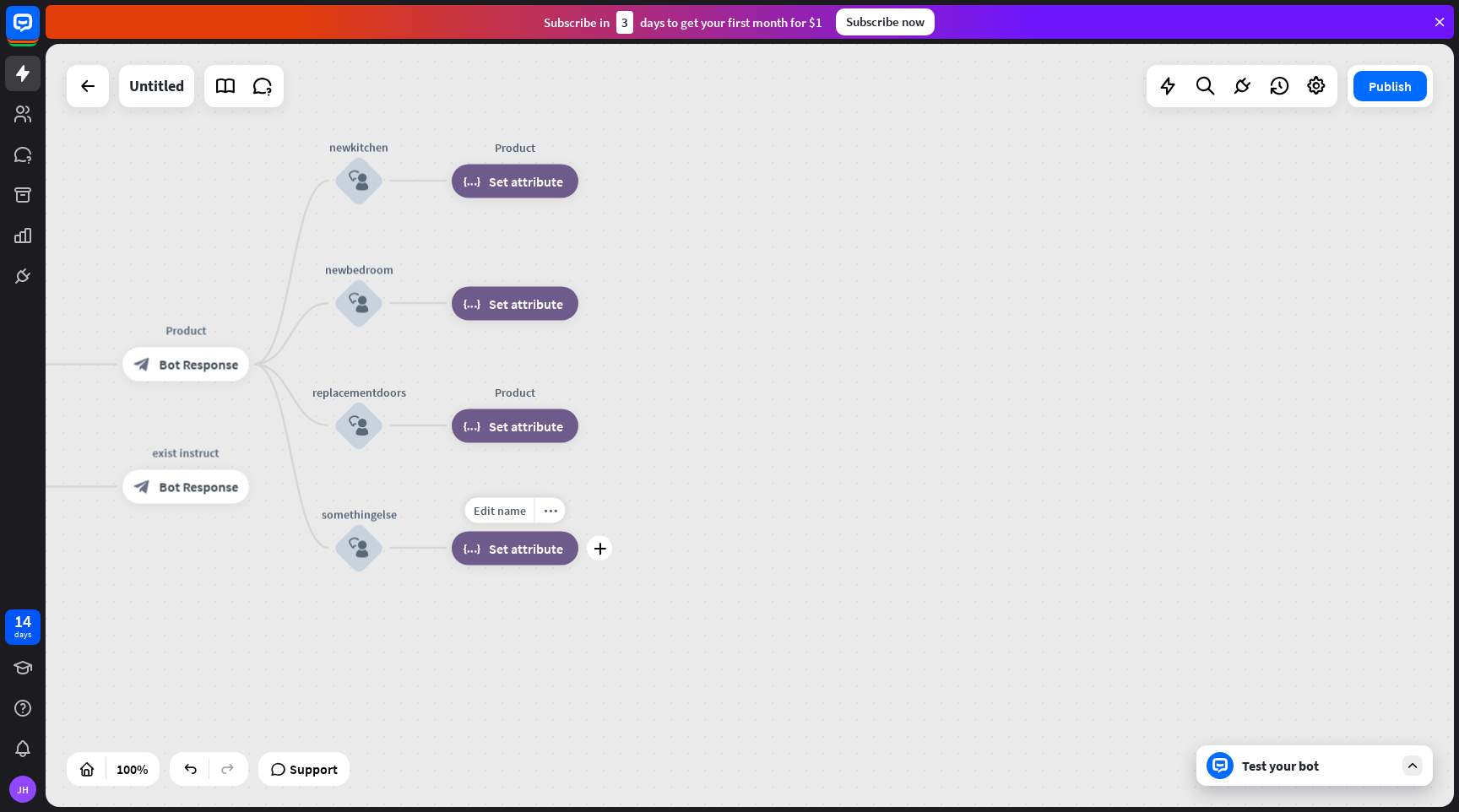
click at [516, 541] on span "Set attribute" at bounding box center [526, 548] width 74 height 17
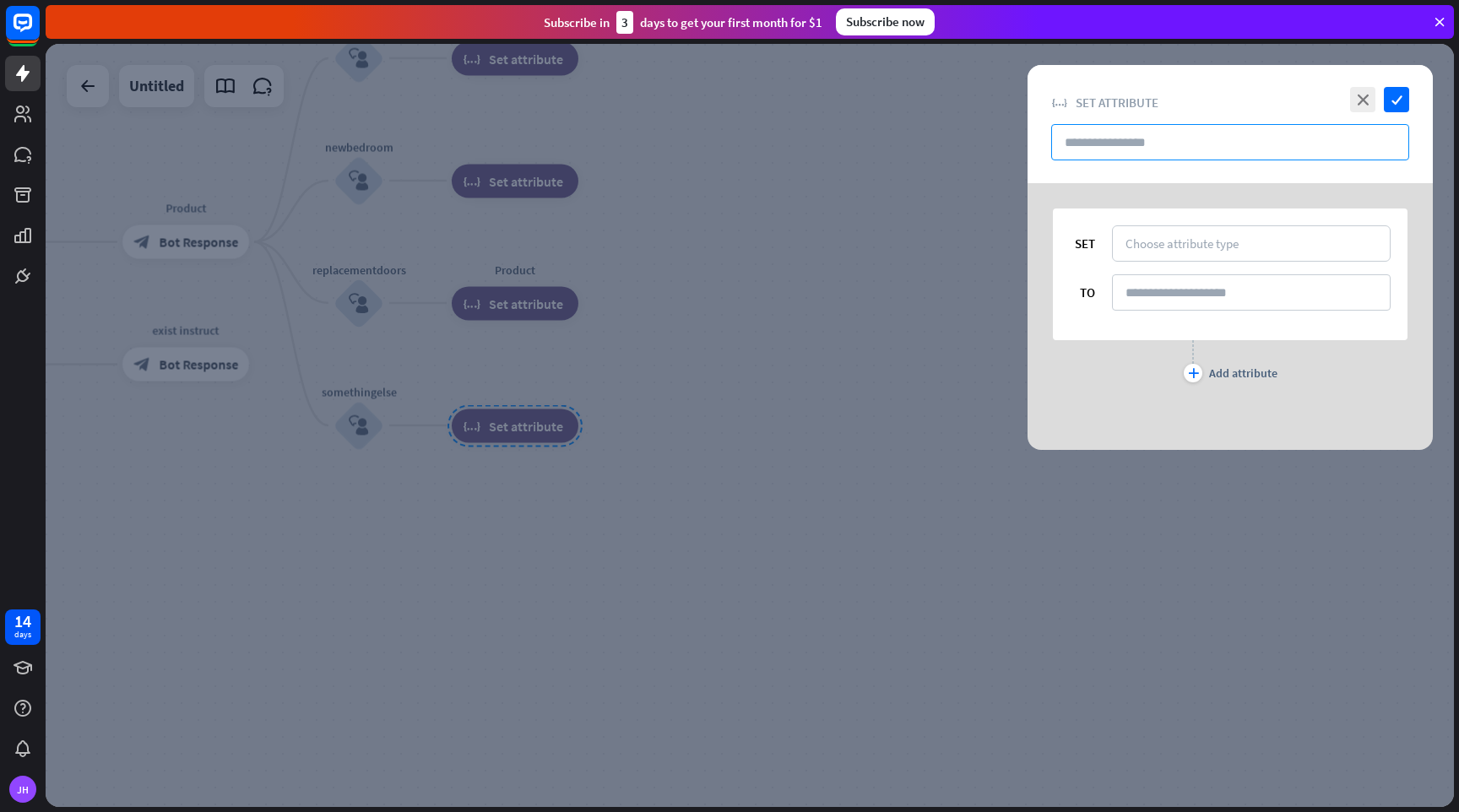
click at [1128, 139] on input "text" at bounding box center [1230, 142] width 358 height 36
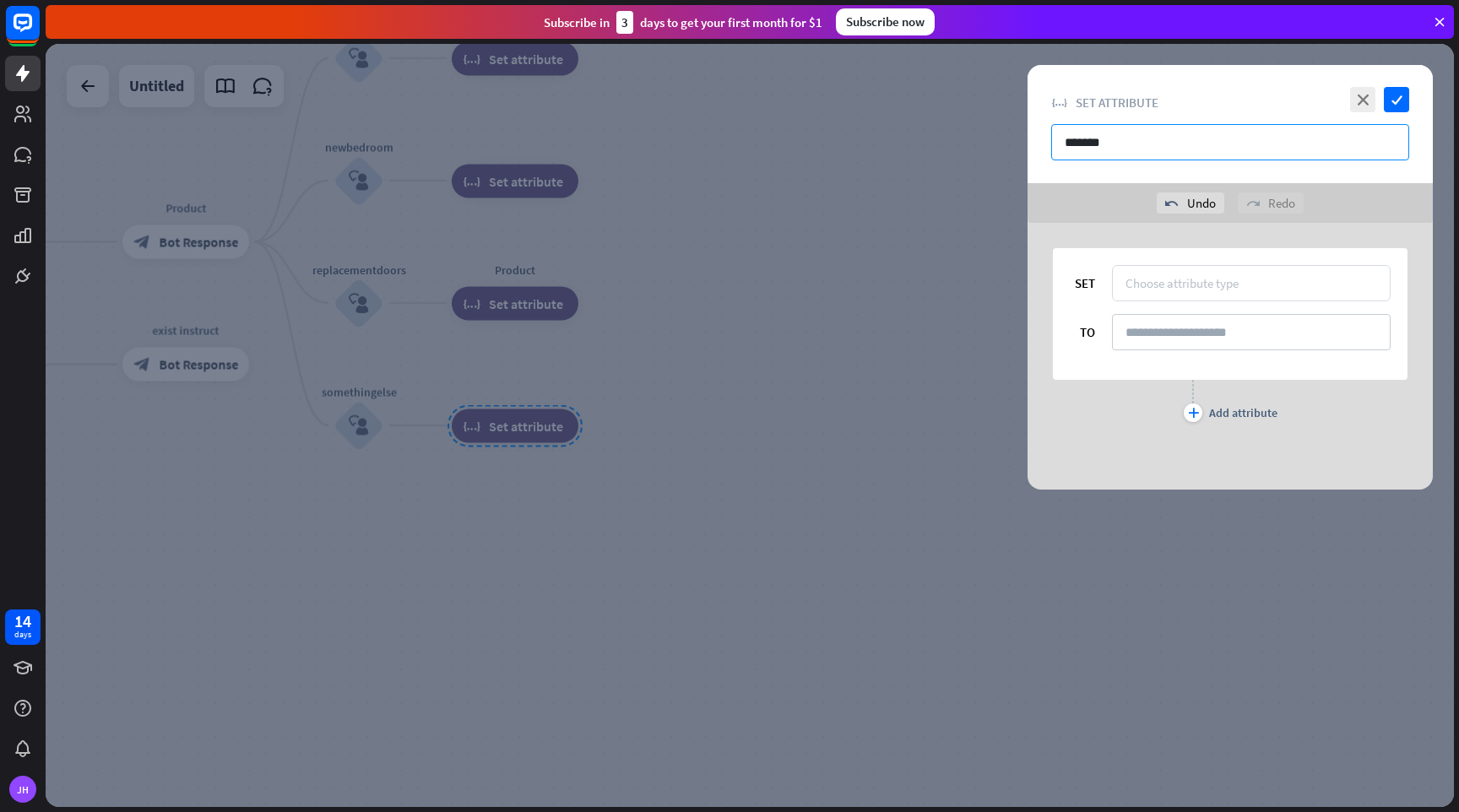
type input "*******"
click at [1195, 279] on div "Choose attribute type" at bounding box center [1182, 283] width 113 height 16
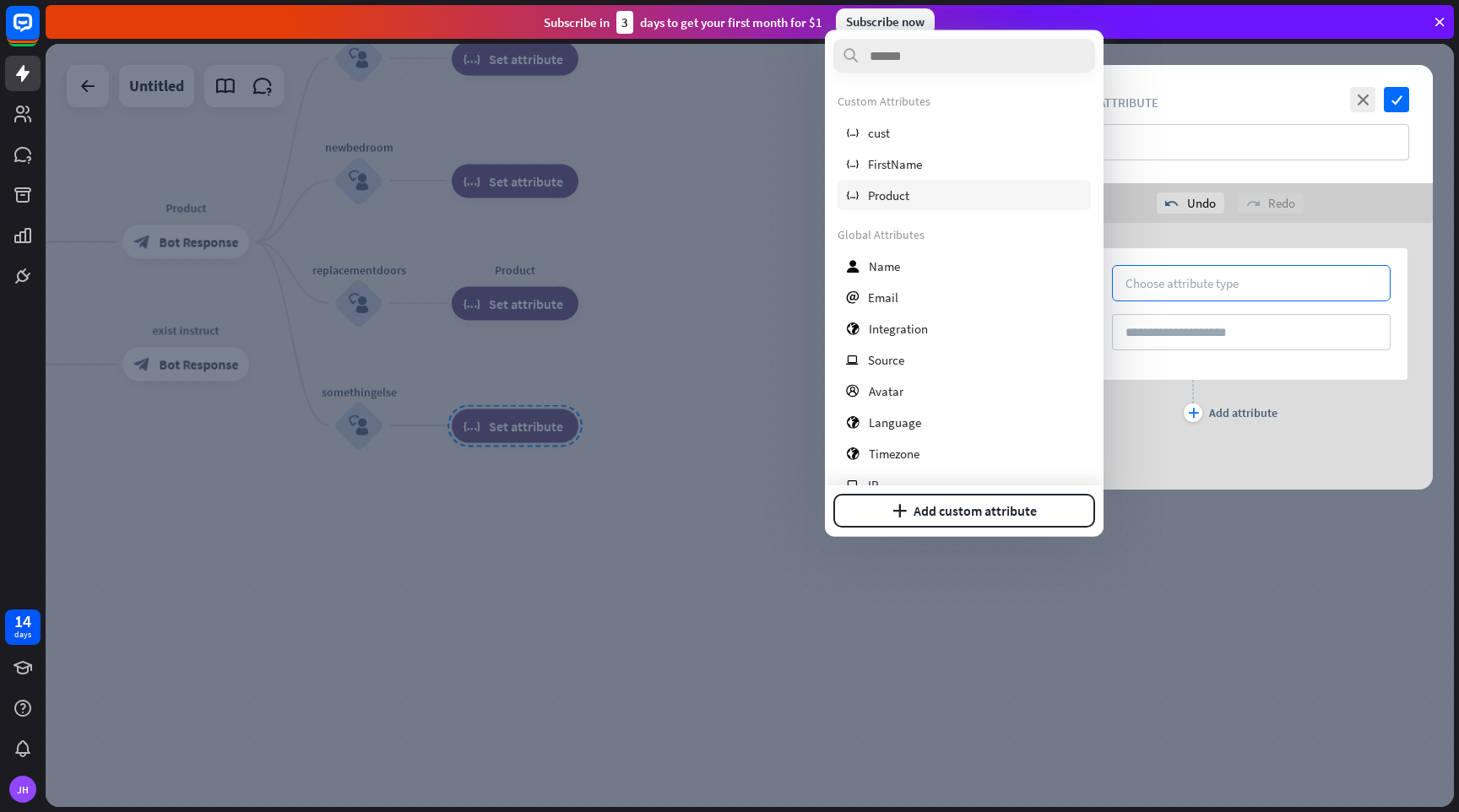
click at [907, 196] on span "Product" at bounding box center [889, 195] width 42 height 16
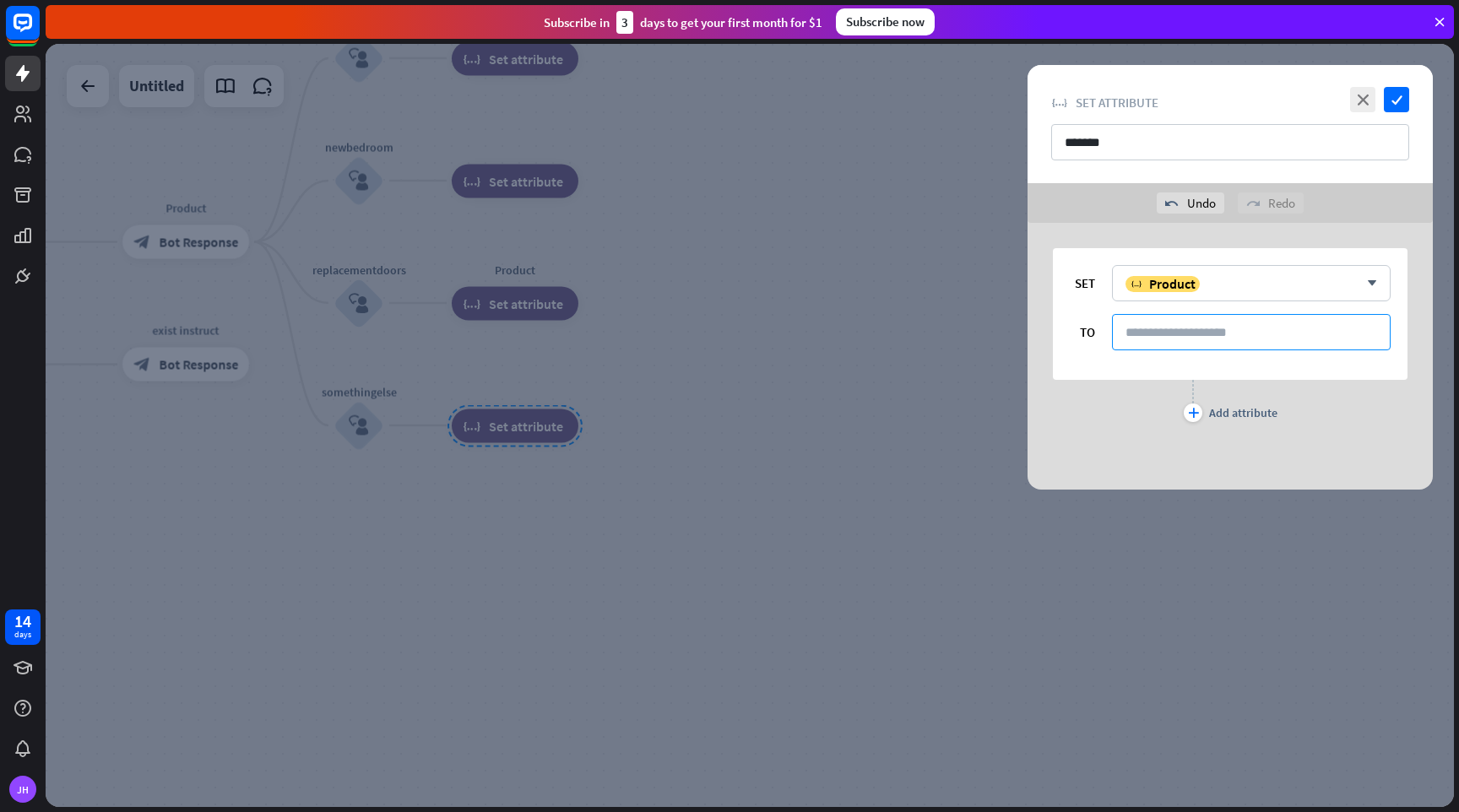
click at [1173, 338] on input at bounding box center [1252, 332] width 279 height 36
type input "**********"
click at [1399, 100] on icon "check" at bounding box center [1397, 100] width 25 height 25
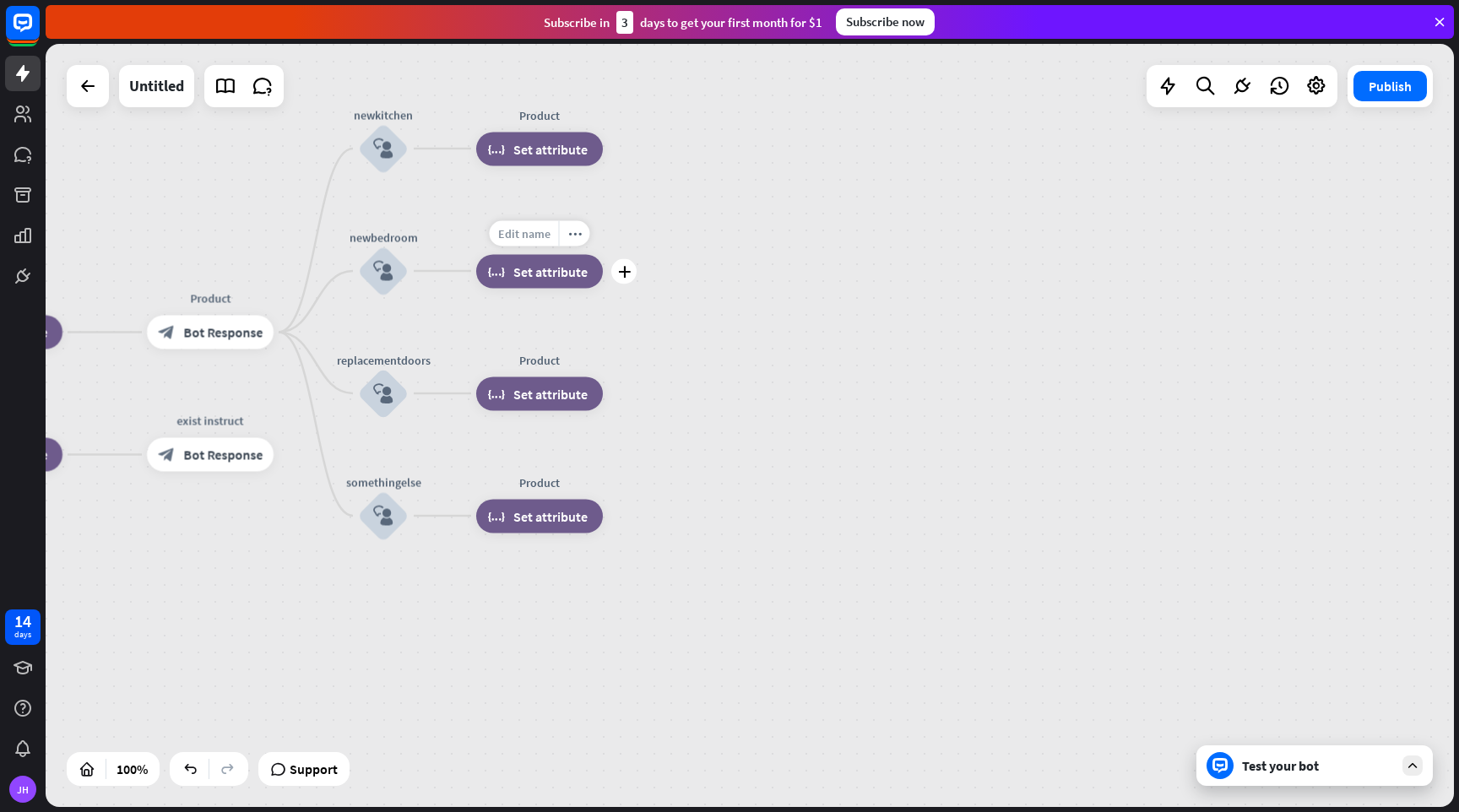
click at [532, 228] on span "Edit name" at bounding box center [524, 233] width 53 height 15
type input "*******"
click at [785, 330] on div "home_2 Start point Welcome block_bot_response Bot Response Name block_question …" at bounding box center [749, 425] width 1408 height 763
click at [626, 150] on icon "plus" at bounding box center [625, 148] width 13 height 12
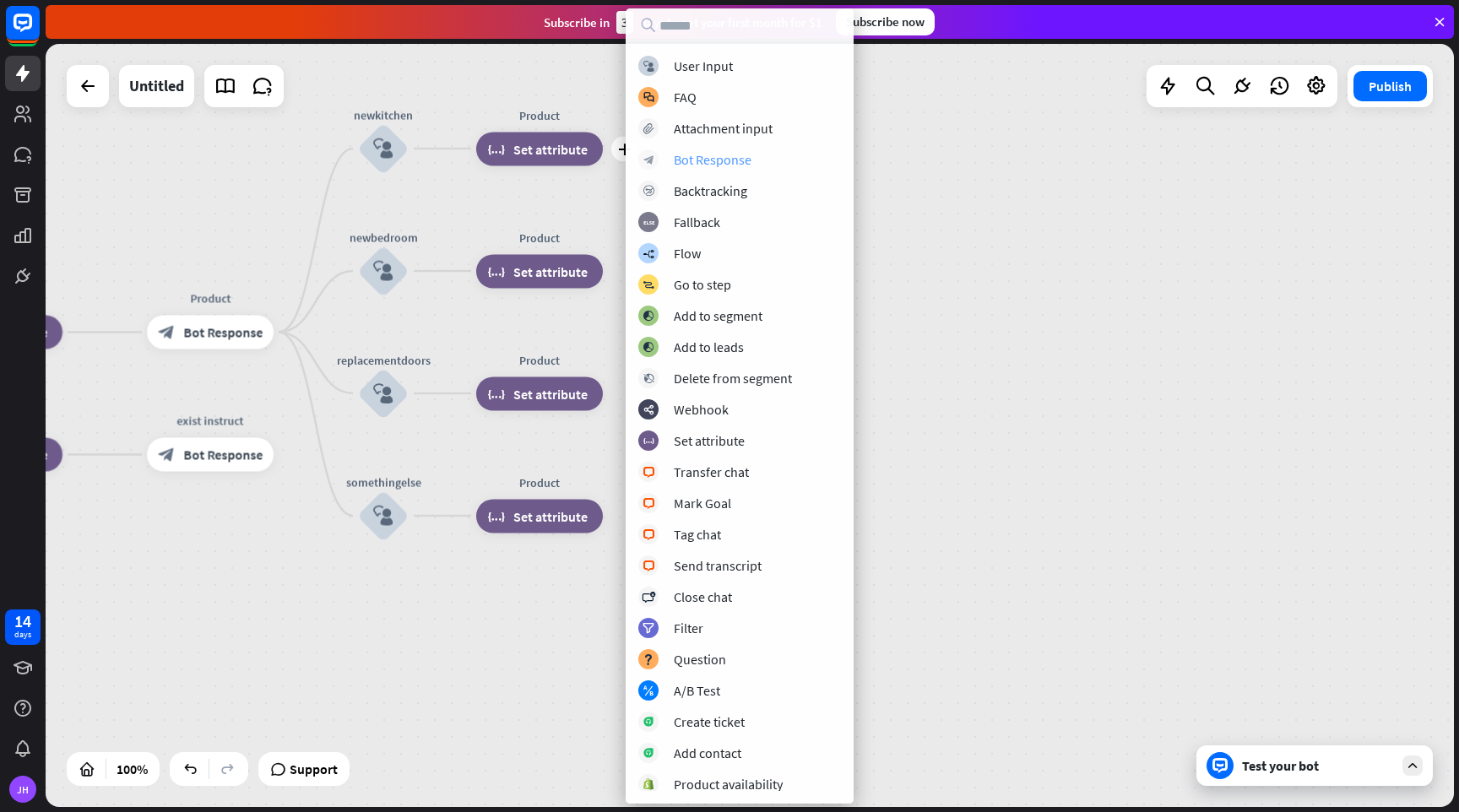
click at [730, 158] on div "Bot Response" at bounding box center [713, 159] width 78 height 17
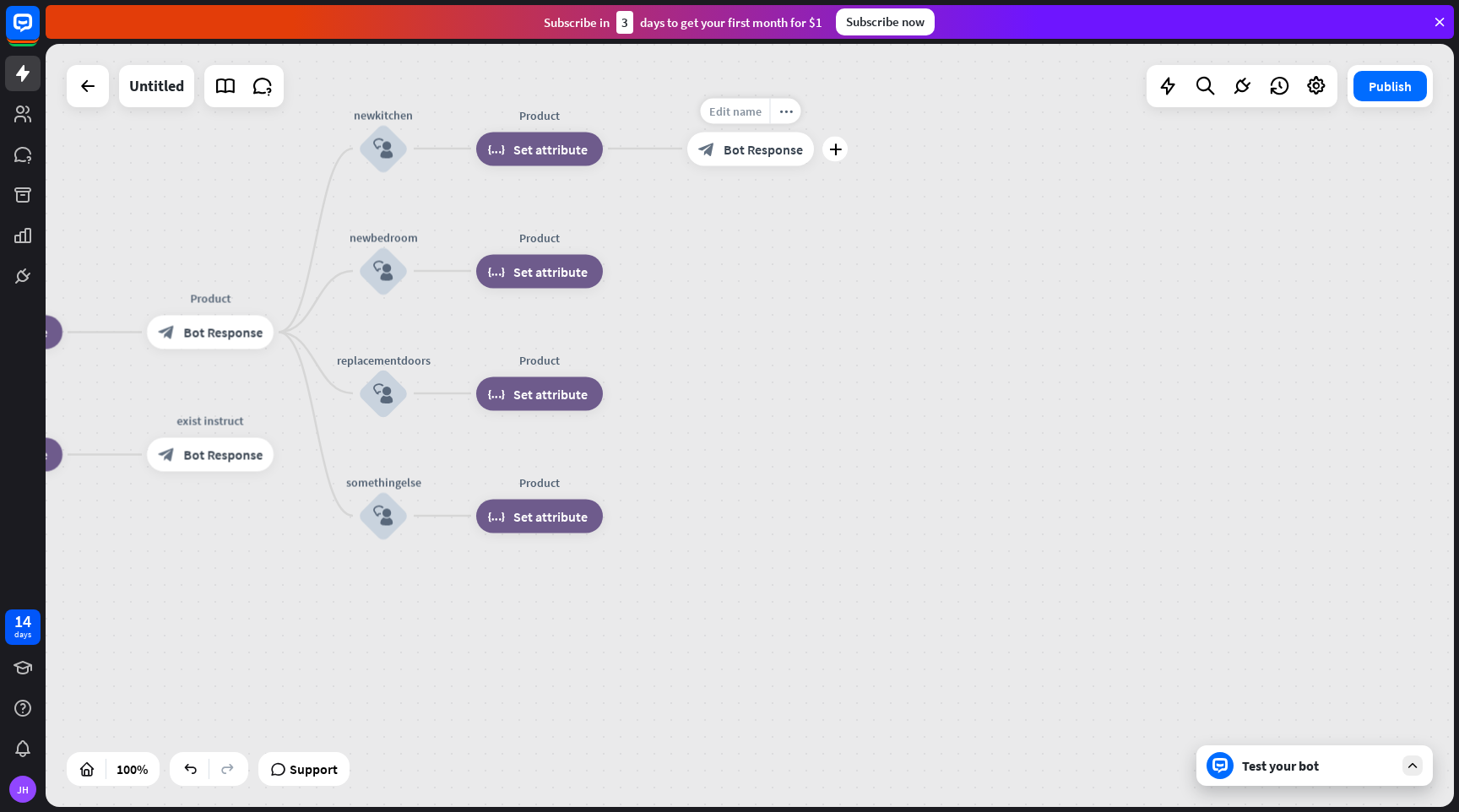
click at [750, 118] on span "Edit name" at bounding box center [735, 110] width 53 height 15
type input "*******"
click at [761, 157] on div "home_2 Start point Welcome block_bot_response Bot Response Name block_question …" at bounding box center [749, 425] width 1408 height 763
click at [761, 157] on div "block_bot_response Bot Response" at bounding box center [751, 148] width 127 height 33
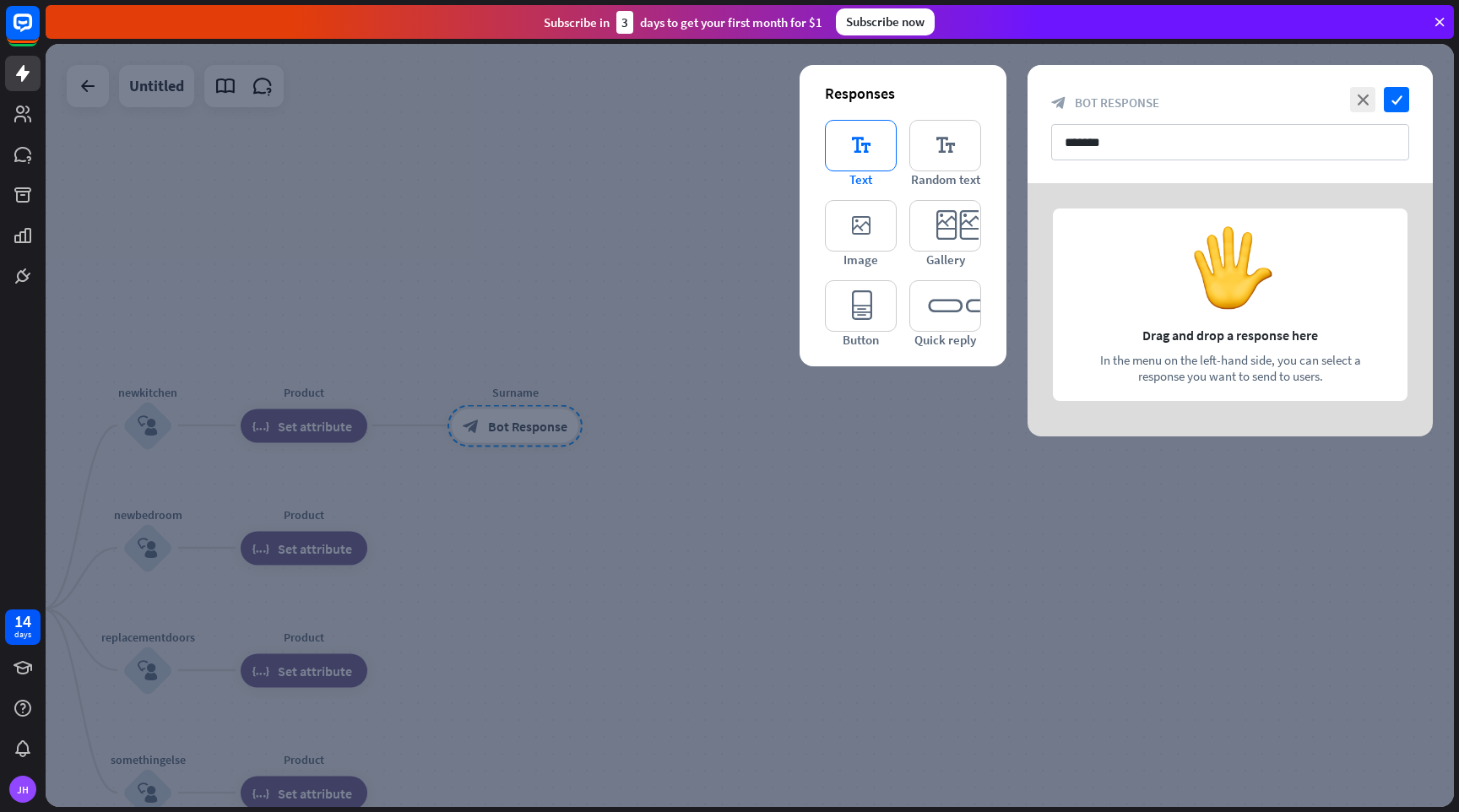
click at [864, 149] on icon "editor_text" at bounding box center [860, 145] width 72 height 52
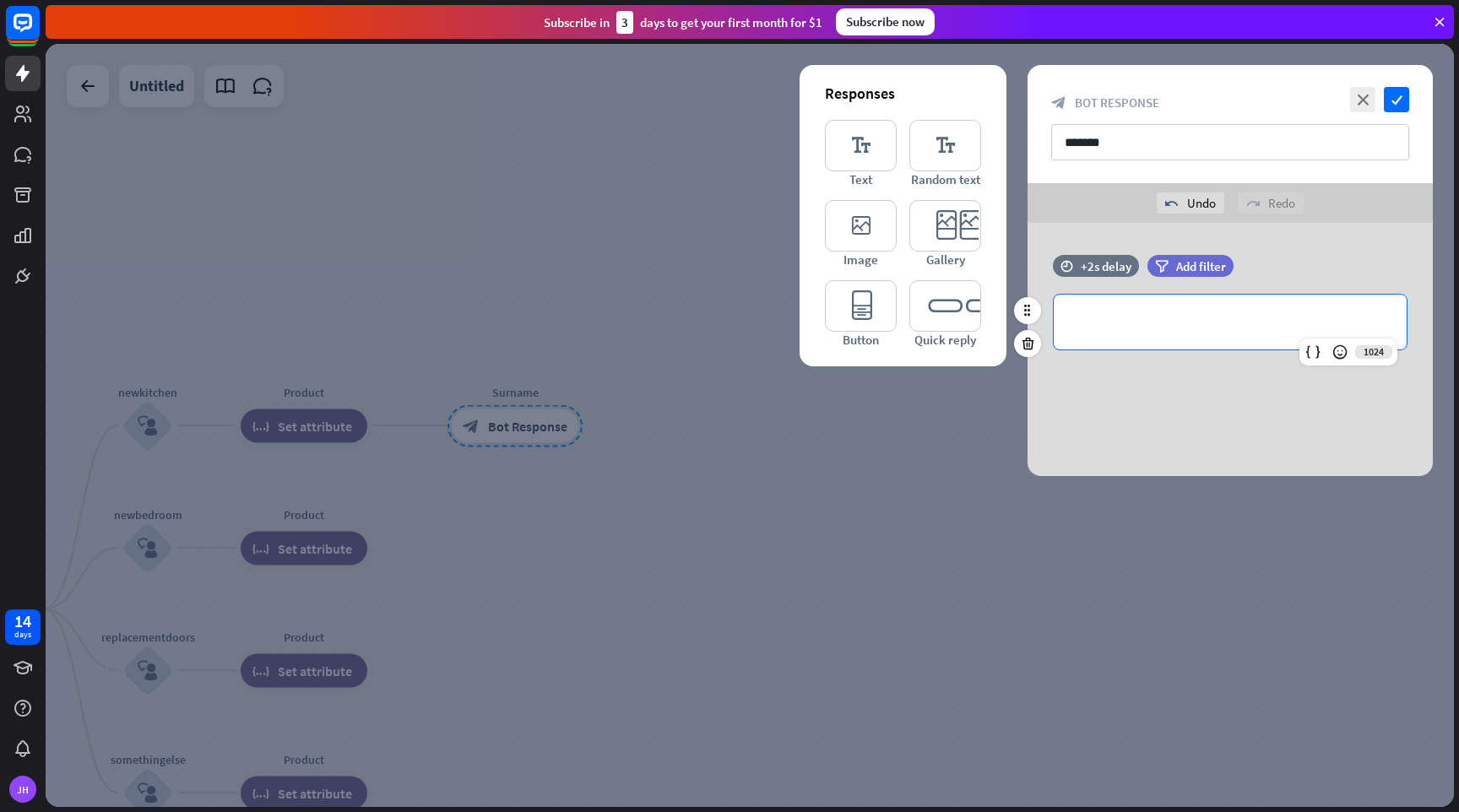
click at [1150, 319] on p "**********" at bounding box center [1230, 321] width 319 height 21
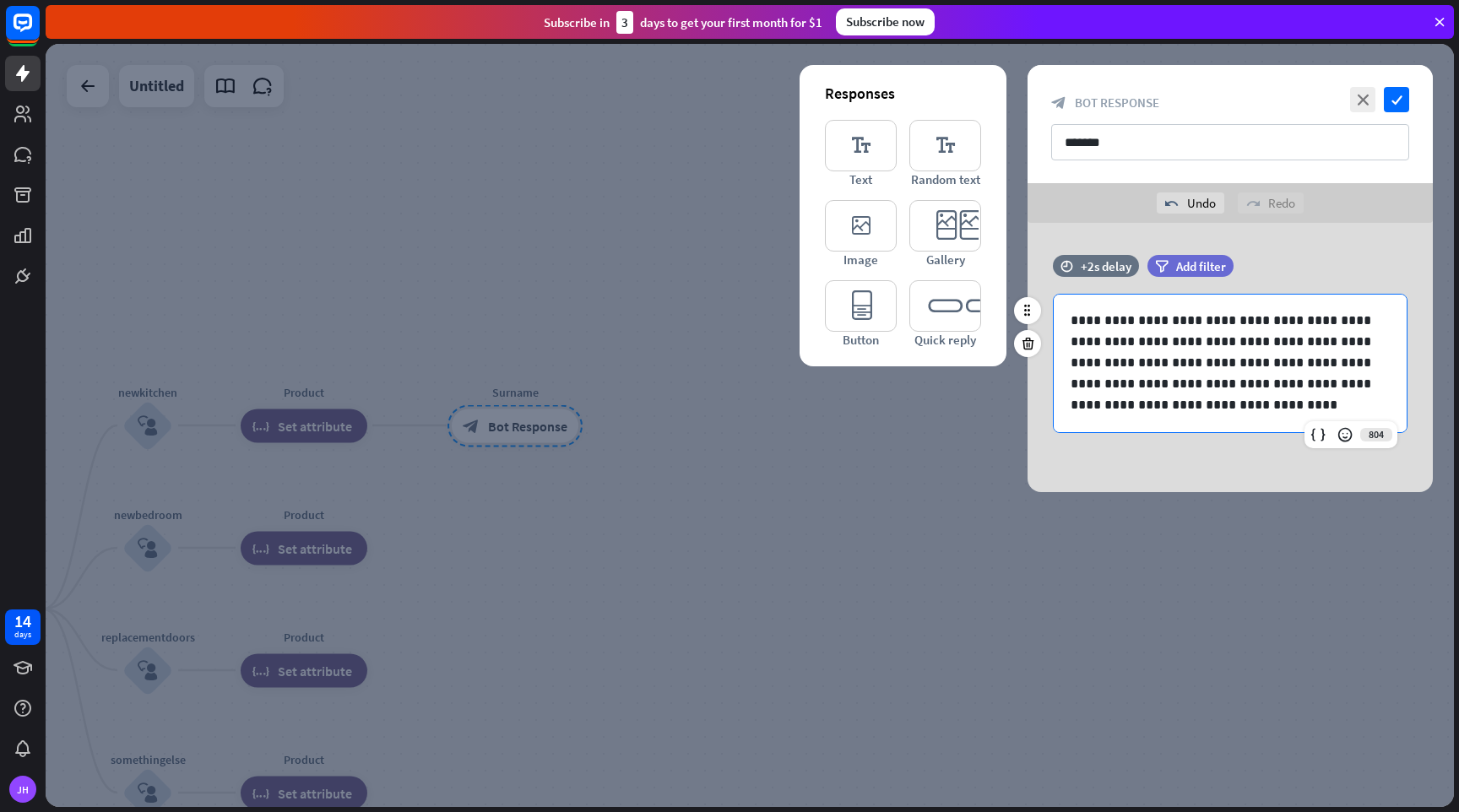
scroll to position [2, 0]
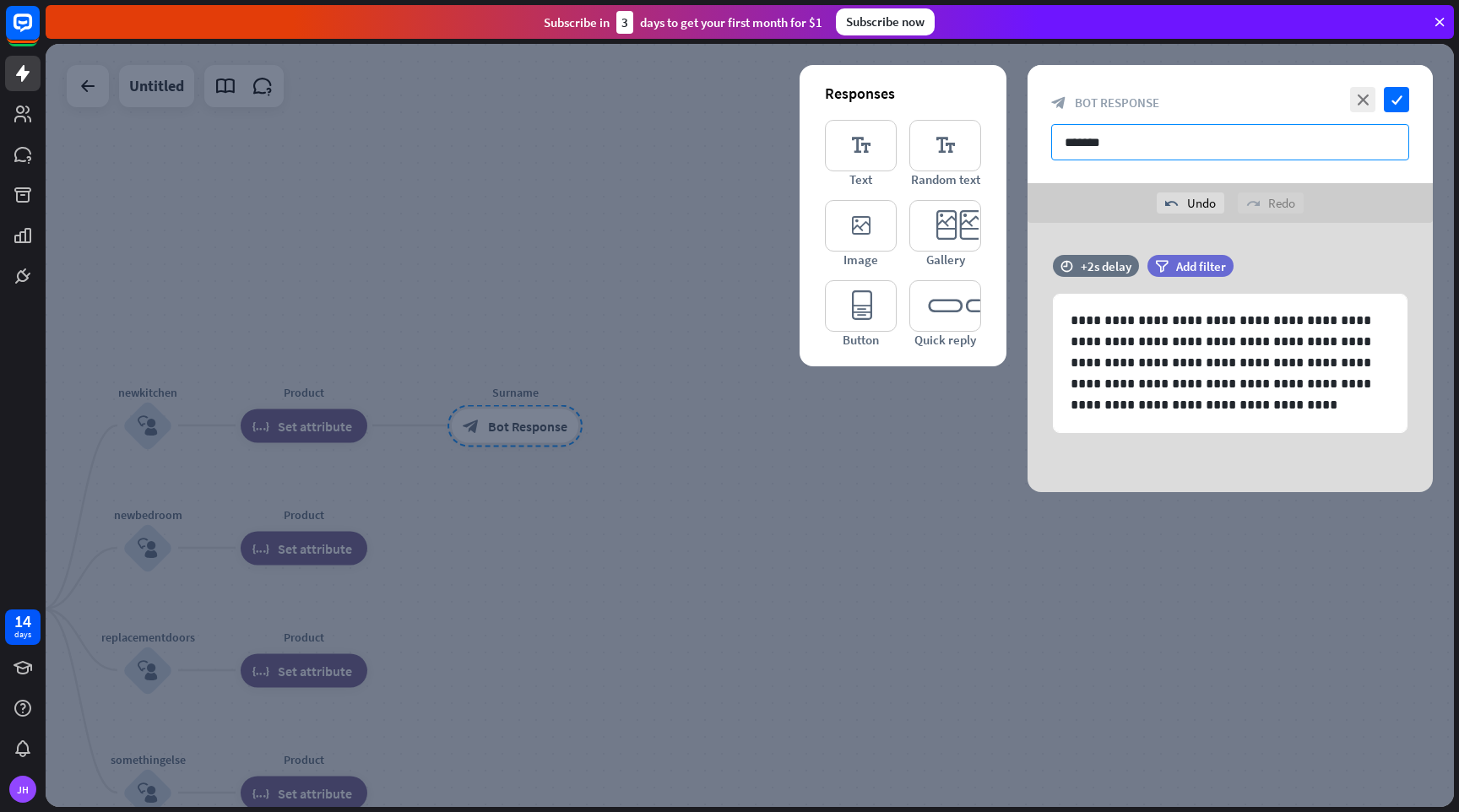
drag, startPoint x: 1127, startPoint y: 147, endPoint x: 1031, endPoint y: 139, distance: 96.3
click at [1031, 139] on div "close check block_bot_response Bot Response *******" at bounding box center [1231, 124] width 406 height 119
type input "********"
click at [1397, 98] on icon "check" at bounding box center [1397, 100] width 25 height 25
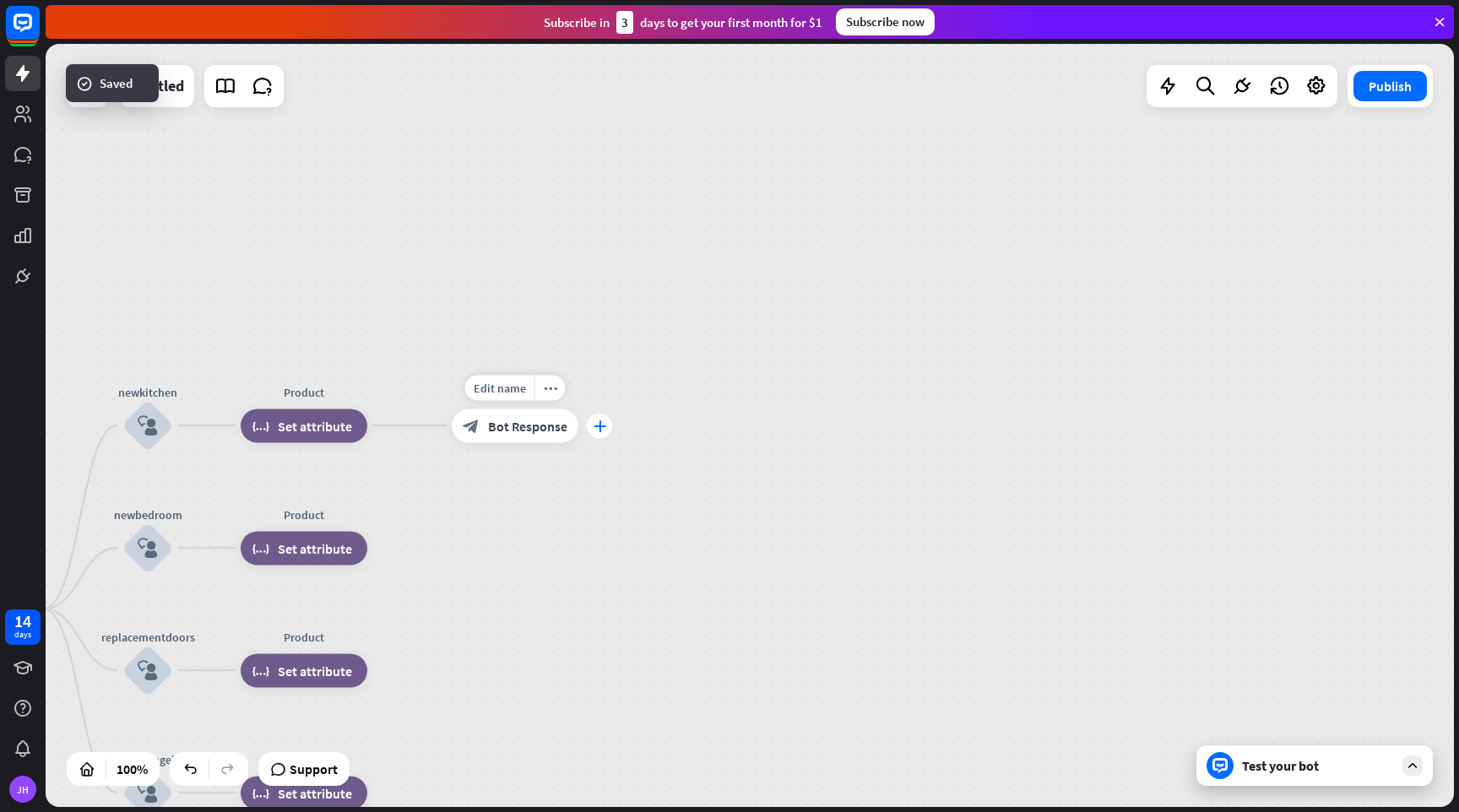
click at [607, 430] on div "plus" at bounding box center [600, 425] width 25 height 25
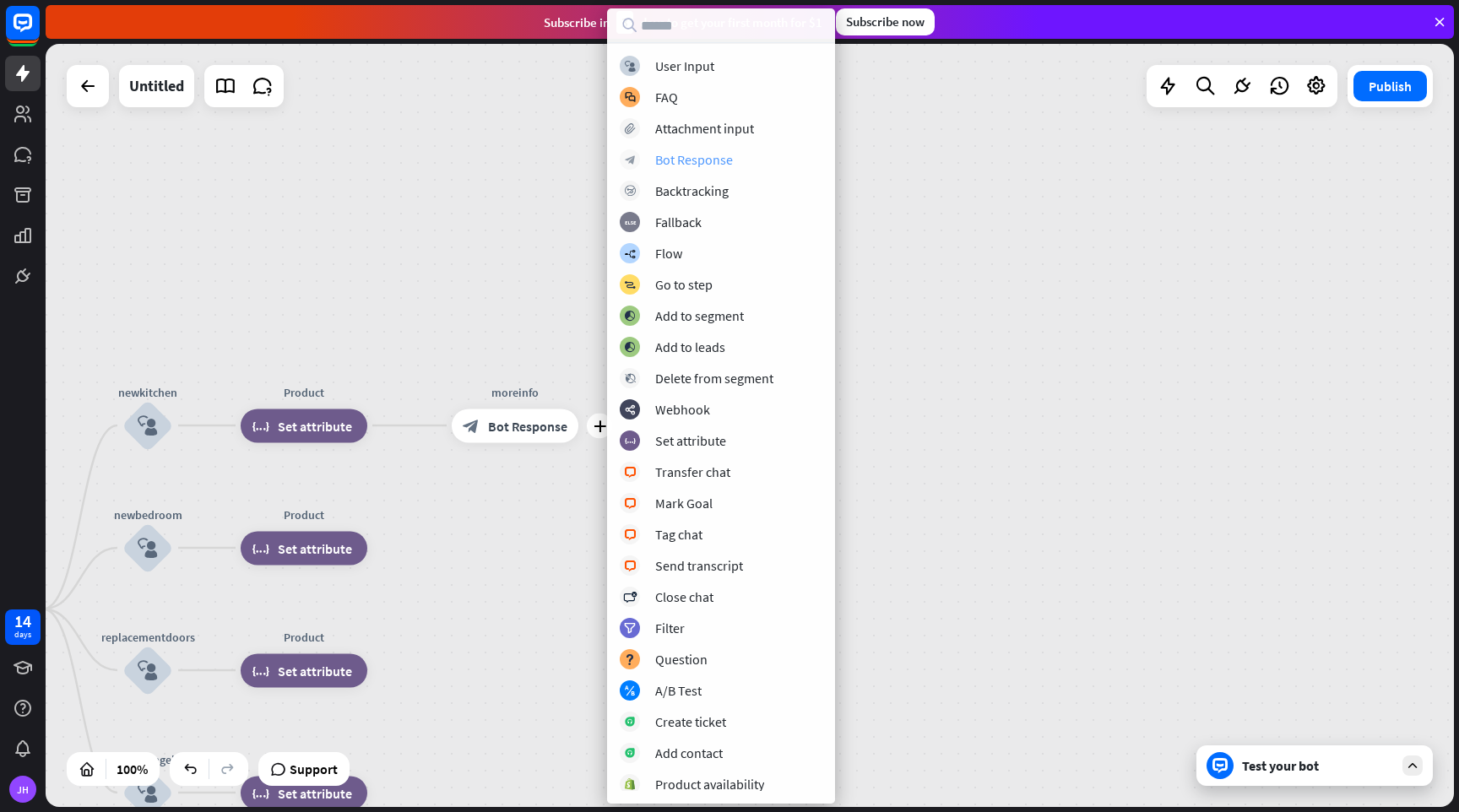
click at [706, 152] on div "Bot Response" at bounding box center [695, 159] width 78 height 17
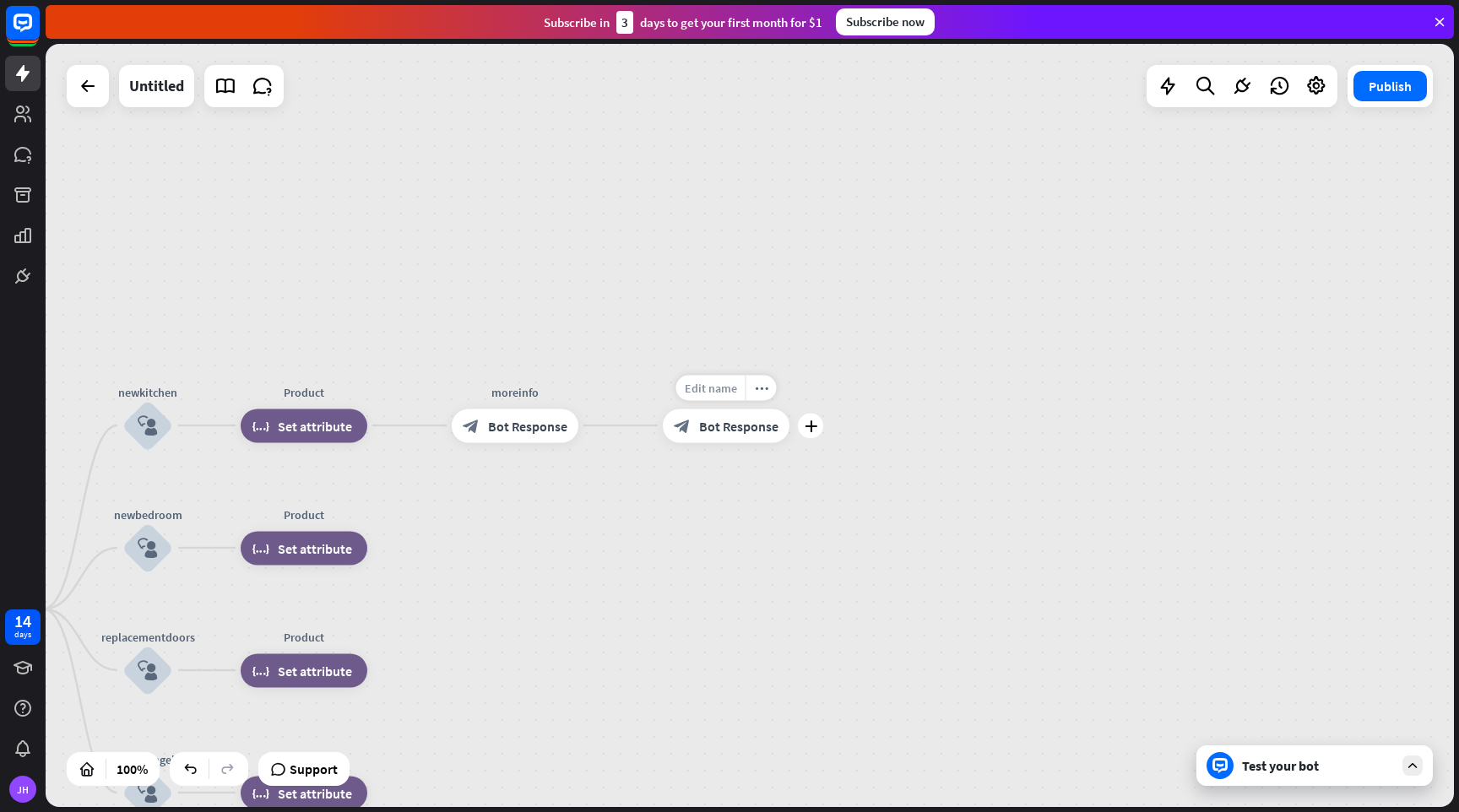
click at [735, 388] on span "Edit name" at bounding box center [711, 387] width 53 height 15
type input "*******"
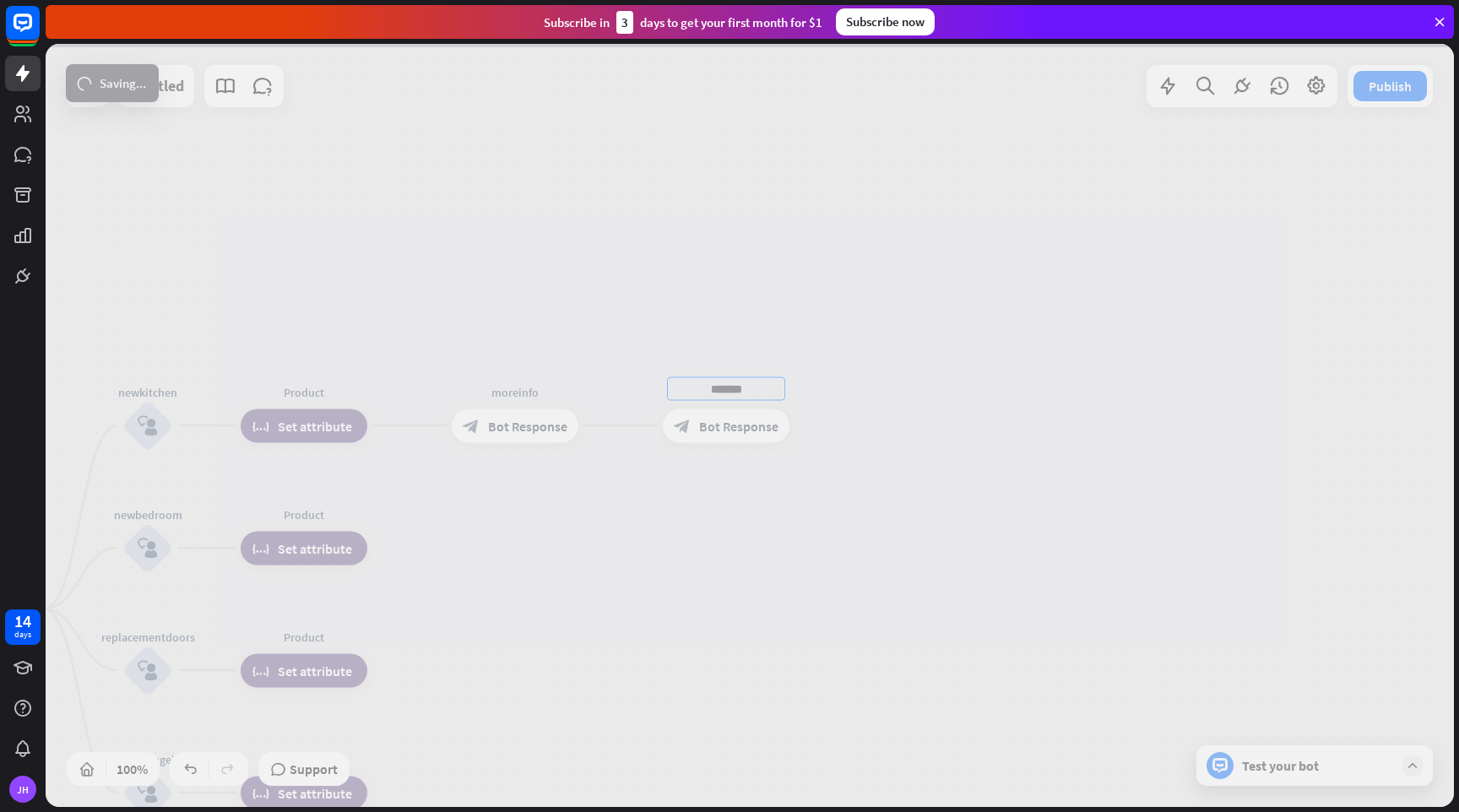
click at [746, 435] on div "home_2 Start point Welcome block_bot_response Bot Response Name block_question …" at bounding box center [749, 425] width 1408 height 763
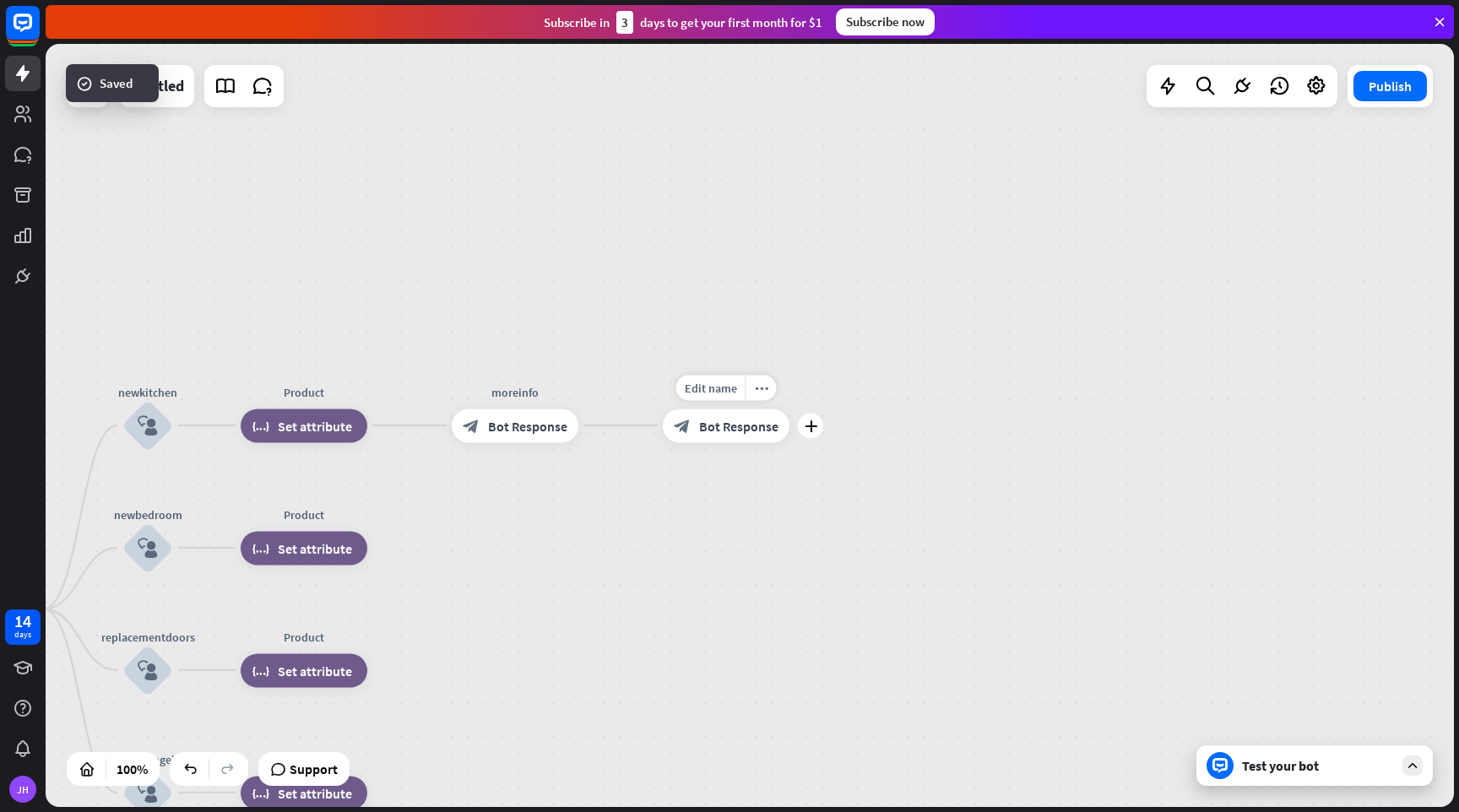
click at [745, 437] on div "block_bot_response Bot Response" at bounding box center [726, 425] width 127 height 33
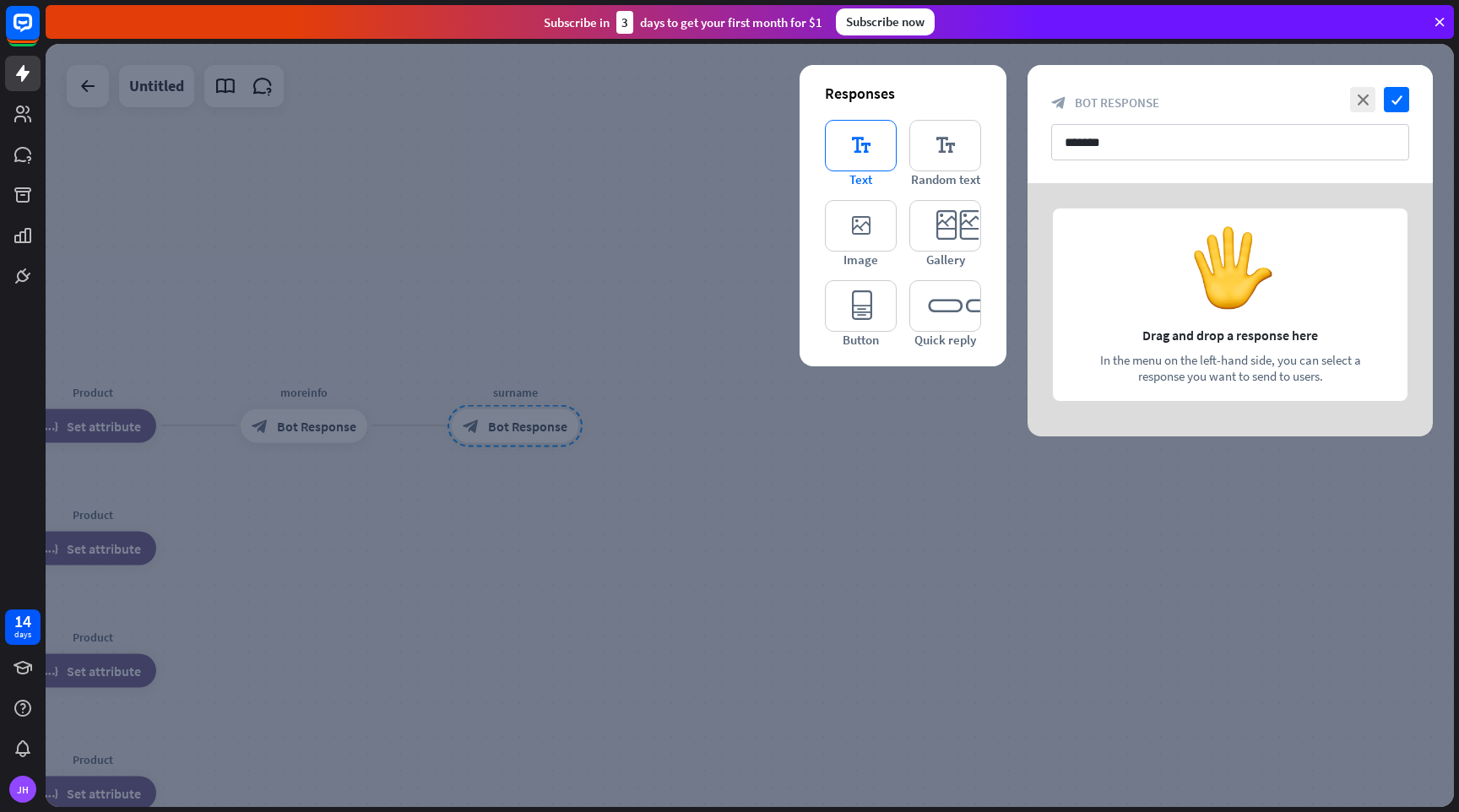
click at [869, 168] on icon "editor_text" at bounding box center [860, 145] width 72 height 52
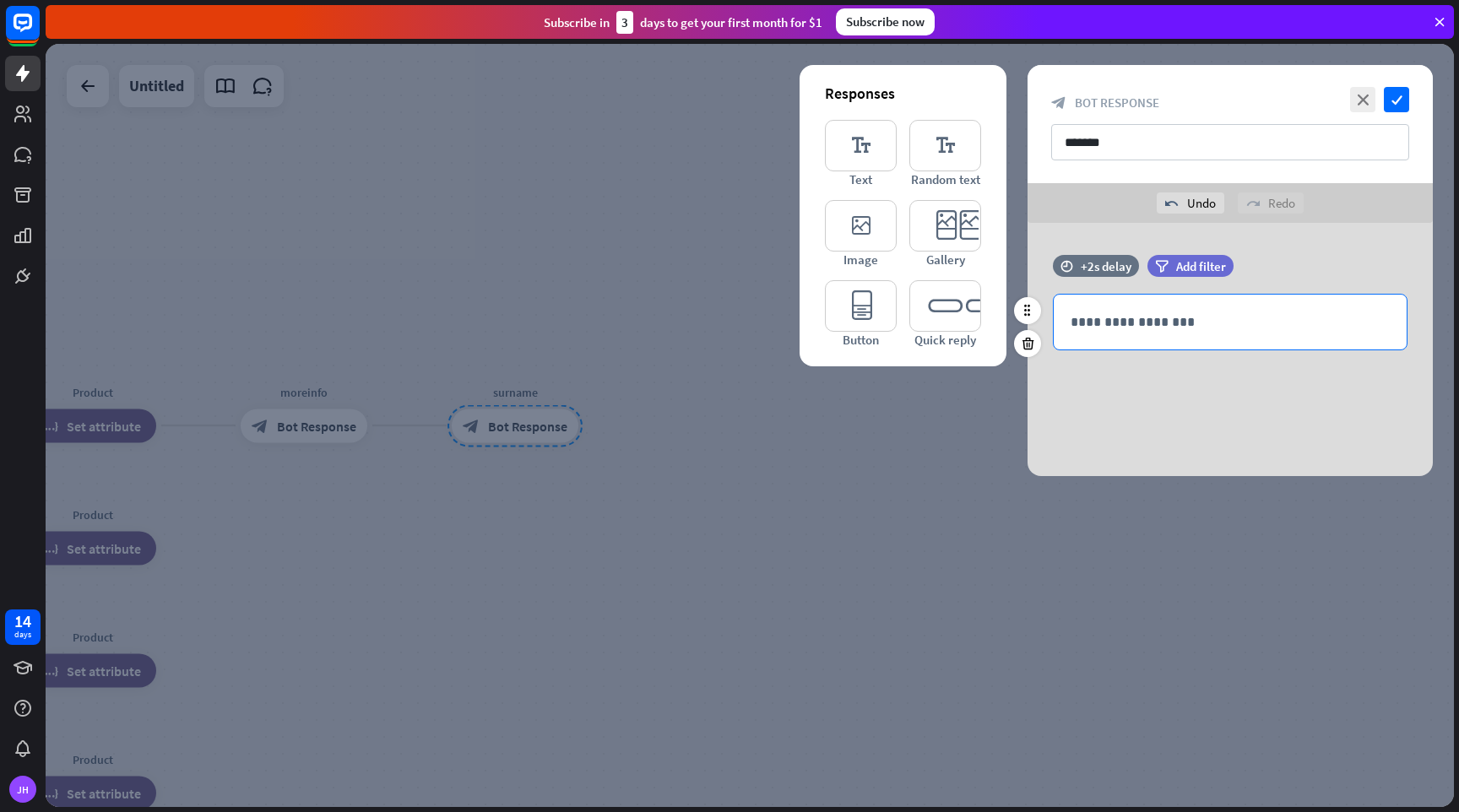
click at [1171, 319] on p "**********" at bounding box center [1230, 321] width 319 height 21
click at [1401, 107] on icon "check" at bounding box center [1397, 100] width 25 height 25
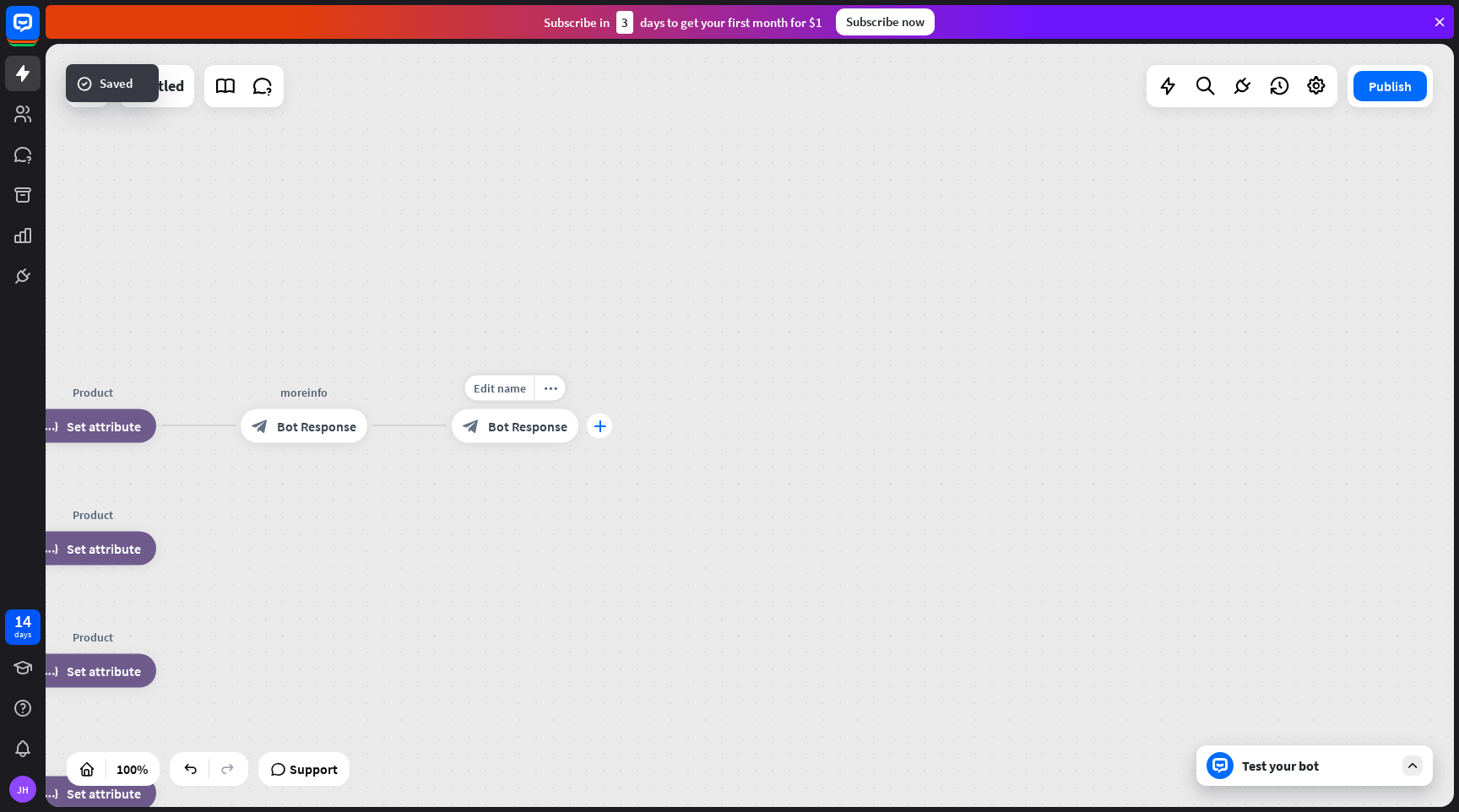
click at [594, 428] on icon "plus" at bounding box center [600, 425] width 13 height 12
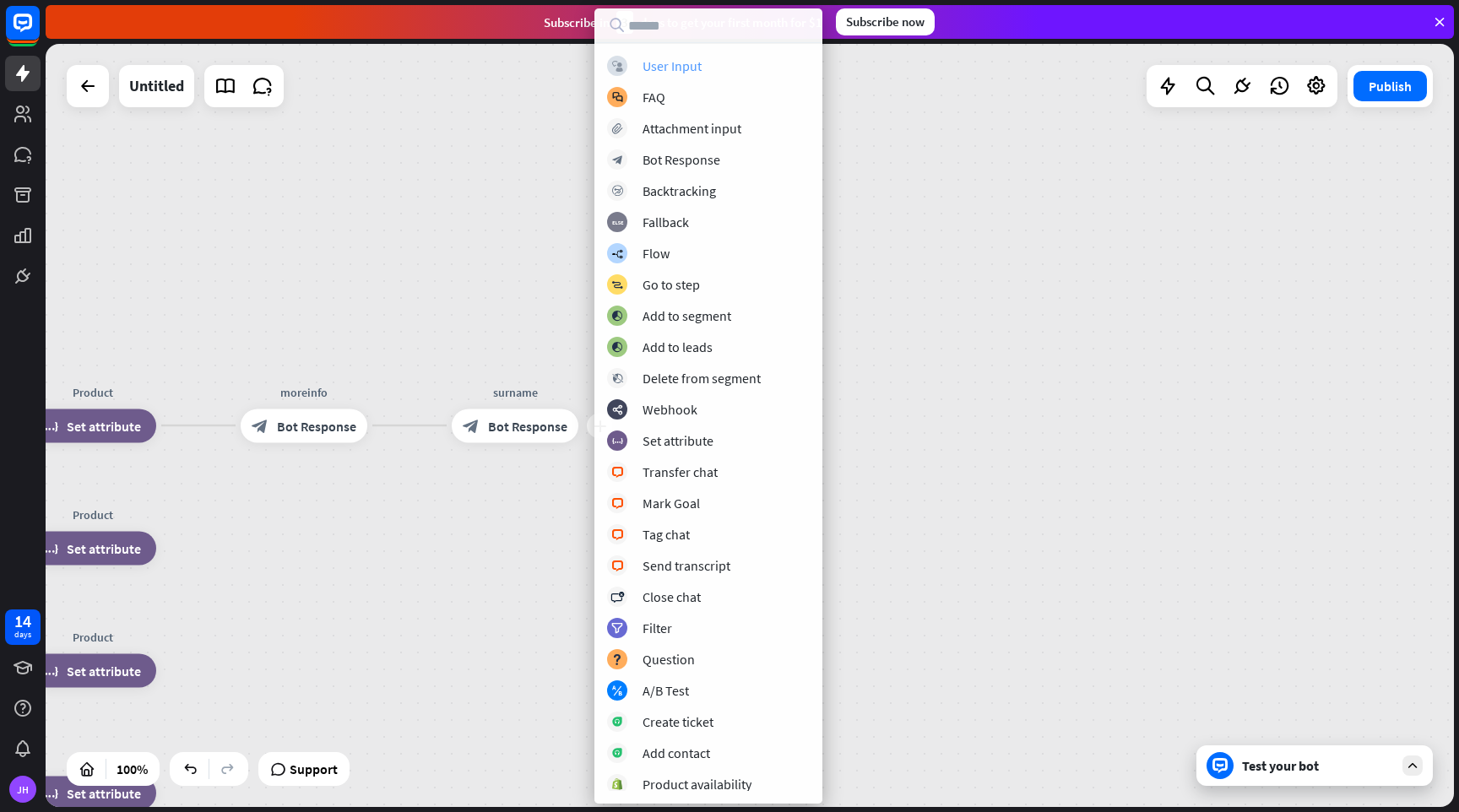
click at [677, 56] on div "block_user_input User Input" at bounding box center [708, 66] width 203 height 20
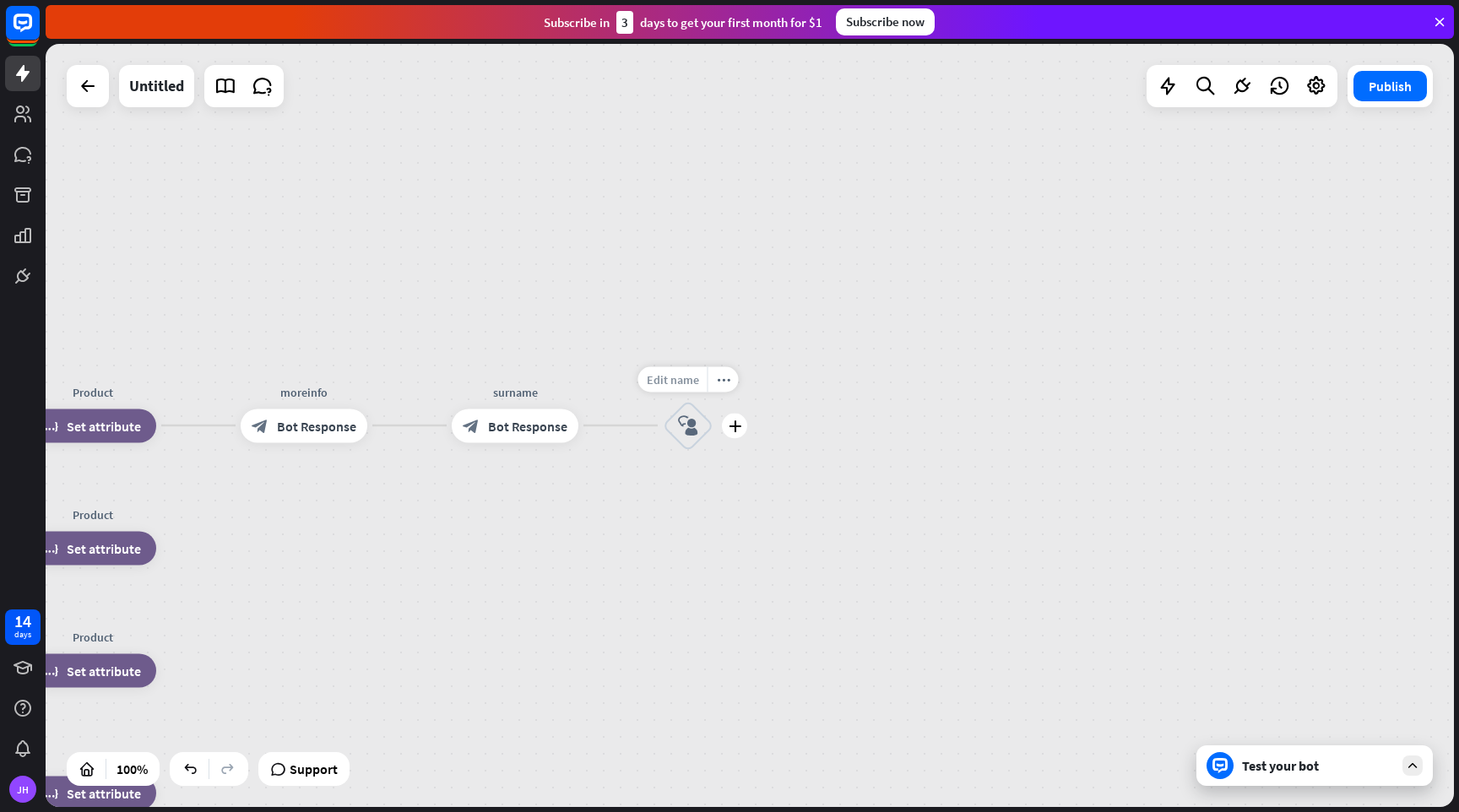
click at [689, 383] on span "Edit name" at bounding box center [673, 378] width 53 height 15
type input "*******"
click at [687, 430] on div "home_2 Start point Welcome block_bot_response Bot Response Name block_question …" at bounding box center [749, 425] width 1408 height 763
click at [693, 423] on icon "block_user_input" at bounding box center [688, 425] width 20 height 20
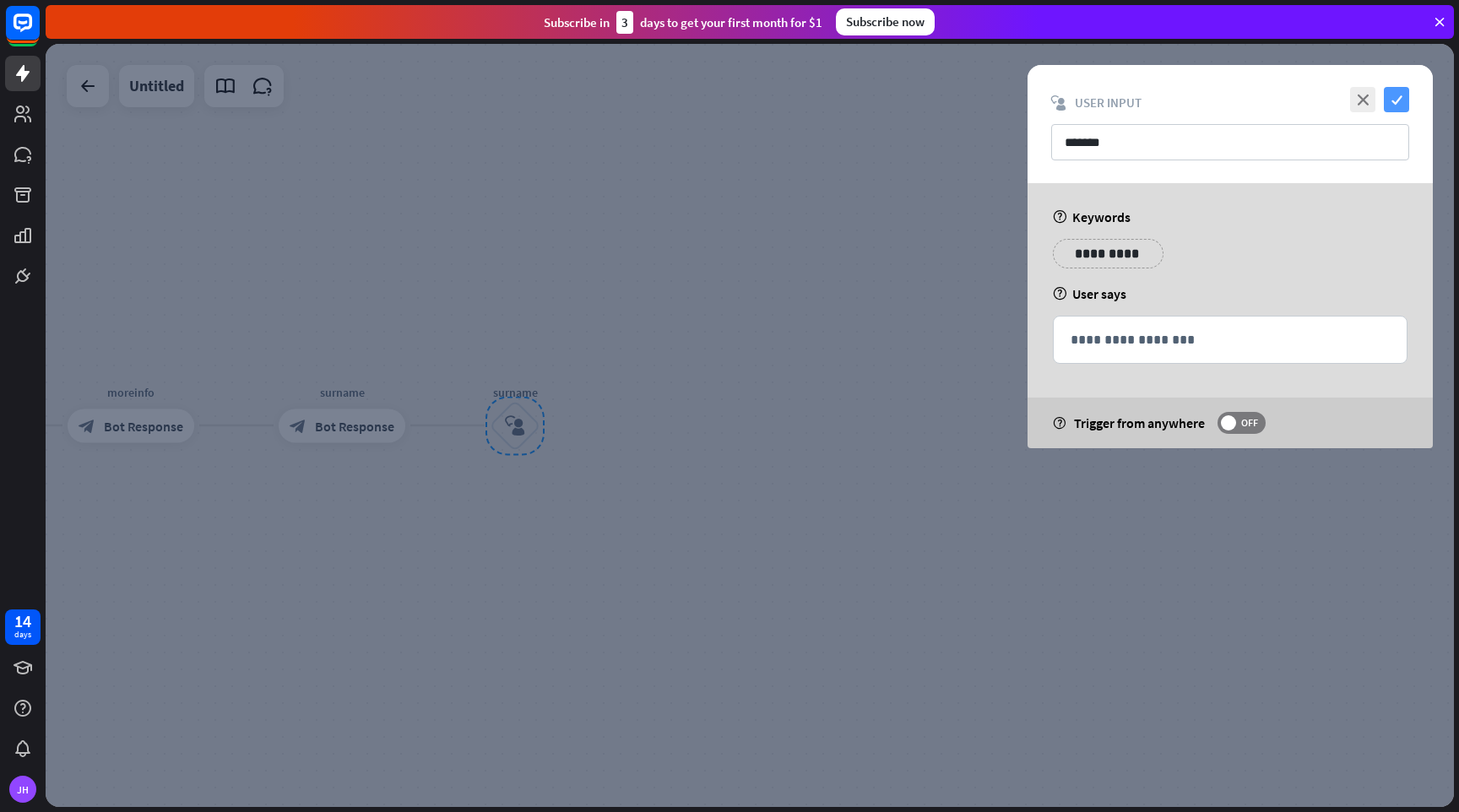
click at [1394, 95] on icon "check" at bounding box center [1397, 100] width 25 height 25
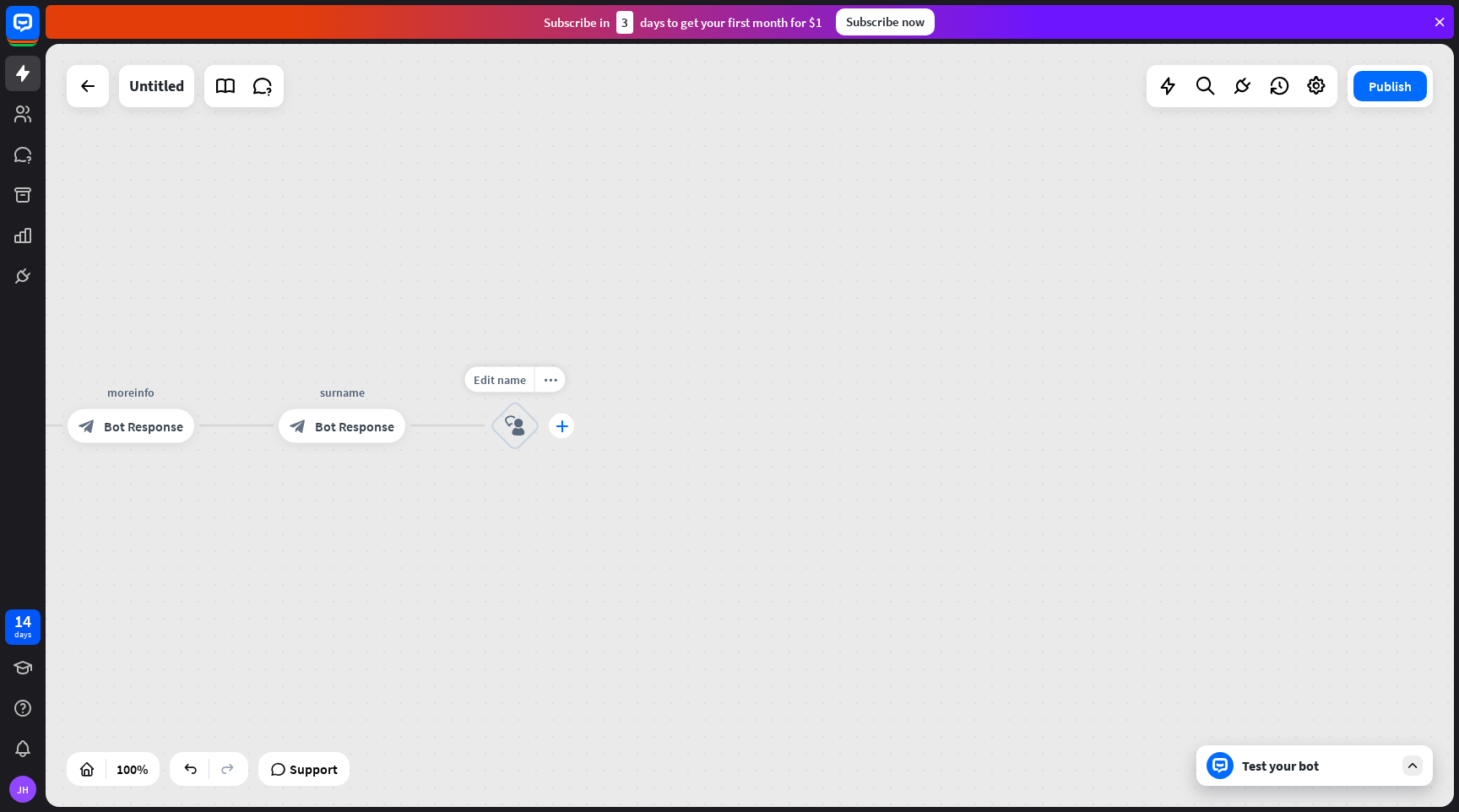
click at [566, 426] on icon "plus" at bounding box center [562, 425] width 13 height 12
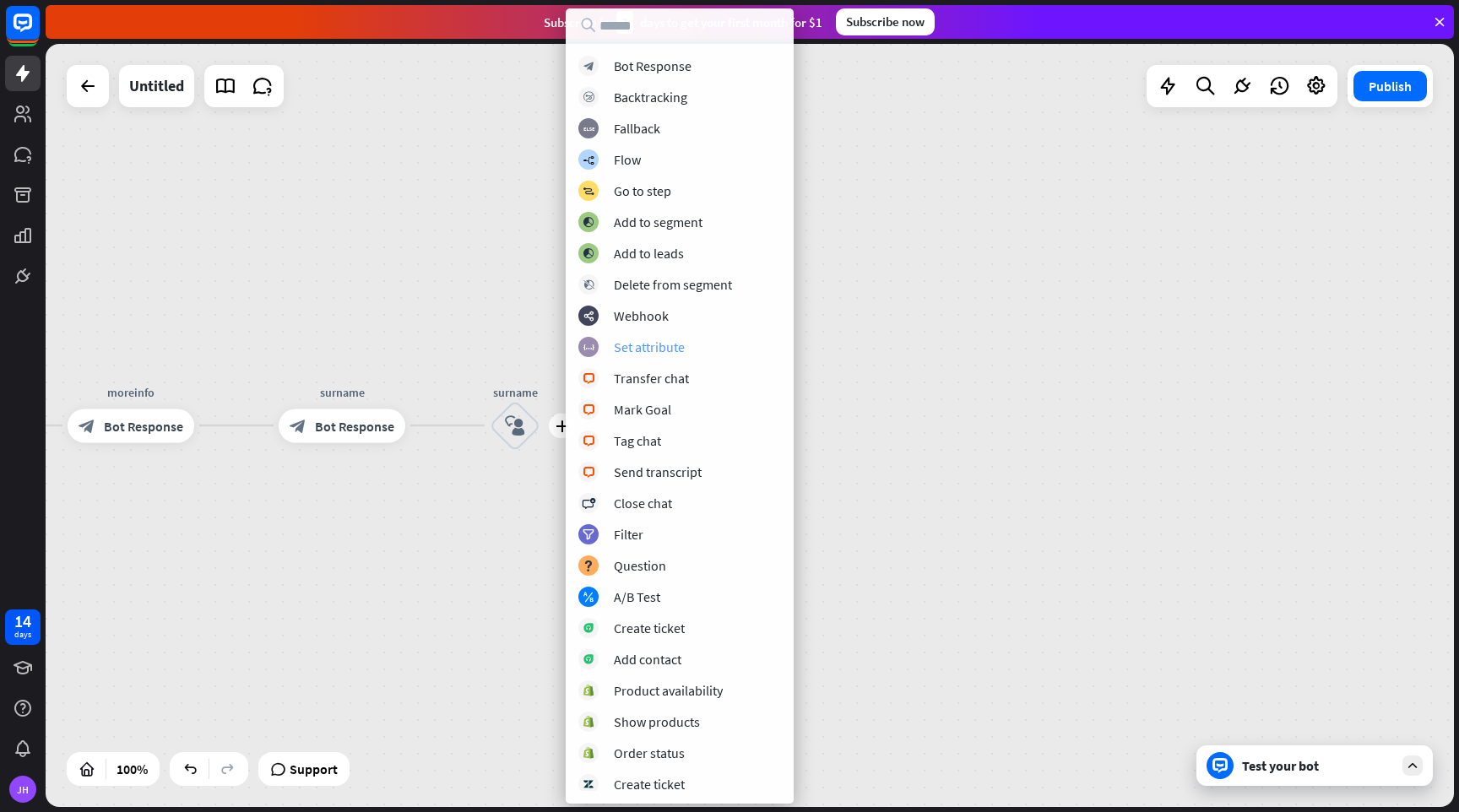
click at [647, 348] on div "Set attribute" at bounding box center [649, 347] width 71 height 17
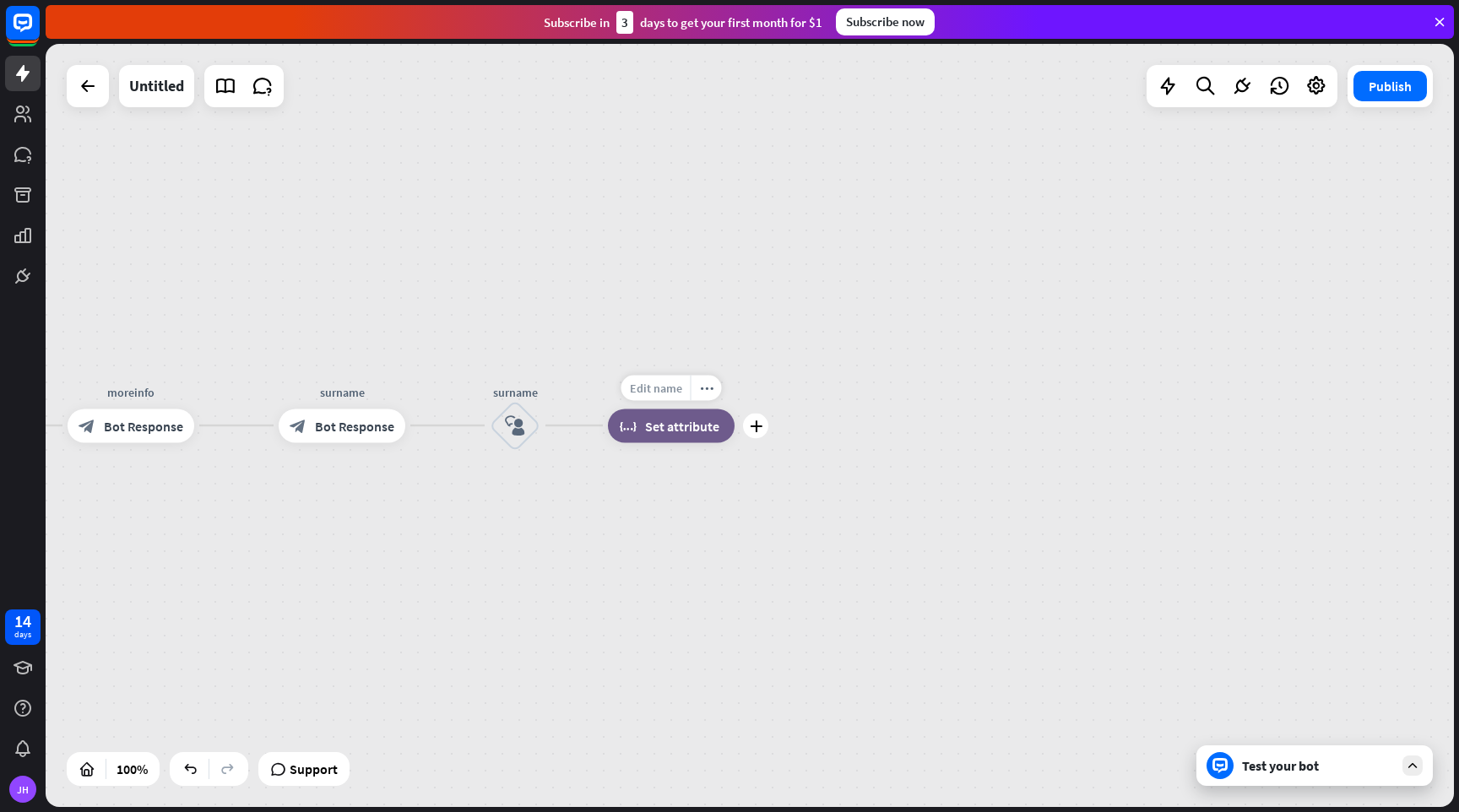
click at [664, 383] on span "Edit name" at bounding box center [657, 387] width 53 height 15
type input "*******"
click at [677, 425] on div "home_2 Start point Welcome block_bot_response Bot Response Name block_question …" at bounding box center [749, 425] width 1408 height 763
click at [677, 425] on span "Set attribute" at bounding box center [682, 425] width 74 height 17
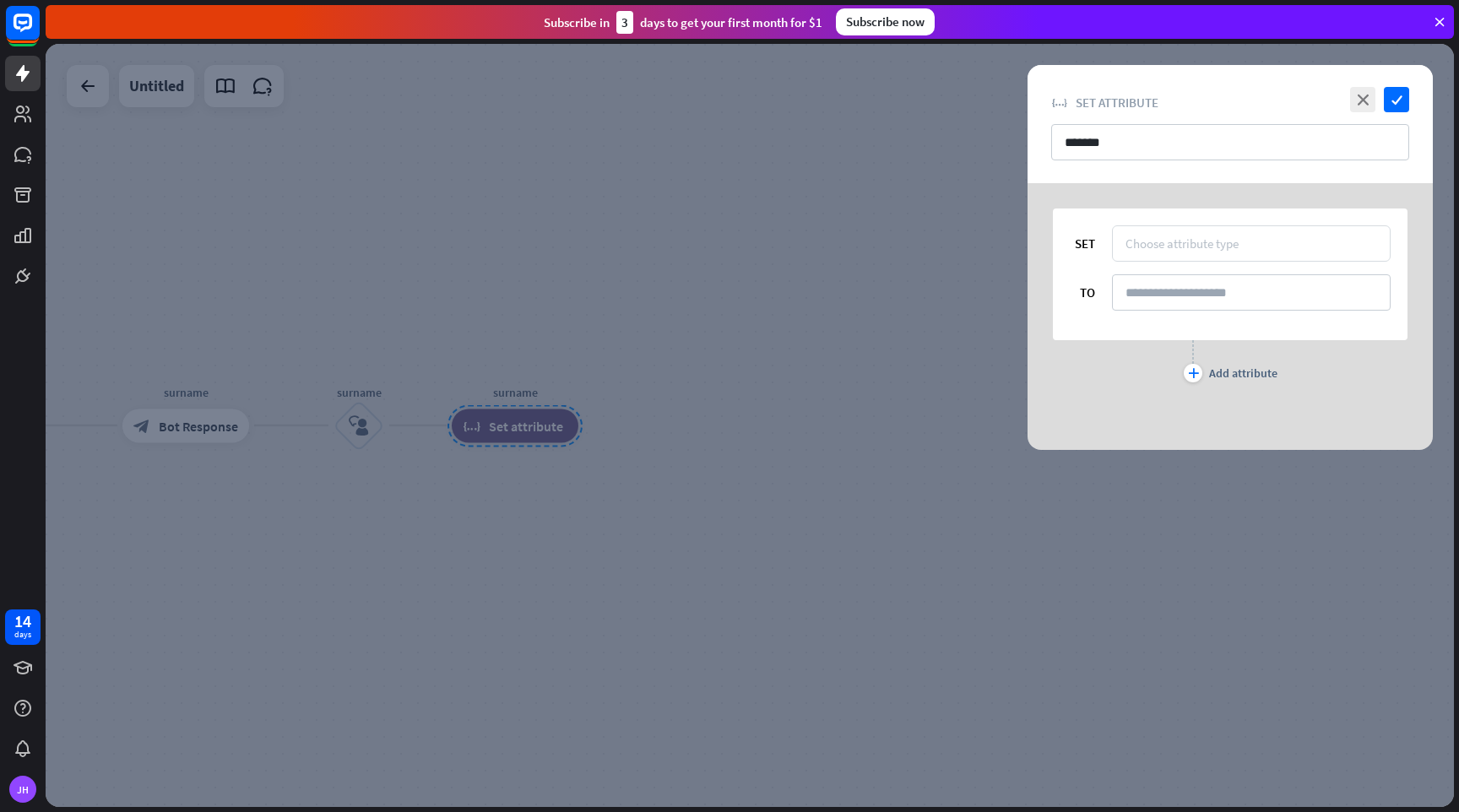
click at [1194, 235] on div "Choose attribute type" at bounding box center [1182, 244] width 113 height 16
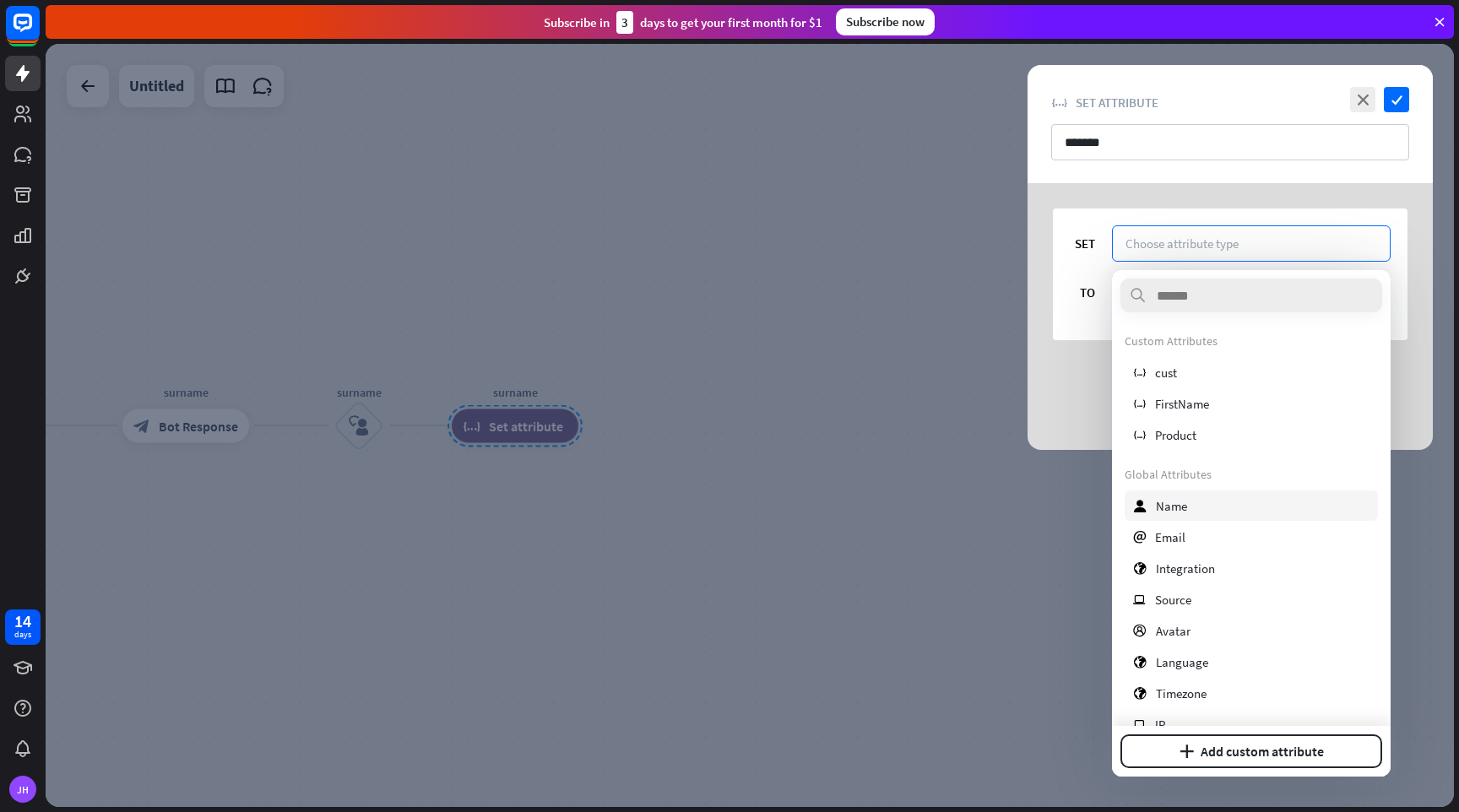
click at [1205, 503] on div "user Name" at bounding box center [1252, 506] width 254 height 31
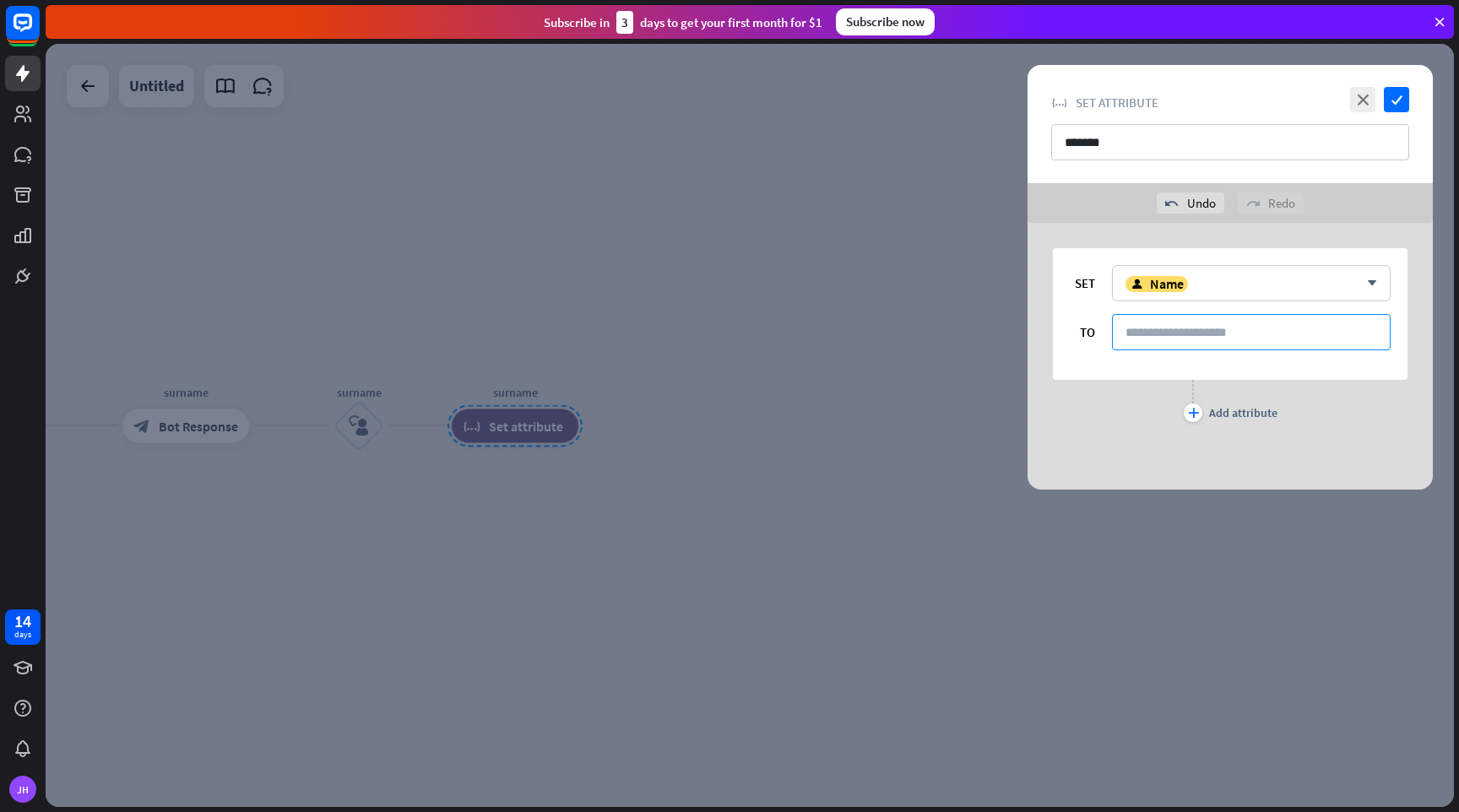
click at [1208, 339] on input at bounding box center [1252, 332] width 279 height 36
click at [1402, 97] on icon "check" at bounding box center [1397, 100] width 25 height 25
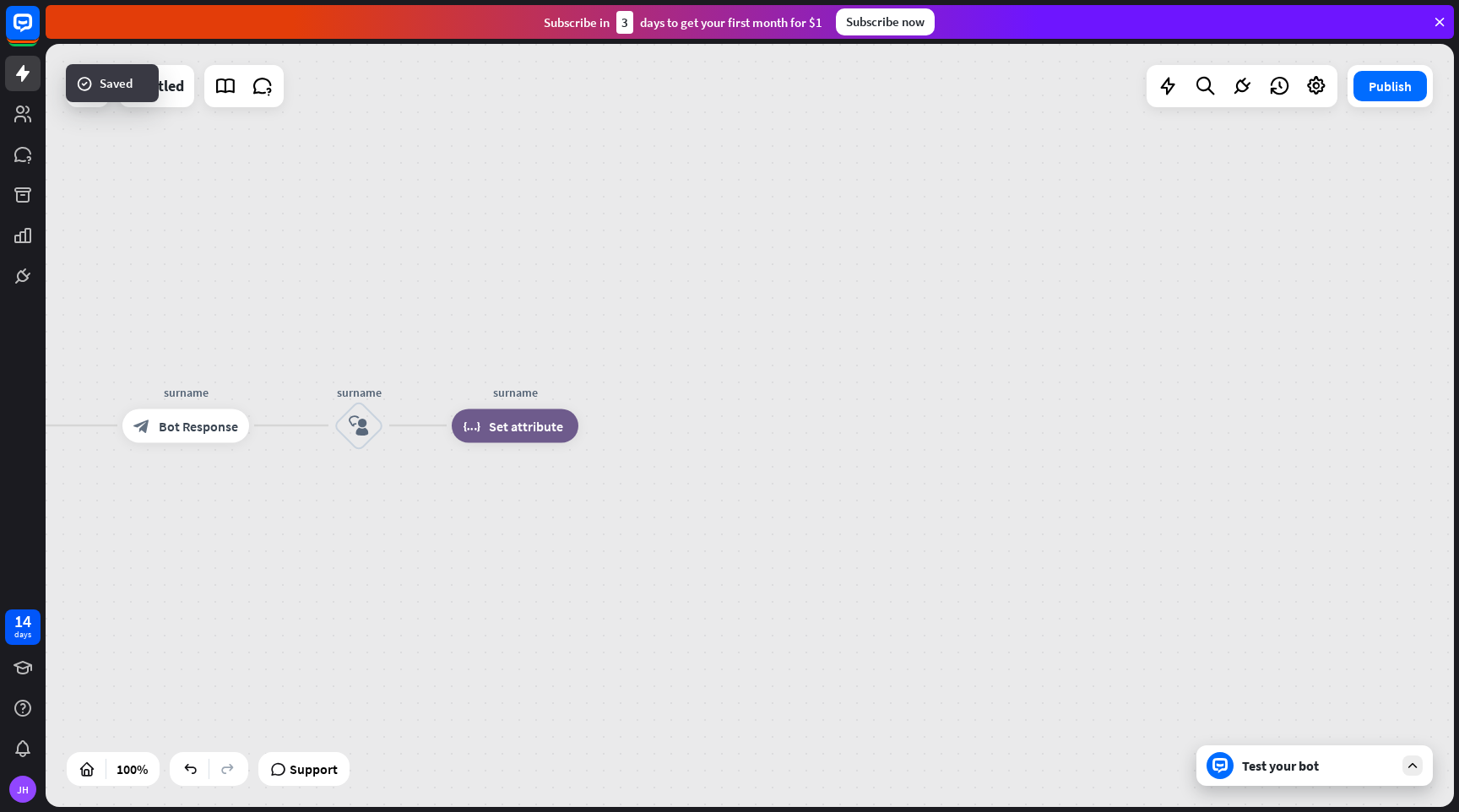
click at [910, 261] on div "home_2 Start point Welcome block_bot_response Bot Response Name block_question …" at bounding box center [749, 425] width 1408 height 763
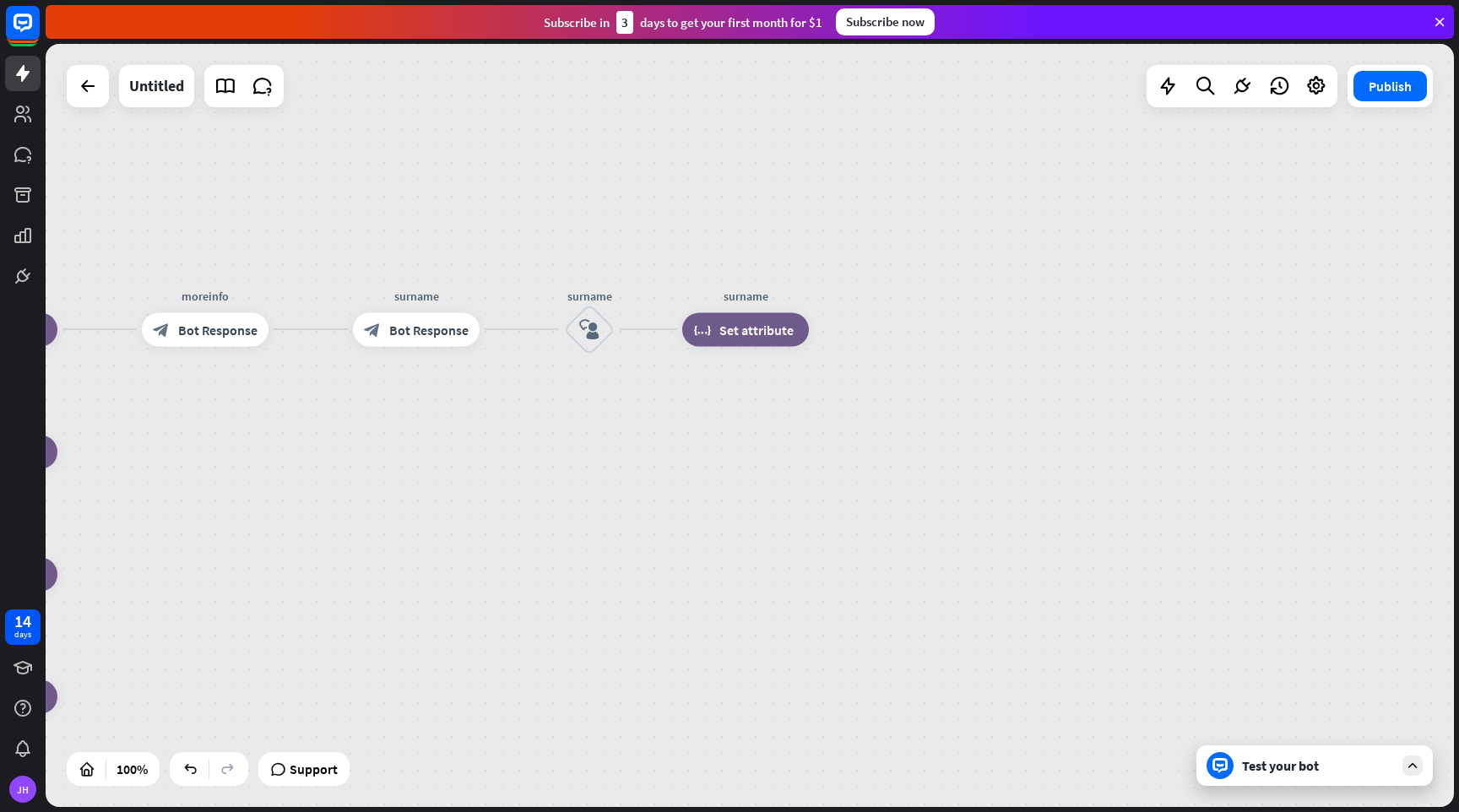
drag, startPoint x: 811, startPoint y: 308, endPoint x: 1041, endPoint y: 206, distance: 251.6
click at [1041, 211] on div "home_2 Start point Welcome block_bot_response Bot Response Name block_question …" at bounding box center [749, 425] width 1408 height 763
click at [832, 331] on icon "plus" at bounding box center [830, 328] width 13 height 12
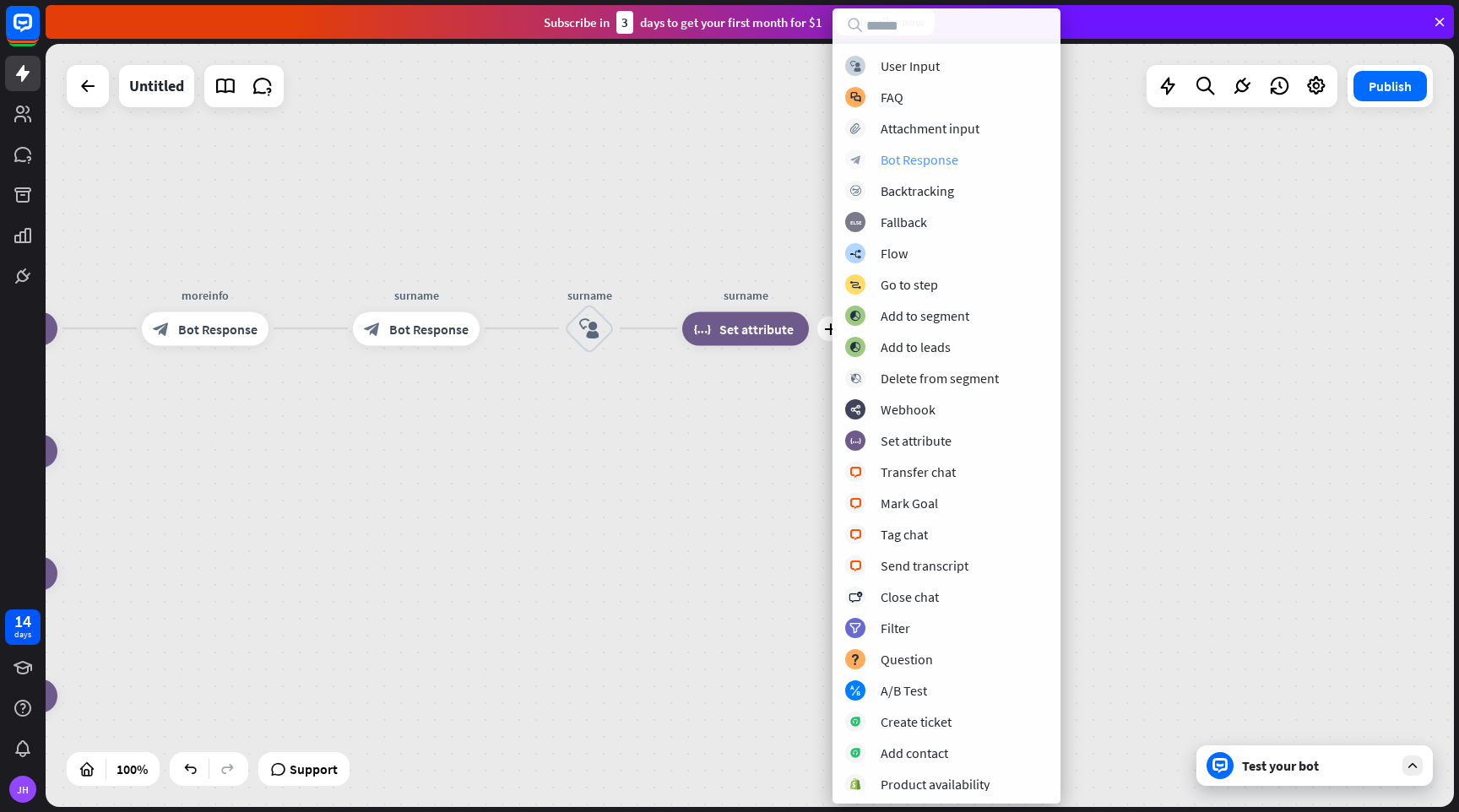
click at [934, 158] on div "Bot Response" at bounding box center [920, 159] width 78 height 17
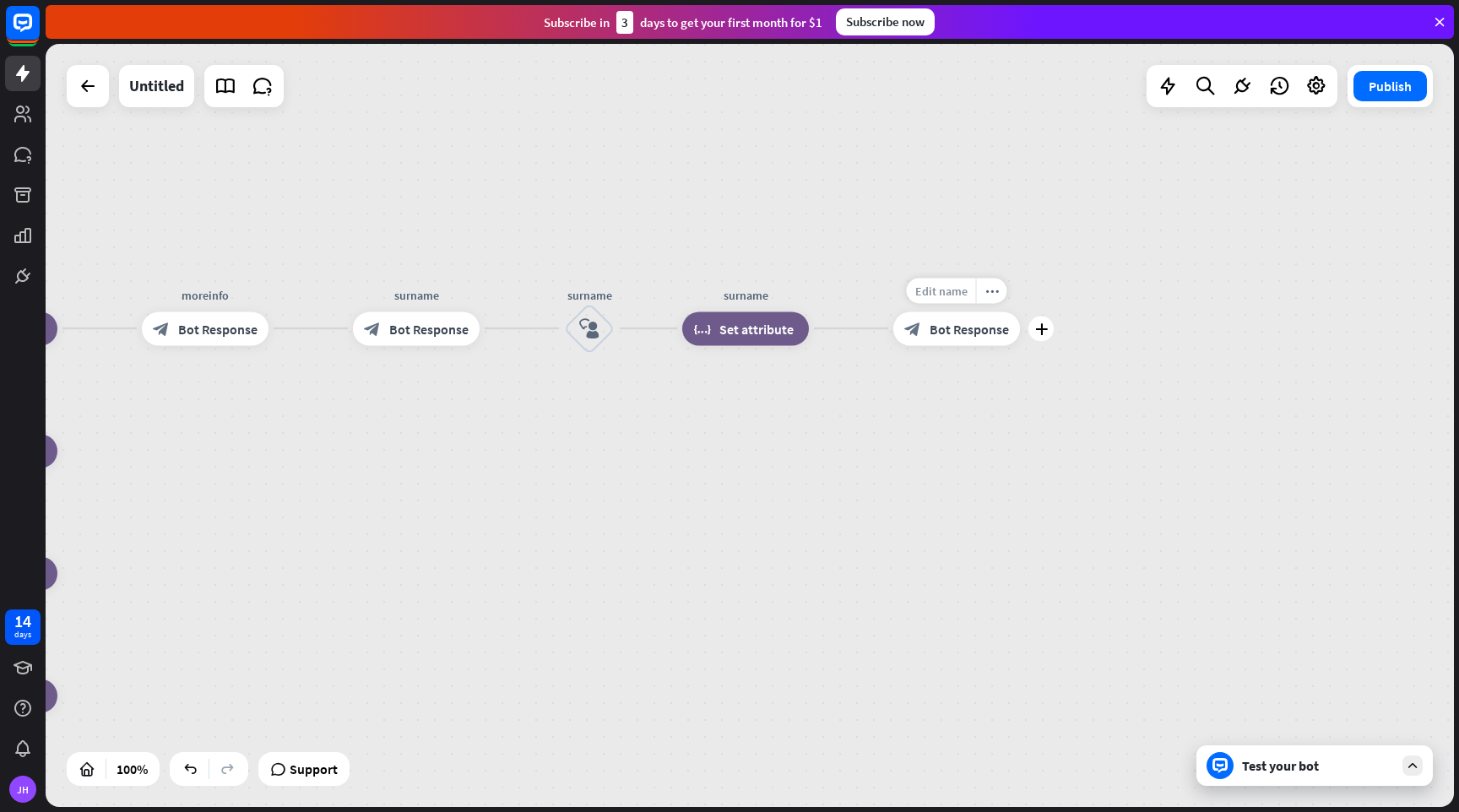
click at [944, 291] on span "Edit name" at bounding box center [942, 290] width 53 height 15
type input "*"
type input "******"
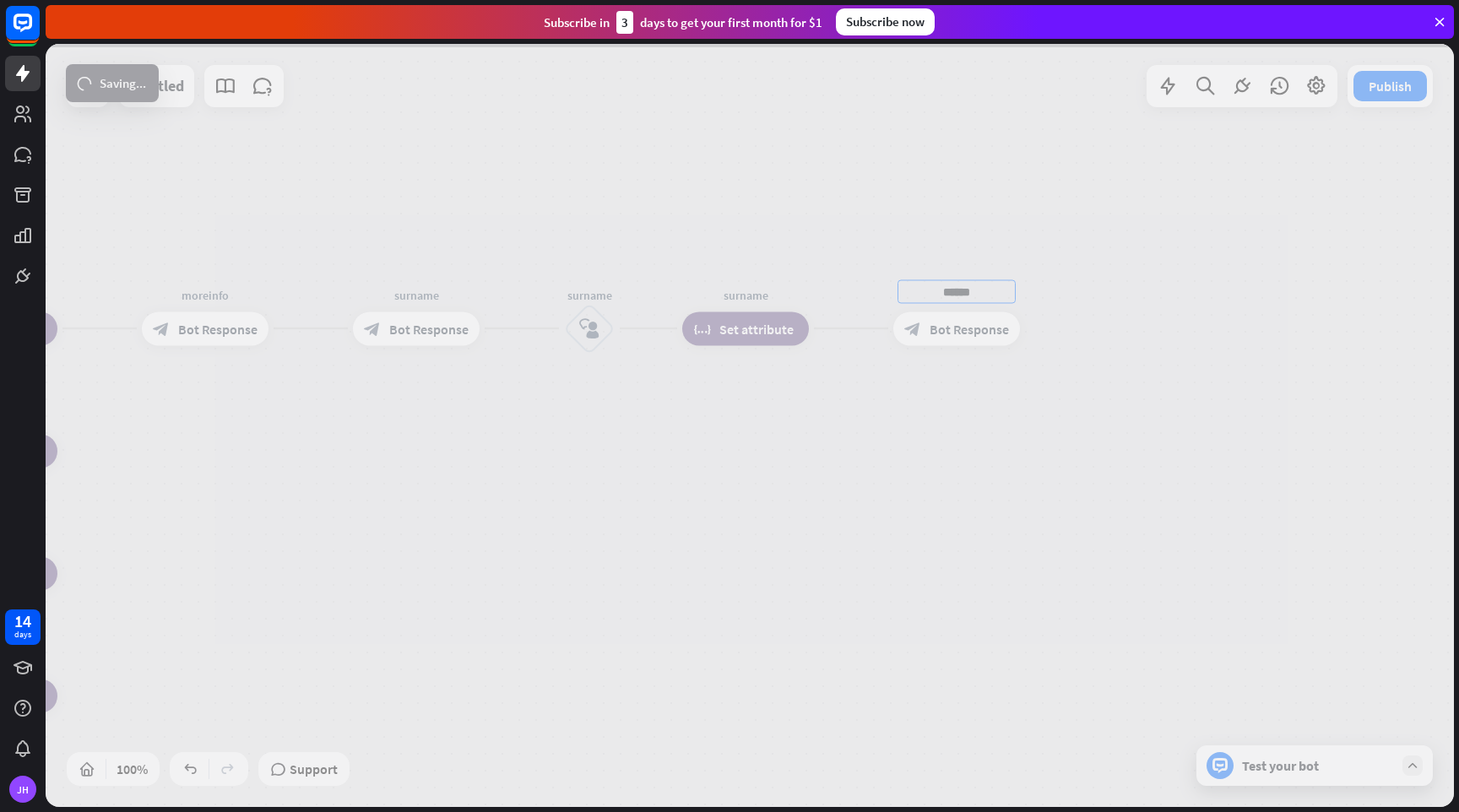
click at [971, 326] on div "home_2 Start point Welcome block_bot_response Bot Response Name block_question …" at bounding box center [749, 425] width 1408 height 763
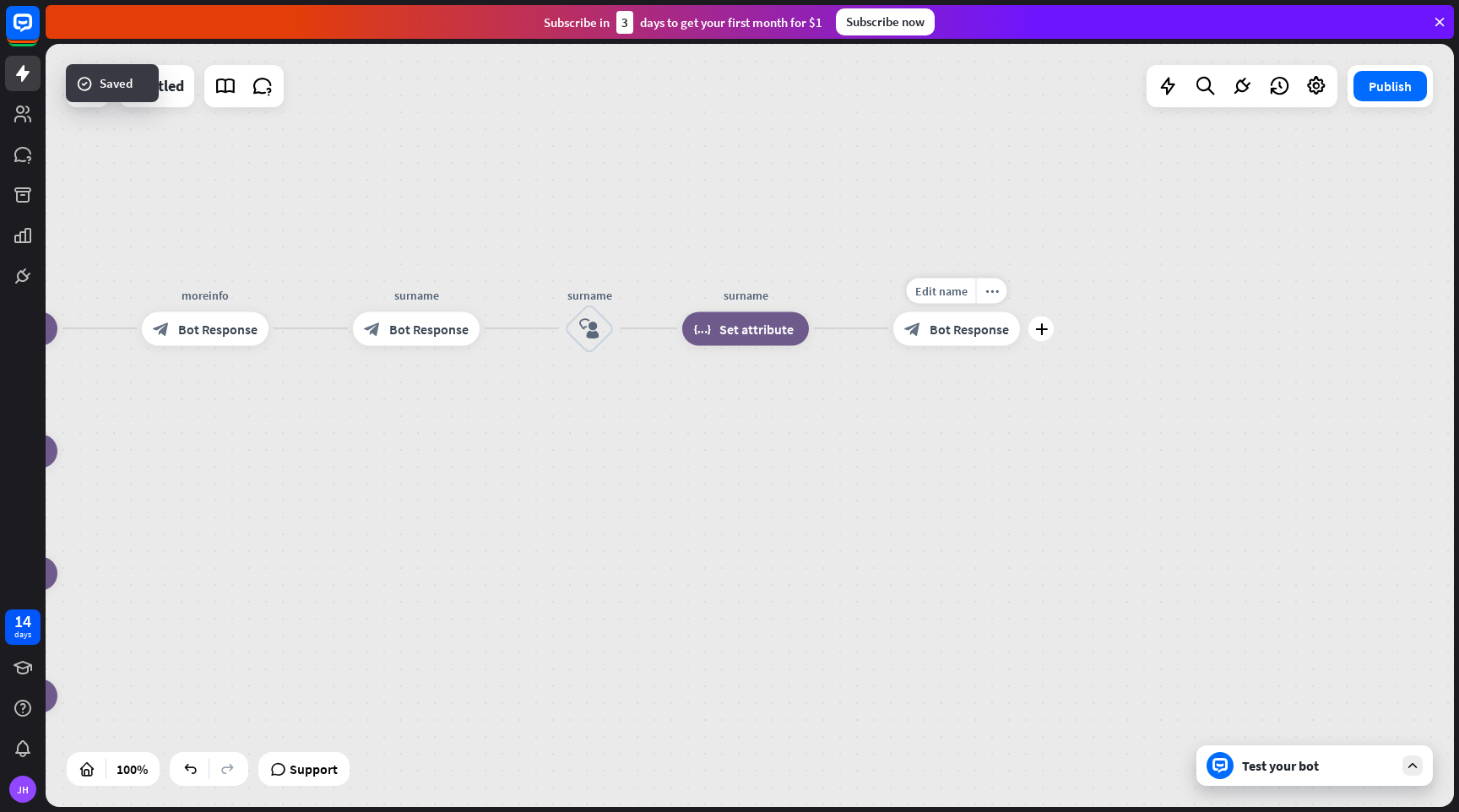
click at [971, 326] on span "Bot Response" at bounding box center [970, 328] width 80 height 17
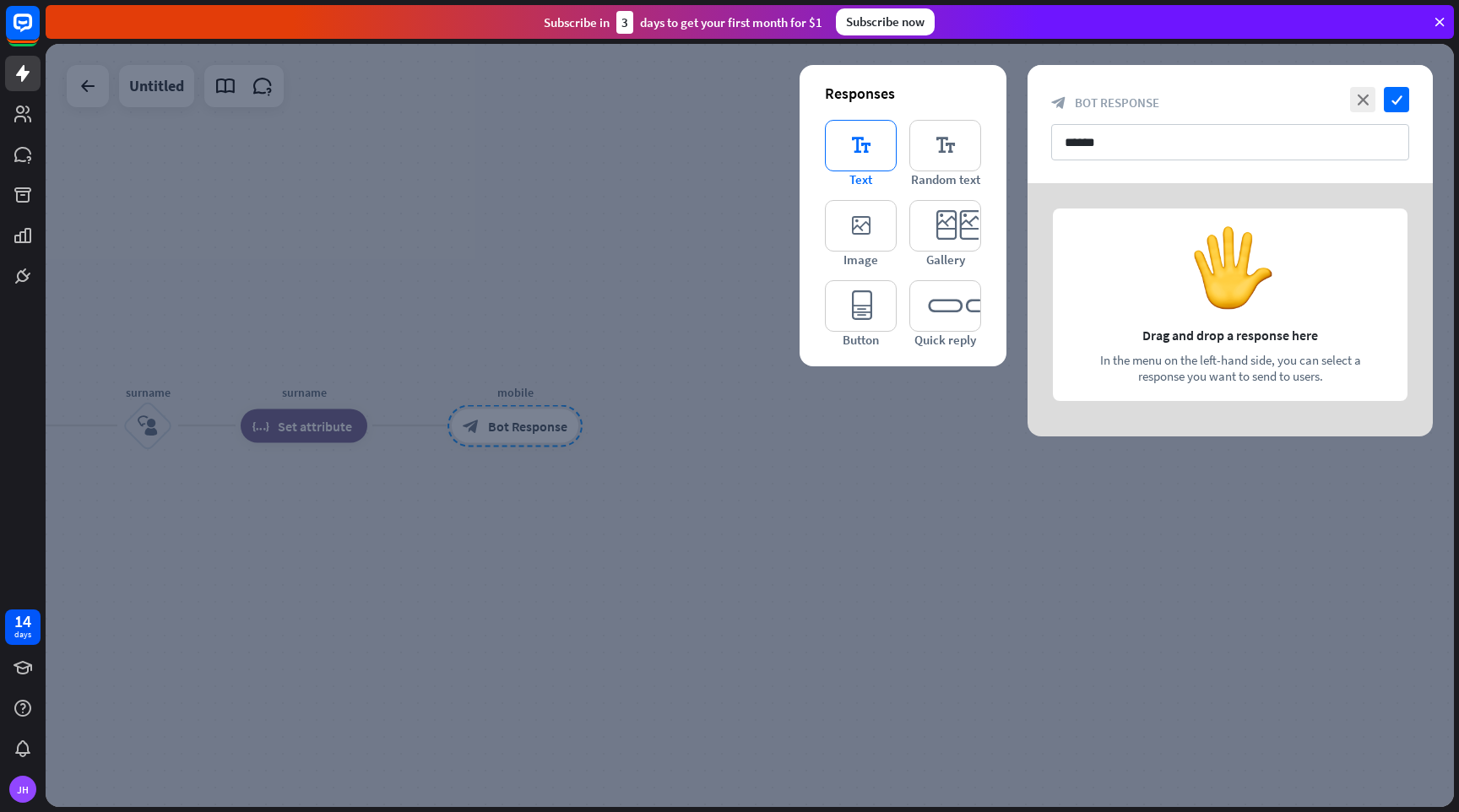
click at [856, 157] on icon "editor_text" at bounding box center [860, 145] width 72 height 52
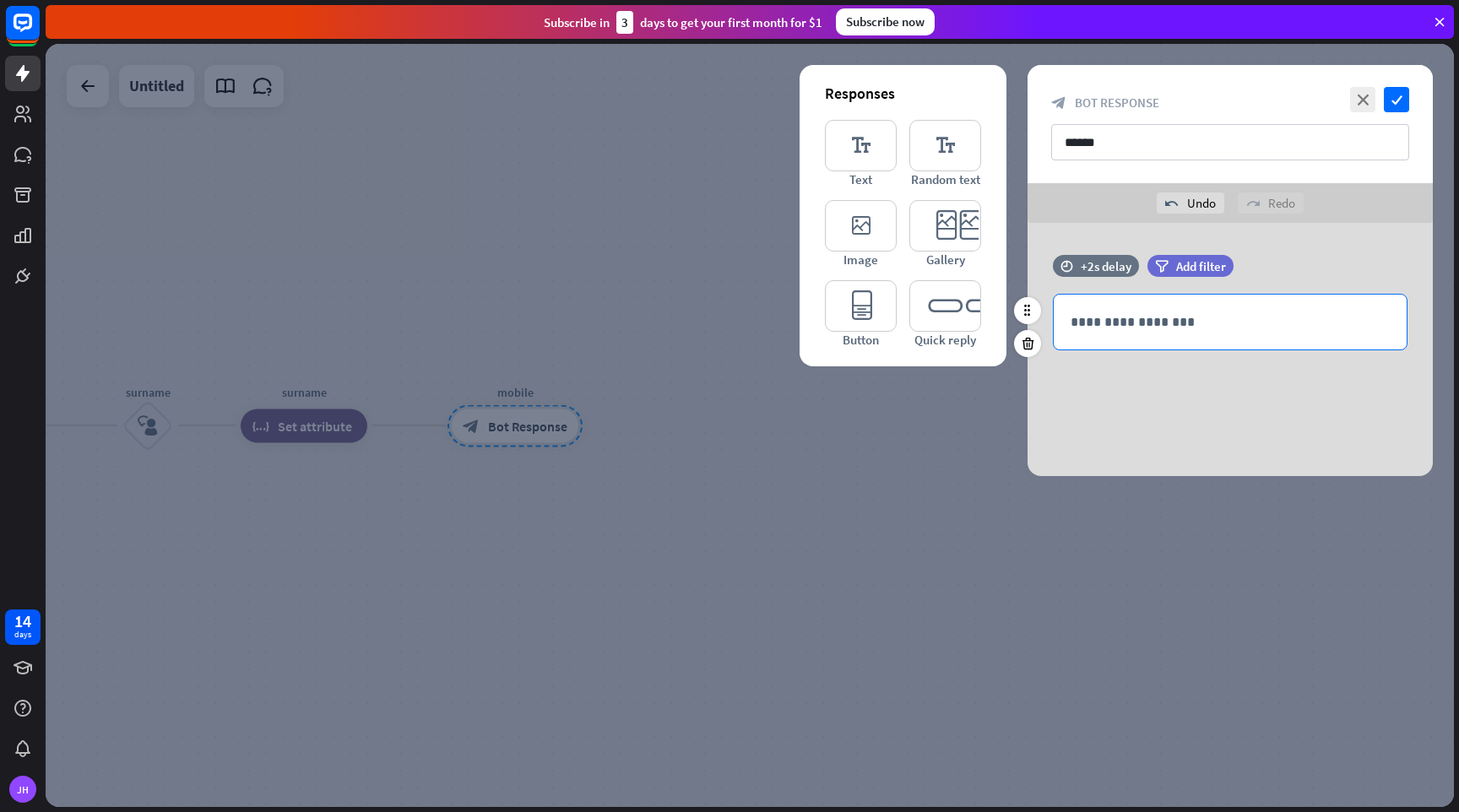
click at [1130, 320] on p "**********" at bounding box center [1230, 321] width 319 height 21
click at [1319, 347] on icon at bounding box center [1313, 352] width 17 height 17
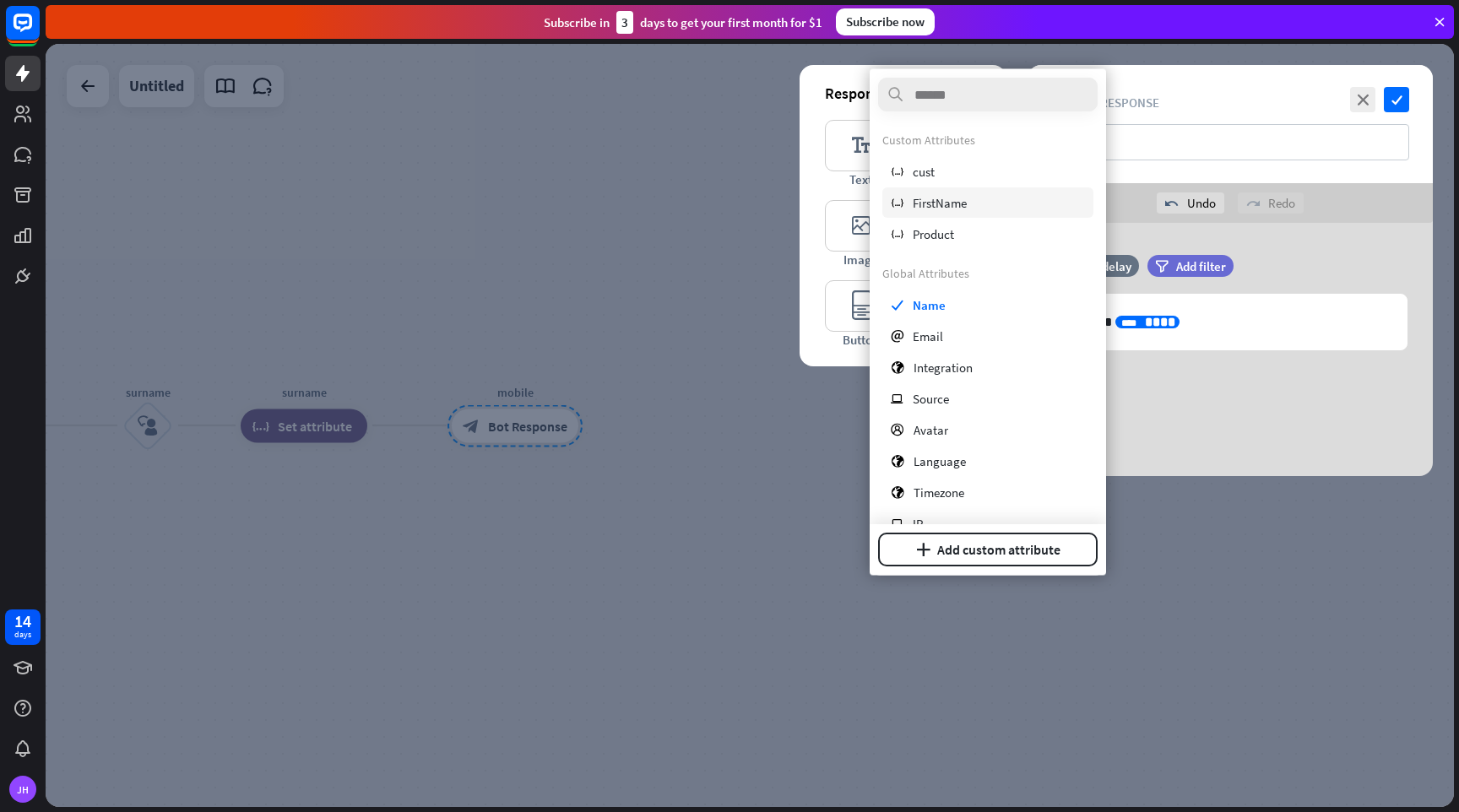
click at [952, 204] on span "FirstName" at bounding box center [940, 202] width 54 height 16
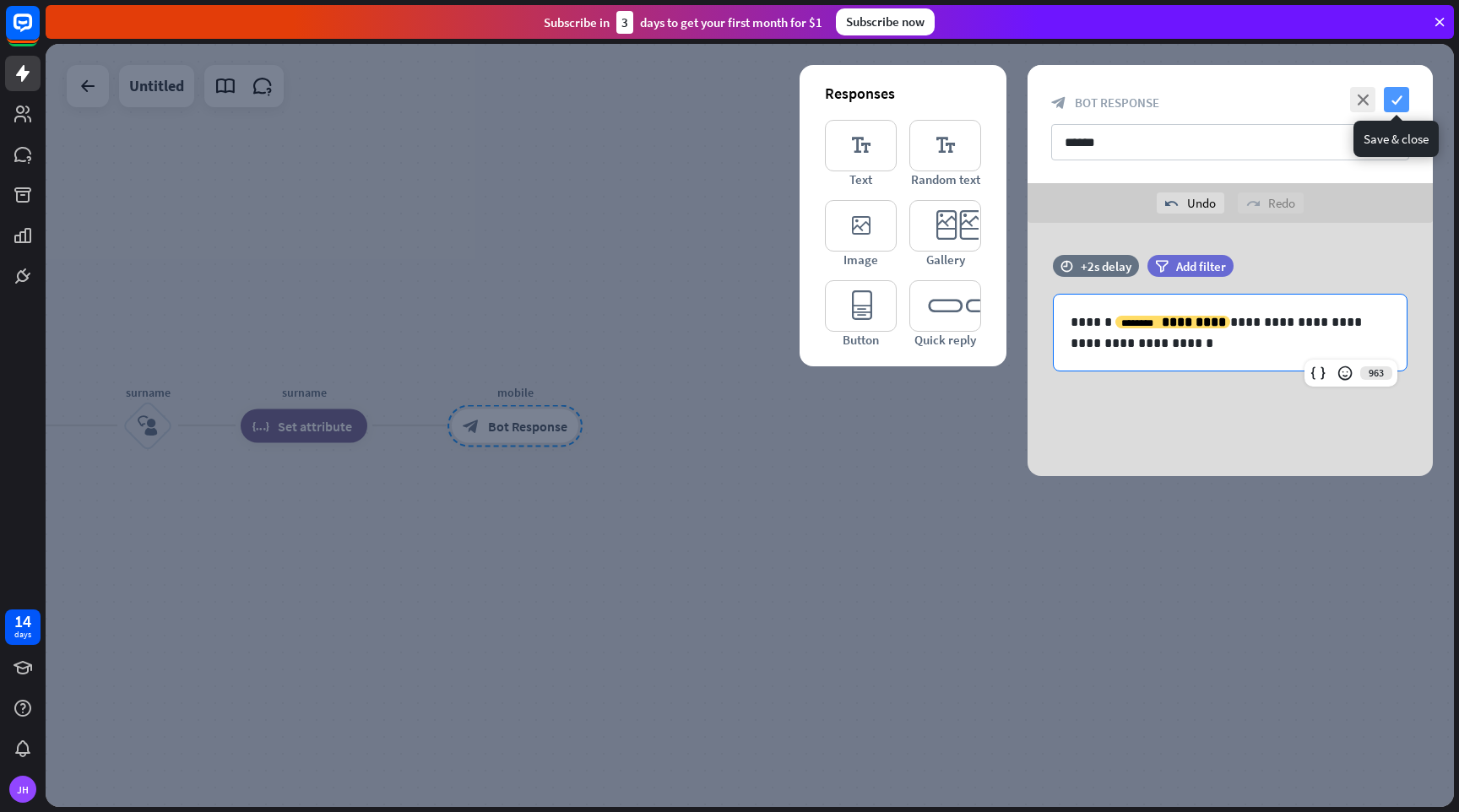
click at [1397, 92] on icon "check" at bounding box center [1397, 100] width 25 height 25
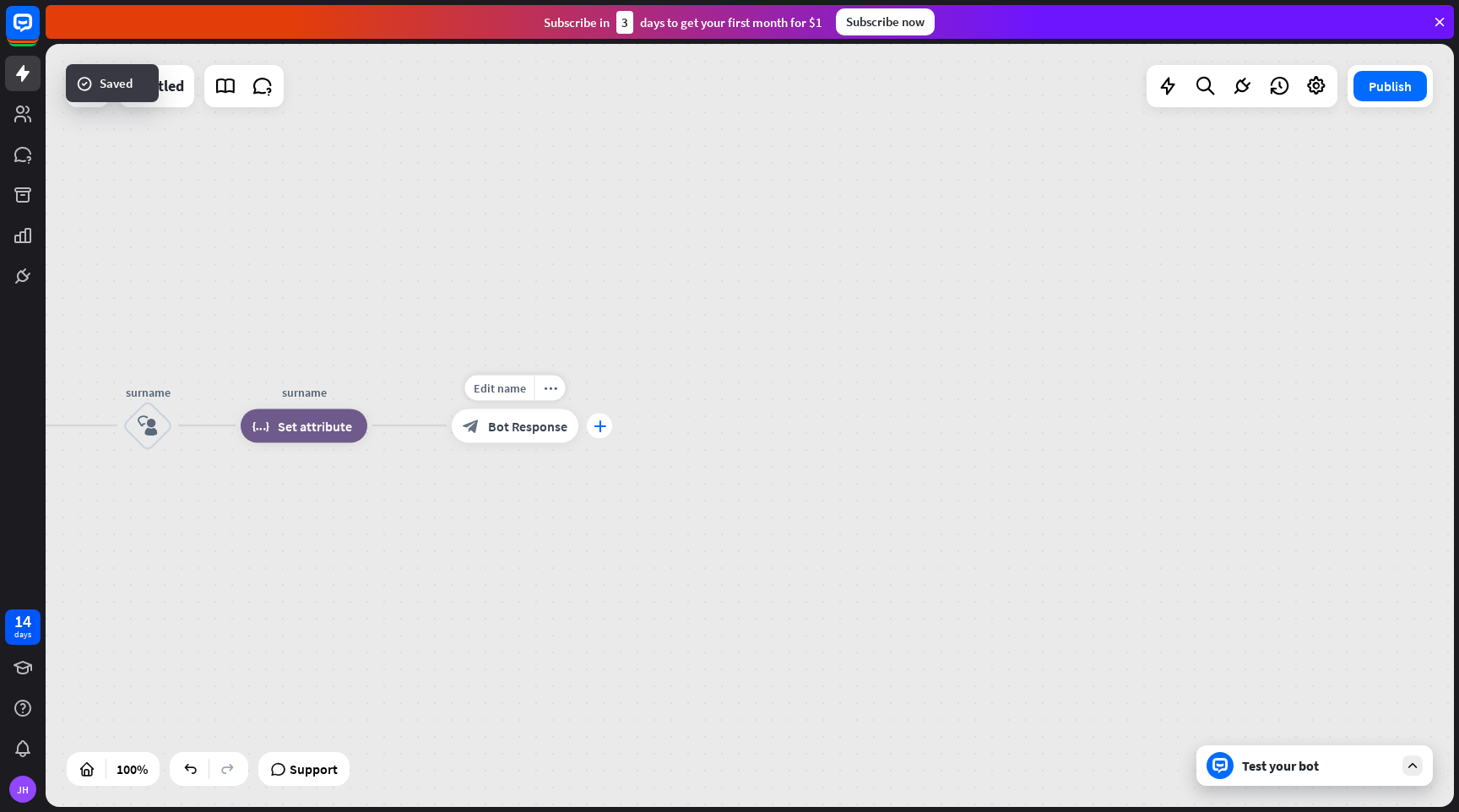
click at [600, 428] on icon "plus" at bounding box center [600, 425] width 13 height 12
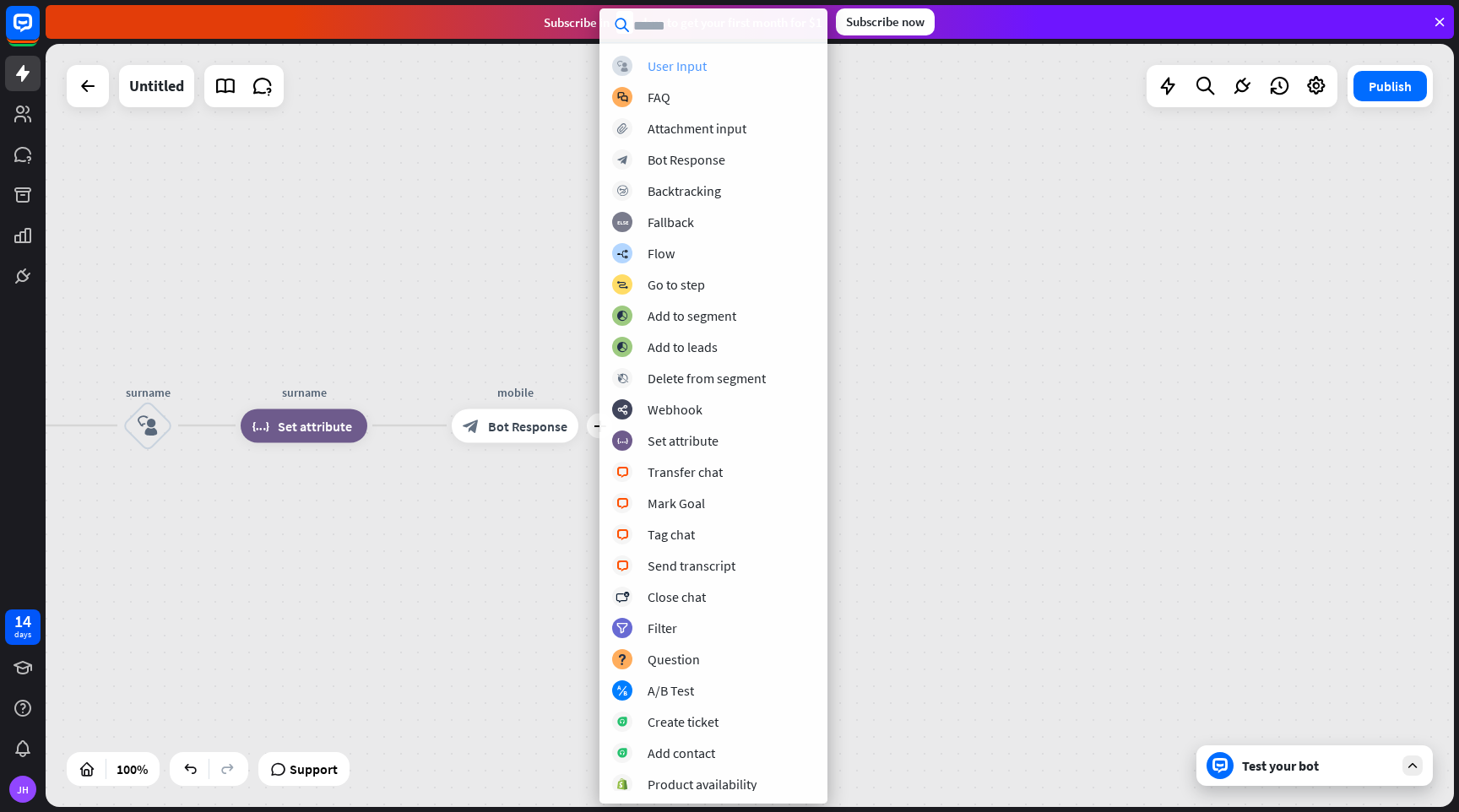
click at [716, 72] on div "block_user_input User Input" at bounding box center [714, 66] width 203 height 20
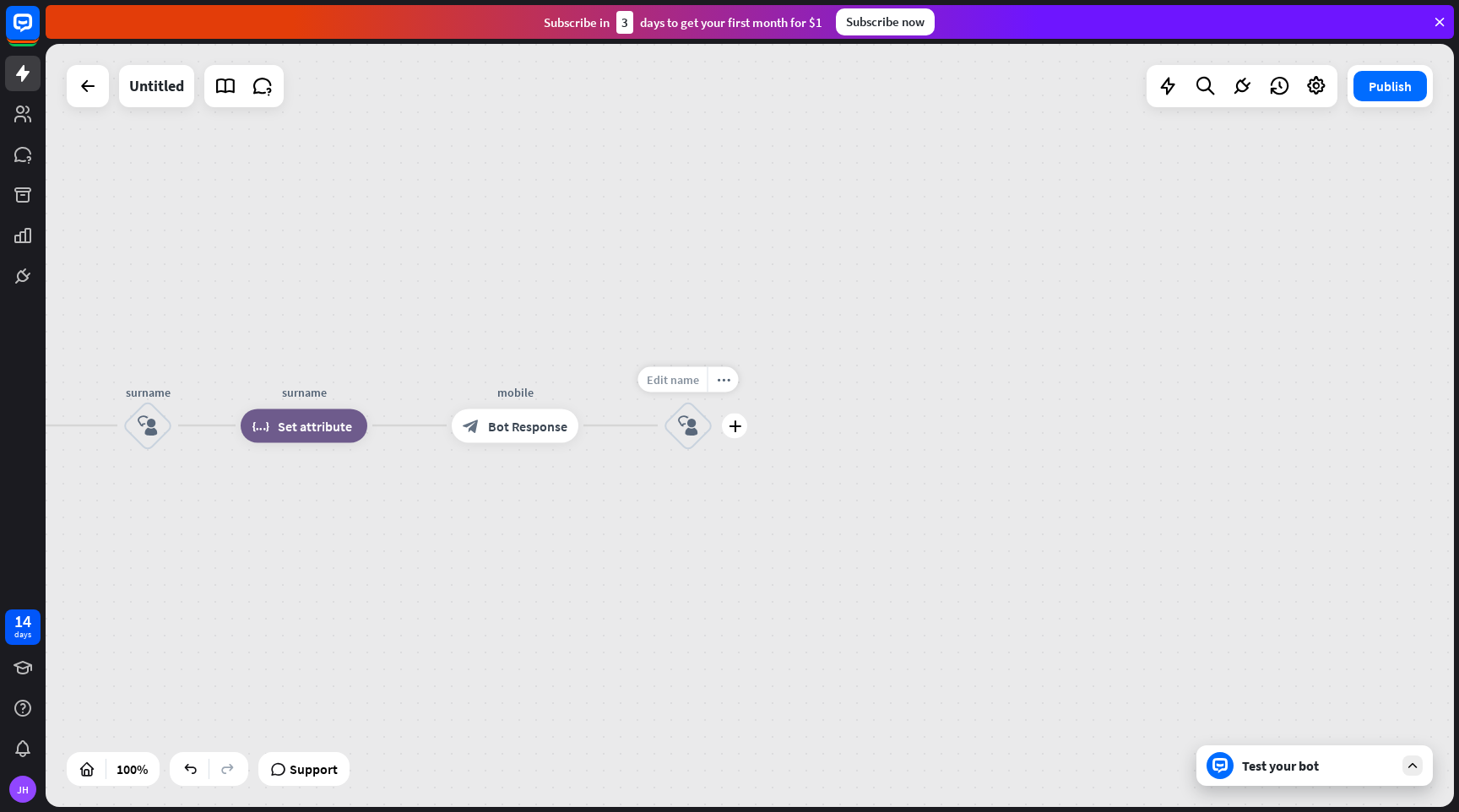
click at [686, 381] on span "Edit name" at bounding box center [673, 378] width 53 height 15
type input "******"
click at [693, 425] on div "home_2 Start point Welcome block_bot_response Bot Response Name block_question …" at bounding box center [749, 425] width 1408 height 763
click at [683, 431] on icon "block_user_input" at bounding box center [688, 425] width 20 height 20
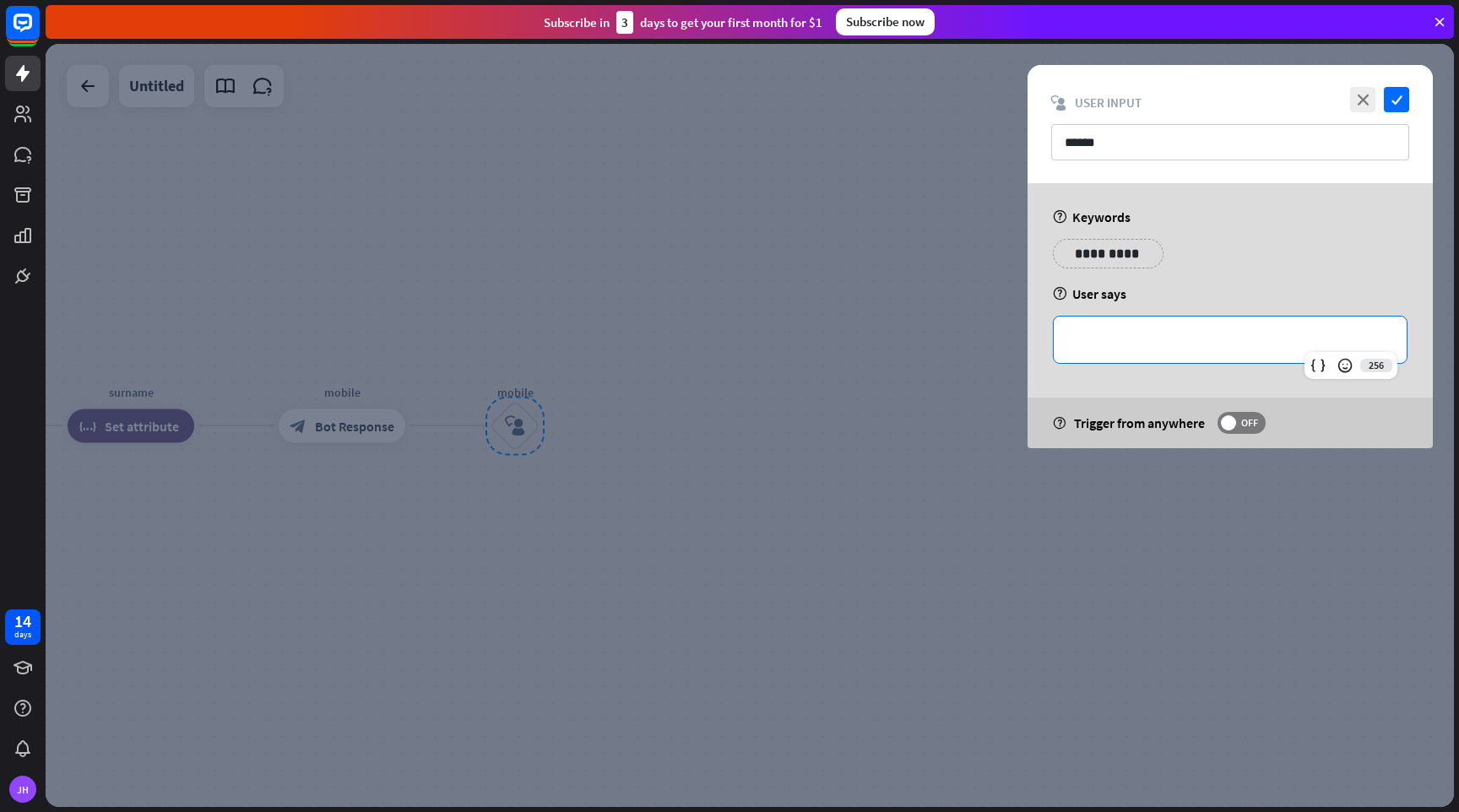
click at [1130, 336] on p "**********" at bounding box center [1230, 339] width 319 height 21
click at [1403, 97] on icon "check" at bounding box center [1397, 100] width 25 height 25
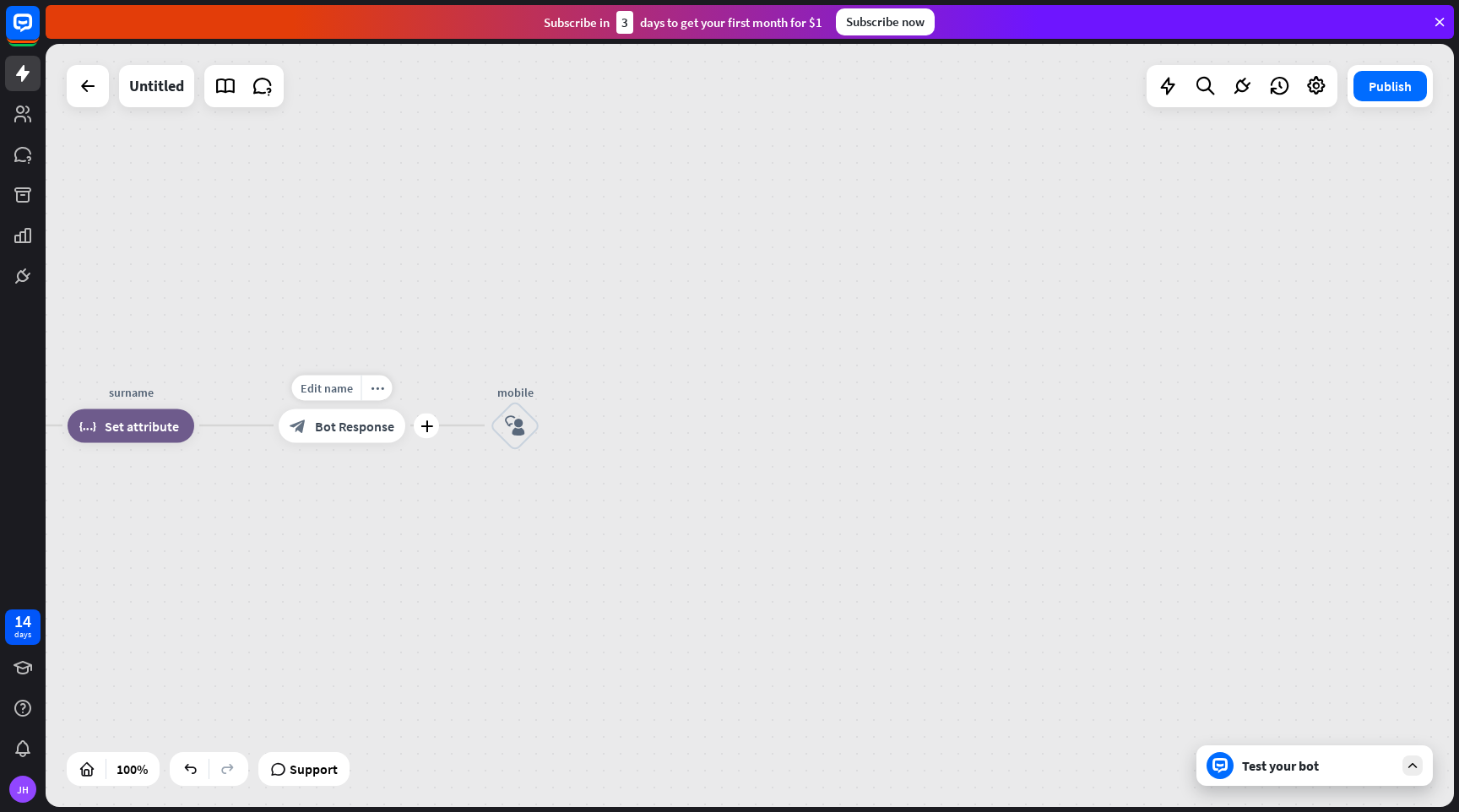
click at [366, 426] on span "Bot Response" at bounding box center [355, 425] width 80 height 17
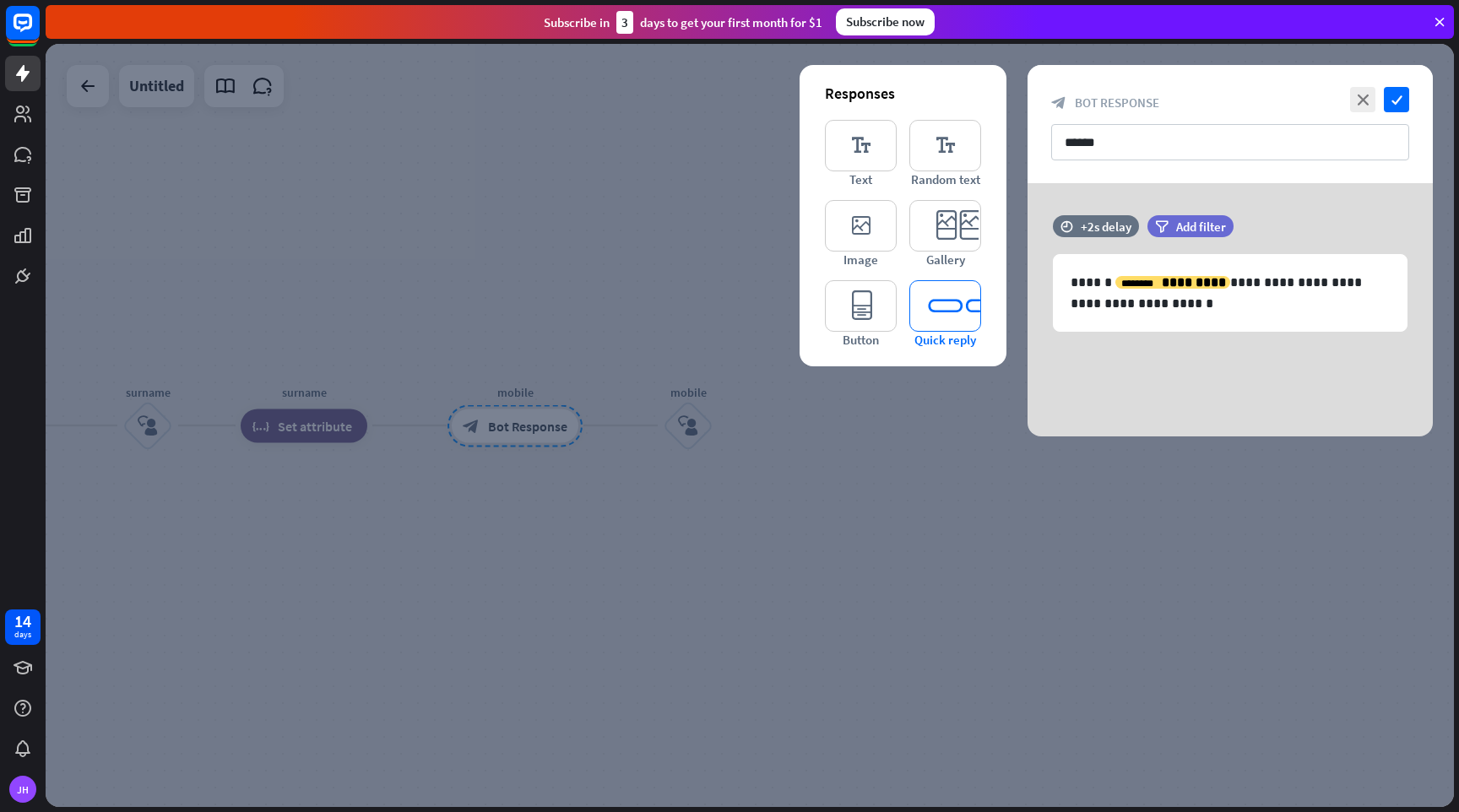
click at [932, 295] on icon "editor_quick_replies" at bounding box center [945, 306] width 72 height 52
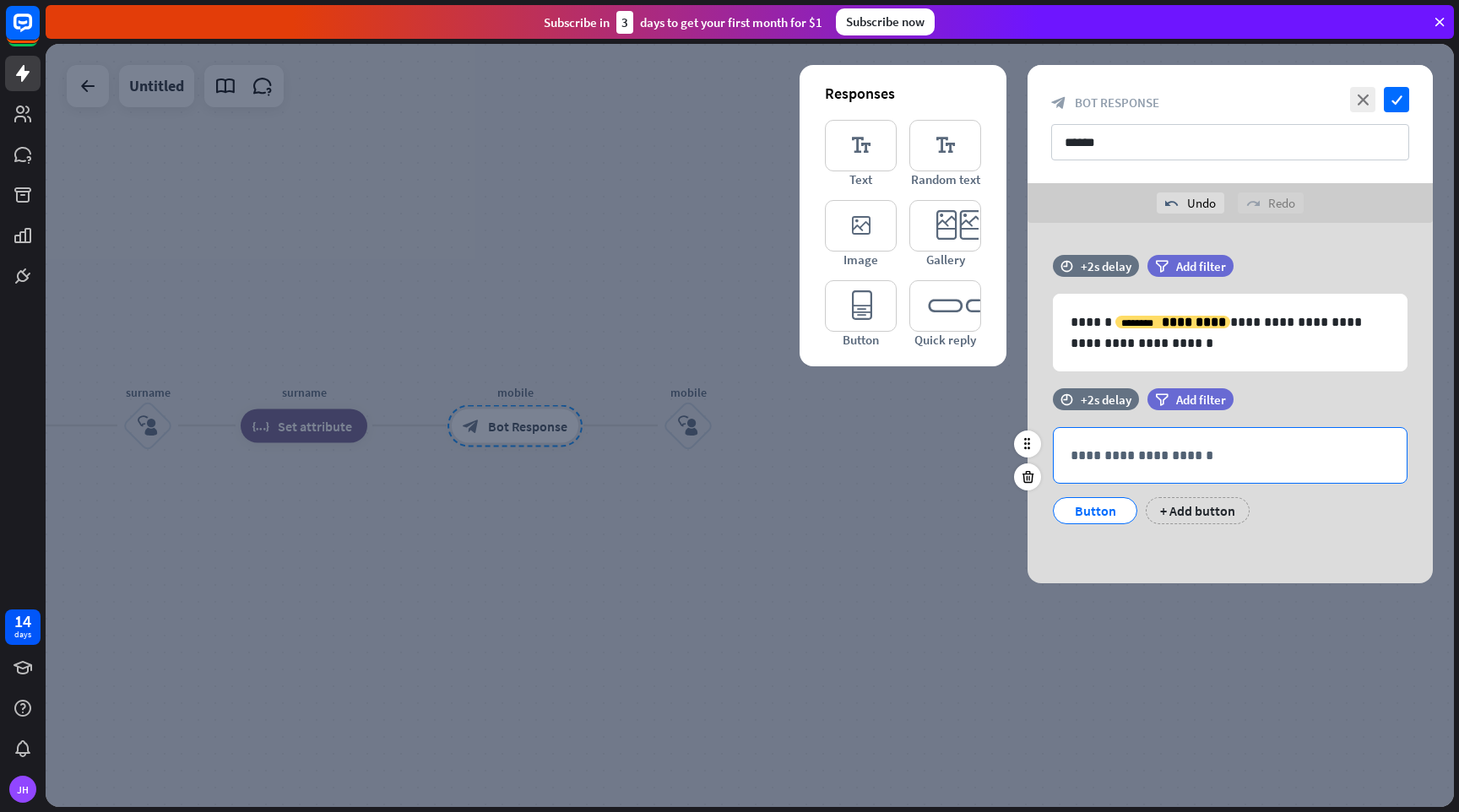
click at [1233, 462] on p "**********" at bounding box center [1230, 454] width 319 height 21
click at [1366, 94] on icon "close" at bounding box center [1363, 100] width 25 height 25
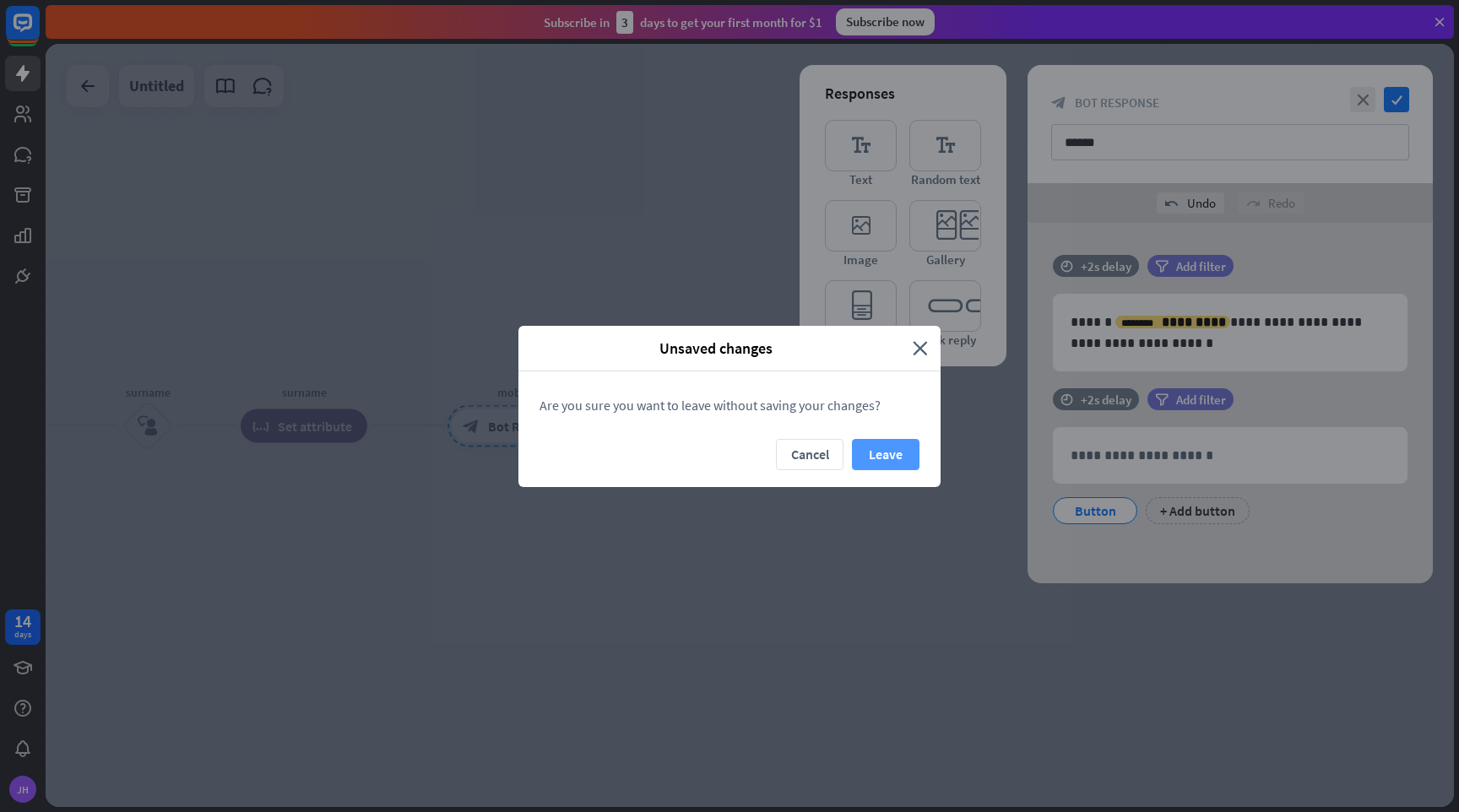
click at [883, 454] on button "Leave" at bounding box center [886, 454] width 68 height 32
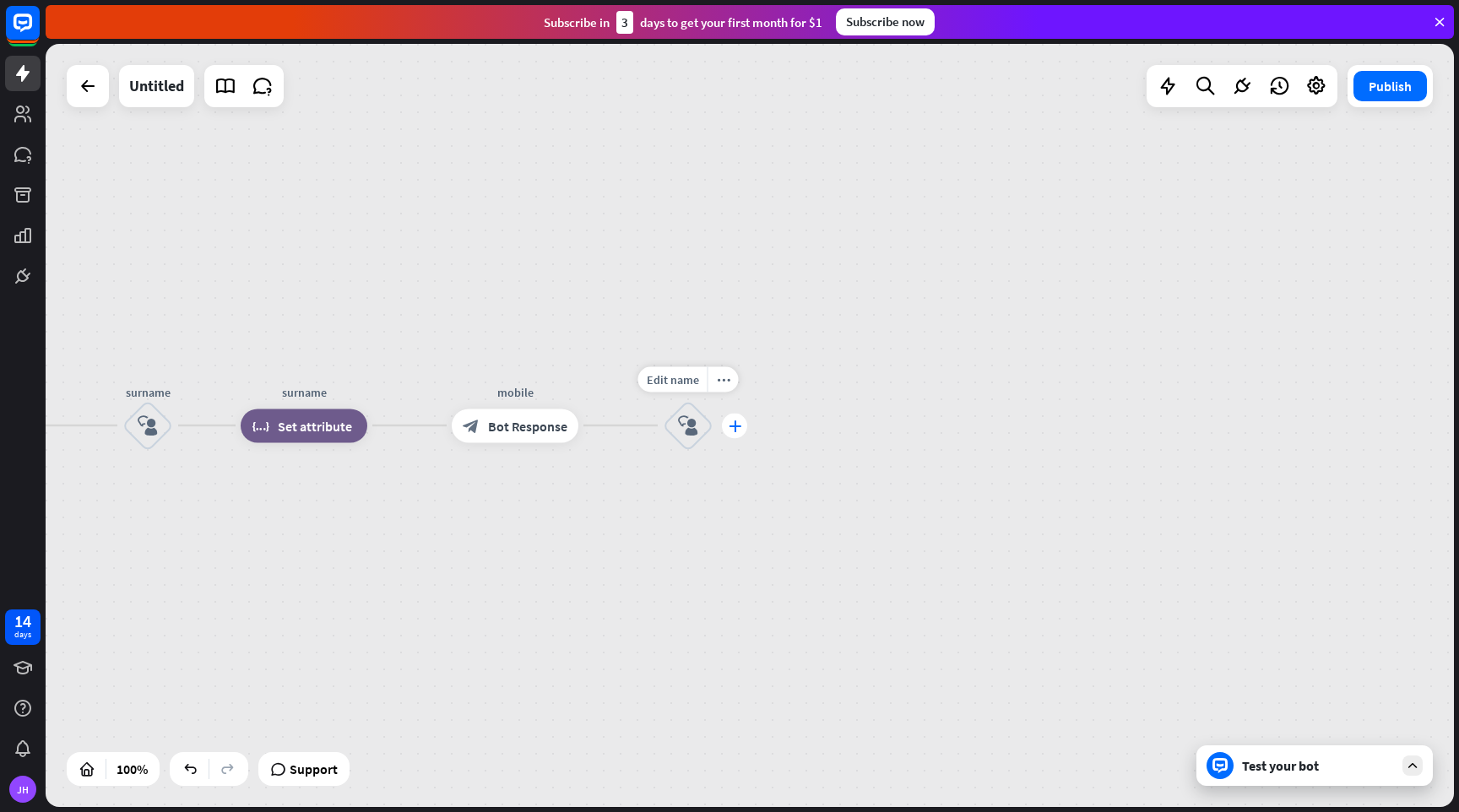
click at [737, 426] on icon "plus" at bounding box center [735, 425] width 13 height 12
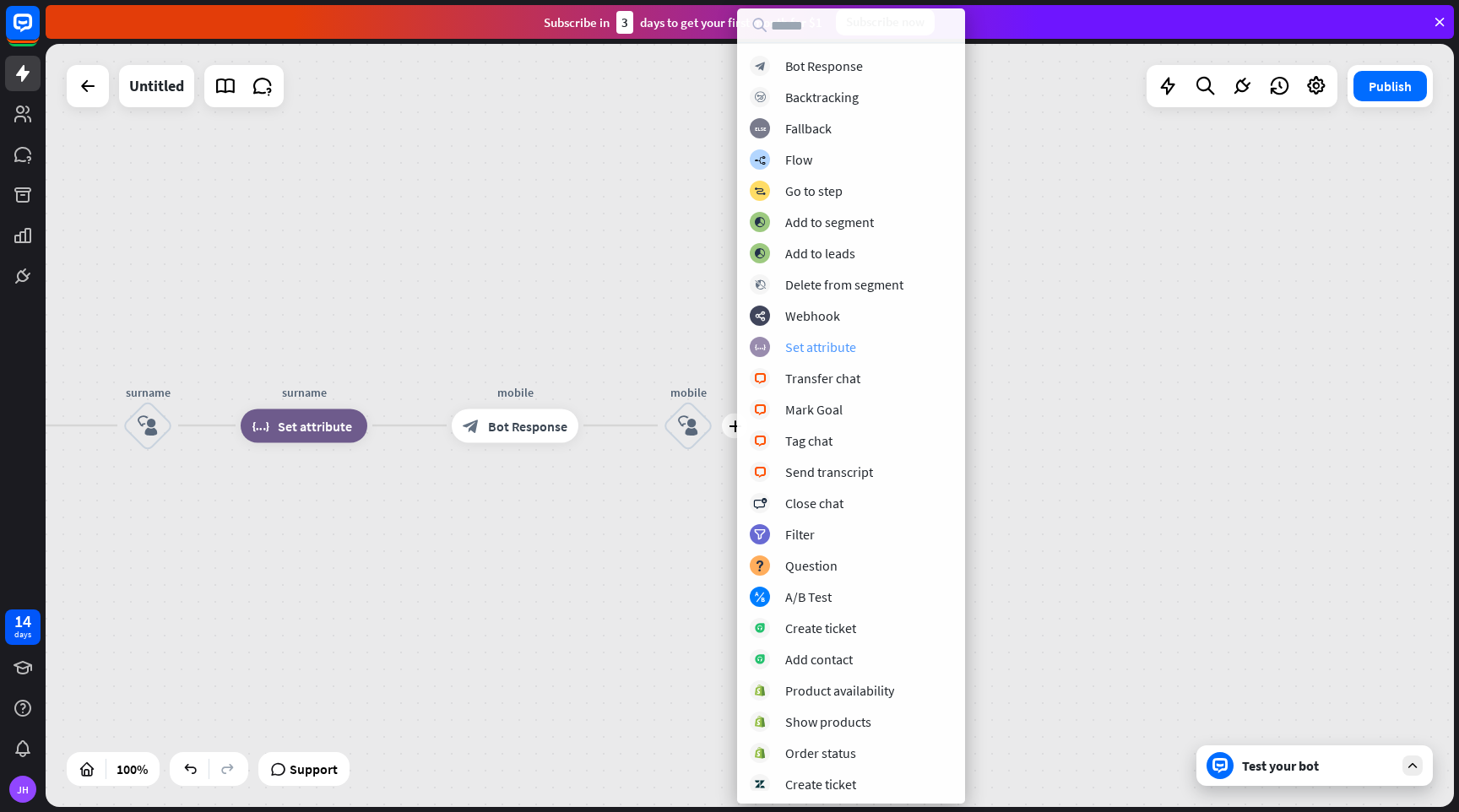
click at [795, 344] on div "Set attribute" at bounding box center [821, 347] width 71 height 17
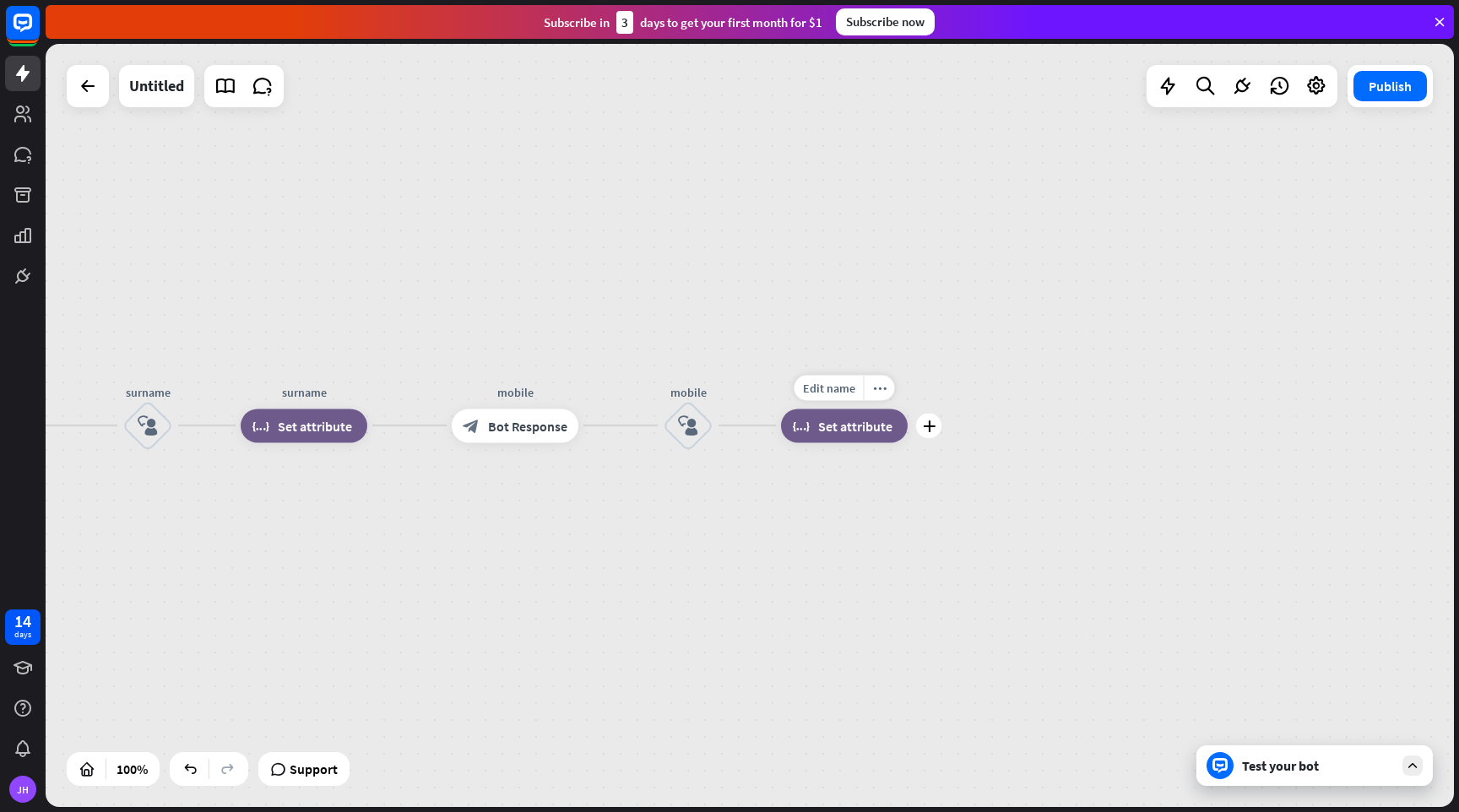
click at [835, 426] on span "Set attribute" at bounding box center [856, 425] width 74 height 17
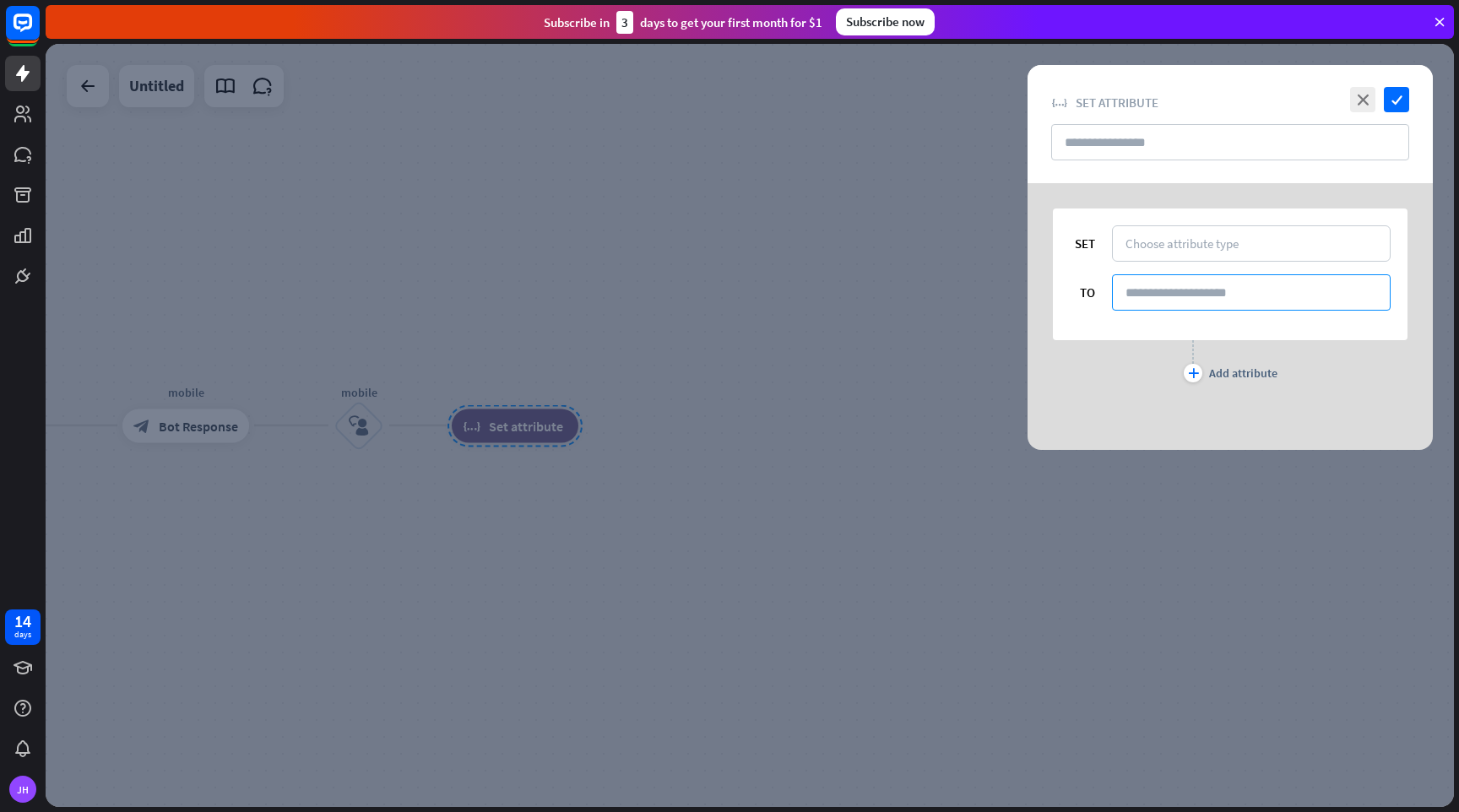
click at [1185, 301] on input at bounding box center [1252, 292] width 279 height 36
click at [1185, 254] on div "Choose attribute type" at bounding box center [1252, 244] width 279 height 36
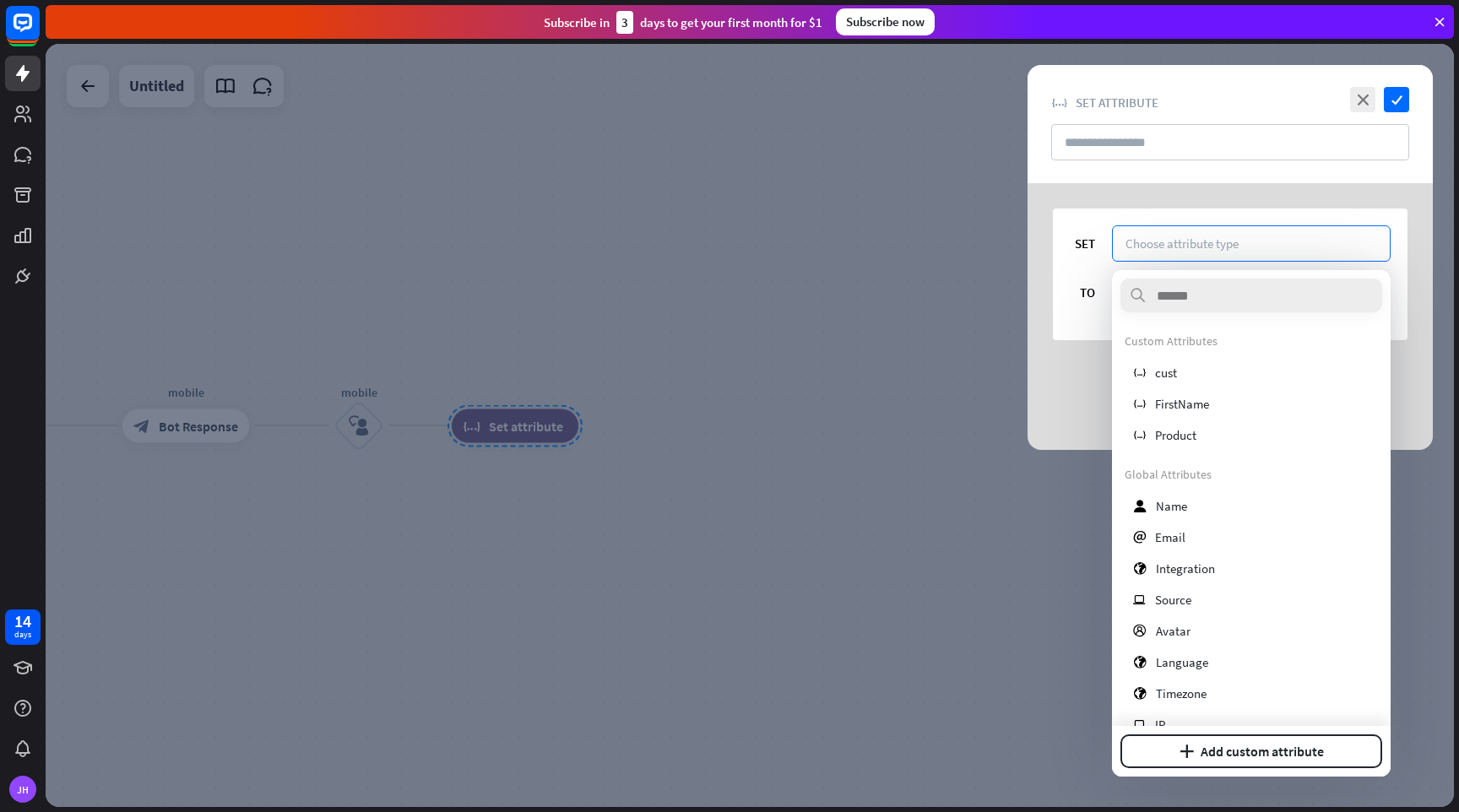
click at [881, 296] on div at bounding box center [749, 425] width 1408 height 763
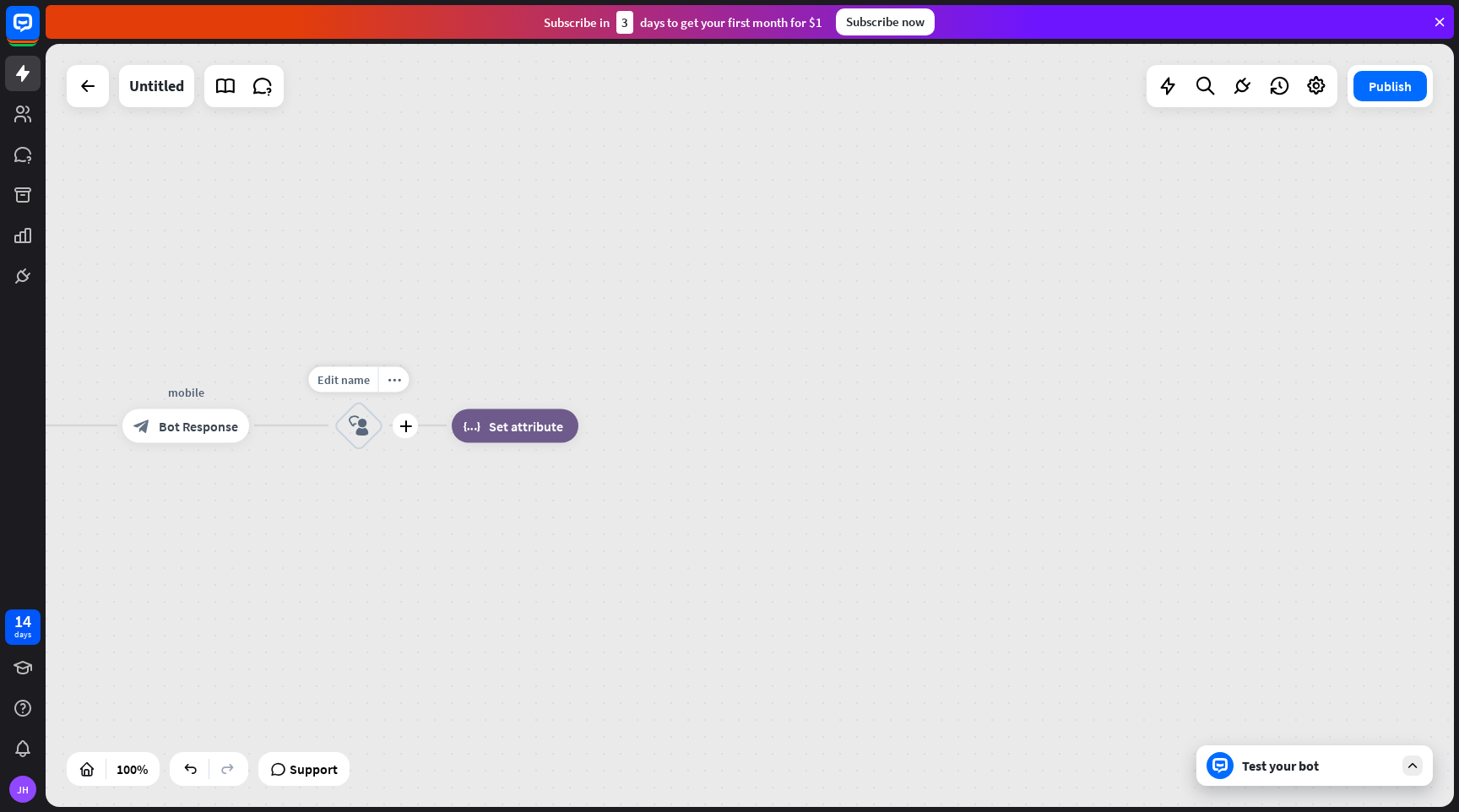
click at [360, 426] on icon "block_user_input" at bounding box center [359, 425] width 20 height 20
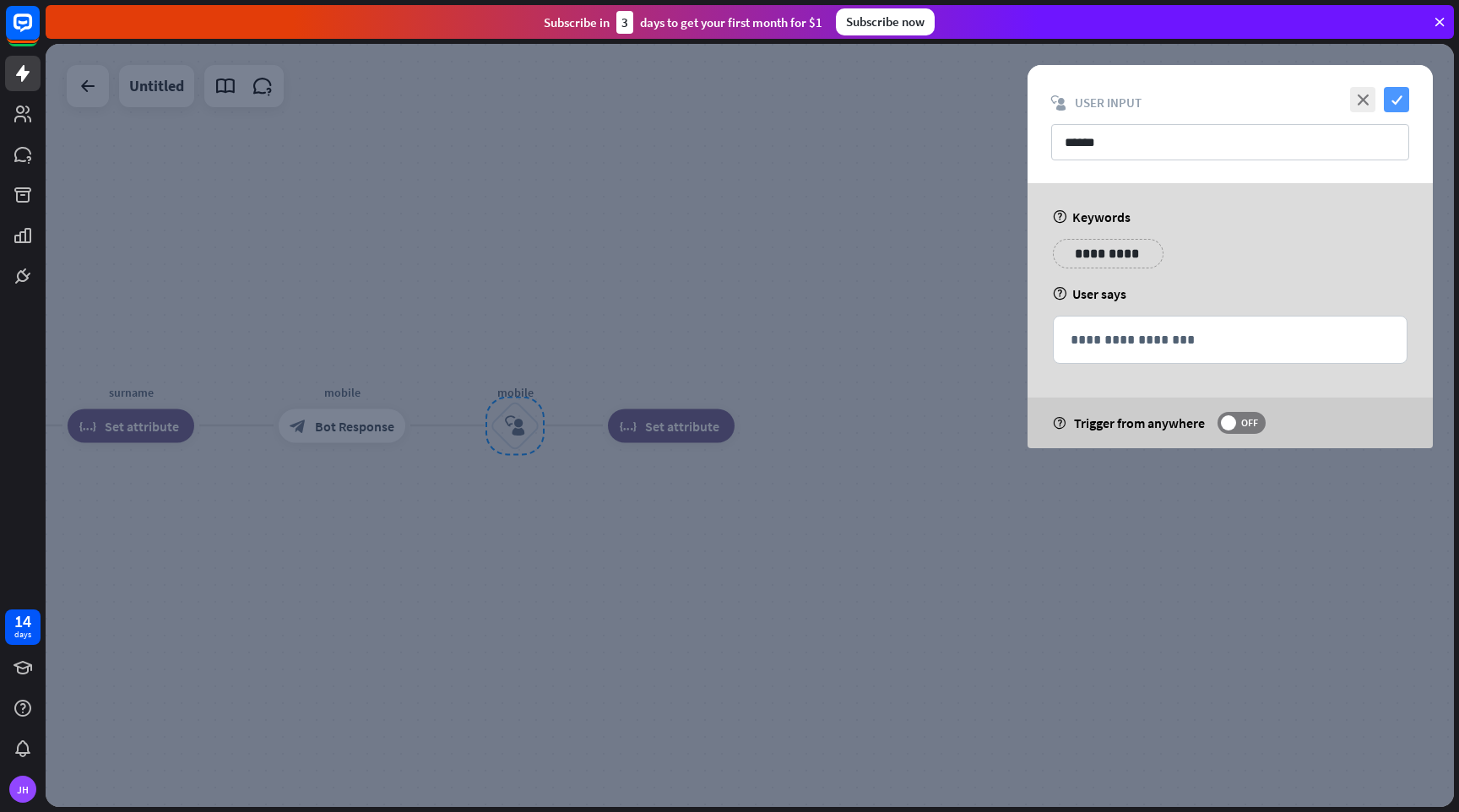
click at [1391, 100] on icon "check" at bounding box center [1397, 100] width 25 height 25
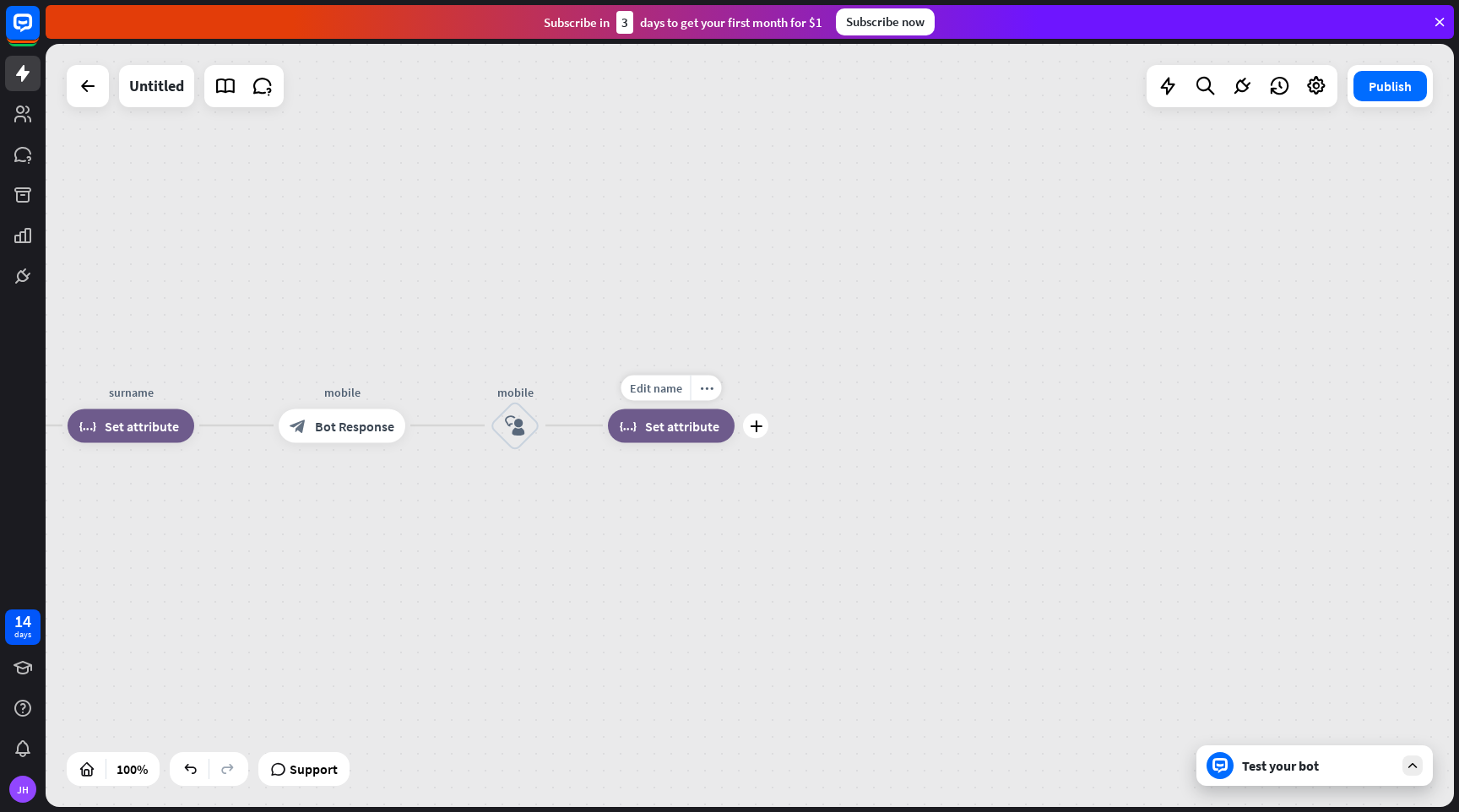
click at [657, 418] on span "Set attribute" at bounding box center [682, 425] width 74 height 17
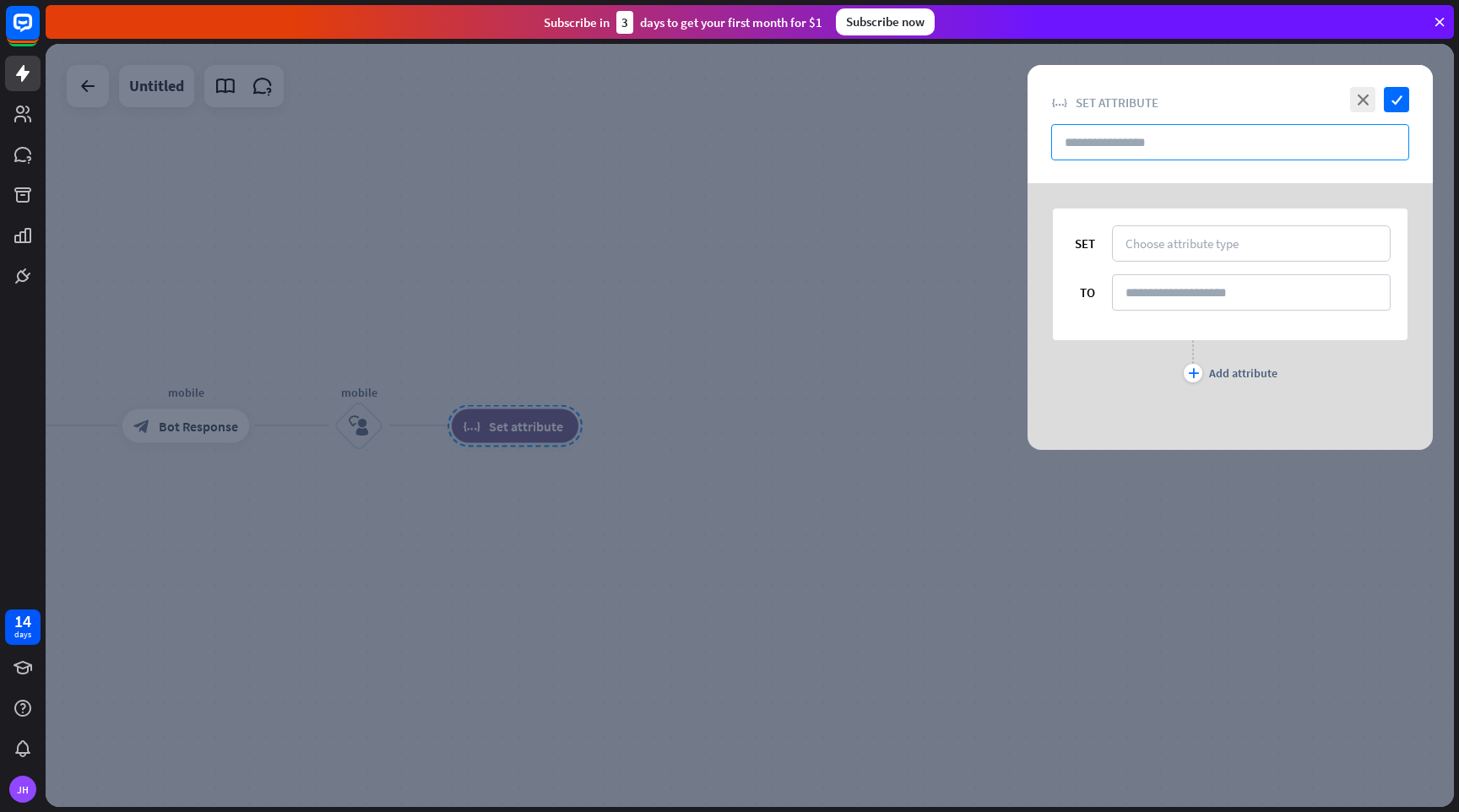
click at [1132, 136] on input "text" at bounding box center [1230, 142] width 358 height 36
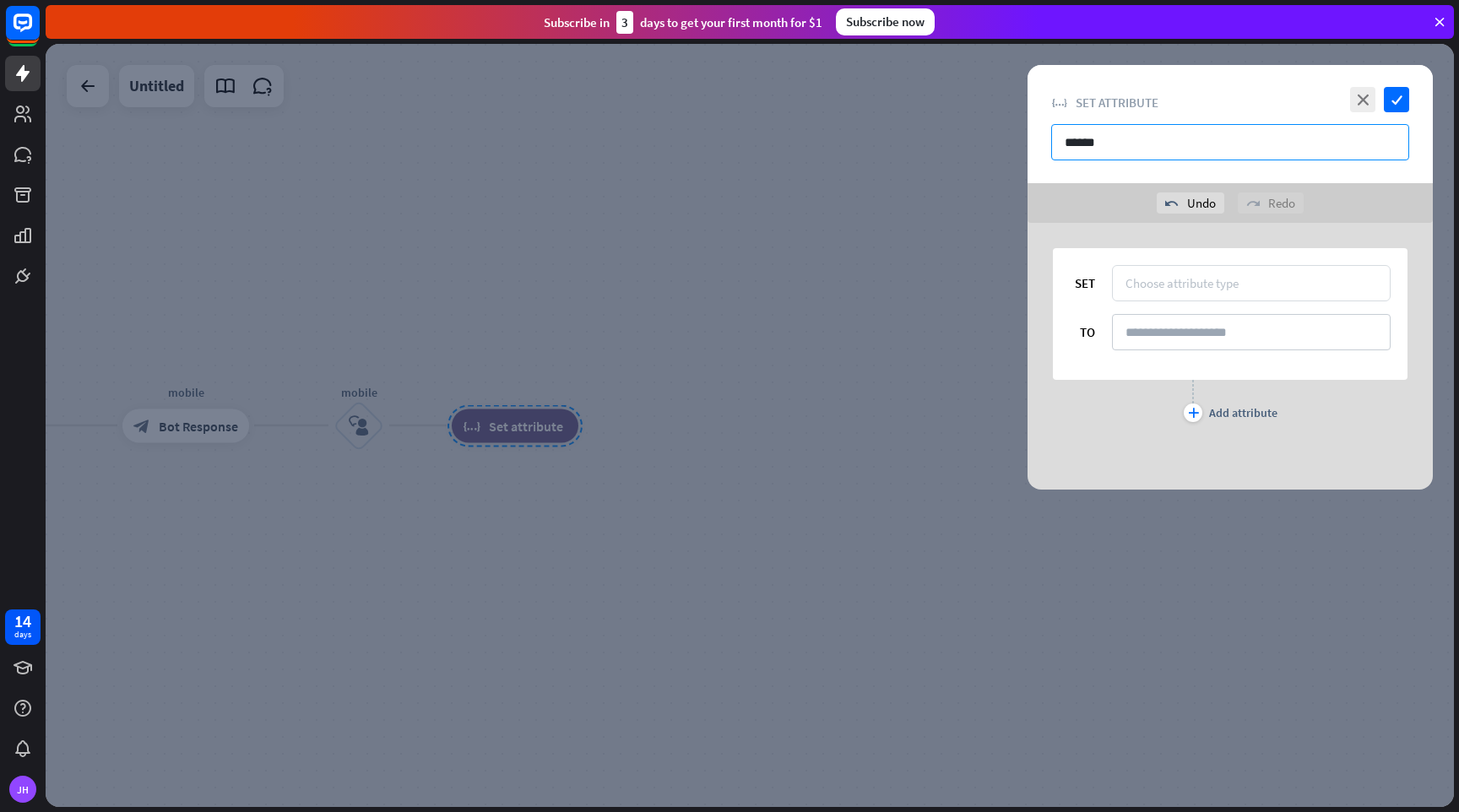
type input "******"
click at [1221, 285] on div "Choose attribute type" at bounding box center [1182, 283] width 113 height 16
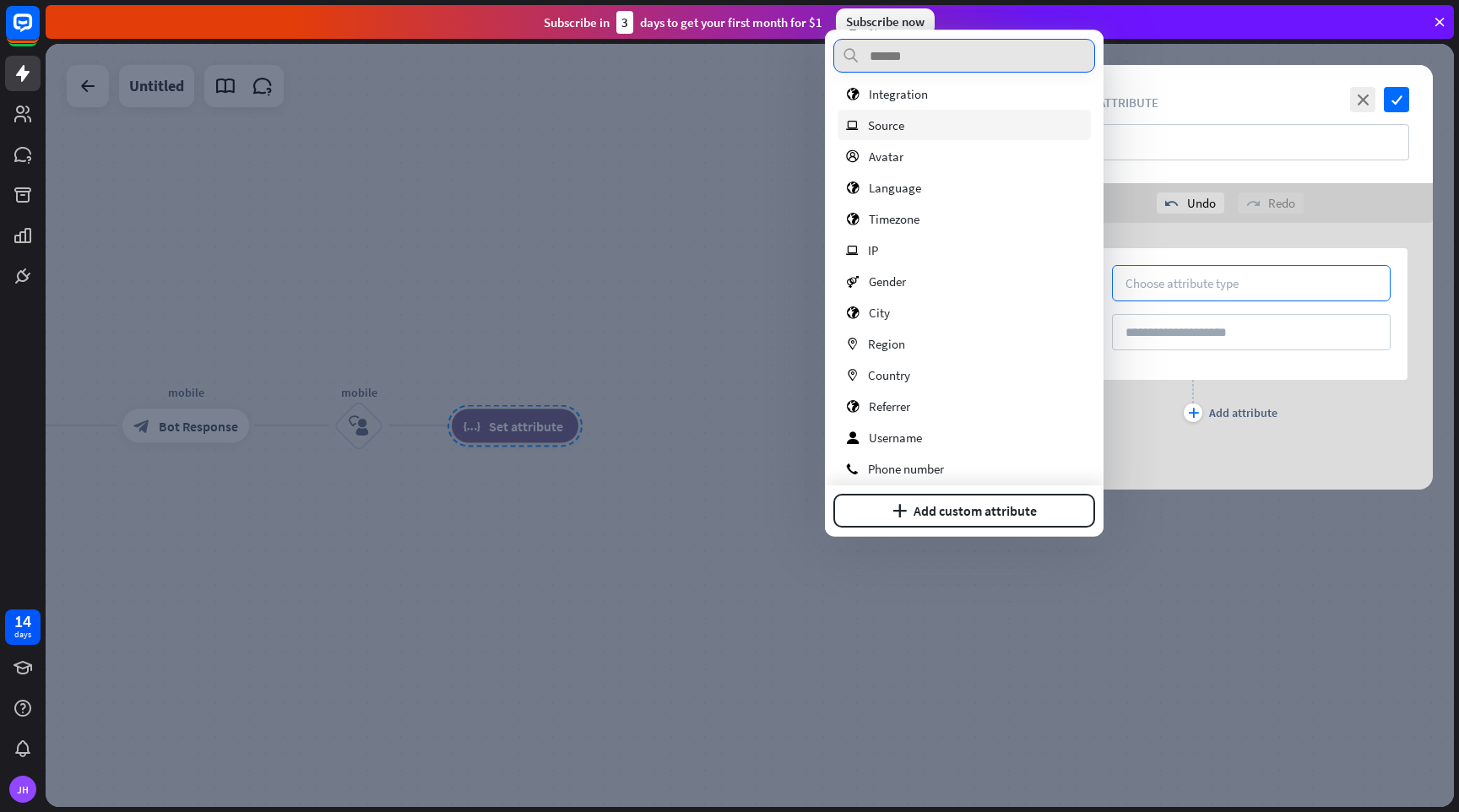
scroll to position [245, 0]
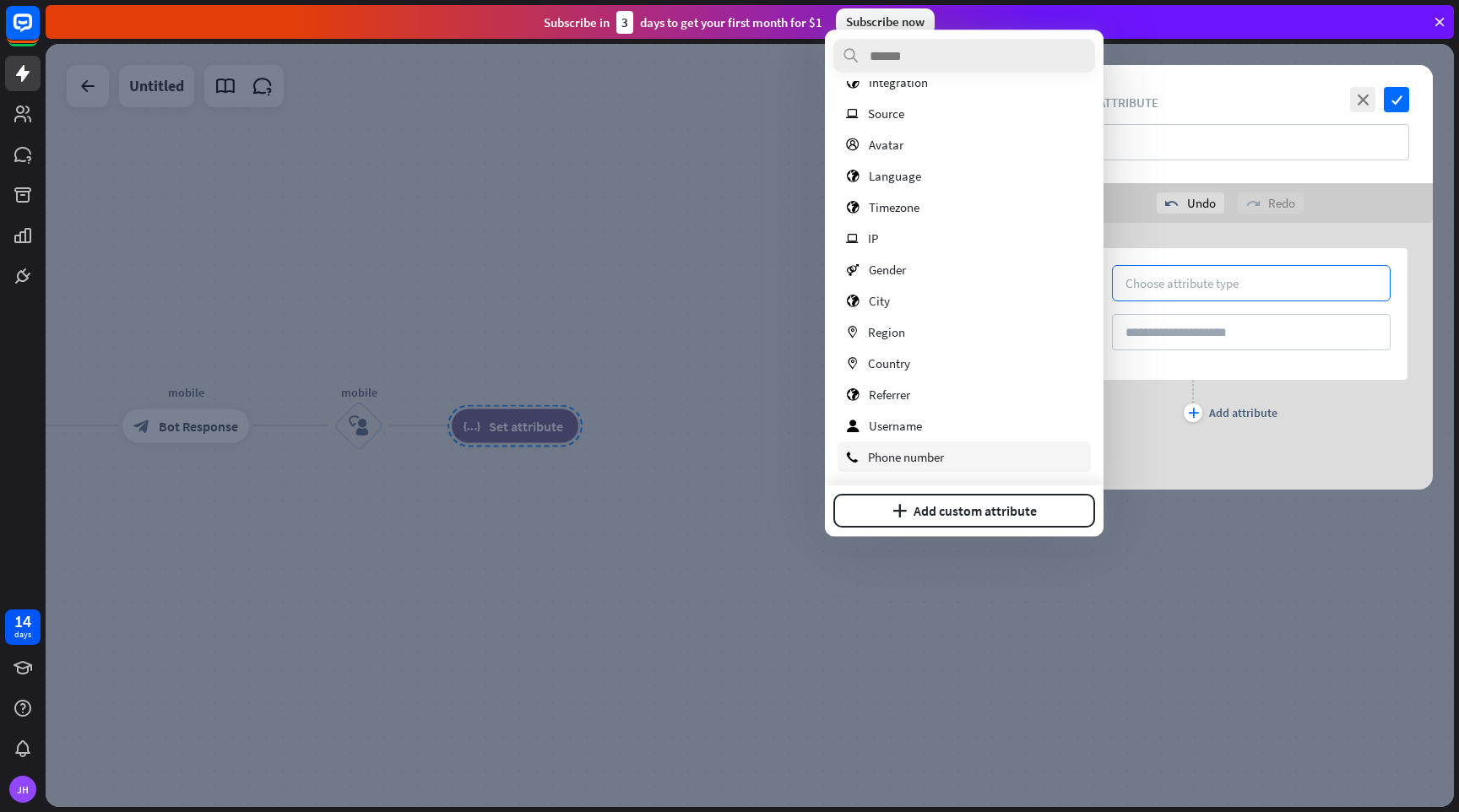
click at [928, 459] on span "Phone number" at bounding box center [907, 457] width 76 height 16
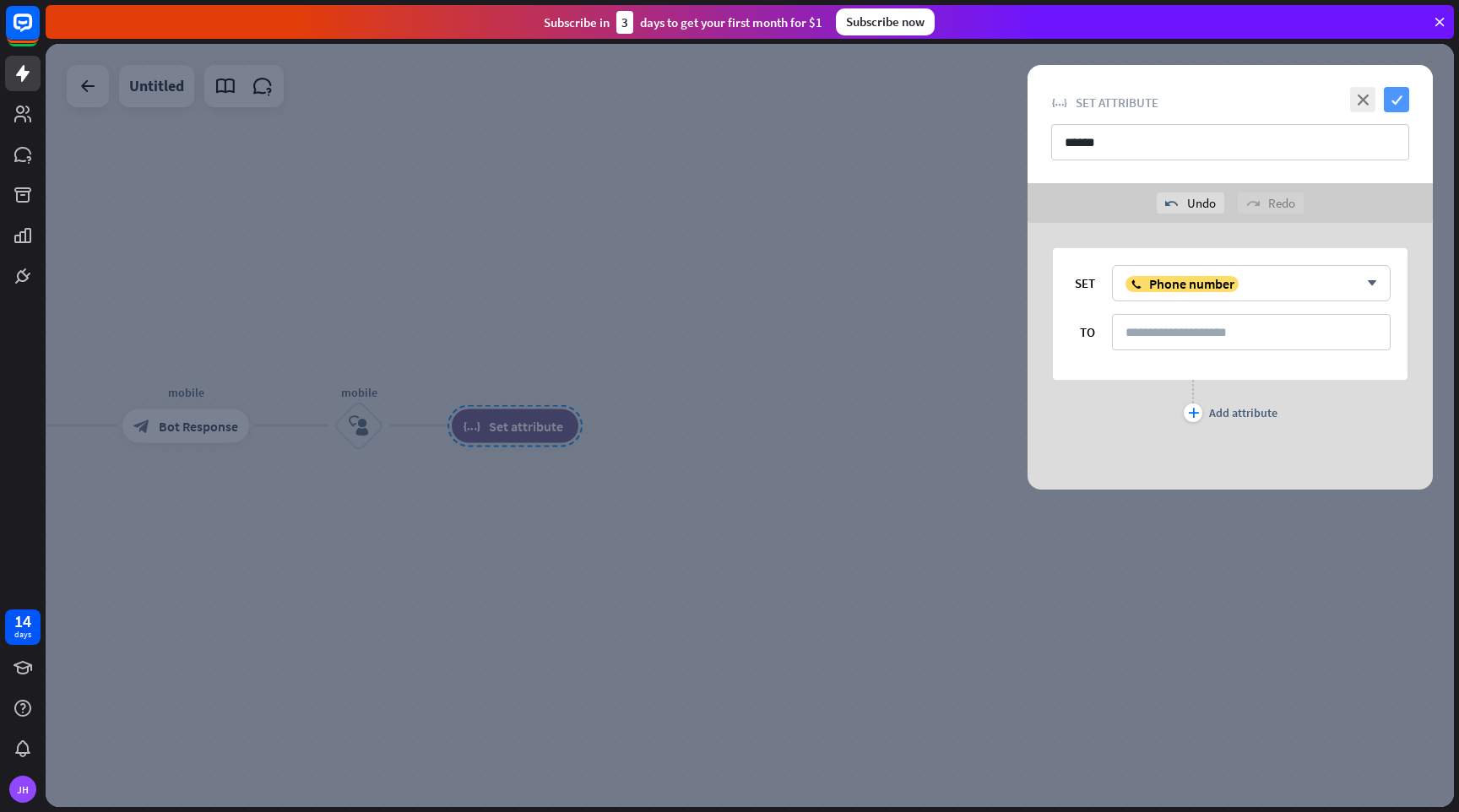
click at [1395, 98] on icon "check" at bounding box center [1397, 100] width 25 height 25
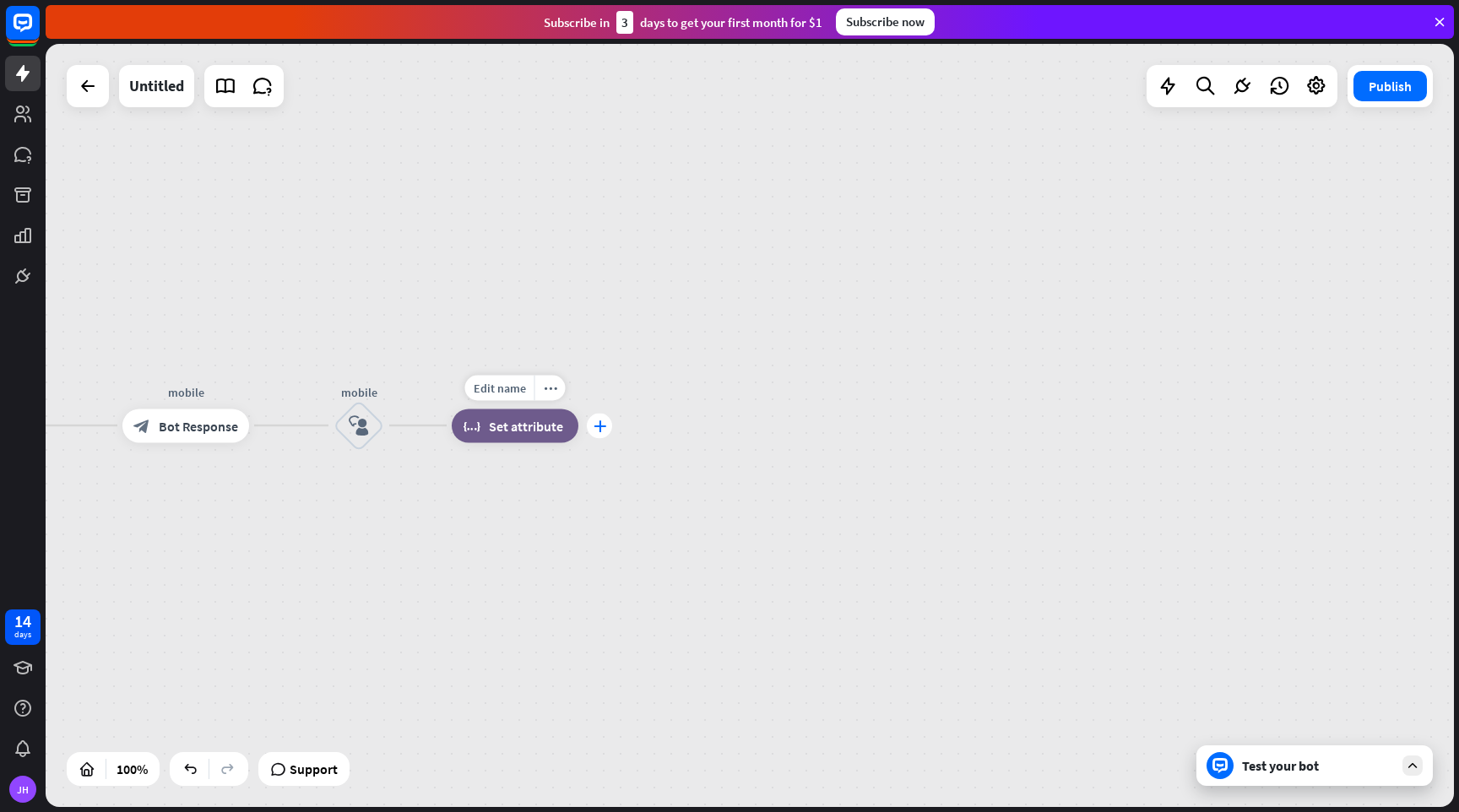
click at [598, 425] on icon "plus" at bounding box center [600, 425] width 13 height 12
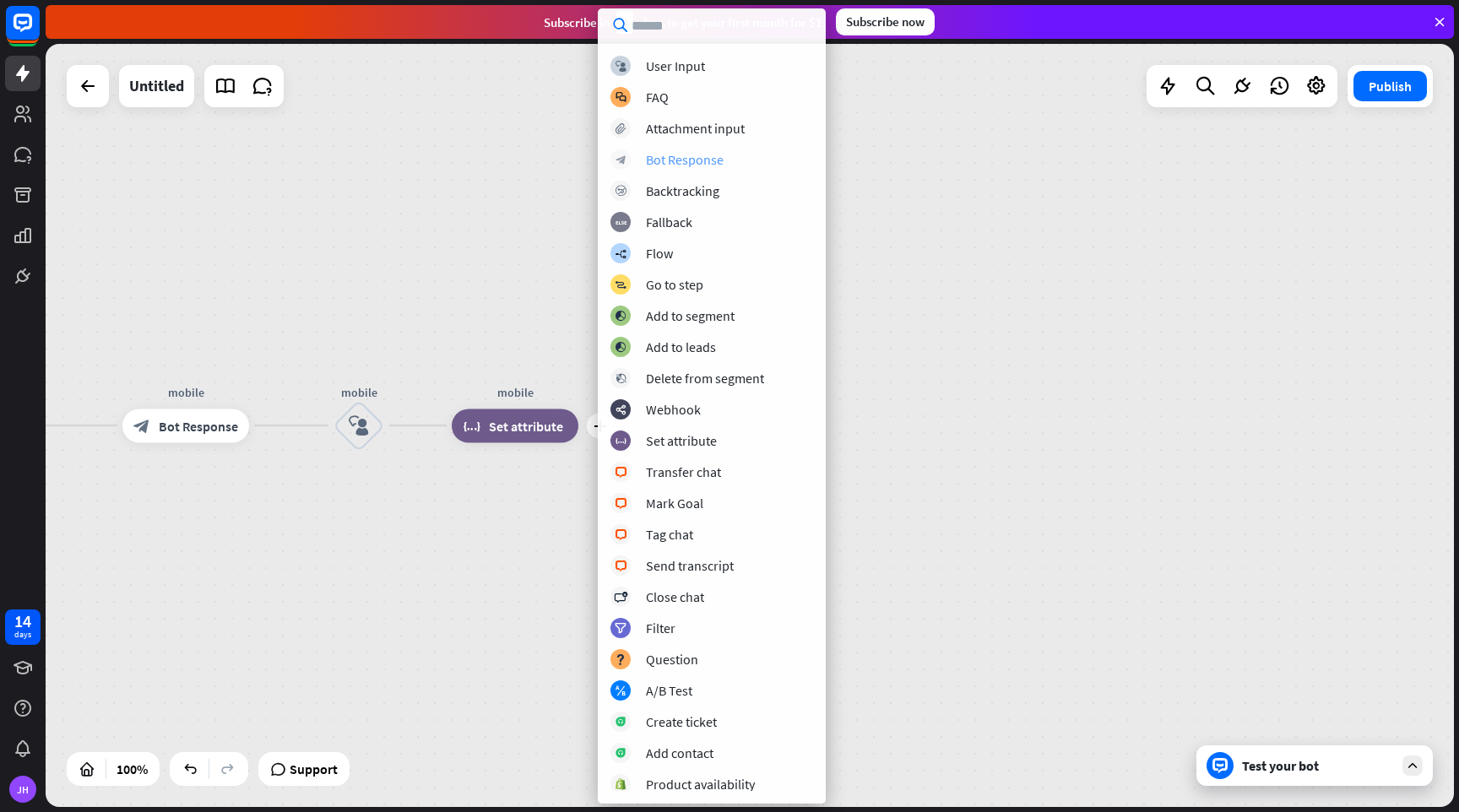
click at [695, 157] on div "Bot Response" at bounding box center [685, 159] width 78 height 17
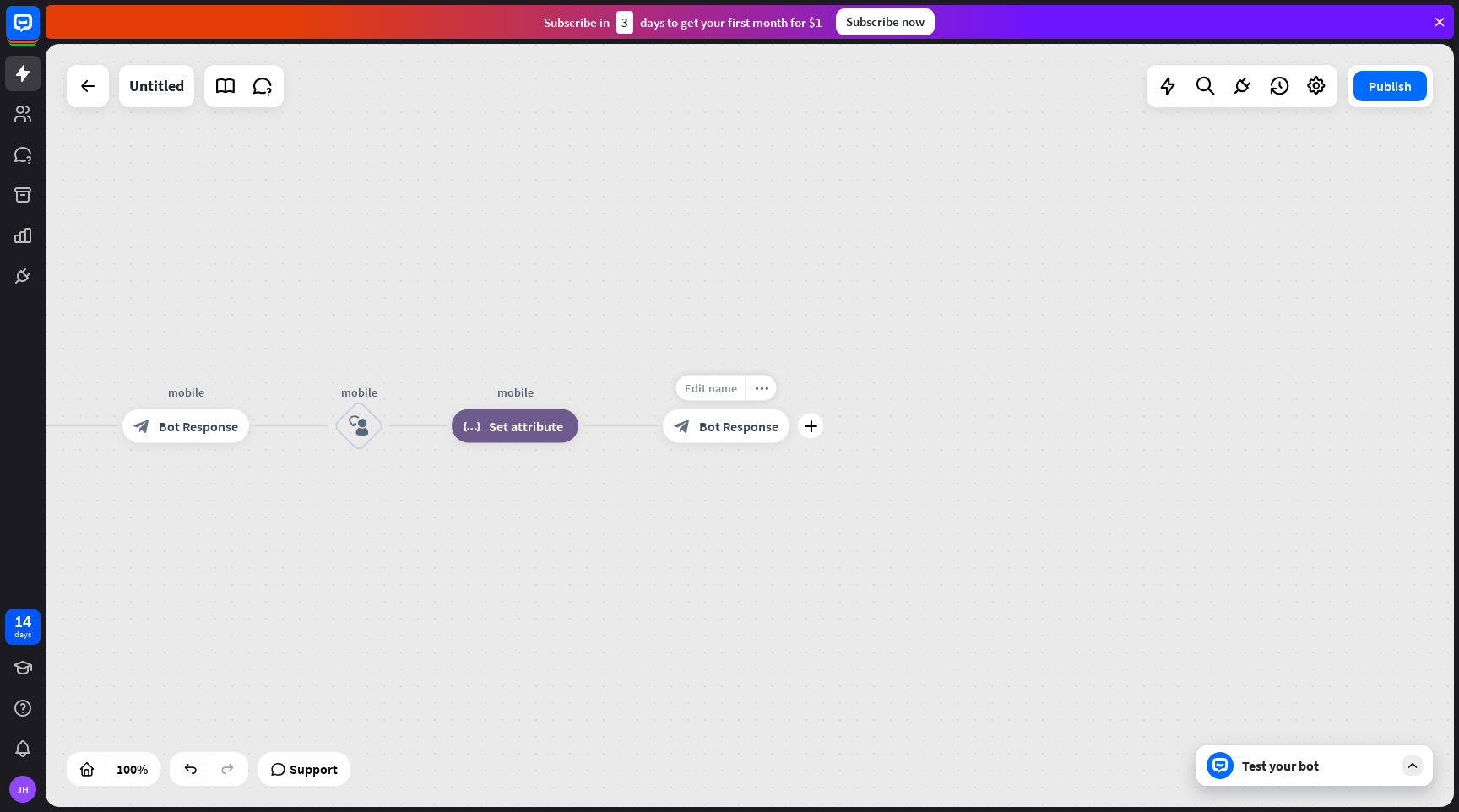
click at [722, 388] on span "Edit name" at bounding box center [711, 387] width 53 height 15
type input "*****"
click at [753, 426] on div "home_2 Start point Welcome block_bot_response Bot Response Name block_question …" at bounding box center [749, 425] width 1408 height 763
click at [747, 428] on span "Bot Response" at bounding box center [739, 425] width 80 height 17
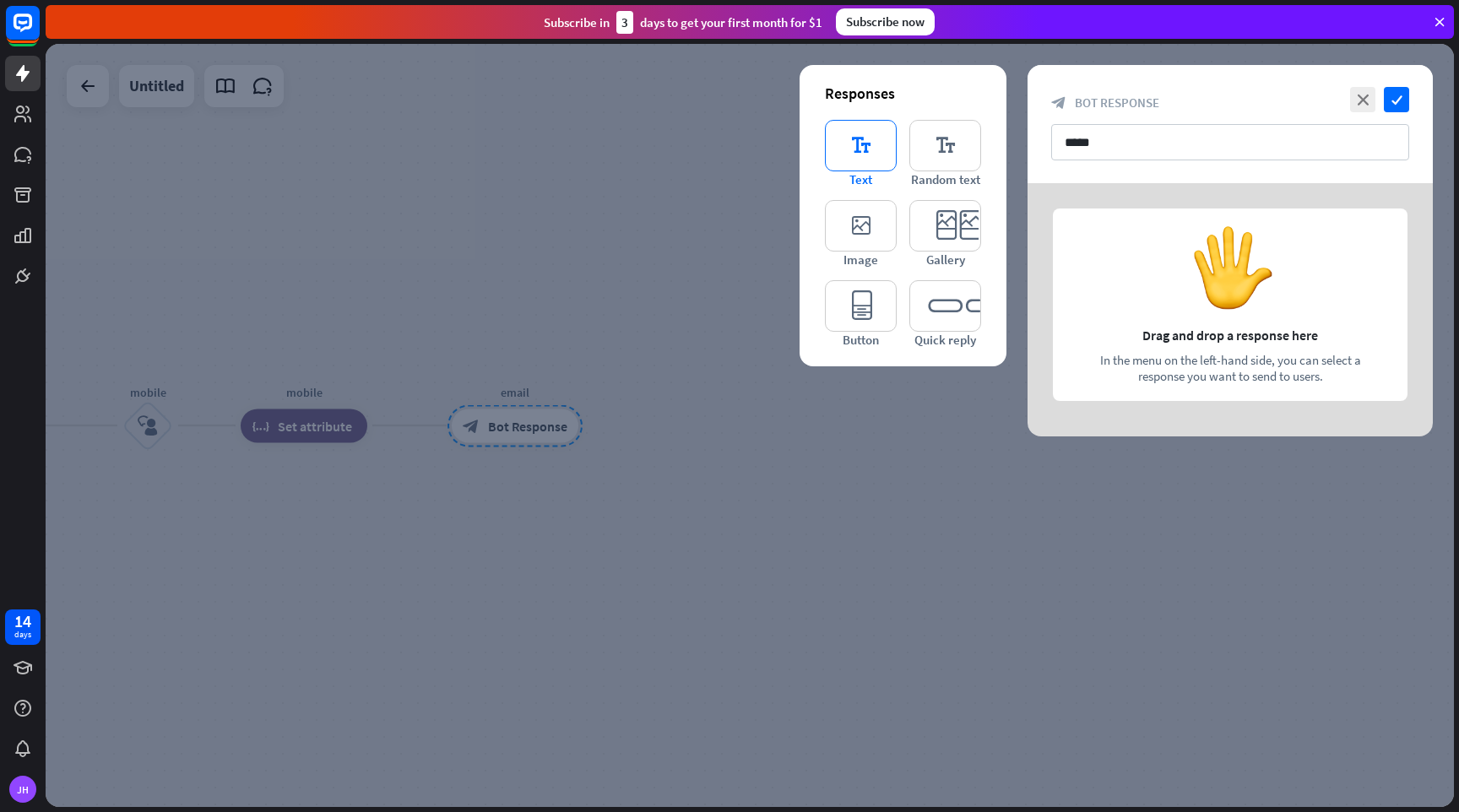
click at [877, 148] on icon "editor_text" at bounding box center [860, 145] width 72 height 52
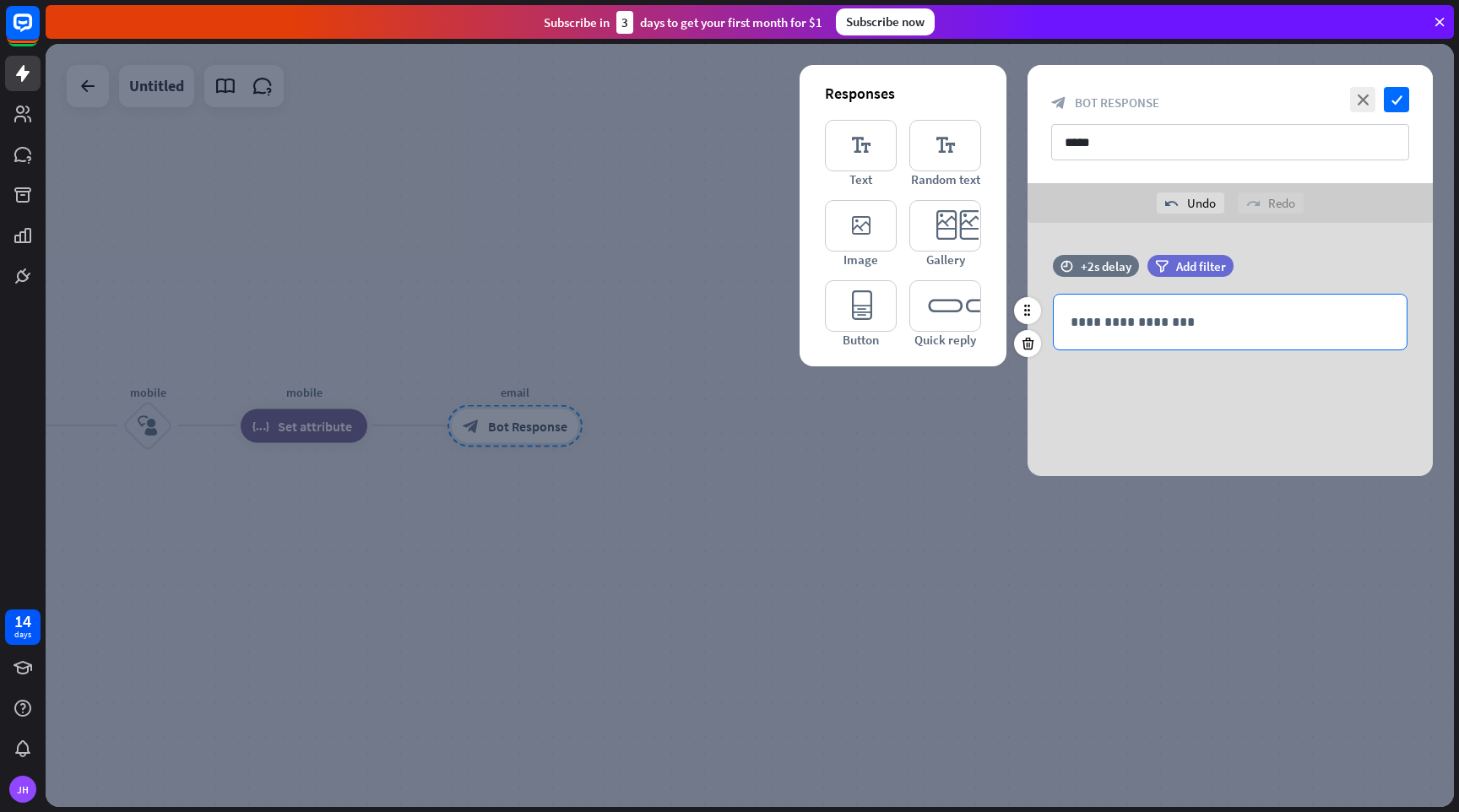
click at [1130, 326] on p "**********" at bounding box center [1230, 321] width 319 height 21
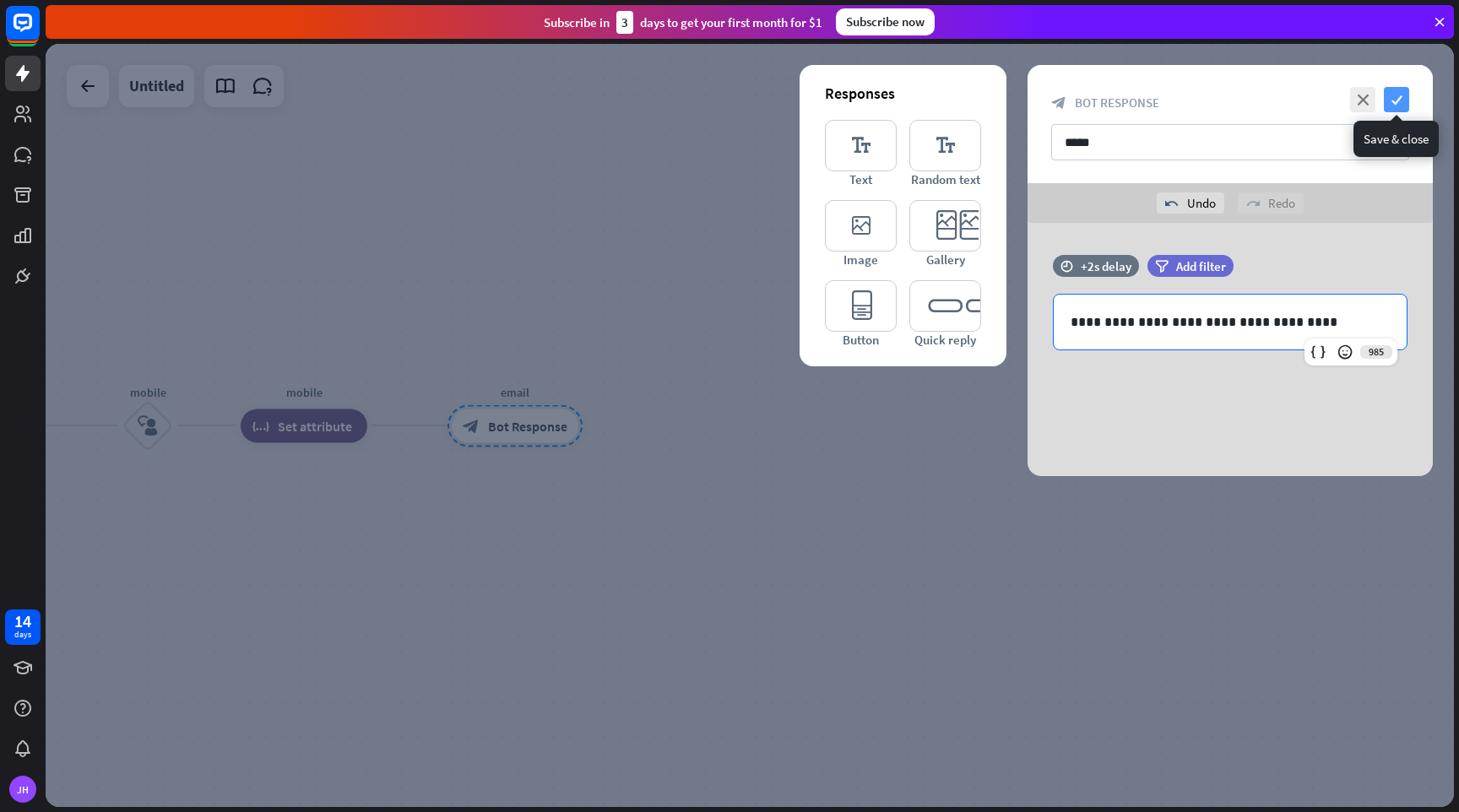
click at [1403, 94] on icon "check" at bounding box center [1397, 100] width 25 height 25
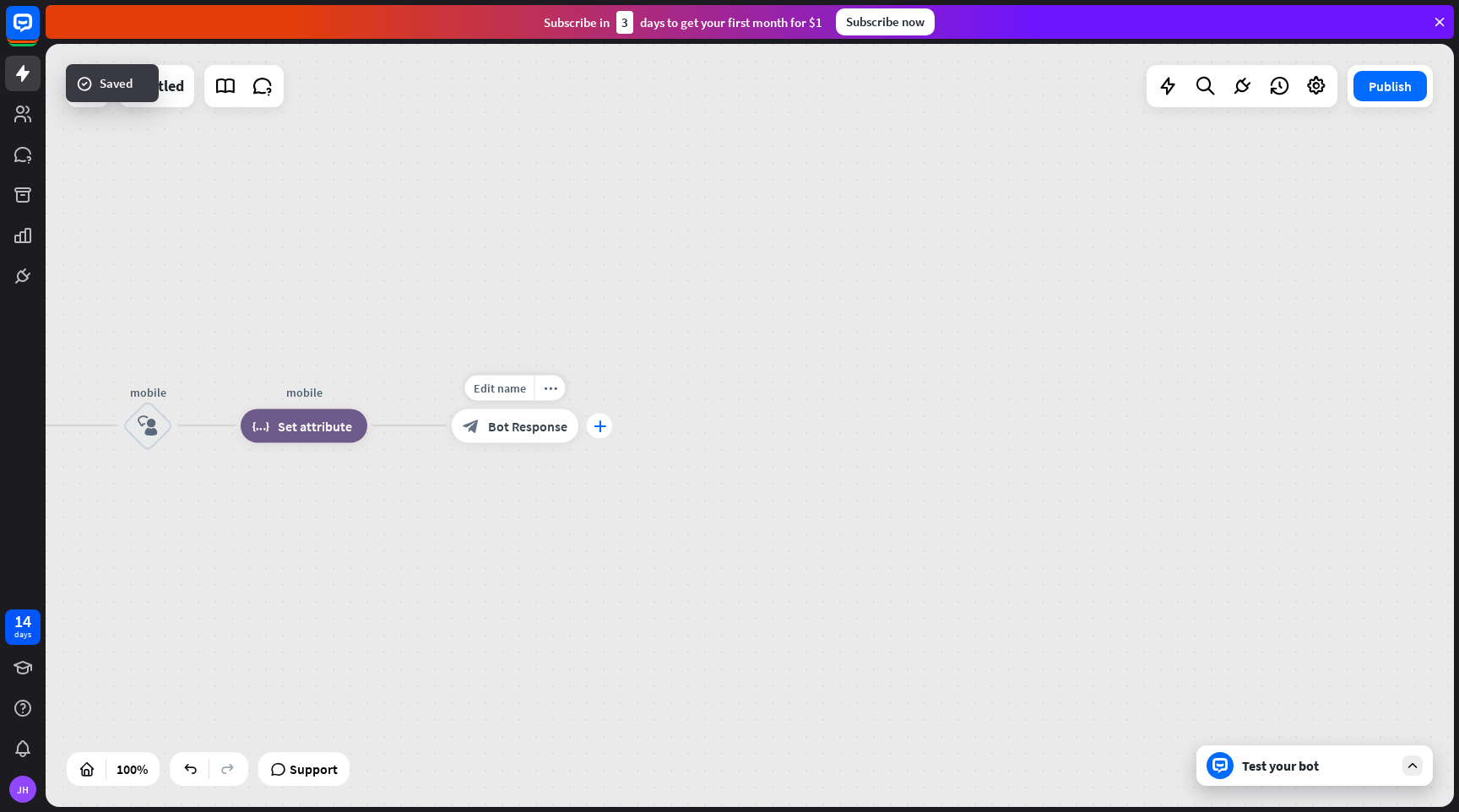
click at [599, 429] on icon "plus" at bounding box center [600, 425] width 13 height 12
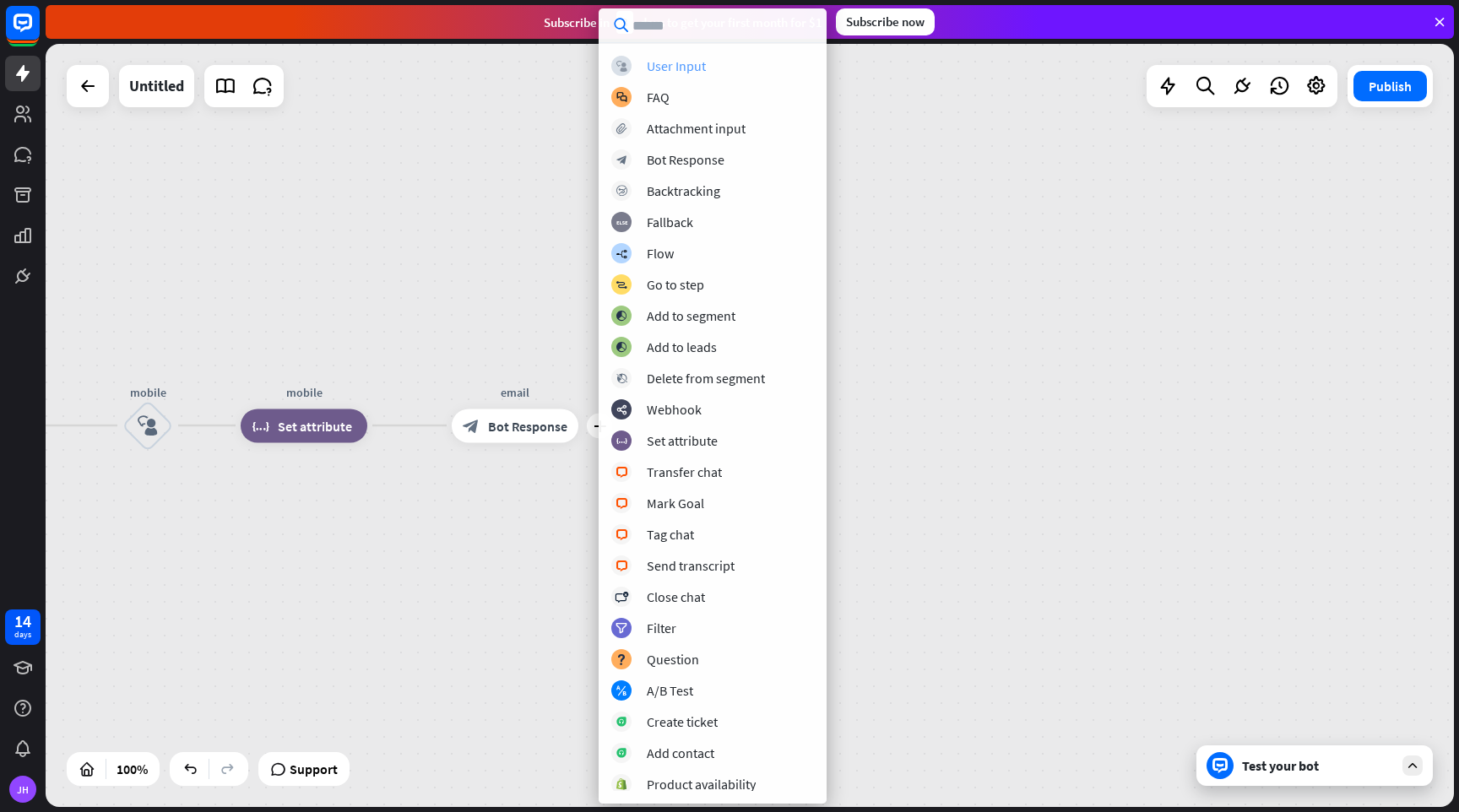
click at [686, 63] on div "User Input" at bounding box center [676, 65] width 59 height 17
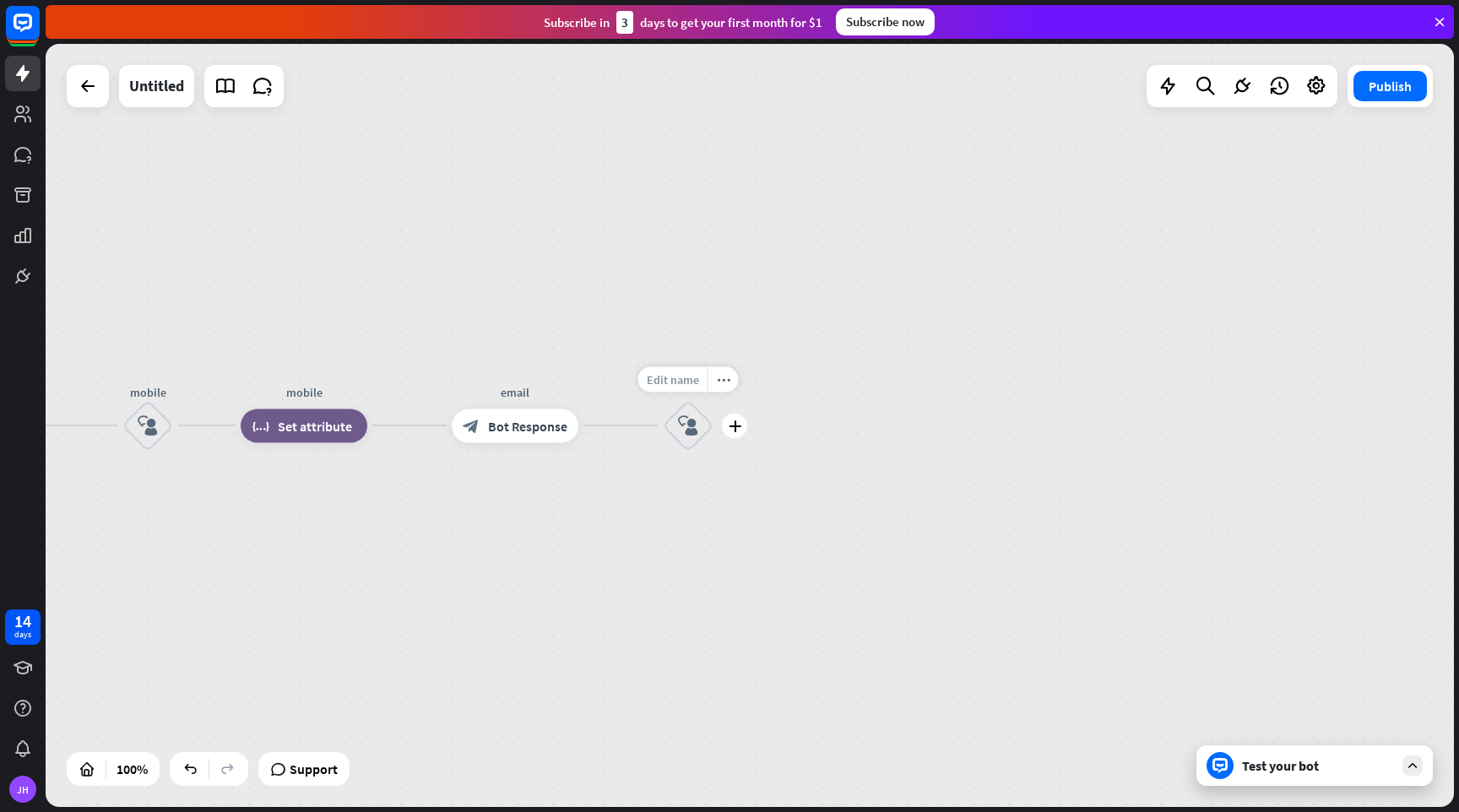
click at [680, 377] on span "Edit name" at bounding box center [673, 378] width 53 height 15
type input "*****"
click at [690, 429] on div "home_2 Start point Welcome block_bot_response Bot Response Name block_question …" at bounding box center [749, 425] width 1408 height 763
click at [686, 425] on icon "block_user_input" at bounding box center [688, 425] width 20 height 20
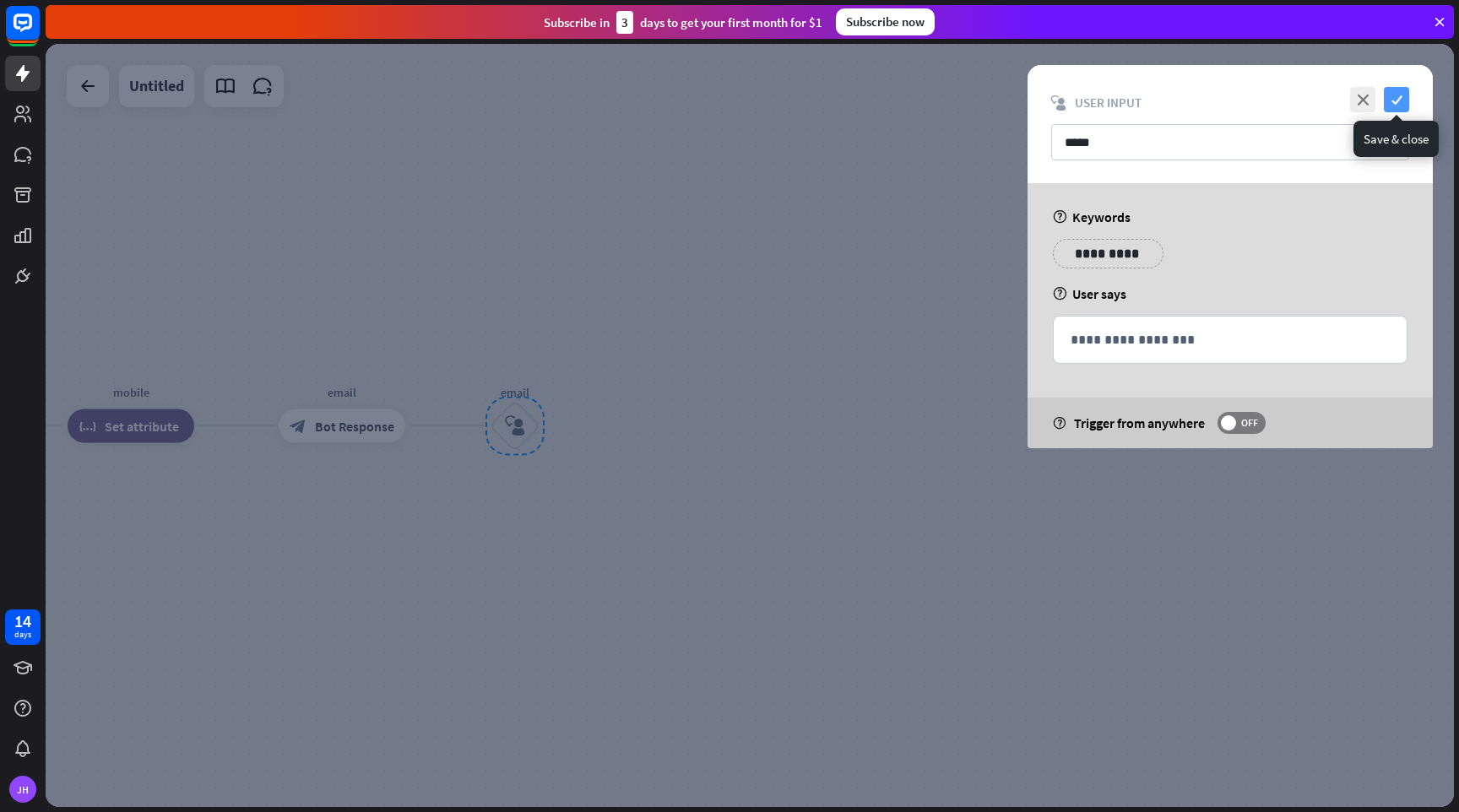
click at [1397, 97] on icon "check" at bounding box center [1397, 100] width 25 height 25
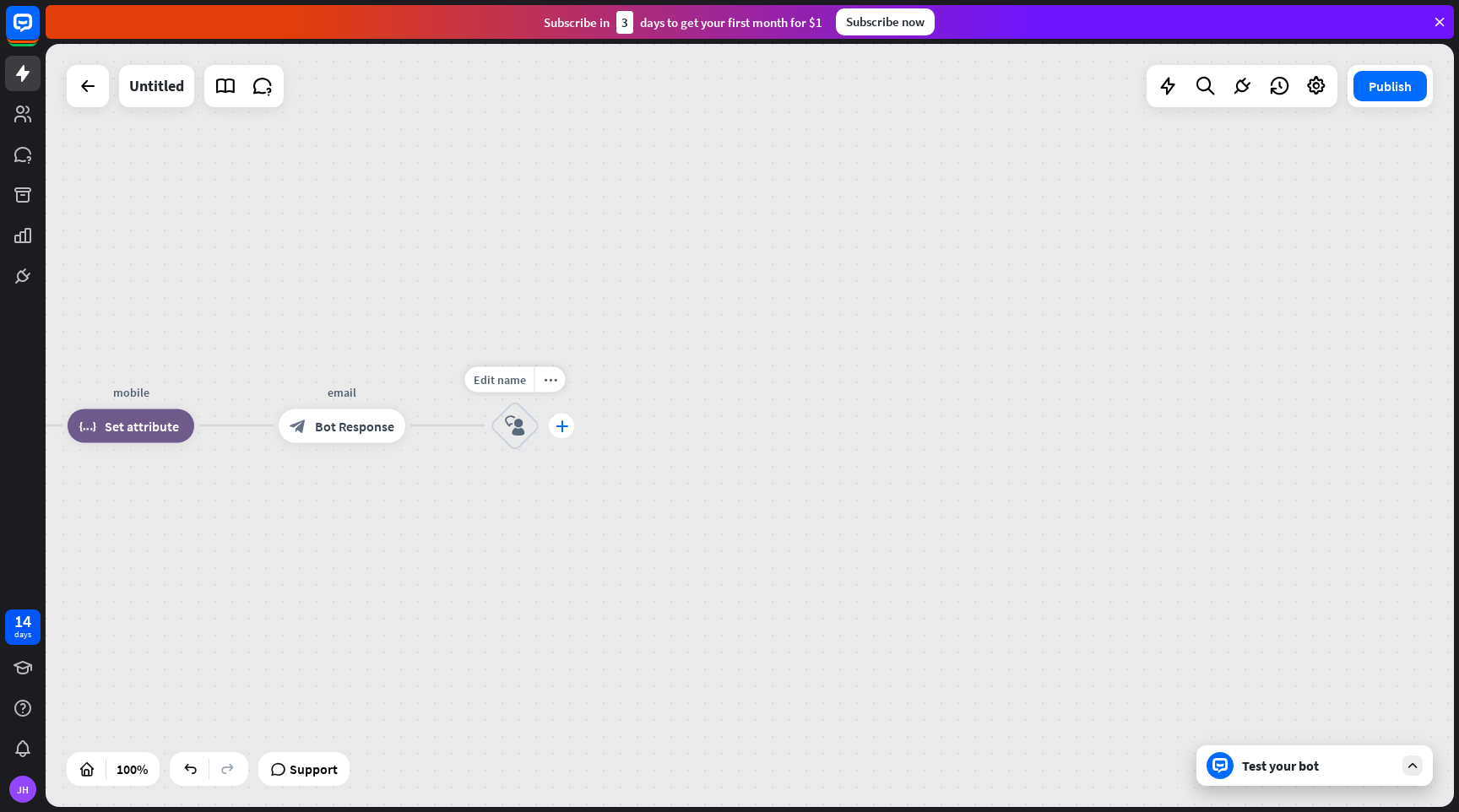
click at [563, 427] on icon "plus" at bounding box center [562, 425] width 13 height 12
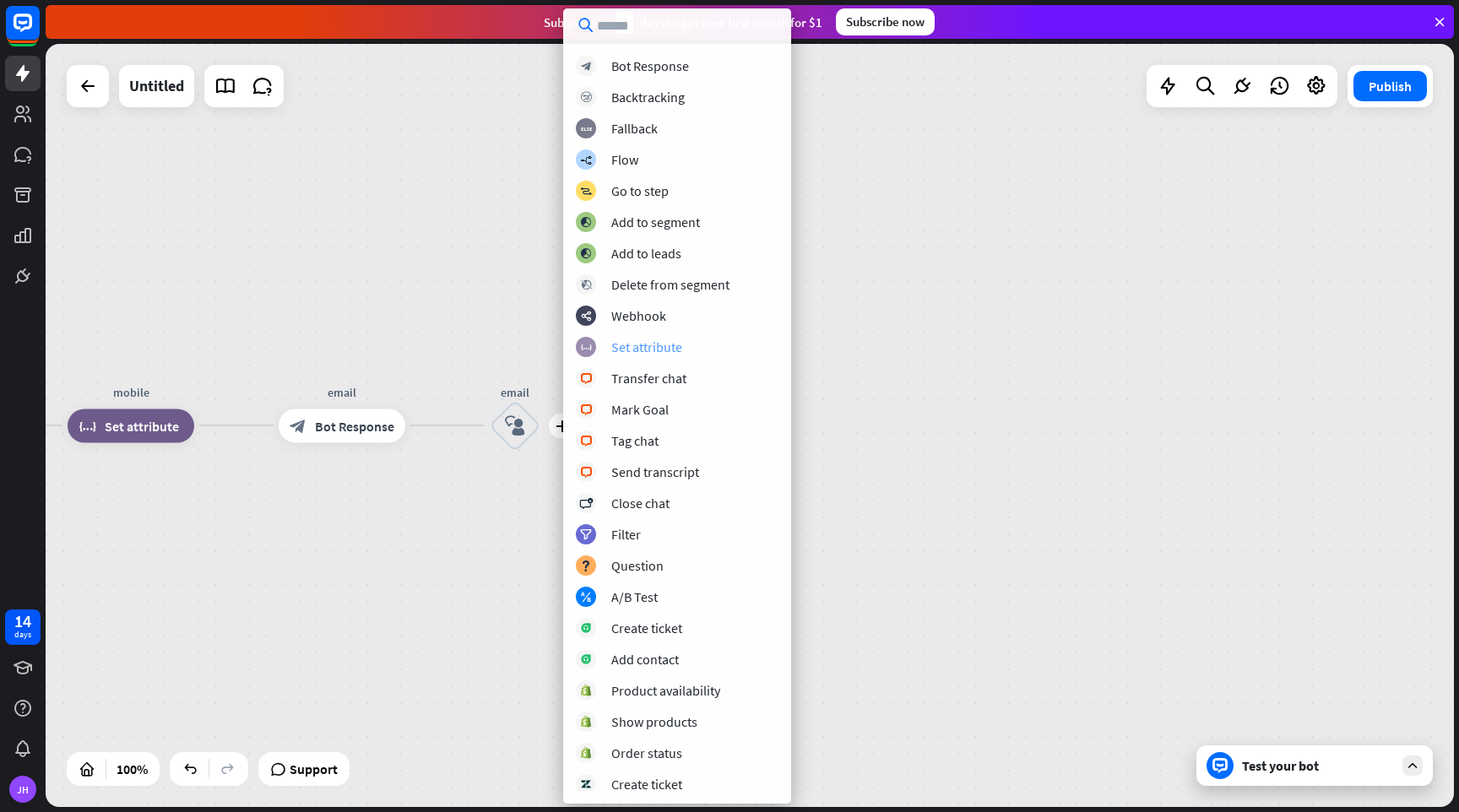
click at [647, 352] on div "Set attribute" at bounding box center [647, 347] width 71 height 17
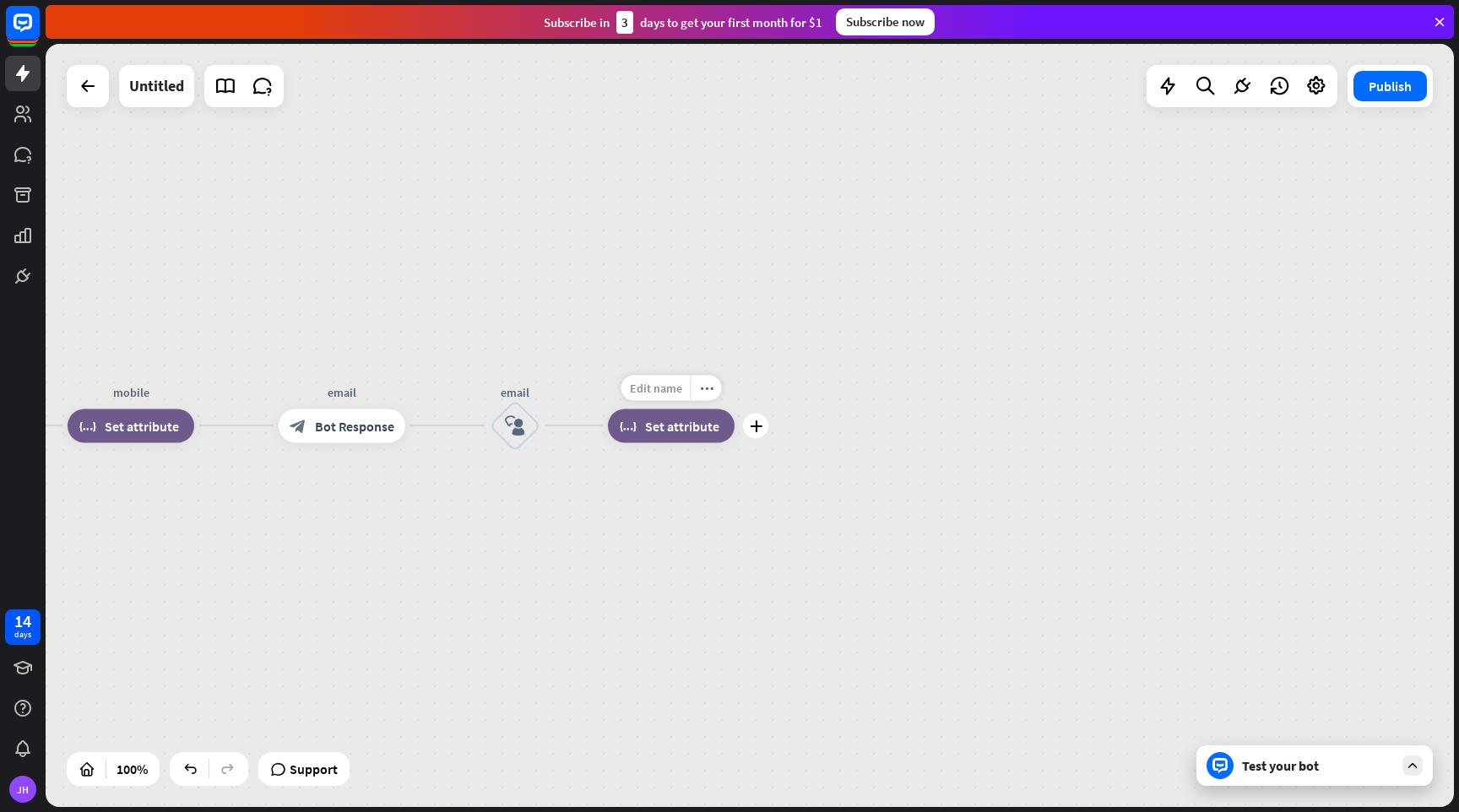
click at [661, 386] on span "Edit name" at bounding box center [657, 387] width 53 height 15
type input "*****"
click at [673, 428] on div "home_2 Start point Welcome block_bot_response Bot Response Name block_question …" at bounding box center [749, 425] width 1408 height 763
click at [667, 440] on div "block_set_attribute Set attribute" at bounding box center [671, 425] width 127 height 33
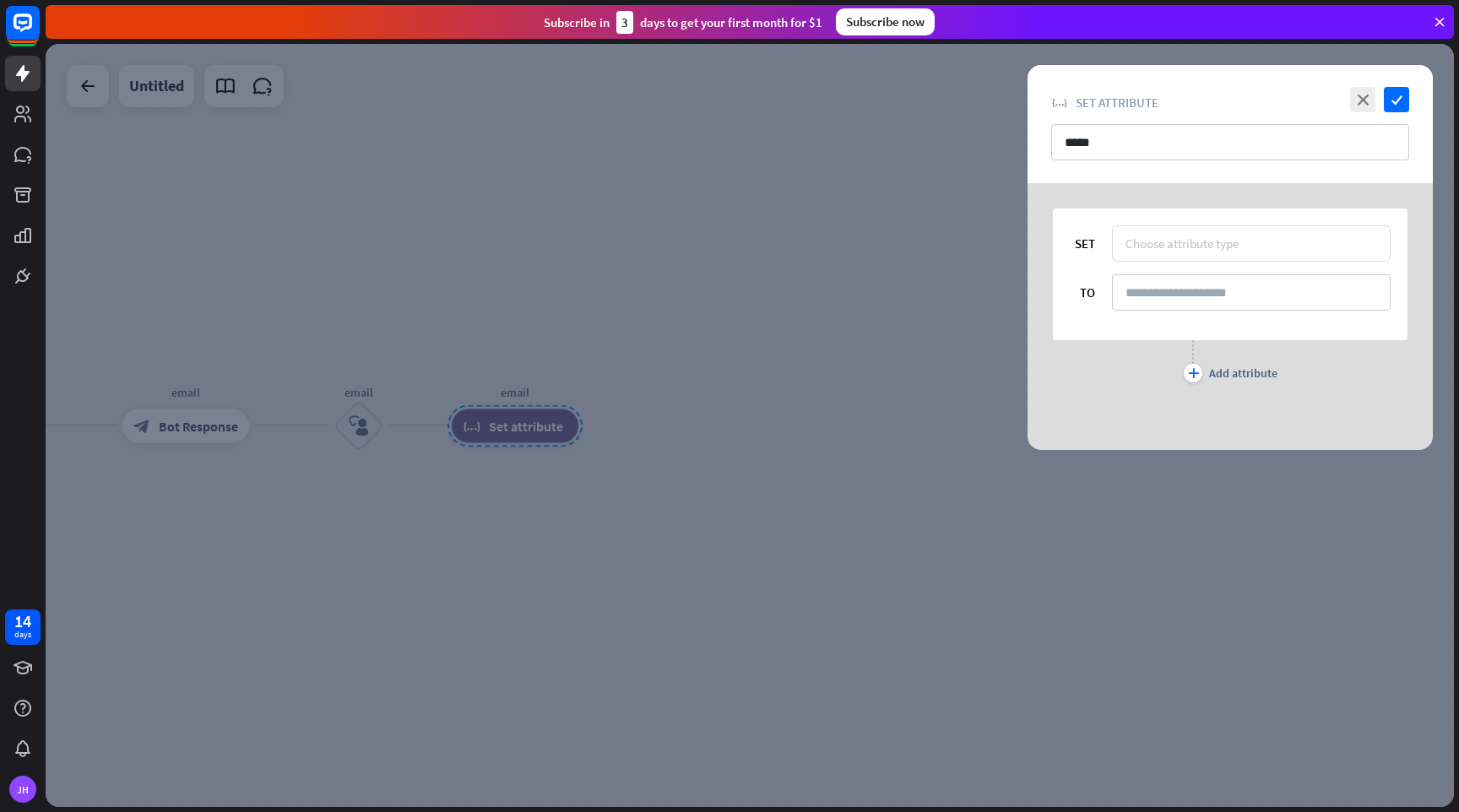
click at [1203, 240] on div "Choose attribute type" at bounding box center [1182, 244] width 113 height 16
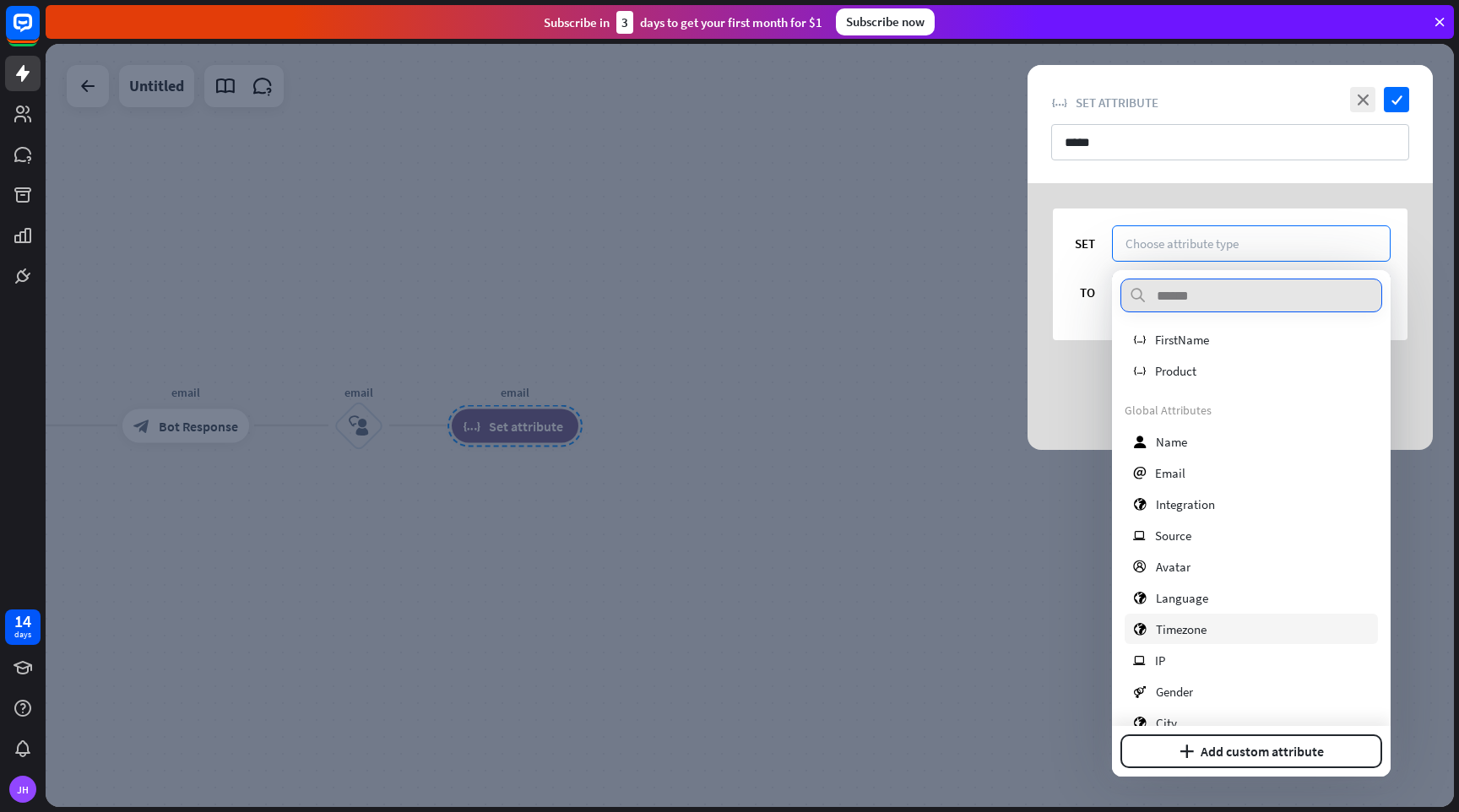
scroll to position [66, 0]
click at [1168, 482] on div "email Email" at bounding box center [1252, 472] width 254 height 31
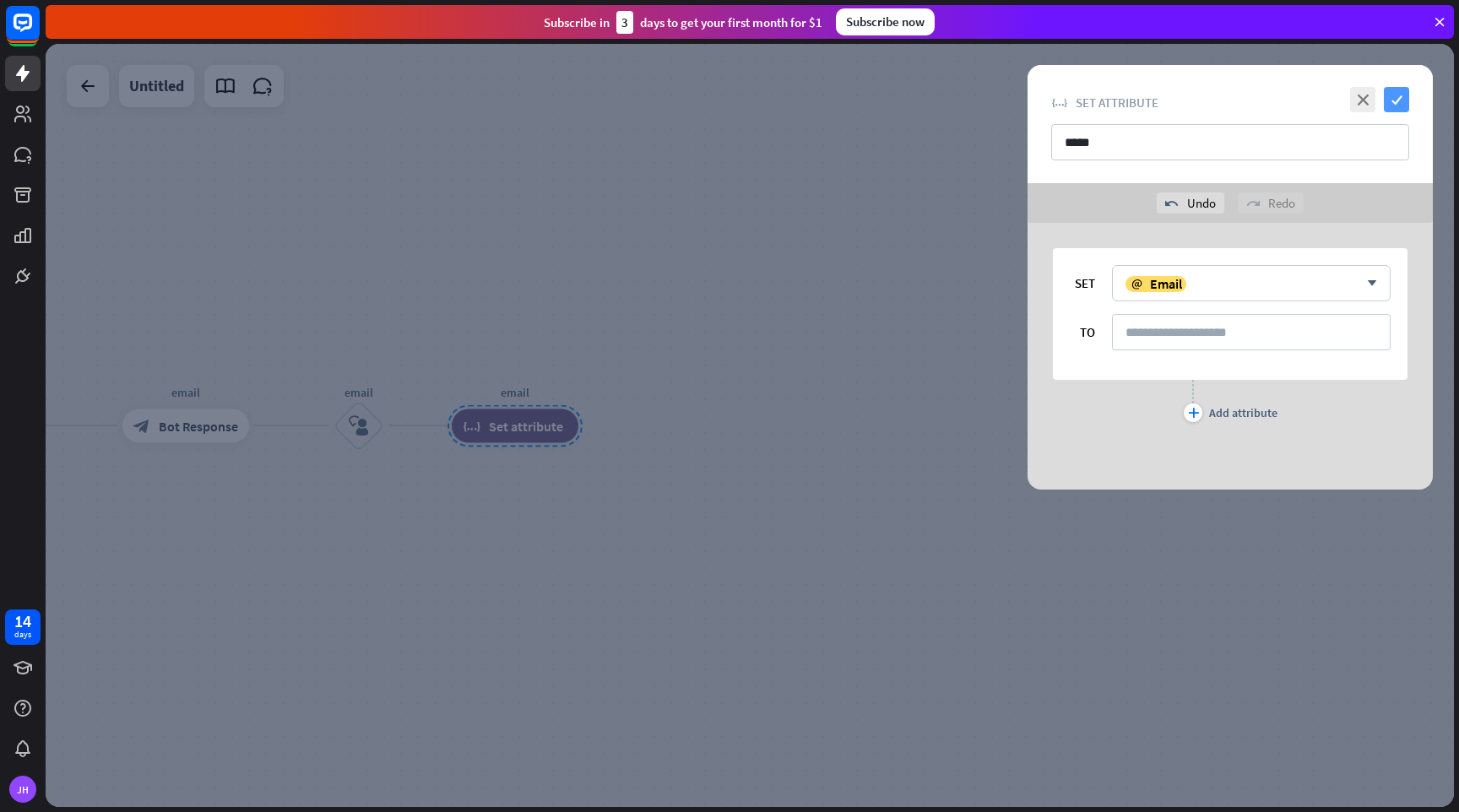
click at [1396, 101] on icon "check" at bounding box center [1397, 100] width 25 height 25
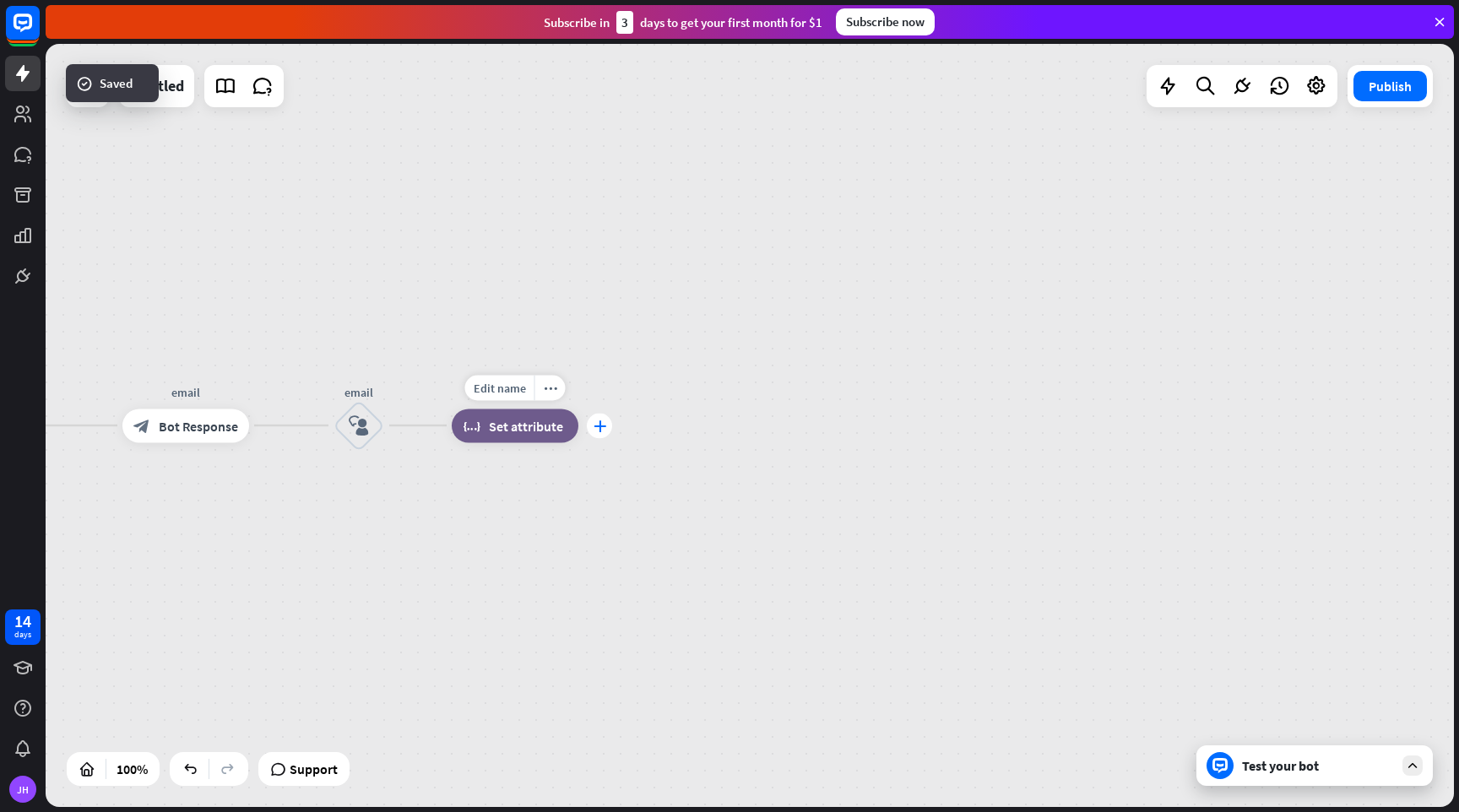
click at [600, 429] on icon "plus" at bounding box center [600, 425] width 13 height 12
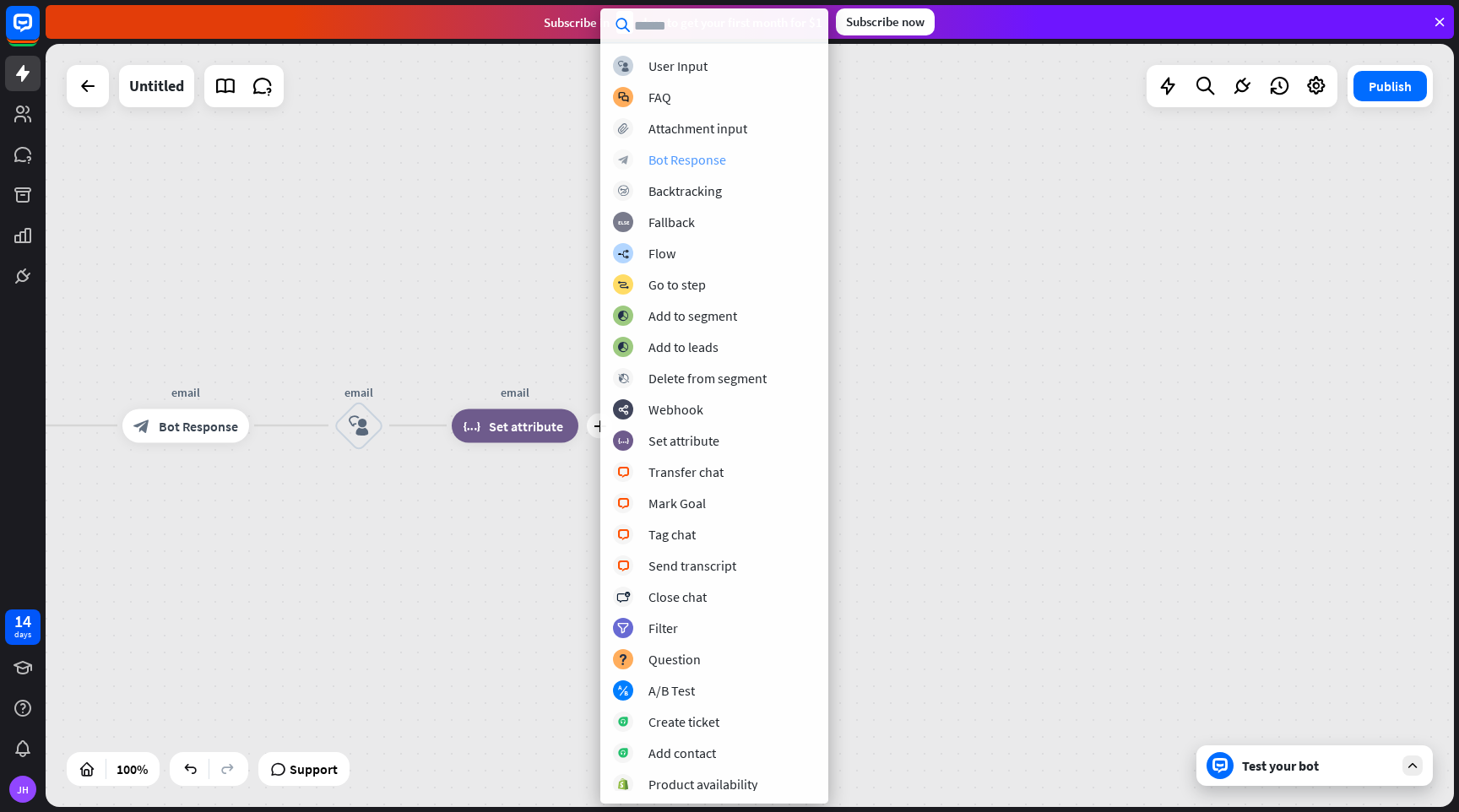
click at [672, 156] on div "Bot Response" at bounding box center [687, 159] width 78 height 17
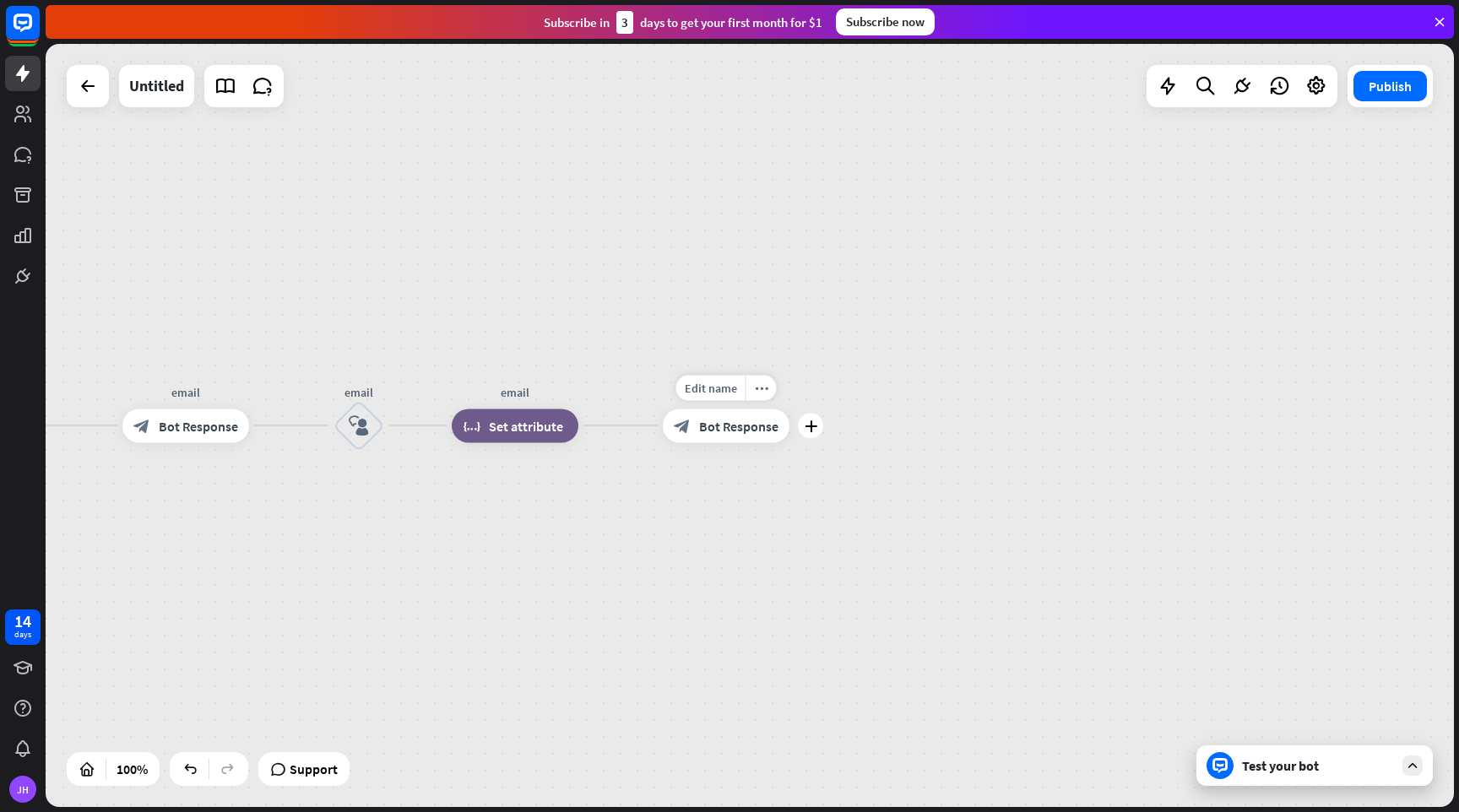
click at [756, 431] on span "Bot Response" at bounding box center [739, 425] width 80 height 17
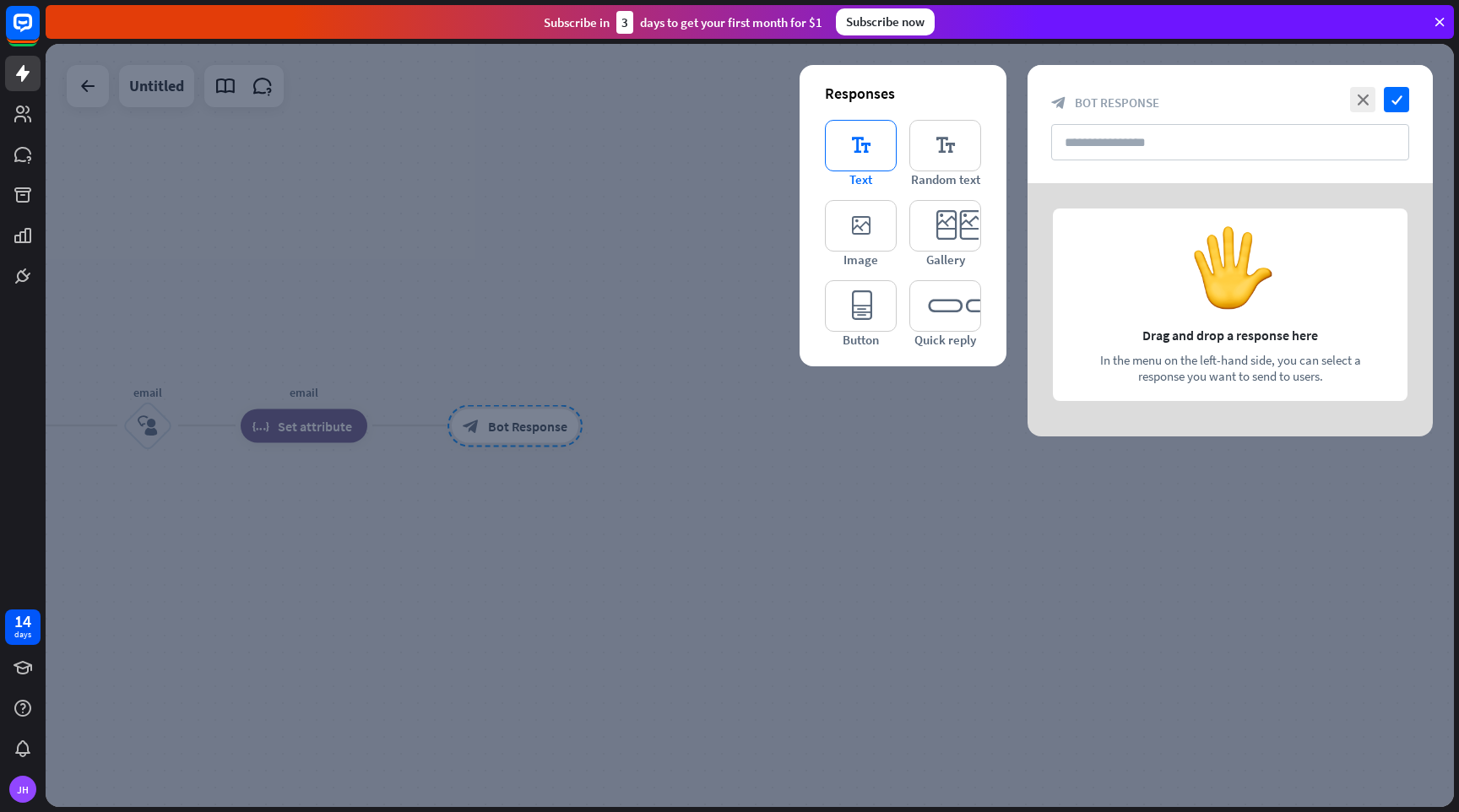
click at [871, 153] on icon "editor_text" at bounding box center [860, 145] width 72 height 52
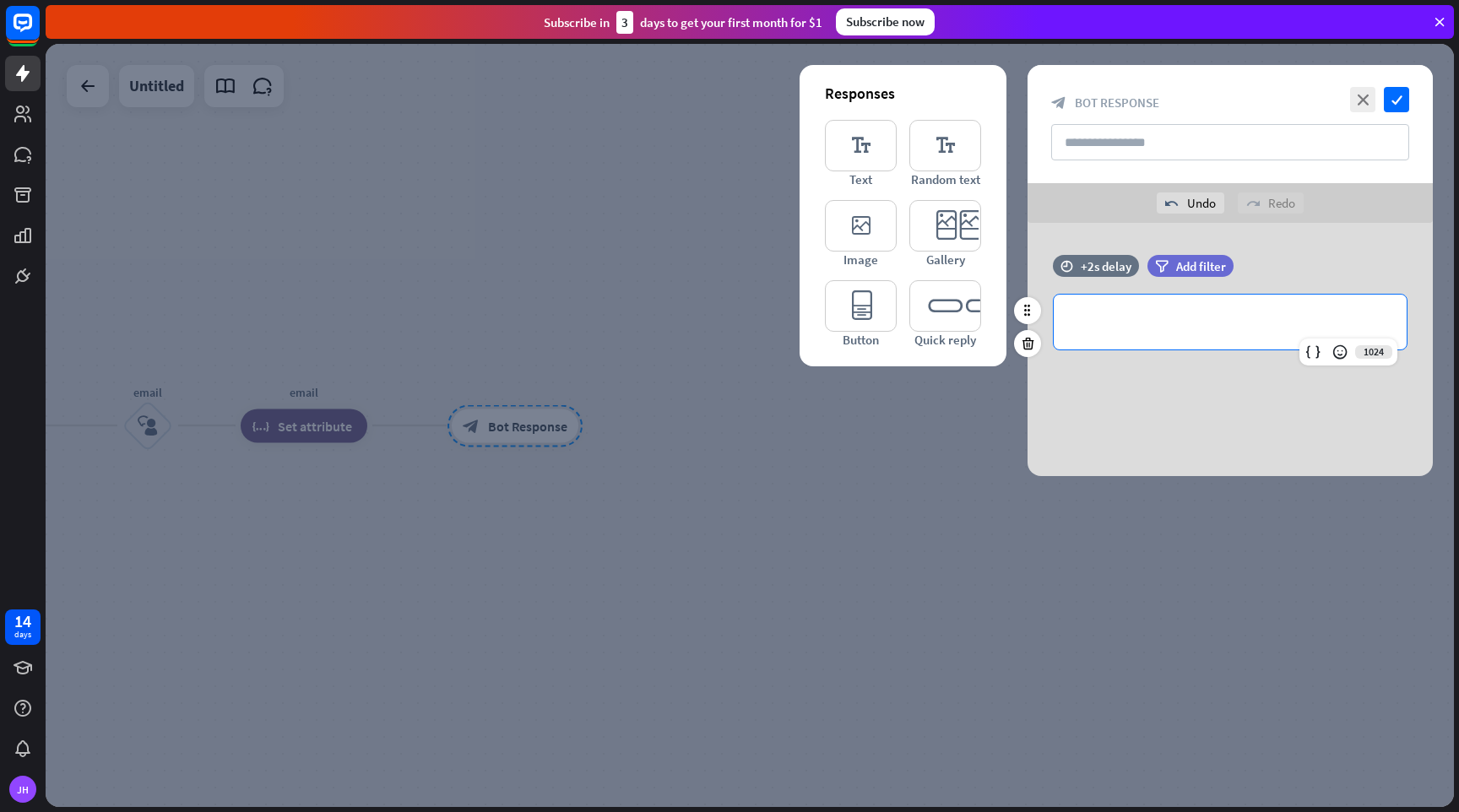
click at [1119, 326] on p "**********" at bounding box center [1230, 321] width 319 height 21
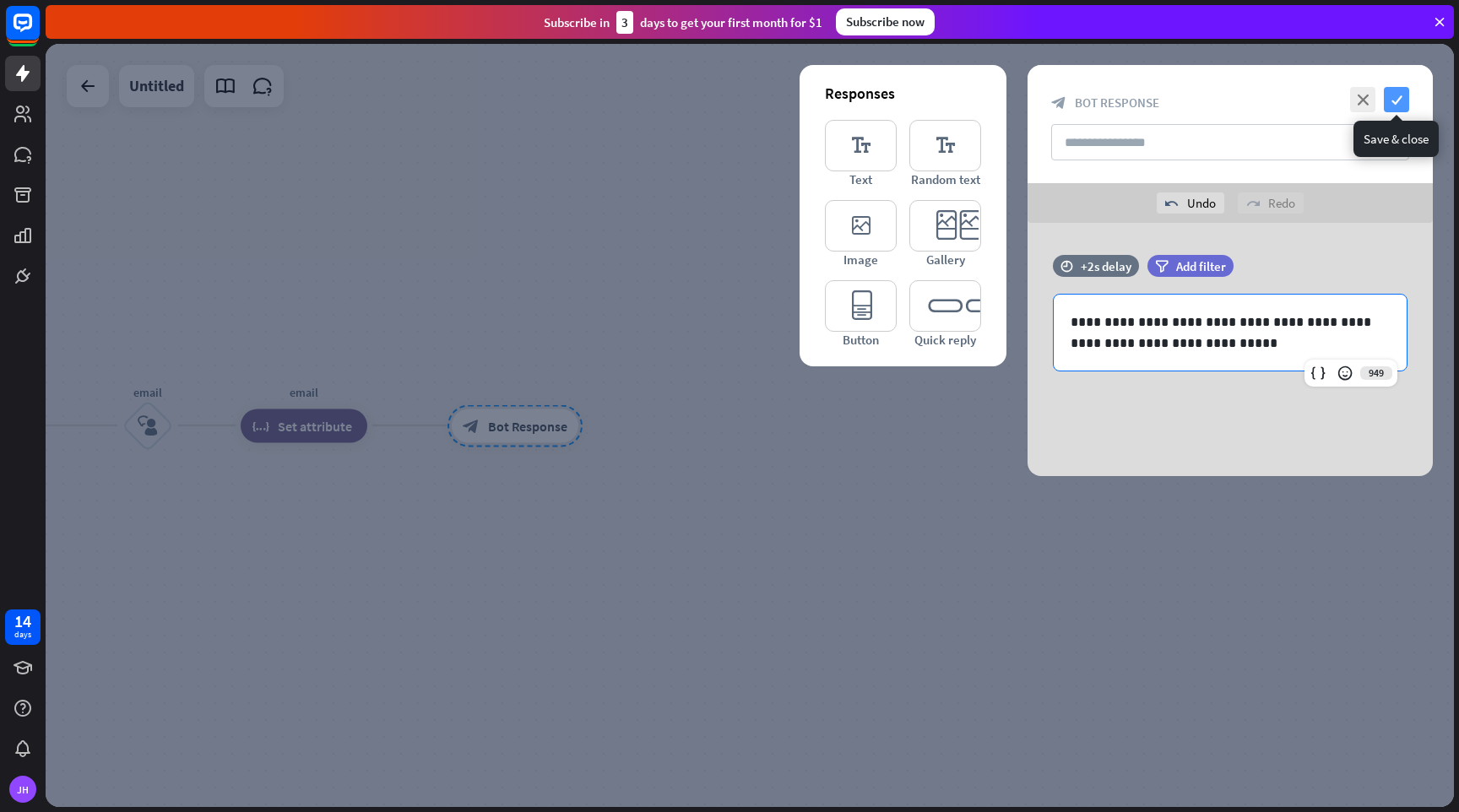
click at [1393, 94] on icon "check" at bounding box center [1397, 100] width 25 height 25
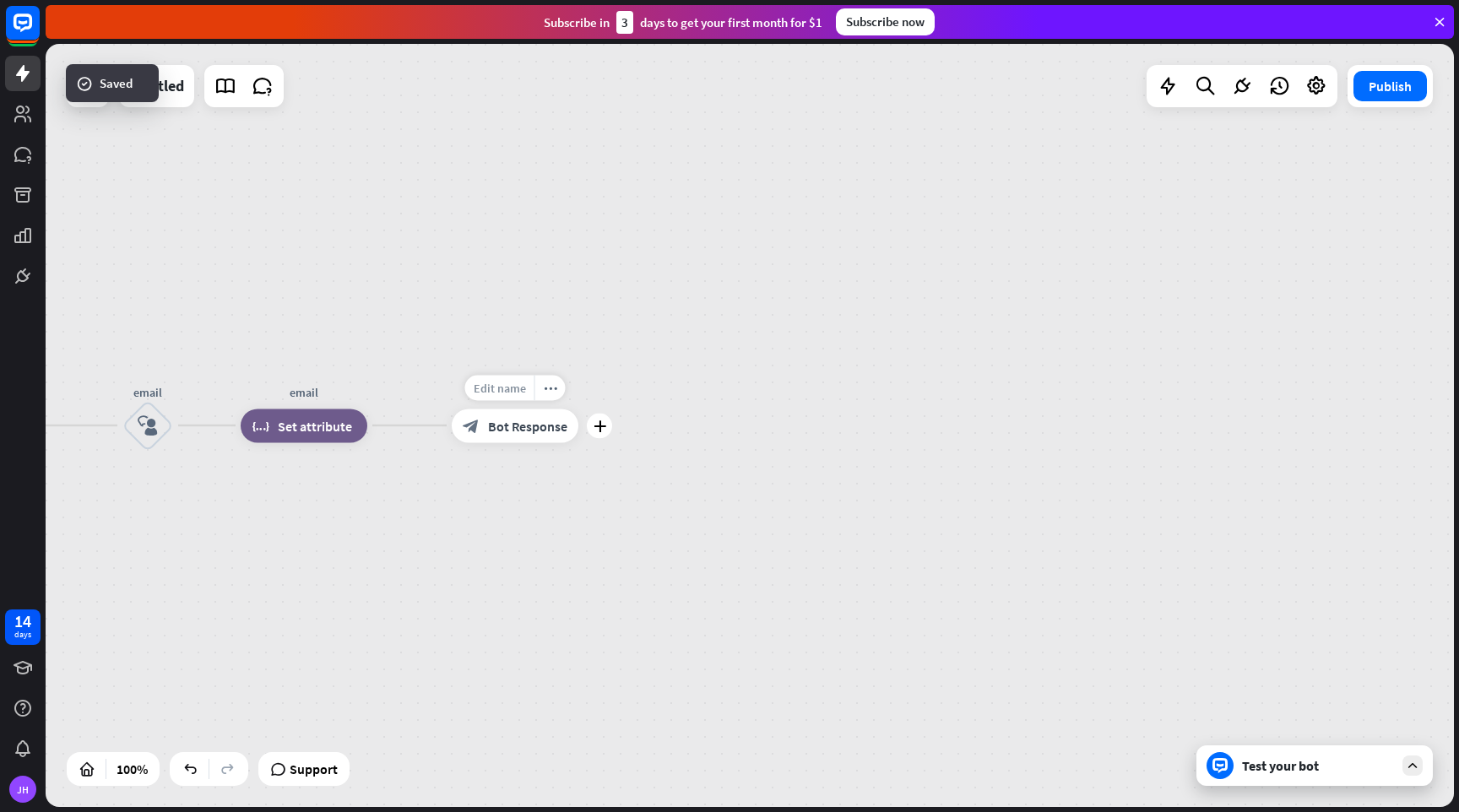
click at [512, 387] on span "Edit name" at bounding box center [500, 387] width 53 height 15
type input "*******"
click at [667, 396] on div "home_2 Start point Welcome block_bot_response Bot Response Name block_question …" at bounding box center [749, 425] width 1408 height 763
click at [603, 423] on icon "plus" at bounding box center [600, 425] width 13 height 12
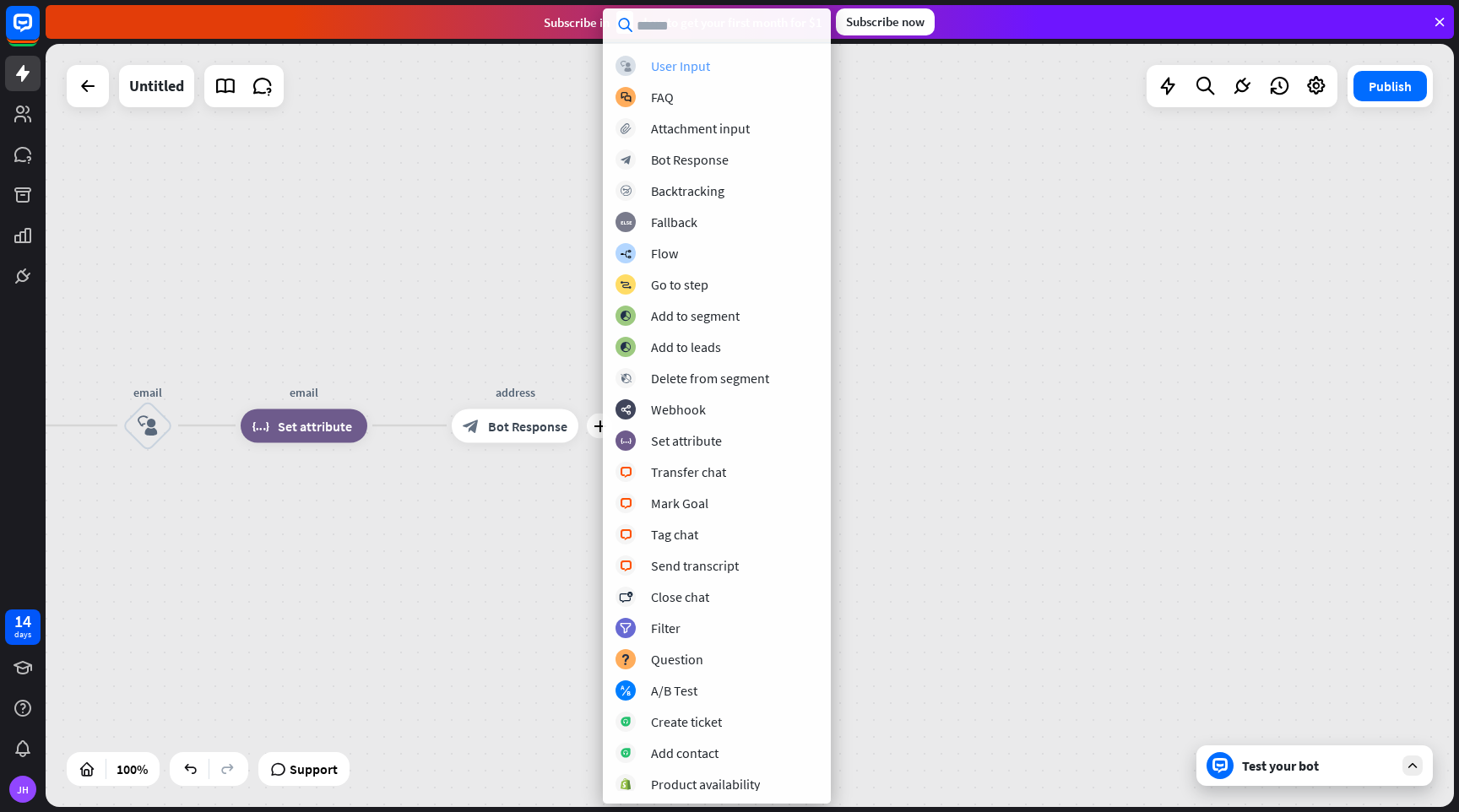
click at [716, 70] on div "block_user_input User Input" at bounding box center [717, 66] width 203 height 20
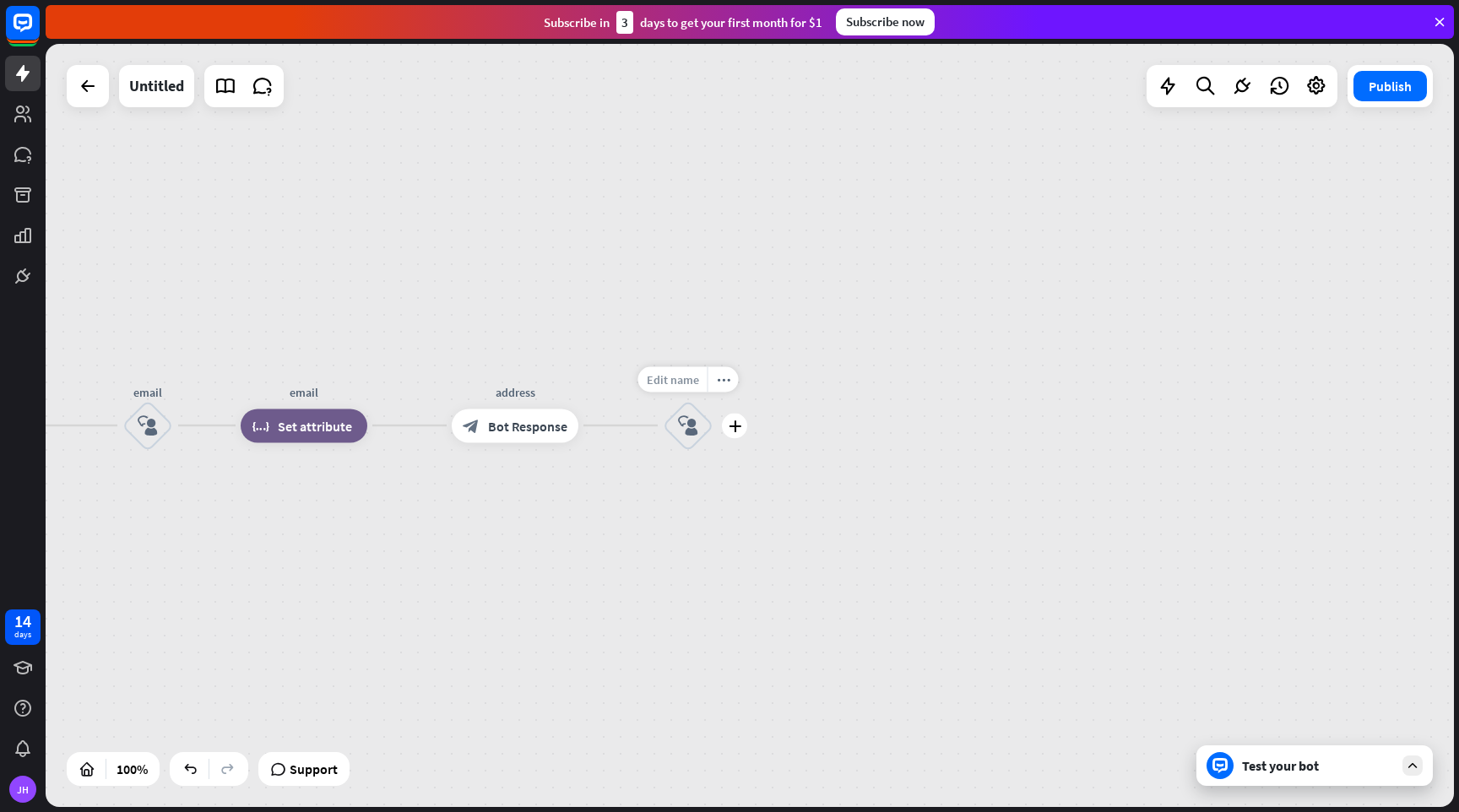
click at [684, 382] on span "Edit name" at bounding box center [673, 378] width 53 height 15
type input "*******"
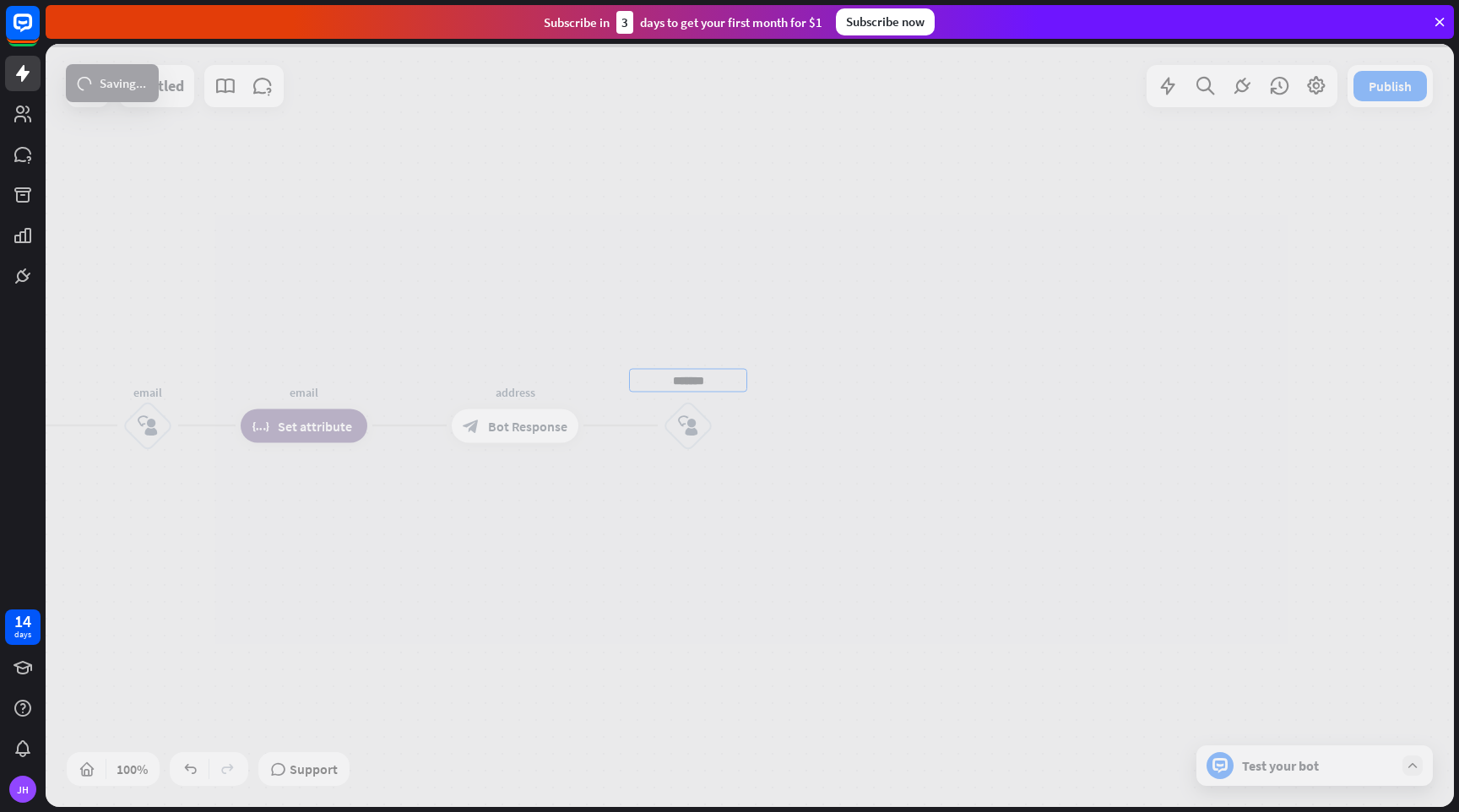
click at [830, 442] on div "home_2 Start point Welcome block_bot_response Bot Response Name block_question …" at bounding box center [749, 425] width 1408 height 763
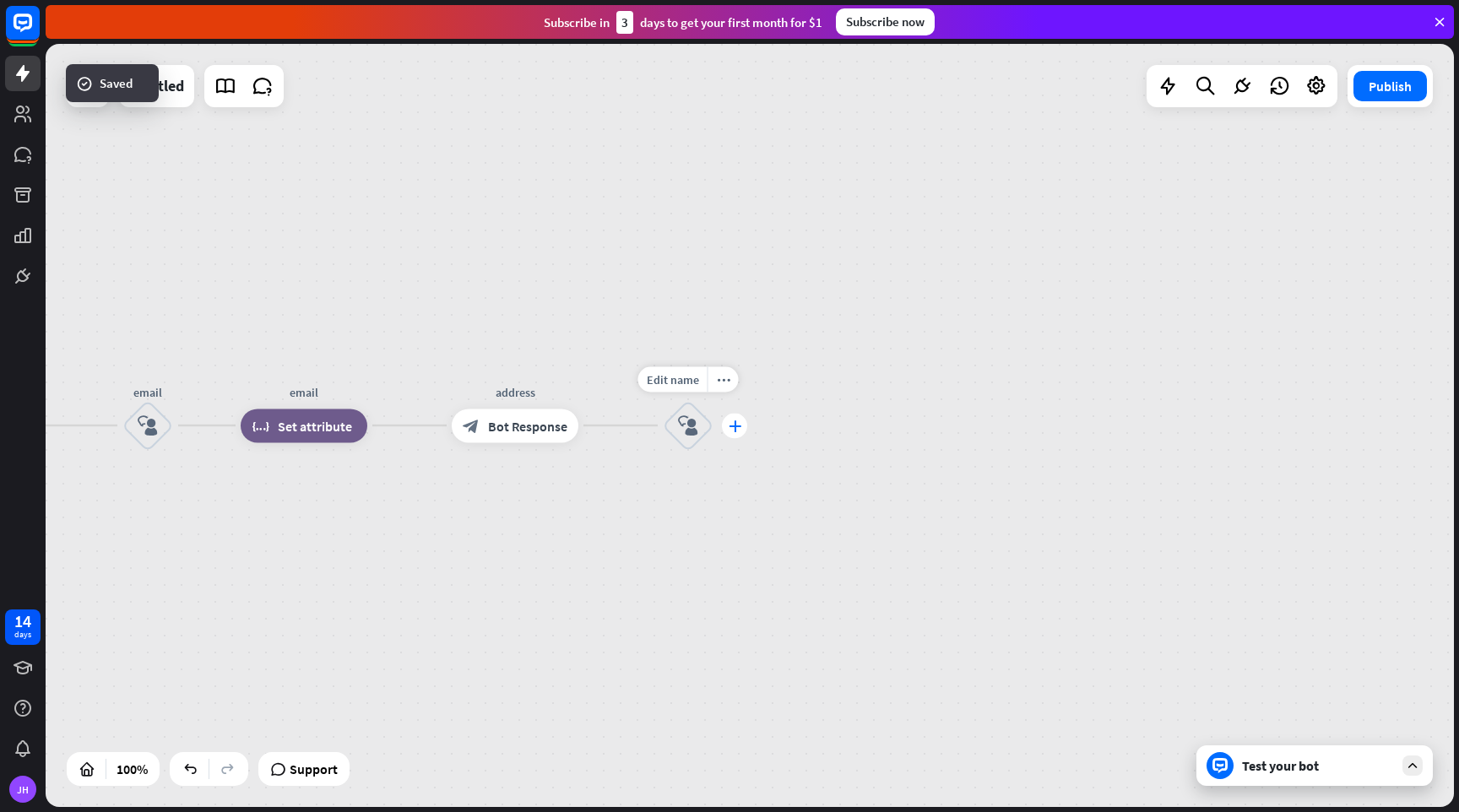
click at [734, 431] on icon "plus" at bounding box center [735, 425] width 13 height 12
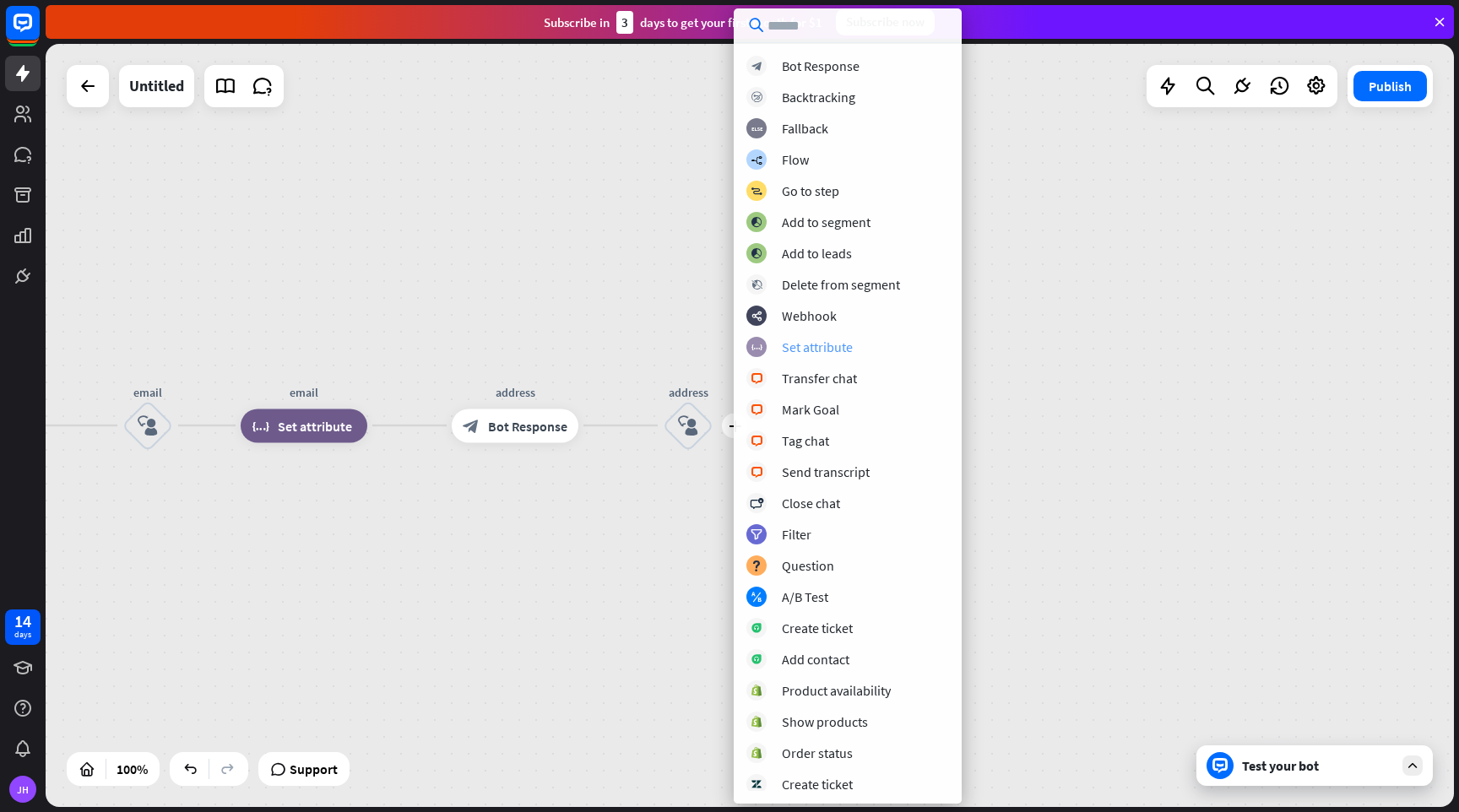
click at [787, 355] on div "Set attribute" at bounding box center [817, 347] width 71 height 17
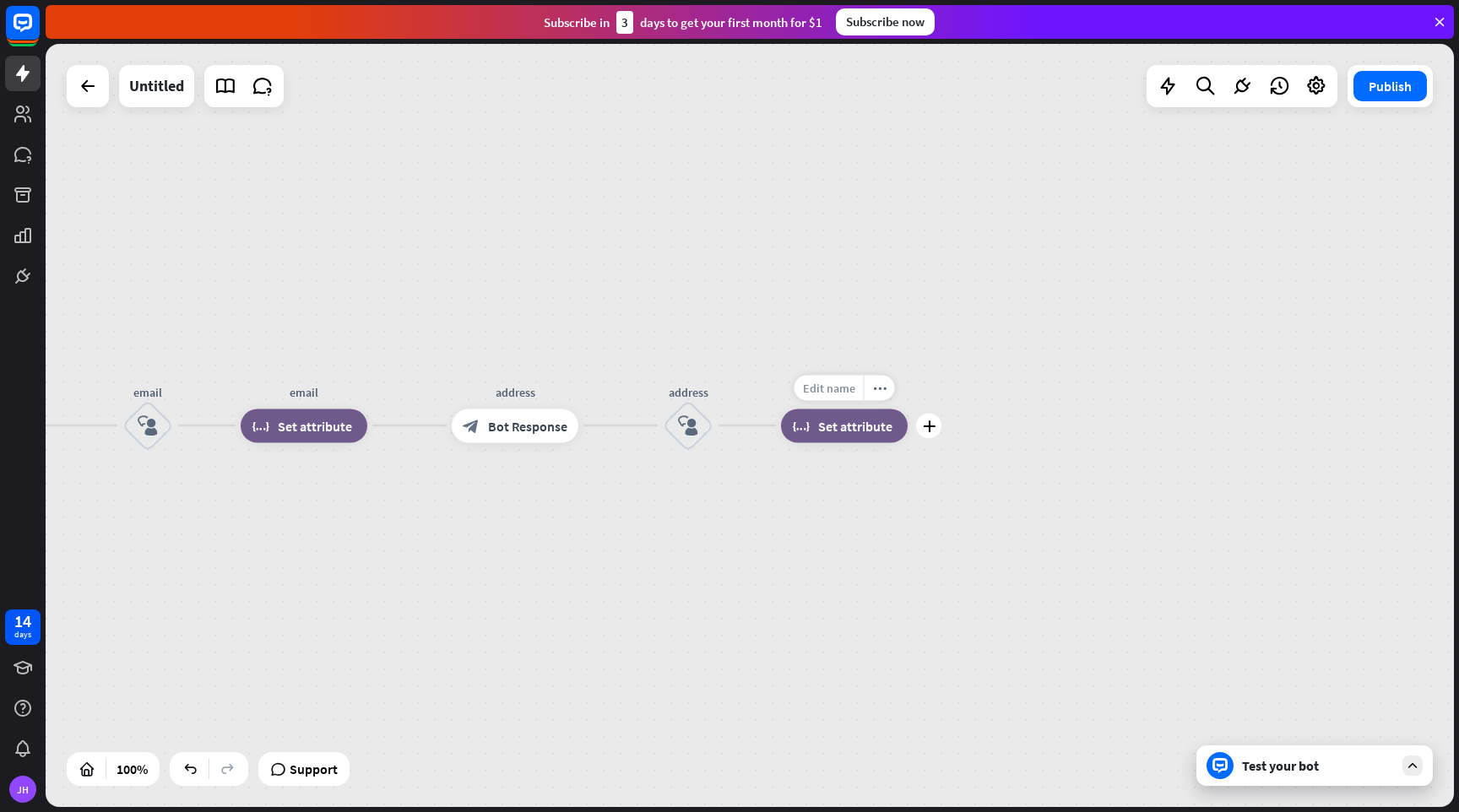
click at [844, 387] on span "Edit name" at bounding box center [830, 387] width 53 height 15
type input "*******"
click at [841, 394] on span "Edit name" at bounding box center [830, 387] width 53 height 15
type input "*******"
click at [971, 355] on div "home_2 Start point Welcome block_bot_response Bot Response Name block_question …" at bounding box center [749, 425] width 1408 height 763
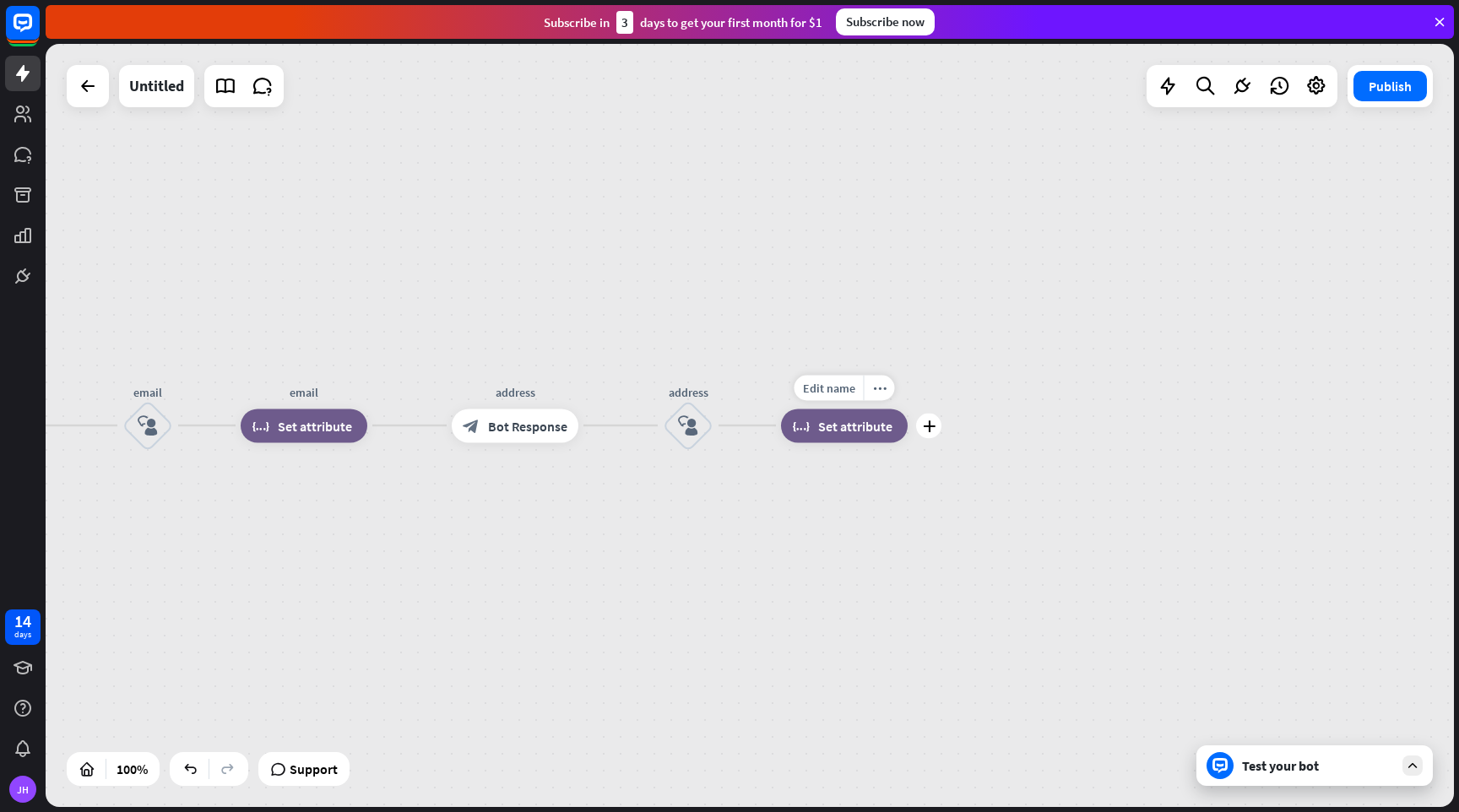
click at [856, 435] on div "block_set_attribute Set attribute" at bounding box center [845, 425] width 127 height 33
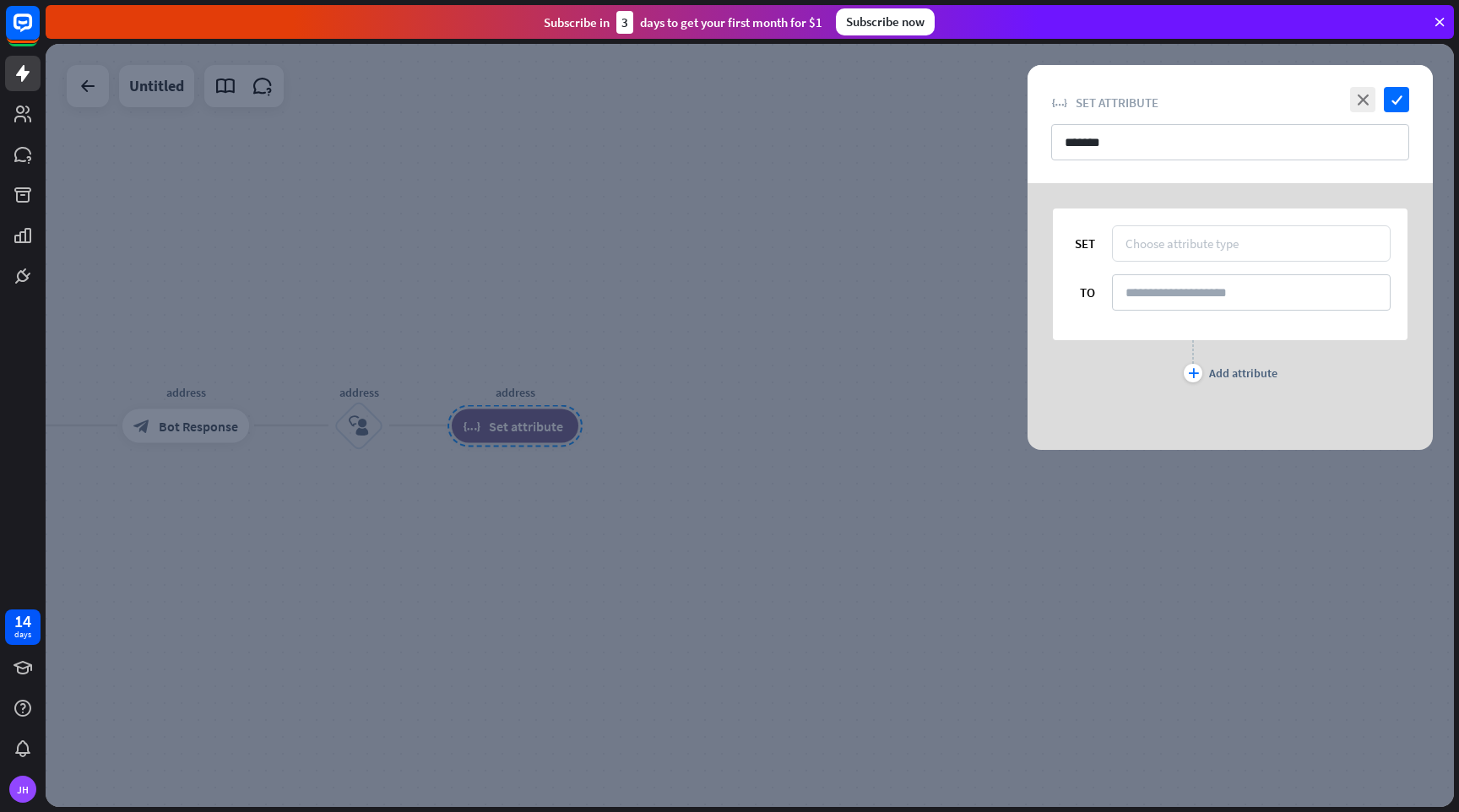
click at [1187, 235] on div "Choose attribute type" at bounding box center [1182, 244] width 113 height 16
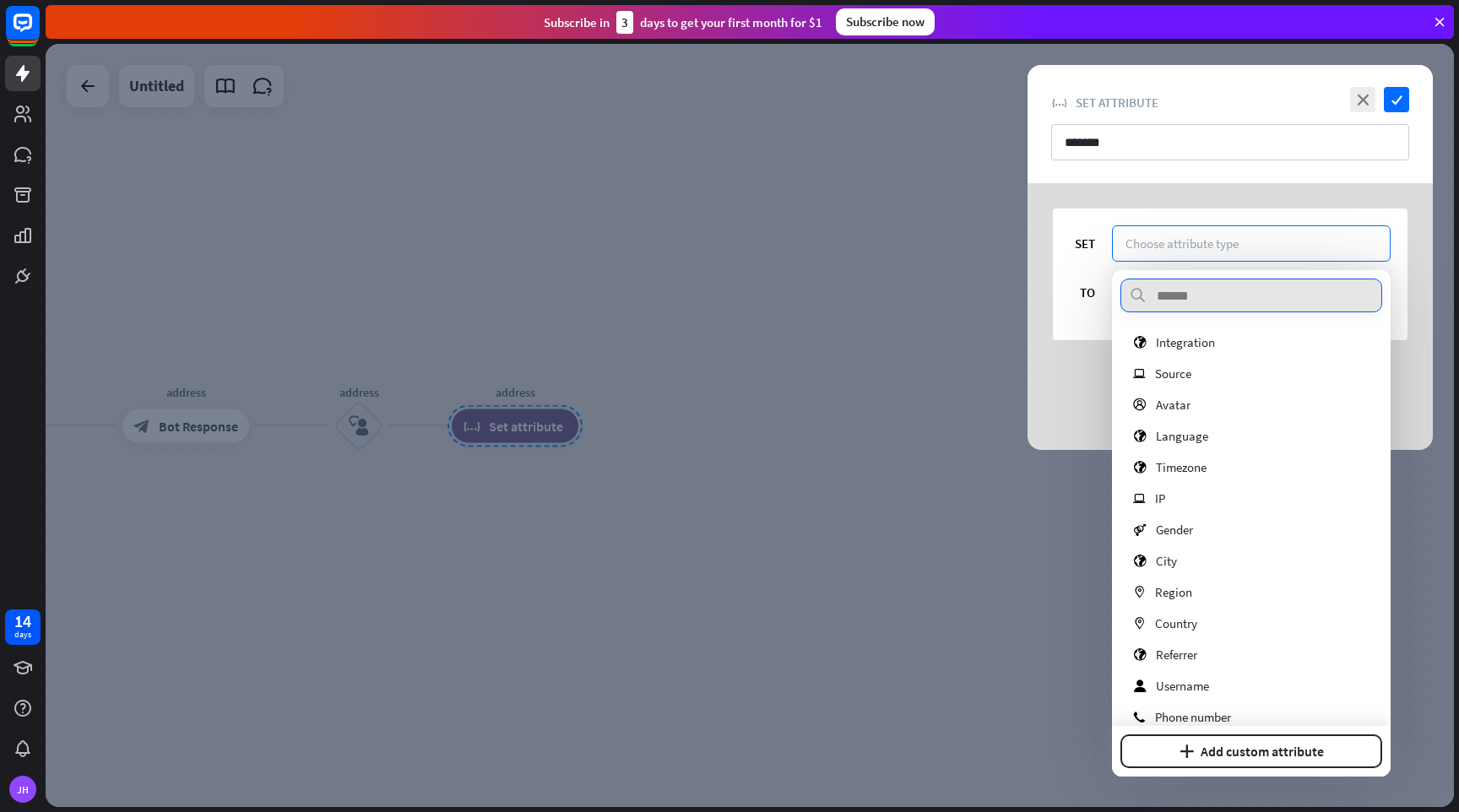
scroll to position [245, 0]
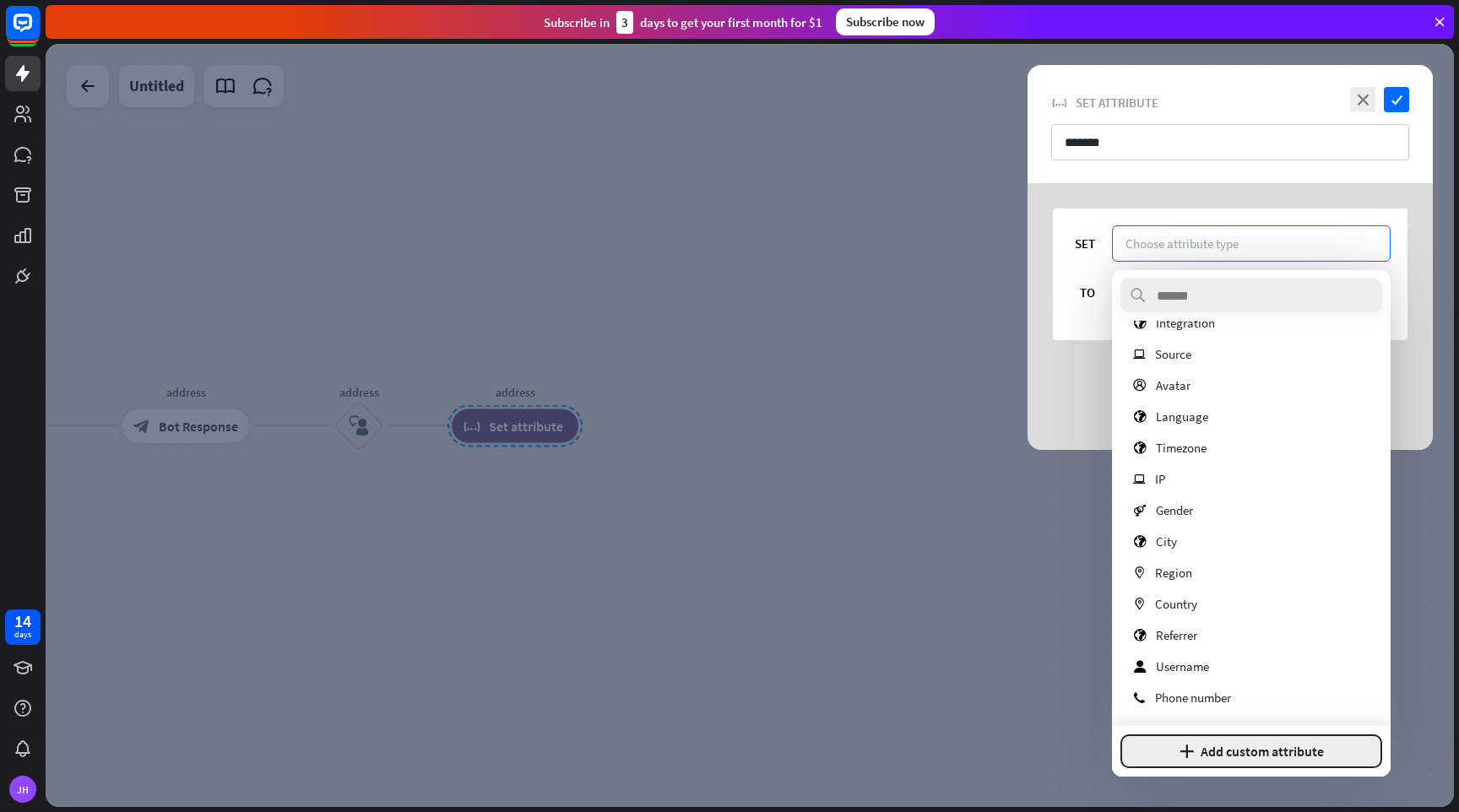
click at [1243, 748] on button "plus Add custom attribute" at bounding box center [1251, 750] width 262 height 33
type input "*******"
click at [1290, 759] on button "Add attribute" at bounding box center [1310, 750] width 144 height 33
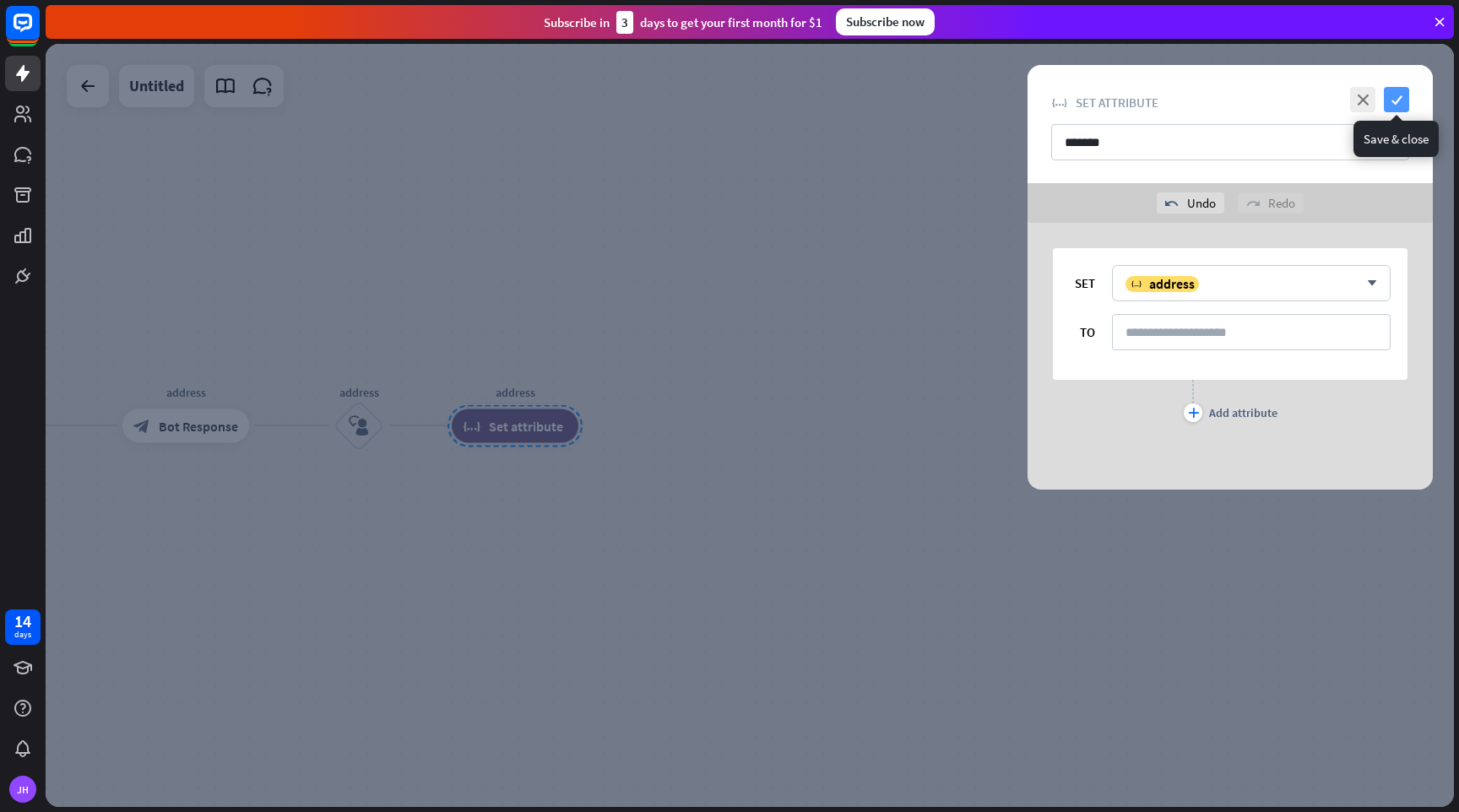
click at [1405, 100] on icon "check" at bounding box center [1397, 100] width 25 height 25
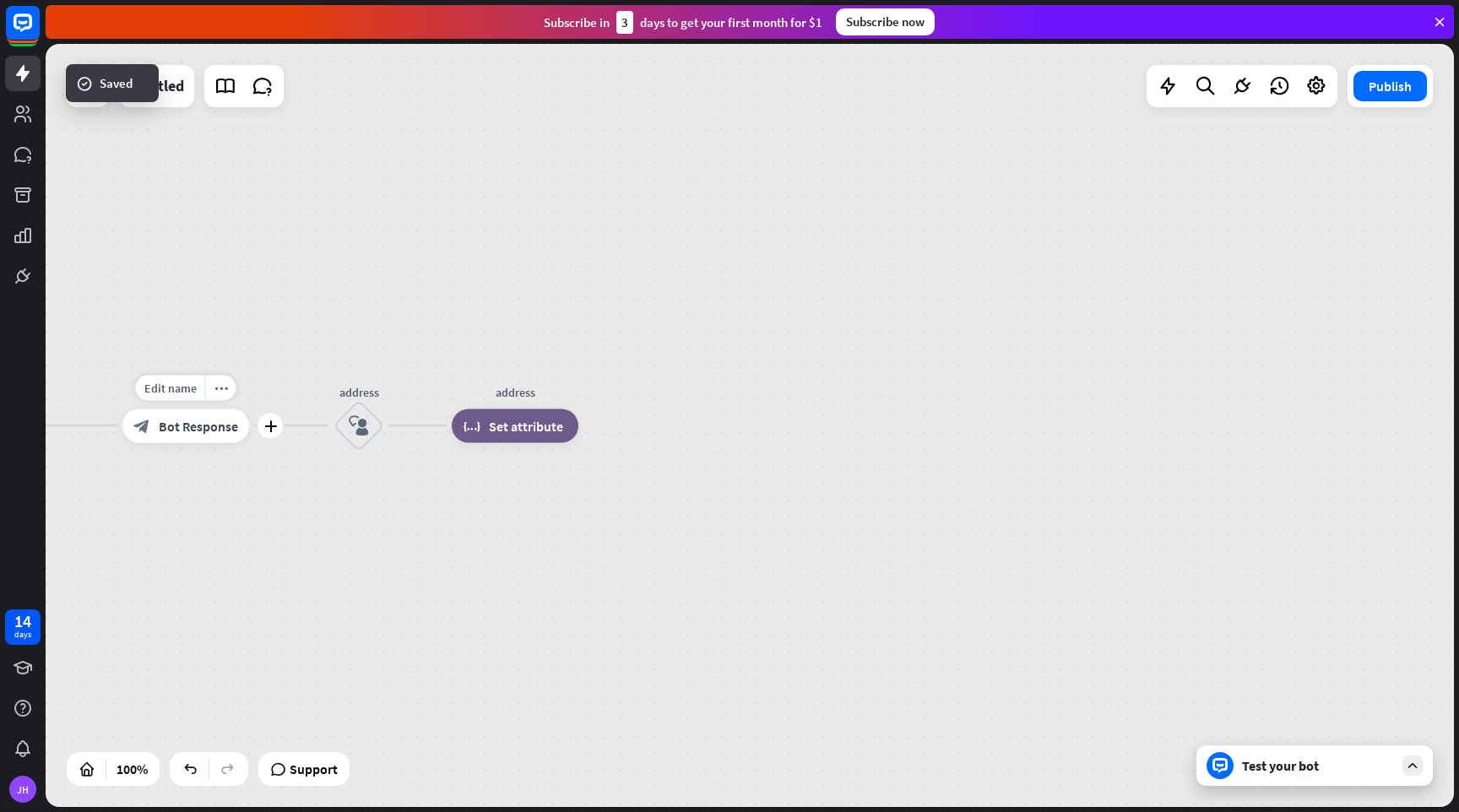
click at [222, 424] on span "Bot Response" at bounding box center [198, 425] width 80 height 17
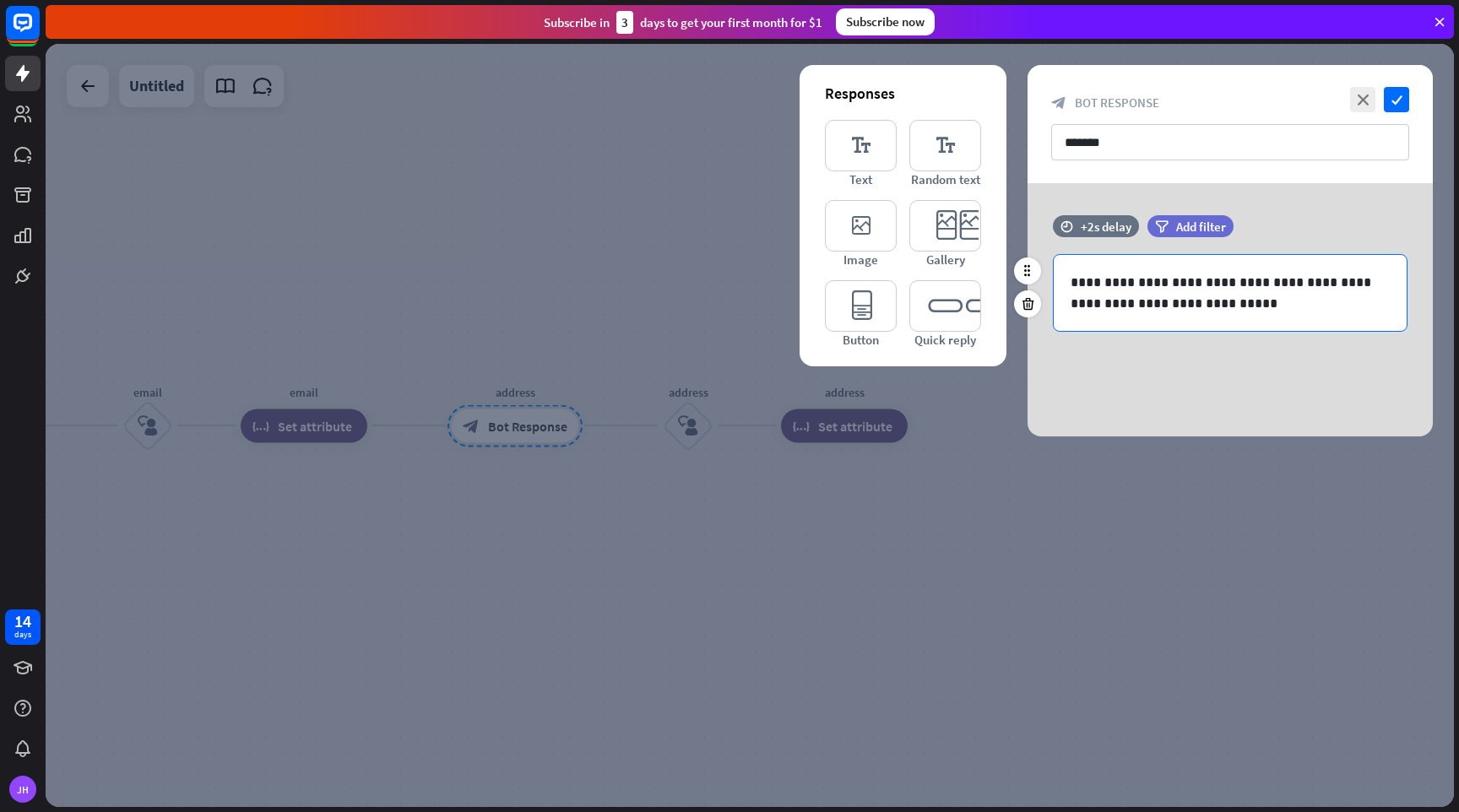
click at [1181, 282] on p "**********" at bounding box center [1230, 292] width 319 height 43
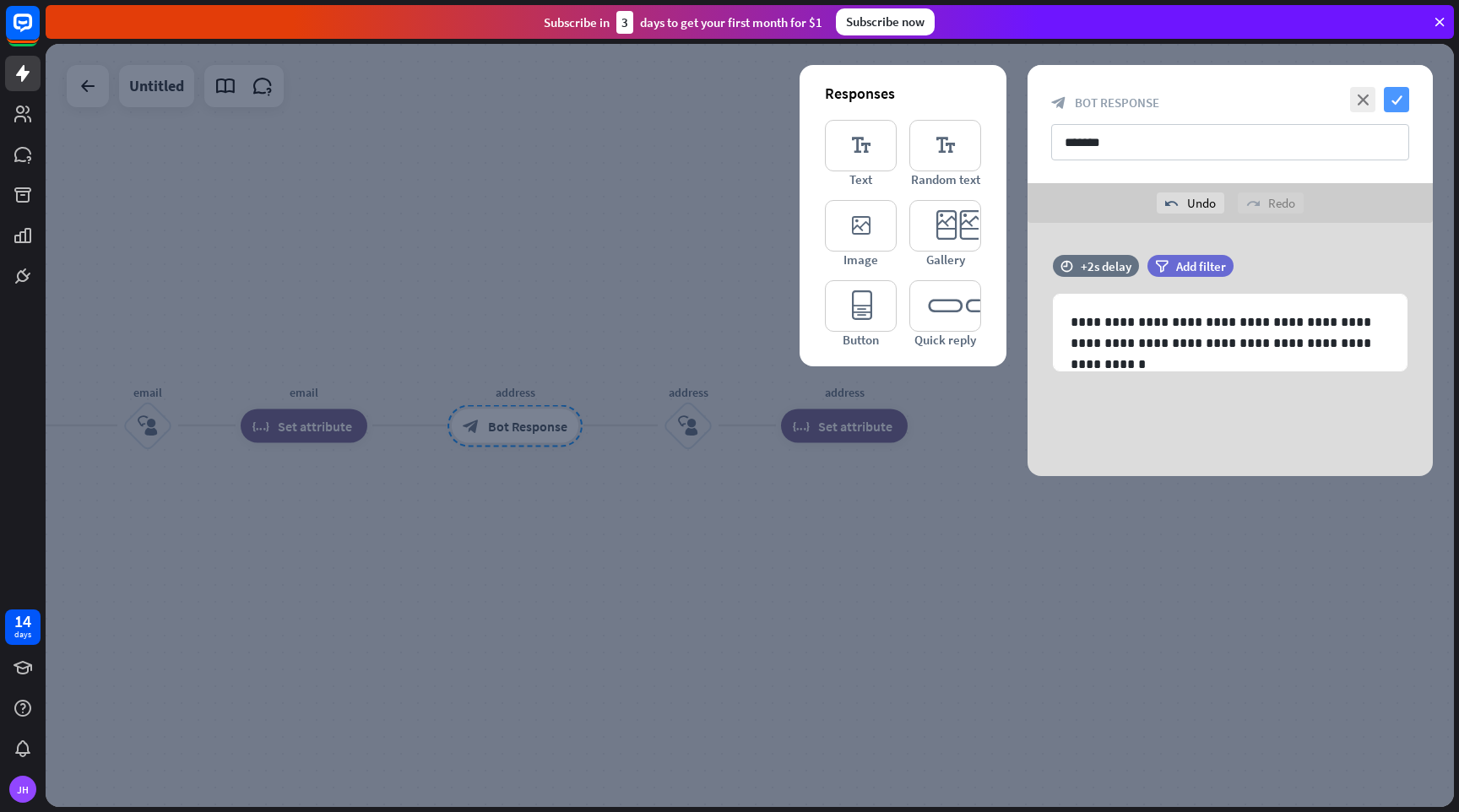
click at [1402, 94] on icon "check" at bounding box center [1397, 100] width 25 height 25
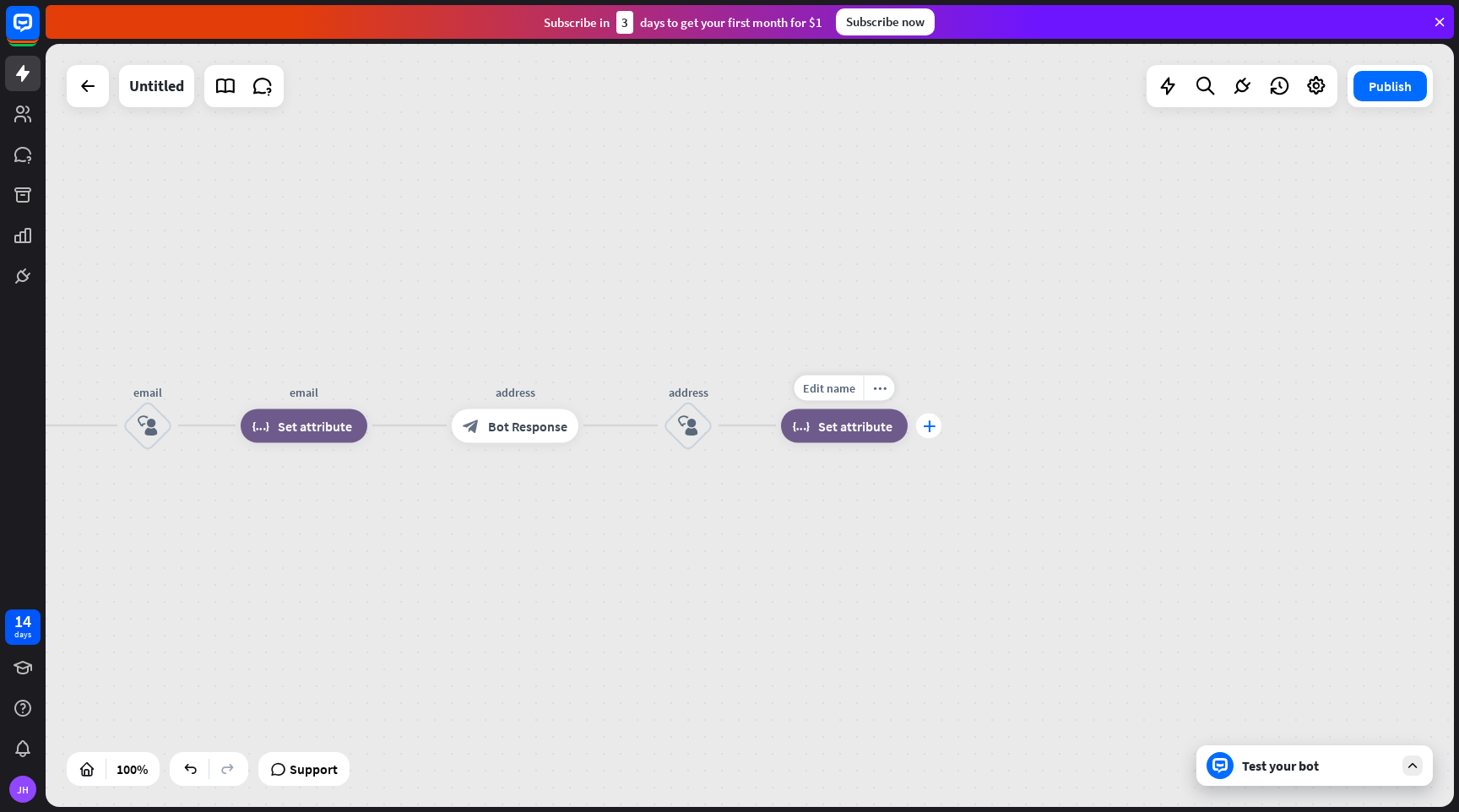
click at [934, 433] on div "plus" at bounding box center [929, 425] width 25 height 25
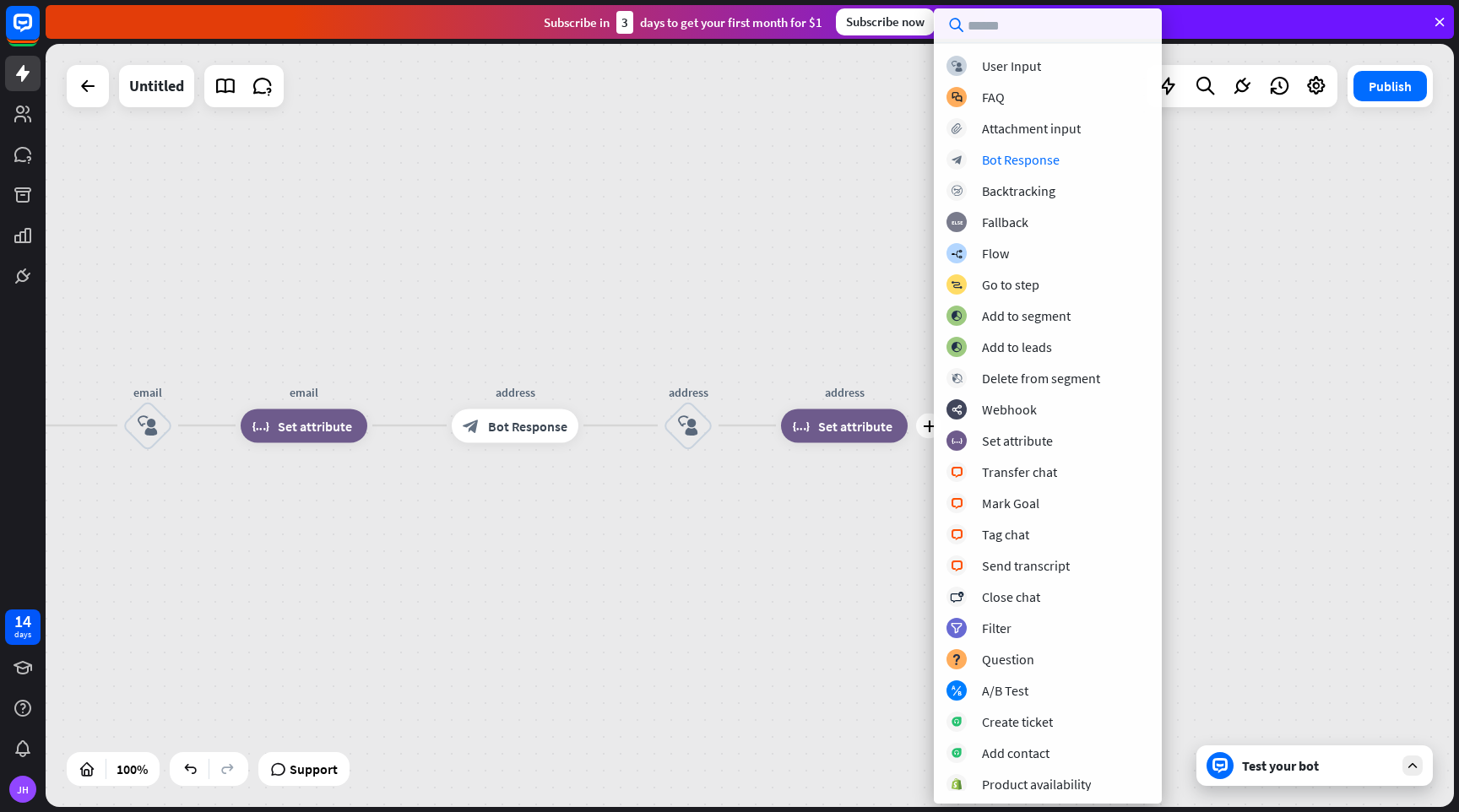
click at [1024, 174] on div "block_user_input User Input block_faq FAQ block_attachment Attachment input blo…" at bounding box center [1048, 424] width 228 height 735
click at [1019, 164] on div "Bot Response" at bounding box center [1021, 159] width 78 height 17
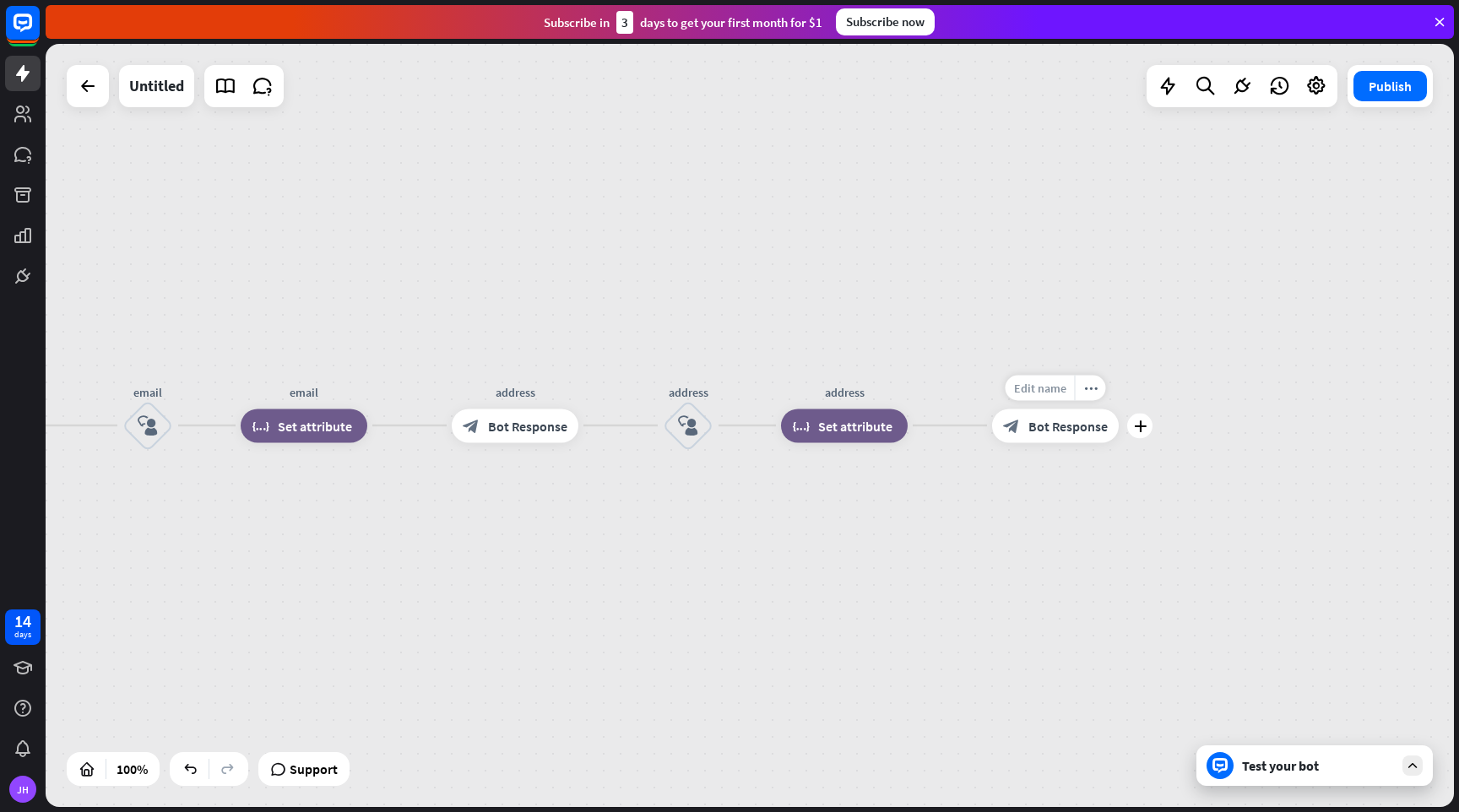
click at [1049, 391] on span "Edit name" at bounding box center [1041, 387] width 53 height 15
type input "*********"
click at [1084, 430] on div "home_2 Start point Welcome block_bot_response Bot Response Name block_question …" at bounding box center [749, 425] width 1408 height 763
click at [1086, 426] on span "Bot Response" at bounding box center [1069, 425] width 80 height 17
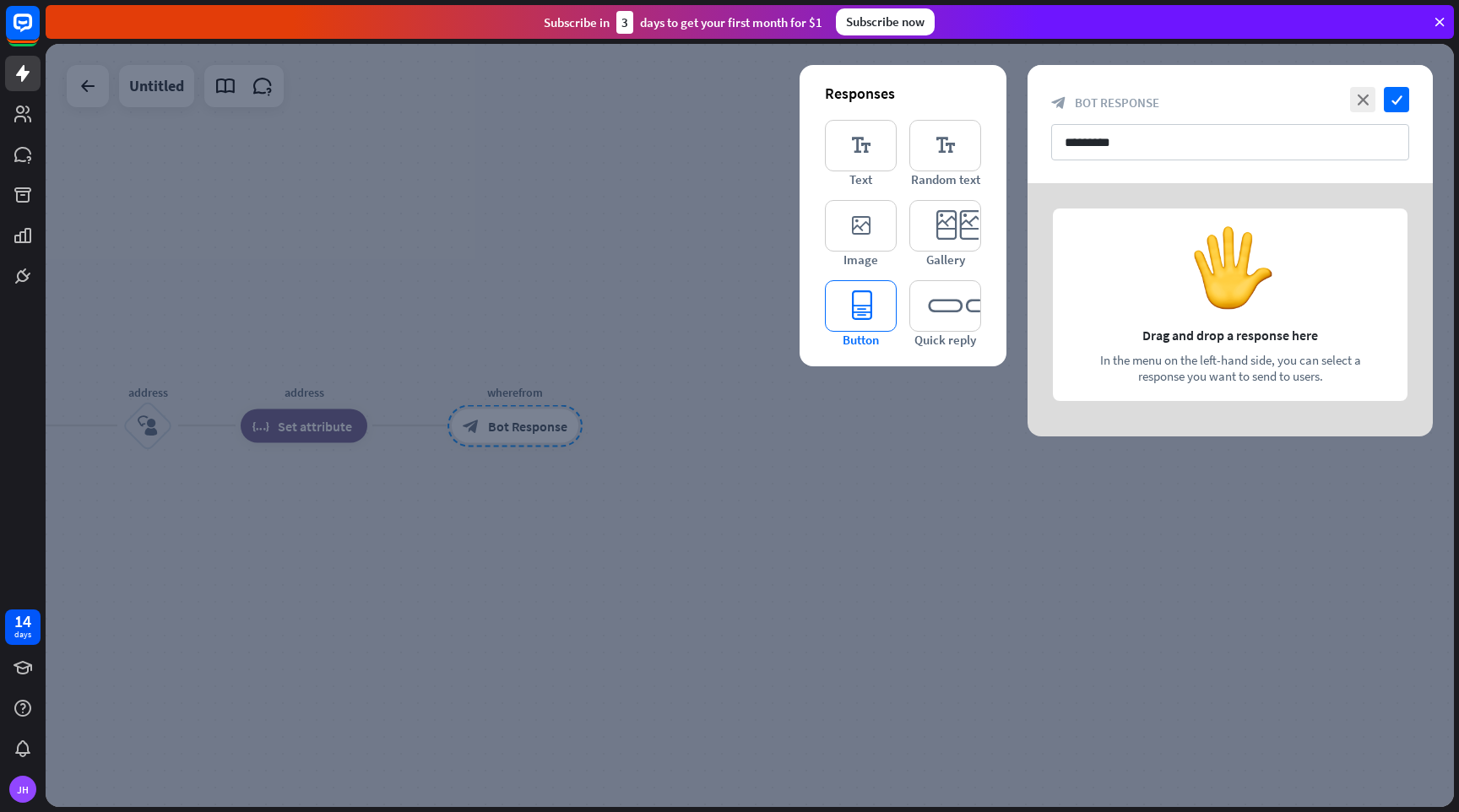
click at [869, 301] on icon "editor_button" at bounding box center [860, 306] width 72 height 52
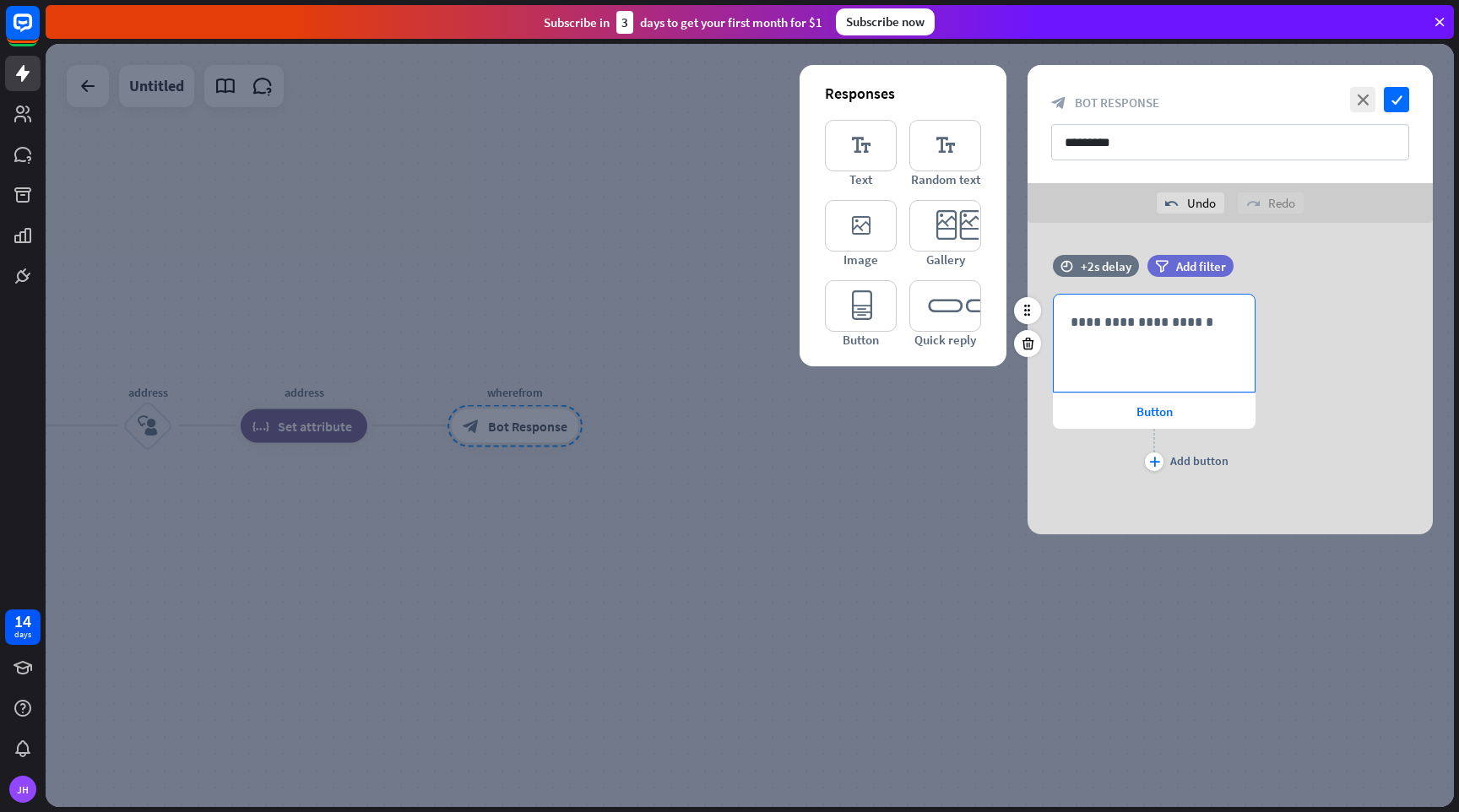
click at [1116, 316] on p "**********" at bounding box center [1154, 321] width 168 height 21
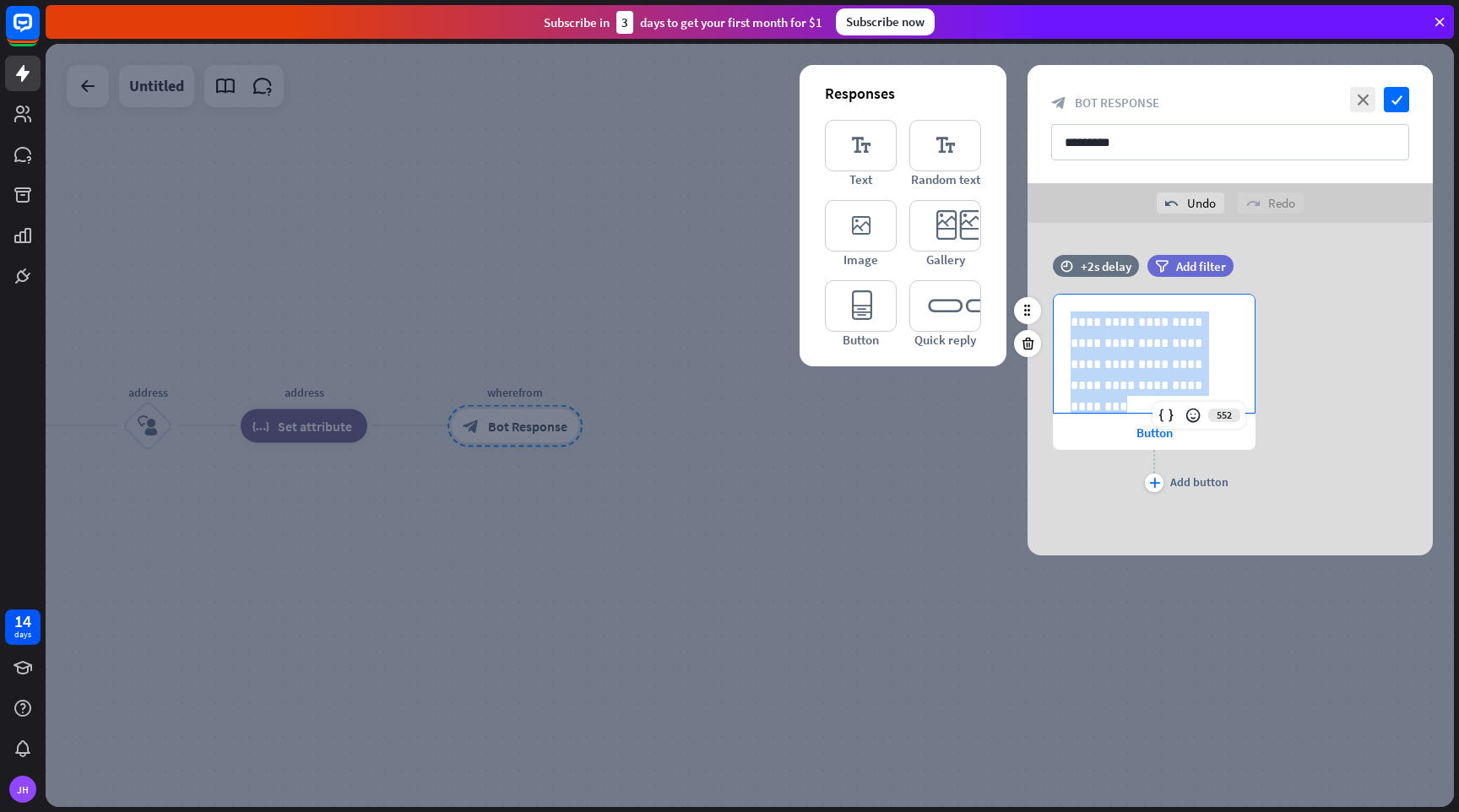
drag, startPoint x: 1120, startPoint y: 392, endPoint x: 1035, endPoint y: 288, distance: 134.3
click at [1035, 288] on div "**********" at bounding box center [1231, 384] width 406 height 258
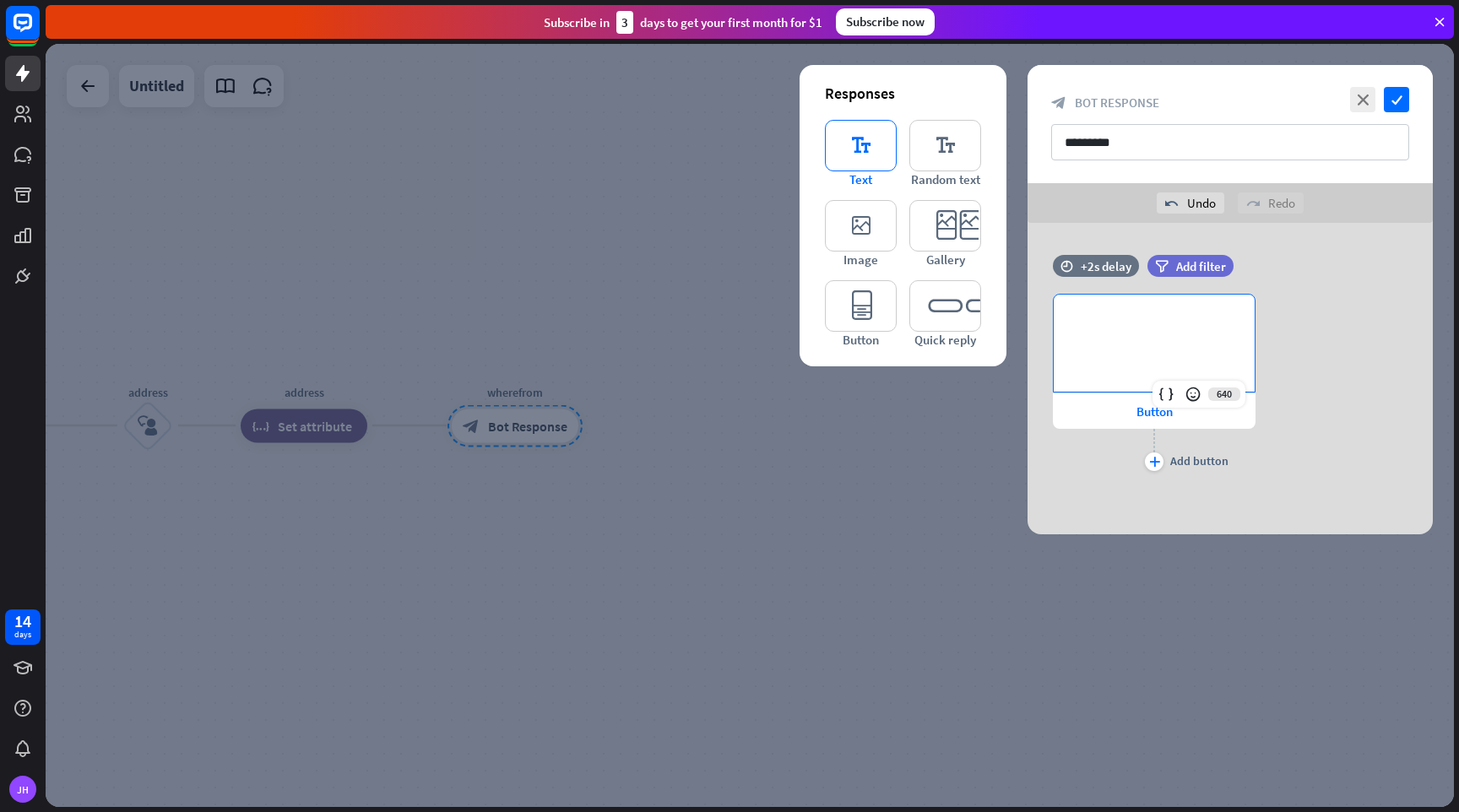
click at [855, 156] on icon "editor_text" at bounding box center [860, 145] width 72 height 52
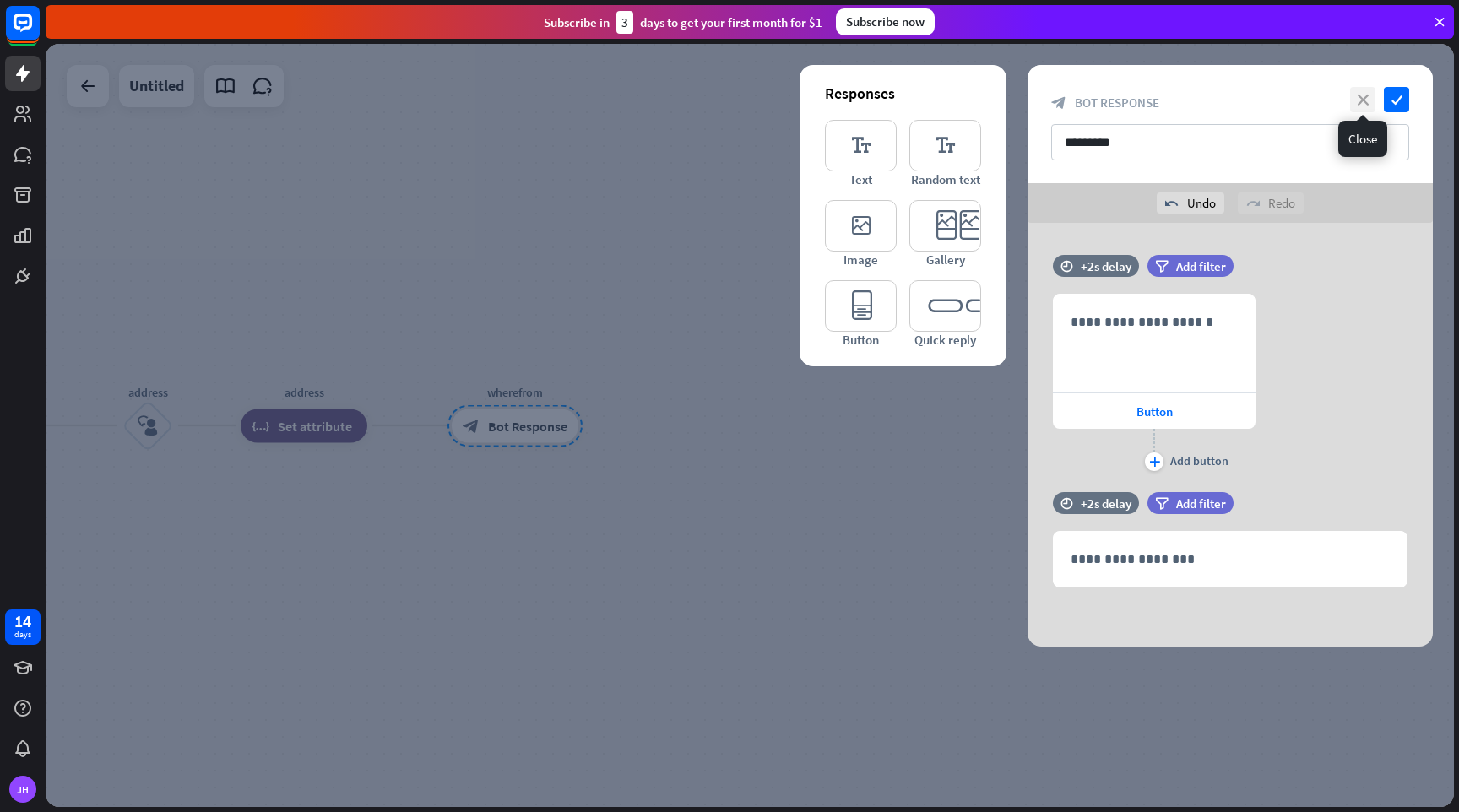
click at [1357, 105] on icon "close" at bounding box center [1363, 100] width 25 height 25
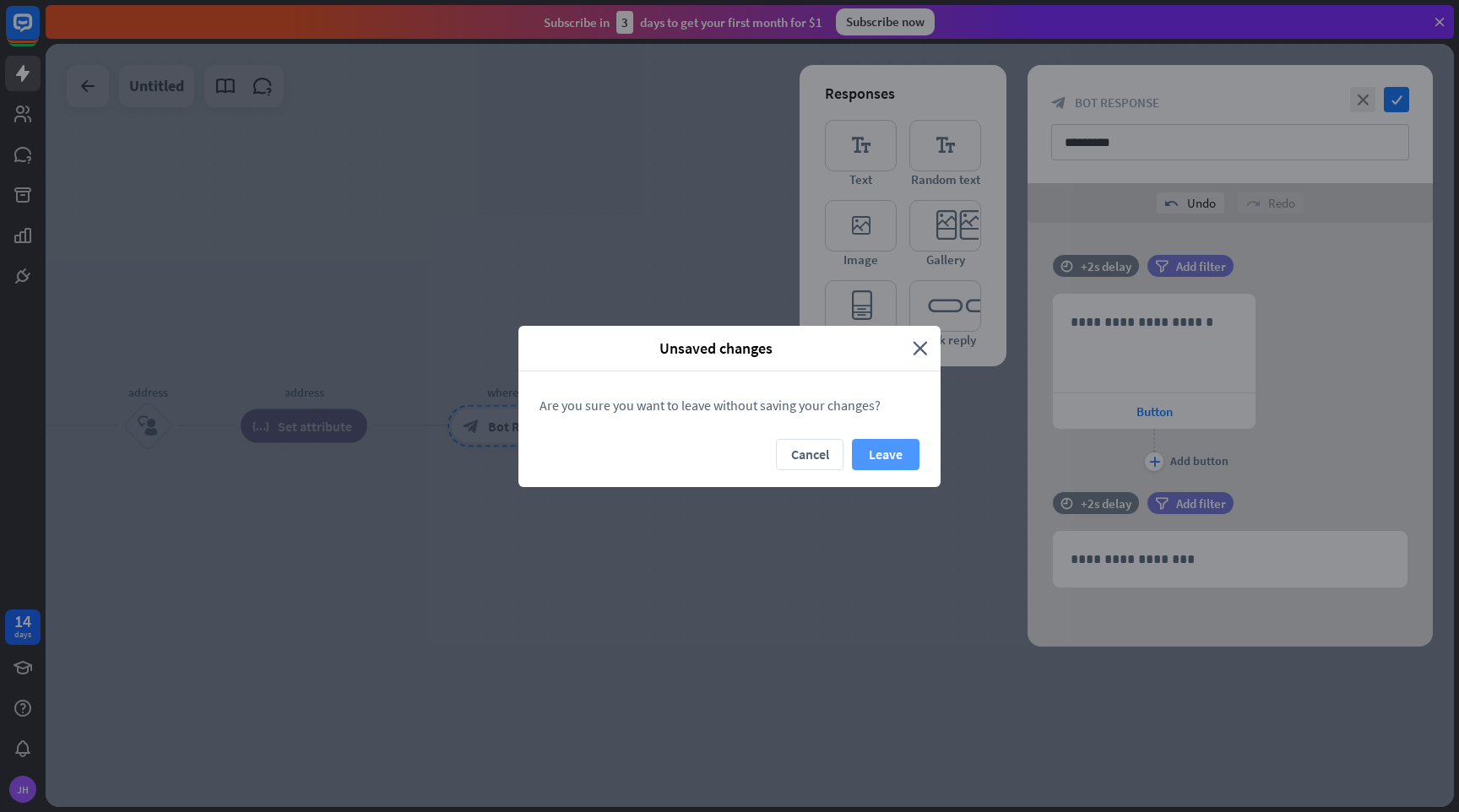
click at [883, 449] on button "Leave" at bounding box center [886, 454] width 68 height 32
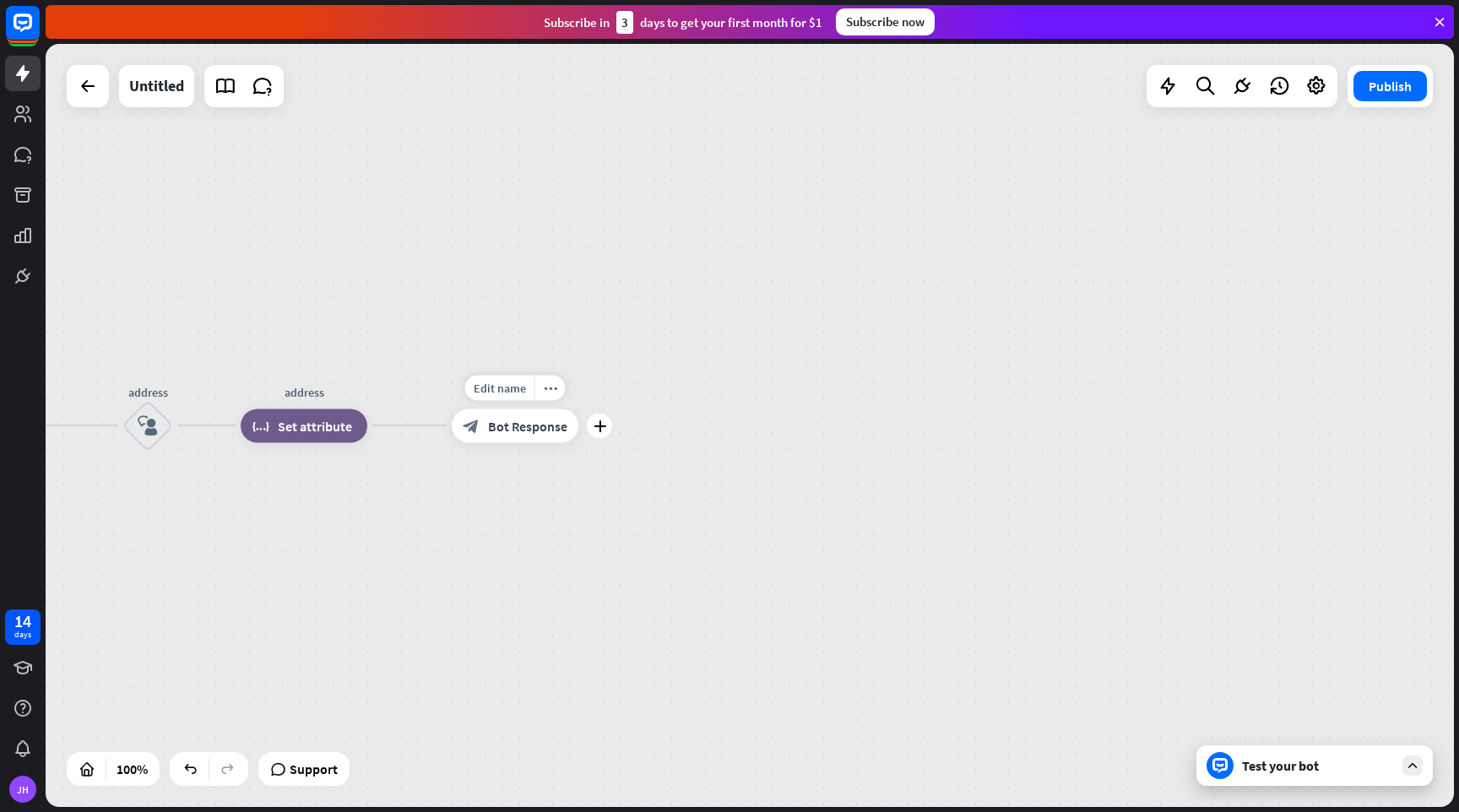
click at [515, 427] on span "Bot Response" at bounding box center [528, 425] width 80 height 17
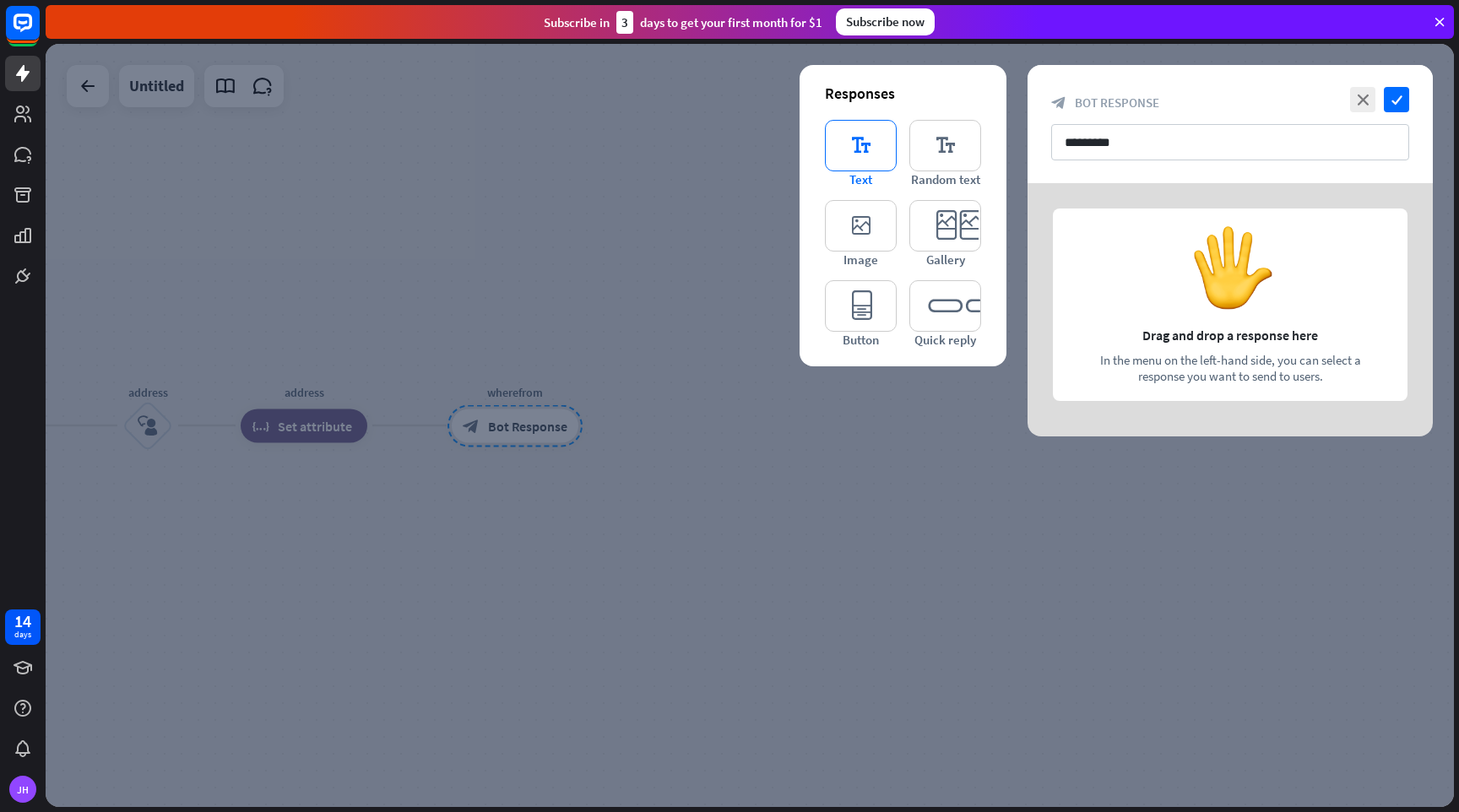
click at [859, 155] on icon "editor_text" at bounding box center [860, 145] width 72 height 52
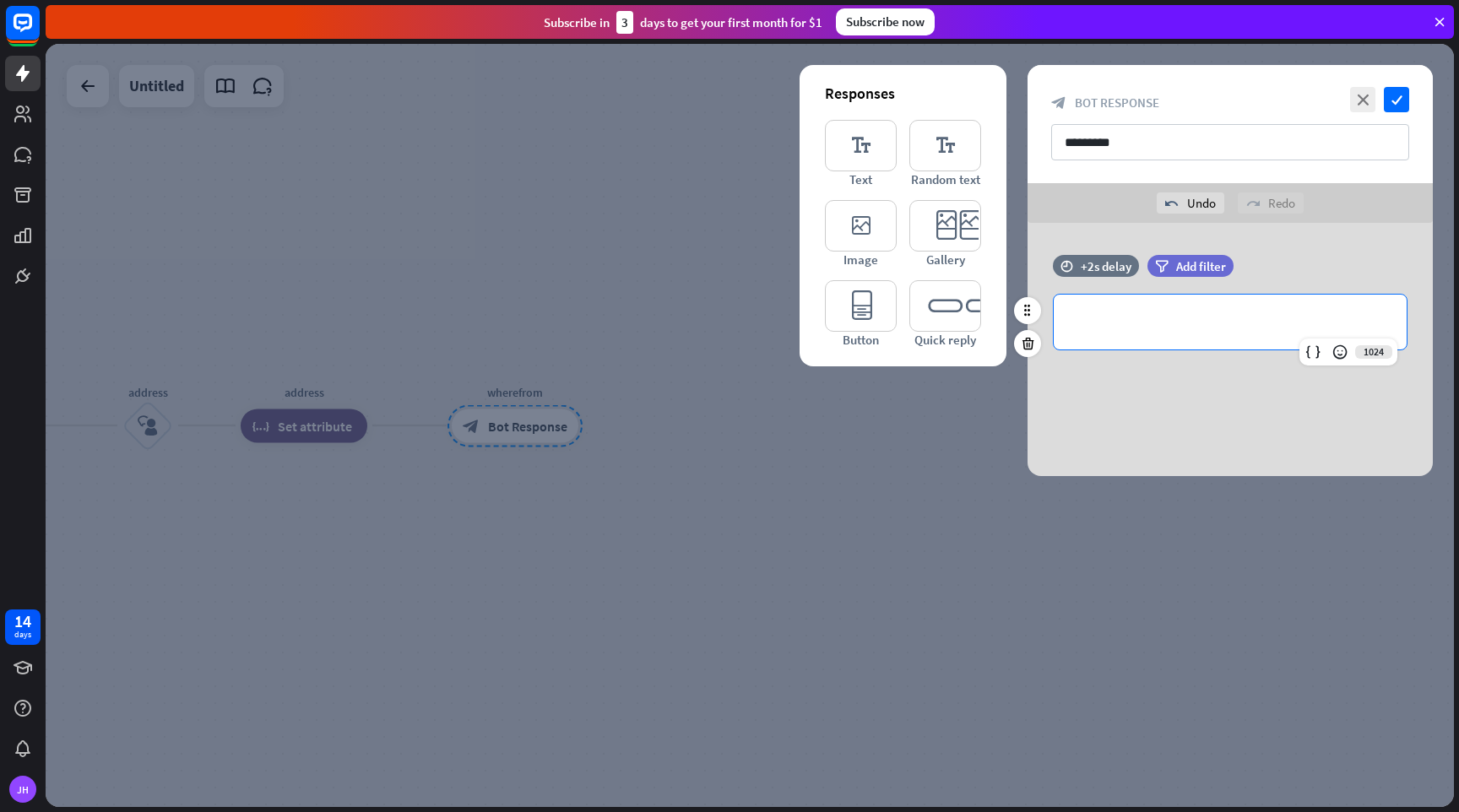
click at [1128, 326] on p "**********" at bounding box center [1230, 321] width 319 height 21
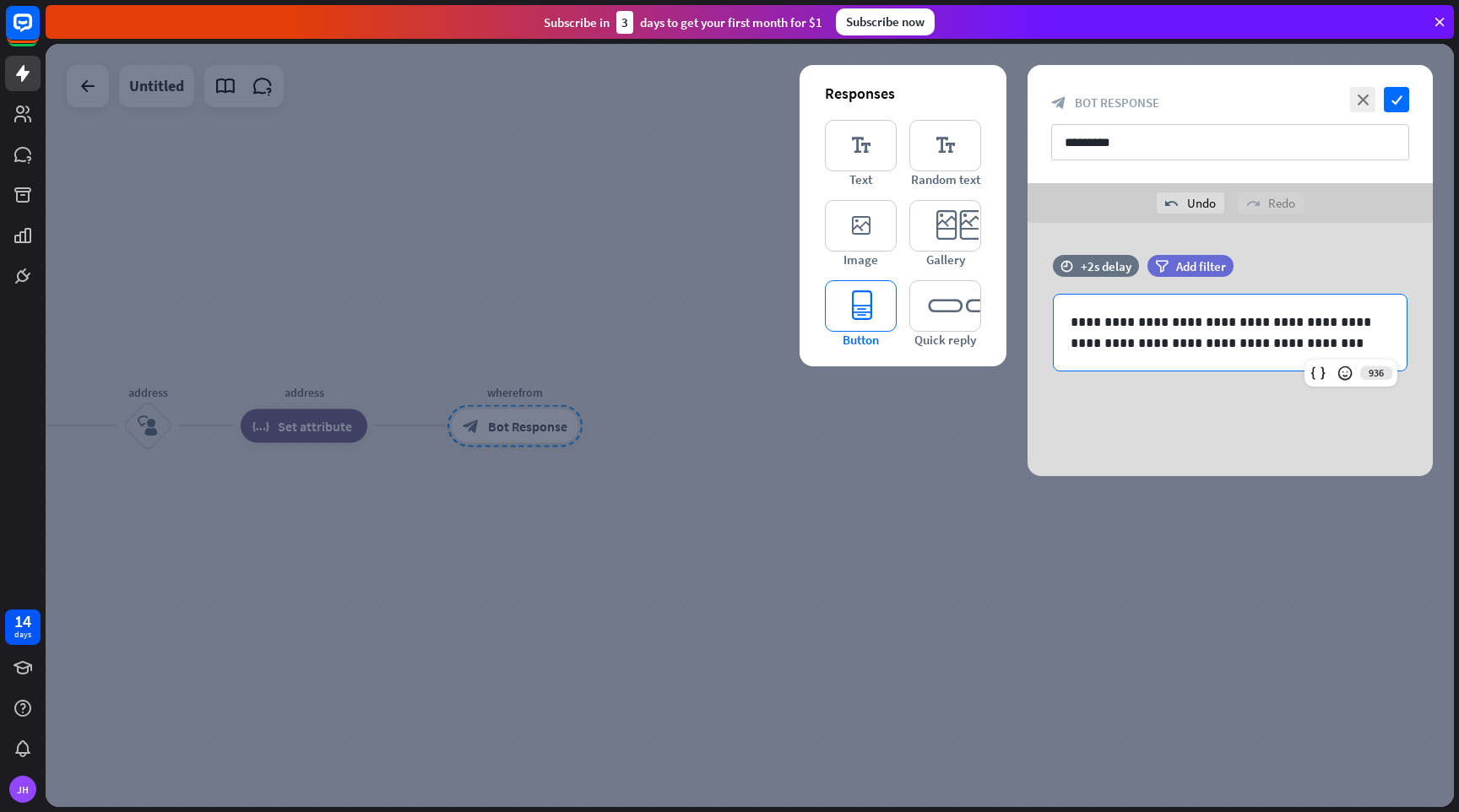
click at [860, 306] on icon "editor_button" at bounding box center [860, 306] width 72 height 52
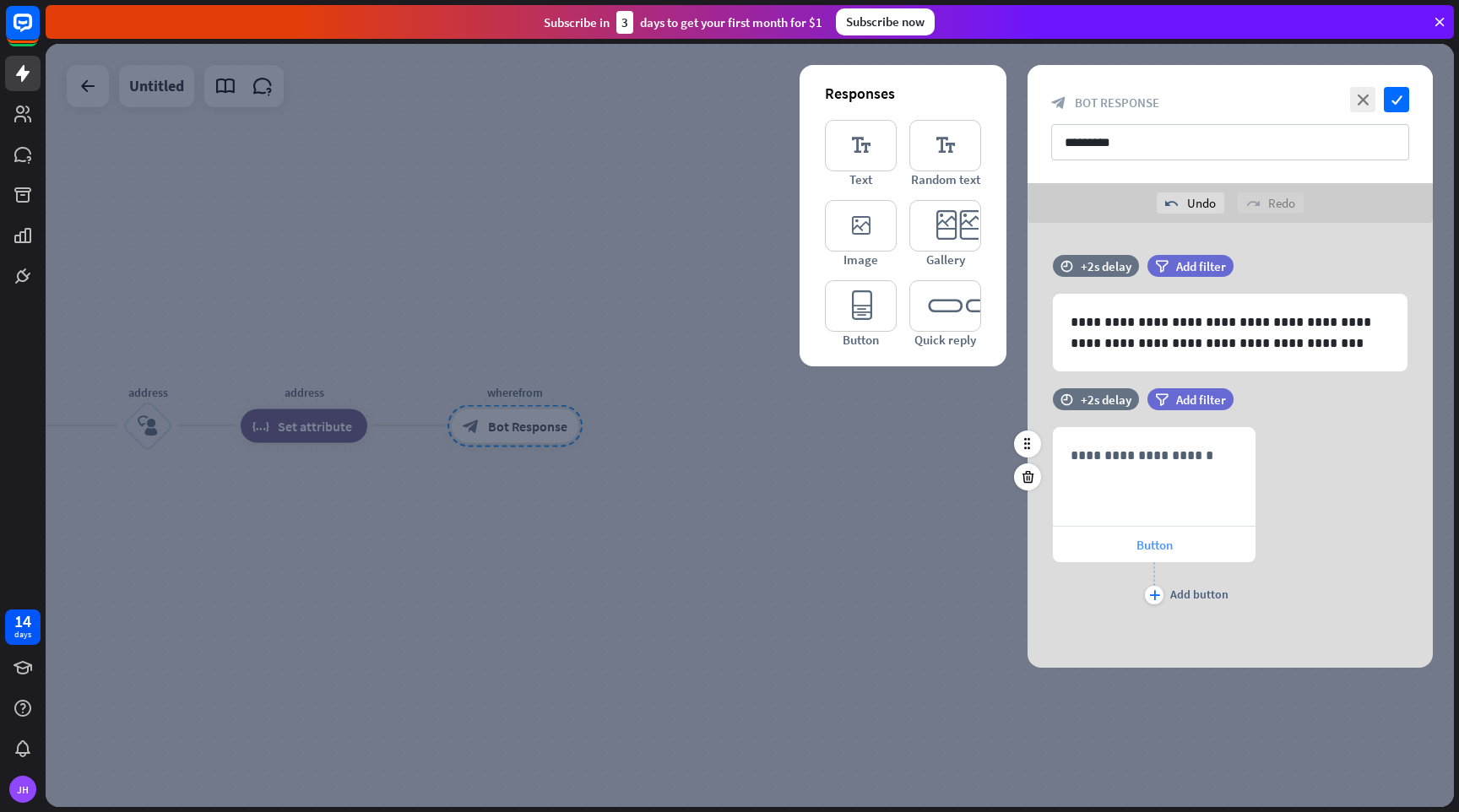
click at [1155, 544] on span "Button" at bounding box center [1155, 545] width 36 height 16
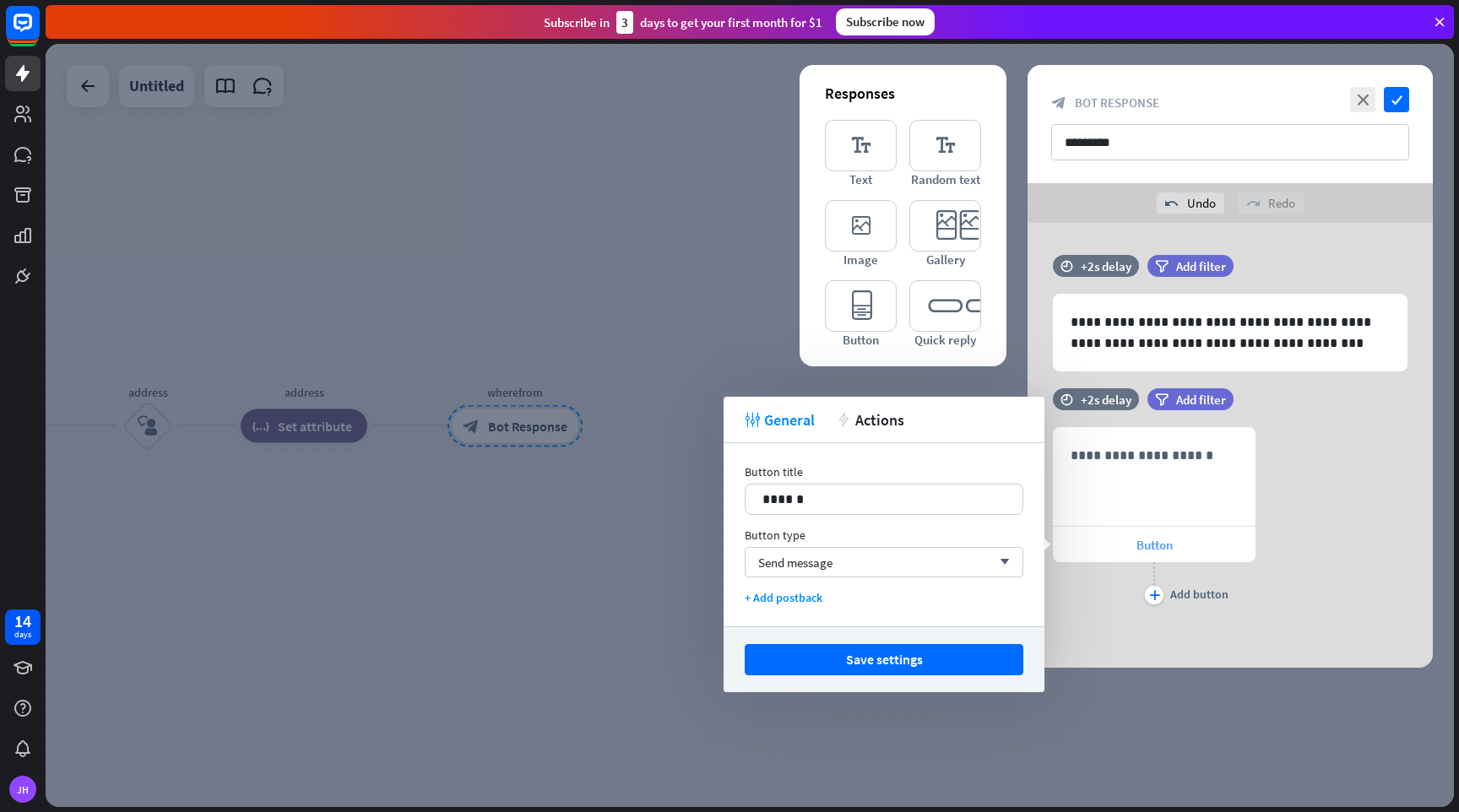
click at [1155, 544] on span "Button" at bounding box center [1155, 545] width 36 height 16
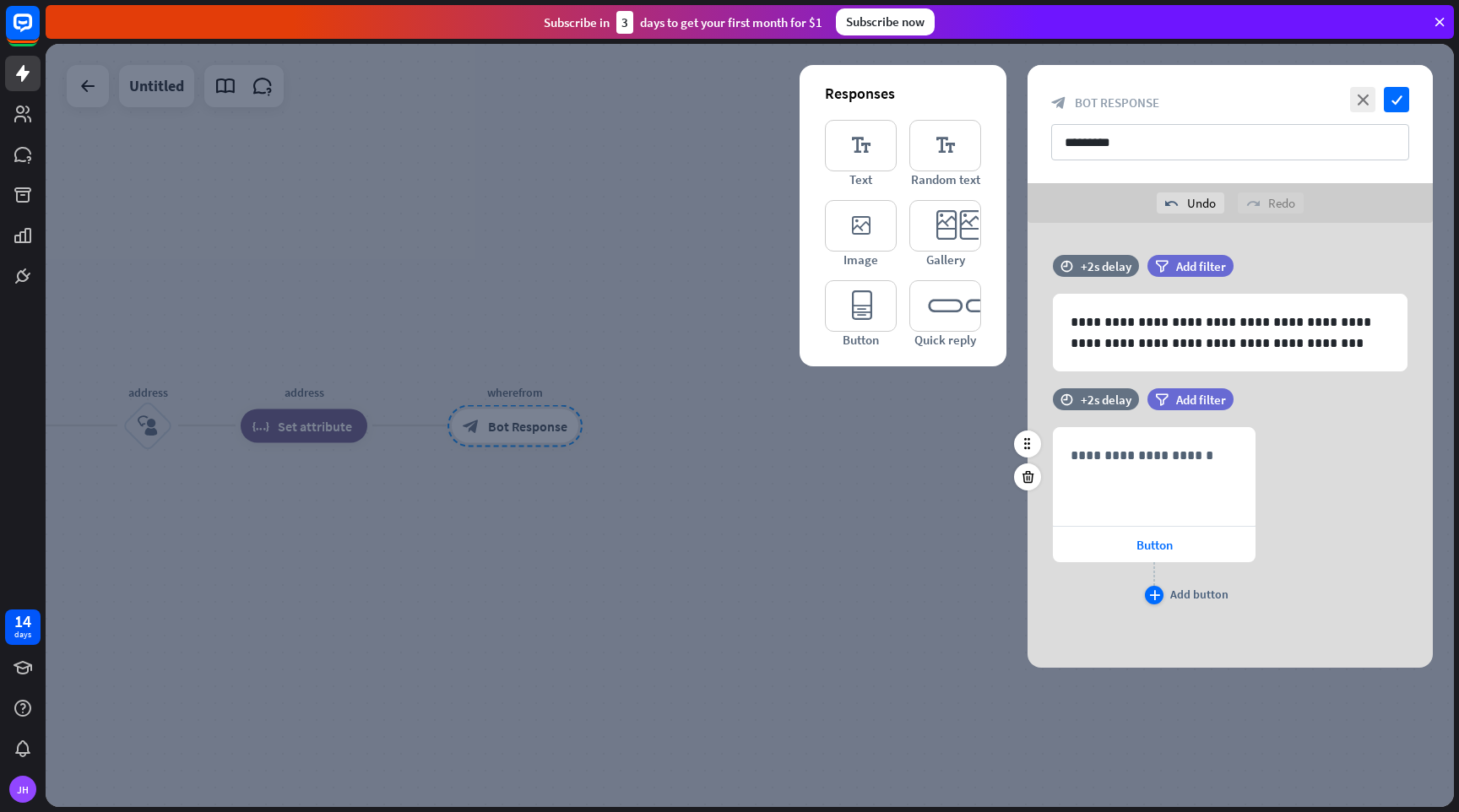
click at [1181, 592] on div "Add button" at bounding box center [1199, 594] width 58 height 15
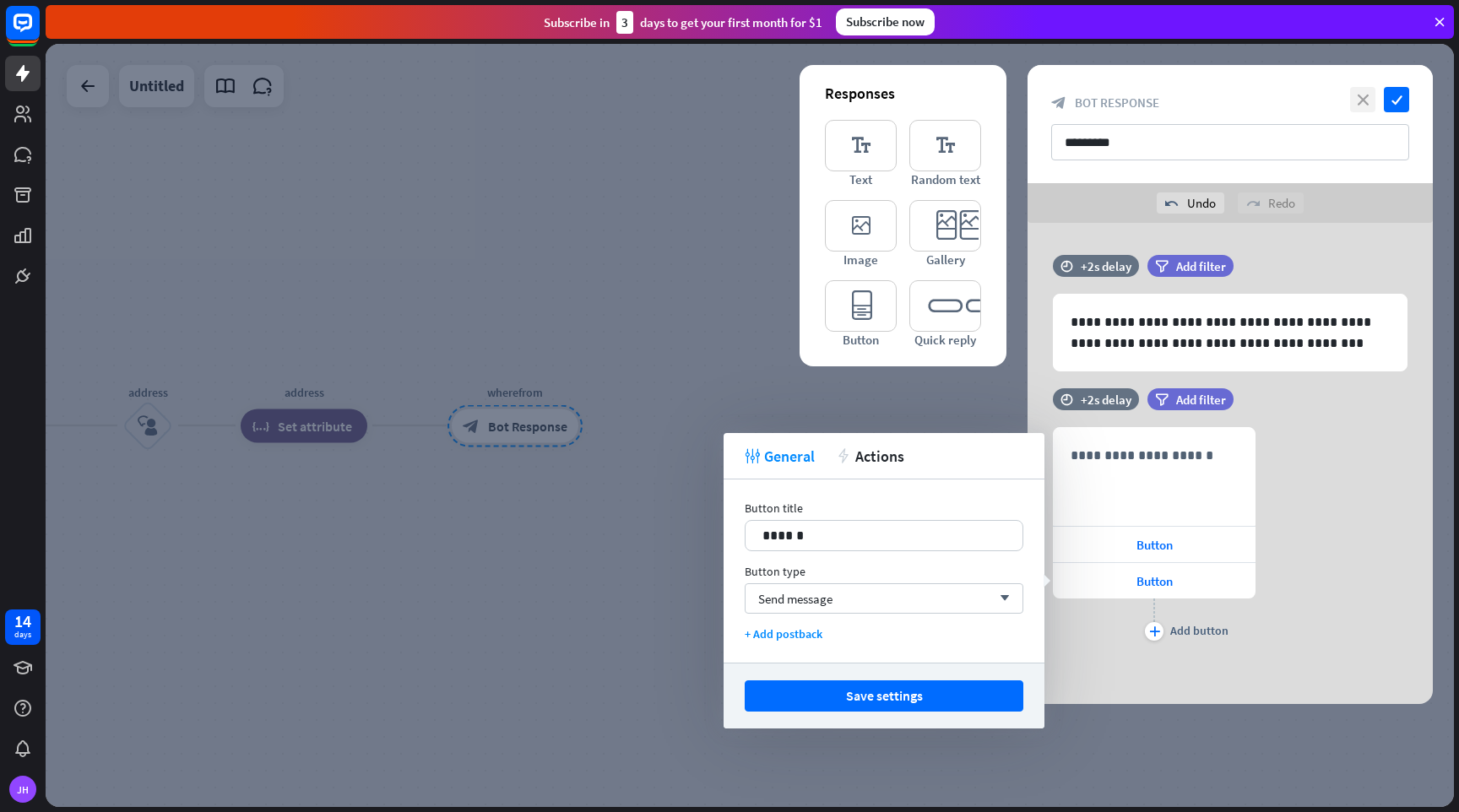
click at [1364, 99] on icon "close" at bounding box center [1363, 100] width 25 height 25
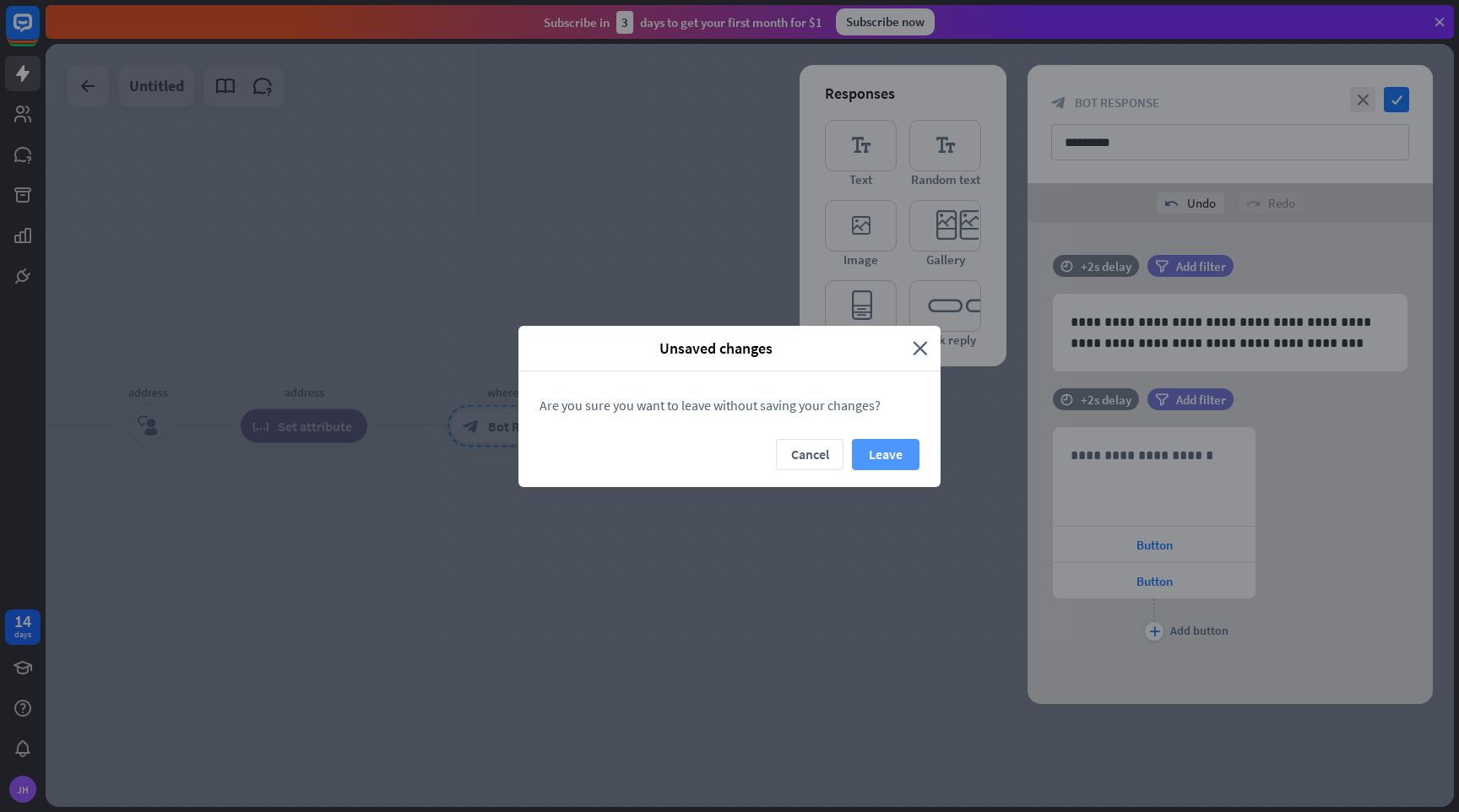
click at [889, 453] on button "Leave" at bounding box center [886, 454] width 68 height 32
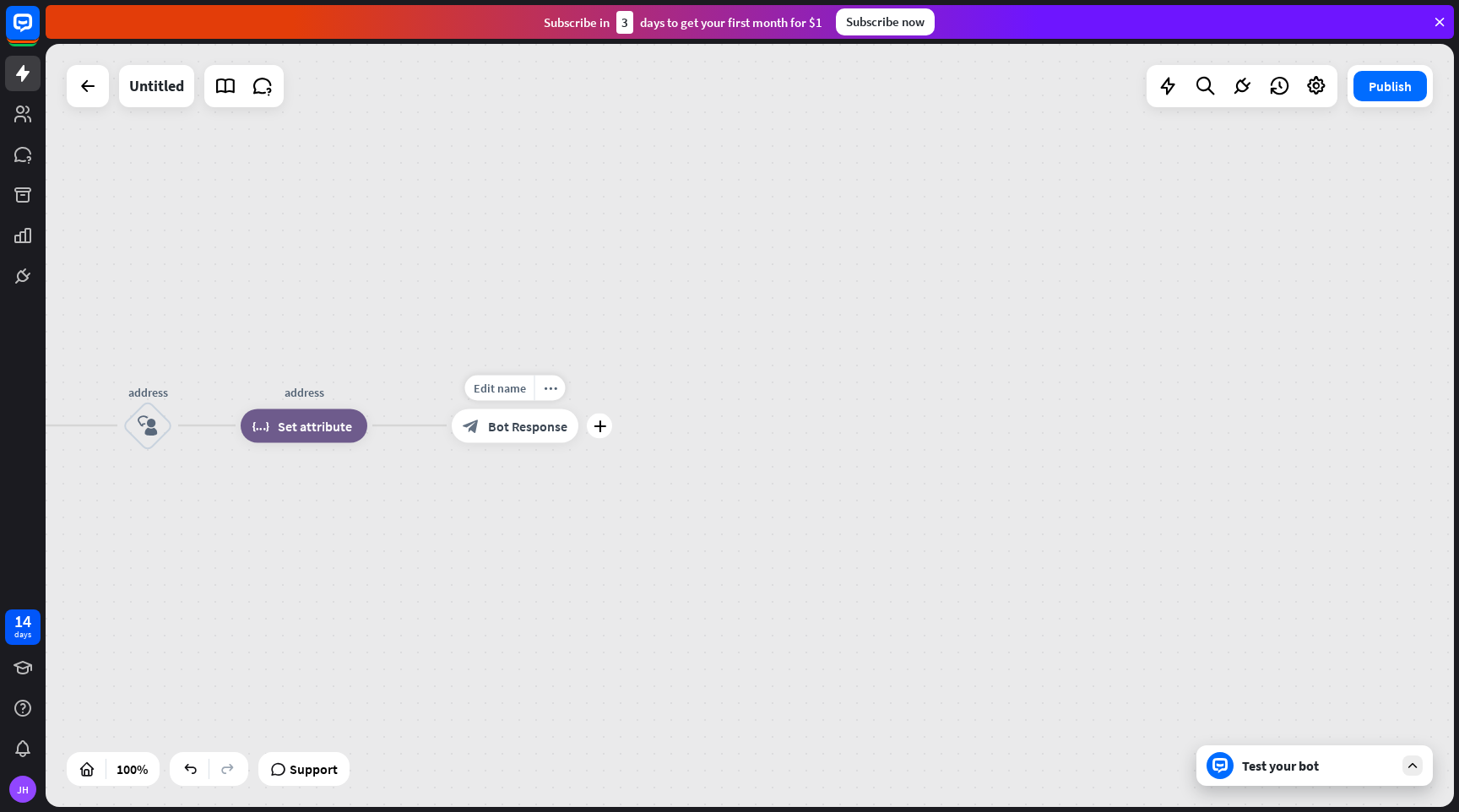
click at [542, 443] on div "Edit name more_horiz plus wherefrom block_bot_response Bot Response" at bounding box center [515, 425] width 127 height 33
click at [504, 427] on span "Bot Response" at bounding box center [528, 425] width 80 height 17
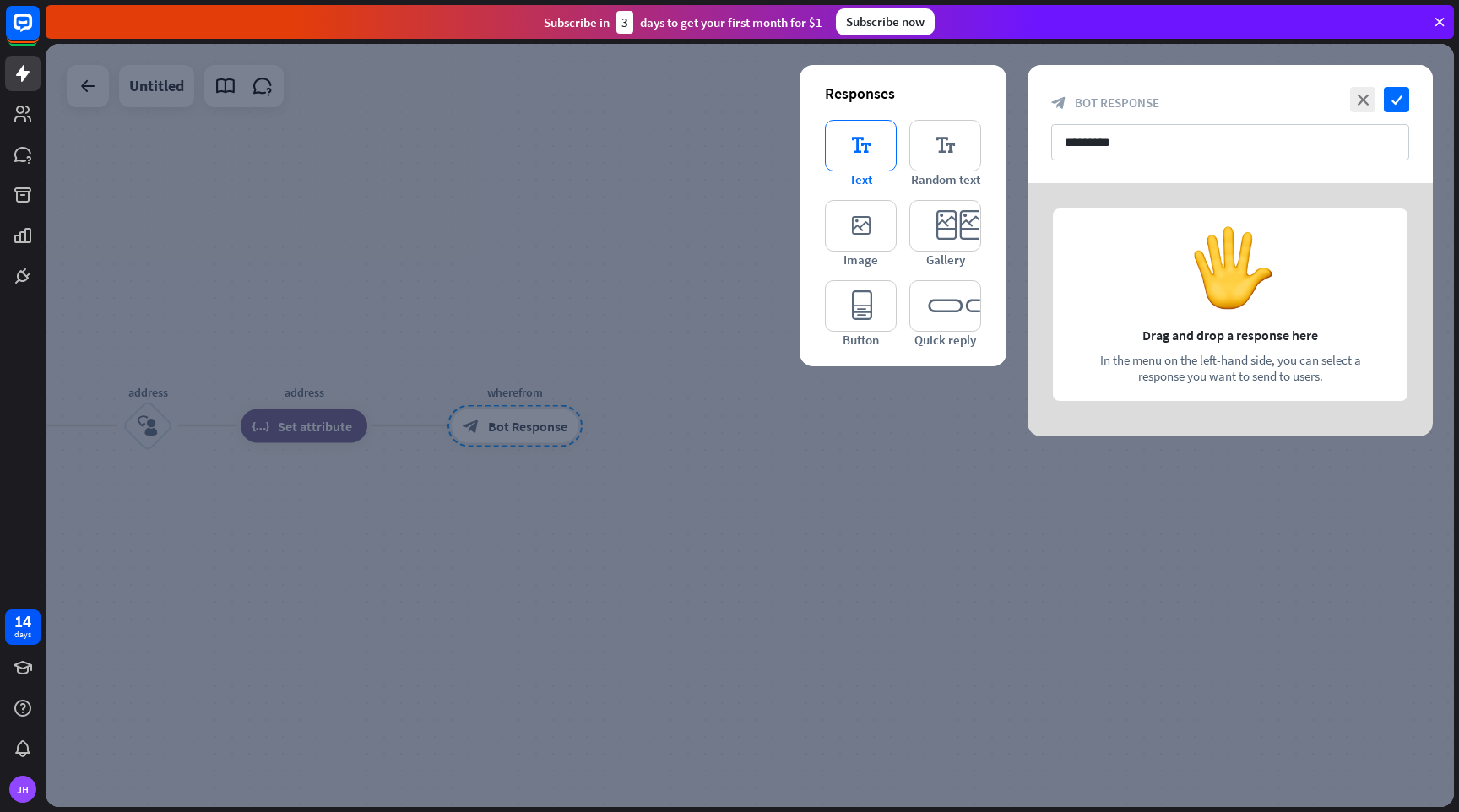
click at [861, 138] on icon "editor_text" at bounding box center [860, 145] width 72 height 52
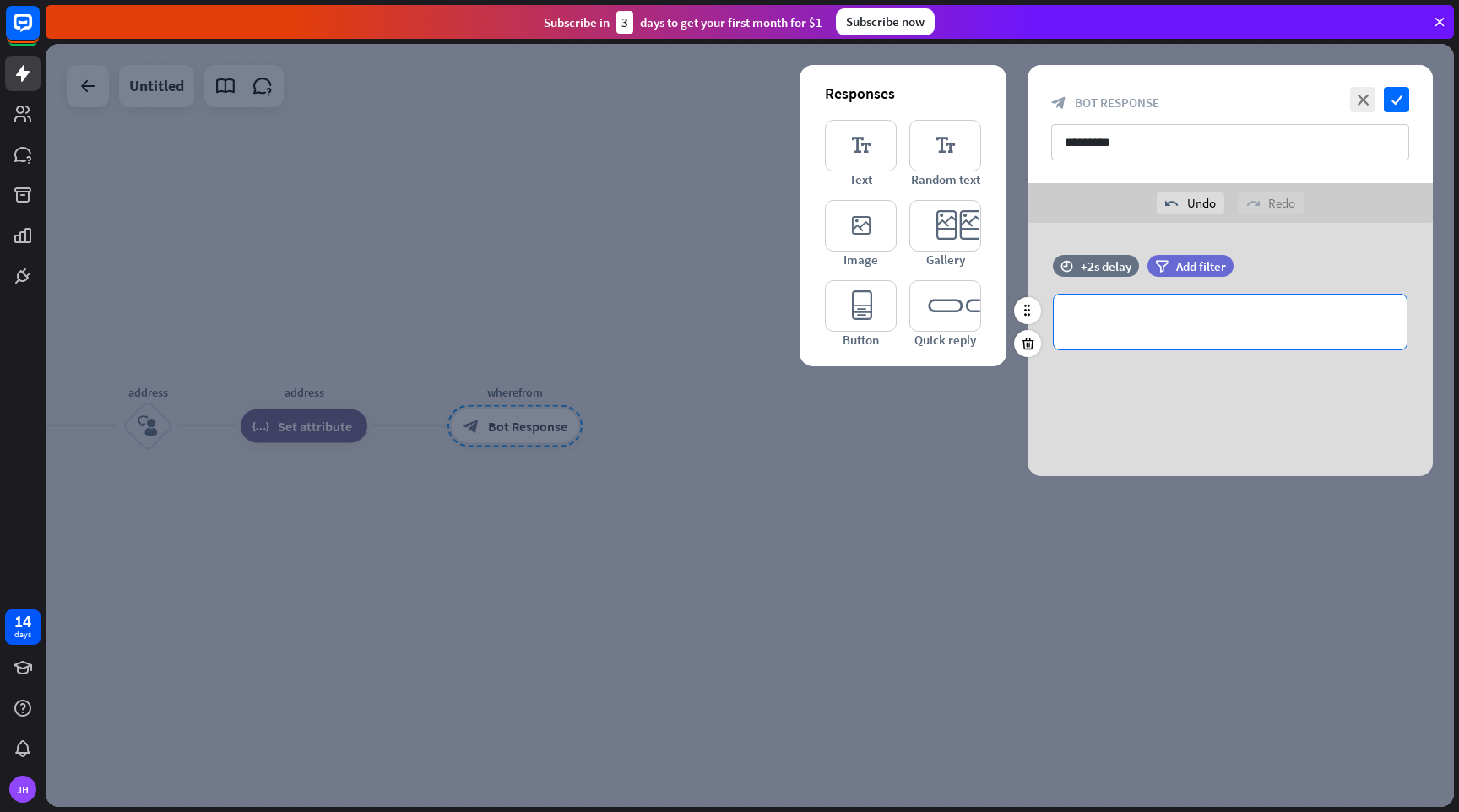
click at [1194, 320] on p "**********" at bounding box center [1230, 321] width 319 height 21
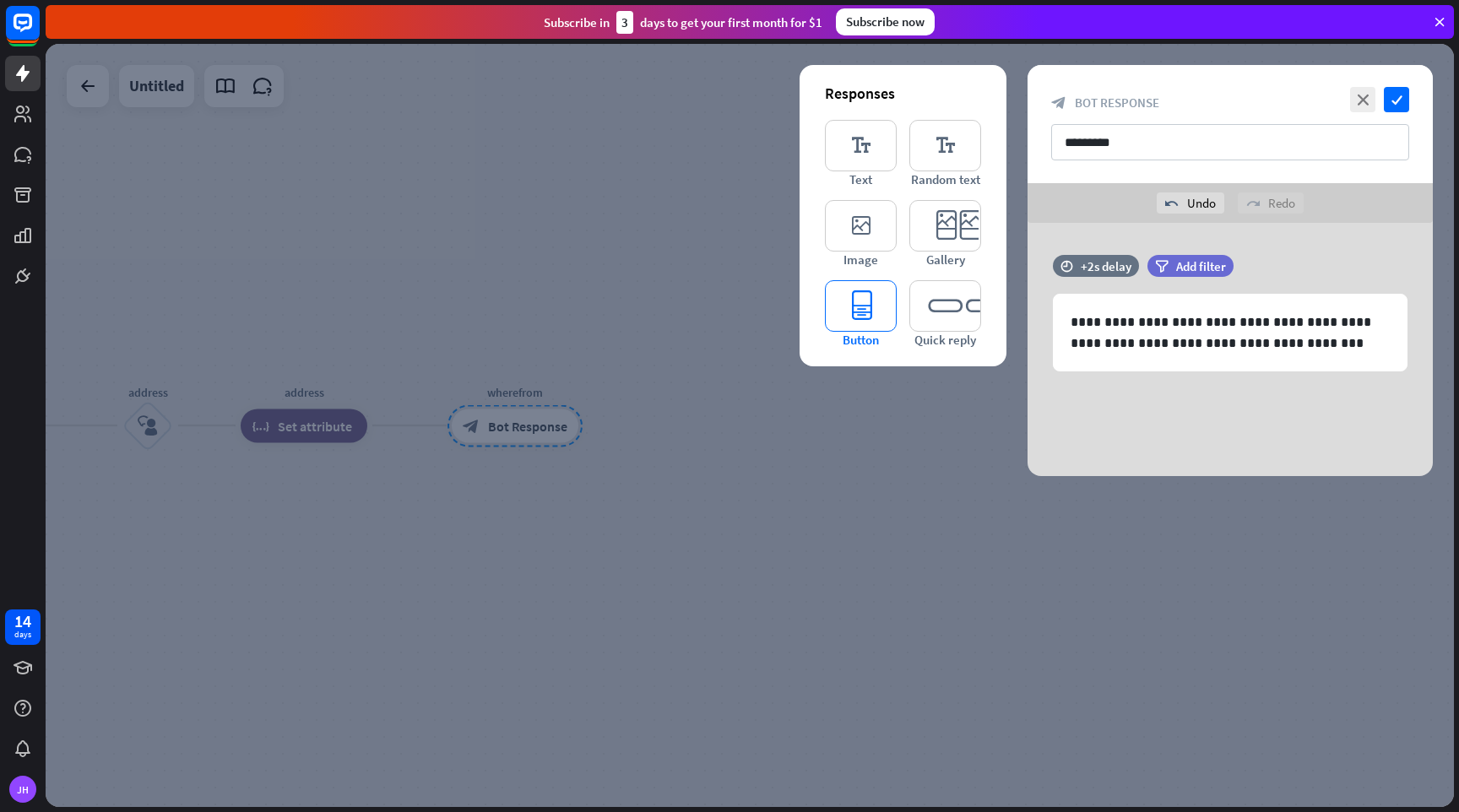
click at [862, 302] on icon "editor_button" at bounding box center [860, 306] width 72 height 52
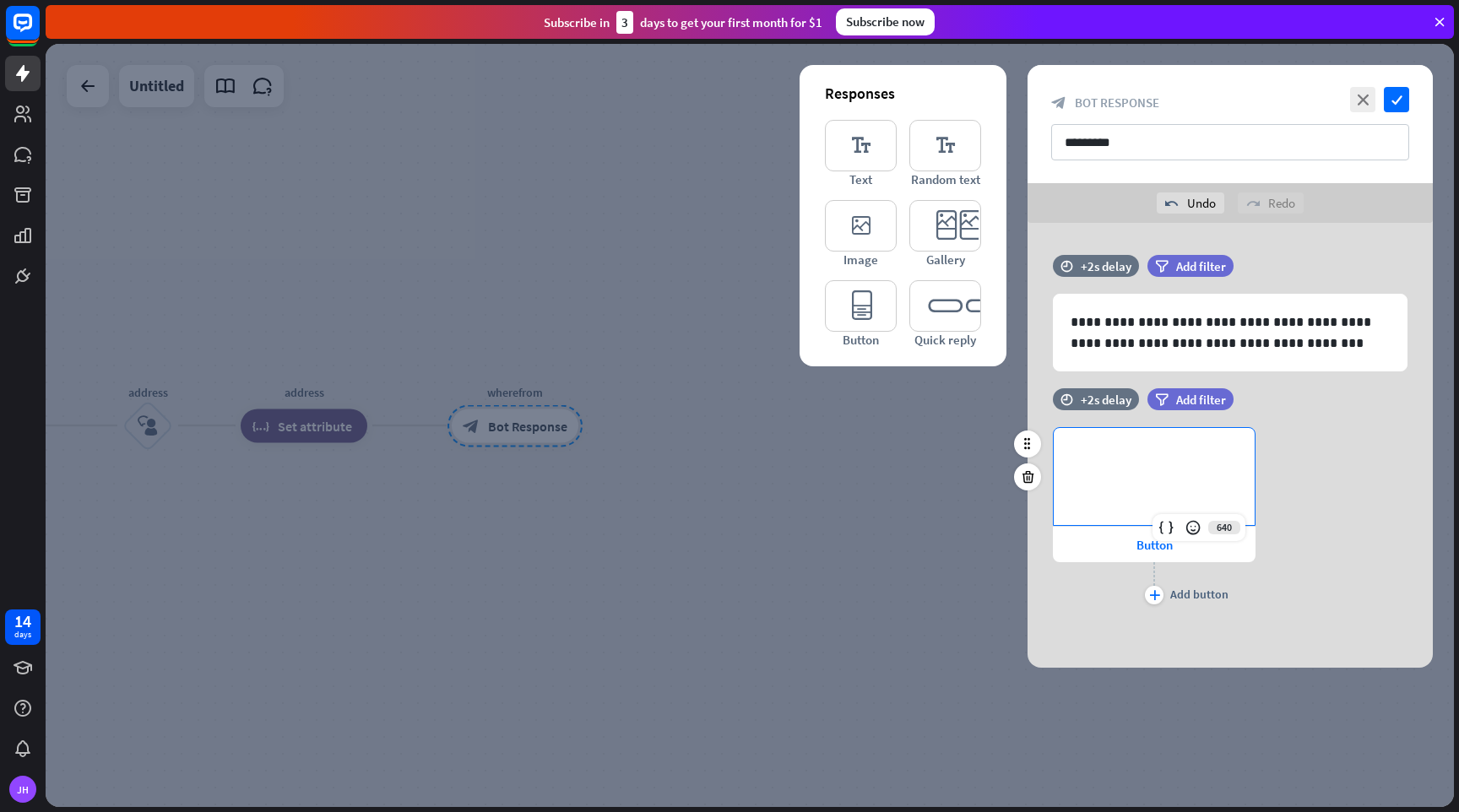
click at [1128, 463] on p "**********" at bounding box center [1154, 454] width 168 height 21
click at [1152, 597] on icon "plus" at bounding box center [1155, 595] width 11 height 10
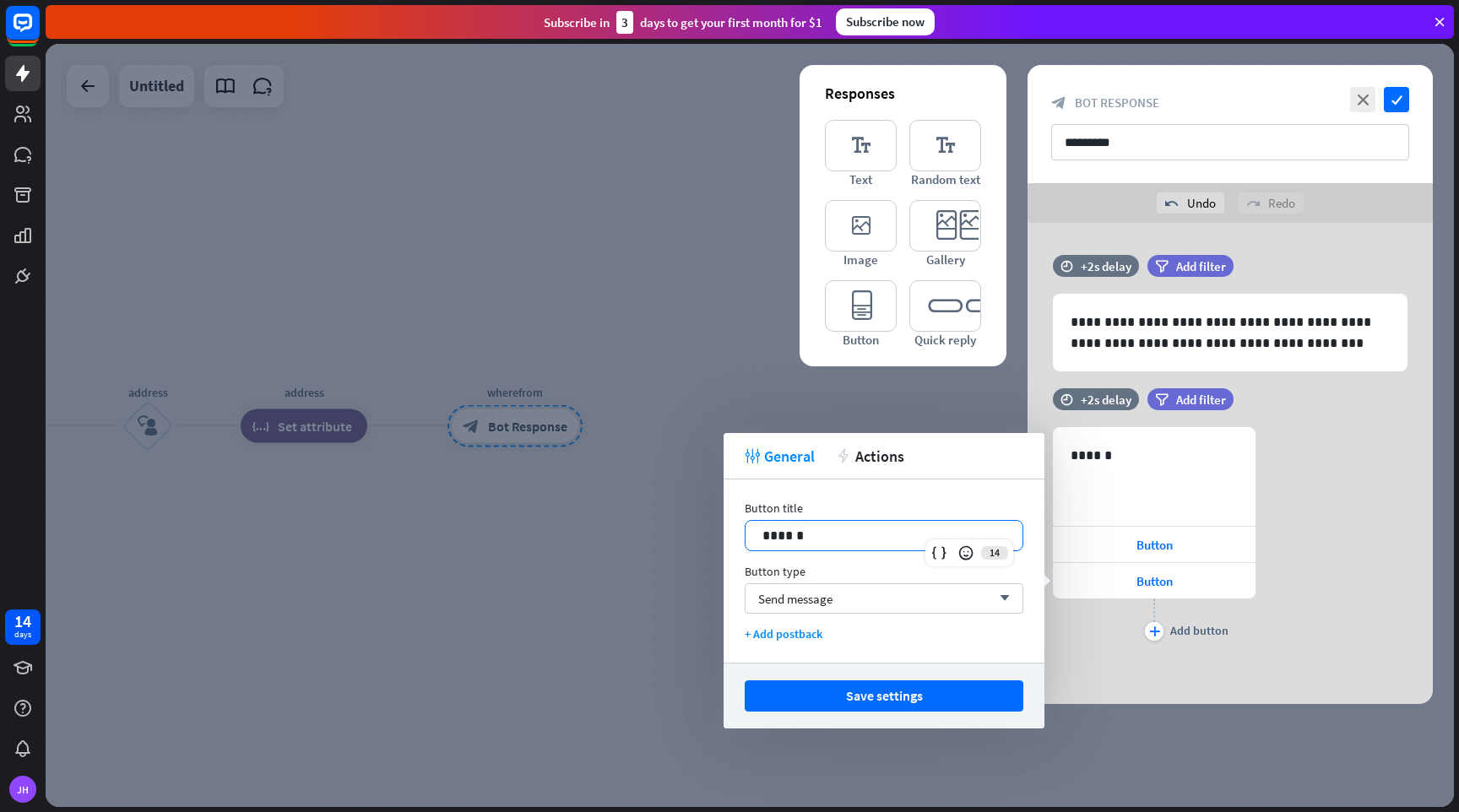
drag, startPoint x: 856, startPoint y: 545, endPoint x: 719, endPoint y: 523, distance: 138.8
click at [719, 523] on body "14 days [PERSON_NAME] close Product Help First steps Get started with ChatBot H…" at bounding box center [729, 406] width 1459 height 812
click at [1255, 561] on icon at bounding box center [1256, 563] width 16 height 15
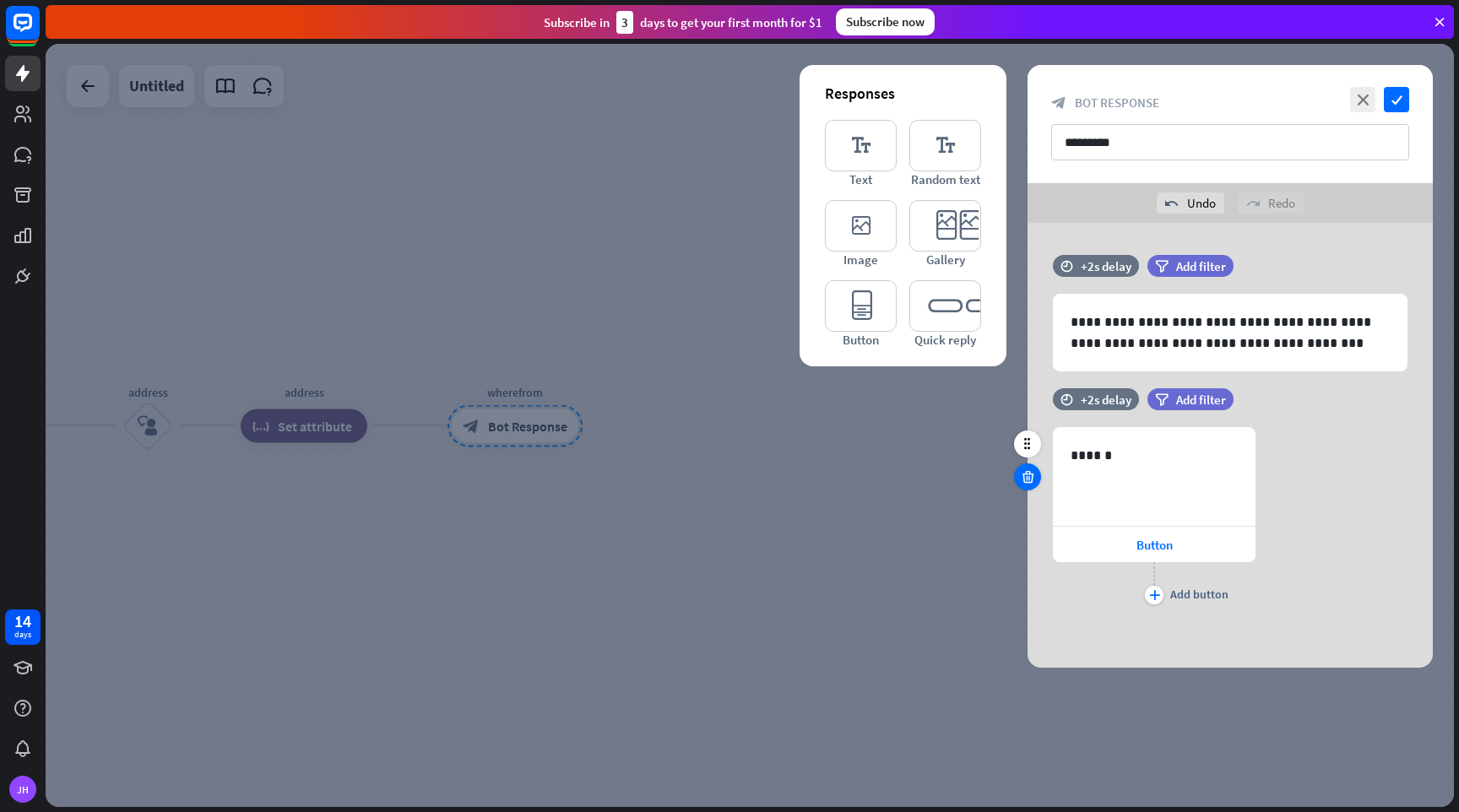
click at [1024, 473] on icon at bounding box center [1028, 476] width 16 height 15
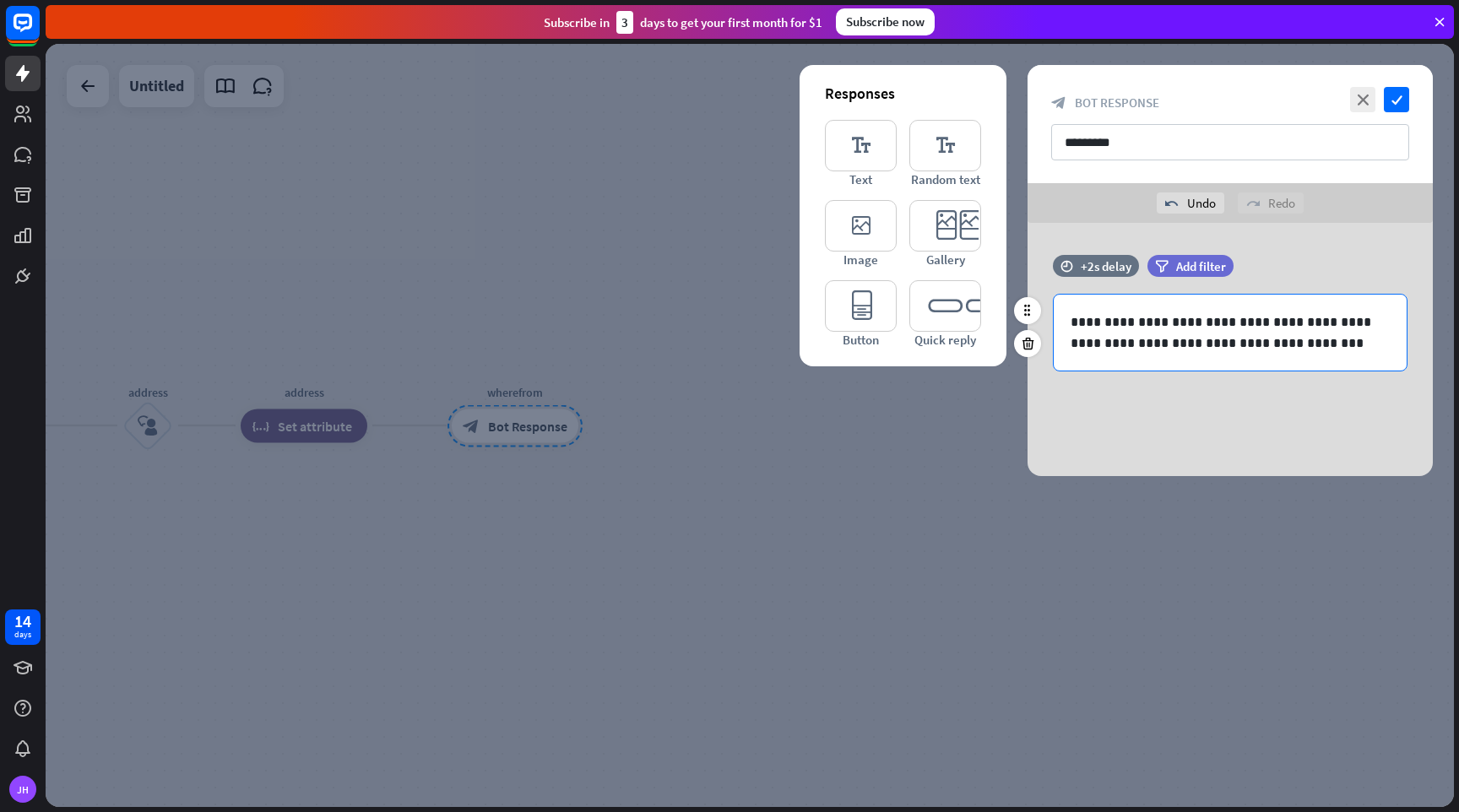
click at [1270, 349] on p "**********" at bounding box center [1230, 332] width 319 height 43
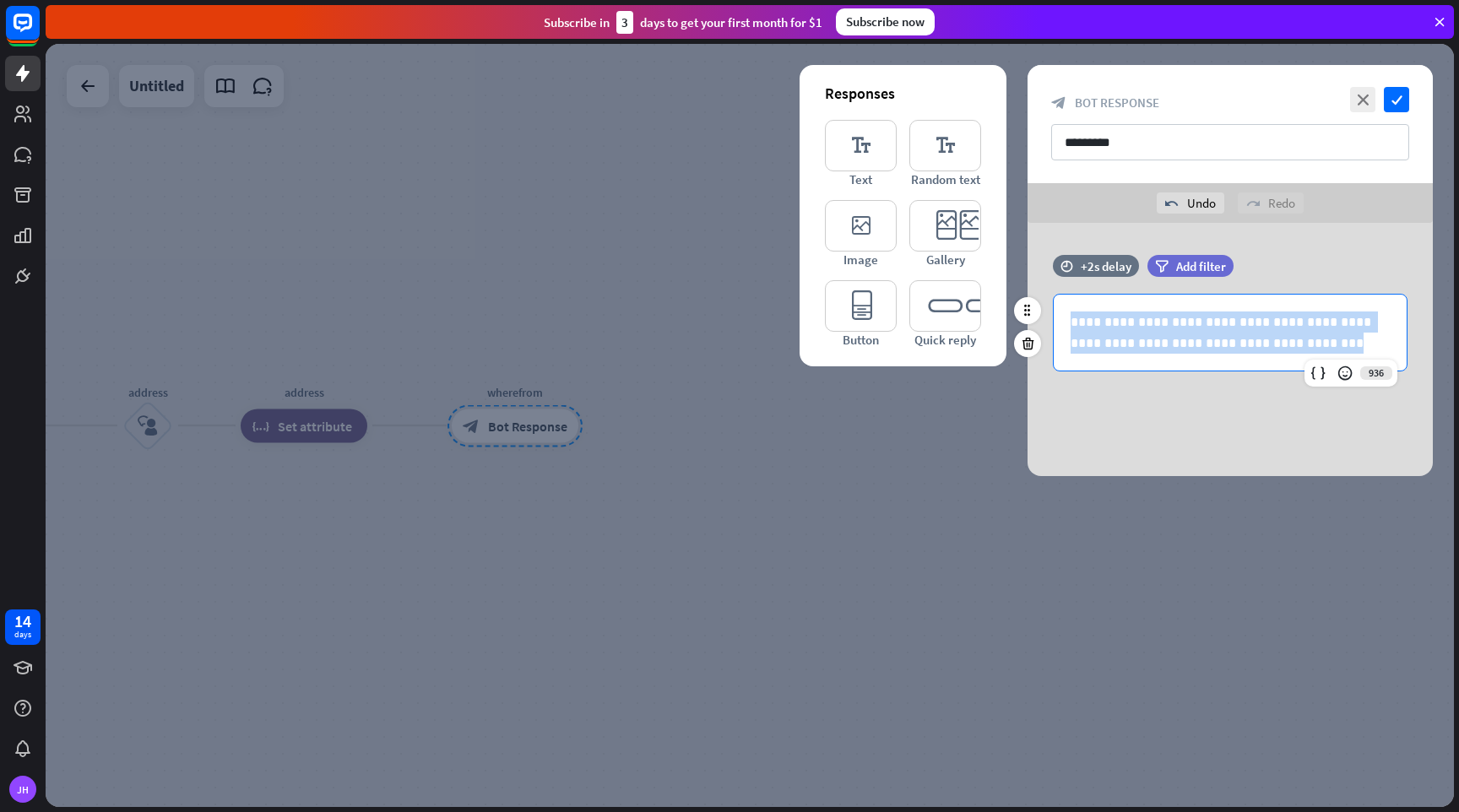
drag, startPoint x: 1272, startPoint y: 342, endPoint x: 1033, endPoint y: 290, distance: 244.6
click at [1033, 290] on div "**********" at bounding box center [1231, 321] width 406 height 133
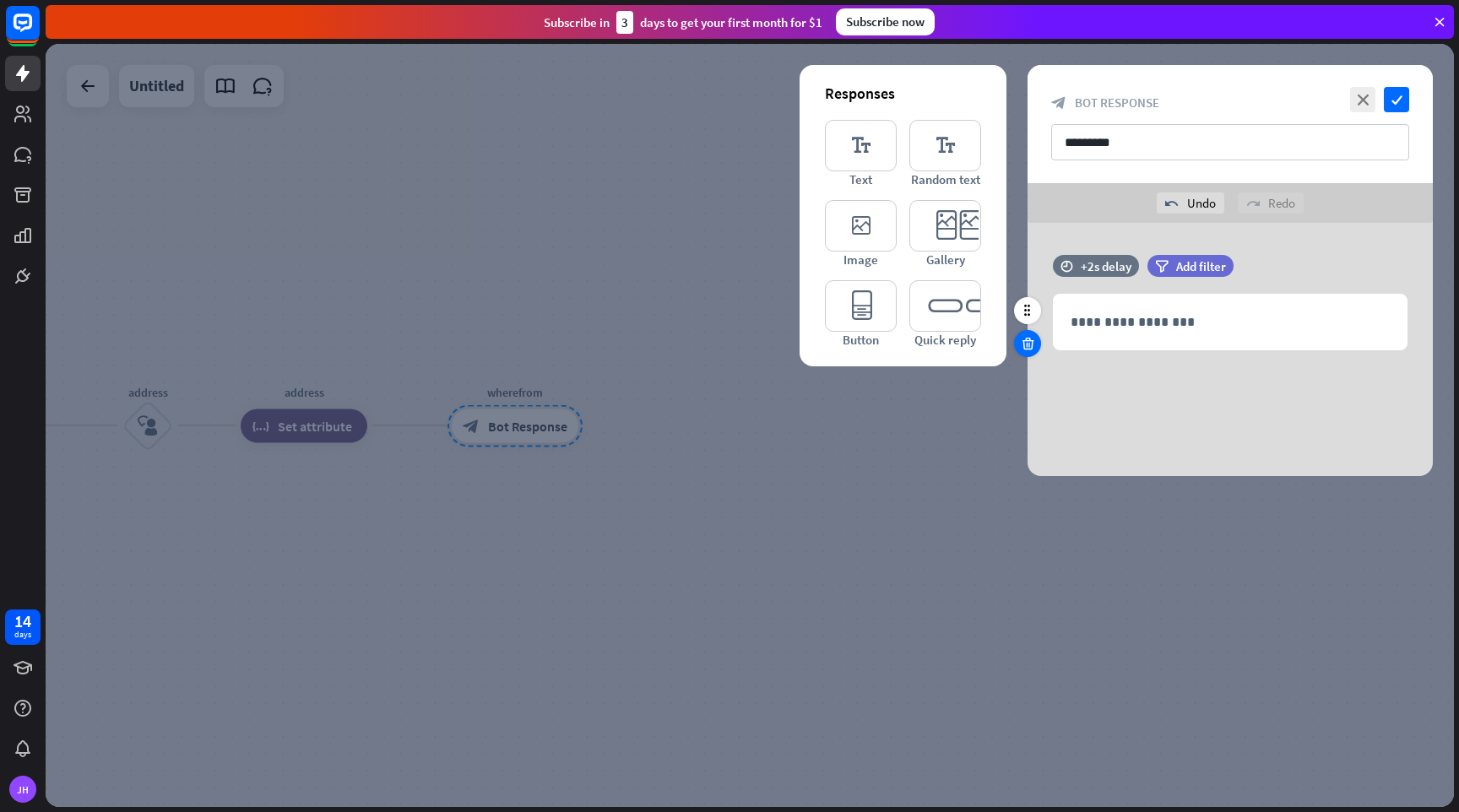
click at [1025, 346] on icon at bounding box center [1028, 343] width 16 height 15
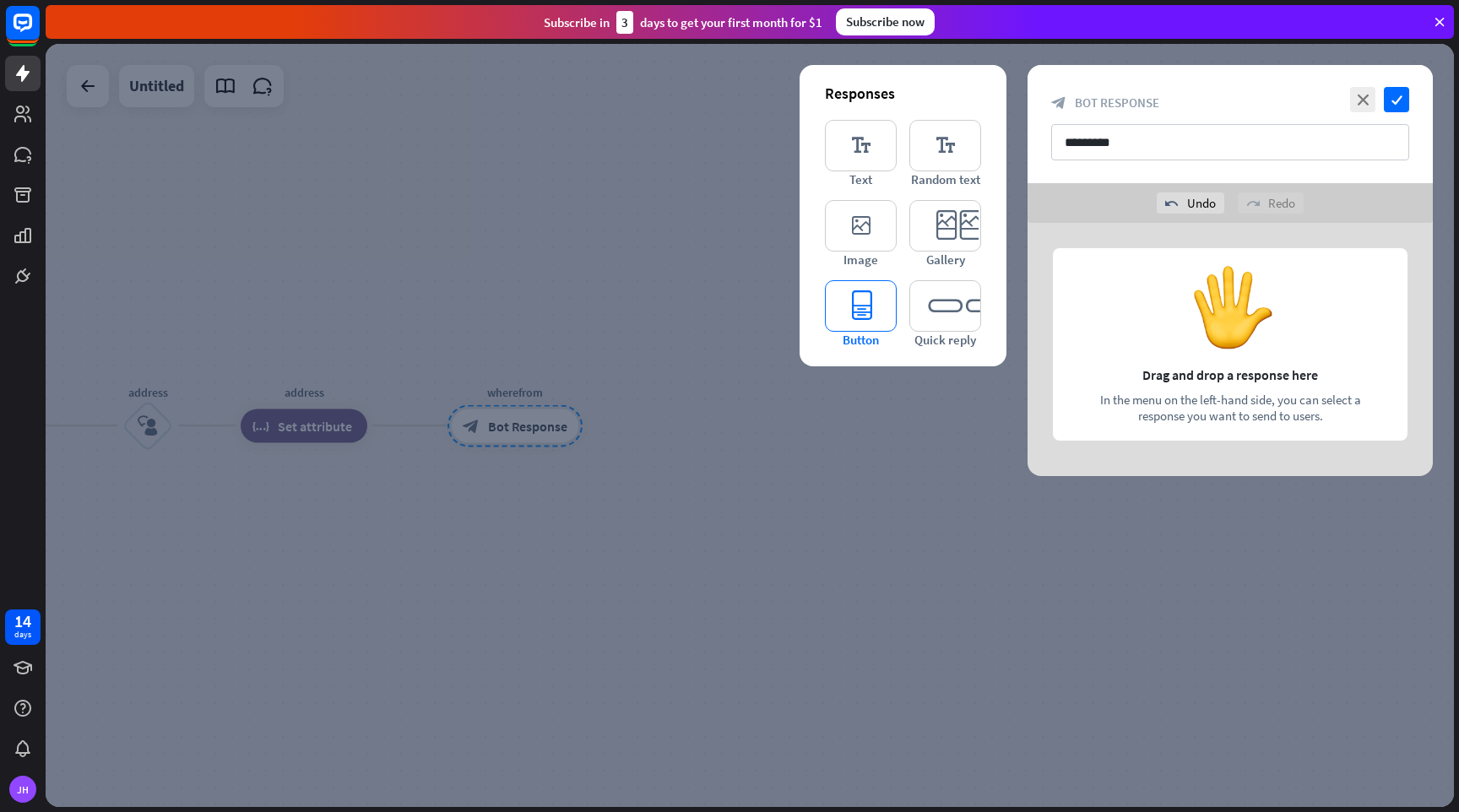
click at [858, 309] on icon "editor_button" at bounding box center [860, 306] width 72 height 52
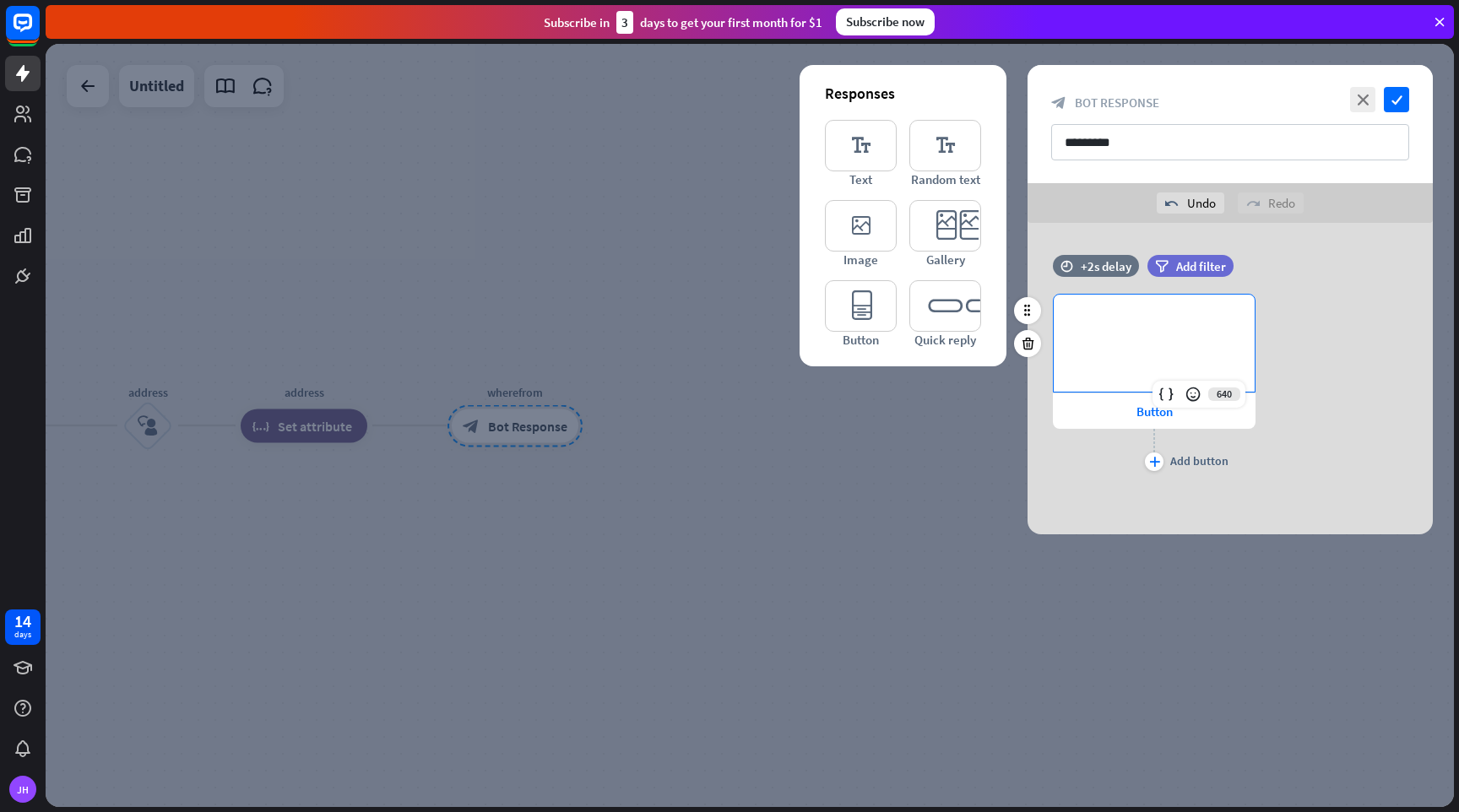
click at [1073, 311] on p "**********" at bounding box center [1154, 321] width 168 height 21
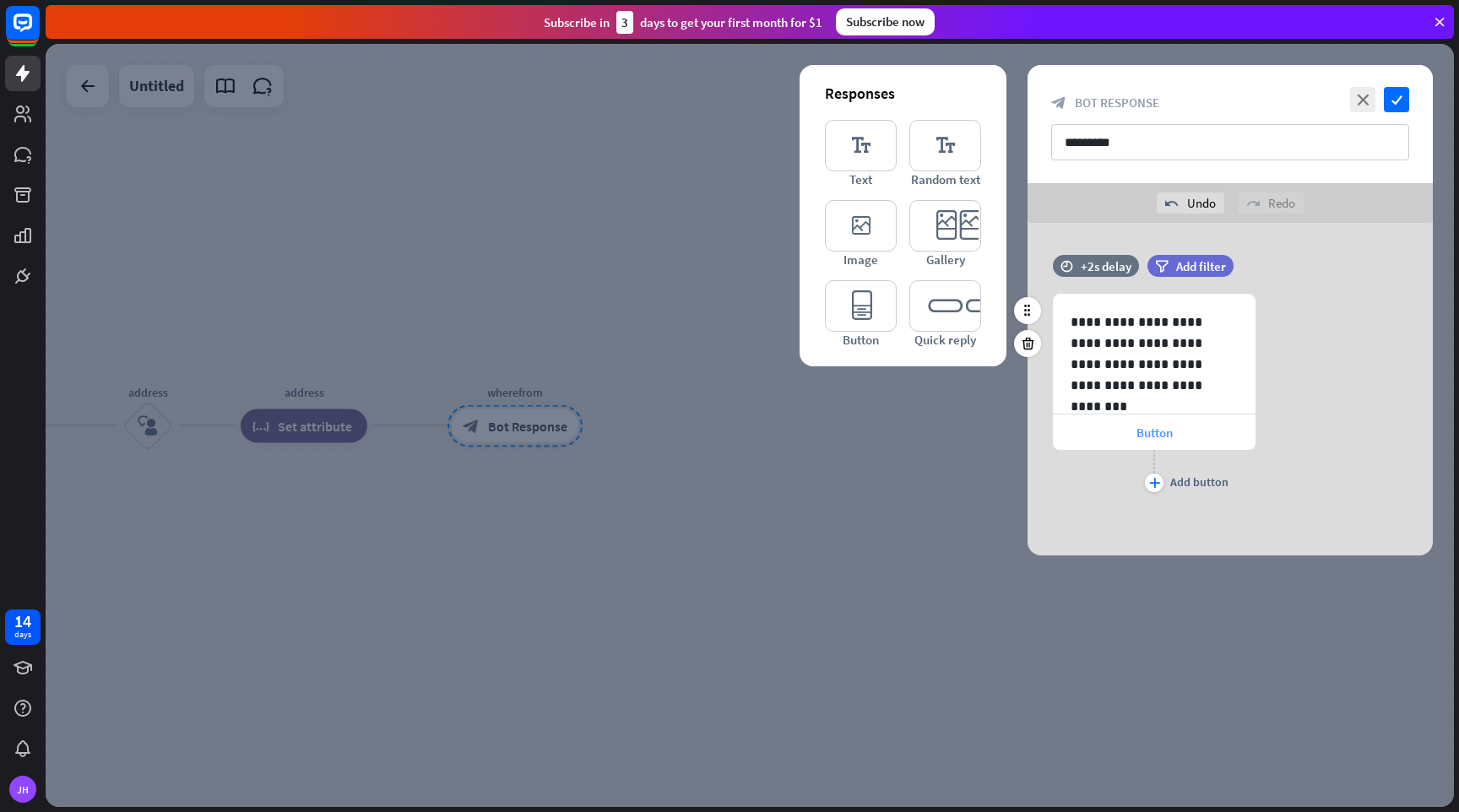
click at [1161, 433] on span "Button" at bounding box center [1155, 433] width 36 height 16
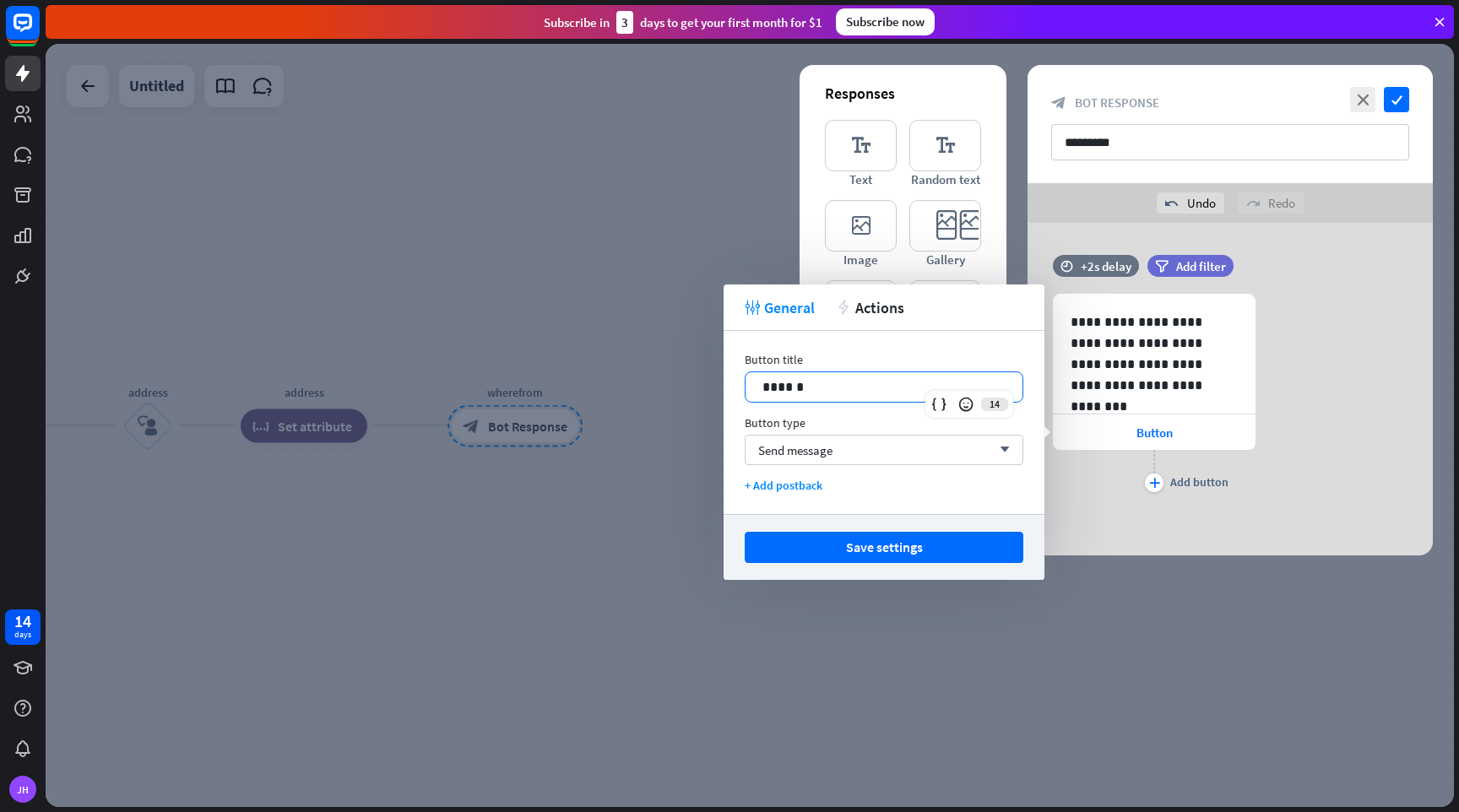
drag, startPoint x: 860, startPoint y: 387, endPoint x: 704, endPoint y: 377, distance: 156.3
click at [704, 377] on body "14 days [PERSON_NAME] close Product Help First steps Get started with ChatBot H…" at bounding box center [729, 406] width 1459 height 812
click at [907, 547] on button "Save settings" at bounding box center [884, 547] width 279 height 32
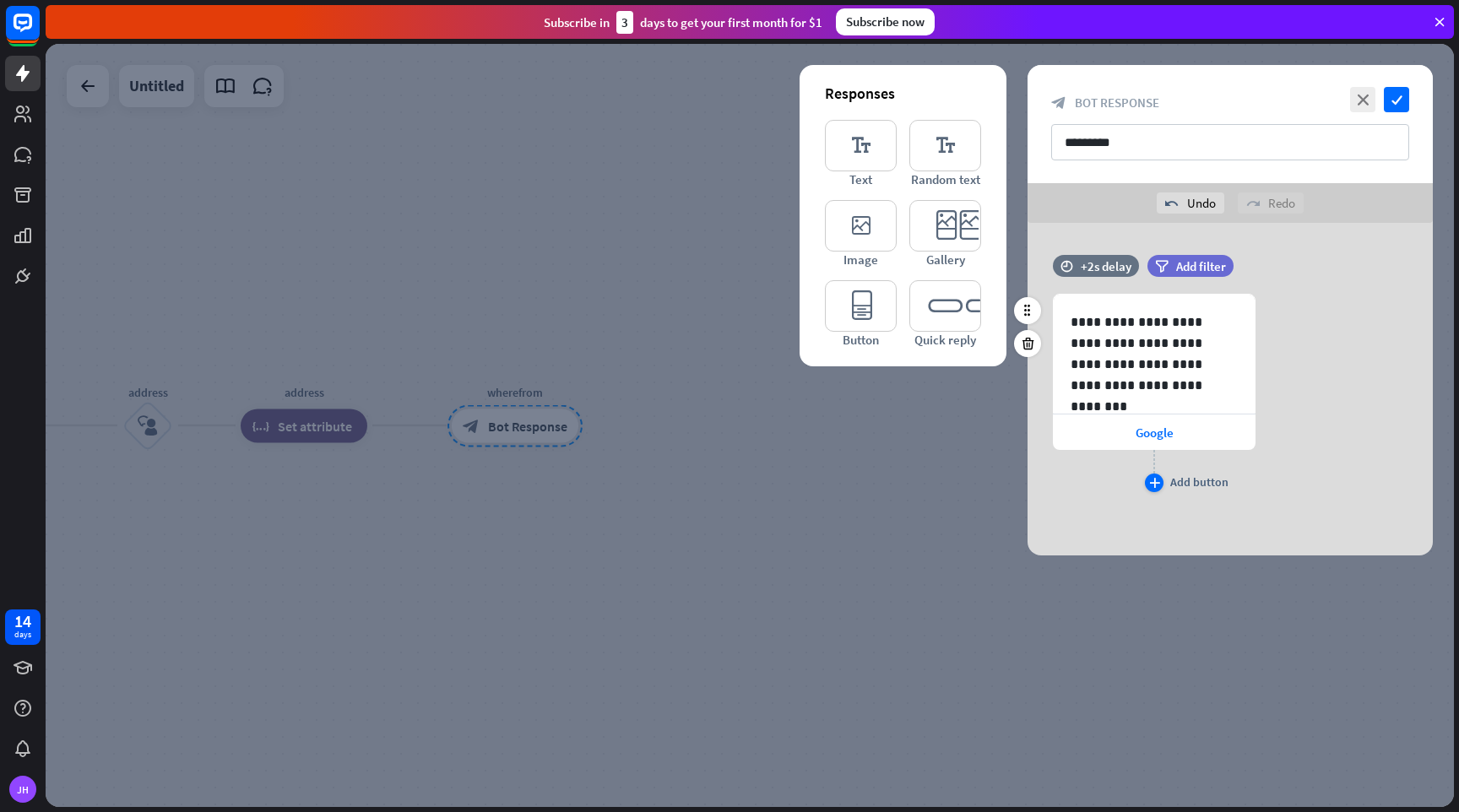
click at [1157, 487] on icon "plus" at bounding box center [1155, 482] width 11 height 10
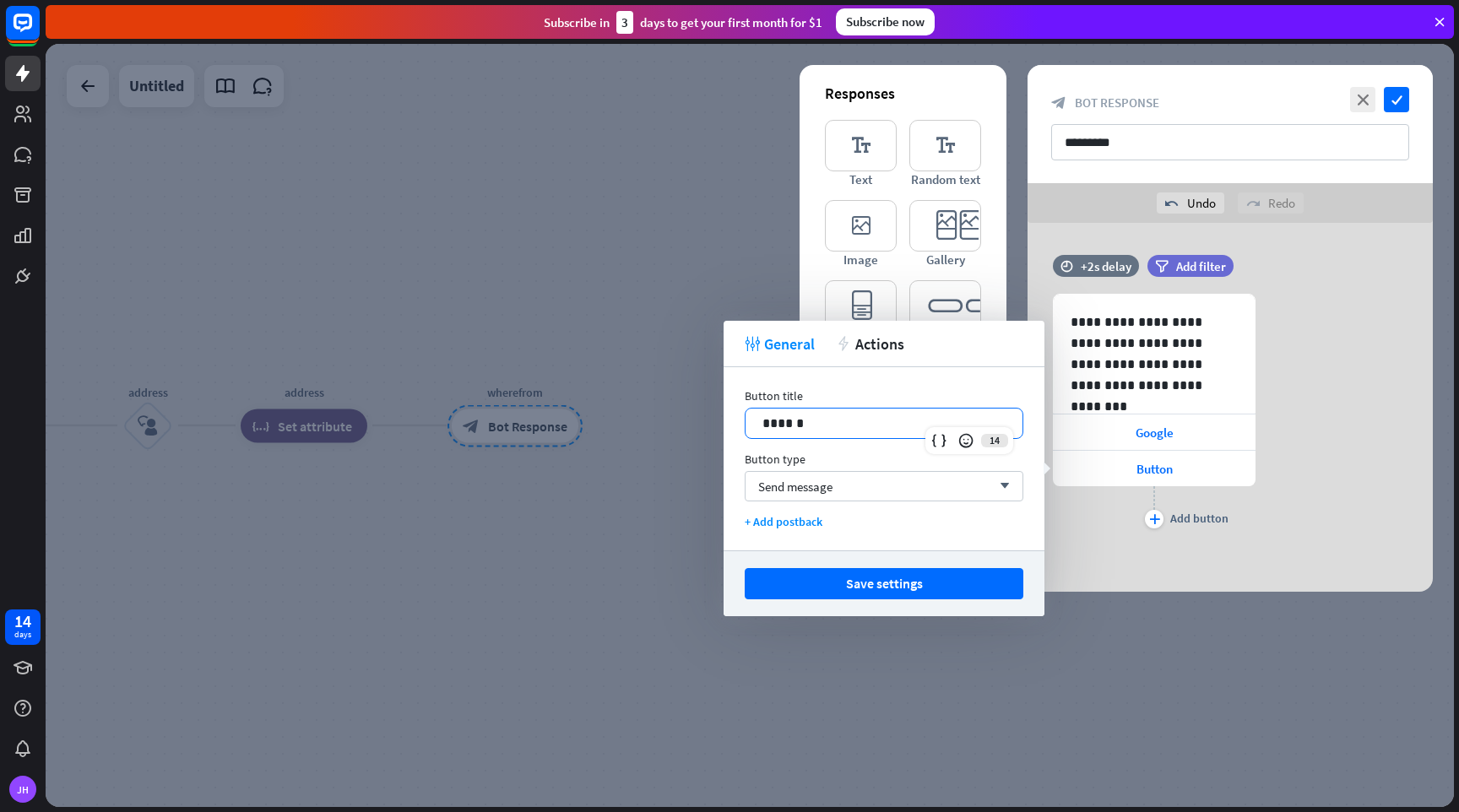
drag, startPoint x: 815, startPoint y: 419, endPoint x: 723, endPoint y: 416, distance: 92.0
click at [723, 416] on body "14 days [PERSON_NAME] close Product Help First steps Get started with ChatBot H…" at bounding box center [729, 406] width 1459 height 812
click at [869, 588] on button "Save settings" at bounding box center [884, 584] width 279 height 32
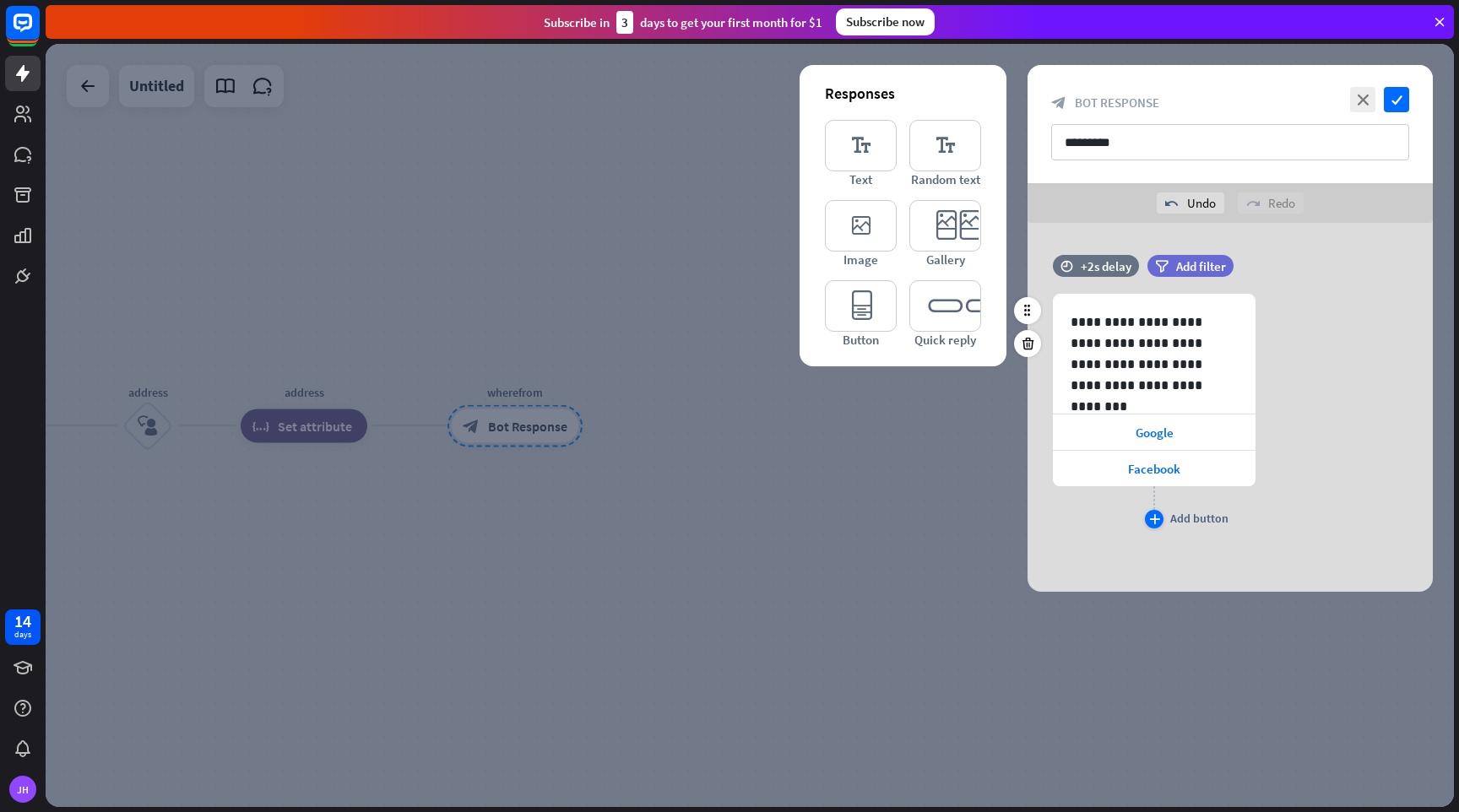
click at [1147, 521] on div "plus" at bounding box center [1154, 519] width 19 height 19
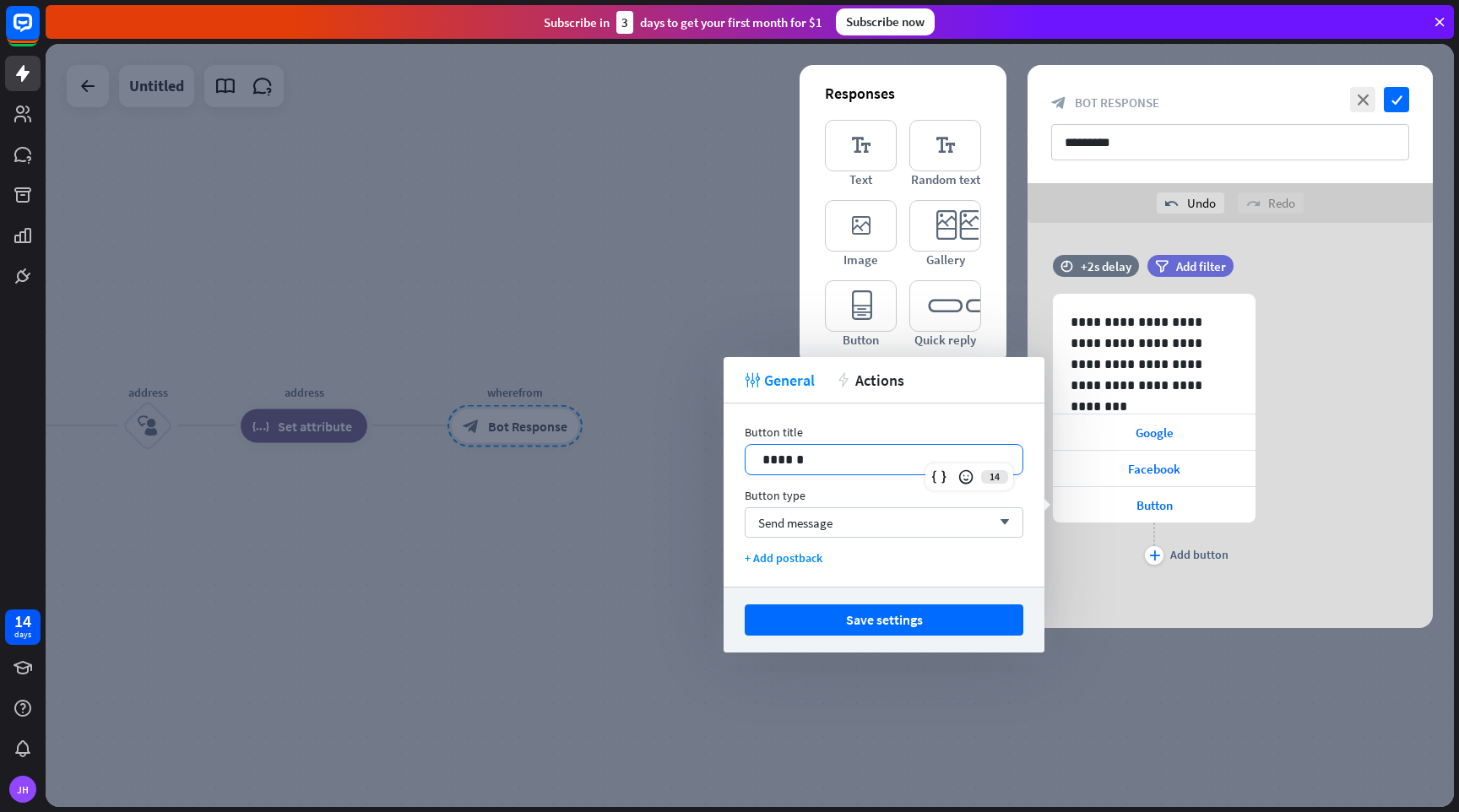
drag, startPoint x: 827, startPoint y: 469, endPoint x: 676, endPoint y: 445, distance: 152.9
click at [676, 445] on body "14 days [PERSON_NAME] close Product Help First steps Get started with ChatBot H…" at bounding box center [729, 406] width 1459 height 812
click at [859, 621] on button "Save settings" at bounding box center [884, 620] width 279 height 32
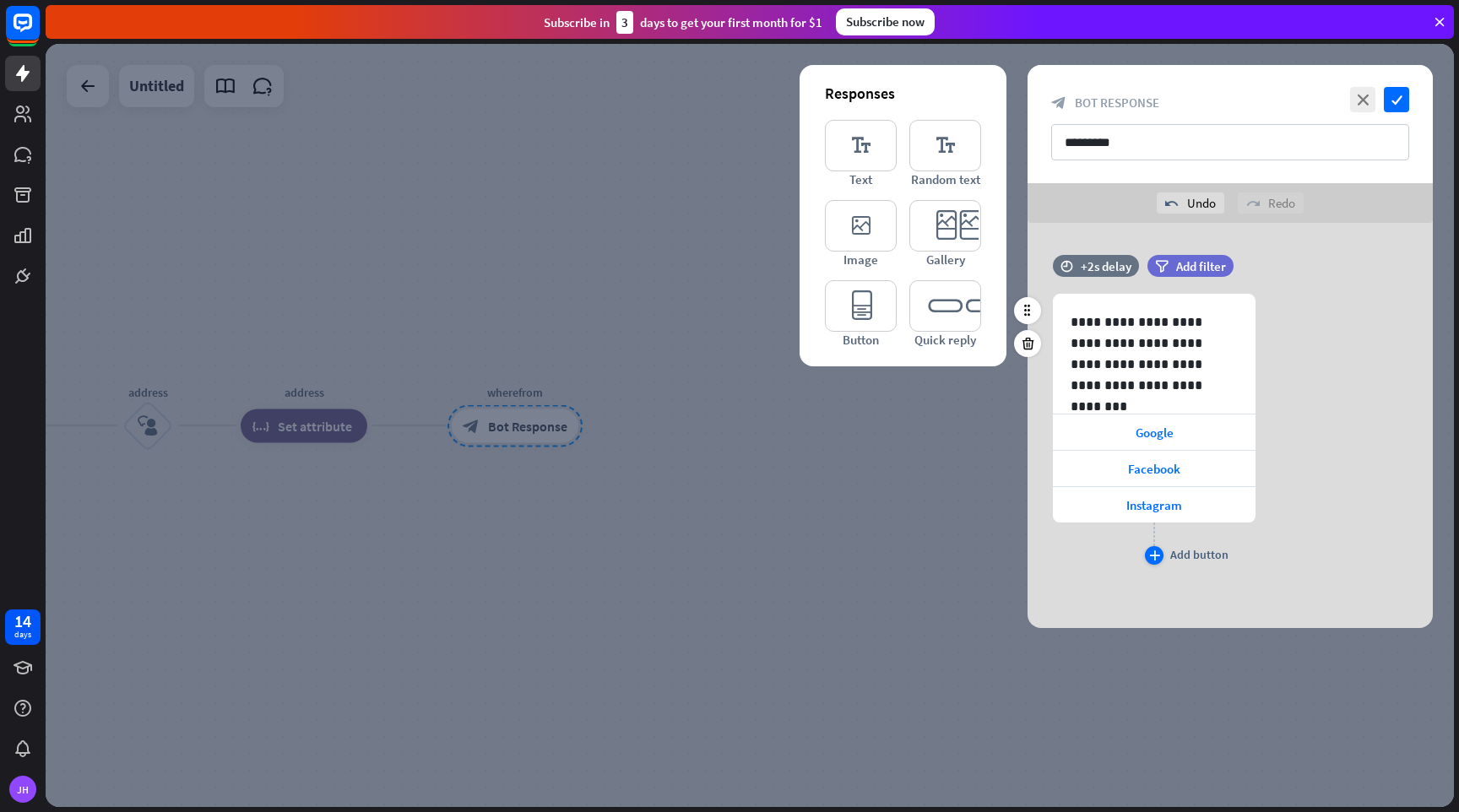
click at [1154, 559] on icon "plus" at bounding box center [1155, 555] width 11 height 10
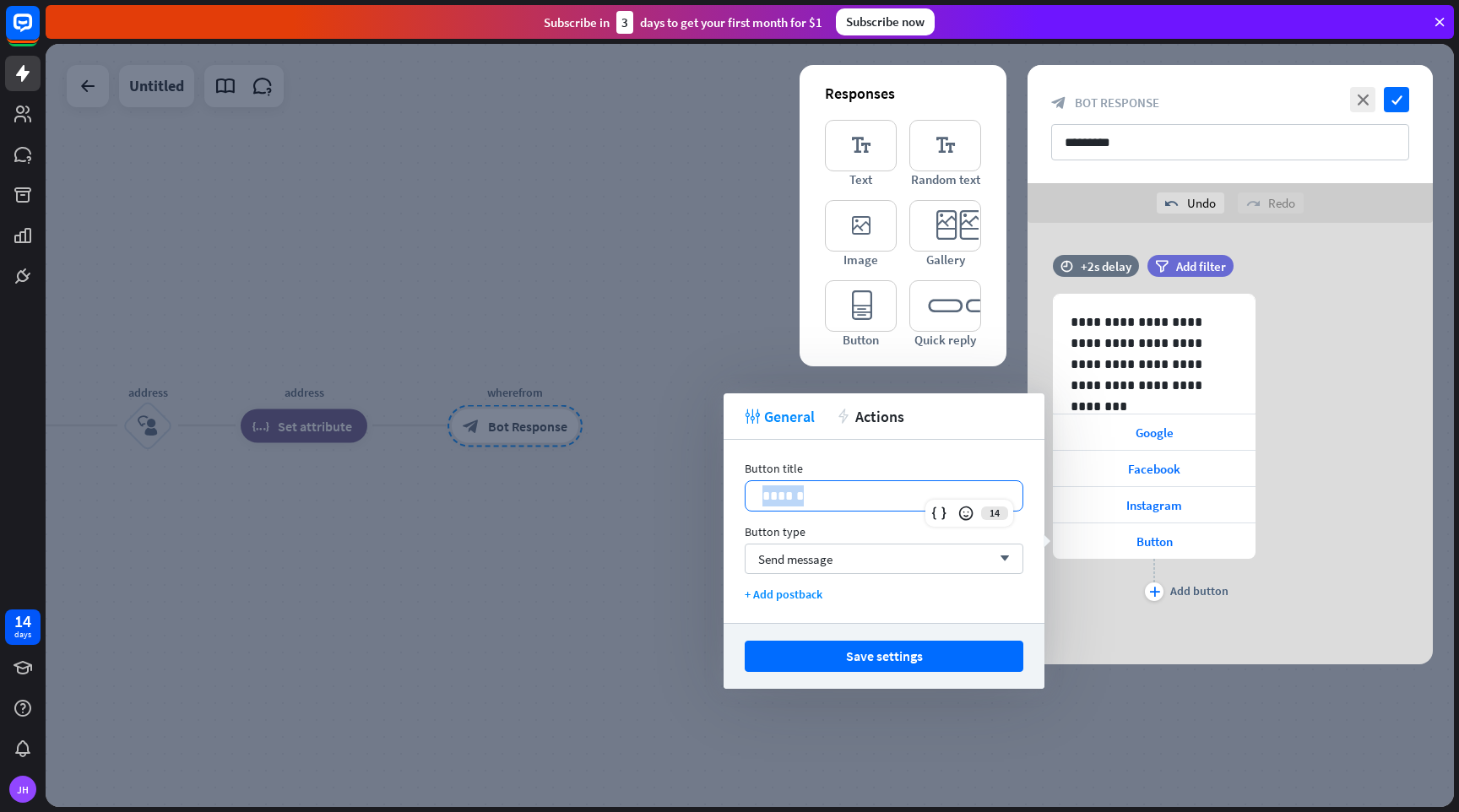
drag, startPoint x: 805, startPoint y: 490, endPoint x: 730, endPoint y: 490, distance: 75.0
click at [730, 490] on div "Button title 14 ****** Button type Send message arrow_down + Add postback" at bounding box center [884, 531] width 321 height 183
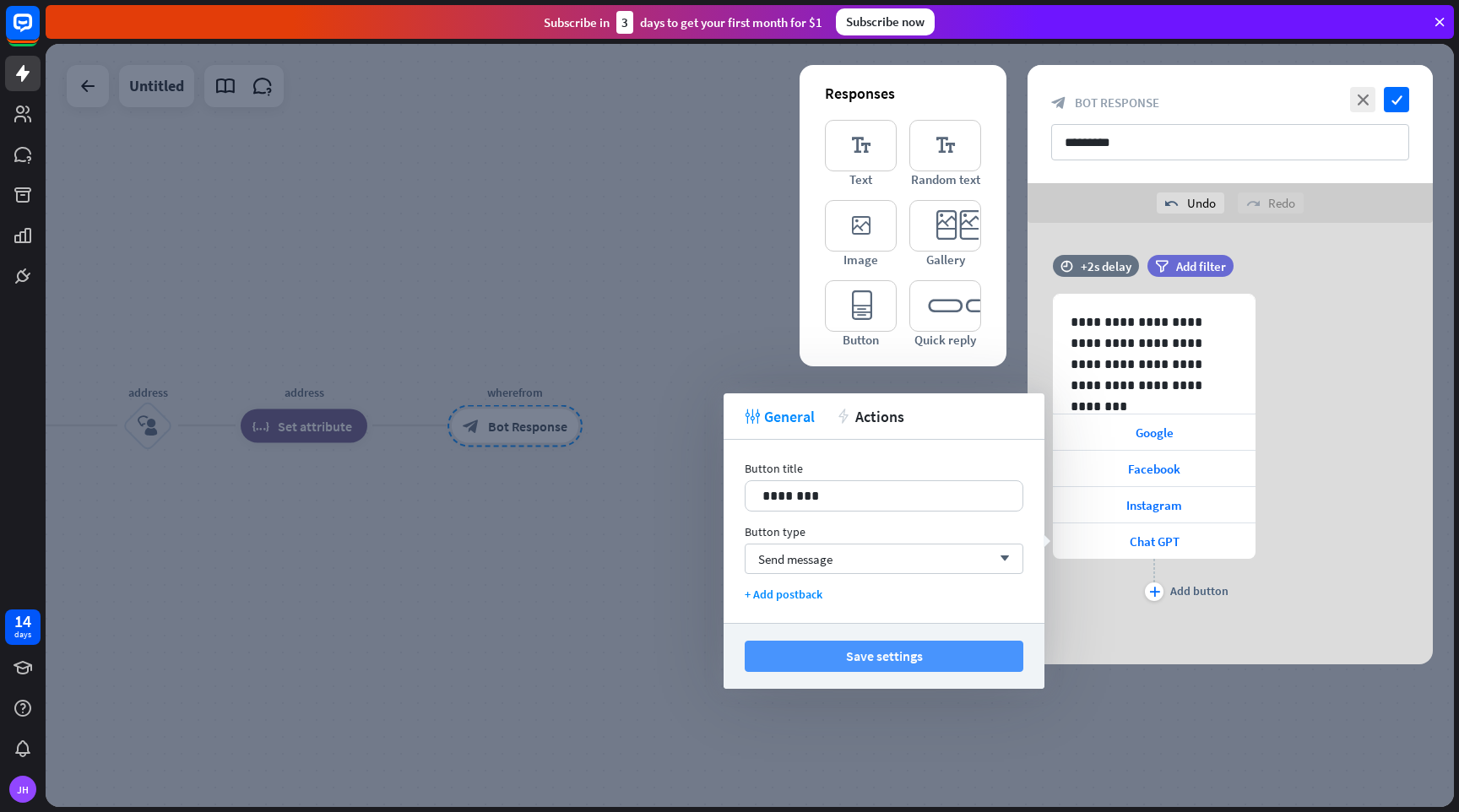
click at [917, 652] on button "Save settings" at bounding box center [884, 656] width 279 height 32
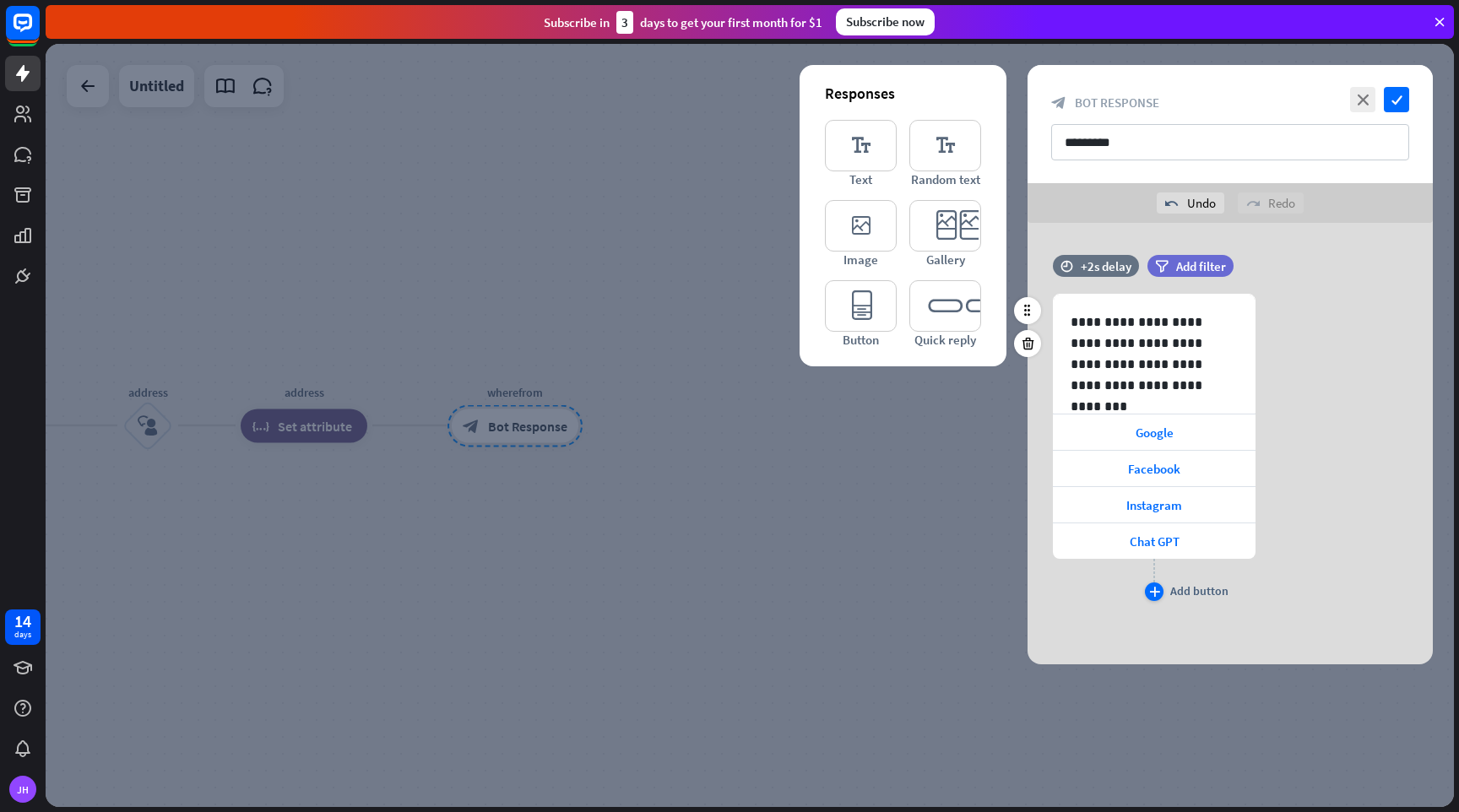
click at [1158, 589] on icon "plus" at bounding box center [1155, 591] width 11 height 10
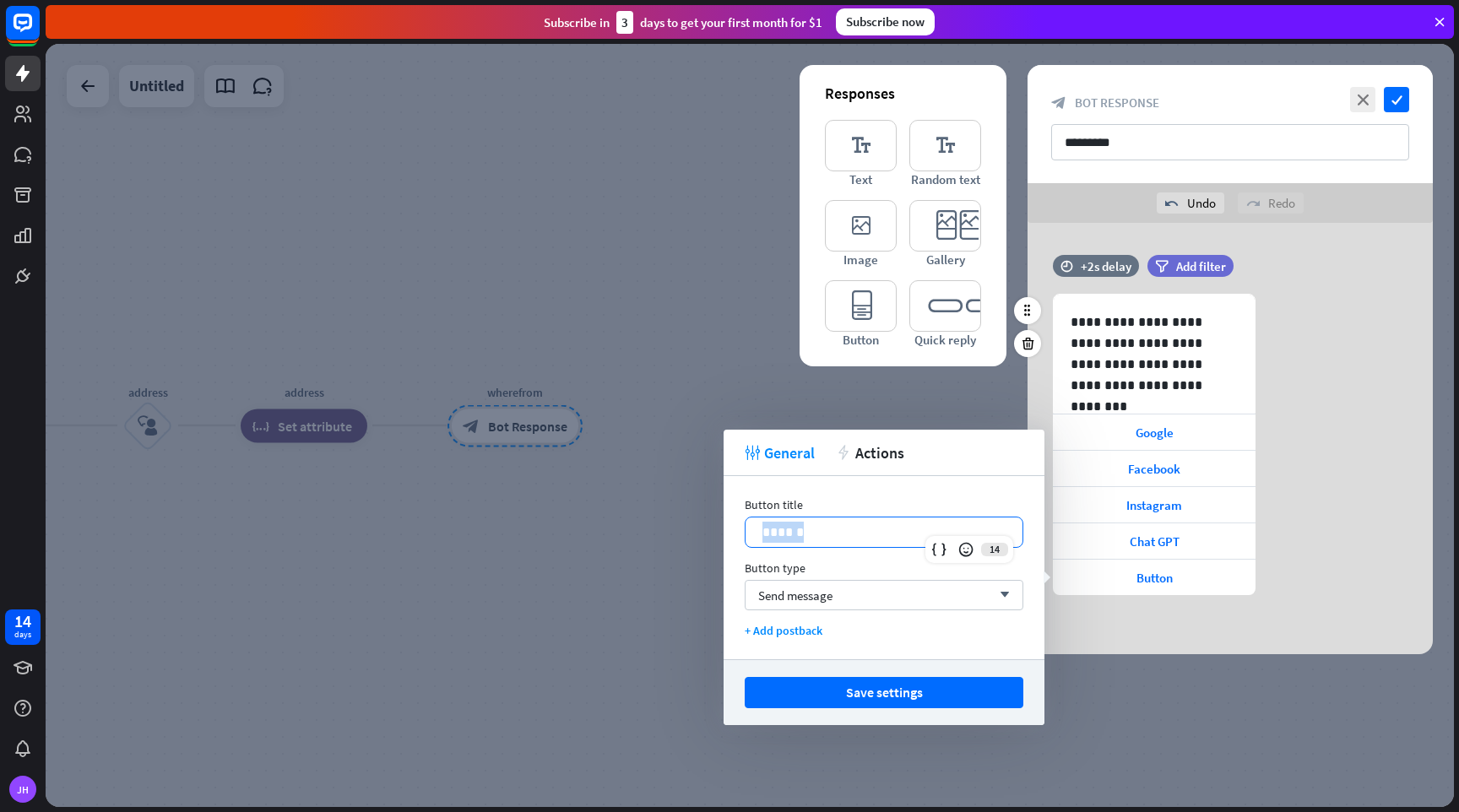
drag, startPoint x: 828, startPoint y: 534, endPoint x: 735, endPoint y: 534, distance: 93.0
click at [736, 534] on div "Button title 14 ****** Button type Send message arrow_down + Add postback" at bounding box center [884, 568] width 321 height 183
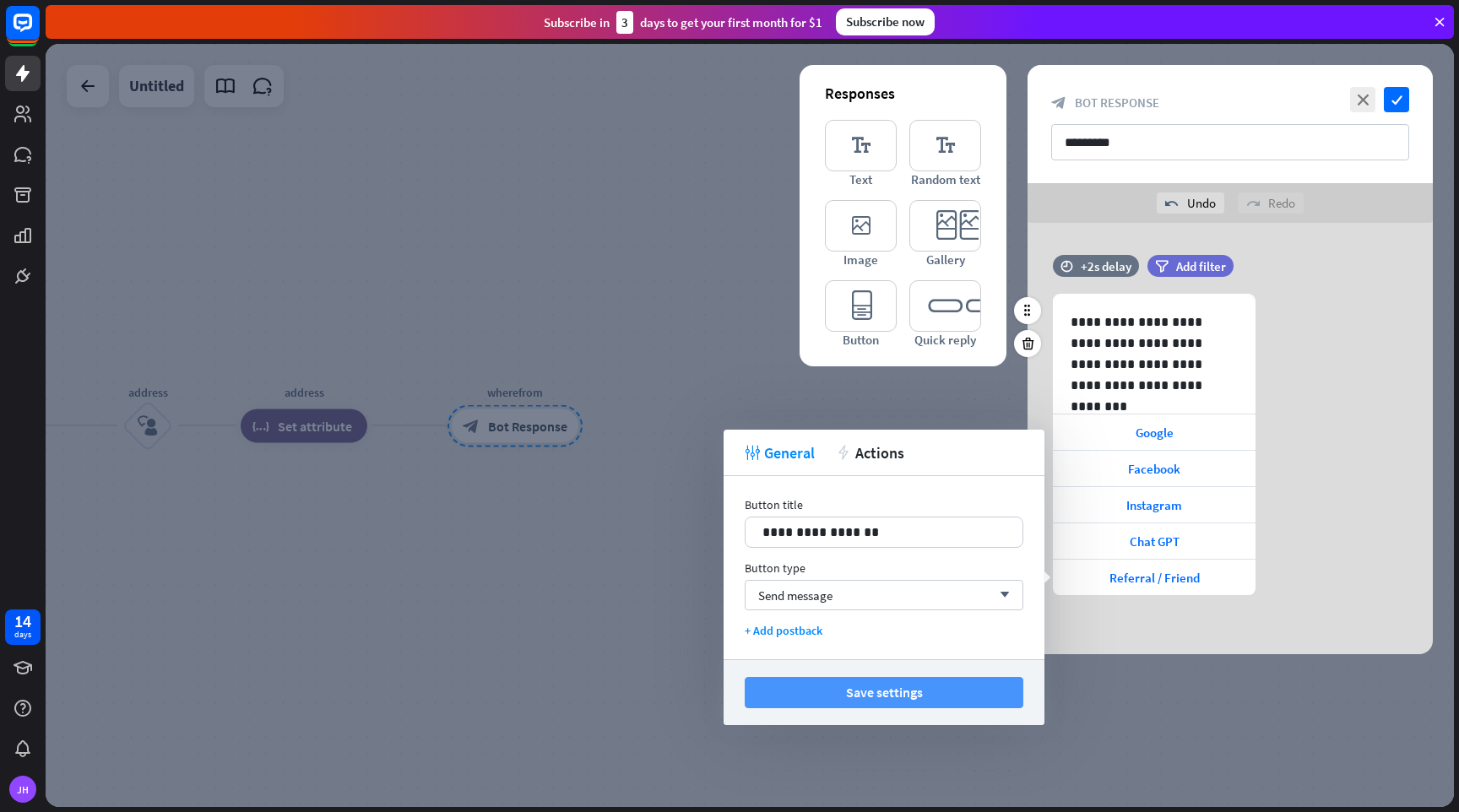
click at [882, 693] on button "Save settings" at bounding box center [884, 693] width 279 height 32
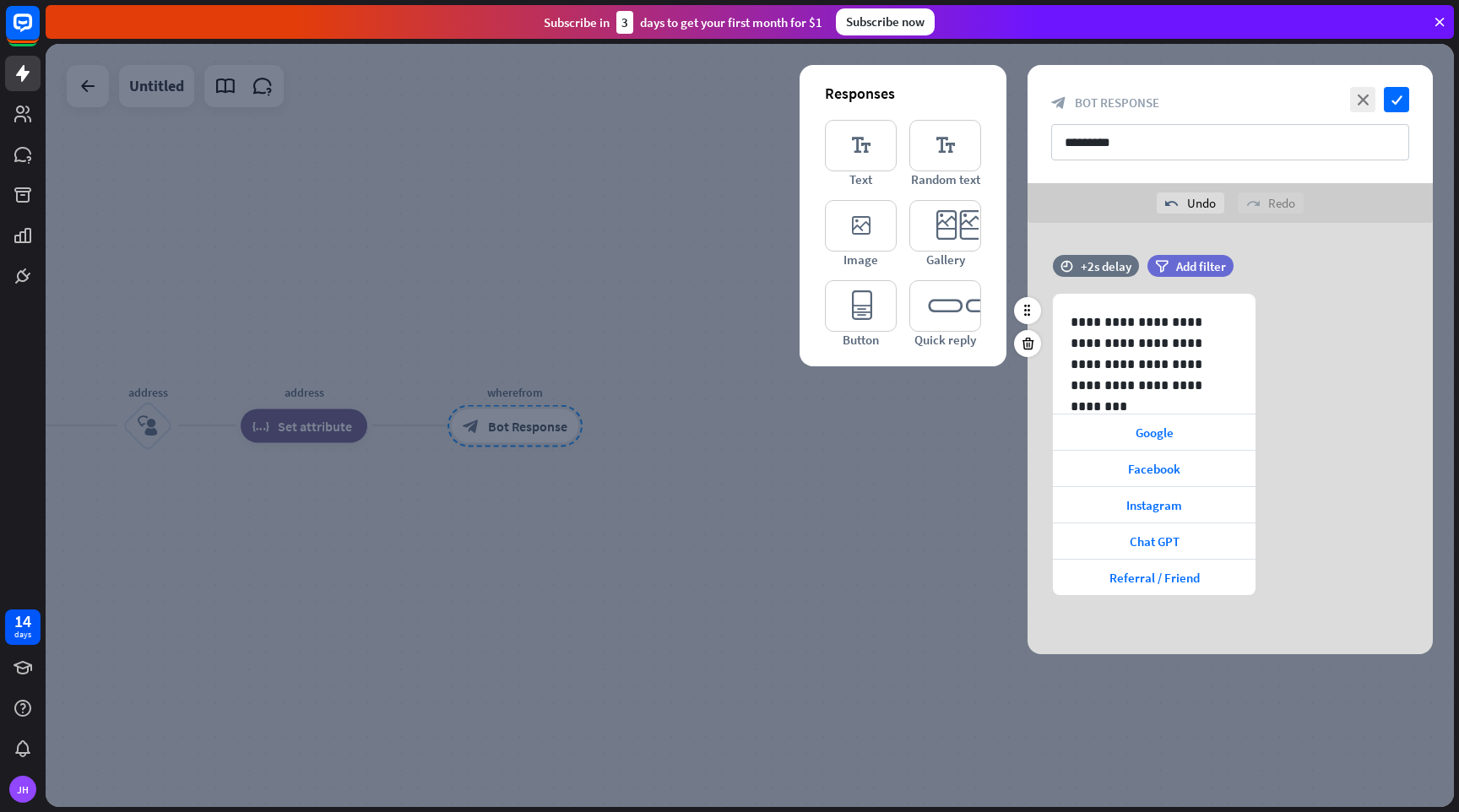
click at [1164, 616] on div "**********" at bounding box center [1231, 438] width 406 height 431
click at [1195, 504] on div "Instagram" at bounding box center [1155, 504] width 203 height 35
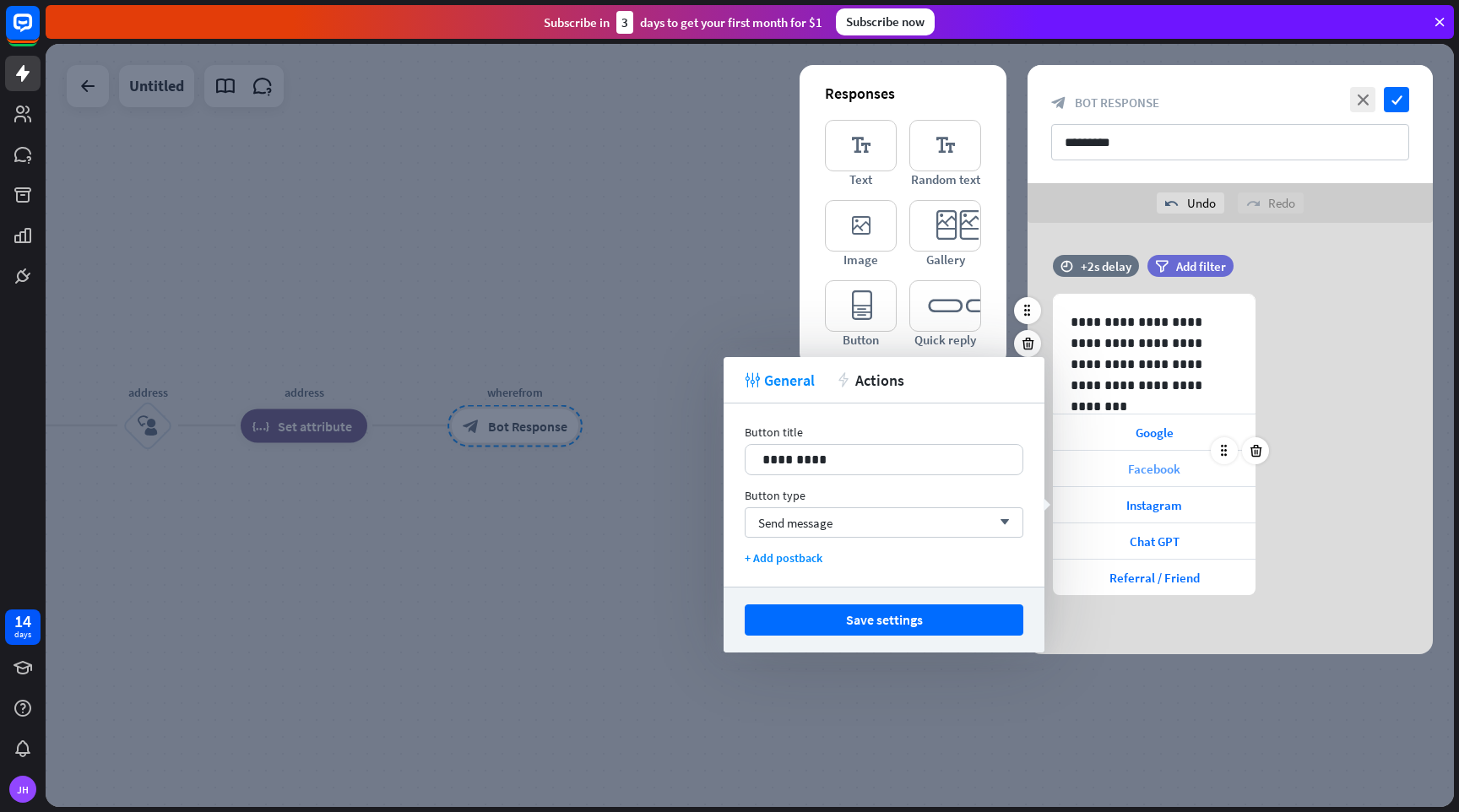
click at [1194, 458] on div "Facebook" at bounding box center [1155, 468] width 203 height 35
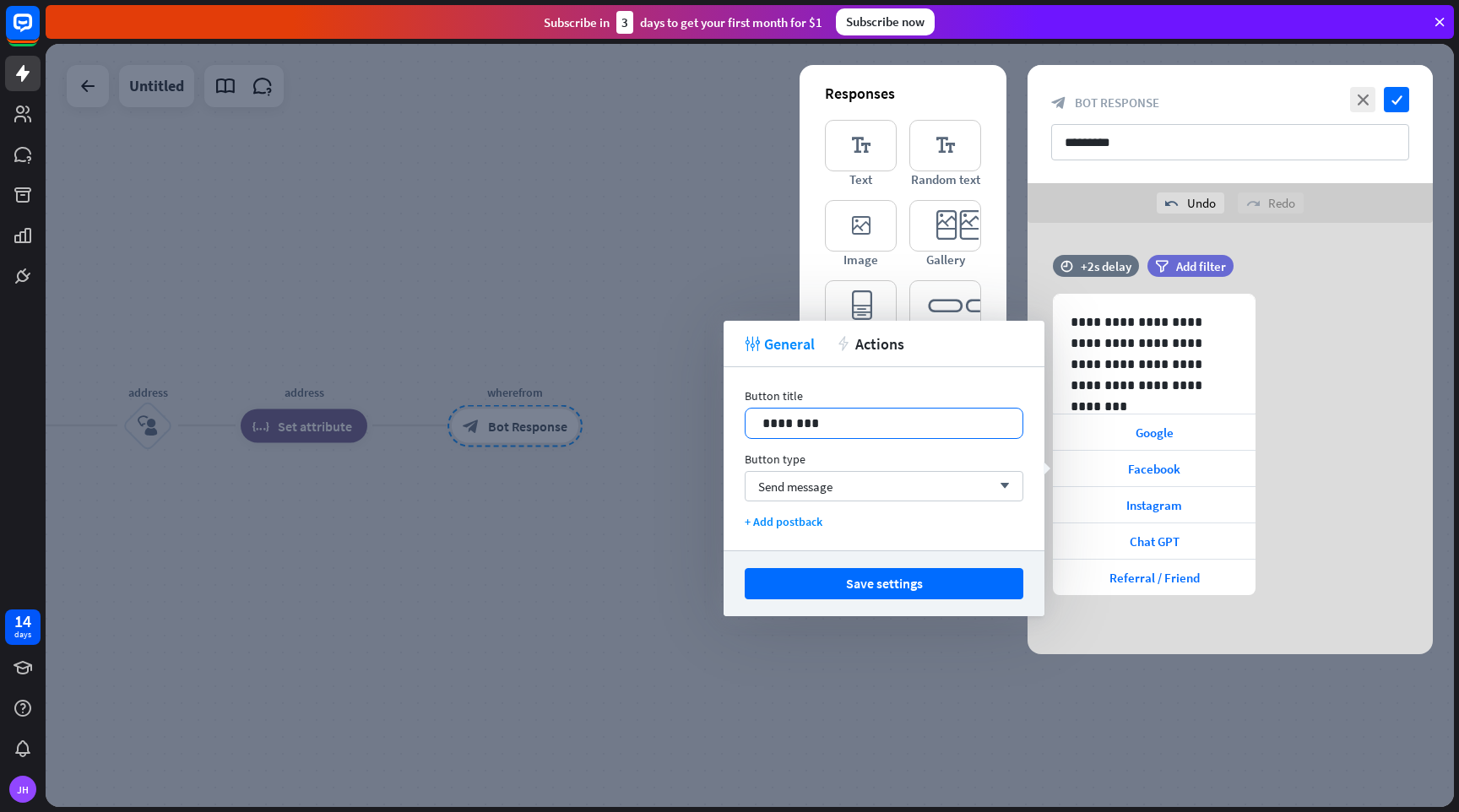
click at [888, 418] on p "********" at bounding box center [884, 423] width 244 height 21
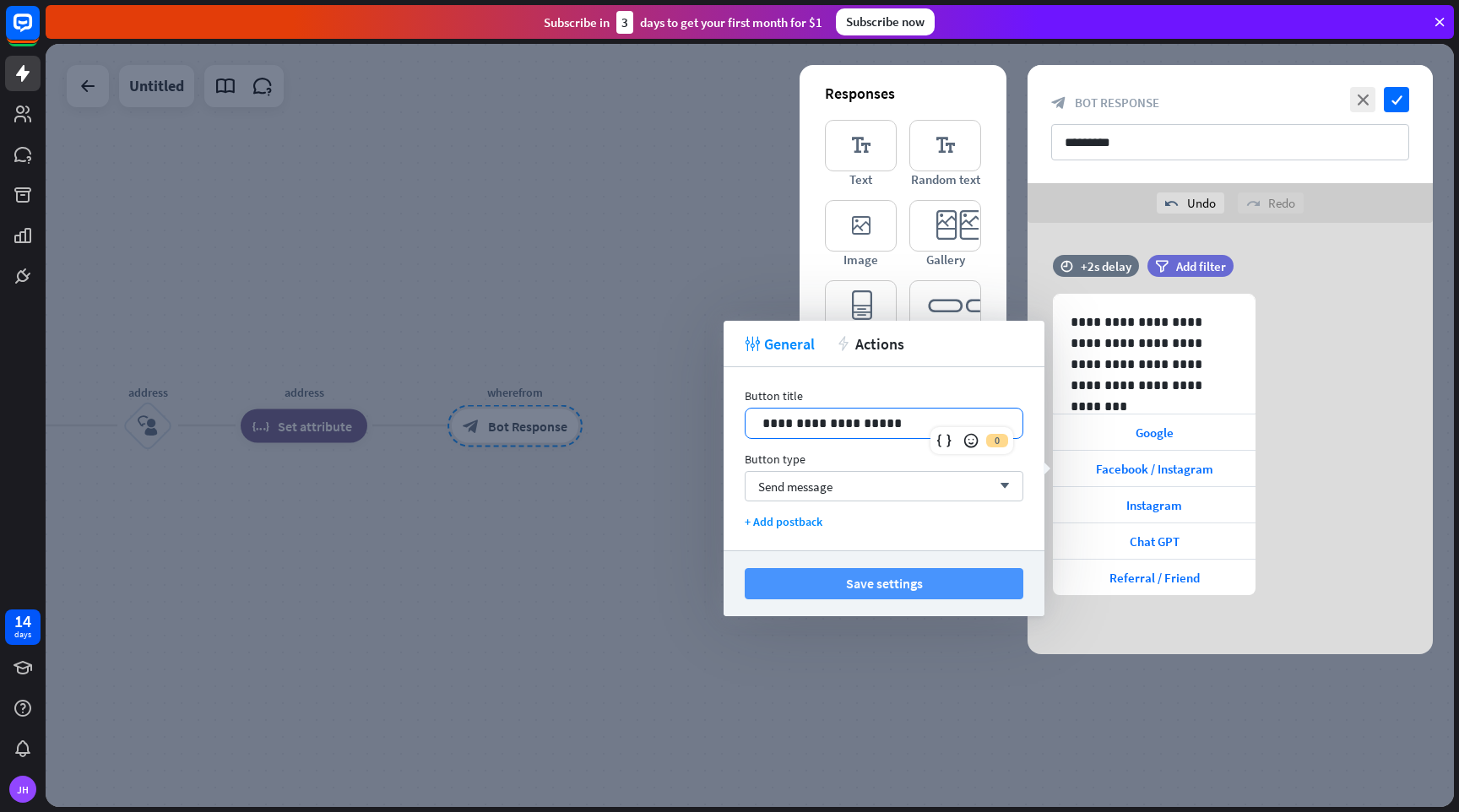
click at [875, 572] on button "Save settings" at bounding box center [884, 584] width 279 height 32
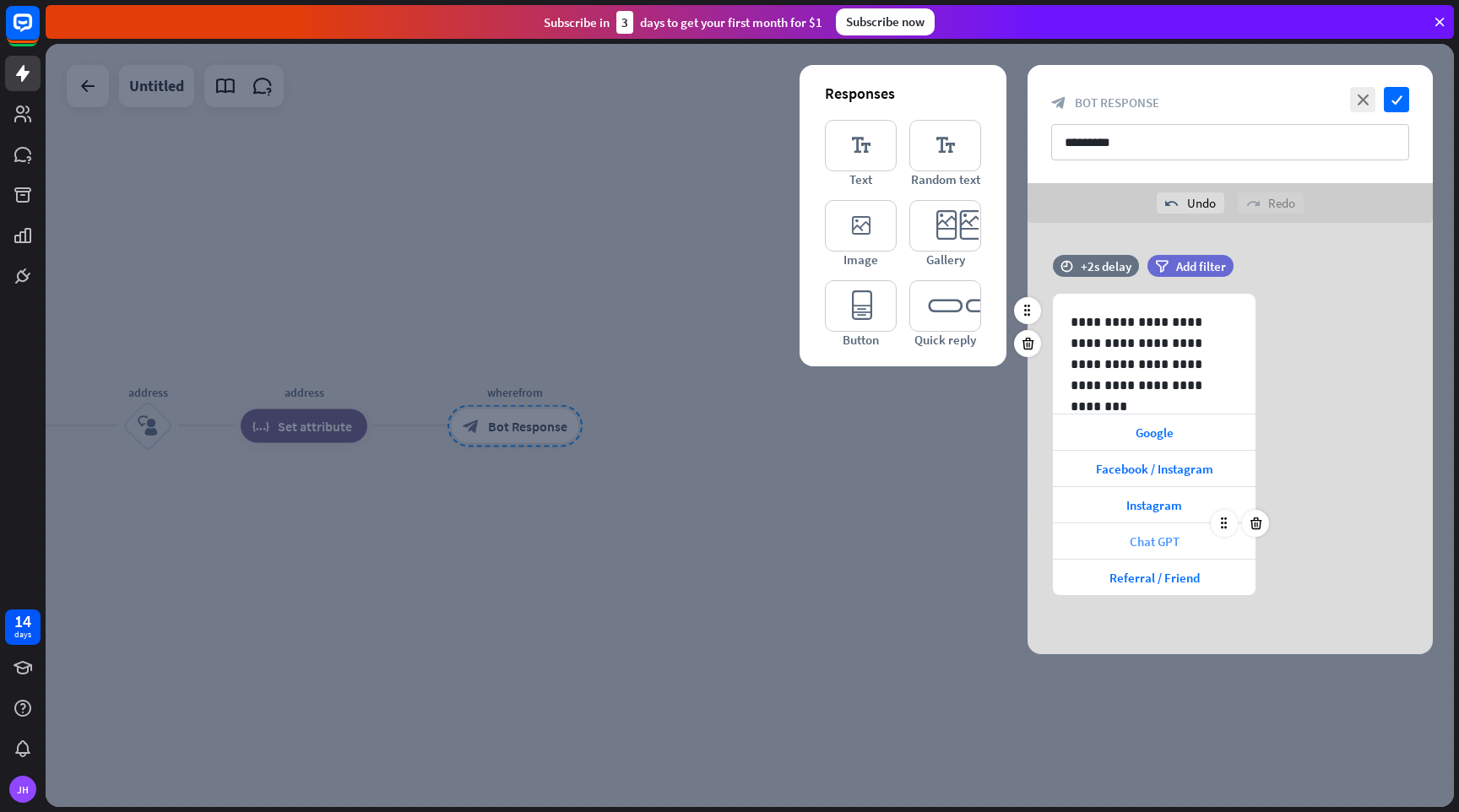
click at [1199, 544] on div "Chat GPT" at bounding box center [1155, 540] width 203 height 35
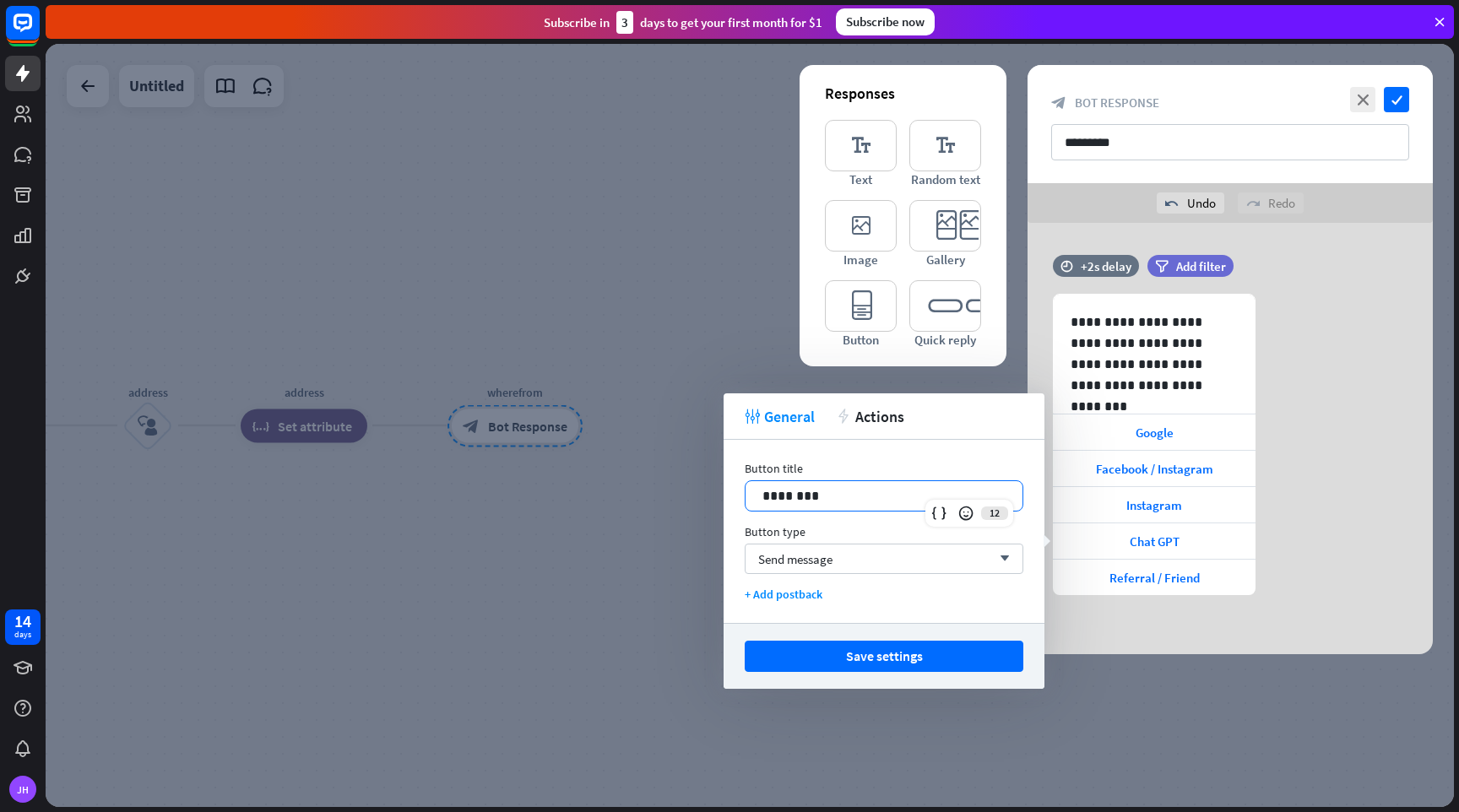
drag, startPoint x: 827, startPoint y: 495, endPoint x: 681, endPoint y: 466, distance: 148.9
click at [681, 466] on body "14 days [PERSON_NAME] close Product Help First steps Get started with ChatBot H…" at bounding box center [729, 406] width 1459 height 812
click at [859, 653] on button "Save settings" at bounding box center [884, 656] width 279 height 32
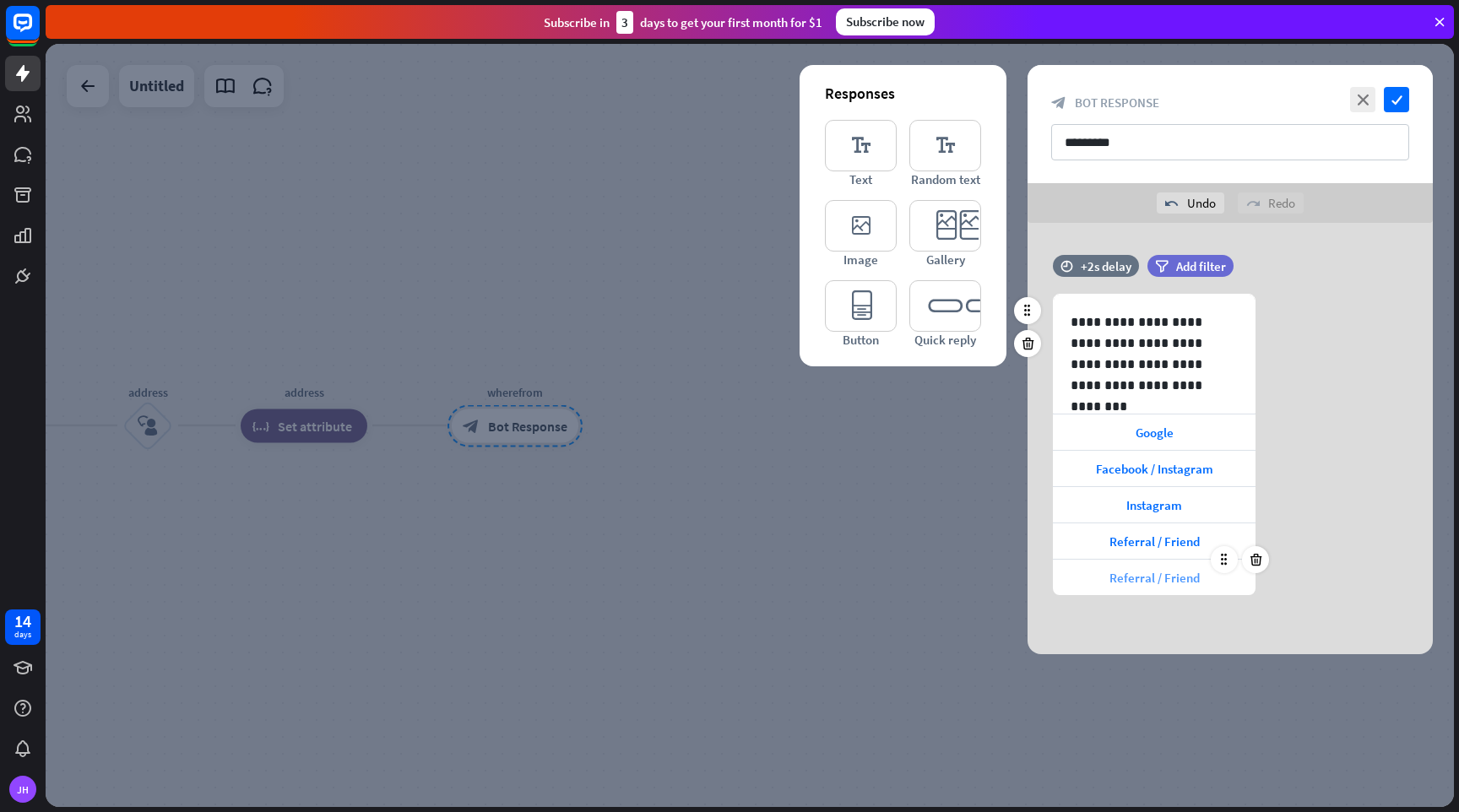
click at [1201, 578] on div "Referral / Friend" at bounding box center [1155, 577] width 203 height 35
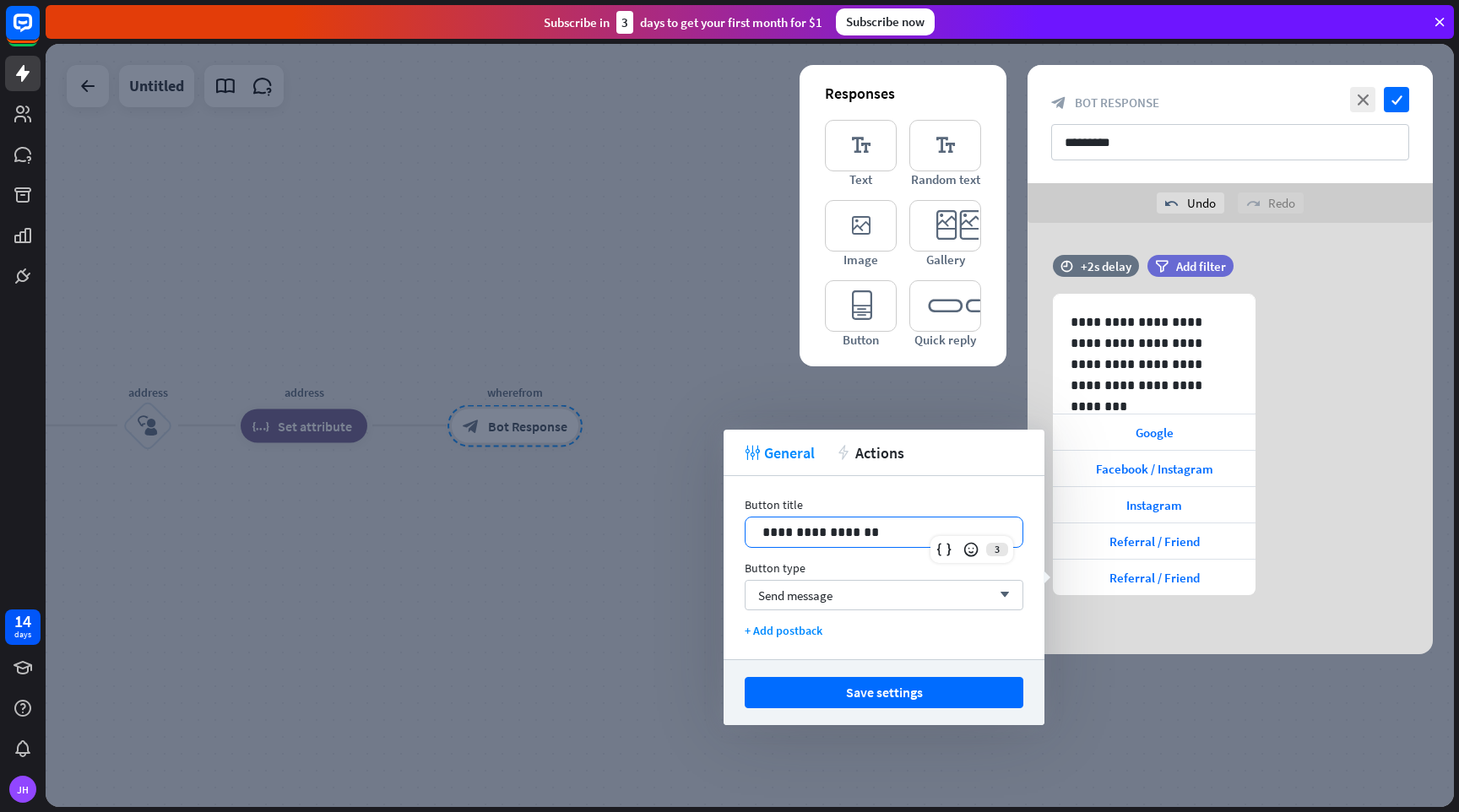
drag, startPoint x: 857, startPoint y: 531, endPoint x: 659, endPoint y: 506, distance: 199.6
click at [659, 506] on body "14 days [PERSON_NAME] close Product Help First steps Get started with ChatBot H…" at bounding box center [729, 406] width 1459 height 812
click at [847, 688] on button "Save settings" at bounding box center [884, 693] width 279 height 32
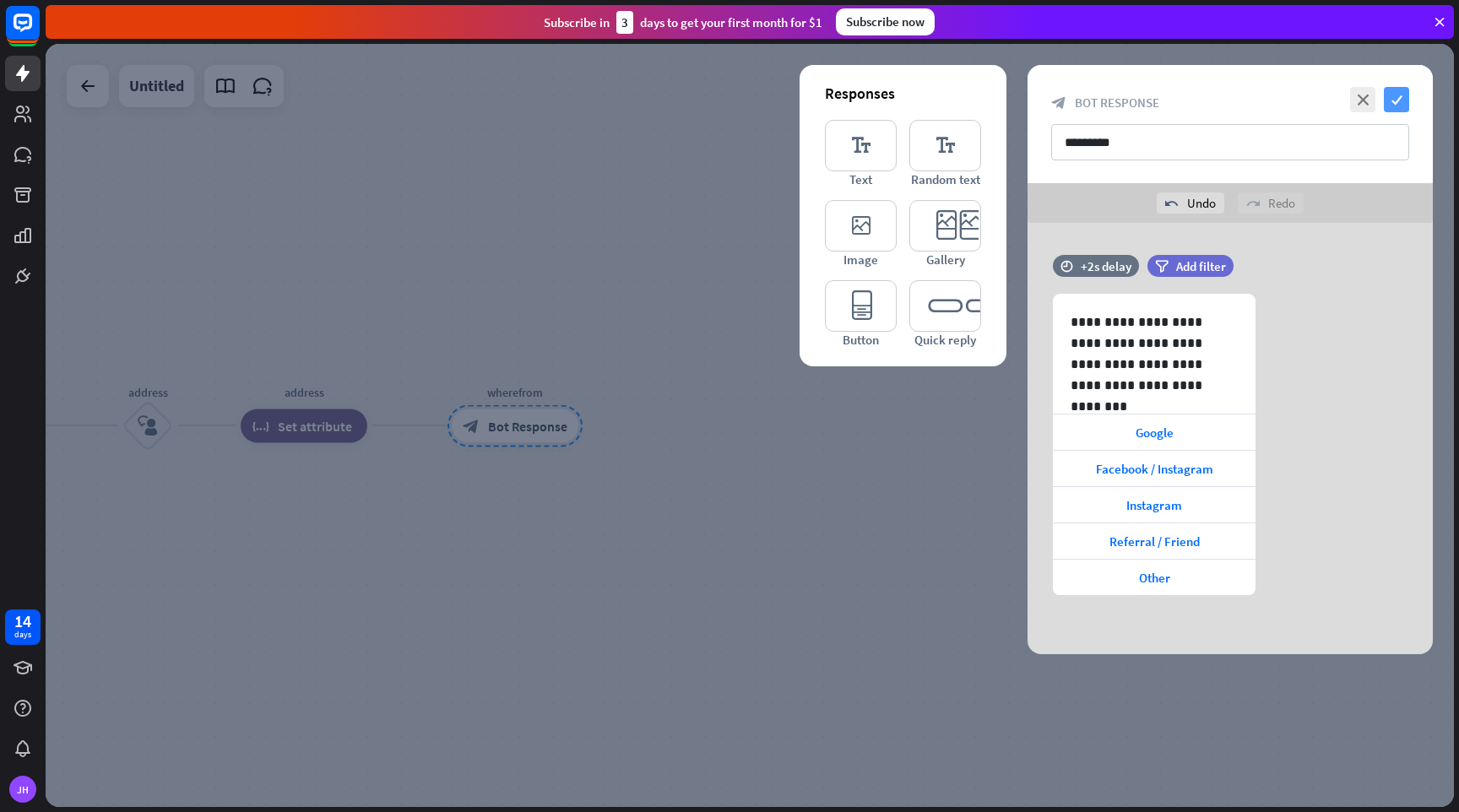
click at [1395, 94] on icon "check" at bounding box center [1397, 100] width 25 height 25
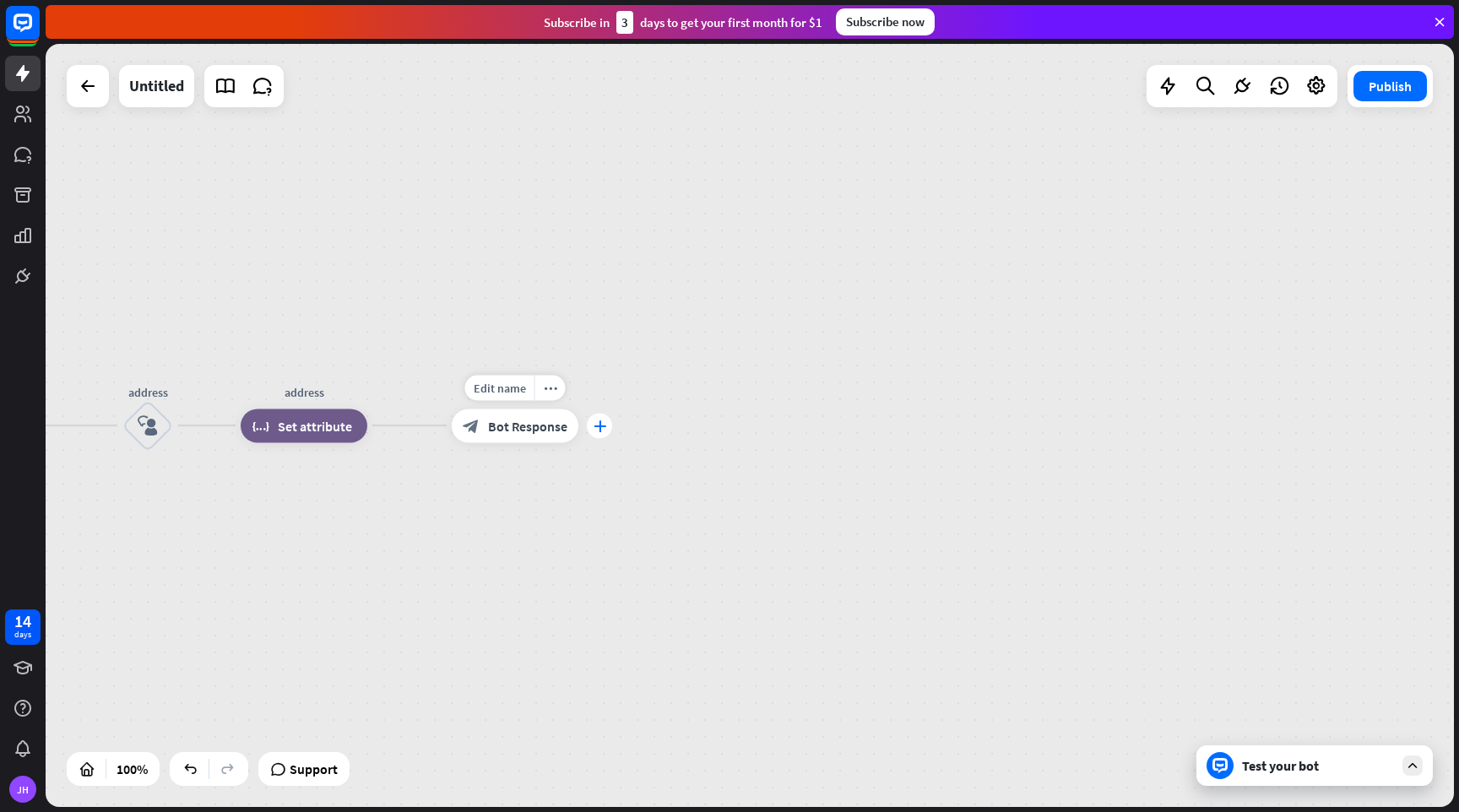
click at [601, 425] on icon "plus" at bounding box center [600, 425] width 13 height 12
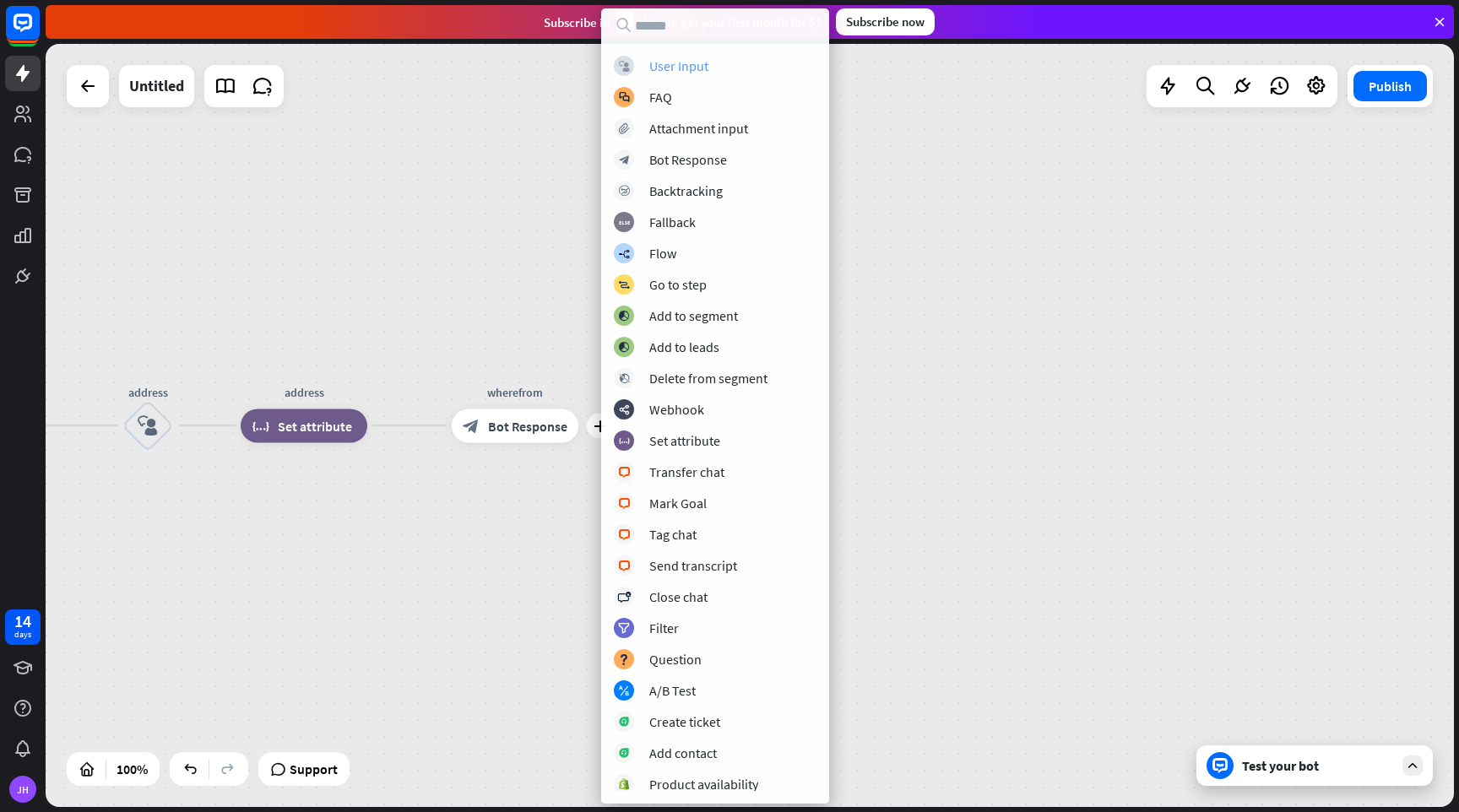
click at [694, 69] on div "User Input" at bounding box center [678, 65] width 59 height 17
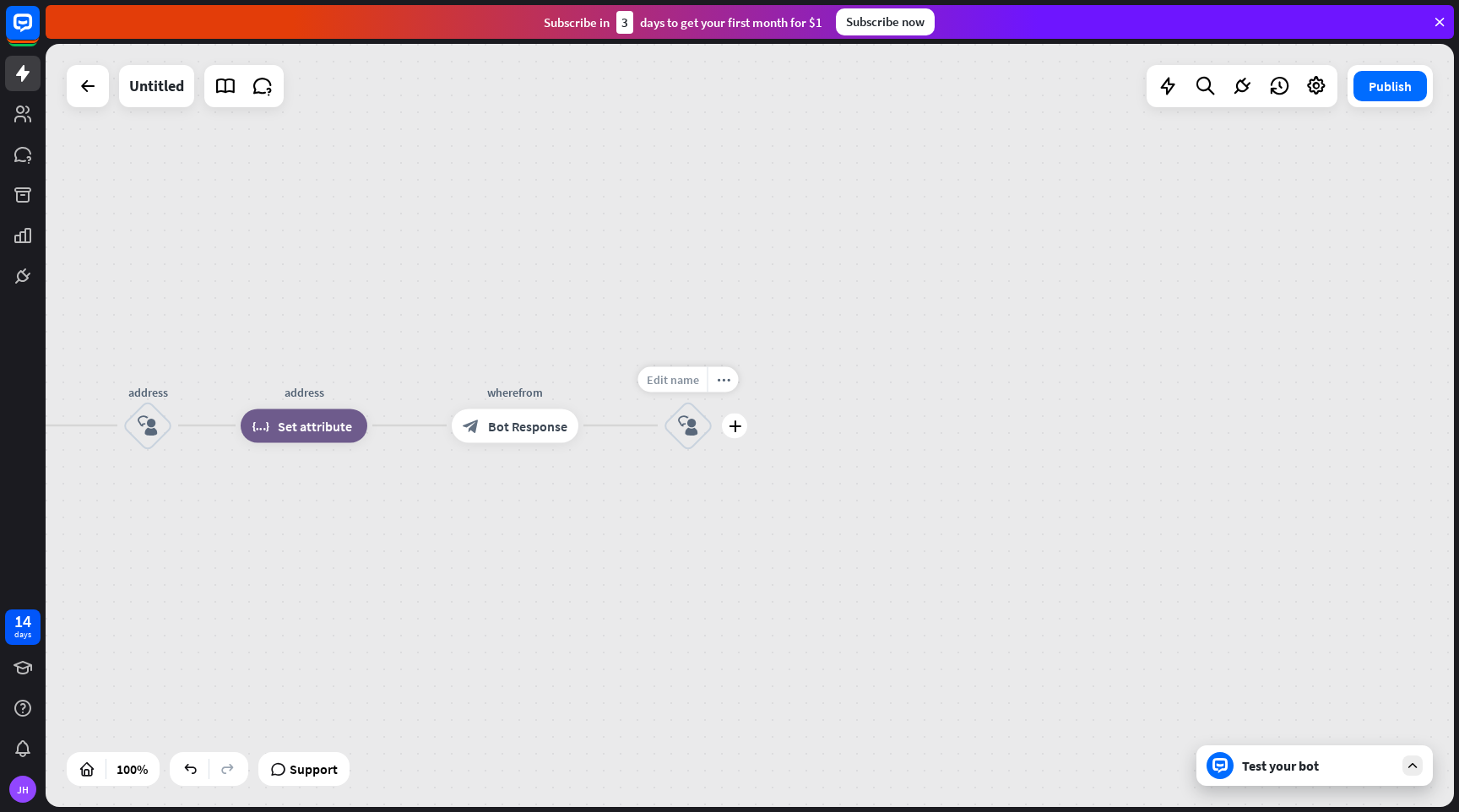
click at [685, 382] on span "Edit name" at bounding box center [673, 378] width 53 height 15
type input "*********"
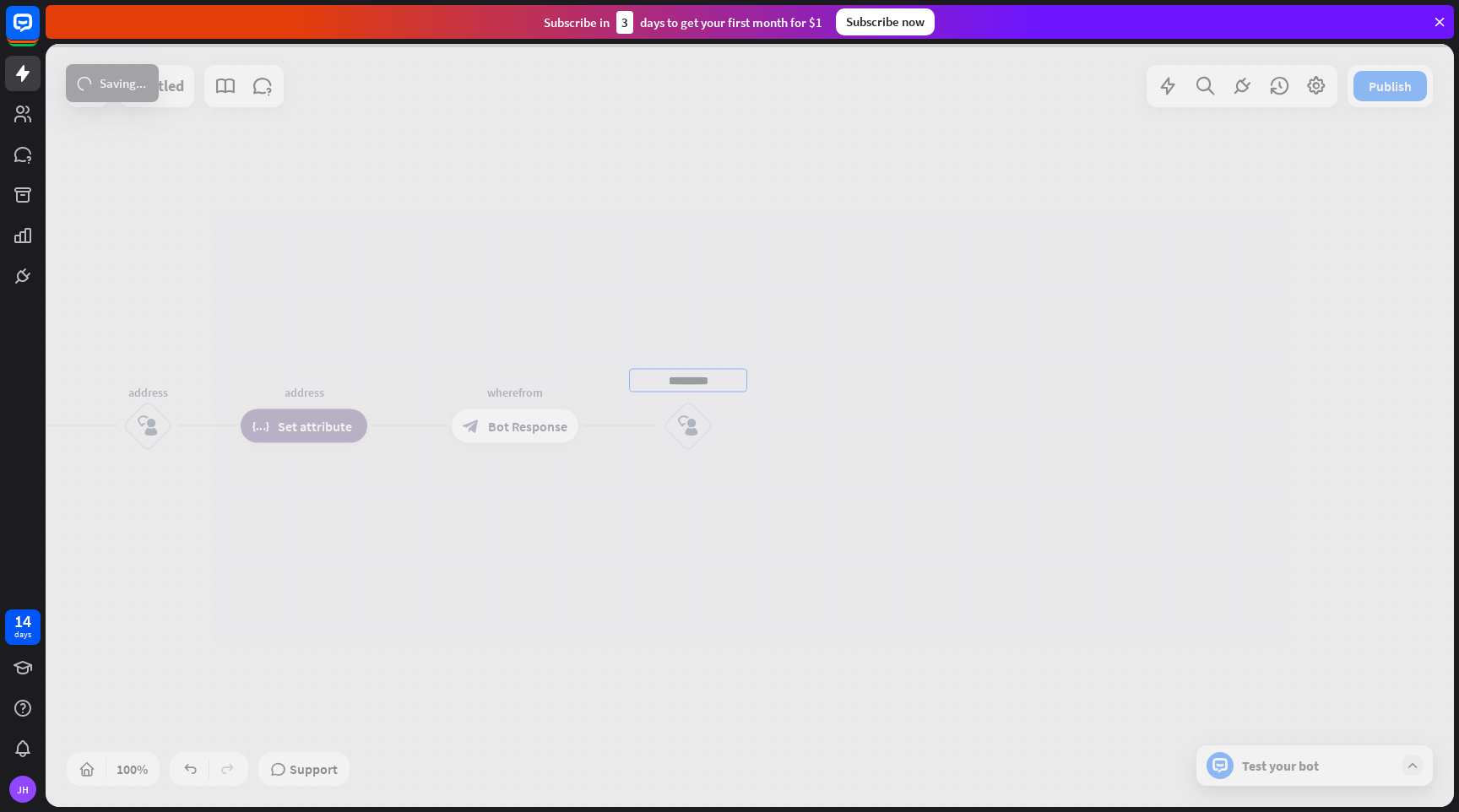
click at [693, 428] on div "home_2 Start point Welcome block_bot_response Bot Response Name block_question …" at bounding box center [749, 425] width 1408 height 763
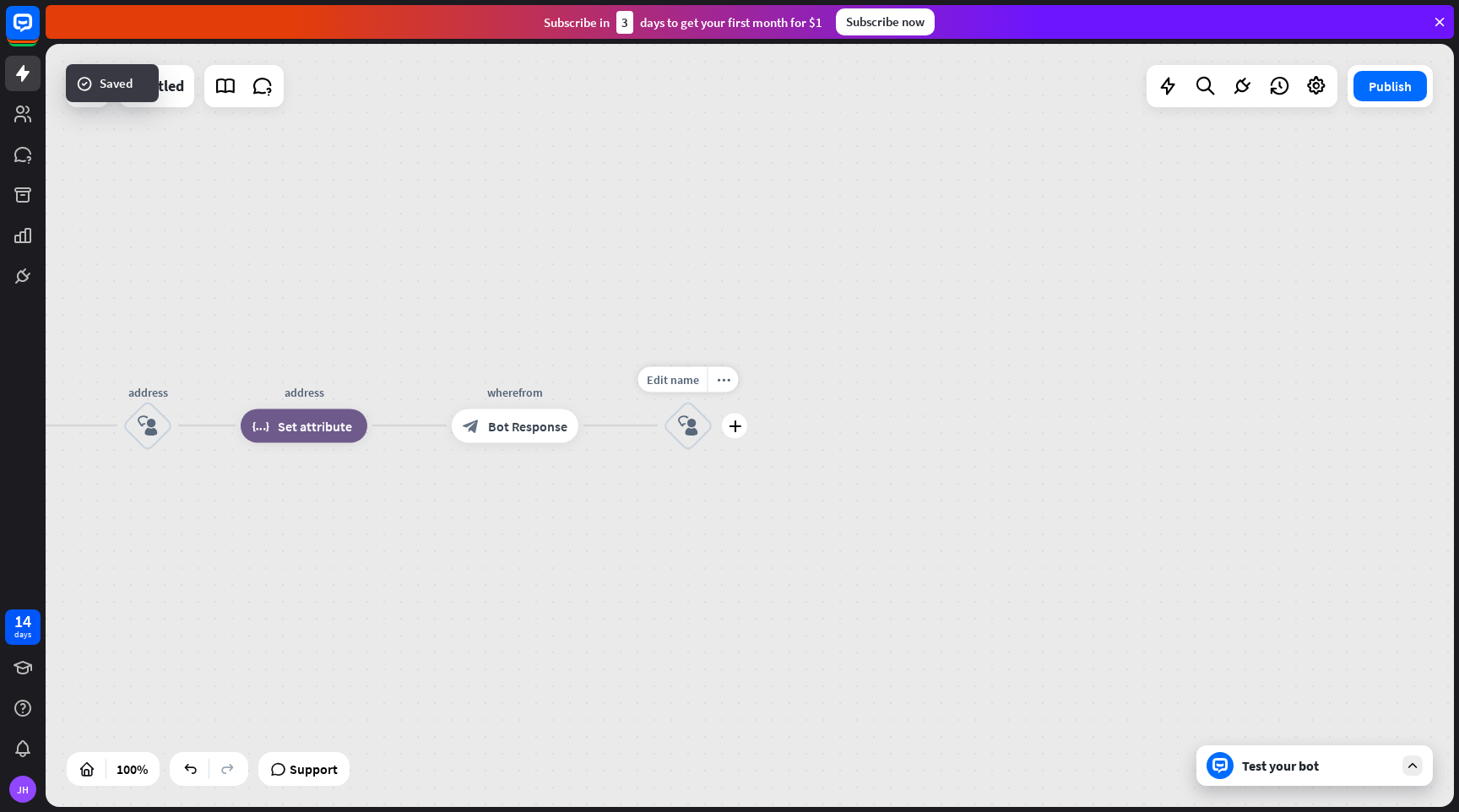
click at [693, 416] on icon "block_user_input" at bounding box center [688, 425] width 20 height 20
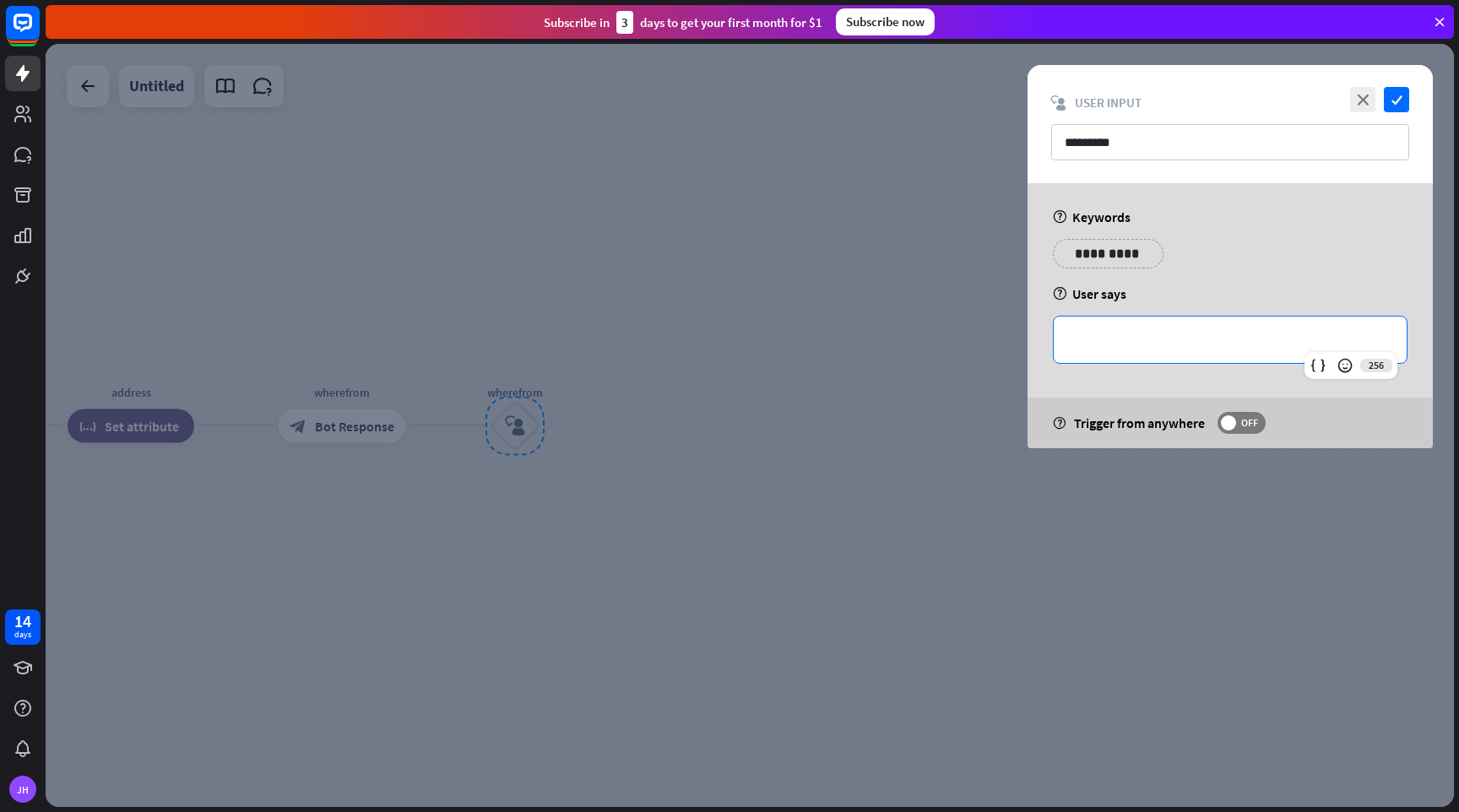
click at [1148, 334] on p "**********" at bounding box center [1230, 339] width 319 height 21
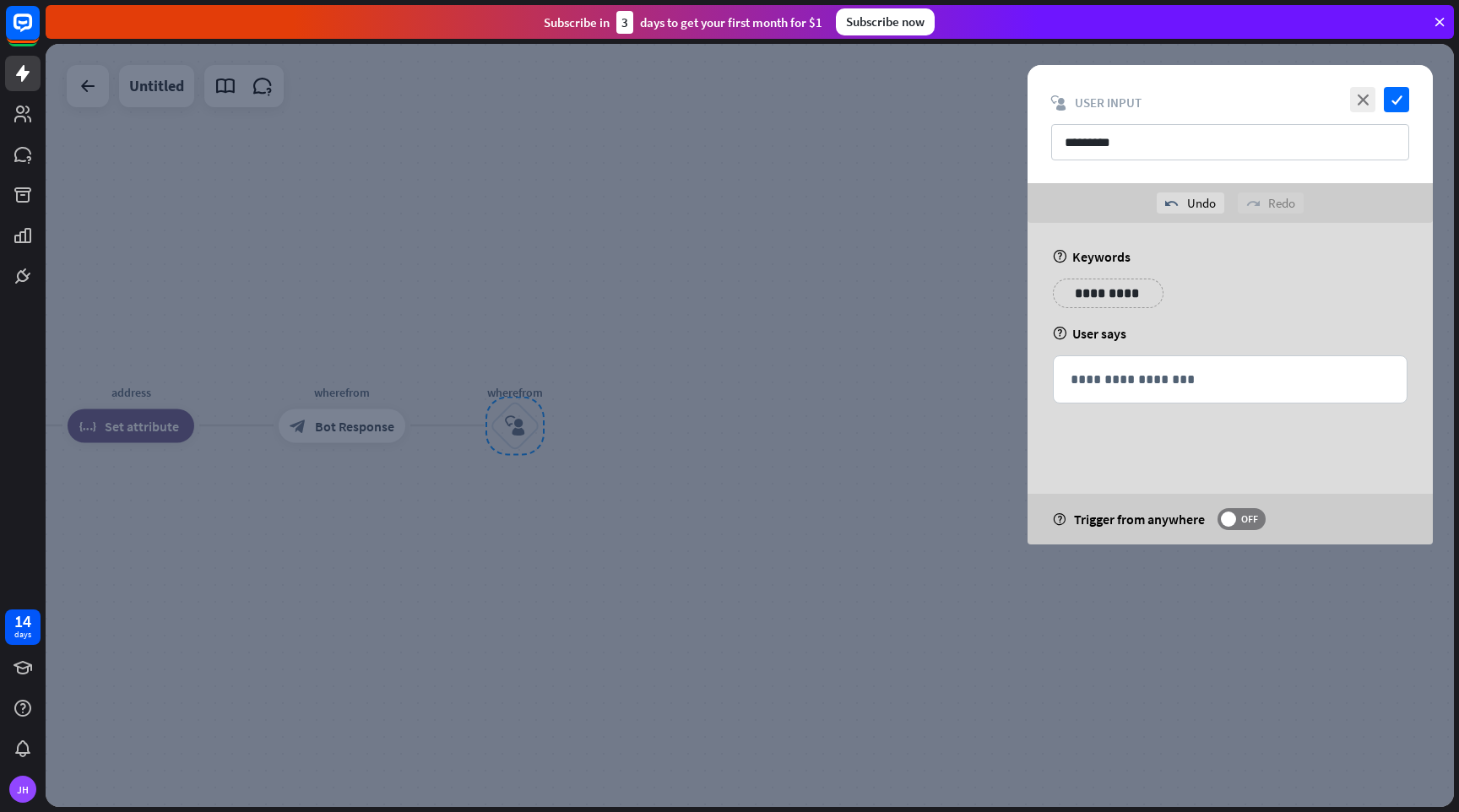
click at [1264, 262] on div "help Keywords" at bounding box center [1231, 256] width 355 height 17
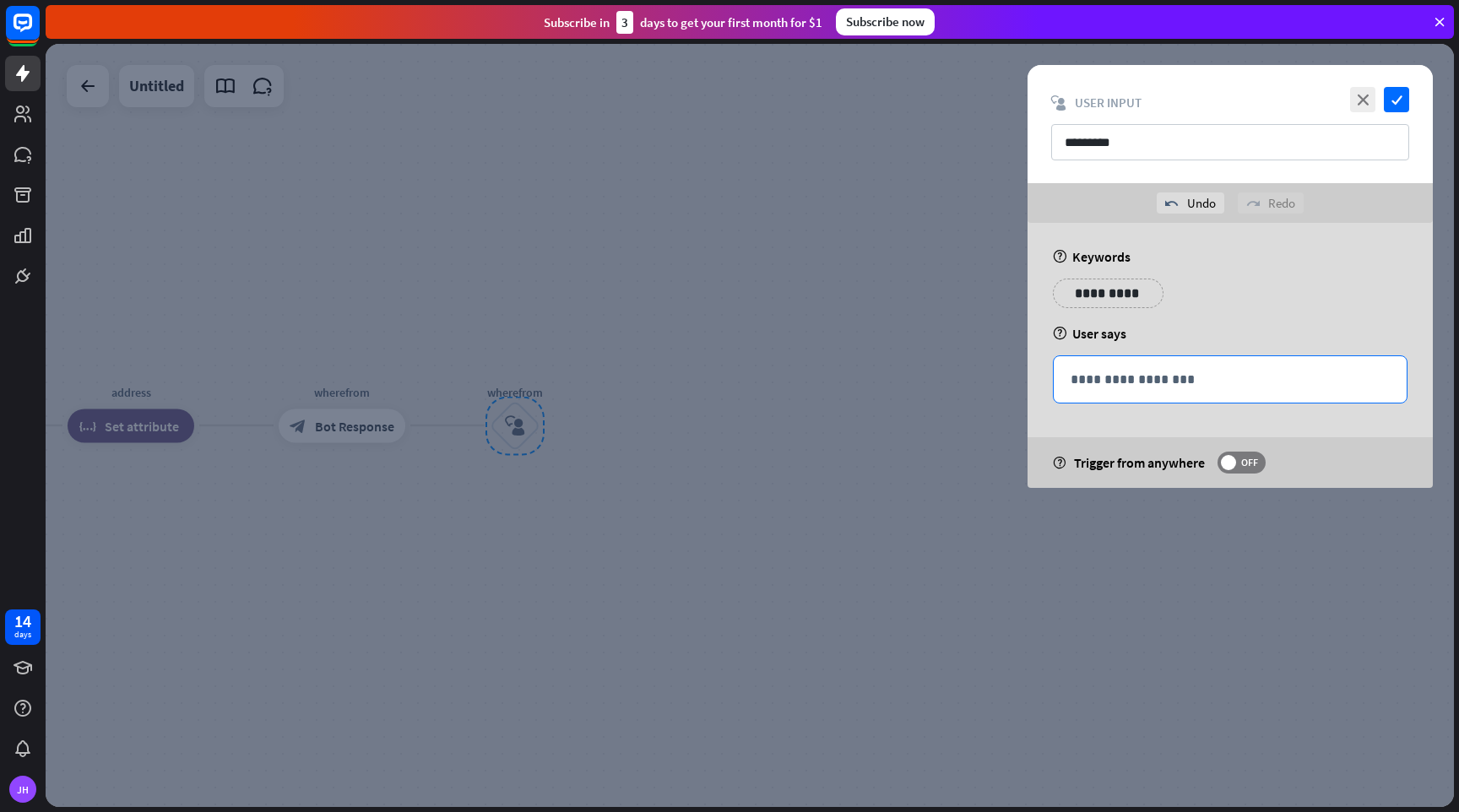
click at [1176, 377] on p "**********" at bounding box center [1230, 378] width 319 height 21
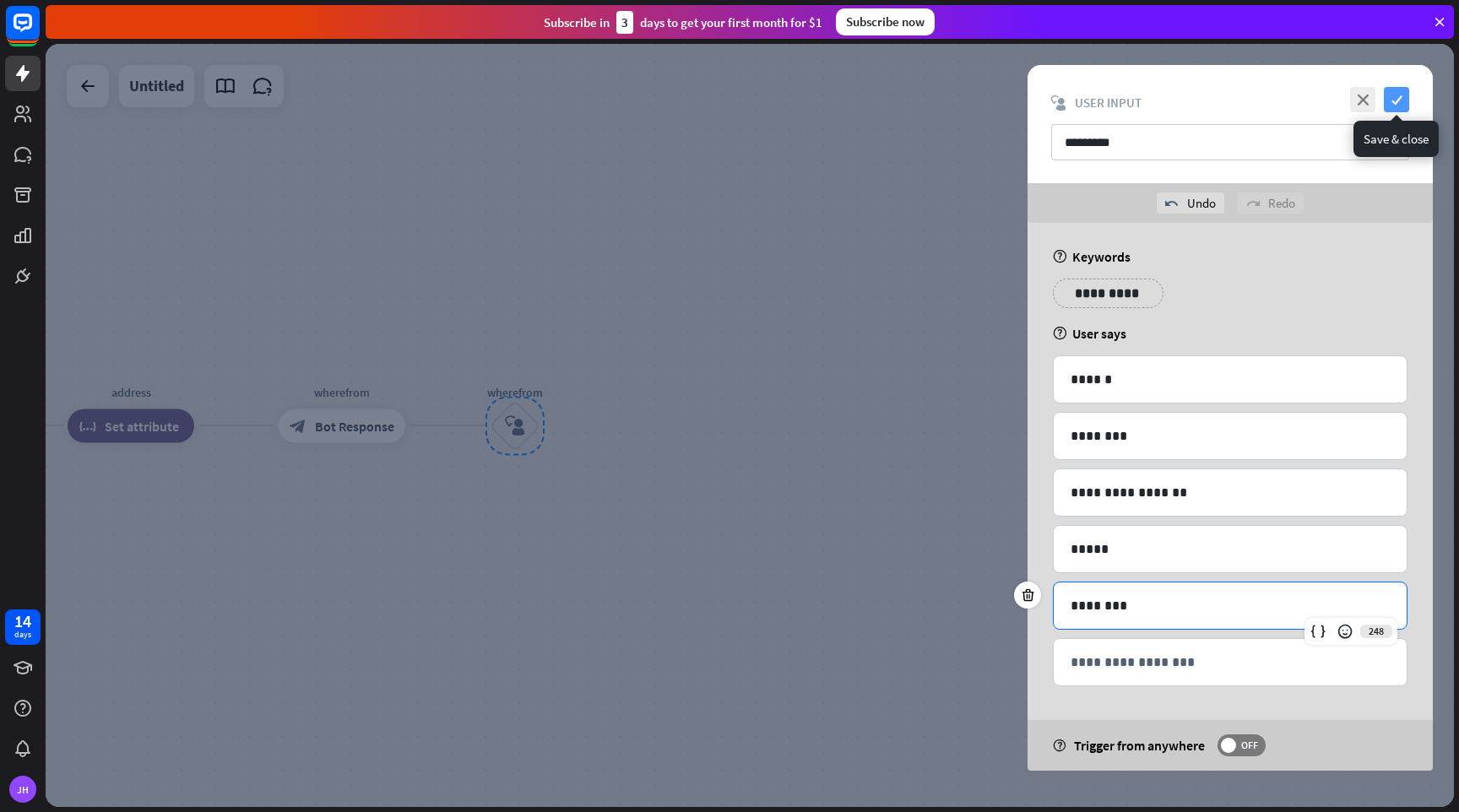
click at [1405, 101] on icon "check" at bounding box center [1397, 100] width 25 height 25
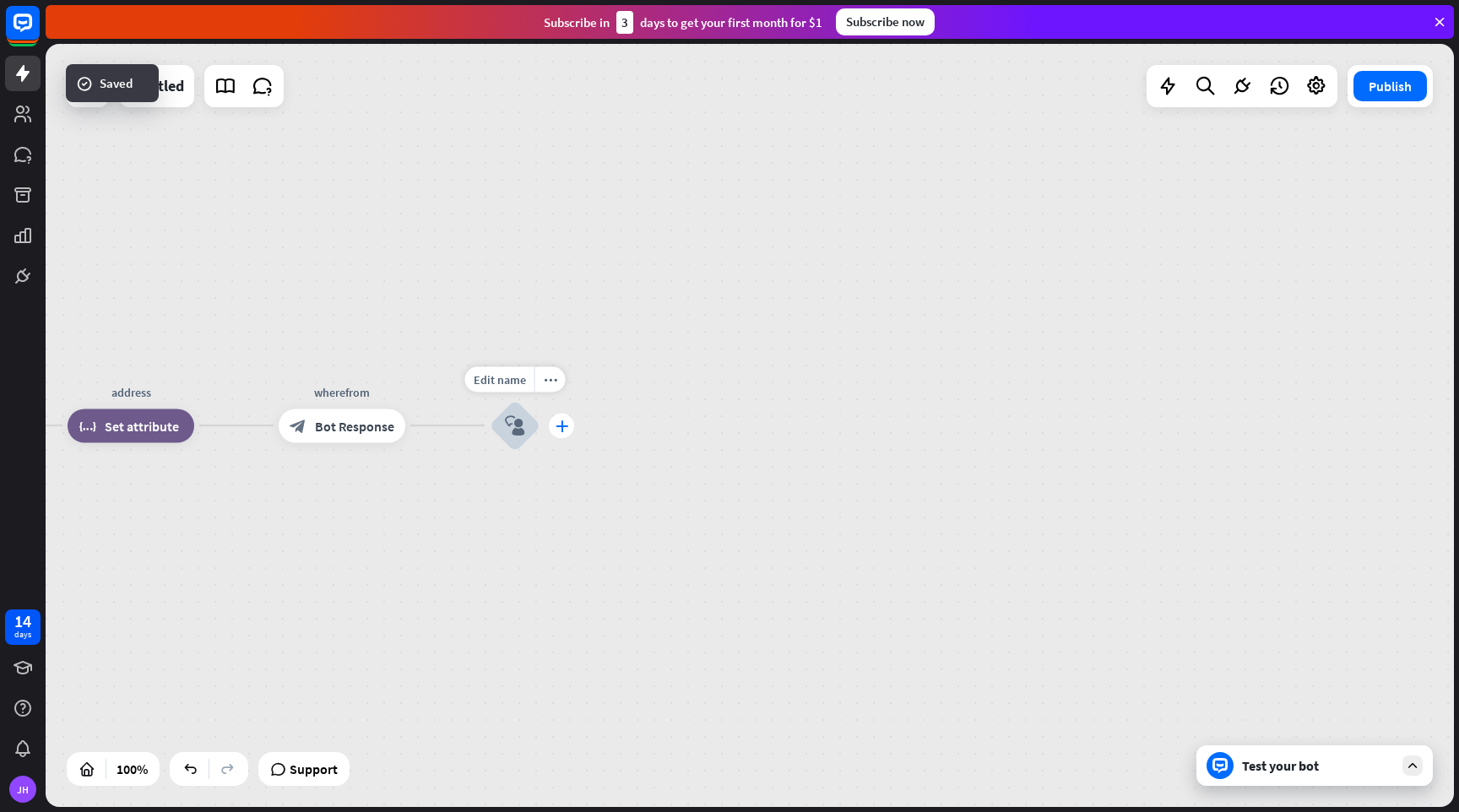
click at [560, 430] on icon "plus" at bounding box center [562, 425] width 13 height 12
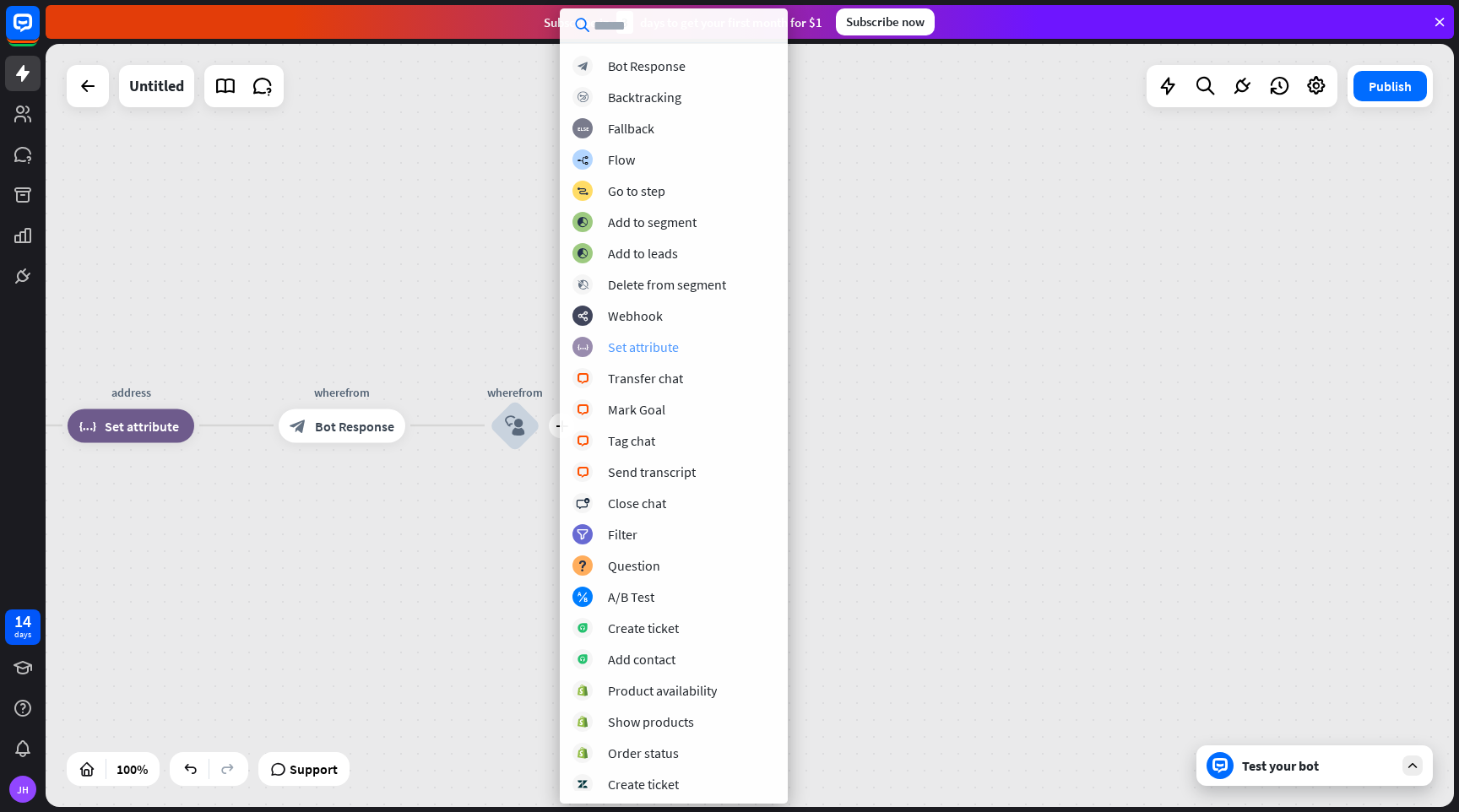
click at [648, 347] on div "Set attribute" at bounding box center [643, 347] width 71 height 17
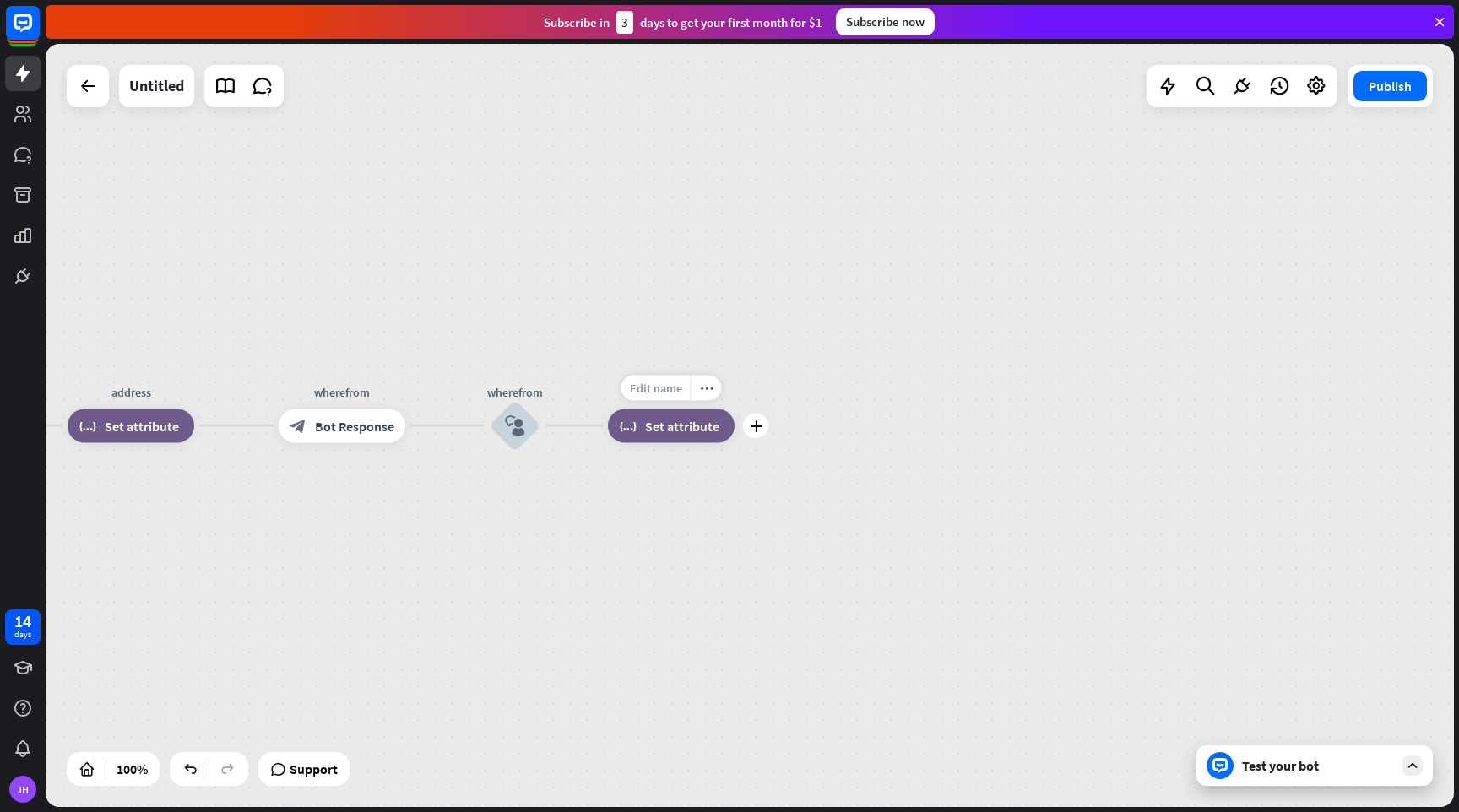
click at [663, 389] on span "Edit name" at bounding box center [657, 387] width 53 height 15
type input "*"
type input "******"
click at [688, 431] on div "home_2 Start point Welcome block_bot_response Bot Response Name block_question …" at bounding box center [749, 425] width 1408 height 763
click at [701, 429] on span "Set attribute" at bounding box center [682, 425] width 74 height 17
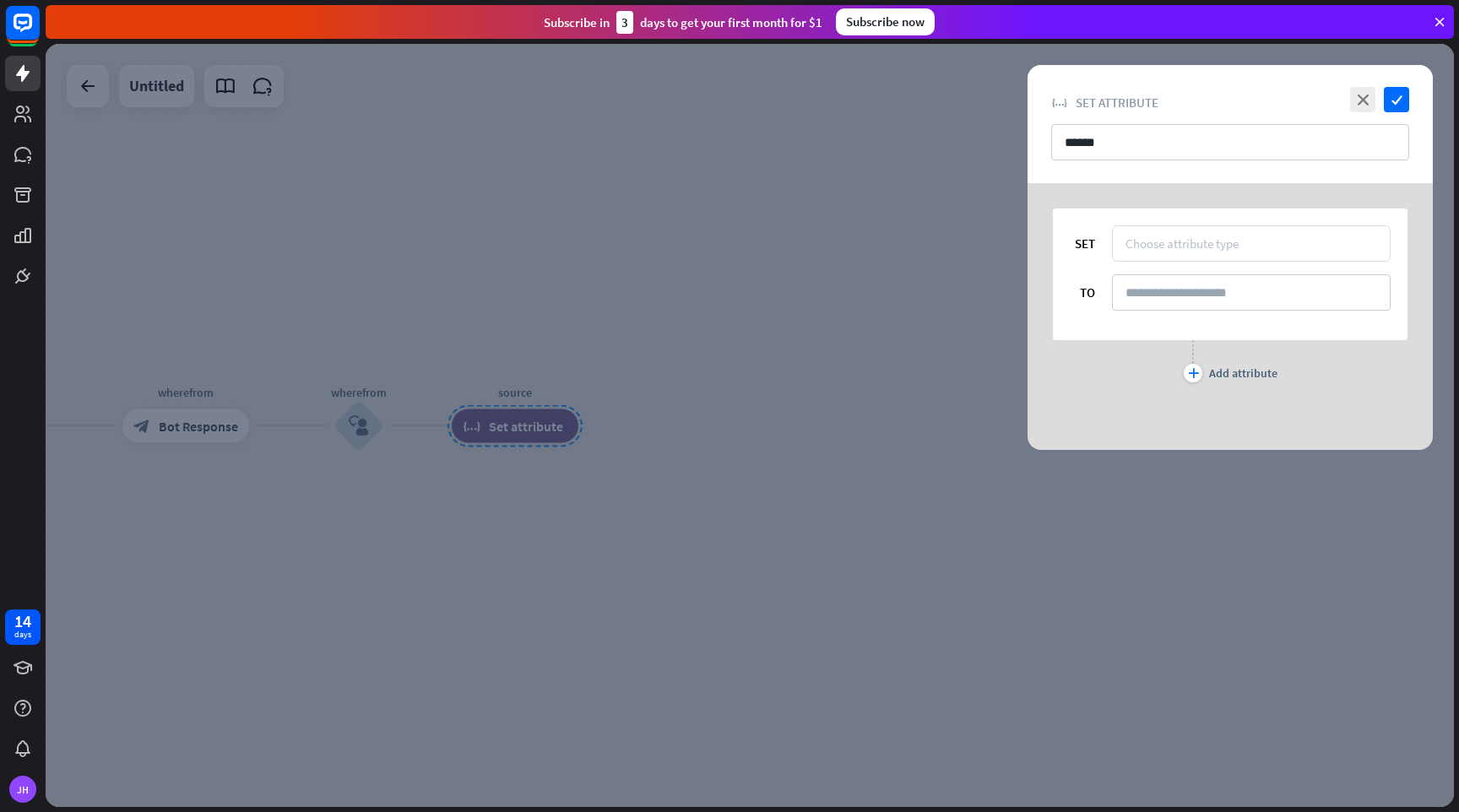
click at [1243, 255] on div "Choose attribute type" at bounding box center [1252, 244] width 279 height 36
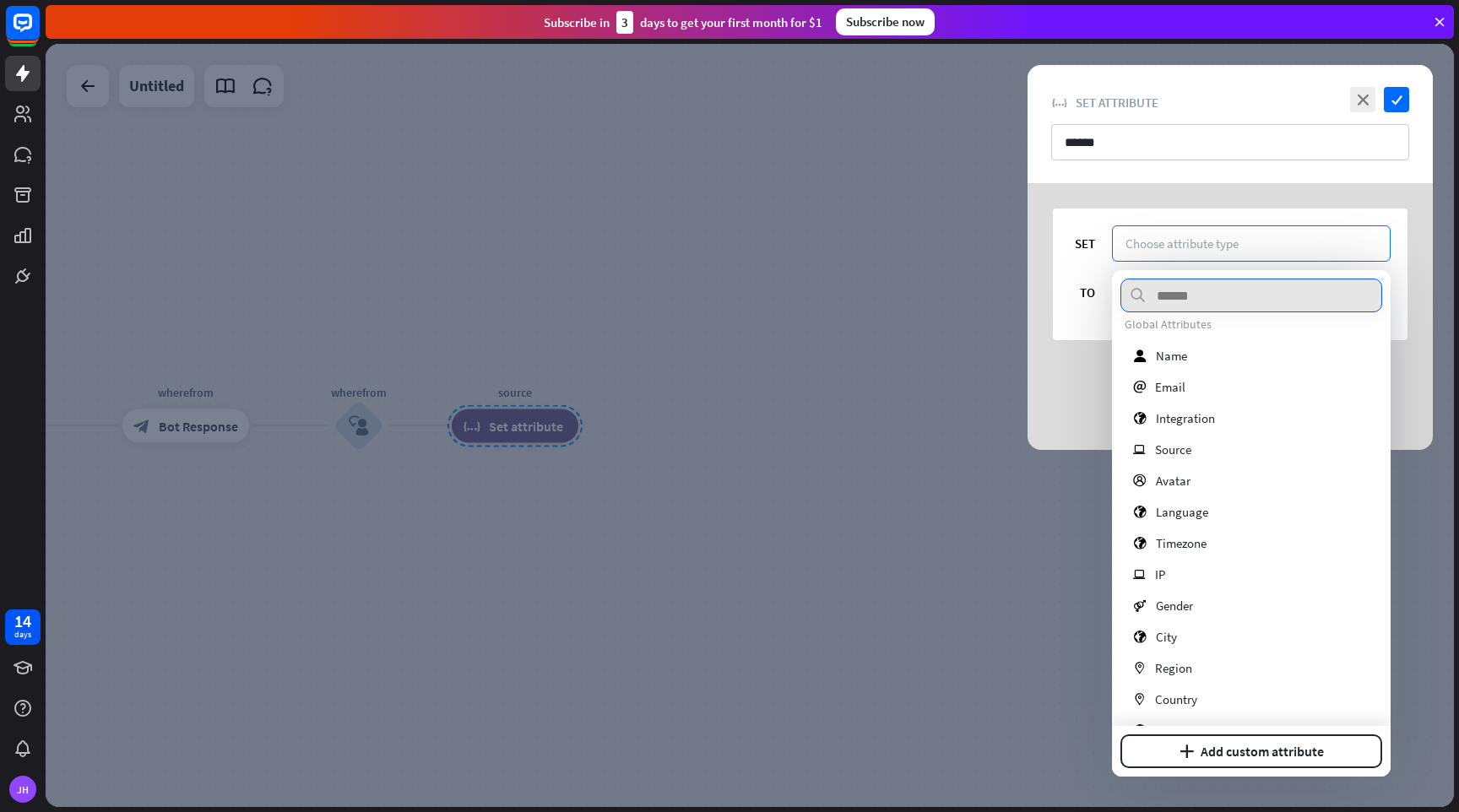
scroll to position [194, 0]
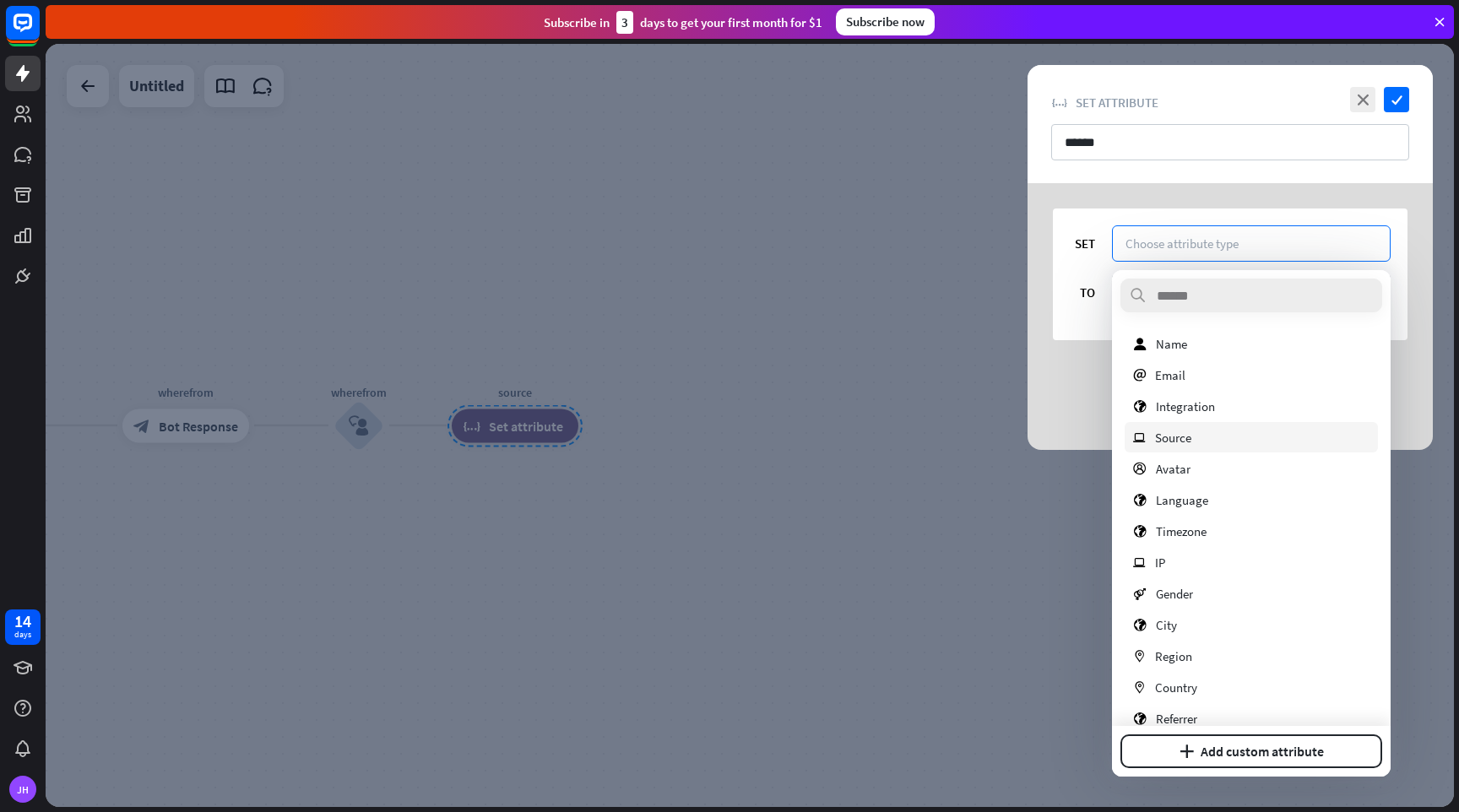
click at [1186, 439] on span "Source" at bounding box center [1174, 438] width 36 height 16
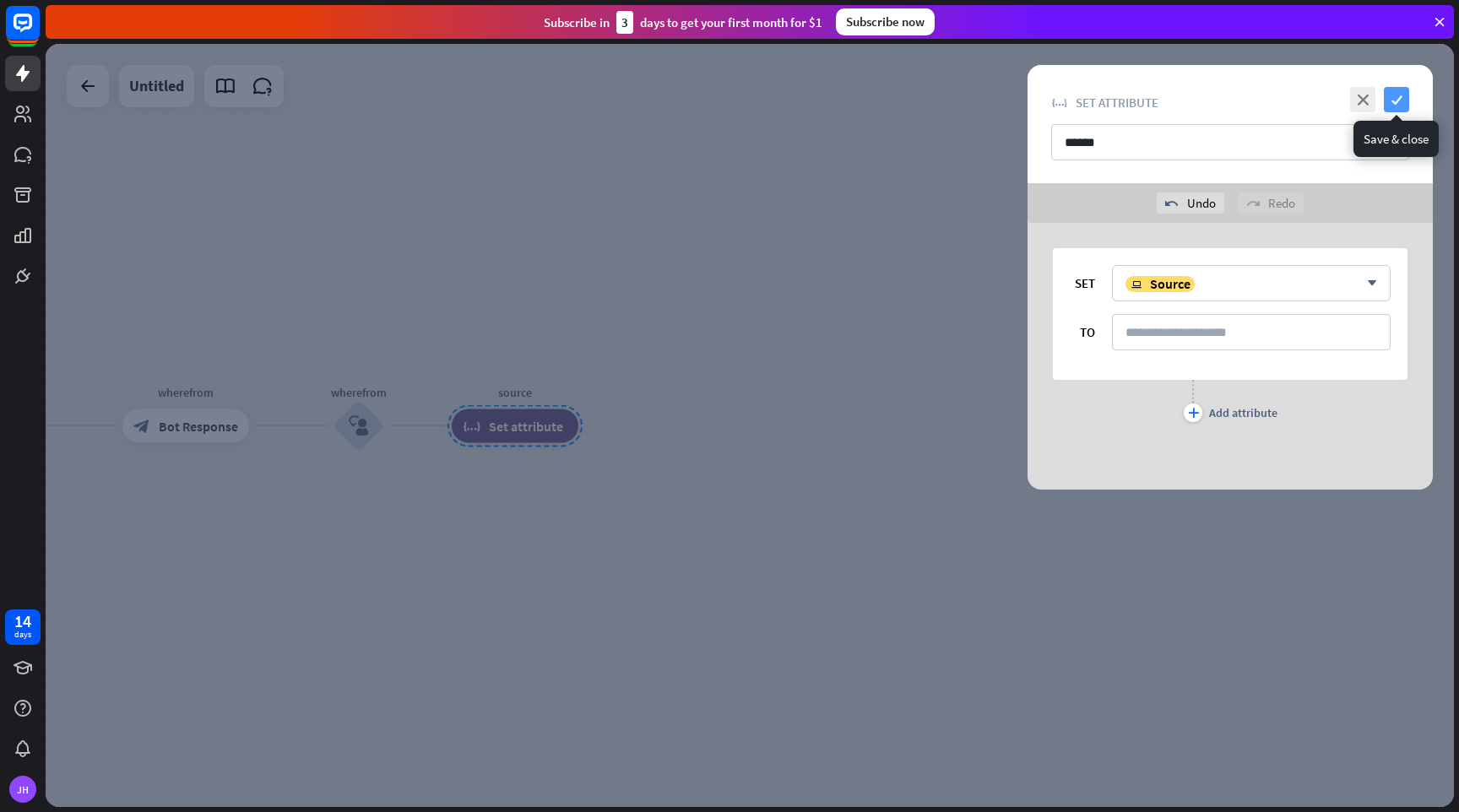
click at [1396, 106] on icon "check" at bounding box center [1397, 100] width 25 height 25
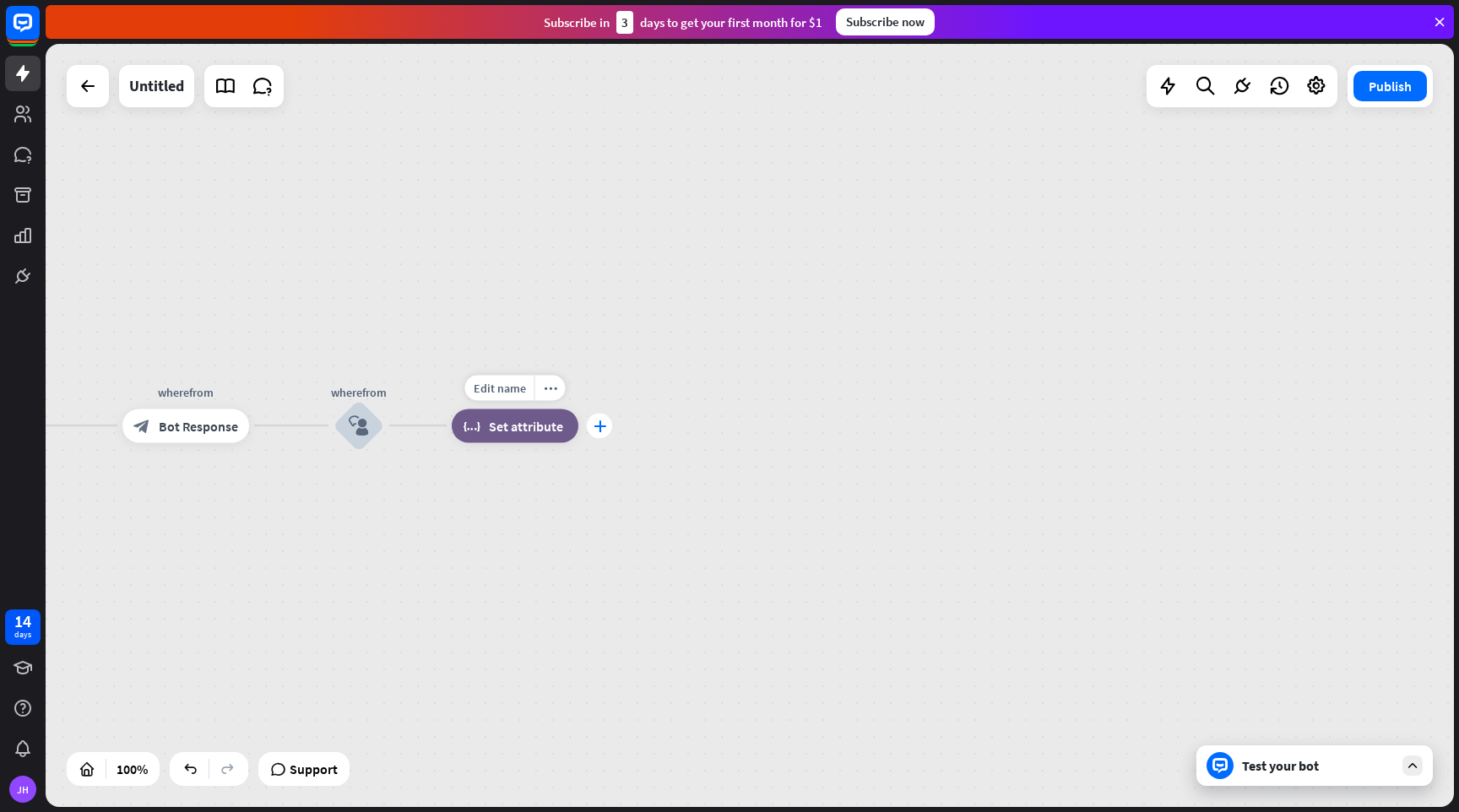
click at [599, 429] on icon "plus" at bounding box center [600, 425] width 13 height 12
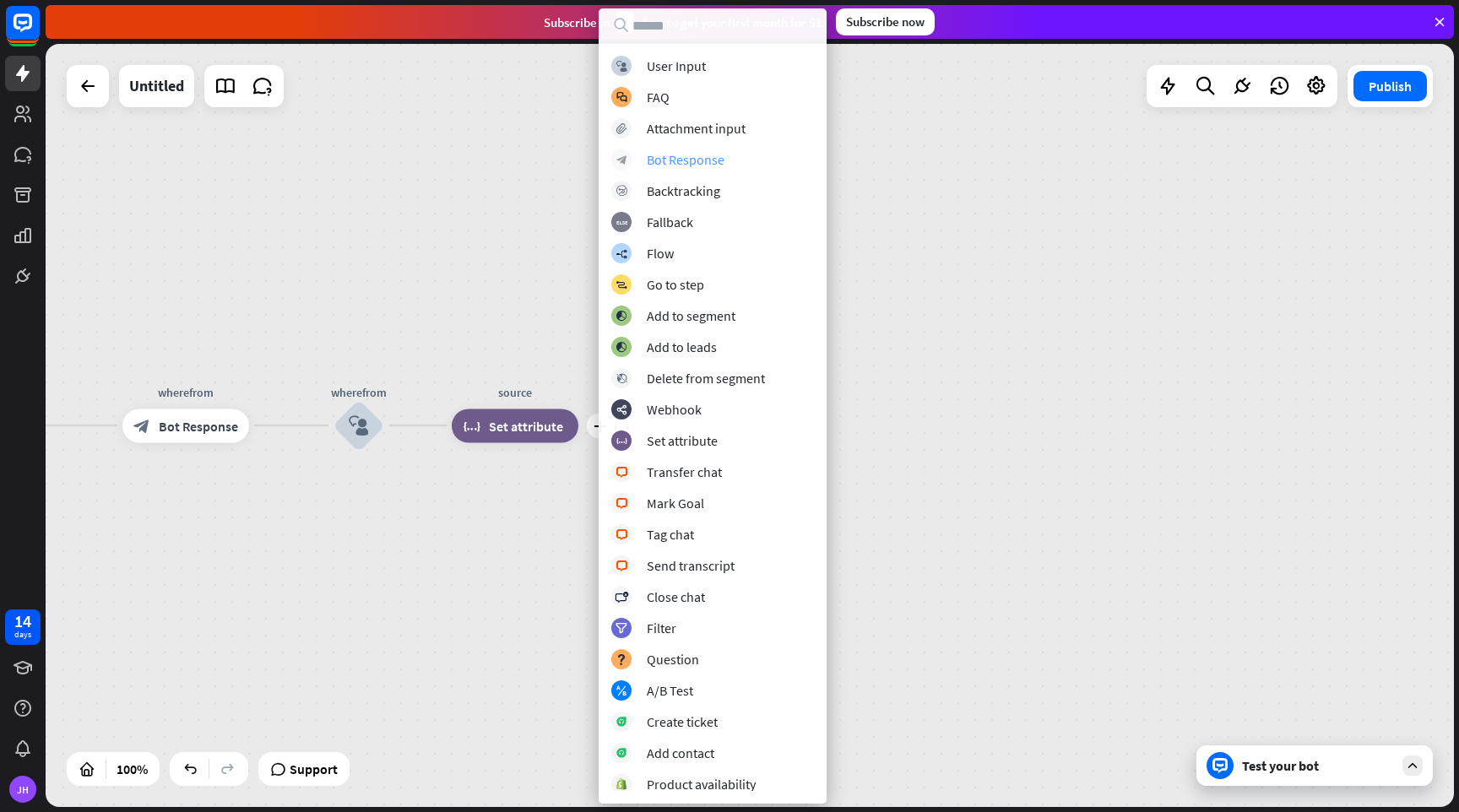
click at [695, 162] on div "Bot Response" at bounding box center [686, 159] width 78 height 17
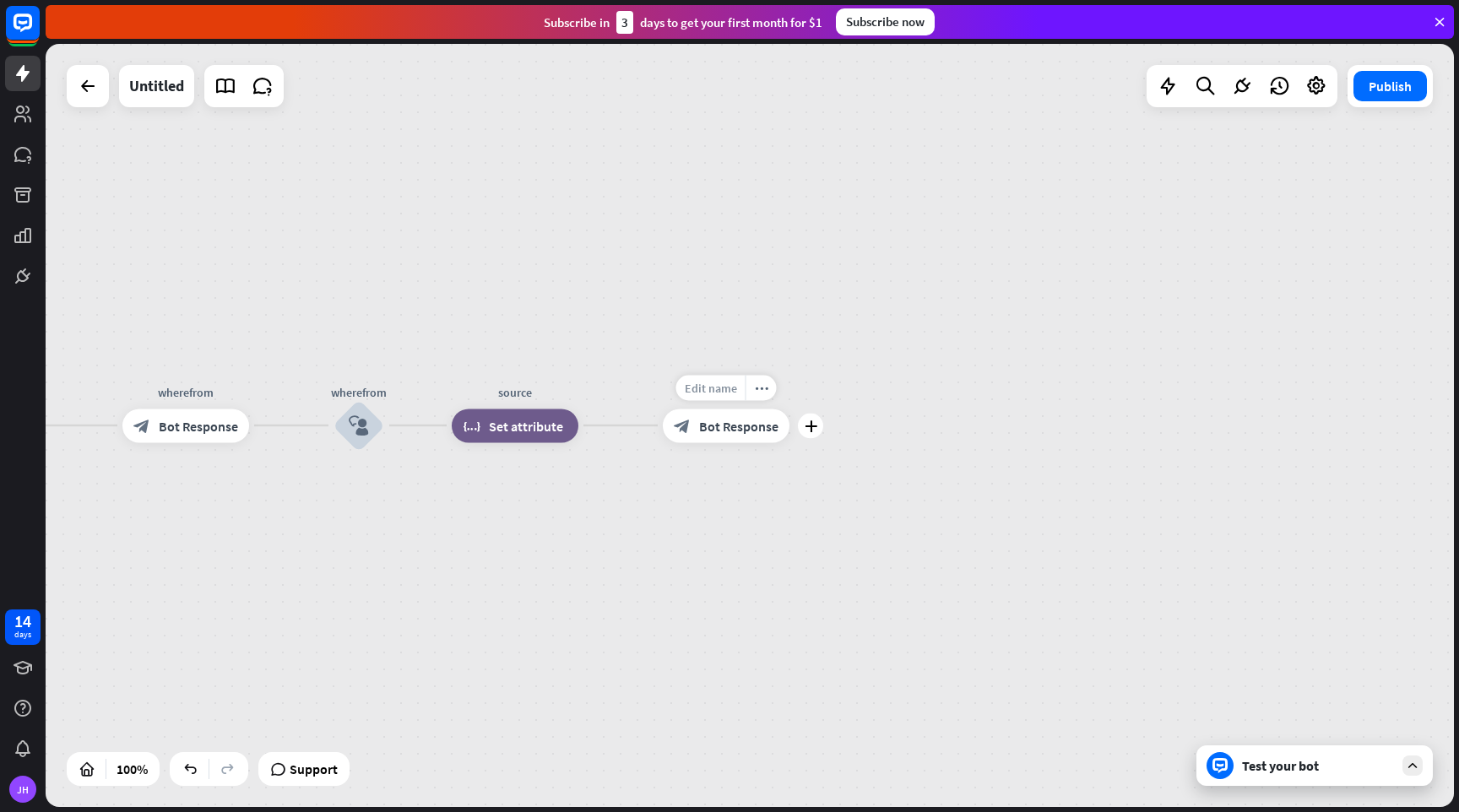
click at [721, 393] on span "Edit name" at bounding box center [711, 387] width 53 height 15
type input "**********"
click at [744, 432] on div "home_2 Start point Welcome block_bot_response Bot Response Name block_question …" at bounding box center [749, 425] width 1408 height 763
click at [753, 429] on span "Bot Response" at bounding box center [739, 425] width 80 height 17
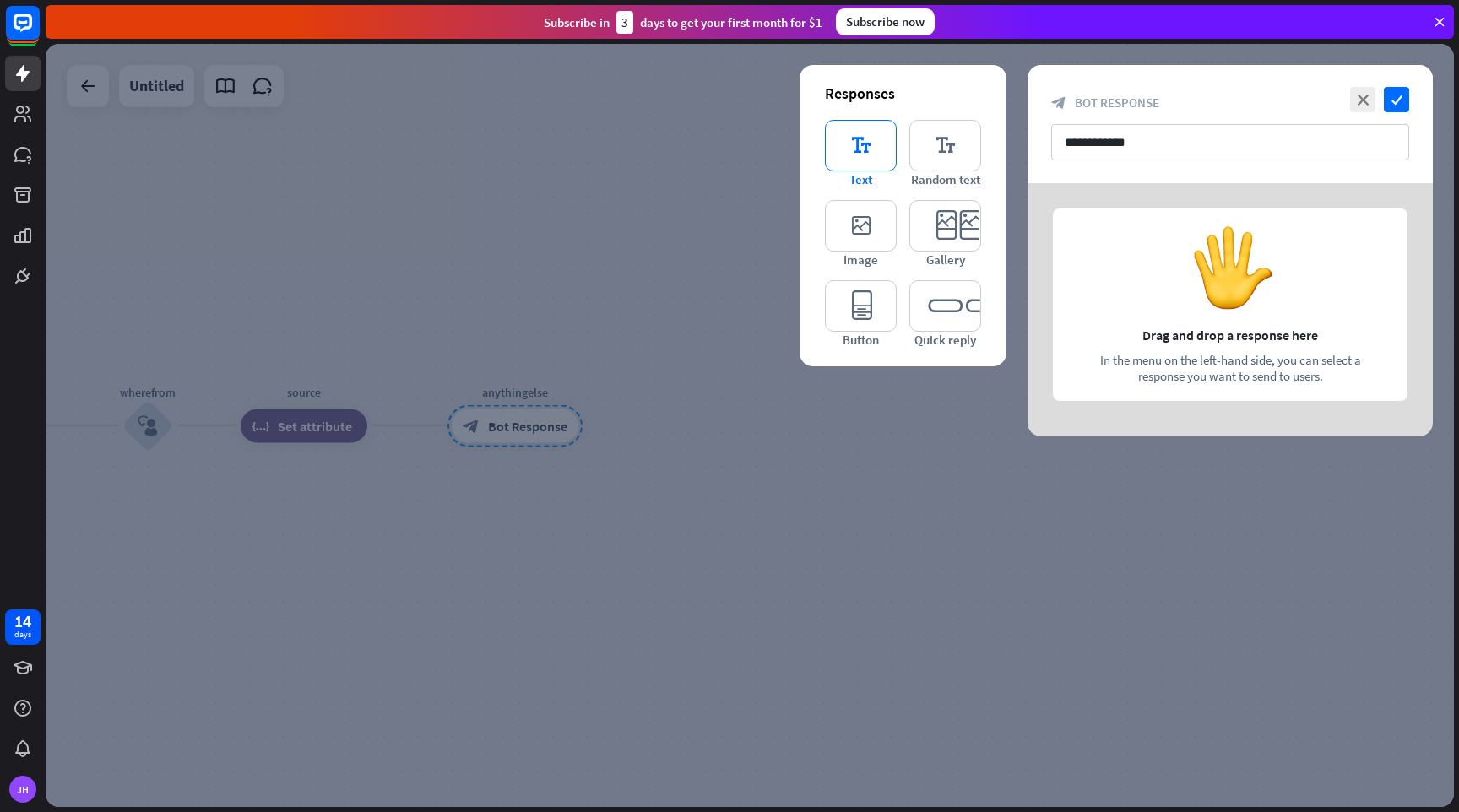
click at [852, 148] on icon "editor_text" at bounding box center [860, 145] width 72 height 52
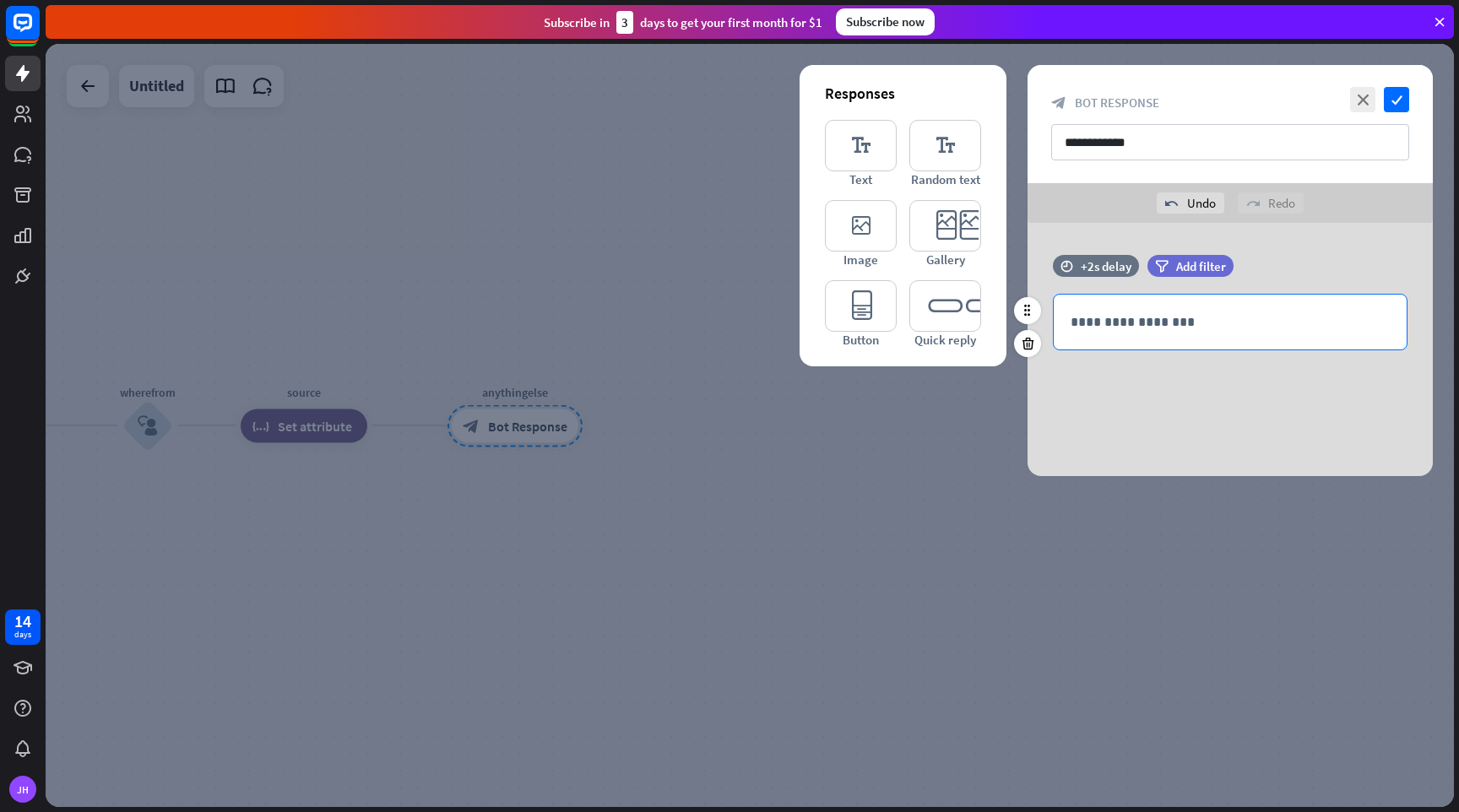
click at [1135, 322] on p "**********" at bounding box center [1230, 321] width 319 height 21
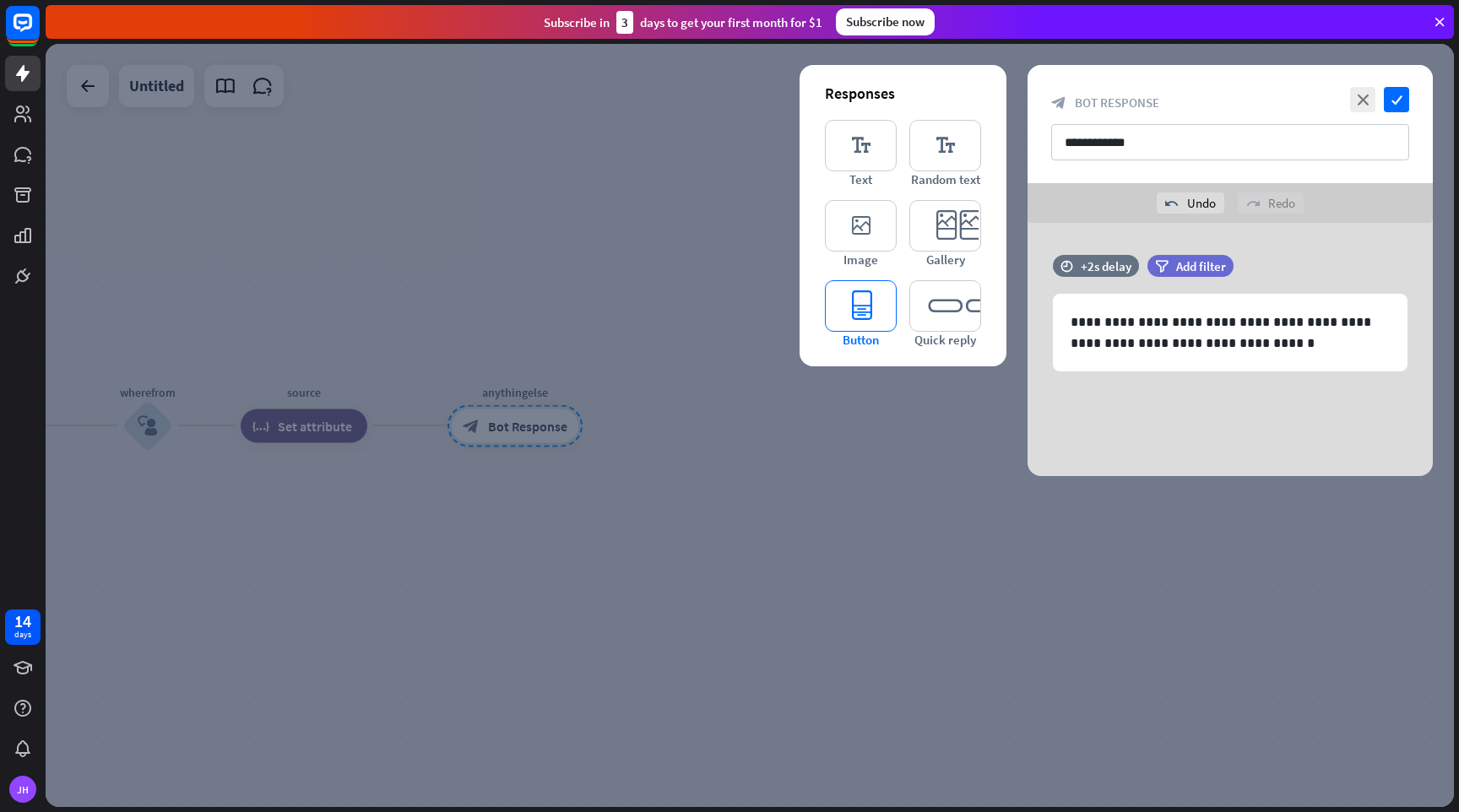
click at [869, 306] on icon "editor_button" at bounding box center [860, 306] width 72 height 52
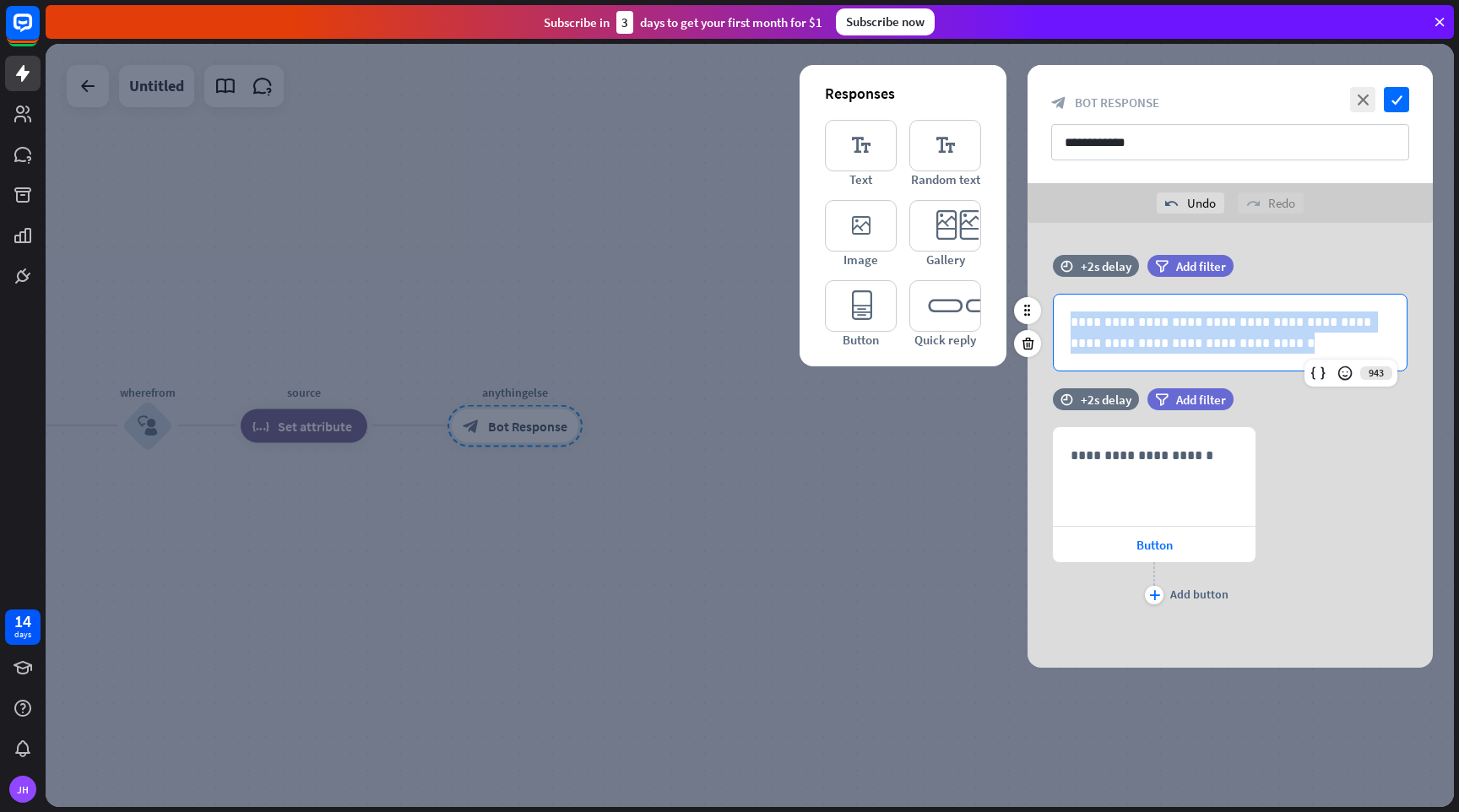
drag, startPoint x: 1226, startPoint y: 336, endPoint x: 1056, endPoint y: 276, distance: 180.3
click at [1056, 276] on div "**********" at bounding box center [1231, 321] width 406 height 133
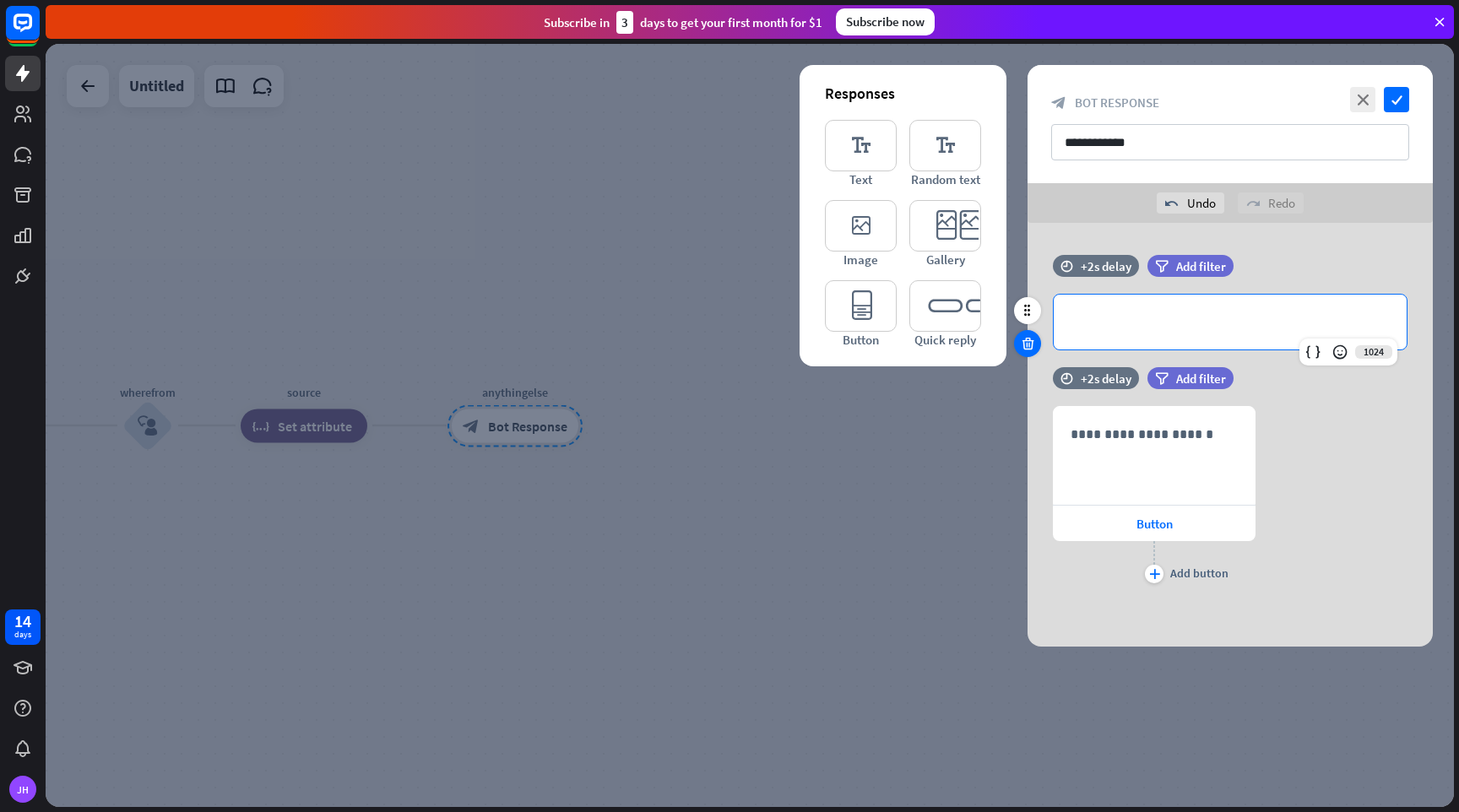
click at [1022, 346] on icon at bounding box center [1028, 343] width 16 height 15
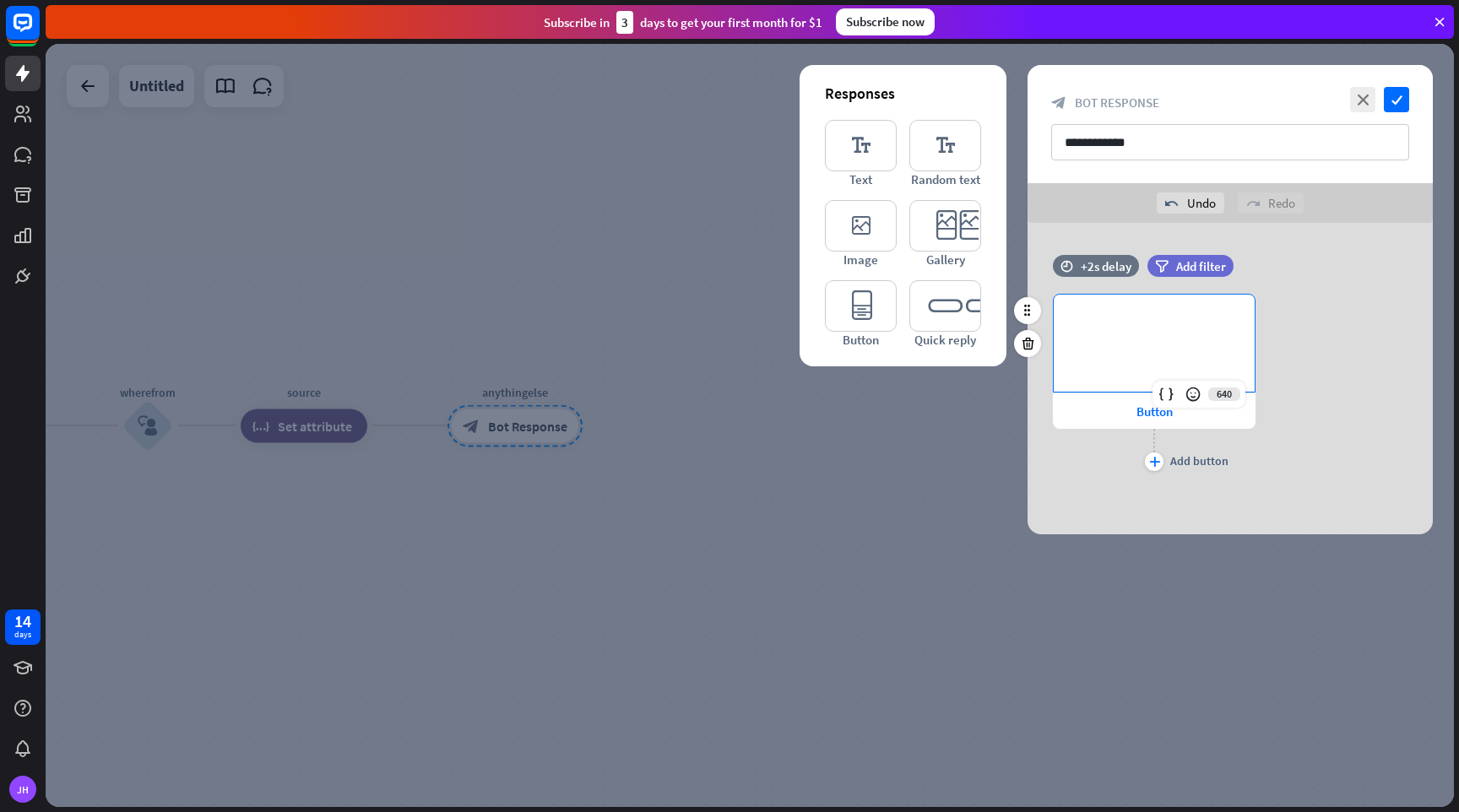
click at [1140, 328] on p "**********" at bounding box center [1154, 321] width 168 height 21
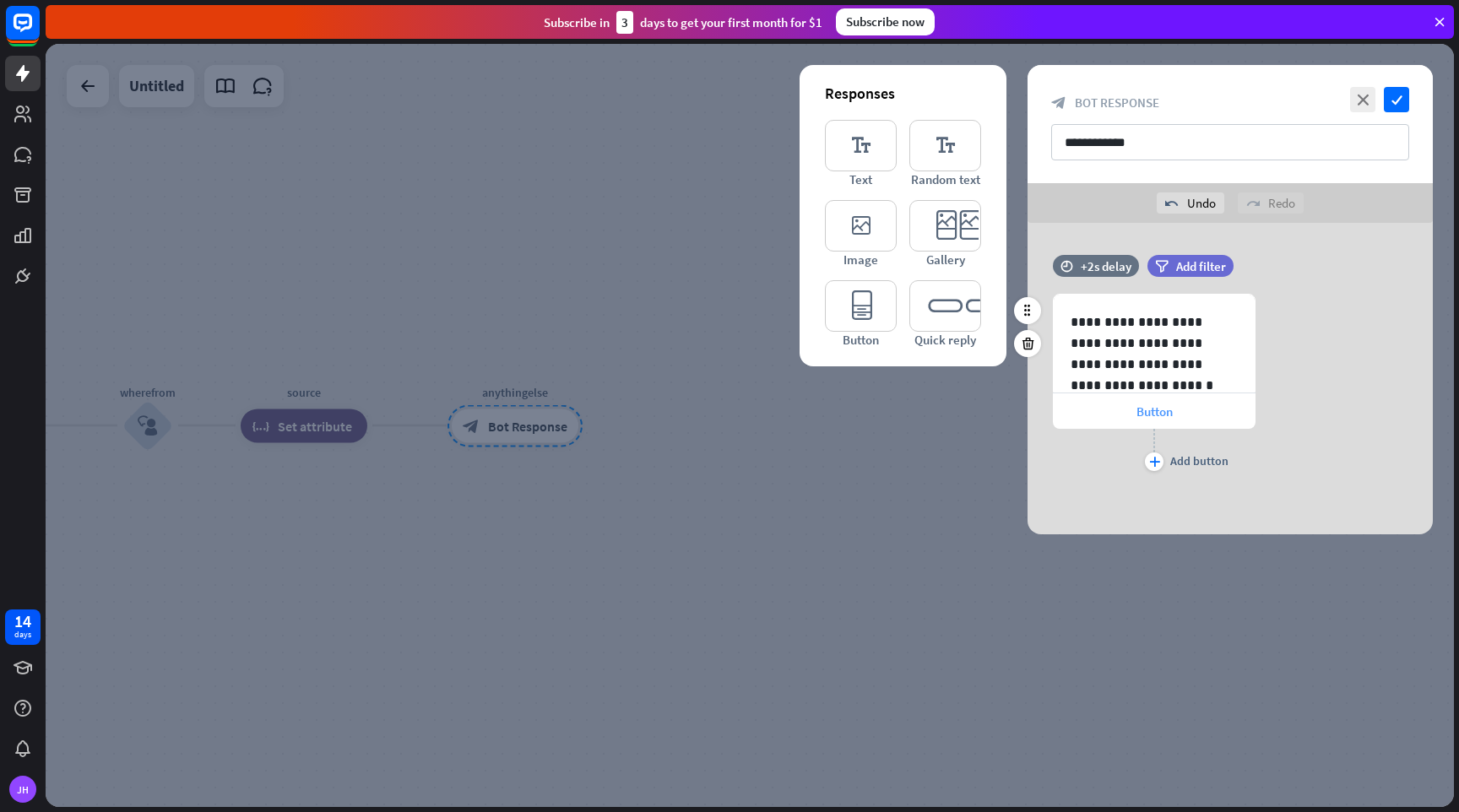
click at [1147, 413] on span "Button" at bounding box center [1155, 412] width 36 height 16
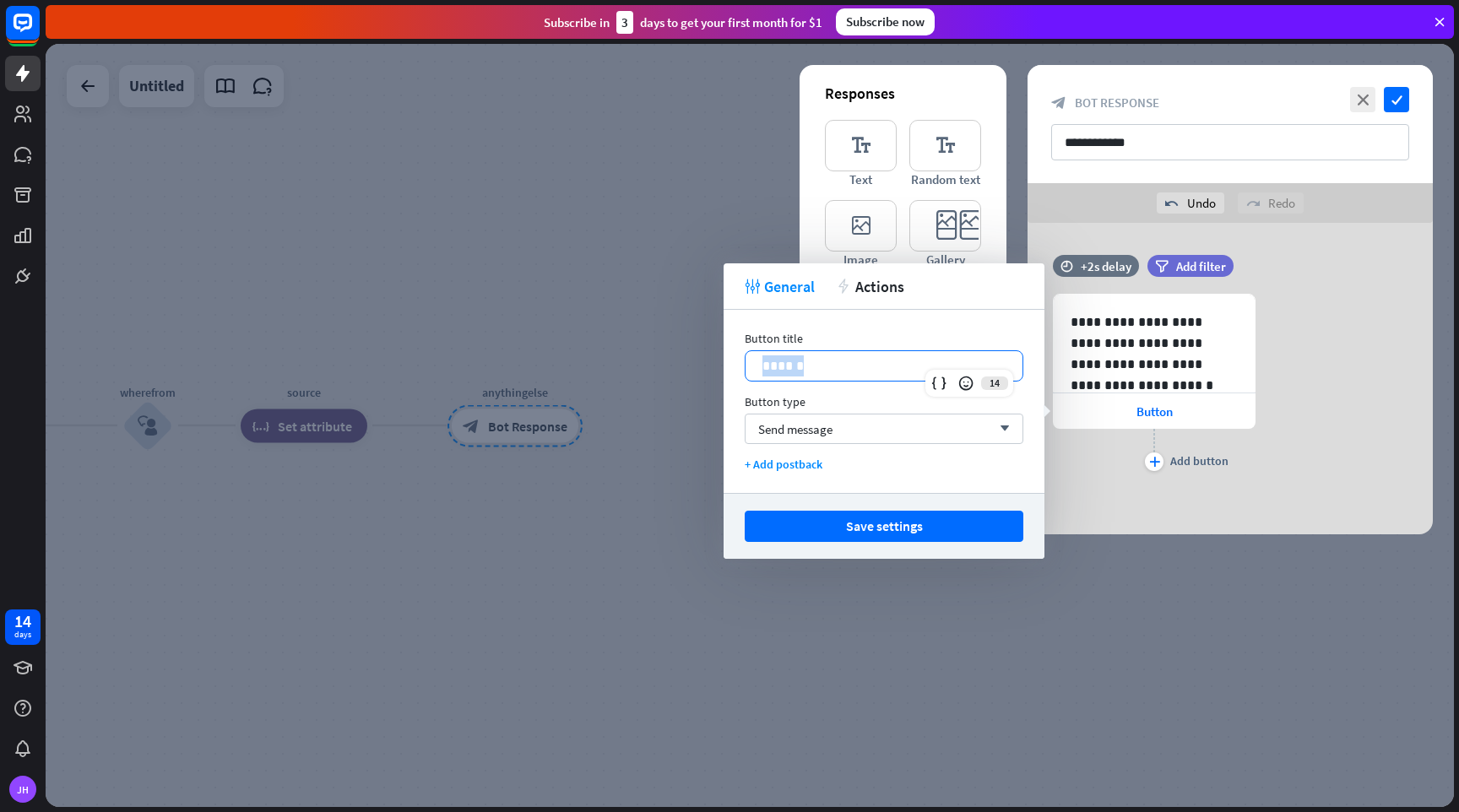
drag, startPoint x: 839, startPoint y: 364, endPoint x: 757, endPoint y: 364, distance: 82.0
click at [757, 364] on div "******" at bounding box center [884, 366] width 277 height 30
click at [886, 522] on button "Save settings" at bounding box center [884, 526] width 279 height 32
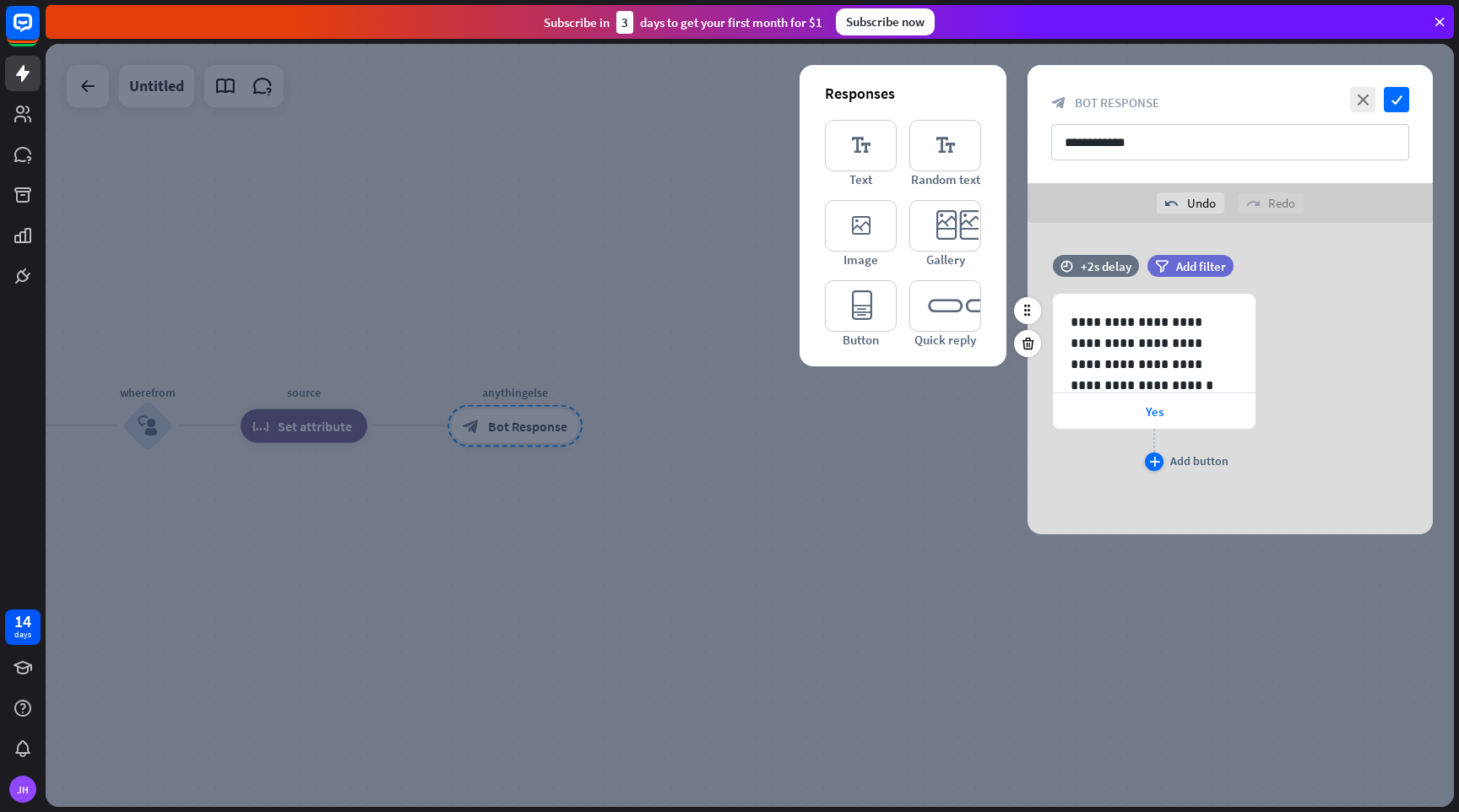
click at [1154, 462] on icon "plus" at bounding box center [1155, 461] width 11 height 10
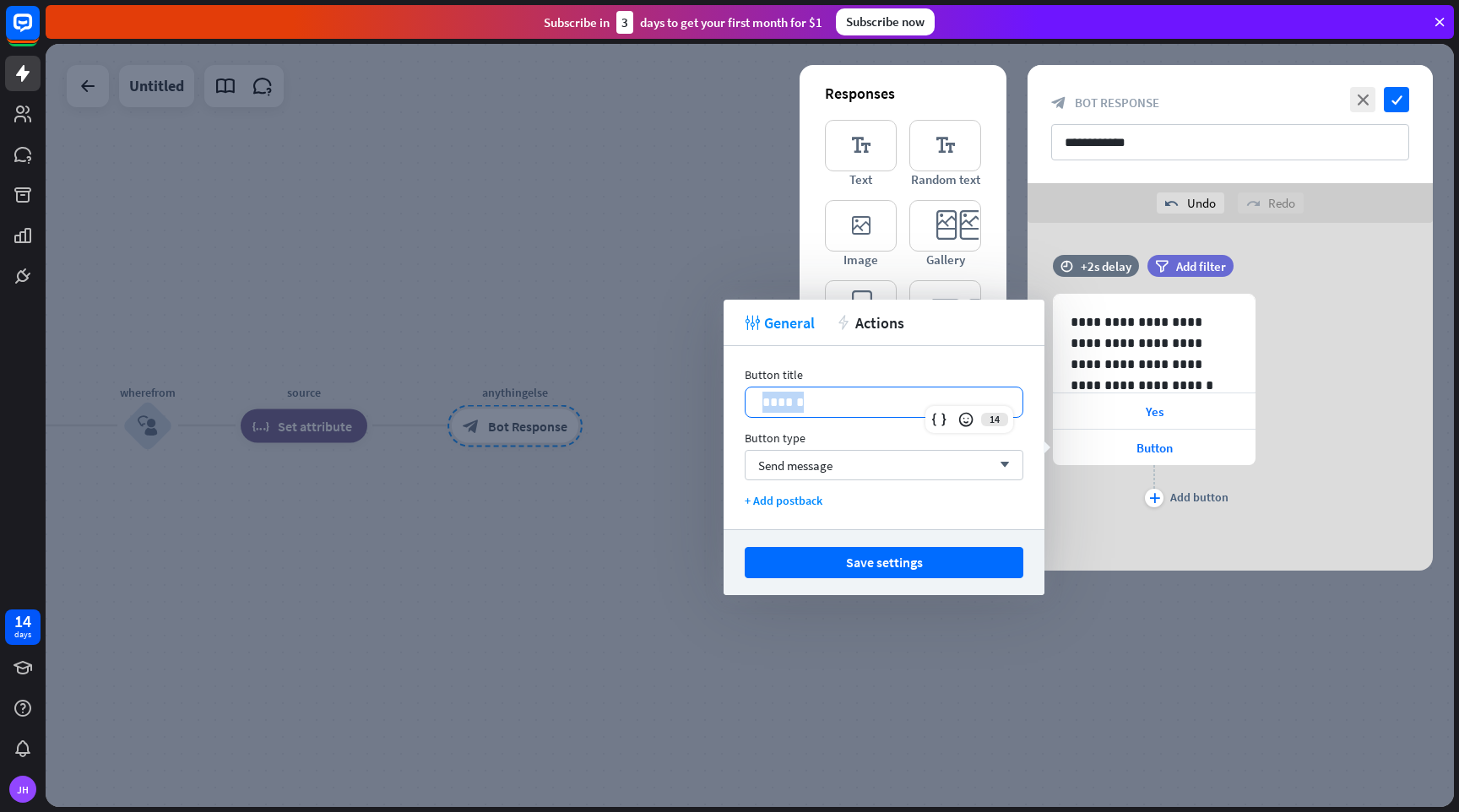
drag, startPoint x: 825, startPoint y: 396, endPoint x: 737, endPoint y: 383, distance: 89.0
click at [737, 383] on div "Button title 14 ****** Button type Send message arrow_down + Add postback" at bounding box center [884, 437] width 321 height 183
click at [926, 562] on button "Save settings" at bounding box center [884, 562] width 279 height 32
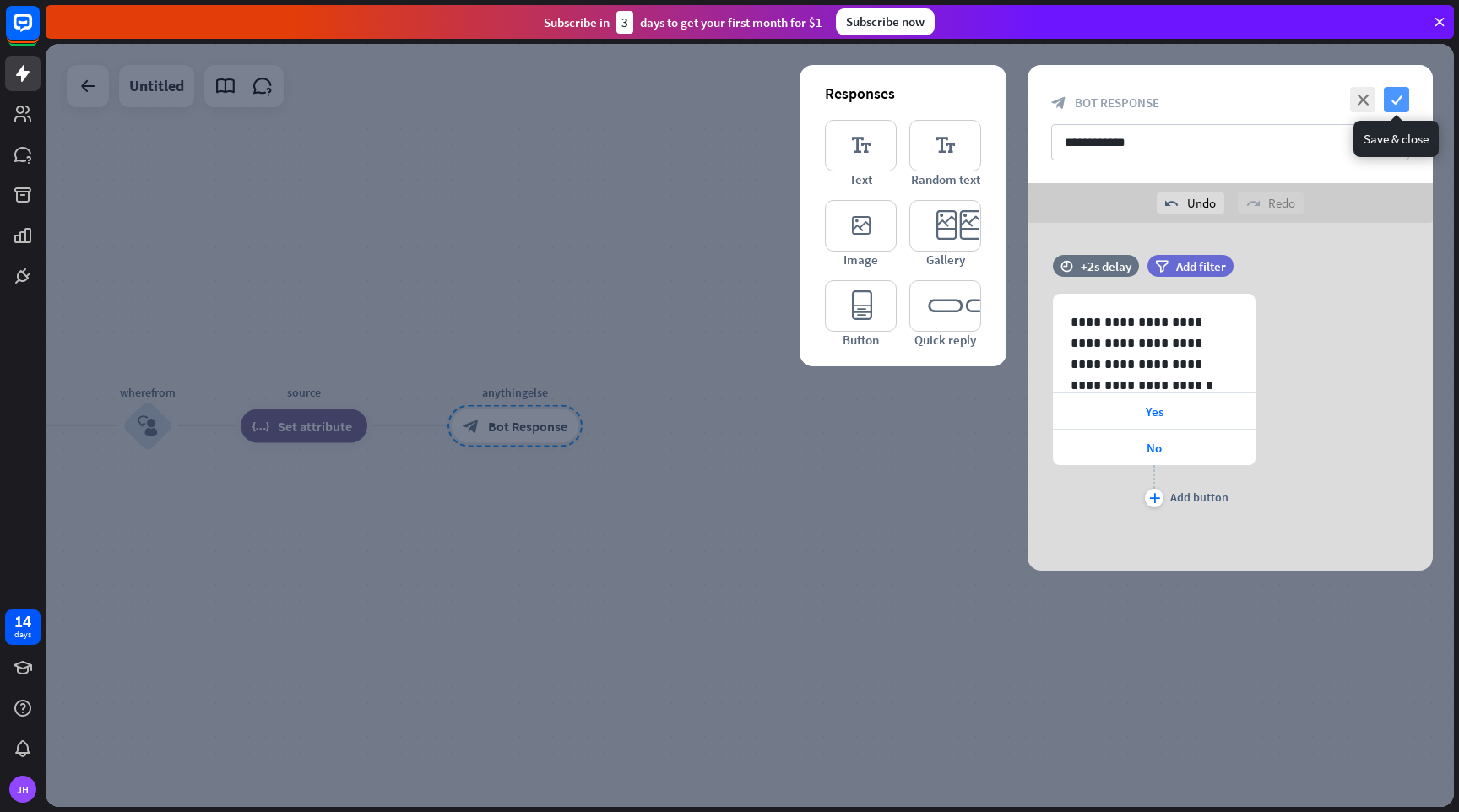
click at [1397, 92] on icon "check" at bounding box center [1397, 100] width 25 height 25
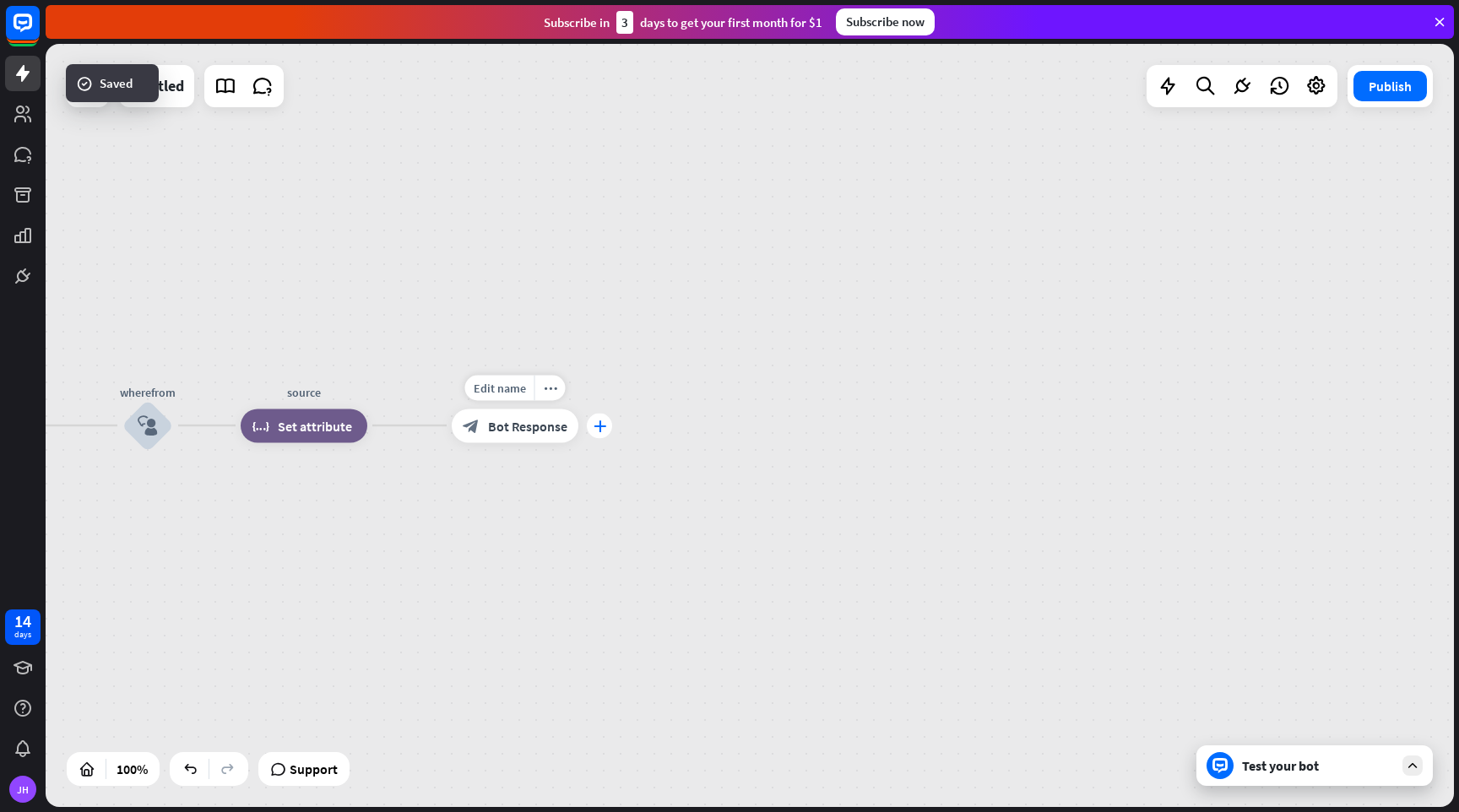
click at [600, 429] on icon "plus" at bounding box center [600, 425] width 13 height 12
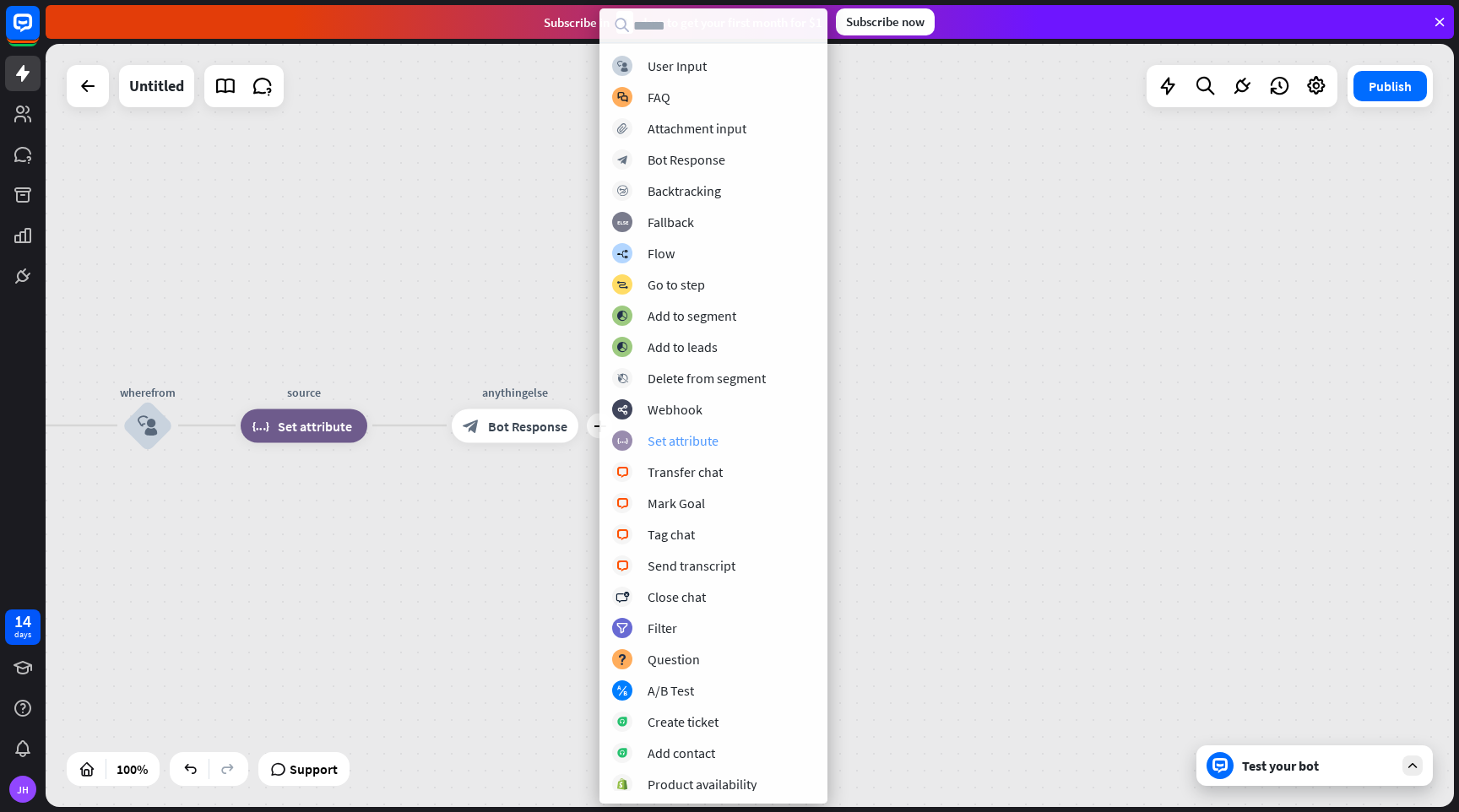
click at [648, 432] on div "Set attribute" at bounding box center [683, 440] width 71 height 17
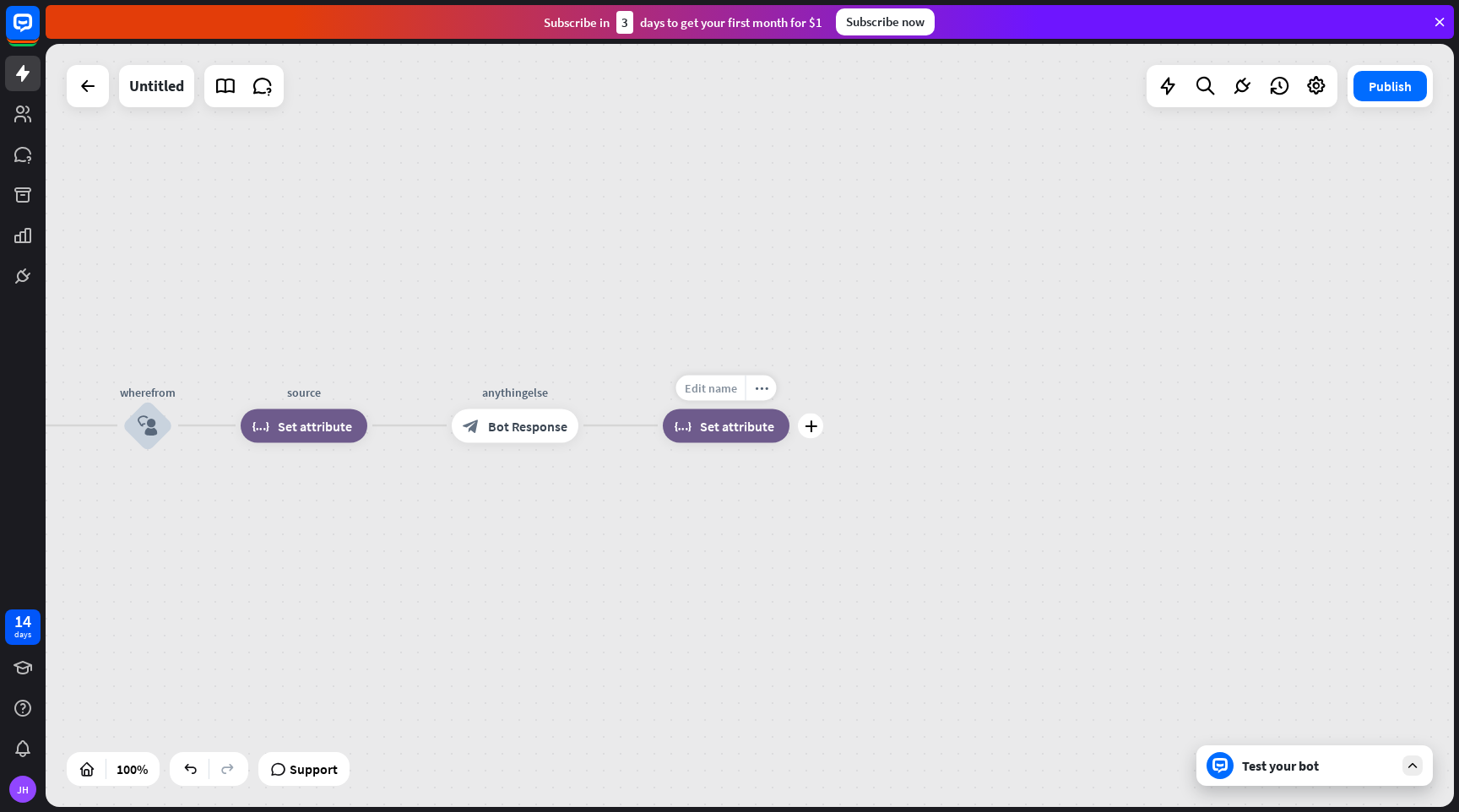
click at [718, 393] on span "Edit name" at bounding box center [711, 387] width 53 height 15
type input "**********"
click at [764, 419] on div "home_2 Start point Welcome block_bot_response Bot Response Name block_question …" at bounding box center [749, 425] width 1408 height 763
click at [744, 431] on span "Set attribute" at bounding box center [737, 425] width 74 height 17
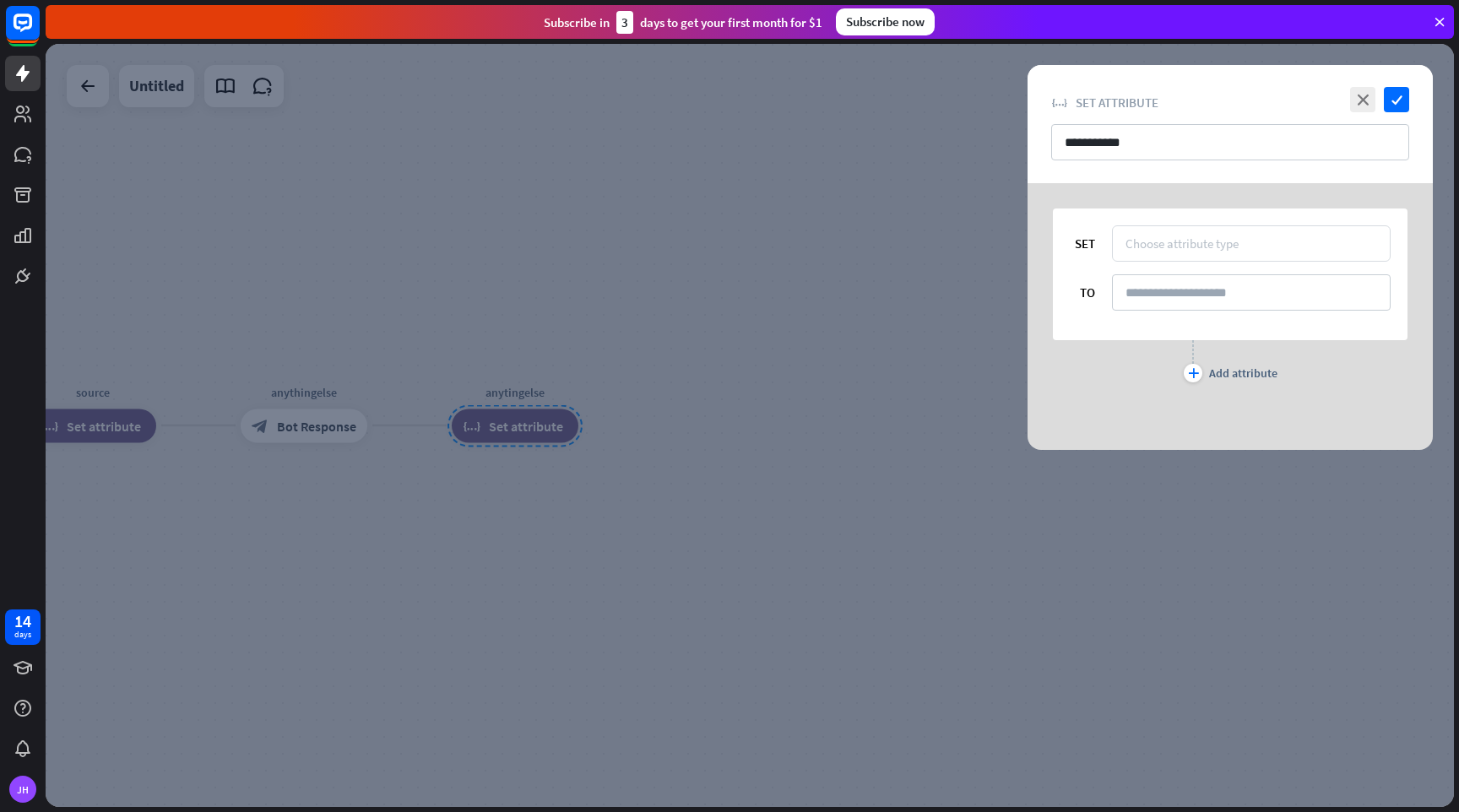
click at [1205, 244] on div "Choose attribute type" at bounding box center [1182, 244] width 113 height 16
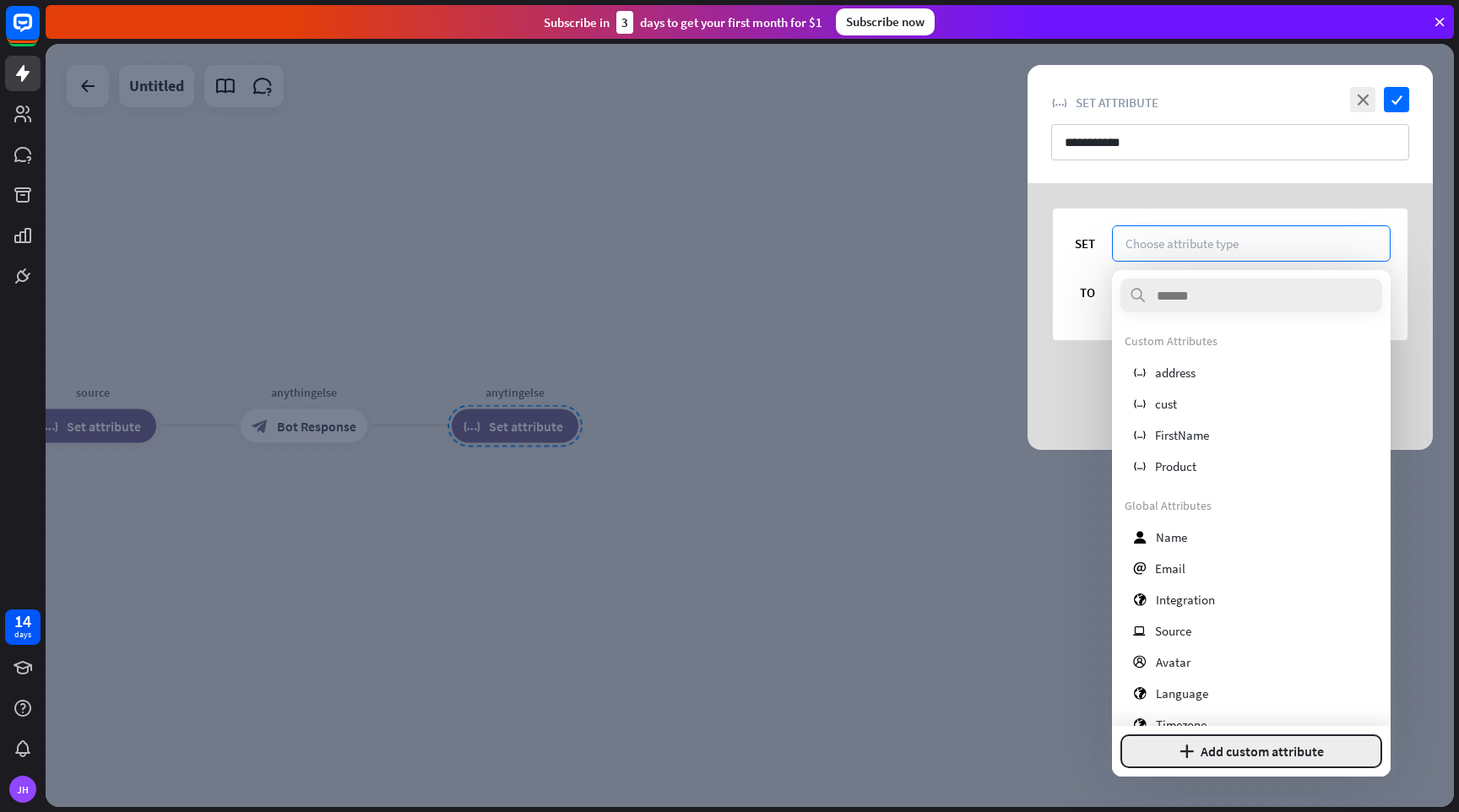
click at [1232, 755] on button "plus Add custom attribute" at bounding box center [1251, 750] width 262 height 33
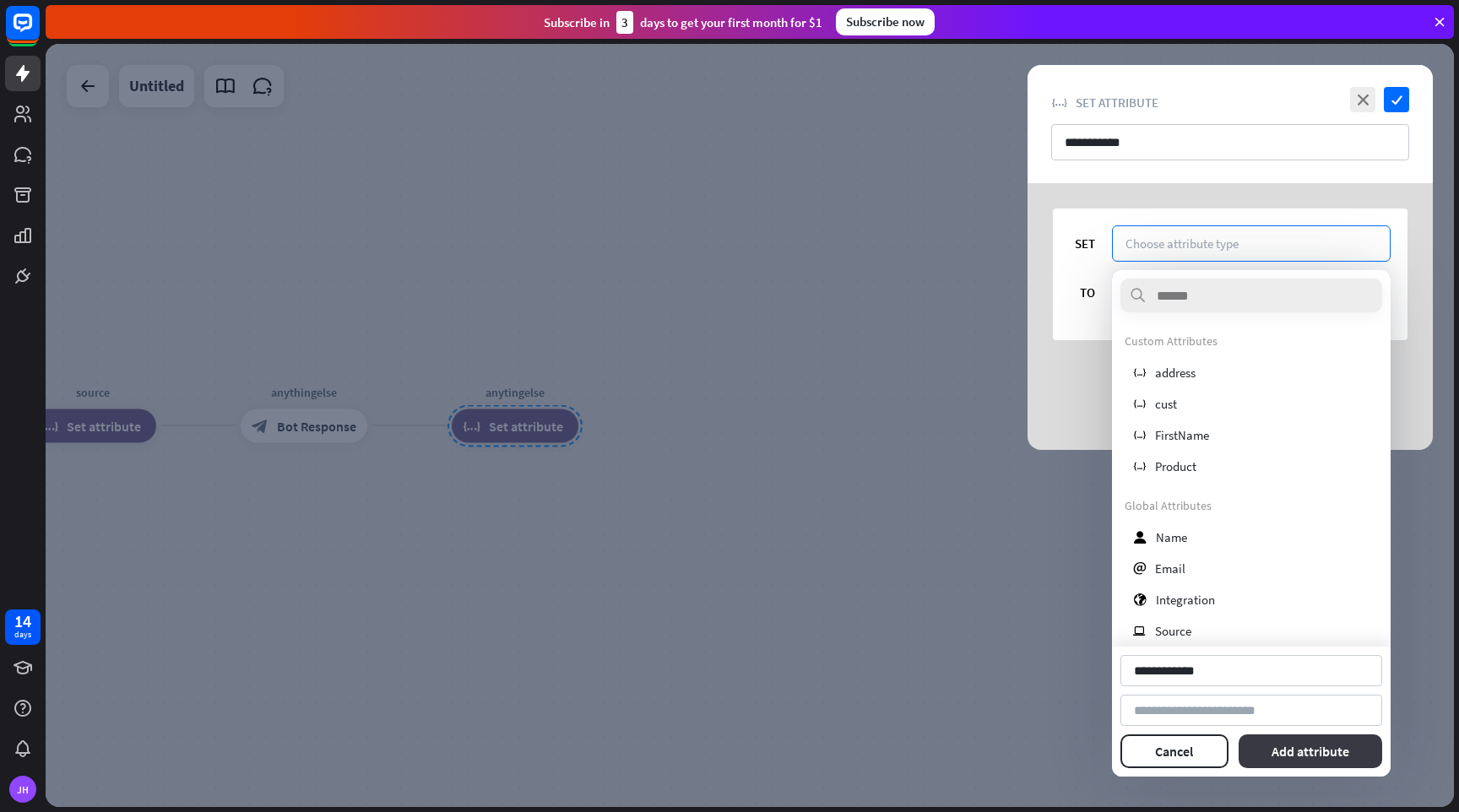
type input "**********"
click at [1322, 756] on button "Add attribute" at bounding box center [1310, 750] width 144 height 33
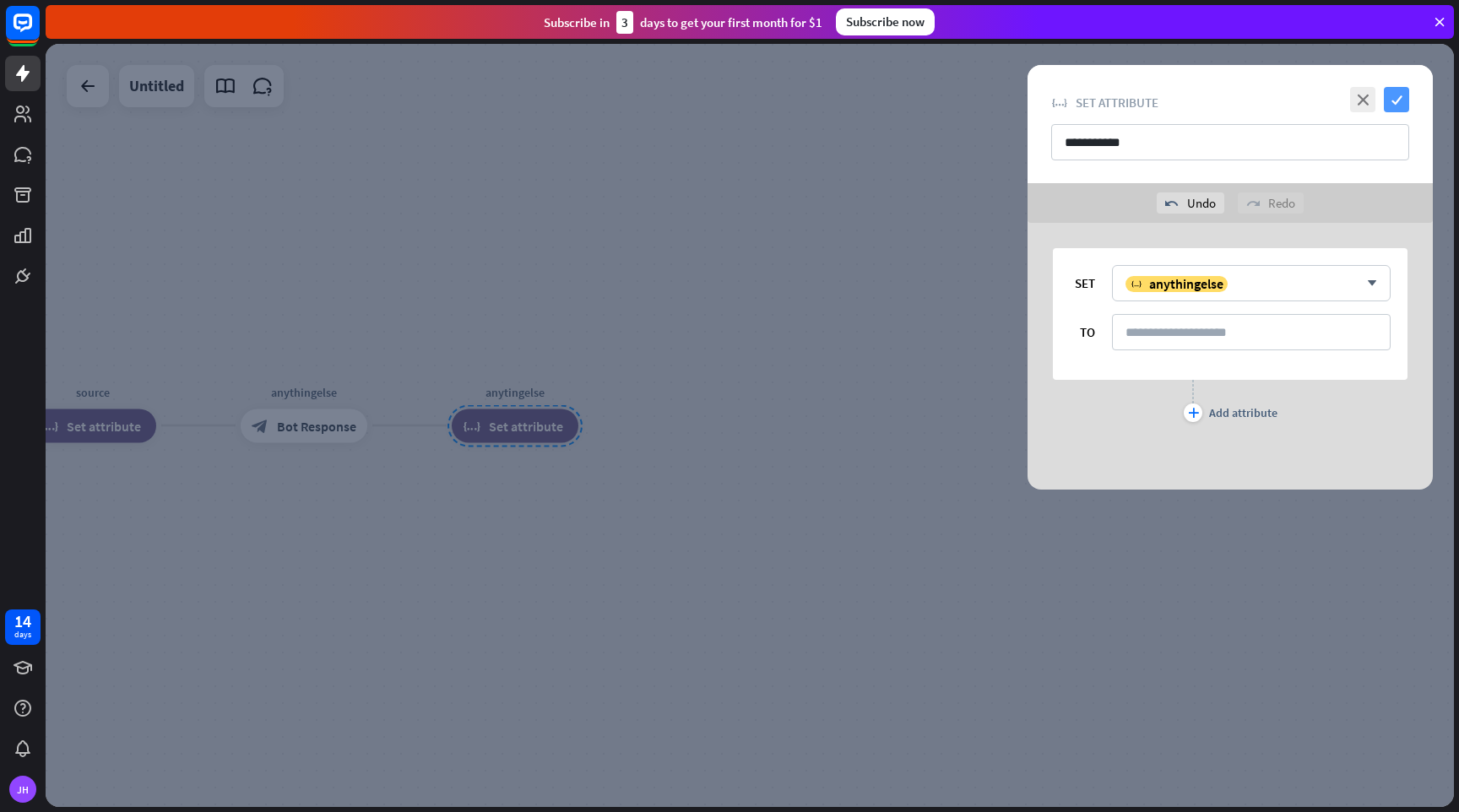
click at [1401, 98] on icon "check" at bounding box center [1397, 100] width 25 height 25
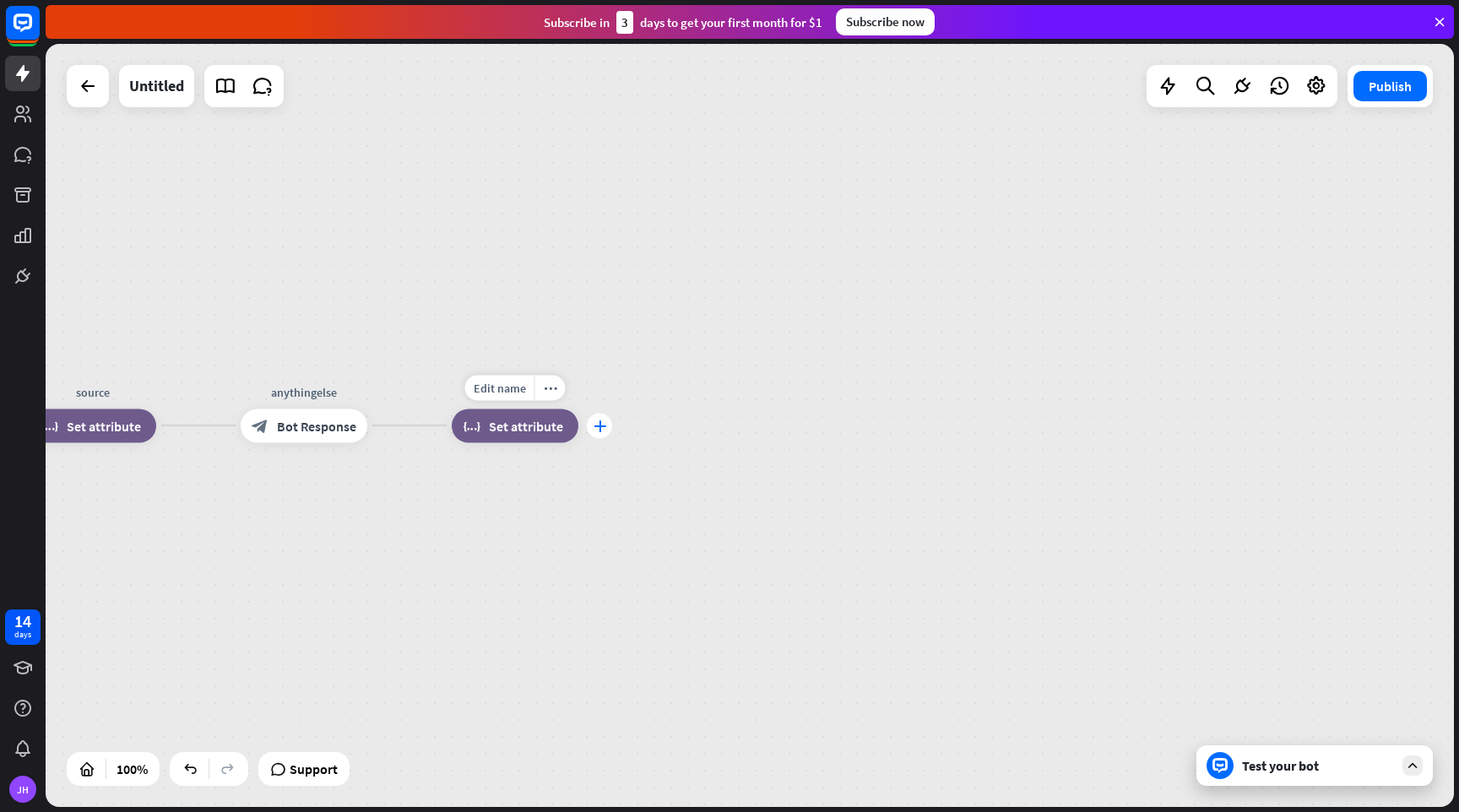
click at [599, 424] on icon "plus" at bounding box center [600, 425] width 13 height 12
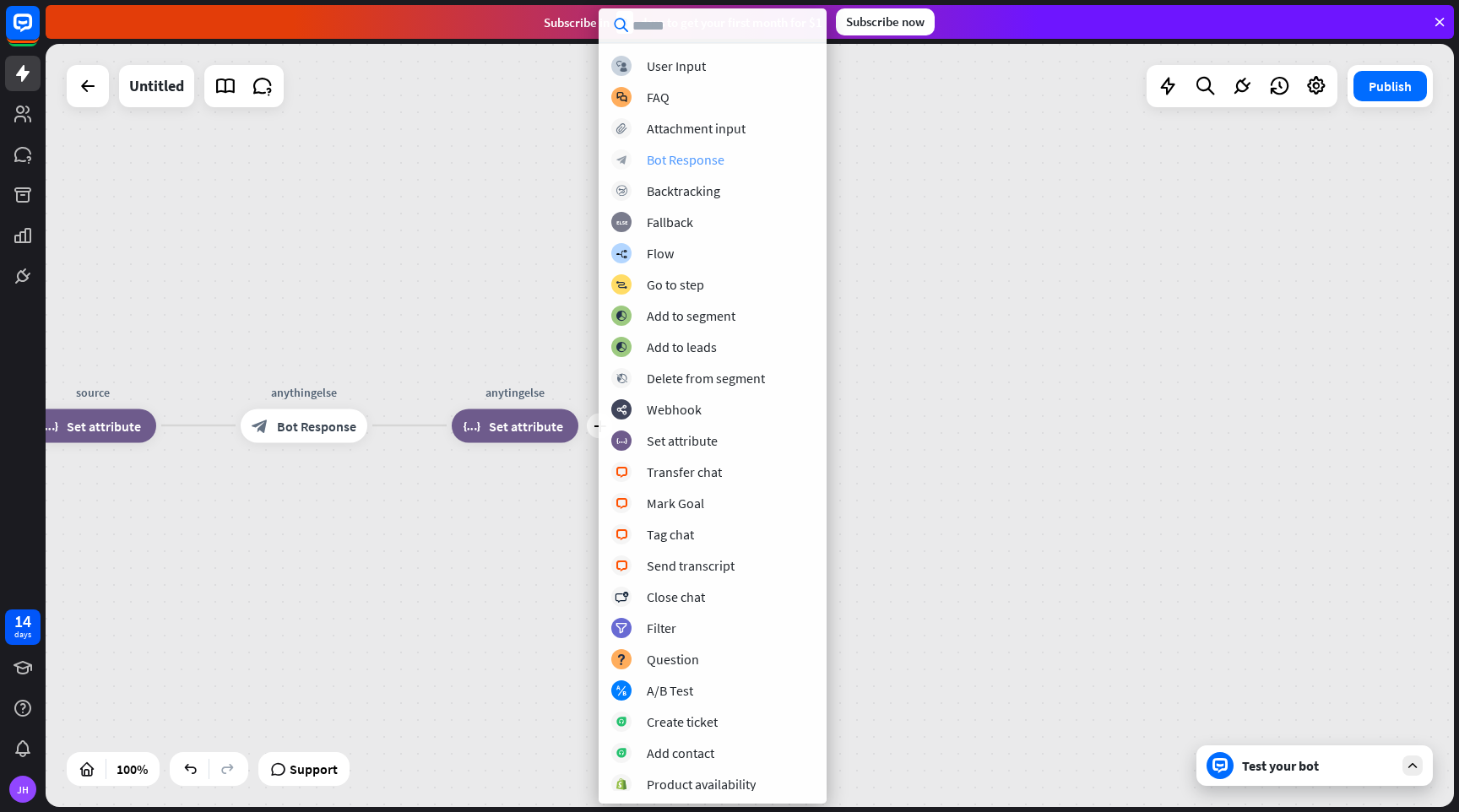
click at [679, 157] on div "Bot Response" at bounding box center [686, 159] width 78 height 17
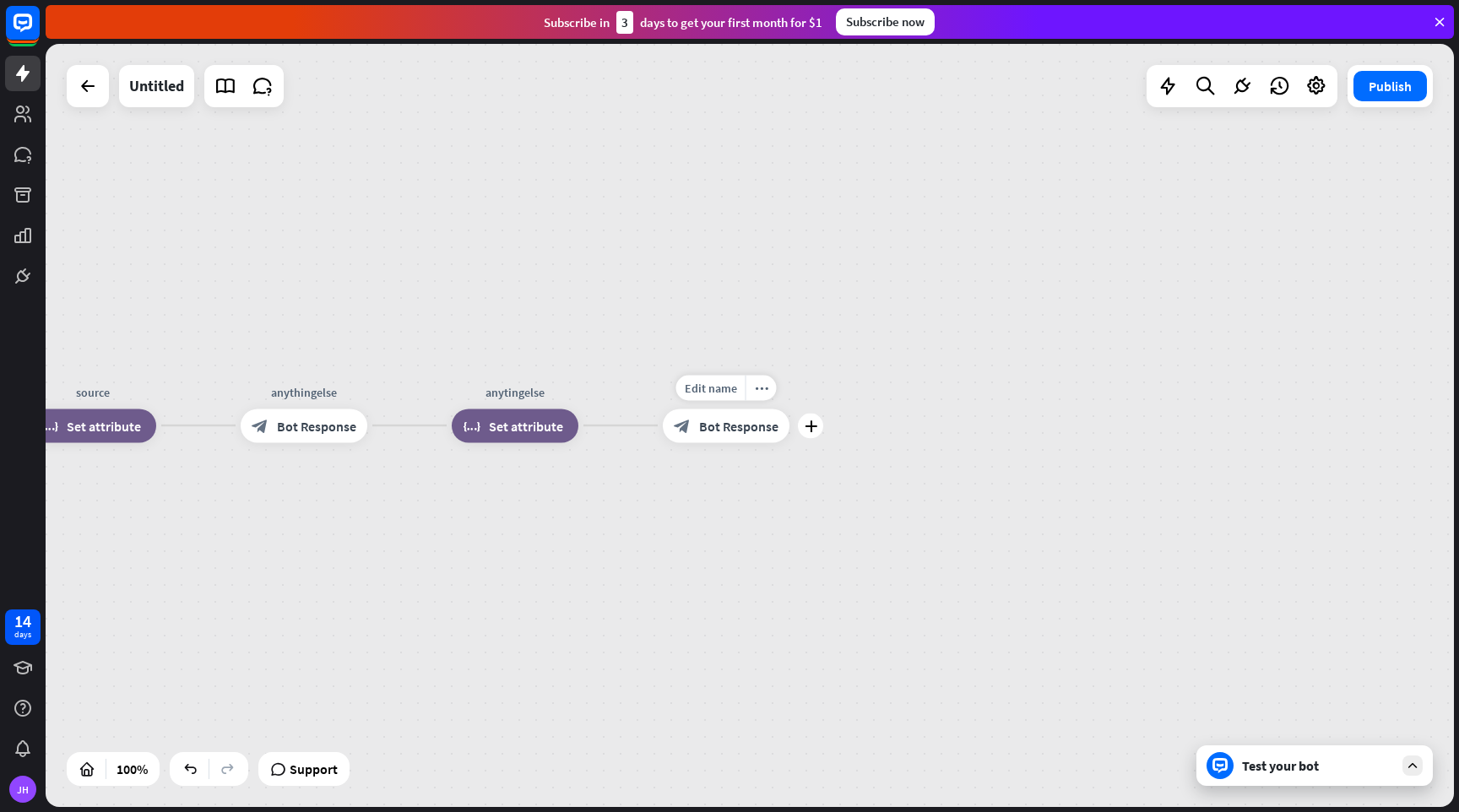
click at [734, 429] on span "Bot Response" at bounding box center [739, 425] width 80 height 17
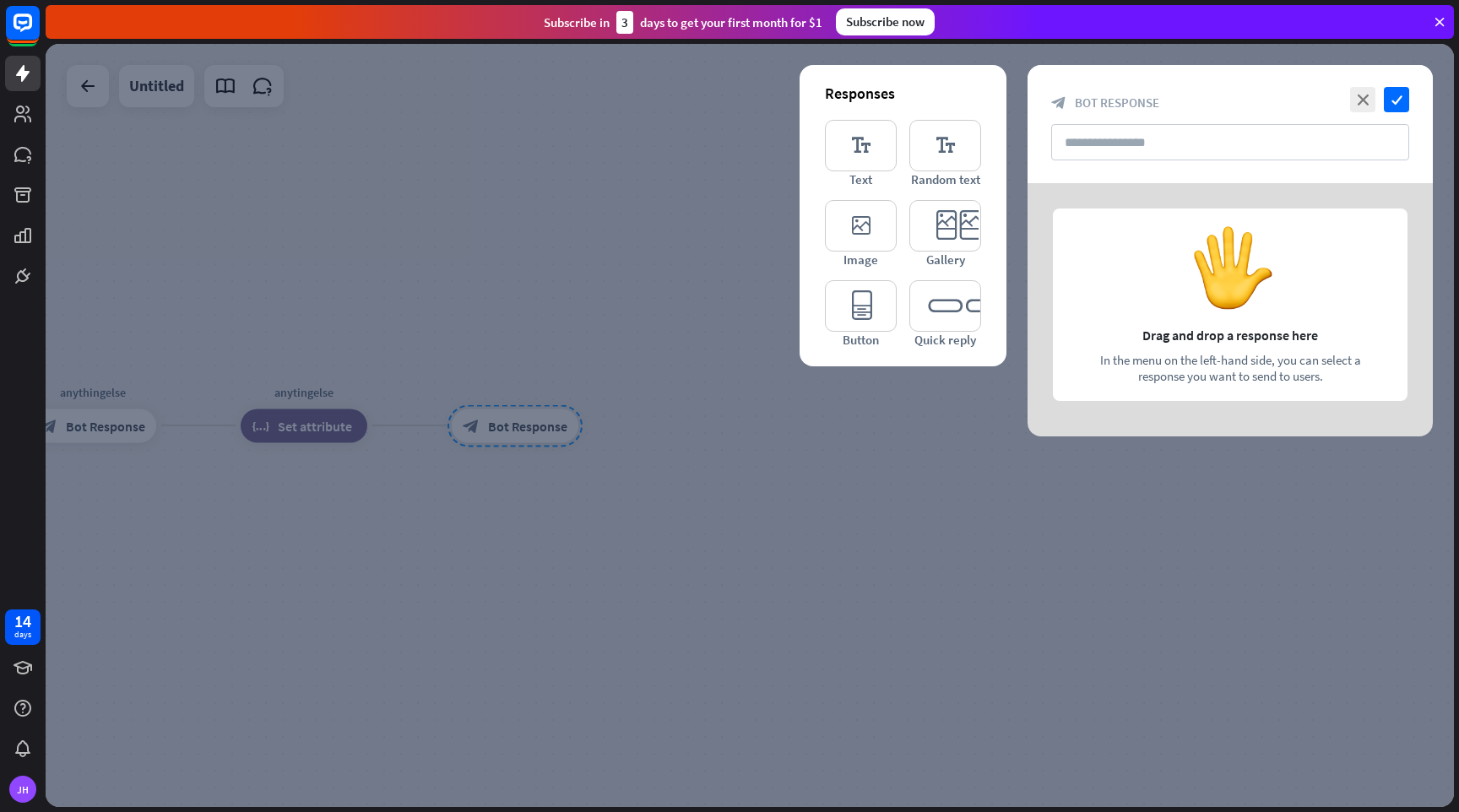
click at [1144, 160] on div "close check block_bot_response Bot Response" at bounding box center [1231, 124] width 406 height 119
click at [1144, 144] on input "text" at bounding box center [1230, 142] width 358 height 36
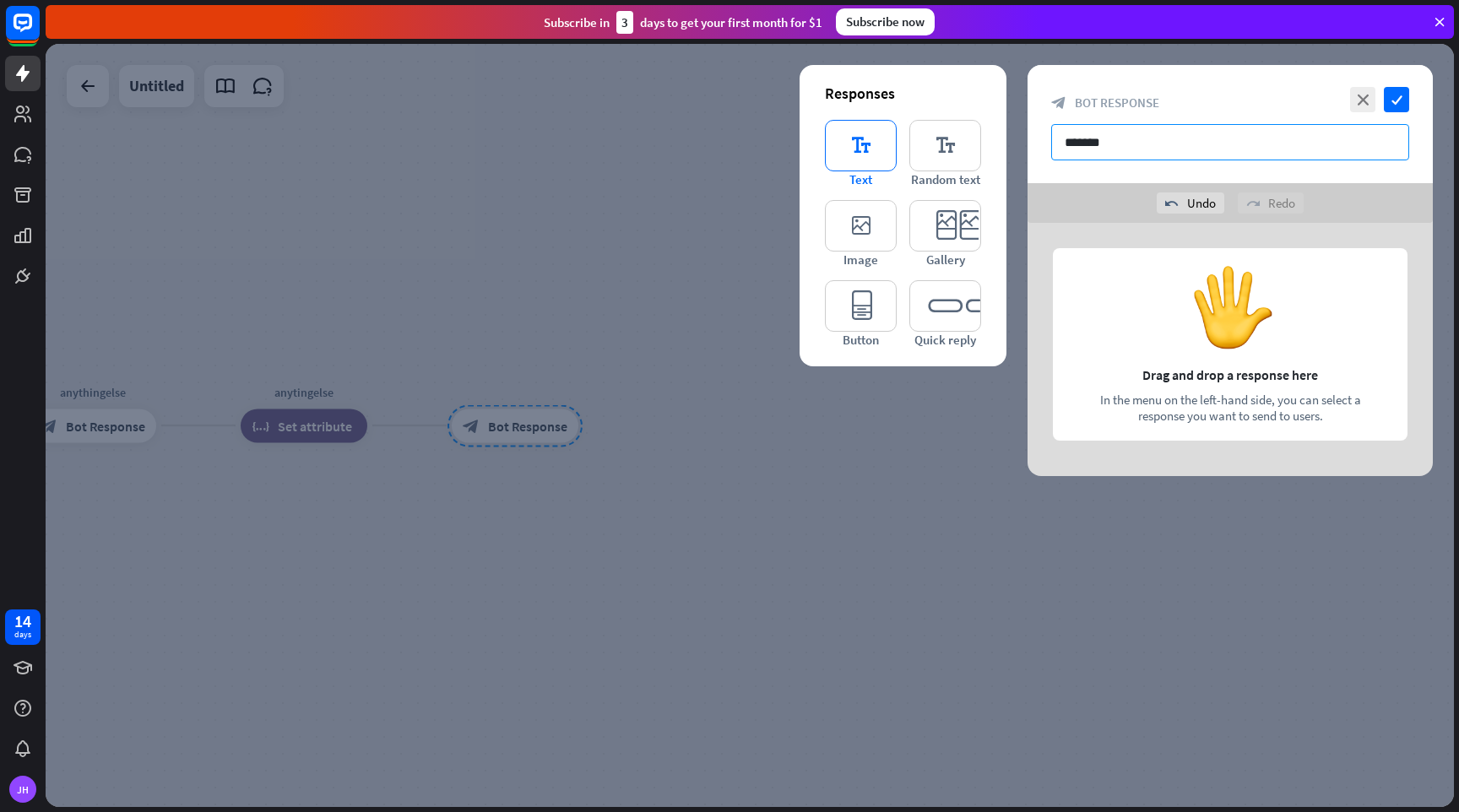
type input "*******"
click at [827, 150] on icon "editor_text" at bounding box center [860, 145] width 72 height 52
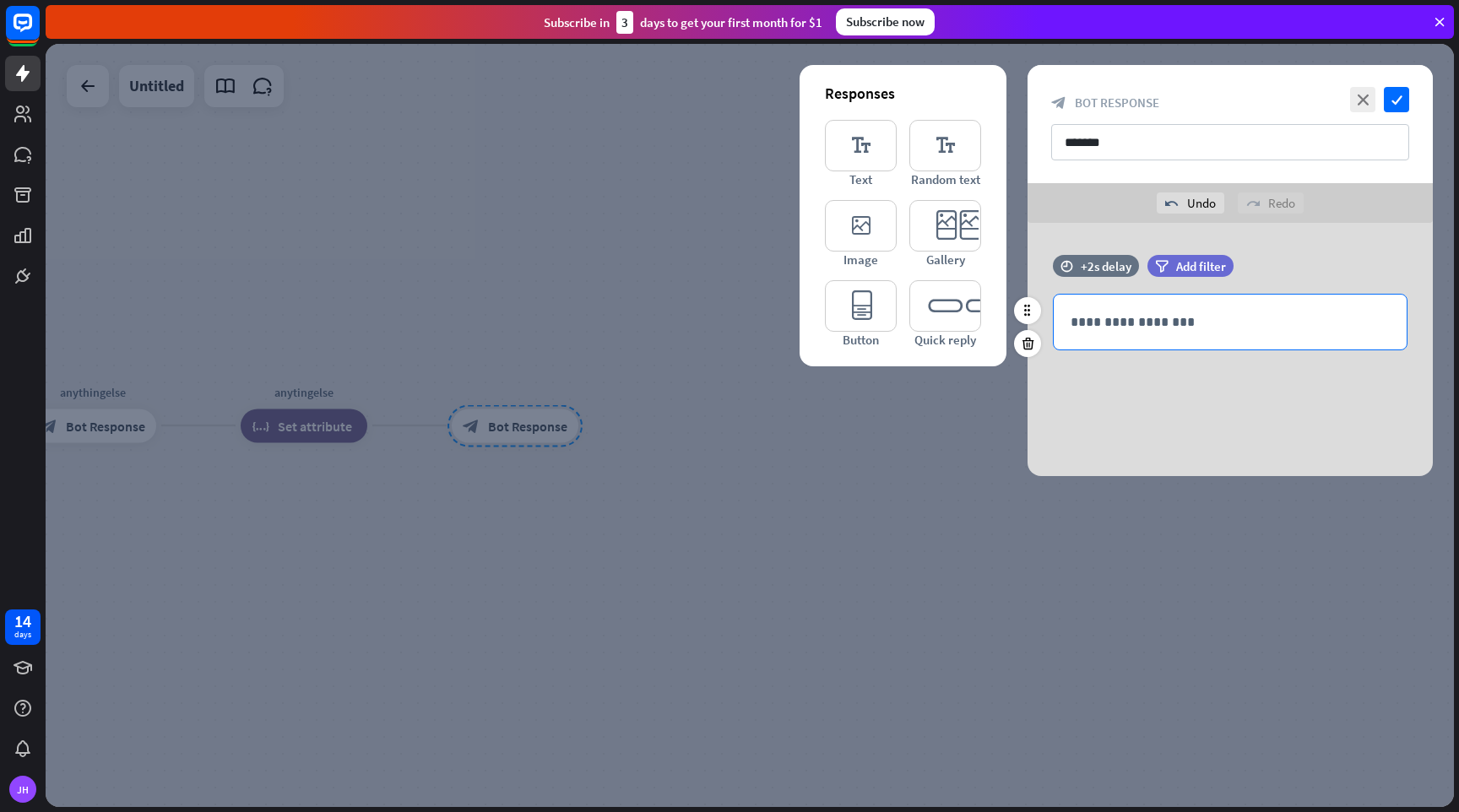
click at [1124, 324] on p "**********" at bounding box center [1230, 321] width 319 height 21
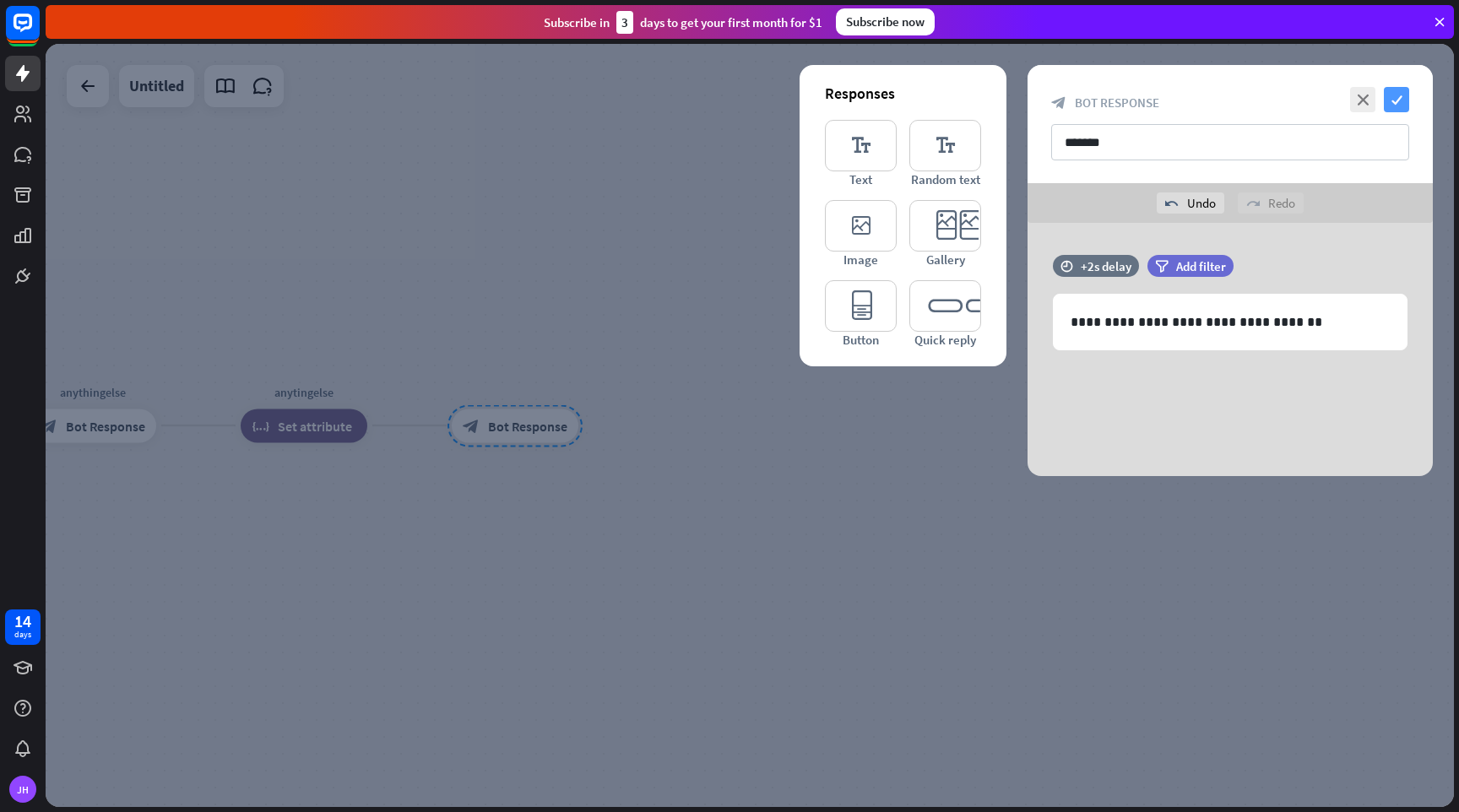
click at [1396, 103] on icon "check" at bounding box center [1397, 100] width 25 height 25
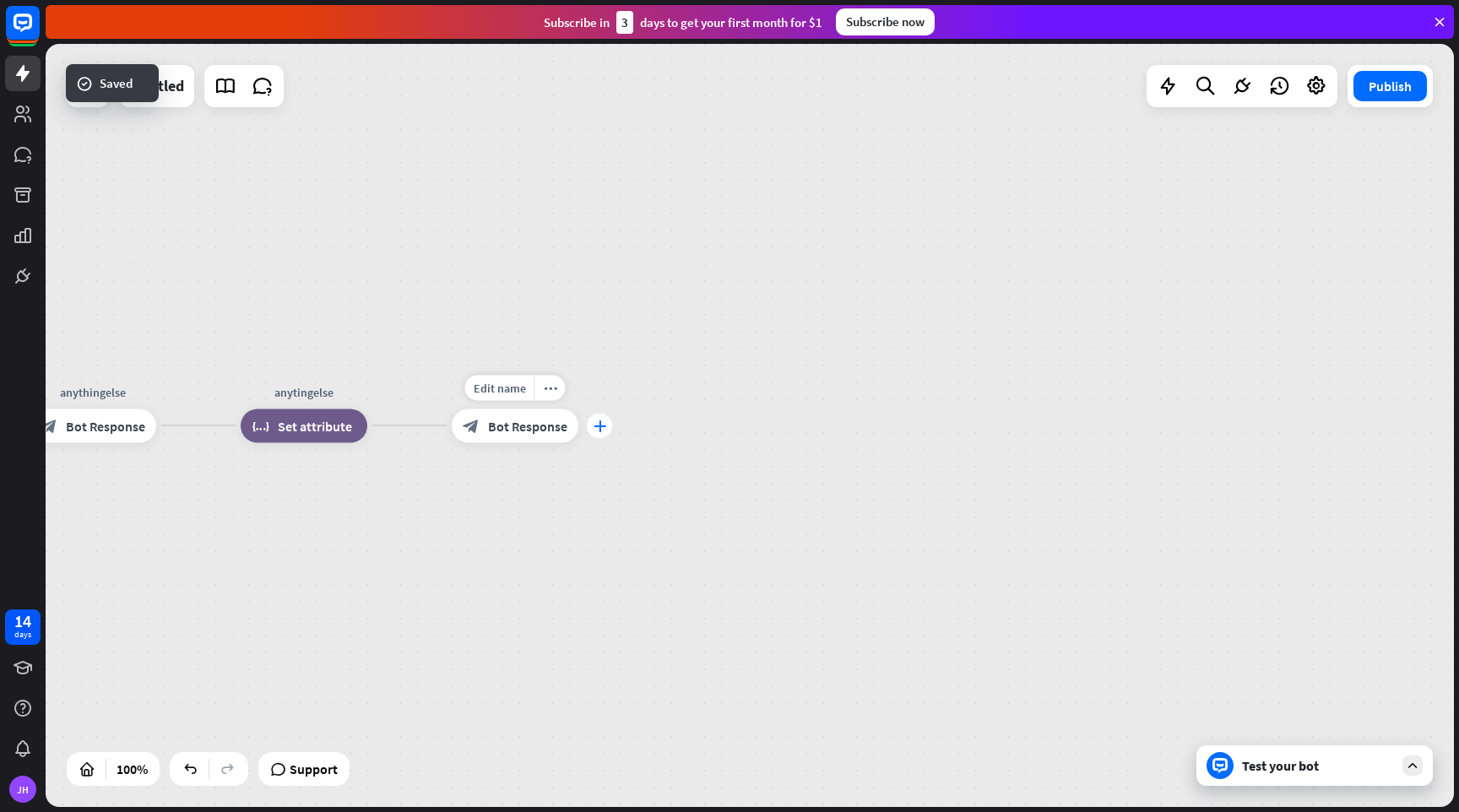
click at [598, 430] on icon "plus" at bounding box center [600, 425] width 13 height 12
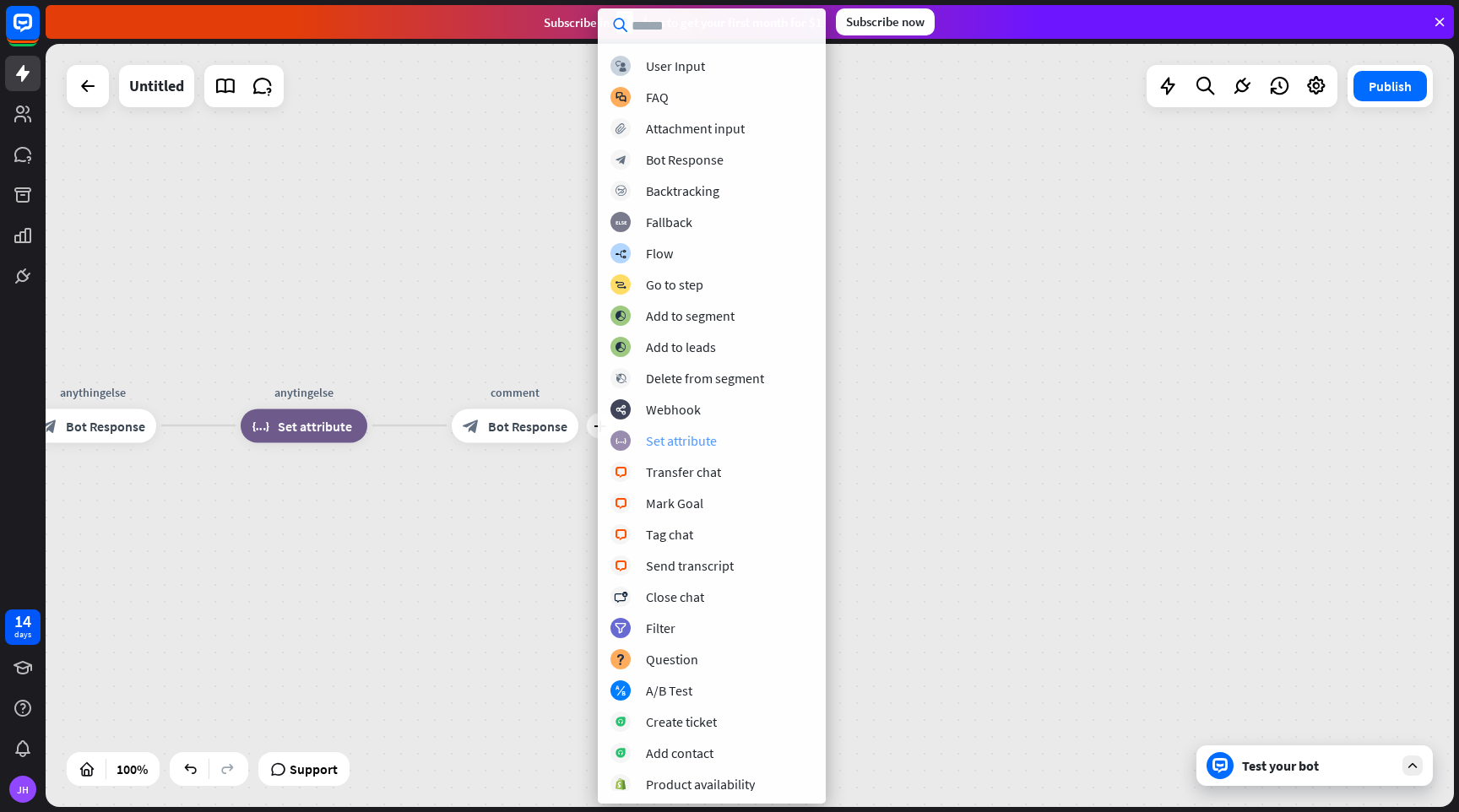
click at [687, 442] on div "Set attribute" at bounding box center [681, 440] width 71 height 17
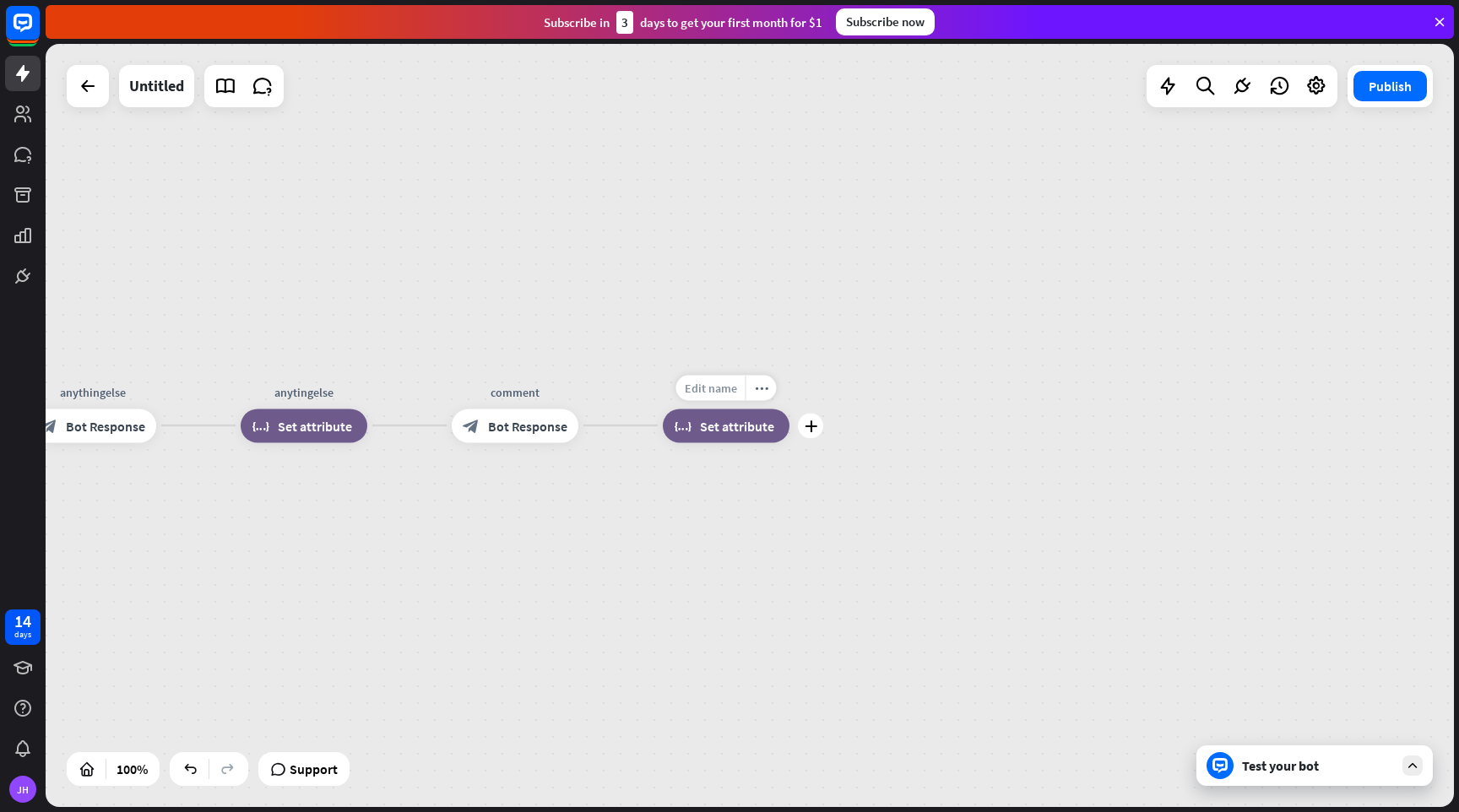
click at [707, 385] on span "Edit name" at bounding box center [711, 387] width 53 height 15
type input "********"
click at [754, 431] on div "home_2 Start point Welcome block_bot_response Bot Response Name block_question …" at bounding box center [749, 425] width 1408 height 763
click at [754, 431] on span "Set attribute" at bounding box center [737, 425] width 74 height 17
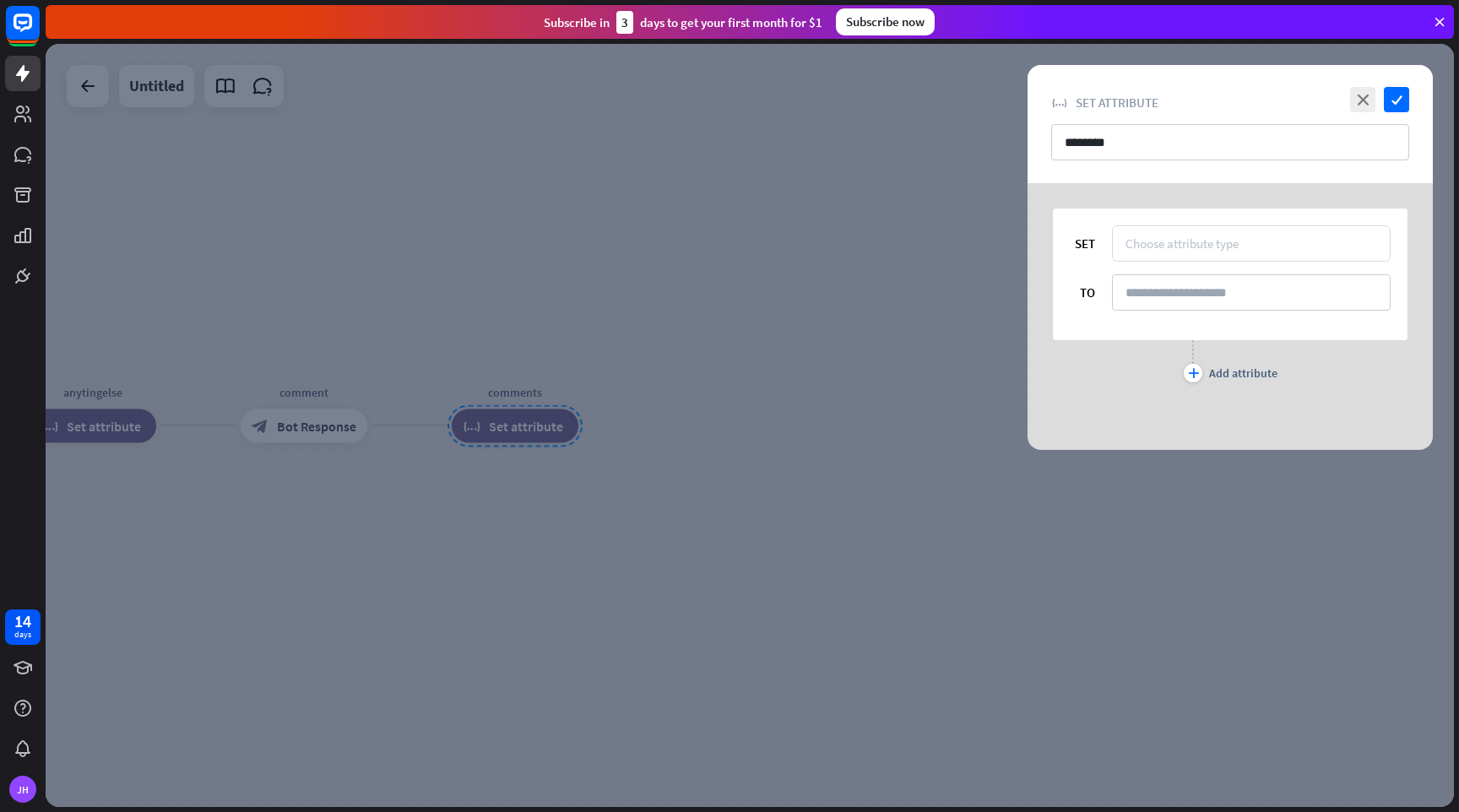
click at [1191, 231] on div "Choose attribute type" at bounding box center [1252, 244] width 279 height 36
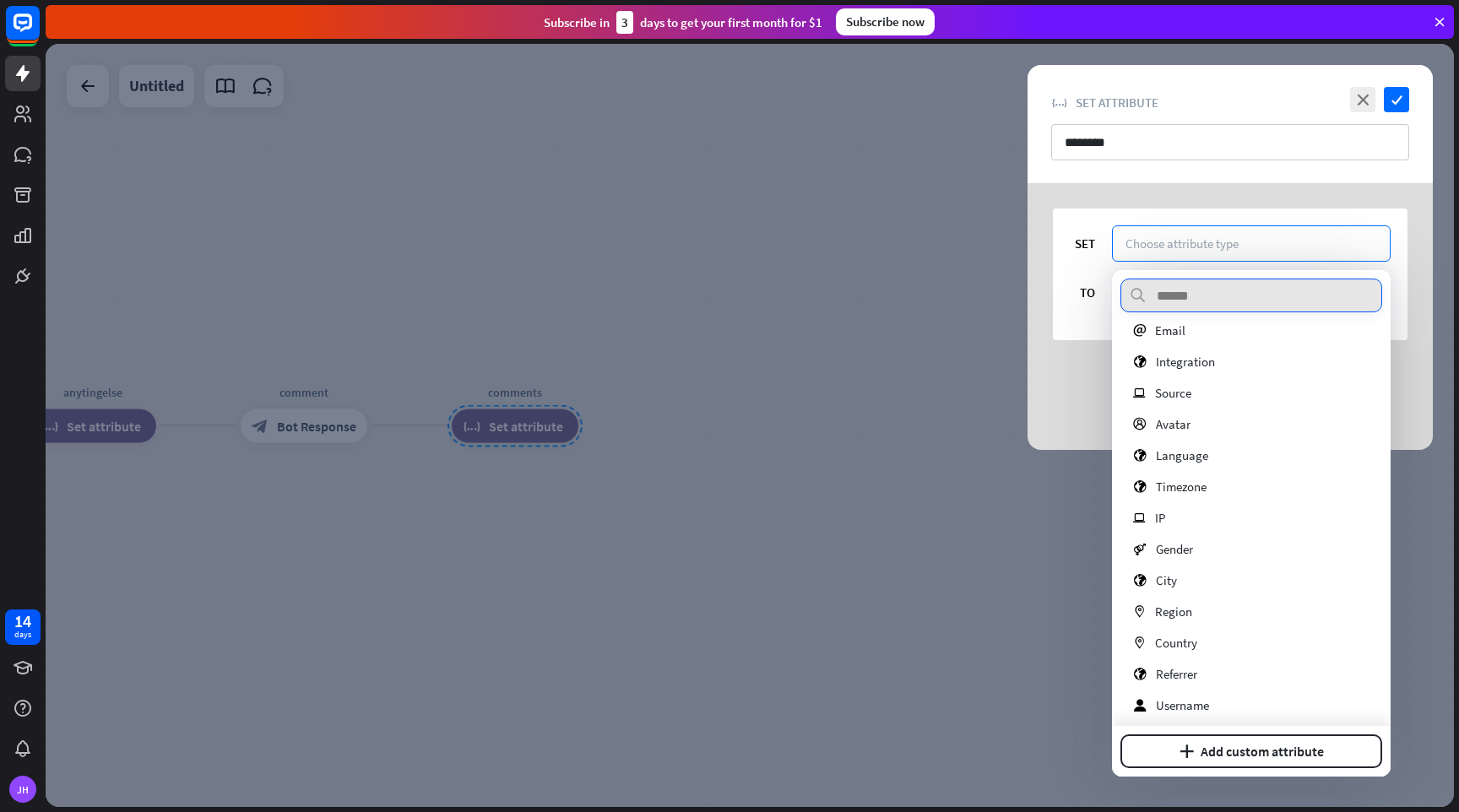
scroll to position [308, 0]
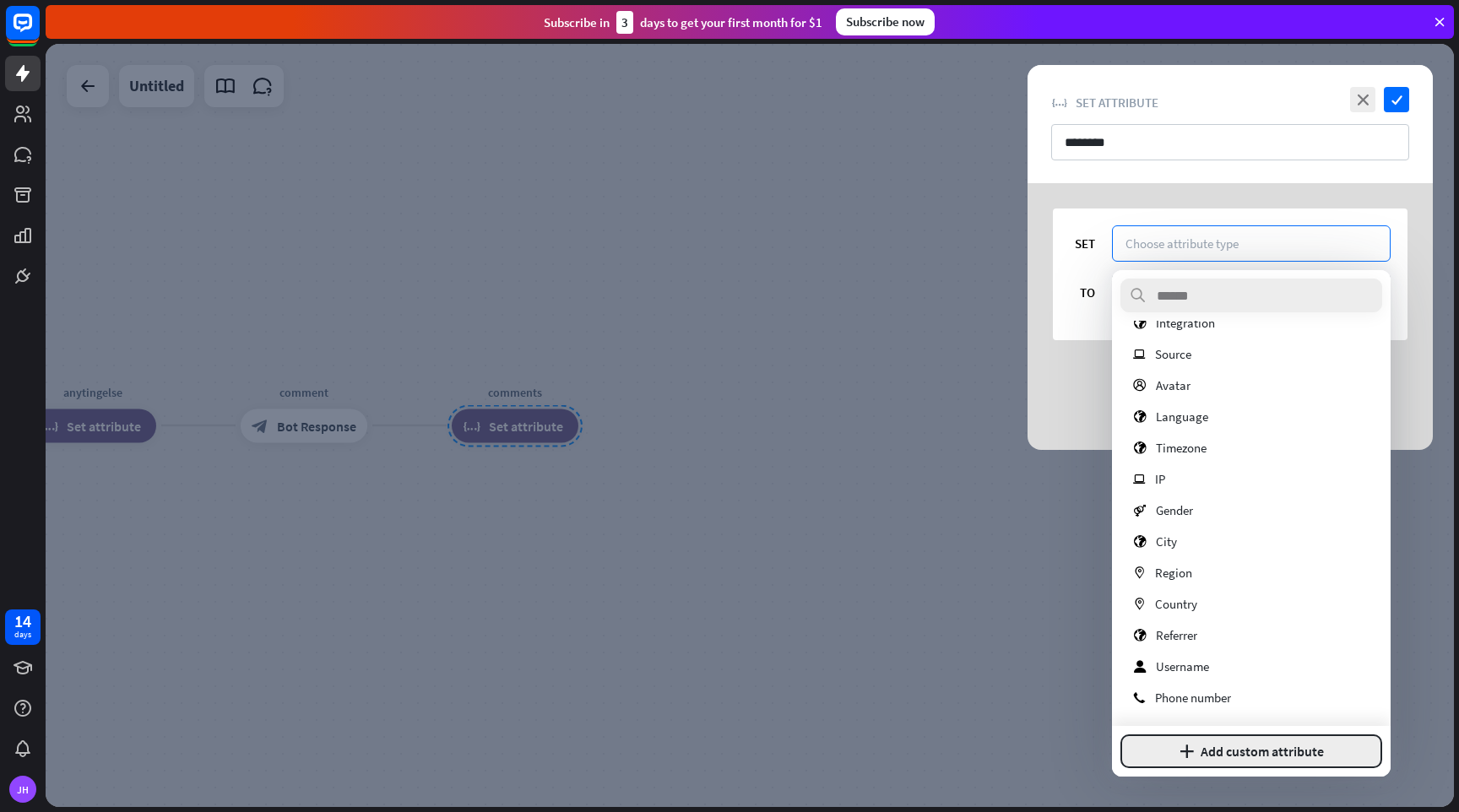
click at [1243, 742] on button "plus Add custom attribute" at bounding box center [1251, 750] width 262 height 33
type input "********"
click at [1300, 752] on button "Add attribute" at bounding box center [1310, 750] width 144 height 33
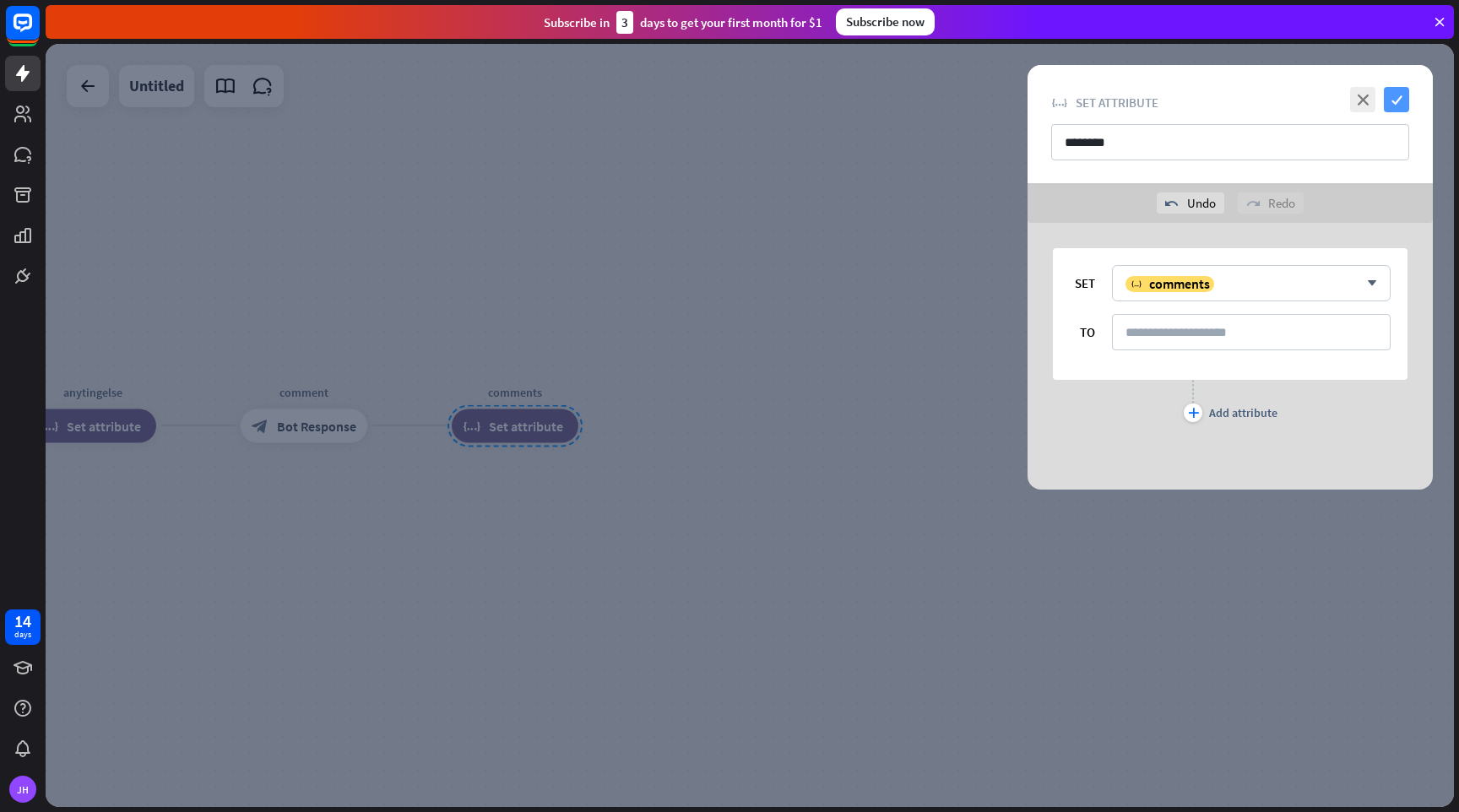
click at [1396, 92] on icon "check" at bounding box center [1397, 100] width 25 height 25
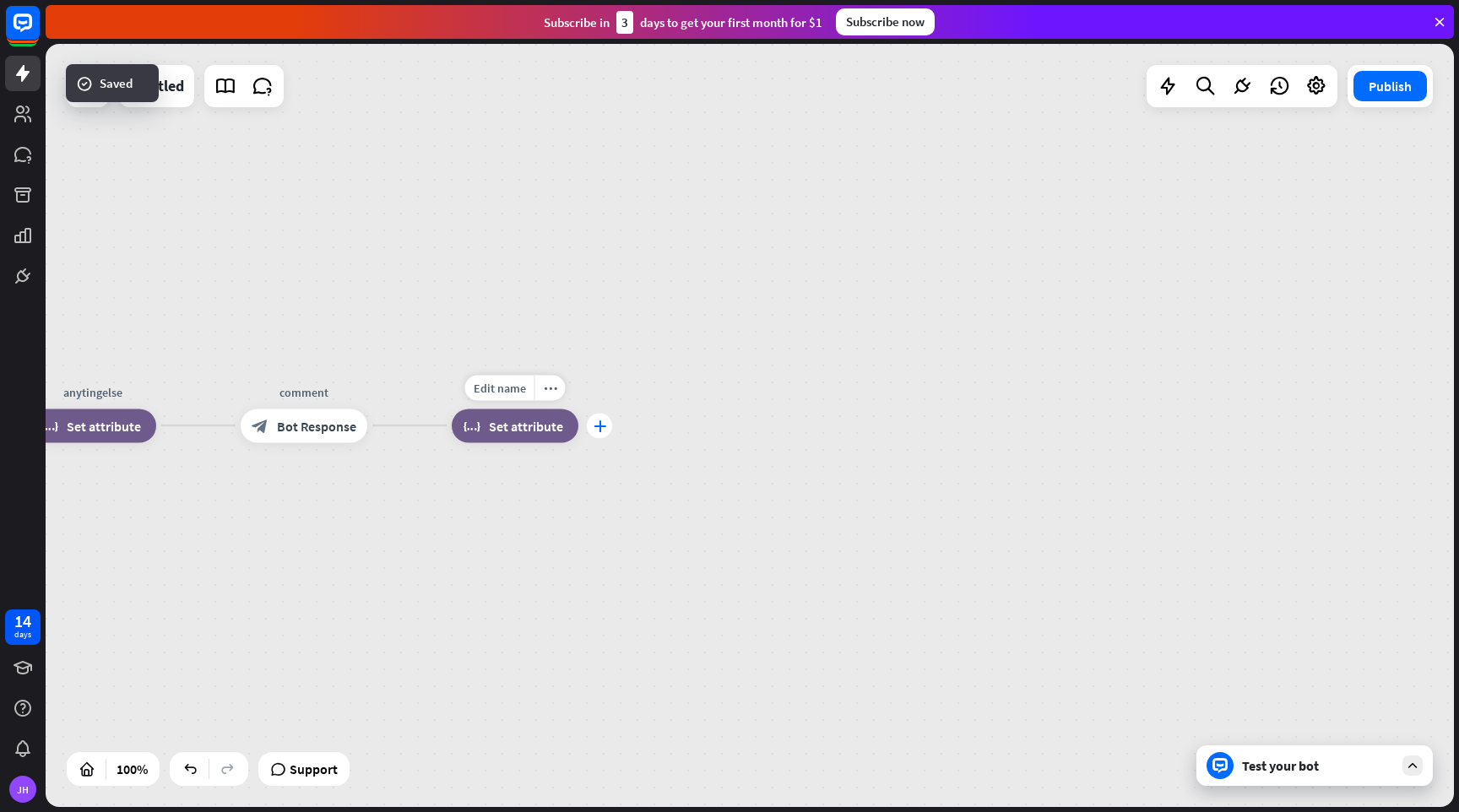
click at [604, 423] on icon "plus" at bounding box center [600, 425] width 13 height 12
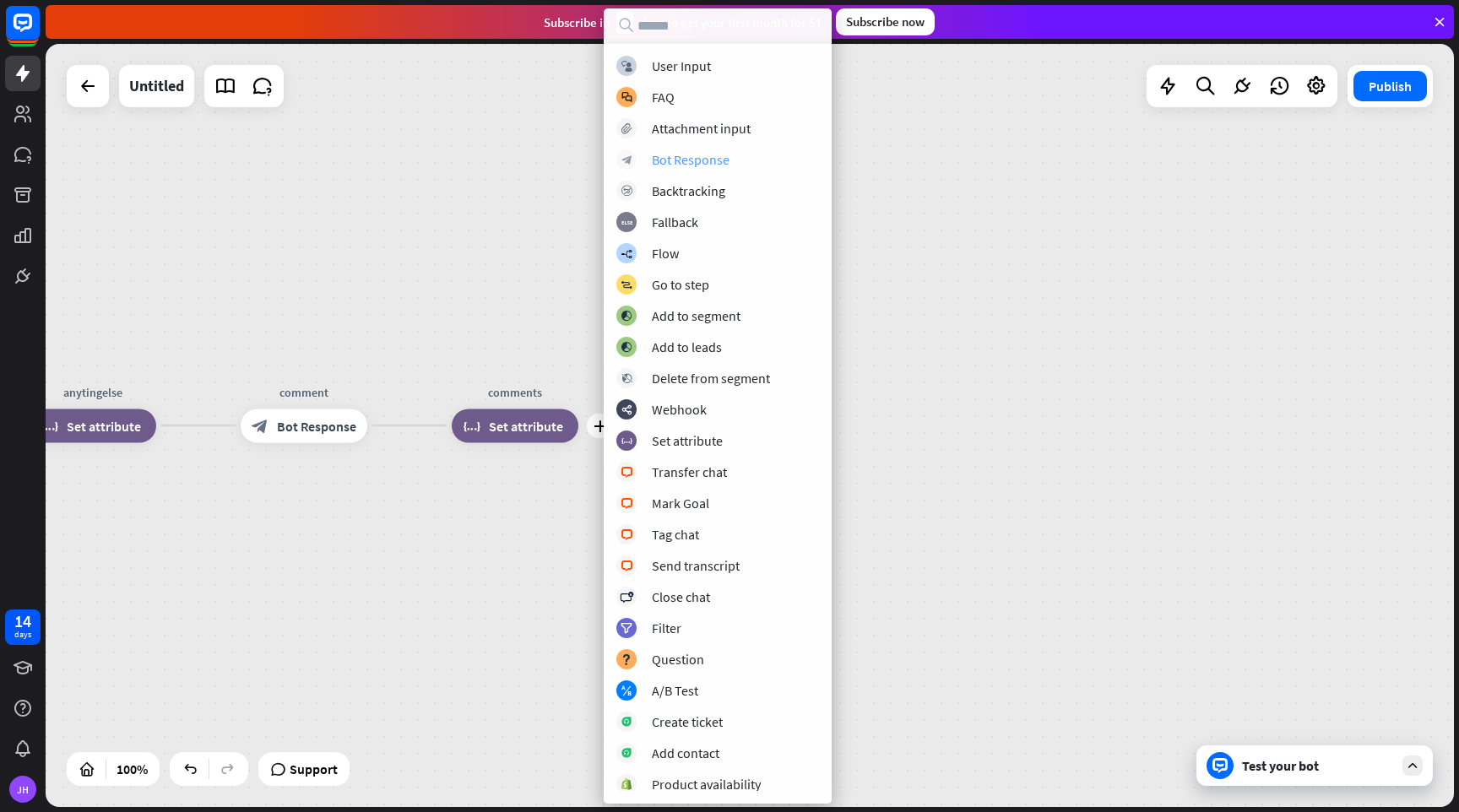
click at [685, 158] on div "Bot Response" at bounding box center [691, 159] width 78 height 17
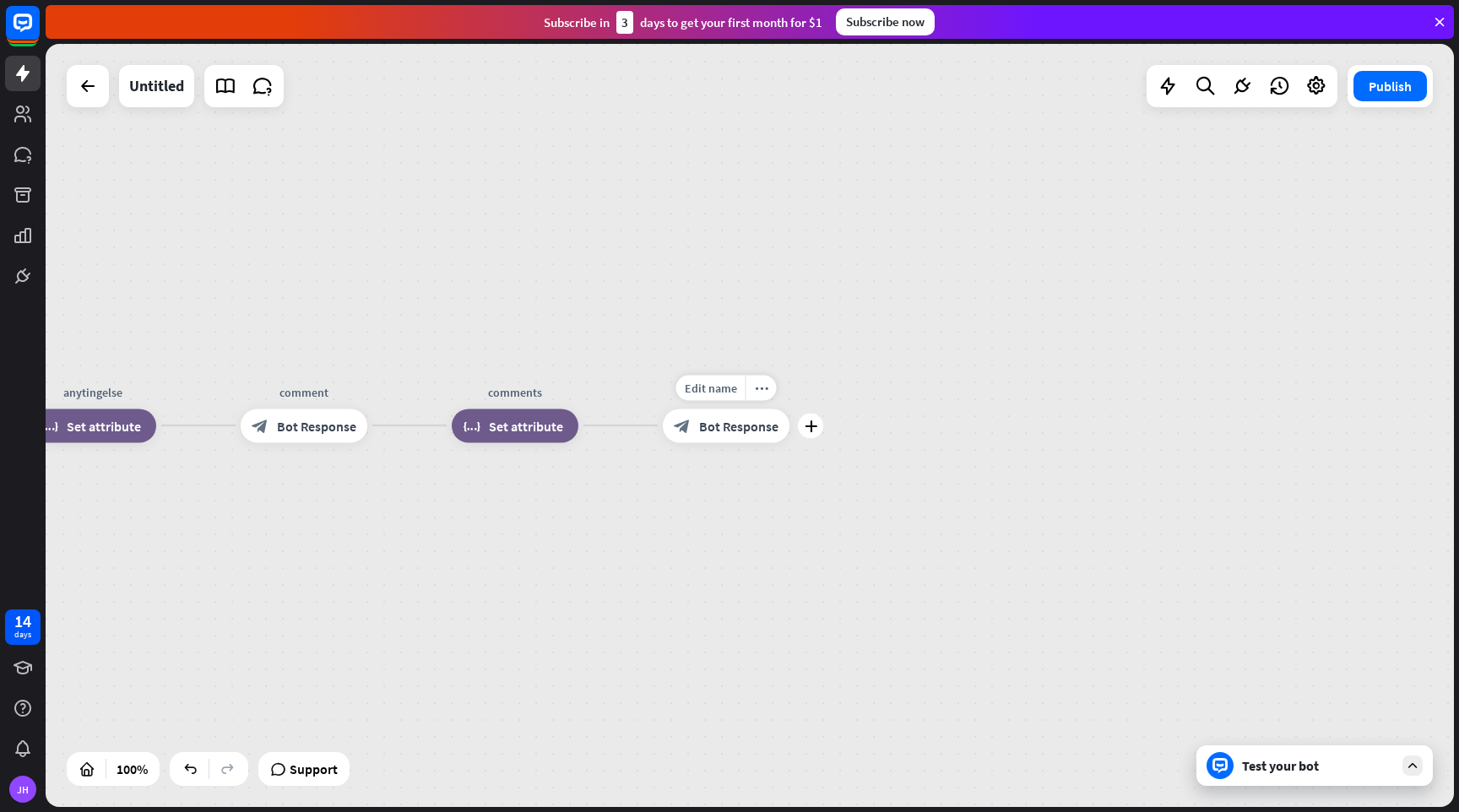
click at [732, 420] on span "Bot Response" at bounding box center [739, 425] width 80 height 17
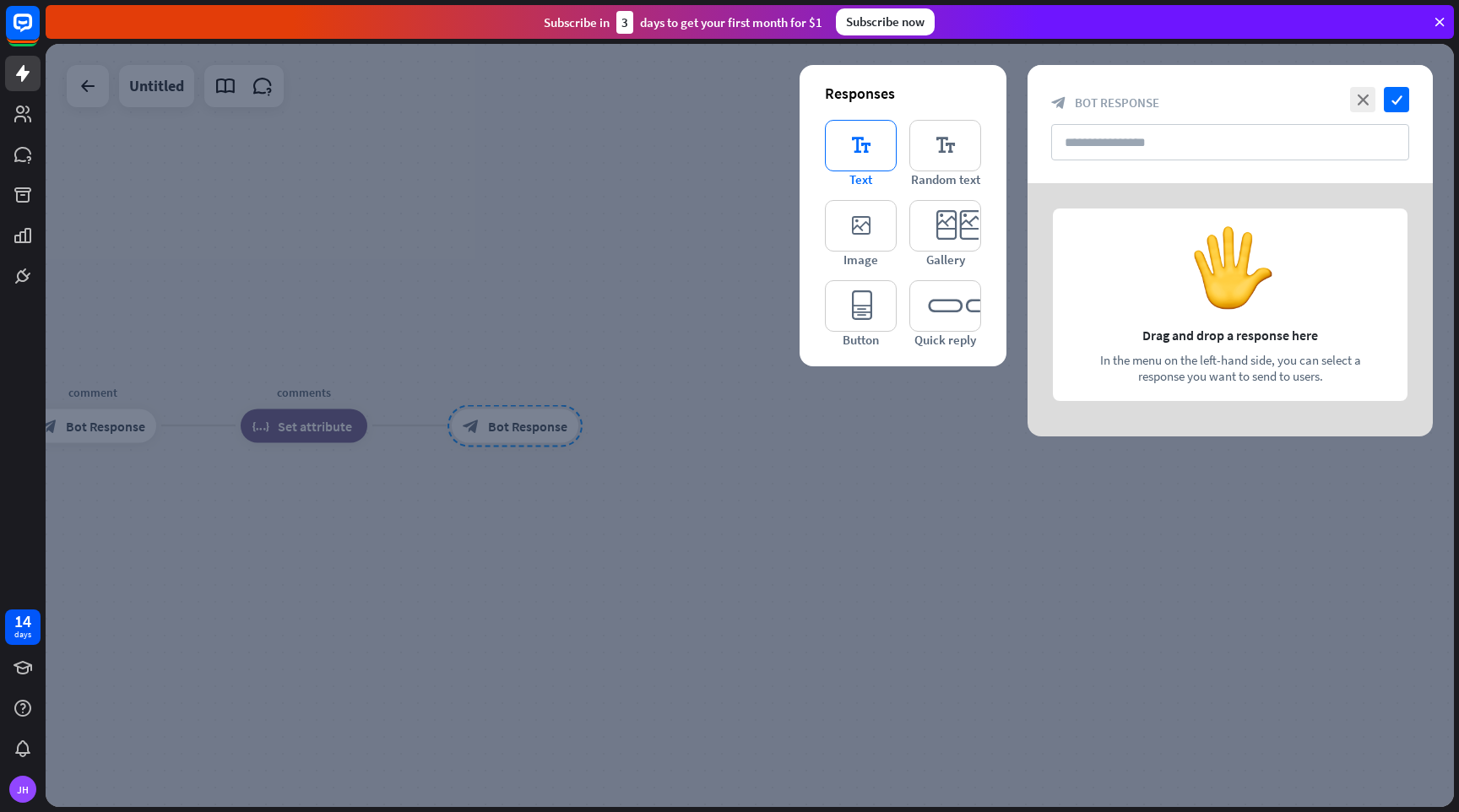
click at [881, 153] on icon "editor_text" at bounding box center [860, 145] width 72 height 52
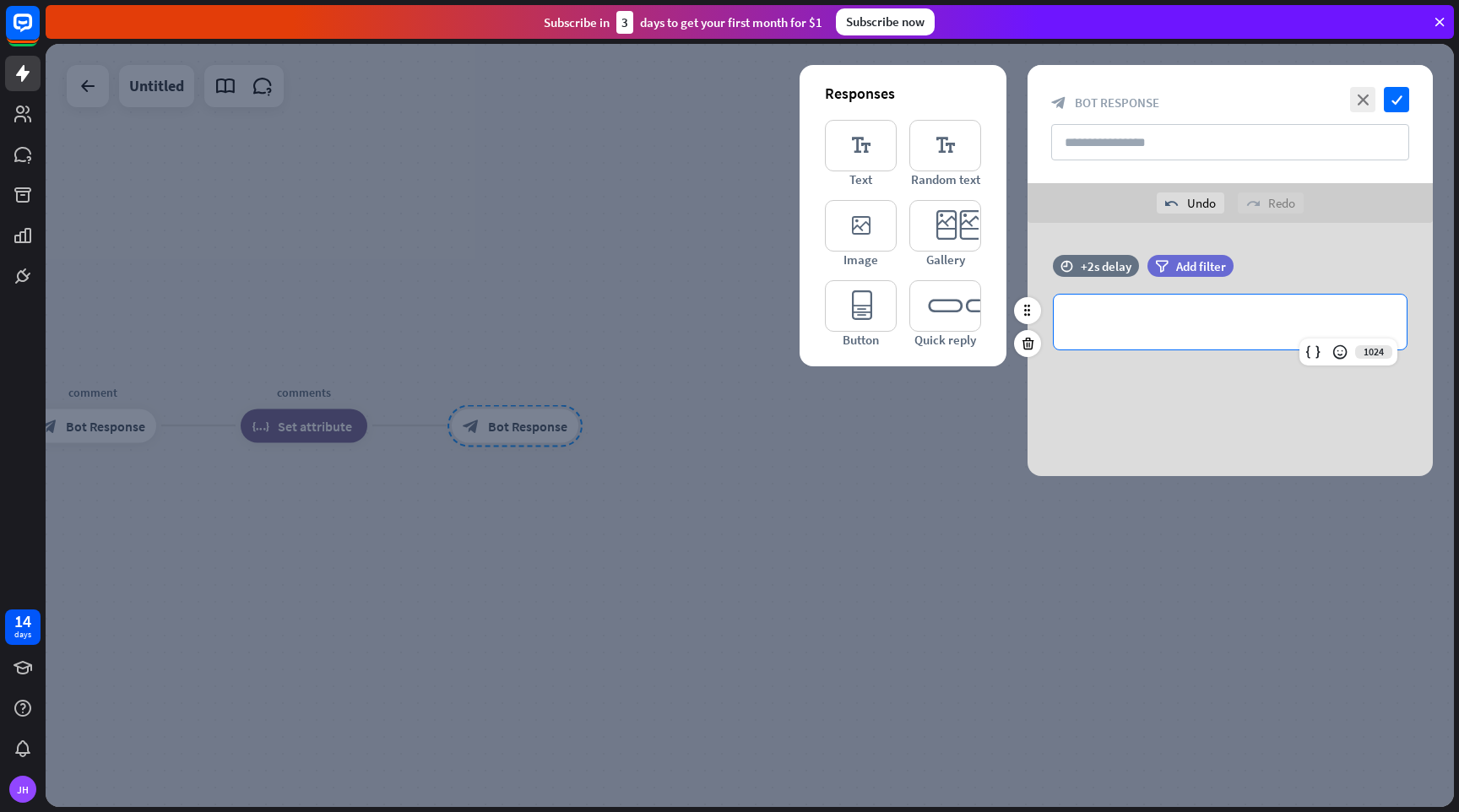
click at [1158, 318] on p "**********" at bounding box center [1230, 321] width 319 height 21
click at [1313, 349] on icon at bounding box center [1313, 352] width 17 height 17
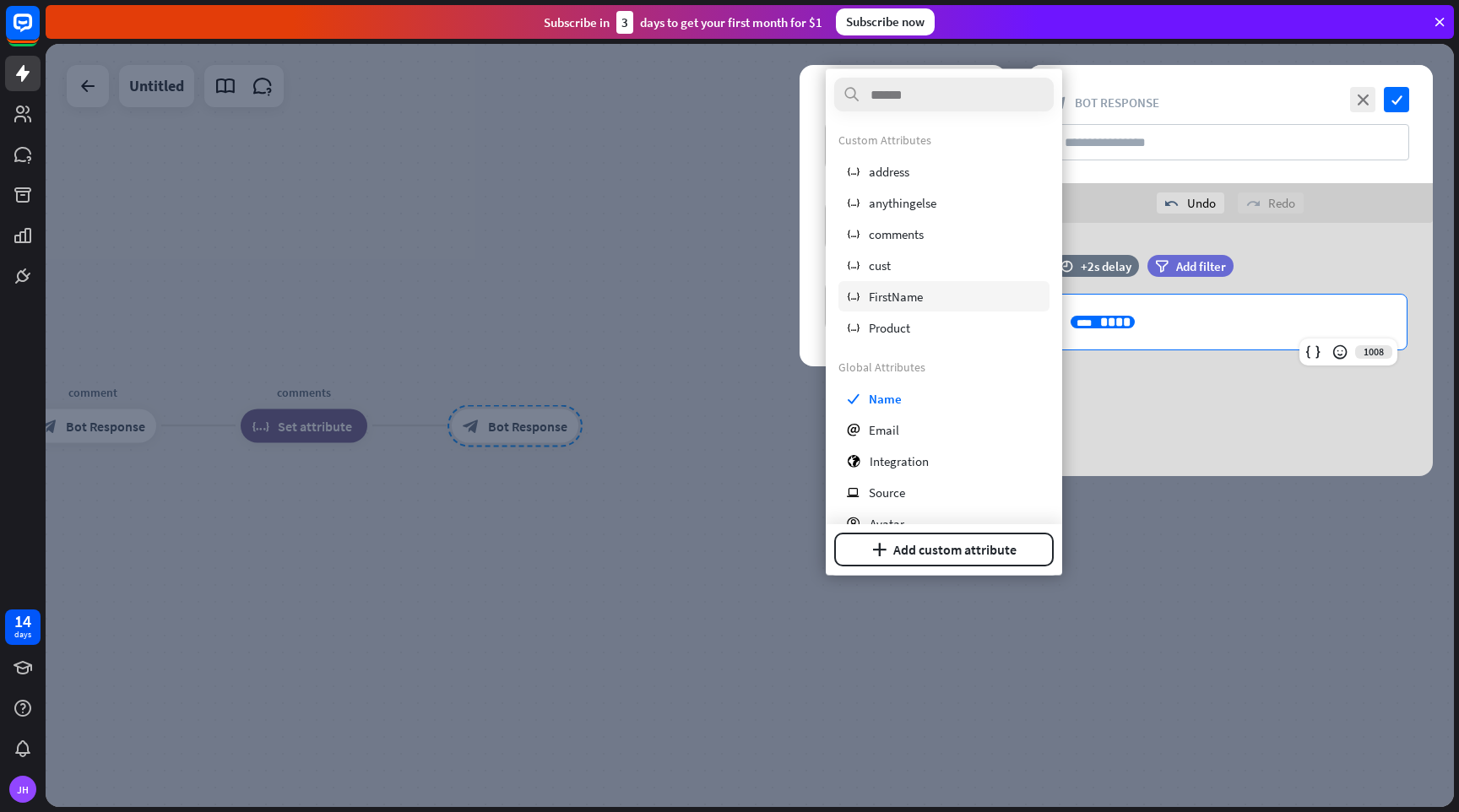
click at [897, 296] on span "FirstName" at bounding box center [896, 296] width 54 height 16
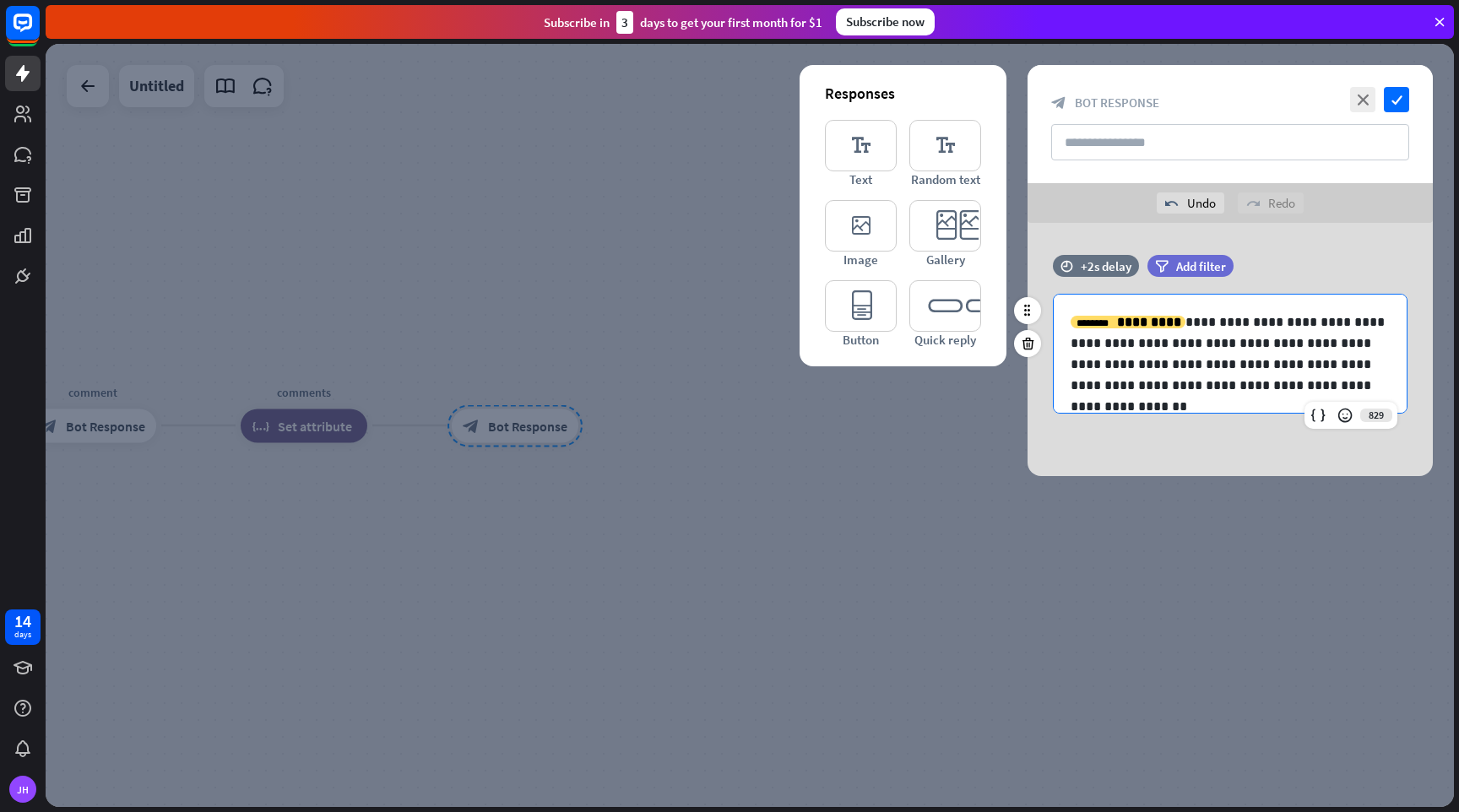
click at [1298, 378] on p "**********" at bounding box center [1230, 353] width 319 height 84
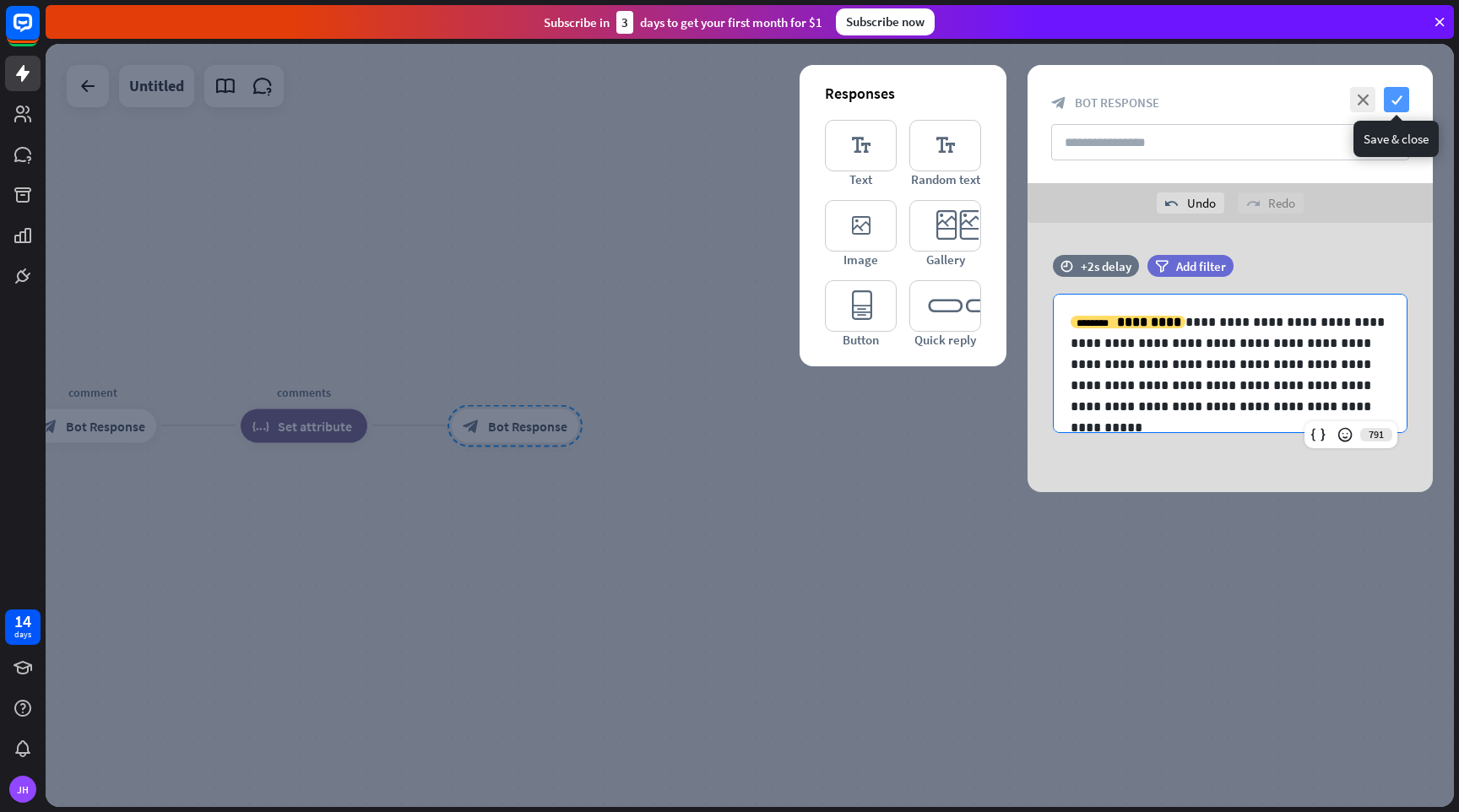
click at [1397, 100] on icon "check" at bounding box center [1397, 100] width 25 height 25
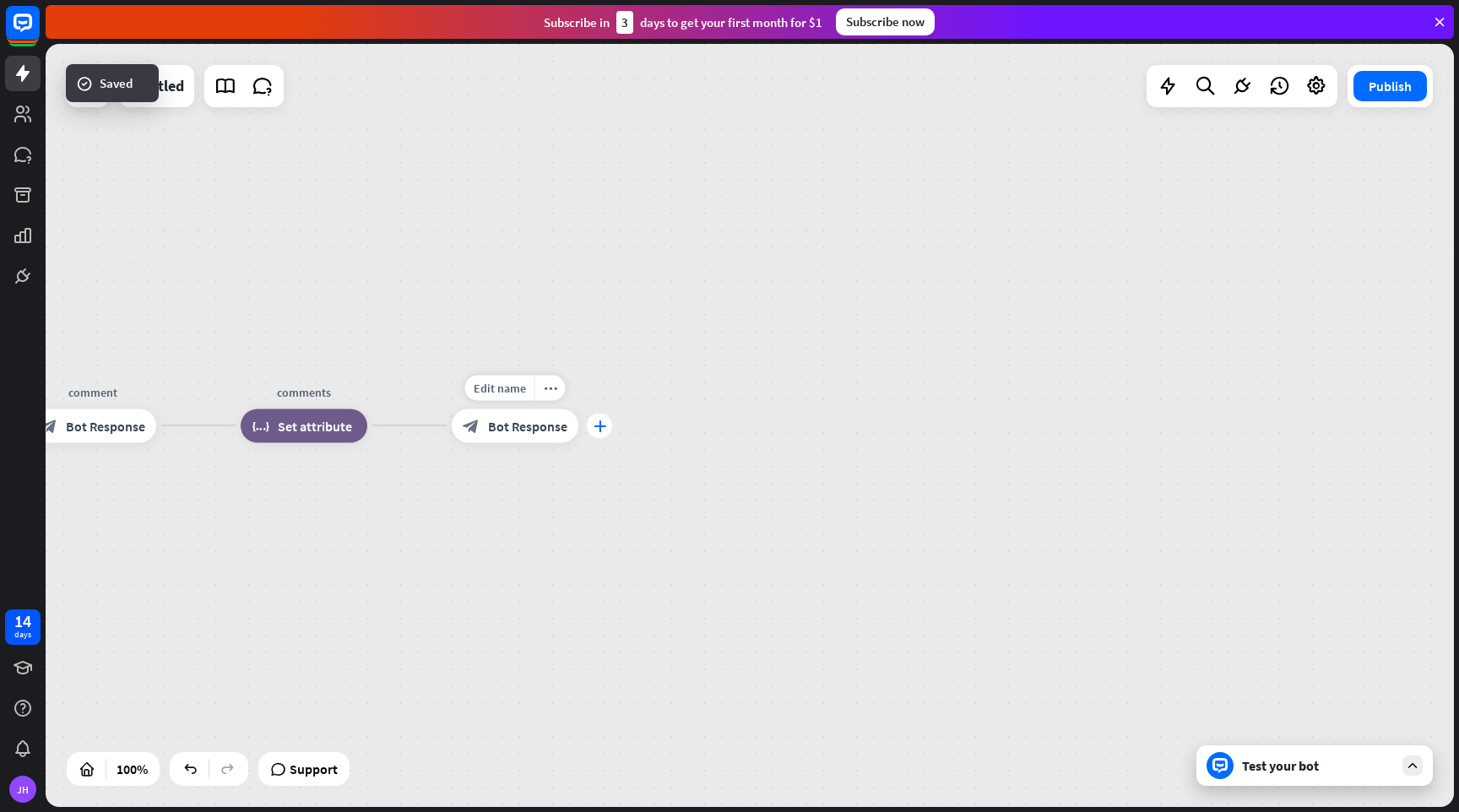
click at [597, 427] on icon "plus" at bounding box center [600, 425] width 13 height 12
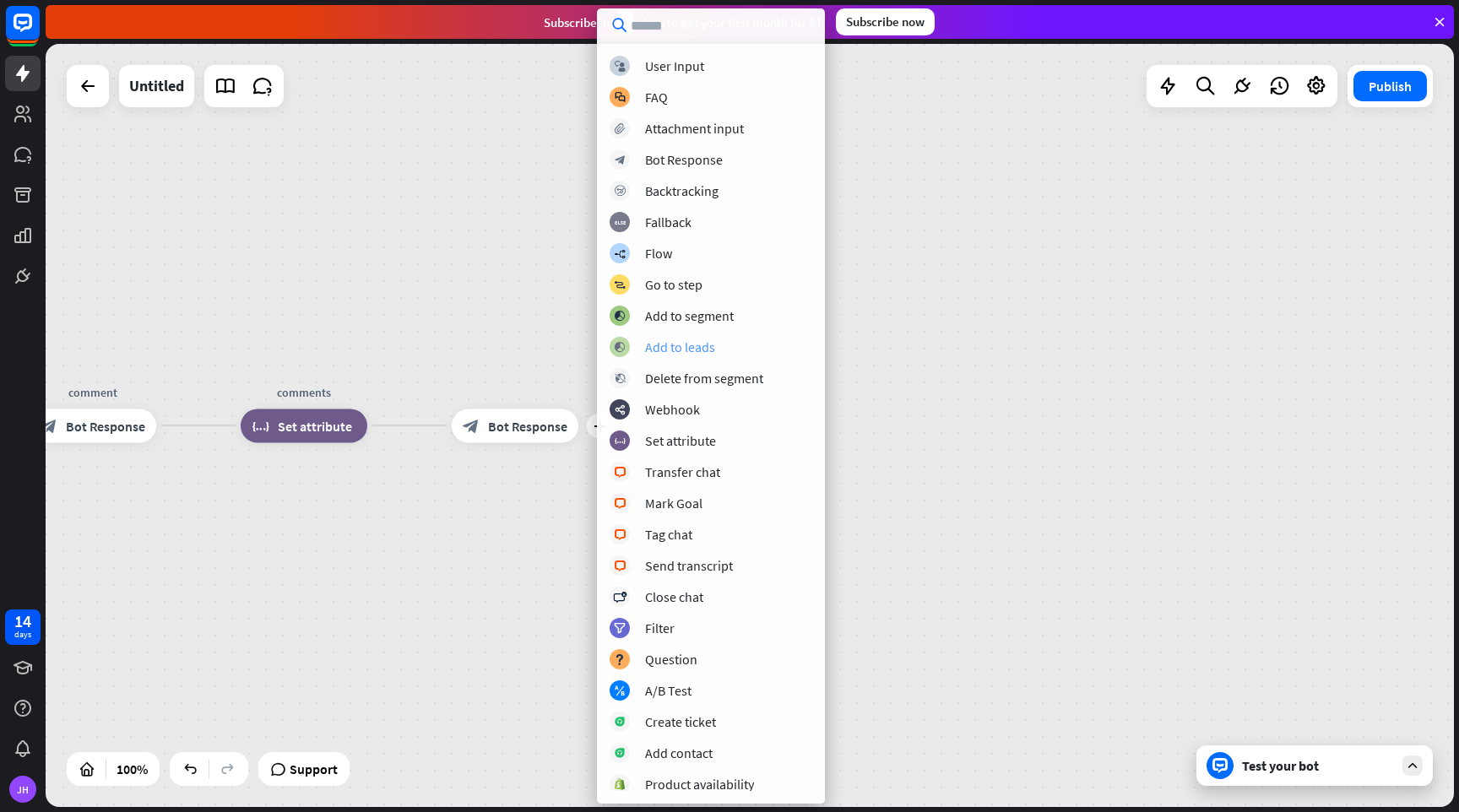
click at [681, 347] on div "Add to leads" at bounding box center [679, 347] width 70 height 17
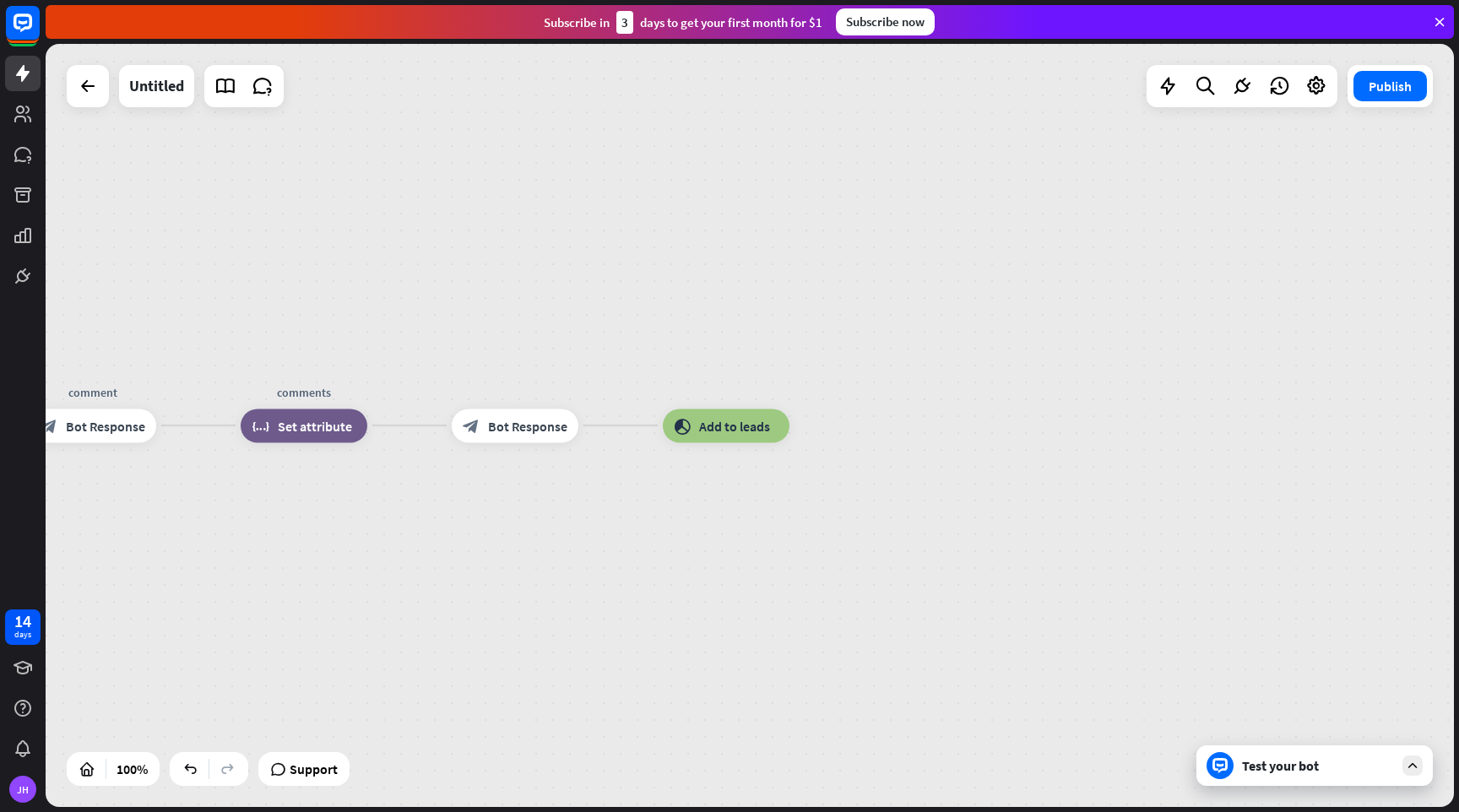
click at [1006, 308] on div "home_2 Start point Welcome block_bot_response Bot Response Name block_question …" at bounding box center [749, 425] width 1408 height 763
click at [1392, 89] on button "Publish" at bounding box center [1390, 86] width 73 height 31
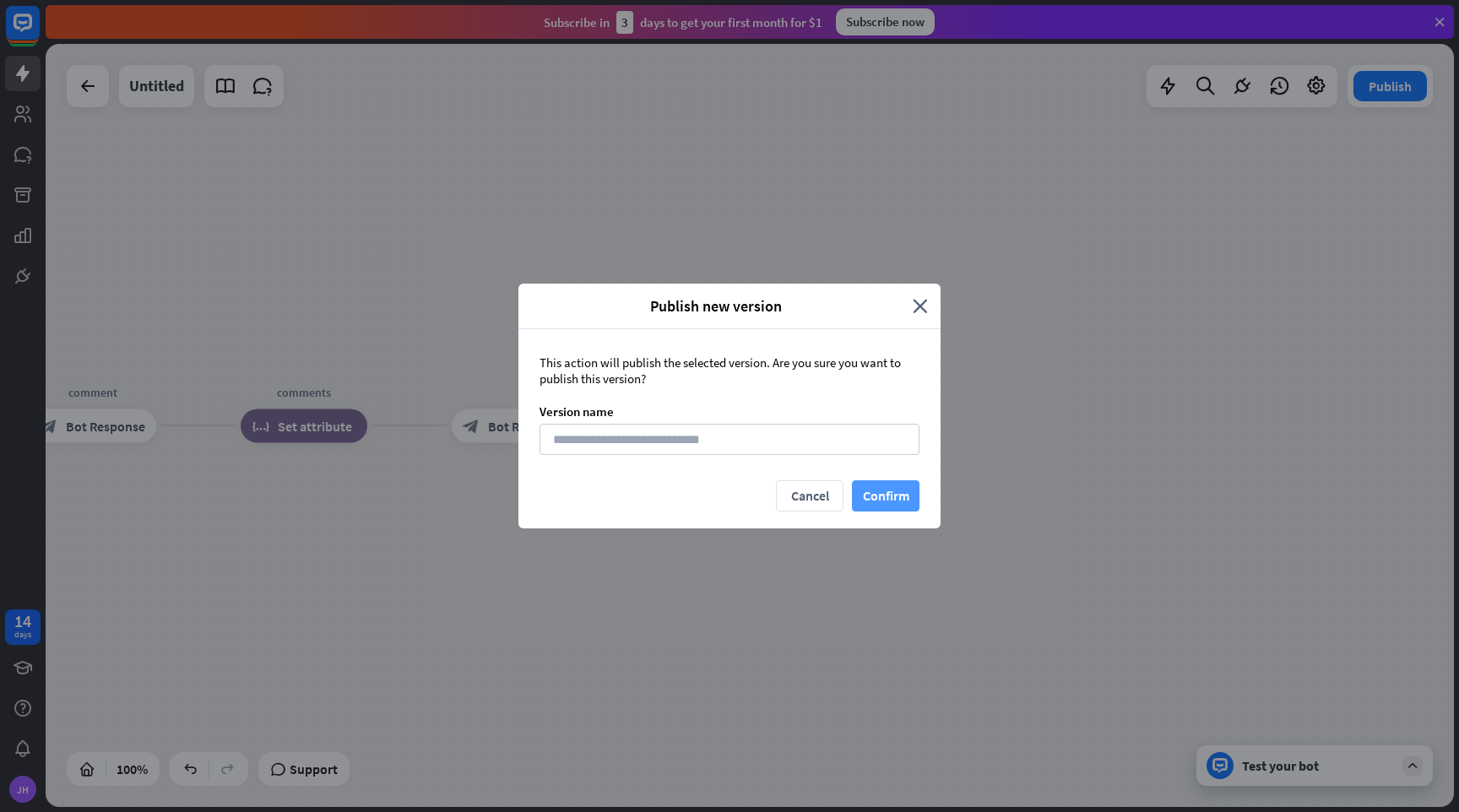
click at [892, 501] on button "Confirm" at bounding box center [886, 496] width 68 height 32
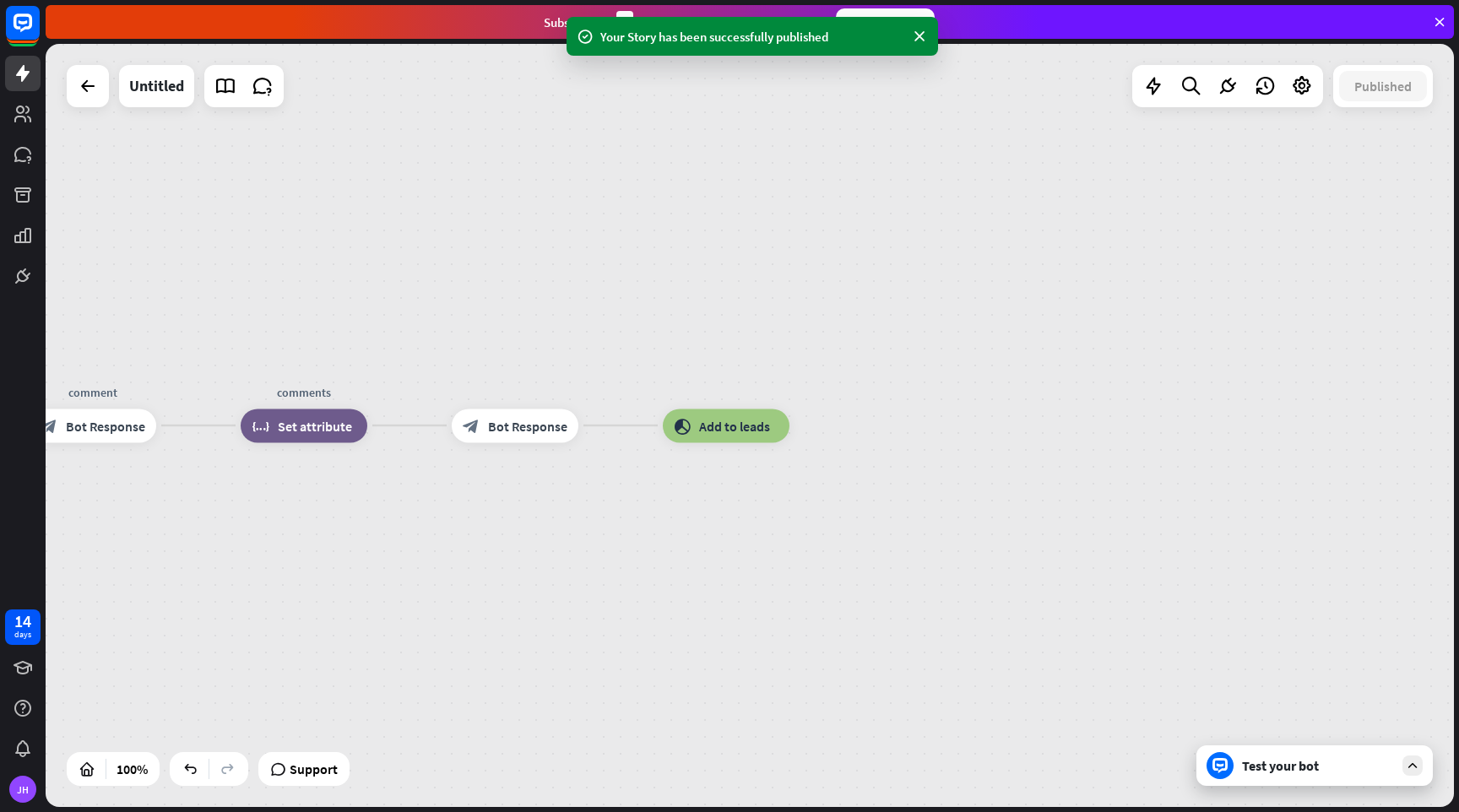
click at [1279, 768] on div "Test your bot" at bounding box center [1319, 765] width 152 height 17
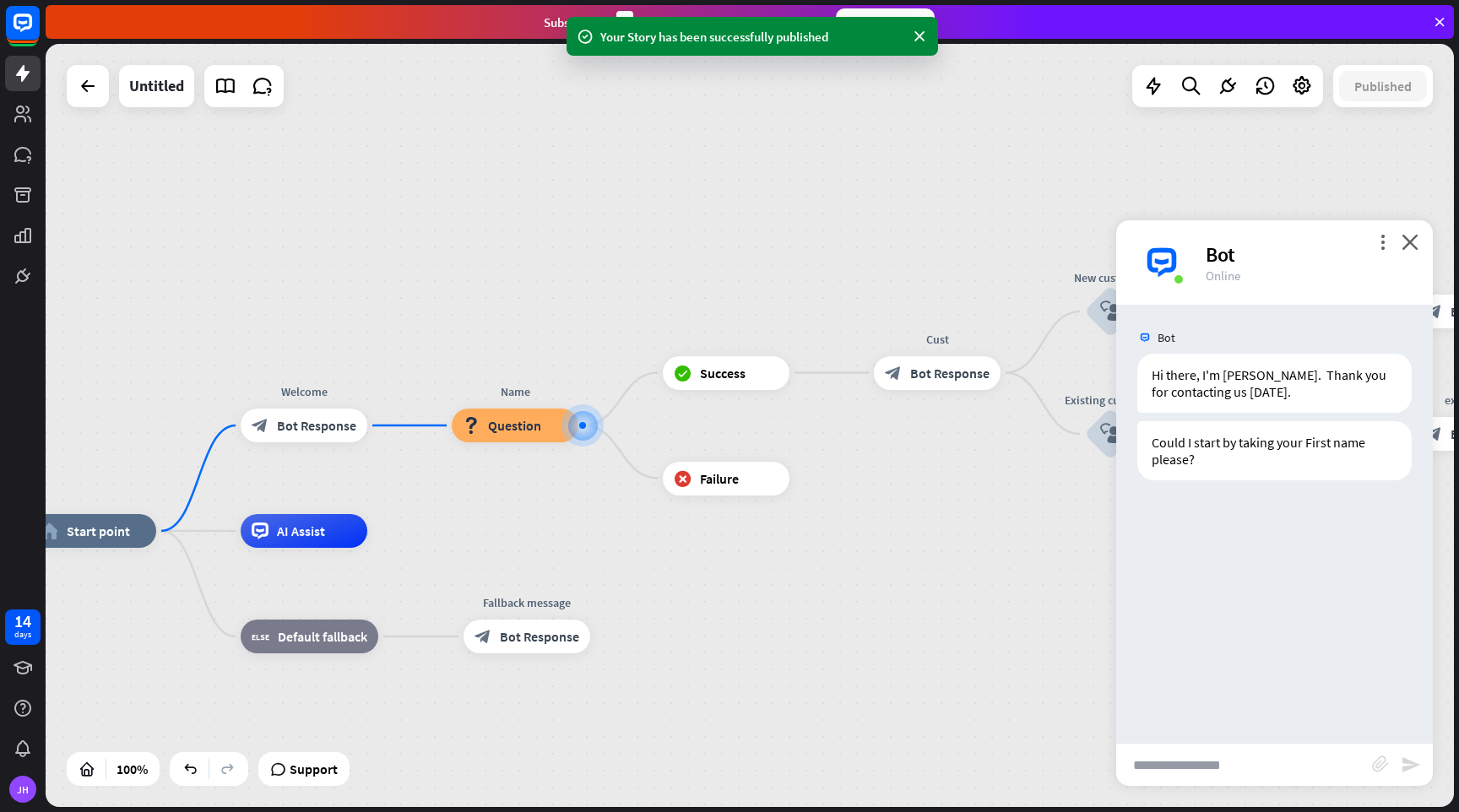
click at [1262, 756] on input "text" at bounding box center [1244, 764] width 256 height 43
type input "***"
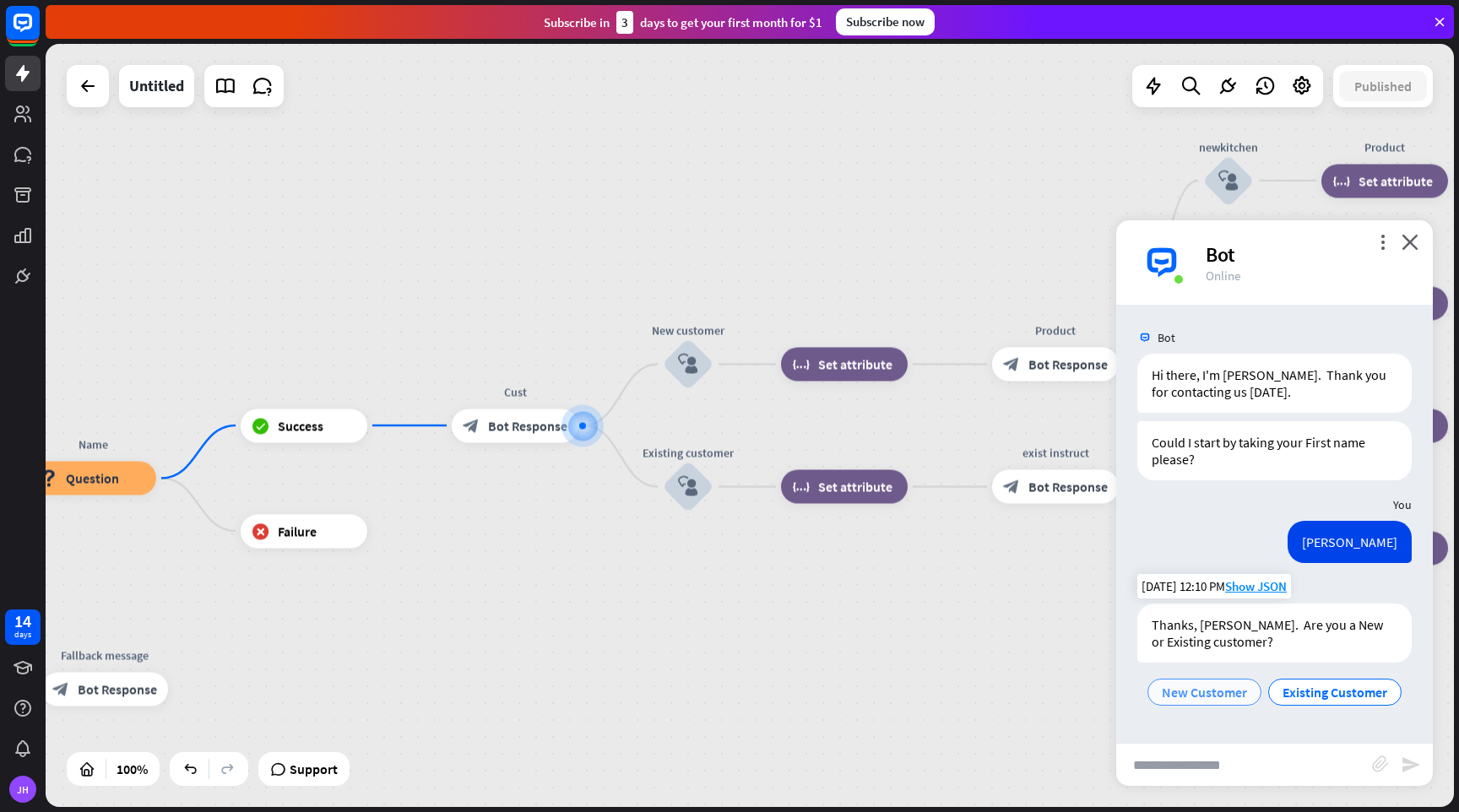
click at [1227, 687] on span "New Customer" at bounding box center [1205, 692] width 85 height 17
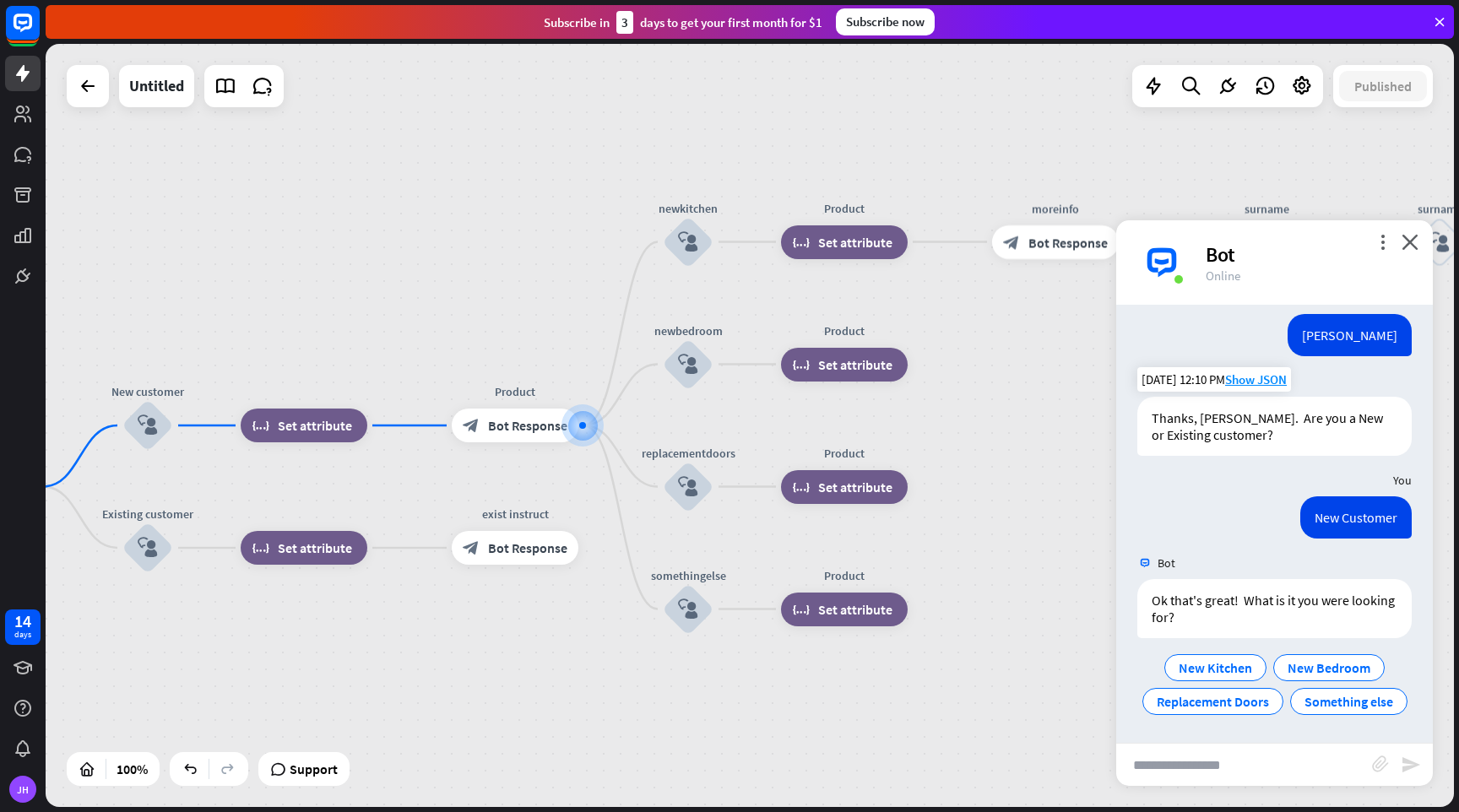
scroll to position [207, 0]
click at [1215, 667] on span "New Kitchen" at bounding box center [1215, 666] width 73 height 17
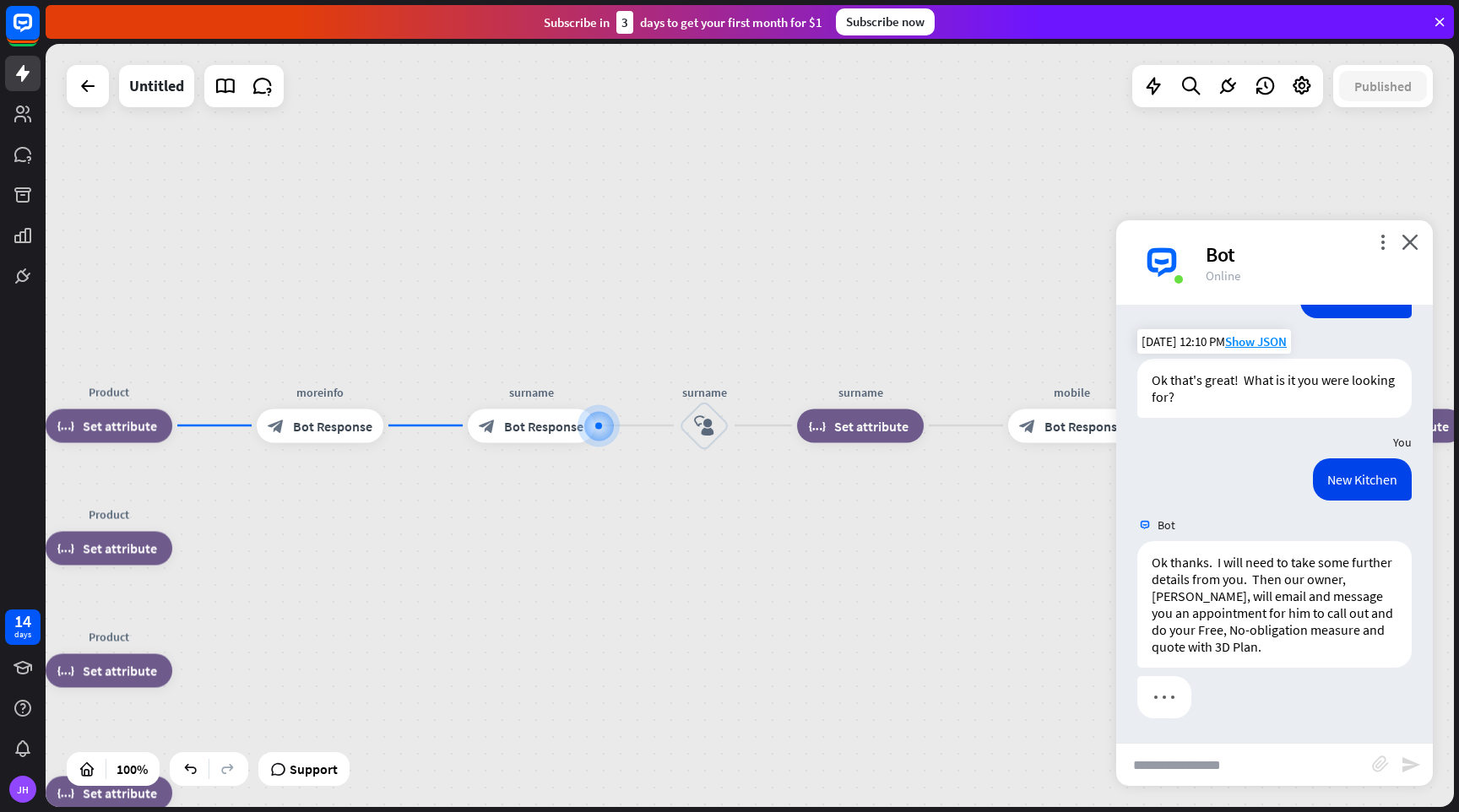
scroll to position [428, 0]
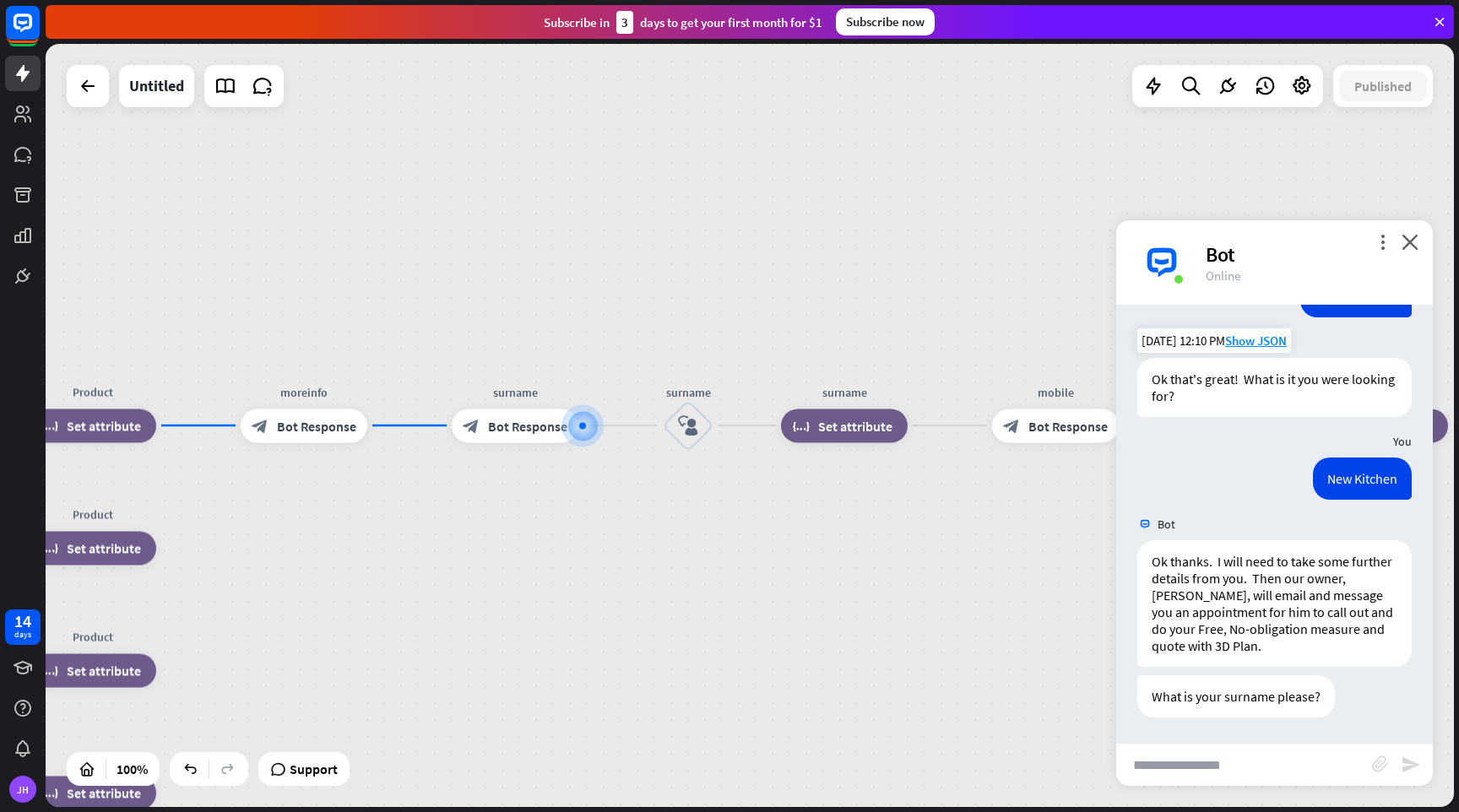
click at [1217, 768] on input "text" at bounding box center [1244, 764] width 256 height 43
type input "******"
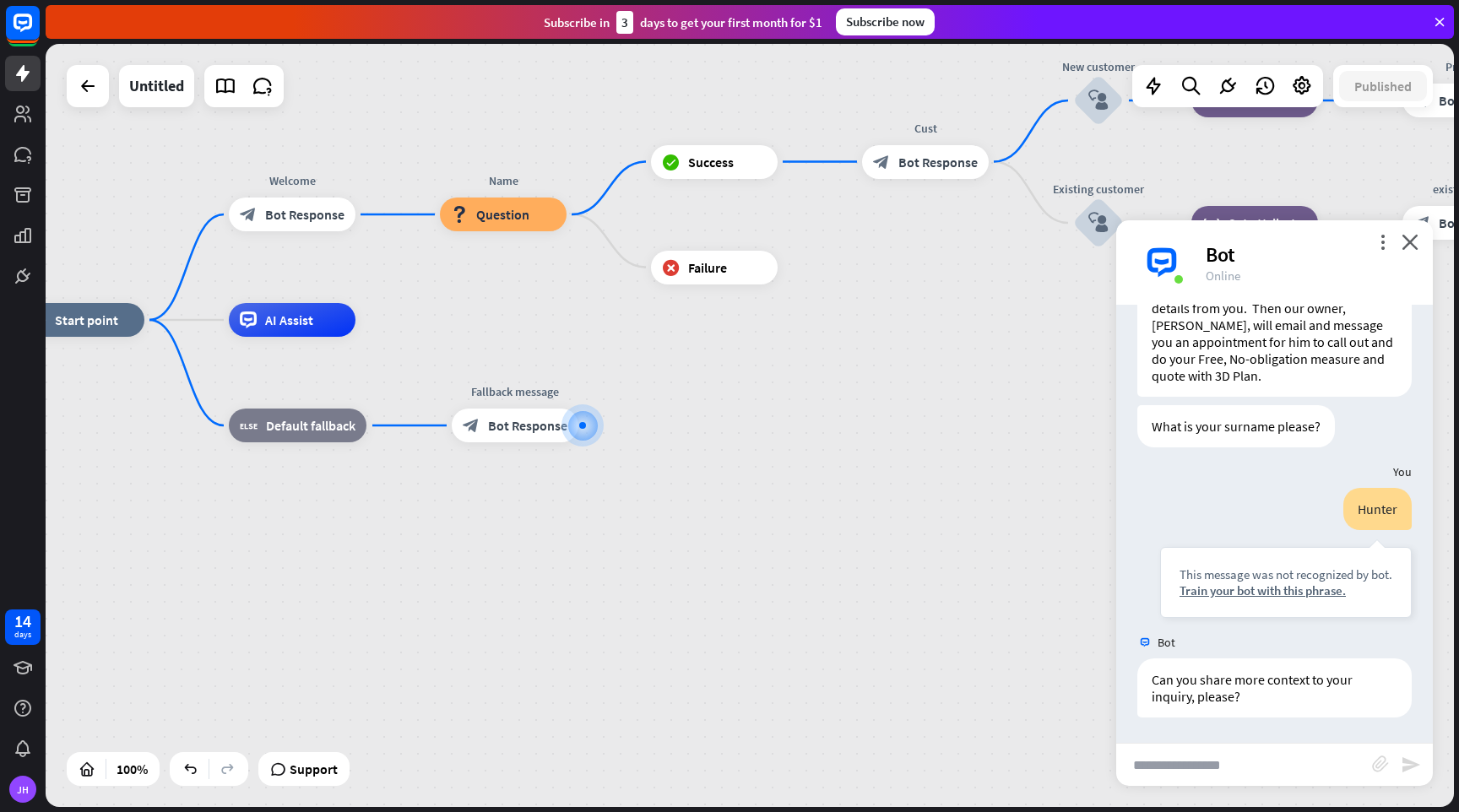
scroll to position [698, 0]
click at [1406, 242] on icon "close" at bounding box center [1410, 242] width 17 height 16
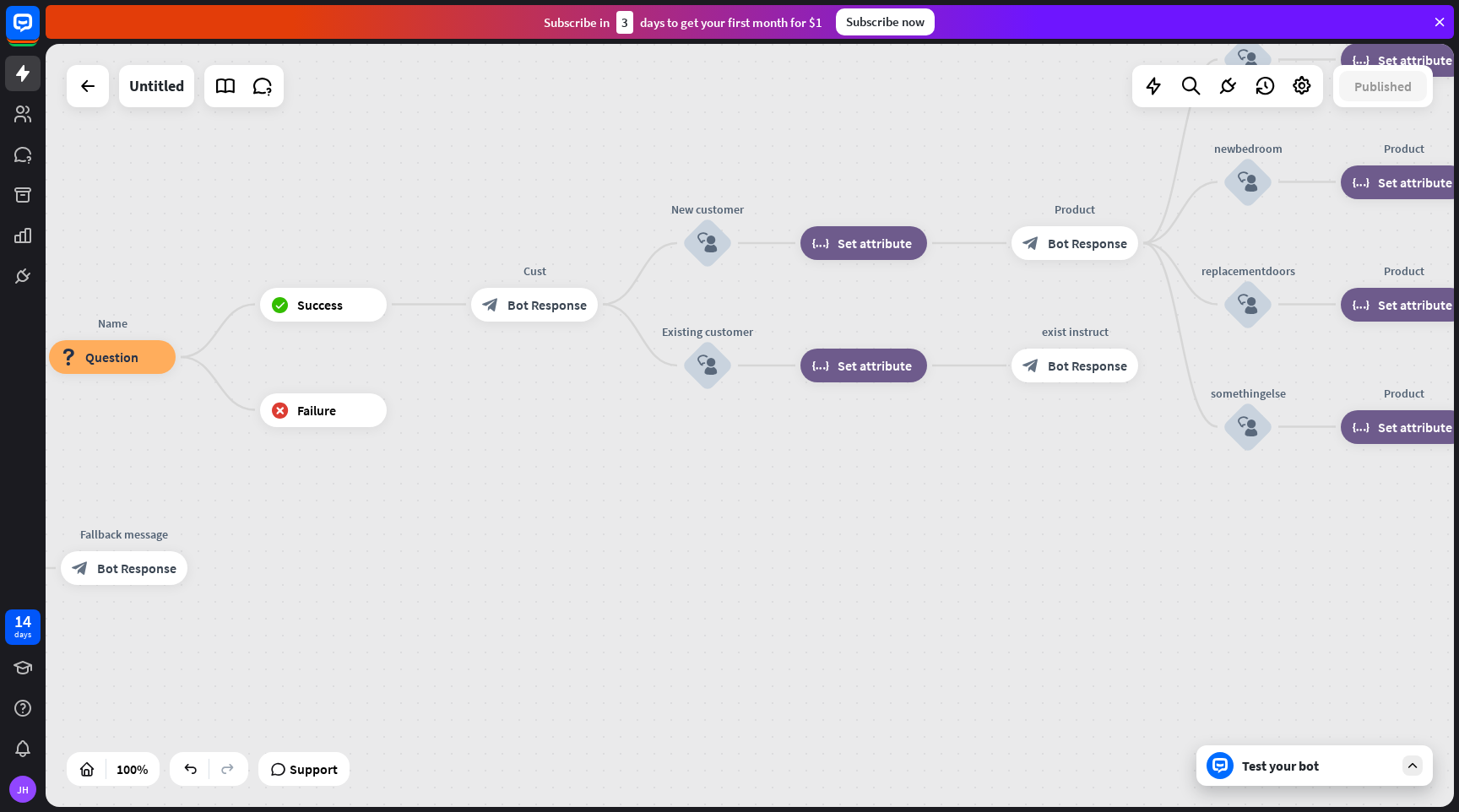
drag, startPoint x: 1114, startPoint y: 356, endPoint x: 723, endPoint y: 498, distance: 416.0
click at [708, 253] on icon "block_user_input" at bounding box center [707, 243] width 20 height 20
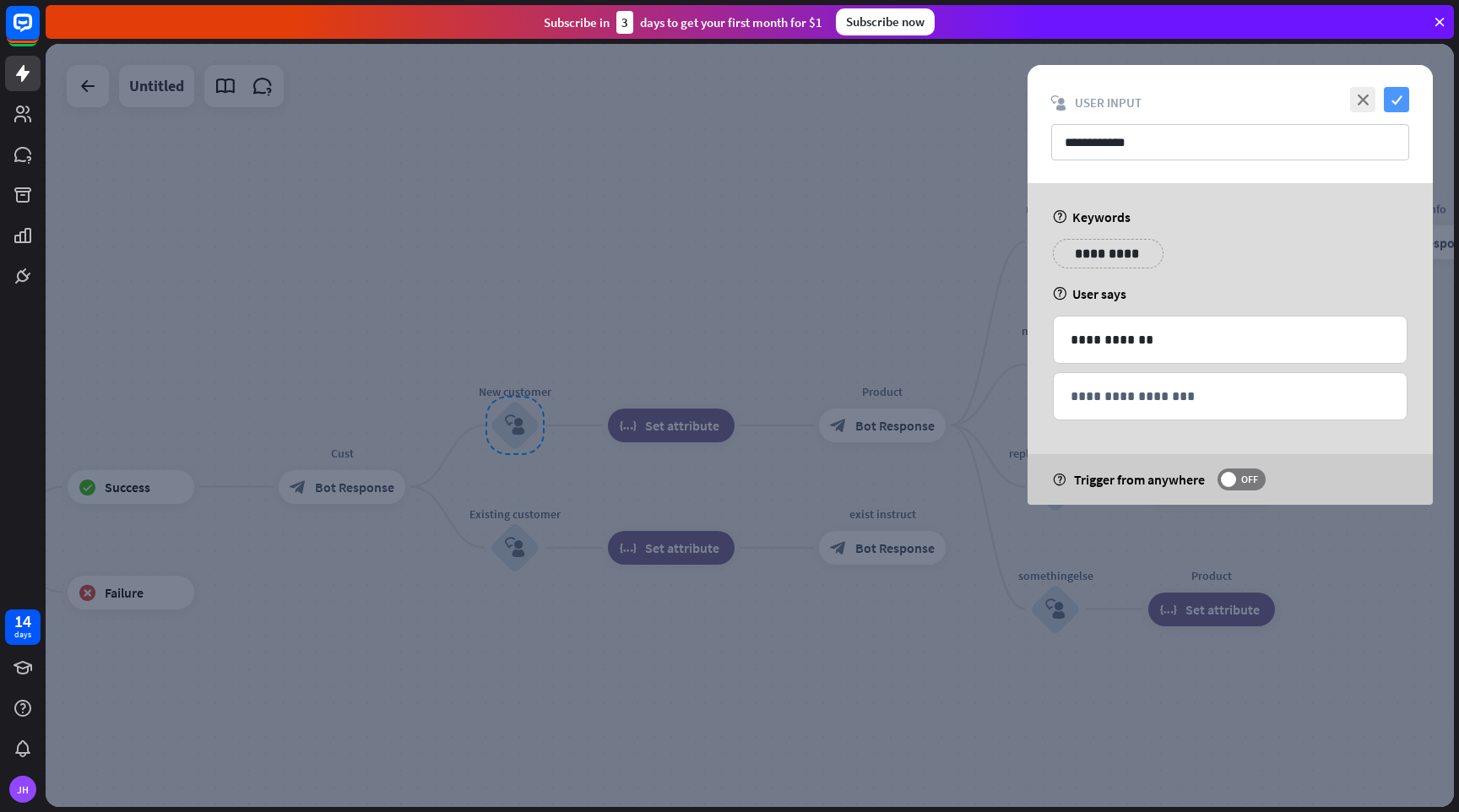
click at [1404, 98] on icon "check" at bounding box center [1397, 100] width 25 height 25
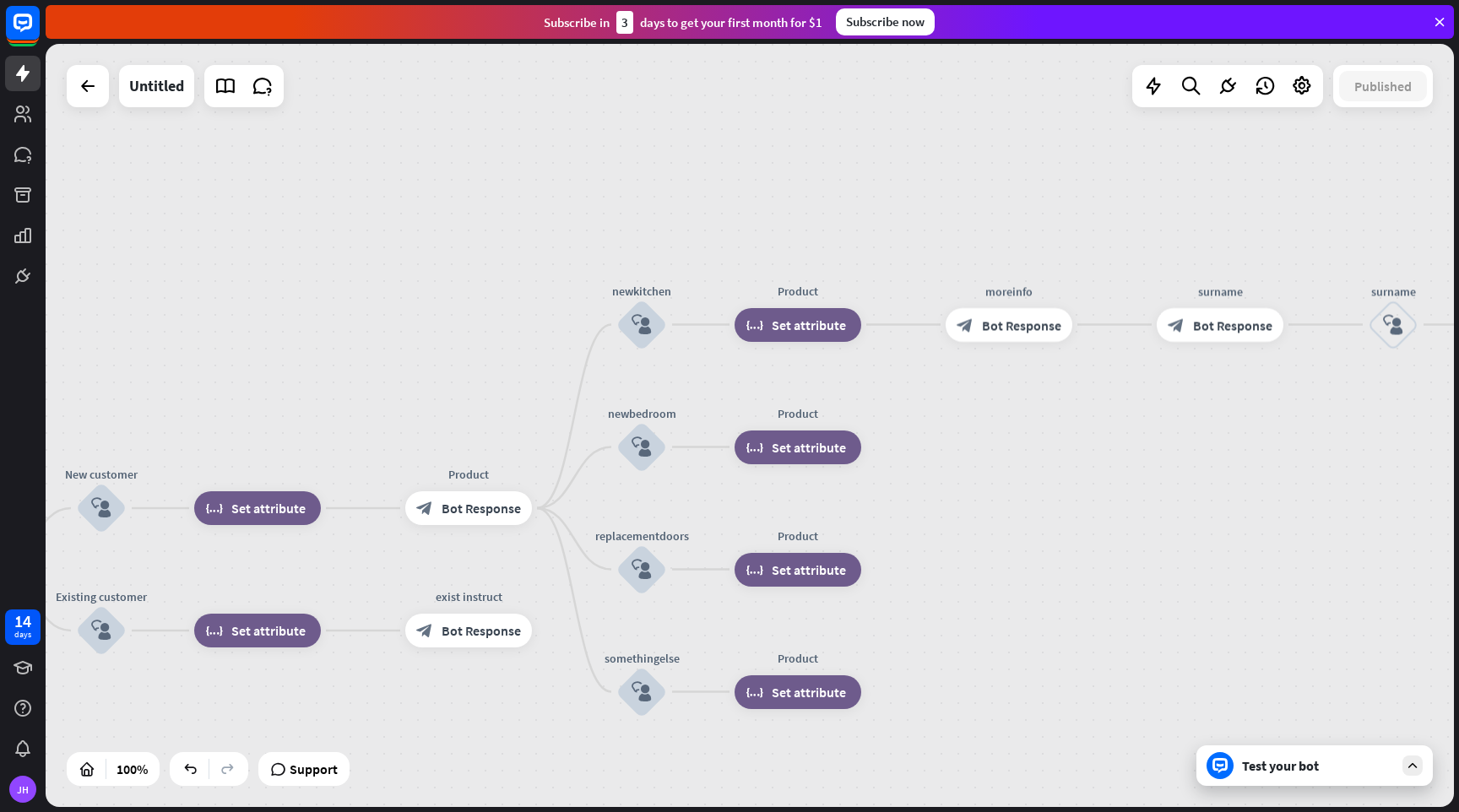
drag, startPoint x: 882, startPoint y: 346, endPoint x: 381, endPoint y: 461, distance: 514.0
click at [381, 461] on div "home_2 Start point Welcome block_bot_response Bot Response Name block_question …" at bounding box center [749, 425] width 1408 height 763
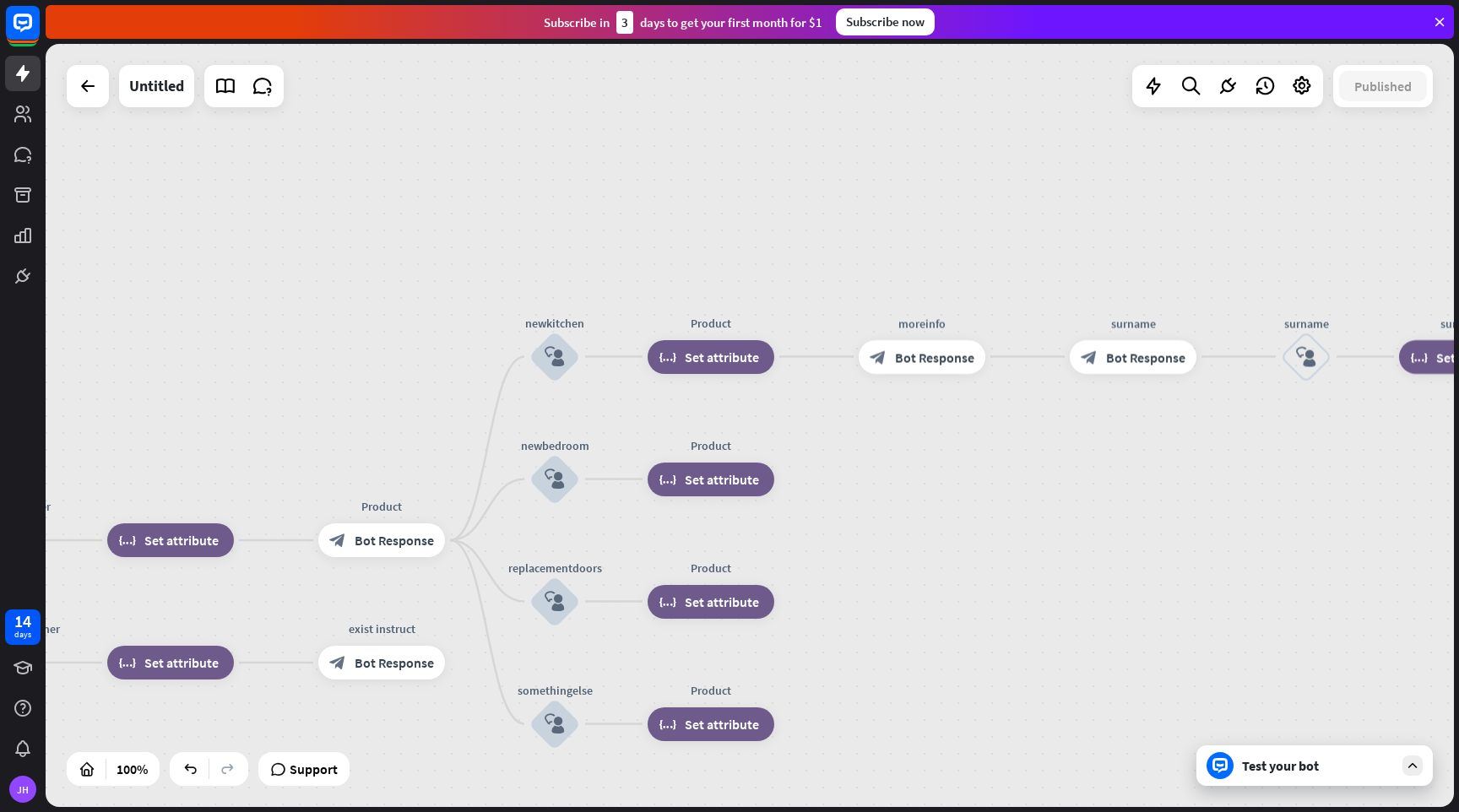
click at [857, 444] on div "home_2 Start point Welcome block_bot_response Bot Response Name block_question …" at bounding box center [749, 425] width 1408 height 763
click at [558, 351] on icon "block_user_input" at bounding box center [554, 357] width 20 height 20
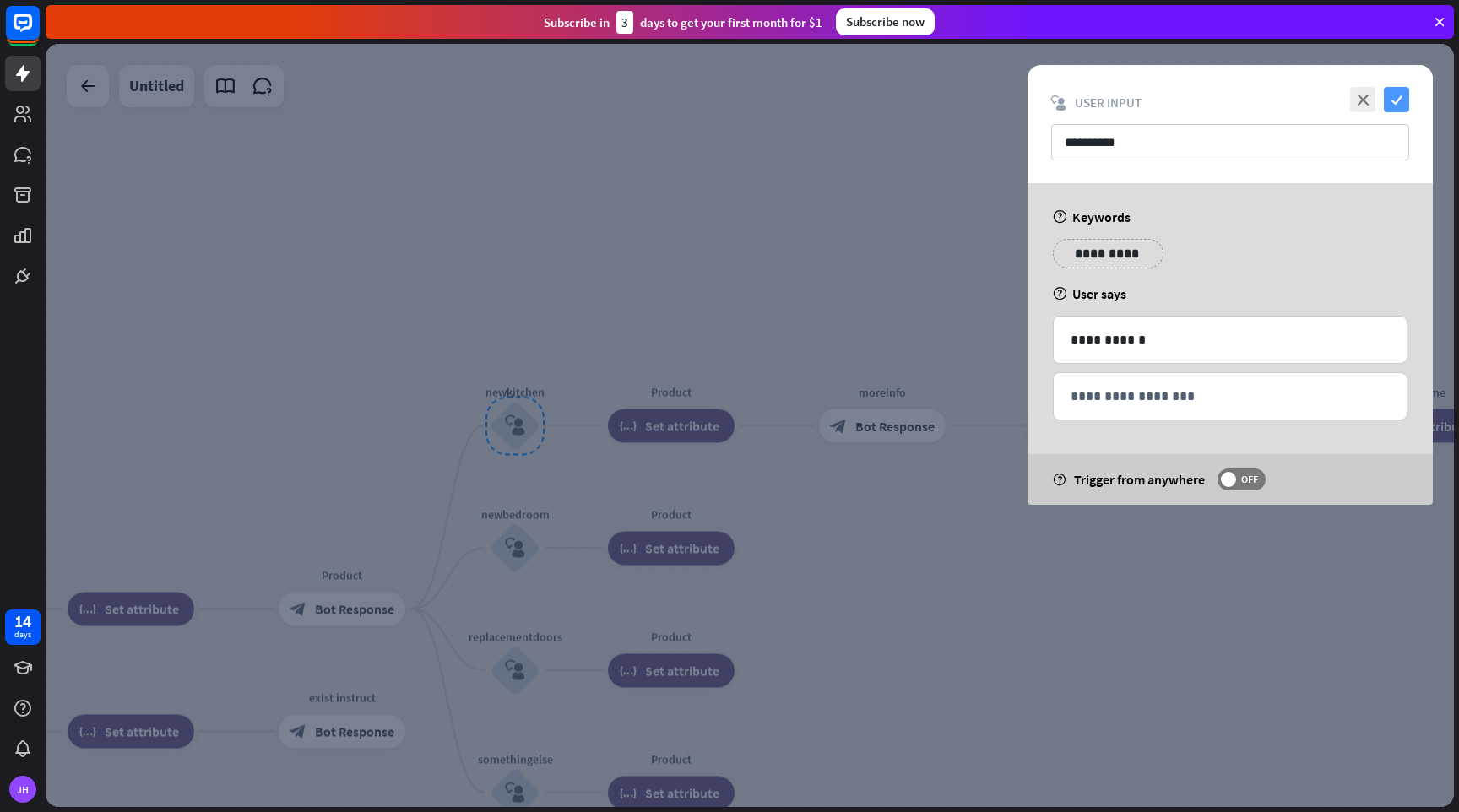
click at [1395, 100] on icon "check" at bounding box center [1397, 100] width 25 height 25
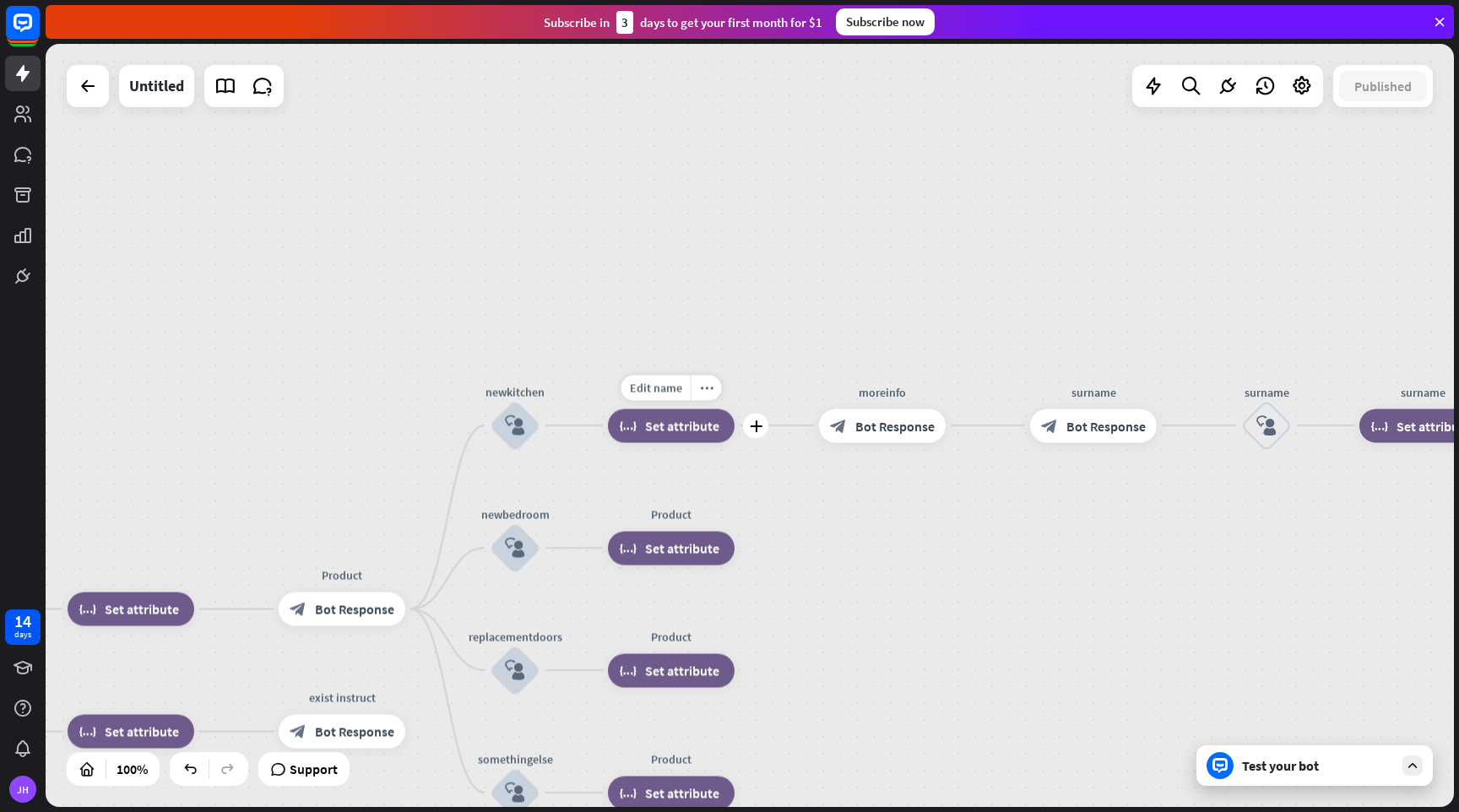
click at [702, 425] on span "Set attribute" at bounding box center [682, 425] width 74 height 17
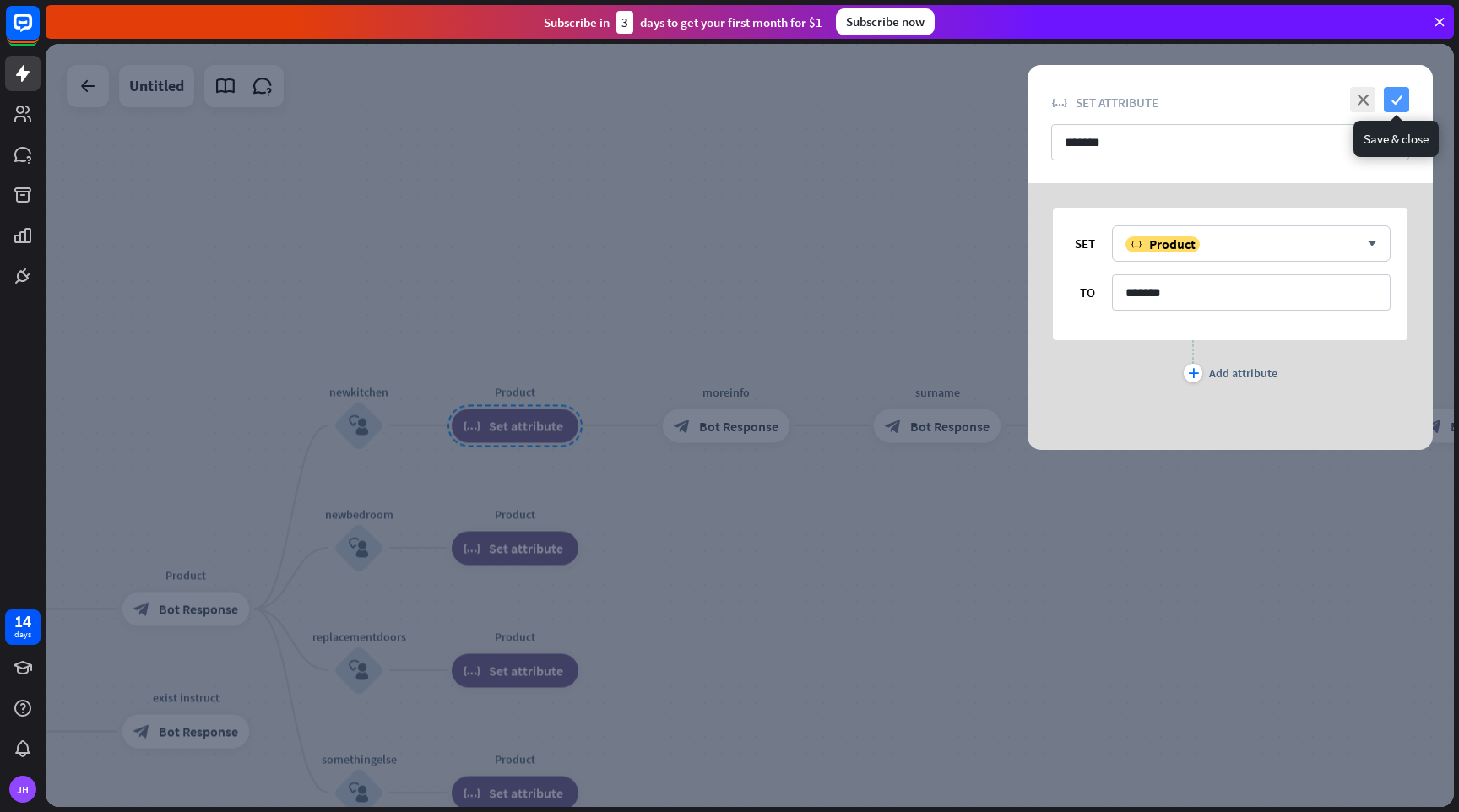
click at [1400, 89] on icon "check" at bounding box center [1397, 100] width 25 height 25
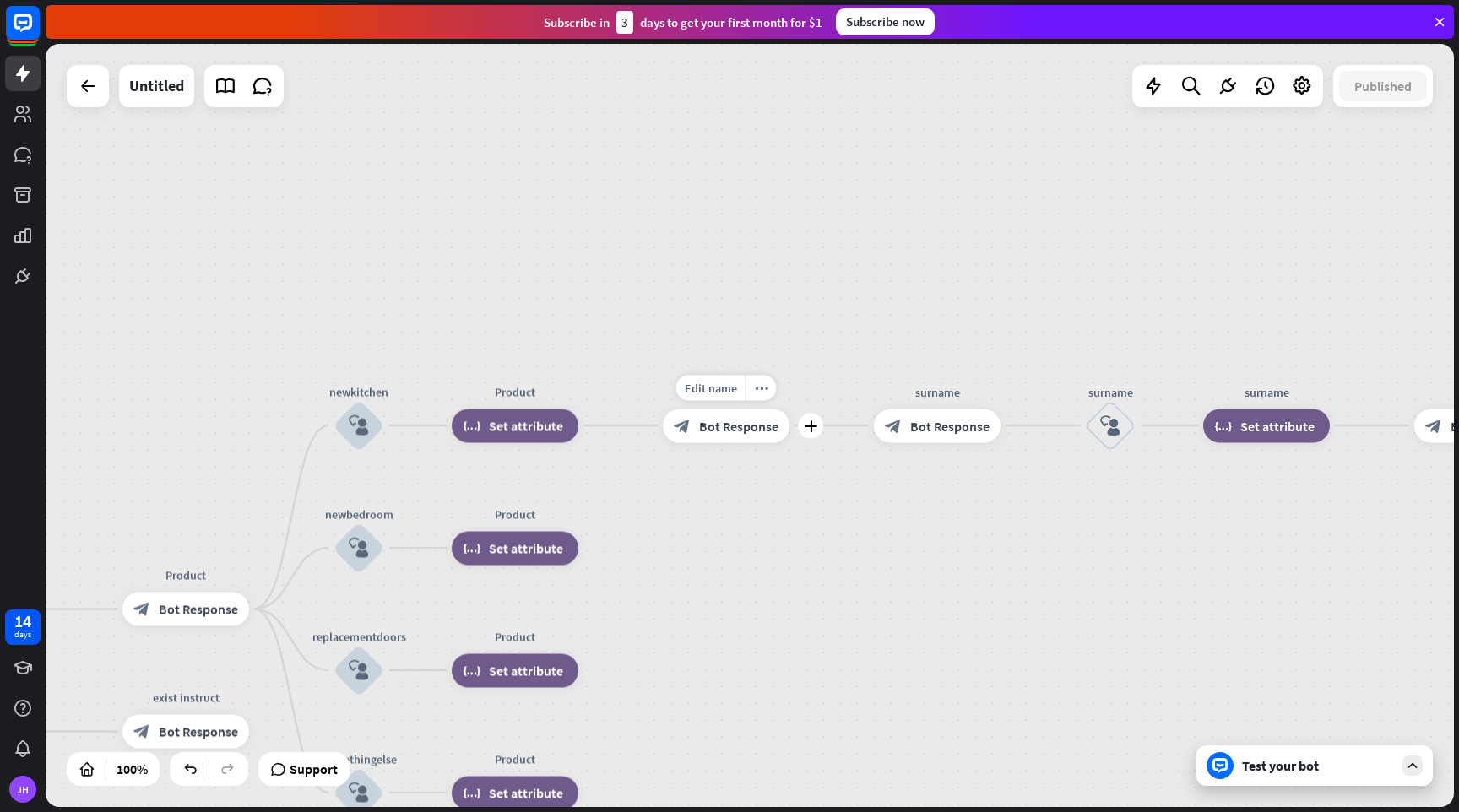
click at [752, 430] on span "Bot Response" at bounding box center [739, 425] width 80 height 17
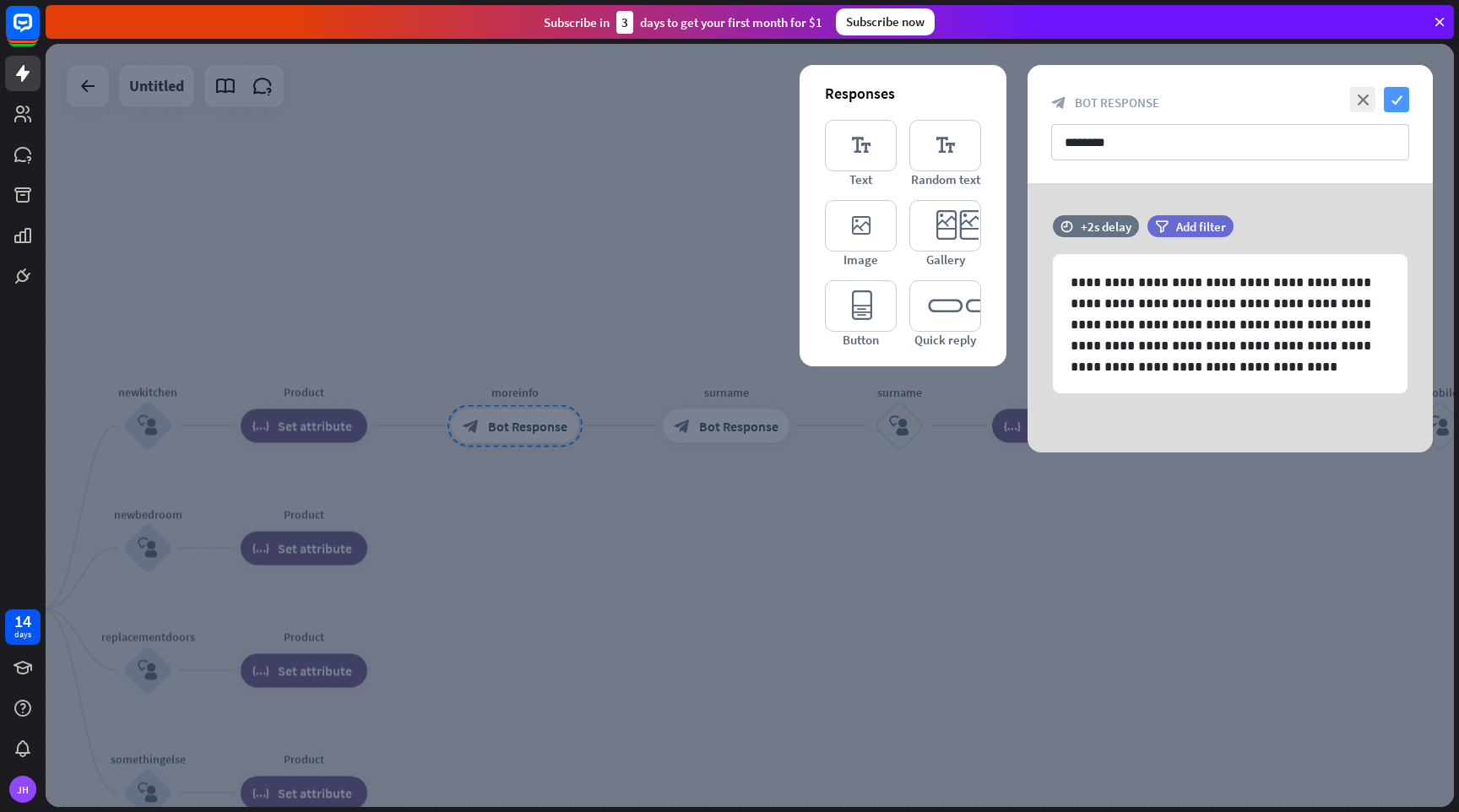
click at [1403, 97] on icon "check" at bounding box center [1397, 100] width 25 height 25
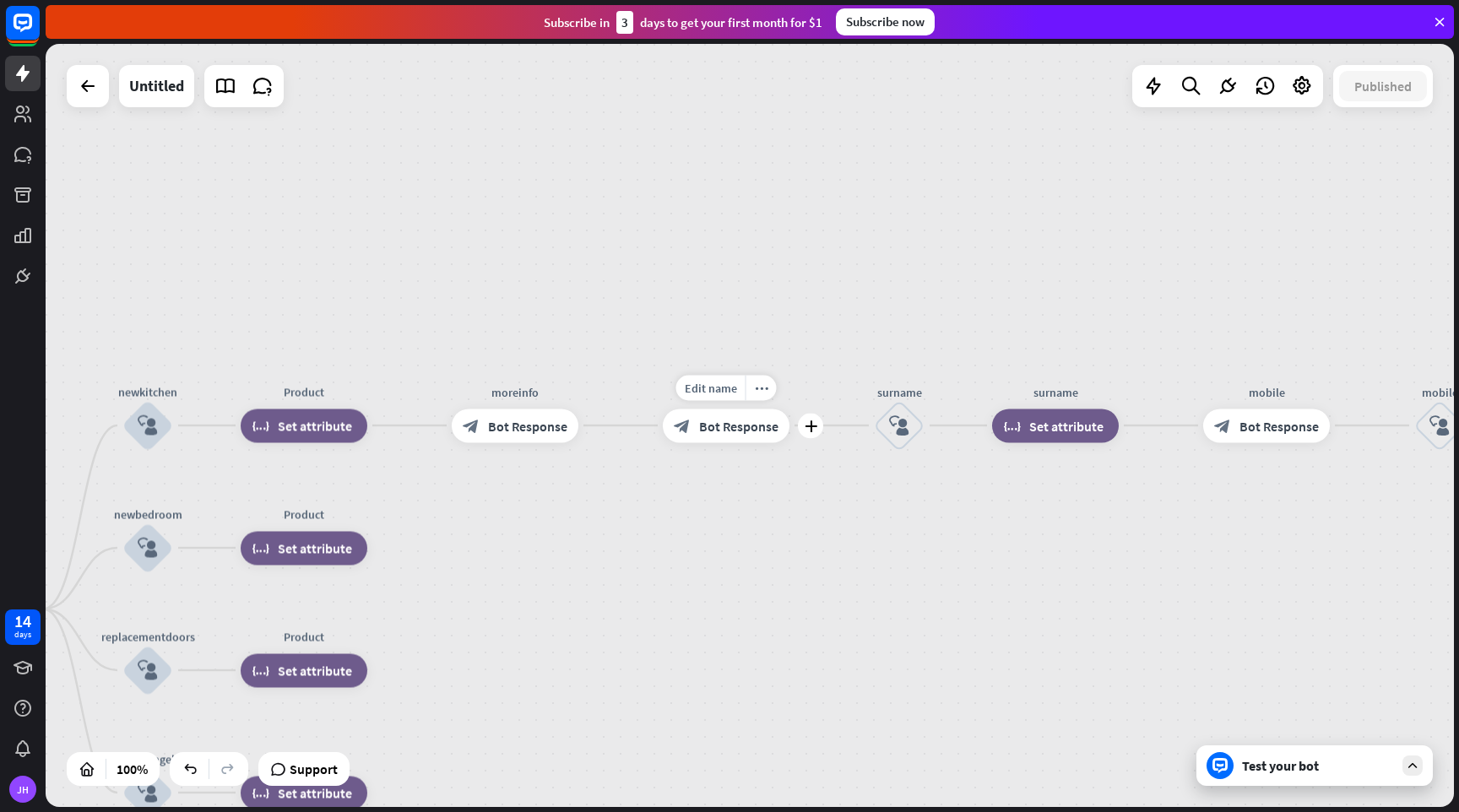
click at [763, 430] on span "Bot Response" at bounding box center [739, 425] width 80 height 17
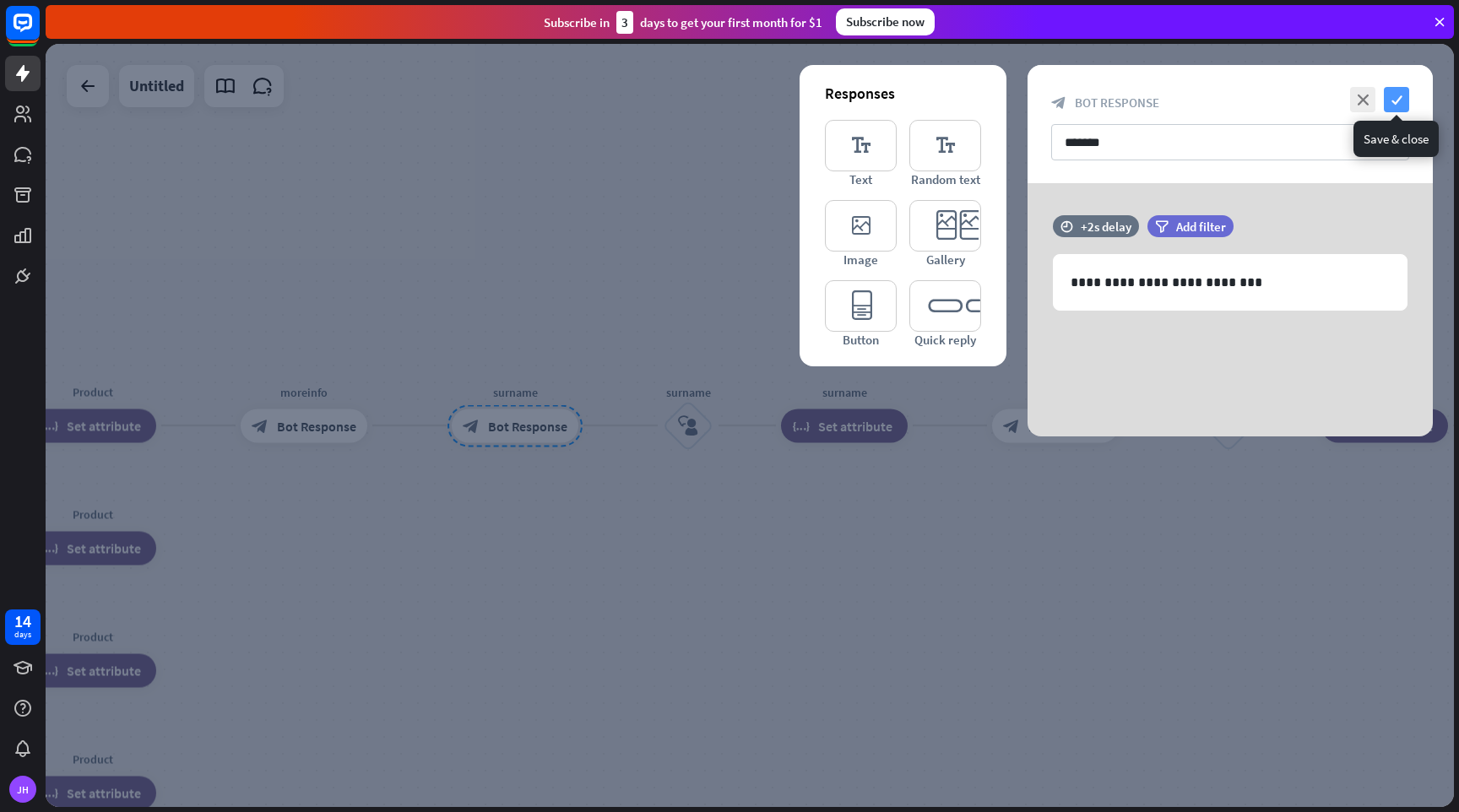
click at [1392, 100] on icon "check" at bounding box center [1397, 100] width 25 height 25
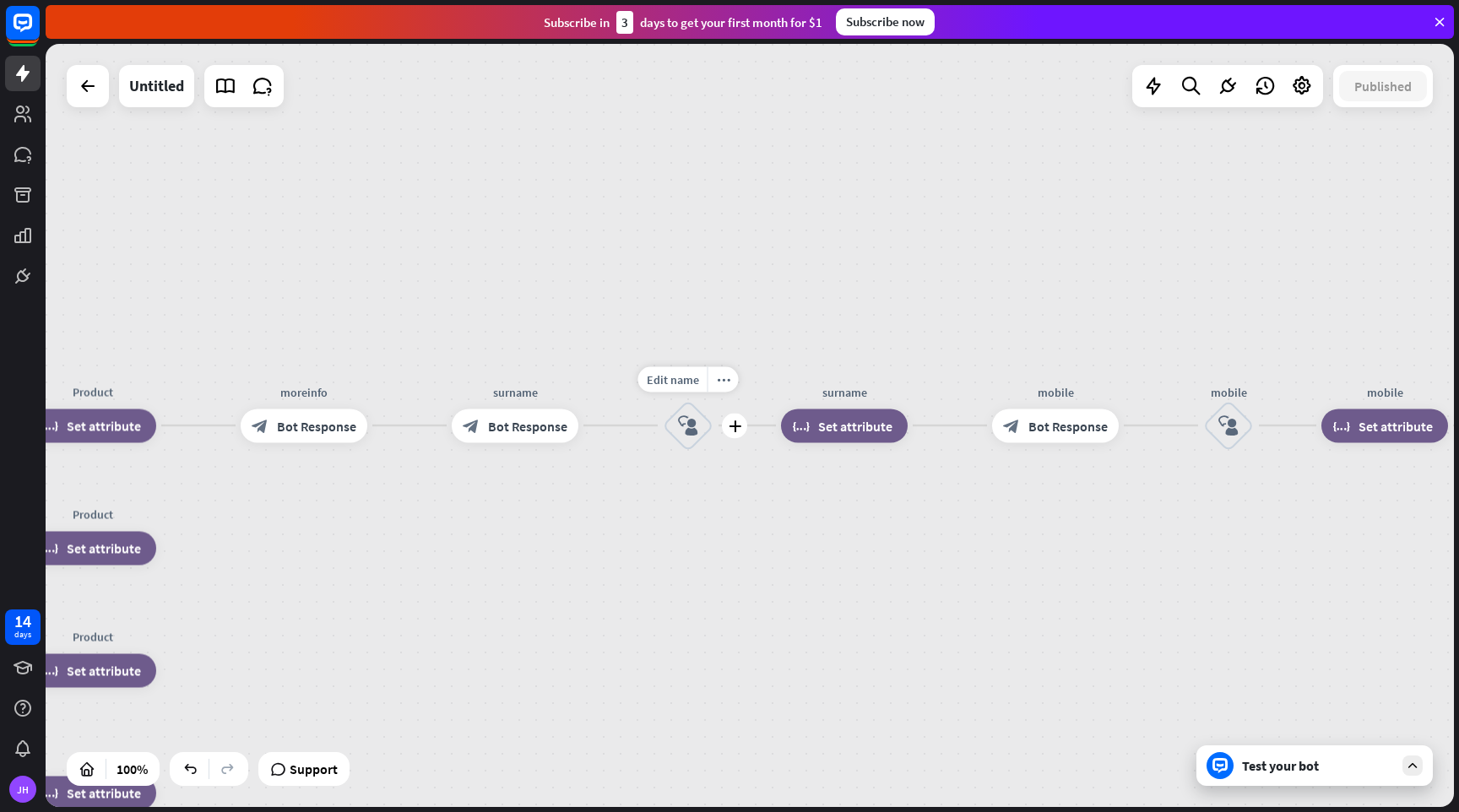
click at [684, 426] on icon "block_user_input" at bounding box center [688, 425] width 20 height 20
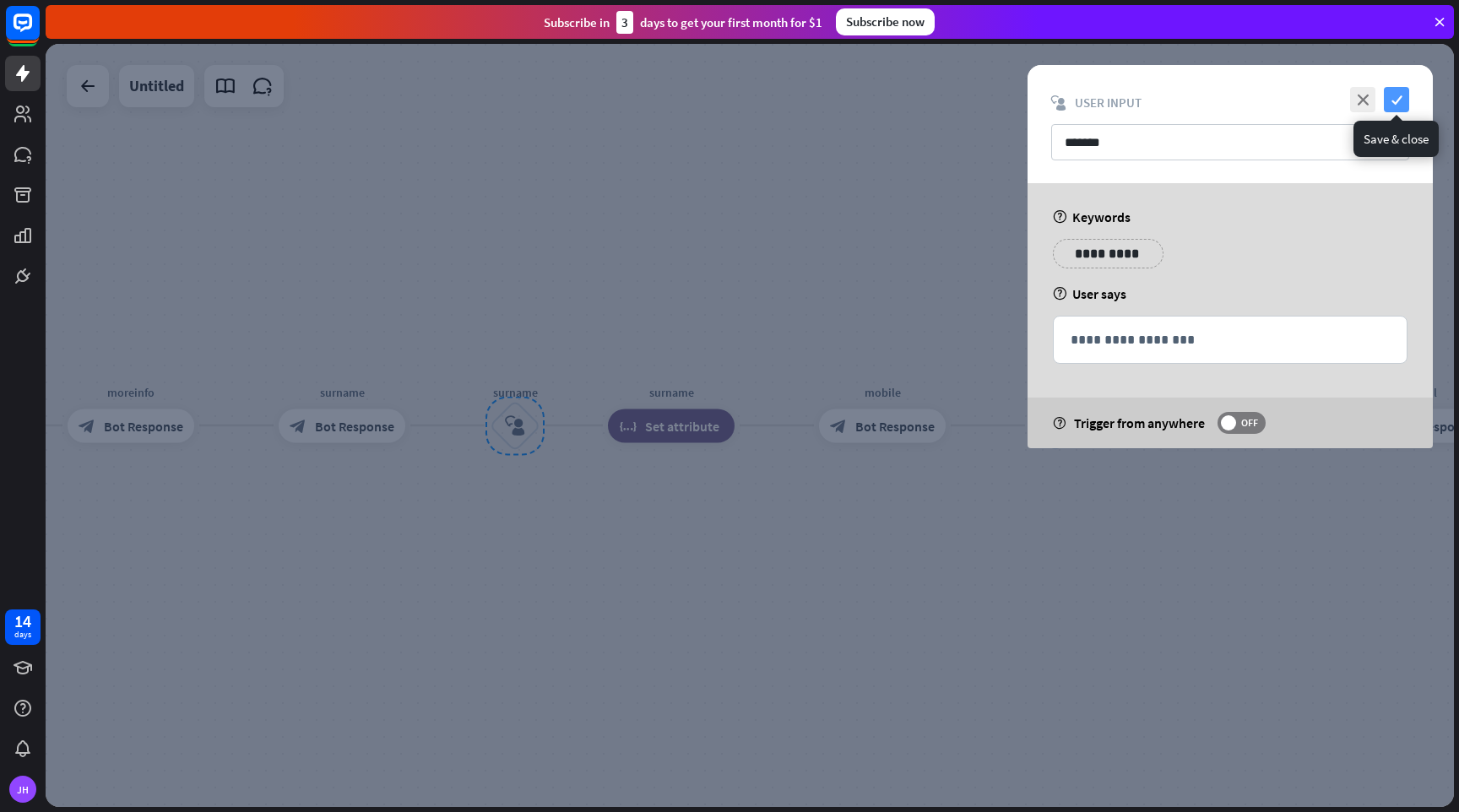
click at [1401, 99] on icon "check" at bounding box center [1397, 100] width 25 height 25
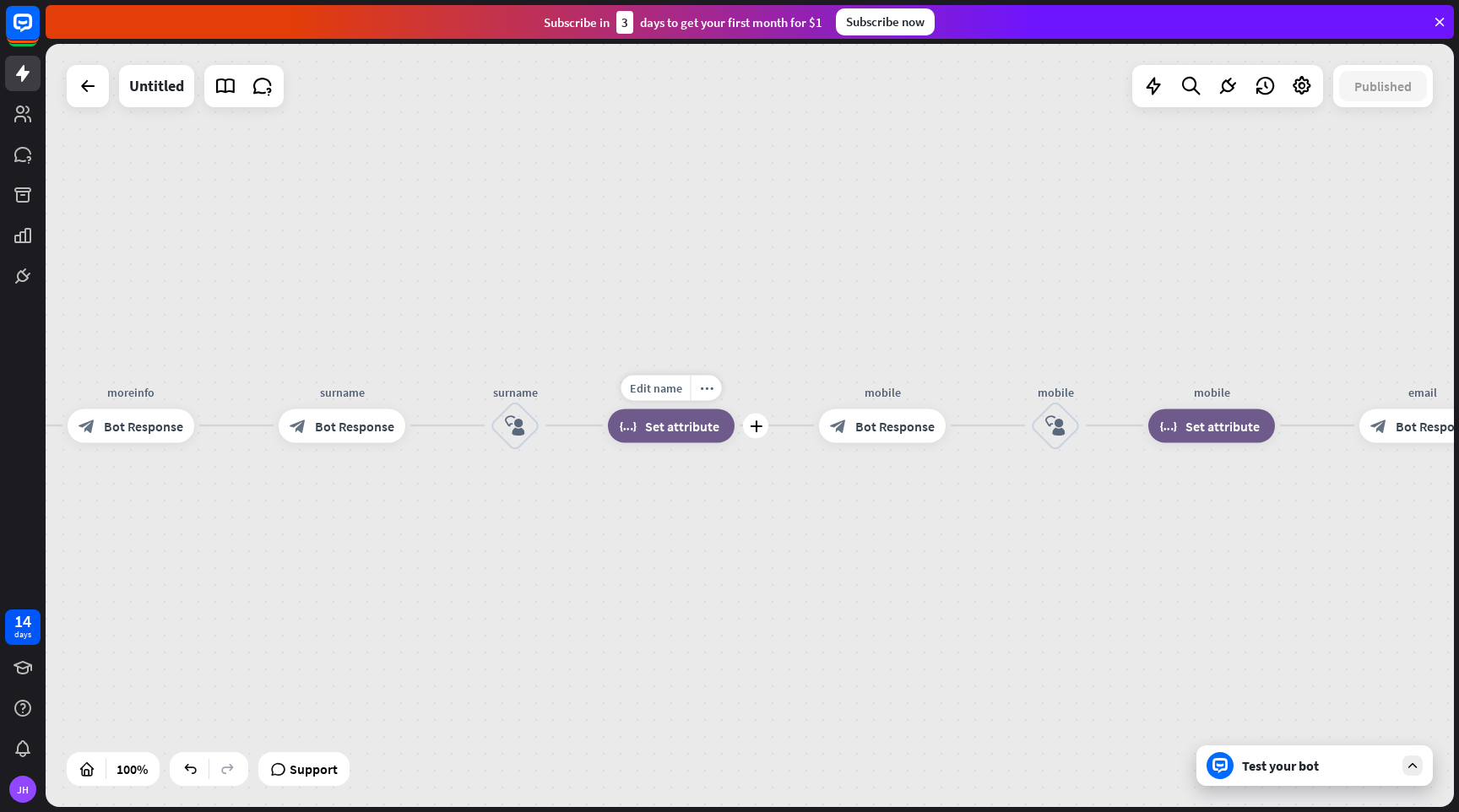
click at [677, 433] on span "Set attribute" at bounding box center [682, 425] width 74 height 17
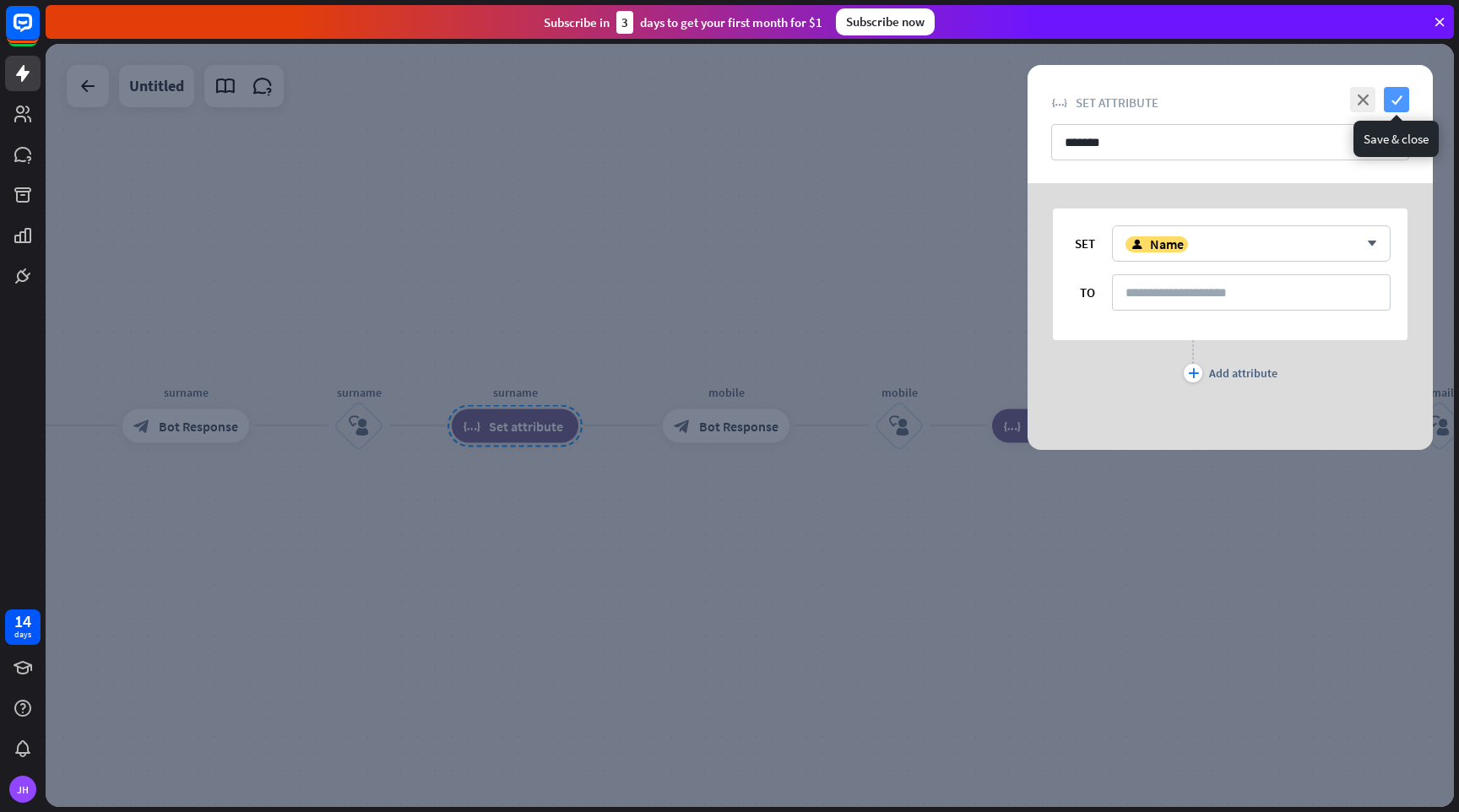
click at [1398, 95] on icon "check" at bounding box center [1397, 100] width 25 height 25
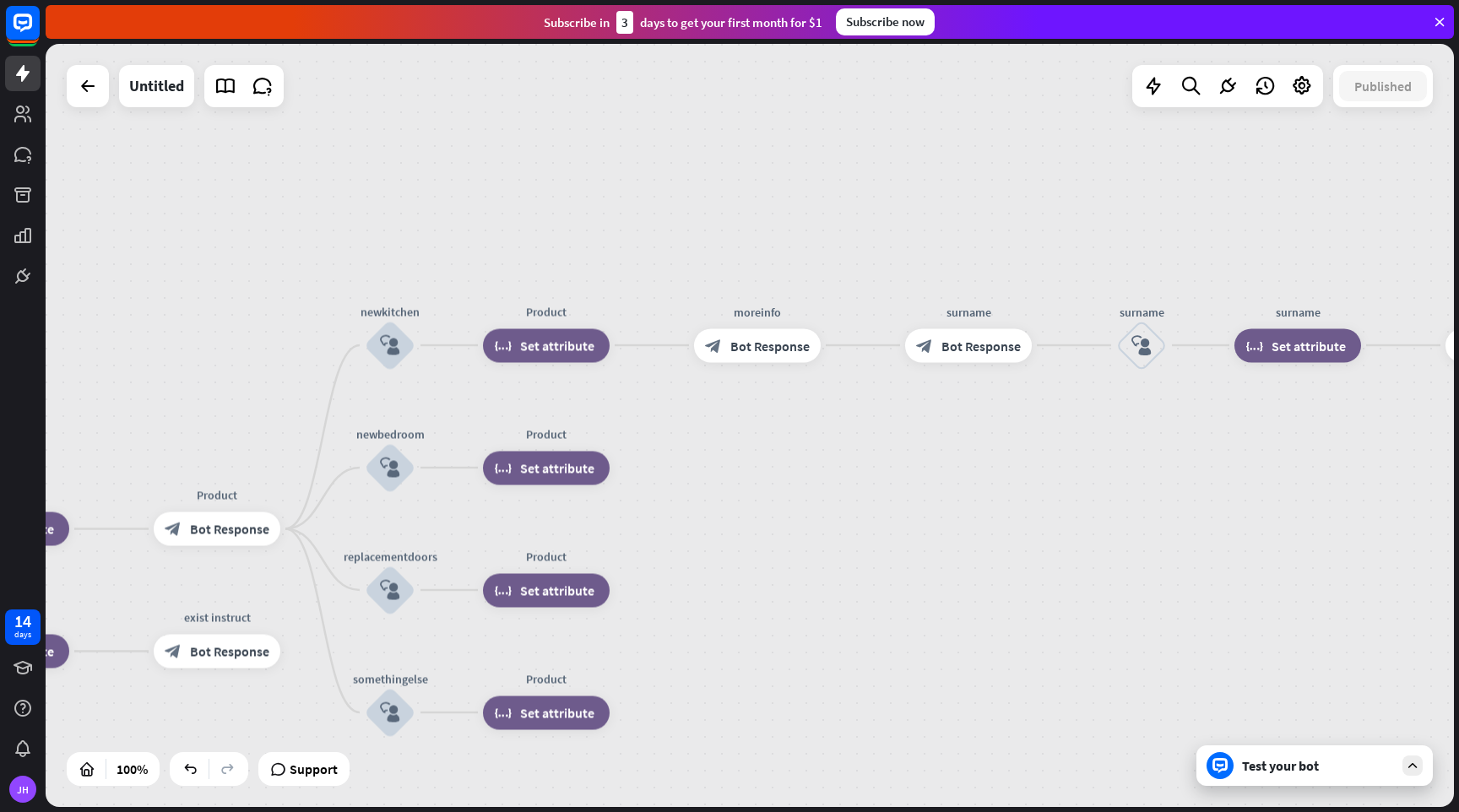
drag, startPoint x: 676, startPoint y: 256, endPoint x: 1458, endPoint y: 179, distance: 785.8
click at [1458, 179] on div "home_2 Start point Welcome block_bot_response Bot Response Name block_question …" at bounding box center [752, 427] width 1414 height 769
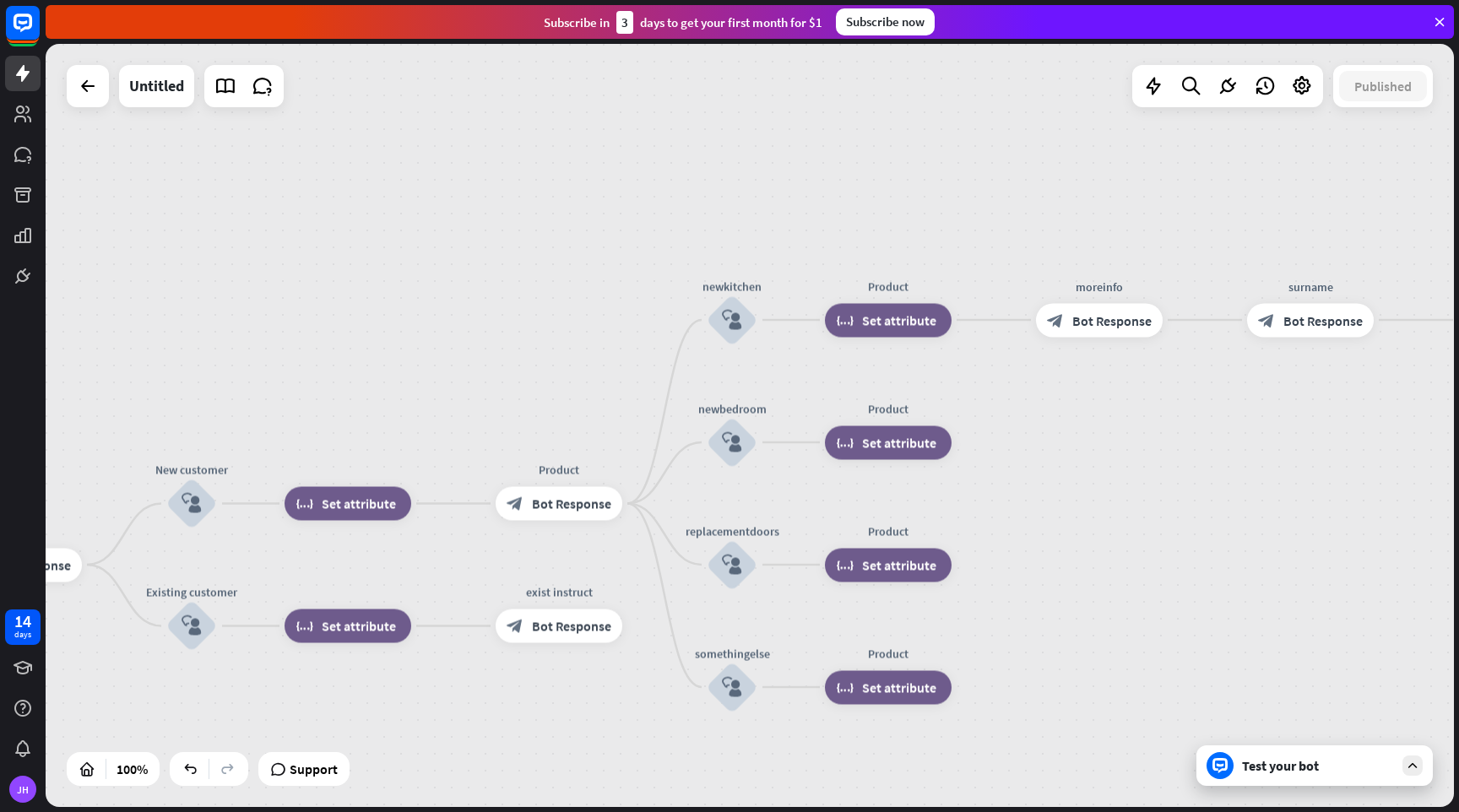
drag, startPoint x: 129, startPoint y: 375, endPoint x: 470, endPoint y: 346, distance: 342.2
click at [470, 346] on div "home_2 Start point Welcome block_bot_response Bot Response Name block_question …" at bounding box center [749, 425] width 1408 height 763
click at [184, 504] on icon "block_user_input" at bounding box center [191, 503] width 20 height 20
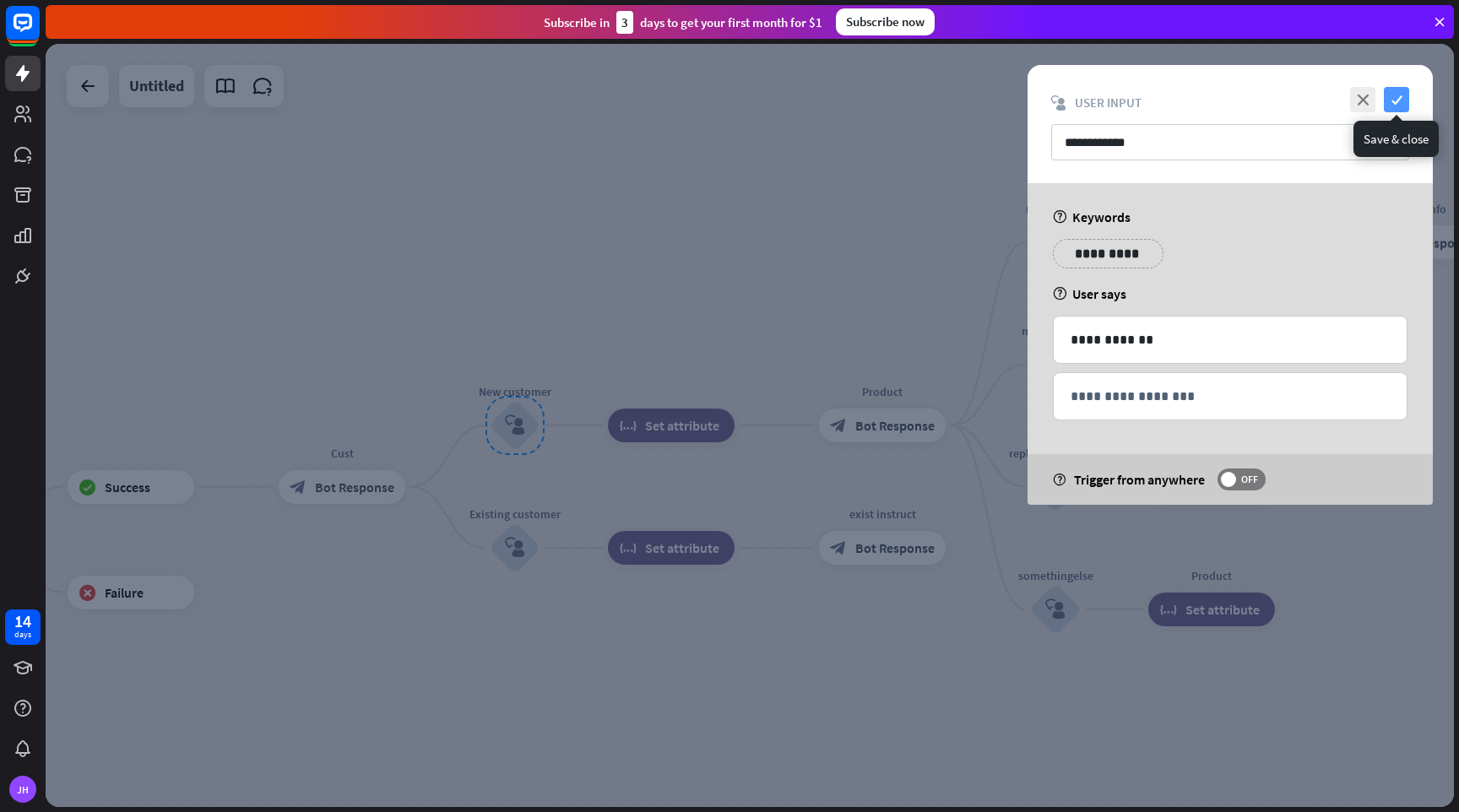
click at [1399, 94] on icon "check" at bounding box center [1397, 100] width 25 height 25
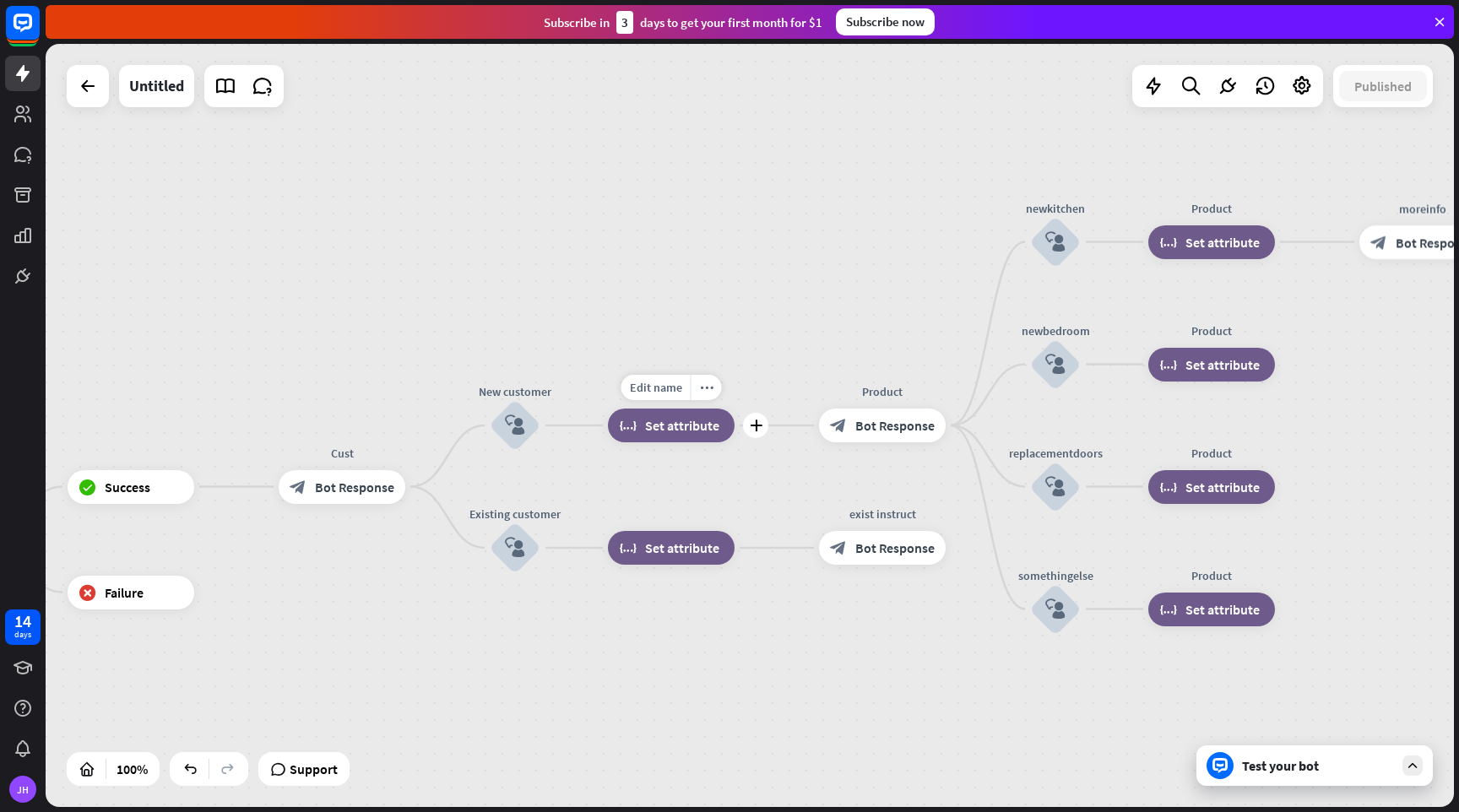
click at [686, 423] on span "Set attribute" at bounding box center [682, 425] width 74 height 17
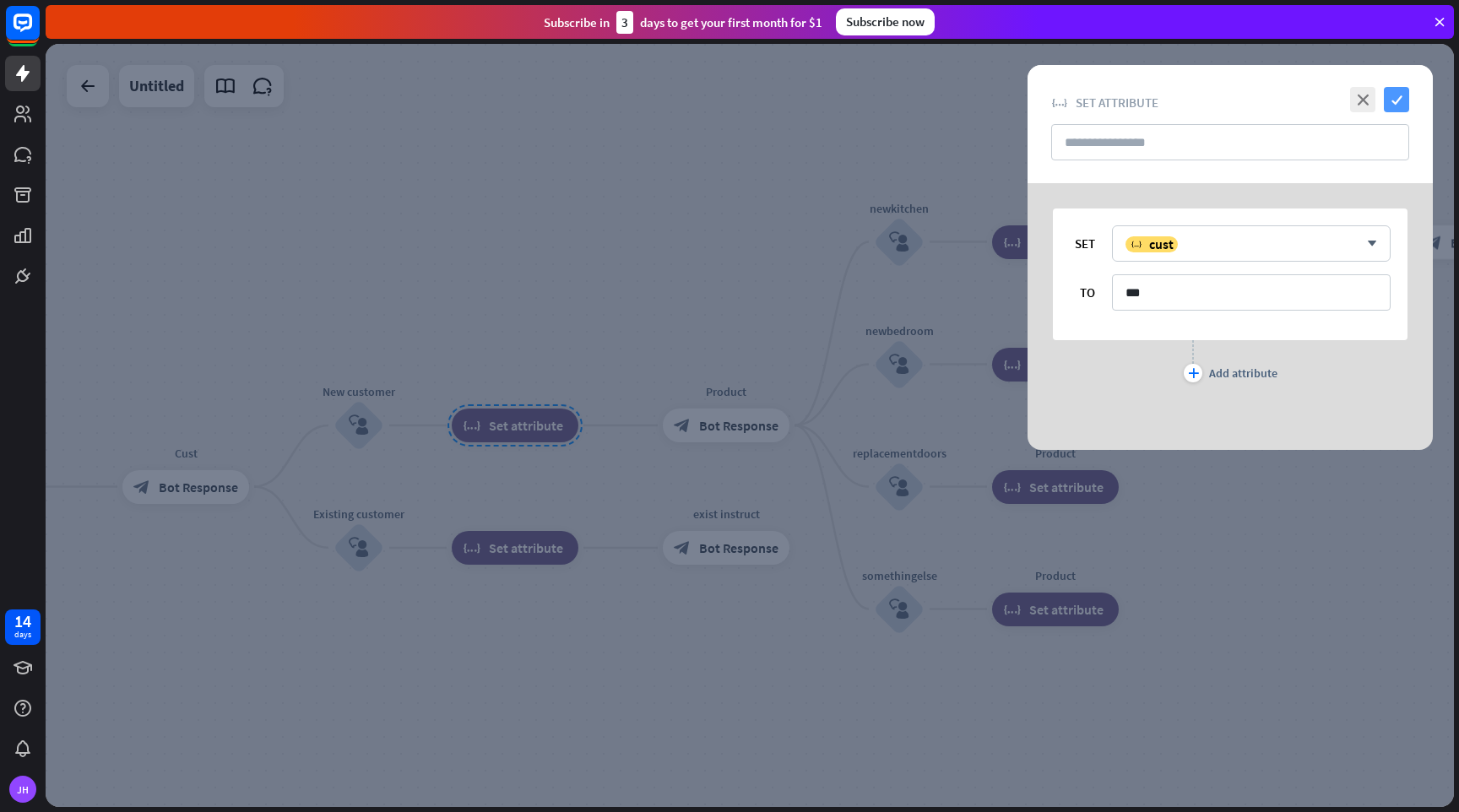
click at [1400, 95] on icon "check" at bounding box center [1397, 100] width 25 height 25
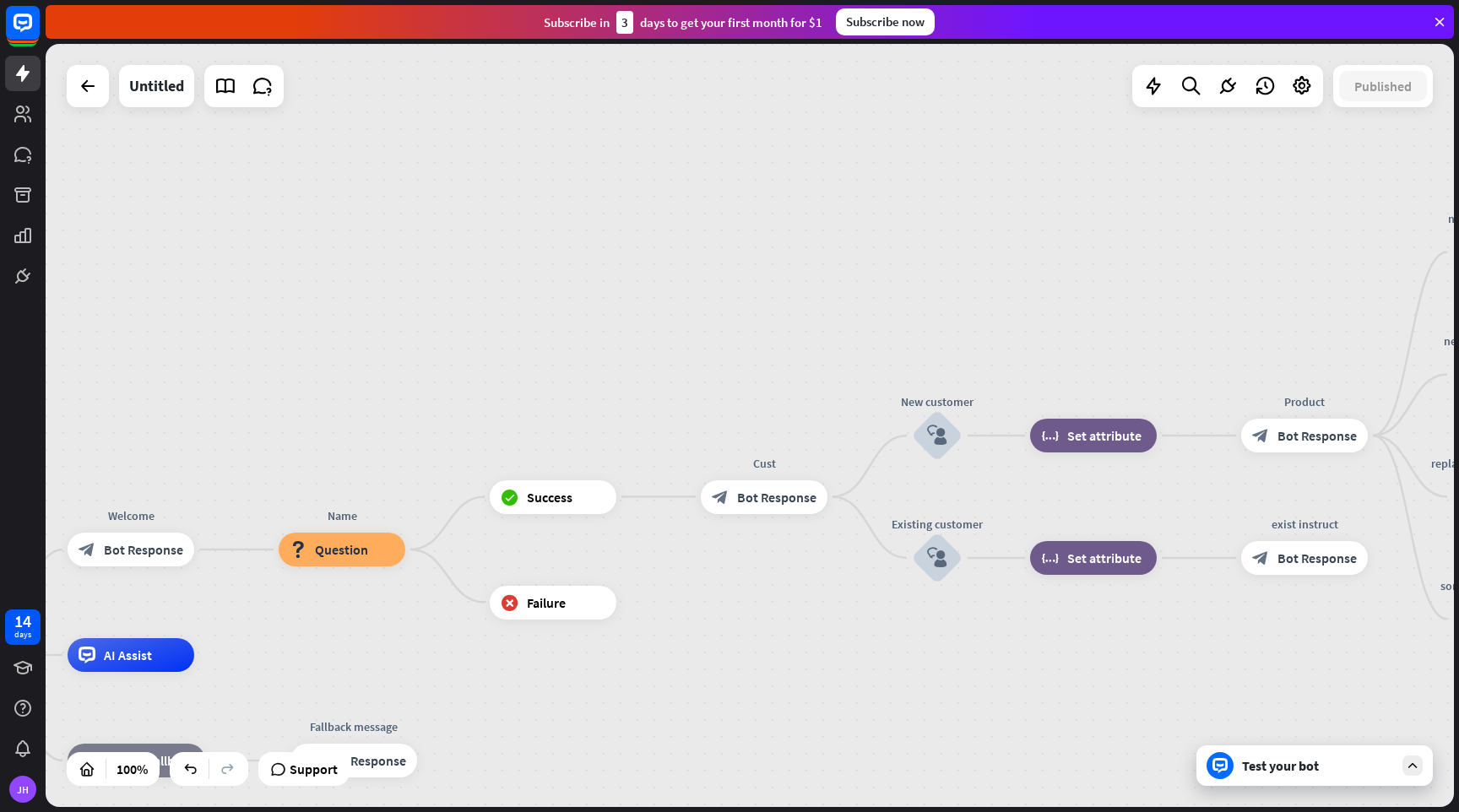
drag, startPoint x: 443, startPoint y: 298, endPoint x: 1027, endPoint y: 310, distance: 584.1
click at [1027, 310] on div "home_2 Start point Welcome block_bot_response Bot Response Name block_question …" at bounding box center [749, 425] width 1408 height 763
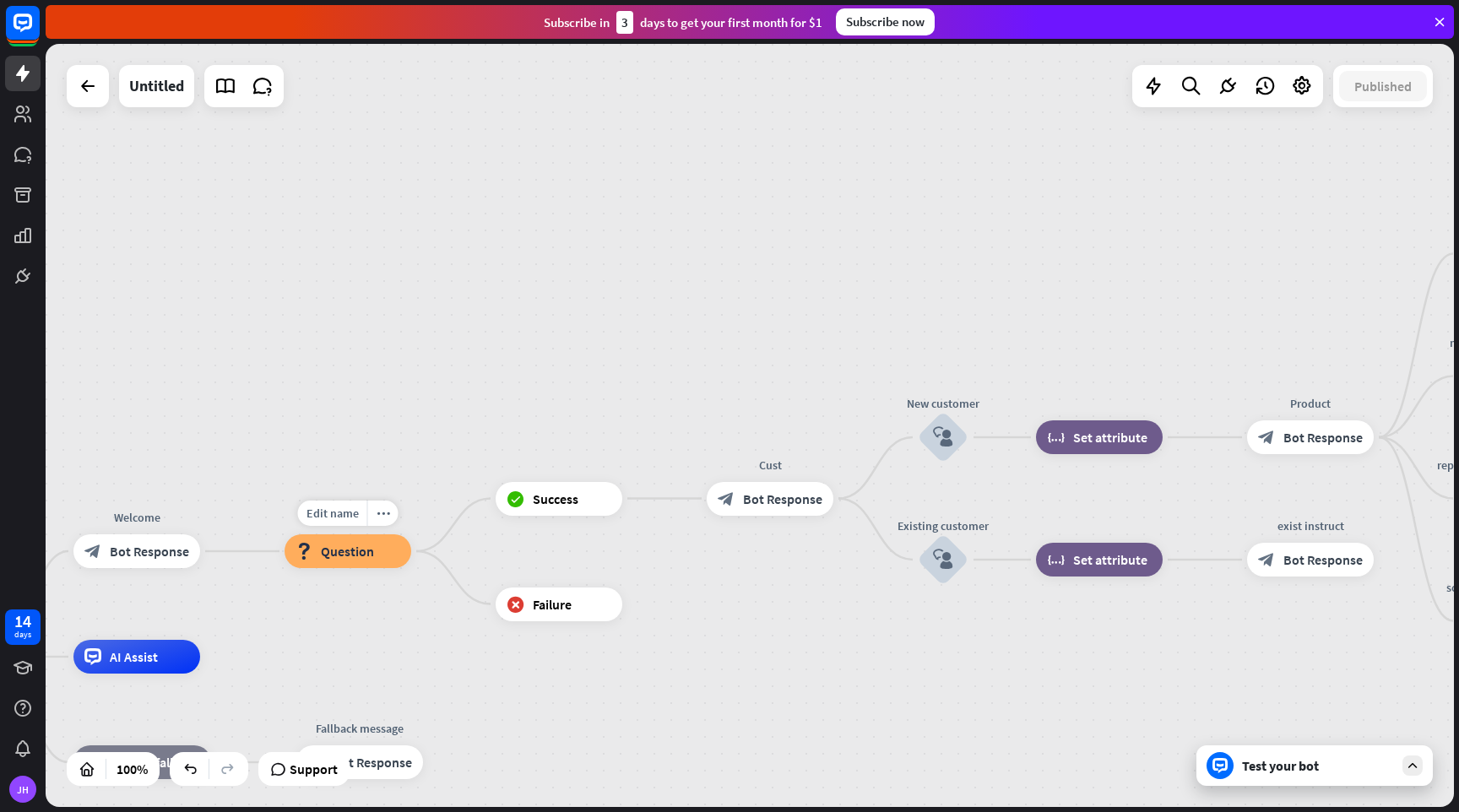
click at [344, 555] on span "Question" at bounding box center [347, 551] width 53 height 17
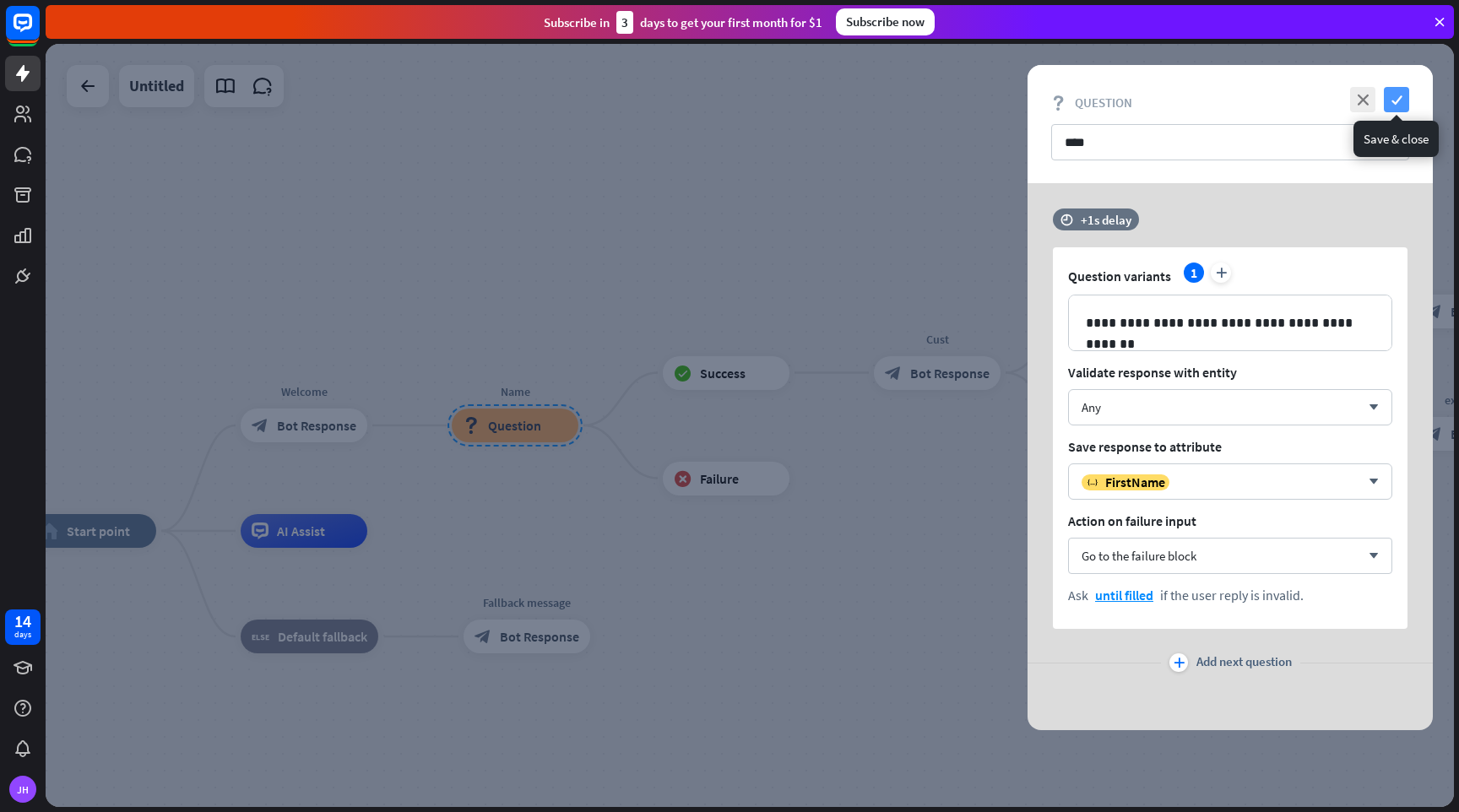
click at [1404, 100] on icon "check" at bounding box center [1397, 100] width 25 height 25
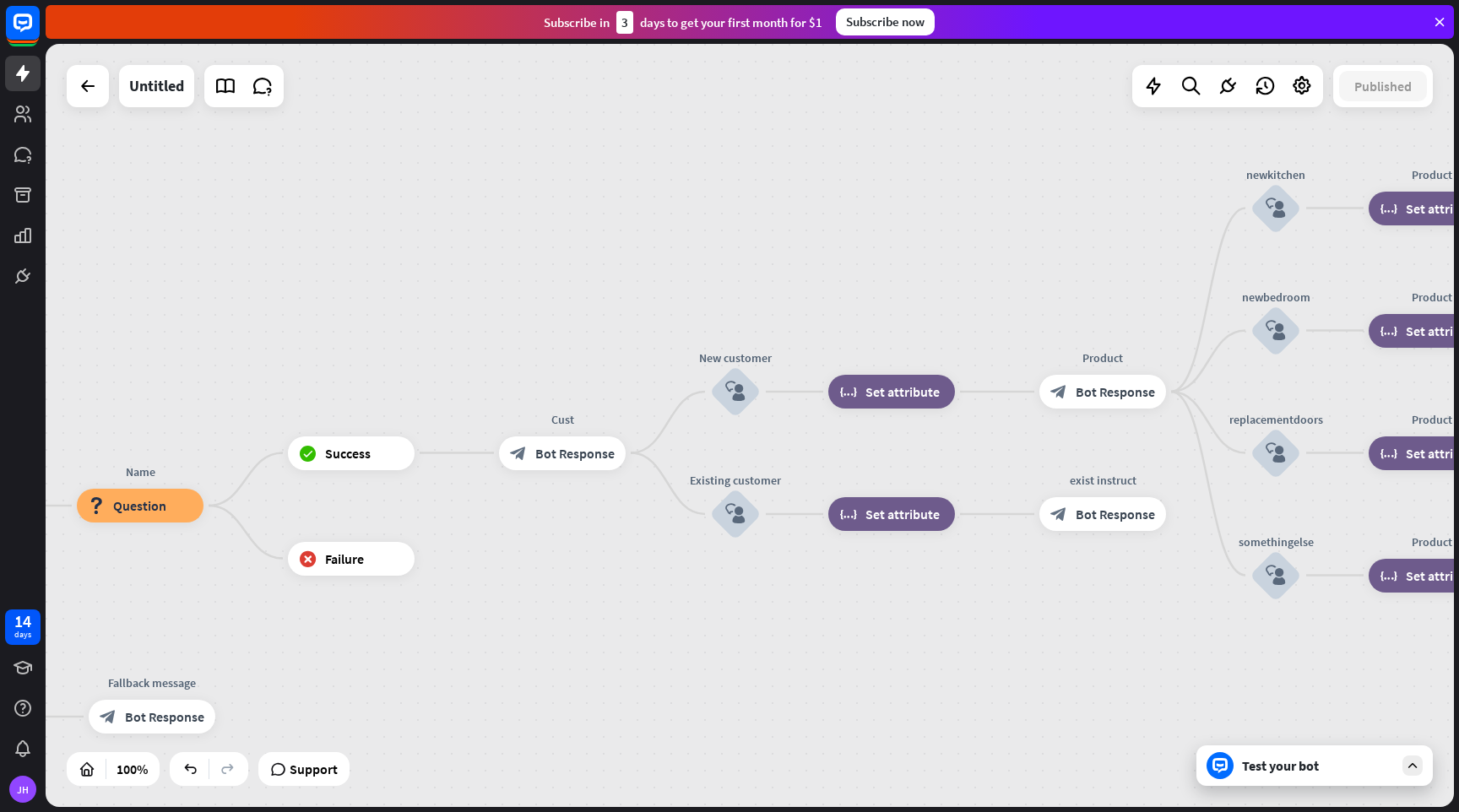
drag, startPoint x: 949, startPoint y: 252, endPoint x: 575, endPoint y: 331, distance: 382.3
click at [575, 331] on div "home_2 Start point Welcome block_bot_response Bot Response Name block_question …" at bounding box center [749, 425] width 1408 height 763
click at [566, 453] on span "Bot Response" at bounding box center [576, 452] width 80 height 17
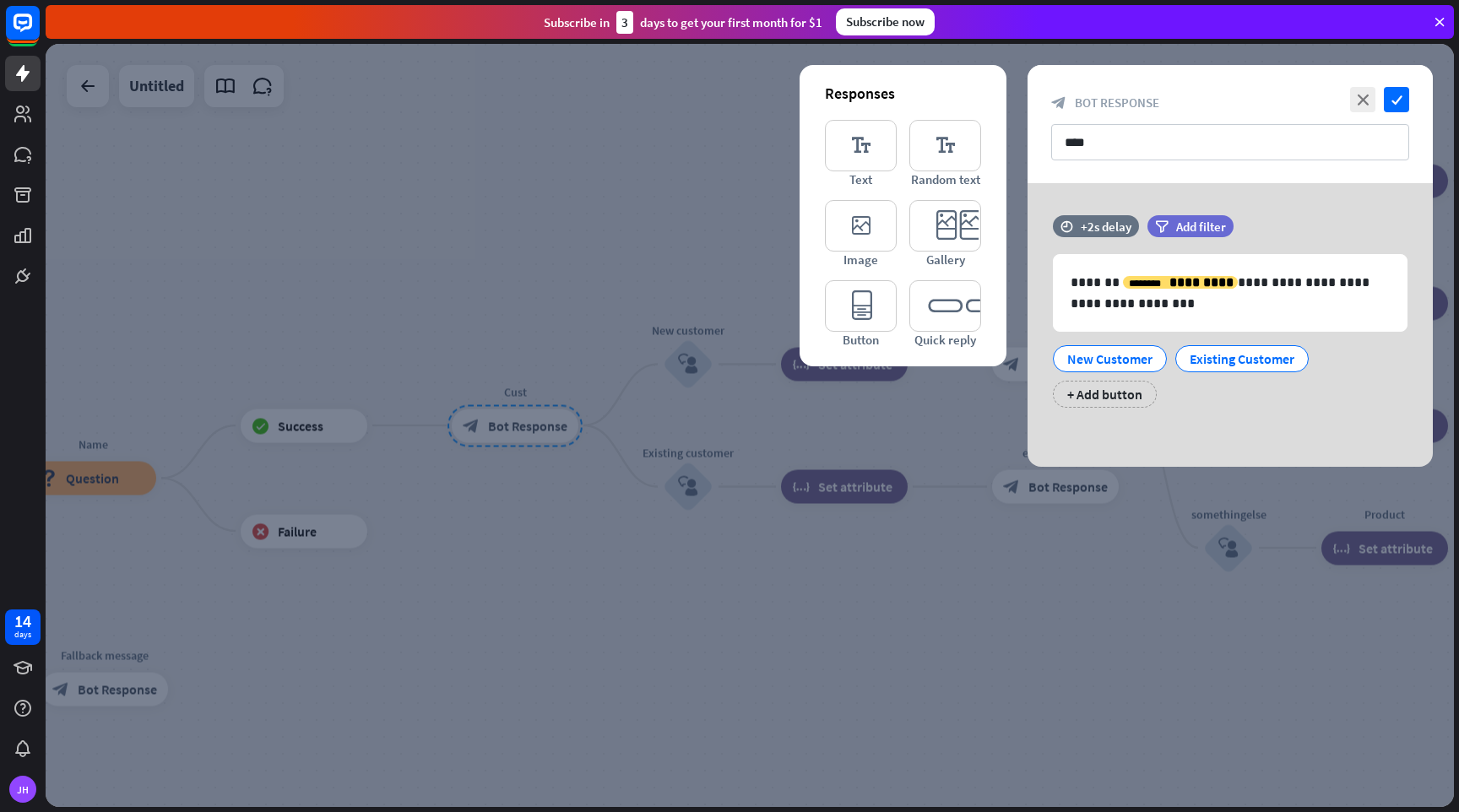
click at [775, 592] on div at bounding box center [749, 425] width 1408 height 763
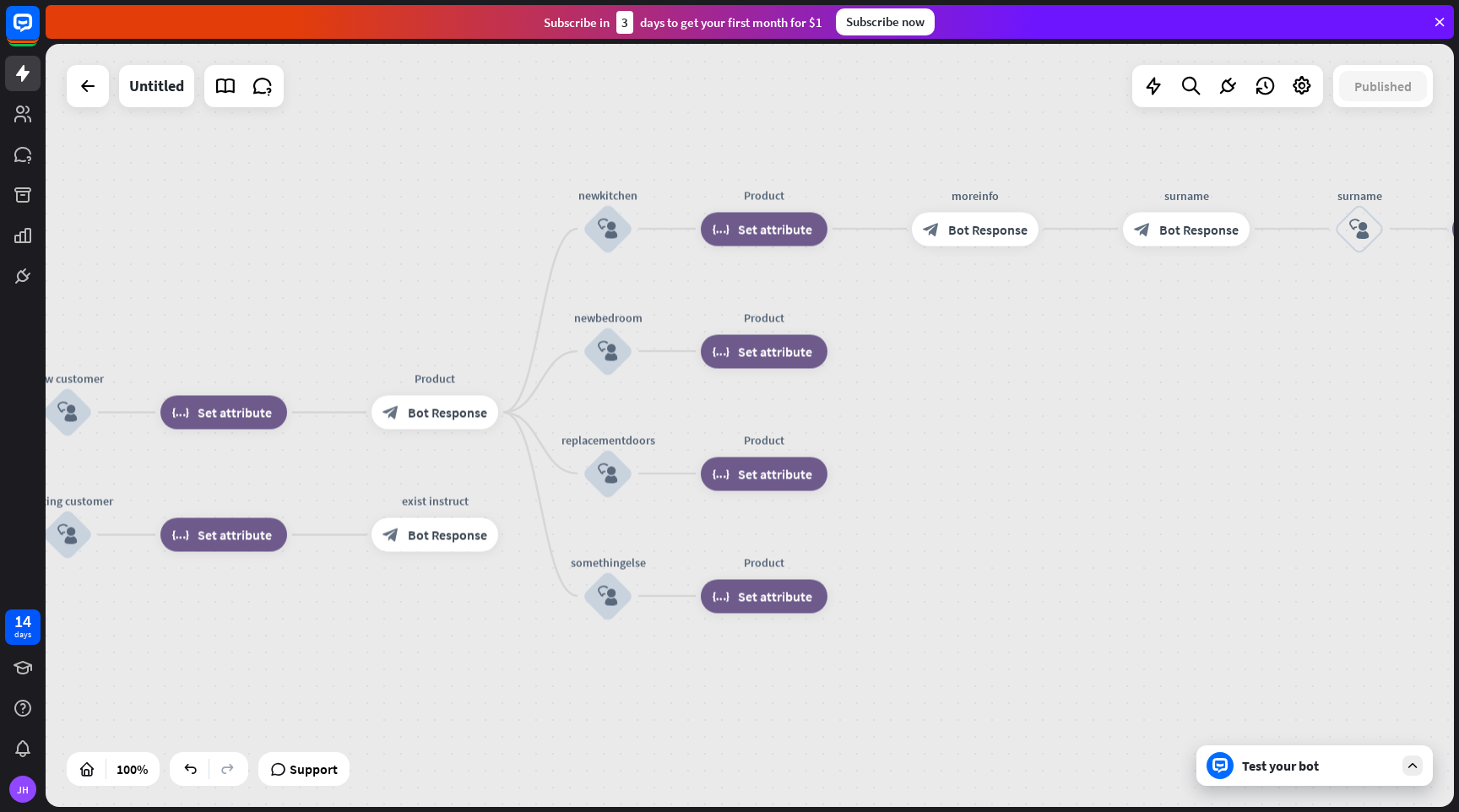
drag, startPoint x: 775, startPoint y: 592, endPoint x: 155, endPoint y: 640, distance: 621.9
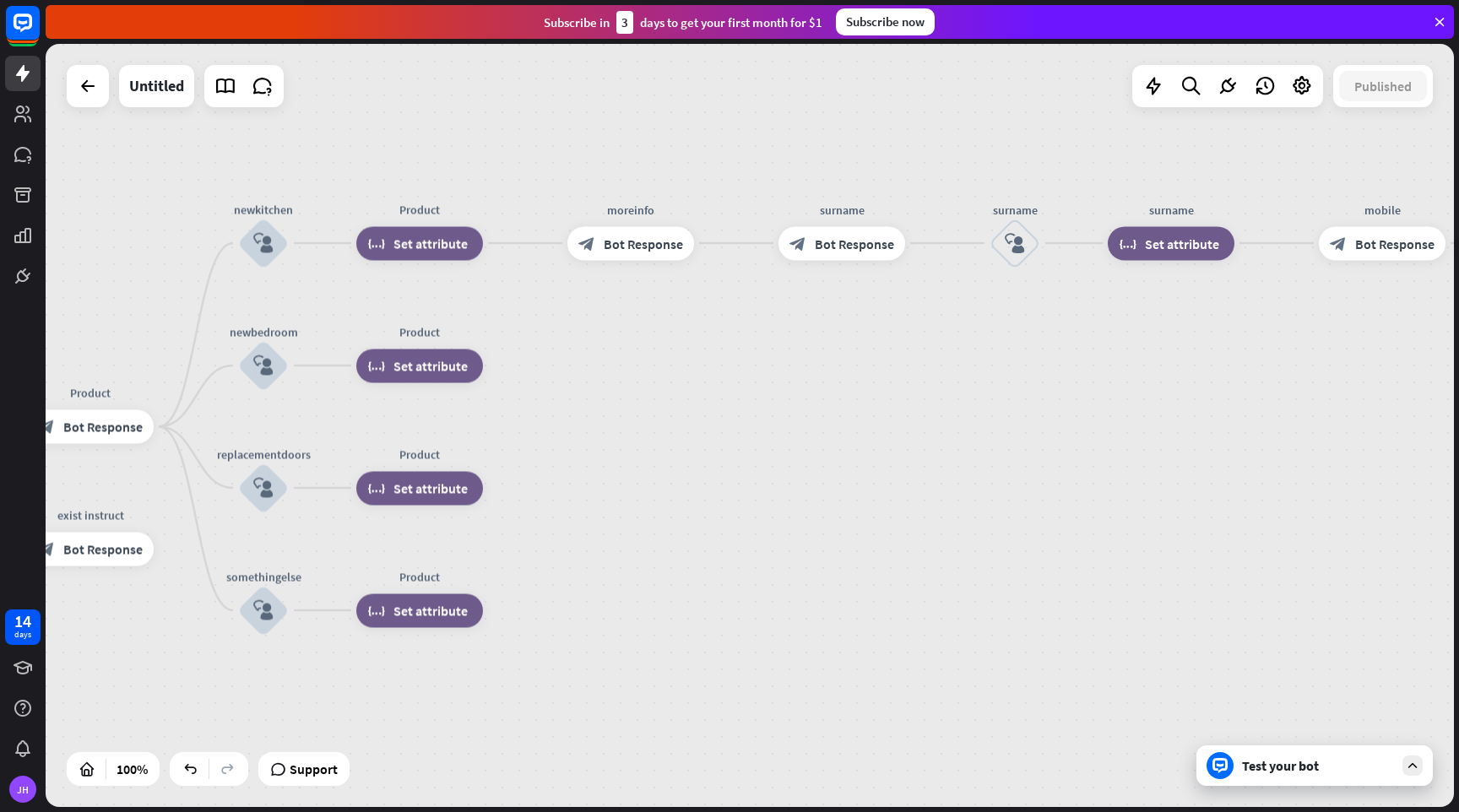
drag, startPoint x: 948, startPoint y: 481, endPoint x: 604, endPoint y: 495, distance: 344.3
click at [604, 495] on div "home_2 Start point Welcome block_bot_response Bot Response Name block_question …" at bounding box center [749, 425] width 1408 height 763
click at [300, 777] on span "Support" at bounding box center [313, 769] width 48 height 27
